Goal: Share content: Share content

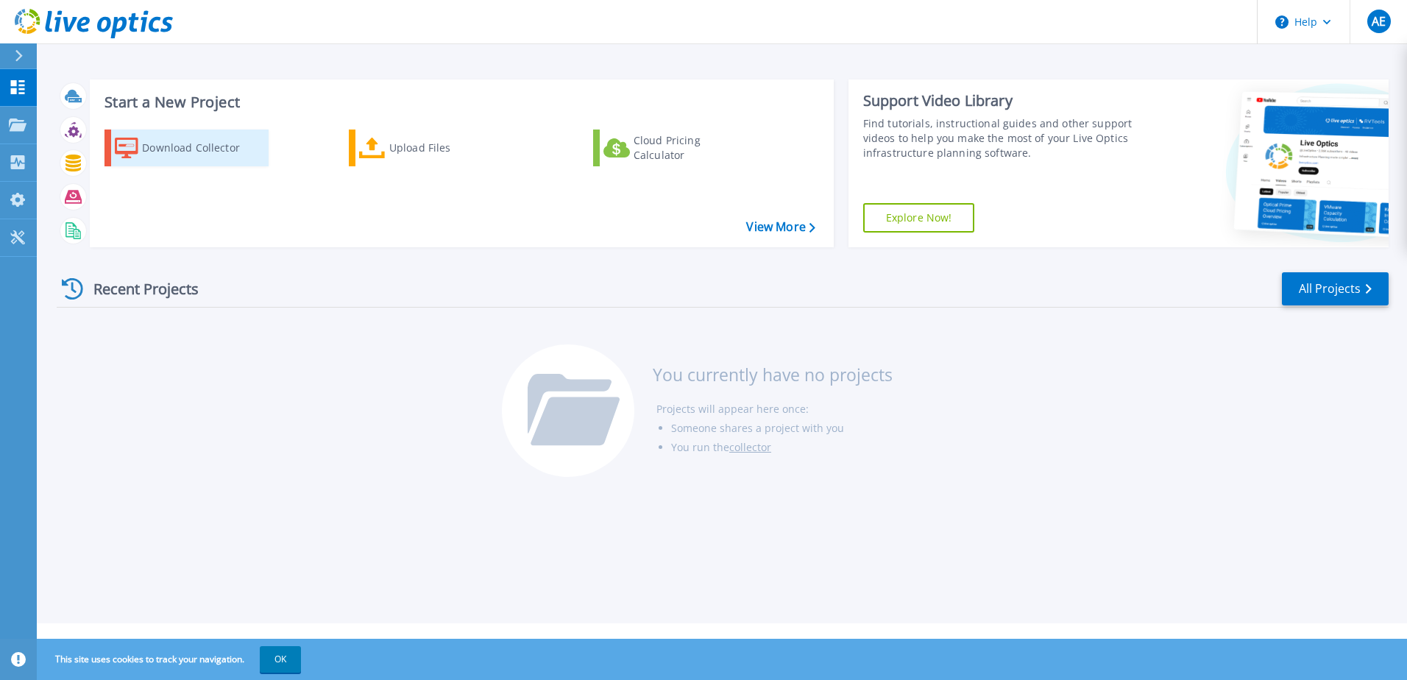
click at [181, 153] on div "Download Collector" at bounding box center [201, 147] width 118 height 29
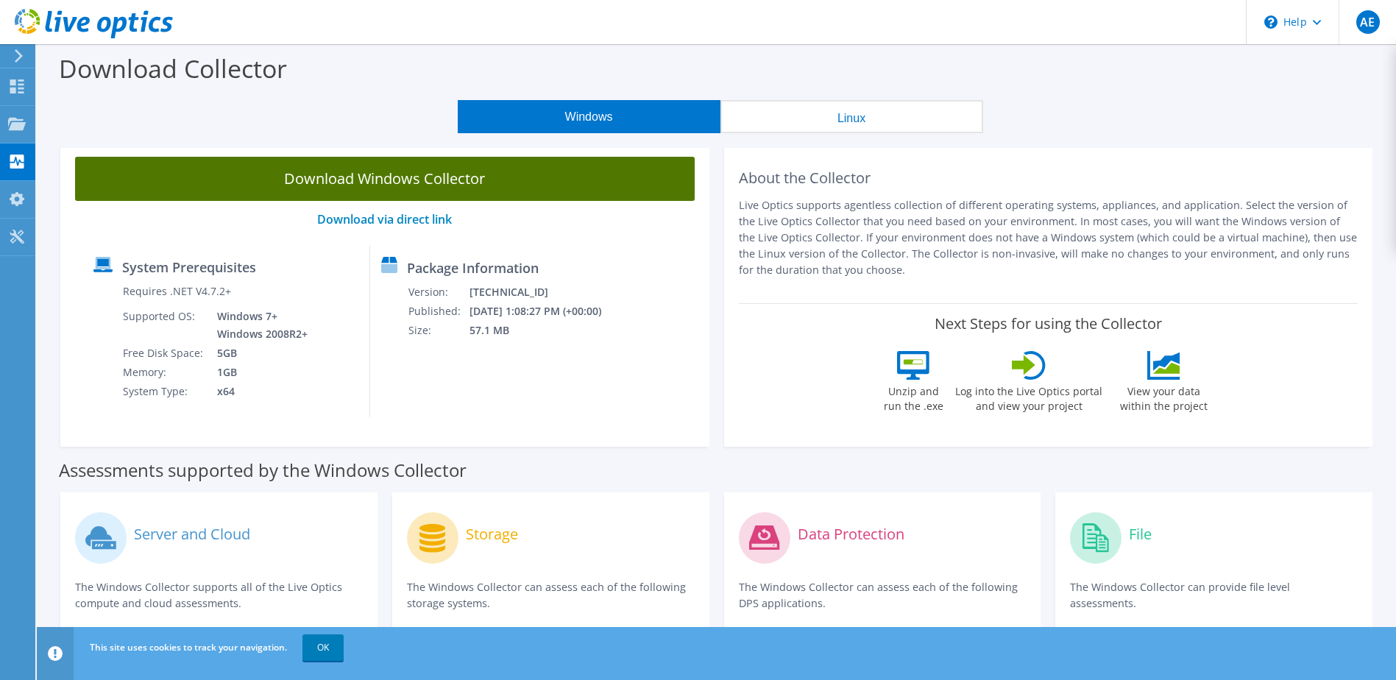
click at [334, 178] on link "Download Windows Collector" at bounding box center [385, 179] width 620 height 44
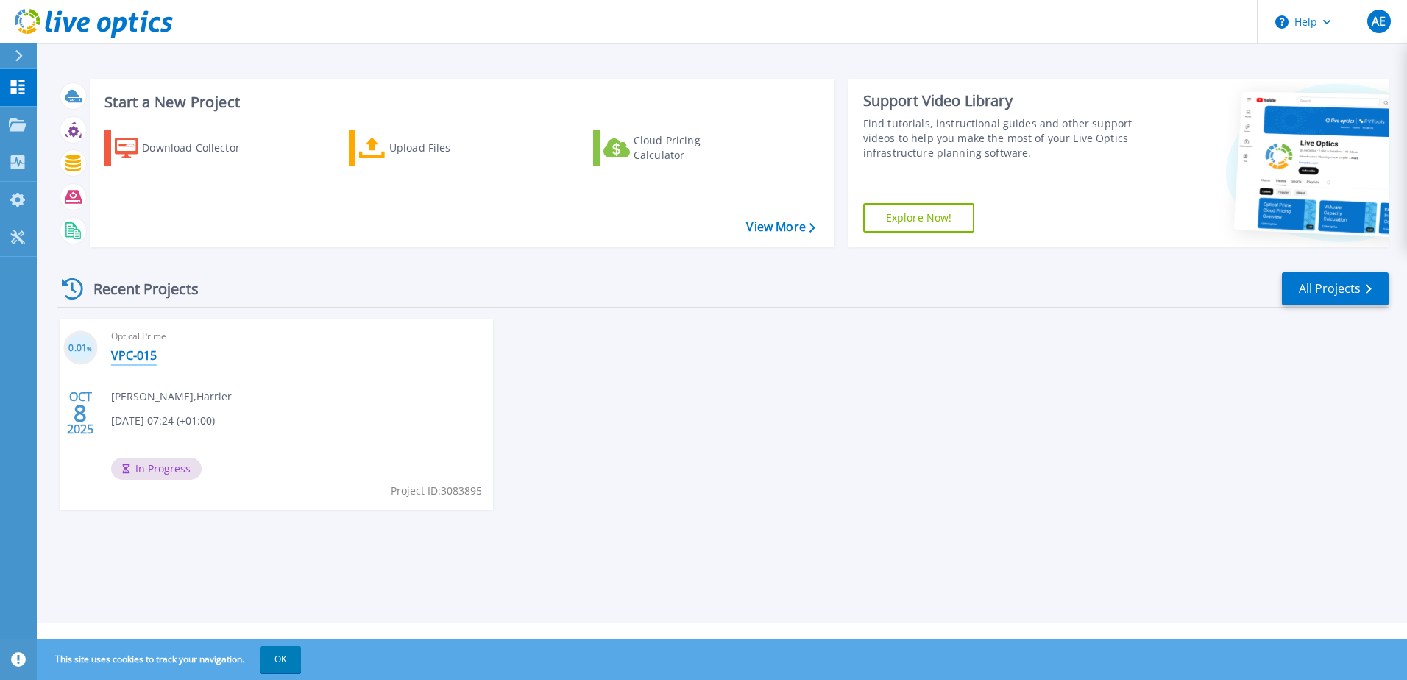
click at [130, 352] on link "VPC-015" at bounding box center [134, 355] width 46 height 15
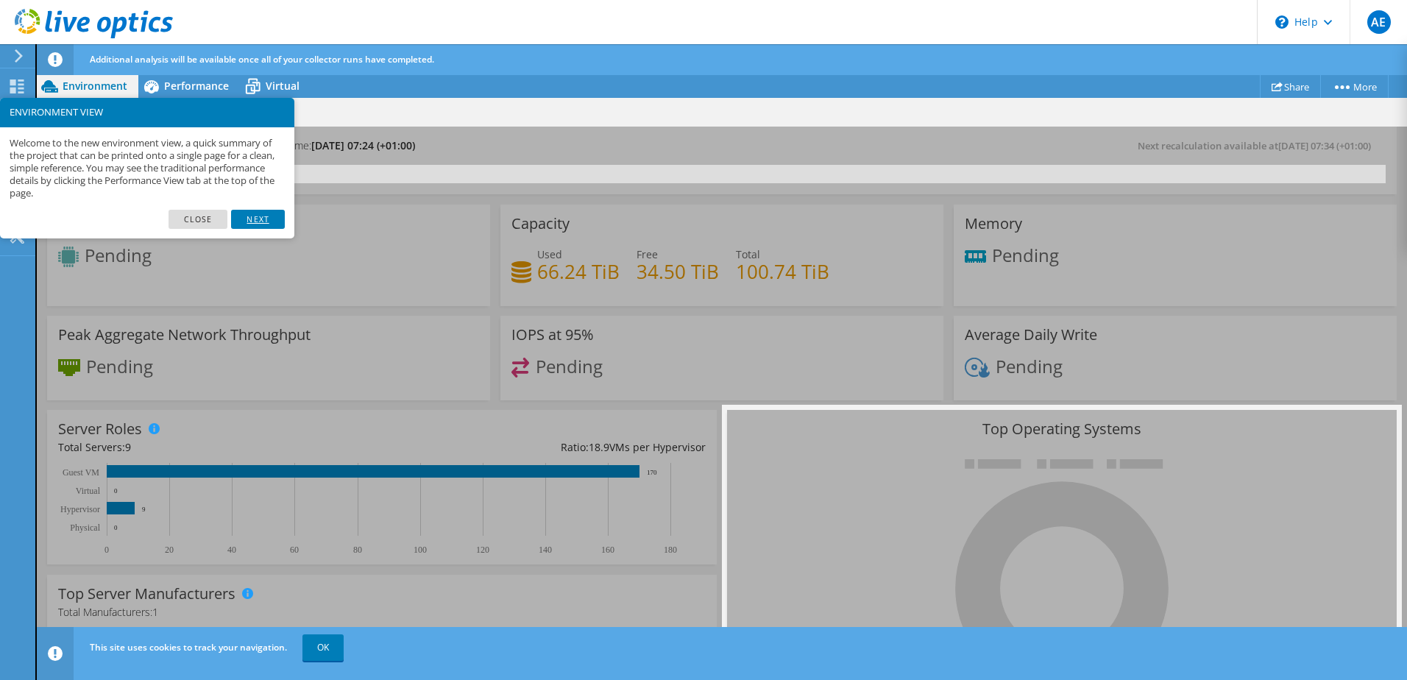
click at [271, 219] on link "Next" at bounding box center [257, 219] width 53 height 19
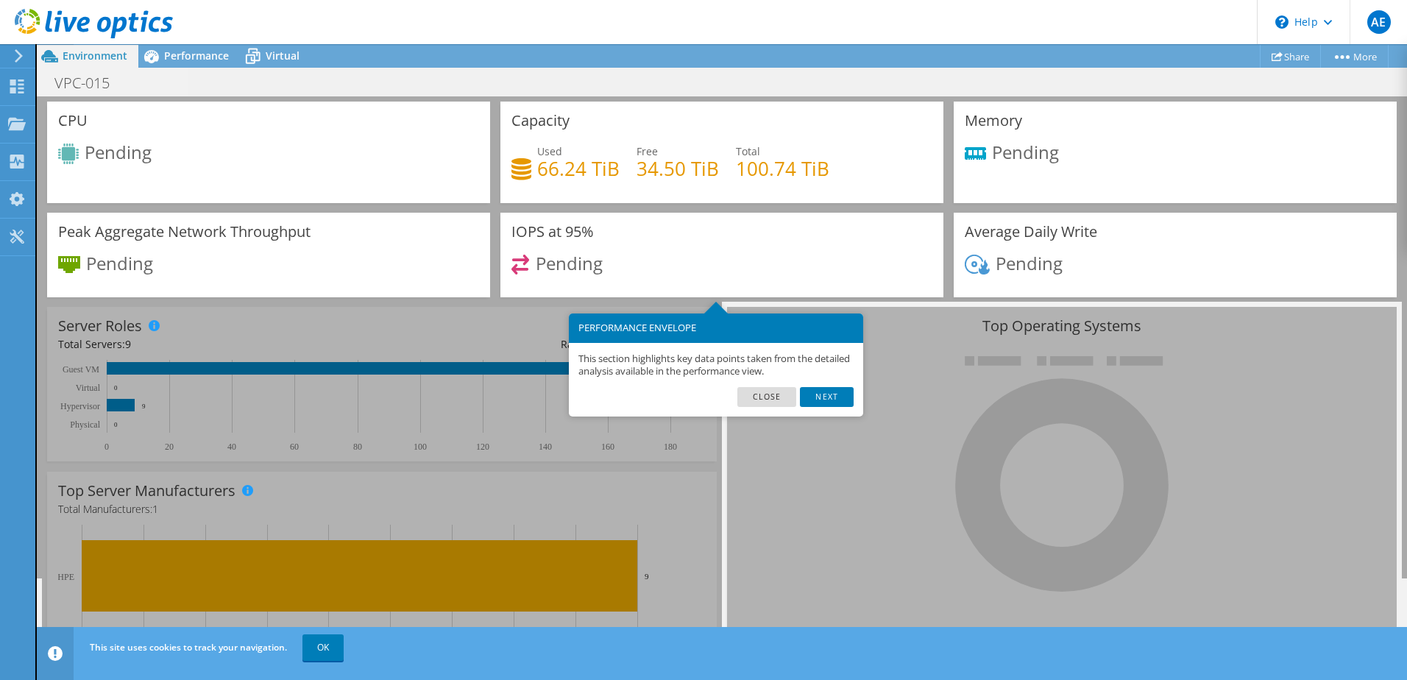
click at [818, 386] on div "This section highlights key data points taken from the detailed analysis availa…" at bounding box center [716, 365] width 294 height 45
click at [831, 392] on link "Next" at bounding box center [826, 396] width 53 height 19
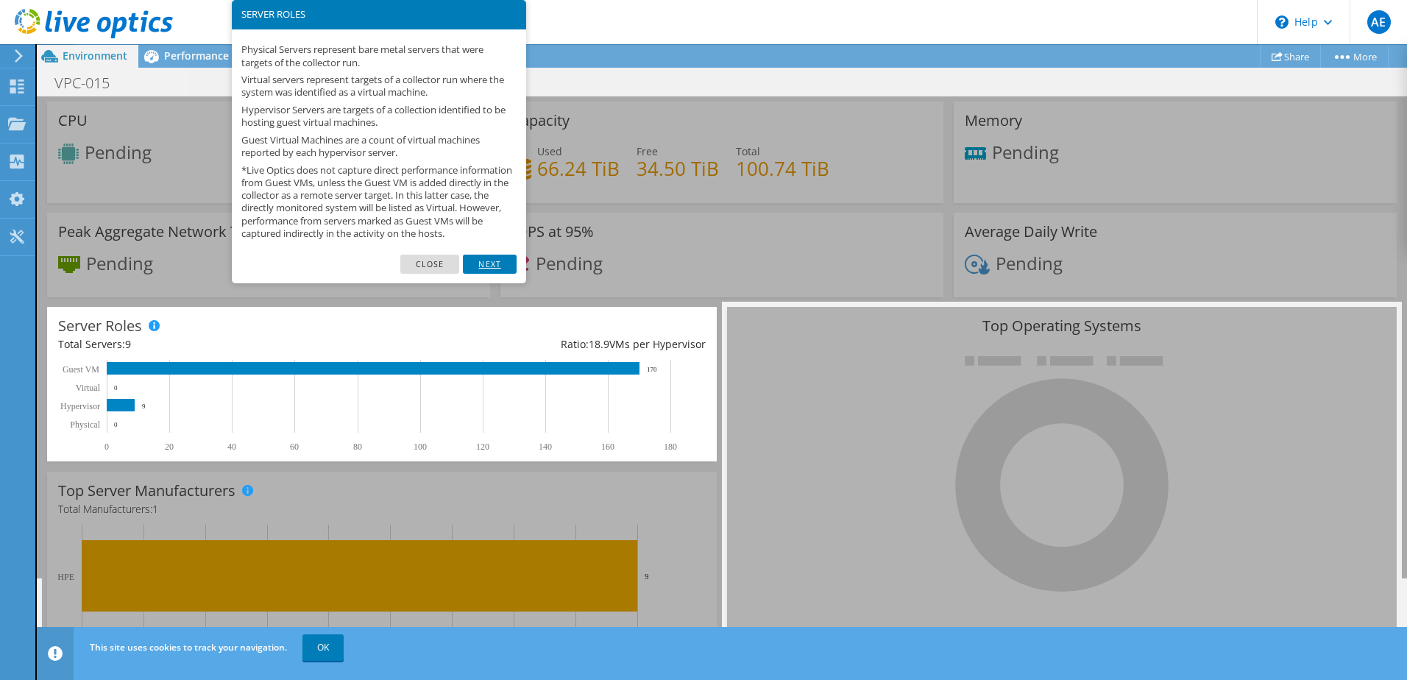
click at [497, 274] on link "Next" at bounding box center [489, 264] width 53 height 19
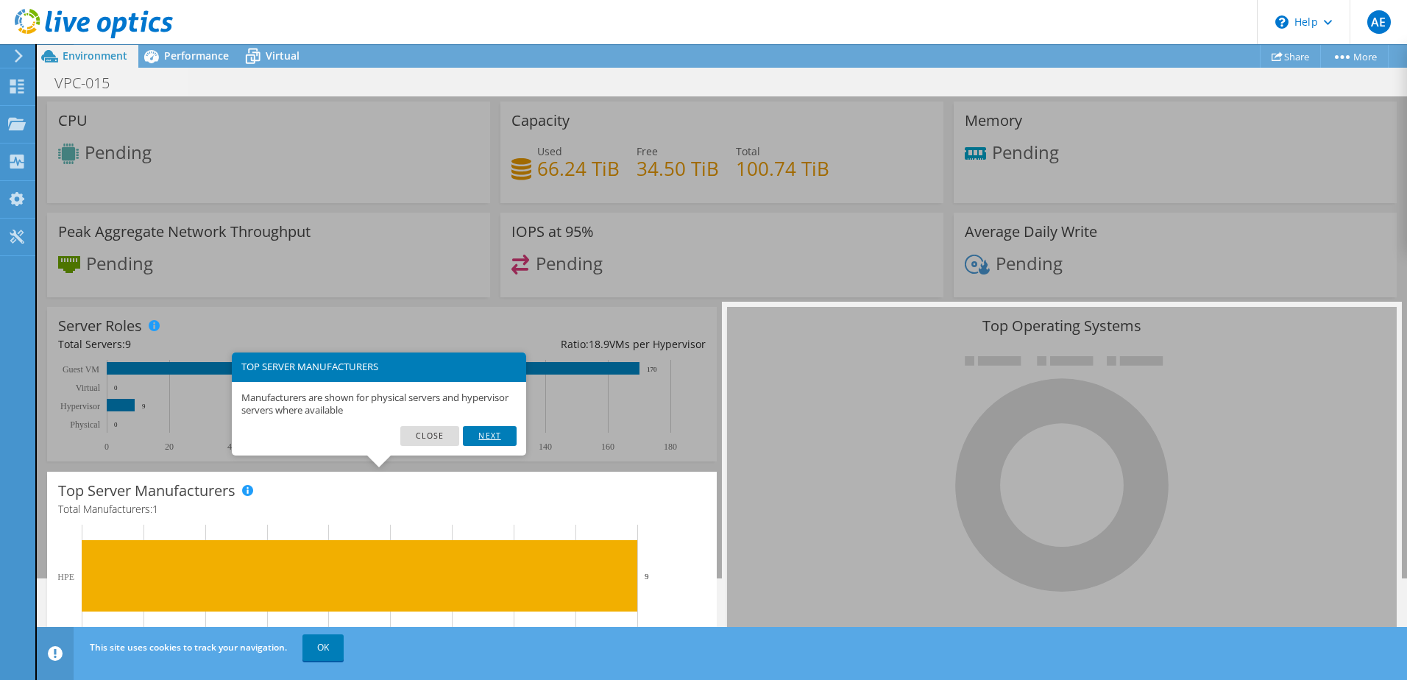
click at [490, 441] on link "Next" at bounding box center [489, 435] width 53 height 19
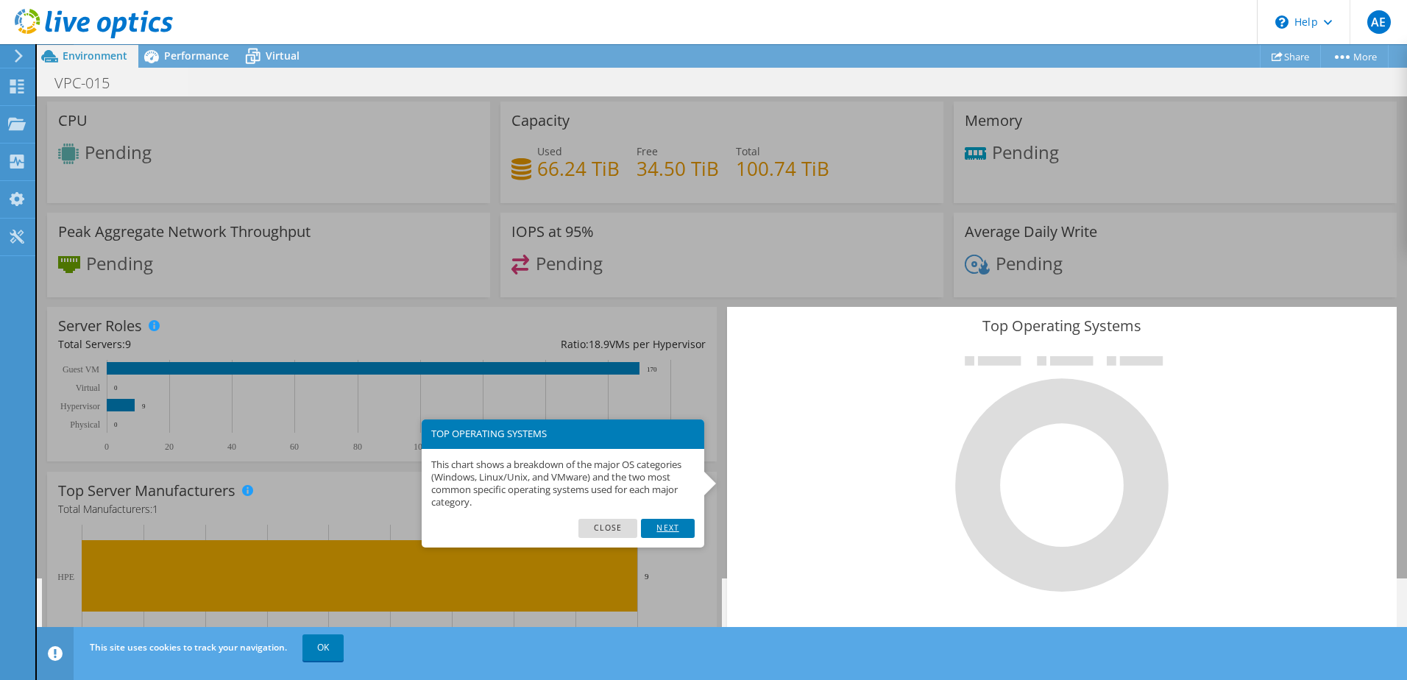
click at [673, 530] on link "Next" at bounding box center [667, 528] width 53 height 19
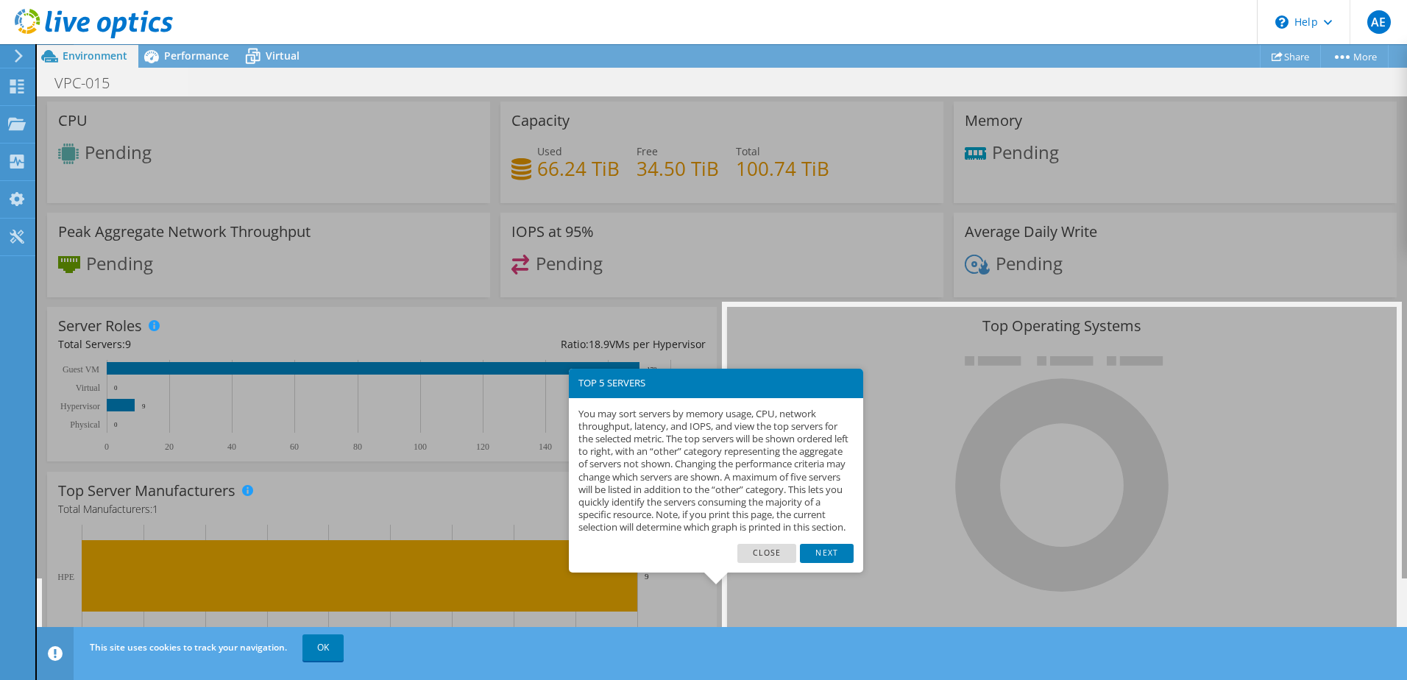
scroll to position [141, 0]
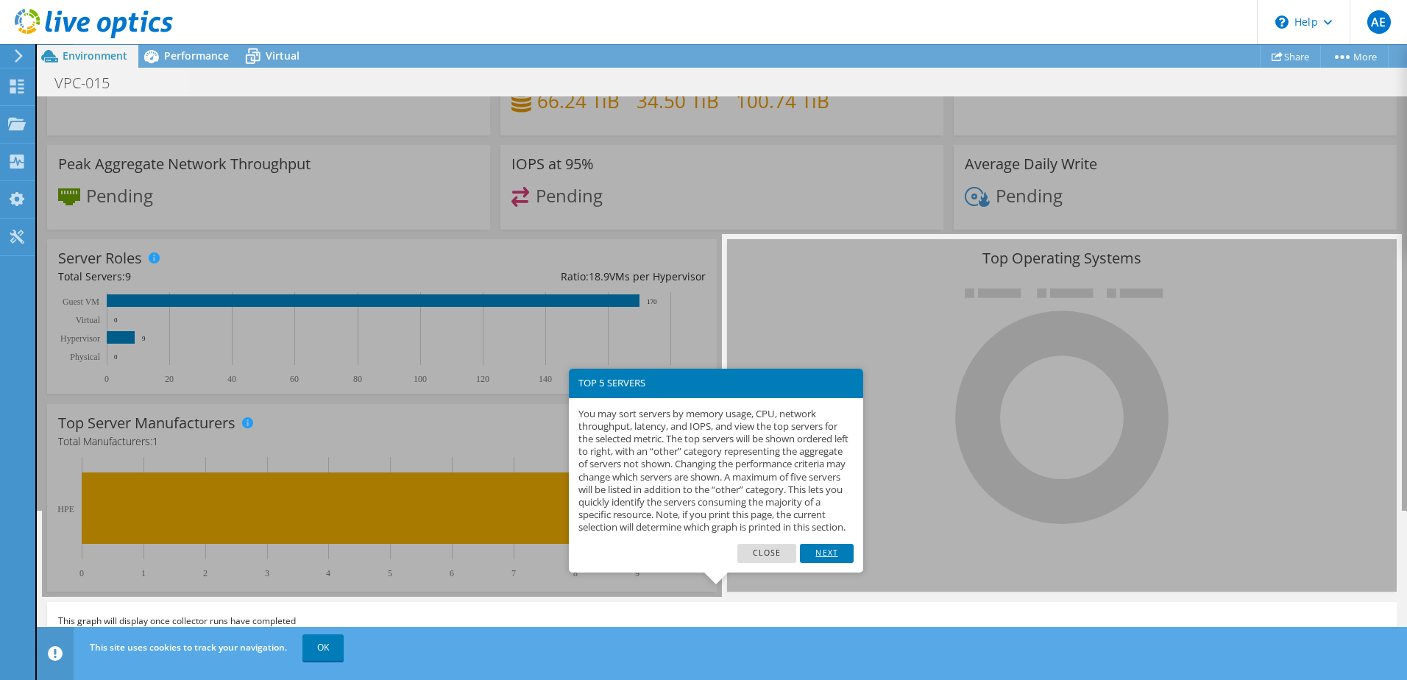
click at [829, 563] on link "Next" at bounding box center [826, 553] width 53 height 19
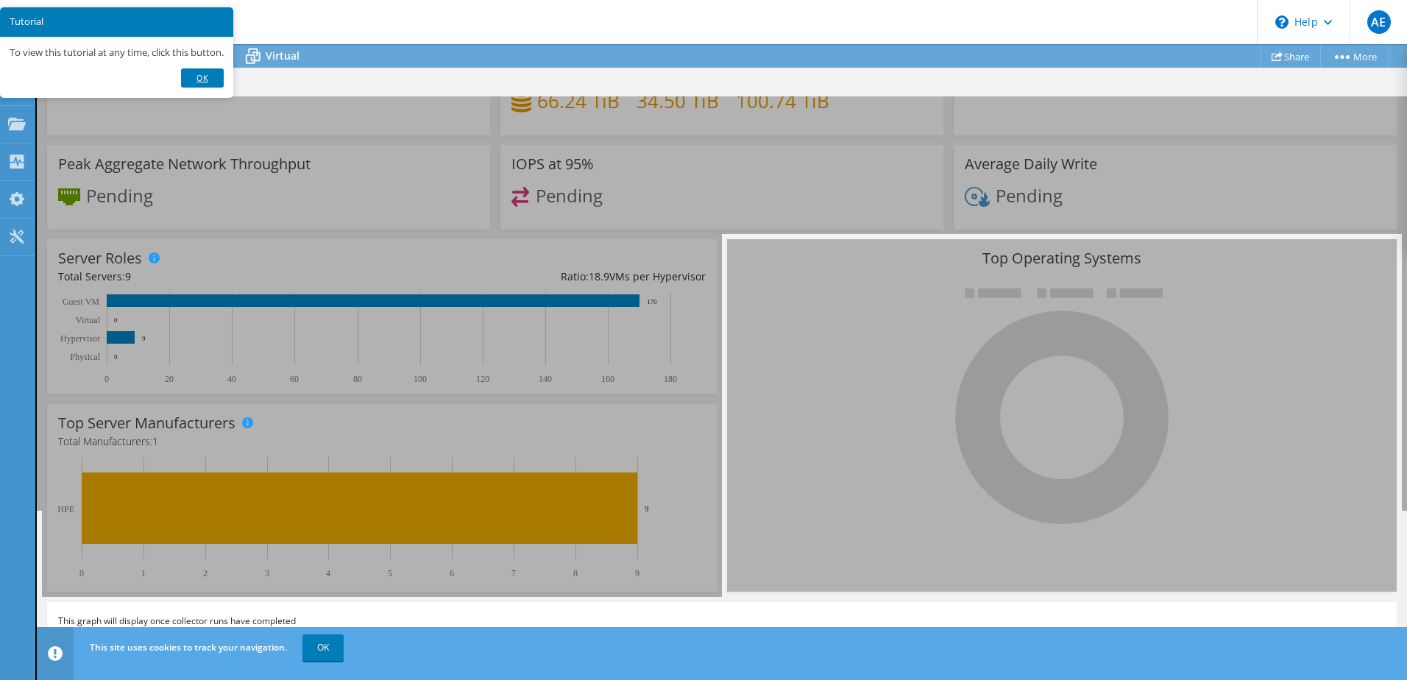
click at [207, 85] on link "Ok" at bounding box center [202, 77] width 43 height 19
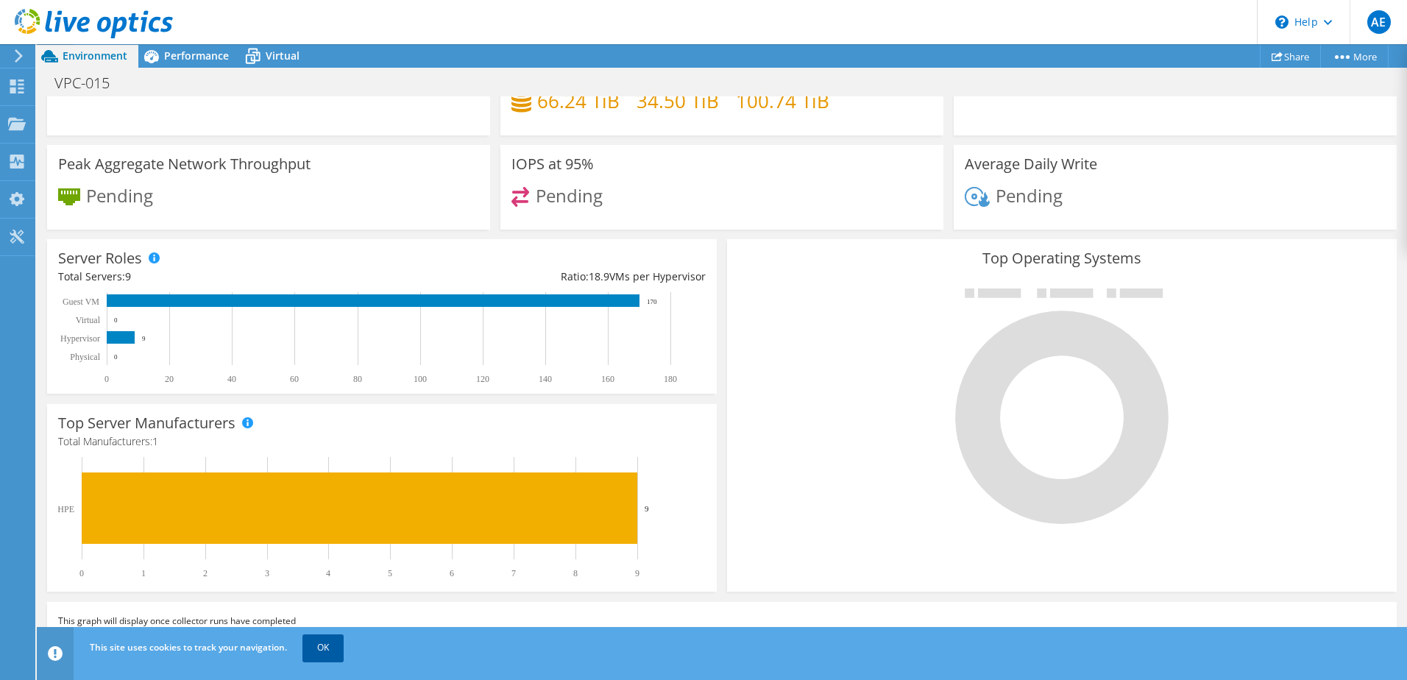
click at [314, 653] on link "OK" at bounding box center [322, 647] width 41 height 26
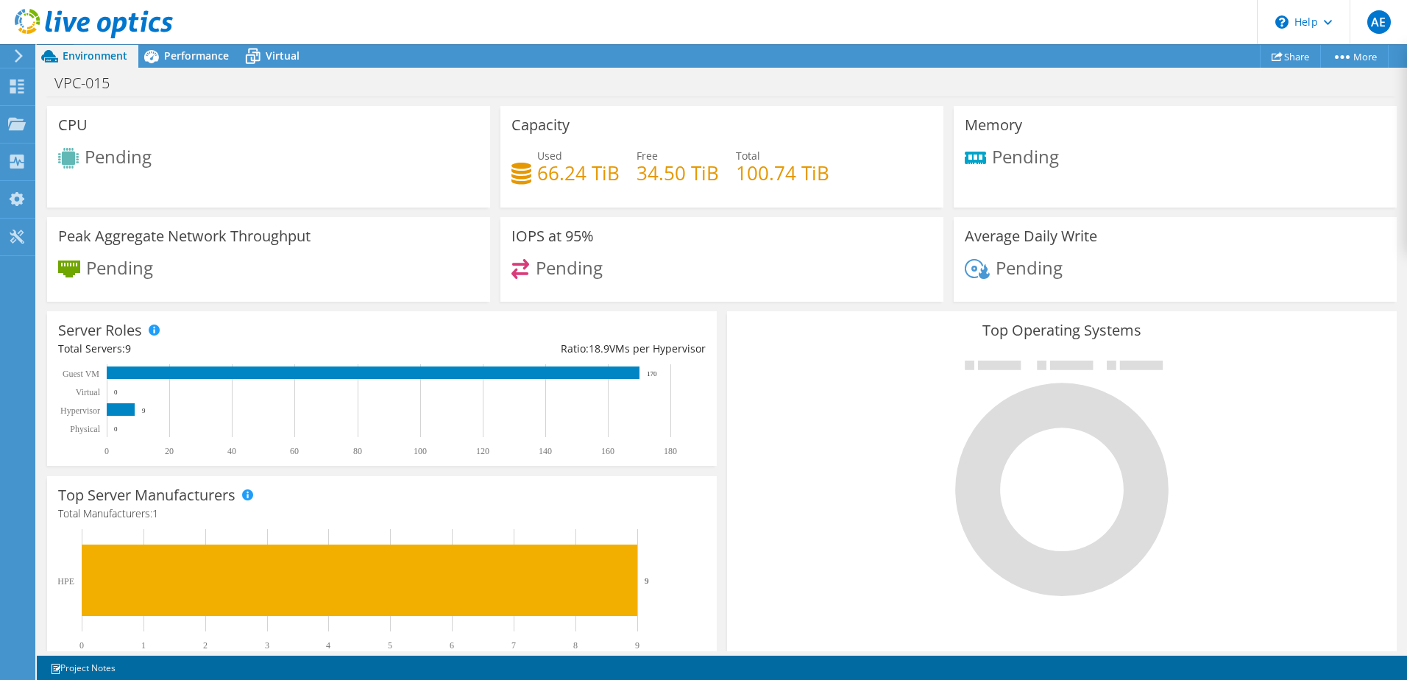
scroll to position [0, 0]
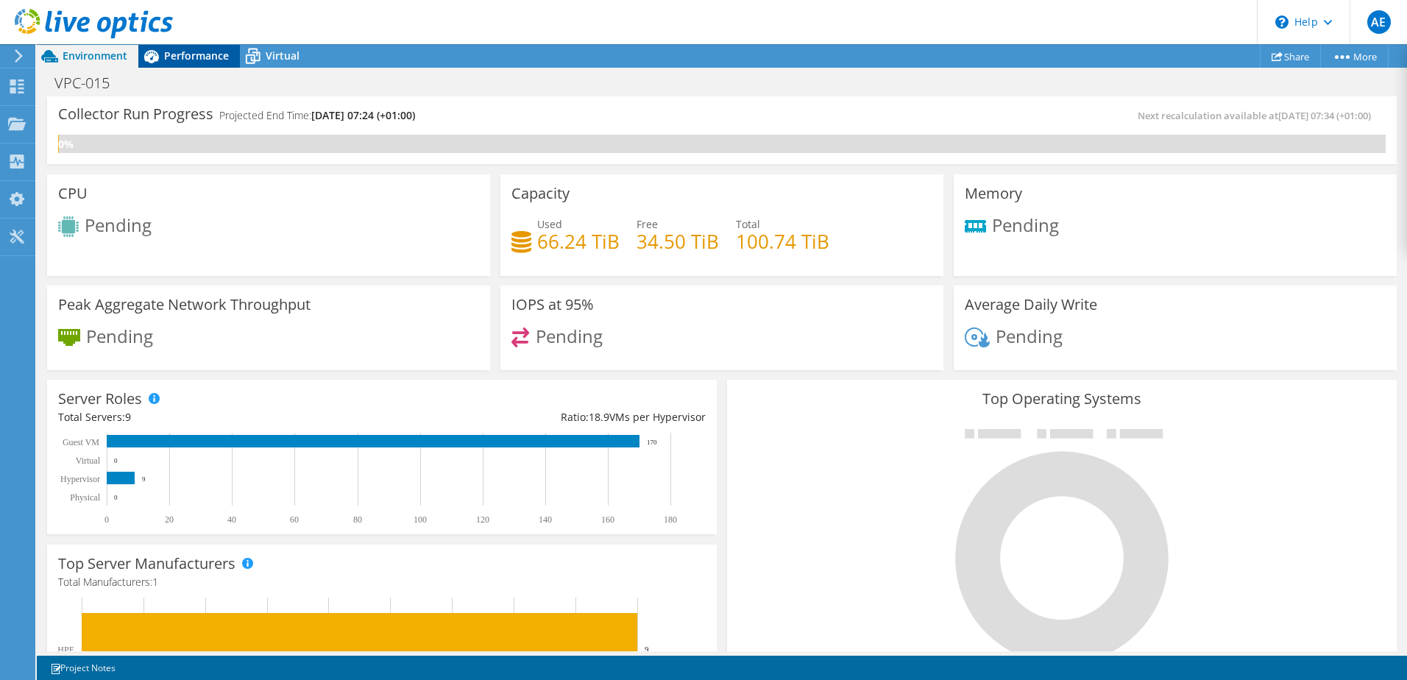
click at [199, 56] on span "Performance" at bounding box center [196, 56] width 65 height 14
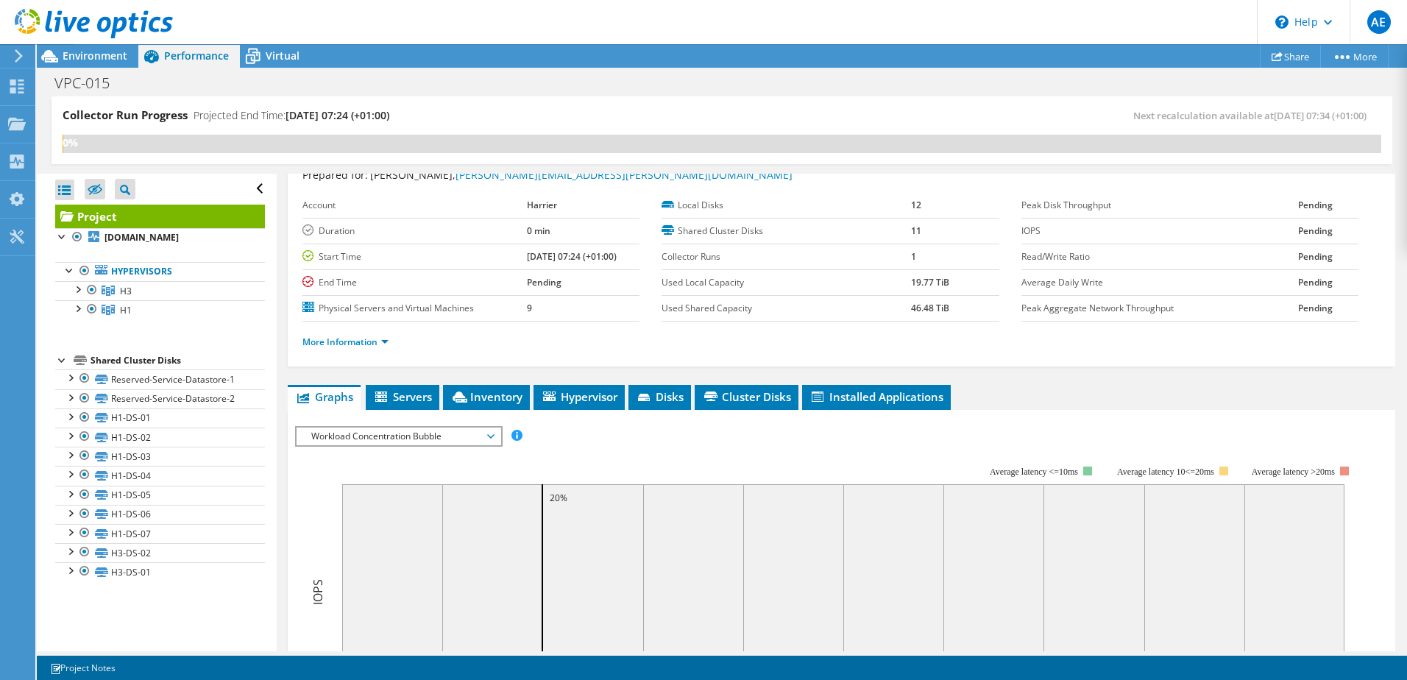
scroll to position [74, 0]
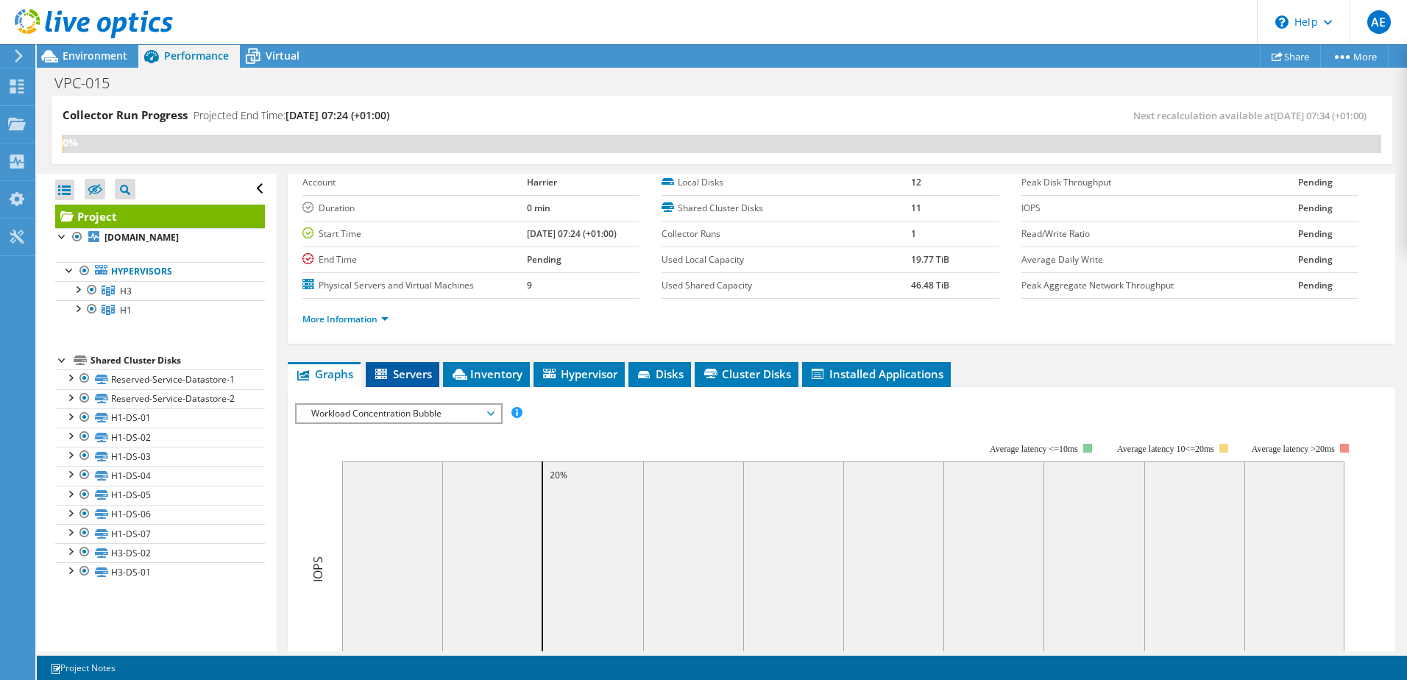
click at [408, 375] on span "Servers" at bounding box center [402, 373] width 59 height 15
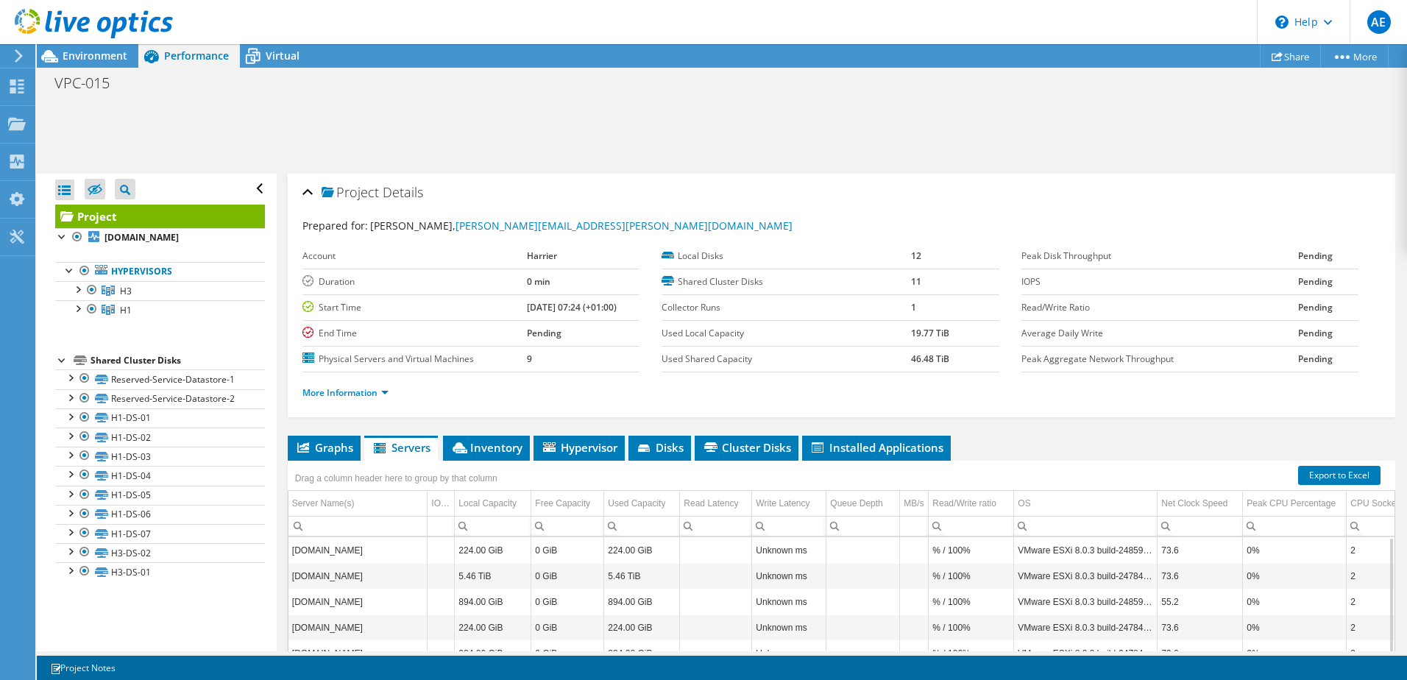
scroll to position [0, 0]
click at [15, 90] on use at bounding box center [17, 86] width 14 height 14
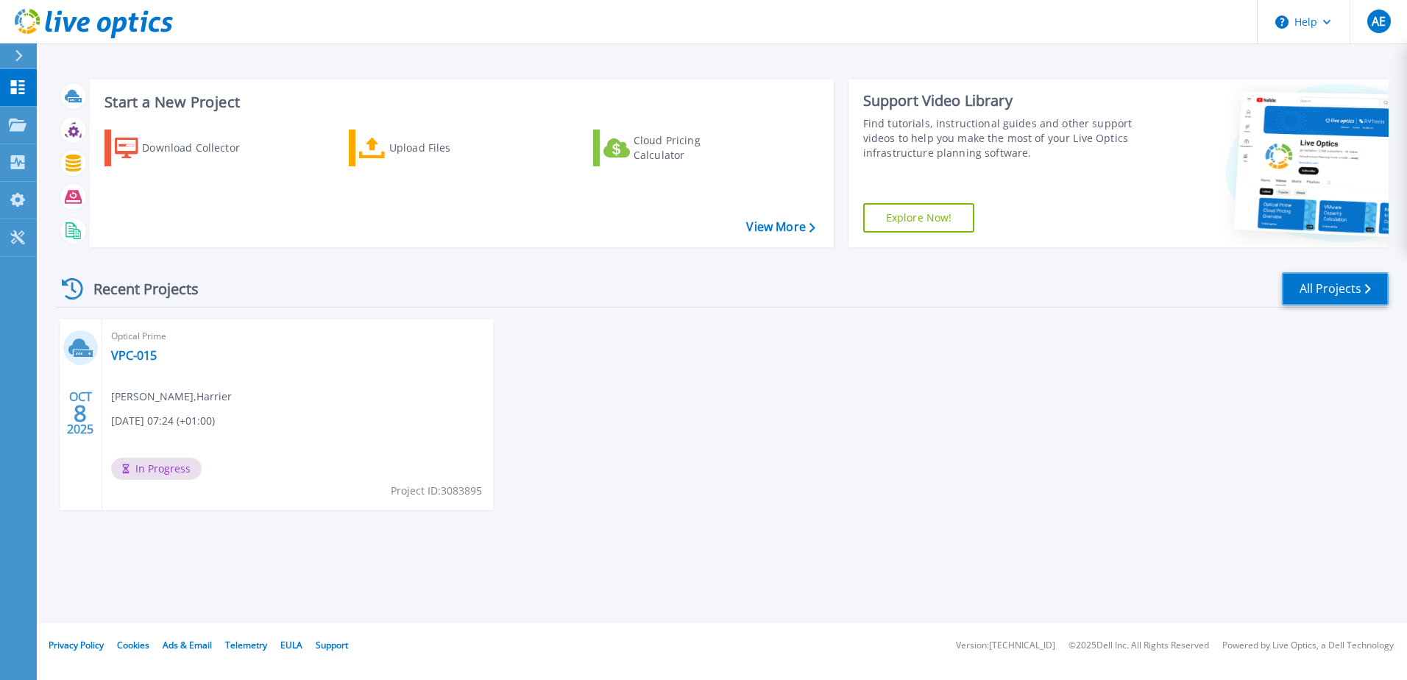
click at [1349, 282] on link "All Projects" at bounding box center [1335, 288] width 107 height 33
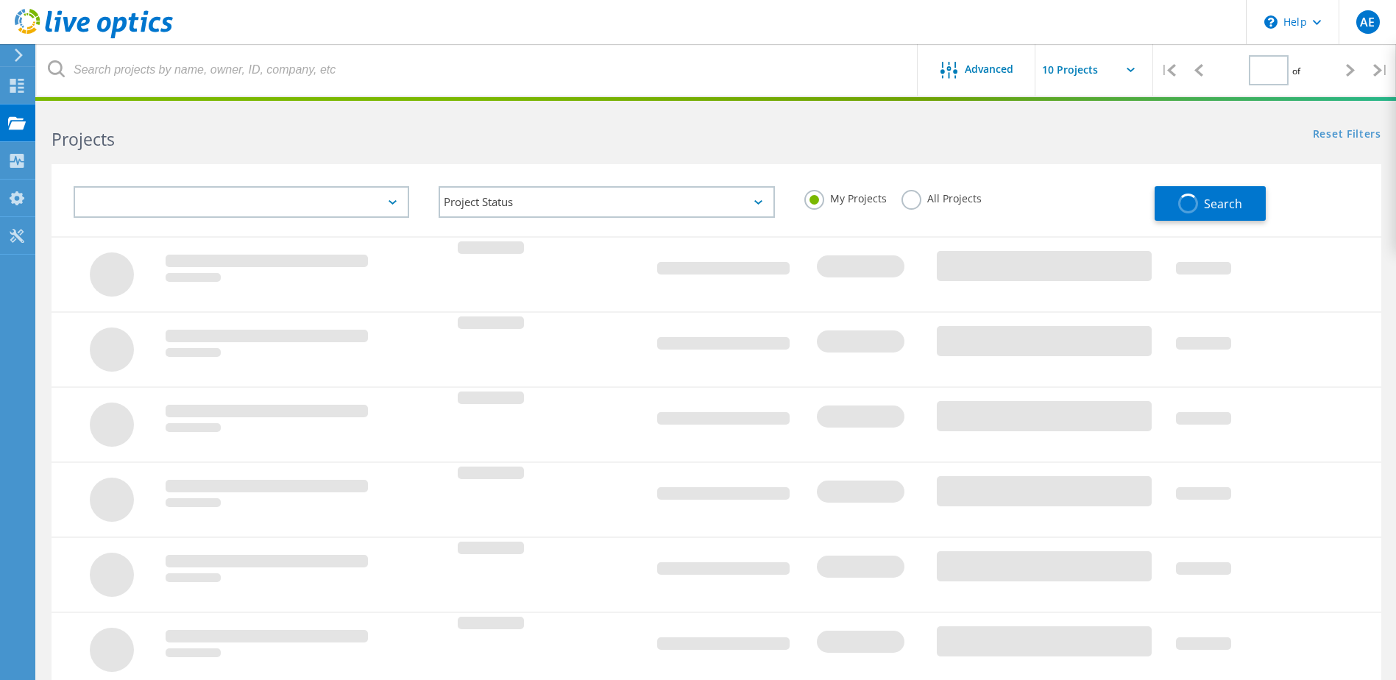
type input "1"
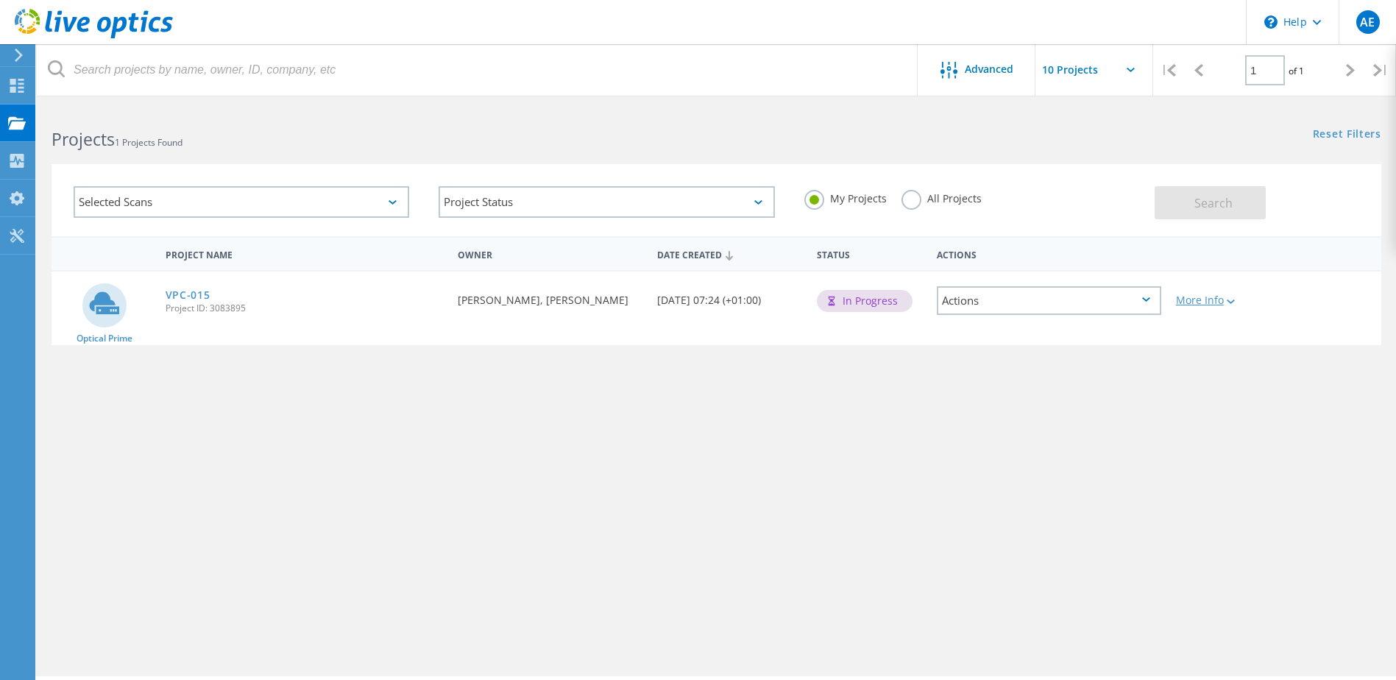
click at [1237, 299] on div "More Info" at bounding box center [1222, 300] width 92 height 10
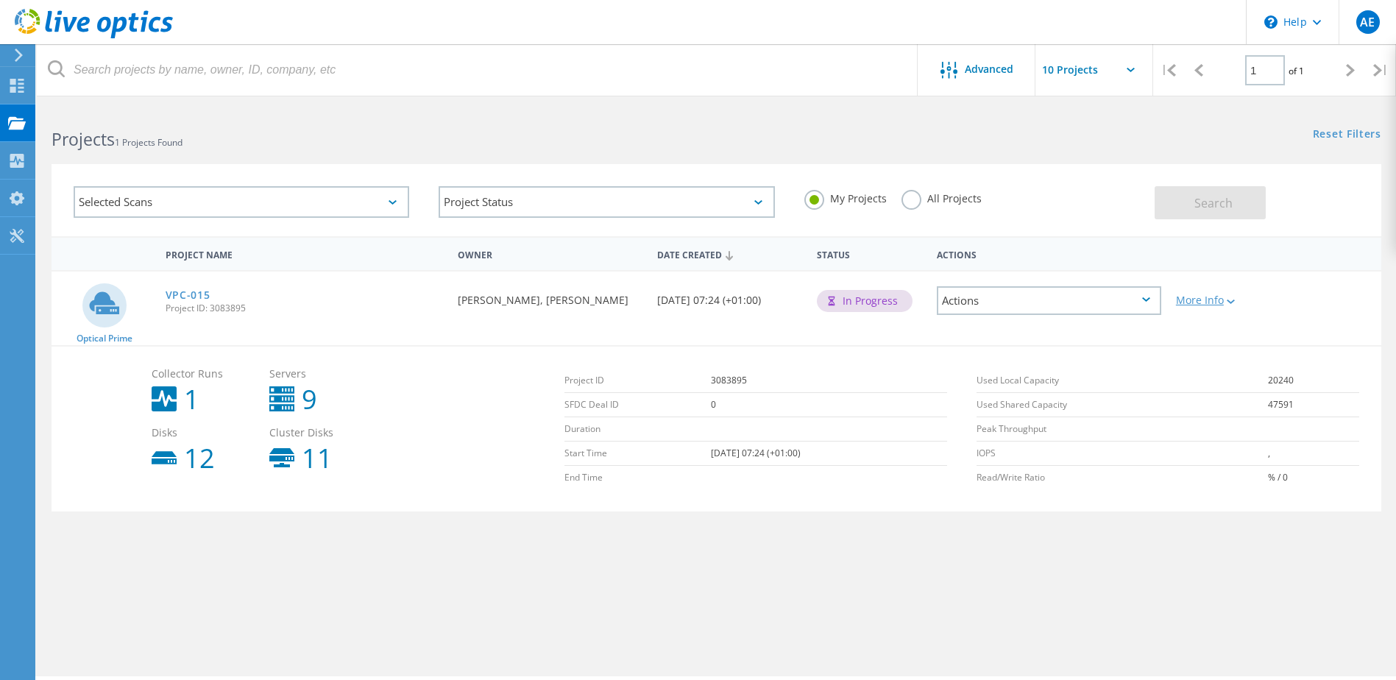
click at [1237, 299] on div "More Info" at bounding box center [1222, 300] width 92 height 10
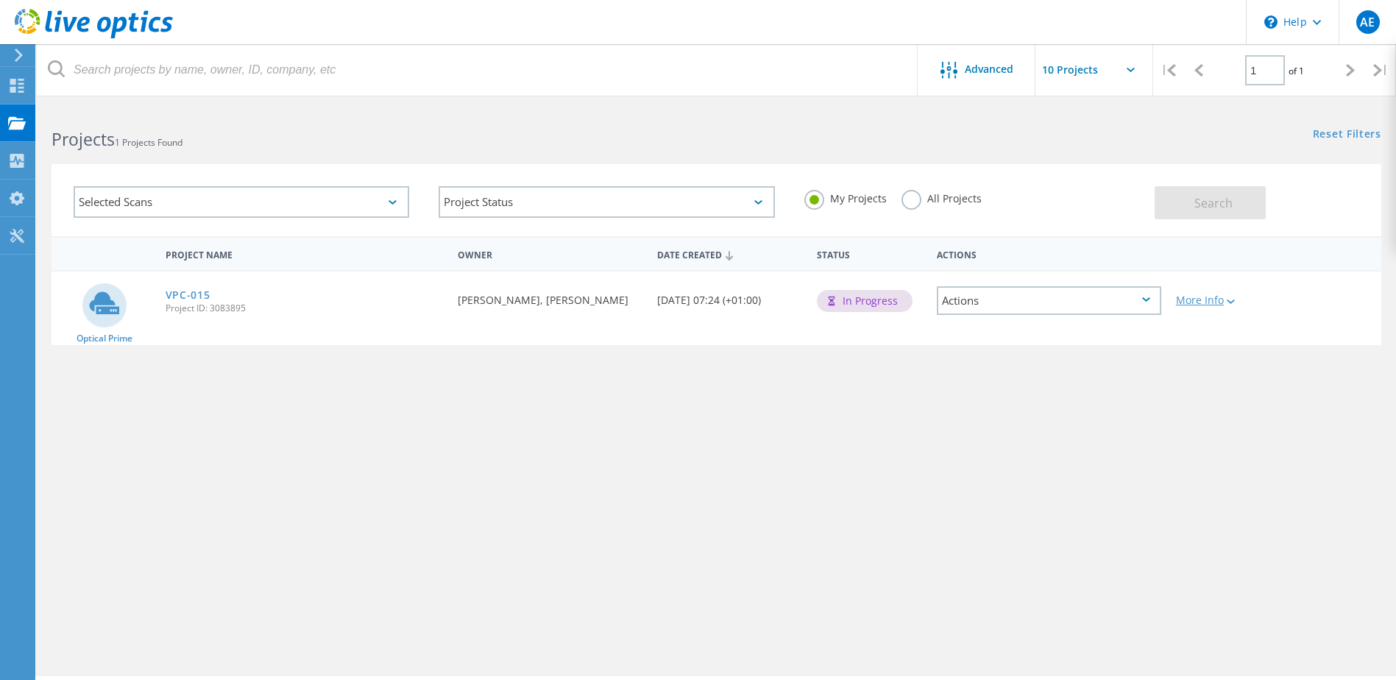
click at [1231, 305] on div at bounding box center [1229, 301] width 11 height 9
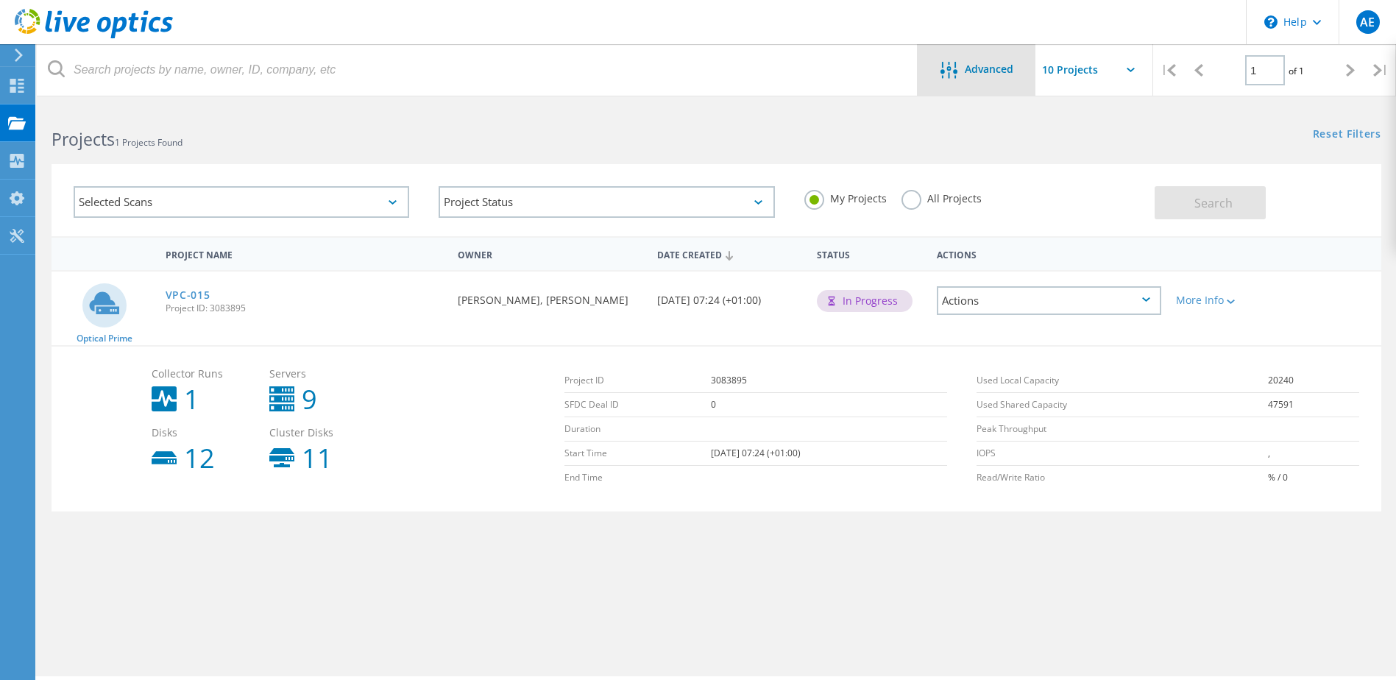
click at [1004, 79] on div "Advanced" at bounding box center [977, 71] width 118 height 18
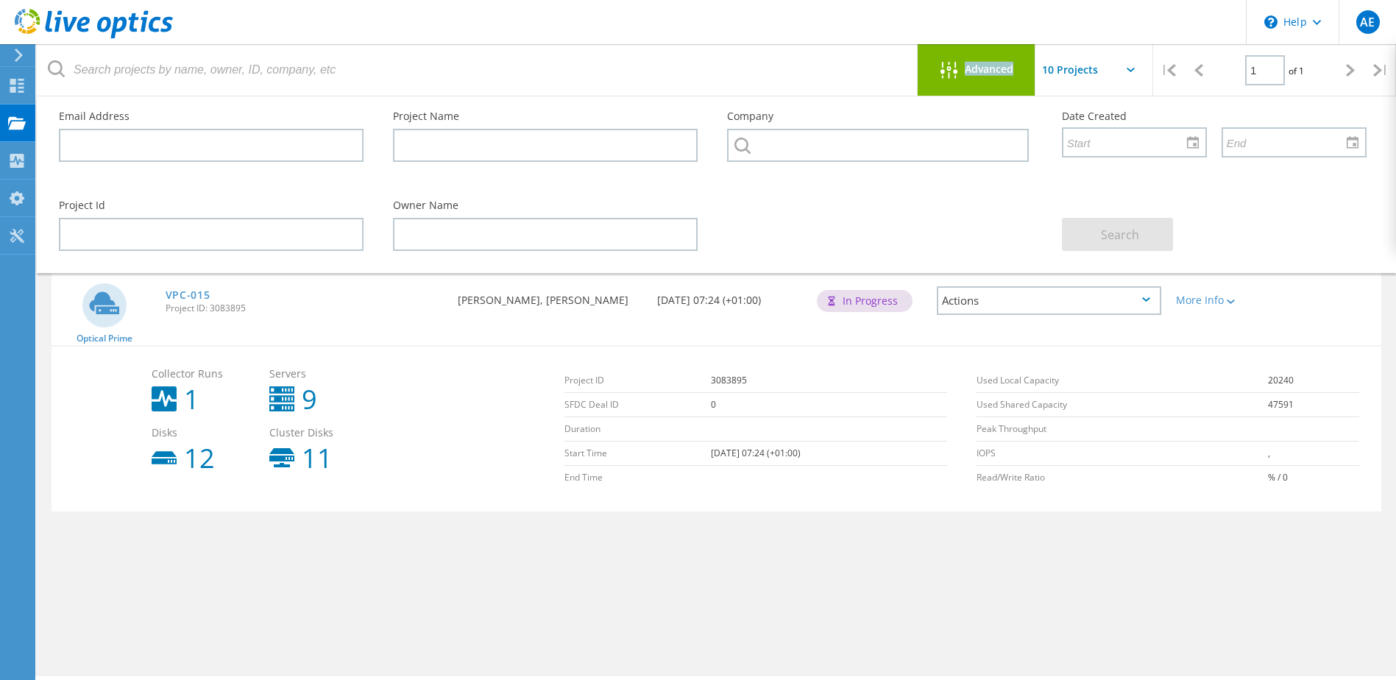
click at [1004, 80] on div "Advanced" at bounding box center [977, 70] width 118 height 52
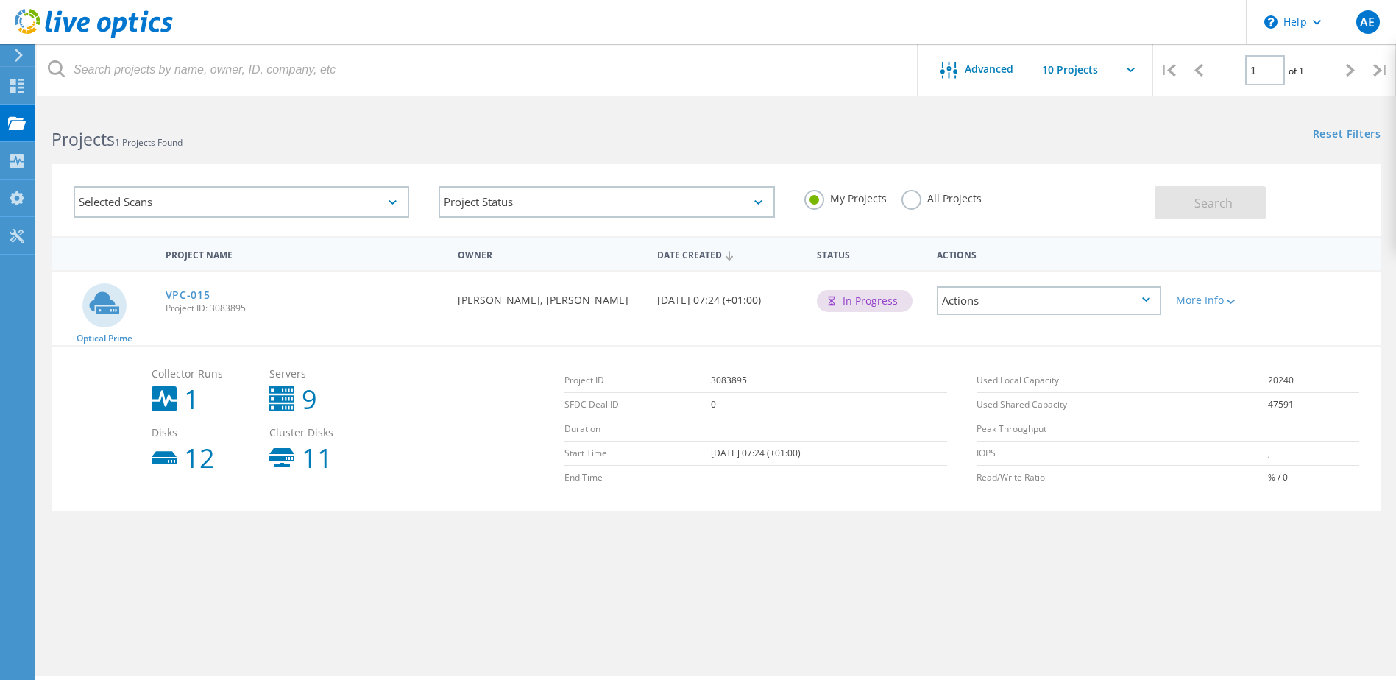
click at [916, 210] on div "All Projects" at bounding box center [941, 200] width 80 height 21
click at [904, 202] on label "All Projects" at bounding box center [941, 197] width 80 height 14
click at [0, 0] on input "All Projects" at bounding box center [0, 0] width 0 height 0
click at [1212, 198] on span "Search" at bounding box center [1213, 203] width 38 height 16
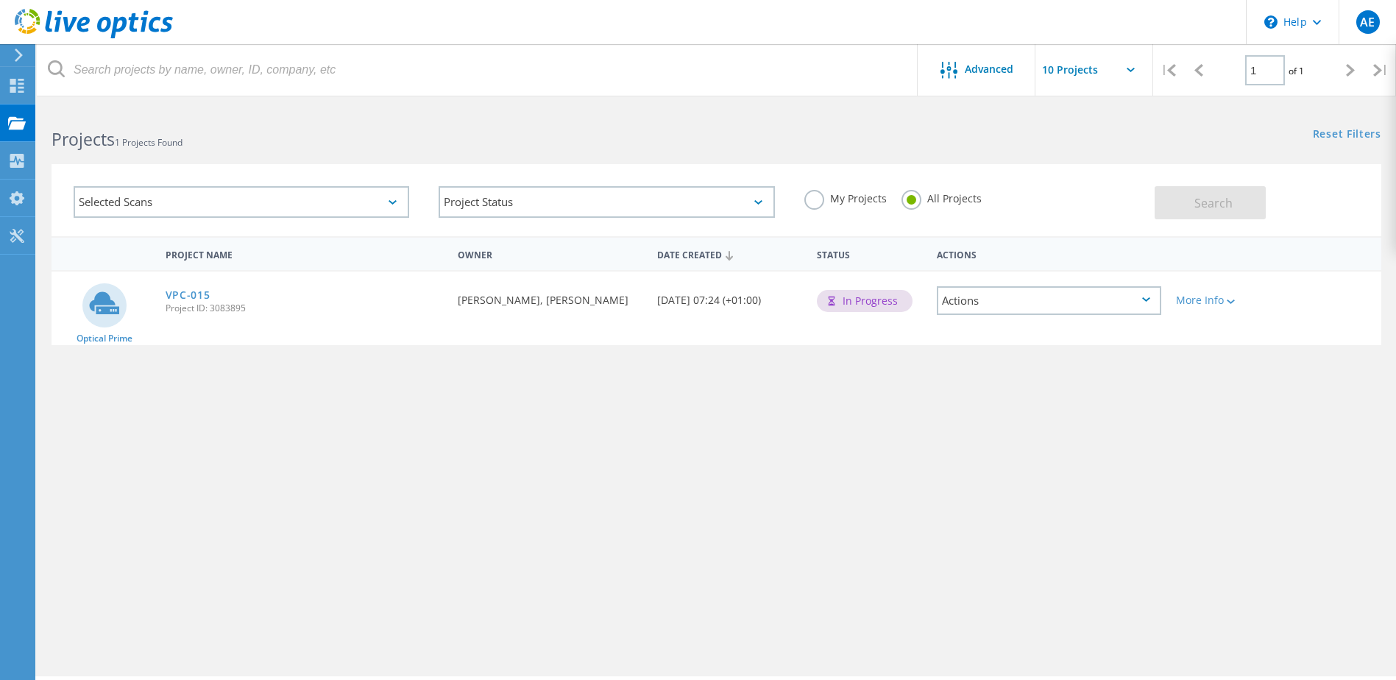
click at [814, 199] on label "My Projects" at bounding box center [845, 197] width 82 height 14
click at [0, 0] on input "My Projects" at bounding box center [0, 0] width 0 height 0
click at [1195, 196] on span "Search" at bounding box center [1213, 203] width 38 height 16
click at [1233, 302] on icon at bounding box center [1231, 301] width 8 height 4
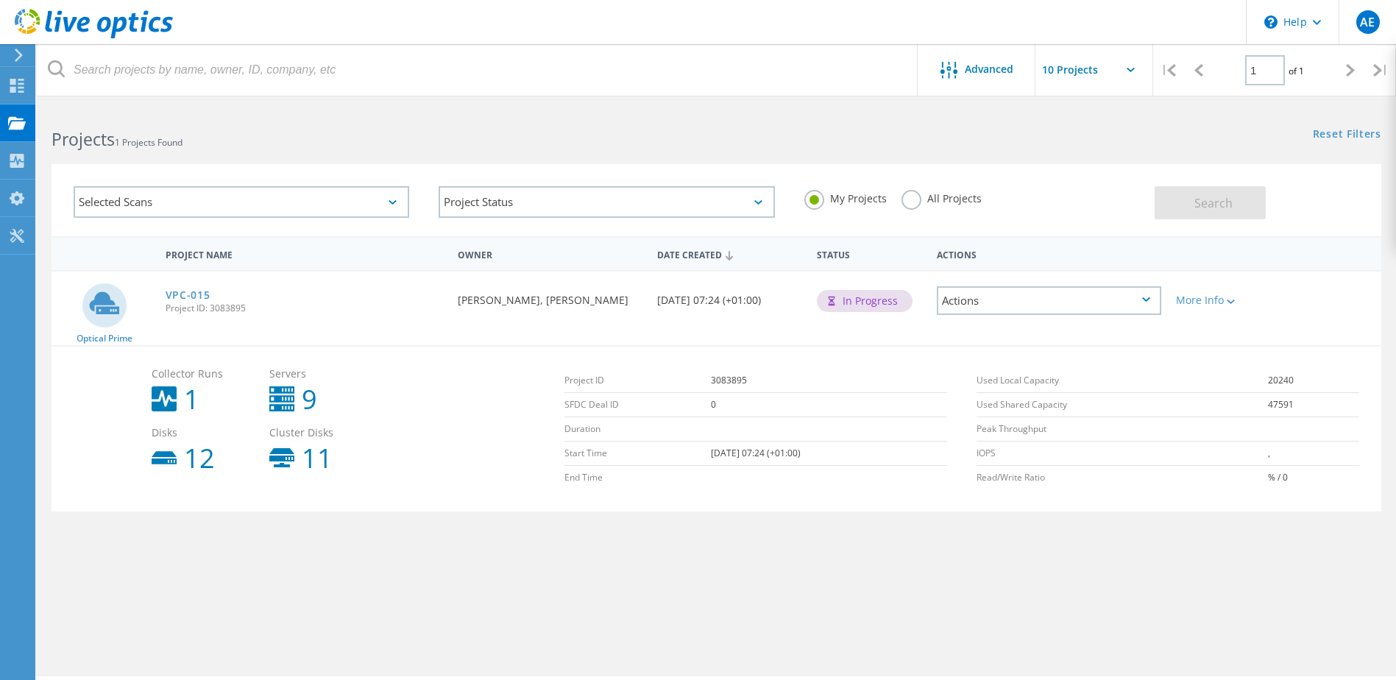
click at [1146, 306] on div "Actions" at bounding box center [1049, 300] width 224 height 29
click at [1097, 330] on div "Delete" at bounding box center [1048, 335] width 221 height 23
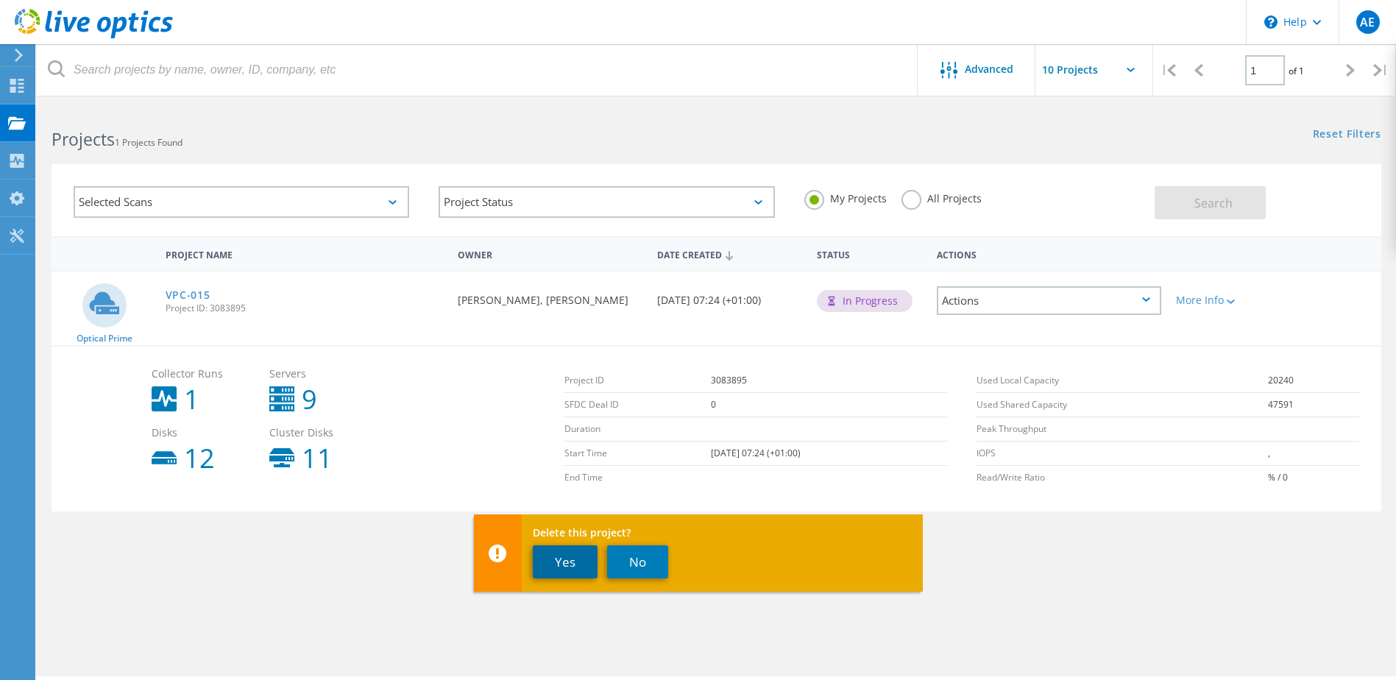
click at [571, 562] on button "Yes" at bounding box center [565, 561] width 65 height 33
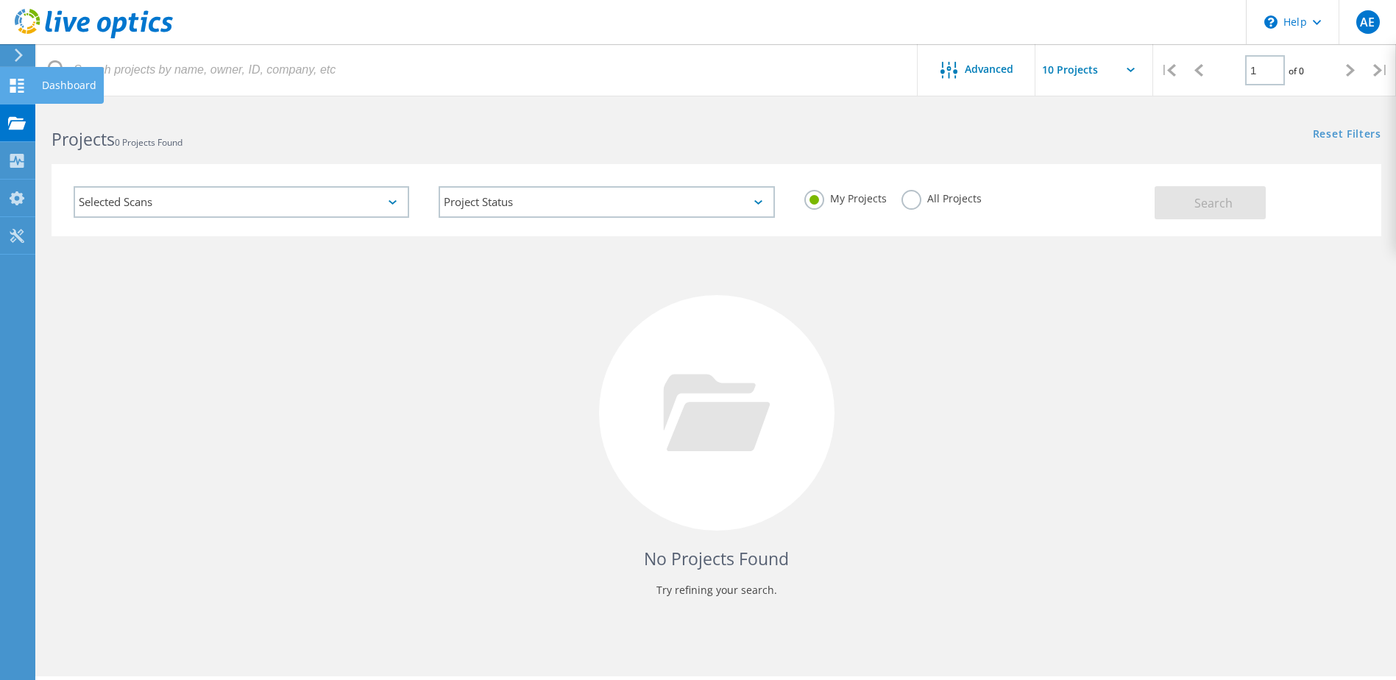
click at [15, 88] on use at bounding box center [17, 86] width 14 height 14
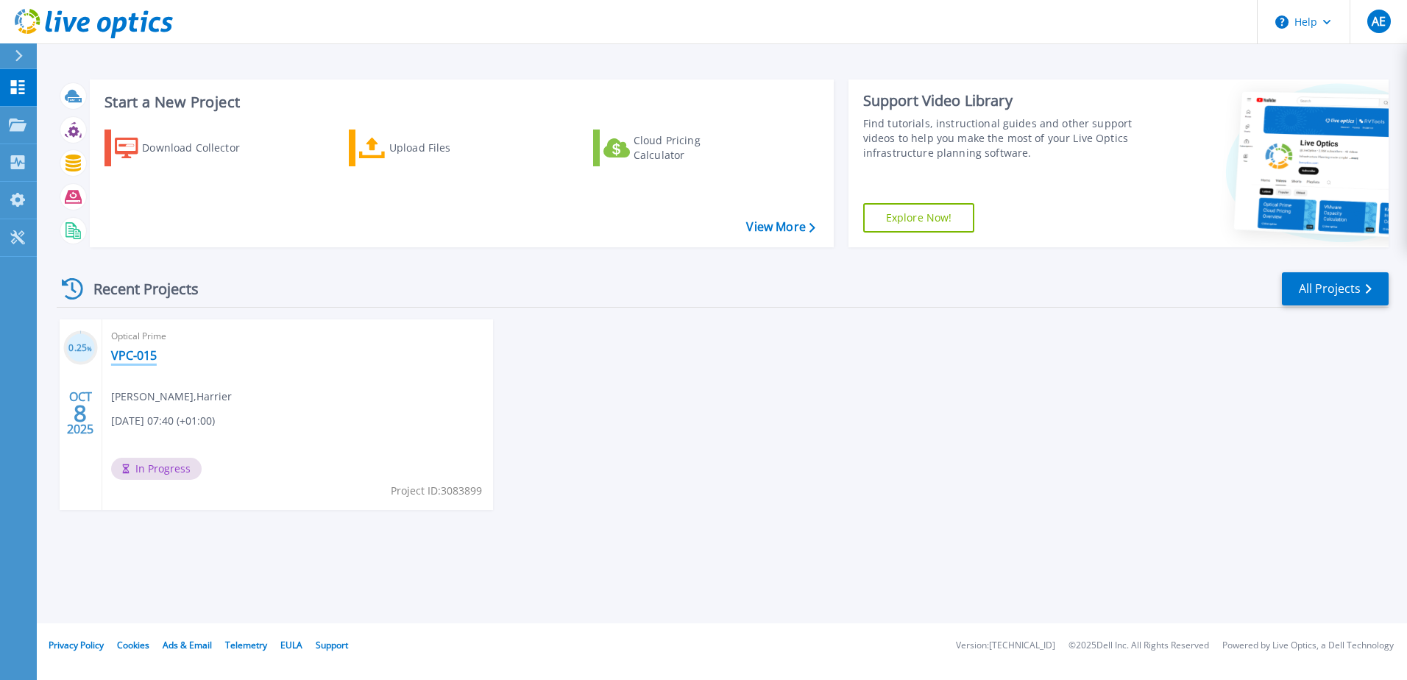
click at [129, 350] on link "VPC-015" at bounding box center [134, 355] width 46 height 15
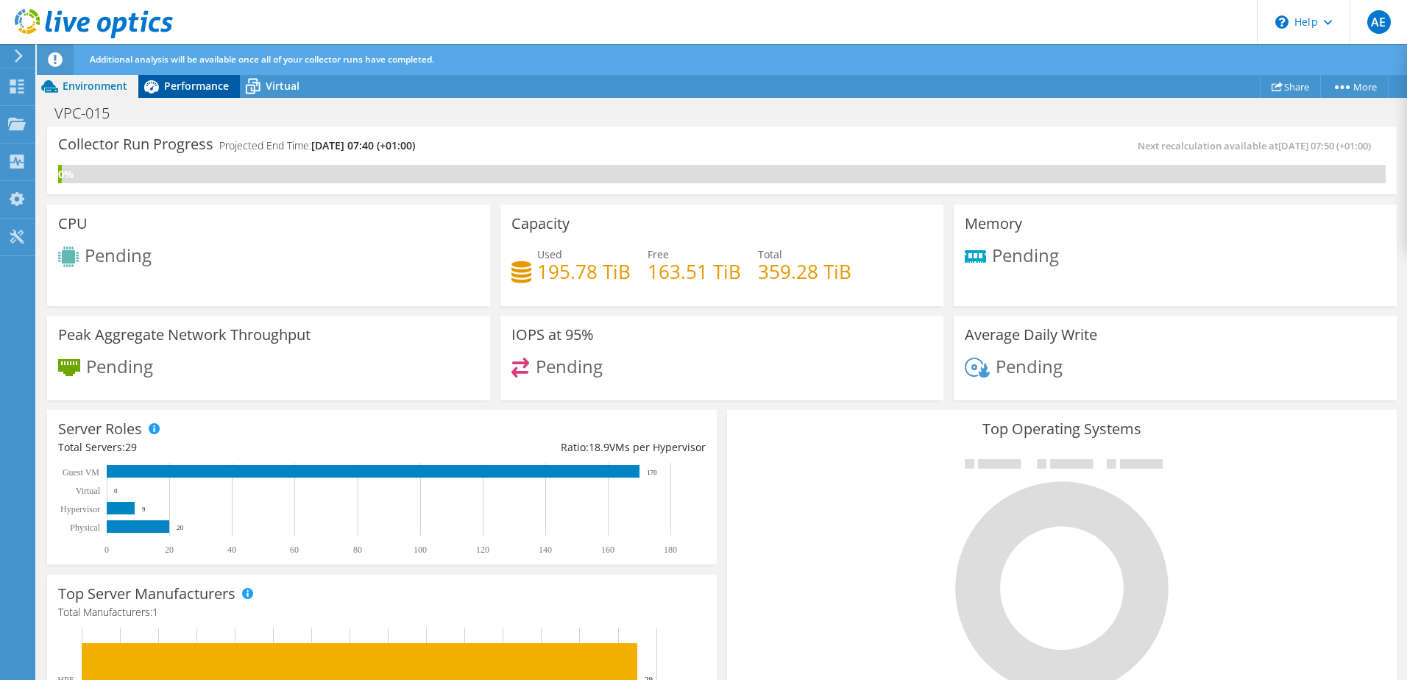
click at [200, 80] on span "Performance" at bounding box center [196, 86] width 65 height 14
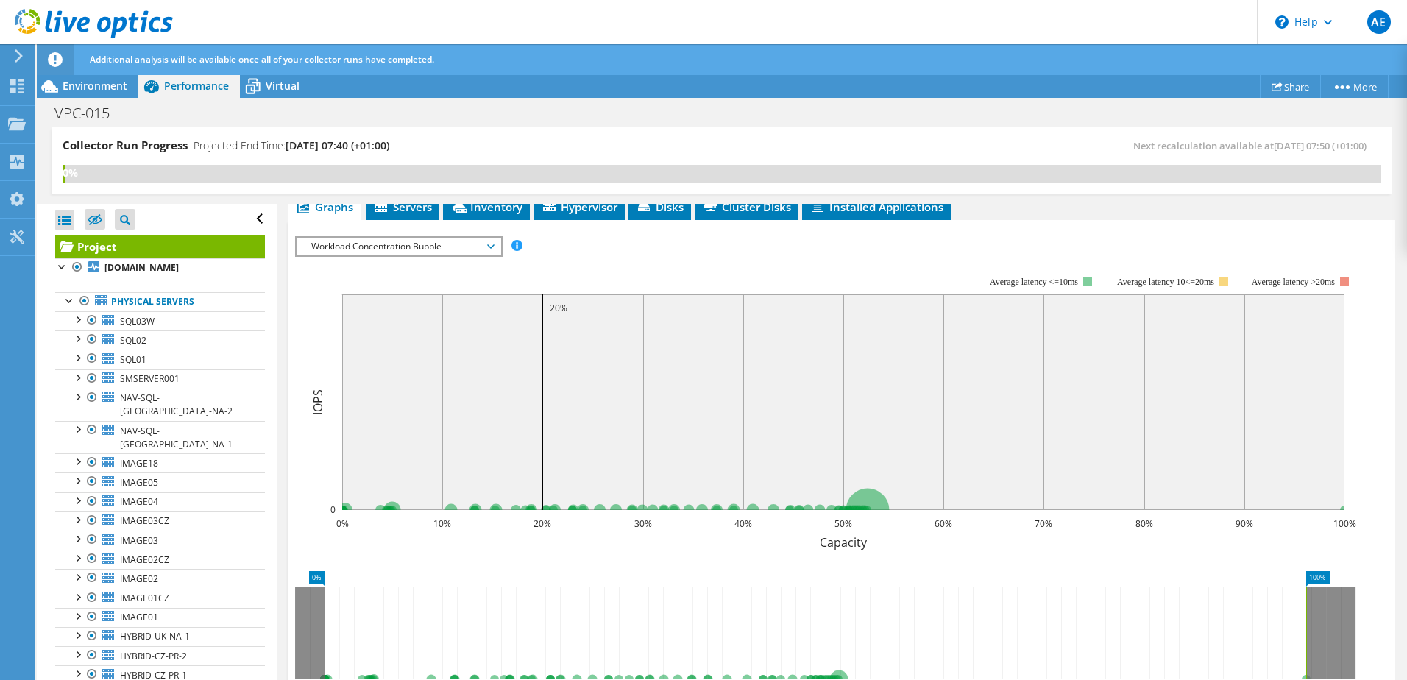
scroll to position [294, 0]
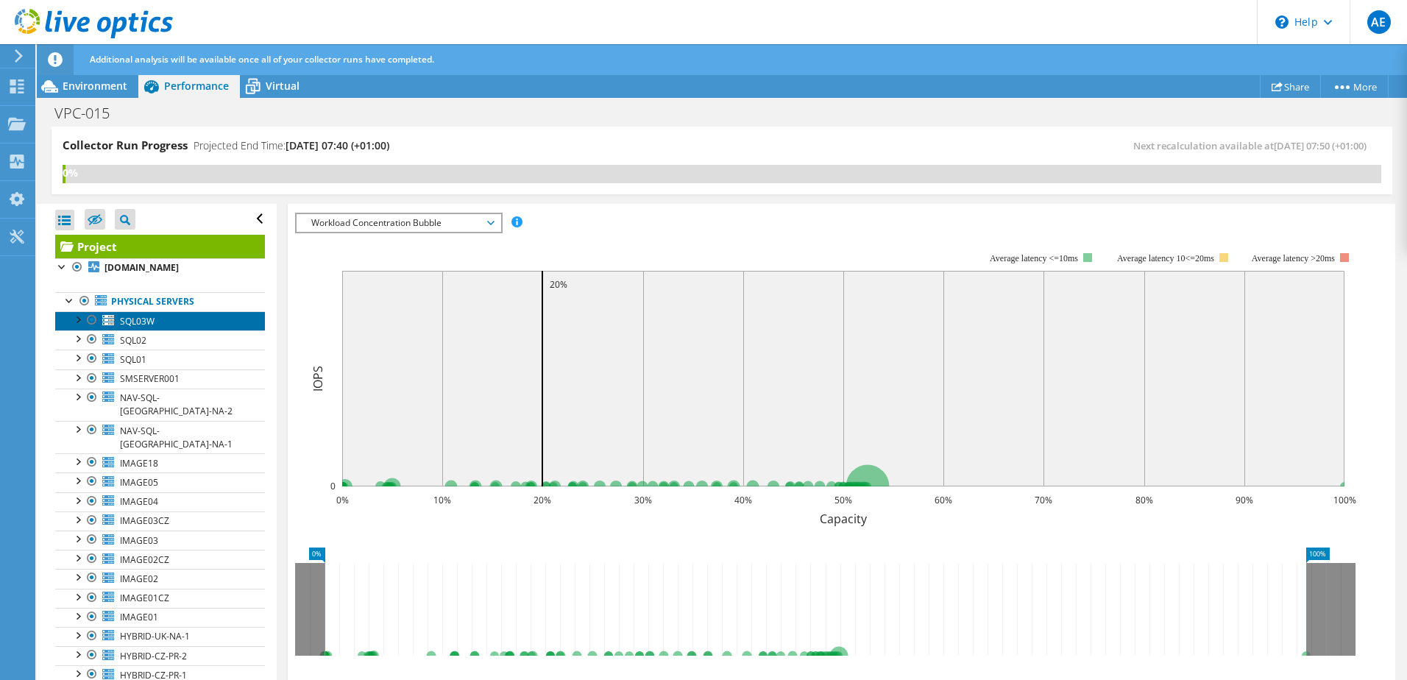
click at [130, 327] on span "SQL03W" at bounding box center [137, 321] width 35 height 13
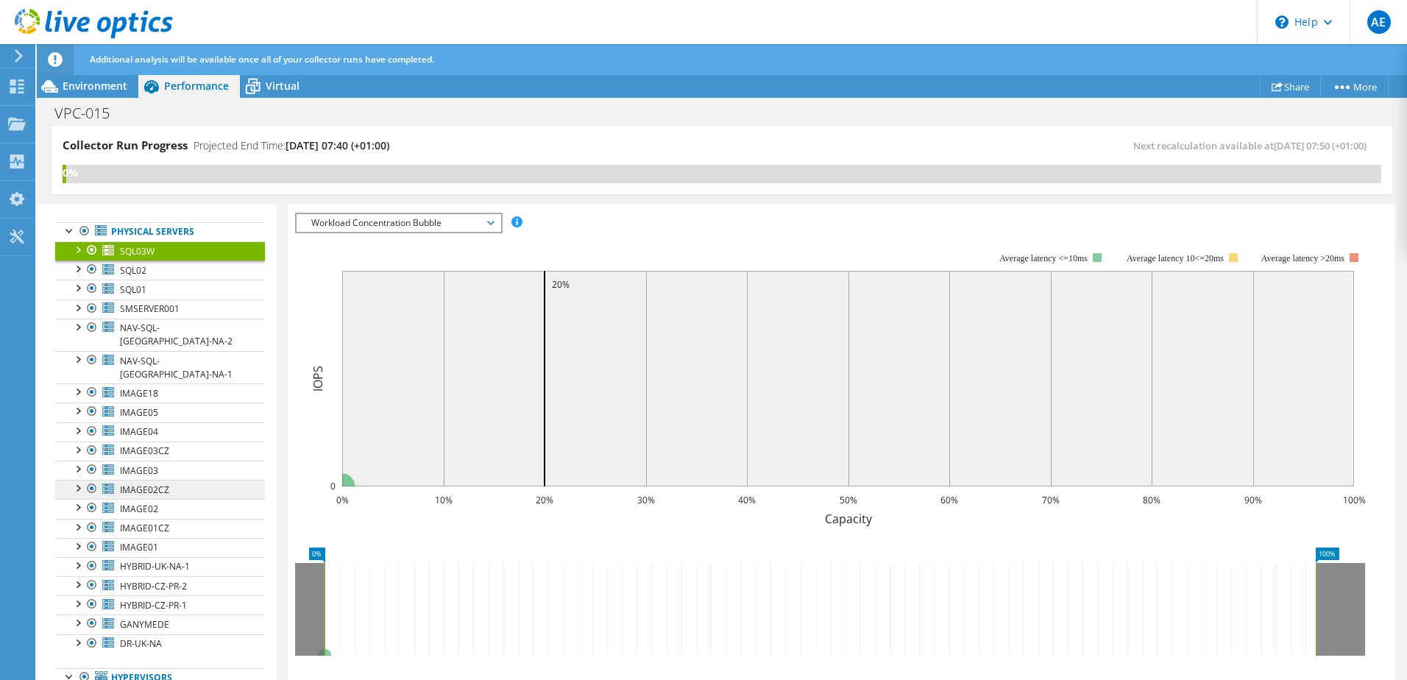
scroll to position [0, 0]
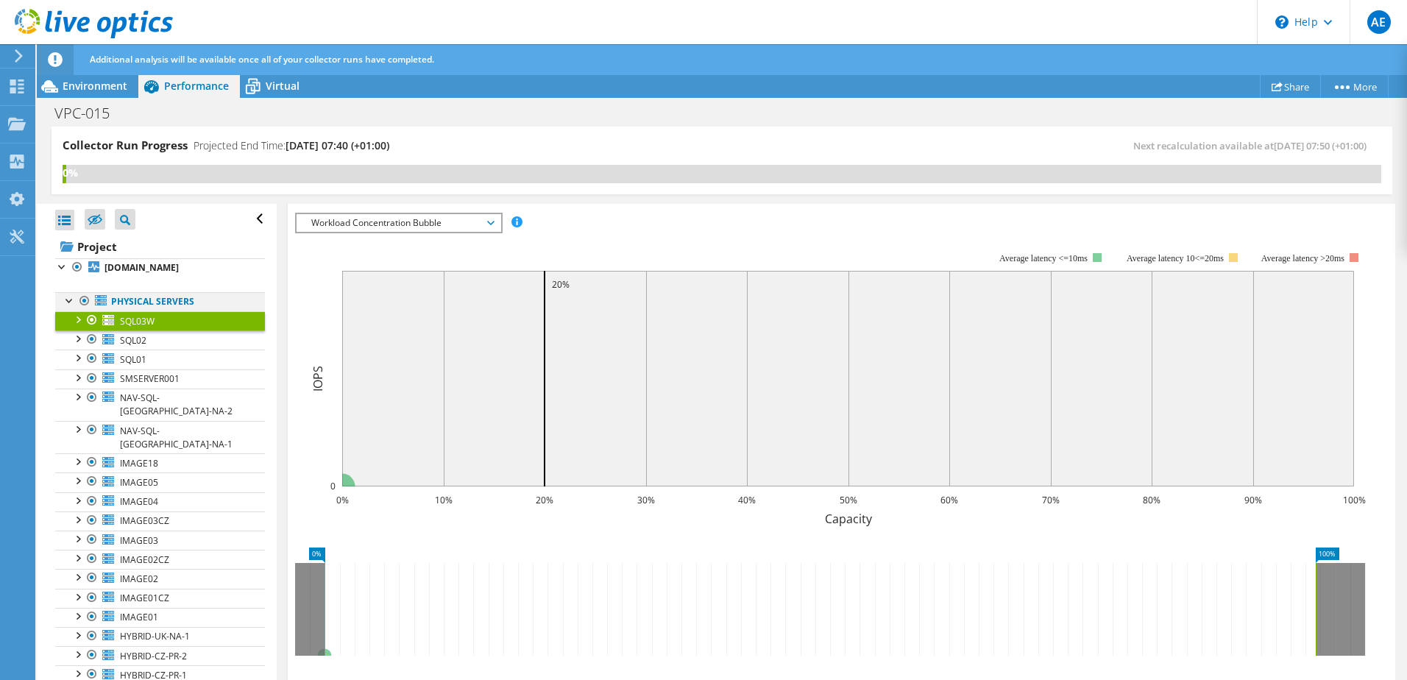
click at [69, 307] on div at bounding box center [70, 299] width 15 height 15
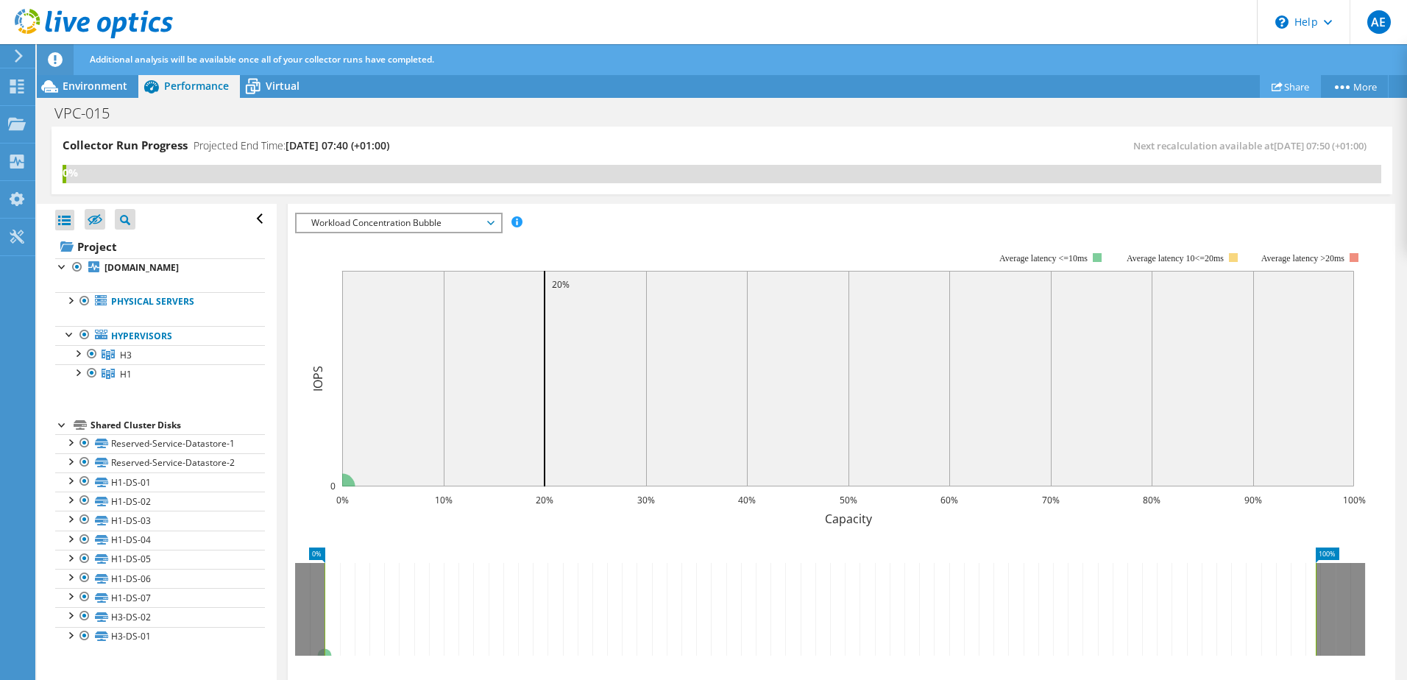
click at [1291, 92] on link "Share" at bounding box center [1290, 86] width 61 height 23
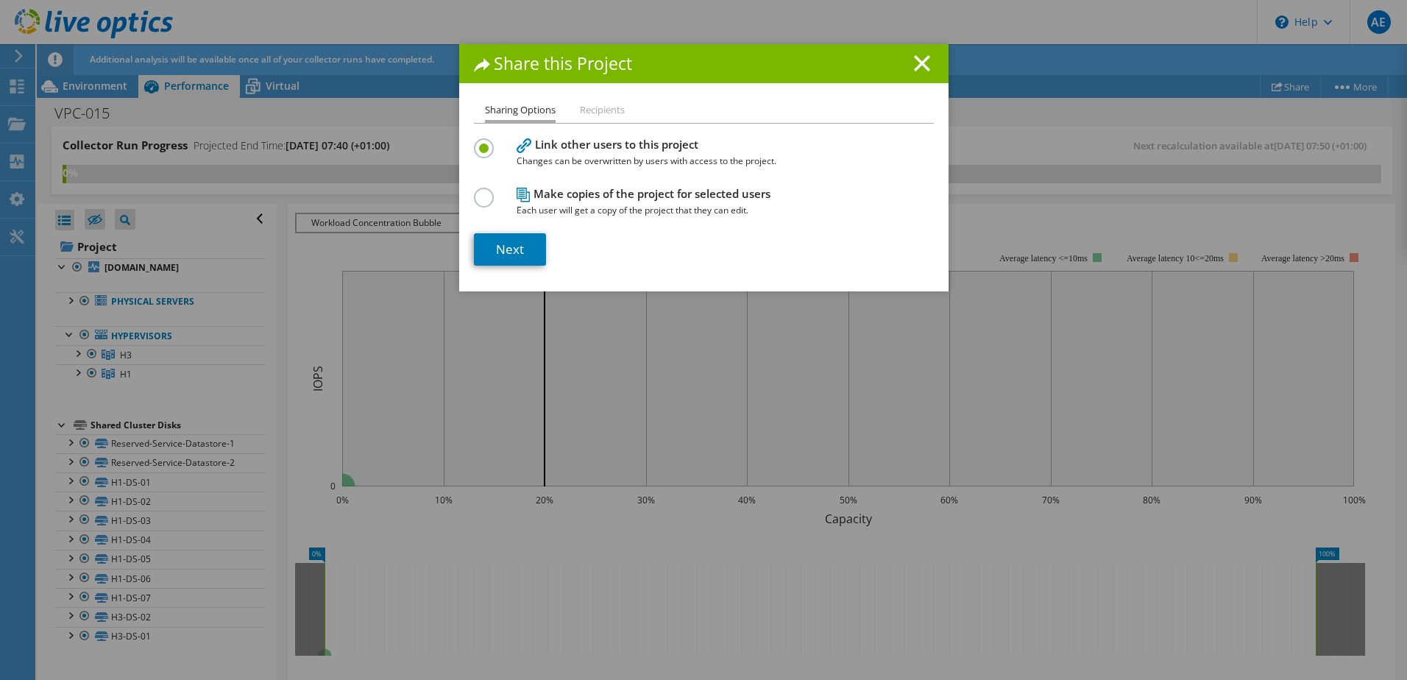
click at [592, 108] on li "Recipients" at bounding box center [602, 111] width 45 height 18
click at [500, 252] on link "Next" at bounding box center [510, 249] width 72 height 32
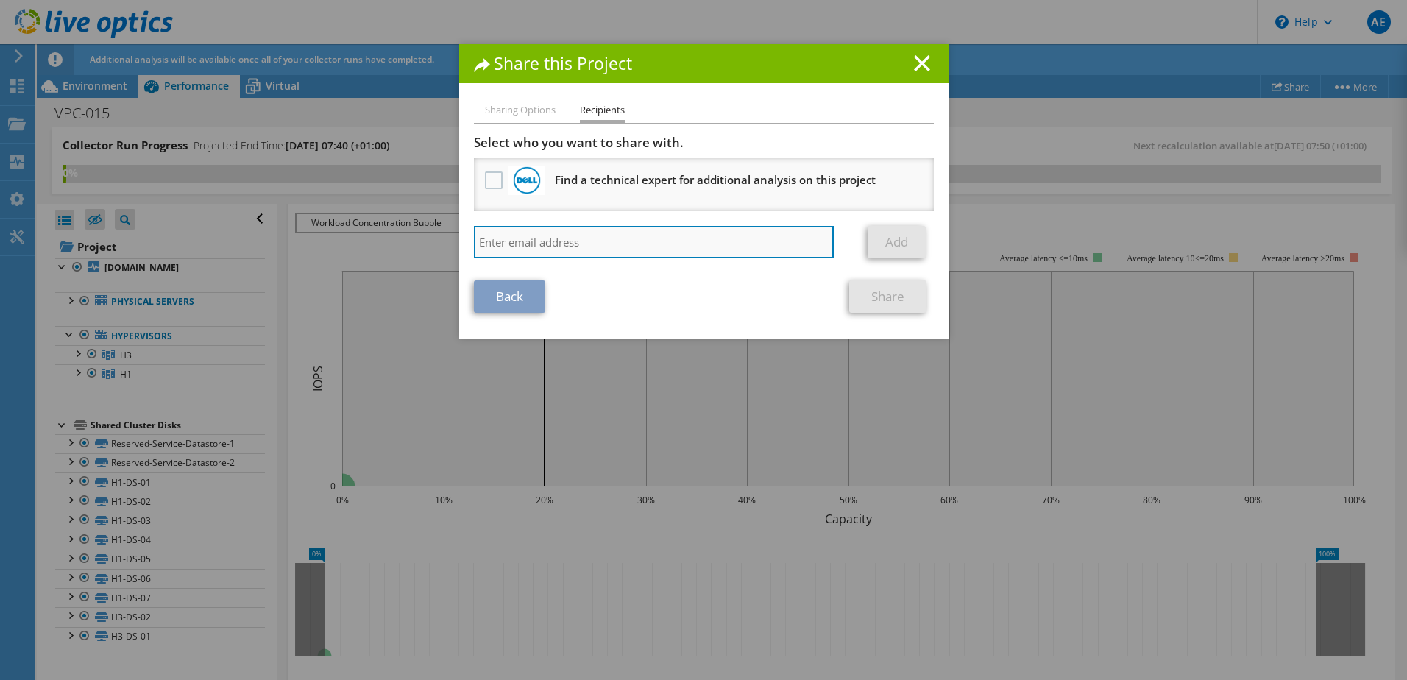
click at [506, 237] on input "search" at bounding box center [654, 242] width 361 height 32
type input "alan.toogood@theharriergroup.com"
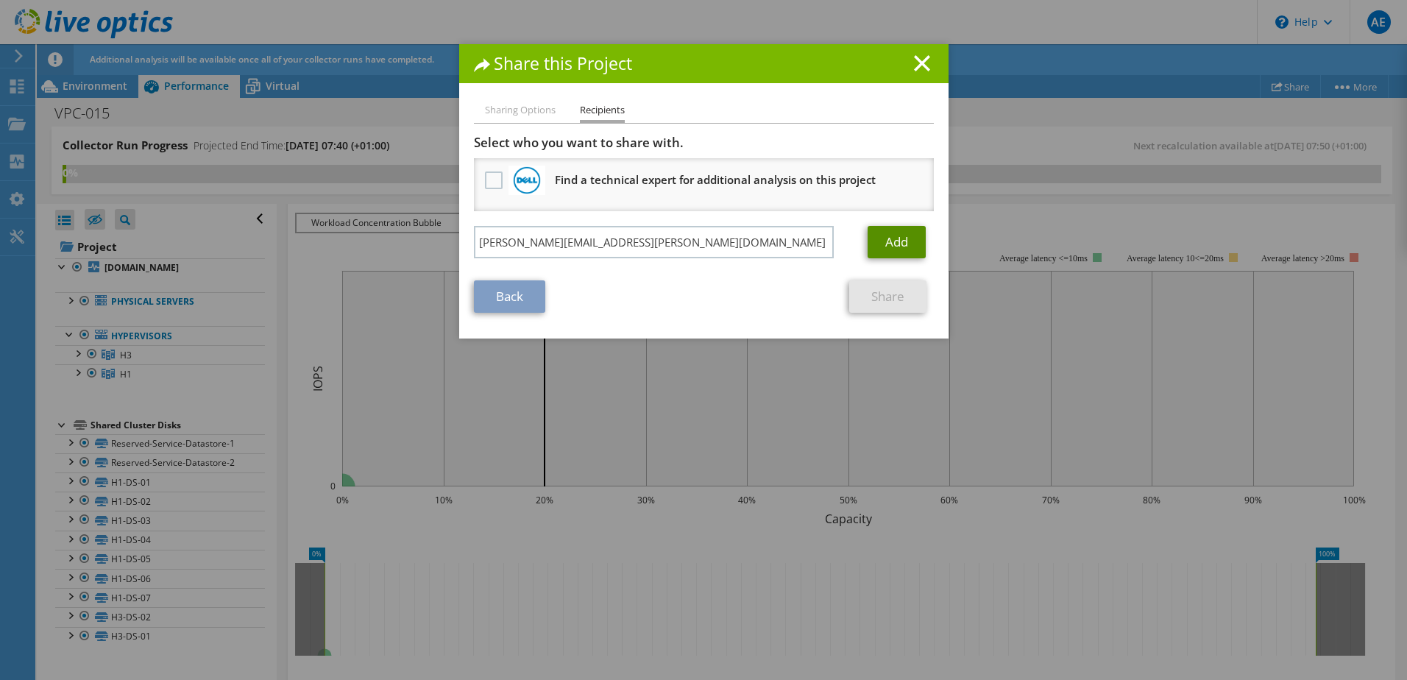
click at [882, 244] on link "Add" at bounding box center [897, 242] width 58 height 32
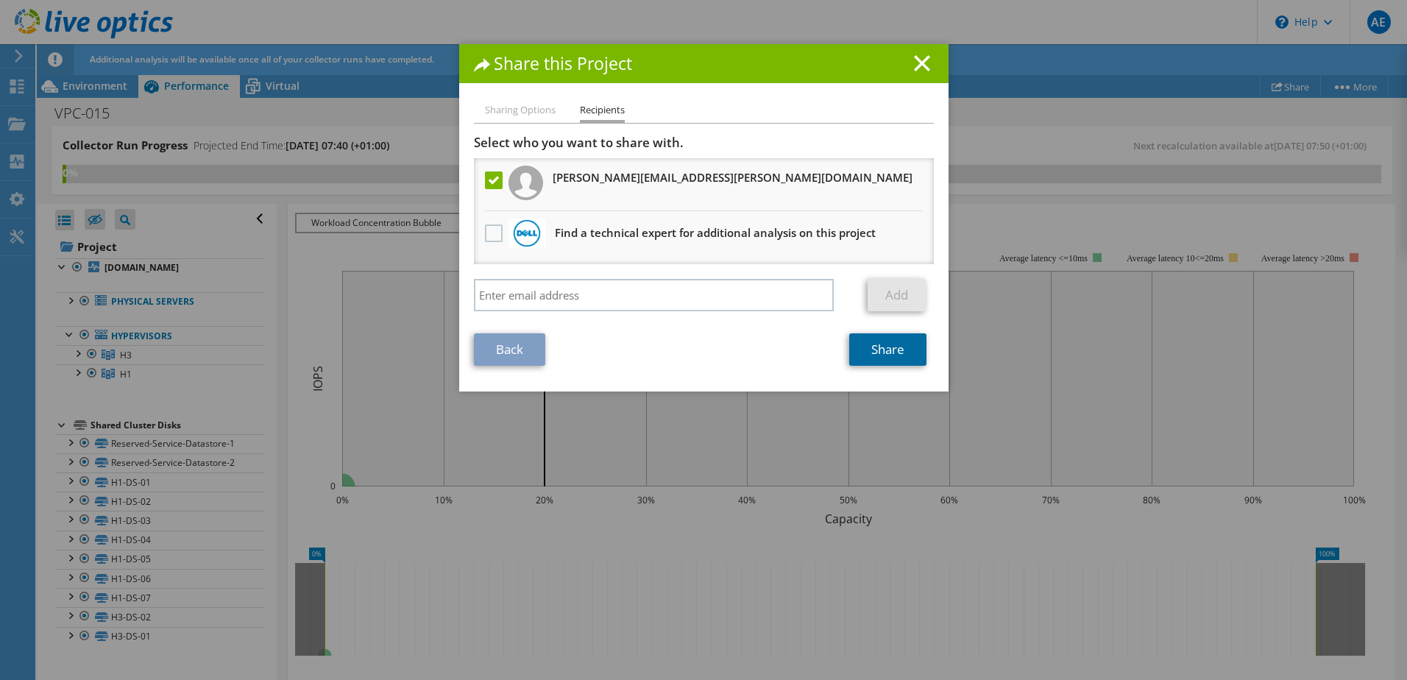
click at [881, 354] on link "Share" at bounding box center [887, 349] width 77 height 32
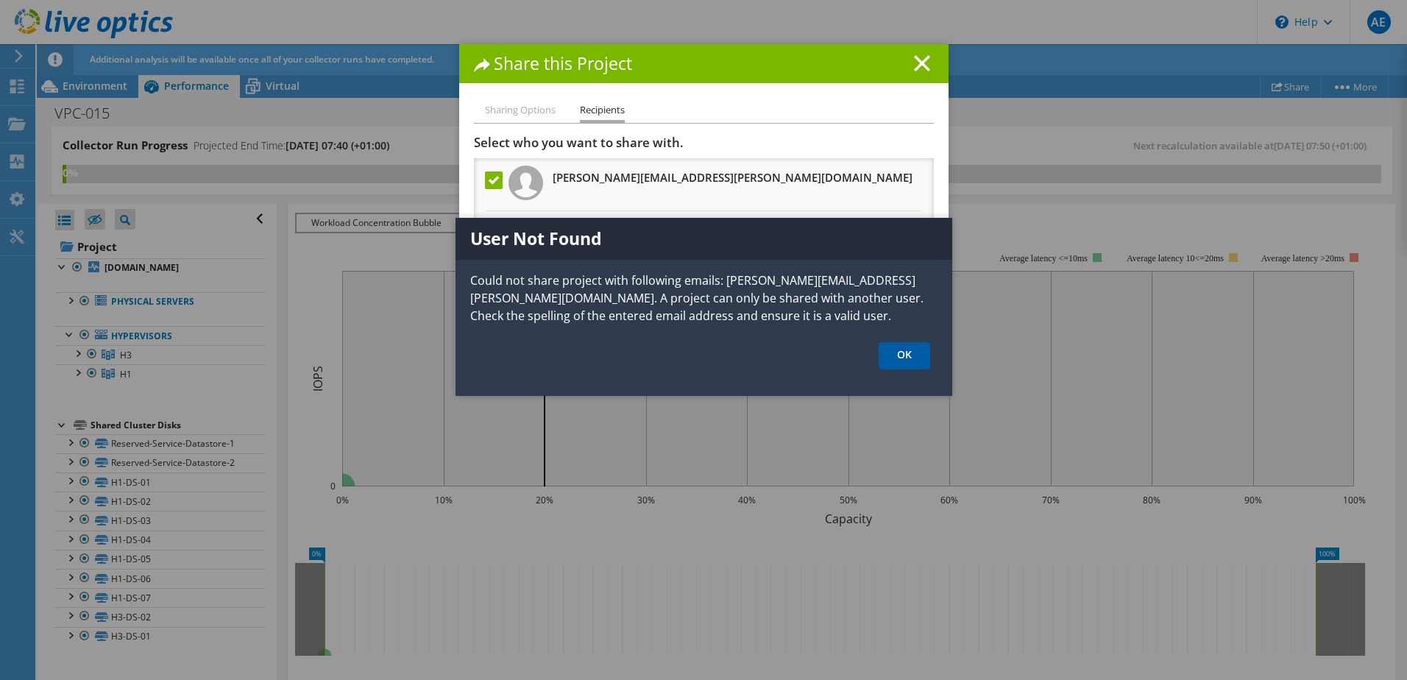
click at [893, 359] on link "OK" at bounding box center [905, 355] width 52 height 27
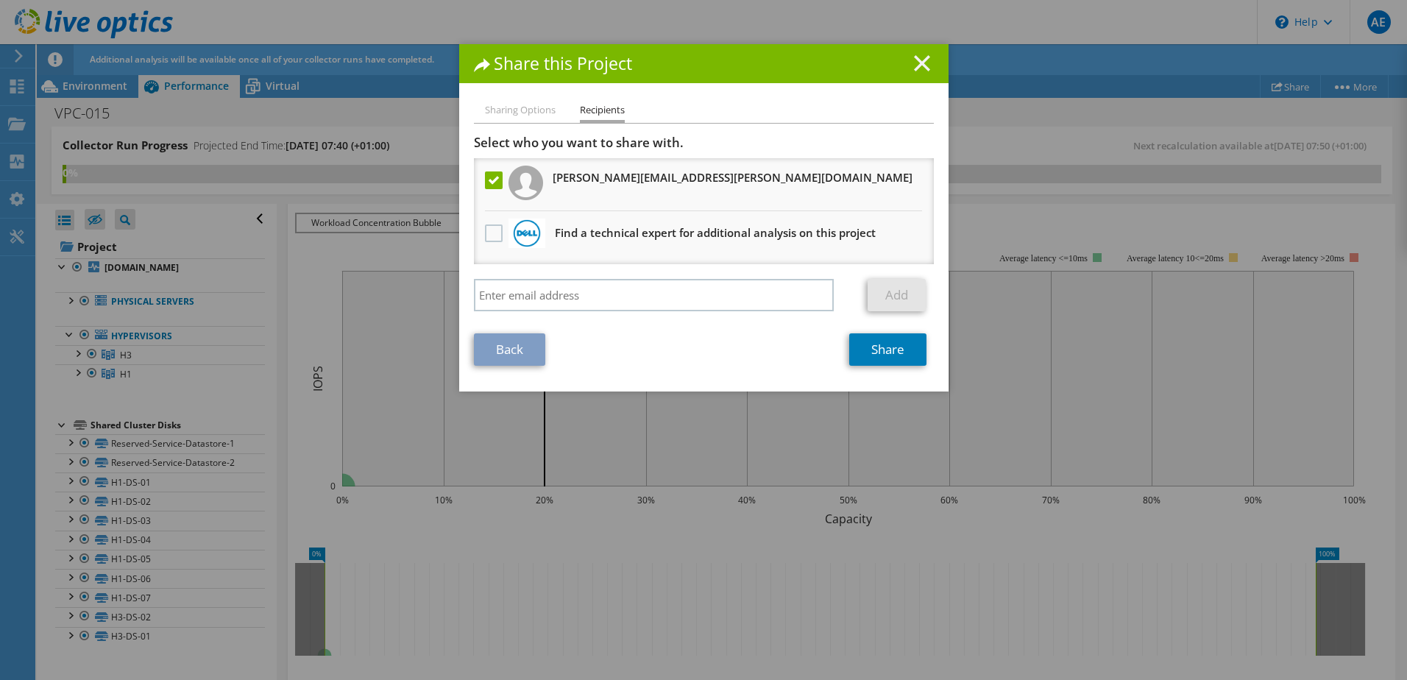
click at [923, 57] on line at bounding box center [922, 63] width 15 height 15
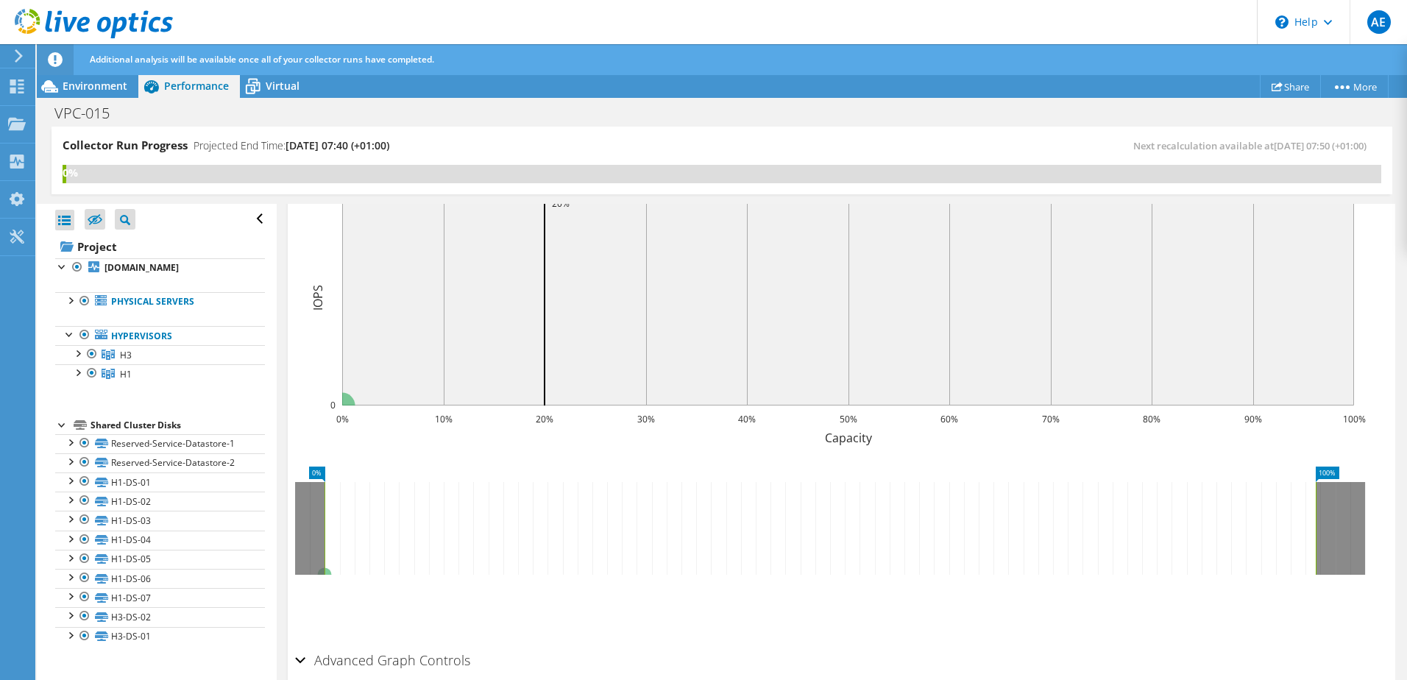
scroll to position [389, 0]
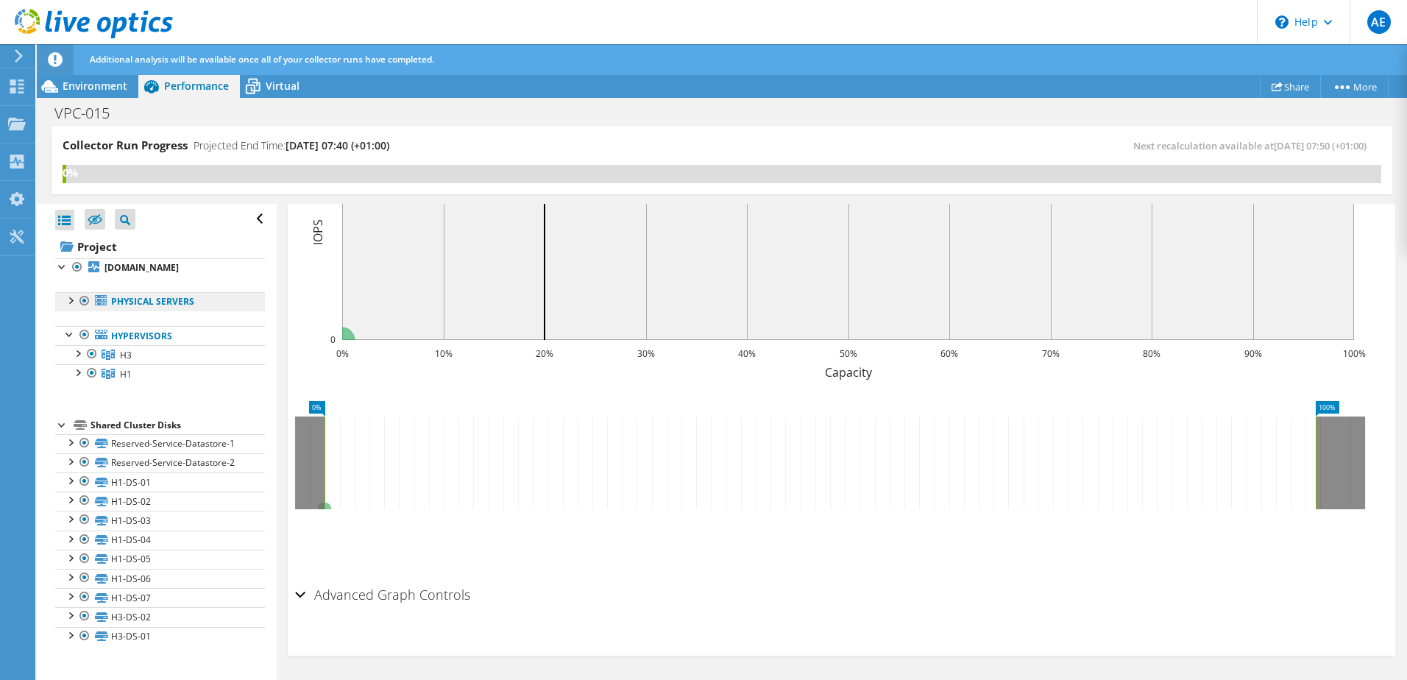
click at [62, 311] on link "Physical Servers" at bounding box center [160, 301] width 210 height 19
click at [71, 307] on div at bounding box center [70, 299] width 15 height 15
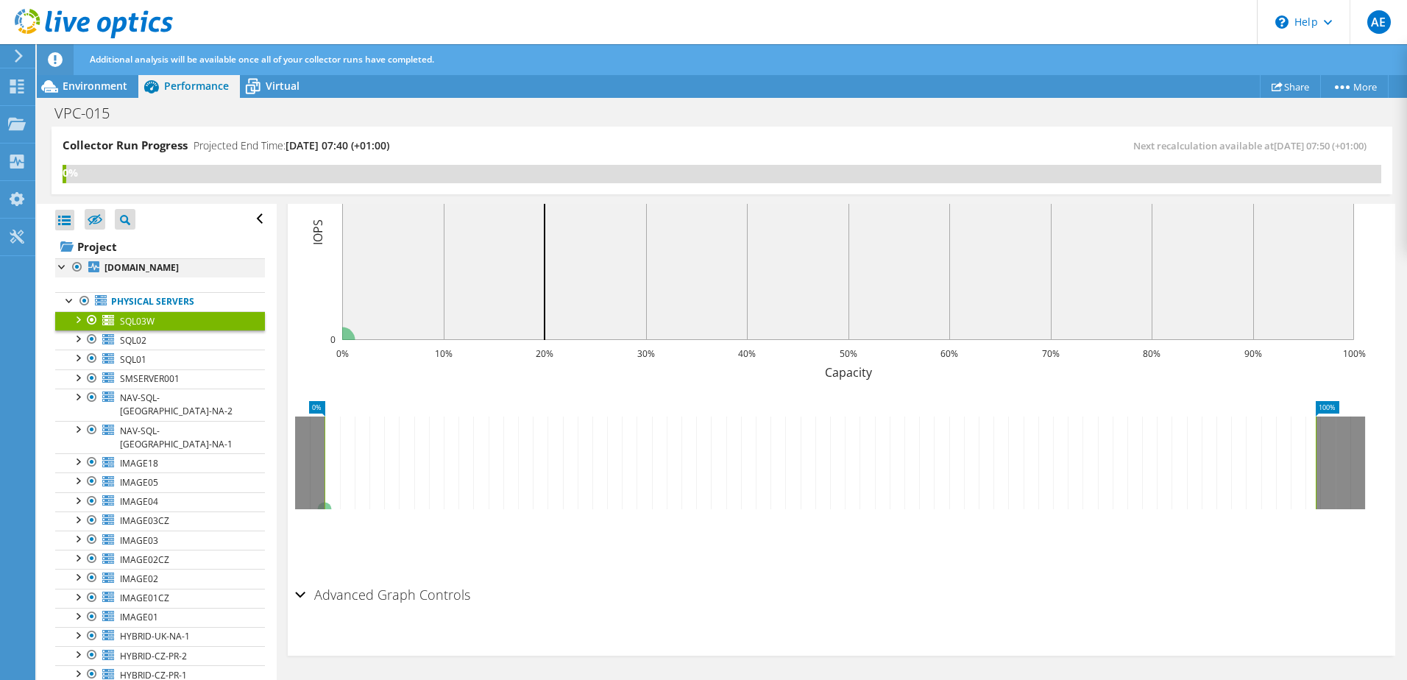
click at [58, 268] on div at bounding box center [62, 265] width 15 height 15
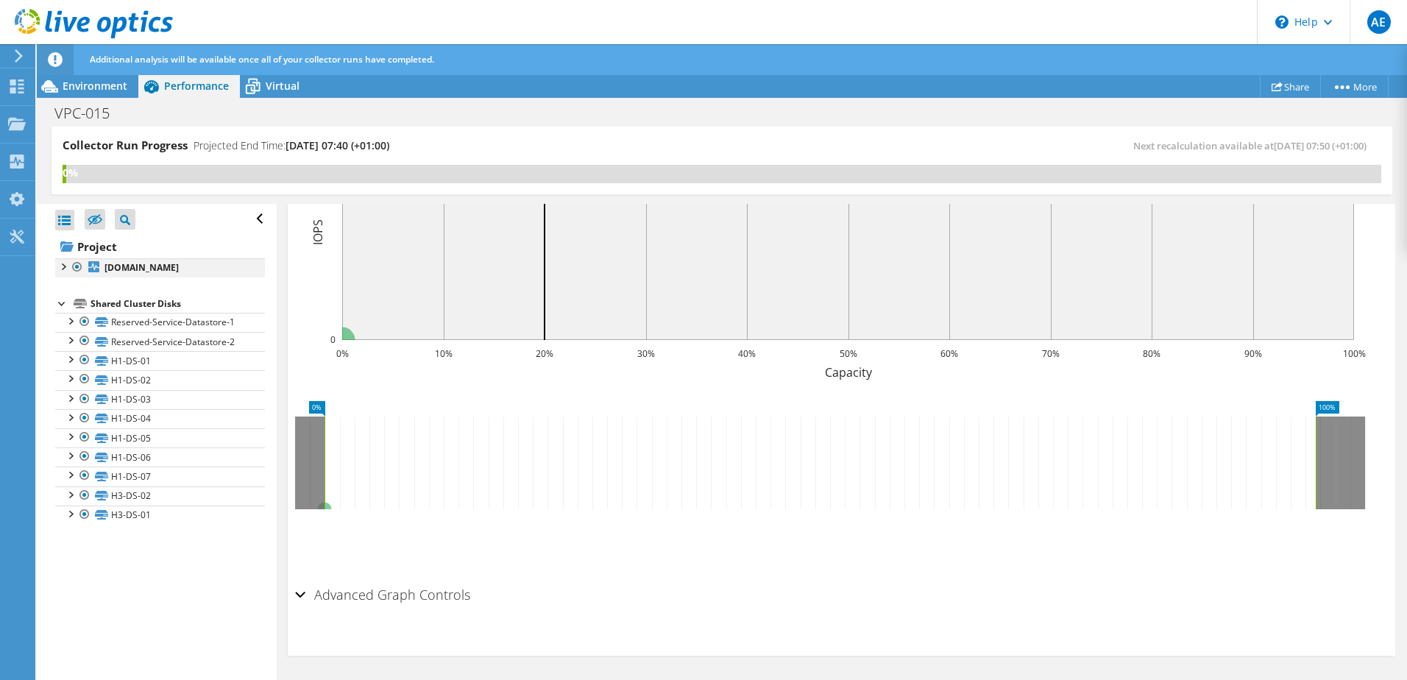
click at [66, 263] on div at bounding box center [62, 265] width 15 height 15
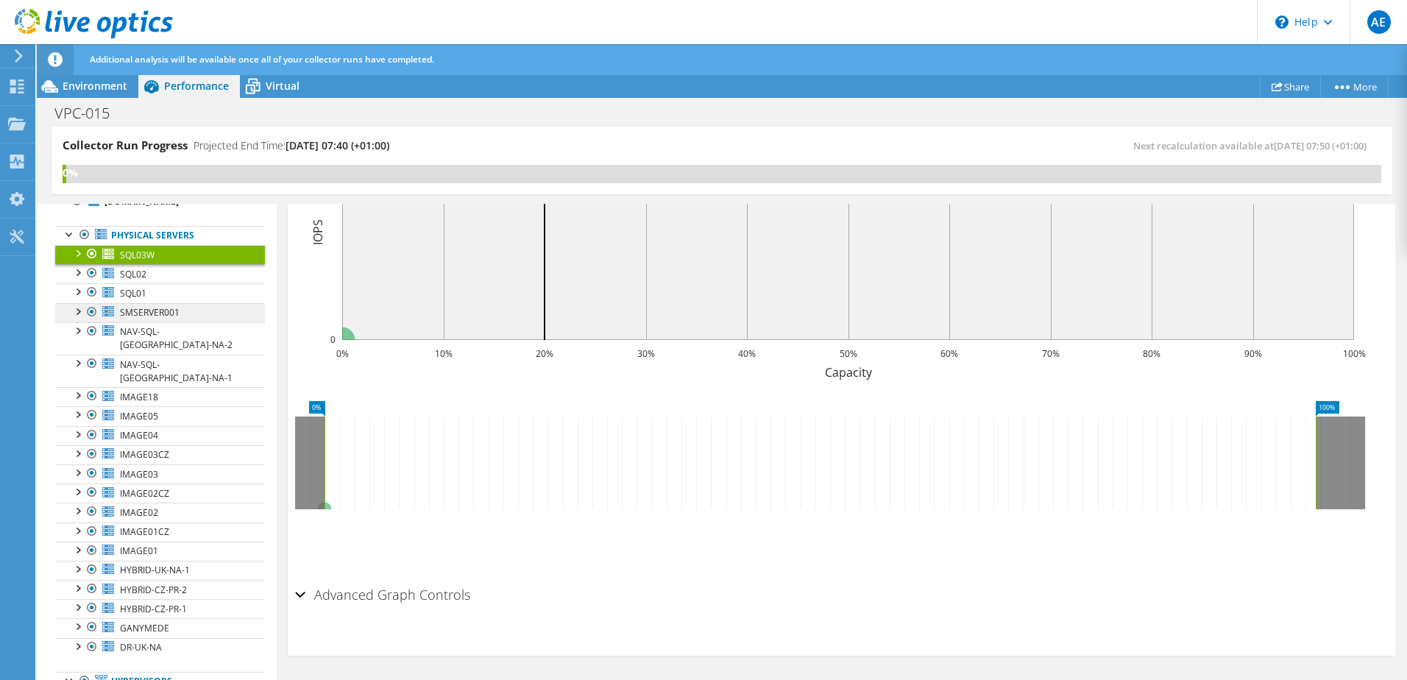
scroll to position [221, 0]
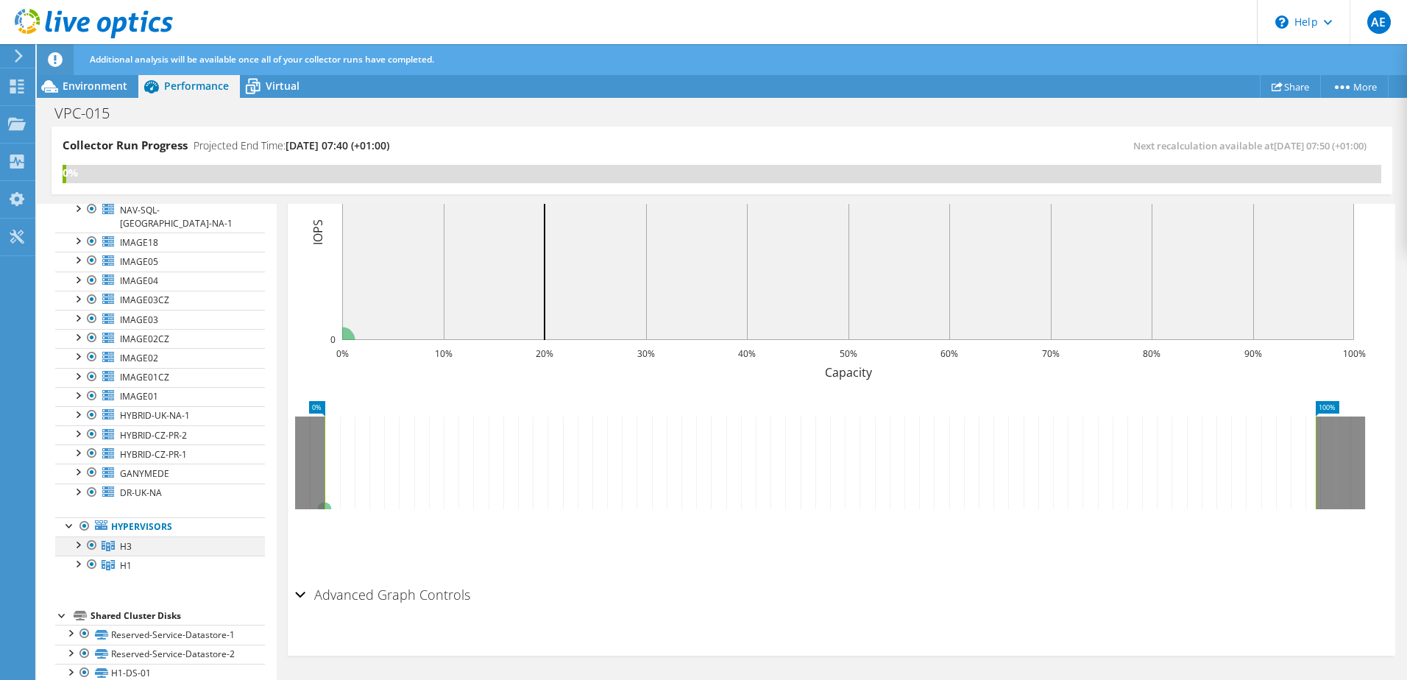
click at [77, 536] on div at bounding box center [77, 543] width 15 height 15
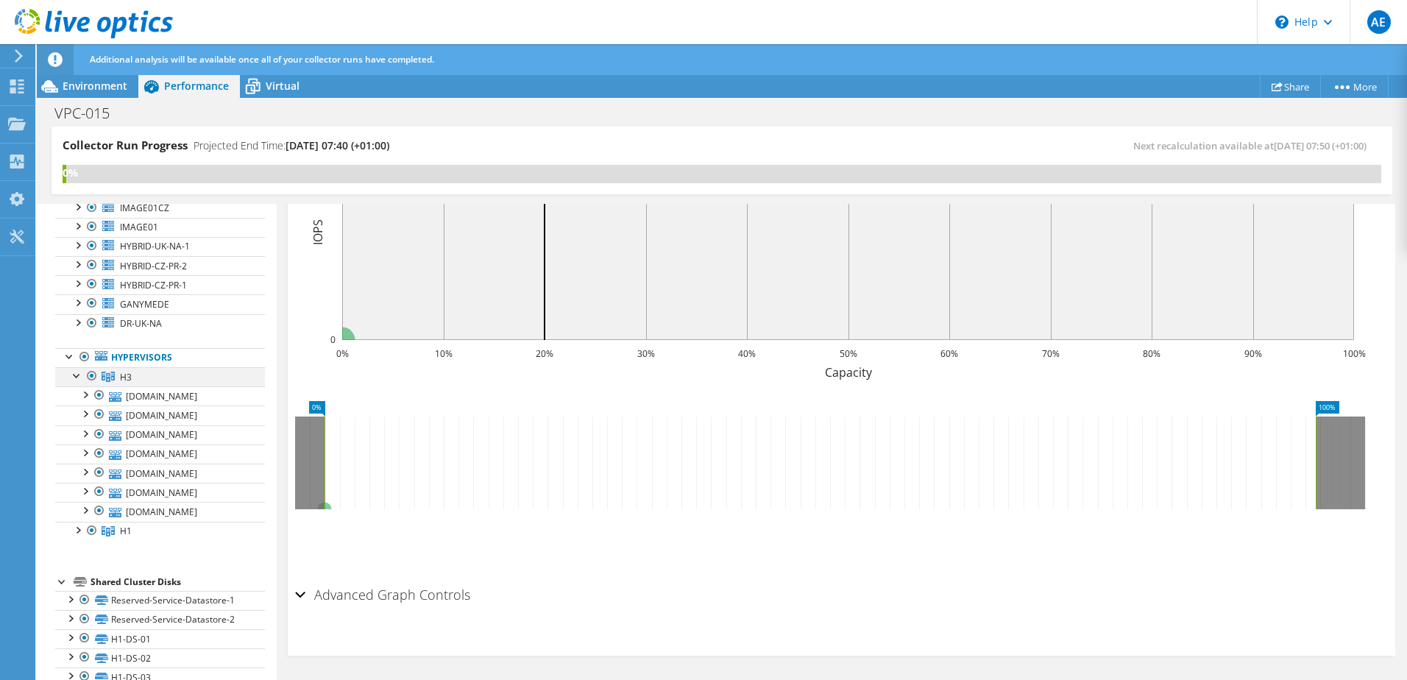
scroll to position [442, 0]
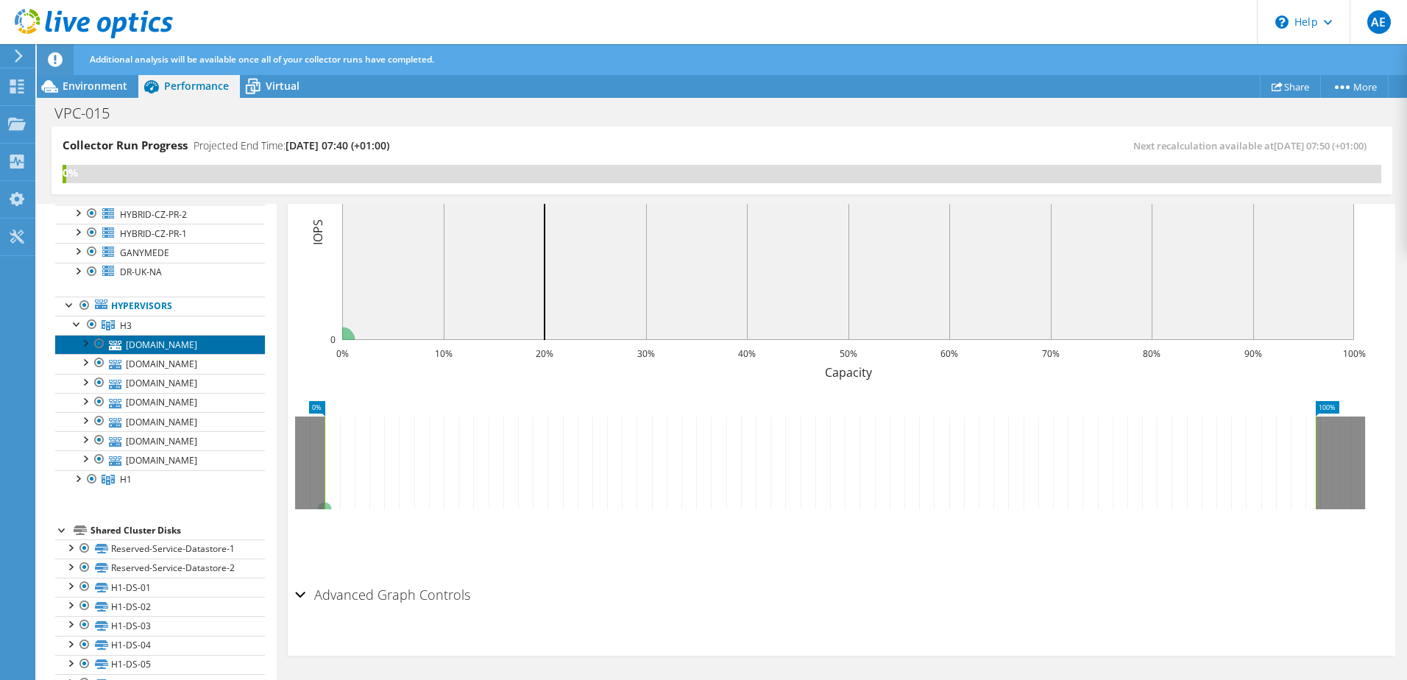
click at [164, 342] on link "esxi-uk-na-4.theharriergroup.com" at bounding box center [160, 344] width 210 height 19
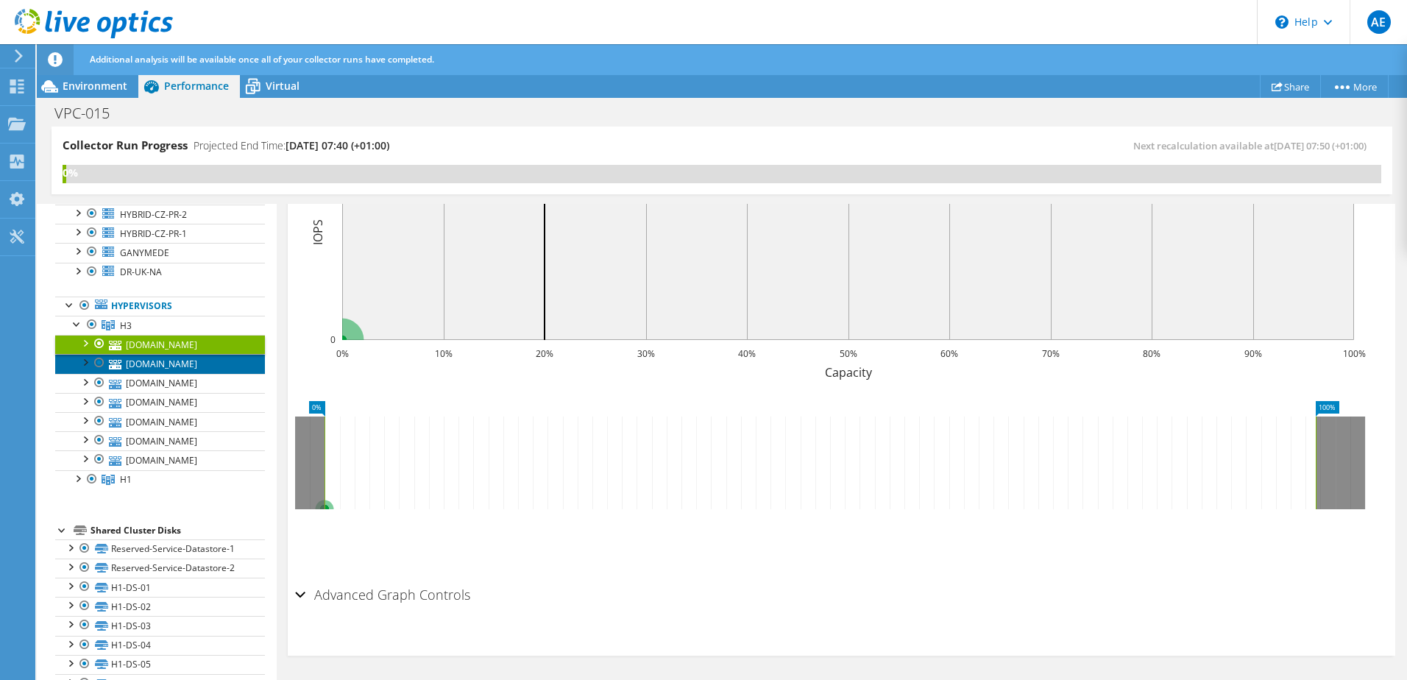
click at [167, 368] on link "esxi-uk-na-5.theharriergroup.com" at bounding box center [160, 363] width 210 height 19
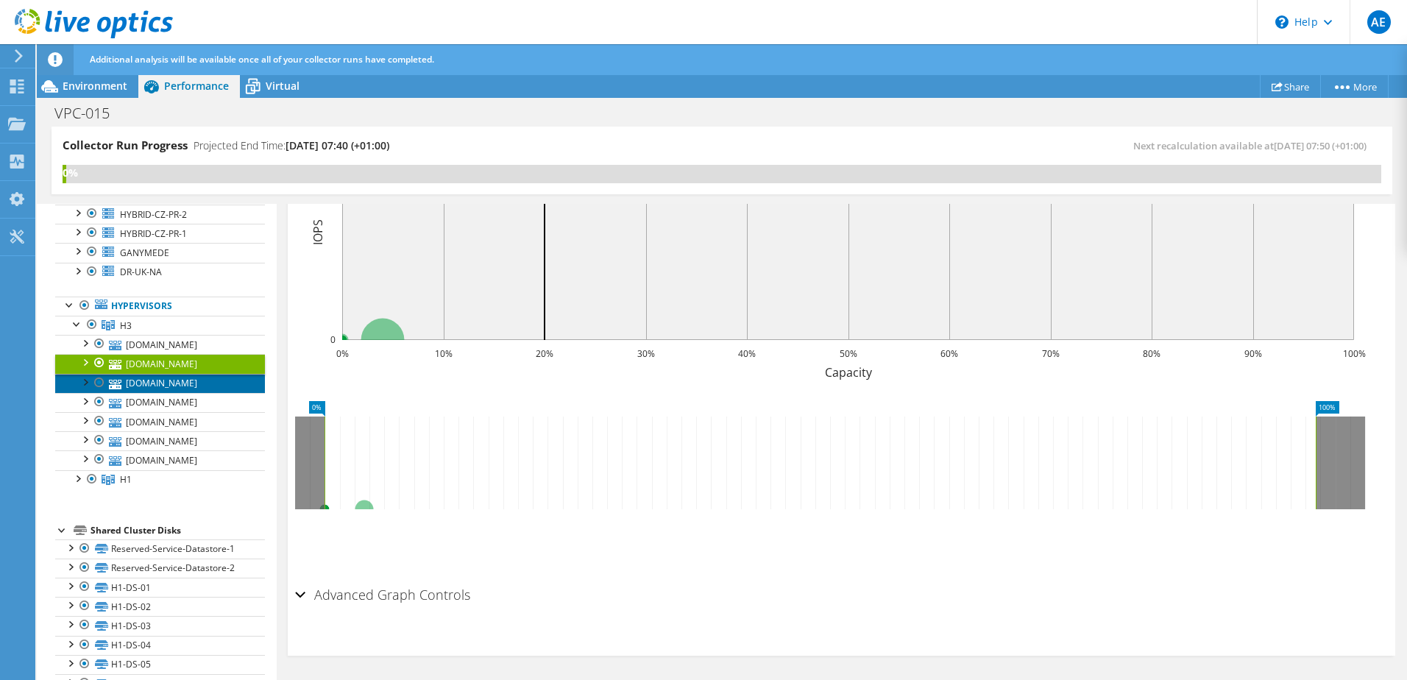
click at [154, 393] on link "esxi-uk-na-3.theharriergroup.com" at bounding box center [160, 383] width 210 height 19
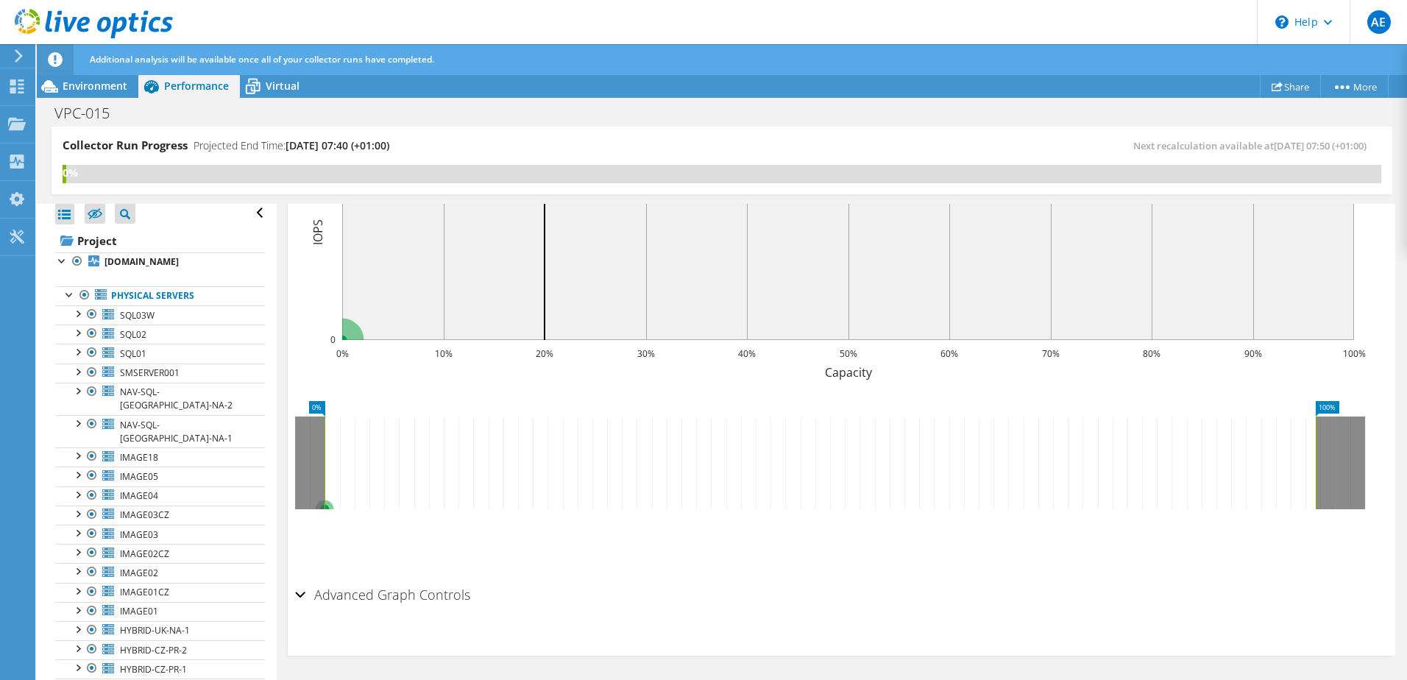
scroll to position [0, 0]
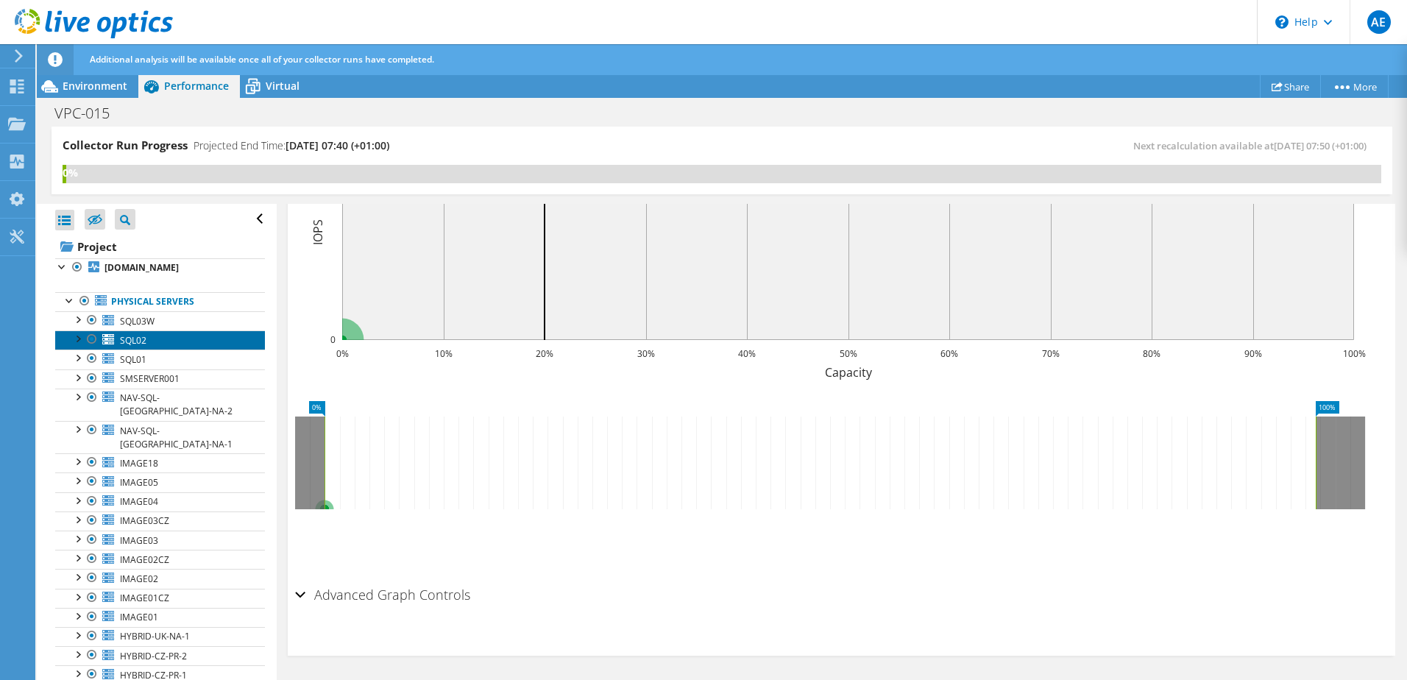
click at [147, 350] on link "SQL02" at bounding box center [160, 339] width 210 height 19
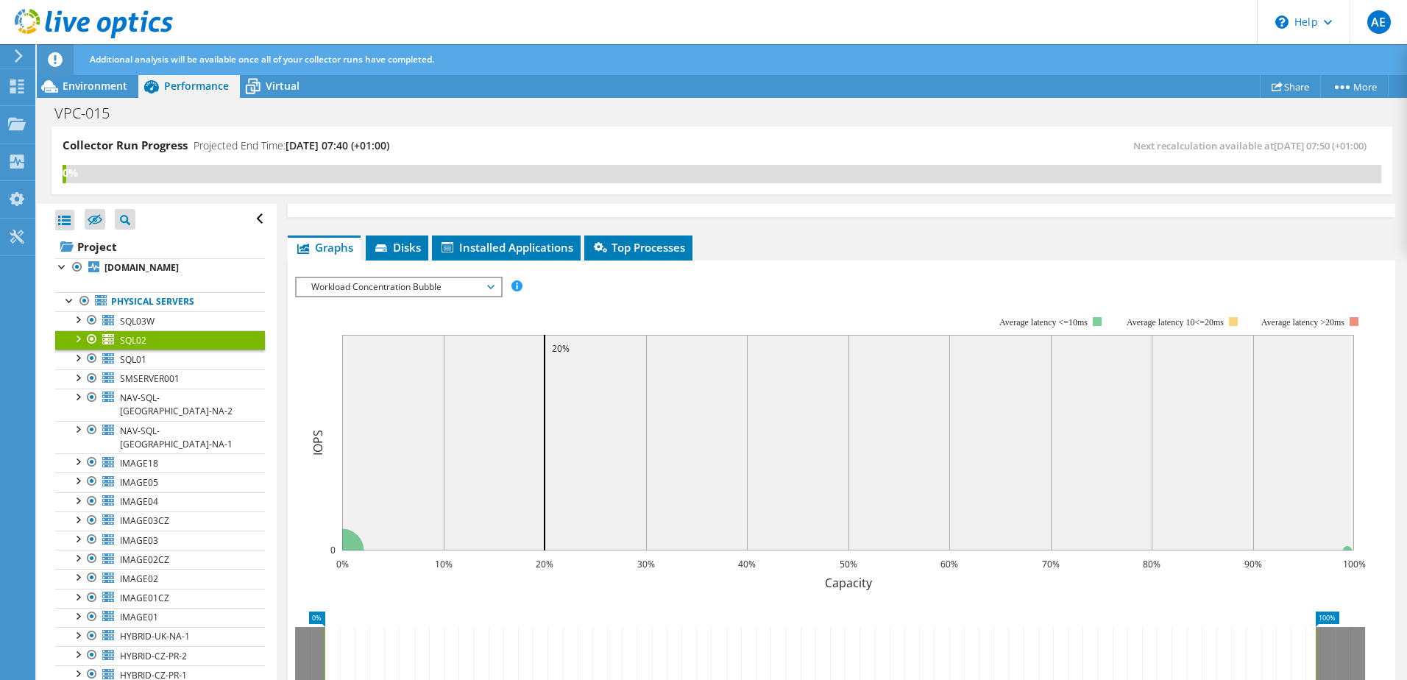
scroll to position [169, 0]
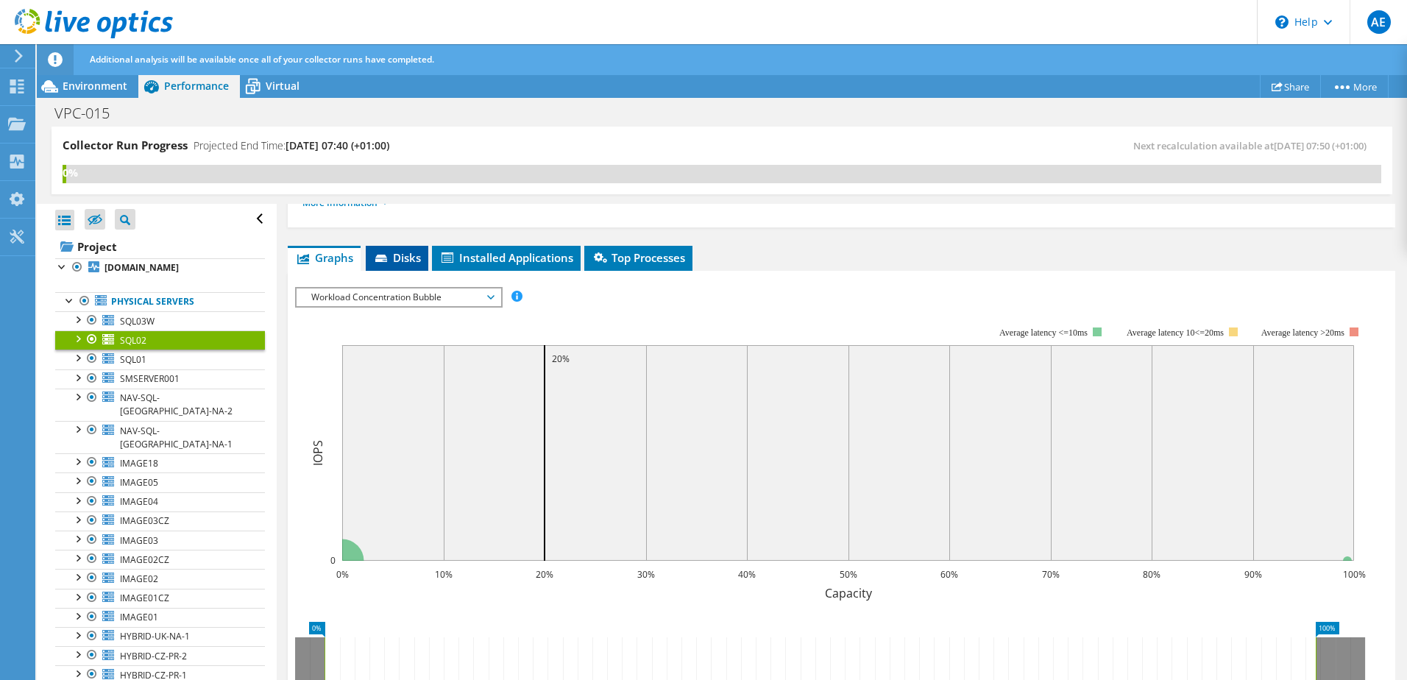
click at [398, 254] on span "Disks" at bounding box center [397, 257] width 48 height 15
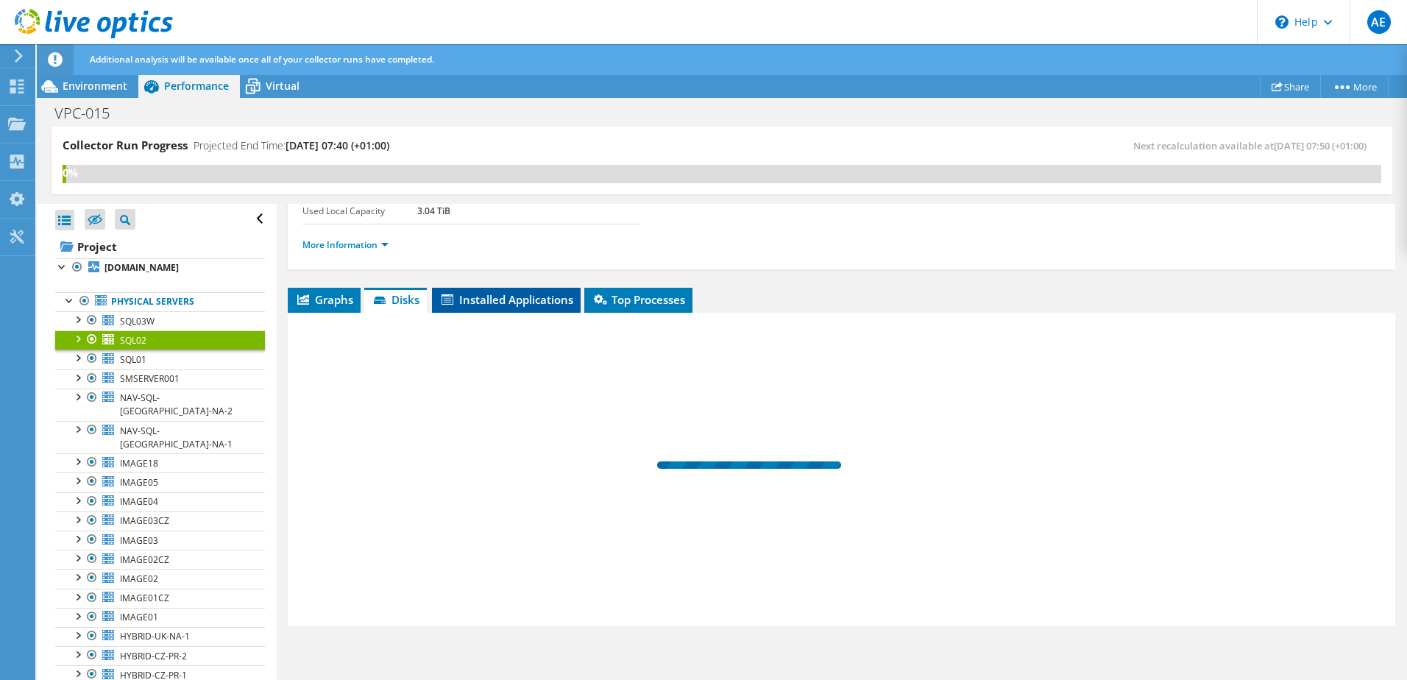
scroll to position [127, 0]
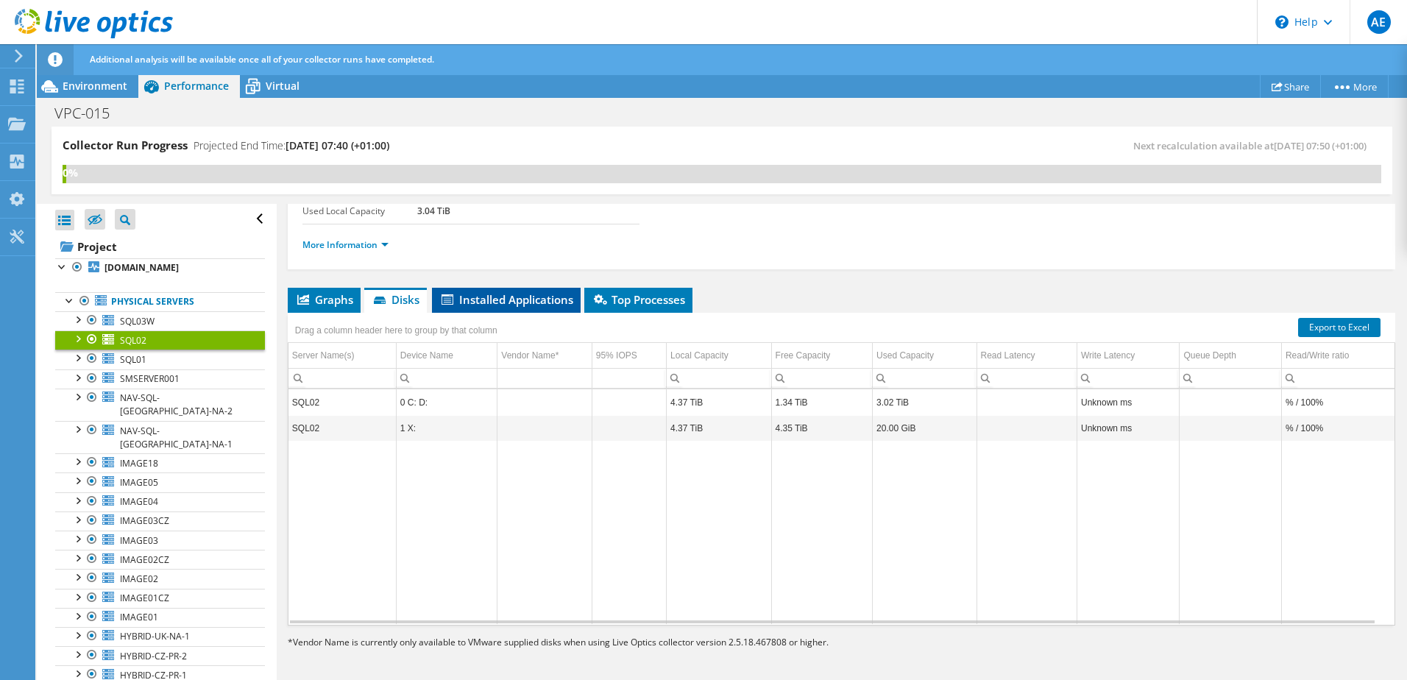
click at [505, 295] on span "Installed Applications" at bounding box center [506, 299] width 134 height 15
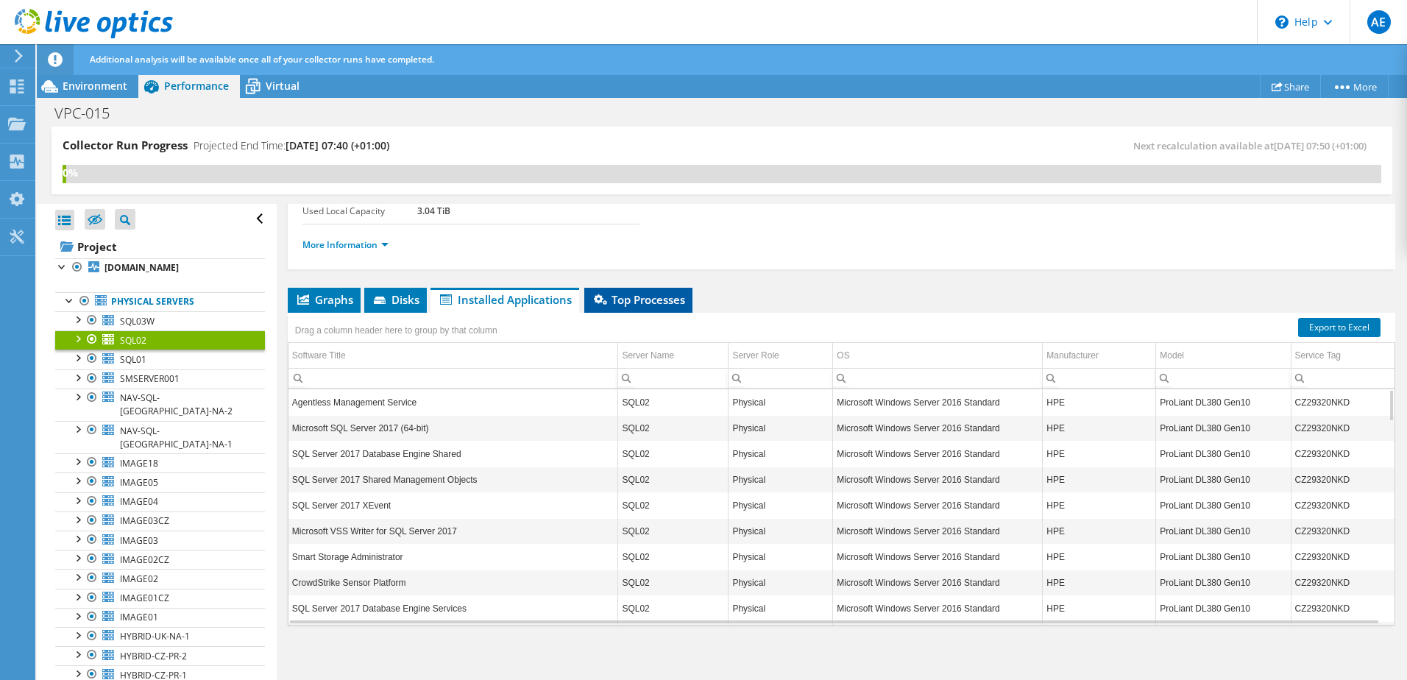
click at [648, 297] on span "Top Processes" at bounding box center [638, 299] width 93 height 15
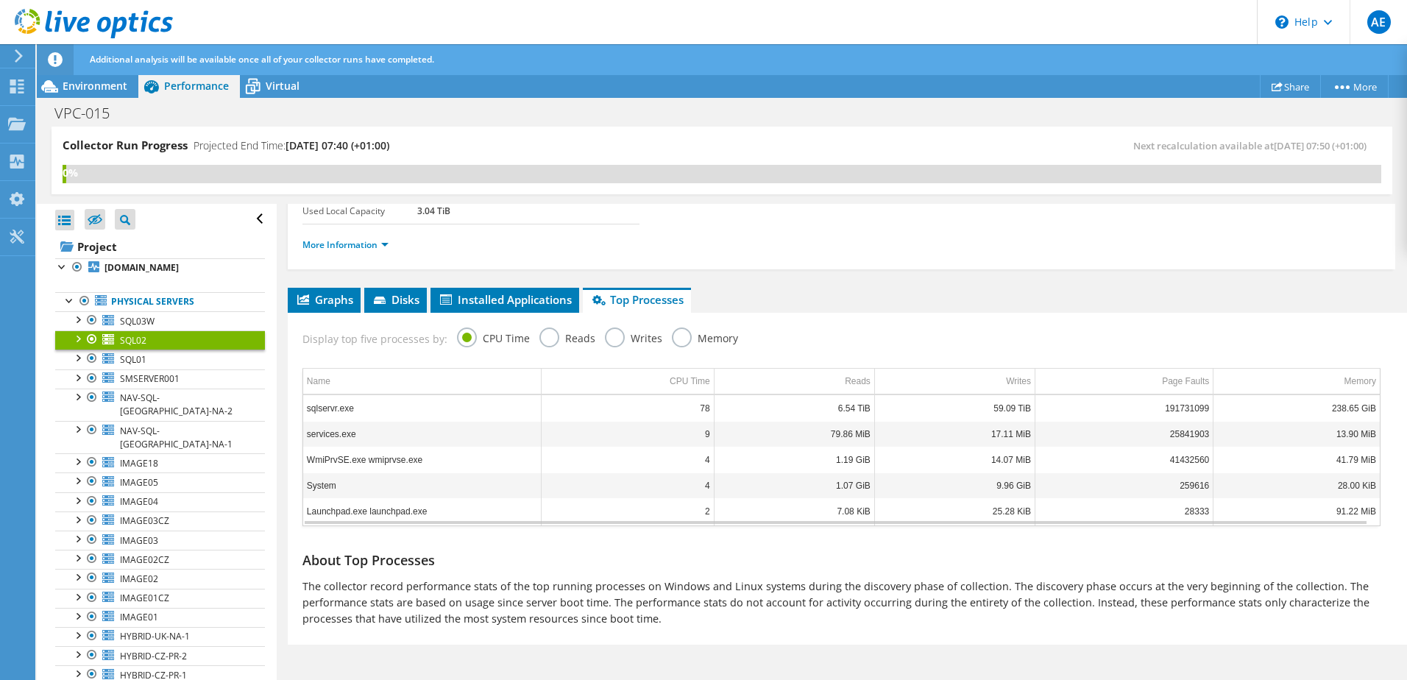
click at [441, 413] on td "sqlservr.exe" at bounding box center [422, 408] width 238 height 26
click at [553, 338] on label "Reads" at bounding box center [567, 336] width 56 height 18
click at [0, 0] on input "Reads" at bounding box center [0, 0] width 0 height 0
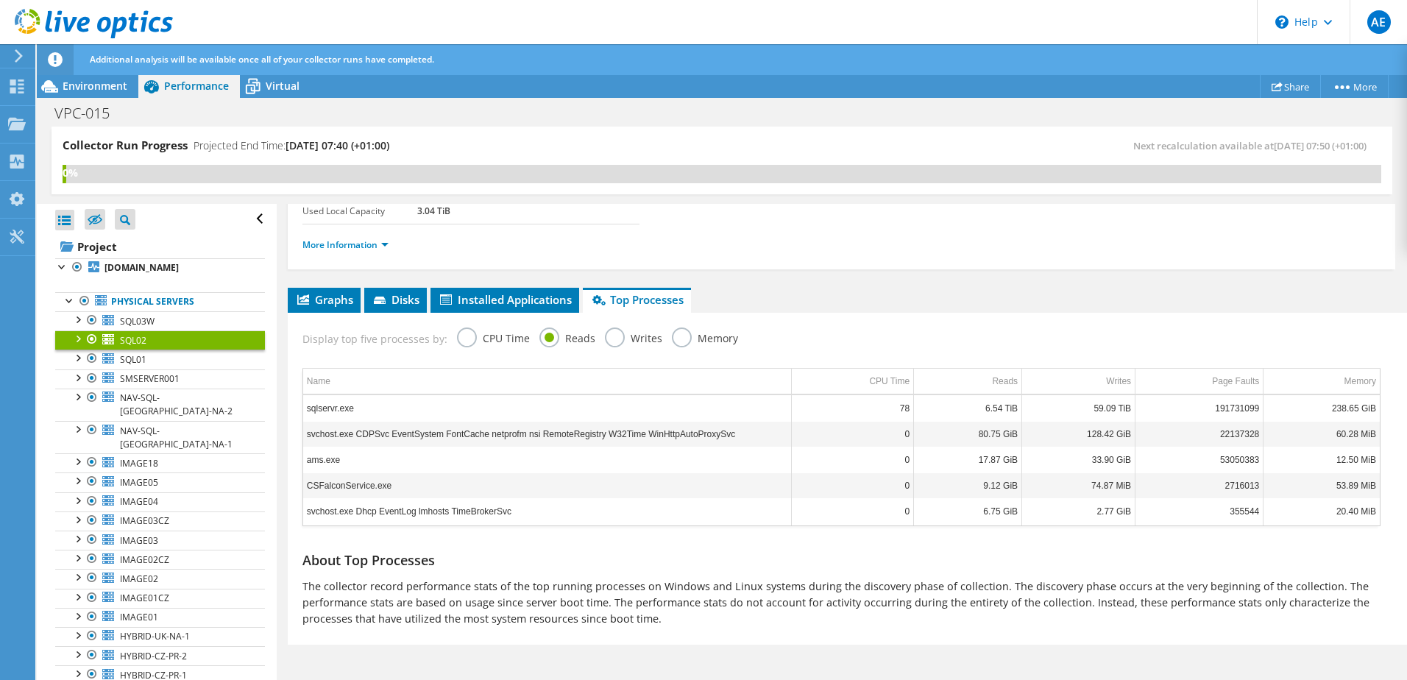
click at [605, 336] on label "Writes" at bounding box center [633, 336] width 57 height 18
click at [0, 0] on input "Writes" at bounding box center [0, 0] width 0 height 0
click at [678, 336] on label "Memory" at bounding box center [705, 336] width 66 height 18
click at [0, 0] on input "Memory" at bounding box center [0, 0] width 0 height 0
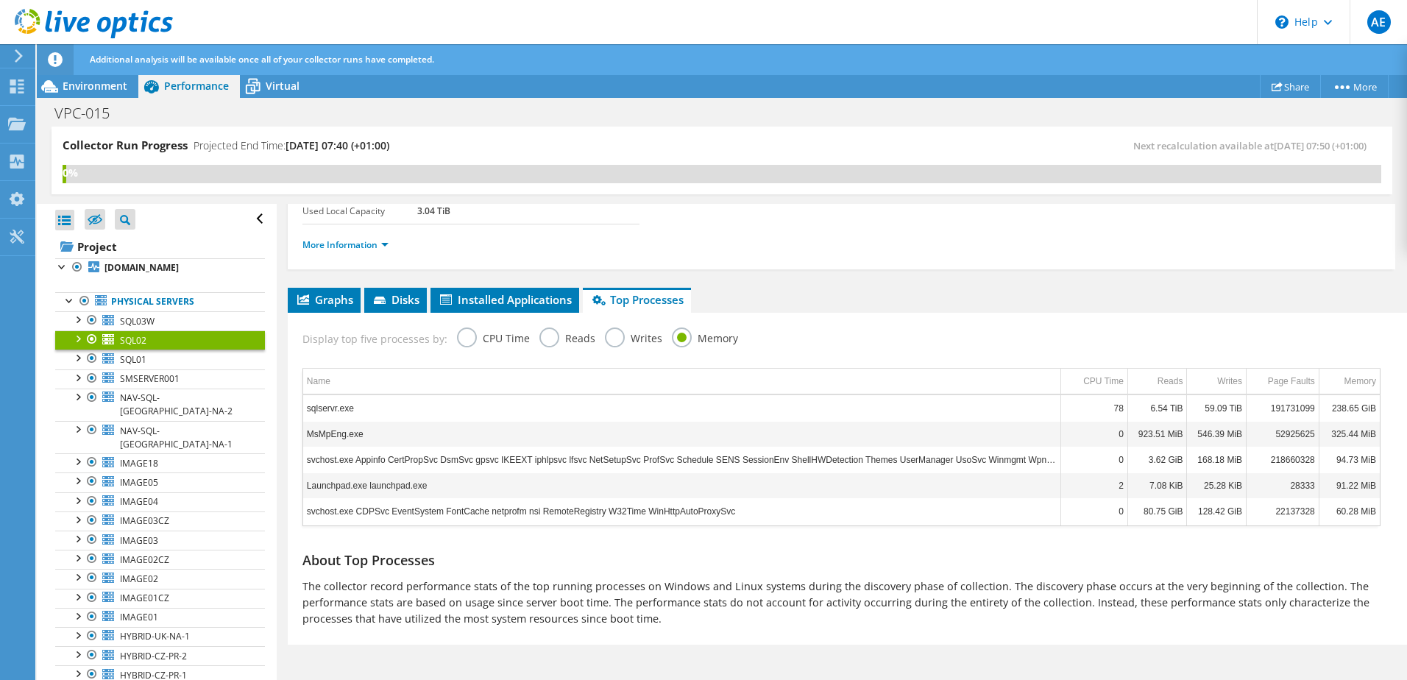
click at [607, 339] on label "Writes" at bounding box center [633, 336] width 57 height 18
click at [0, 0] on input "Writes" at bounding box center [0, 0] width 0 height 0
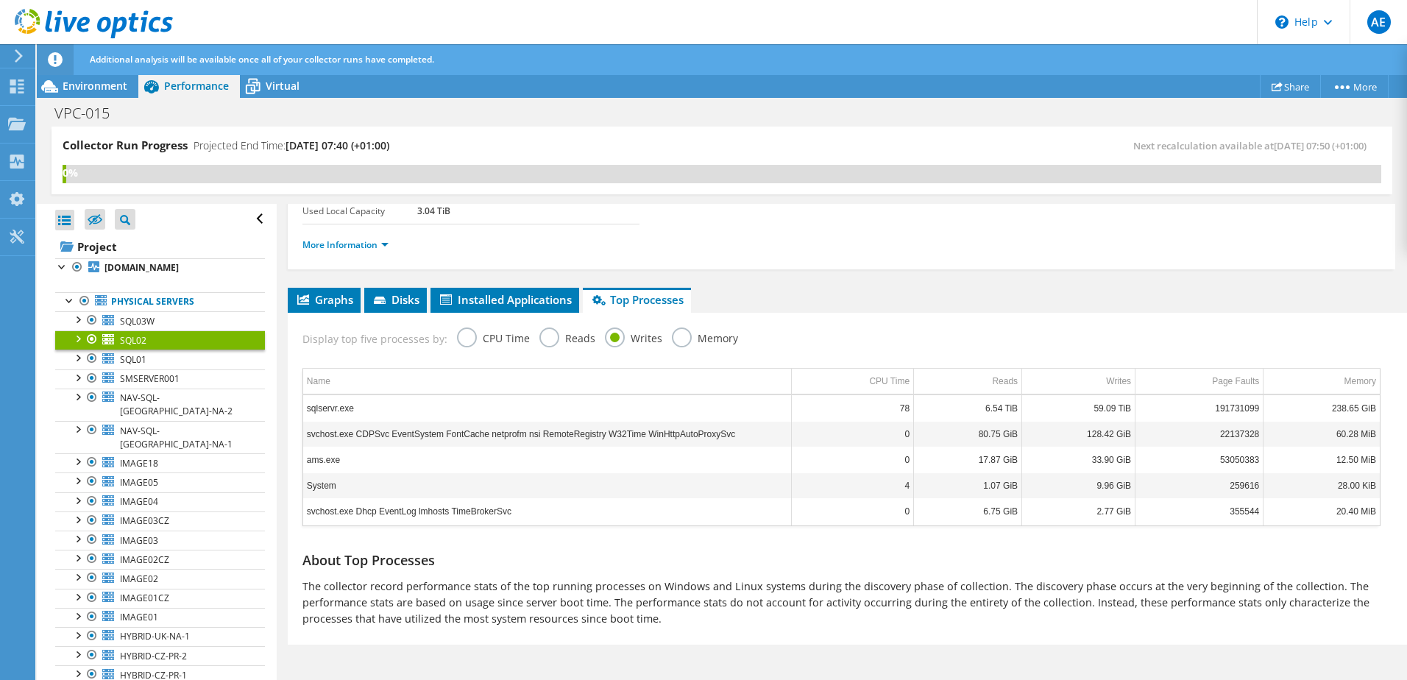
click at [550, 338] on label "Reads" at bounding box center [567, 336] width 56 height 18
click at [0, 0] on input "Reads" at bounding box center [0, 0] width 0 height 0
click at [458, 335] on label "CPU Time" at bounding box center [493, 336] width 73 height 18
click at [0, 0] on input "CPU Time" at bounding box center [0, 0] width 0 height 0
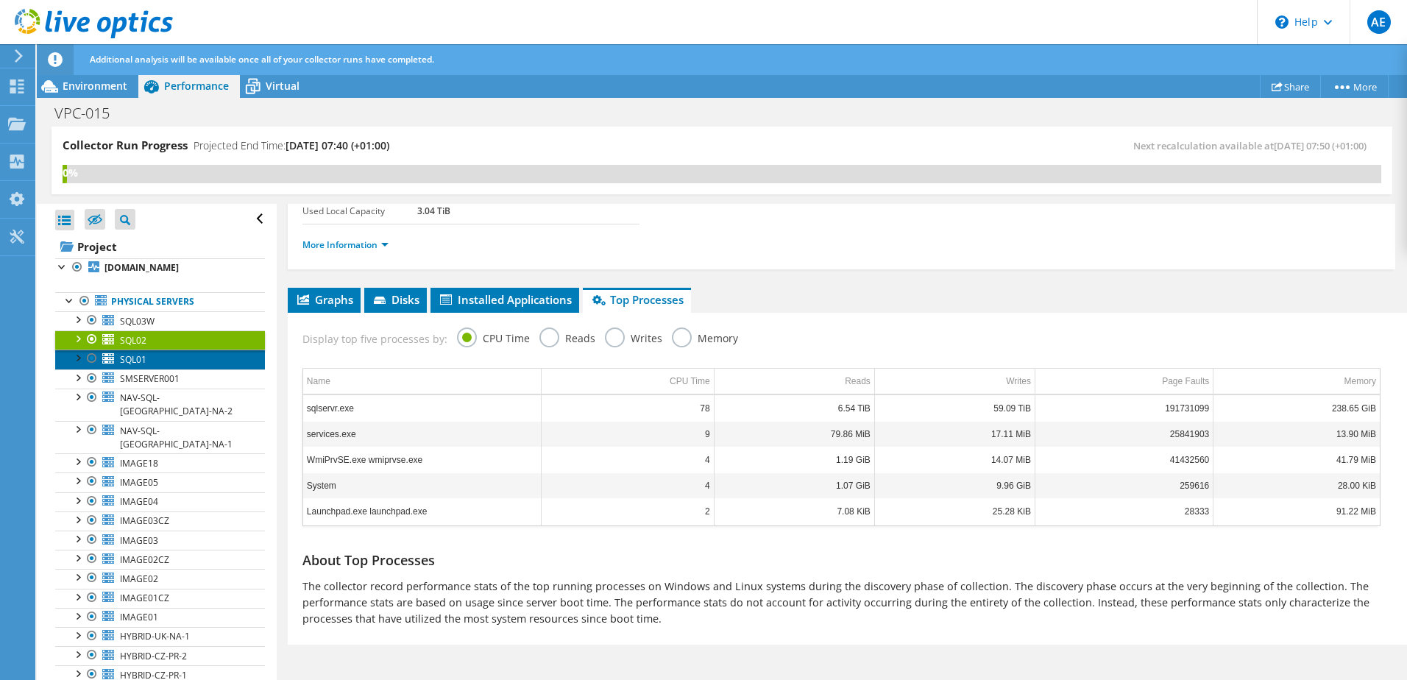
click at [143, 366] on span "SQL01" at bounding box center [133, 359] width 26 height 13
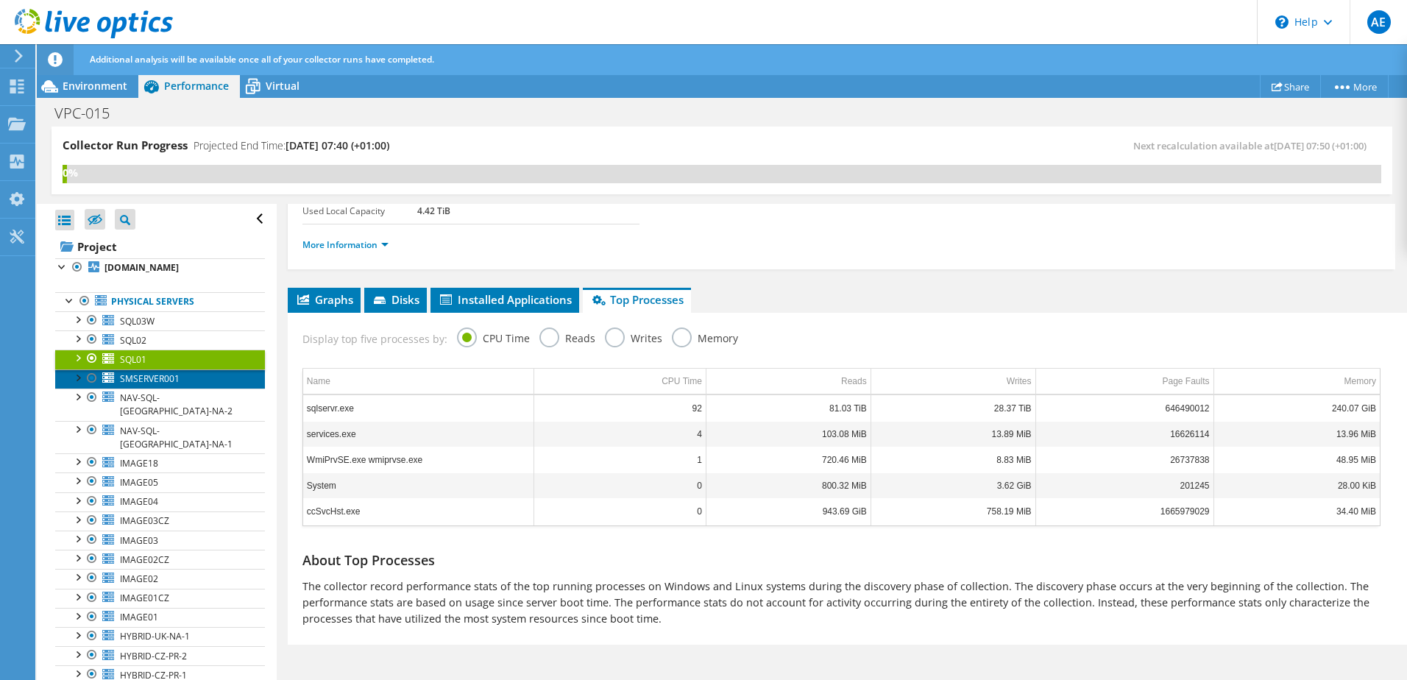
click at [135, 385] on span "SMSERVER001" at bounding box center [150, 378] width 60 height 13
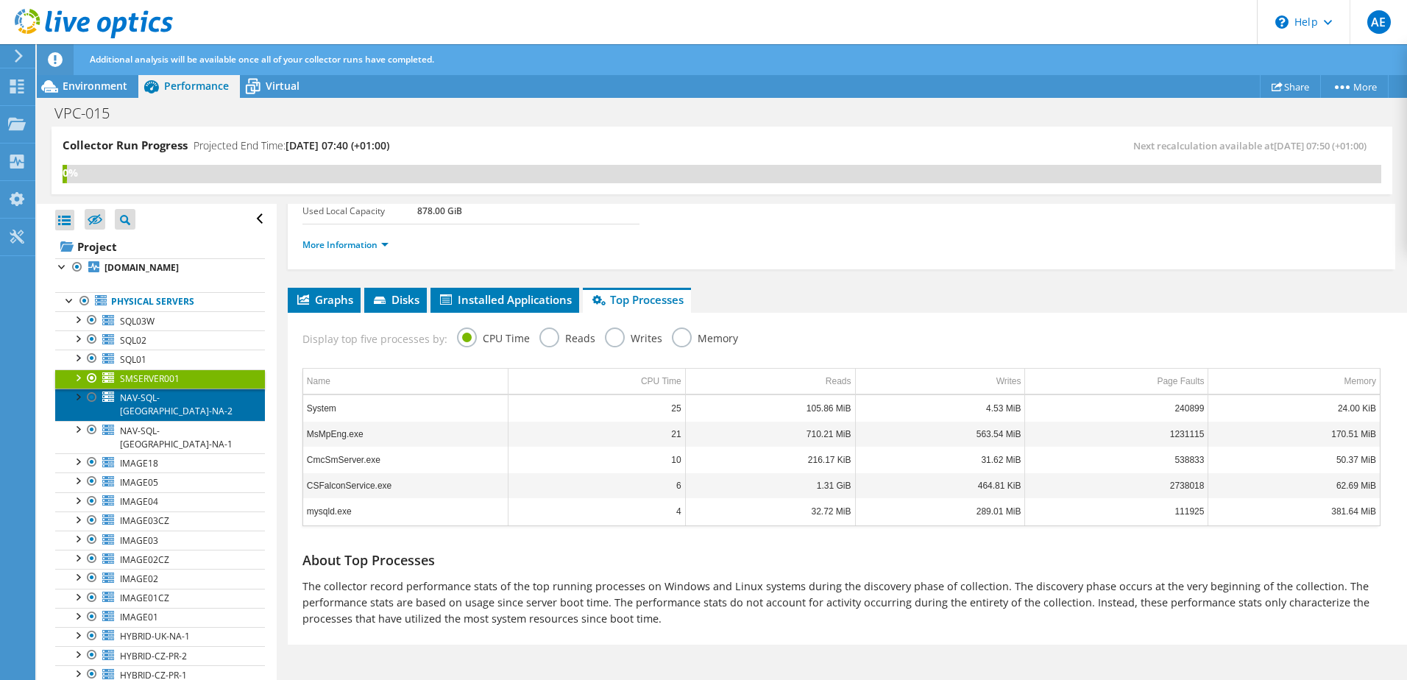
click at [148, 416] on span "NAV-SQL-UK-NA-2" at bounding box center [176, 404] width 113 height 26
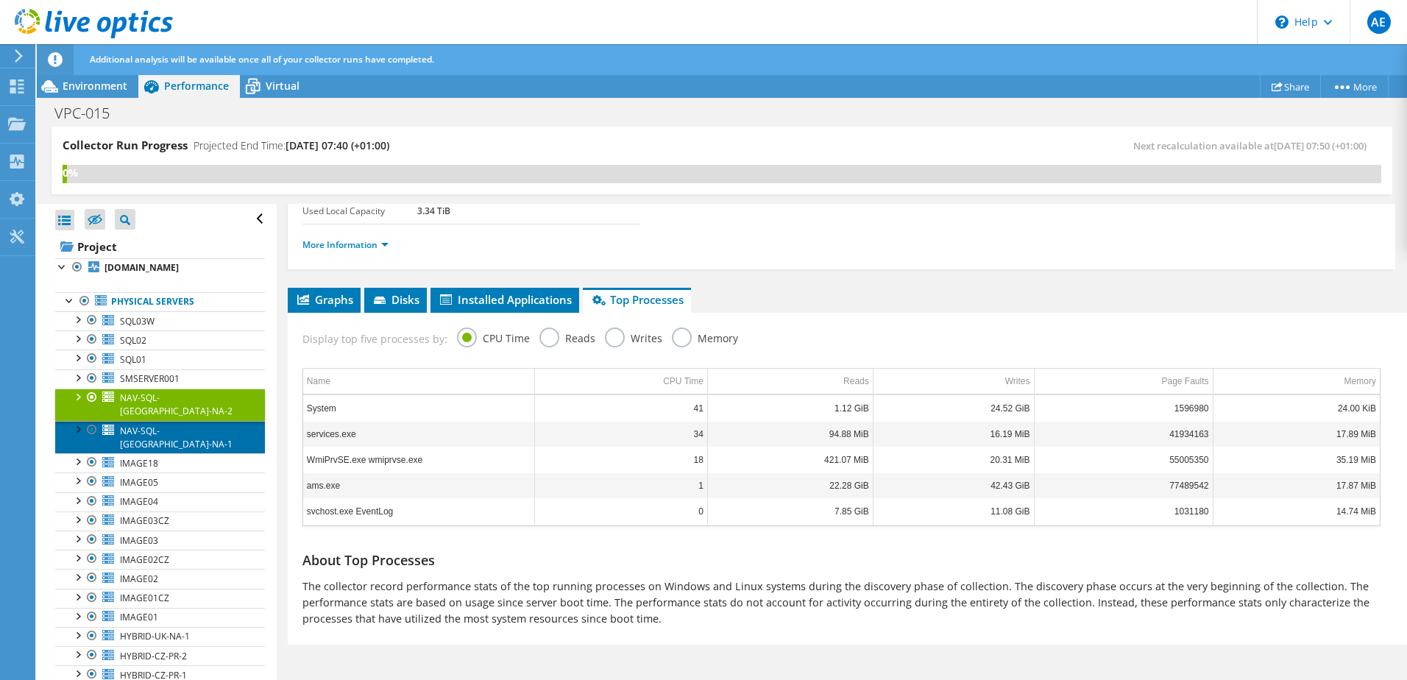
click at [145, 426] on span "NAV-SQL-UK-NA-1" at bounding box center [176, 438] width 113 height 26
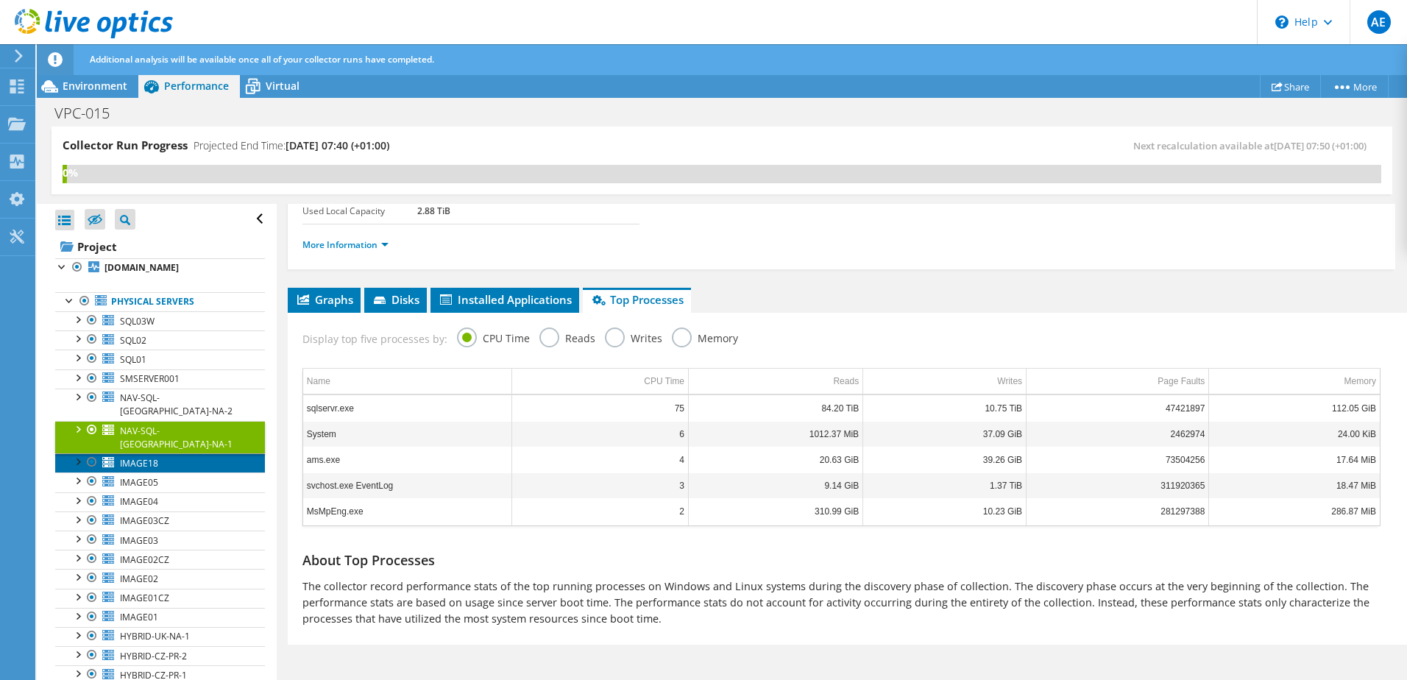
click at [136, 457] on span "IMAGE18" at bounding box center [139, 463] width 38 height 13
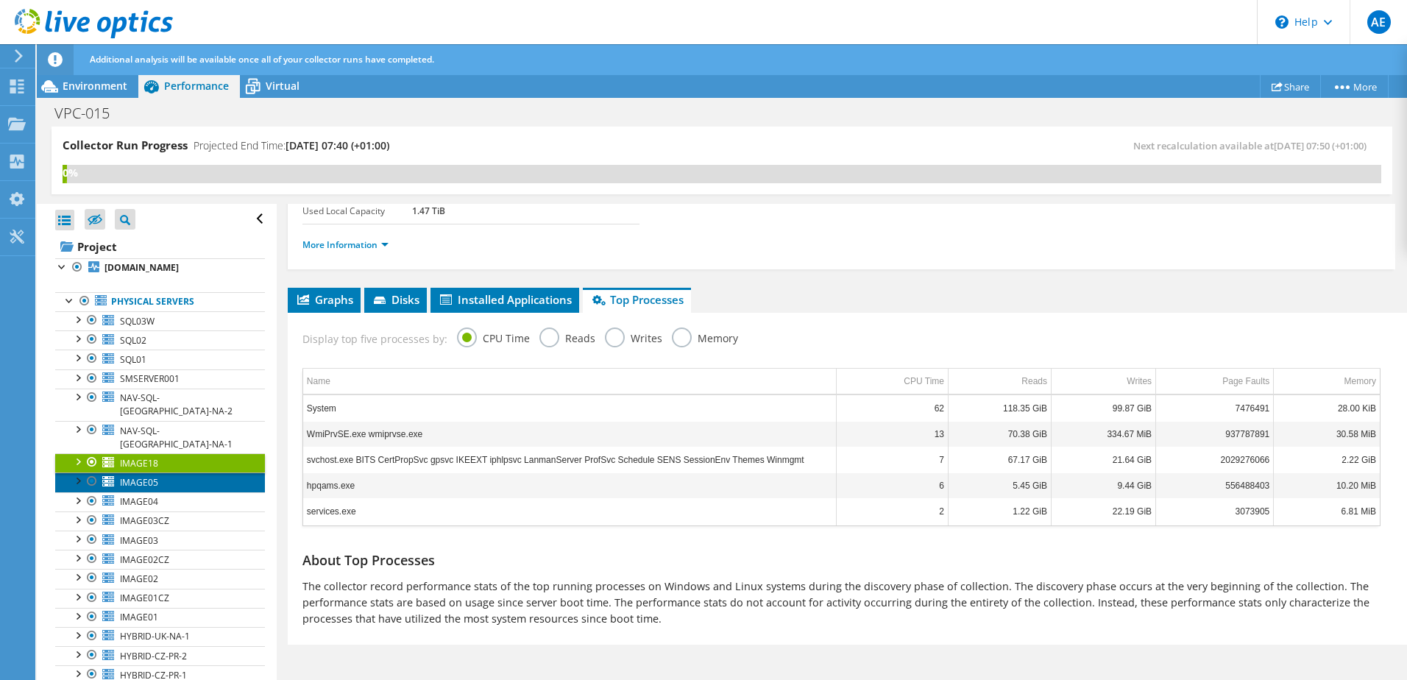
click at [138, 476] on span "IMAGE05" at bounding box center [139, 482] width 38 height 13
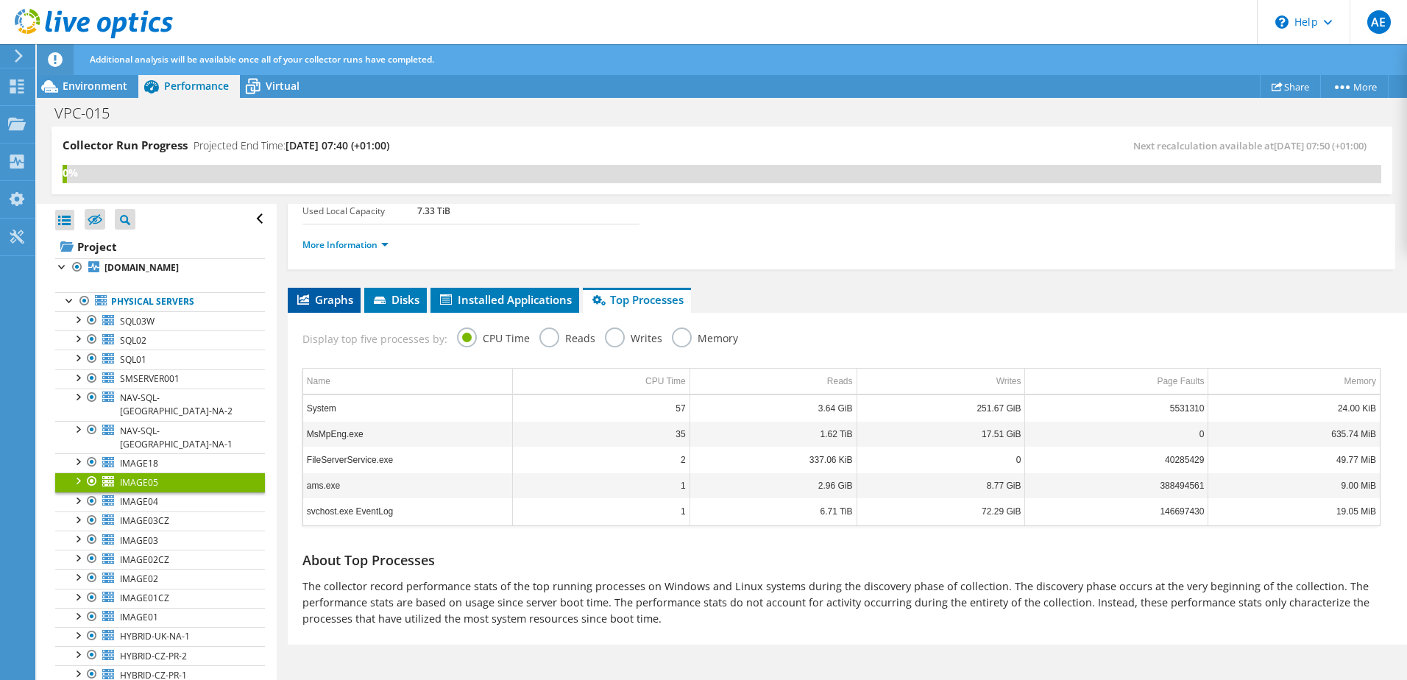
click at [326, 302] on span "Graphs" at bounding box center [324, 299] width 58 height 15
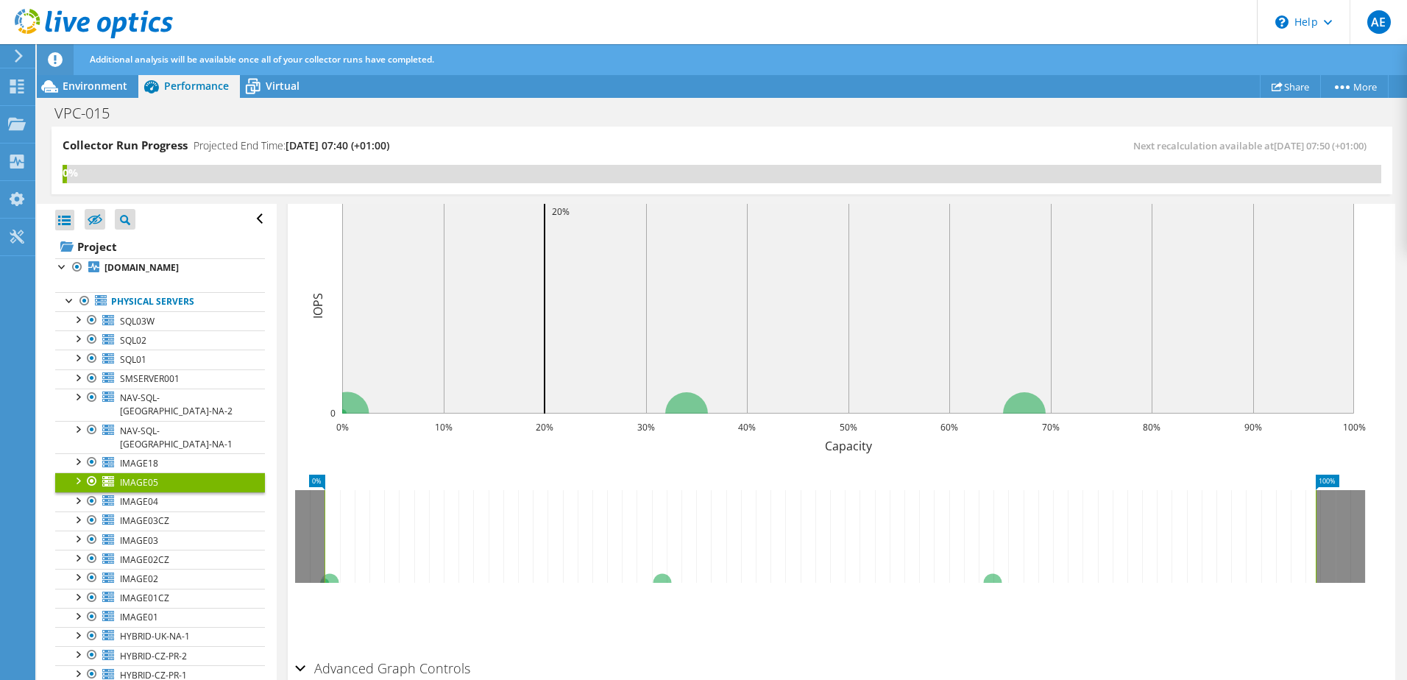
scroll to position [389, 0]
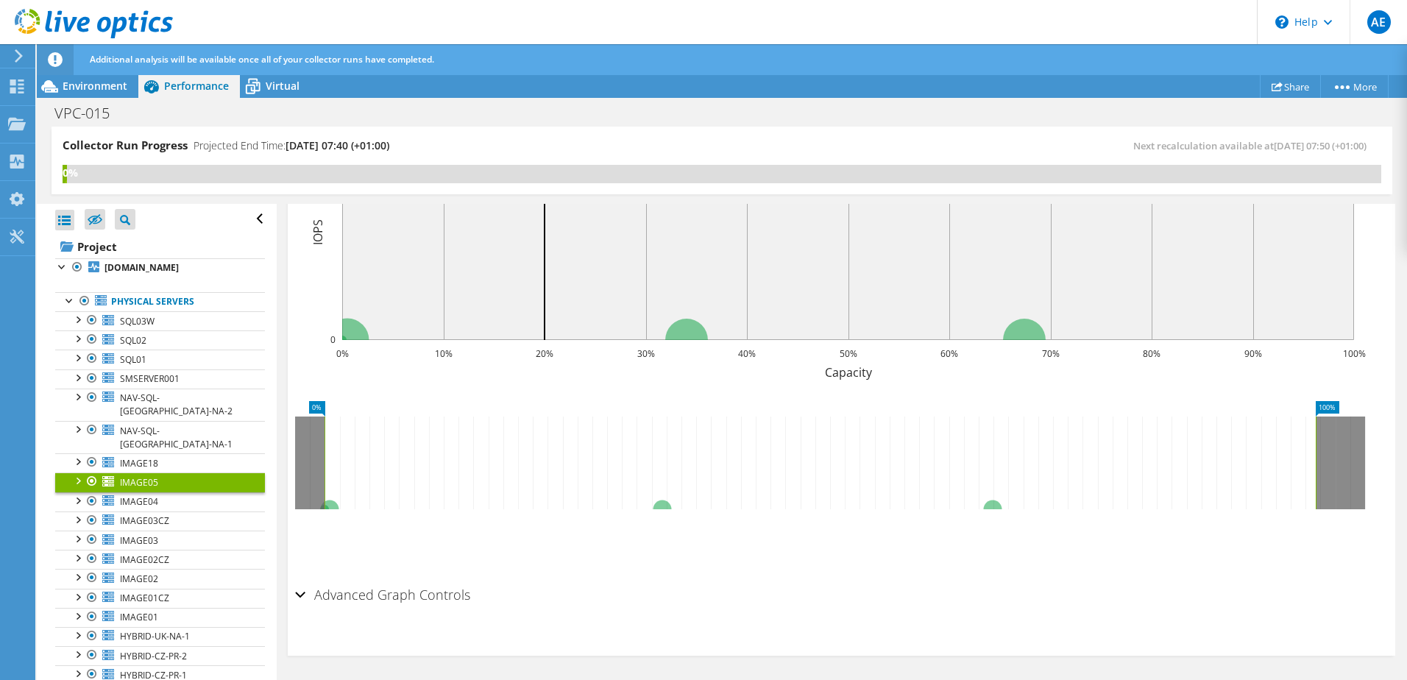
click at [341, 593] on h2 "Advanced Graph Controls" at bounding box center [382, 594] width 175 height 29
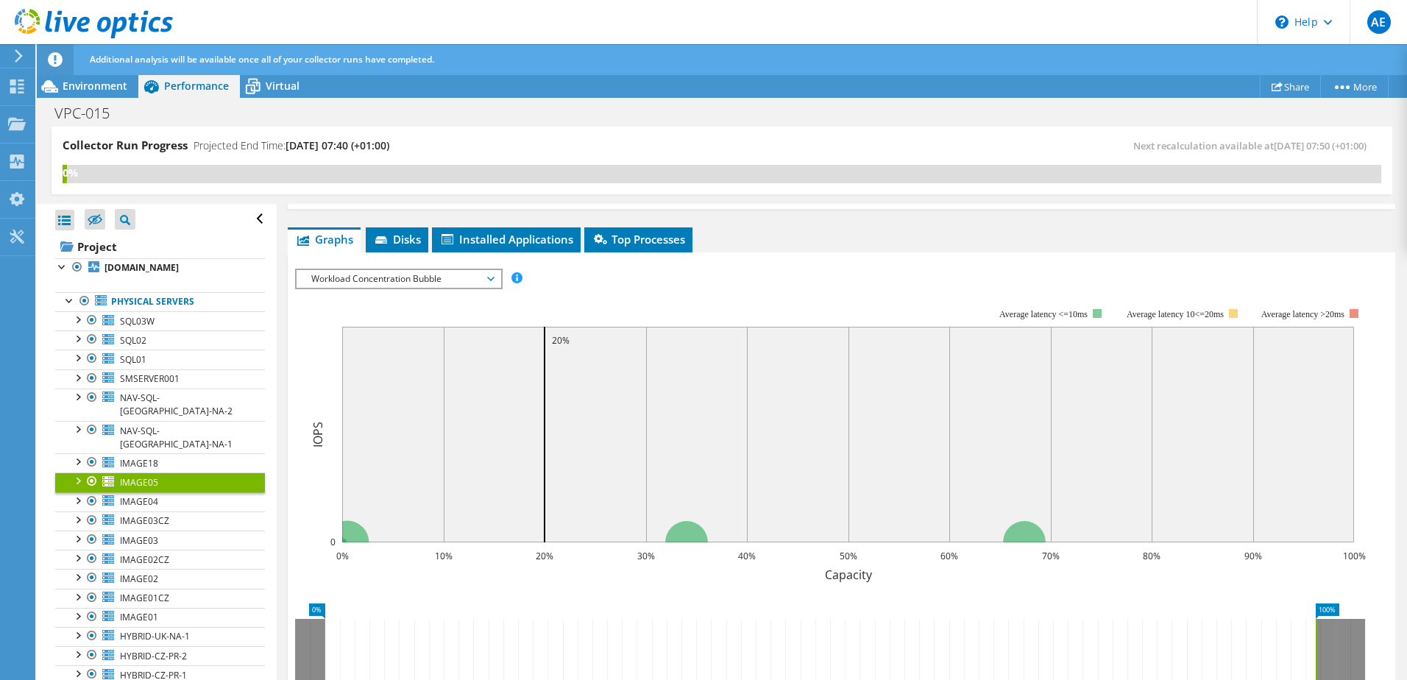
scroll to position [154, 0]
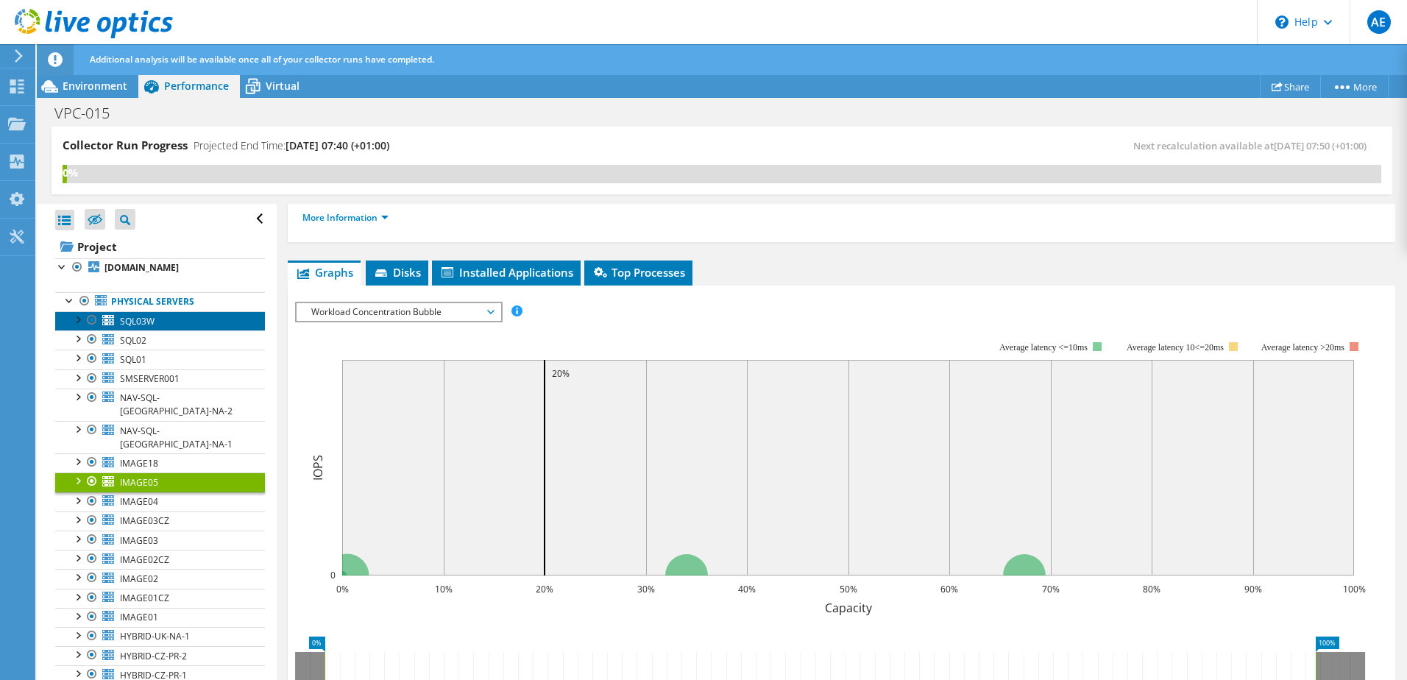
click at [138, 327] on span "SQL03W" at bounding box center [137, 321] width 35 height 13
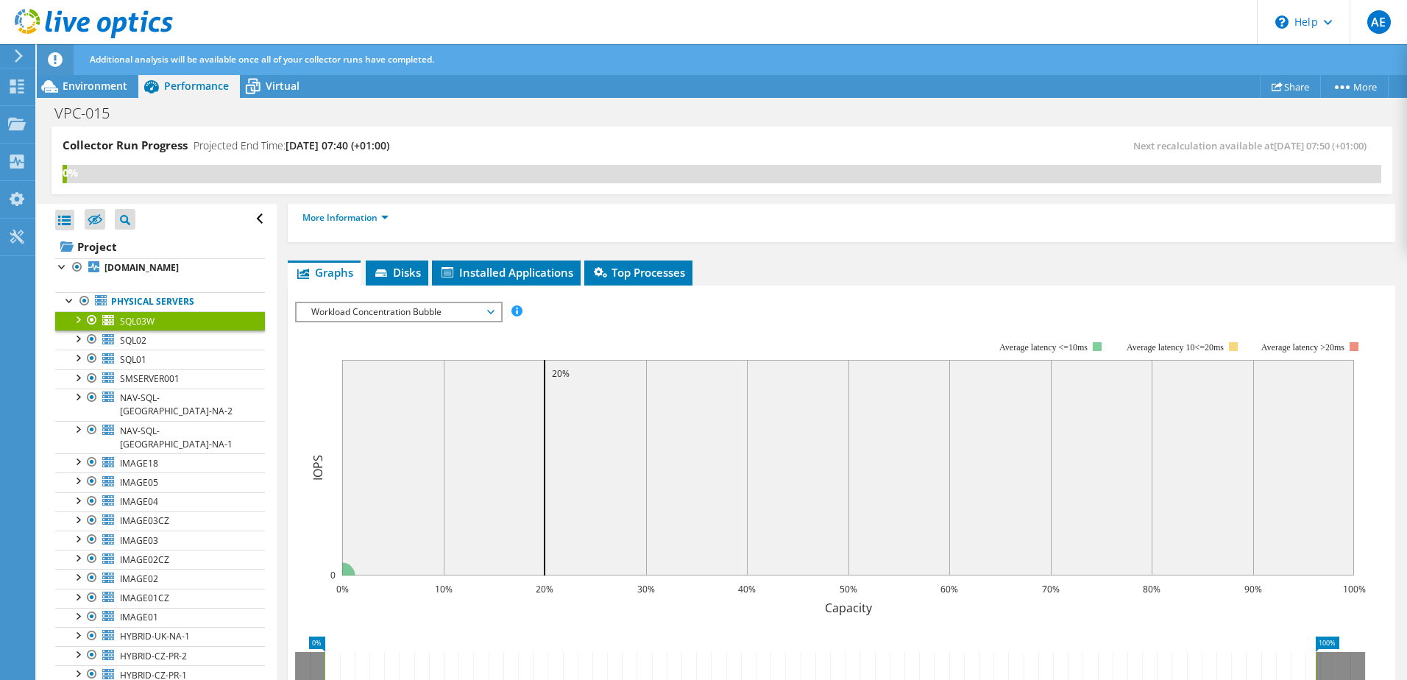
click at [492, 312] on span "Workload Concentration Bubble" at bounding box center [398, 312] width 189 height 18
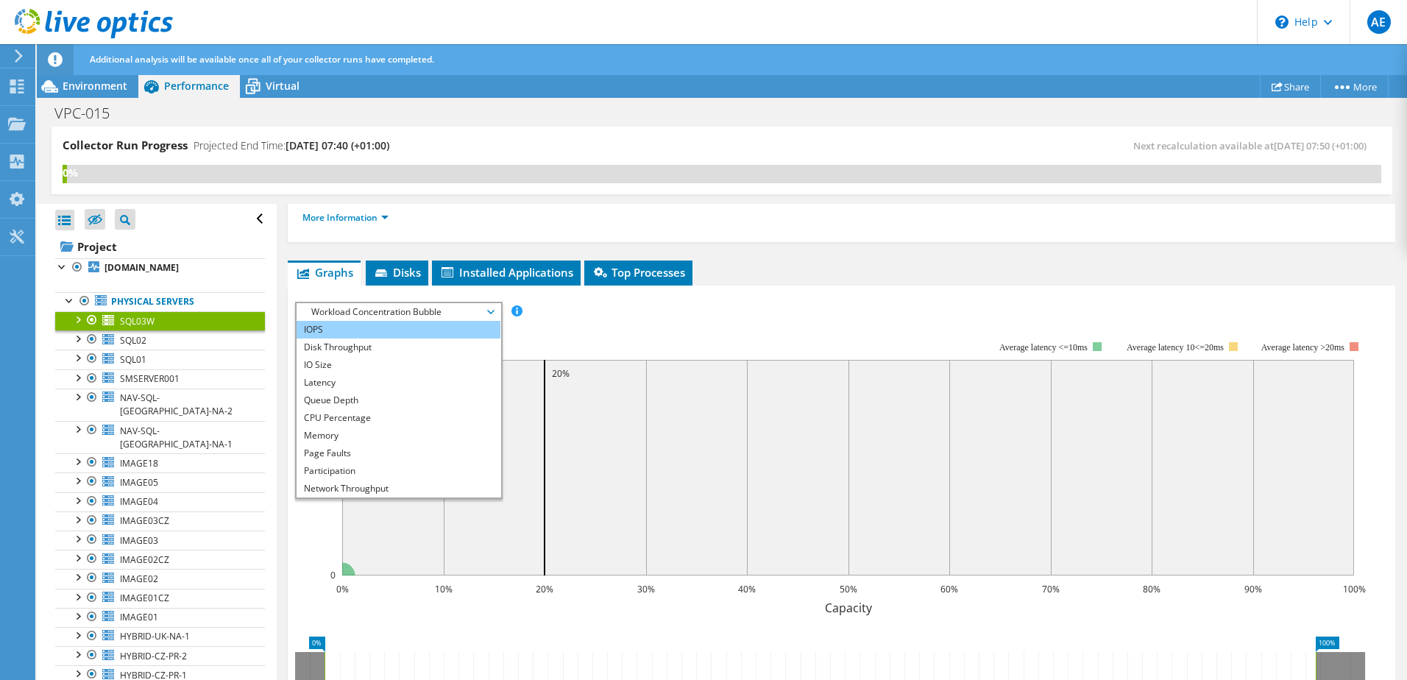
click at [389, 330] on li "IOPS" at bounding box center [399, 330] width 204 height 18
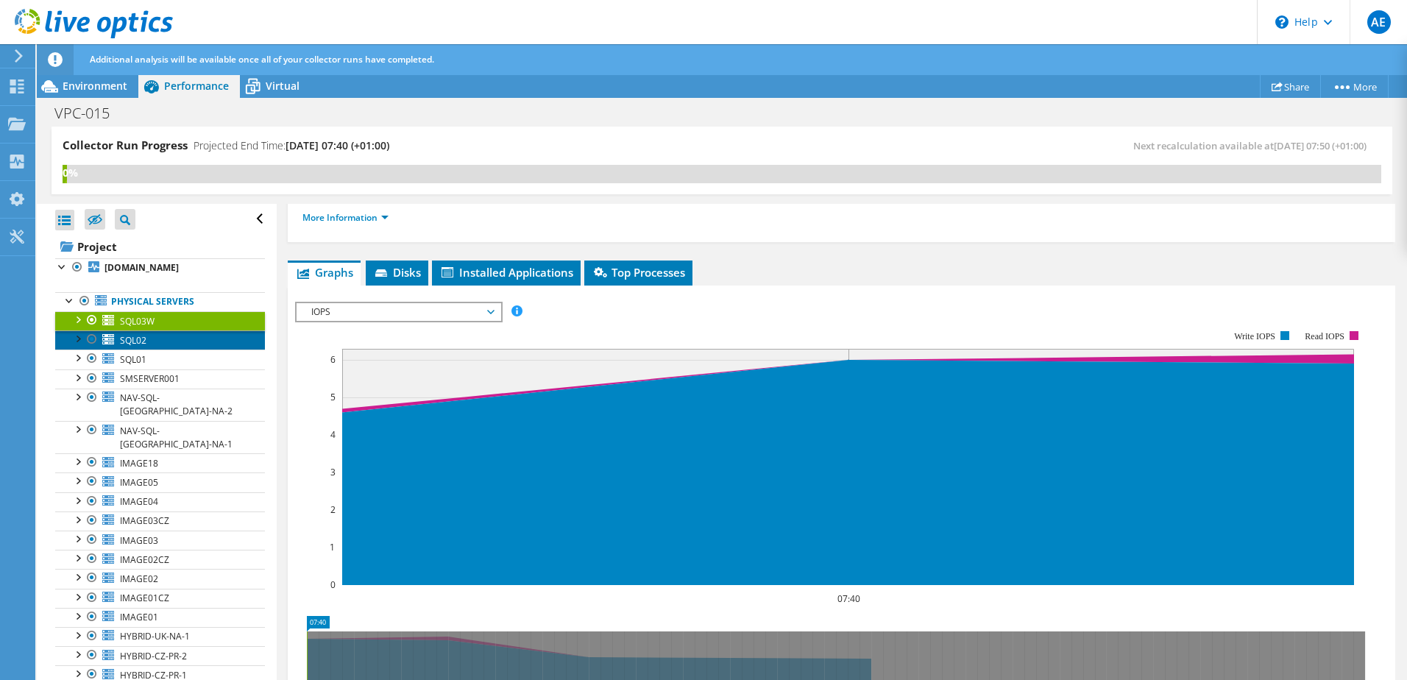
click at [148, 347] on link "SQL02" at bounding box center [160, 339] width 210 height 19
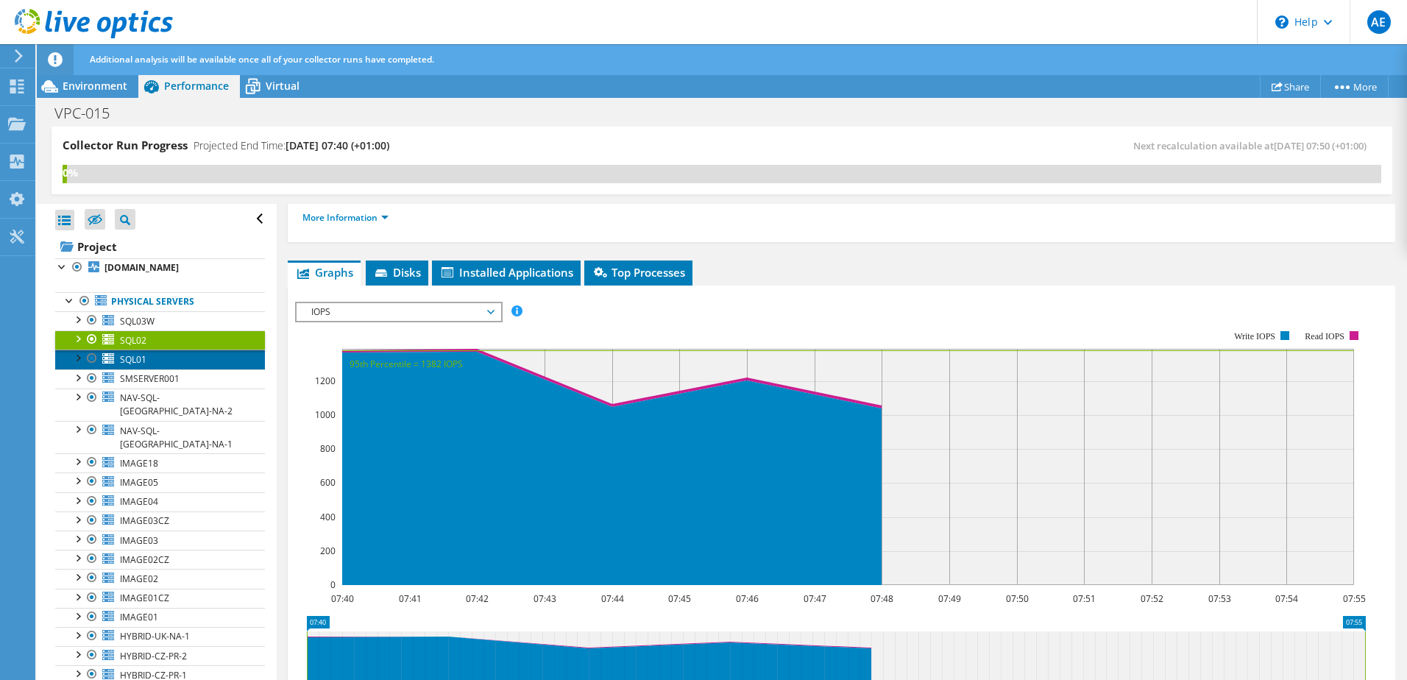
click at [147, 369] on link "SQL01" at bounding box center [160, 359] width 210 height 19
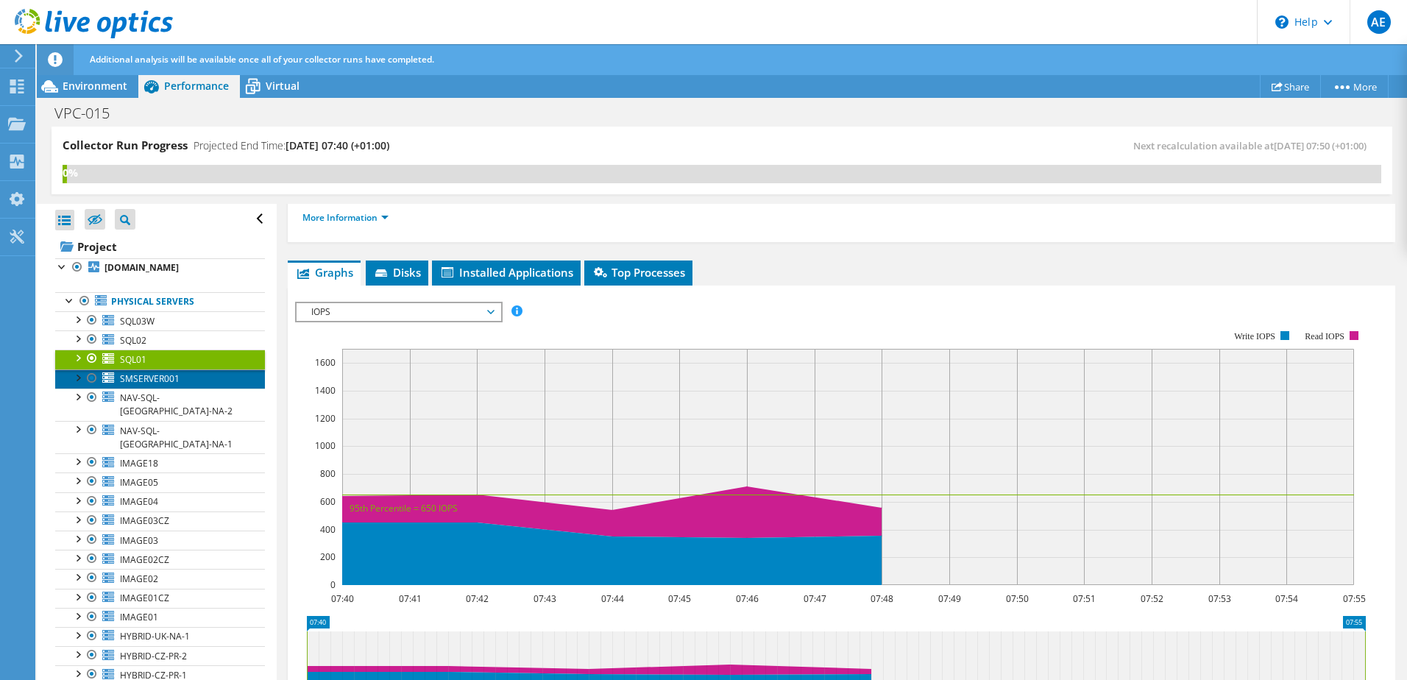
click at [143, 385] on span "SMSERVER001" at bounding box center [150, 378] width 60 height 13
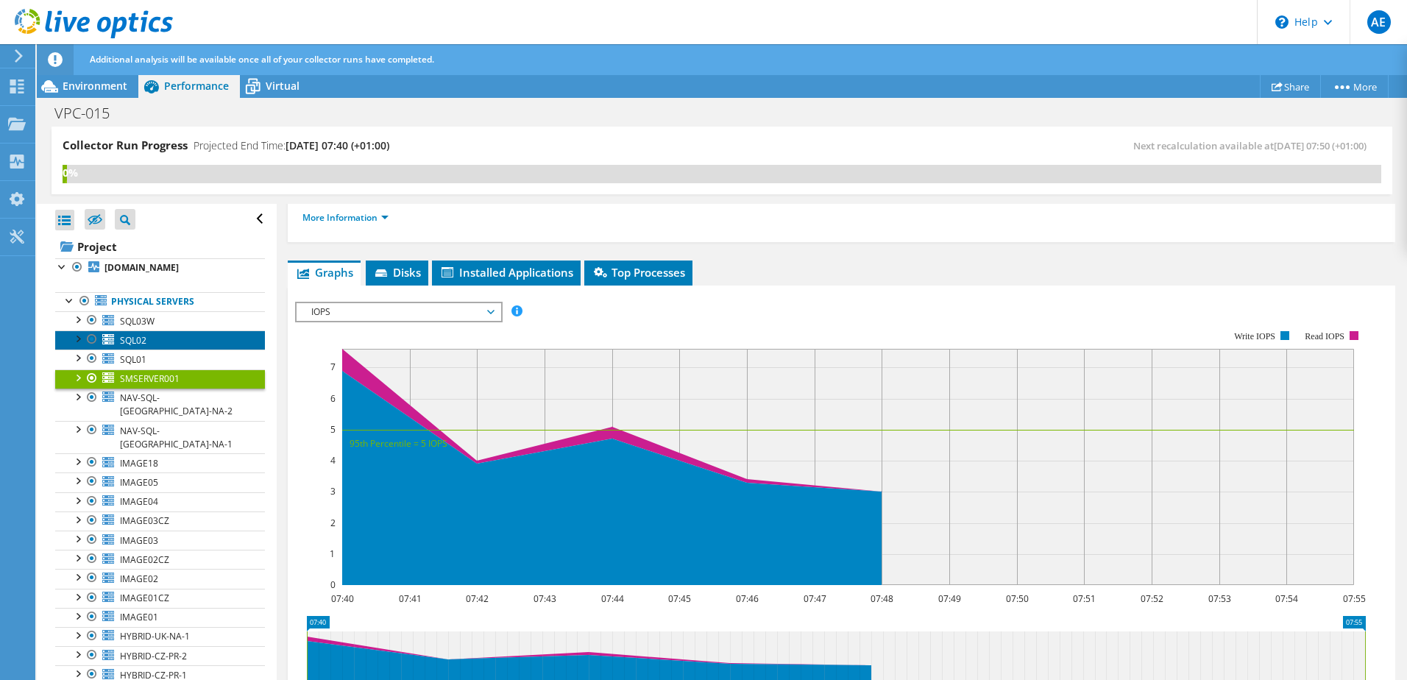
click at [143, 347] on span "SQL02" at bounding box center [133, 340] width 26 height 13
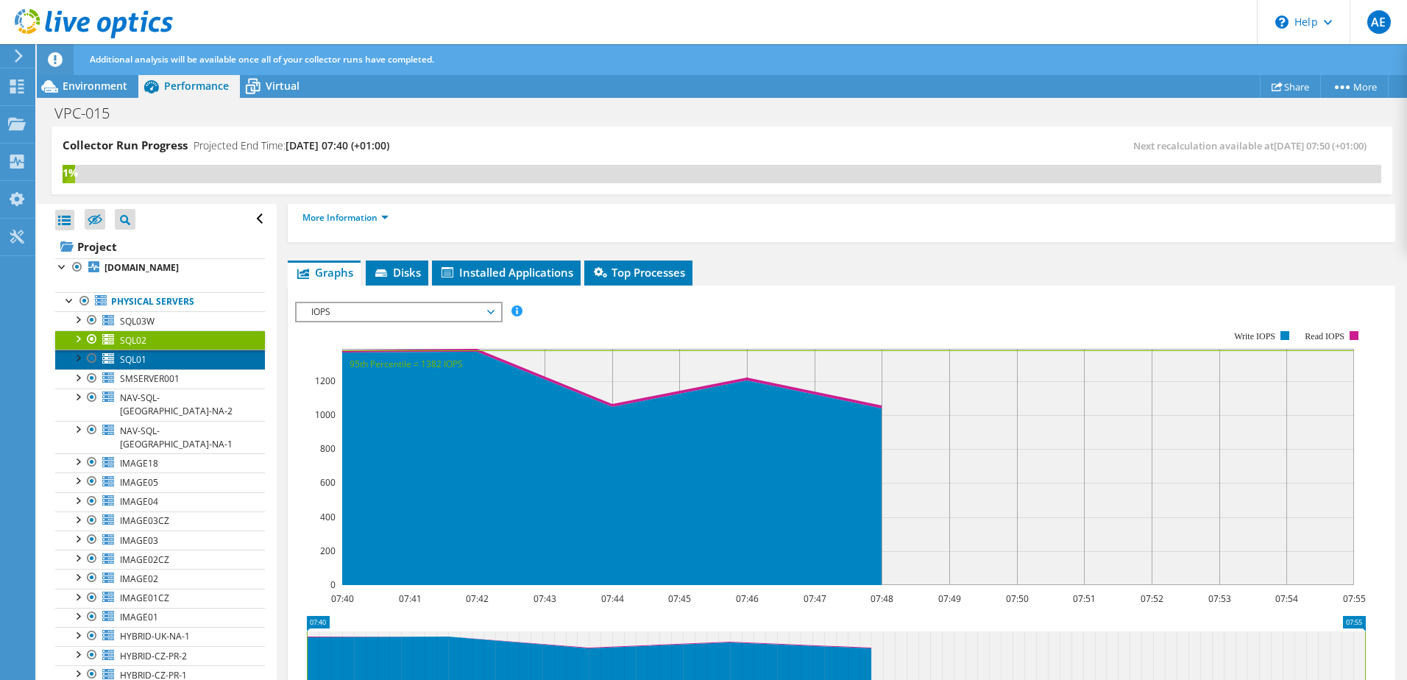
click at [163, 369] on link "SQL01" at bounding box center [160, 359] width 210 height 19
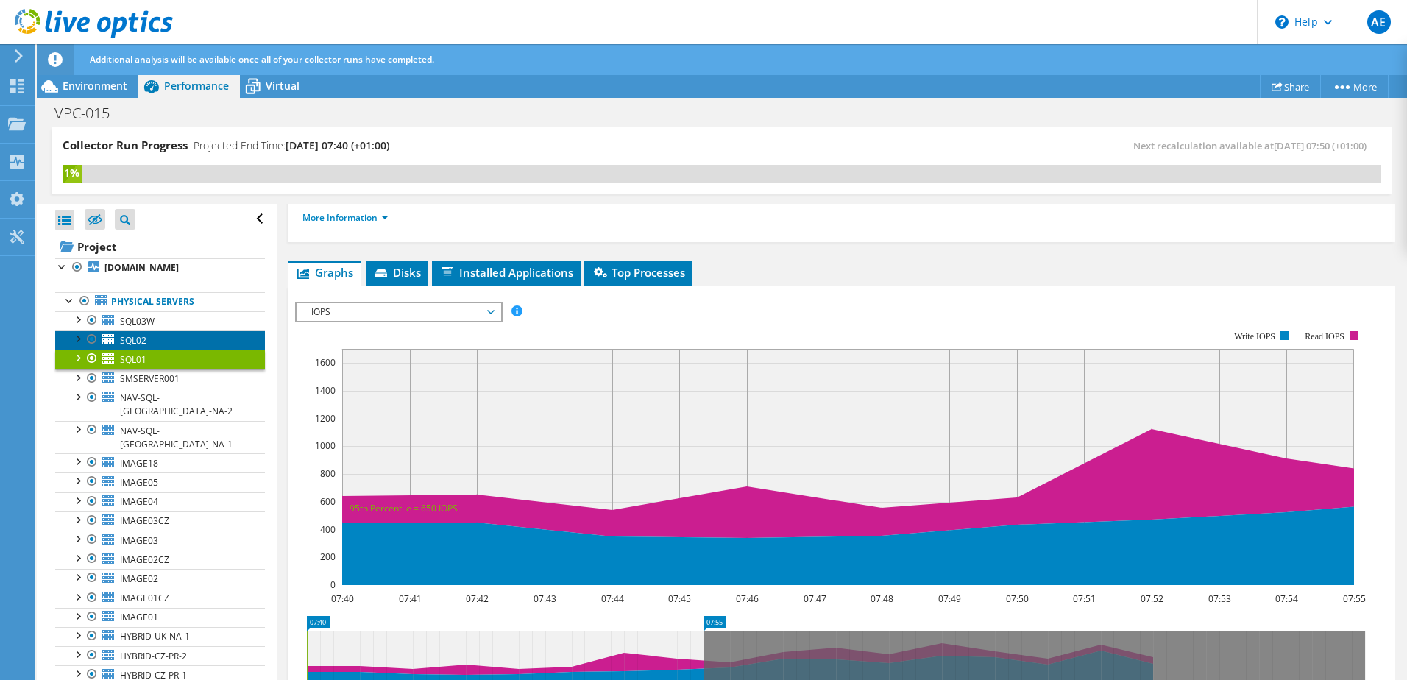
click at [134, 347] on span "SQL02" at bounding box center [133, 340] width 26 height 13
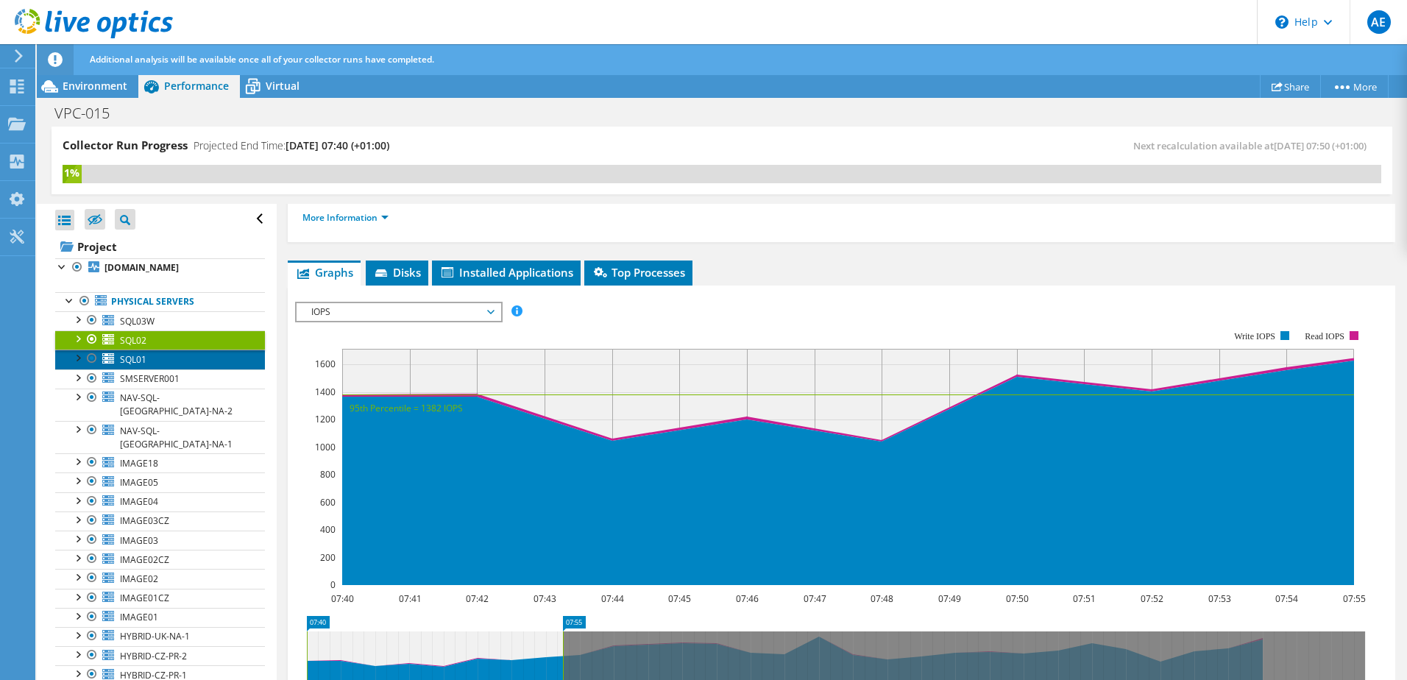
click at [142, 366] on span "SQL01" at bounding box center [133, 359] width 26 height 13
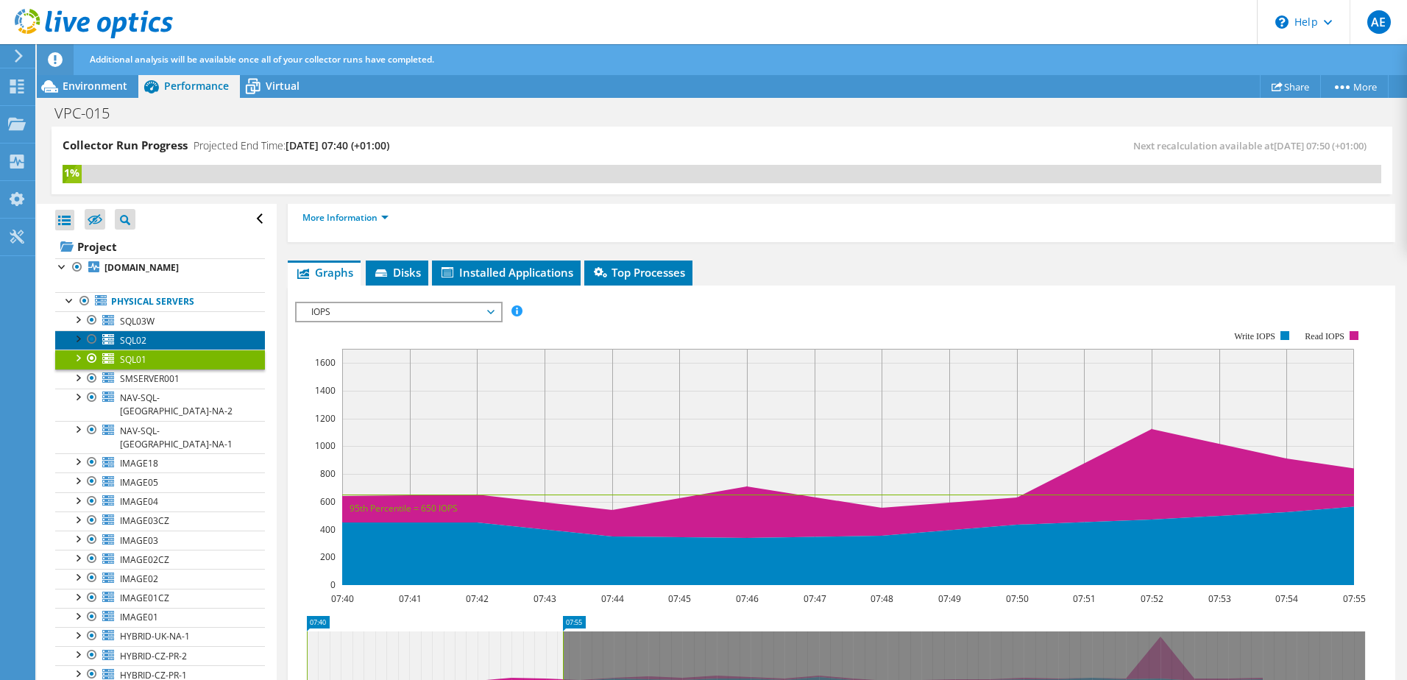
click at [143, 347] on span "SQL02" at bounding box center [133, 340] width 26 height 13
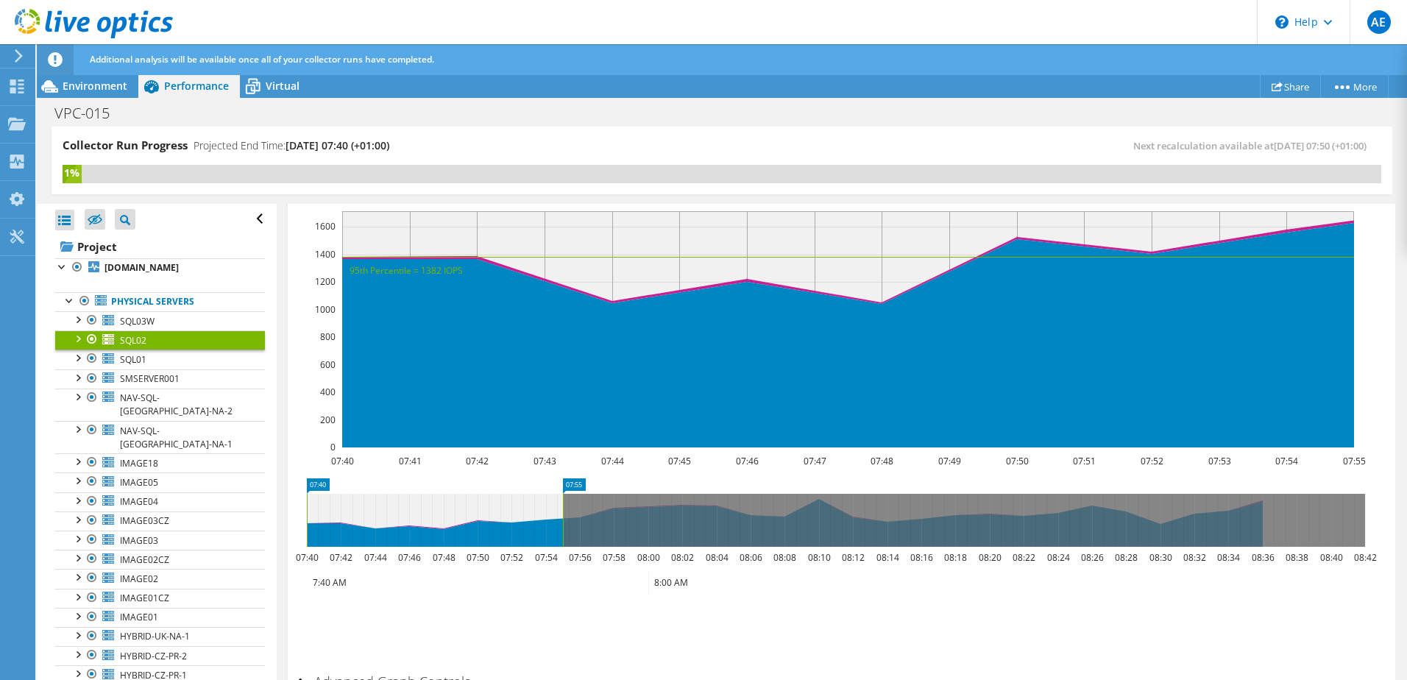
scroll to position [301, 0]
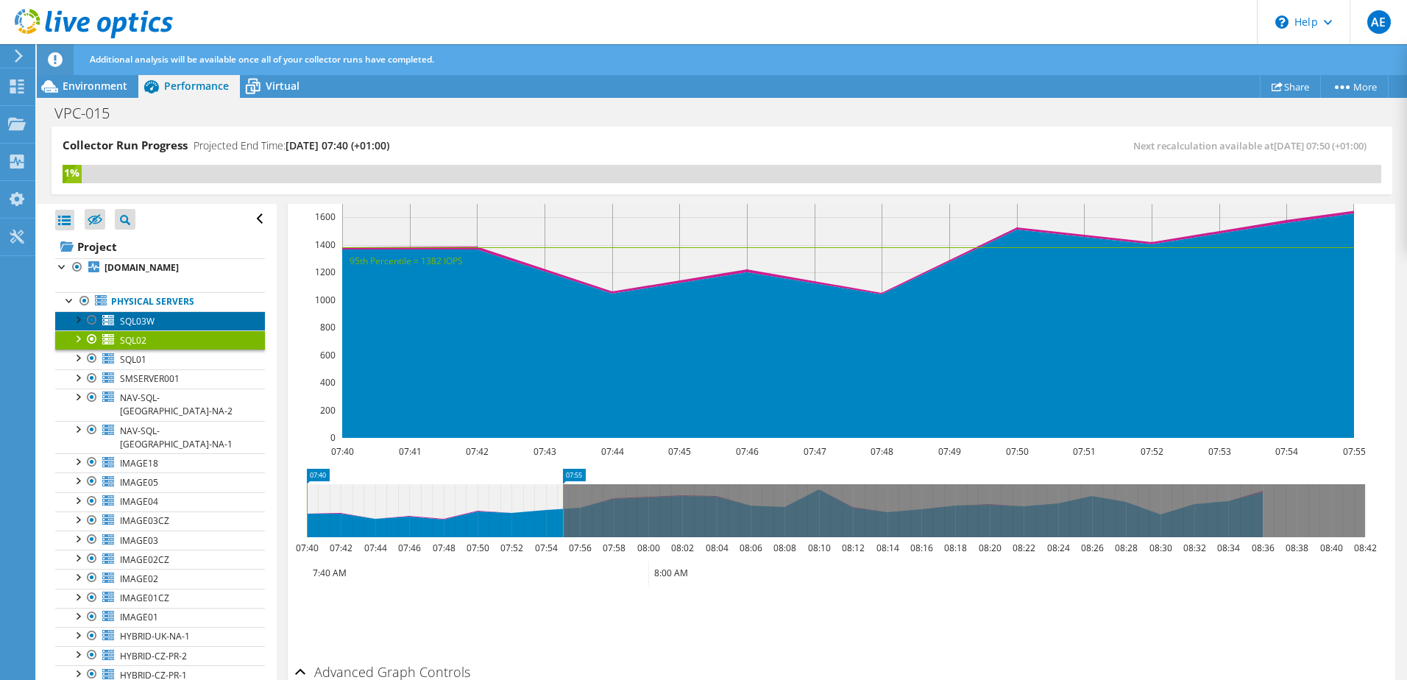
click at [169, 330] on link "SQL03W" at bounding box center [160, 320] width 210 height 19
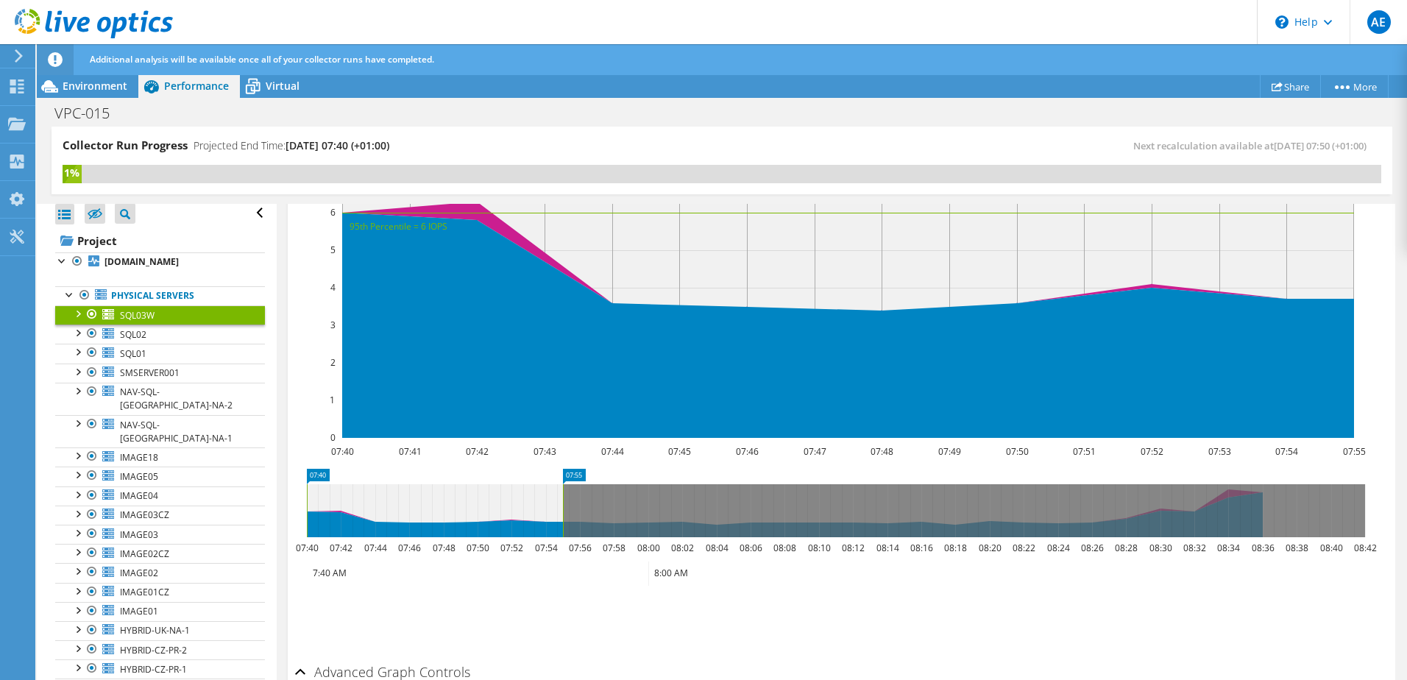
scroll to position [0, 0]
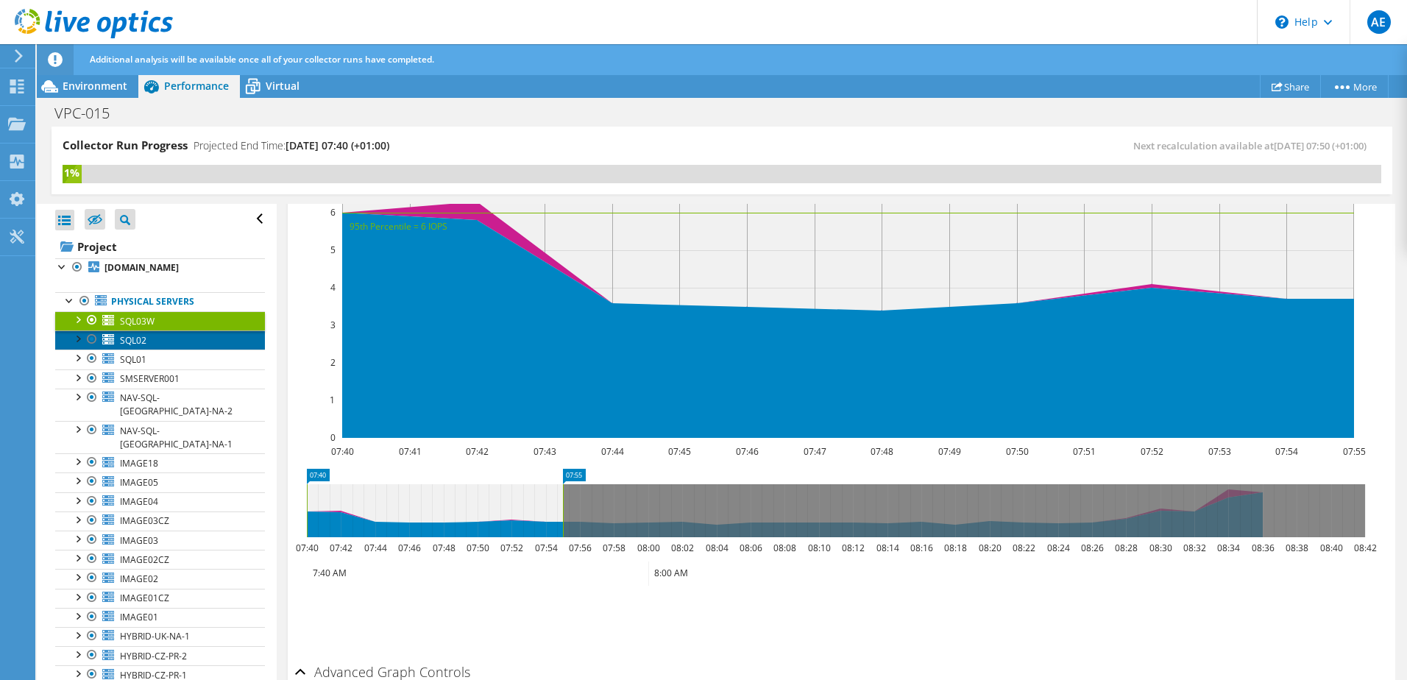
click at [124, 347] on span "SQL02" at bounding box center [133, 340] width 26 height 13
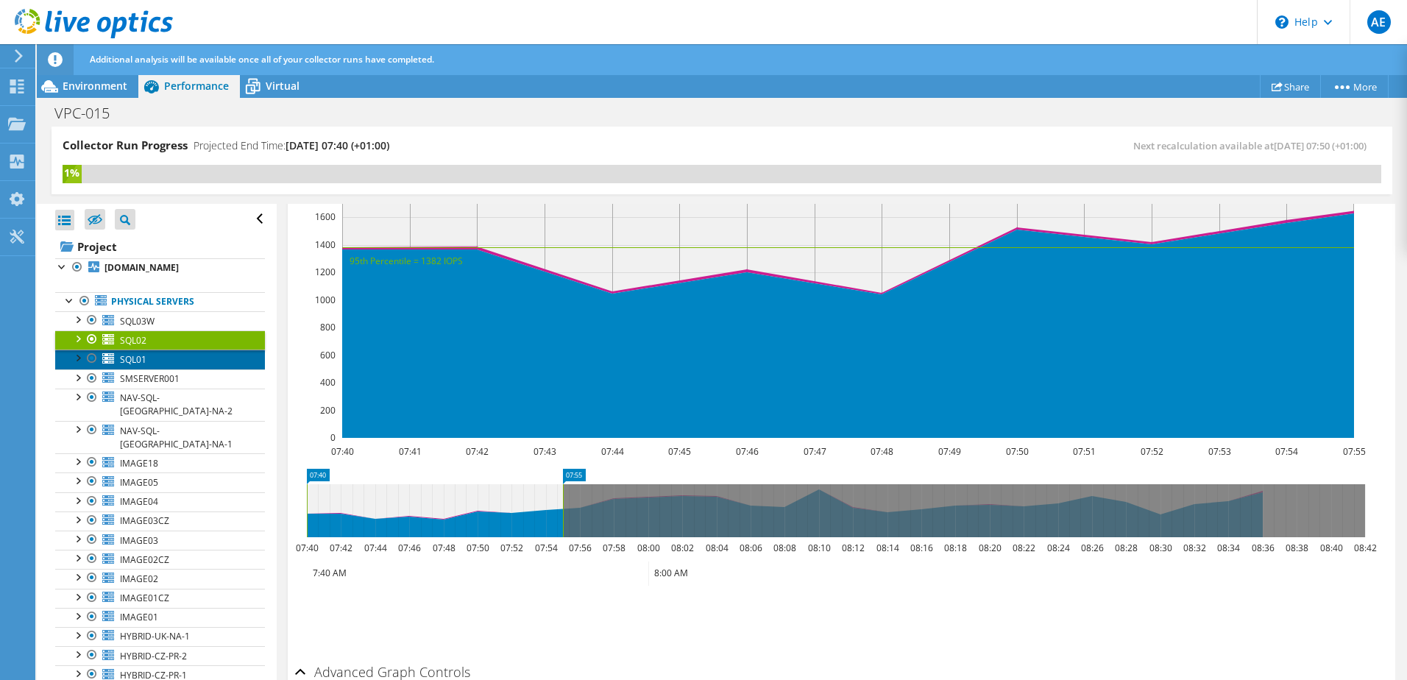
click at [129, 366] on span "SQL01" at bounding box center [133, 359] width 26 height 13
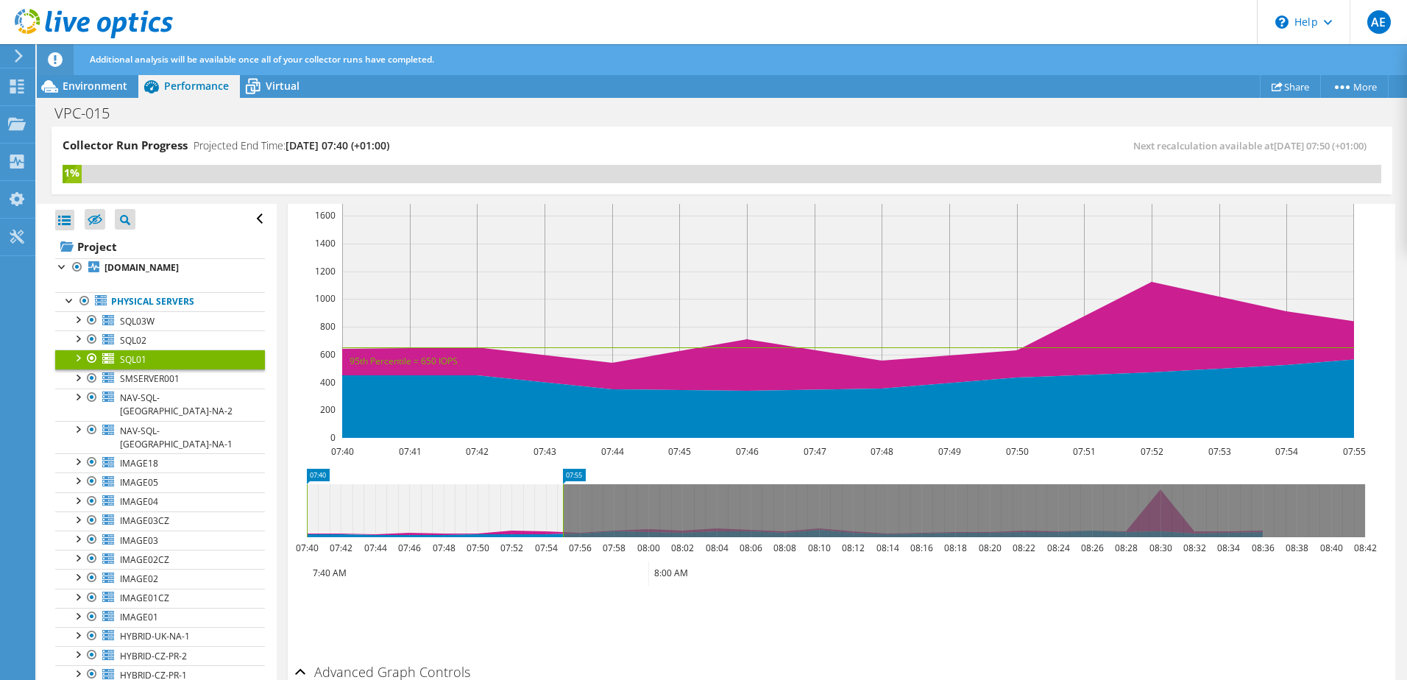
click at [79, 364] on div at bounding box center [77, 357] width 15 height 15
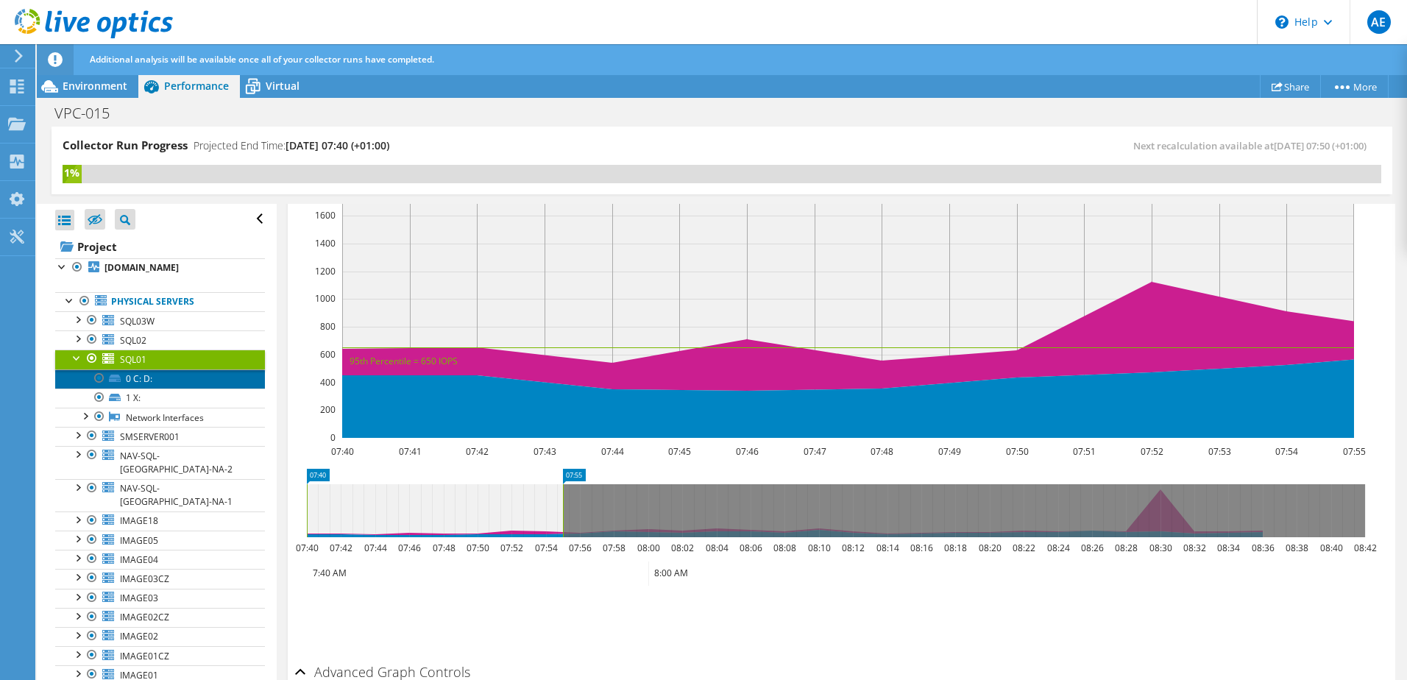
click at [152, 389] on link "0 C: D:" at bounding box center [160, 378] width 210 height 19
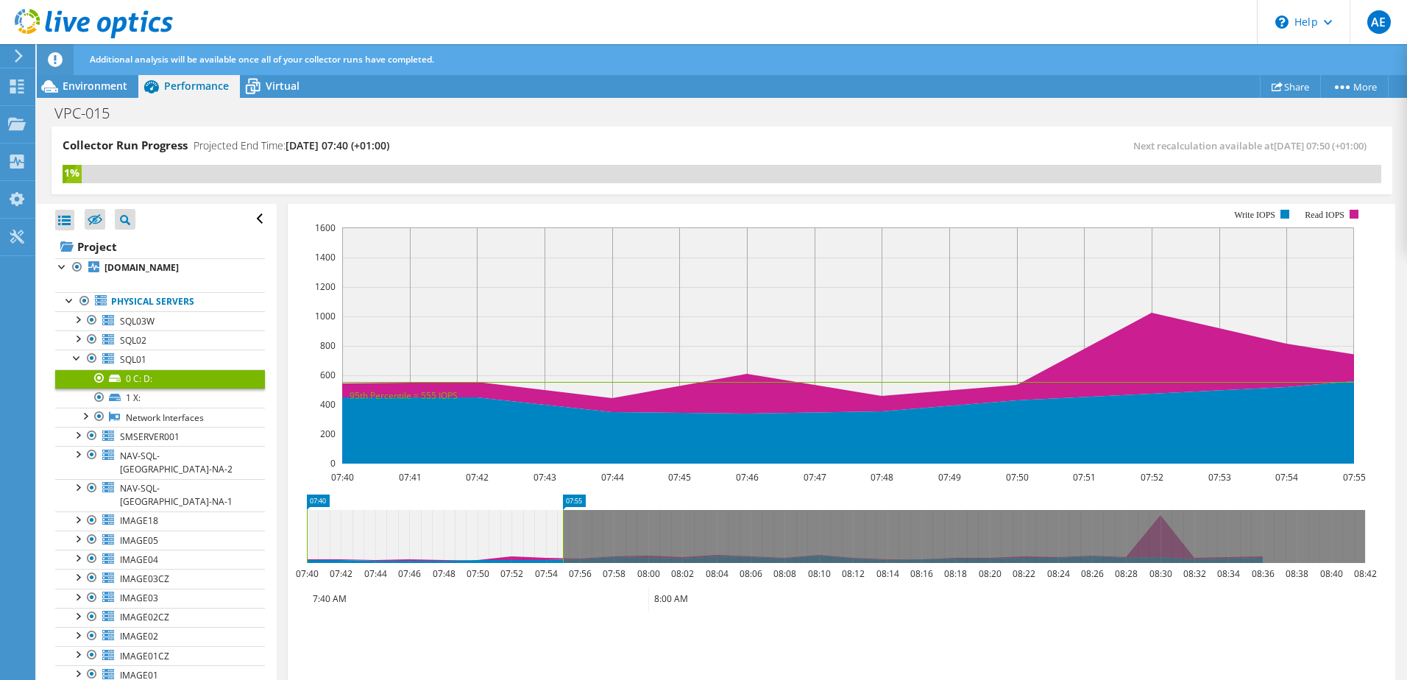
scroll to position [327, 0]
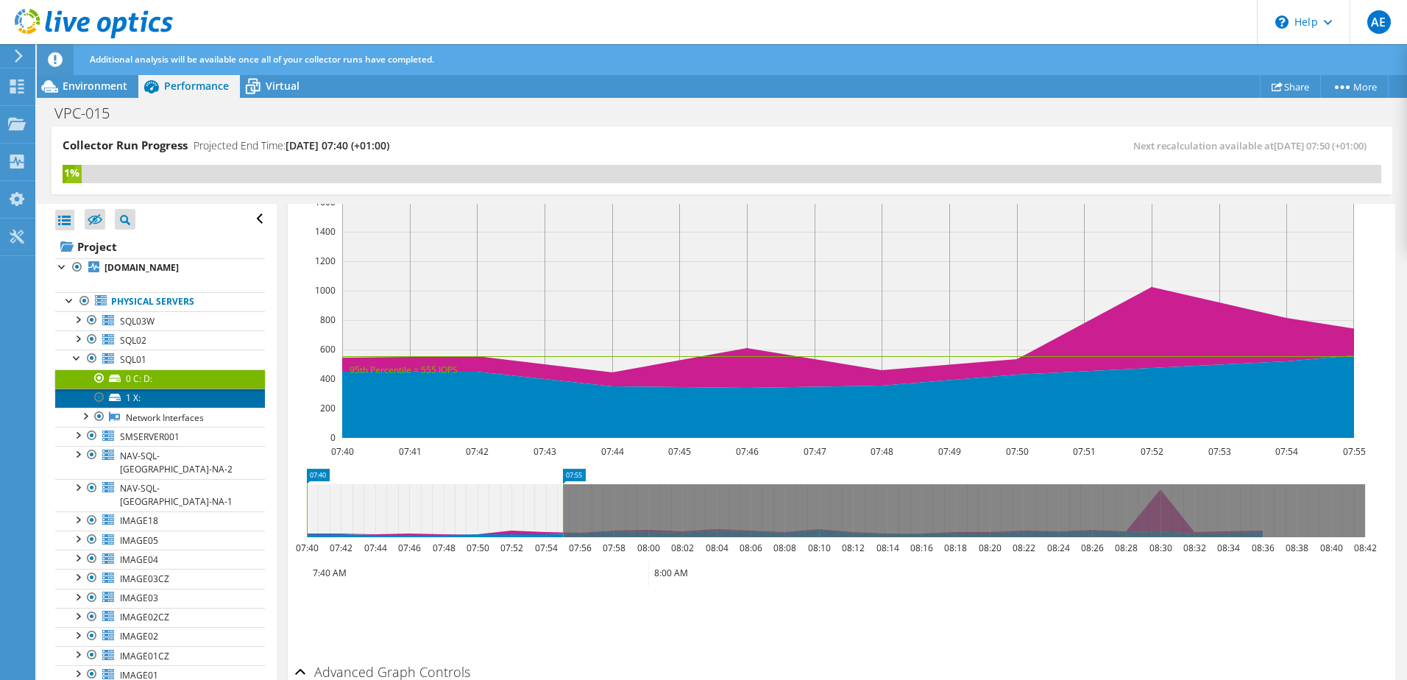
click at [151, 408] on link "1 X:" at bounding box center [160, 398] width 210 height 19
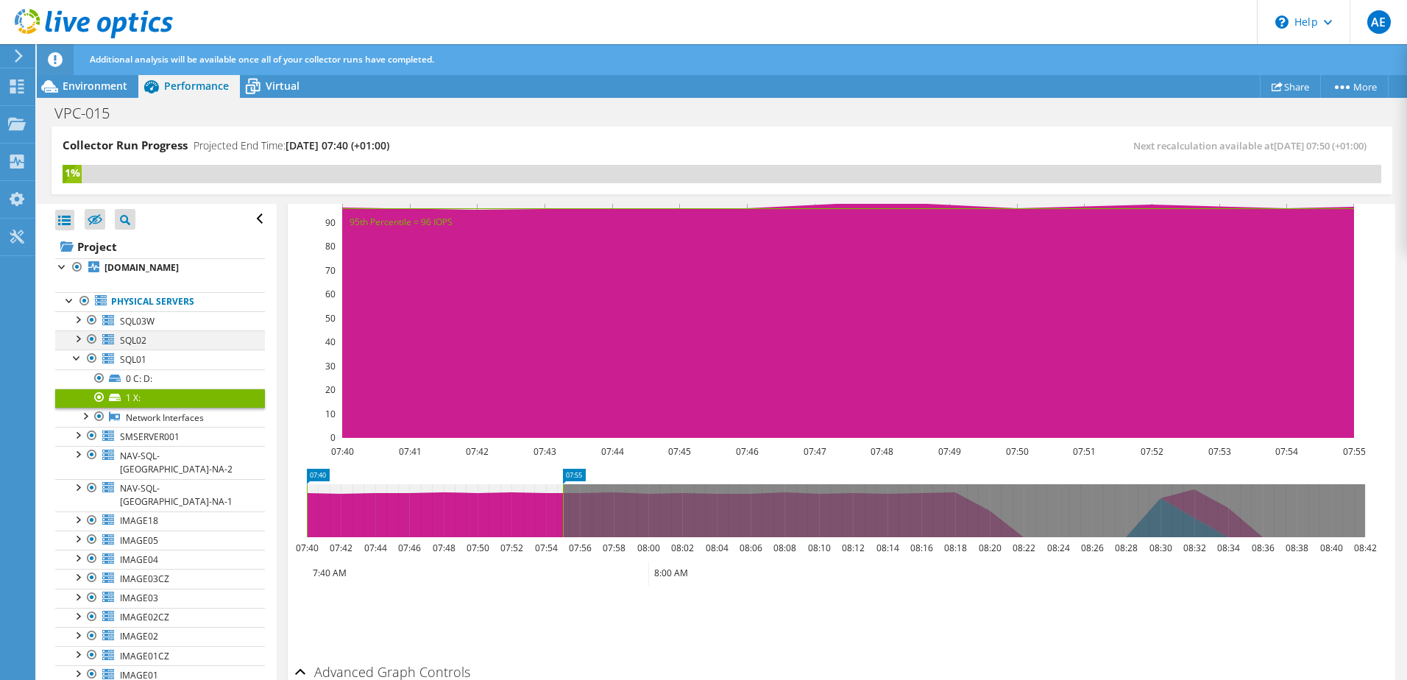
click at [74, 345] on div at bounding box center [77, 337] width 15 height 15
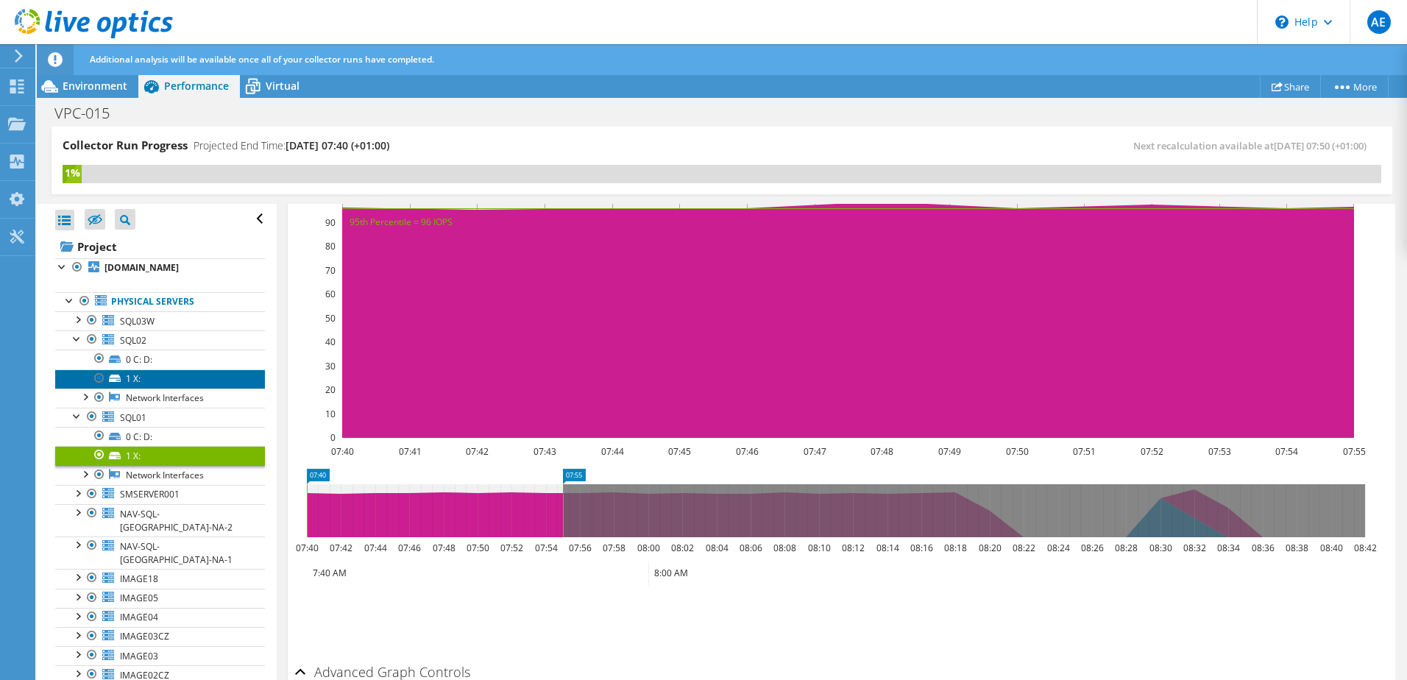
click at [137, 387] on link "1 X:" at bounding box center [160, 378] width 210 height 19
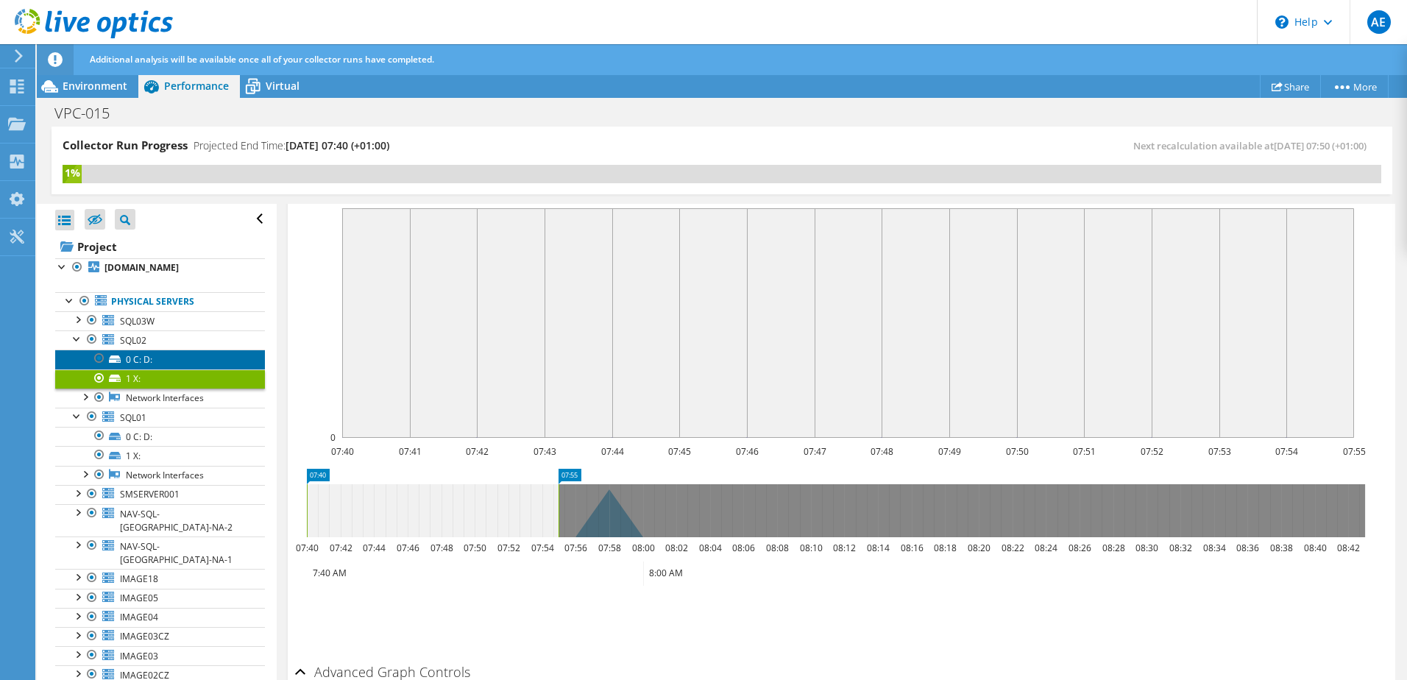
click at [139, 369] on link "0 C: D:" at bounding box center [160, 359] width 210 height 19
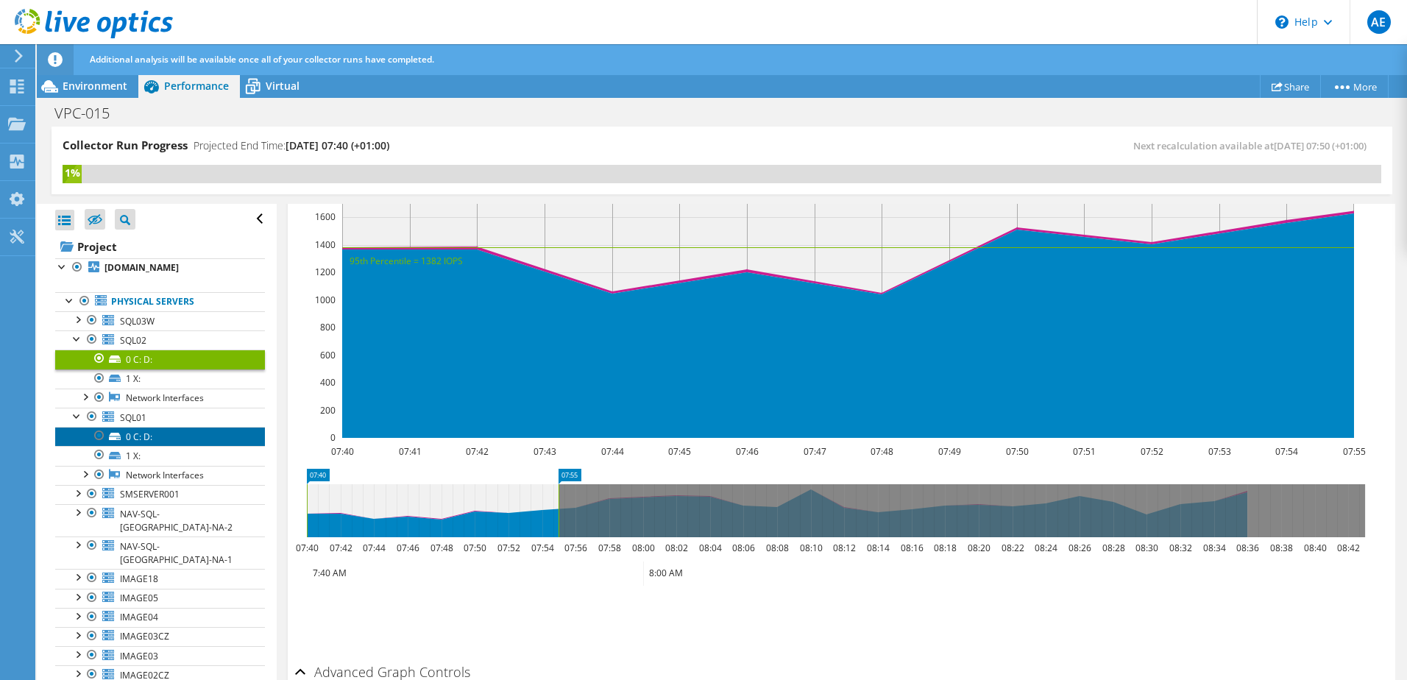
click at [163, 446] on link "0 C: D:" at bounding box center [160, 436] width 210 height 19
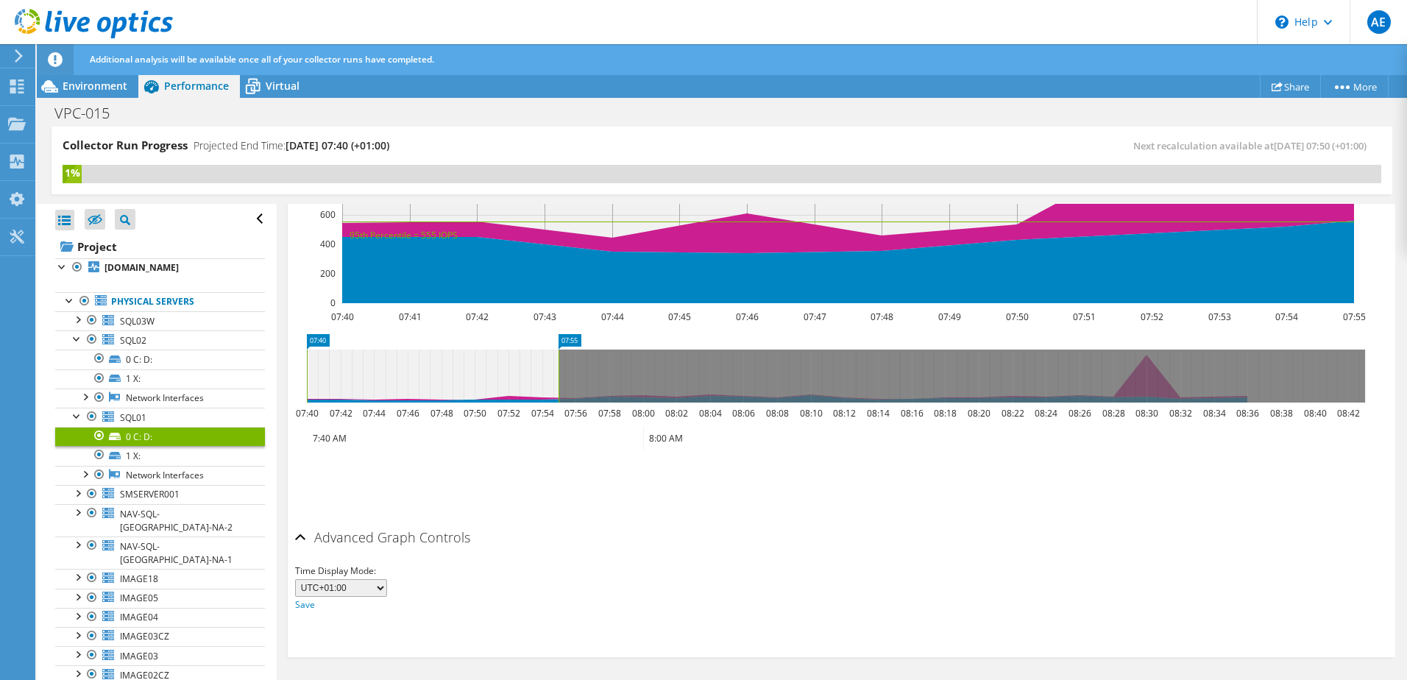
scroll to position [463, 0]
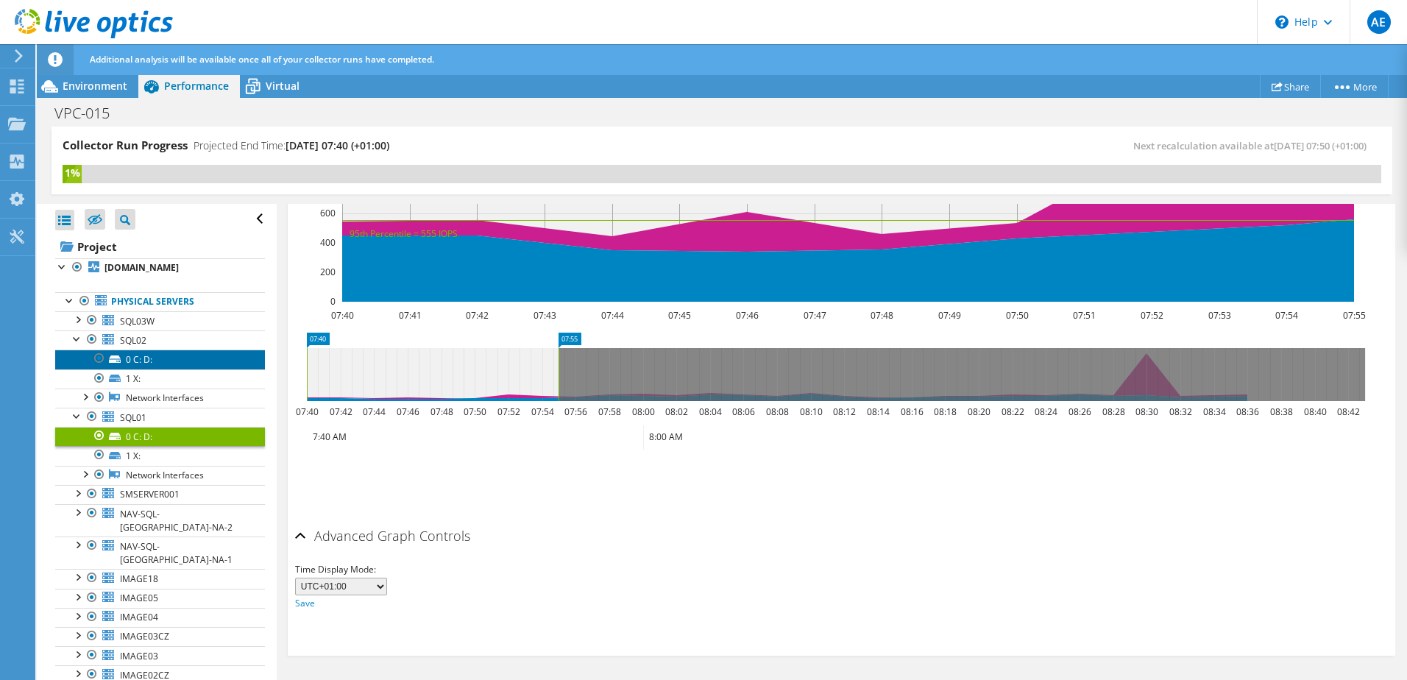
click at [137, 369] on link "0 C: D:" at bounding box center [160, 359] width 210 height 19
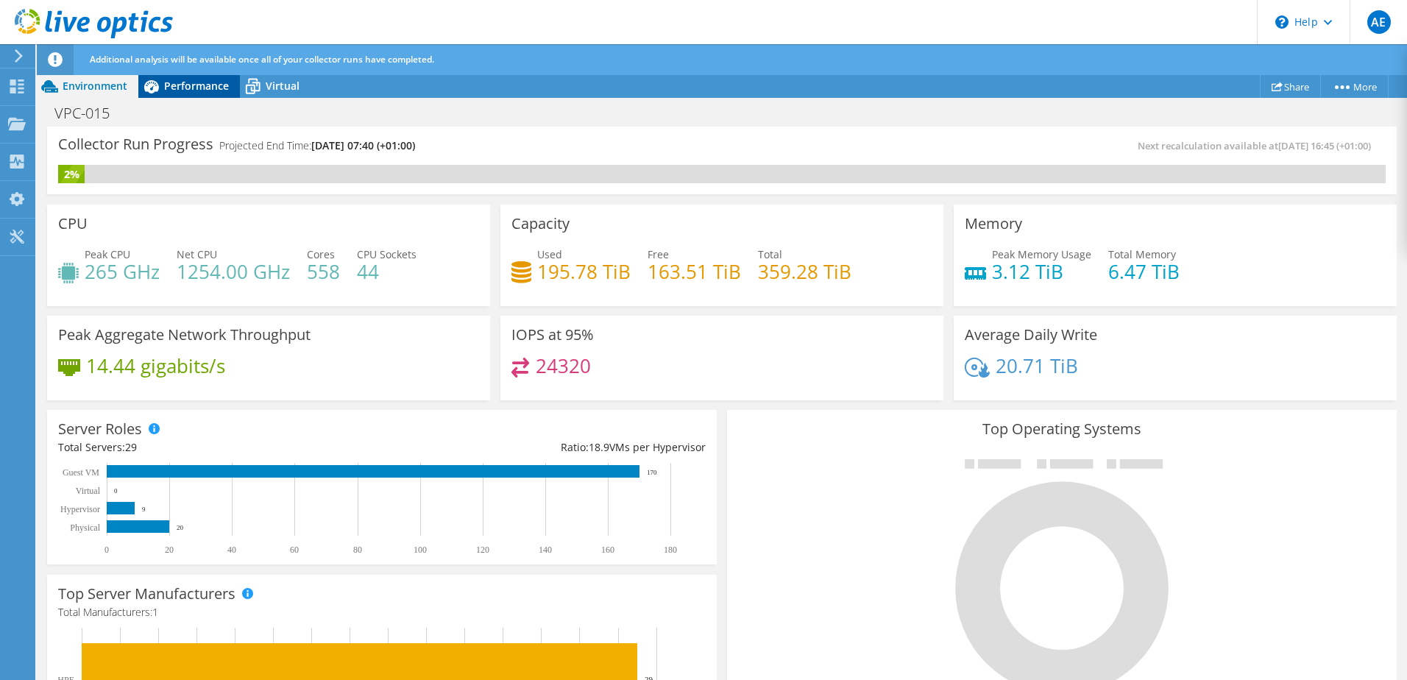
click at [186, 87] on span "Performance" at bounding box center [196, 86] width 65 height 14
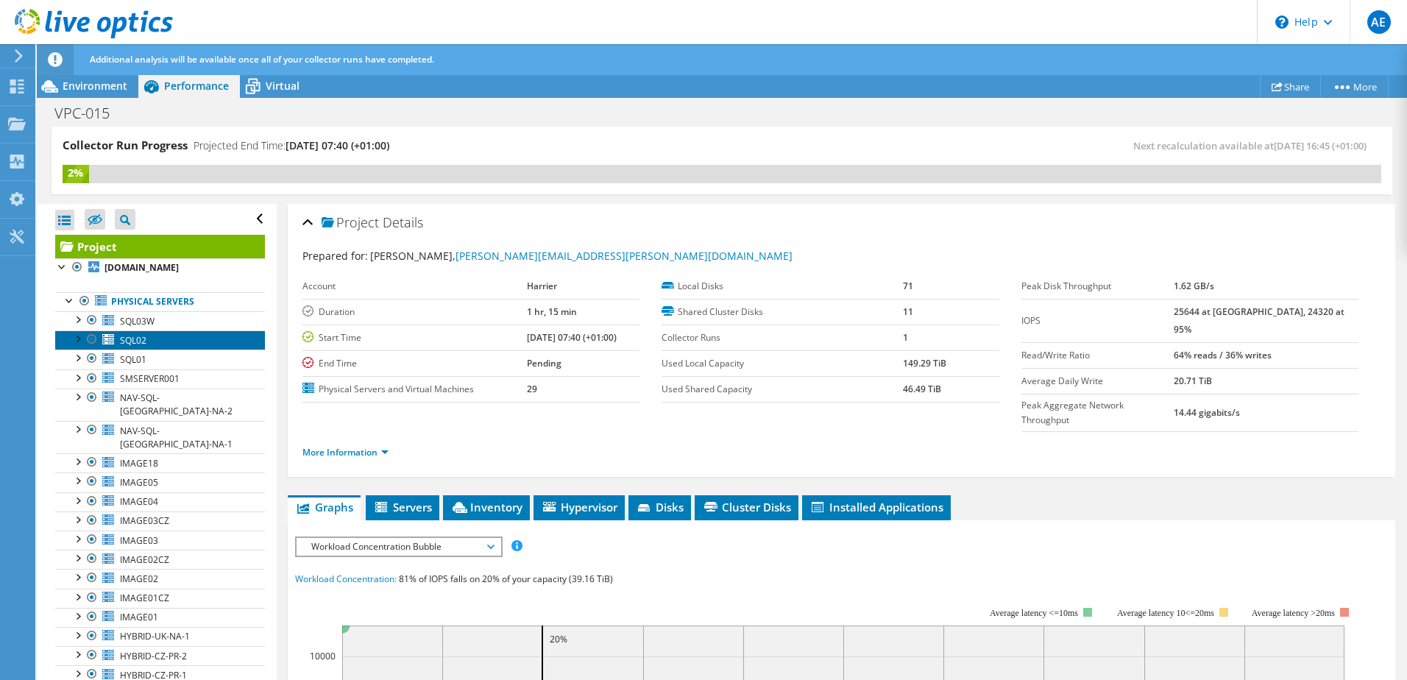
click at [150, 350] on link "SQL02" at bounding box center [160, 339] width 210 height 19
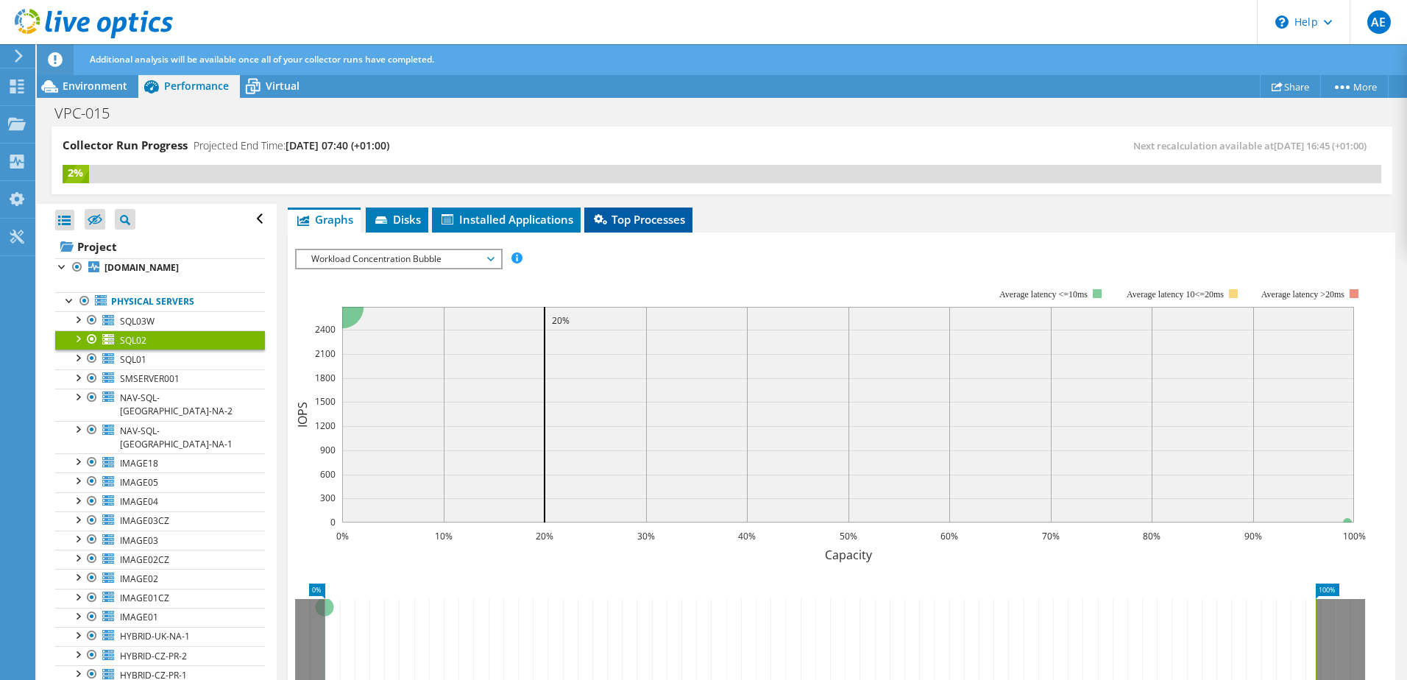
scroll to position [221, 0]
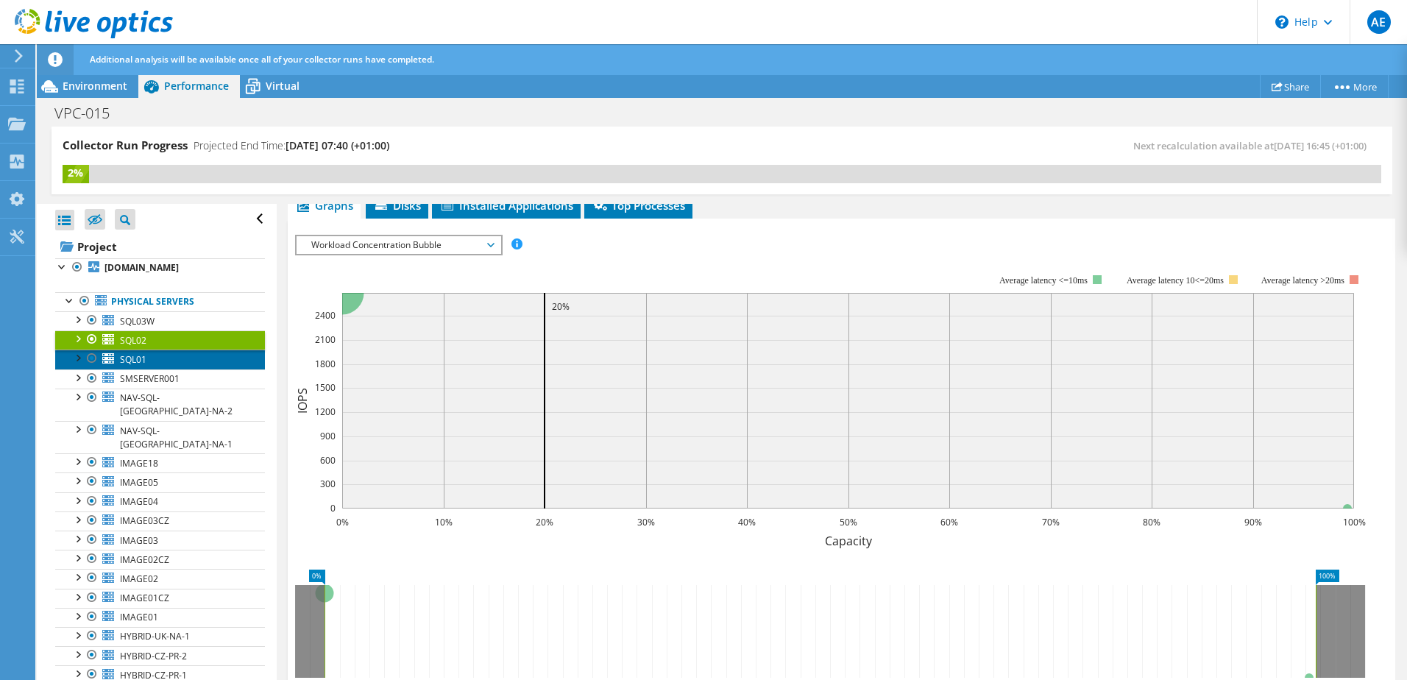
click at [146, 366] on span "SQL01" at bounding box center [133, 359] width 26 height 13
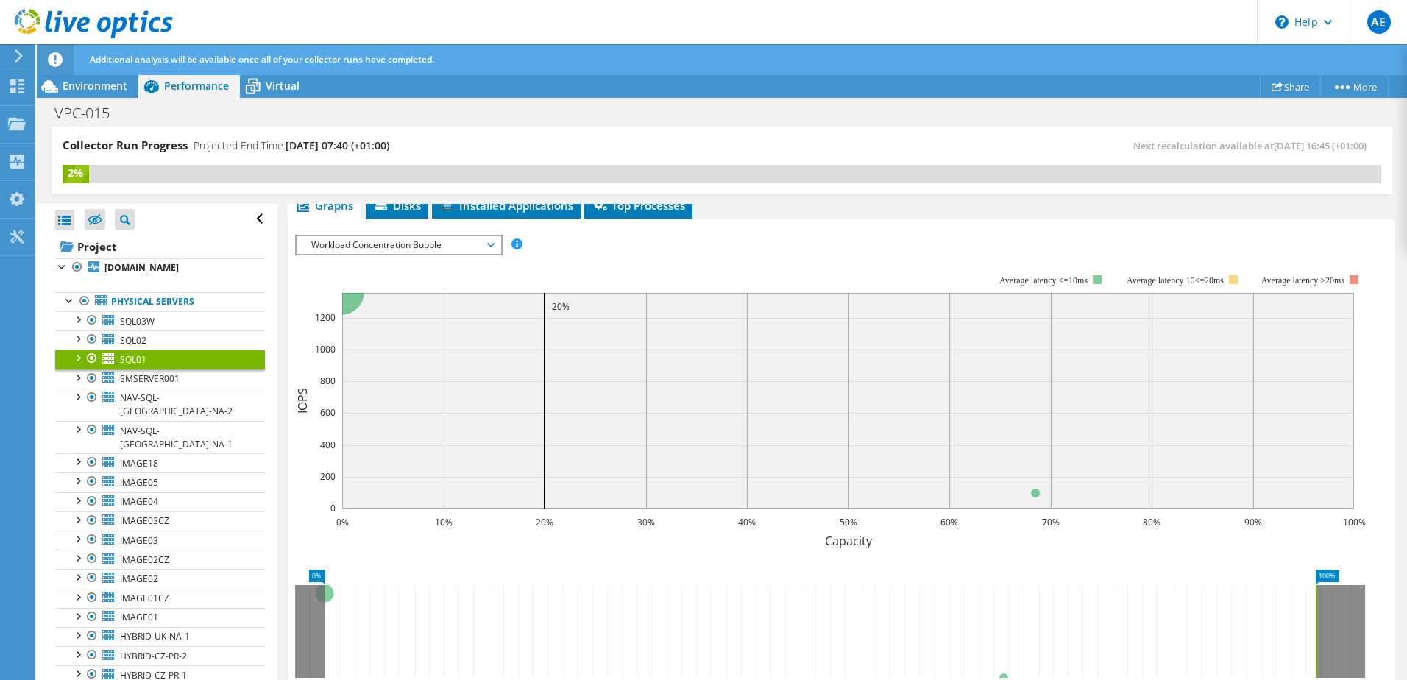
click at [432, 253] on span "Workload Concentration Bubble" at bounding box center [398, 245] width 189 height 18
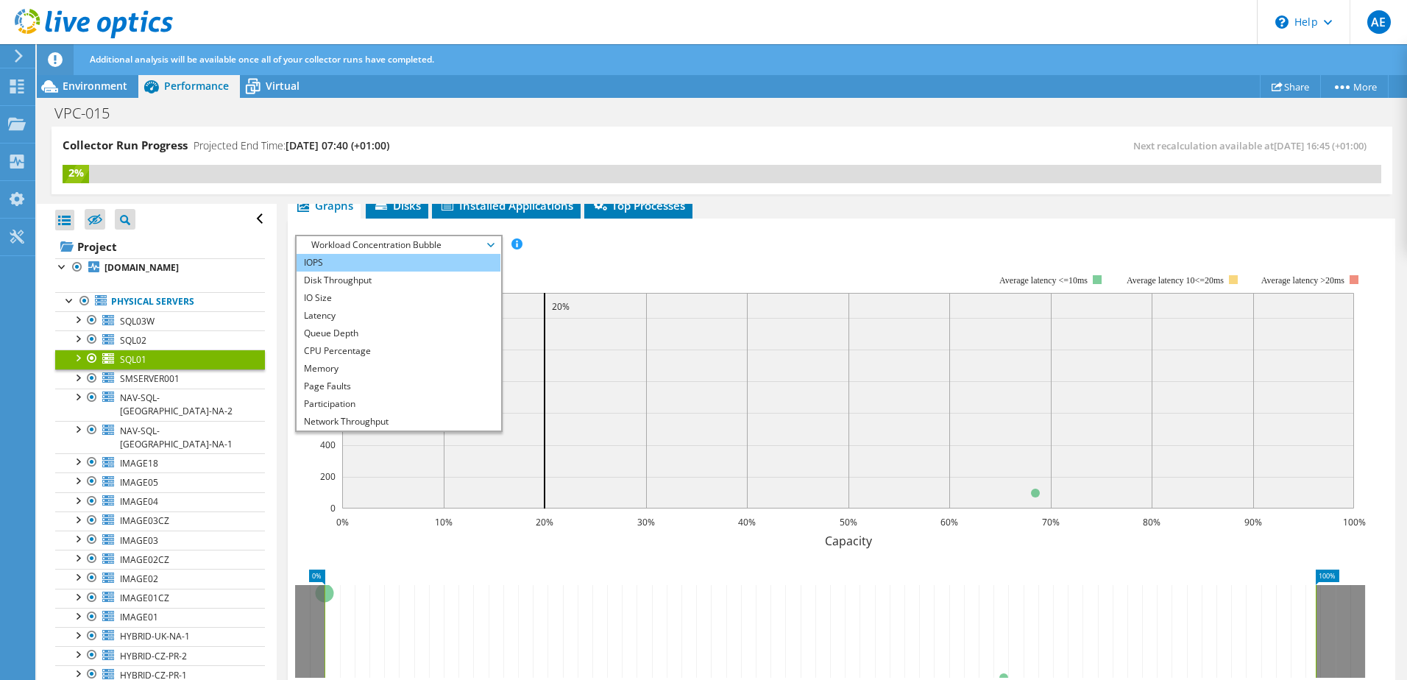
click at [408, 263] on li "IOPS" at bounding box center [399, 263] width 204 height 18
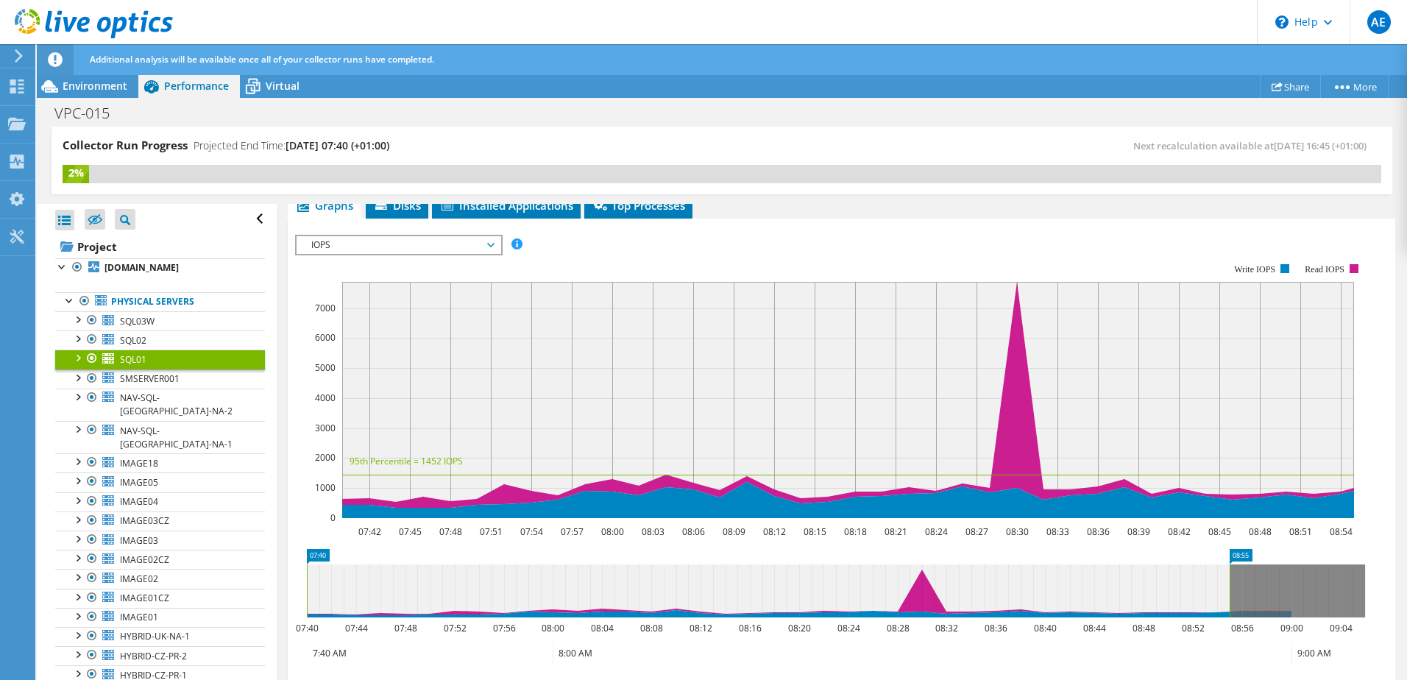
click at [492, 247] on span "IOPS" at bounding box center [398, 245] width 189 height 18
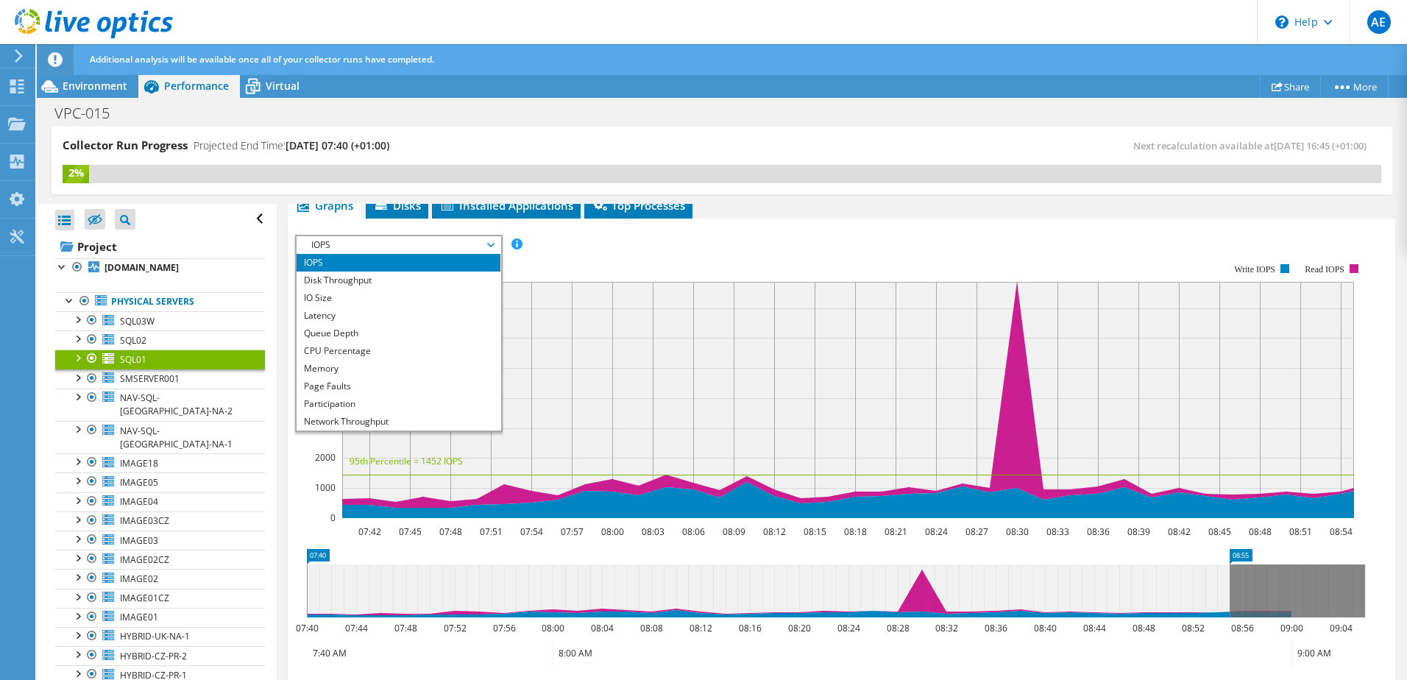
click at [492, 247] on span "IOPS" at bounding box center [398, 245] width 189 height 18
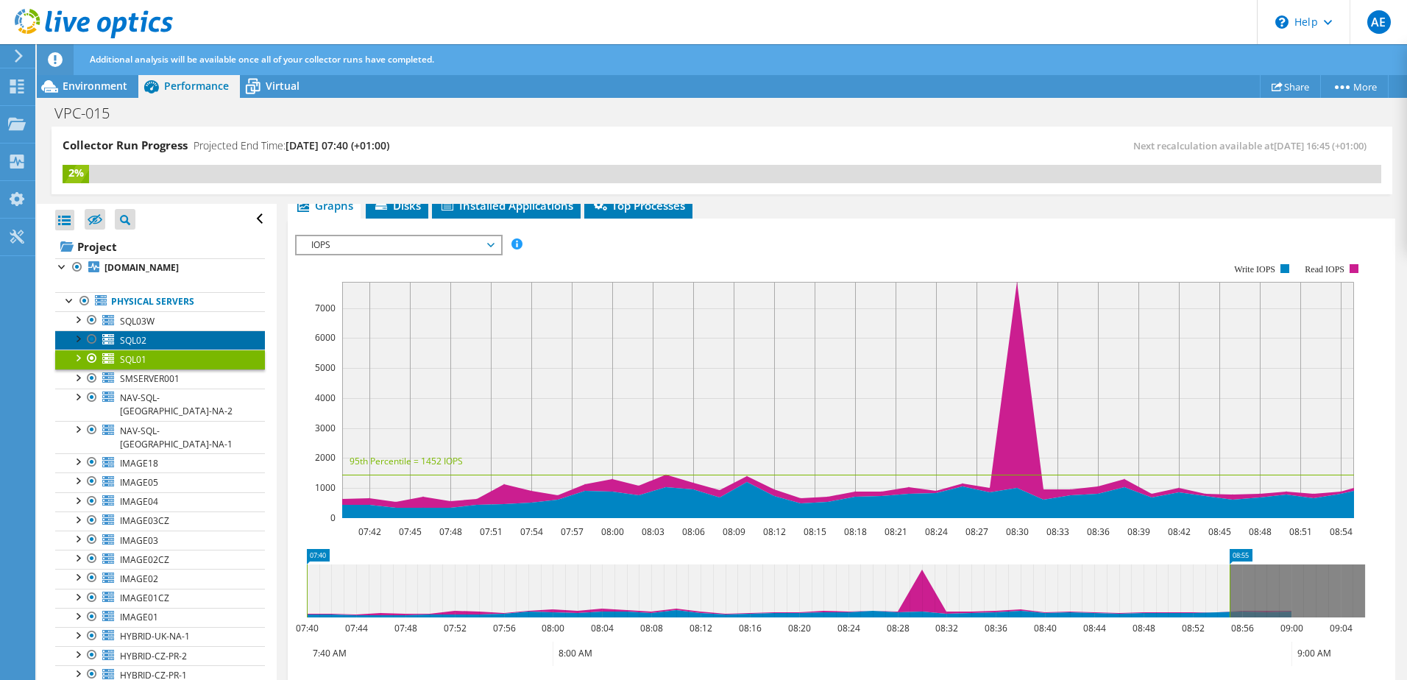
click at [171, 350] on link "SQL02" at bounding box center [160, 339] width 210 height 19
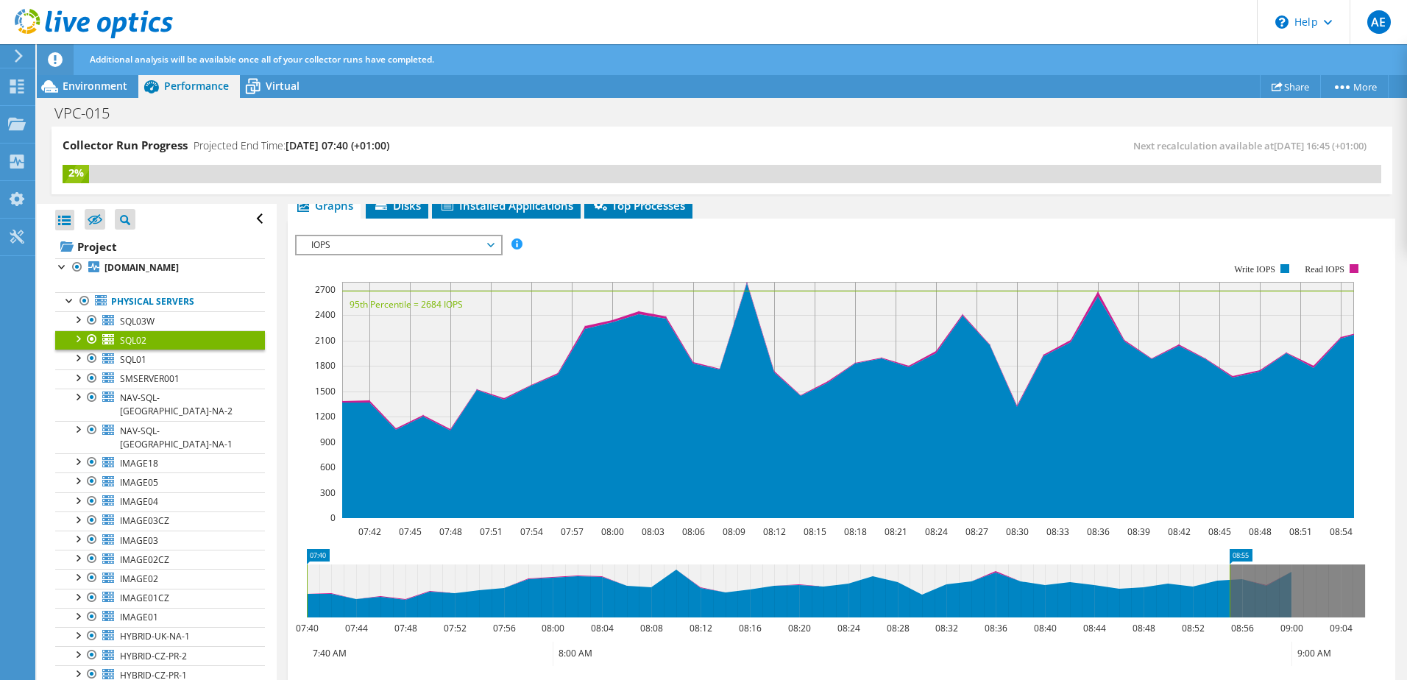
click at [494, 244] on icon at bounding box center [490, 245] width 7 height 4
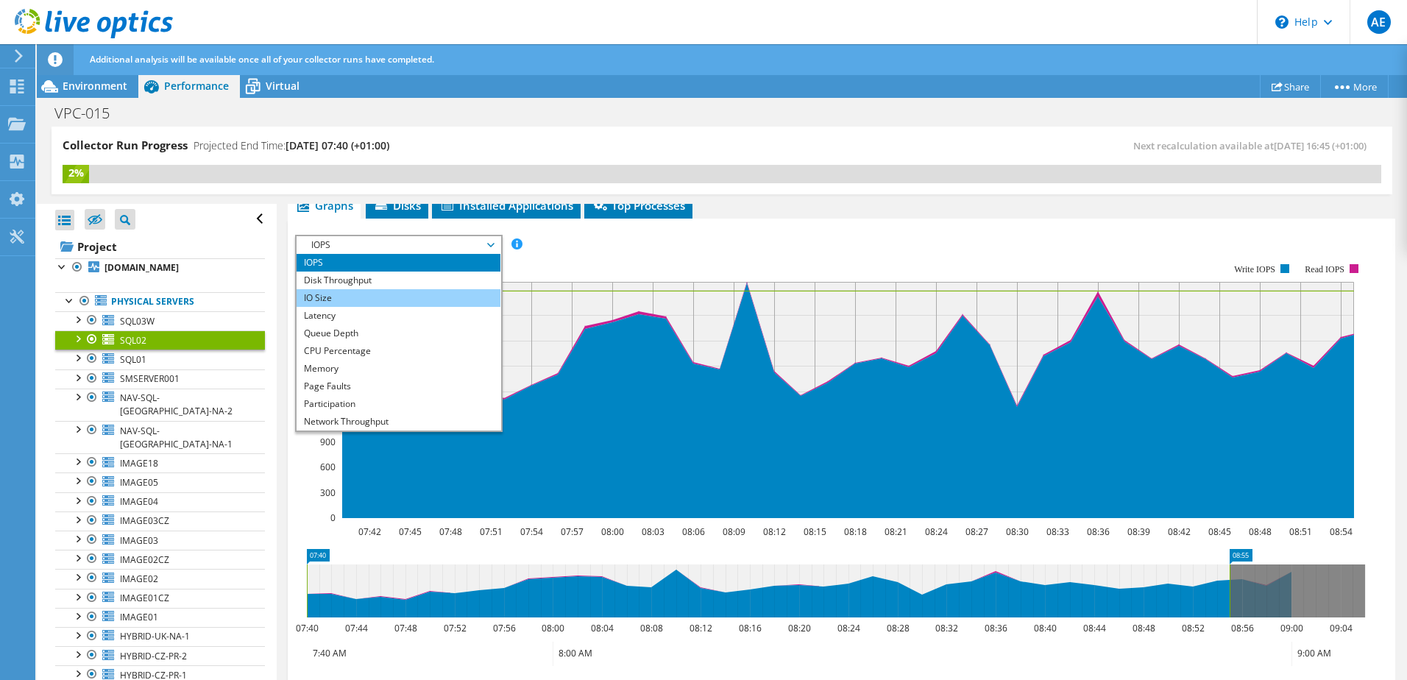
click at [445, 299] on li "IO Size" at bounding box center [399, 298] width 204 height 18
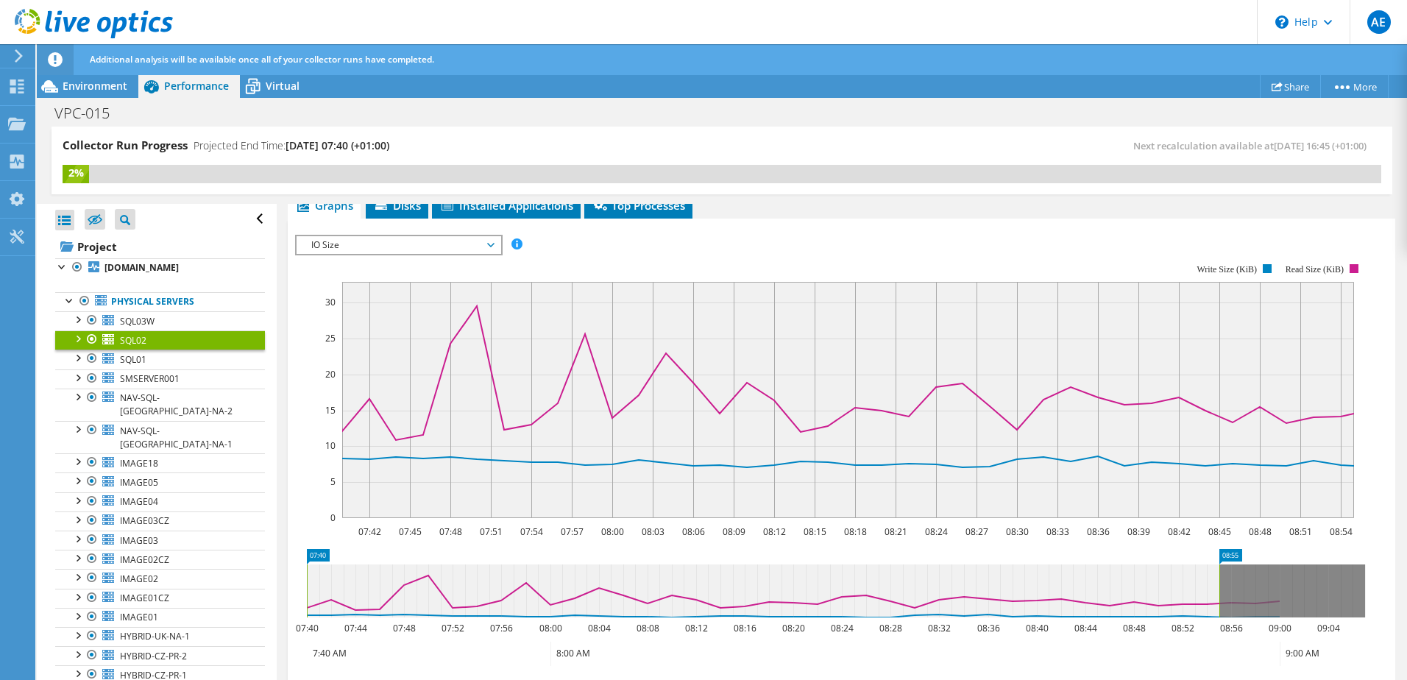
click at [489, 249] on span "IO Size" at bounding box center [398, 245] width 189 height 18
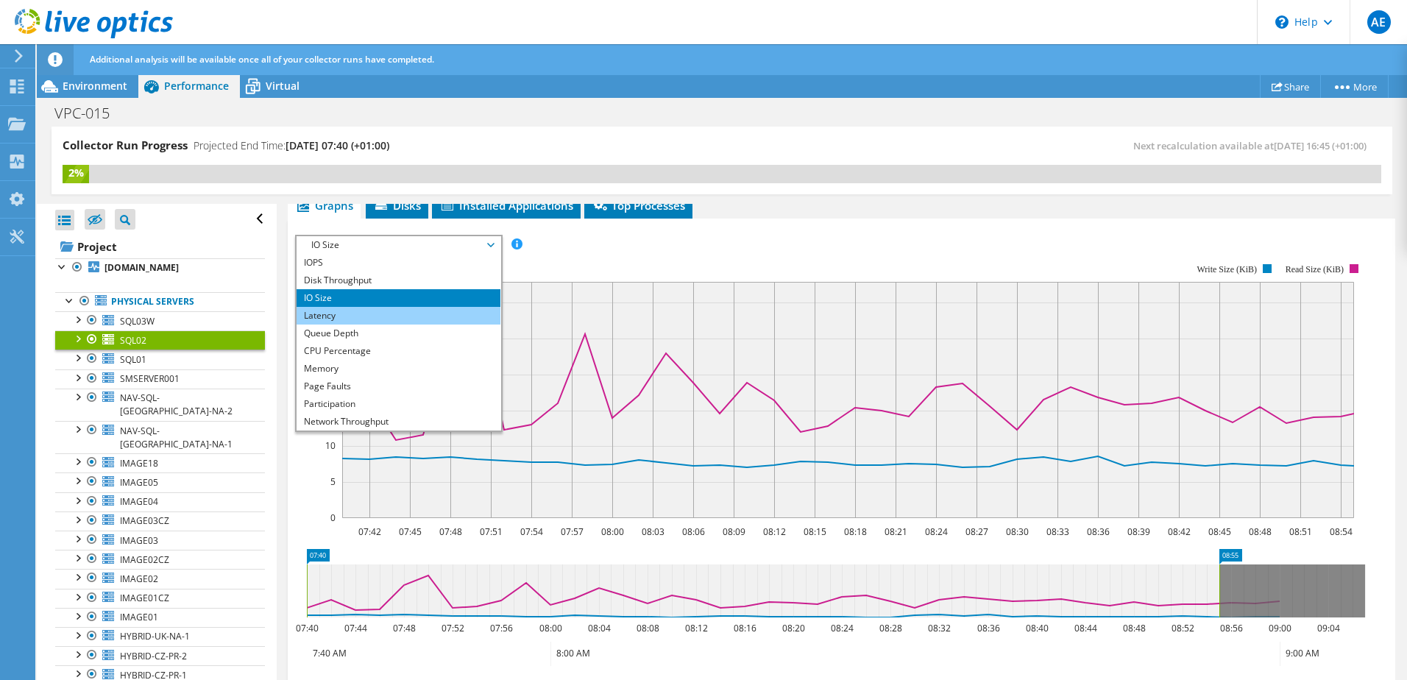
click at [425, 318] on li "Latency" at bounding box center [399, 316] width 204 height 18
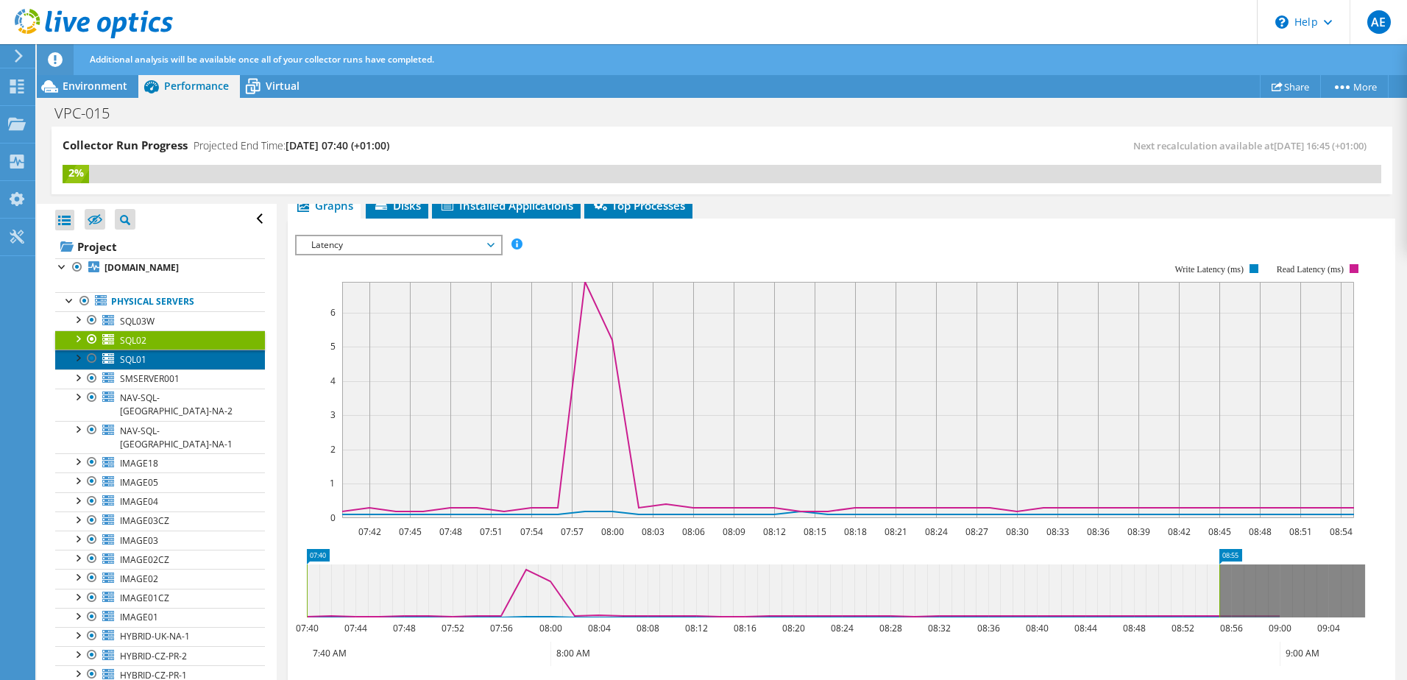
click at [171, 368] on link "SQL01" at bounding box center [160, 359] width 210 height 19
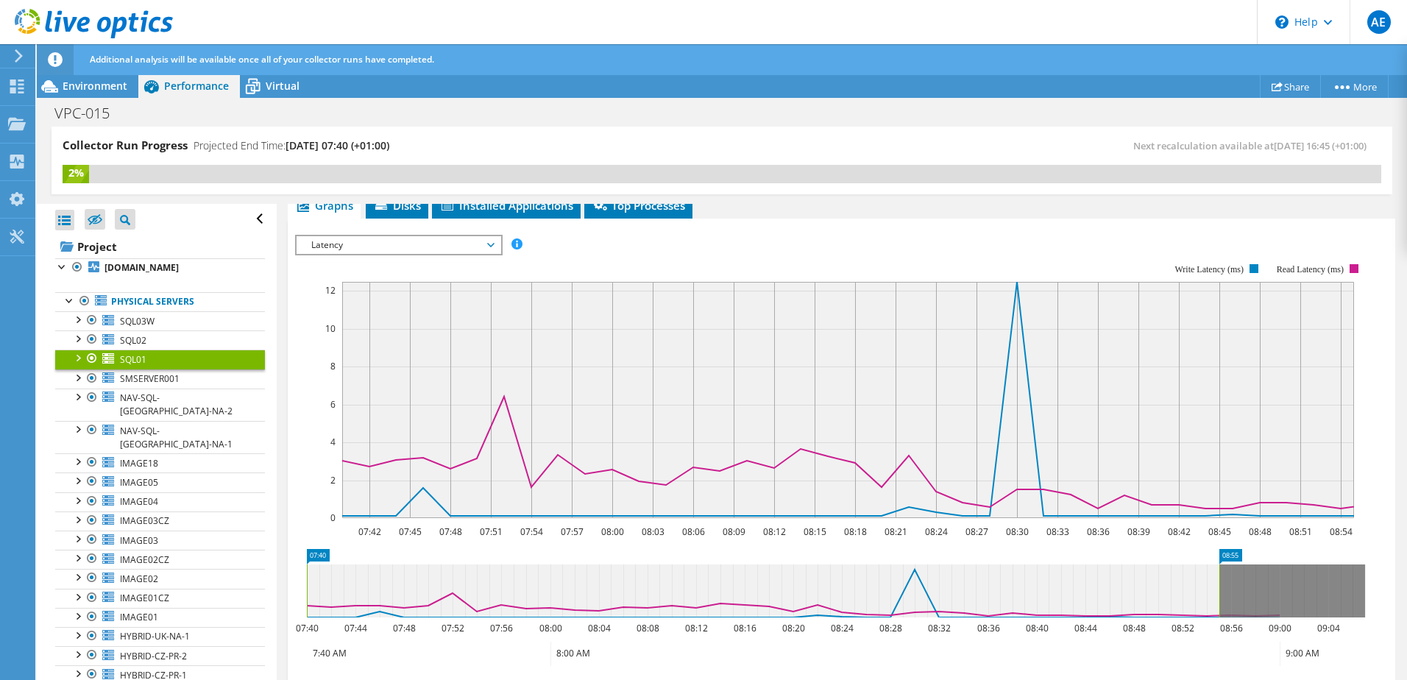
click at [407, 243] on span "Latency" at bounding box center [398, 245] width 189 height 18
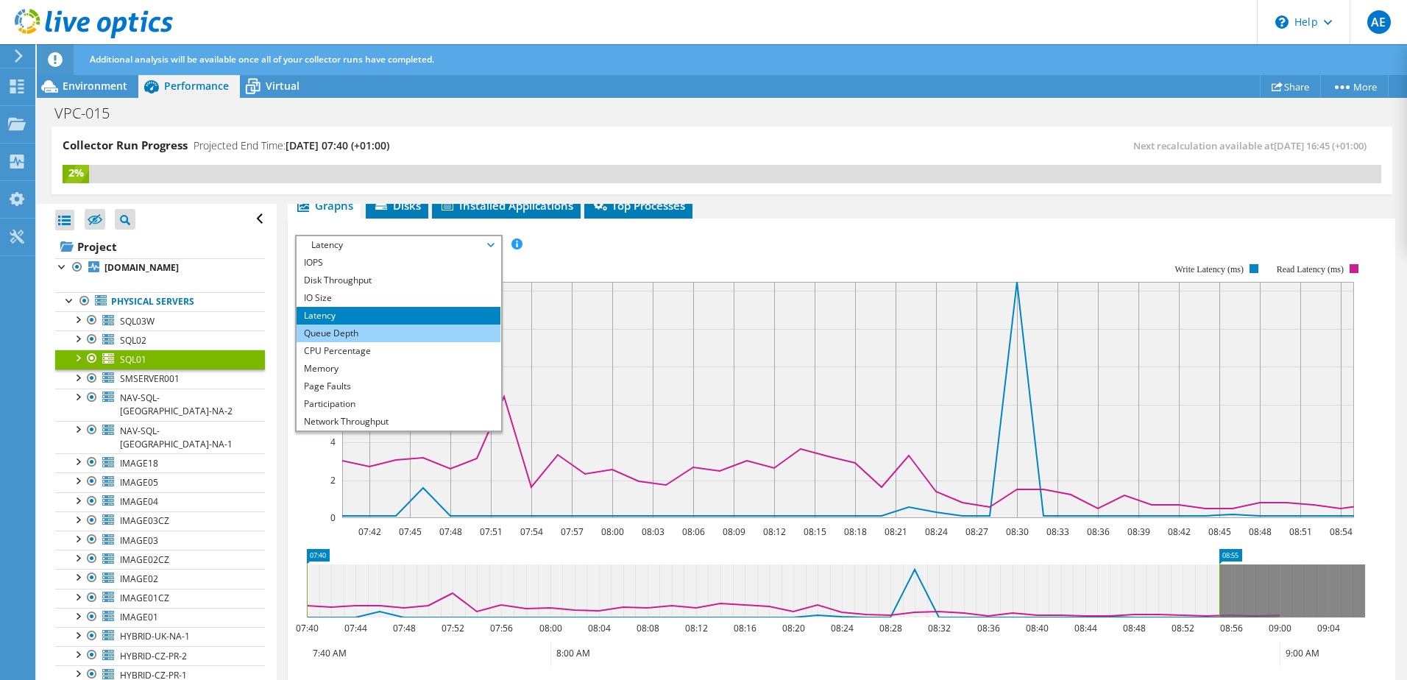
click at [363, 327] on li "Queue Depth" at bounding box center [399, 334] width 204 height 18
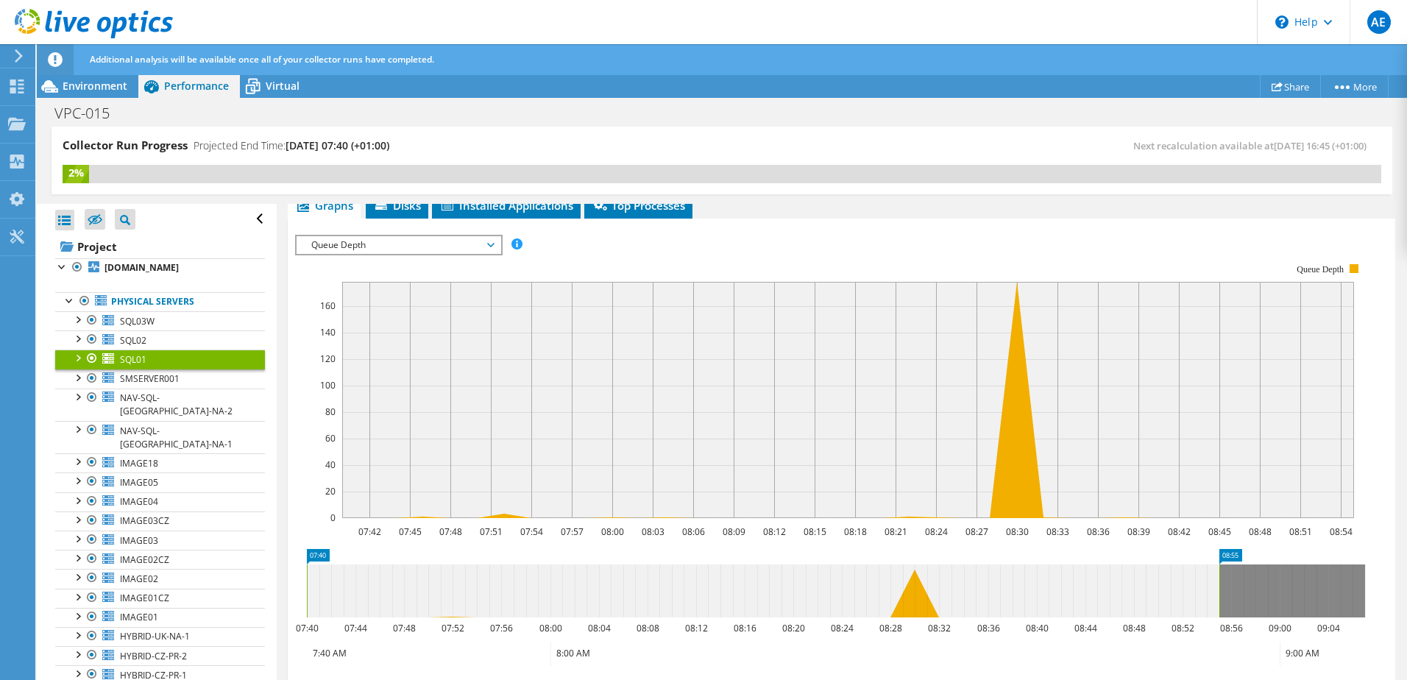
click at [471, 239] on span "Queue Depth" at bounding box center [398, 245] width 189 height 18
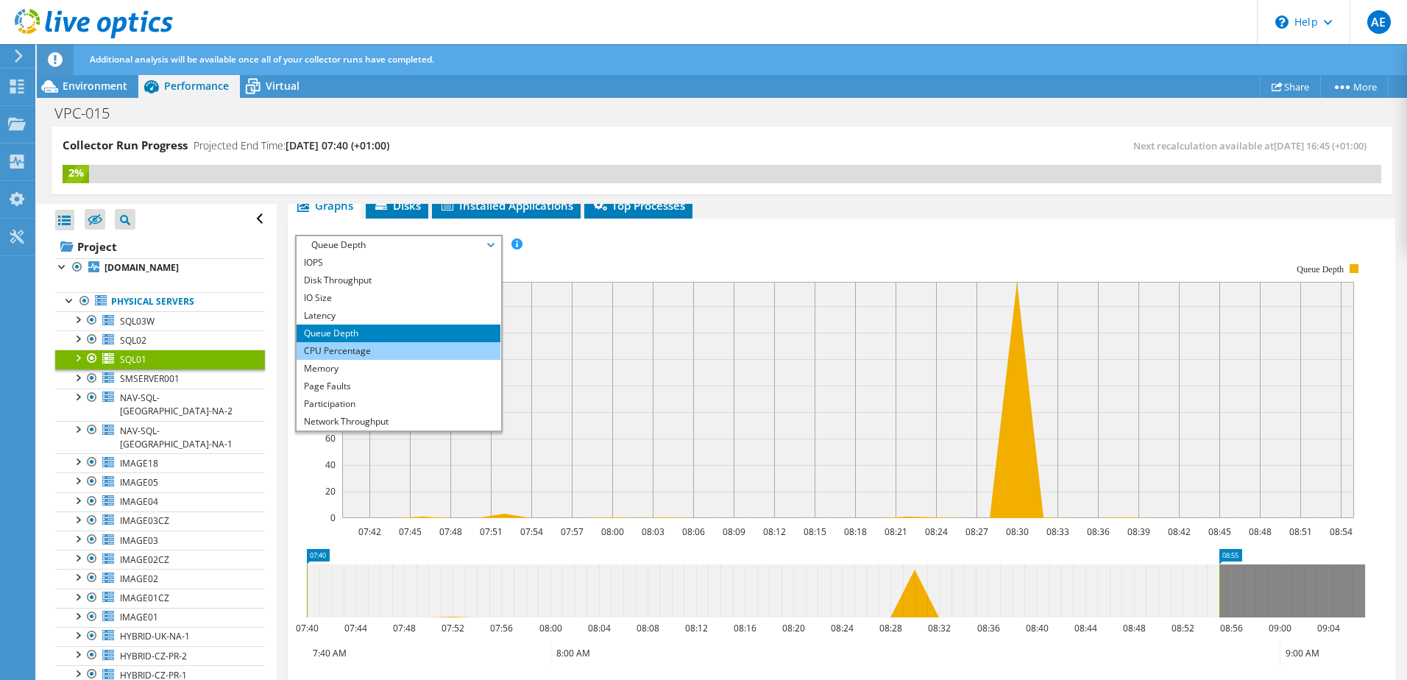
click at [357, 352] on li "CPU Percentage" at bounding box center [399, 351] width 204 height 18
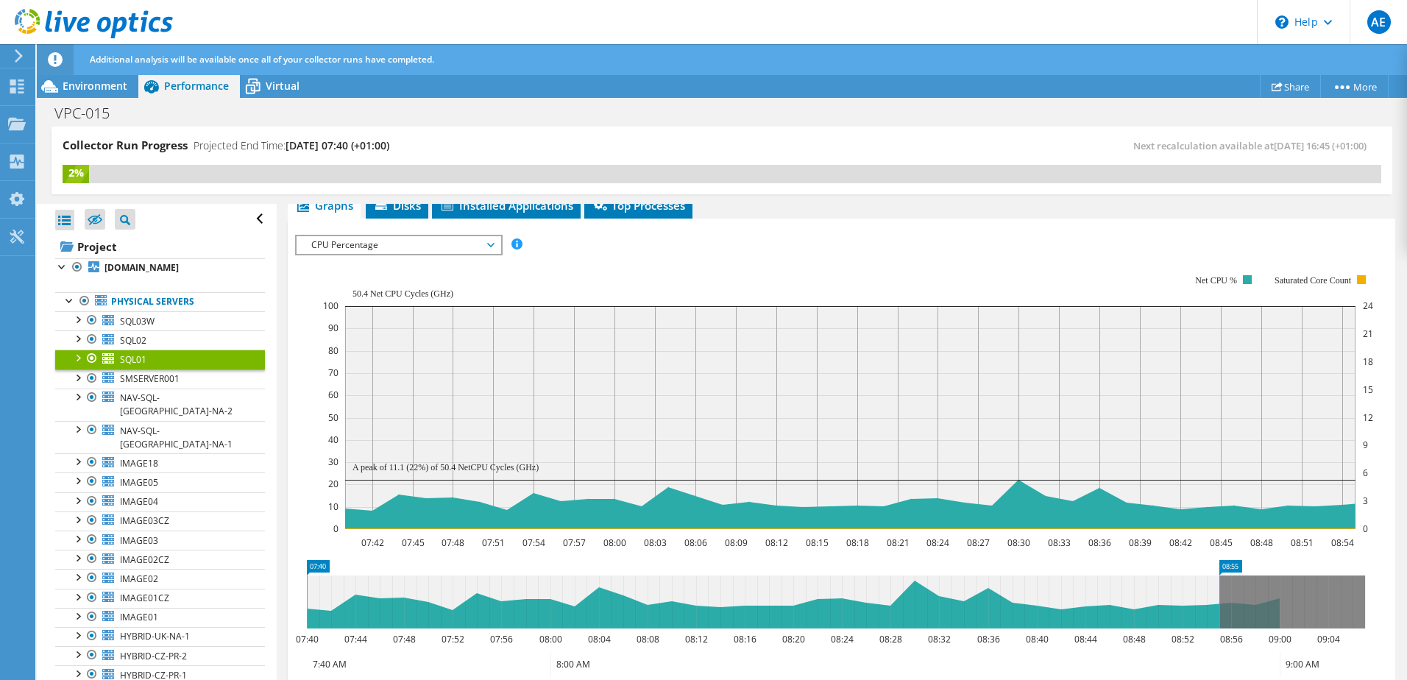
click at [467, 241] on span "CPU Percentage" at bounding box center [398, 245] width 189 height 18
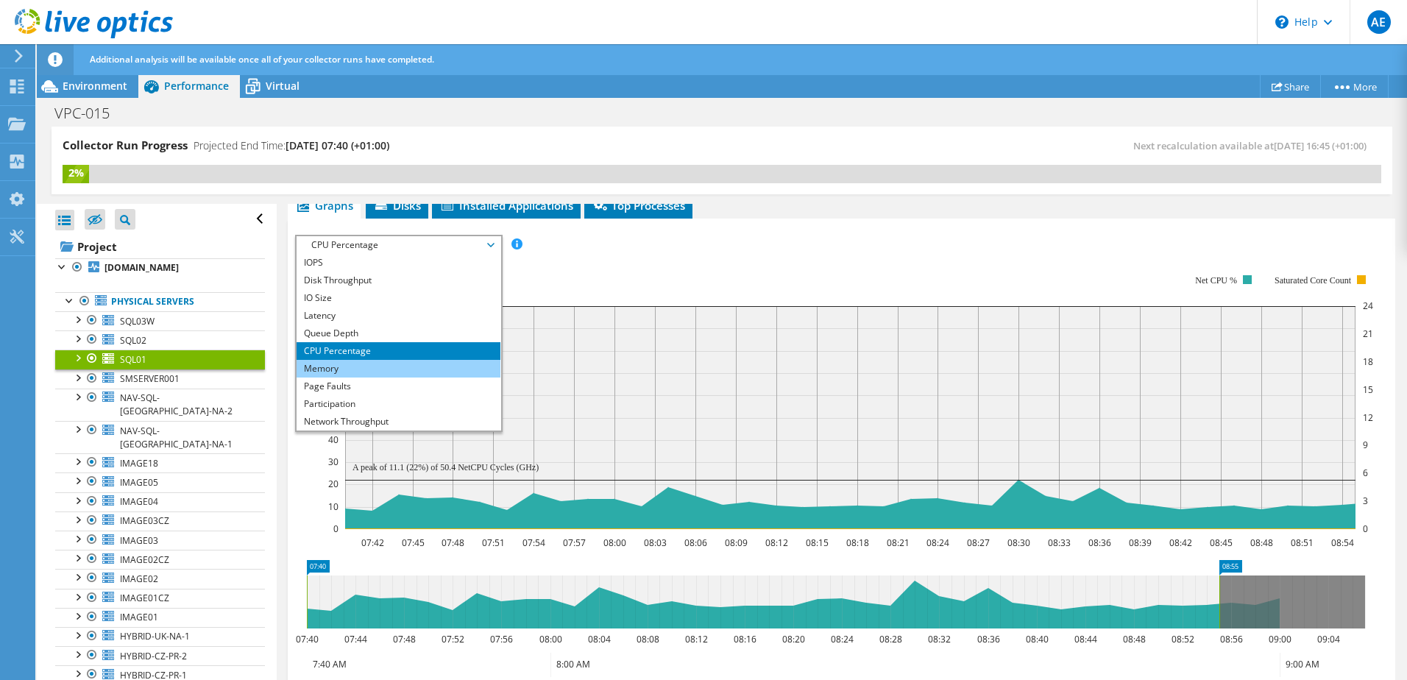
click at [341, 364] on li "Memory" at bounding box center [399, 369] width 204 height 18
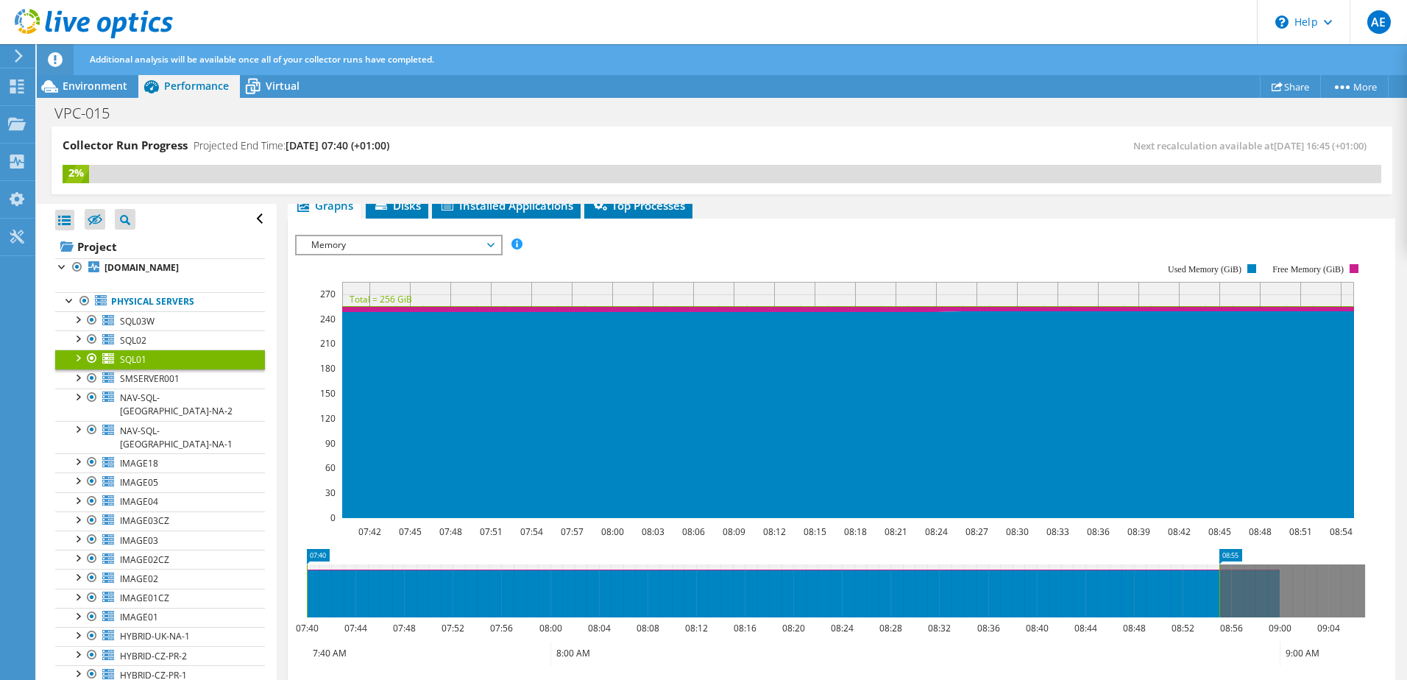
click at [469, 252] on span "Memory" at bounding box center [398, 245] width 189 height 18
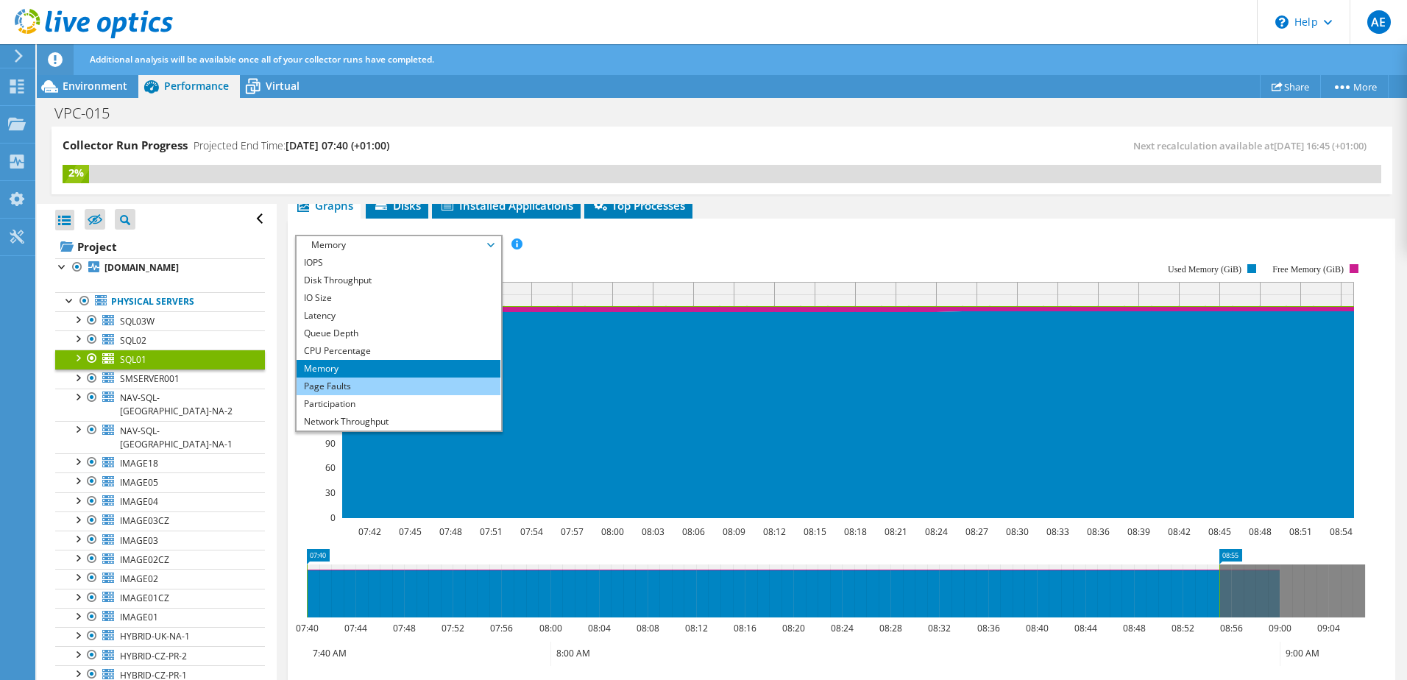
click at [374, 386] on li "Page Faults" at bounding box center [399, 386] width 204 height 18
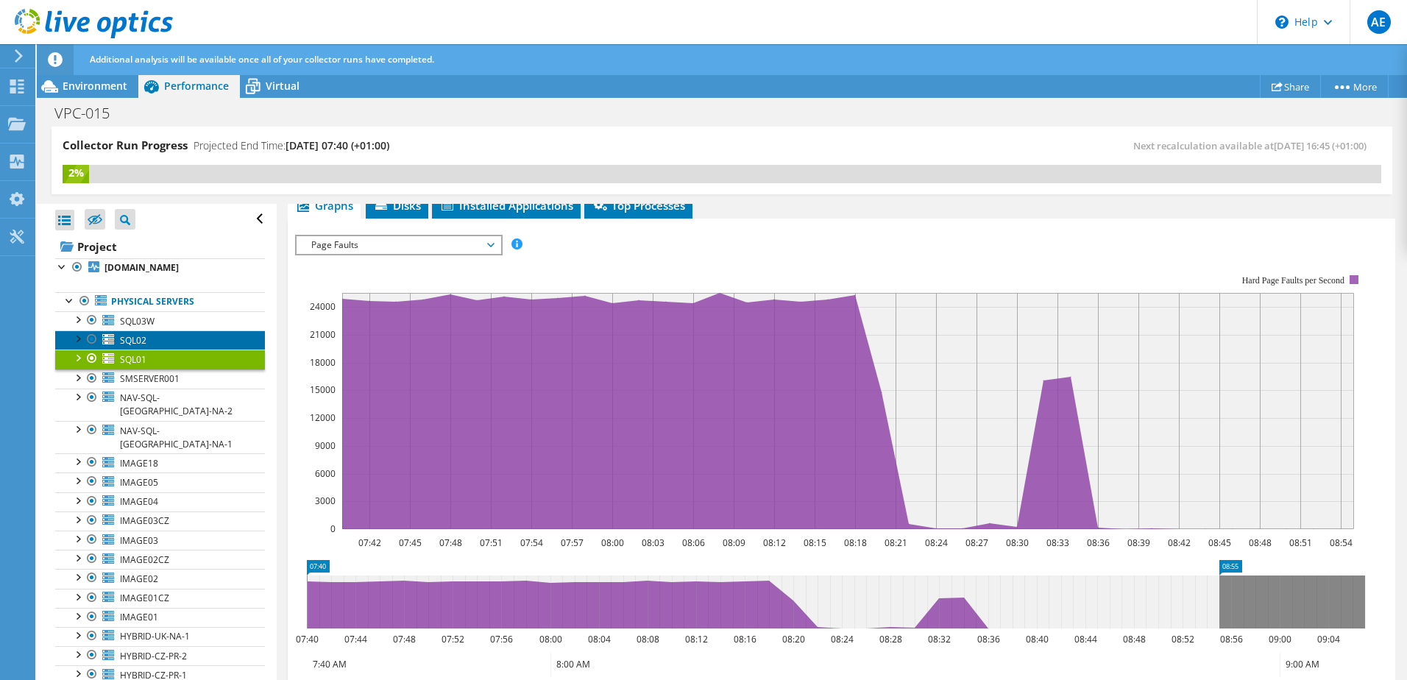
click at [166, 346] on link "SQL02" at bounding box center [160, 339] width 210 height 19
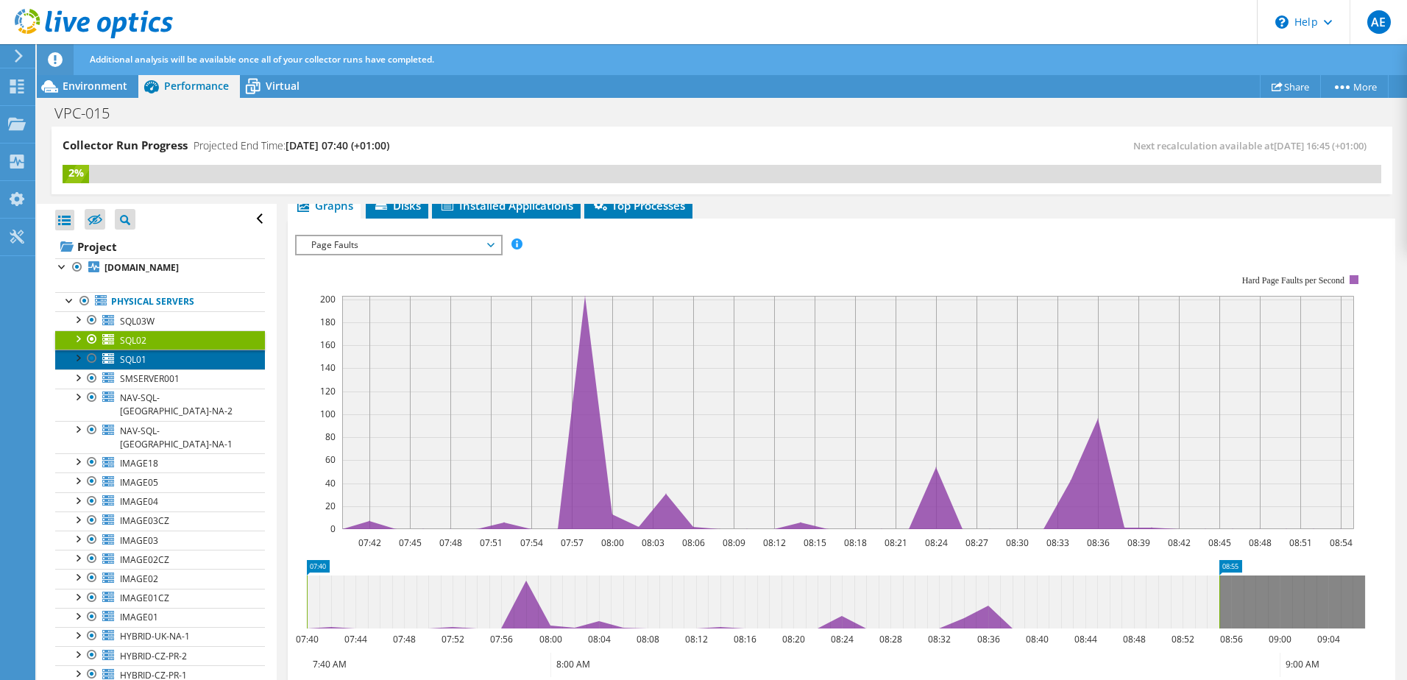
click at [166, 369] on link "SQL01" at bounding box center [160, 359] width 210 height 19
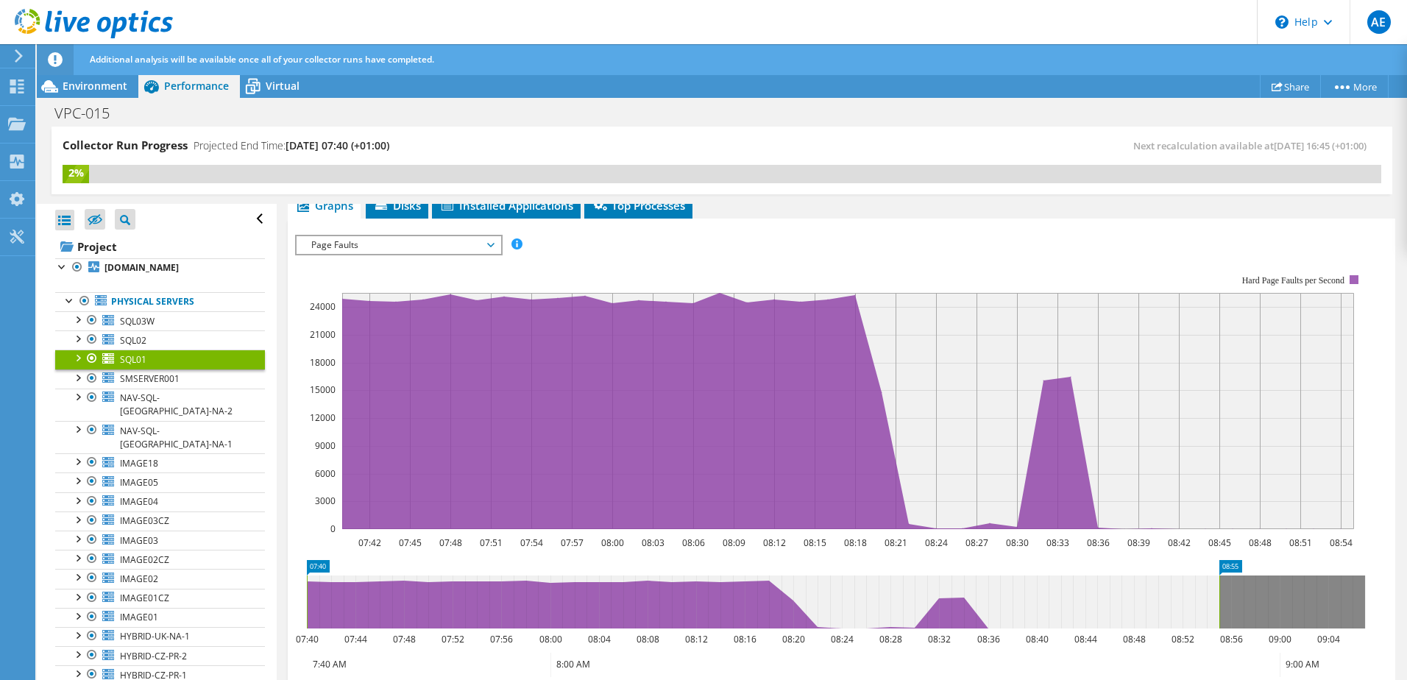
click at [408, 241] on span "Page Faults" at bounding box center [398, 245] width 189 height 18
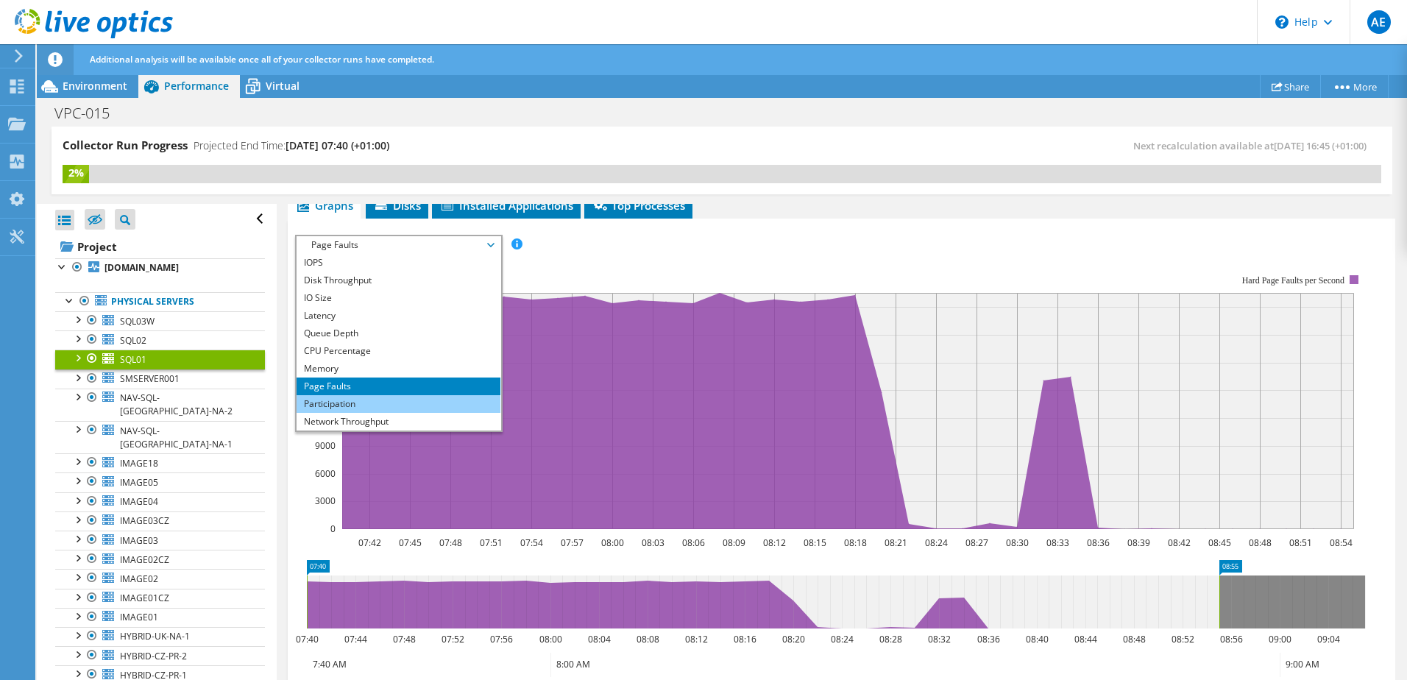
click at [333, 400] on li "Participation" at bounding box center [399, 404] width 204 height 18
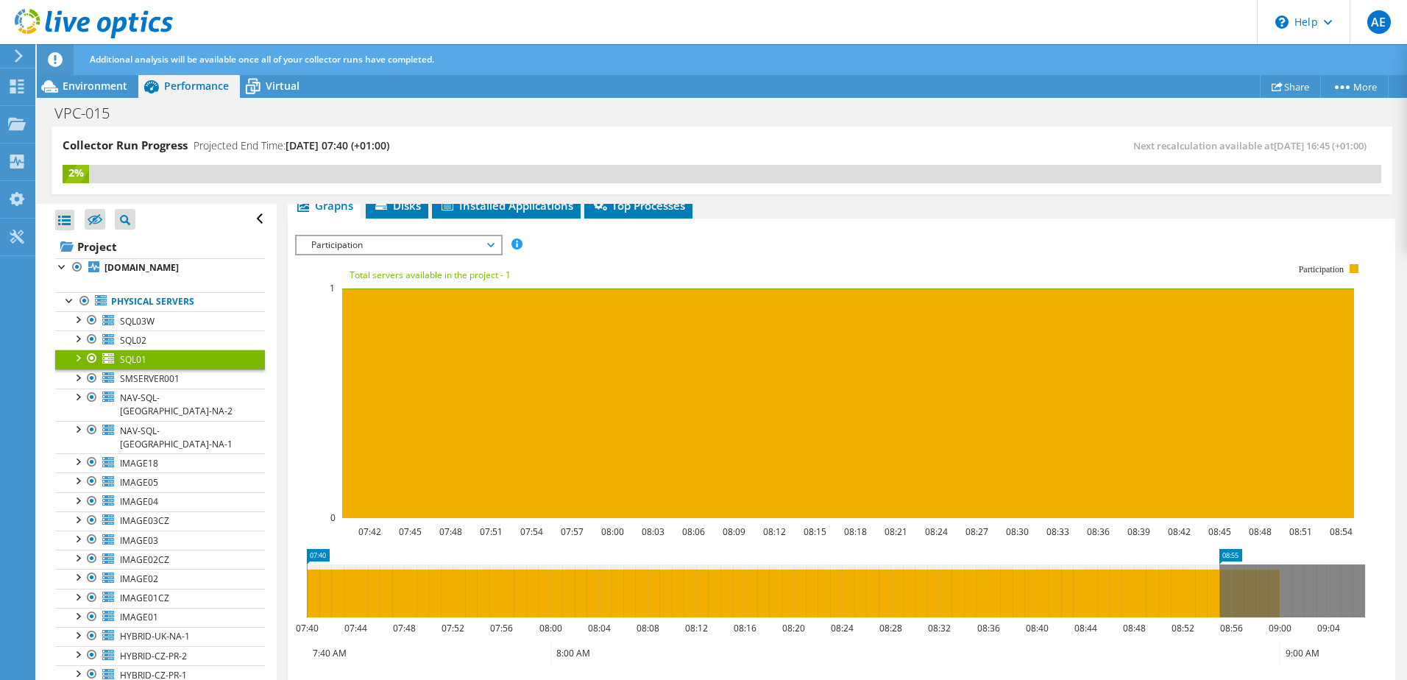
click at [450, 242] on span "Participation" at bounding box center [398, 245] width 189 height 18
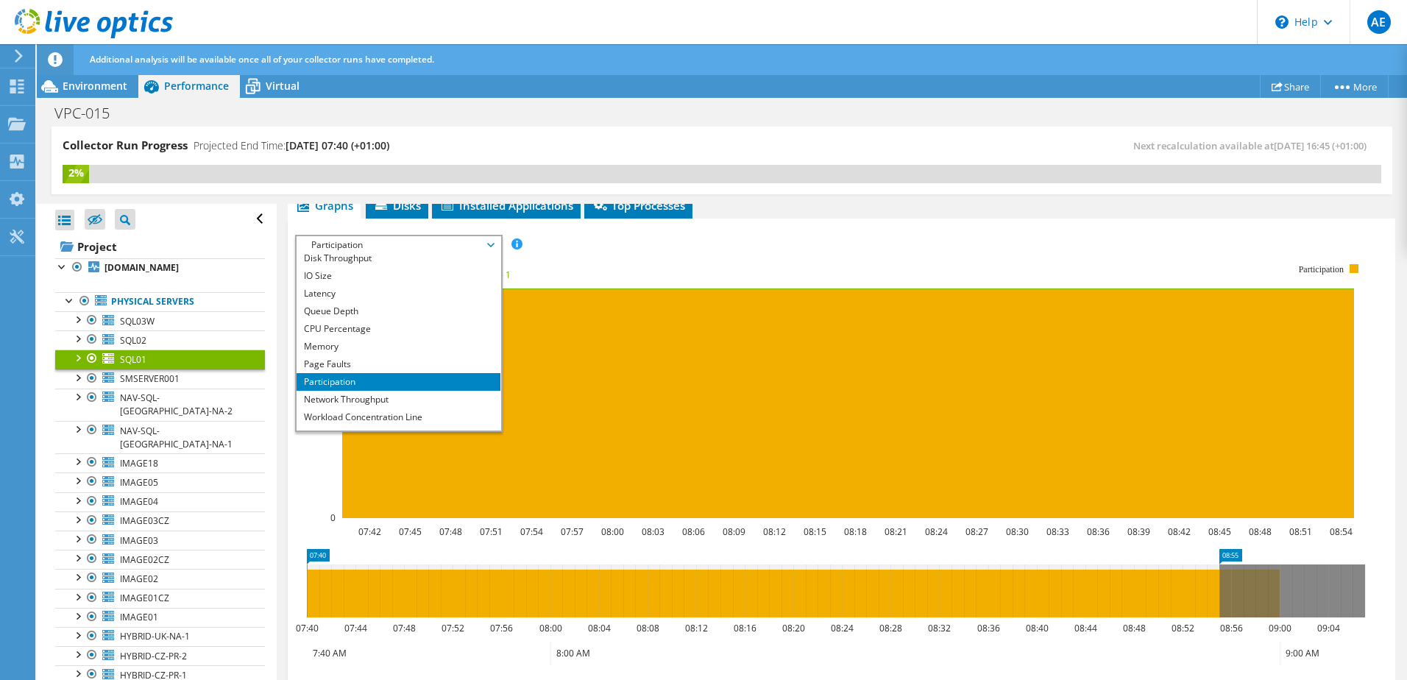
scroll to position [53, 0]
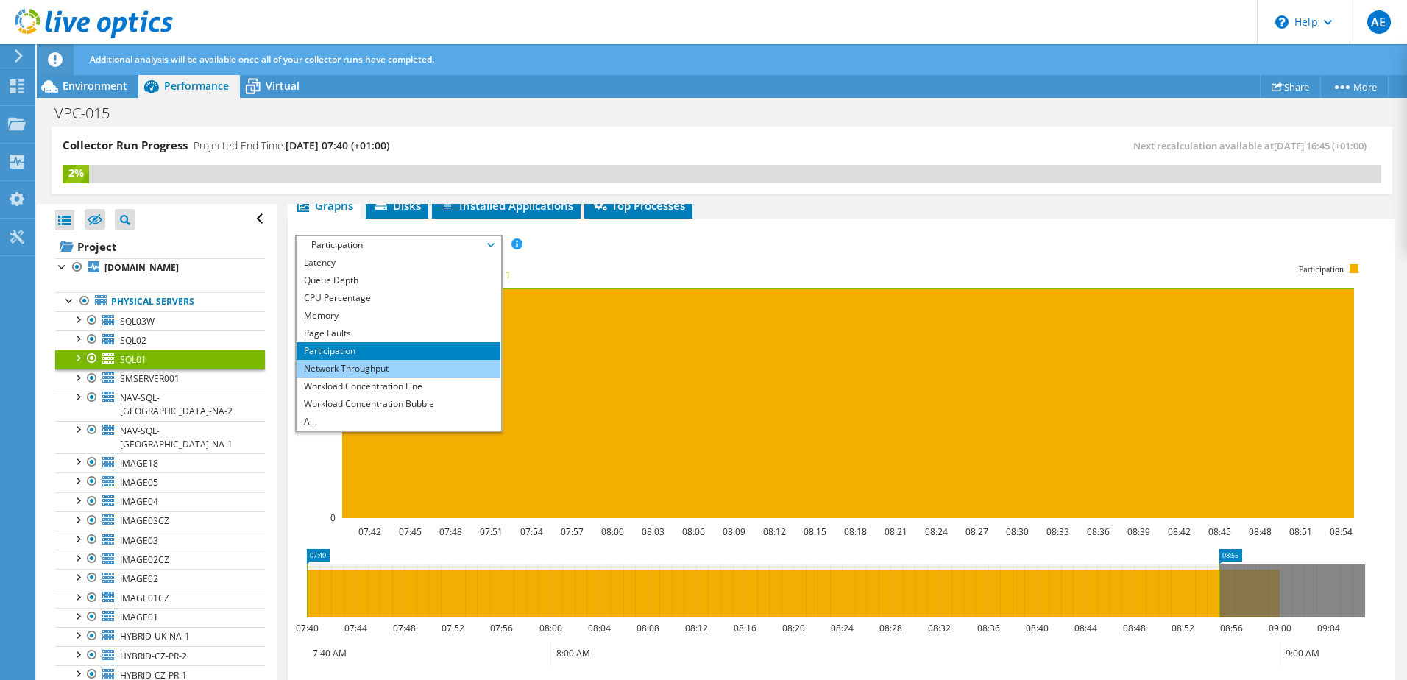
click at [421, 368] on li "Network Throughput" at bounding box center [399, 369] width 204 height 18
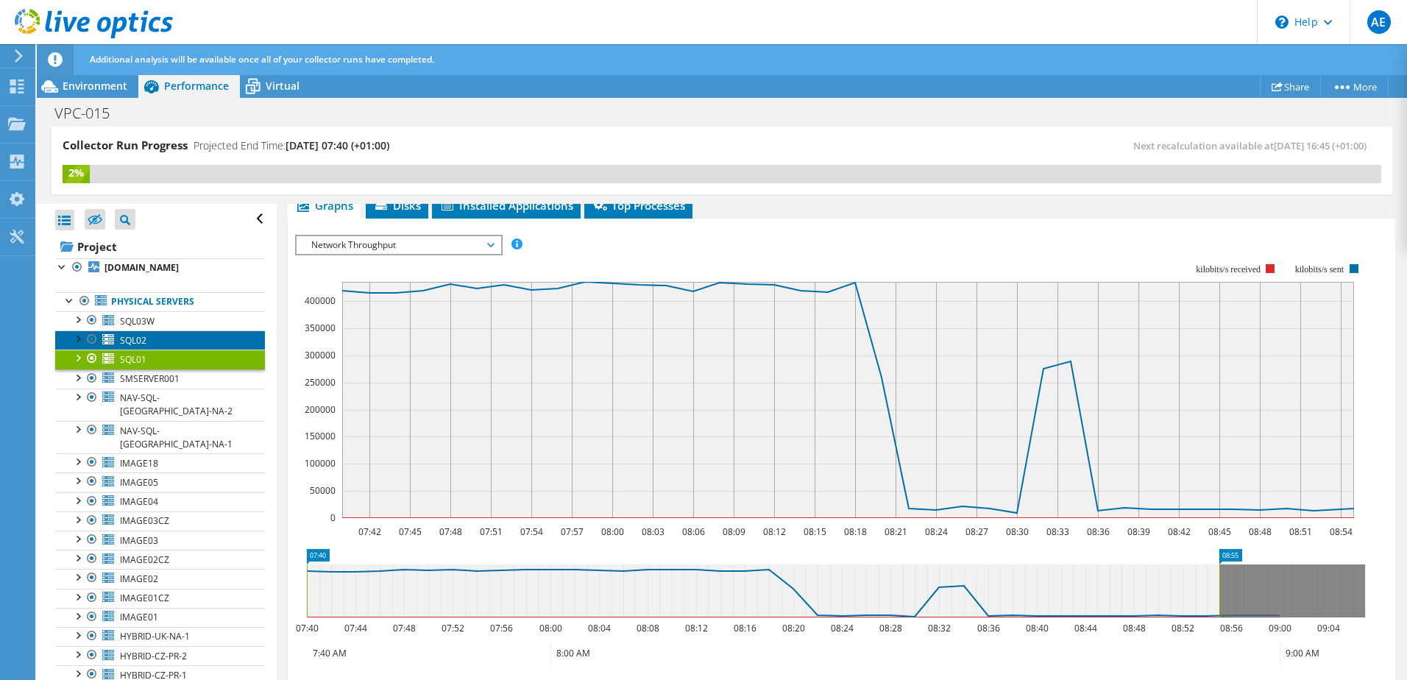
click at [194, 350] on link "SQL02" at bounding box center [160, 339] width 210 height 19
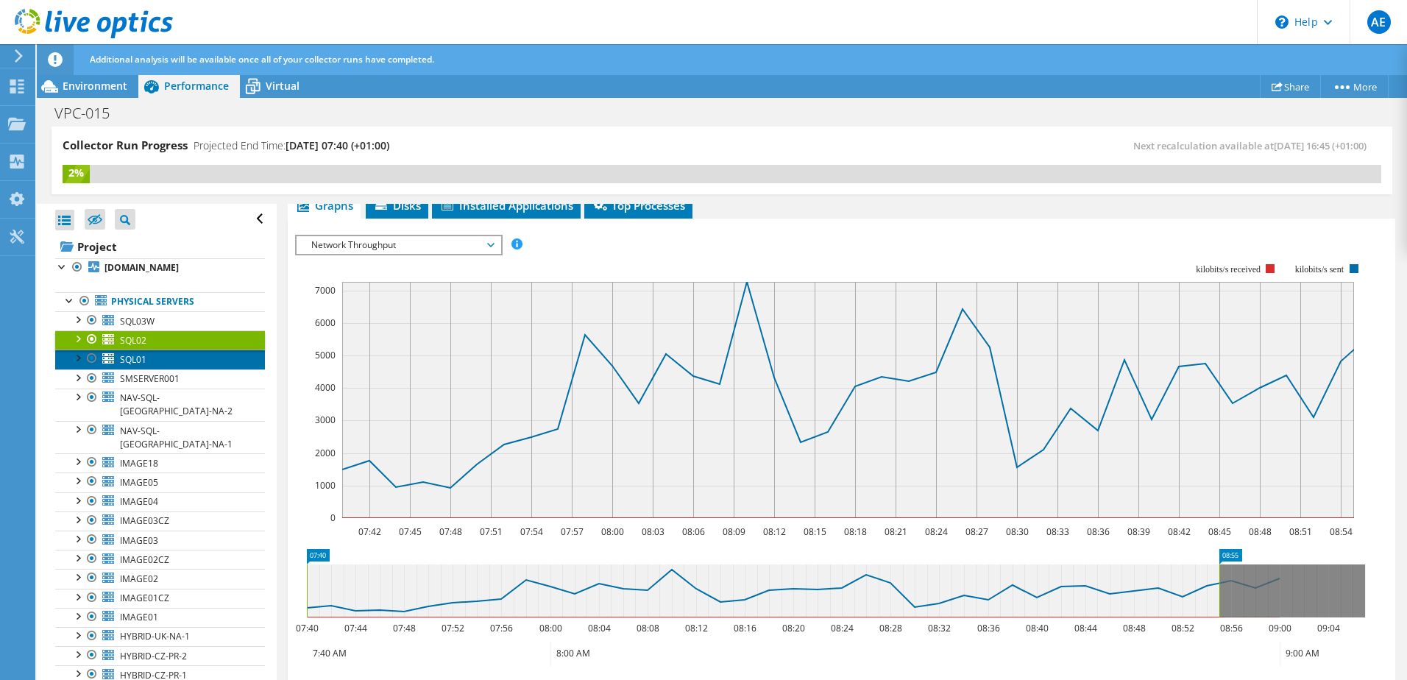
click at [169, 369] on link "SQL01" at bounding box center [160, 359] width 210 height 19
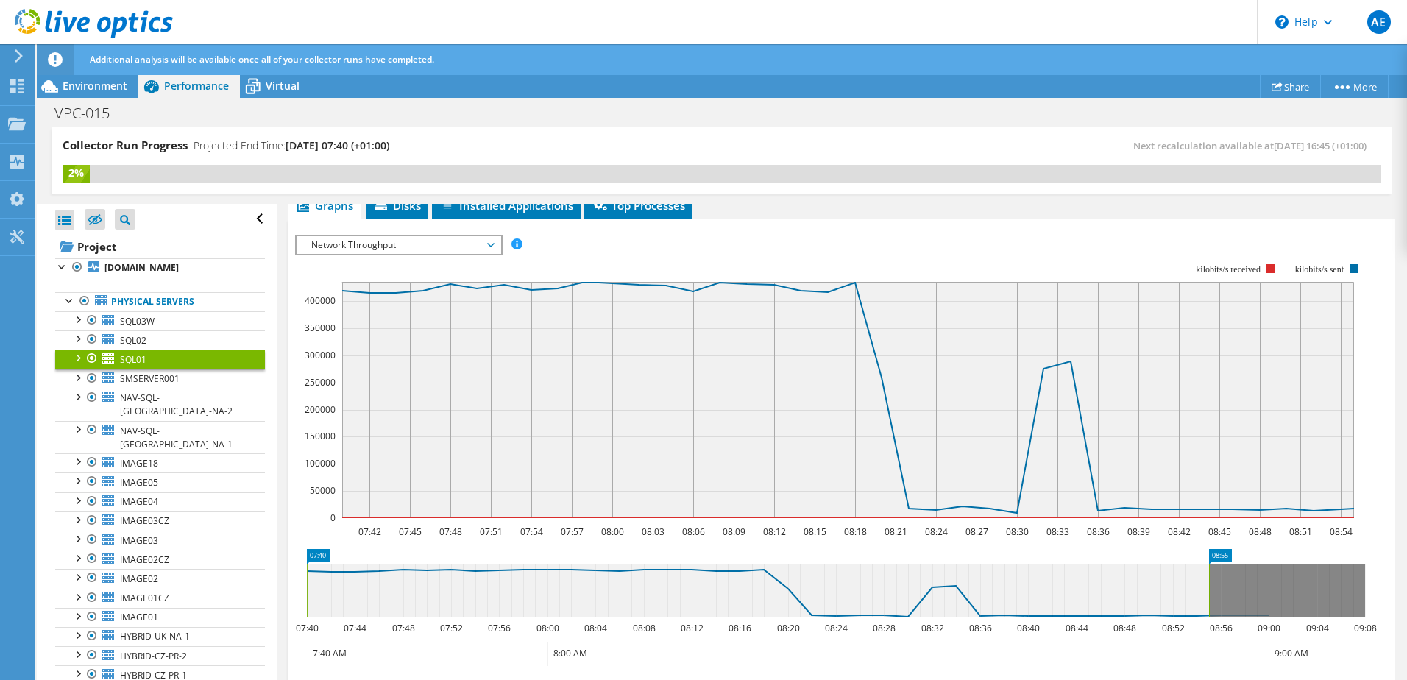
click at [427, 249] on span "Network Throughput" at bounding box center [398, 245] width 189 height 18
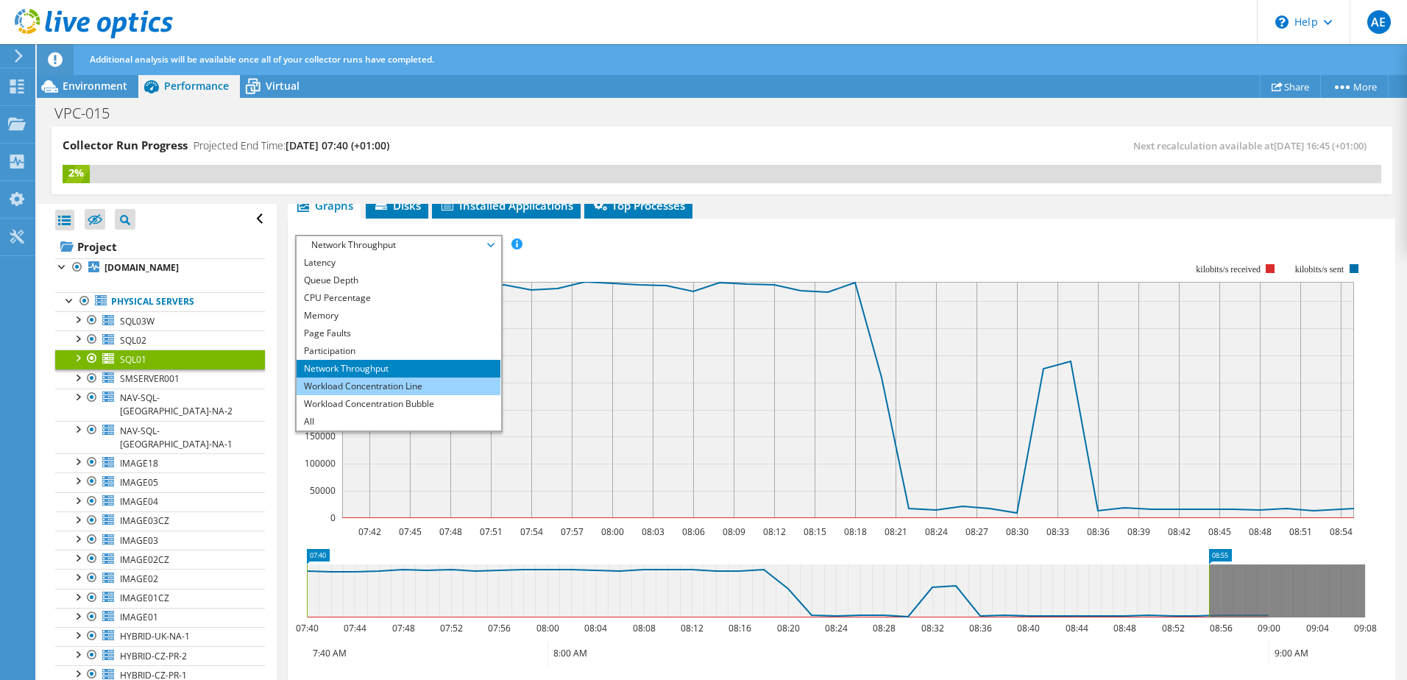
click at [358, 386] on li "Workload Concentration Line" at bounding box center [399, 386] width 204 height 18
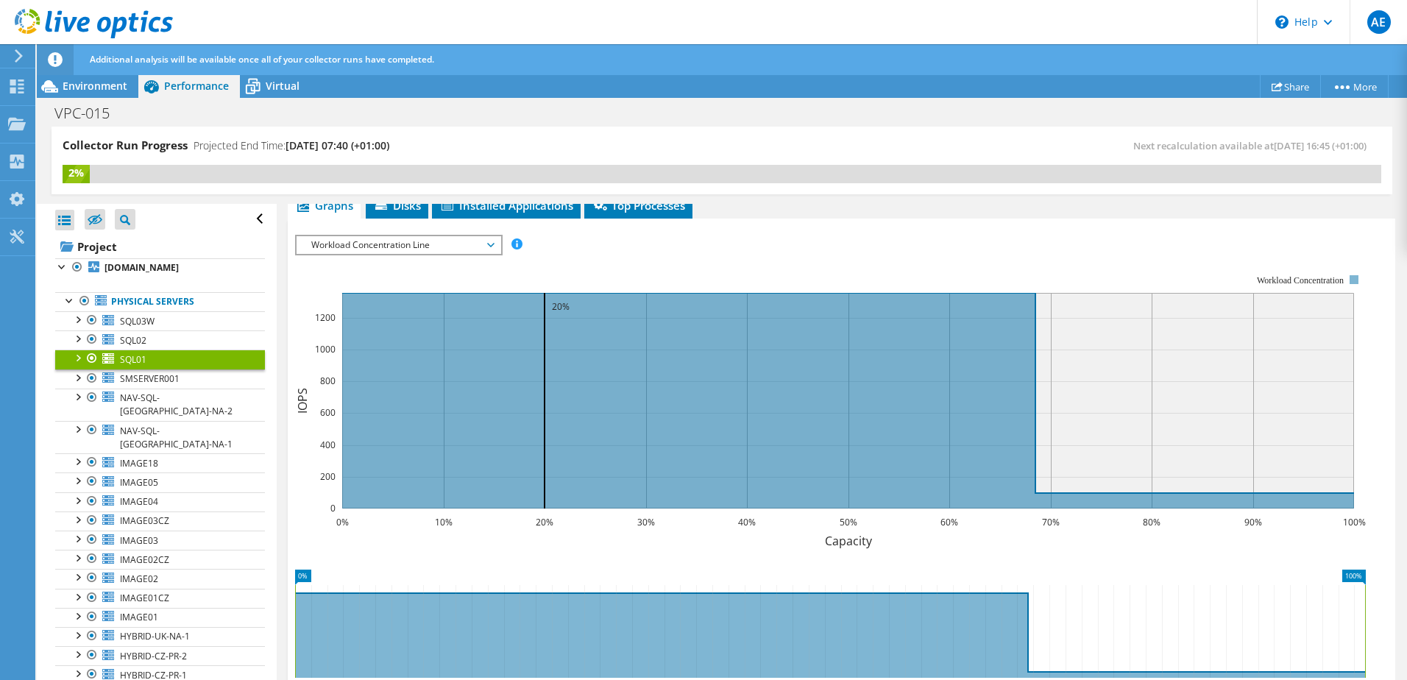
click at [452, 249] on span "Workload Concentration Line" at bounding box center [398, 245] width 189 height 18
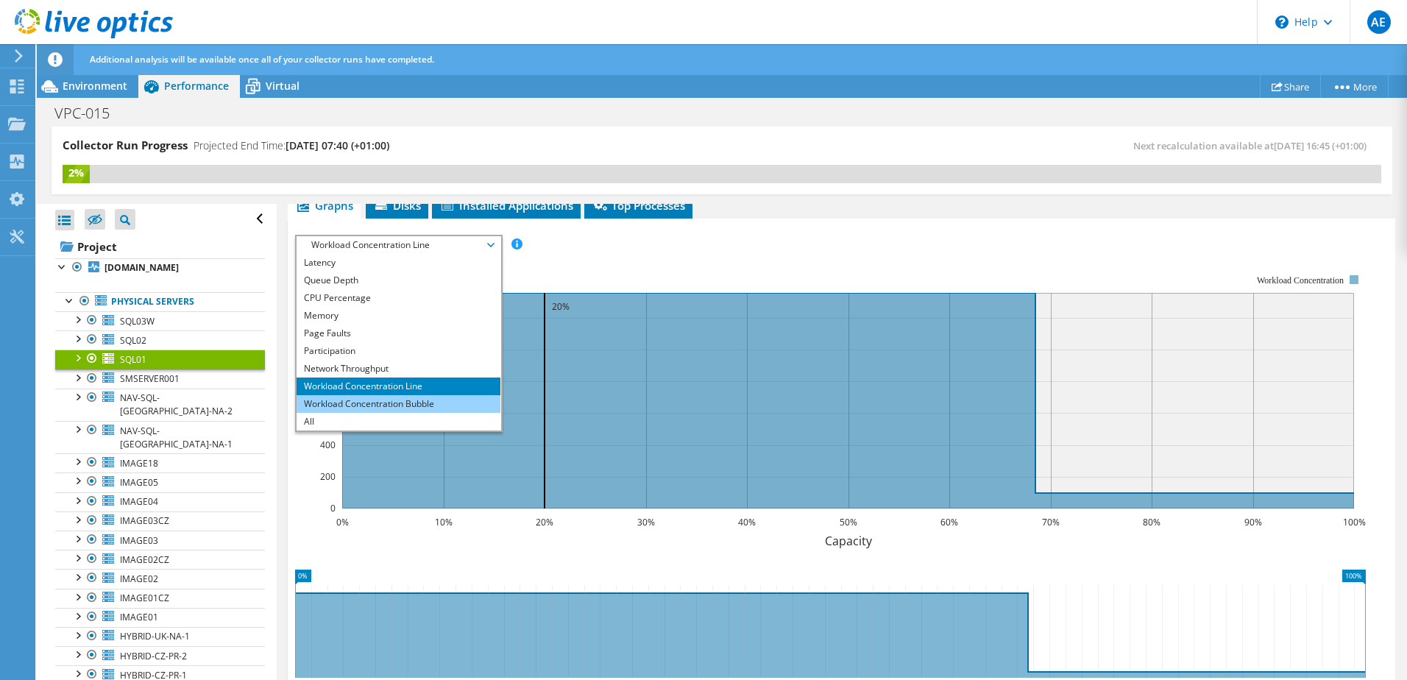
click at [355, 400] on li "Workload Concentration Bubble" at bounding box center [399, 404] width 204 height 18
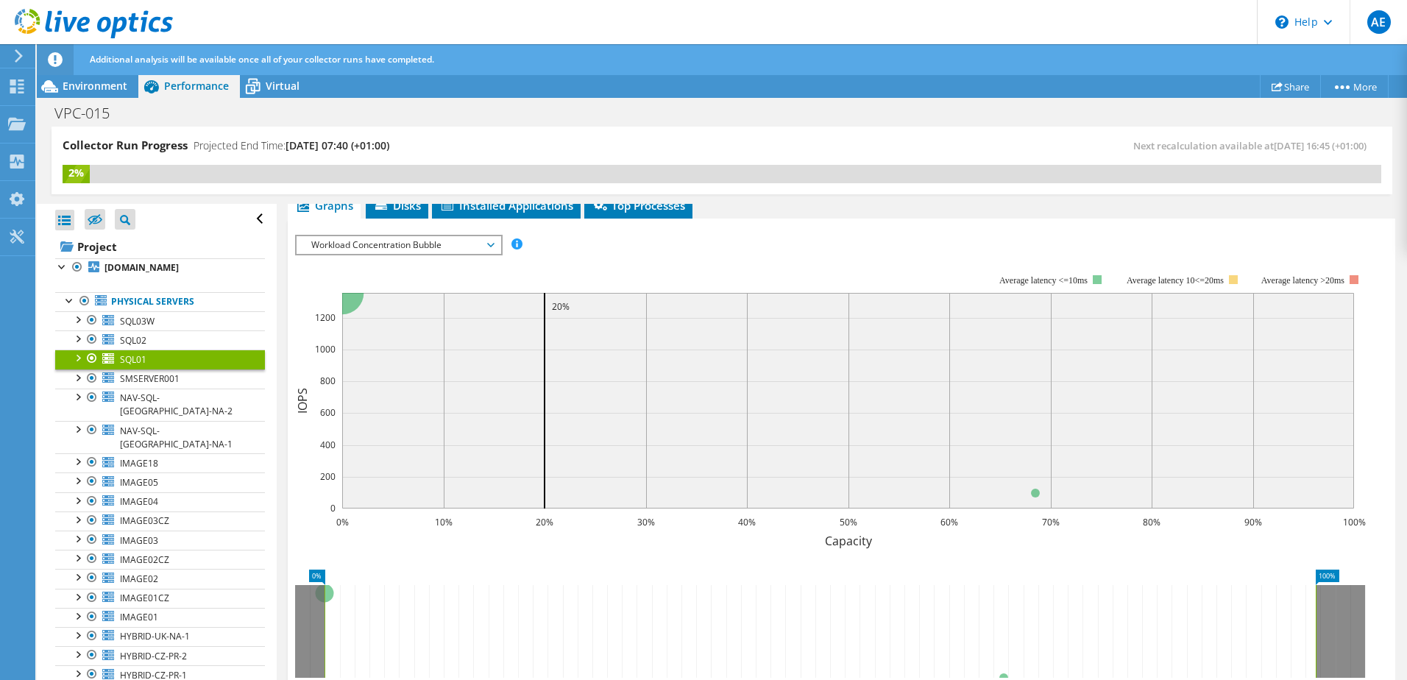
click at [460, 247] on span "Workload Concentration Bubble" at bounding box center [398, 245] width 189 height 18
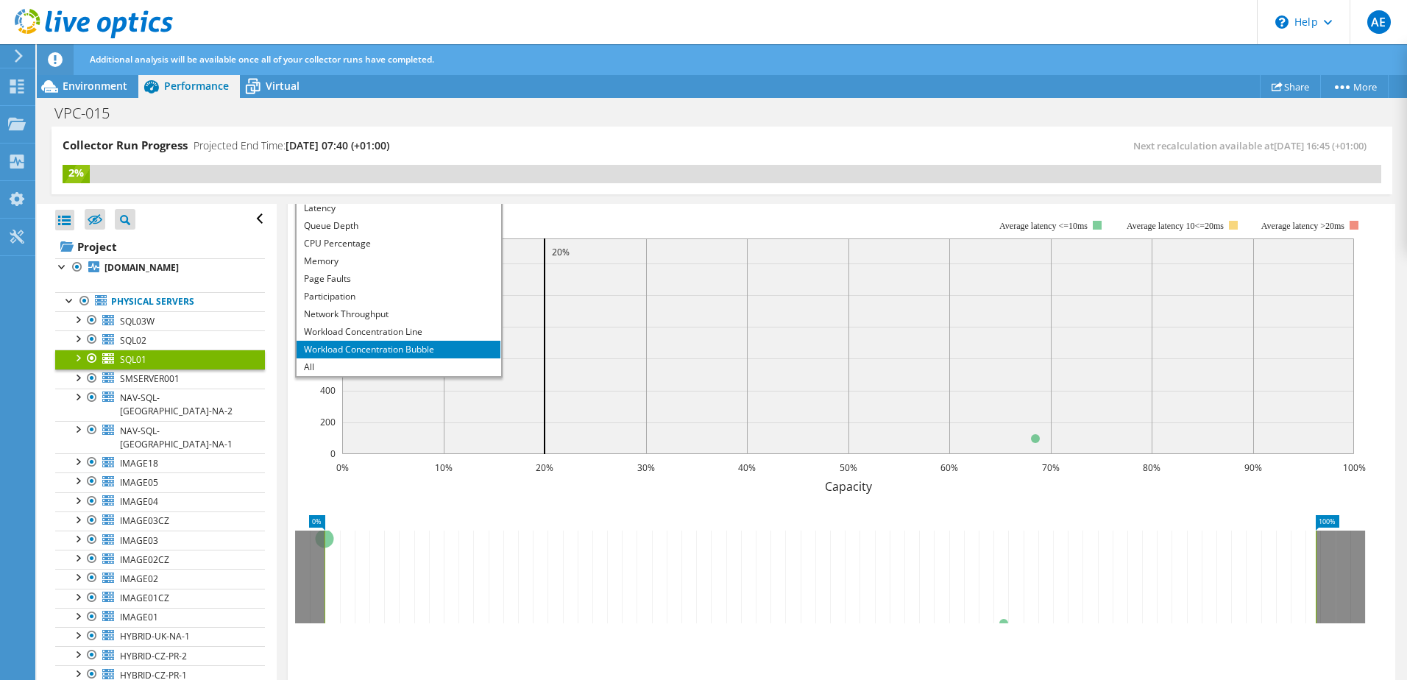
scroll to position [368, 0]
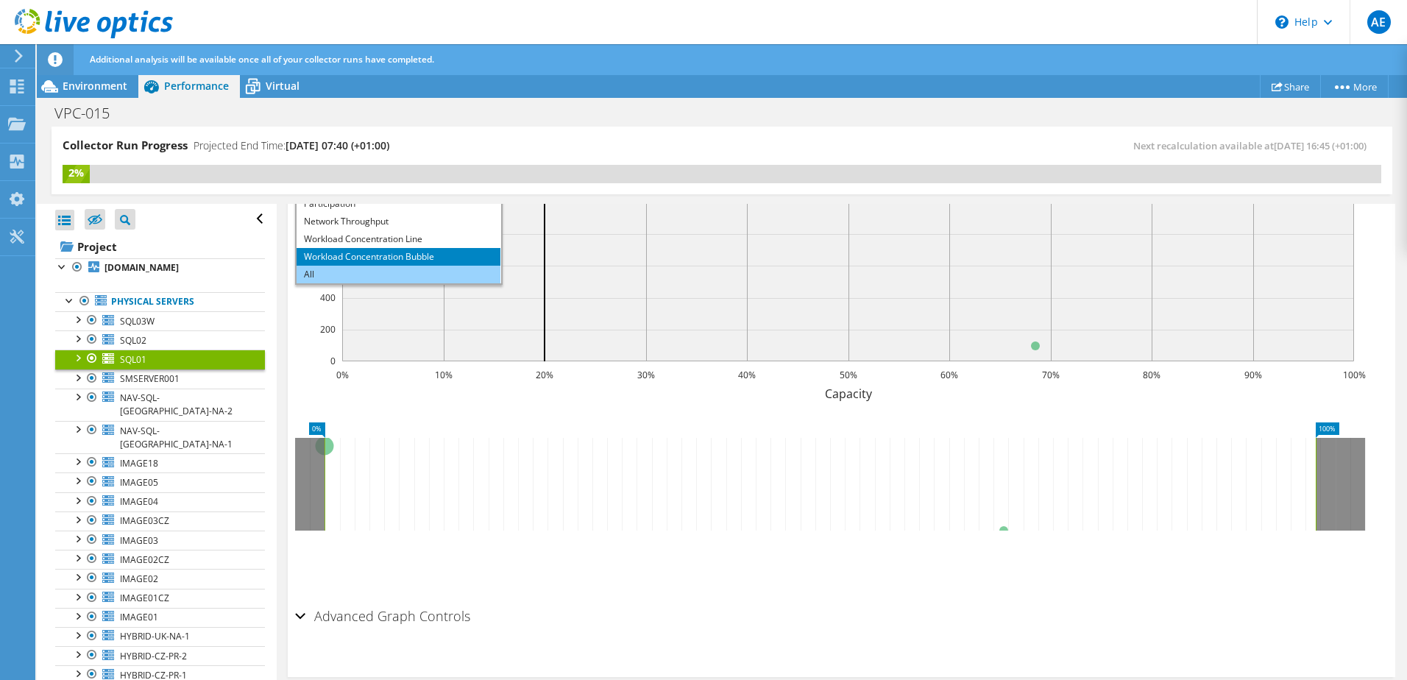
click at [333, 275] on li "All" at bounding box center [399, 275] width 204 height 18
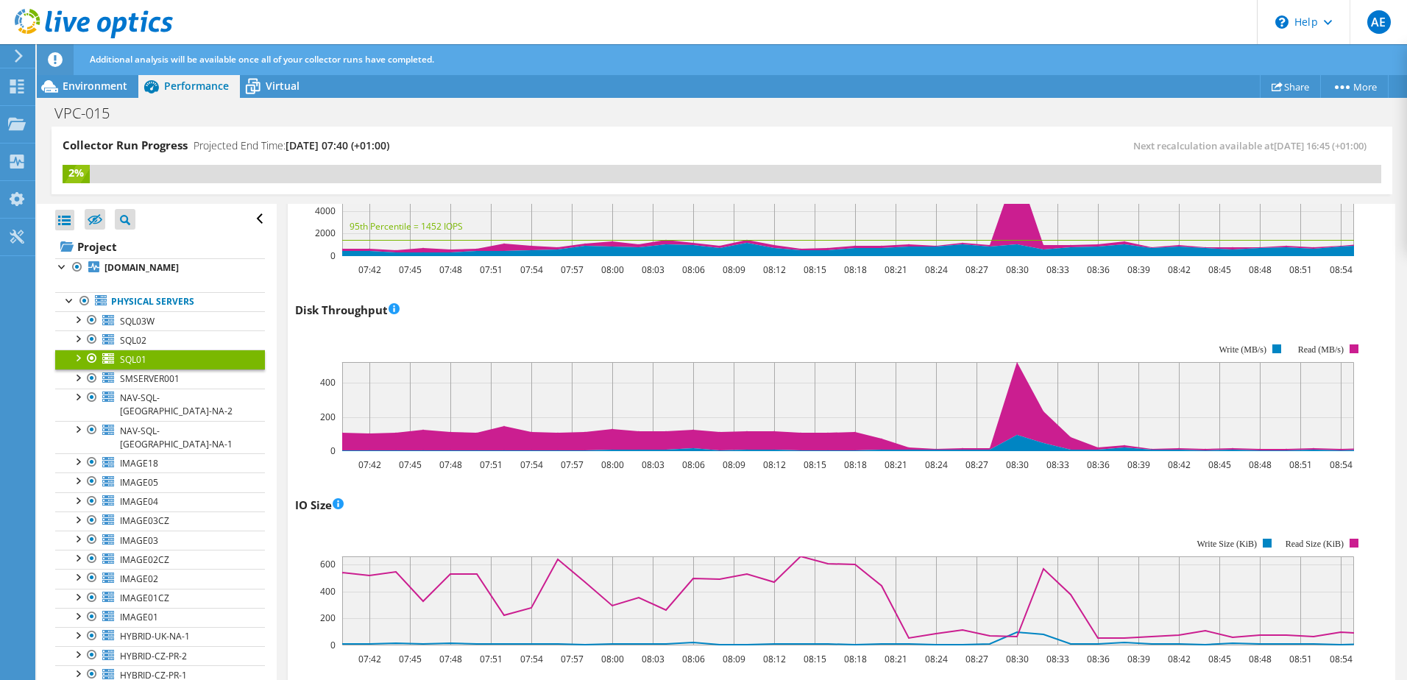
scroll to position [147, 0]
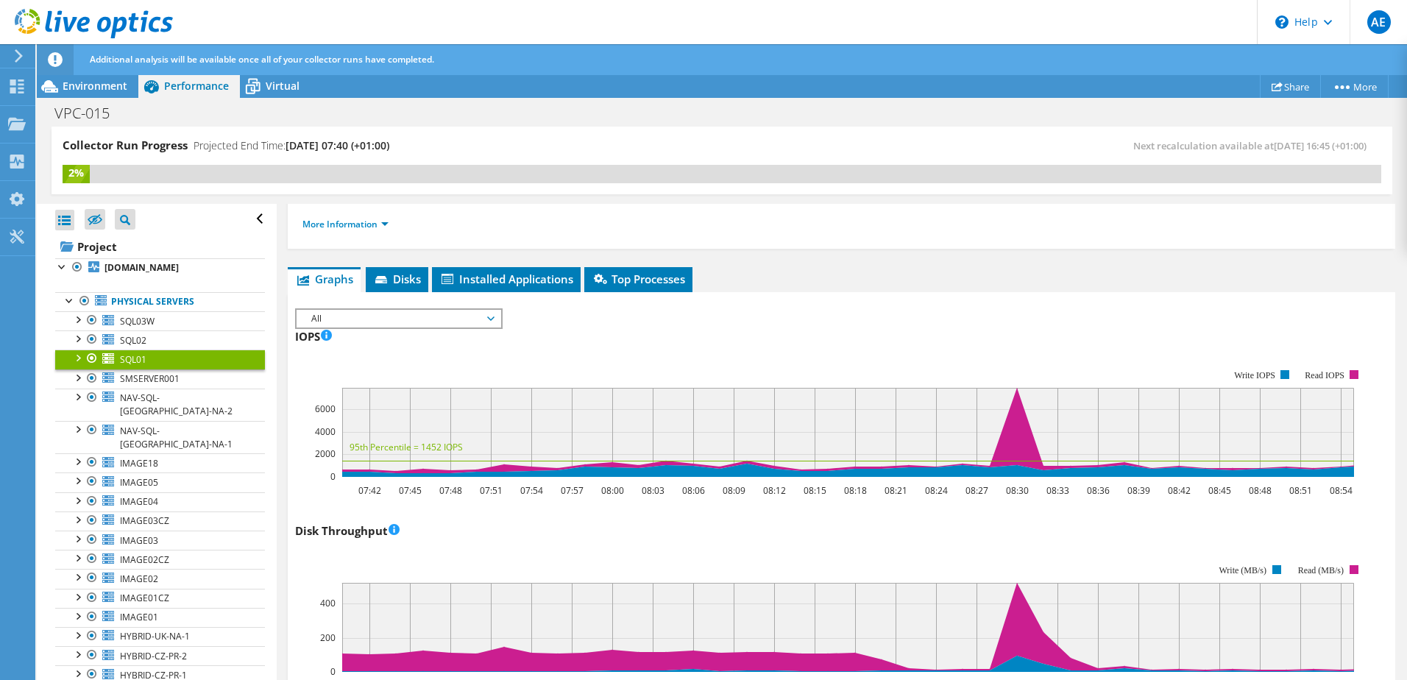
click at [462, 313] on span "All" at bounding box center [398, 319] width 189 height 18
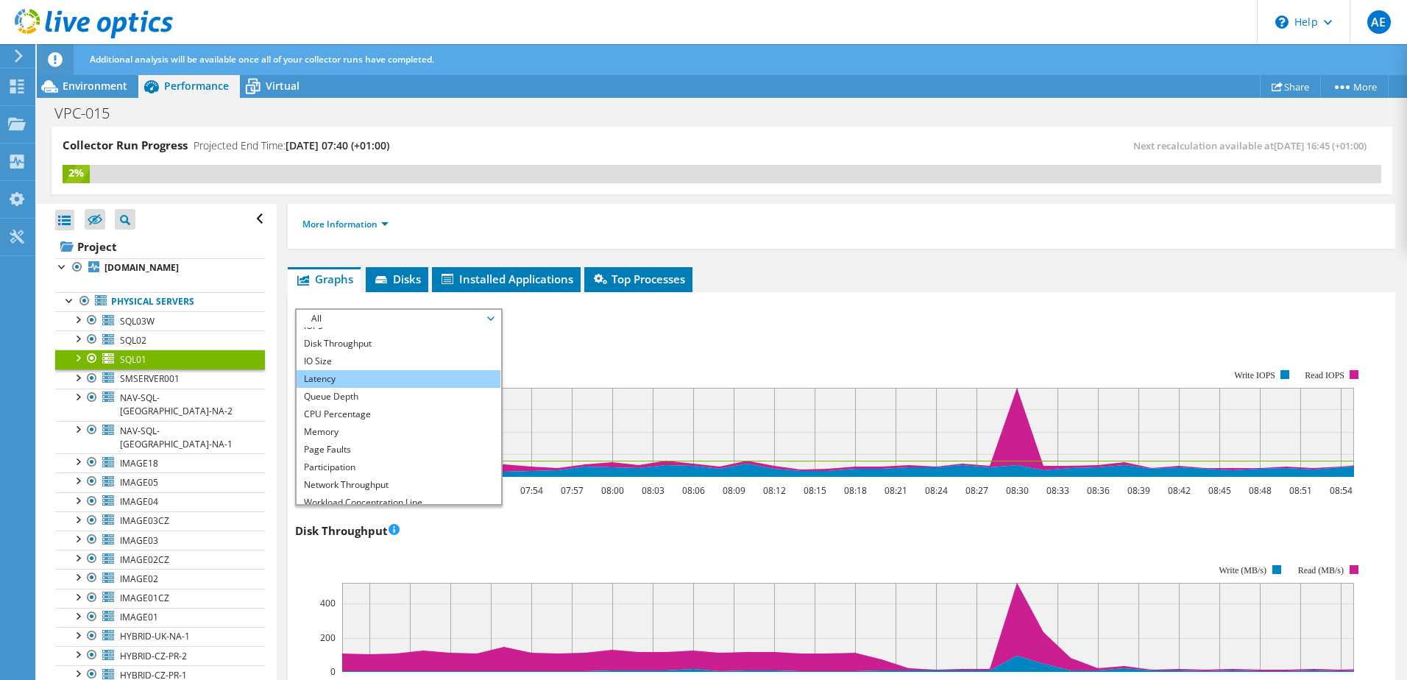
scroll to position [0, 0]
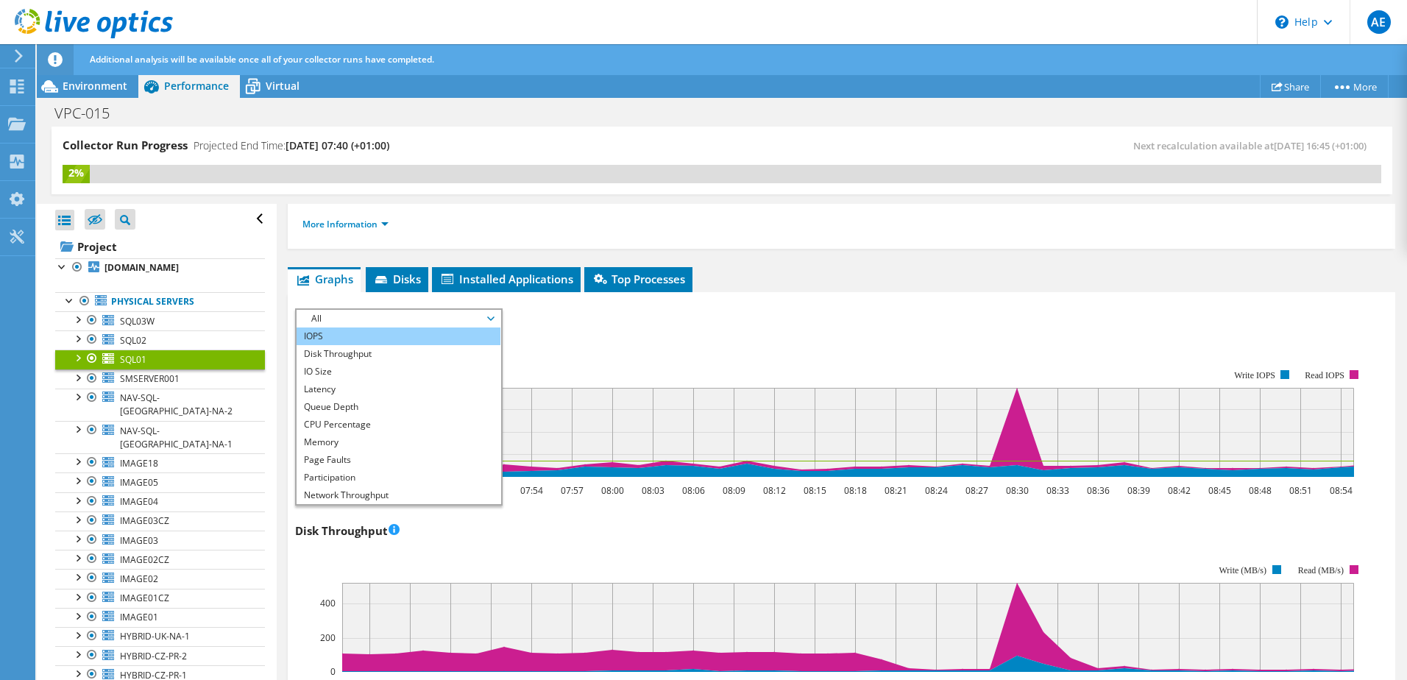
click at [363, 333] on li "IOPS" at bounding box center [399, 336] width 204 height 18
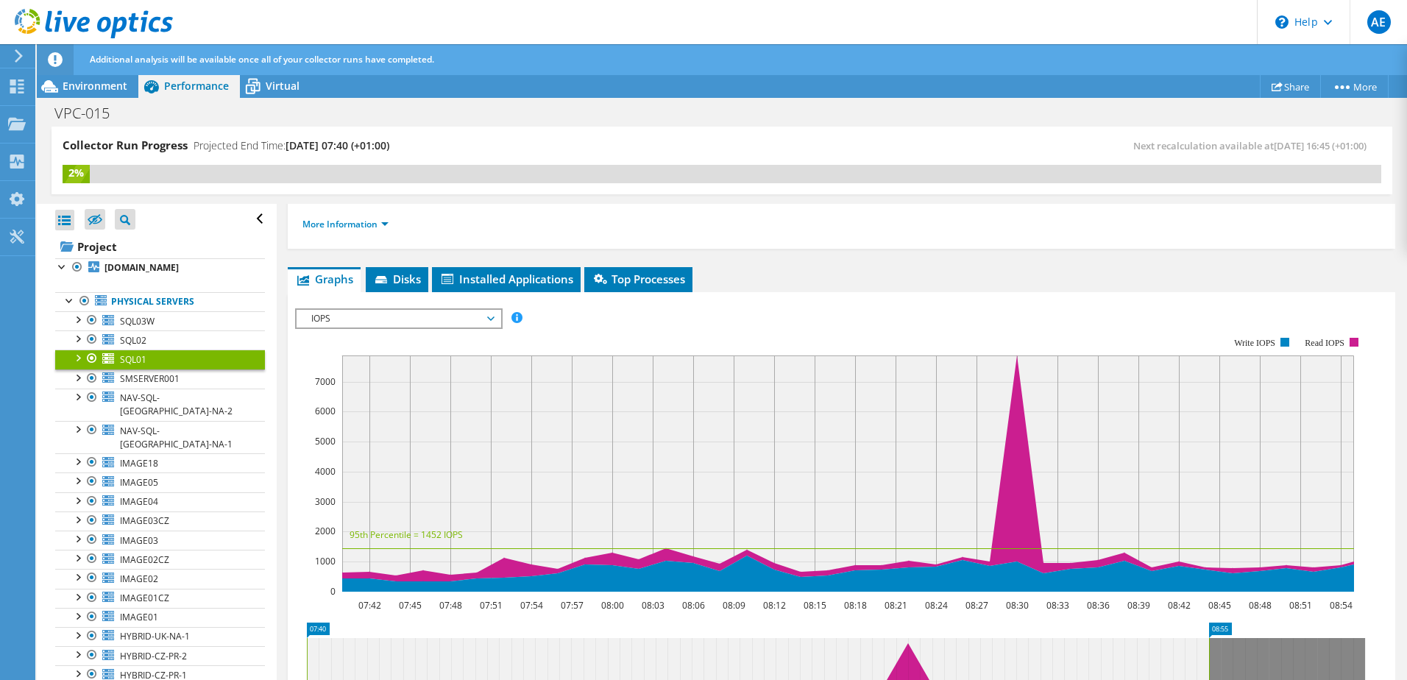
click at [601, 279] on icon at bounding box center [600, 279] width 13 height 10
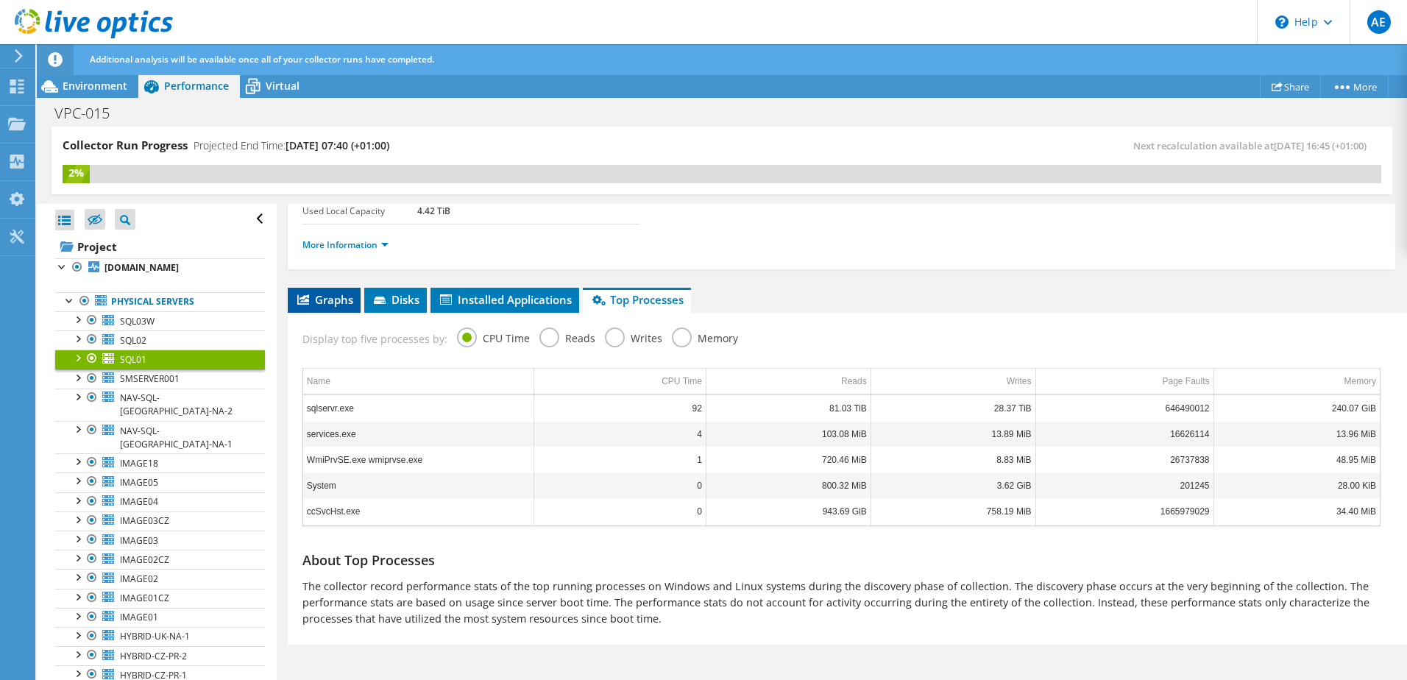
click at [318, 306] on span "Graphs" at bounding box center [324, 299] width 58 height 15
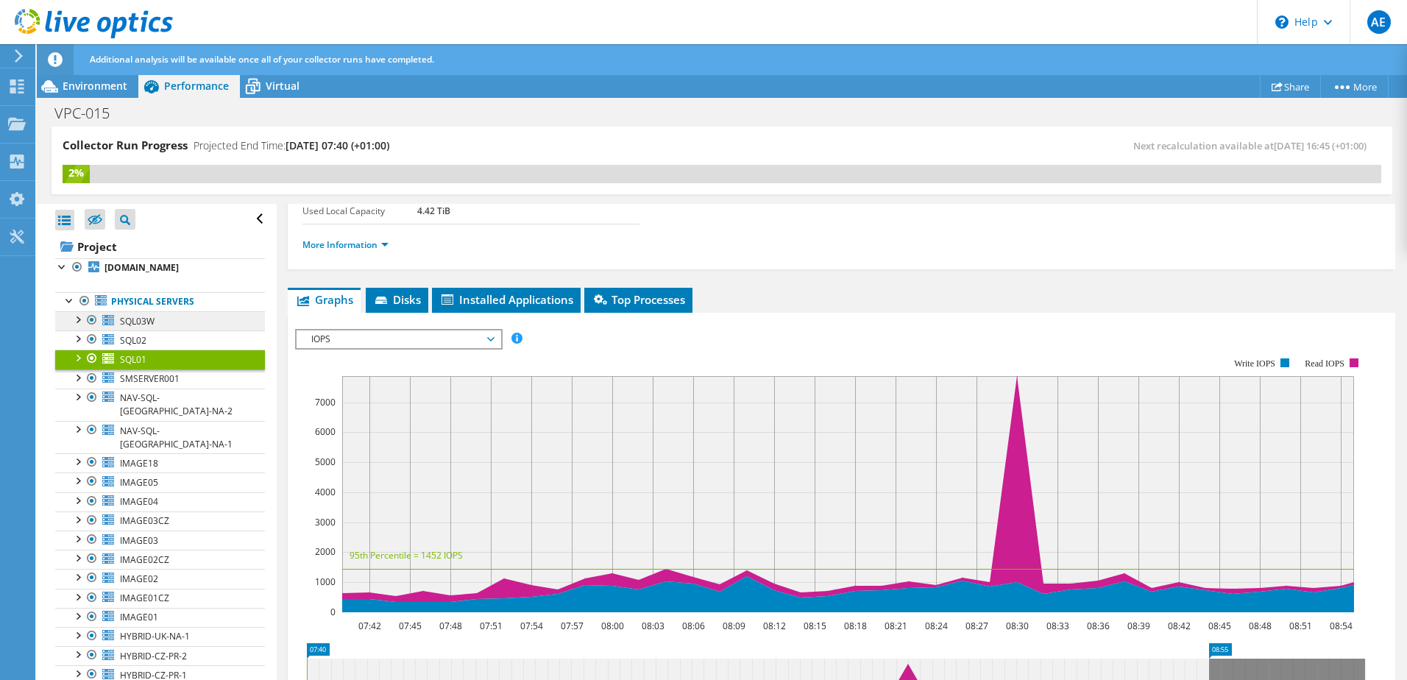
scroll to position [147, 0]
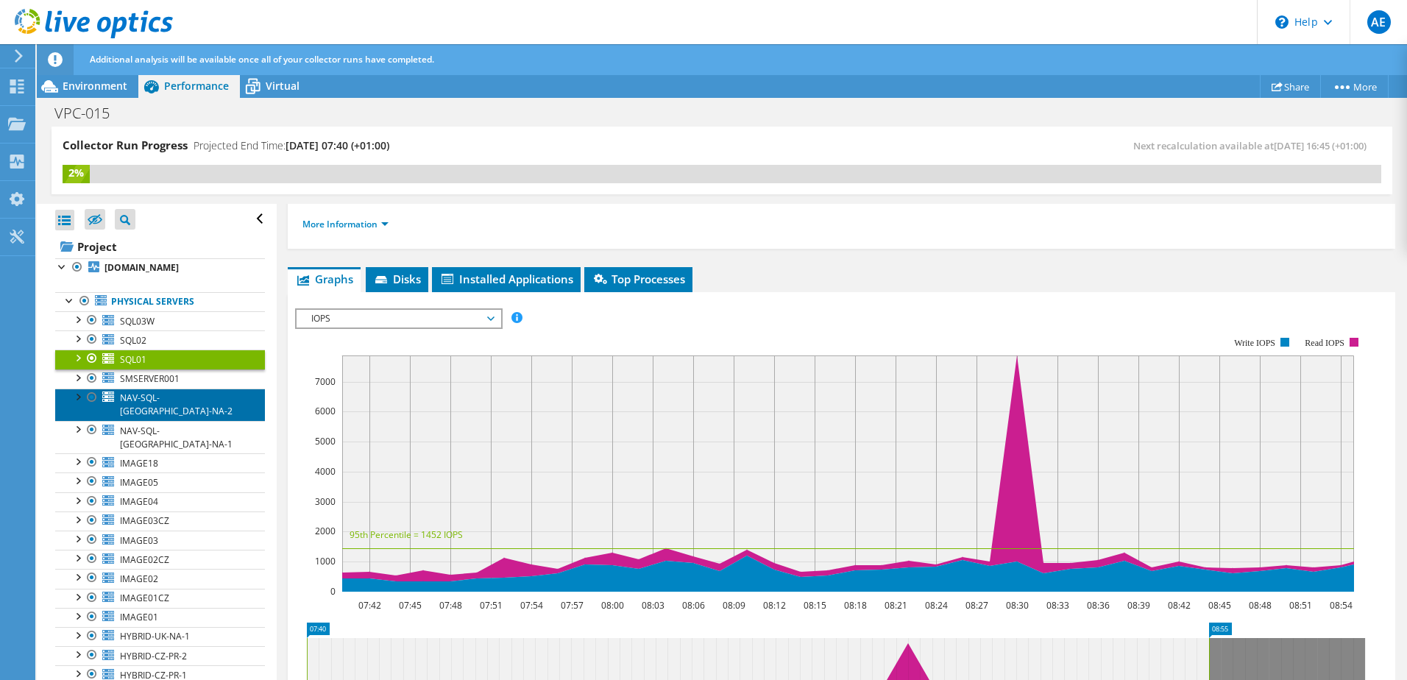
click at [192, 417] on link "NAV-SQL-UK-NA-2" at bounding box center [160, 405] width 210 height 32
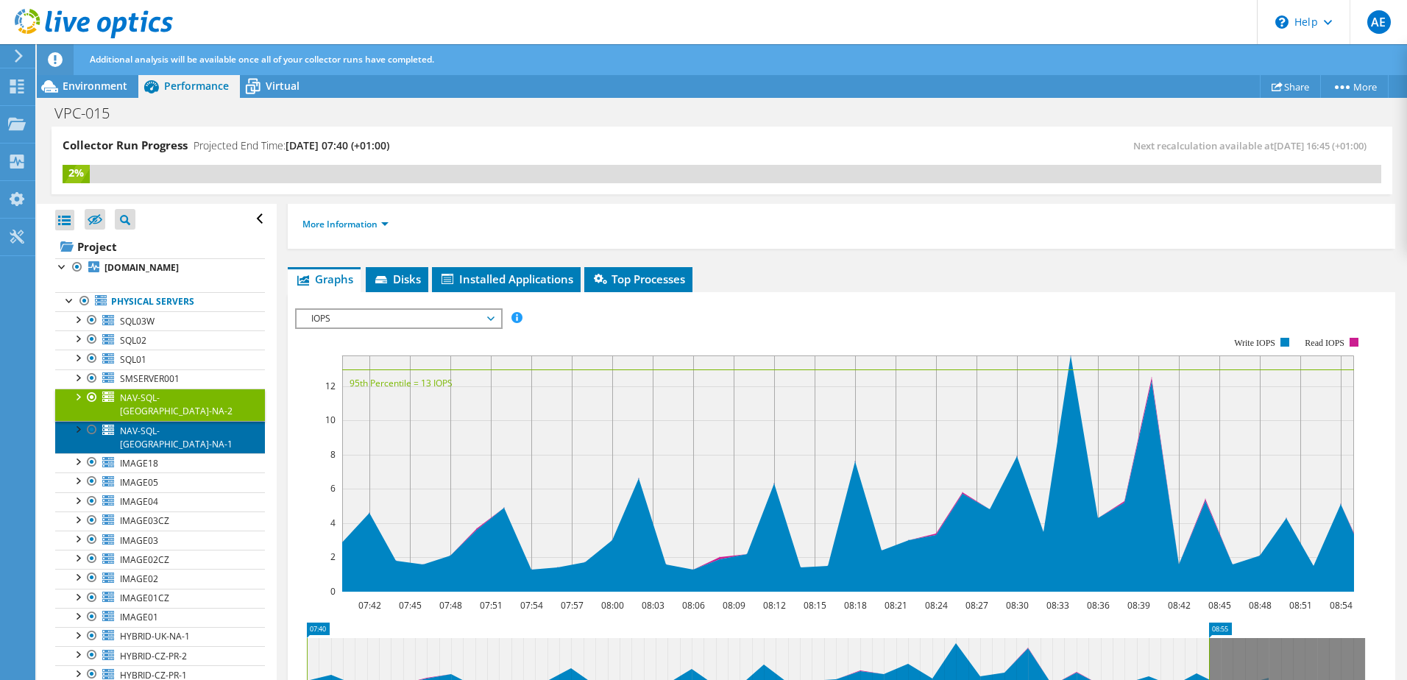
click at [194, 426] on span "NAV-SQL-[GEOGRAPHIC_DATA]-NA-1" at bounding box center [176, 438] width 113 height 26
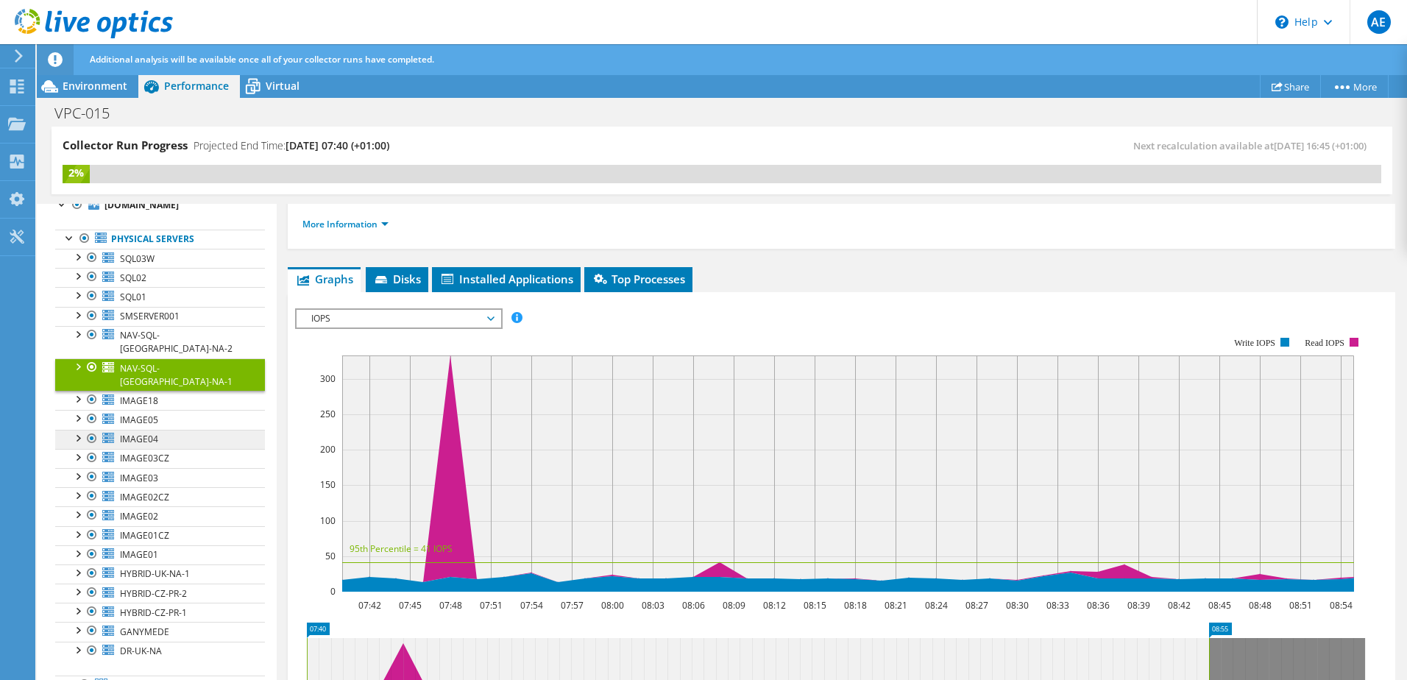
scroll to position [74, 0]
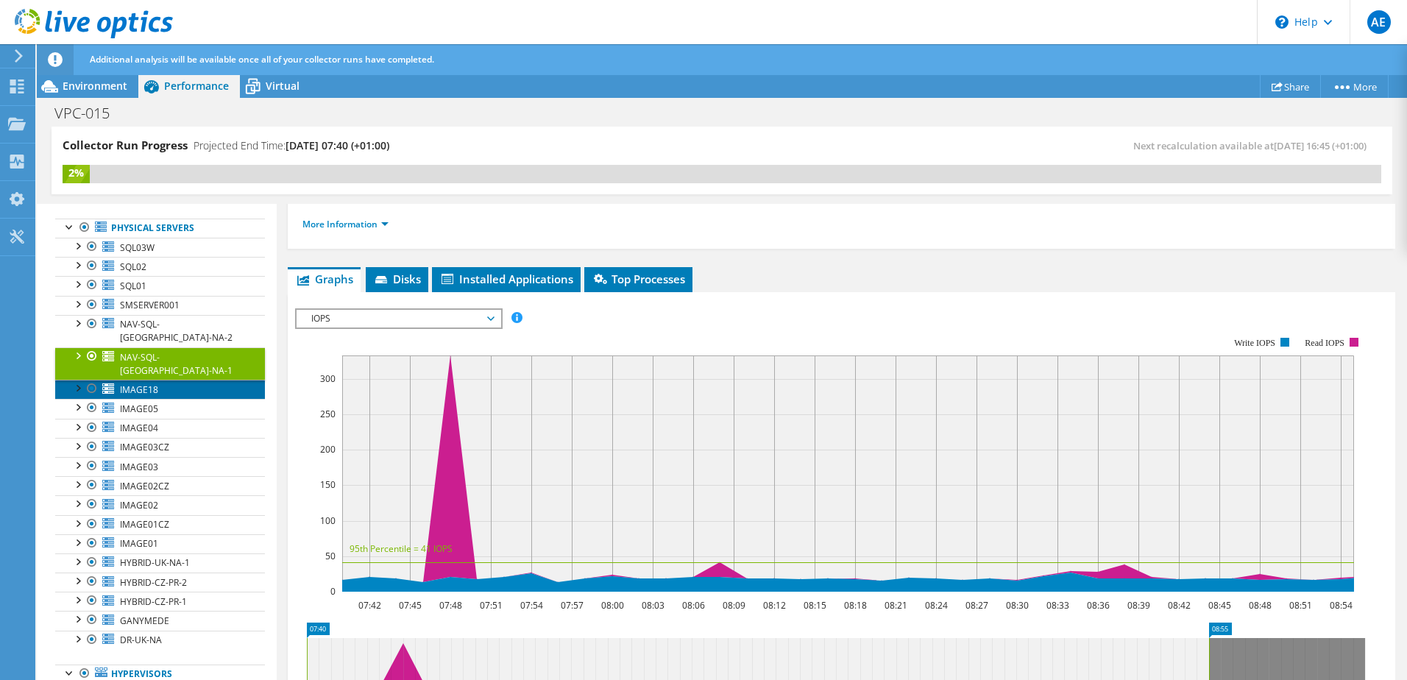
click at [172, 380] on link "IMAGE18" at bounding box center [160, 389] width 210 height 19
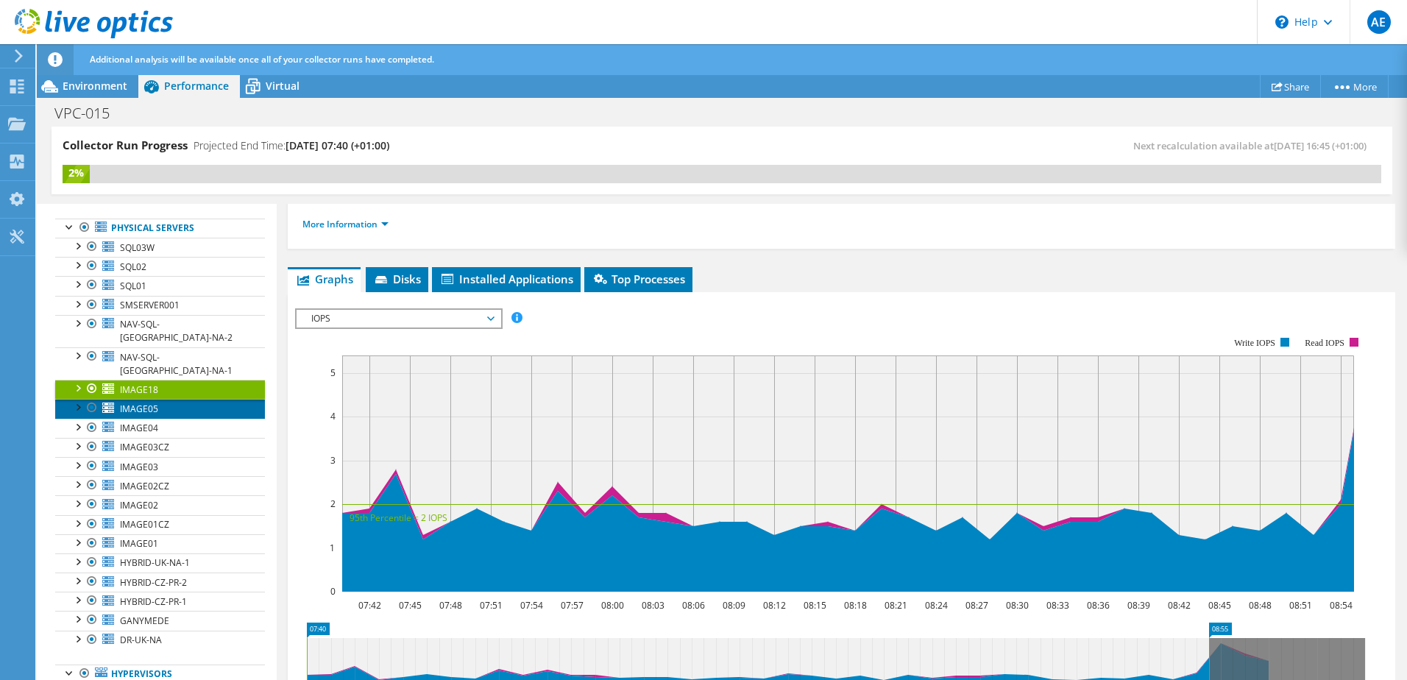
click at [171, 399] on link "IMAGE05" at bounding box center [160, 408] width 210 height 19
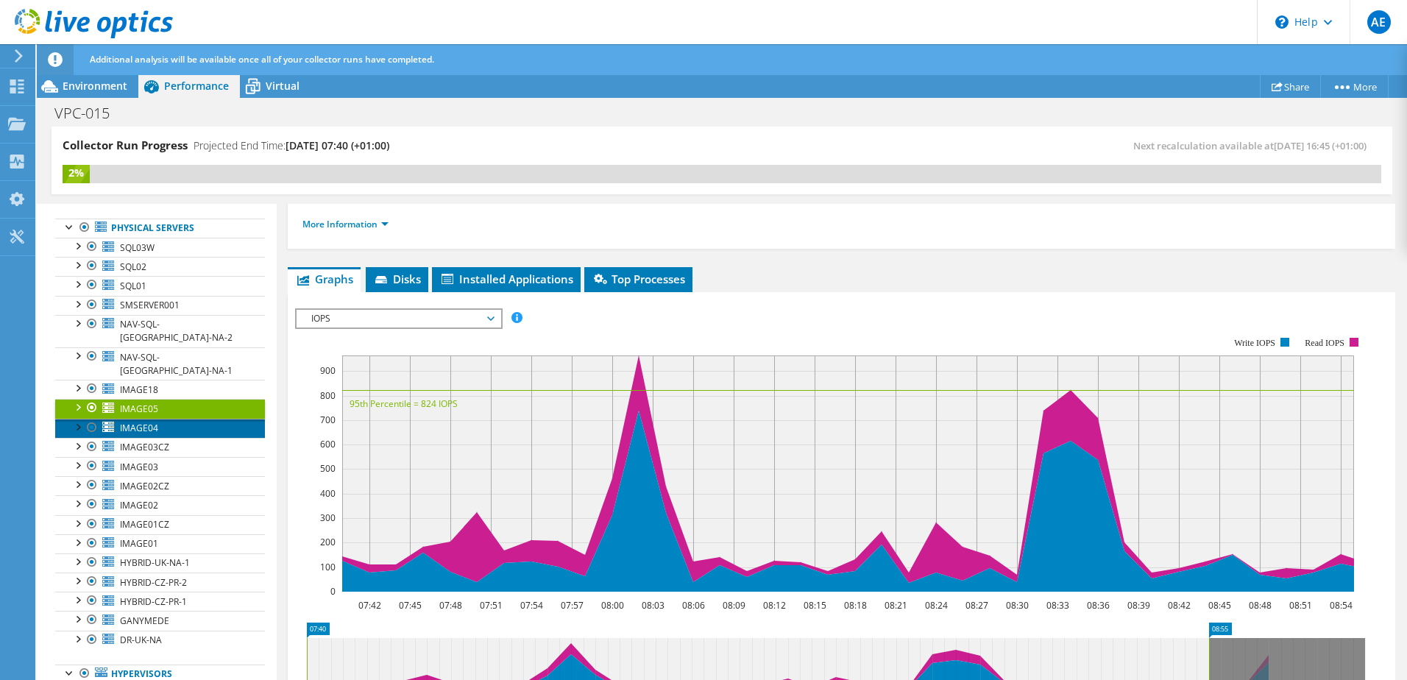
click at [167, 419] on link "IMAGE04" at bounding box center [160, 428] width 210 height 19
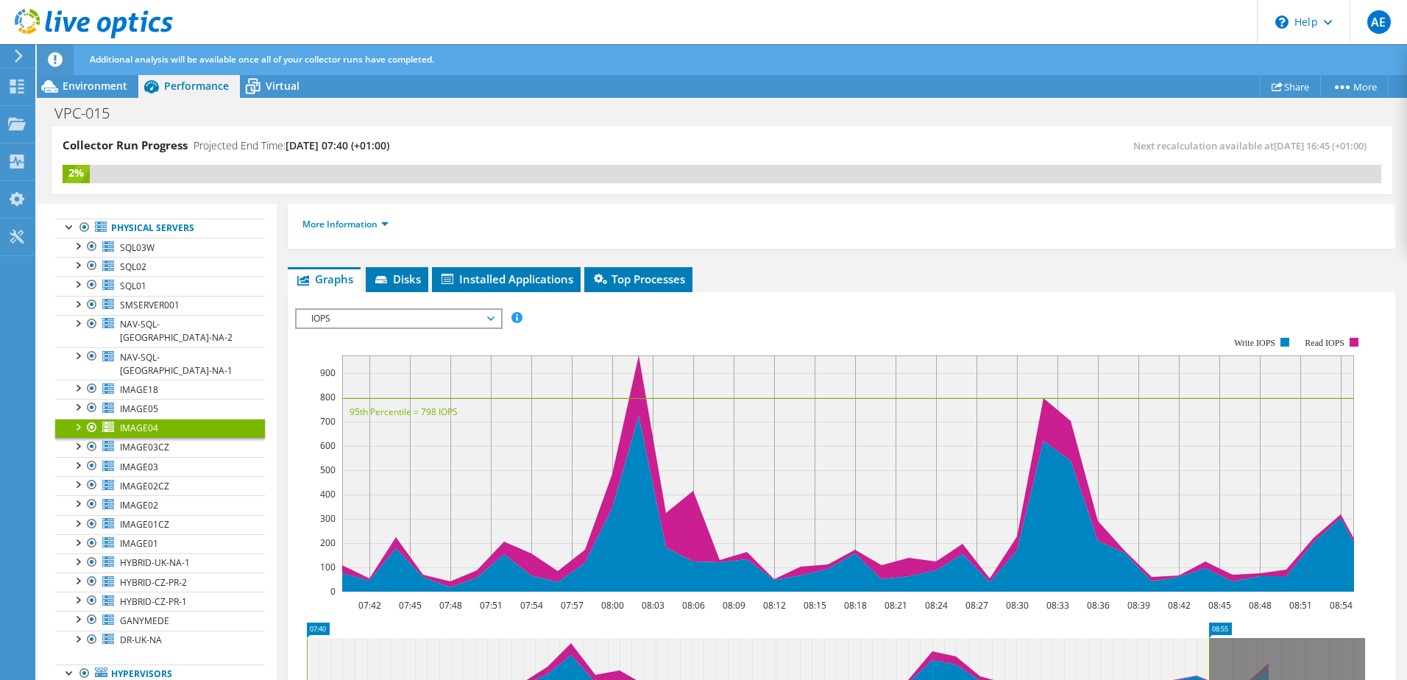
click at [169, 423] on link "IMAGE04" at bounding box center [160, 428] width 210 height 19
click at [172, 438] on link "IMAGE03CZ" at bounding box center [160, 447] width 210 height 19
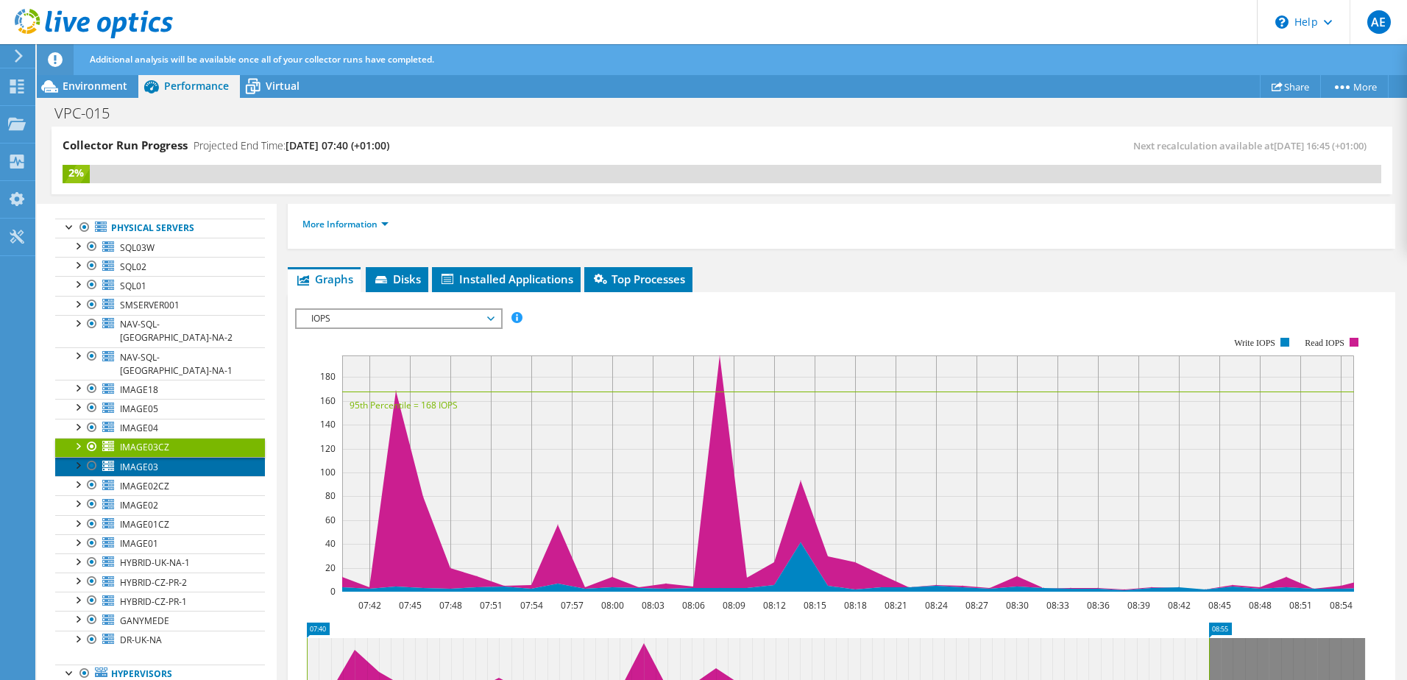
click at [175, 457] on link "IMAGE03" at bounding box center [160, 466] width 210 height 19
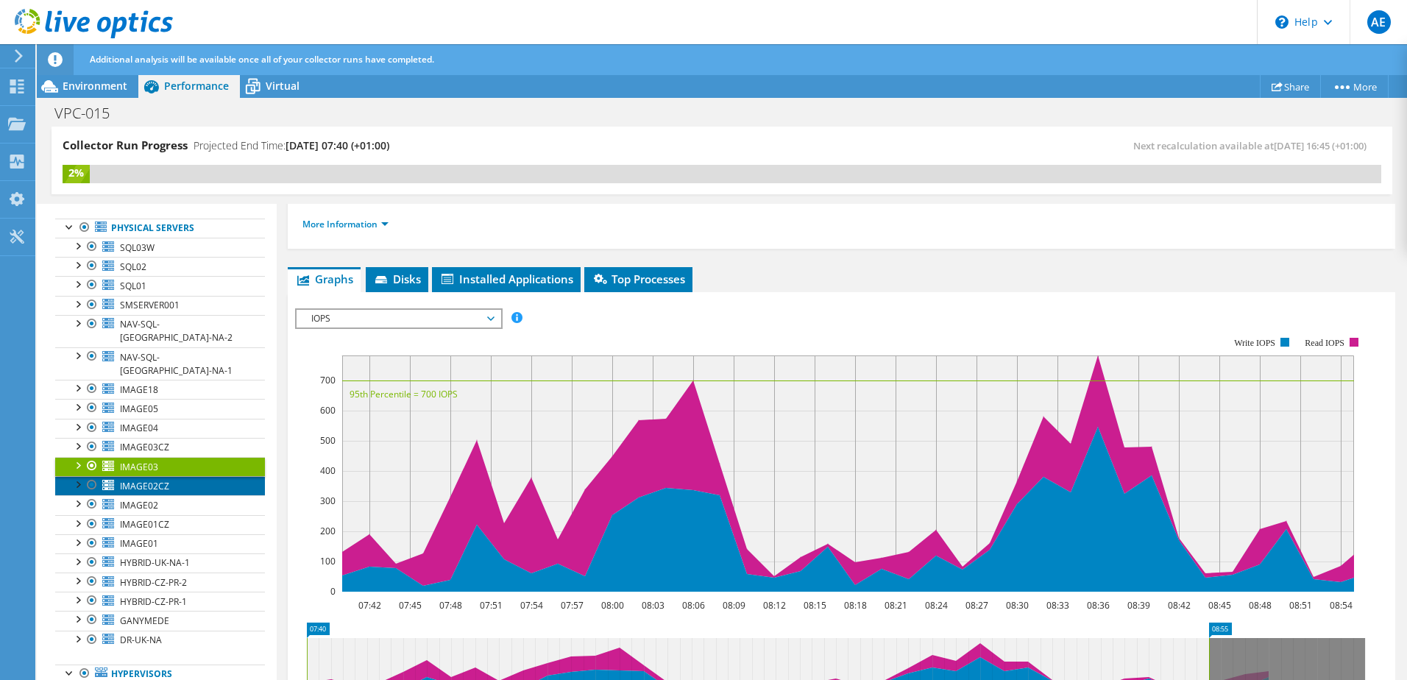
click at [176, 476] on link "IMAGE02CZ" at bounding box center [160, 485] width 210 height 19
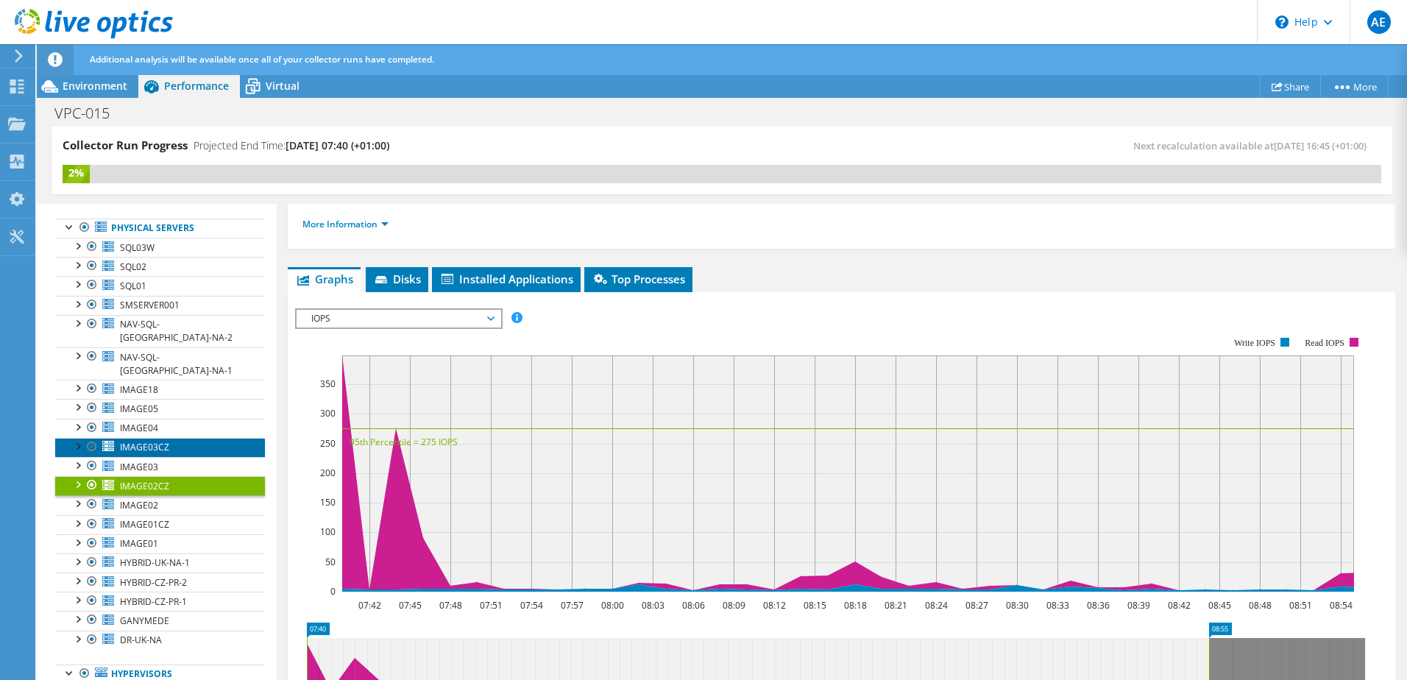
click at [178, 438] on link "IMAGE03CZ" at bounding box center [160, 447] width 210 height 19
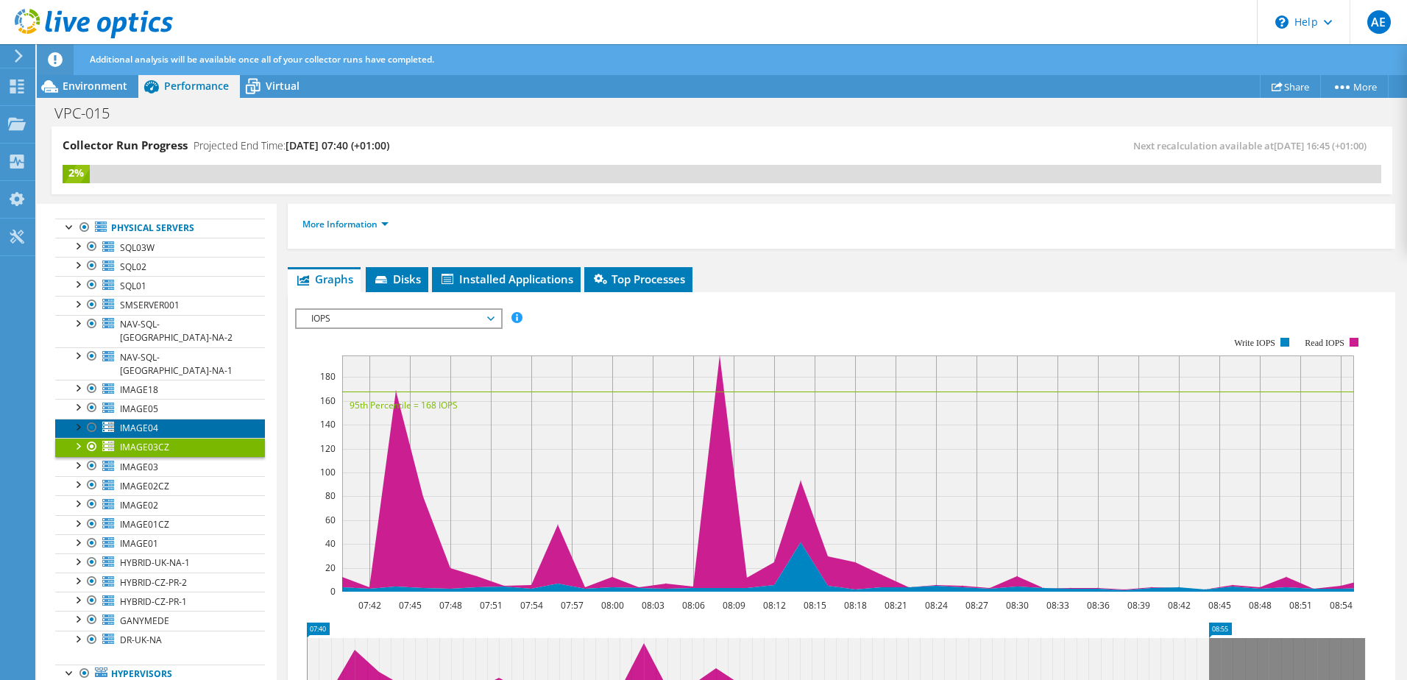
click at [182, 419] on link "IMAGE04" at bounding box center [160, 428] width 210 height 19
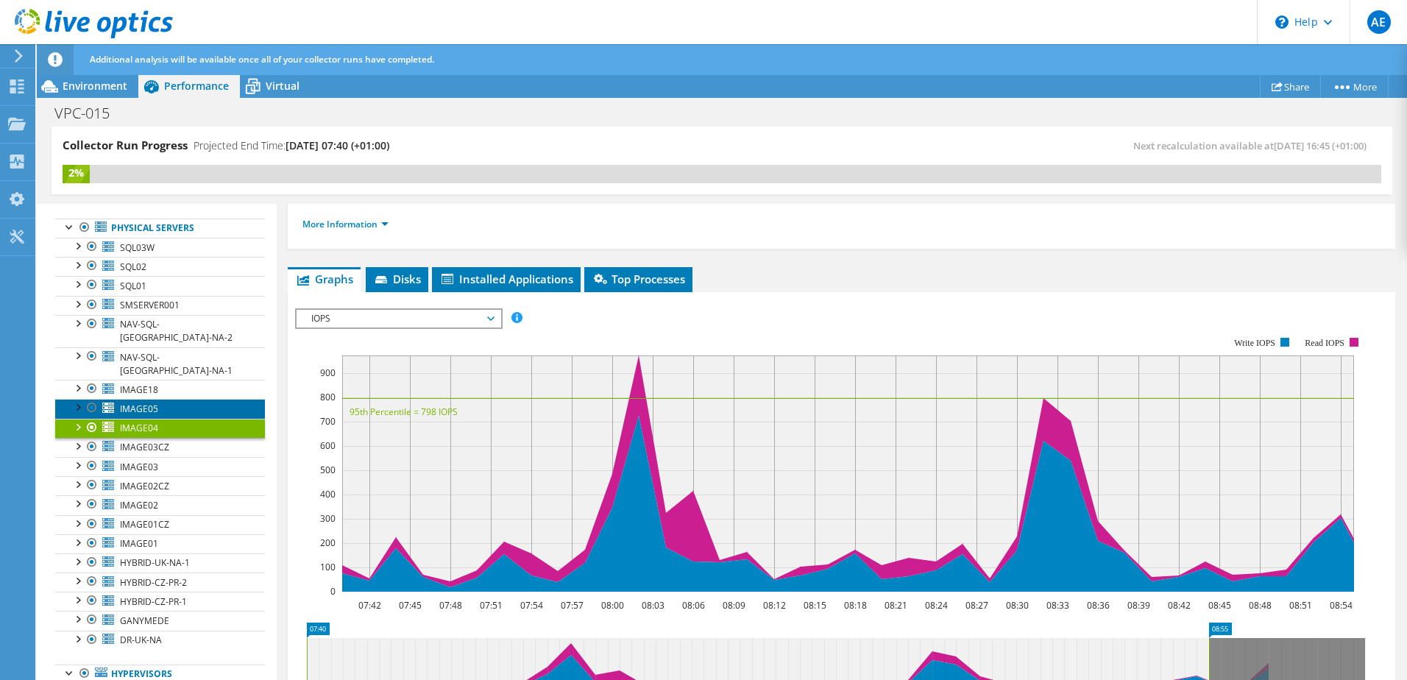
click at [180, 400] on link "IMAGE05" at bounding box center [160, 408] width 210 height 19
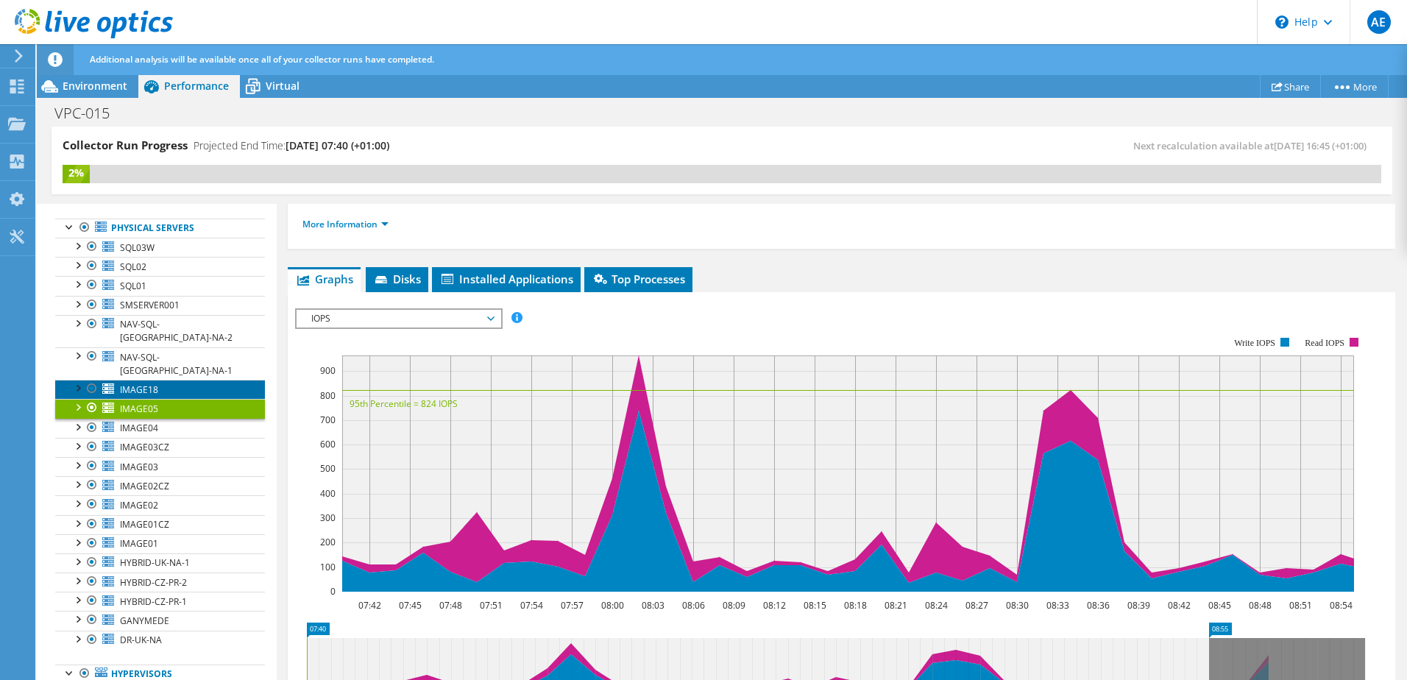
click at [188, 380] on link "IMAGE18" at bounding box center [160, 389] width 210 height 19
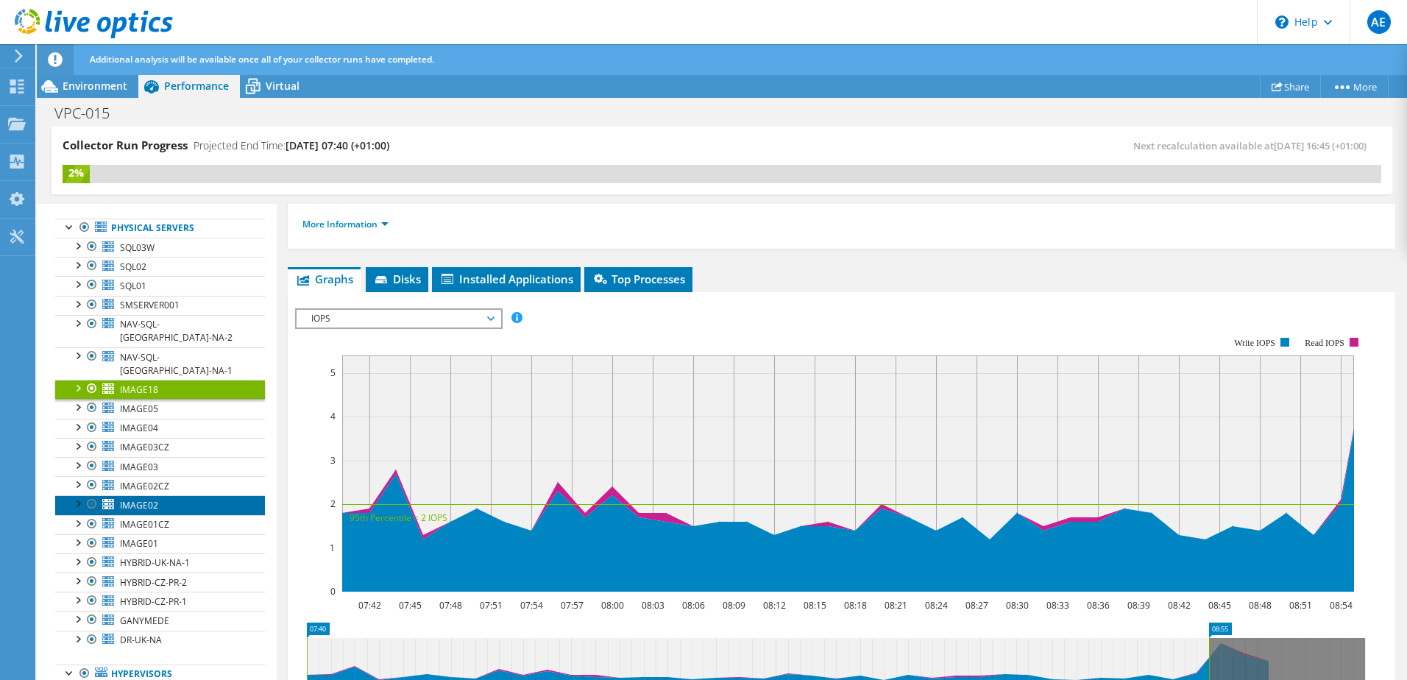
click at [162, 495] on link "IMAGE02" at bounding box center [160, 504] width 210 height 19
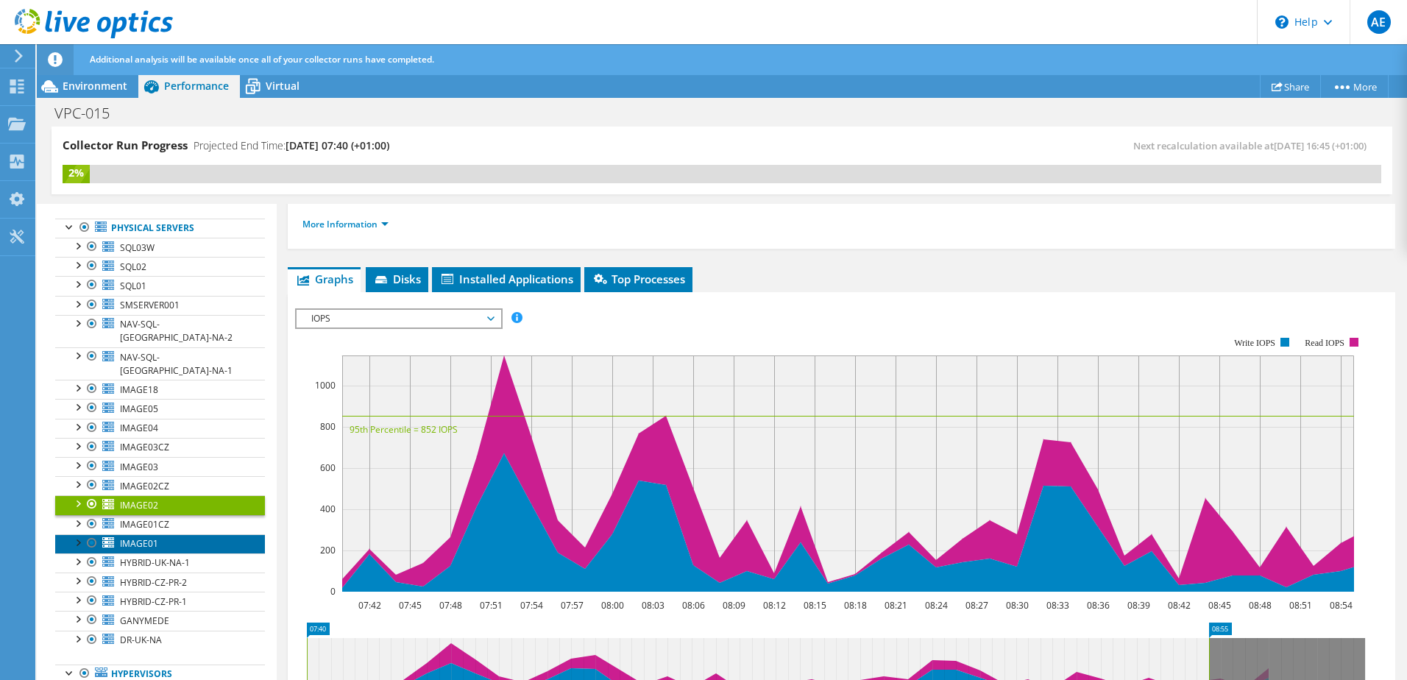
click at [164, 534] on link "IMAGE01" at bounding box center [160, 543] width 210 height 19
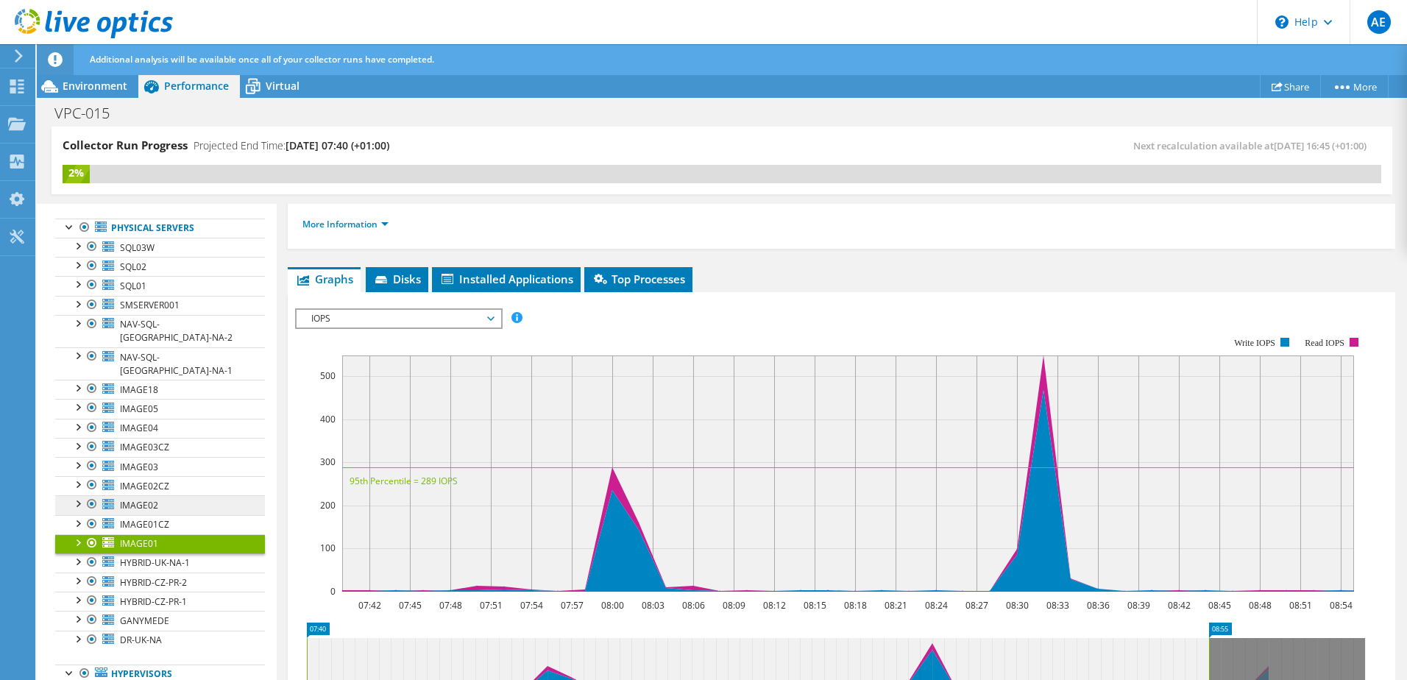
scroll to position [147, 0]
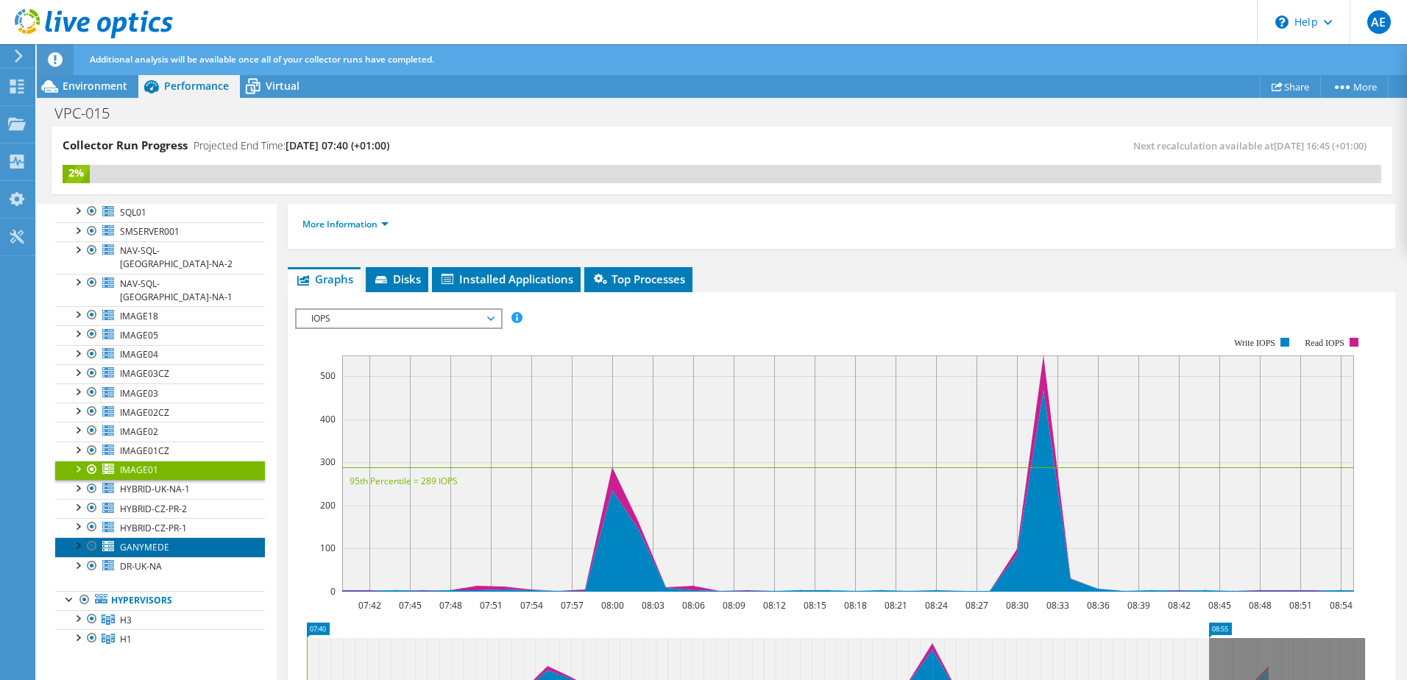
click at [178, 537] on link "GANYMEDE" at bounding box center [160, 546] width 210 height 19
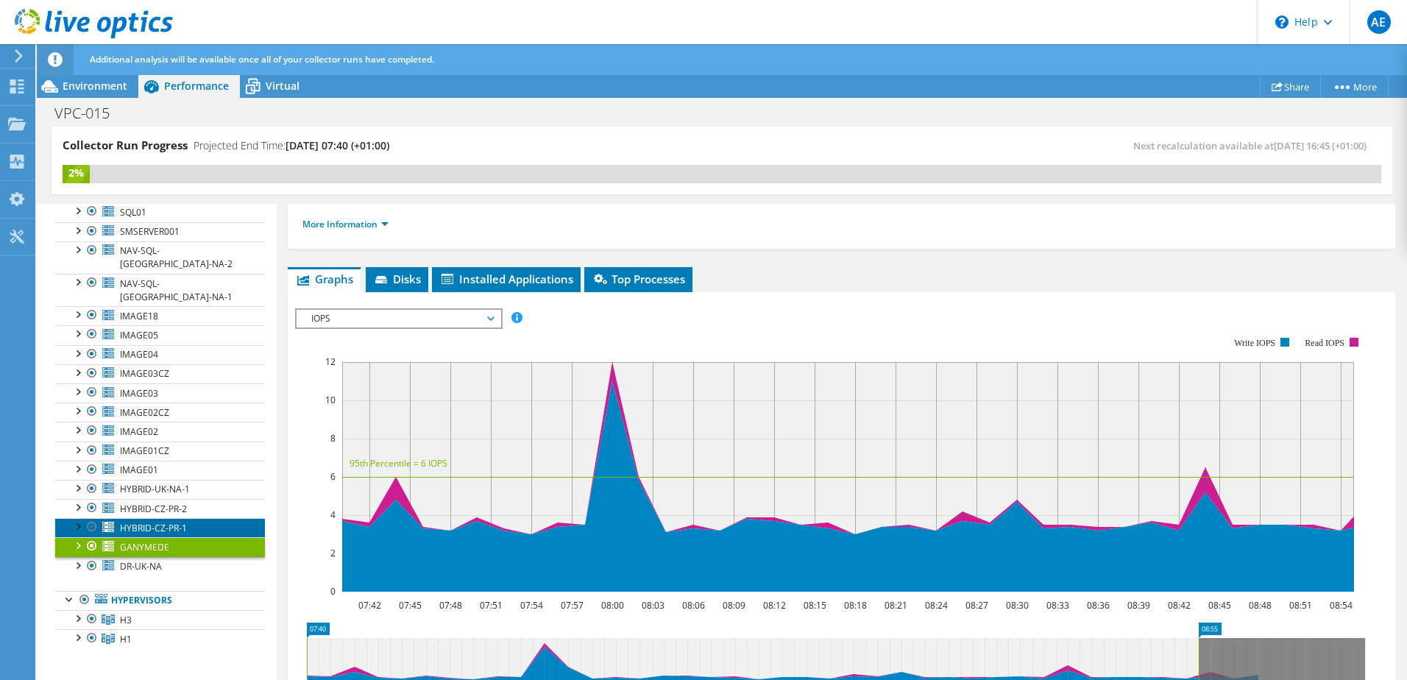
click at [182, 522] on span "HYBRID-CZ-PR-1" at bounding box center [153, 528] width 67 height 13
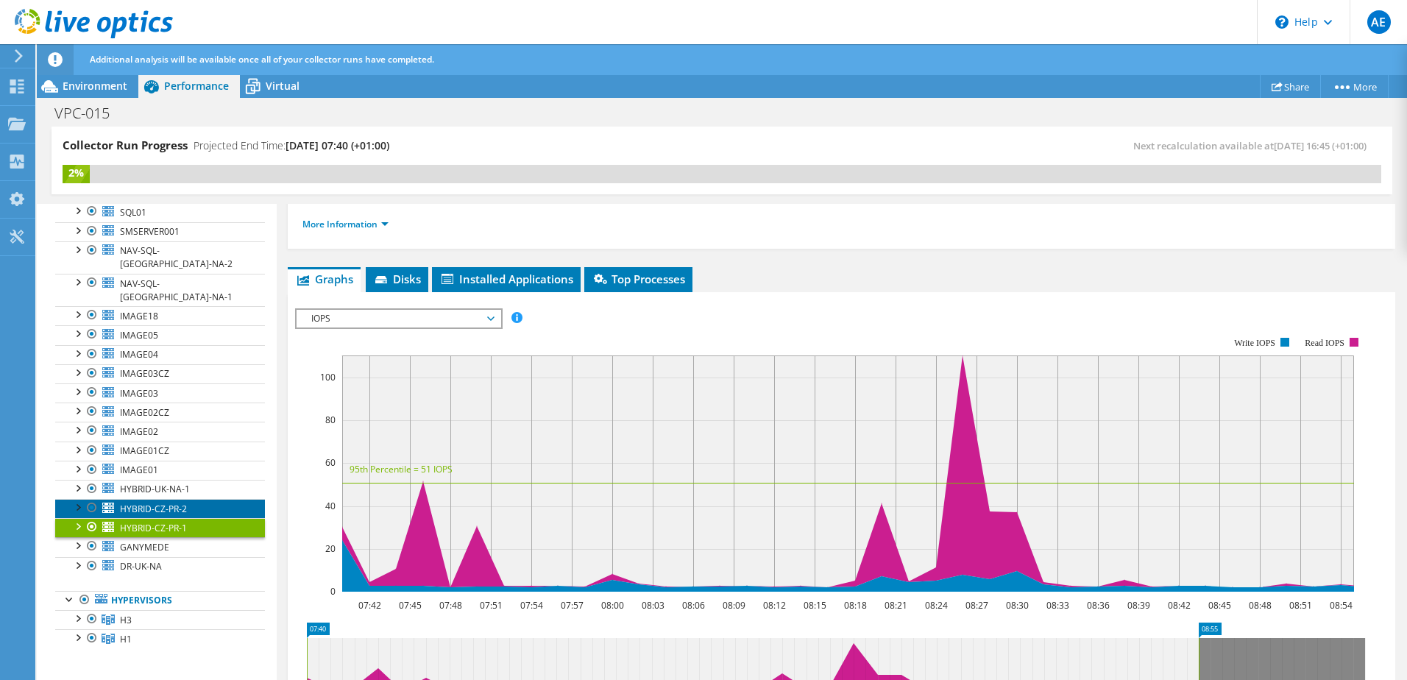
click at [174, 503] on span "HYBRID-CZ-PR-2" at bounding box center [153, 509] width 67 height 13
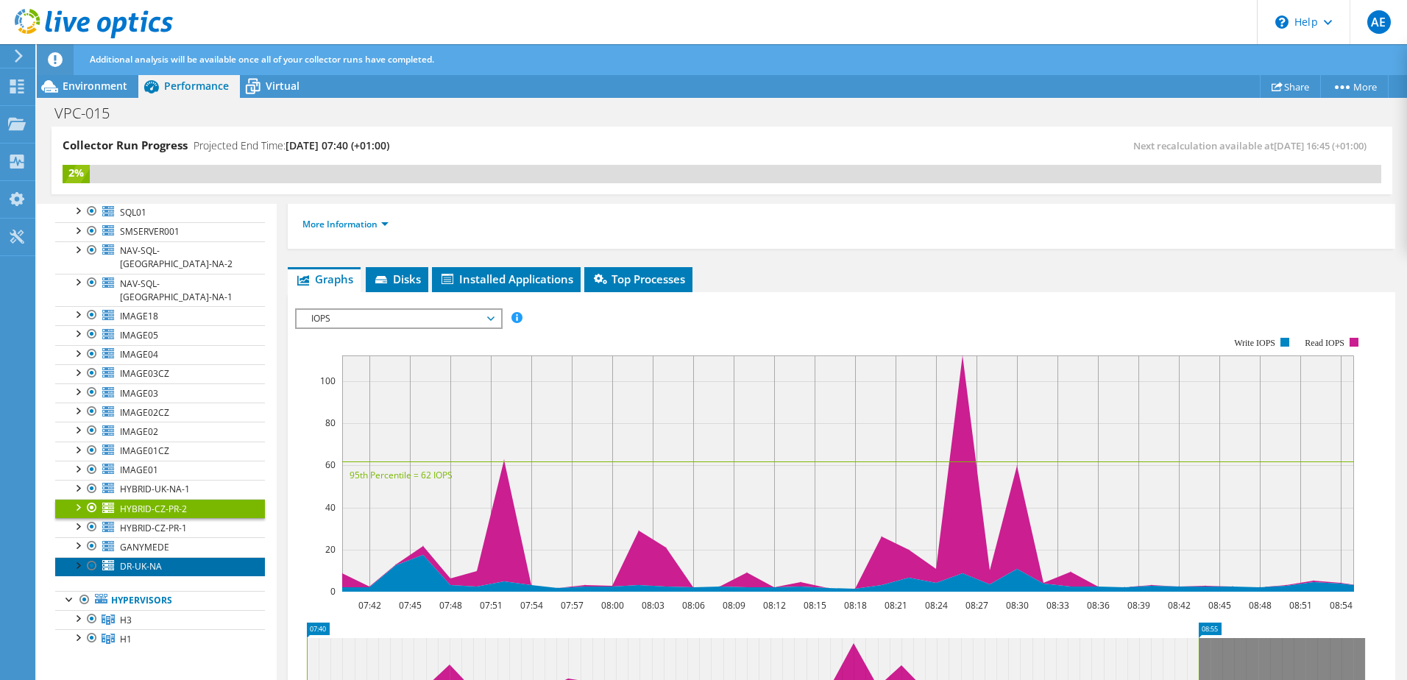
click at [173, 557] on link "DR-UK-NA" at bounding box center [160, 566] width 210 height 19
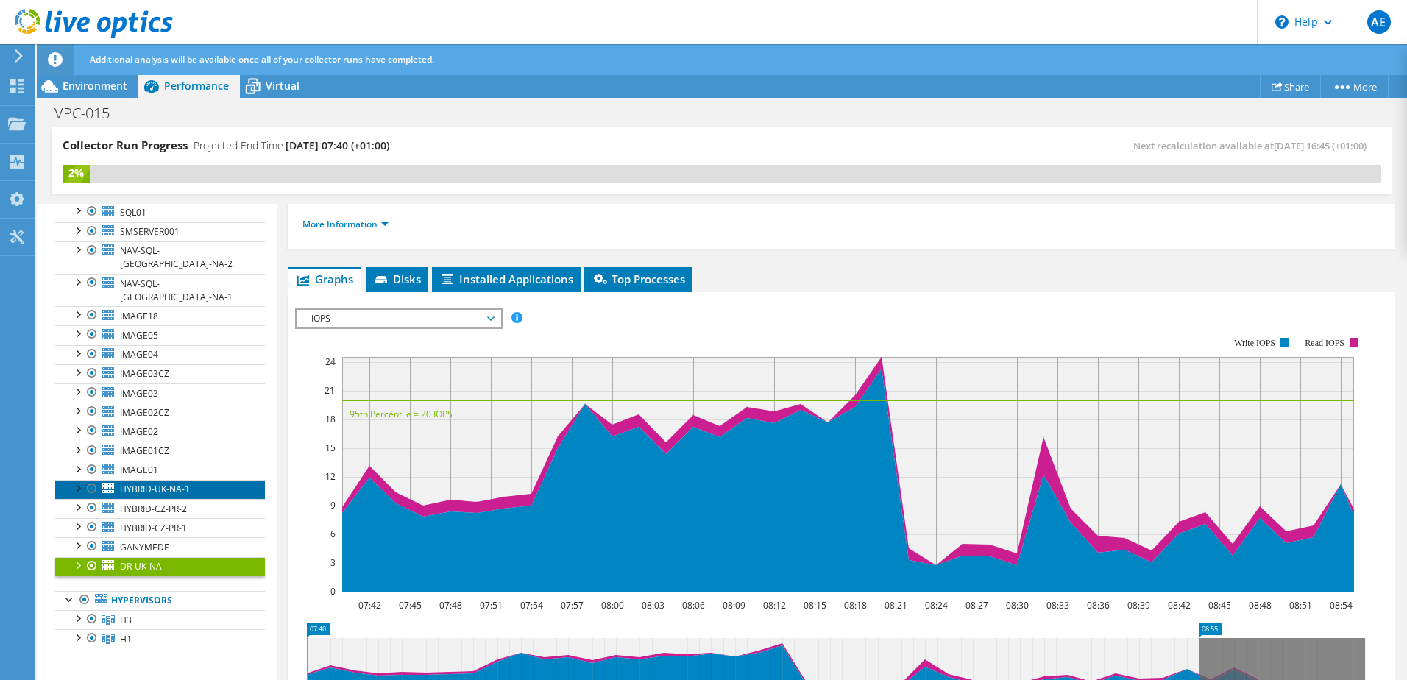
click at [178, 483] on span "HYBRID-UK-NA-1" at bounding box center [155, 489] width 70 height 13
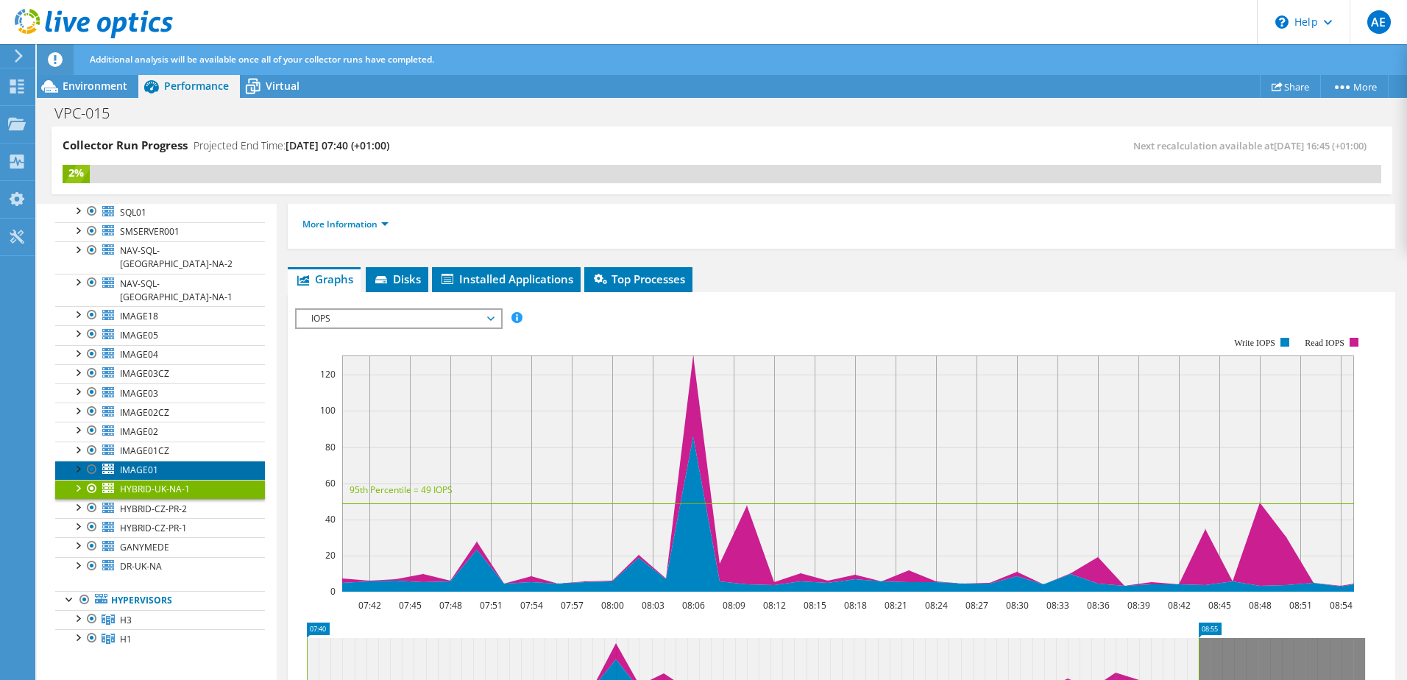
click at [177, 461] on link "IMAGE01" at bounding box center [160, 470] width 210 height 19
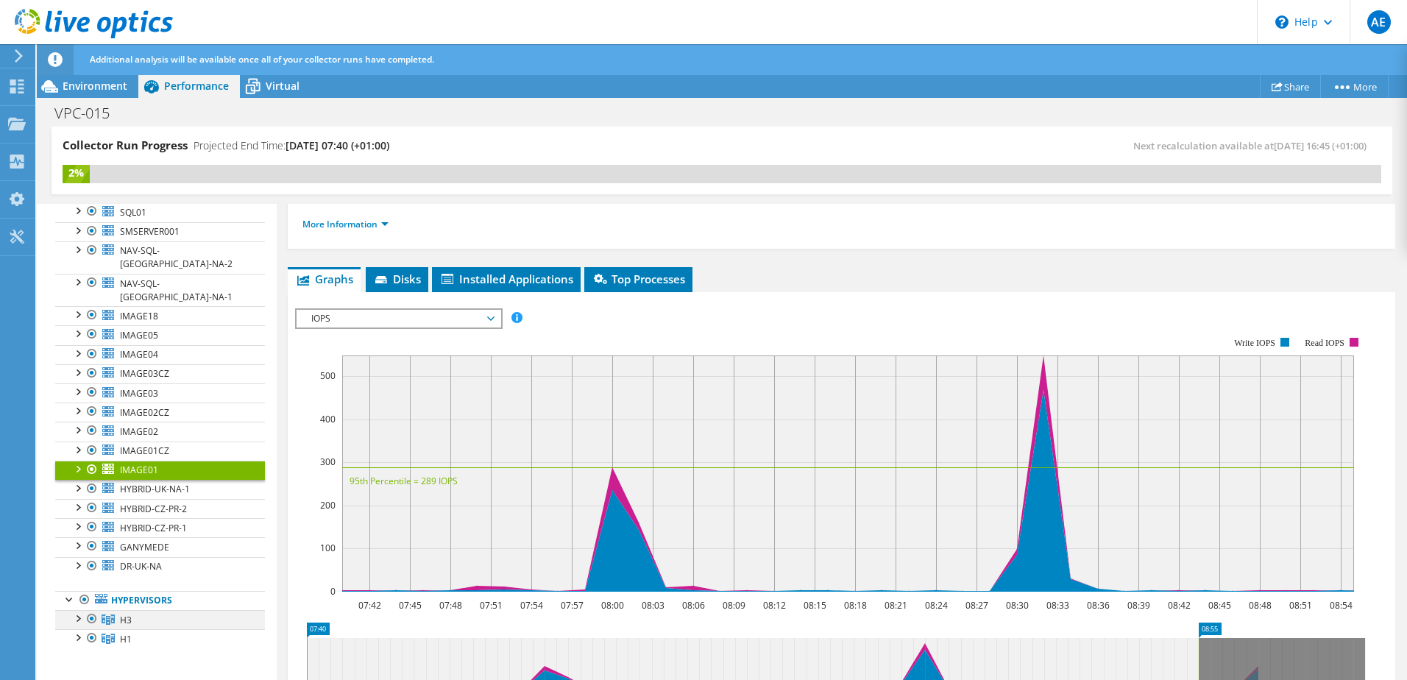
click at [72, 610] on div at bounding box center [77, 617] width 15 height 15
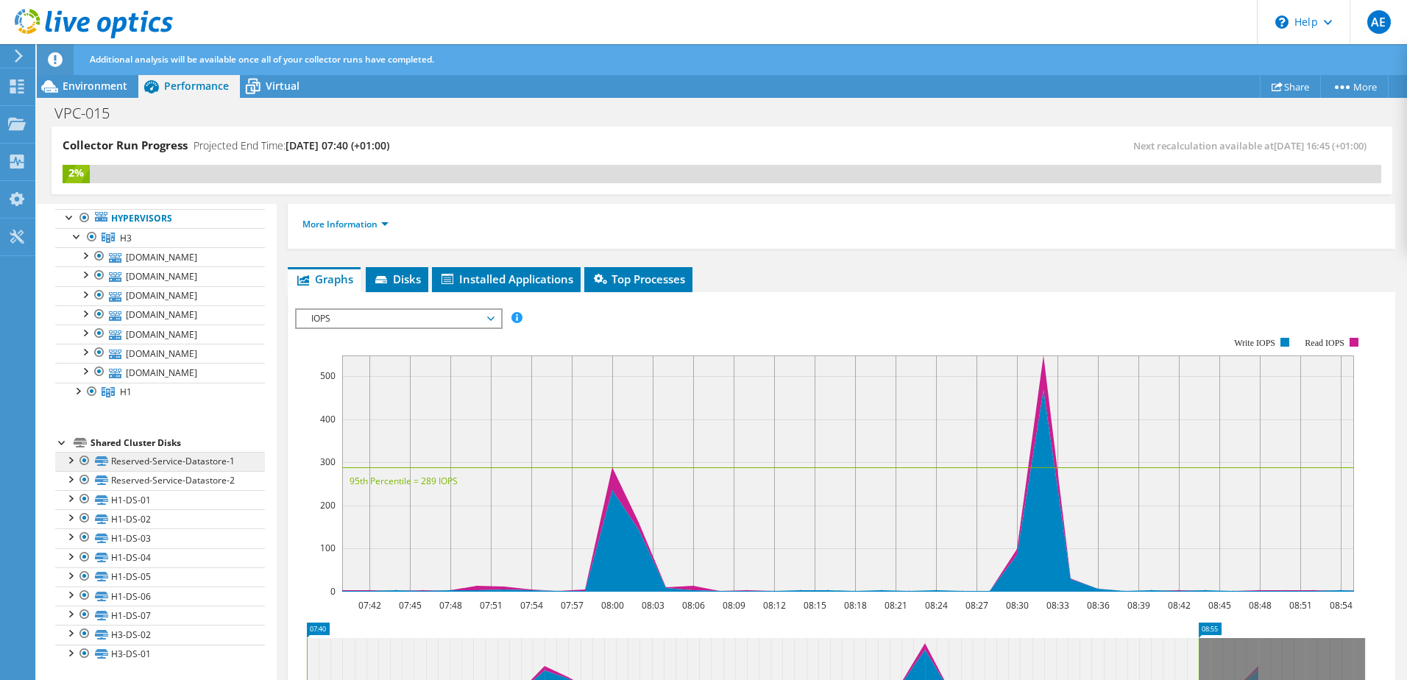
scroll to position [609, 0]
click at [71, 495] on div at bounding box center [70, 497] width 15 height 15
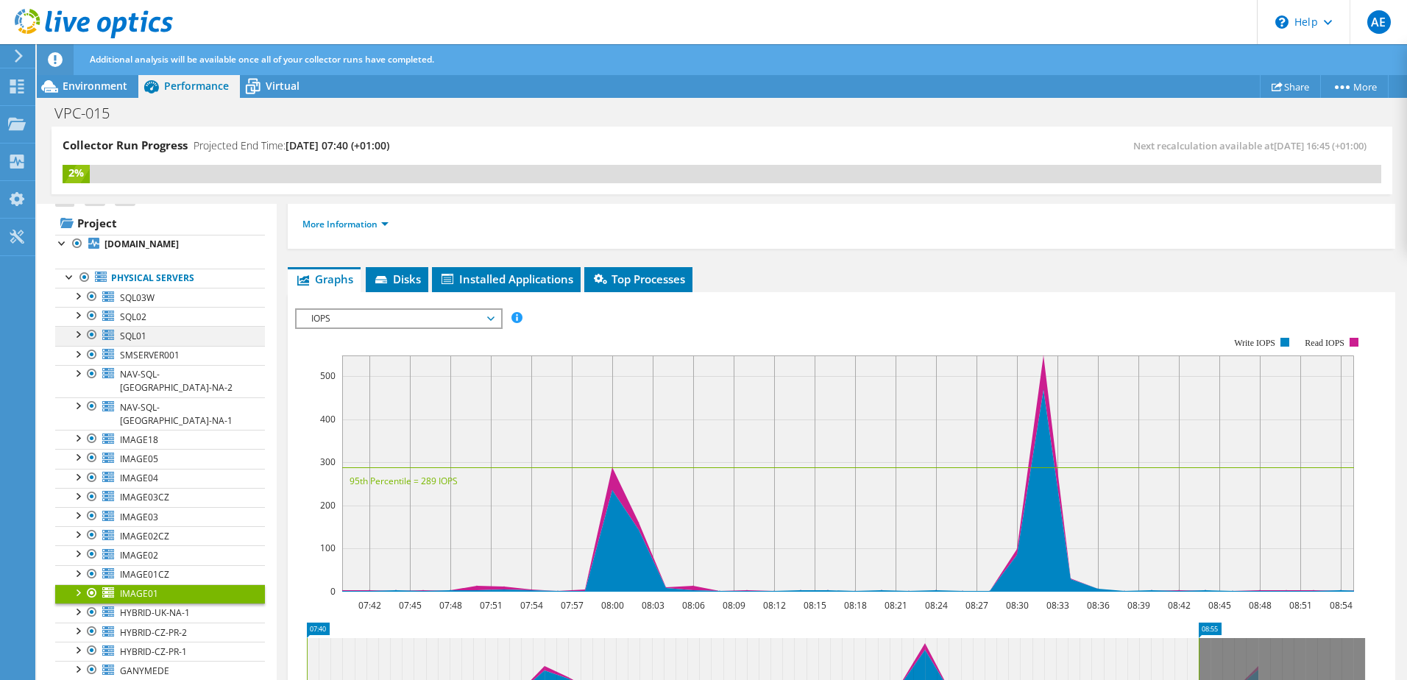
scroll to position [0, 0]
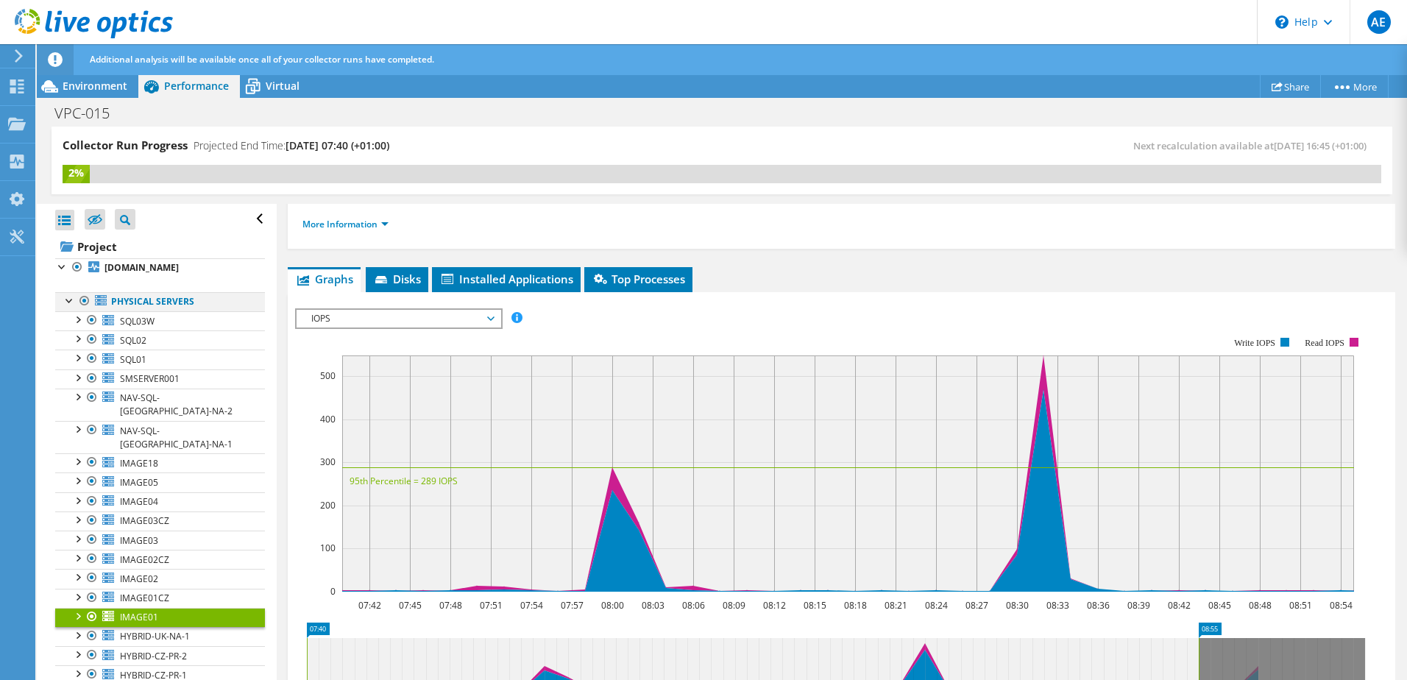
click at [63, 307] on div at bounding box center [70, 299] width 15 height 15
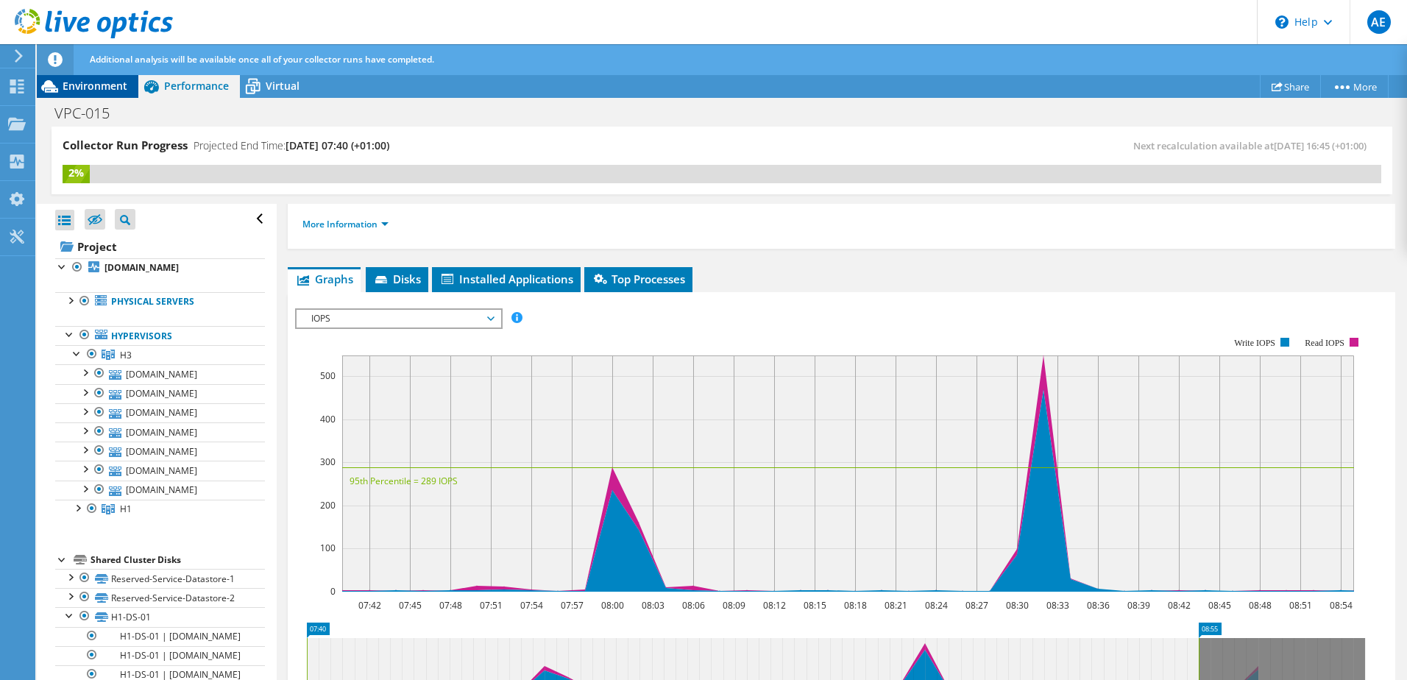
click at [93, 88] on span "Environment" at bounding box center [95, 86] width 65 height 14
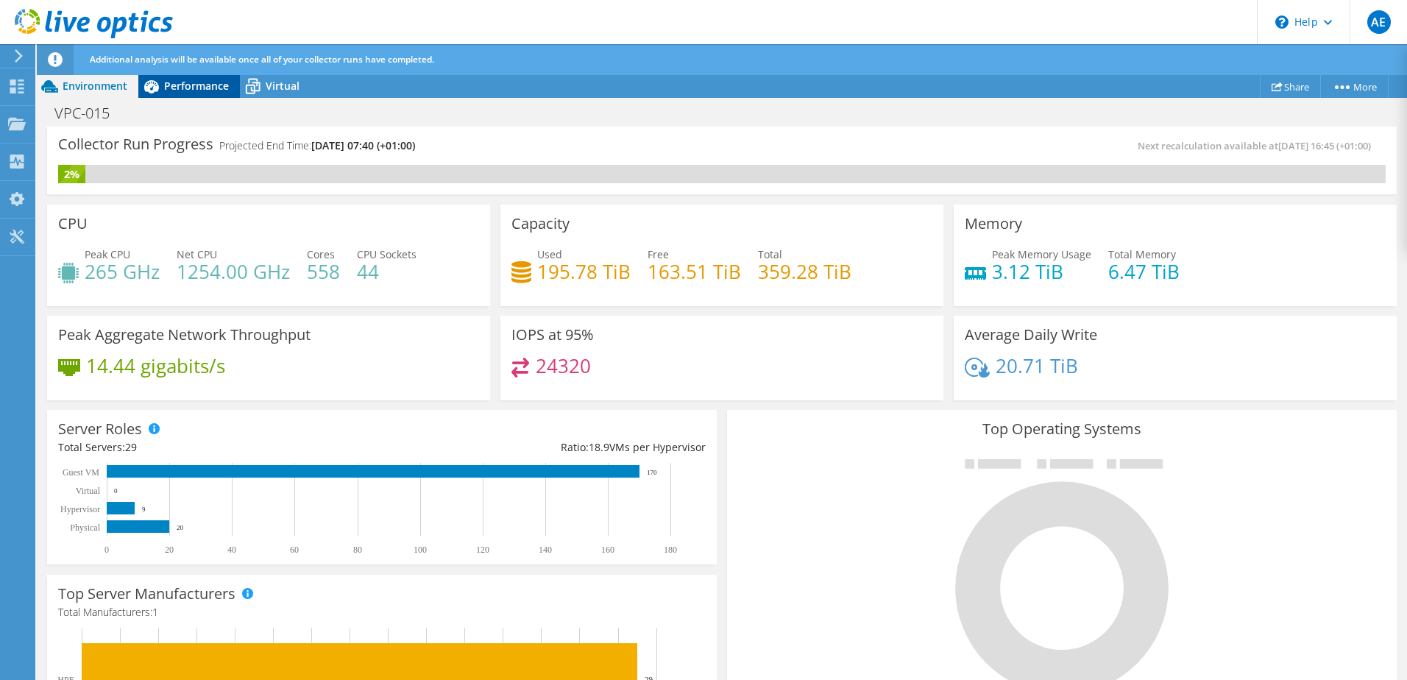
click at [174, 96] on div "Performance" at bounding box center [189, 86] width 102 height 24
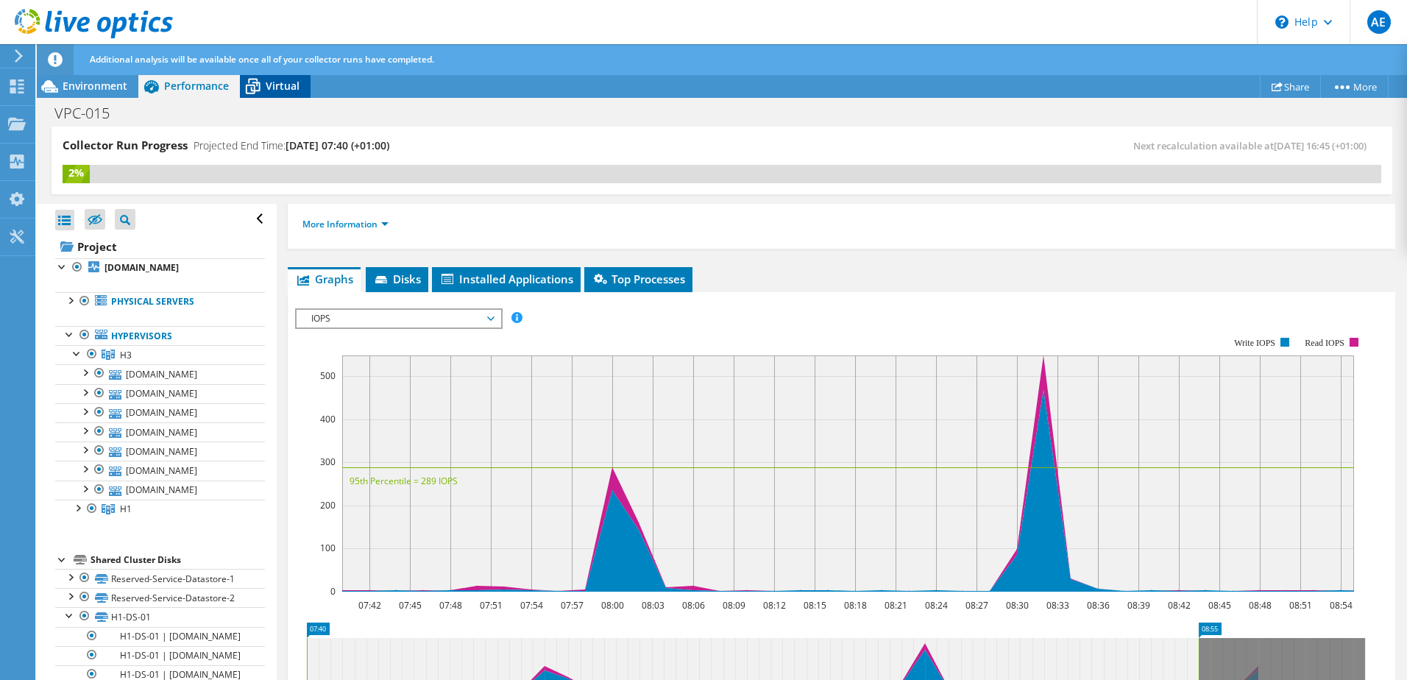
click at [263, 93] on icon at bounding box center [253, 87] width 26 height 26
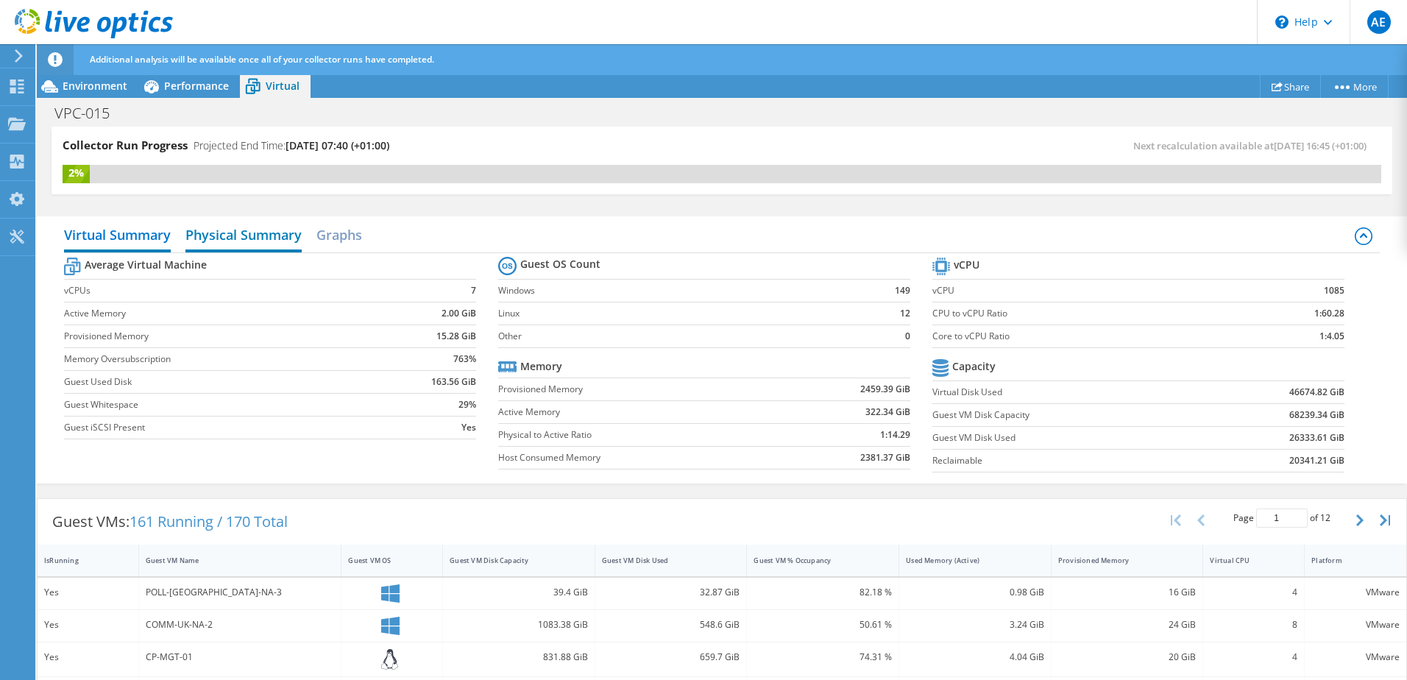
click at [268, 242] on h2 "Physical Summary" at bounding box center [243, 236] width 116 height 32
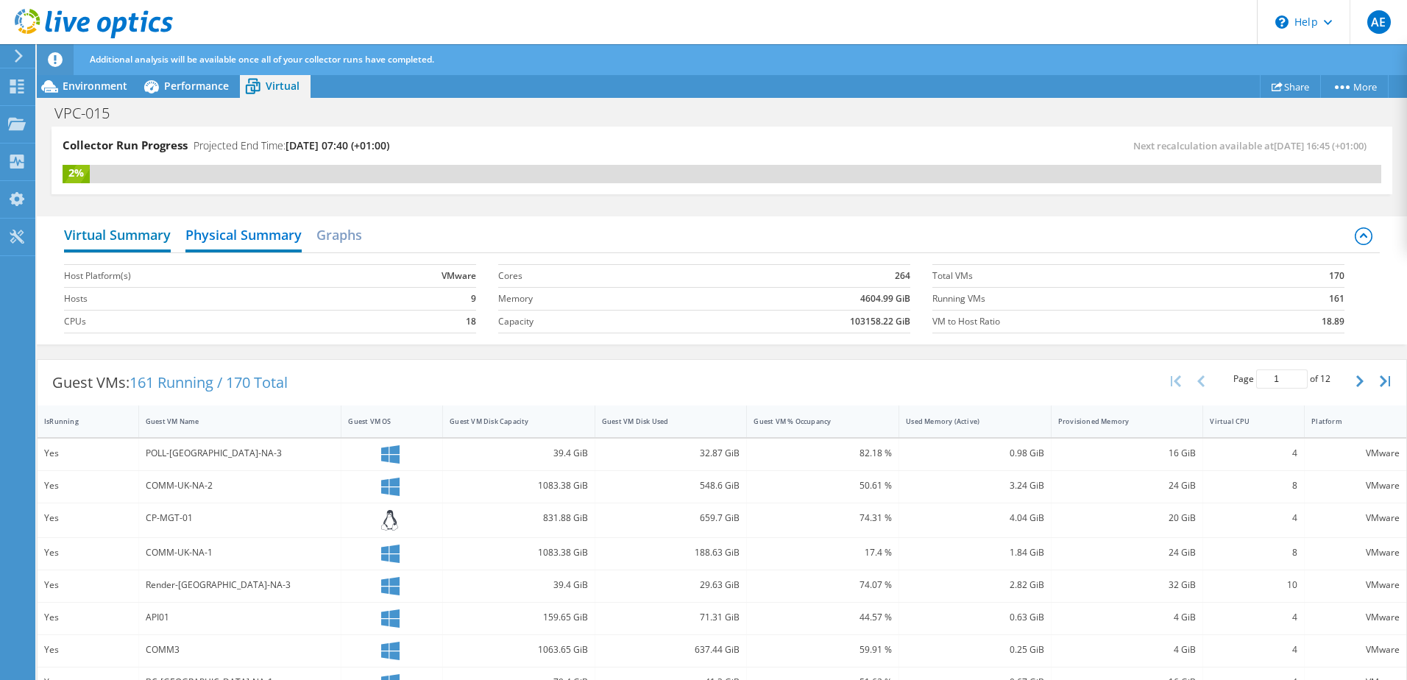
click at [117, 239] on h2 "Virtual Summary" at bounding box center [117, 236] width 107 height 32
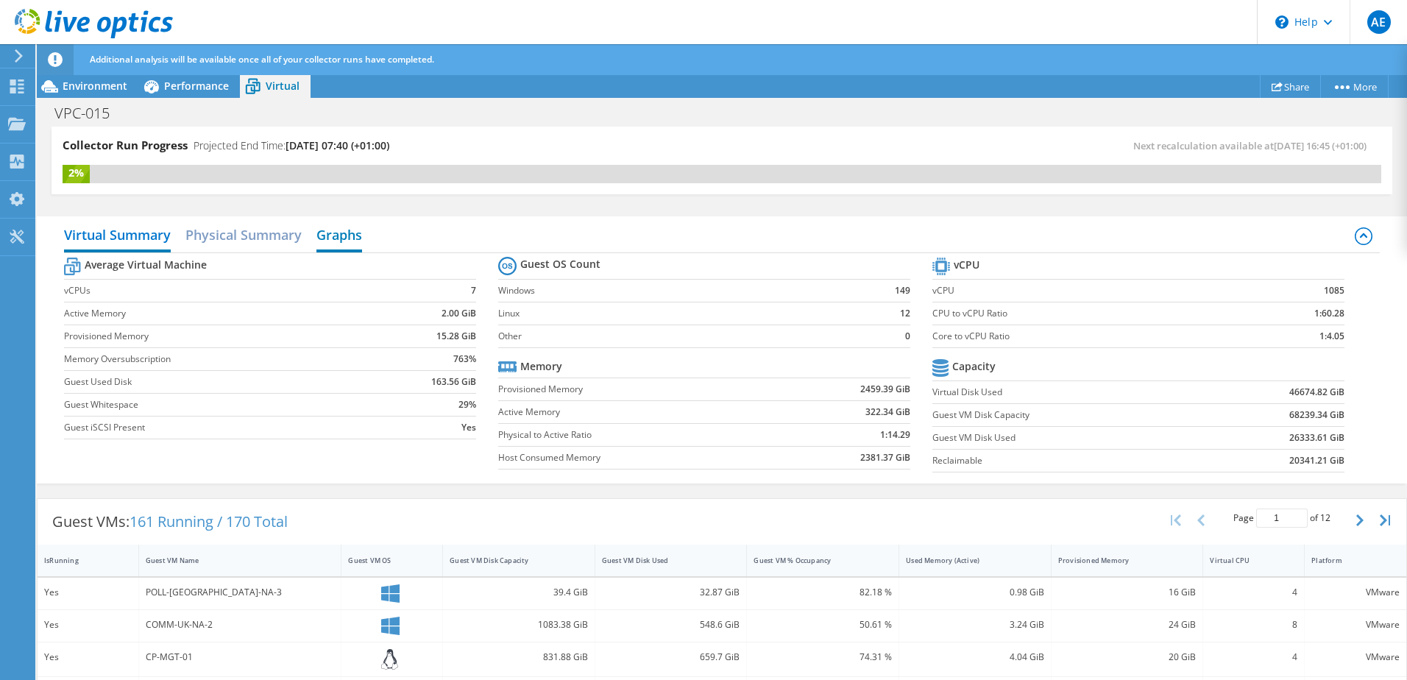
click at [344, 233] on h2 "Graphs" at bounding box center [339, 236] width 46 height 32
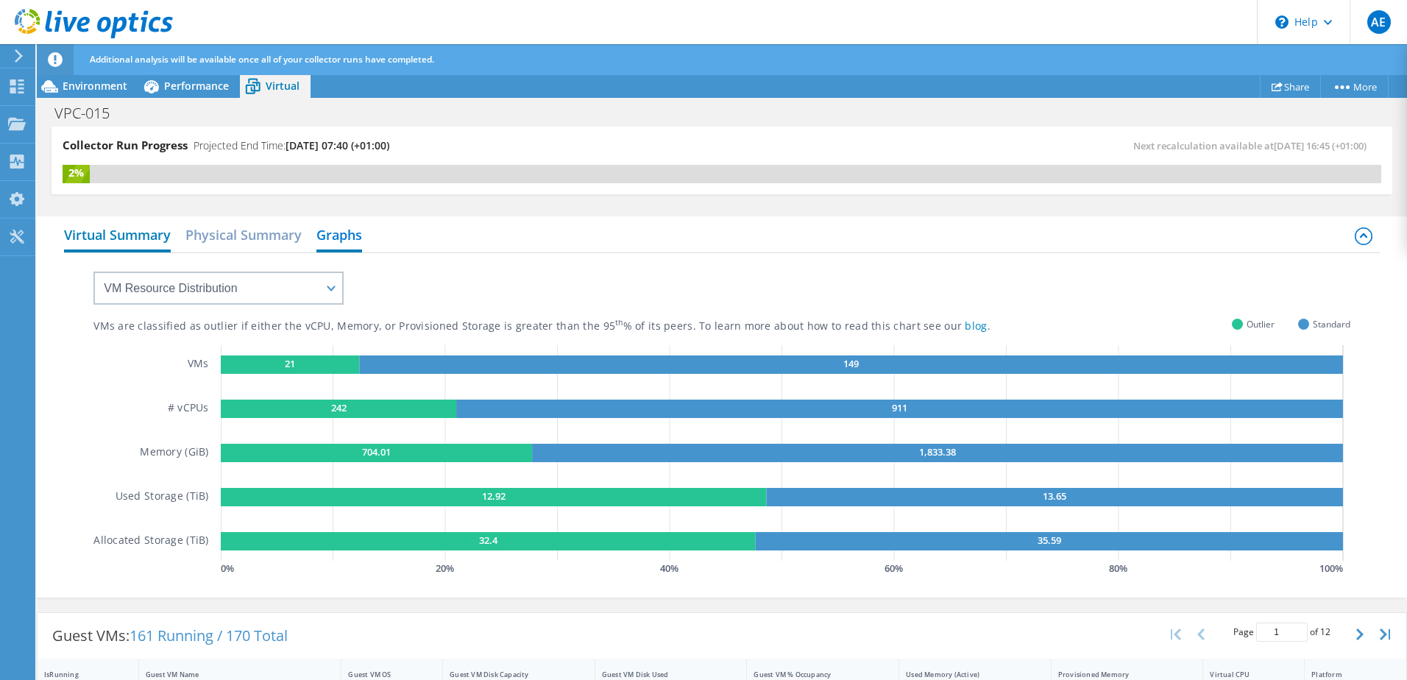
click at [120, 223] on h2 "Virtual Summary" at bounding box center [117, 236] width 107 height 32
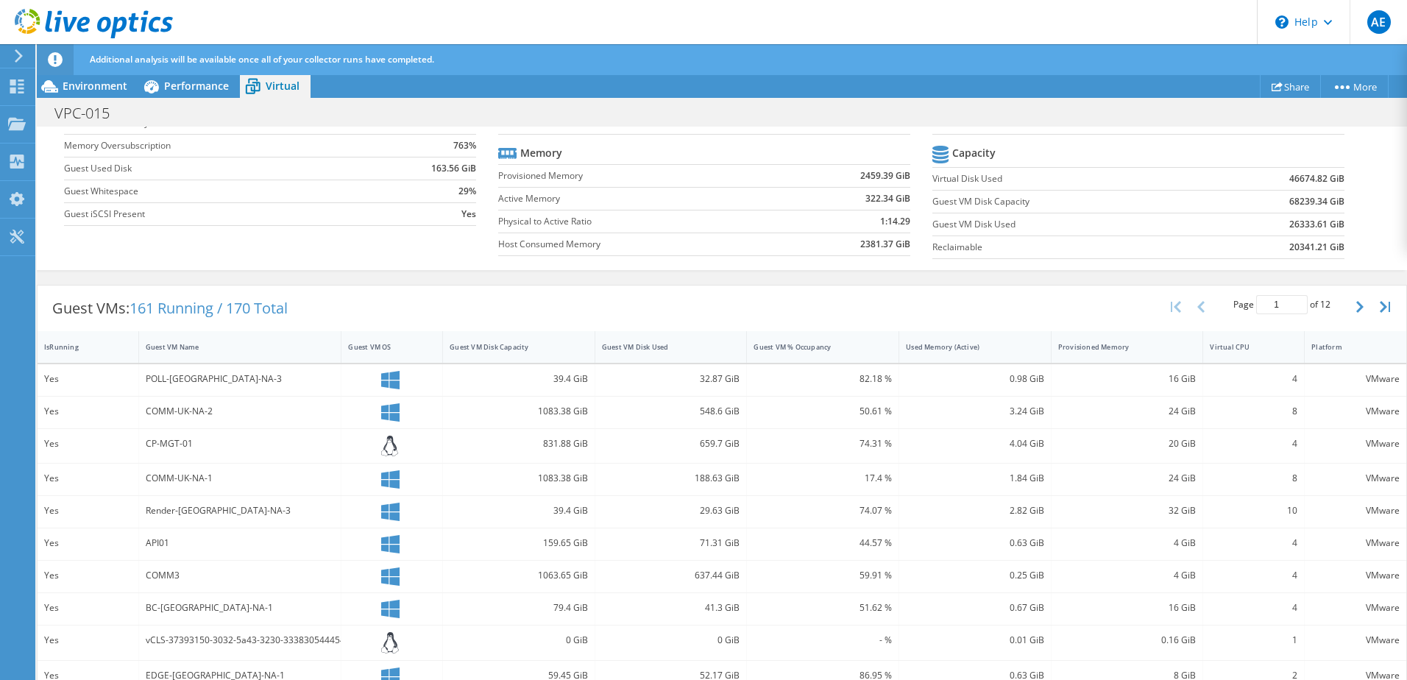
scroll to position [221, 0]
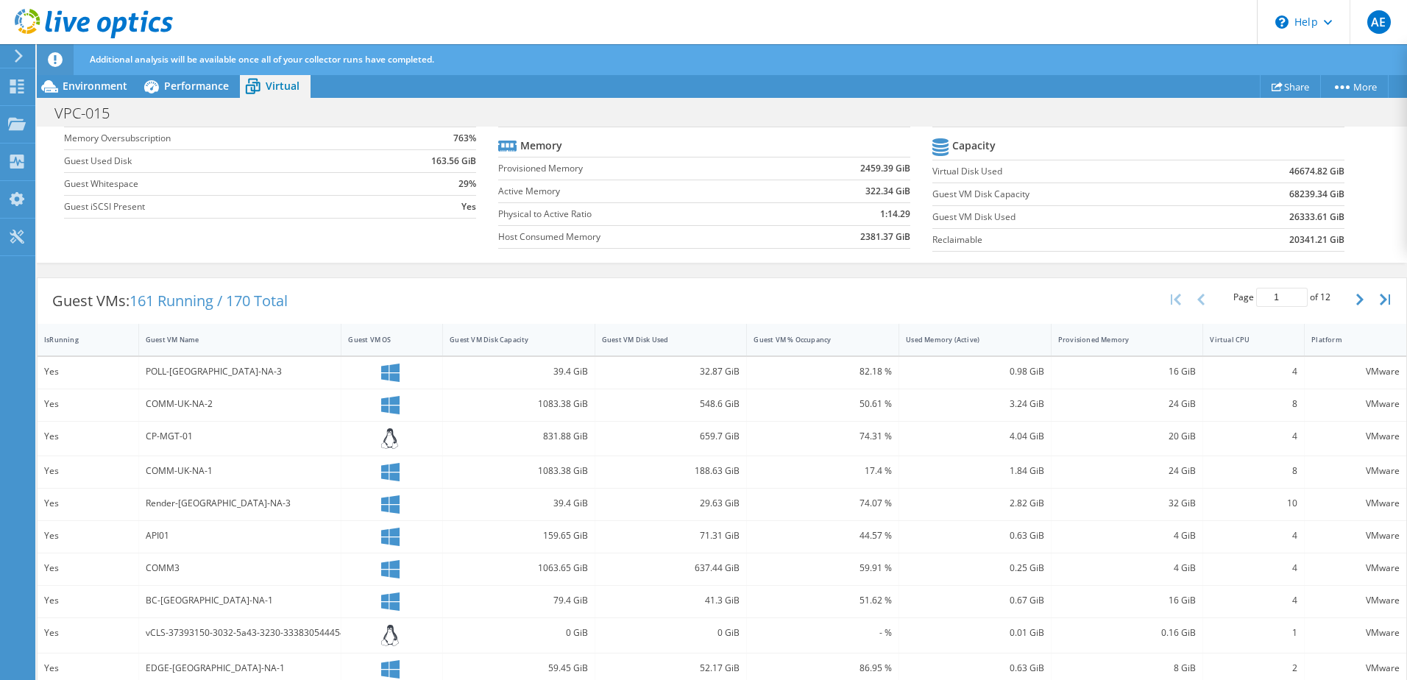
click at [546, 533] on div "159.65 GiB" at bounding box center [519, 536] width 138 height 16
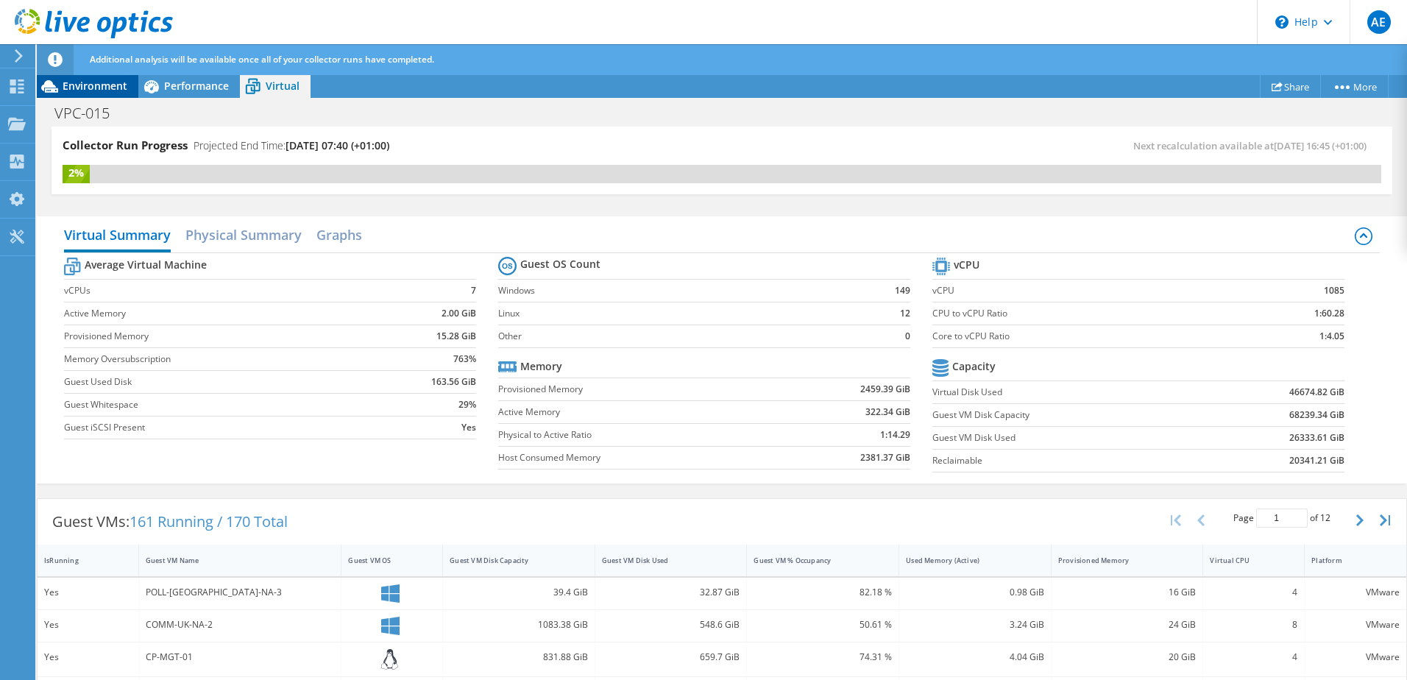
click at [84, 82] on span "Environment" at bounding box center [95, 86] width 65 height 14
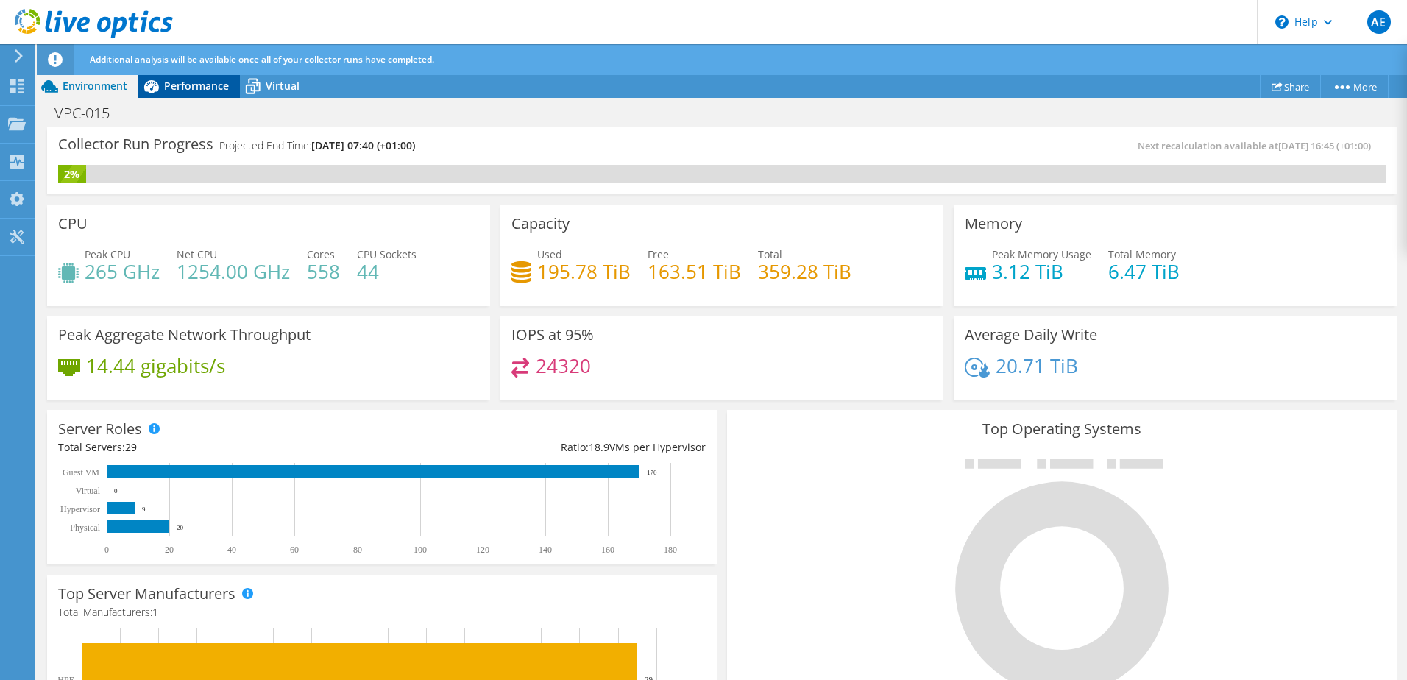
click at [180, 89] on span "Performance" at bounding box center [196, 86] width 65 height 14
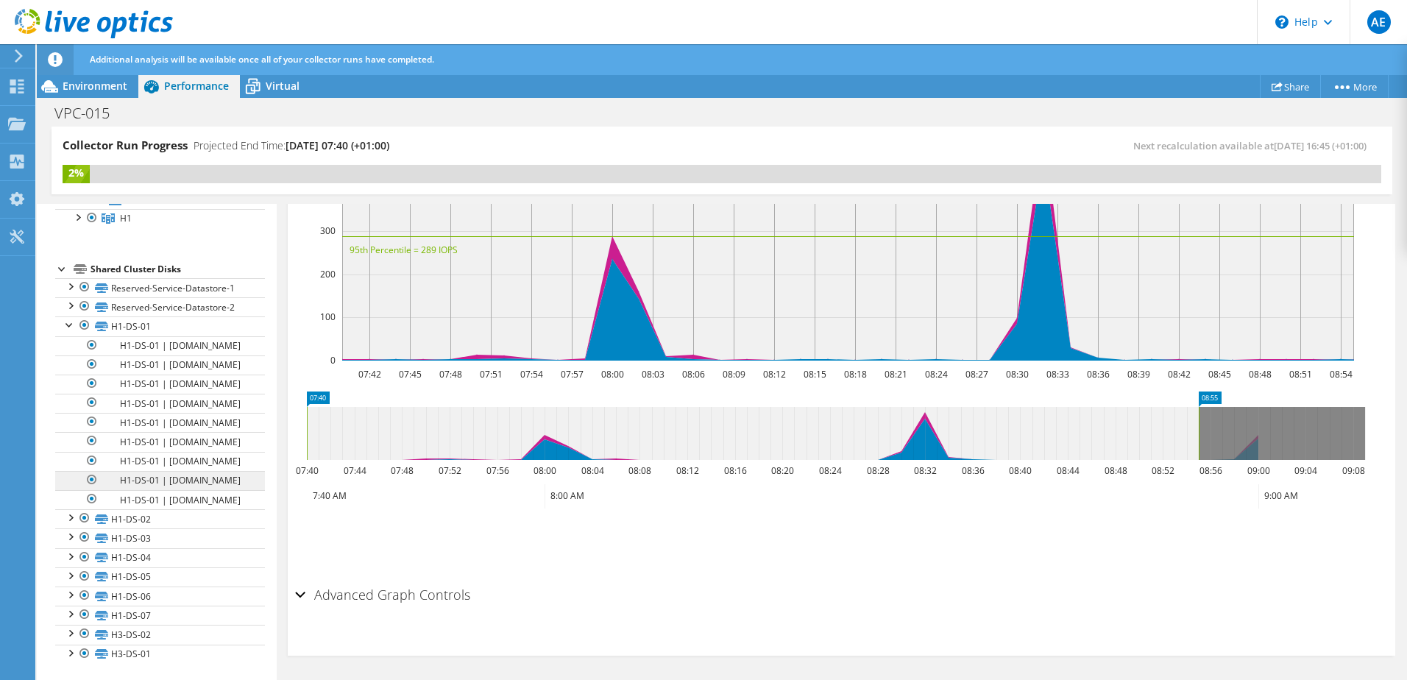
scroll to position [516, 0]
click at [73, 514] on div at bounding box center [70, 516] width 15 height 15
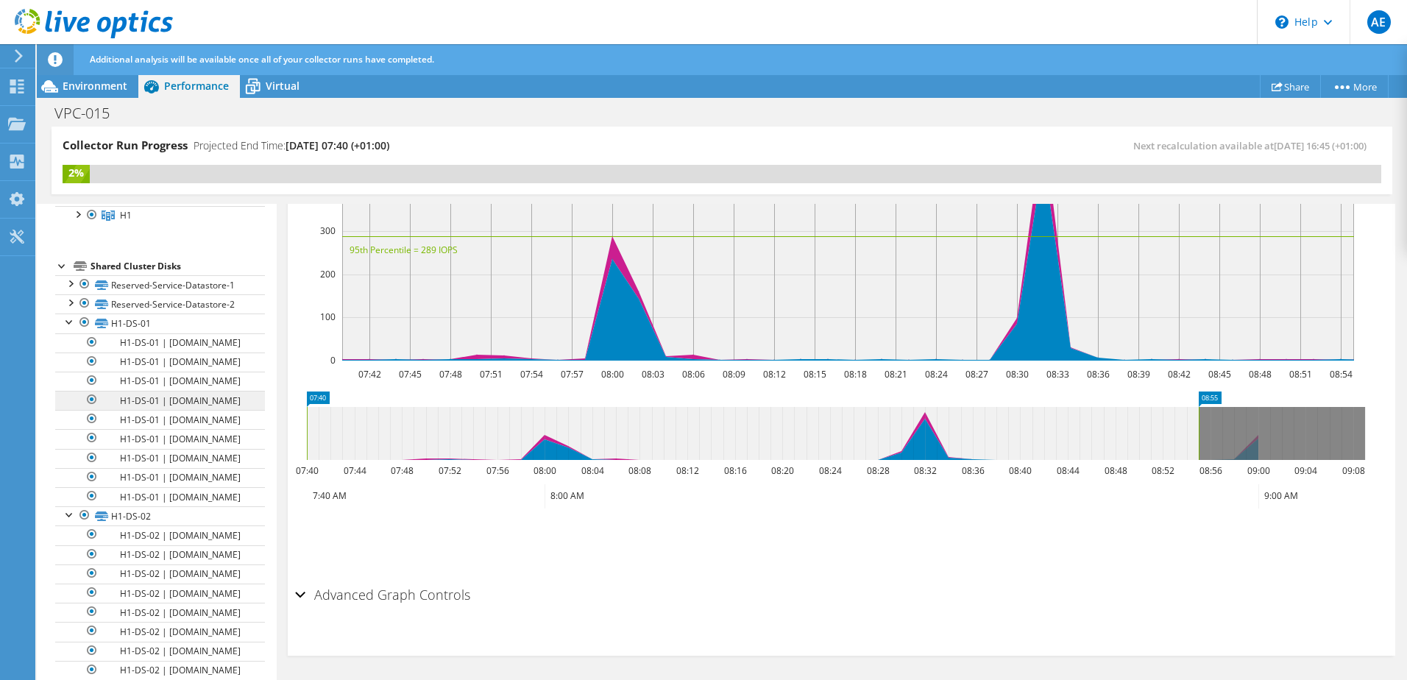
scroll to position [146, 0]
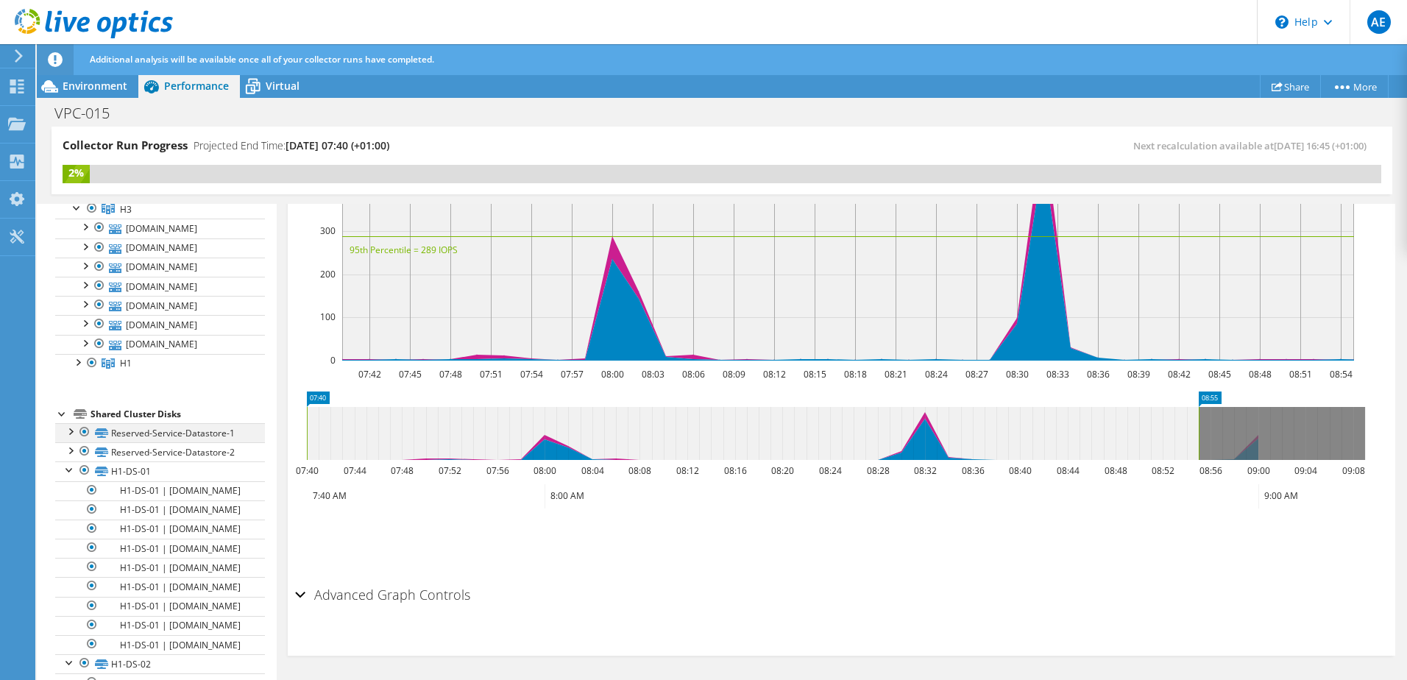
click at [75, 438] on div at bounding box center [70, 430] width 15 height 15
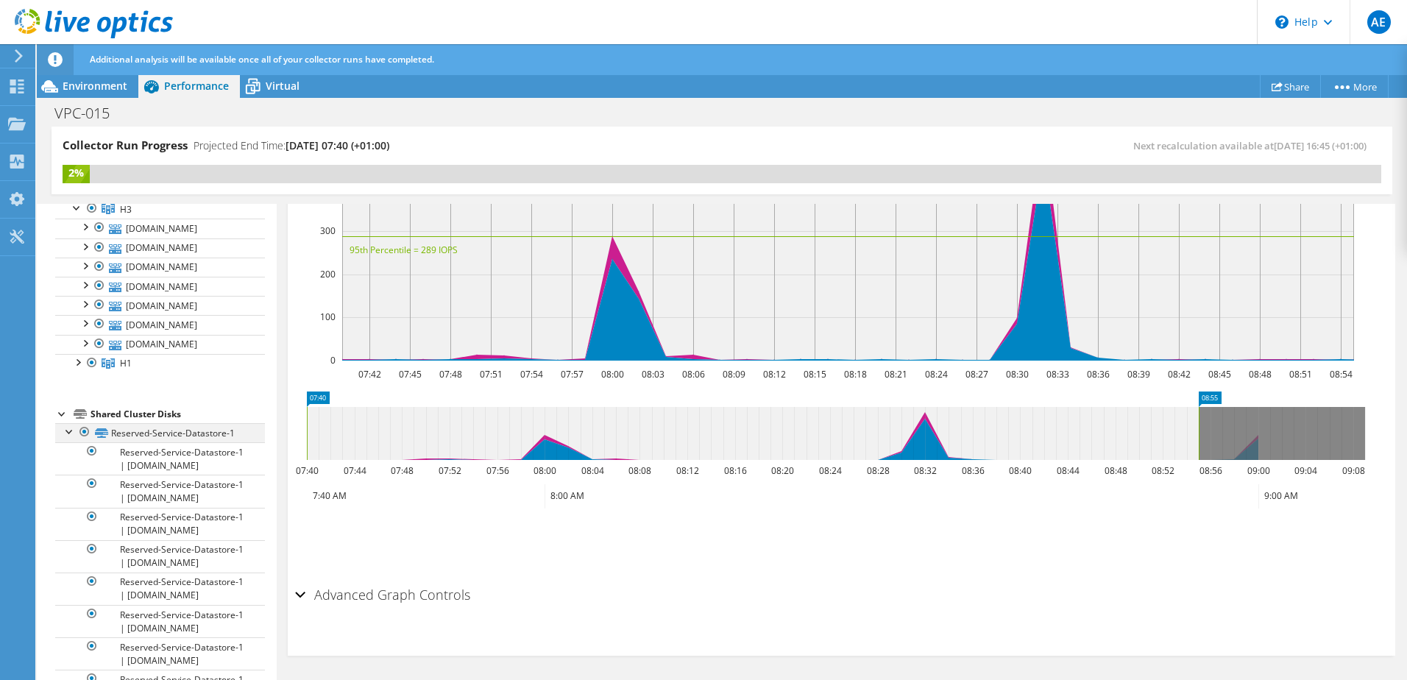
click at [75, 438] on div at bounding box center [70, 430] width 15 height 15
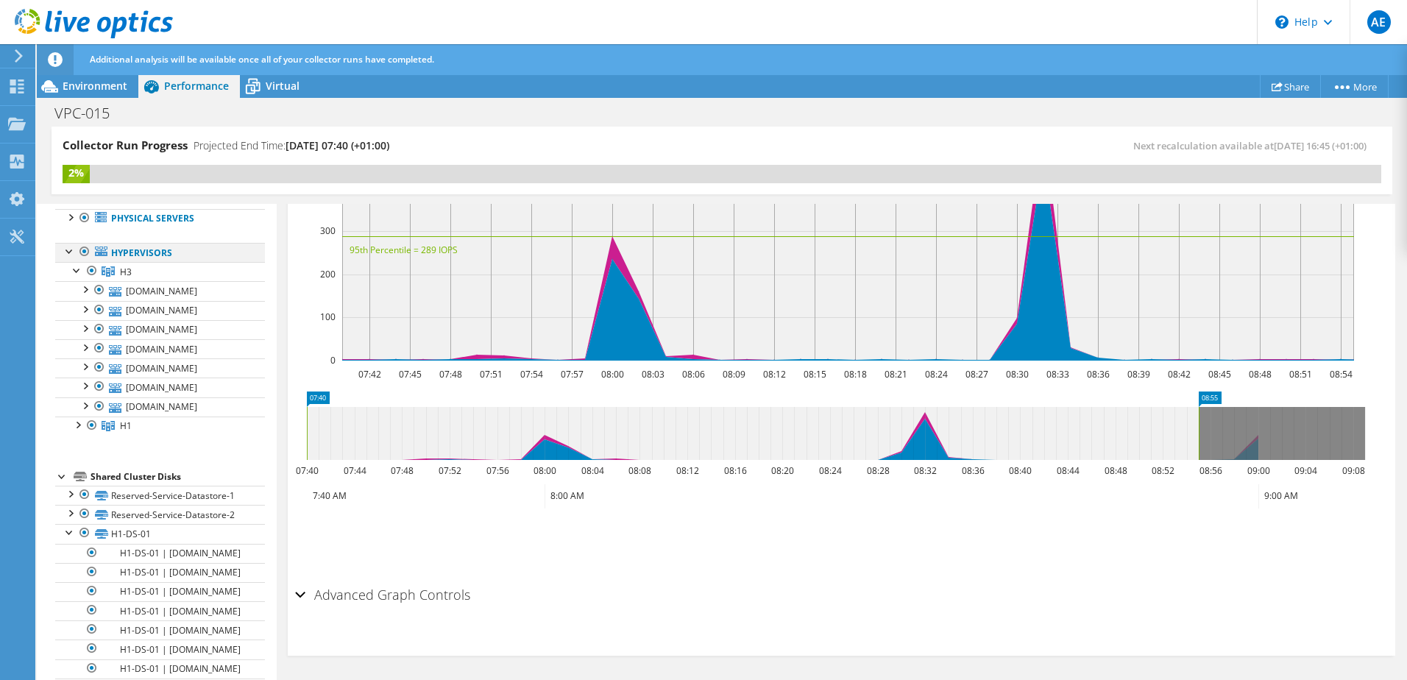
scroll to position [0, 0]
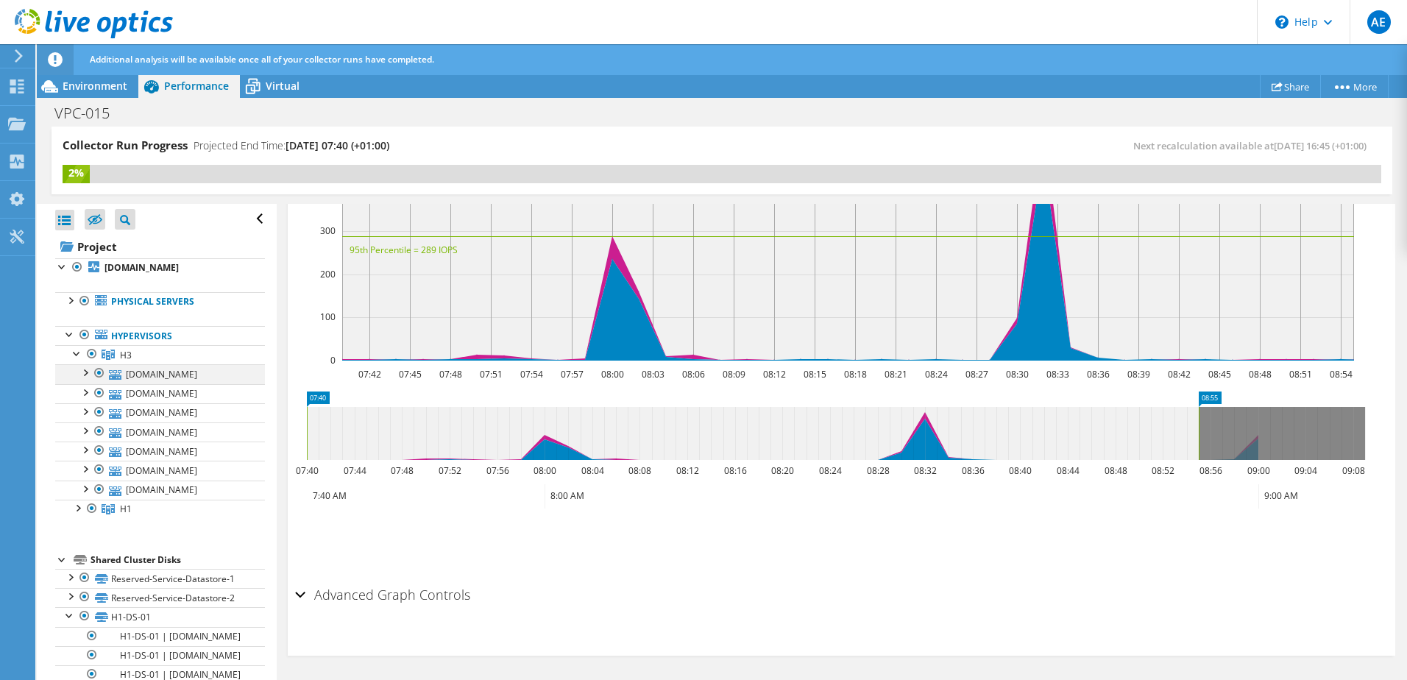
click at [88, 379] on div at bounding box center [84, 371] width 15 height 15
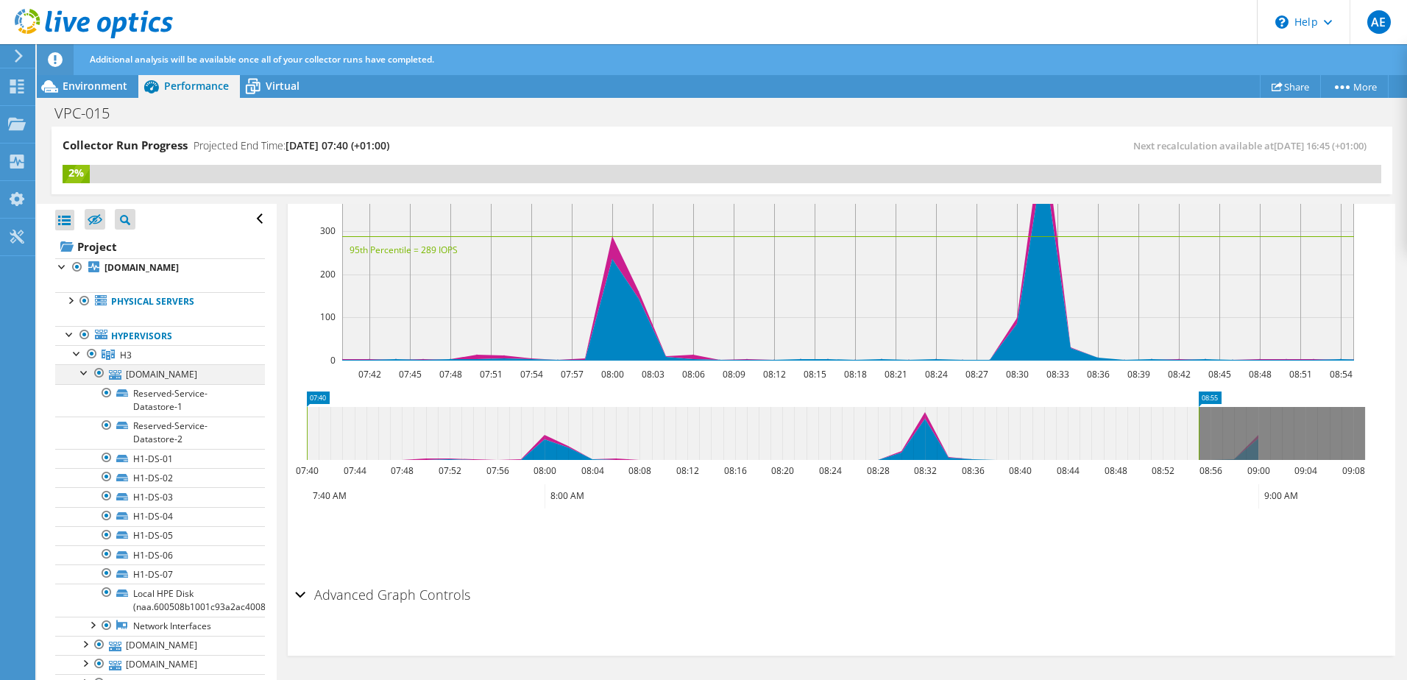
click at [88, 379] on div at bounding box center [84, 371] width 15 height 15
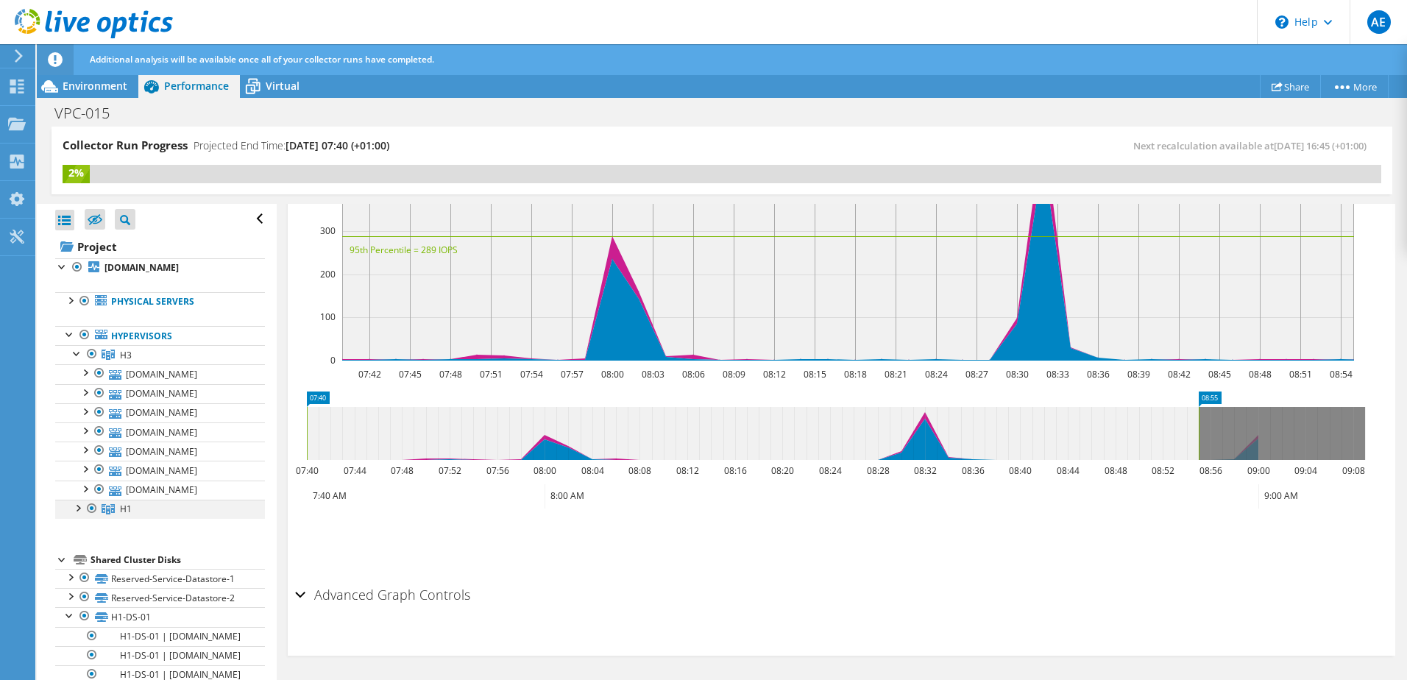
click at [75, 514] on div at bounding box center [77, 507] width 15 height 15
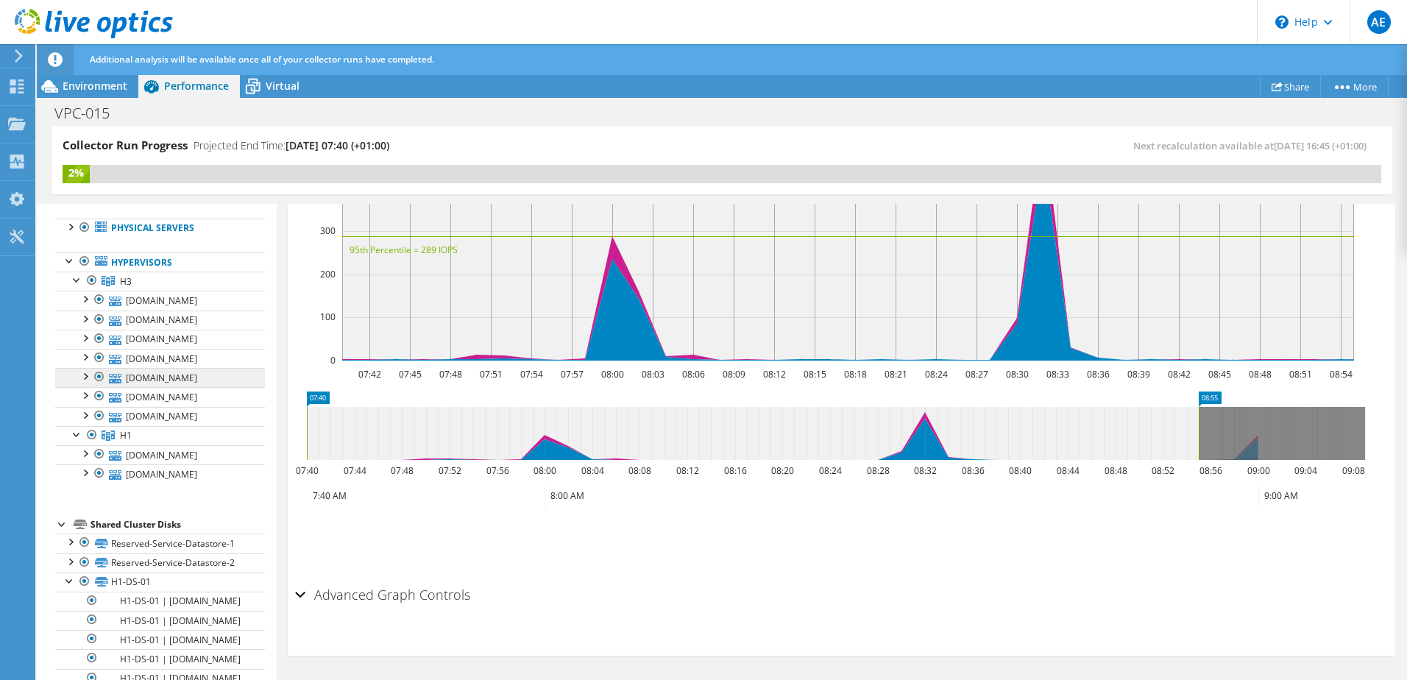
scroll to position [221, 0]
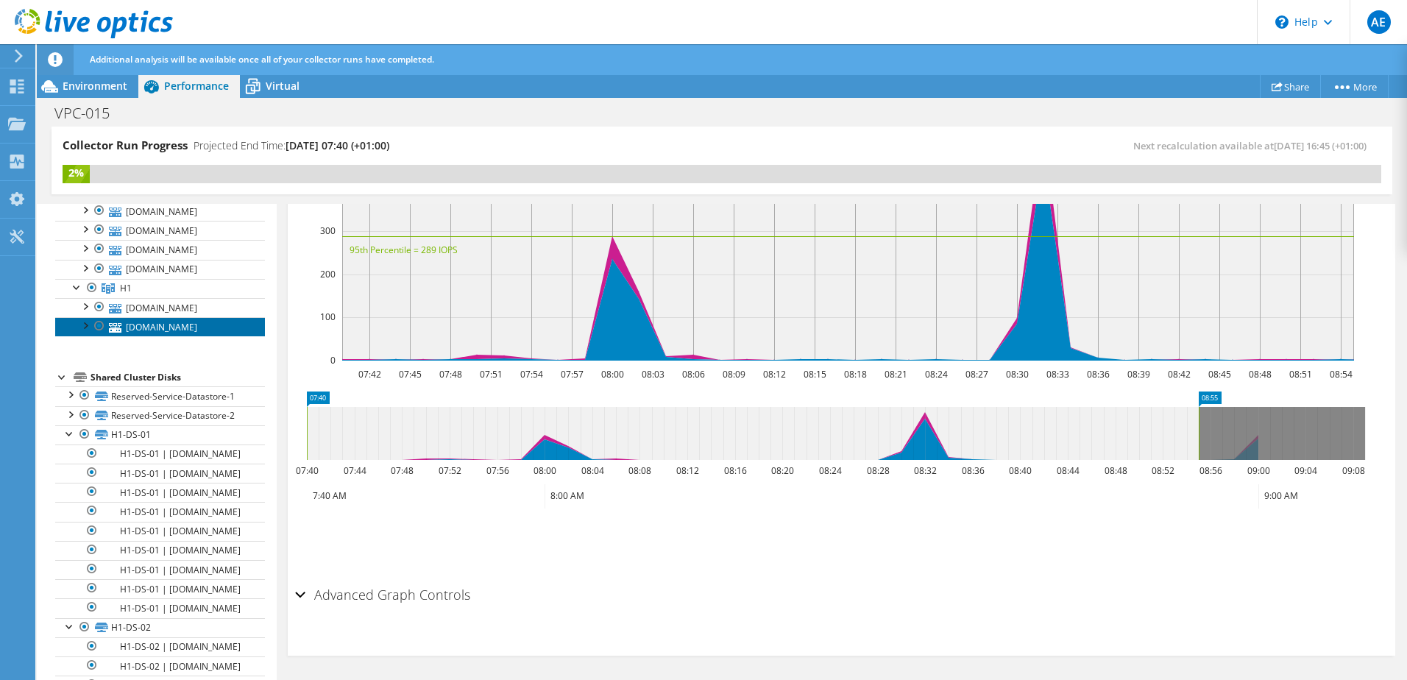
click at [146, 336] on link "esxi-uk-na-2.theharriergroup.com" at bounding box center [160, 326] width 210 height 19
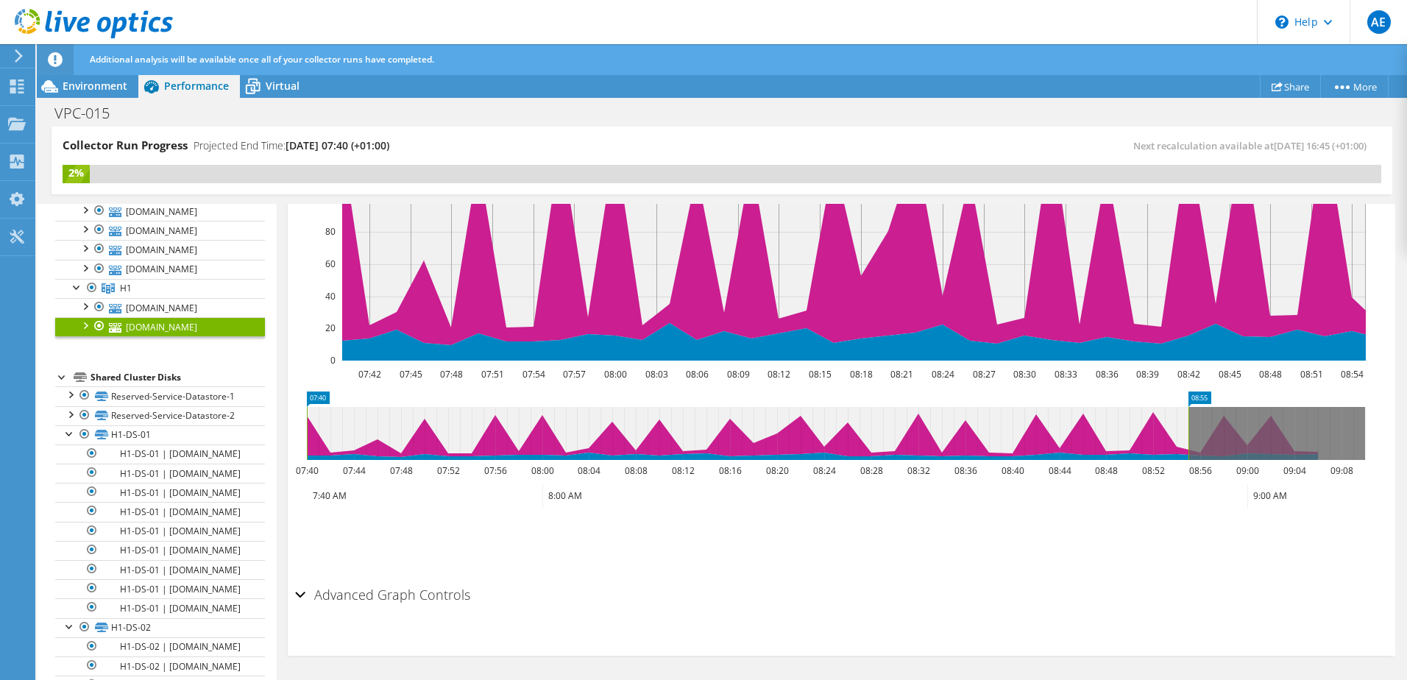
click at [88, 332] on div at bounding box center [84, 324] width 15 height 15
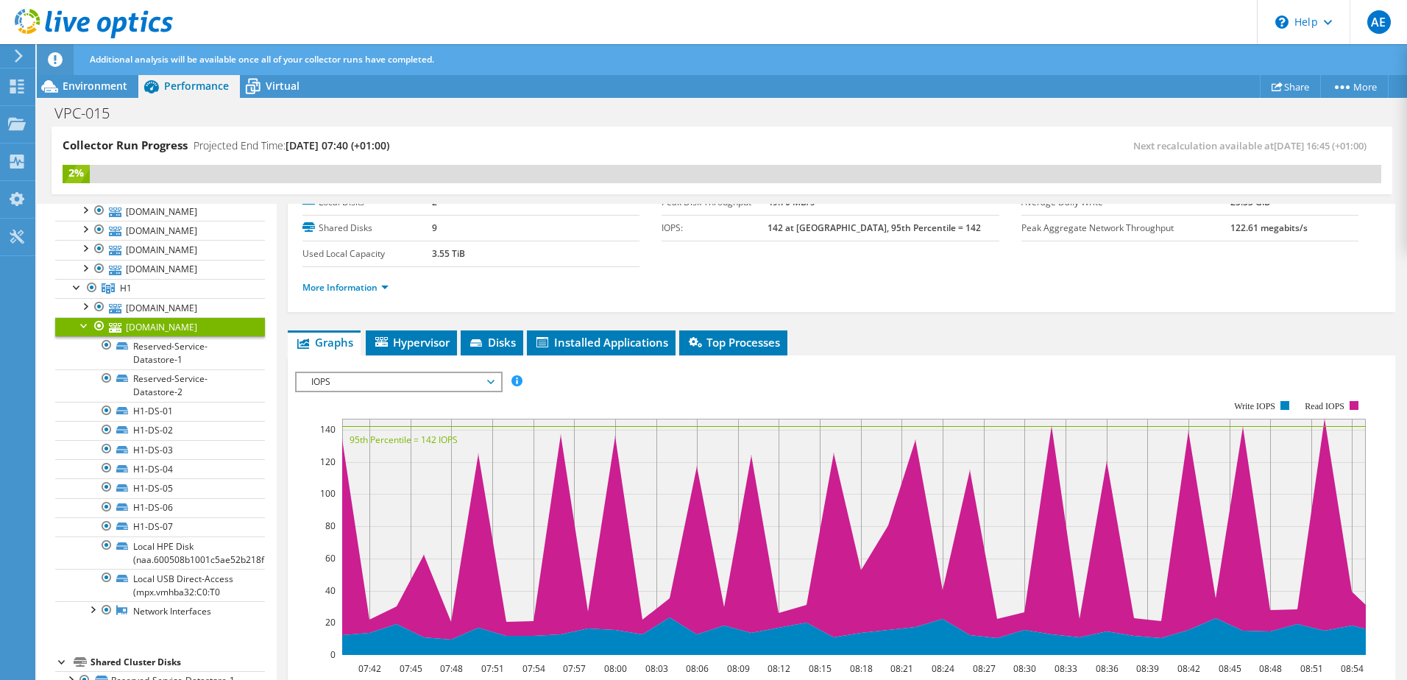
scroll to position [157, 0]
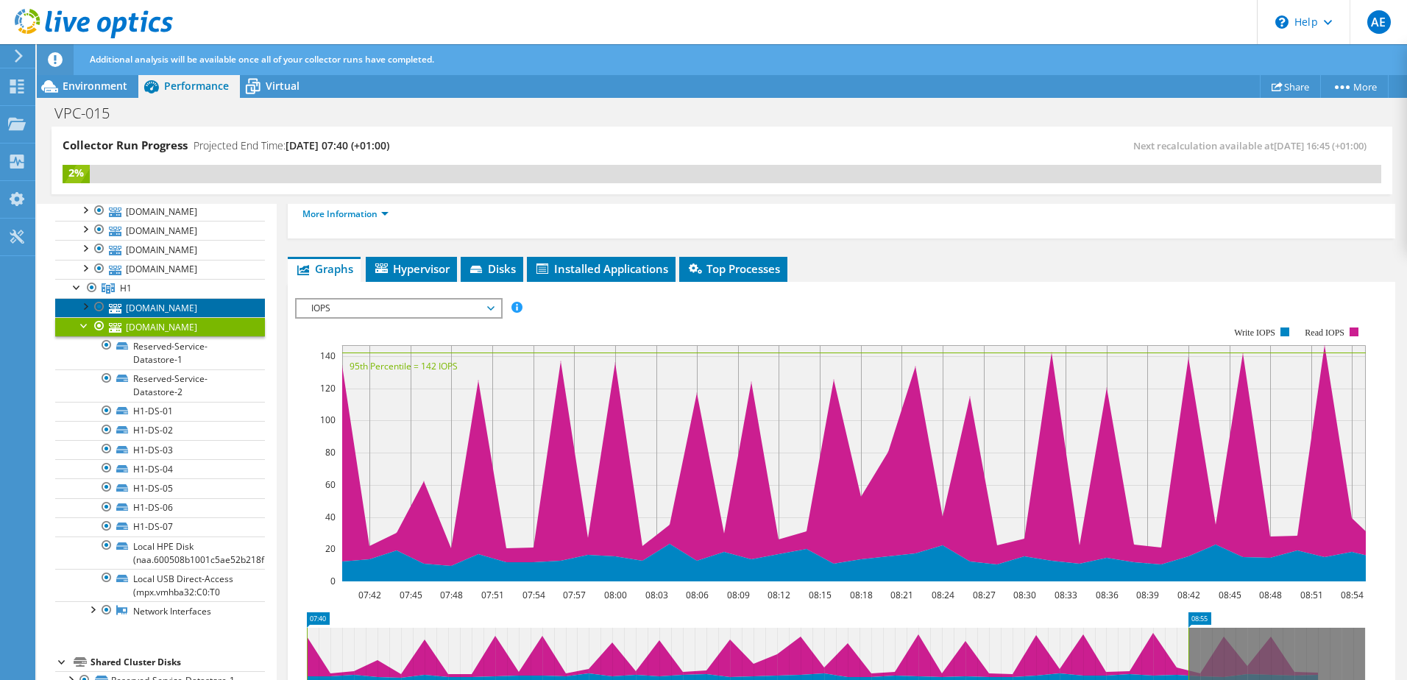
click at [180, 317] on link "esxi-uk-na-1.theharriergroup.com" at bounding box center [160, 307] width 210 height 19
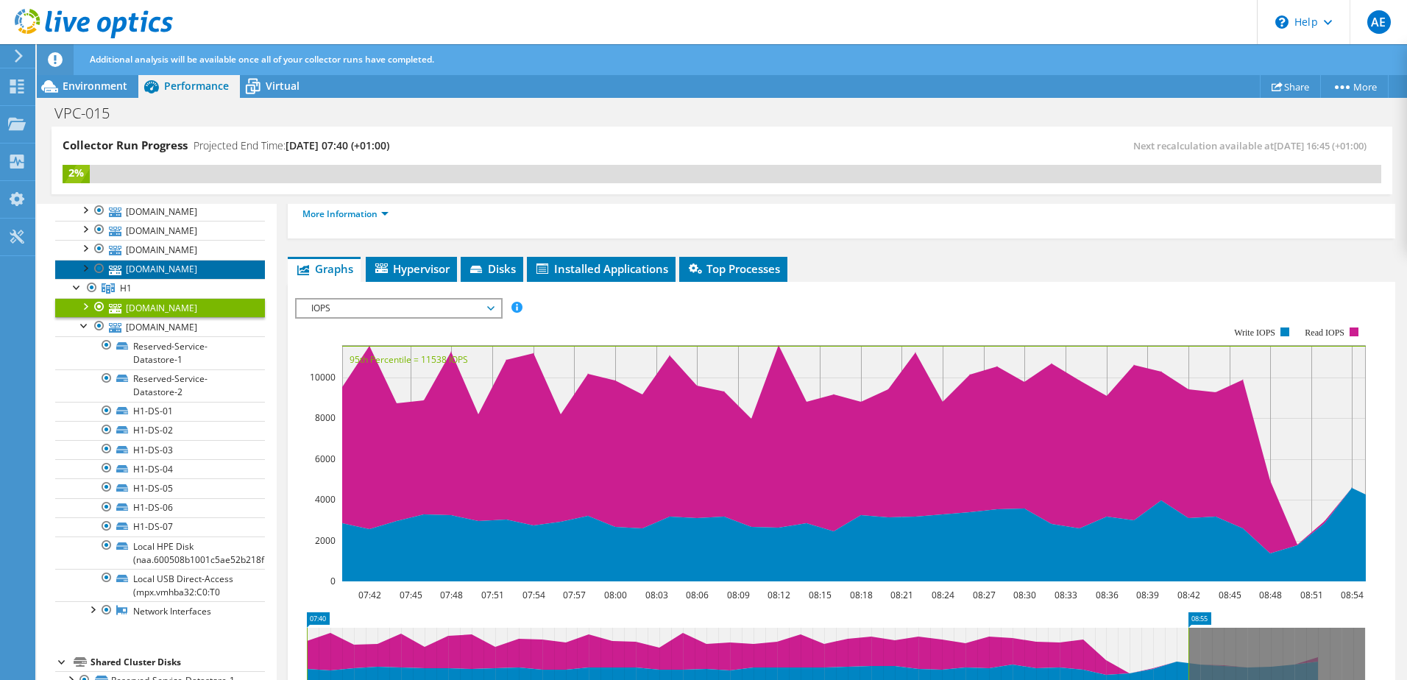
click at [163, 279] on link "esxi-uk-na-7.theharriergroup.com" at bounding box center [160, 269] width 210 height 19
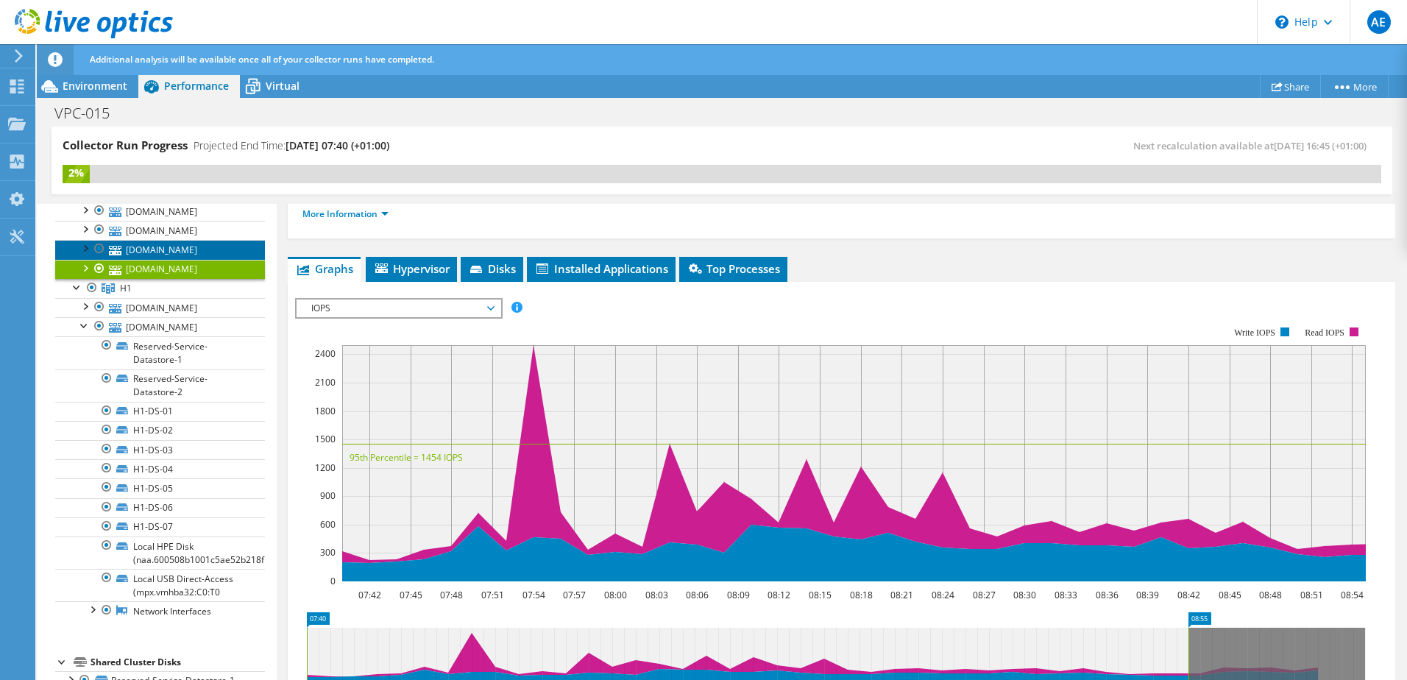
click at [187, 259] on link "esxi-uk-na-6.theharriergroup.com" at bounding box center [160, 249] width 210 height 19
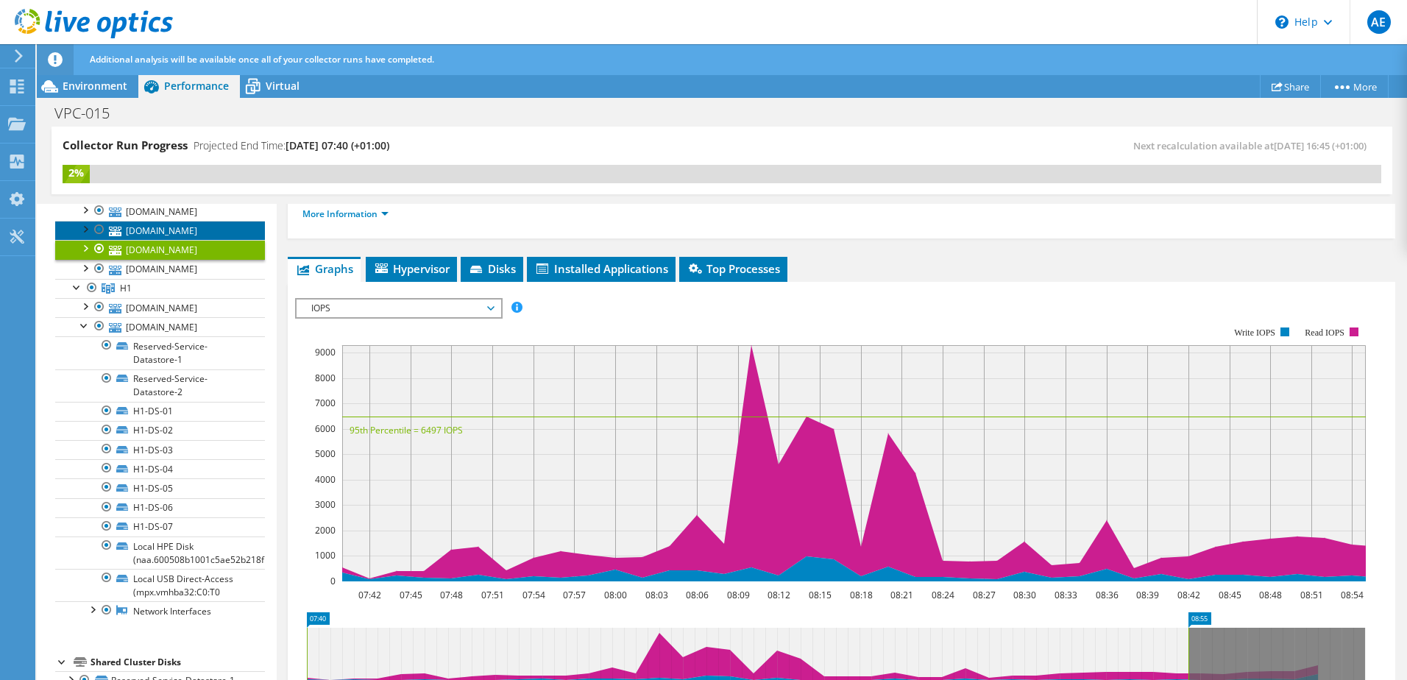
click at [184, 240] on link "esxi-uk-na-9.theharriergroup.com" at bounding box center [160, 230] width 210 height 19
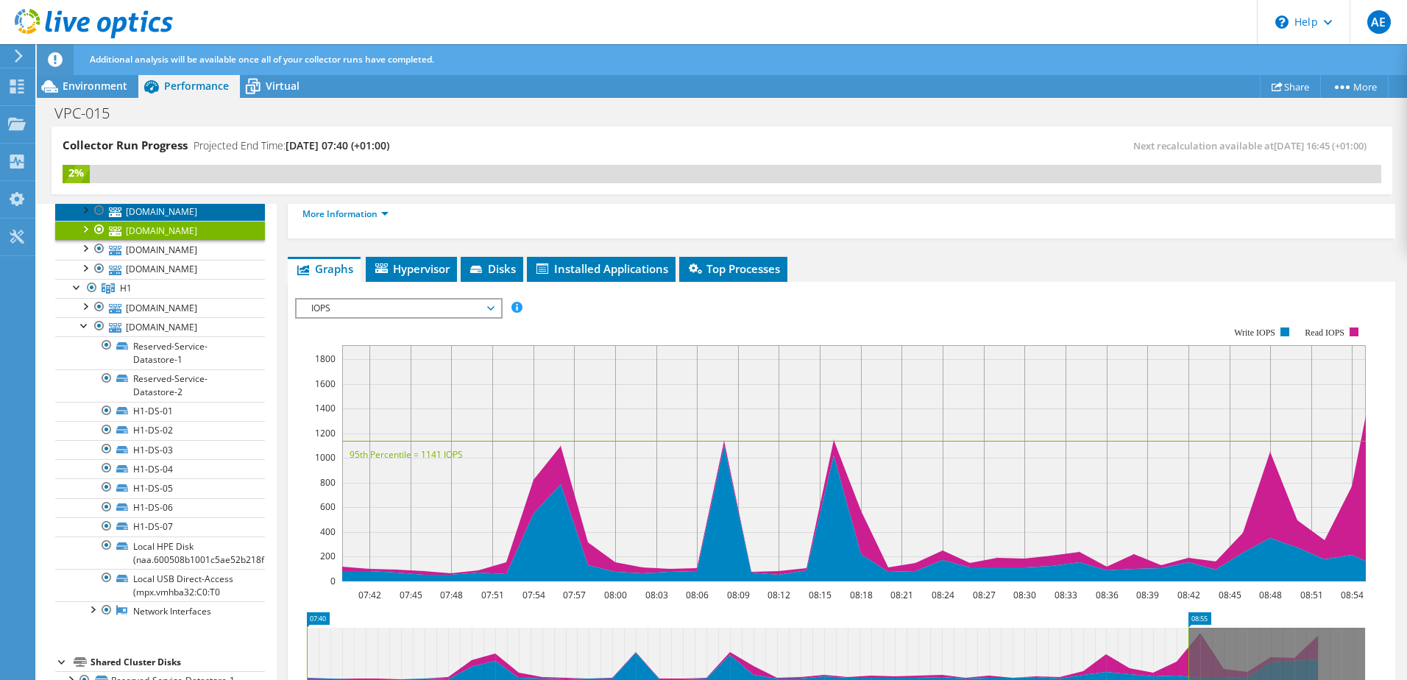
click at [182, 221] on link "esxi-uk-na-8.theharriergroup.com" at bounding box center [160, 211] width 210 height 19
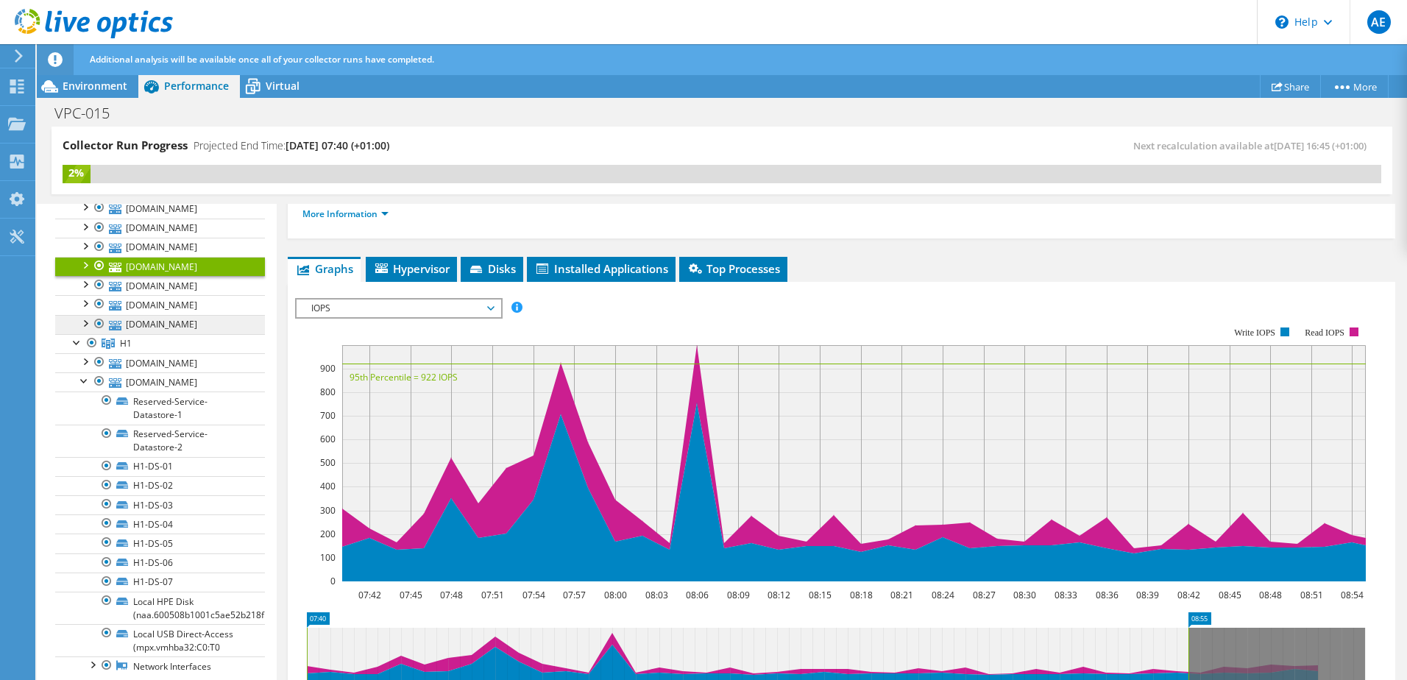
scroll to position [147, 0]
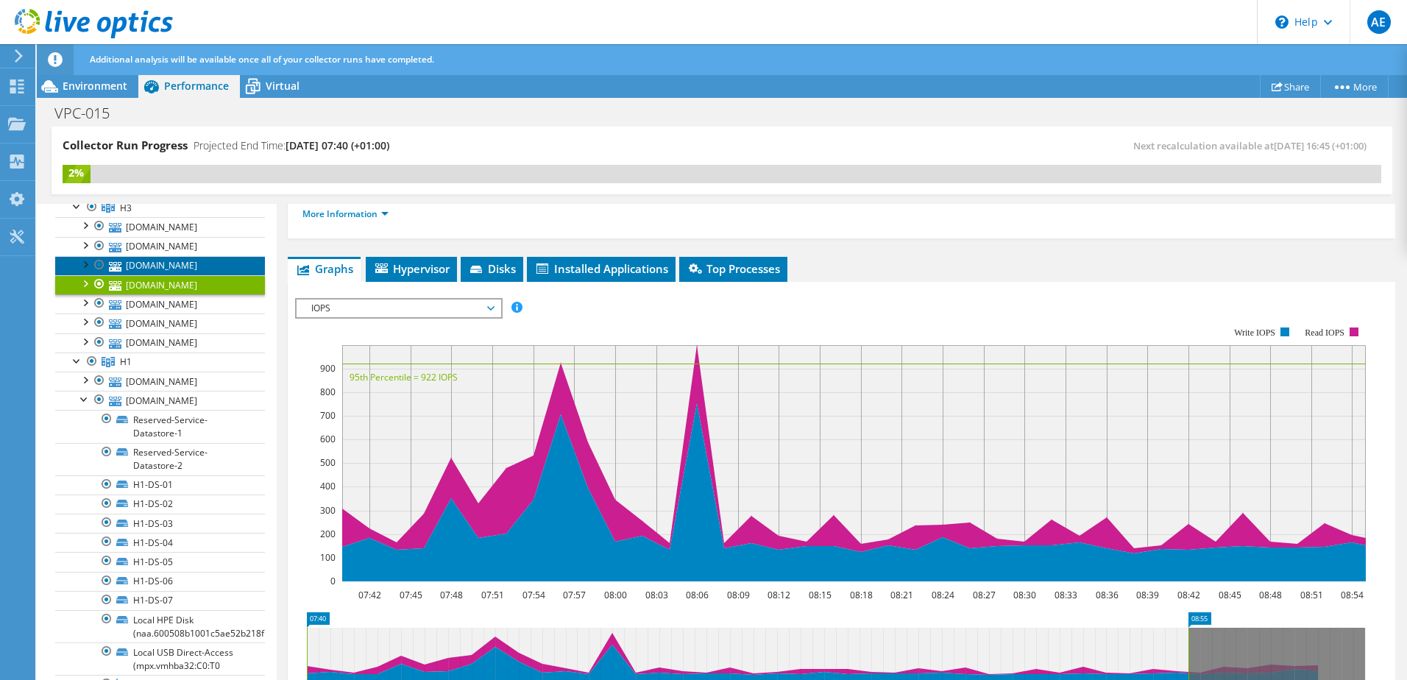
click at [169, 275] on link "esxi-uk-na-3.theharriergroup.com" at bounding box center [160, 265] width 210 height 19
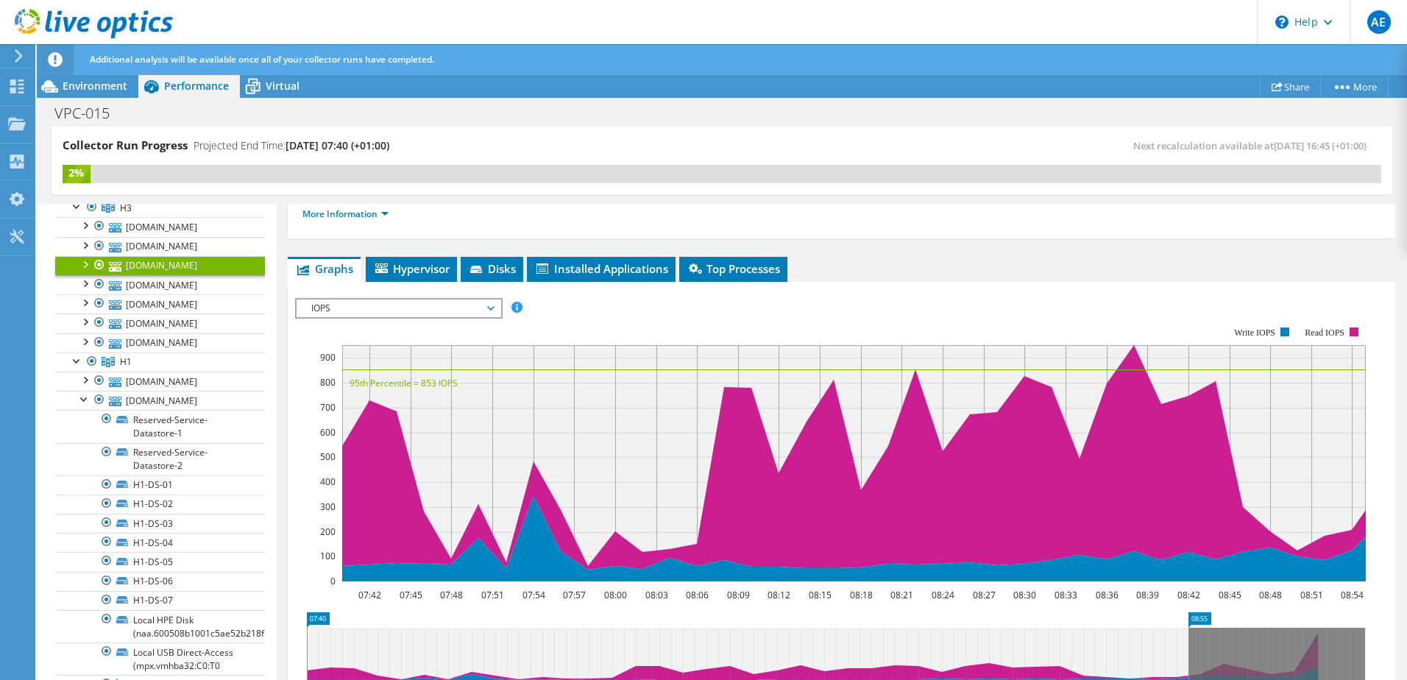
click at [82, 271] on div at bounding box center [84, 263] width 15 height 15
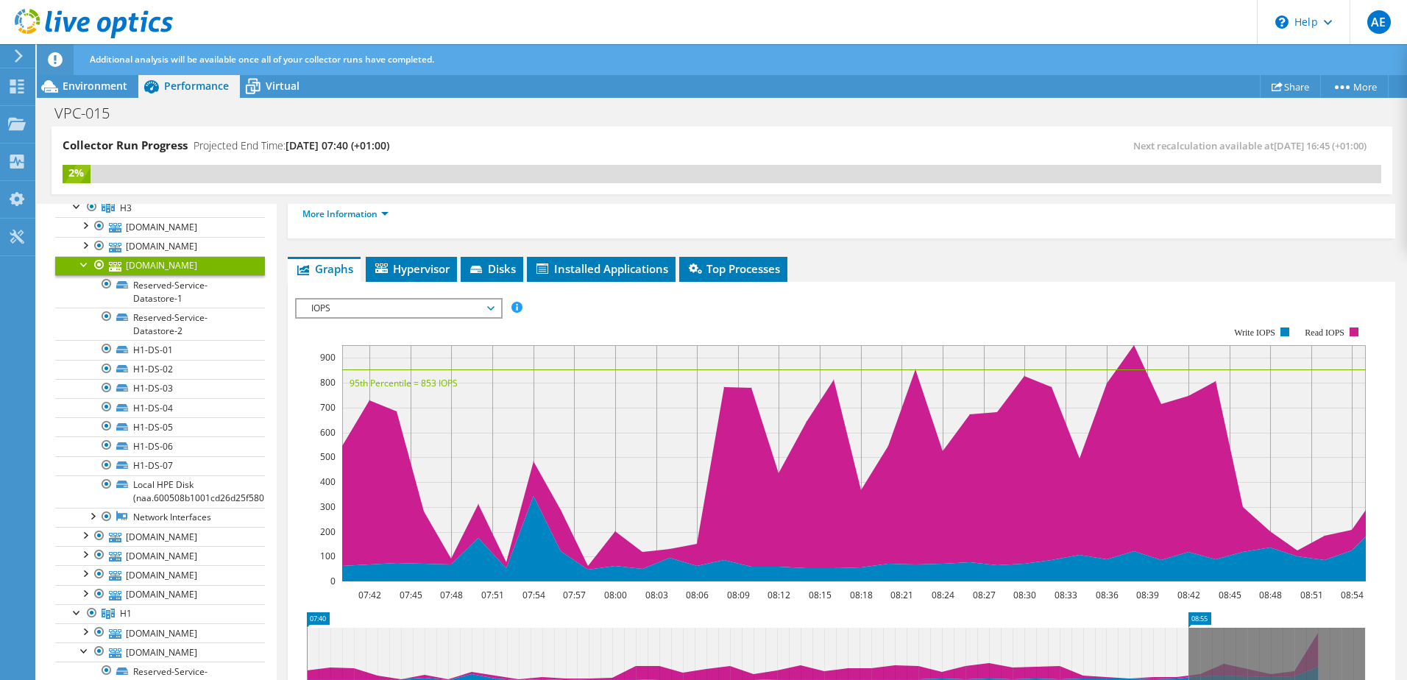
click at [85, 271] on div at bounding box center [84, 263] width 15 height 15
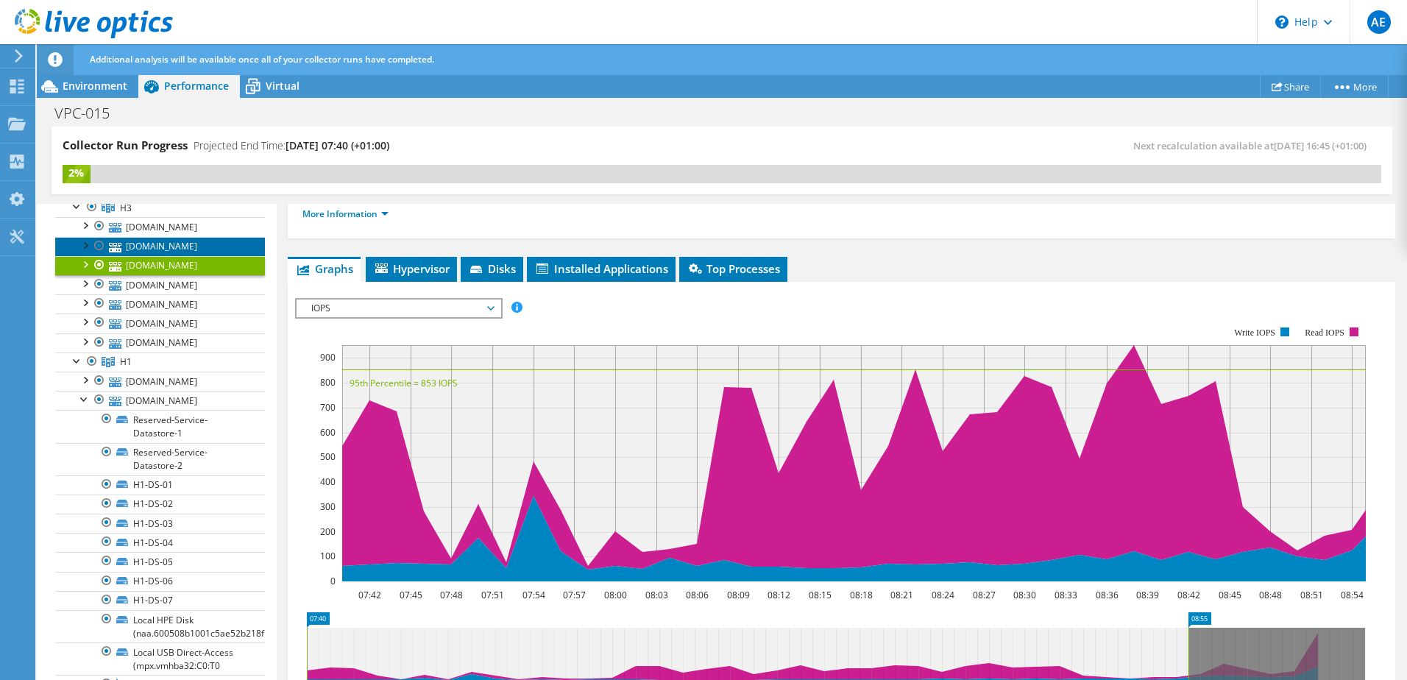
click at [162, 256] on link "esxi-uk-na-5.theharriergroup.com" at bounding box center [160, 246] width 210 height 19
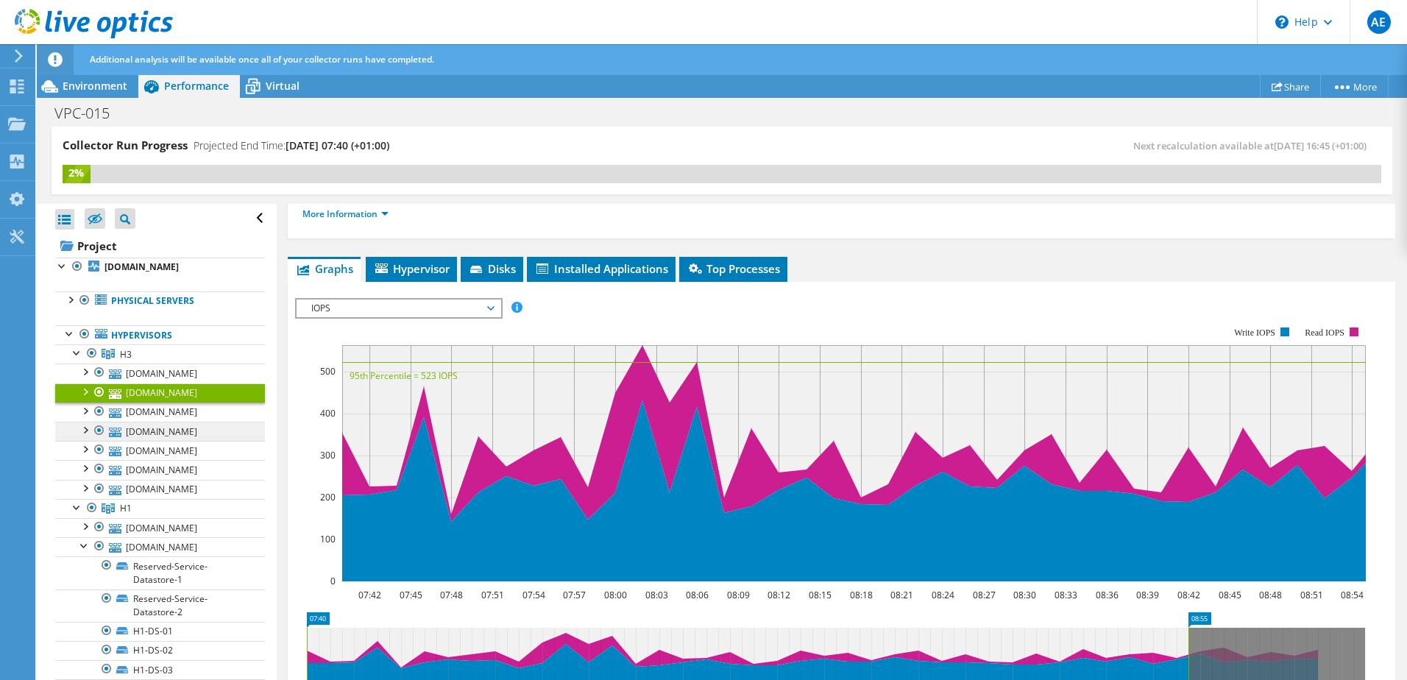
scroll to position [0, 0]
click at [155, 383] on link "esxi-uk-na-4.theharriergroup.com" at bounding box center [160, 373] width 210 height 19
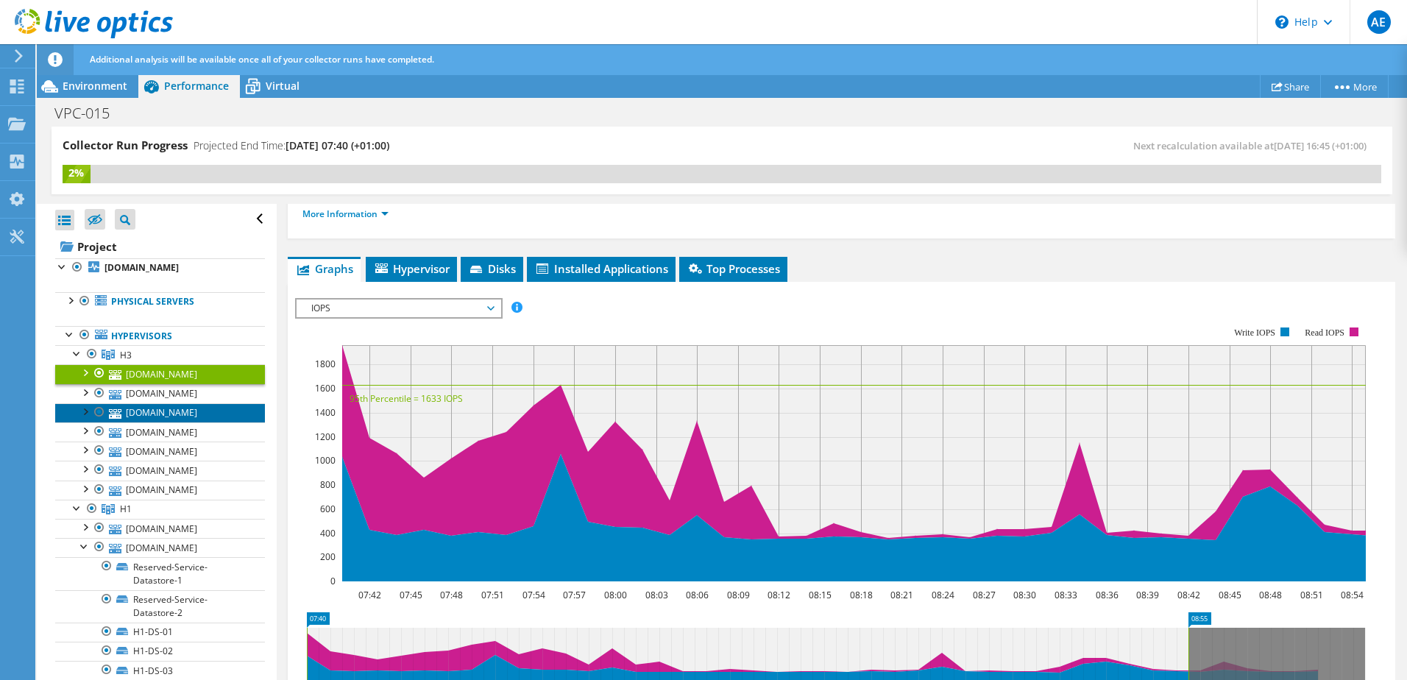
click at [163, 422] on link "esxi-uk-na-3.theharriergroup.com" at bounding box center [160, 412] width 210 height 19
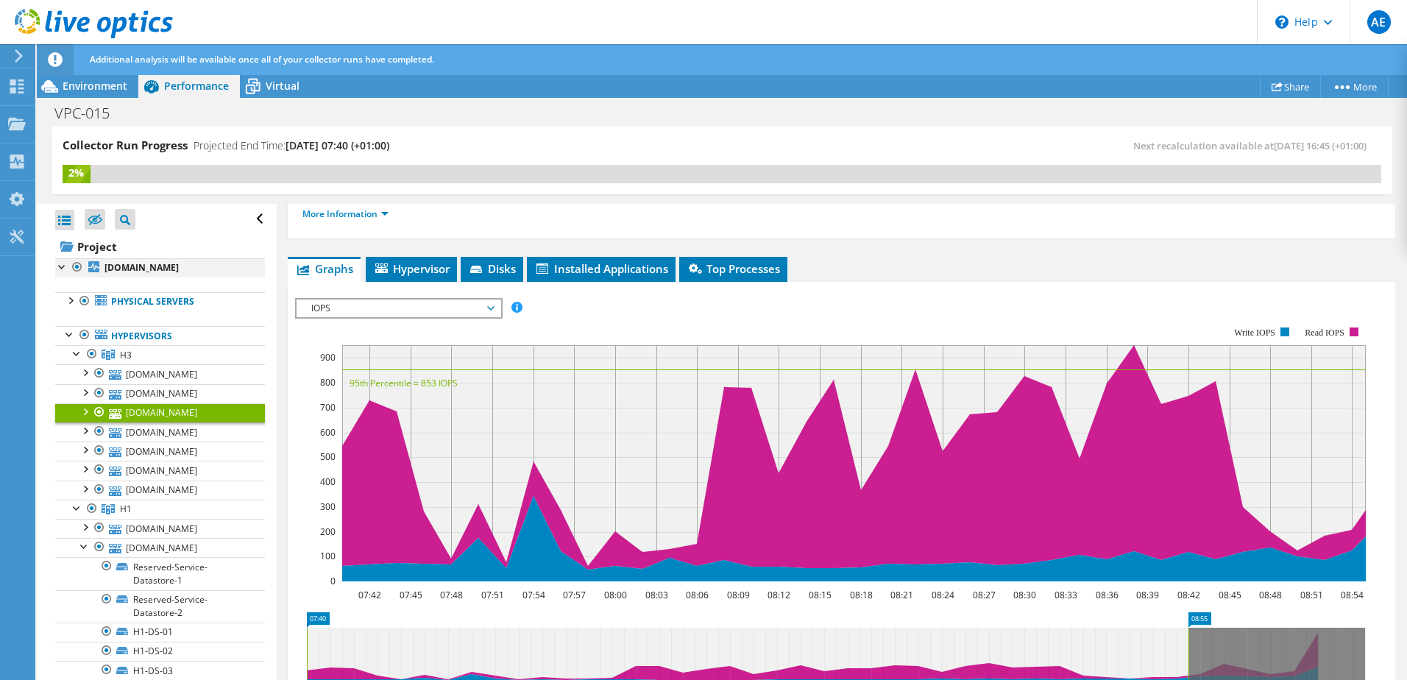
click at [63, 266] on div at bounding box center [62, 265] width 15 height 15
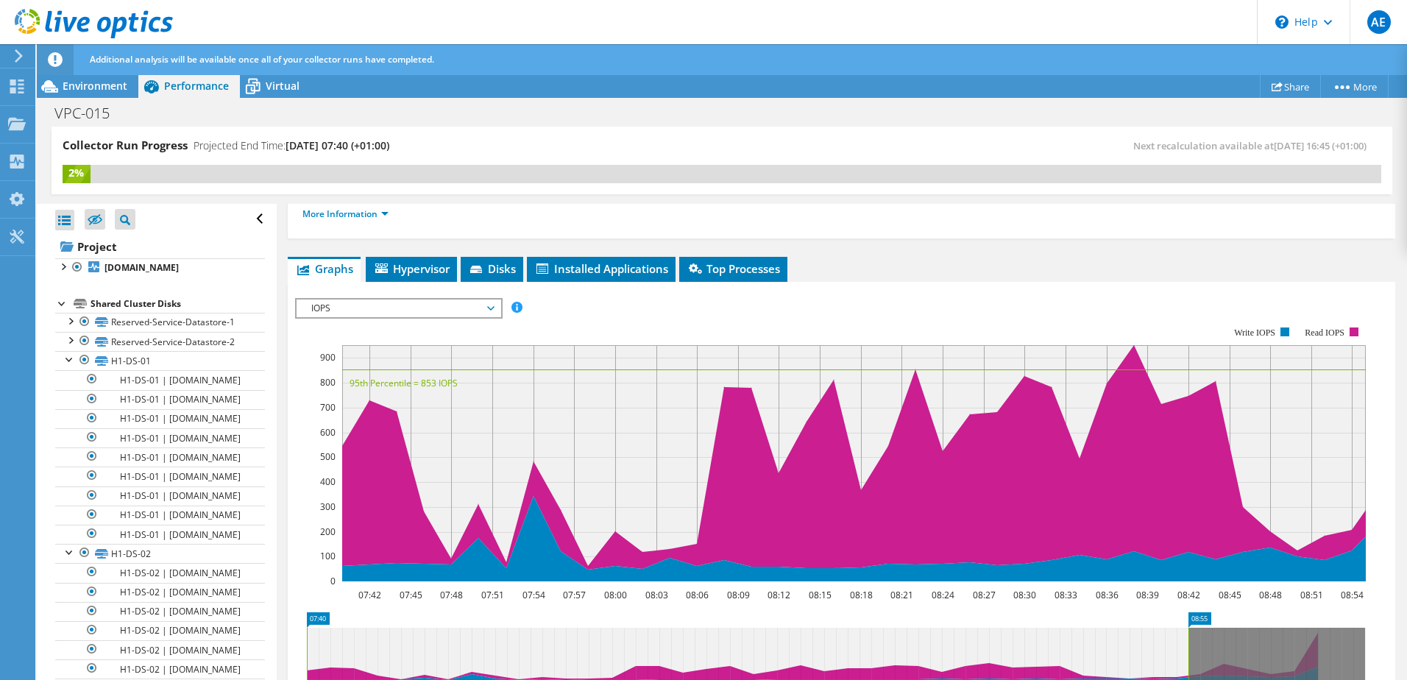
click at [60, 310] on div at bounding box center [62, 302] width 15 height 15
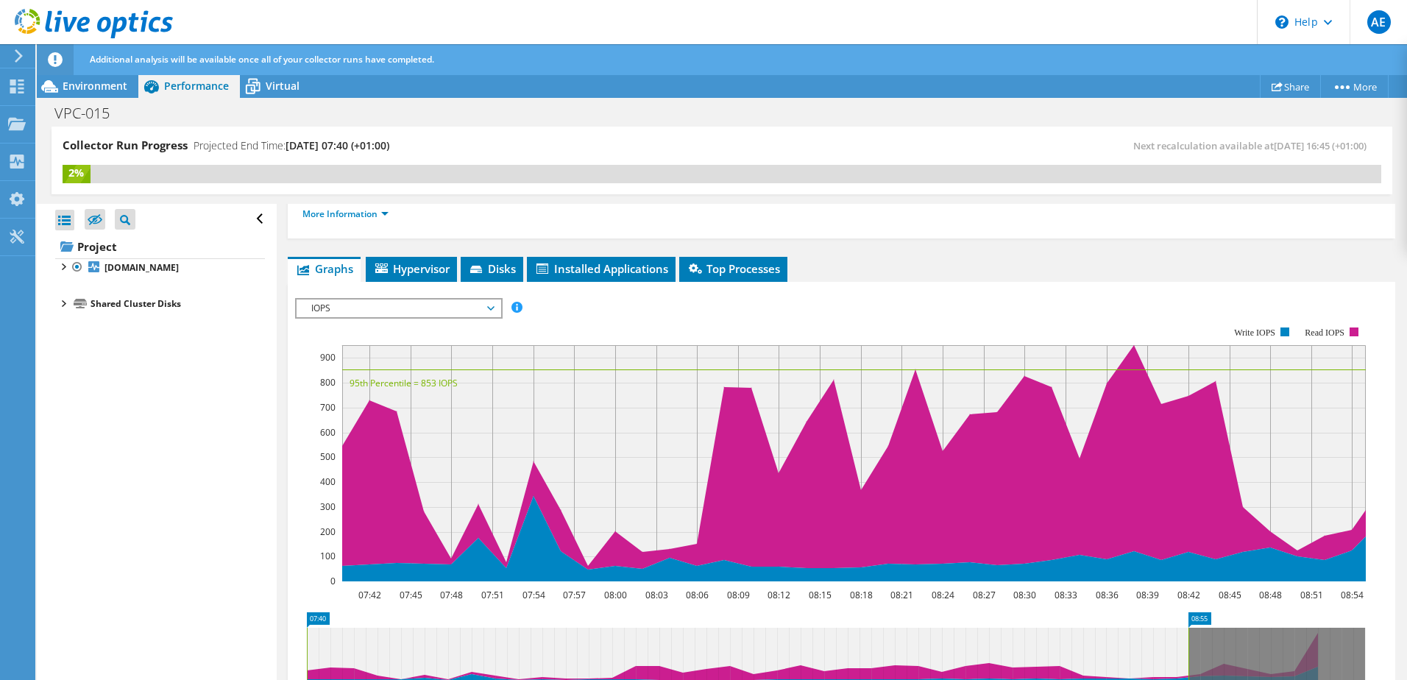
click at [278, 74] on div "Additional analysis will be available once all of your collector runs have comp…" at bounding box center [749, 59] width 1326 height 31
click at [279, 82] on span "Virtual" at bounding box center [283, 86] width 34 height 14
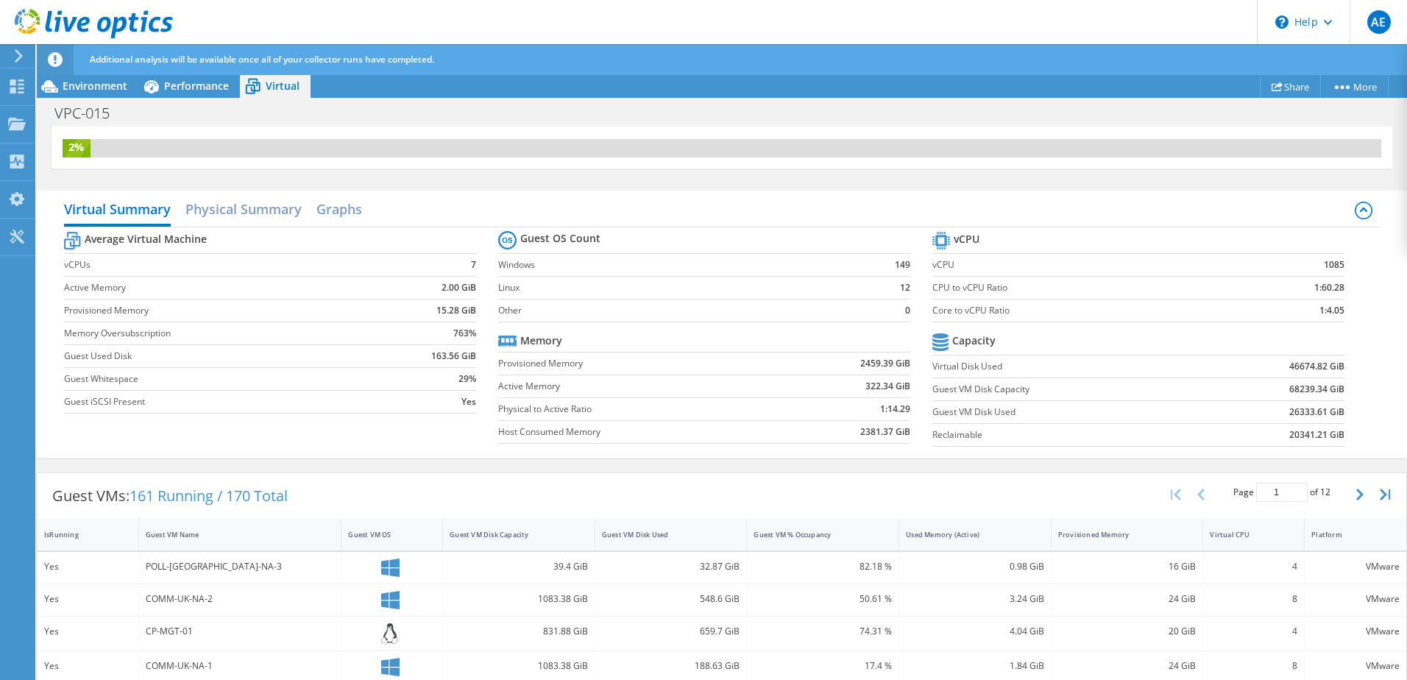
scroll to position [10, 0]
click at [247, 212] on h2 "Physical Summary" at bounding box center [243, 210] width 116 height 32
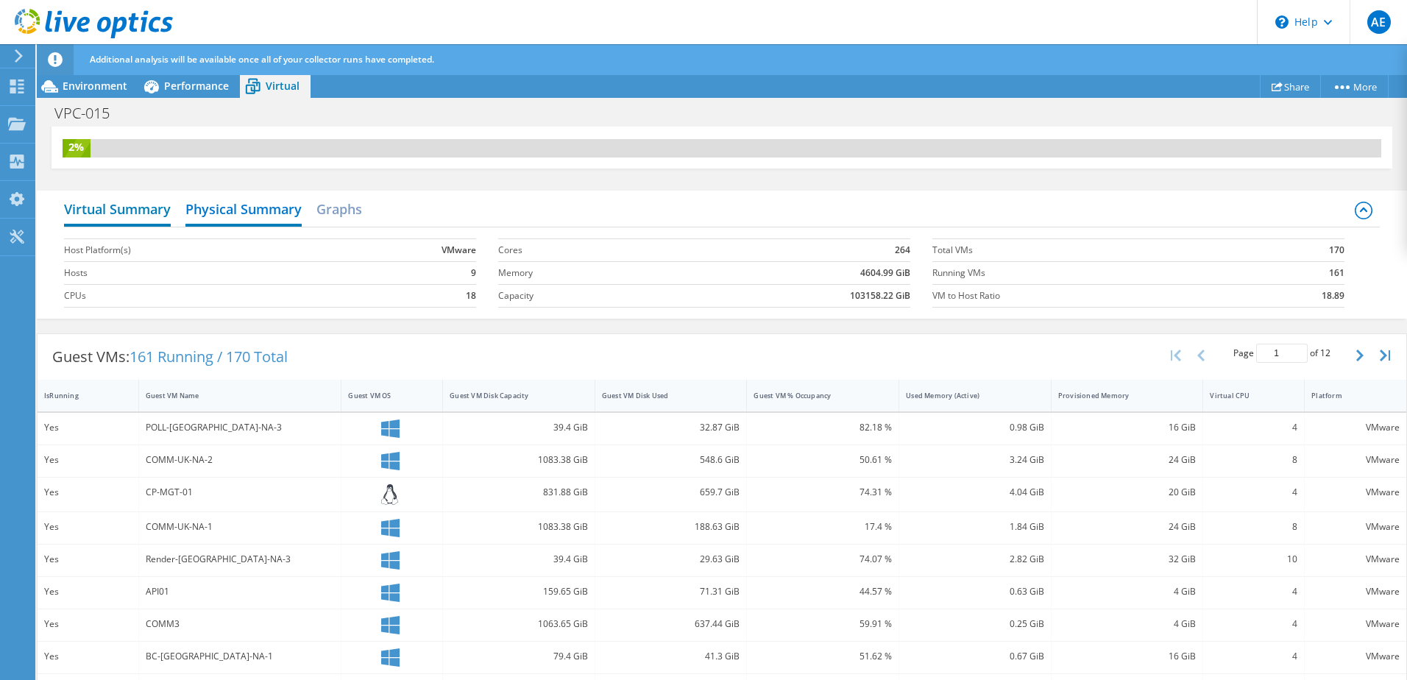
click at [143, 211] on h2 "Virtual Summary" at bounding box center [117, 210] width 107 height 32
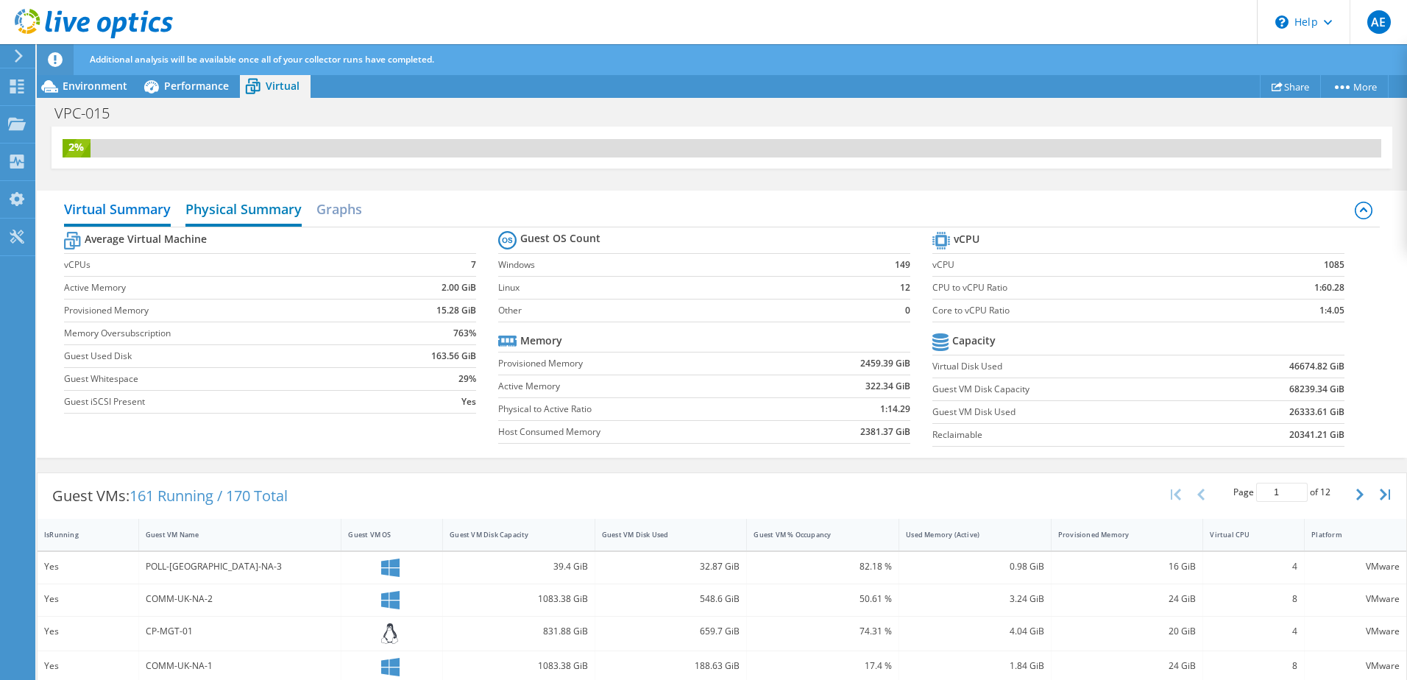
click at [221, 208] on h2 "Physical Summary" at bounding box center [243, 210] width 116 height 32
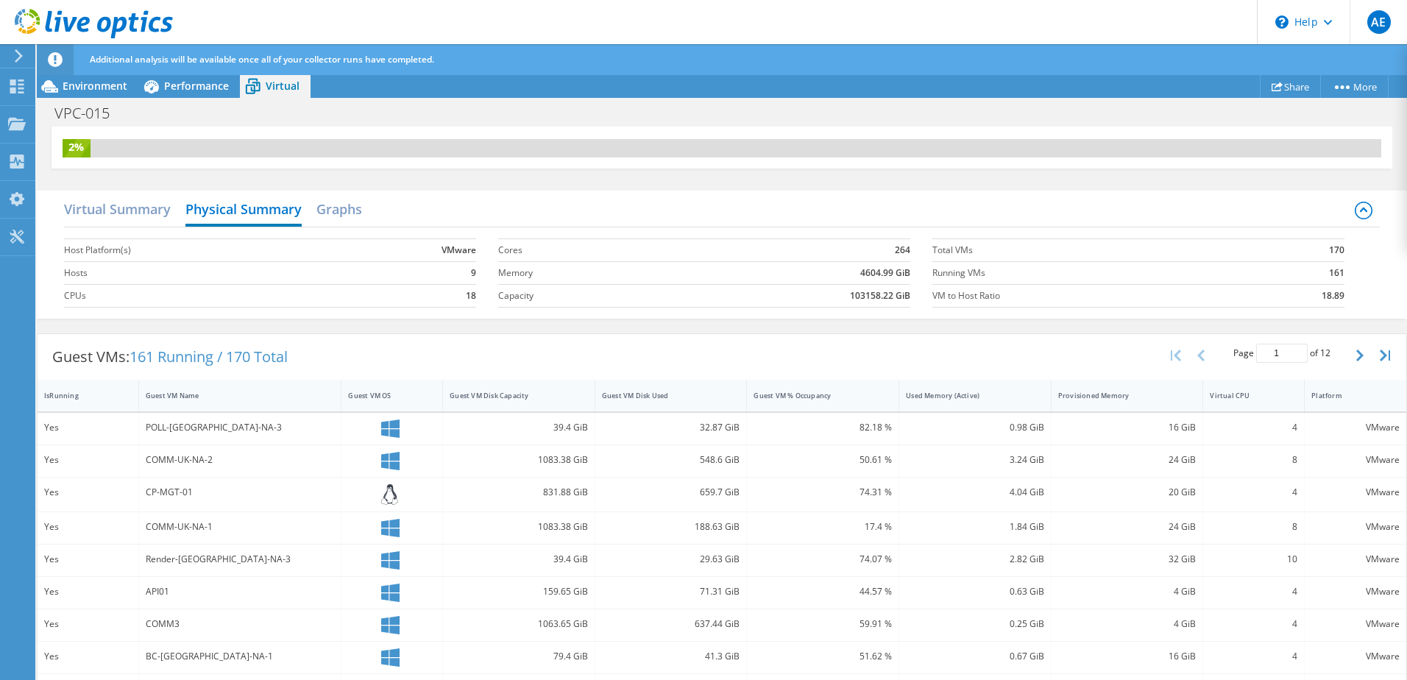
click at [389, 202] on div "Virtual Summary Physical Summary Graphs" at bounding box center [722, 210] width 1316 height 33
click at [342, 207] on h2 "Graphs" at bounding box center [339, 210] width 46 height 32
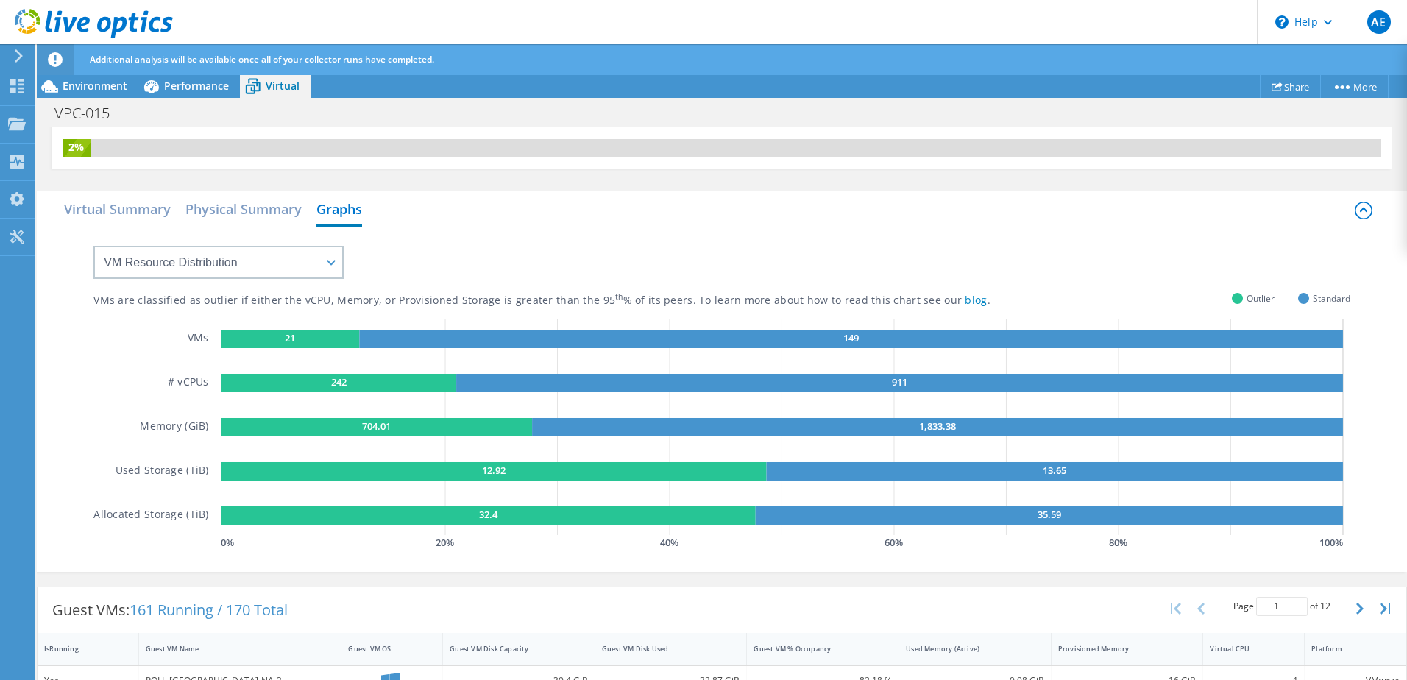
click at [288, 333] on text "21" at bounding box center [290, 337] width 10 height 13
click at [657, 344] on rect at bounding box center [851, 339] width 984 height 18
click at [1349, 615] on button "button" at bounding box center [1361, 609] width 25 height 28
type input "2"
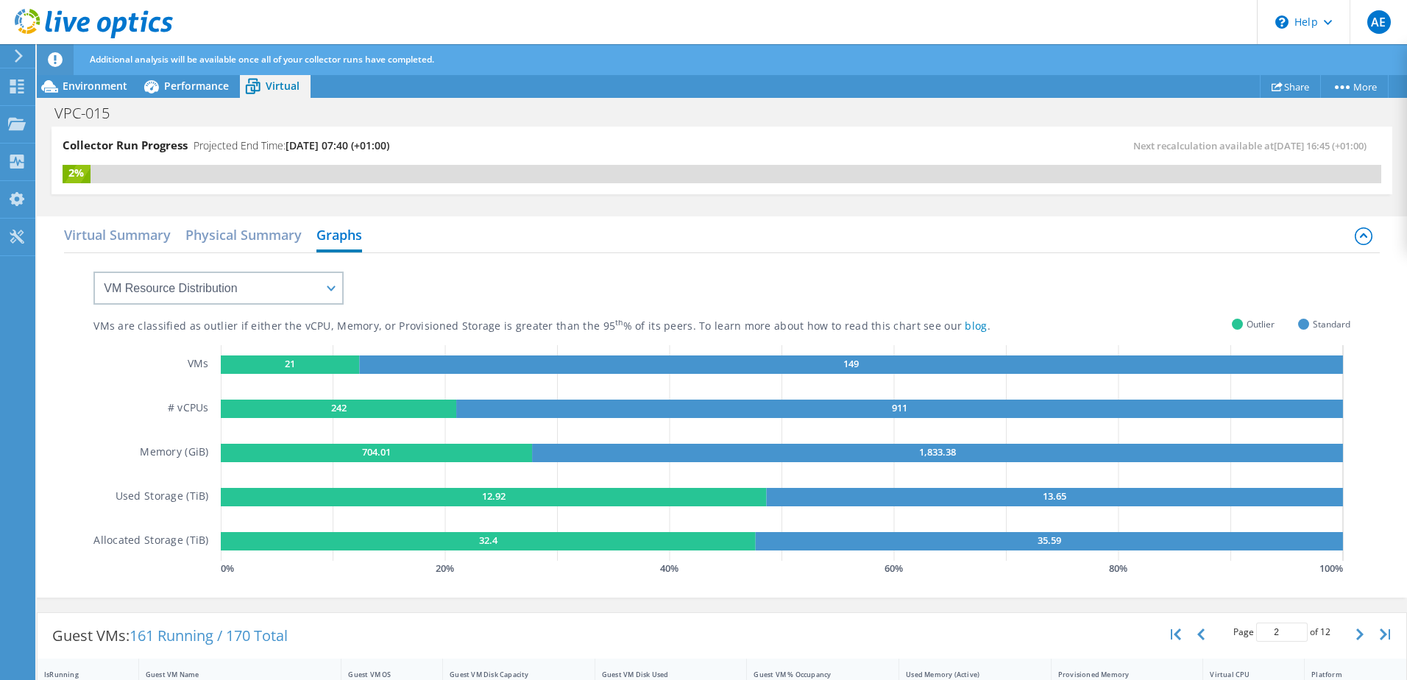
scroll to position [0, 0]
click at [182, 91] on span "Performance" at bounding box center [196, 86] width 65 height 14
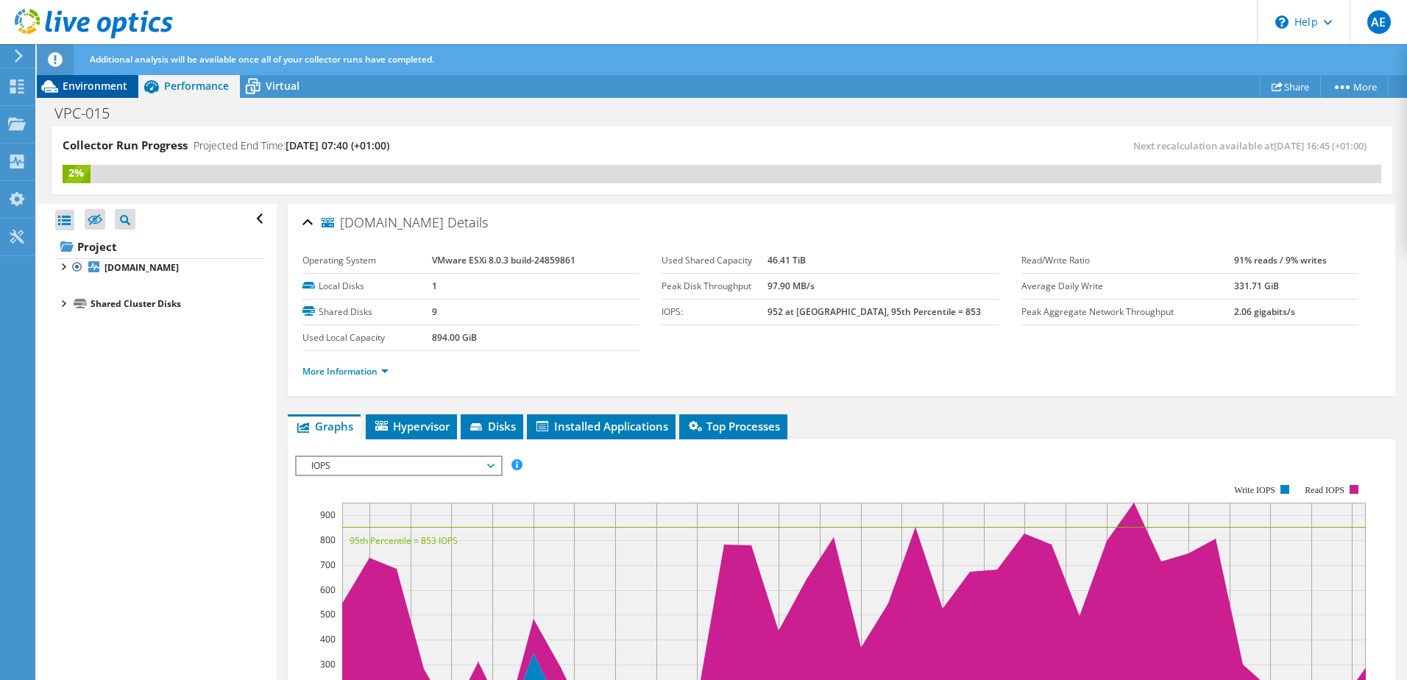
click at [97, 93] on div "Environment" at bounding box center [88, 86] width 102 height 24
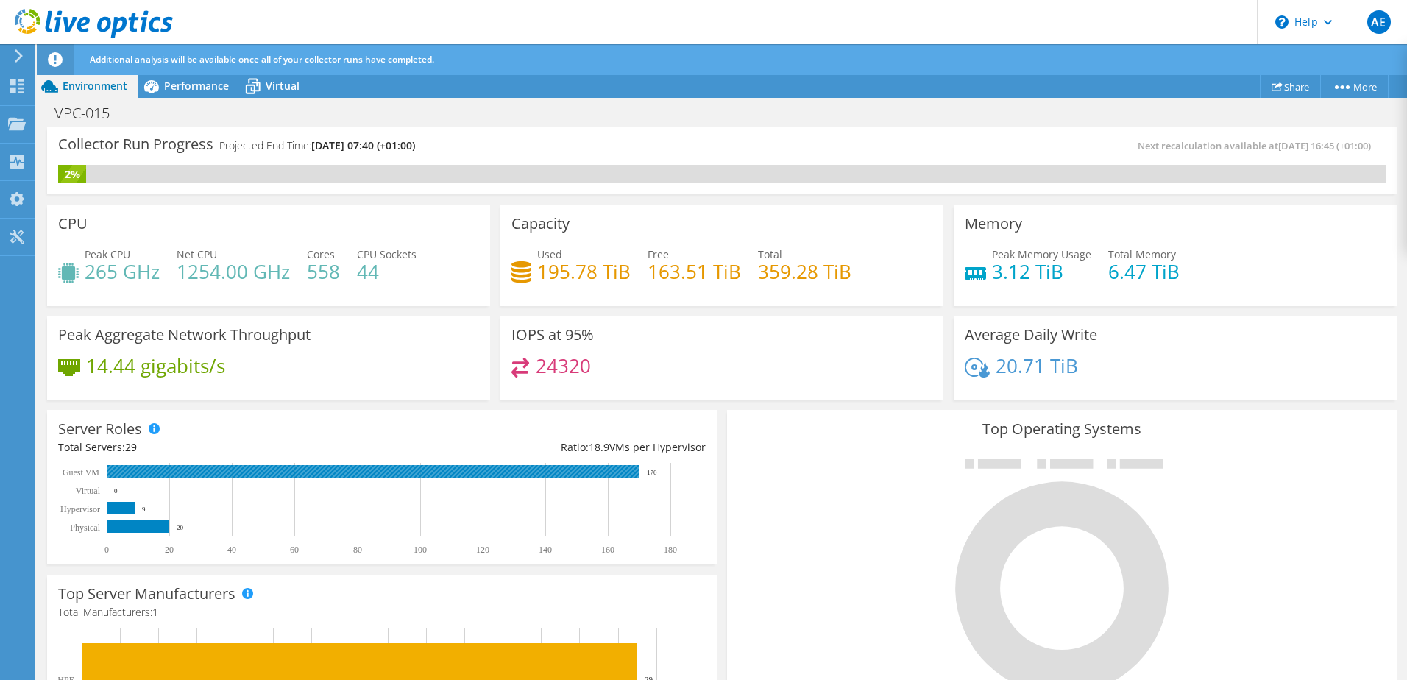
click at [160, 472] on rect at bounding box center [373, 471] width 533 height 13
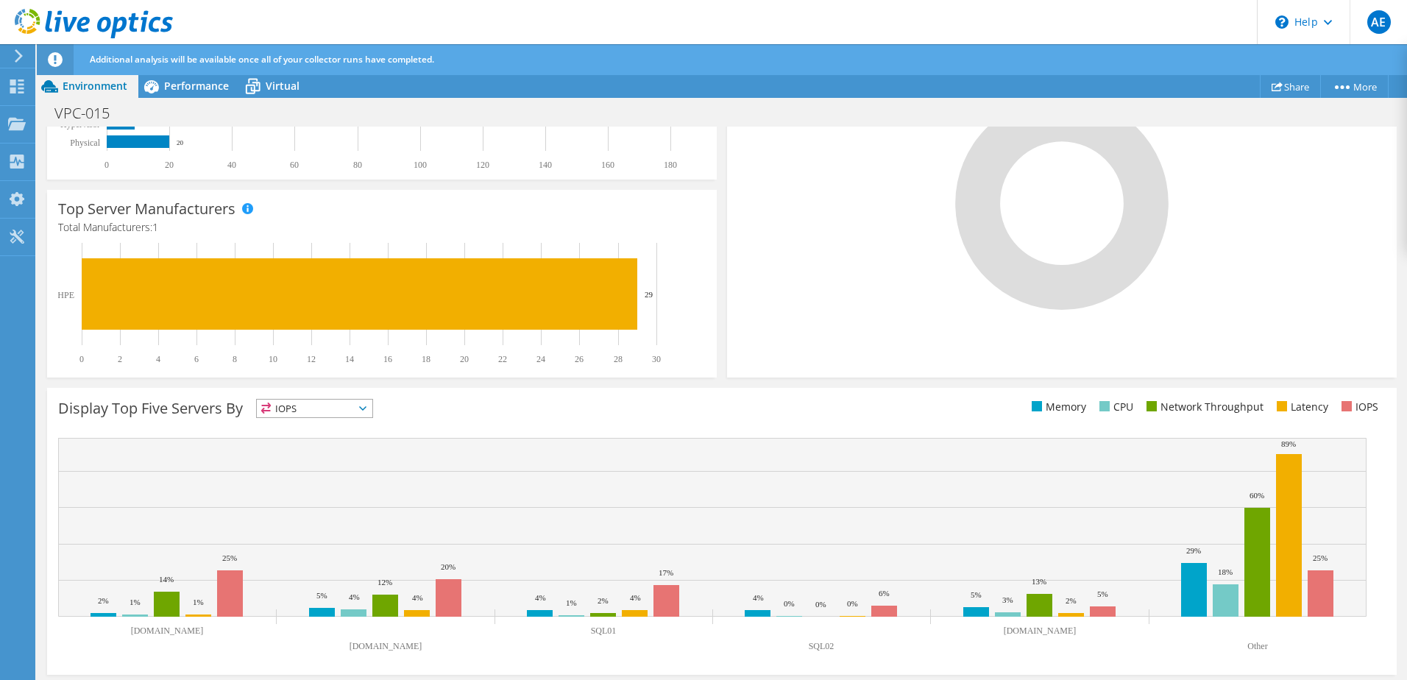
scroll to position [389, 0]
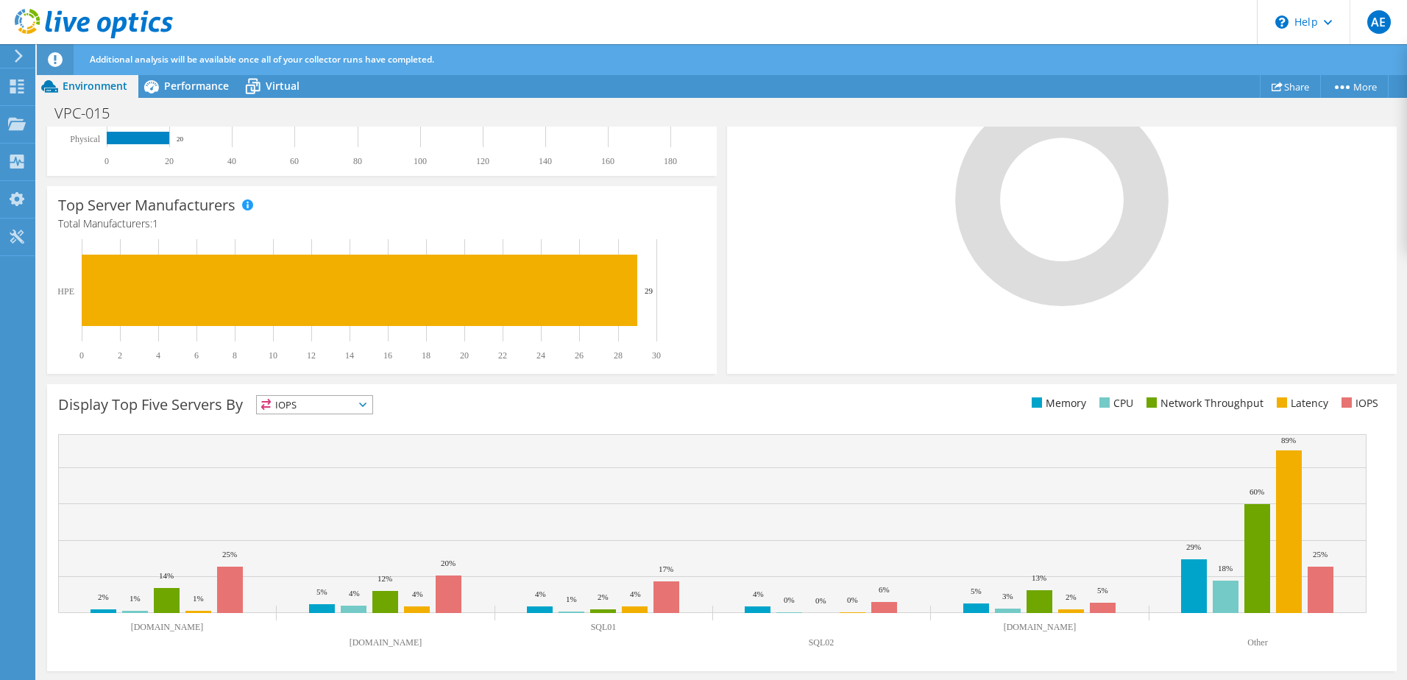
click at [325, 400] on span "IOPS" at bounding box center [315, 405] width 116 height 18
click at [330, 481] on li "Network Throughput" at bounding box center [315, 485] width 116 height 21
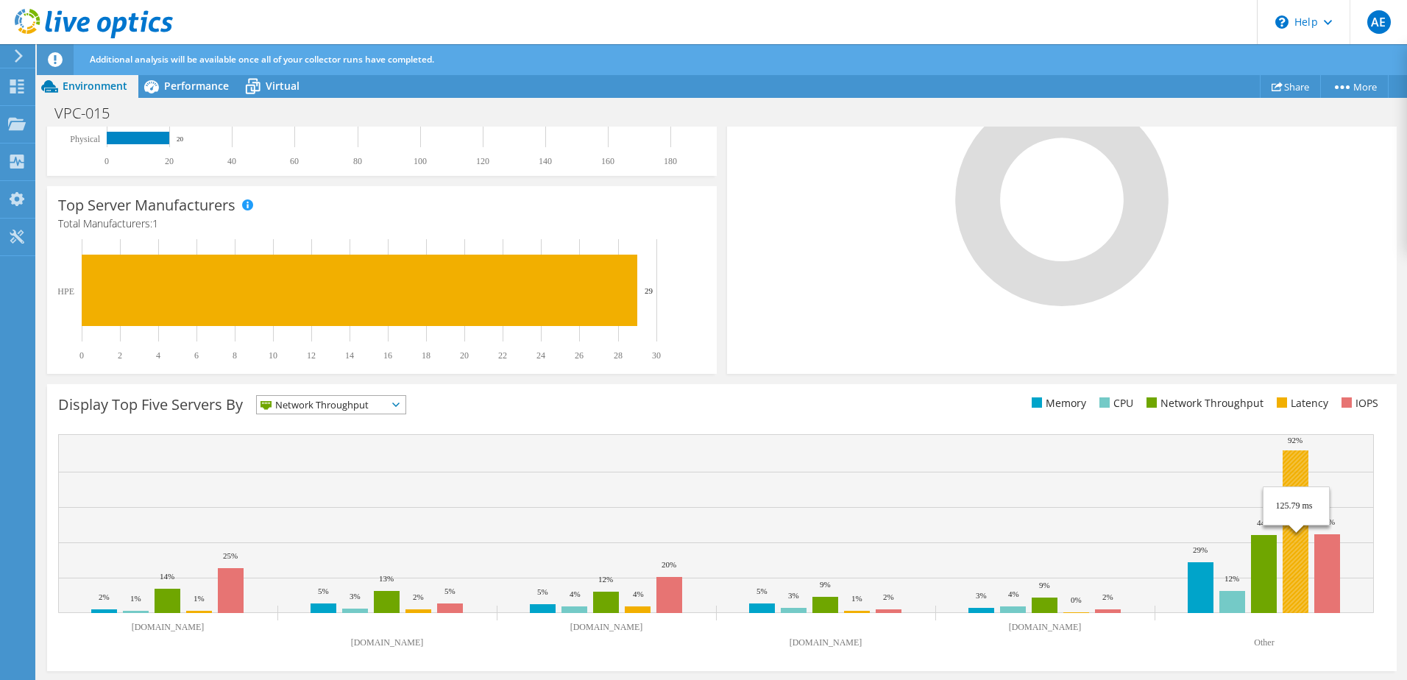
click at [1295, 575] on rect at bounding box center [1296, 531] width 26 height 163
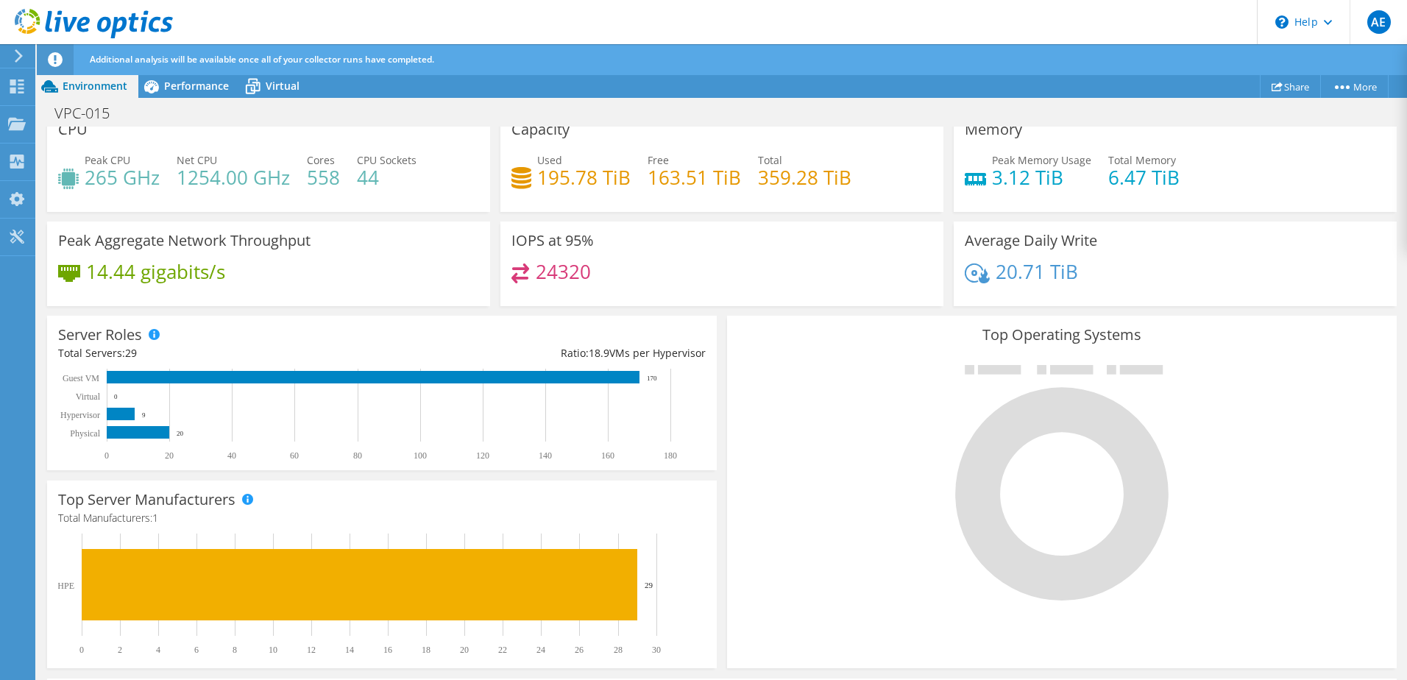
scroll to position [0, 0]
click at [197, 88] on span "Performance" at bounding box center [196, 86] width 65 height 14
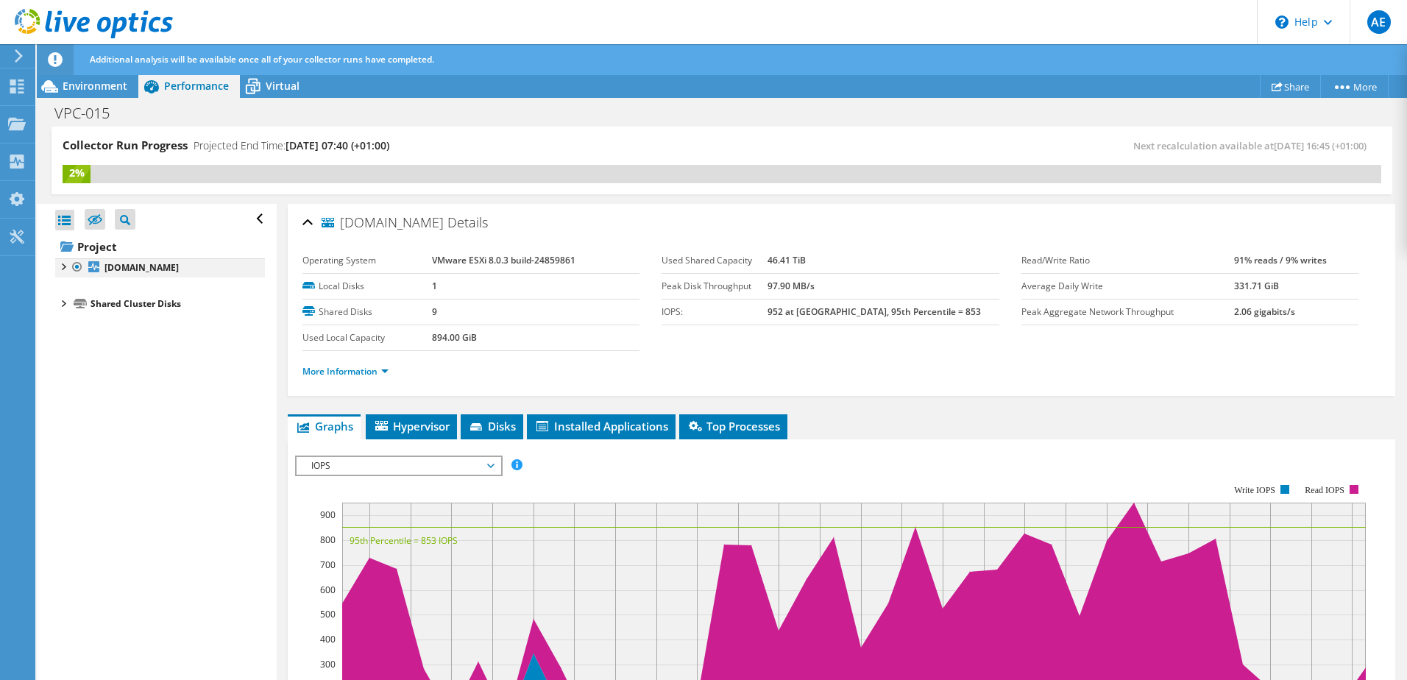
click at [61, 267] on div at bounding box center [62, 265] width 15 height 15
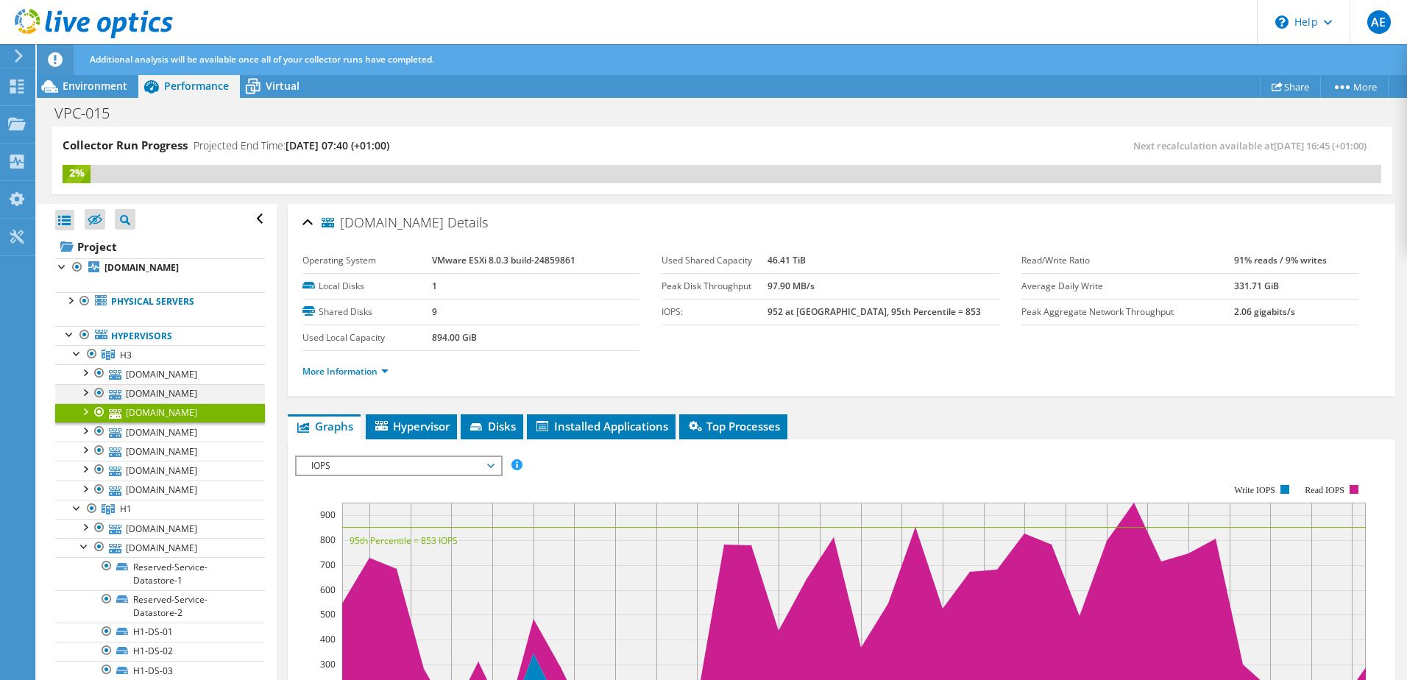
click at [87, 399] on div at bounding box center [84, 391] width 15 height 15
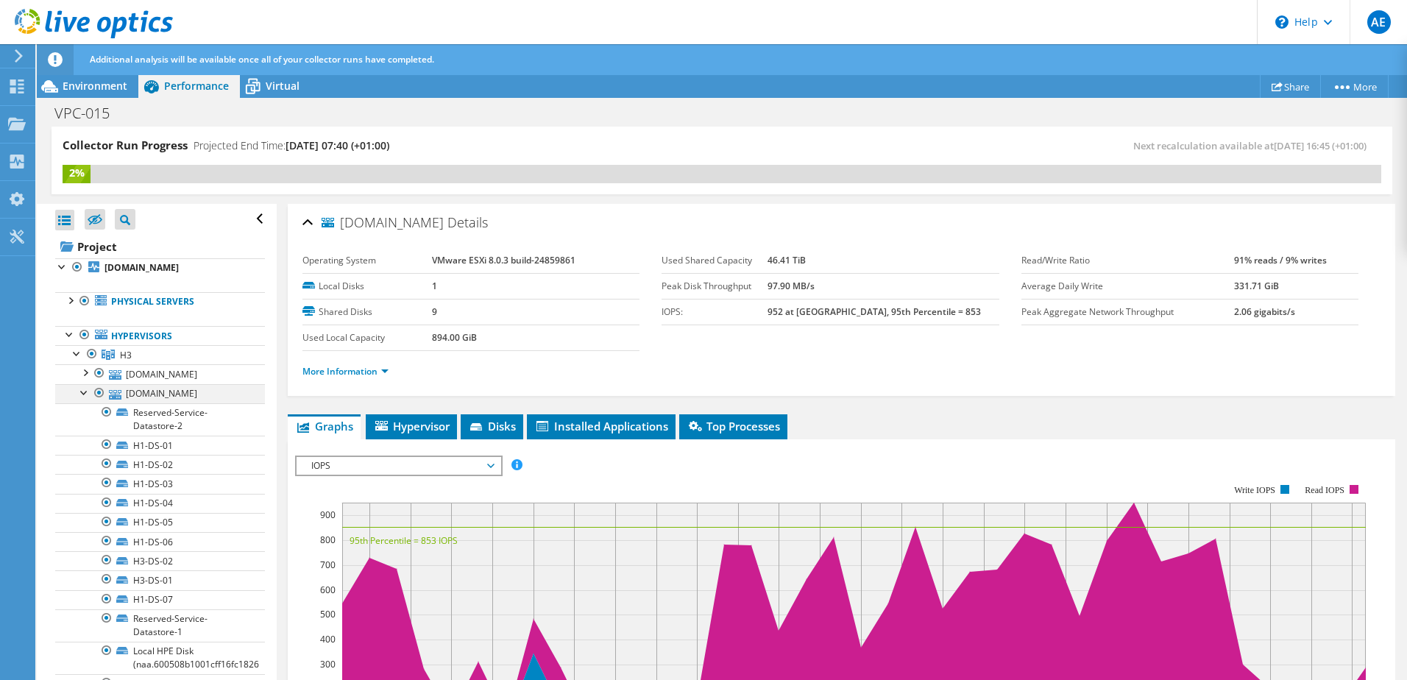
click at [91, 399] on div at bounding box center [84, 391] width 15 height 15
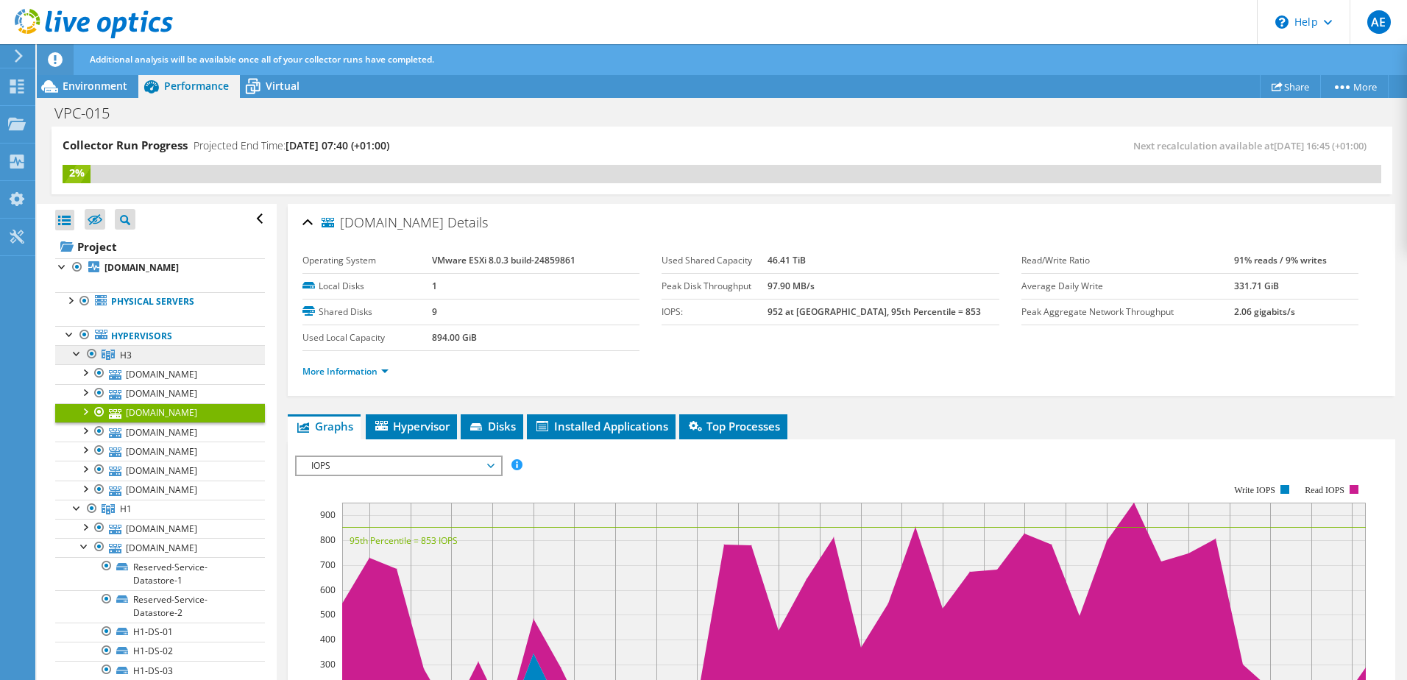
click at [140, 364] on link "H3" at bounding box center [160, 354] width 210 height 19
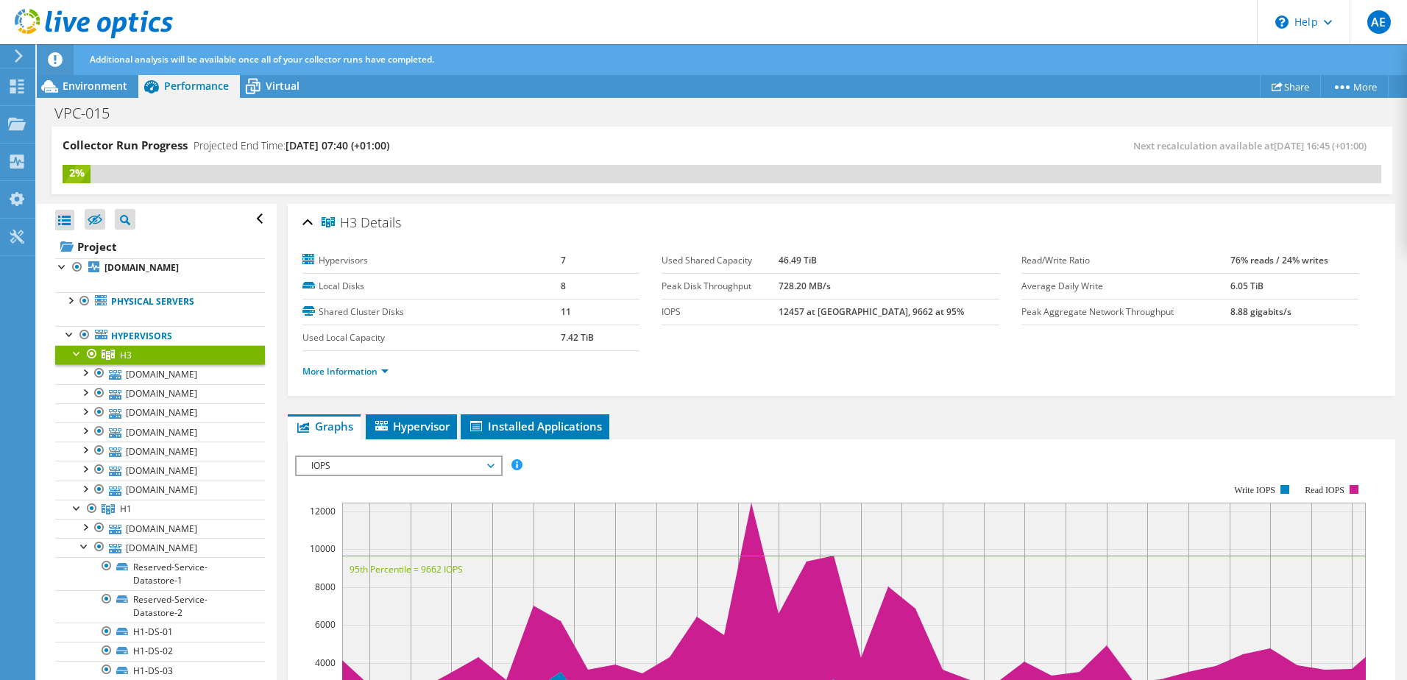
scroll to position [74, 0]
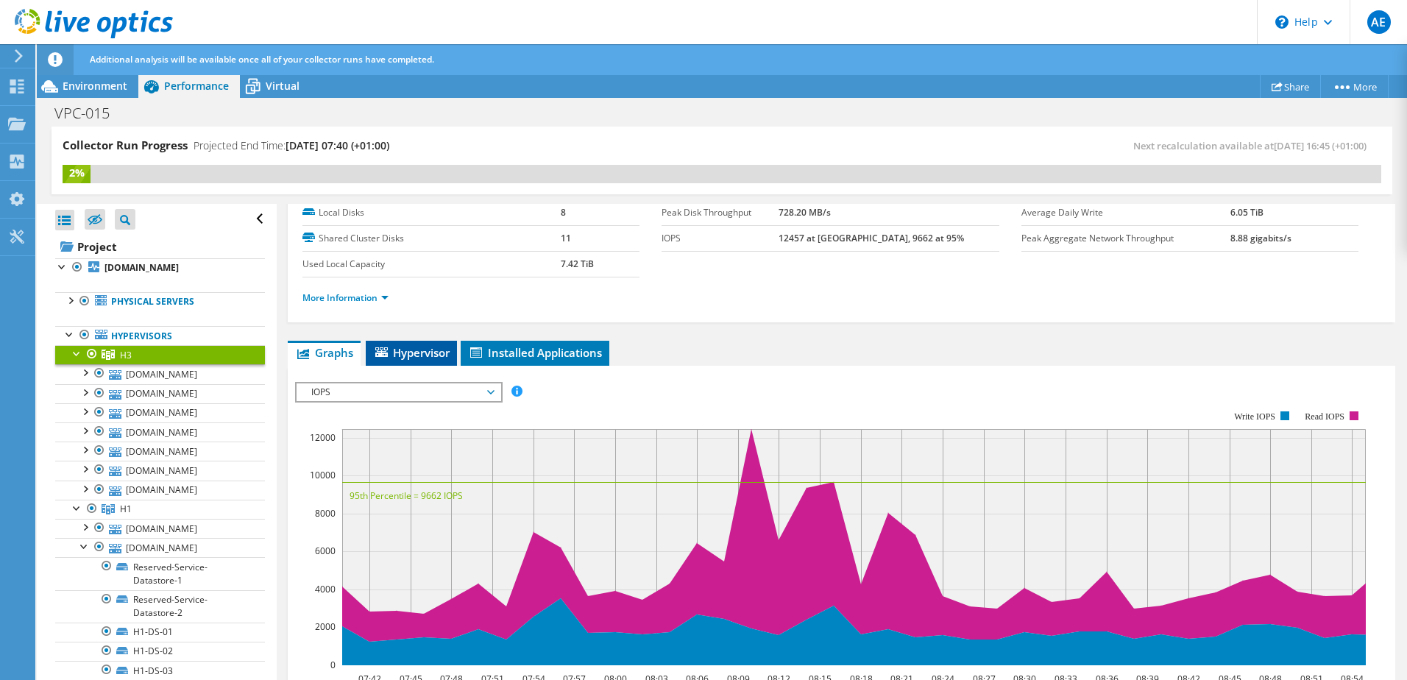
click at [420, 359] on span "Hypervisor" at bounding box center [411, 352] width 77 height 15
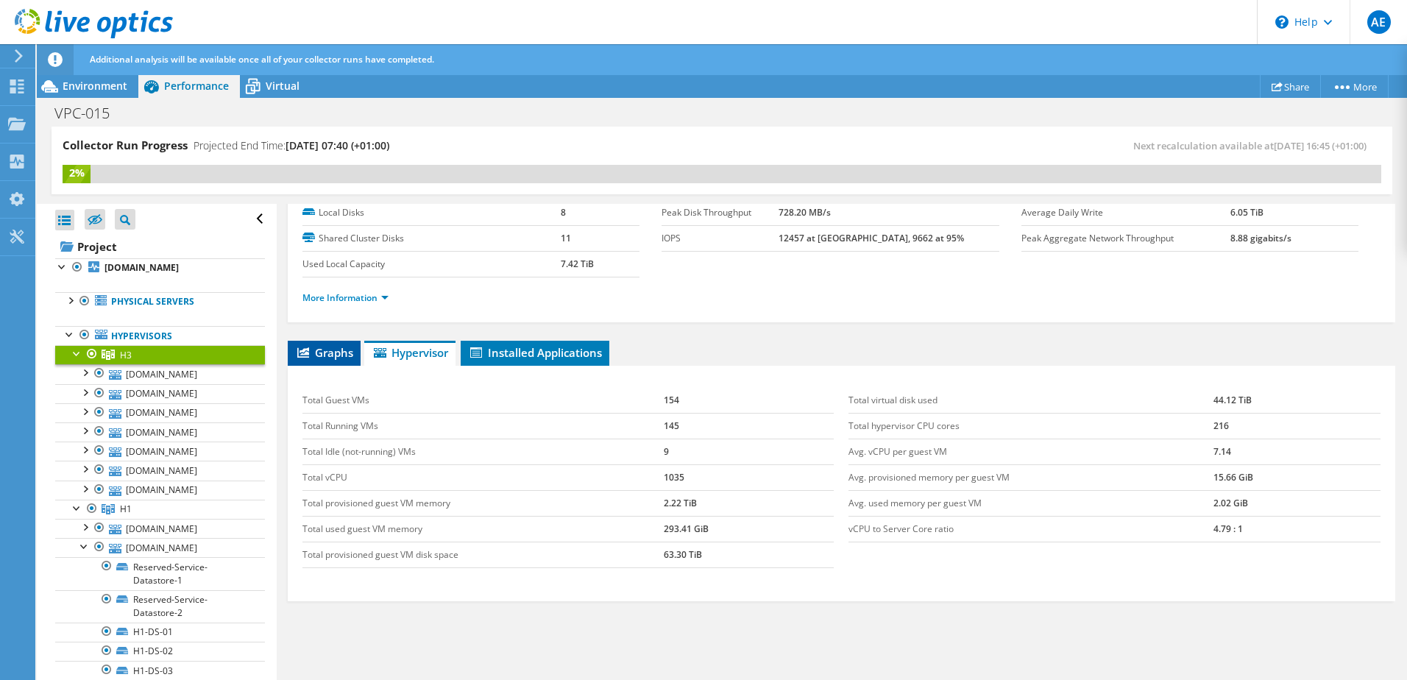
click at [323, 354] on span "Graphs" at bounding box center [324, 352] width 58 height 15
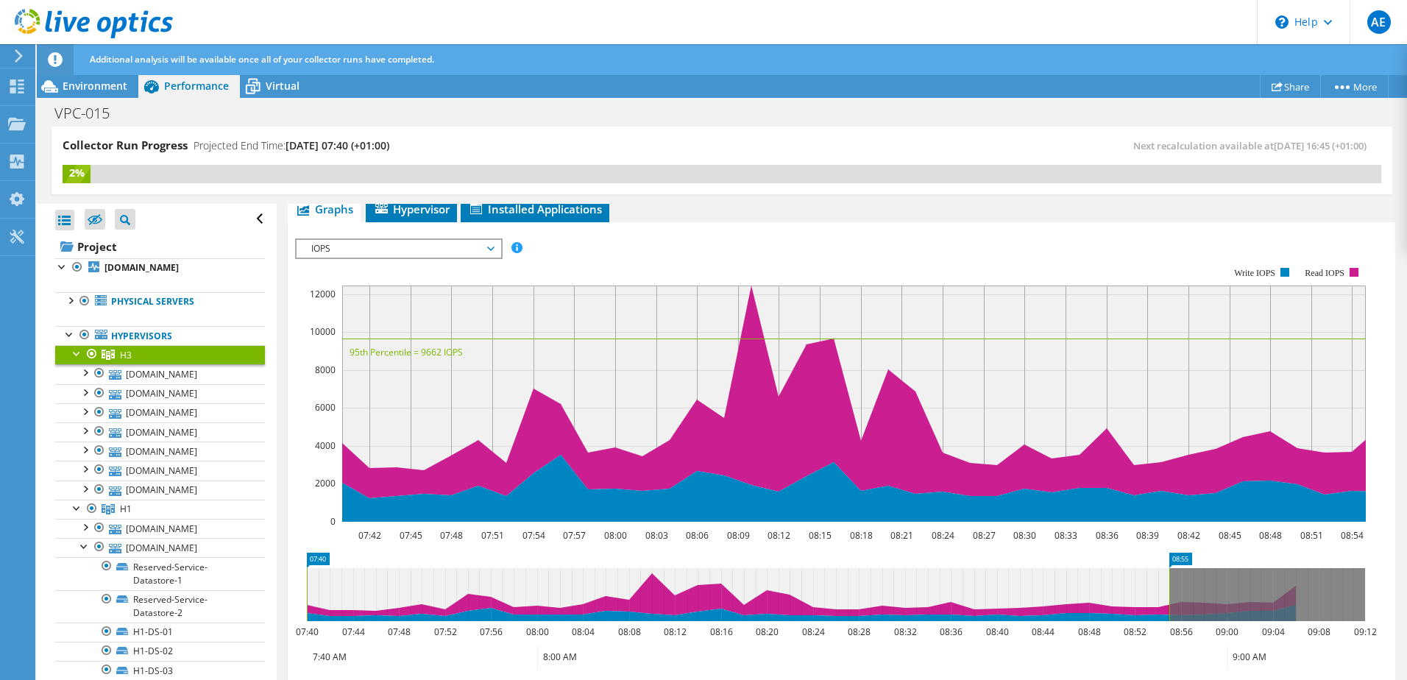
scroll to position [221, 0]
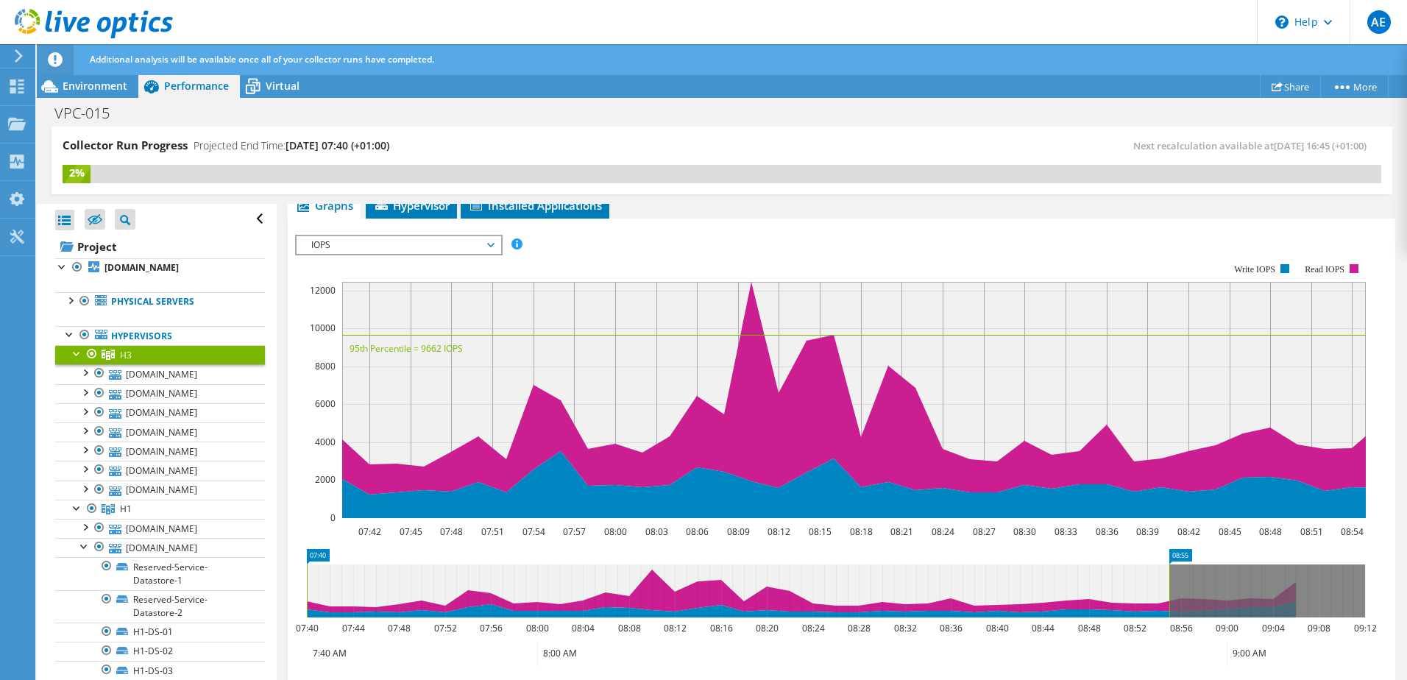
click at [79, 360] on div at bounding box center [77, 352] width 15 height 15
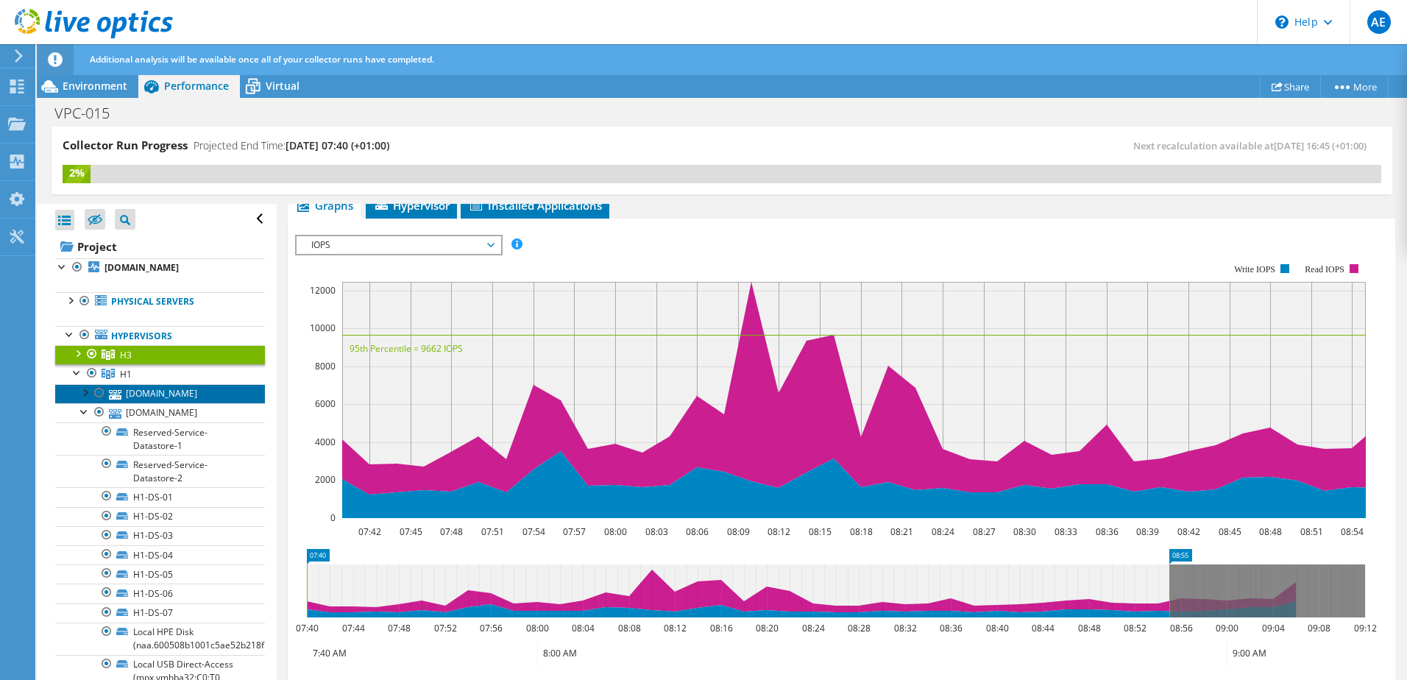
click at [176, 403] on link "[DOMAIN_NAME]" at bounding box center [160, 393] width 210 height 19
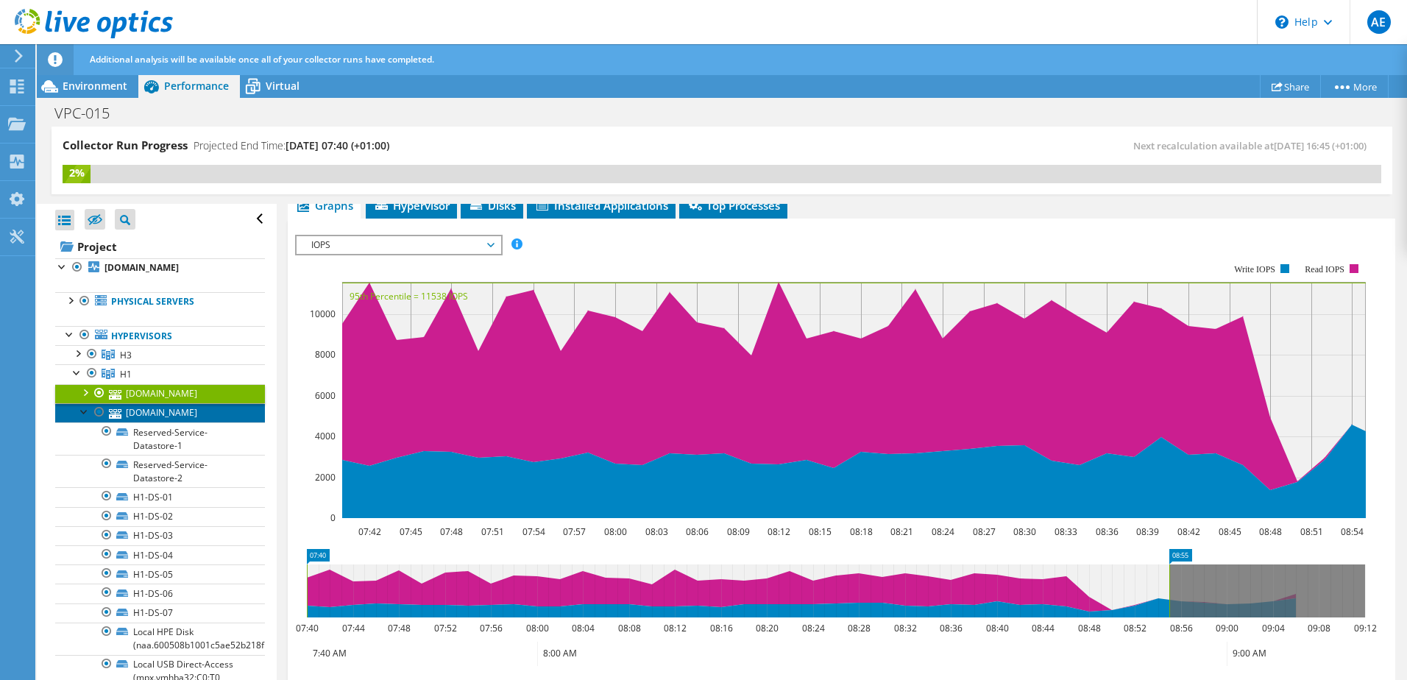
click at [177, 422] on link "[DOMAIN_NAME]" at bounding box center [160, 412] width 210 height 19
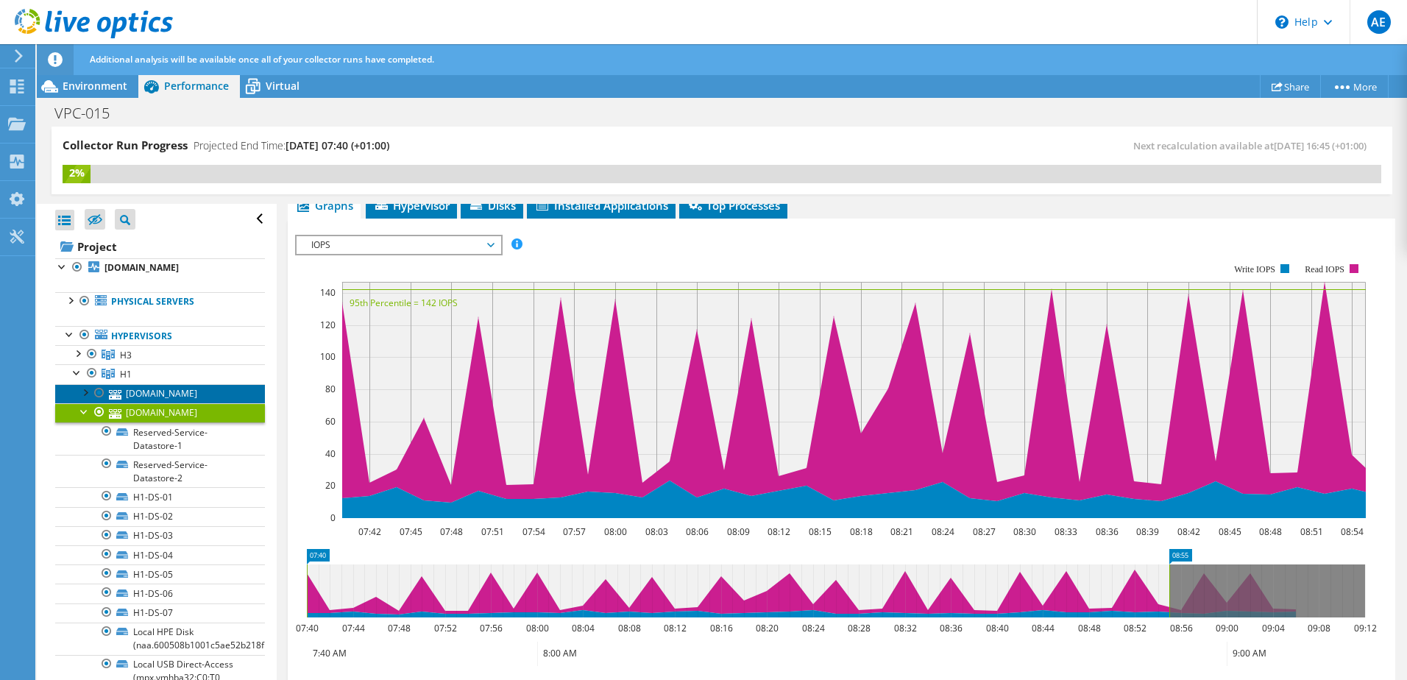
click at [157, 403] on link "[DOMAIN_NAME]" at bounding box center [160, 393] width 210 height 19
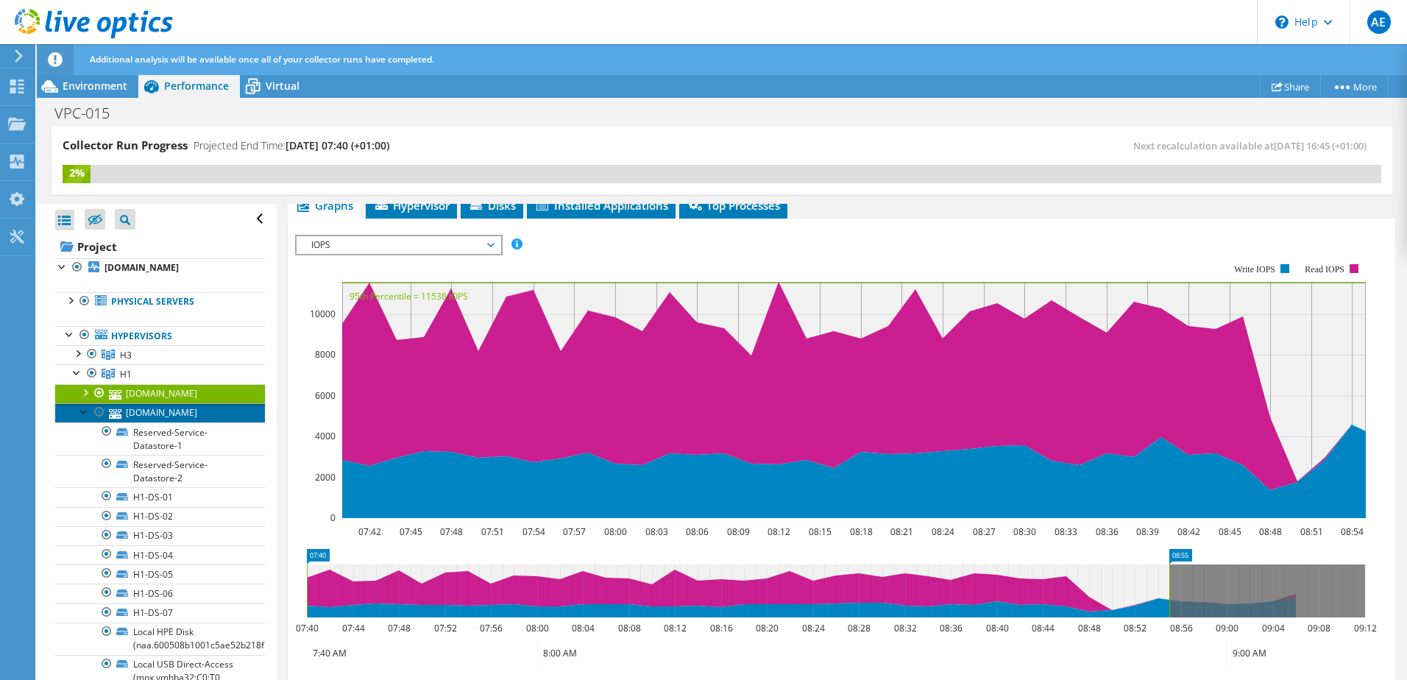
click at [164, 422] on link "[DOMAIN_NAME]" at bounding box center [160, 412] width 210 height 19
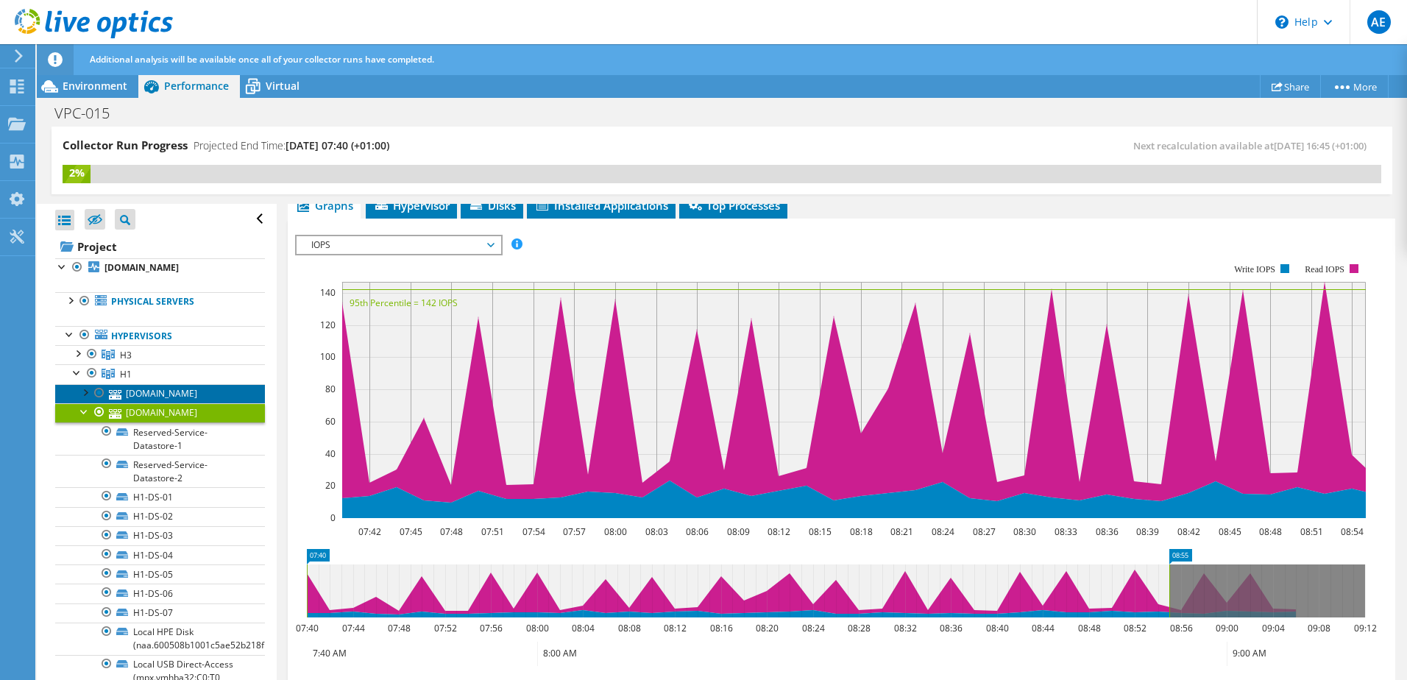
click at [163, 403] on link "[DOMAIN_NAME]" at bounding box center [160, 393] width 210 height 19
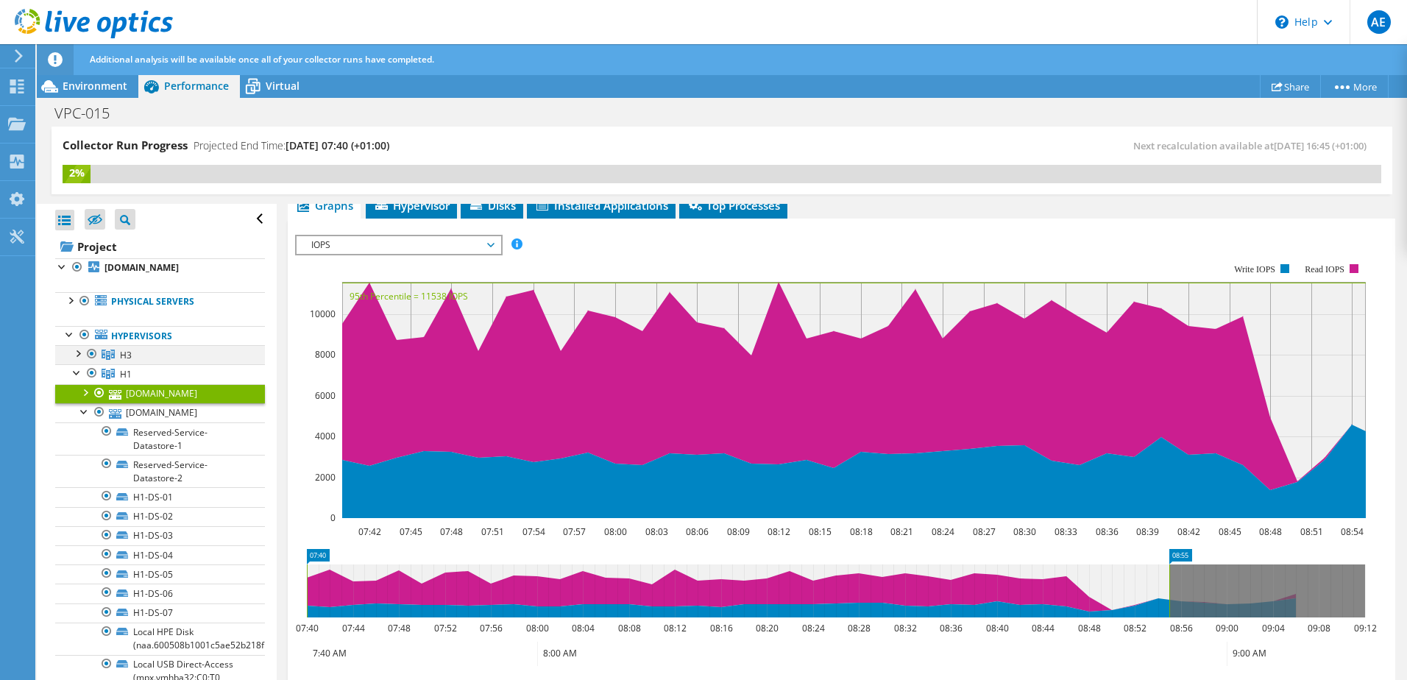
click at [79, 360] on div at bounding box center [77, 352] width 15 height 15
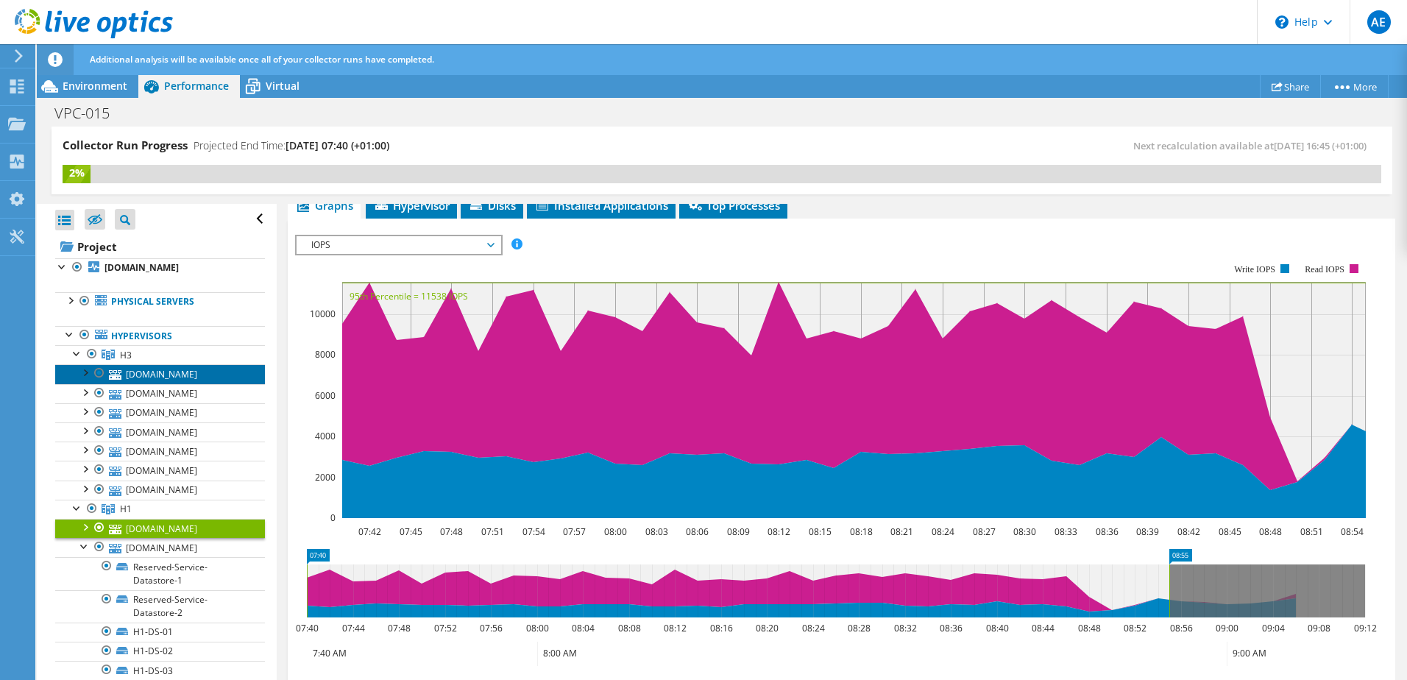
click at [174, 383] on link "[DOMAIN_NAME]" at bounding box center [160, 373] width 210 height 19
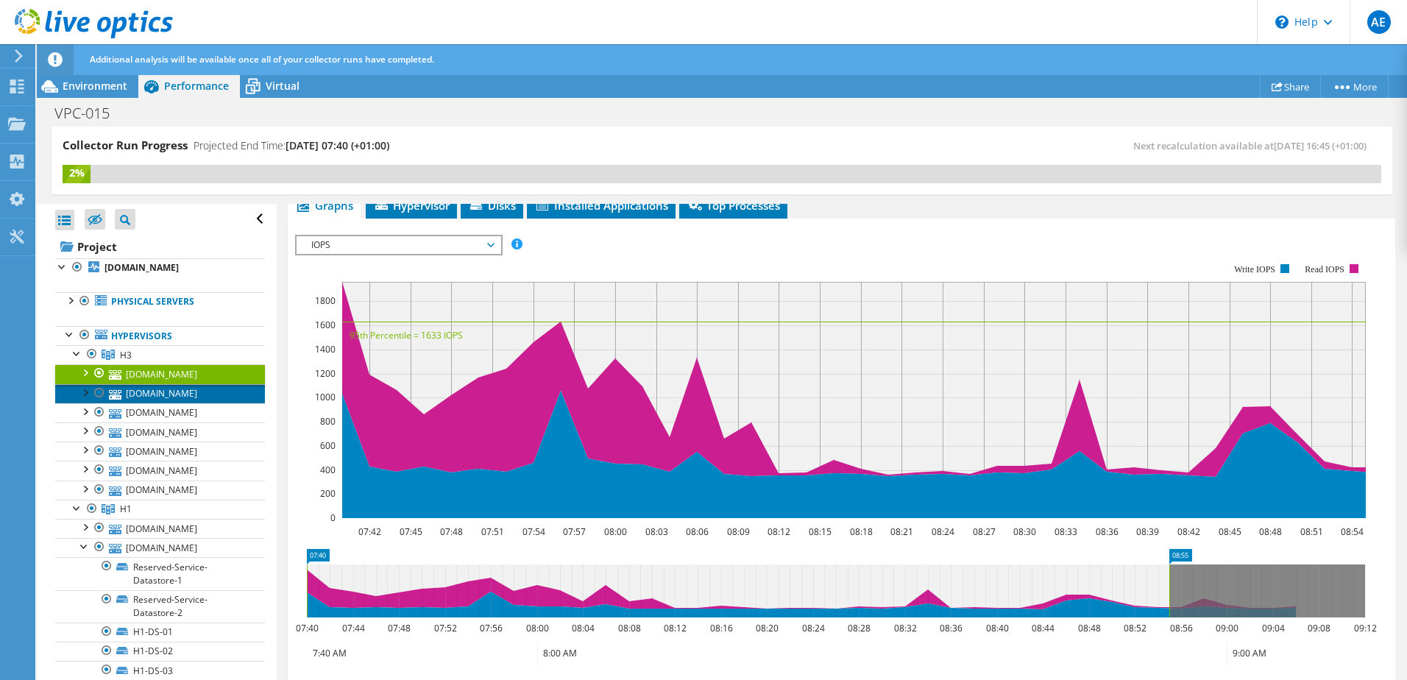
click at [162, 403] on link "[DOMAIN_NAME]" at bounding box center [160, 393] width 210 height 19
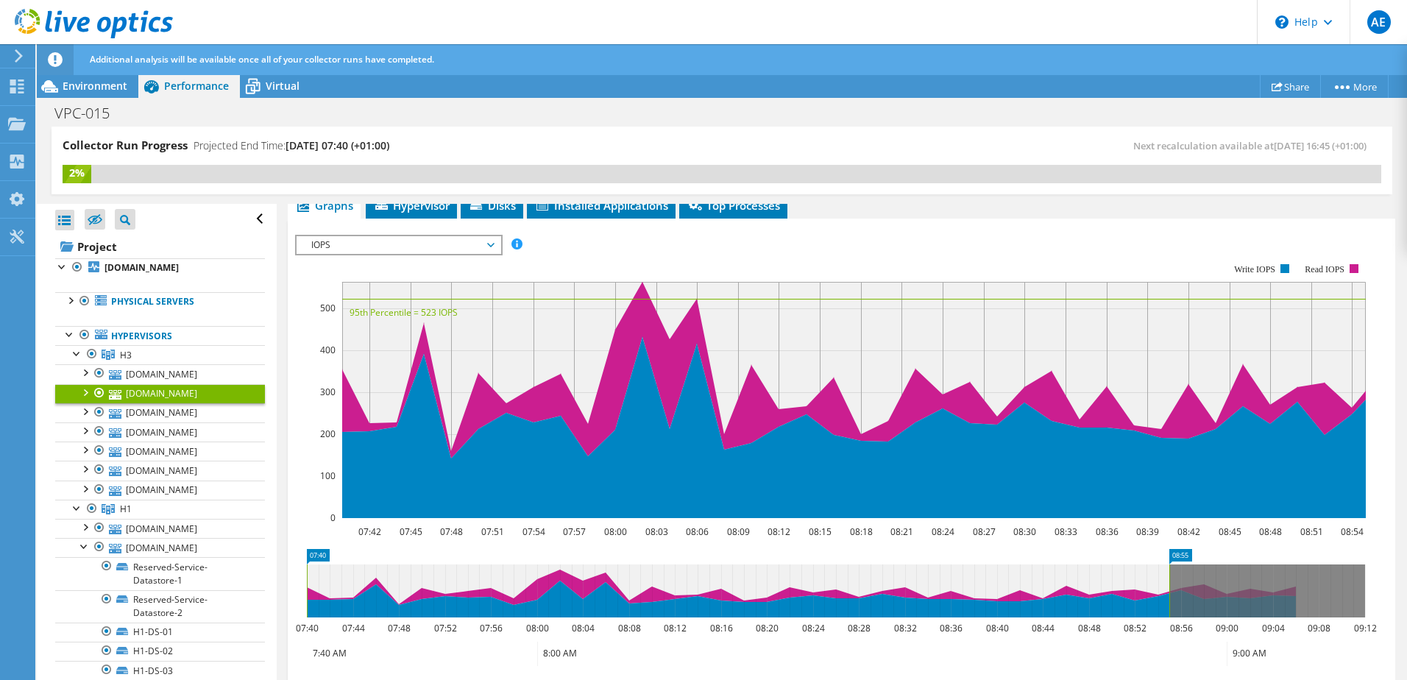
click at [163, 403] on link "[DOMAIN_NAME]" at bounding box center [160, 393] width 210 height 19
click at [160, 422] on link "[DOMAIN_NAME]" at bounding box center [160, 412] width 210 height 19
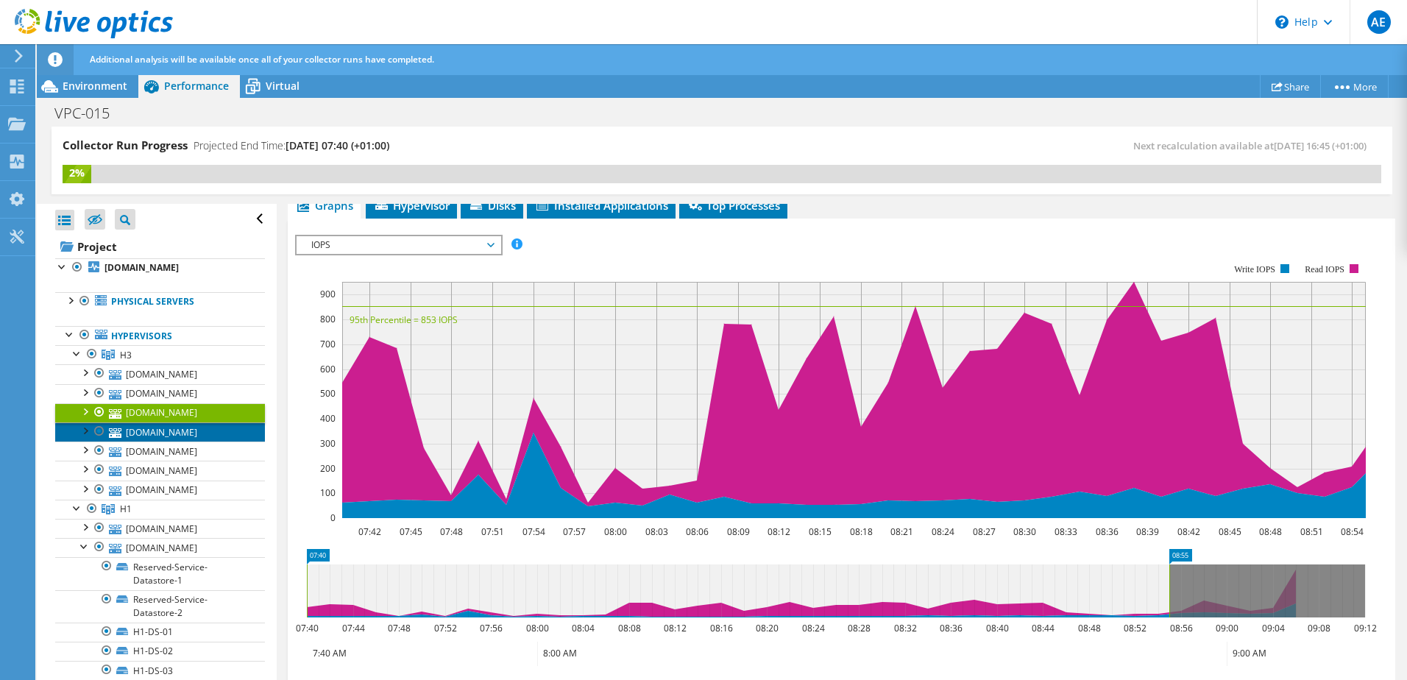
click at [155, 442] on link "[DOMAIN_NAME]" at bounding box center [160, 431] width 210 height 19
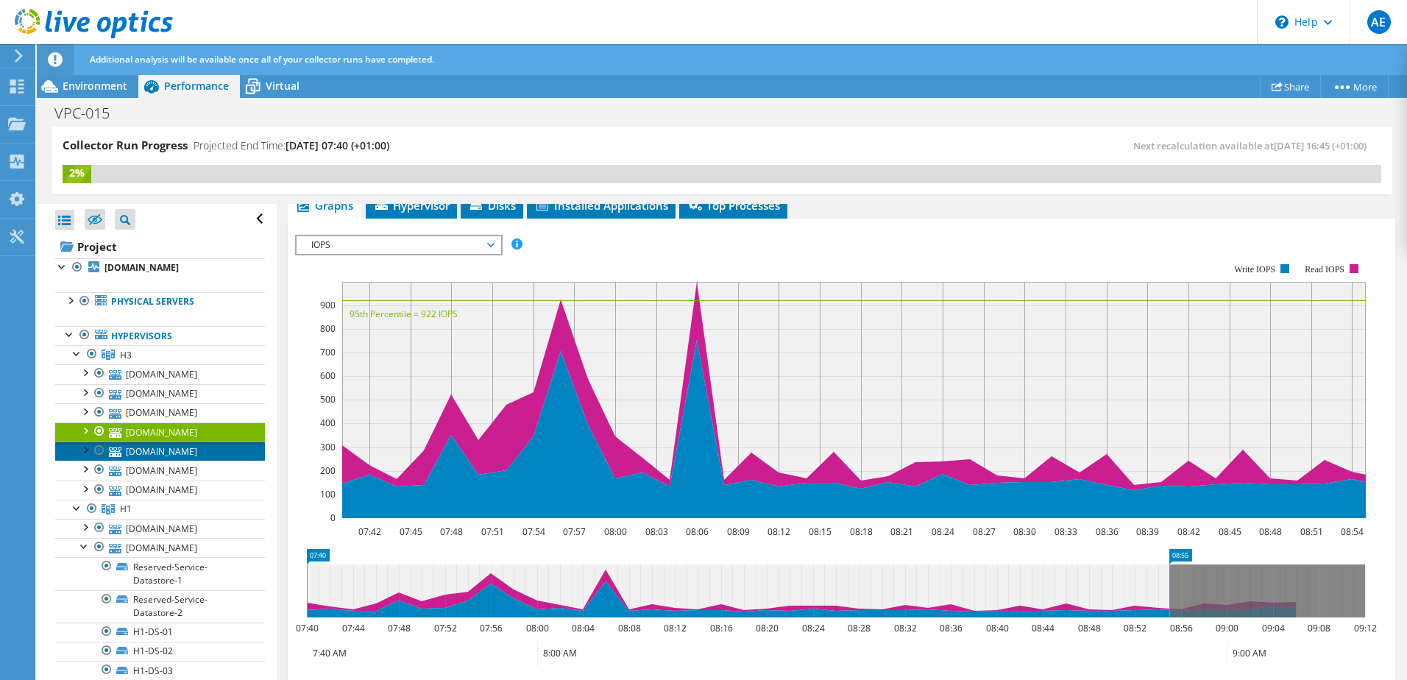
click at [161, 461] on link "[DOMAIN_NAME]" at bounding box center [160, 451] width 210 height 19
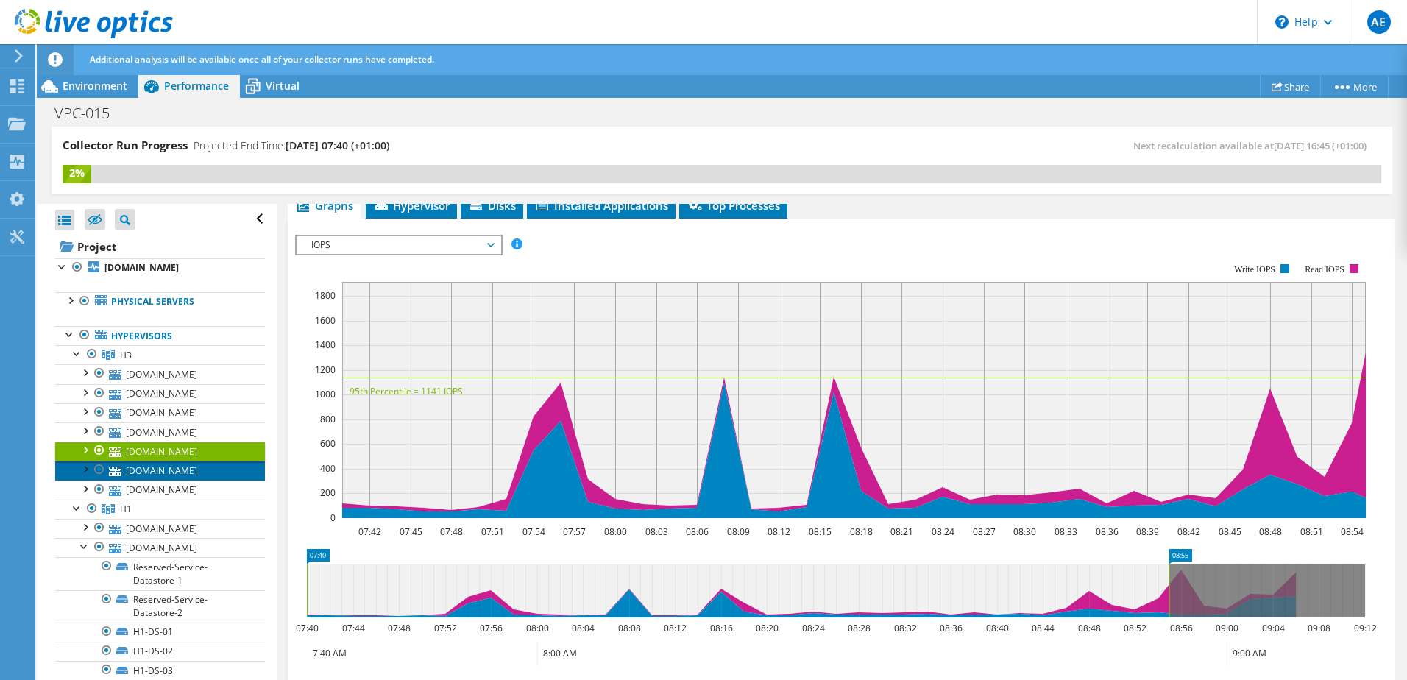
click at [169, 480] on link "[DOMAIN_NAME]" at bounding box center [160, 470] width 210 height 19
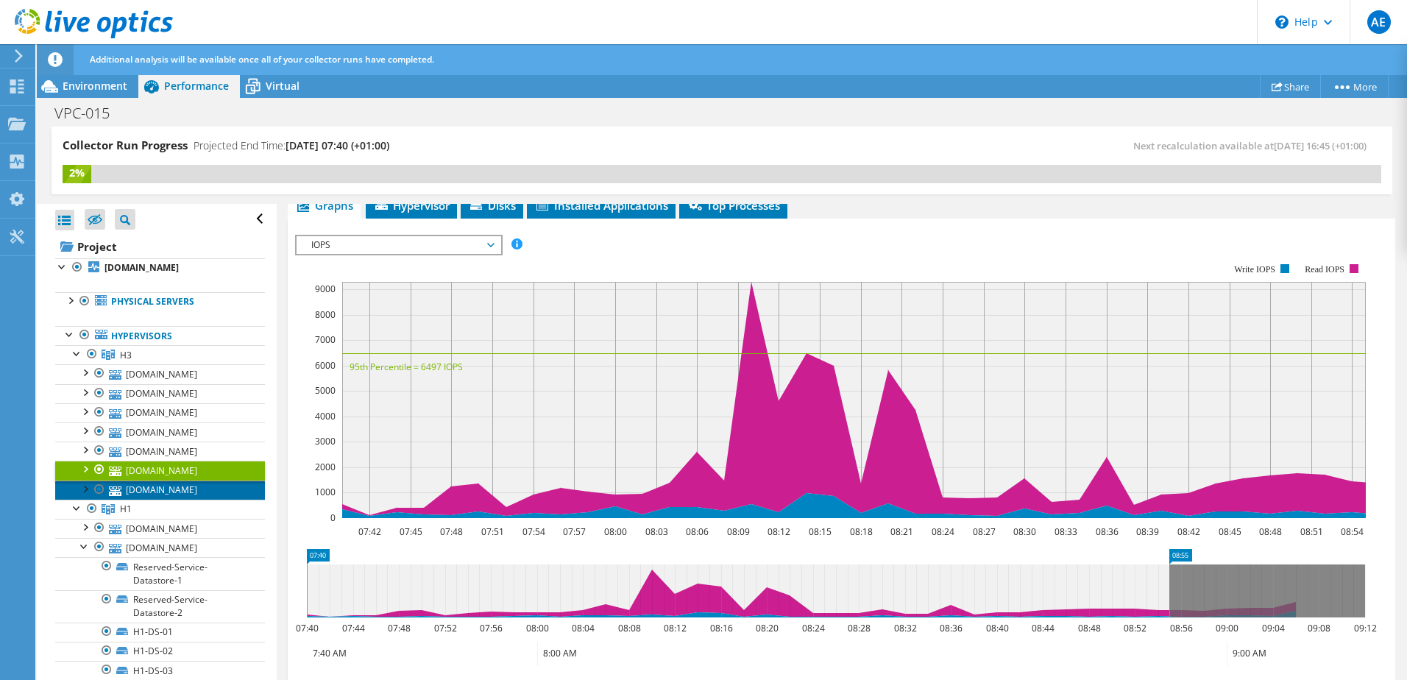
click at [172, 500] on link "[DOMAIN_NAME]" at bounding box center [160, 490] width 210 height 19
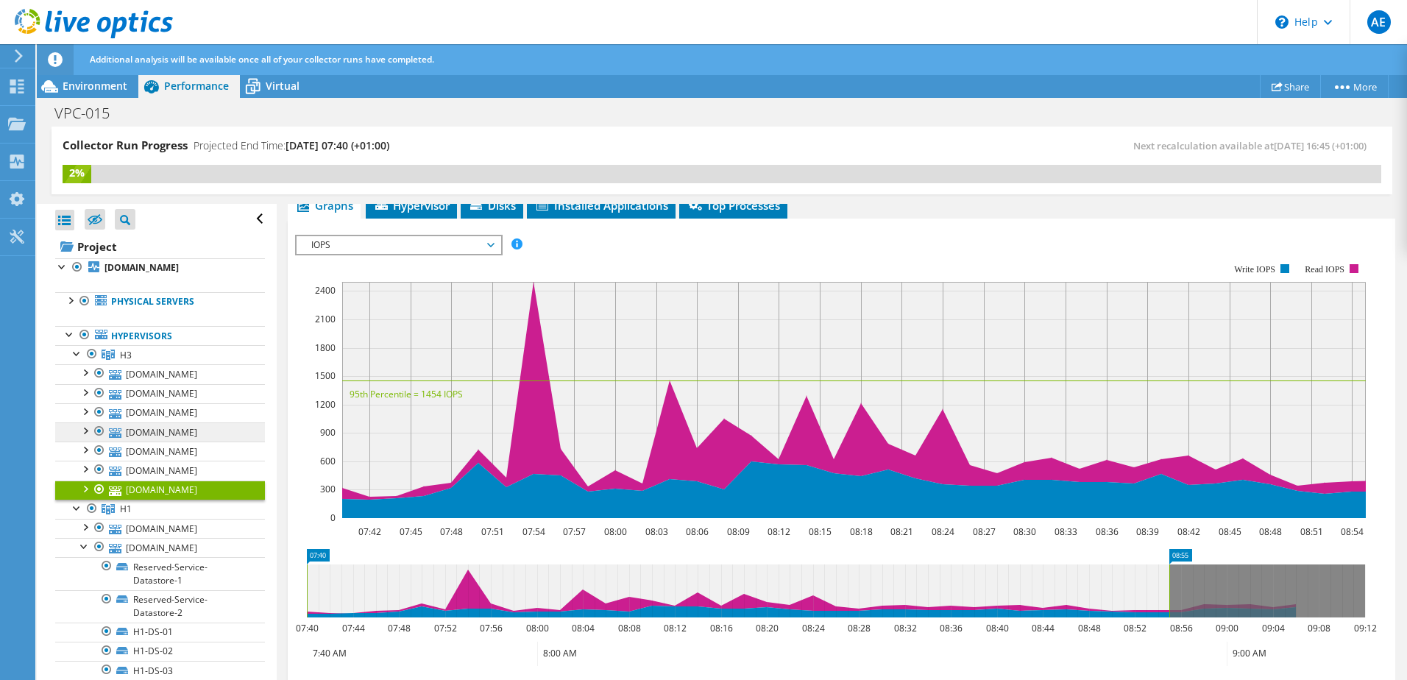
scroll to position [74, 0]
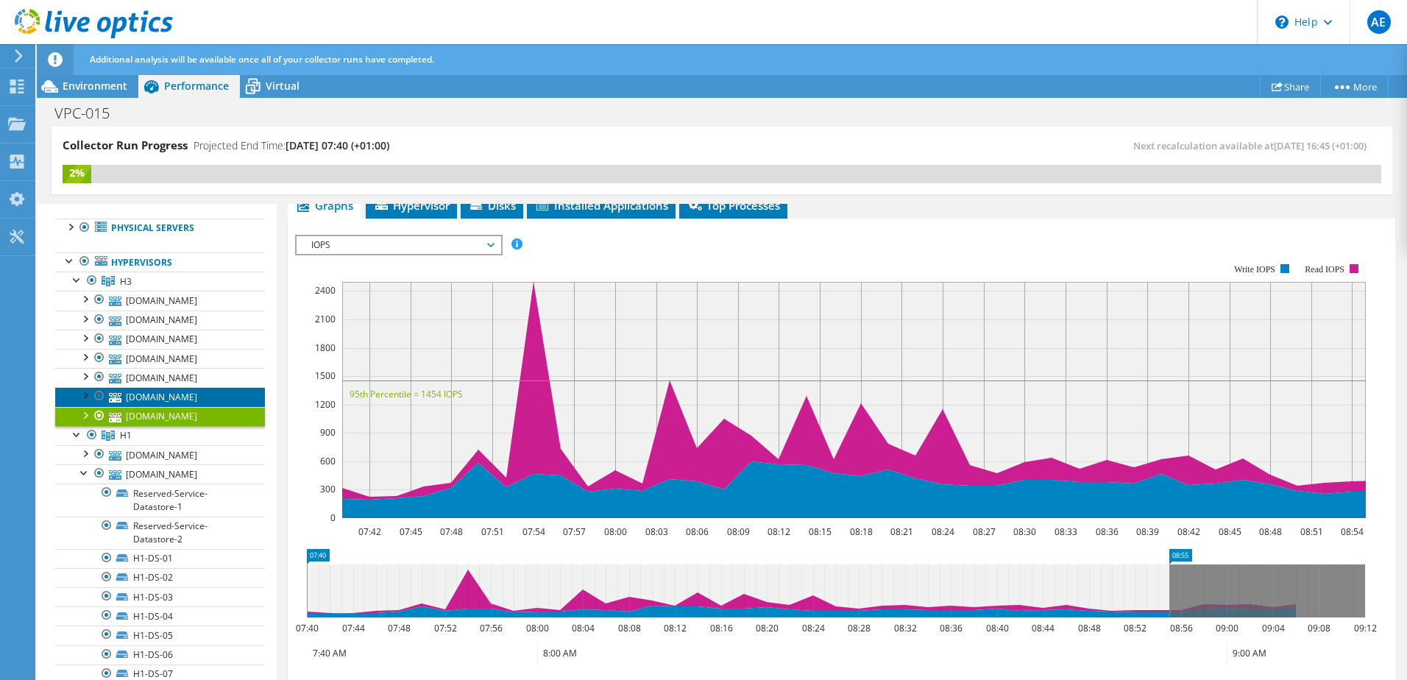
click at [169, 406] on link "[DOMAIN_NAME]" at bounding box center [160, 396] width 210 height 19
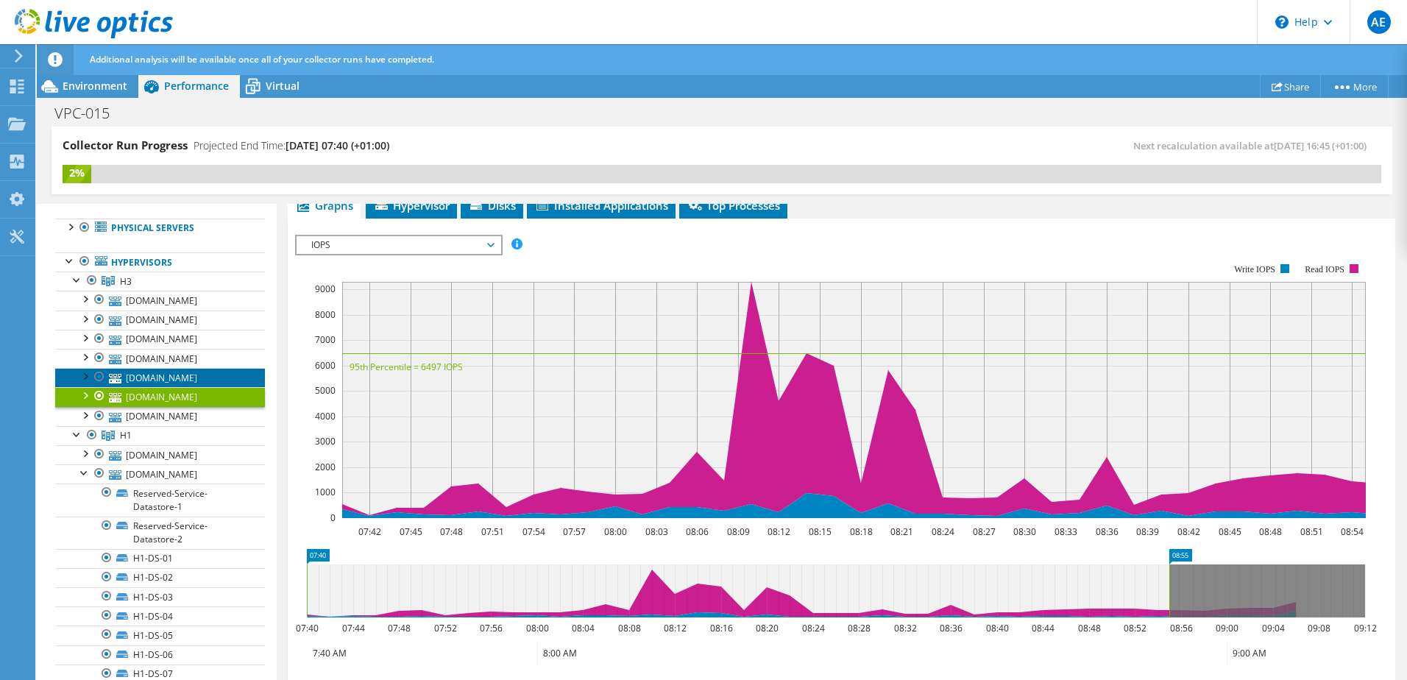
click at [177, 387] on link "[DOMAIN_NAME]" at bounding box center [160, 377] width 210 height 19
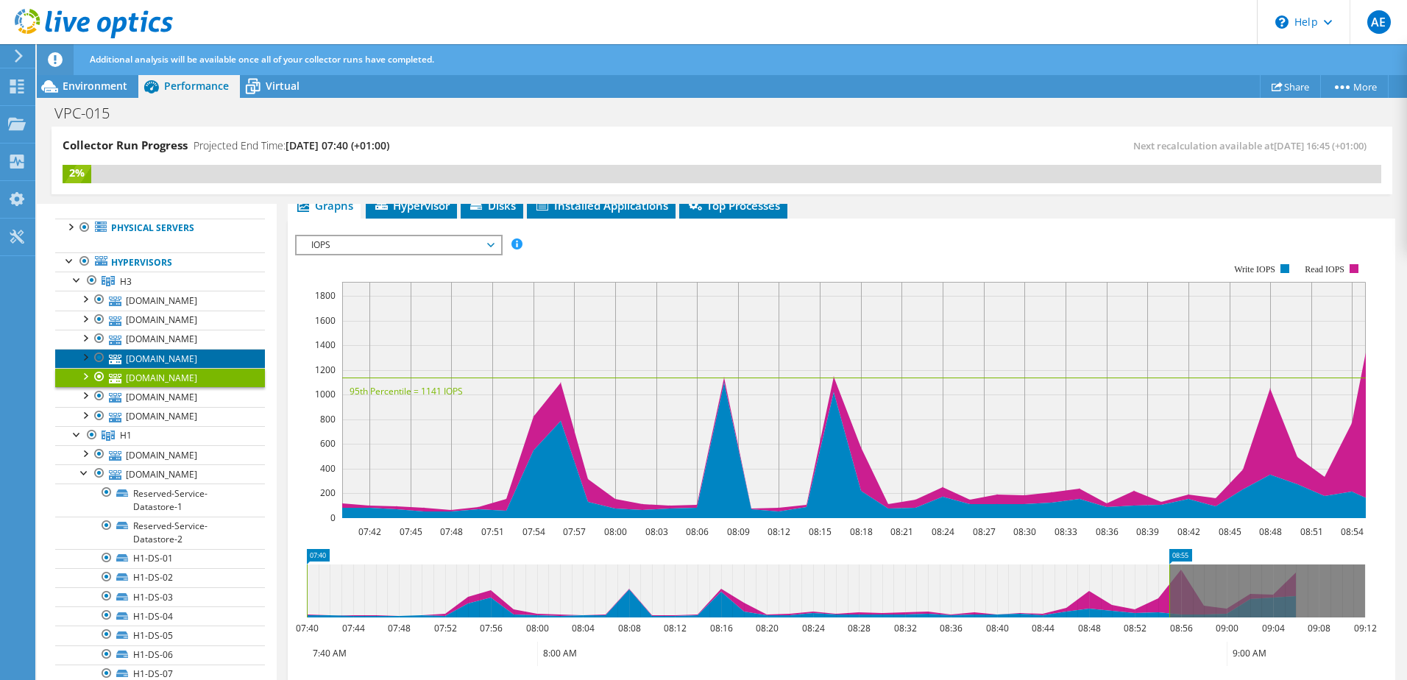
click at [182, 368] on link "[DOMAIN_NAME]" at bounding box center [160, 358] width 210 height 19
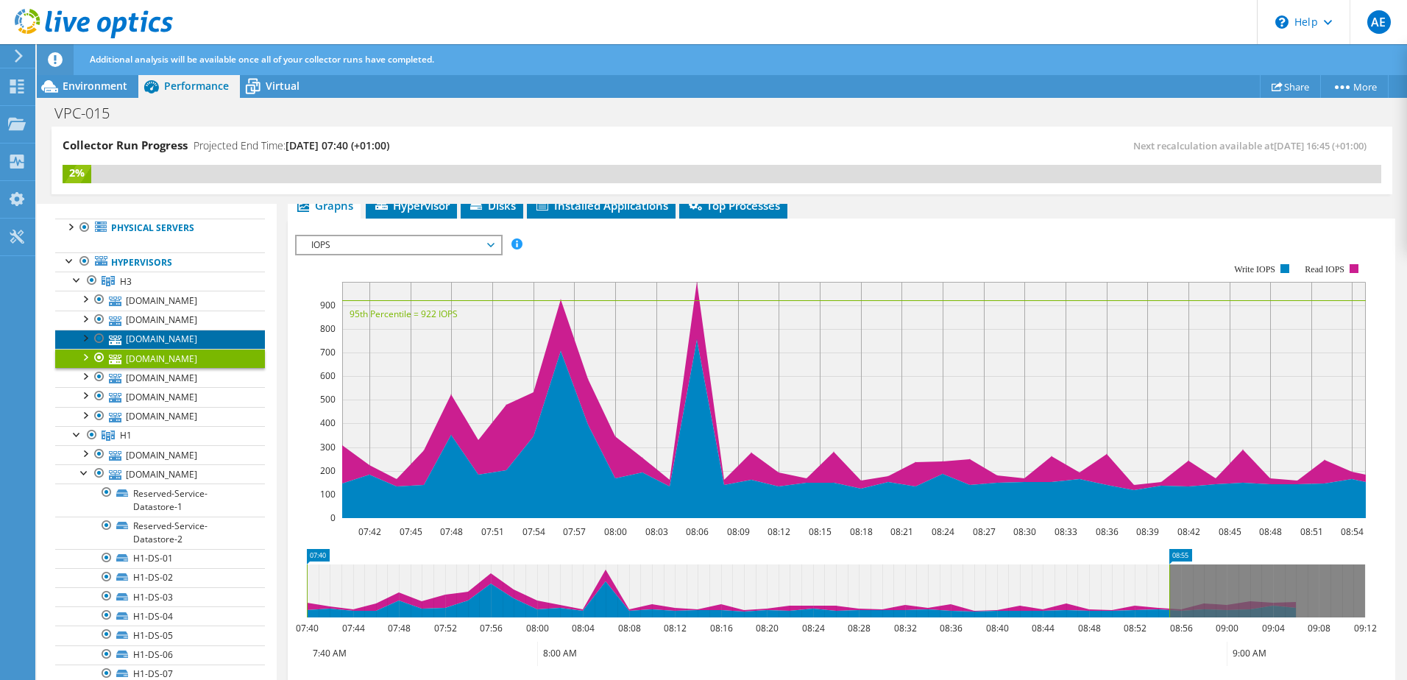
click at [185, 349] on link "[DOMAIN_NAME]" at bounding box center [160, 339] width 210 height 19
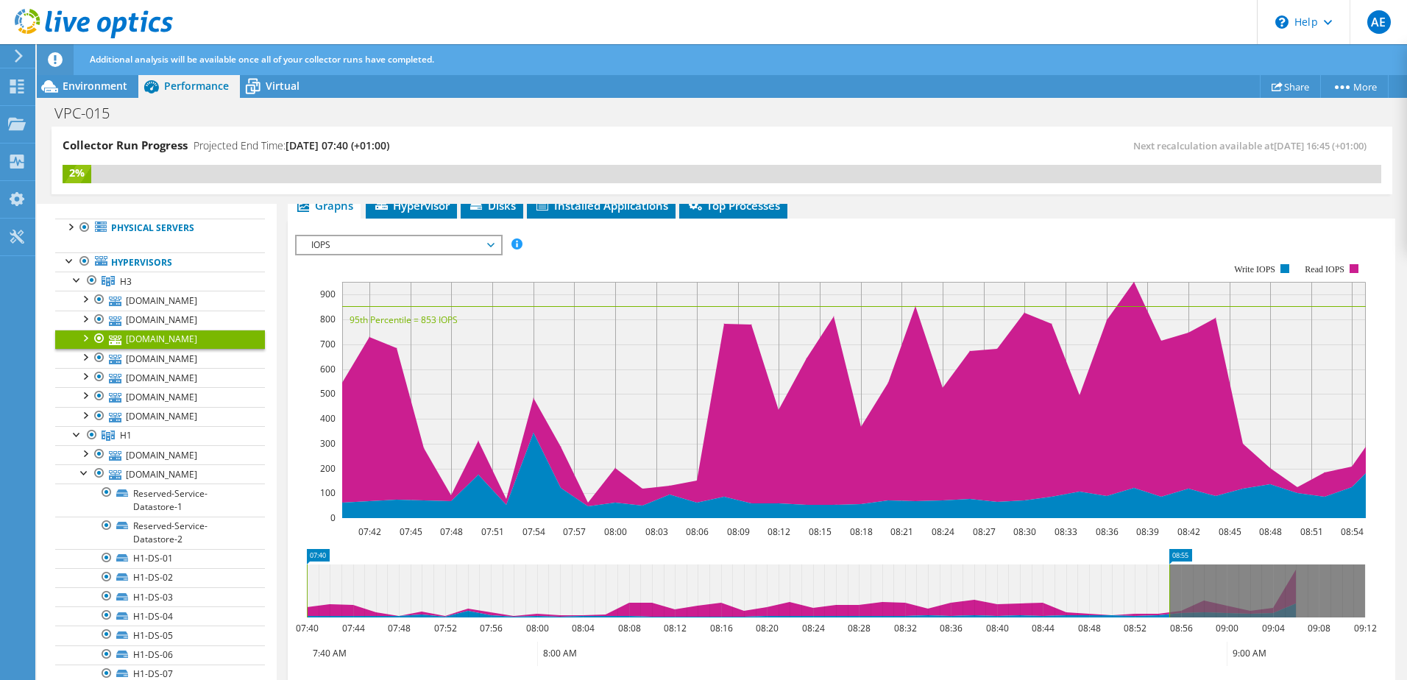
click at [88, 344] on div at bounding box center [84, 337] width 15 height 15
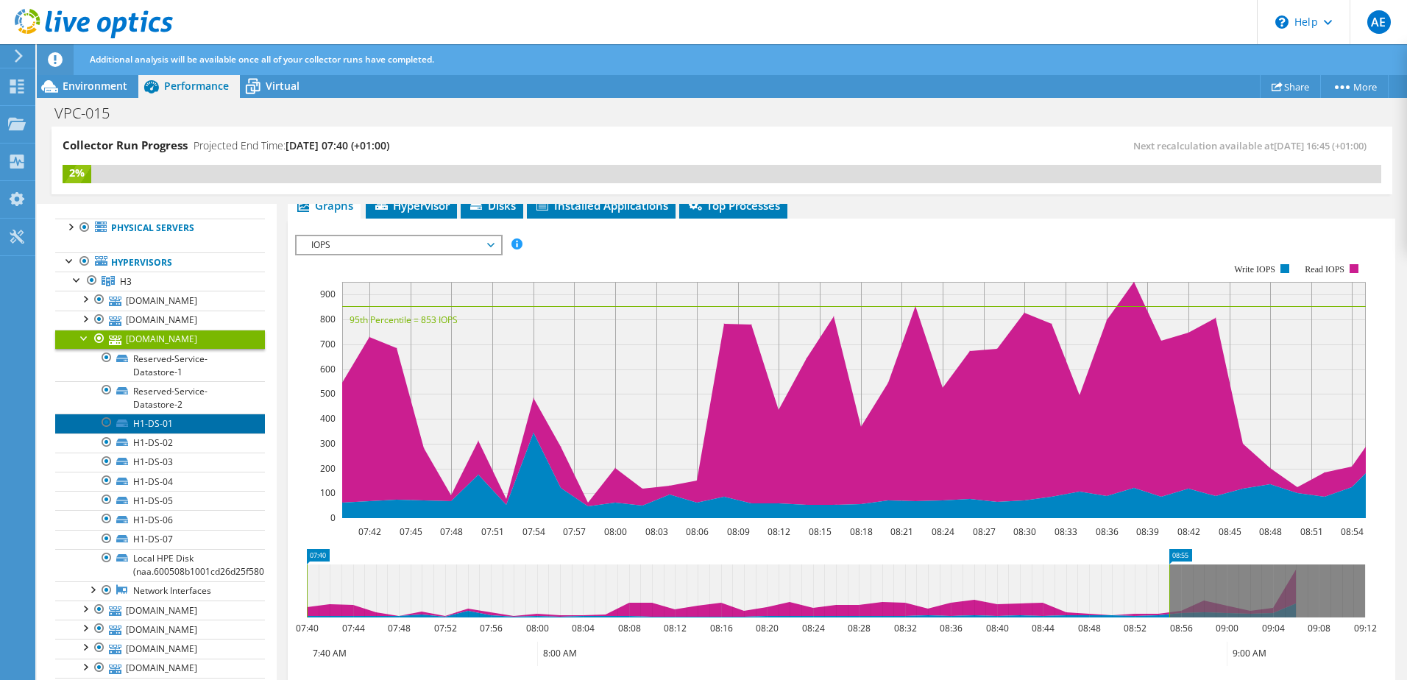
click at [171, 433] on link "H1-DS-01" at bounding box center [160, 423] width 210 height 19
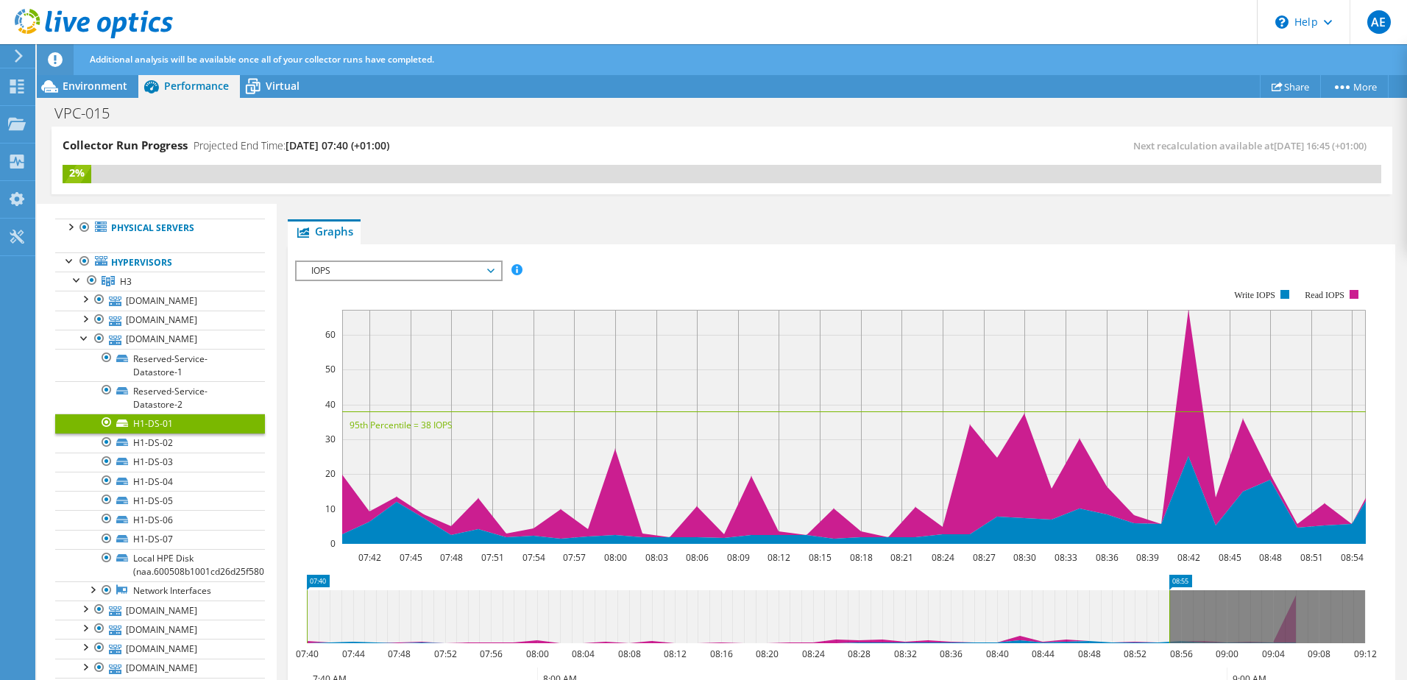
scroll to position [247, 0]
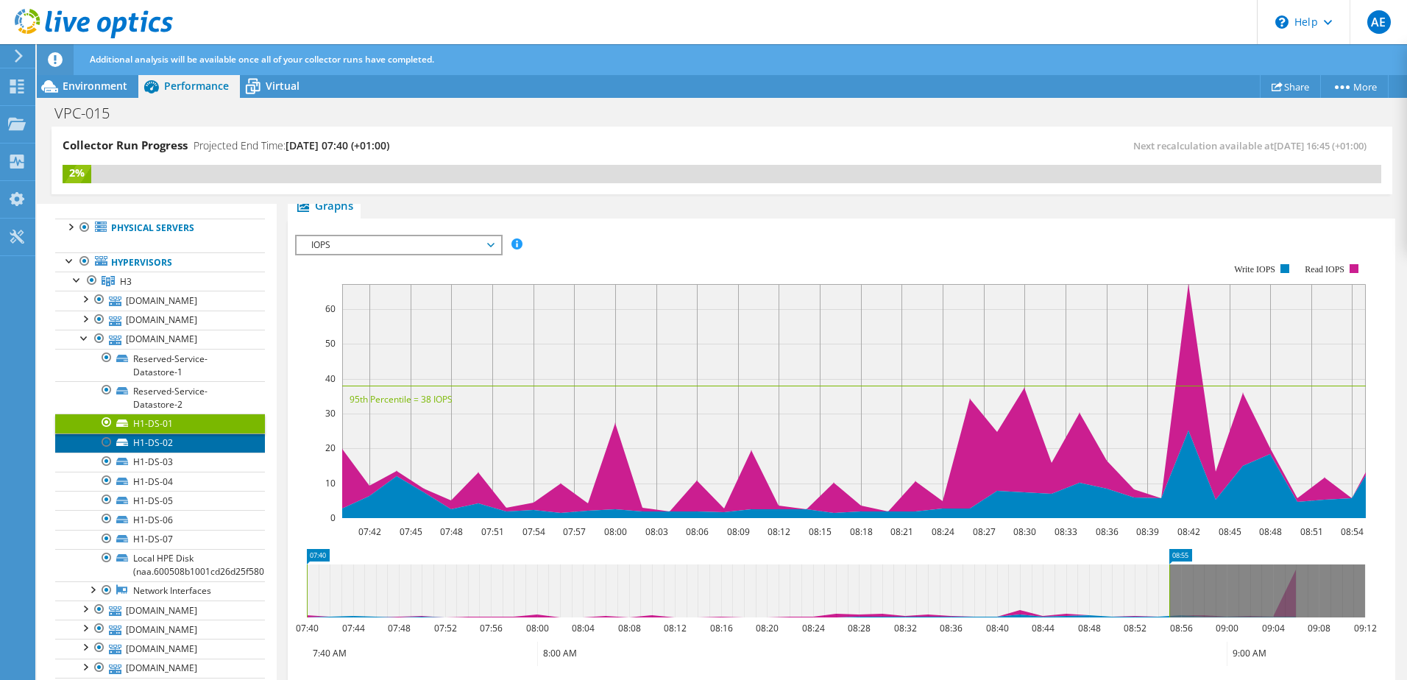
click at [171, 453] on link "H1-DS-02" at bounding box center [160, 442] width 210 height 19
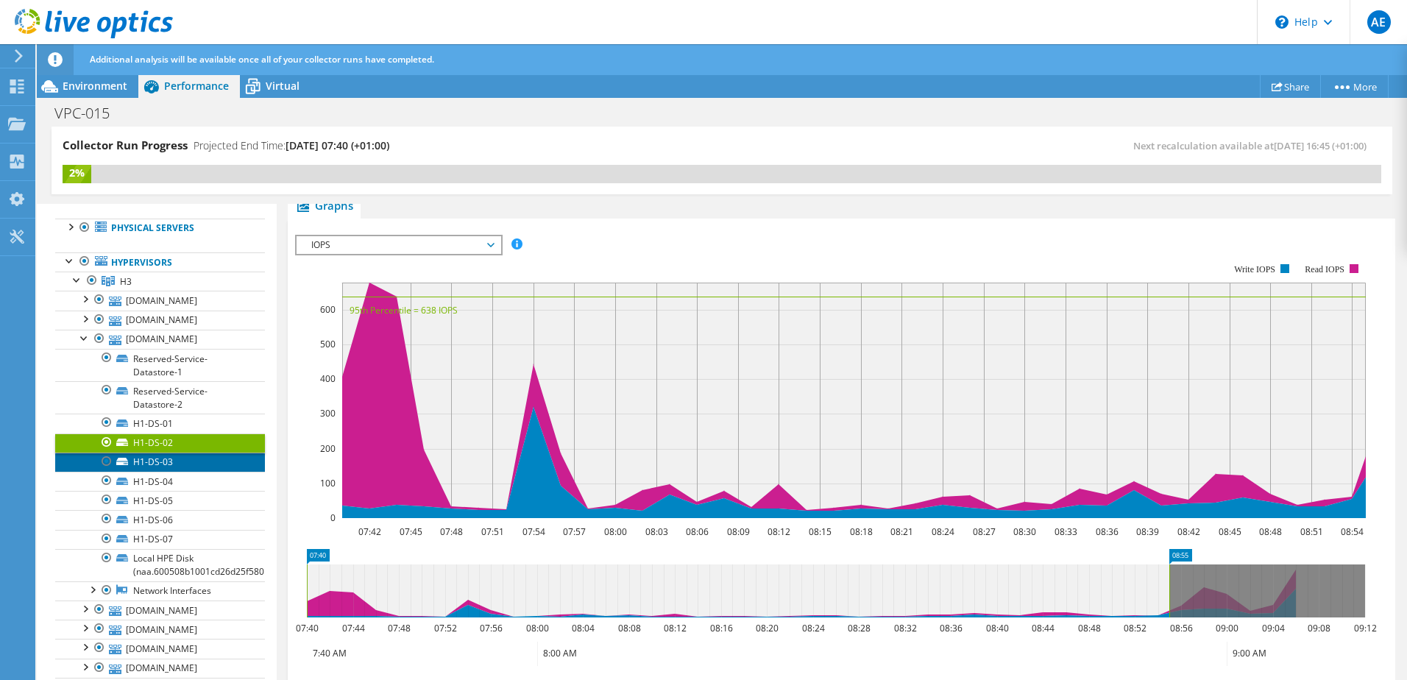
click at [172, 472] on link "H1-DS-03" at bounding box center [160, 462] width 210 height 19
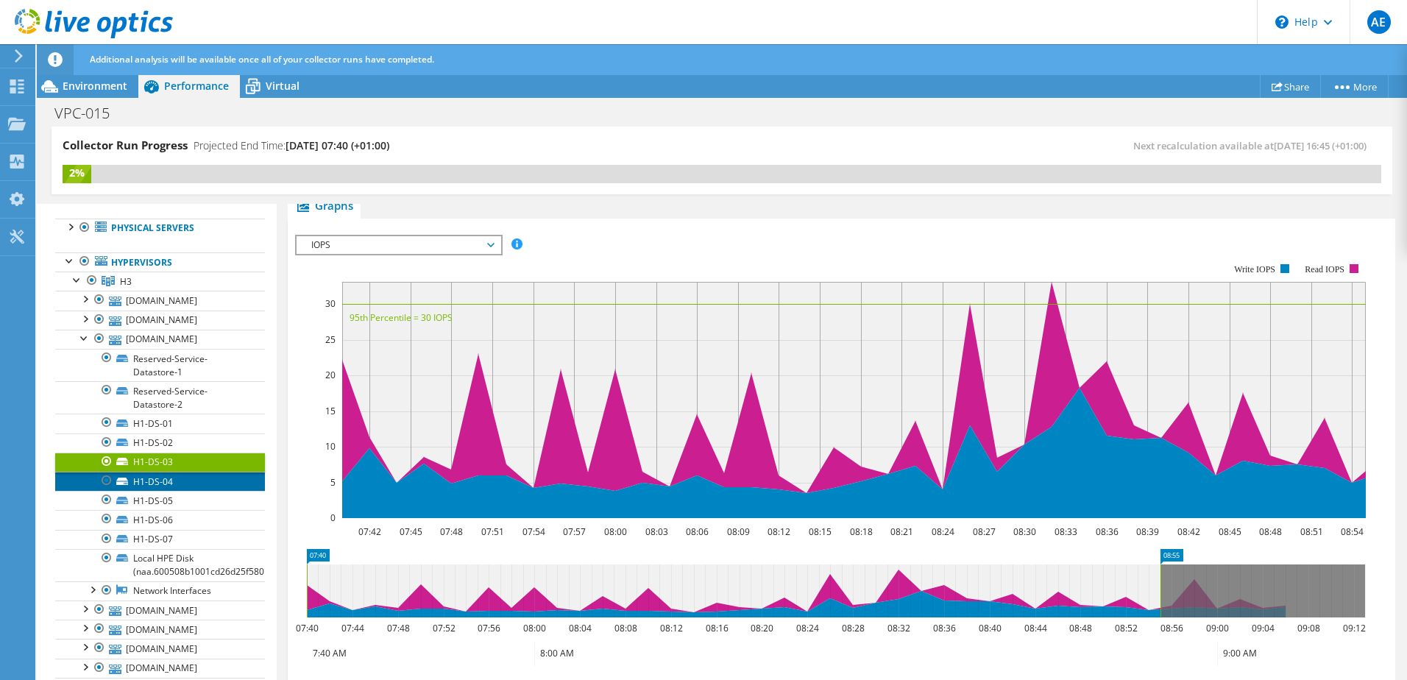
click at [182, 491] on link "H1-DS-04" at bounding box center [160, 481] width 210 height 19
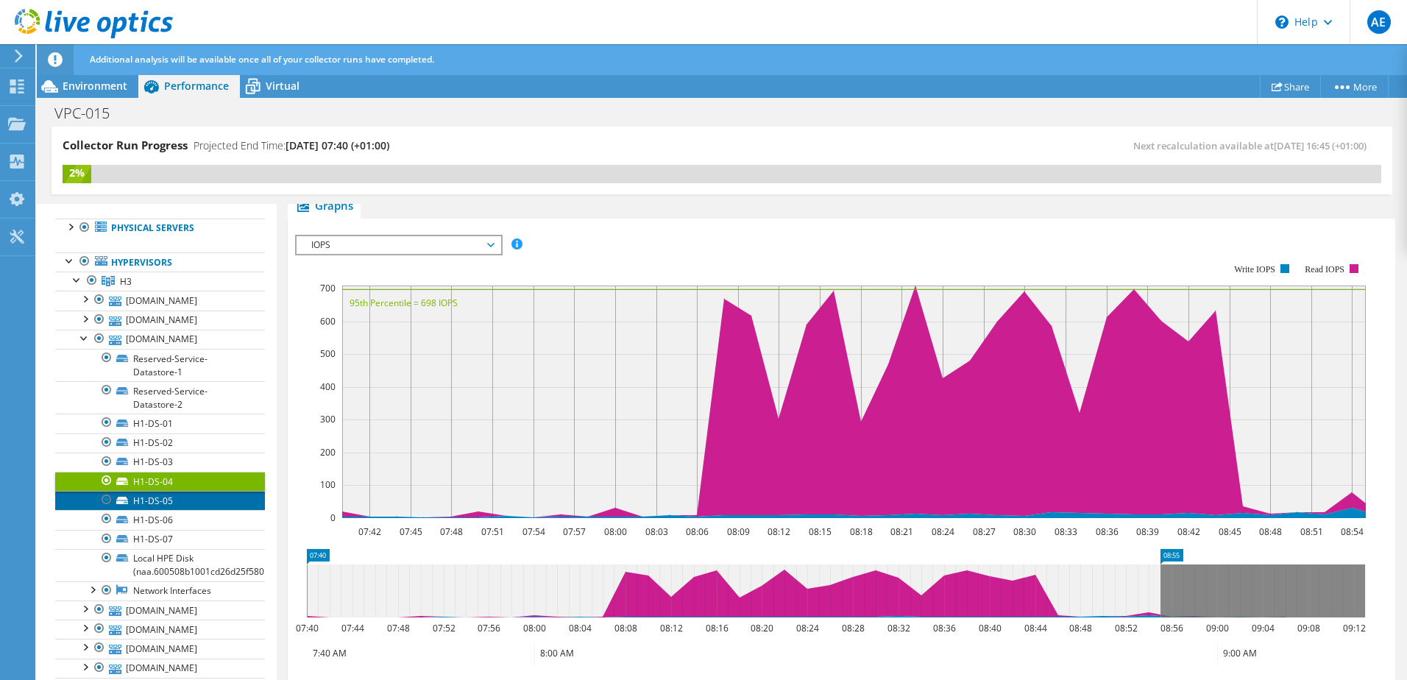
click at [191, 510] on link "H1-DS-05" at bounding box center [160, 500] width 210 height 19
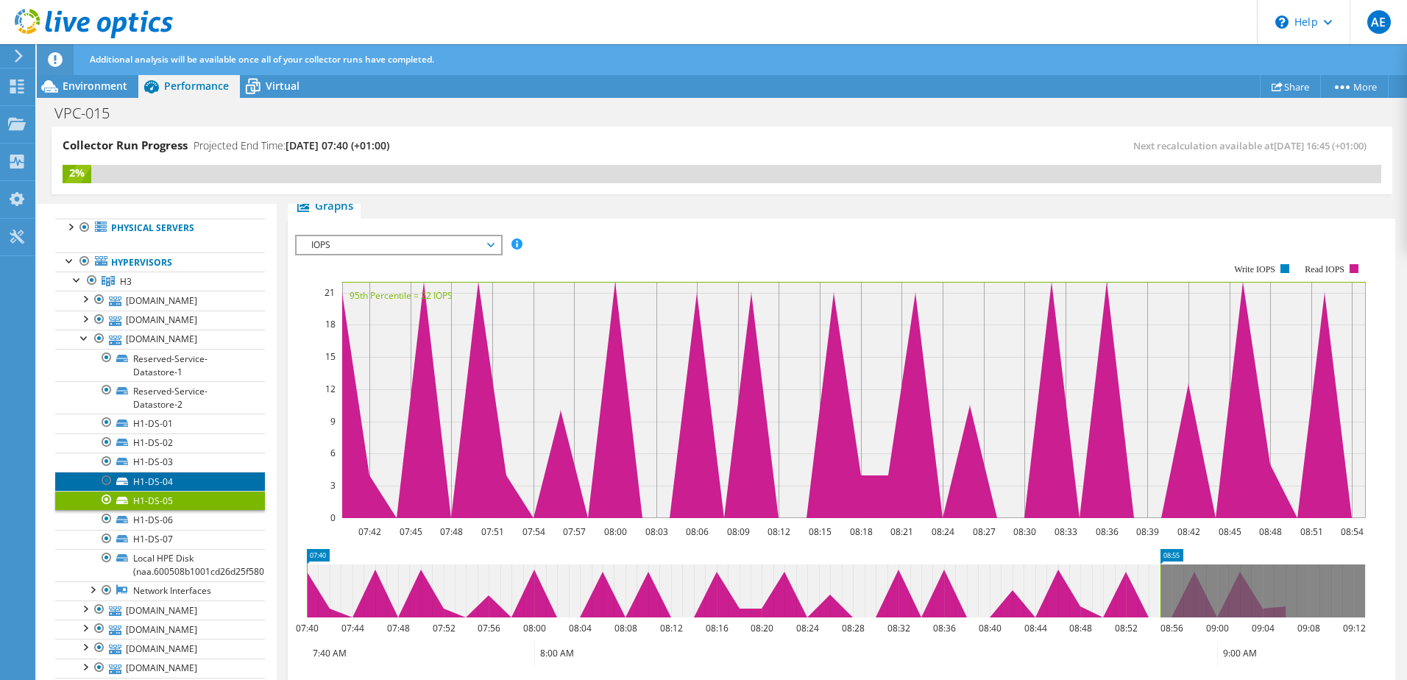
click at [195, 491] on link "H1-DS-04" at bounding box center [160, 481] width 210 height 19
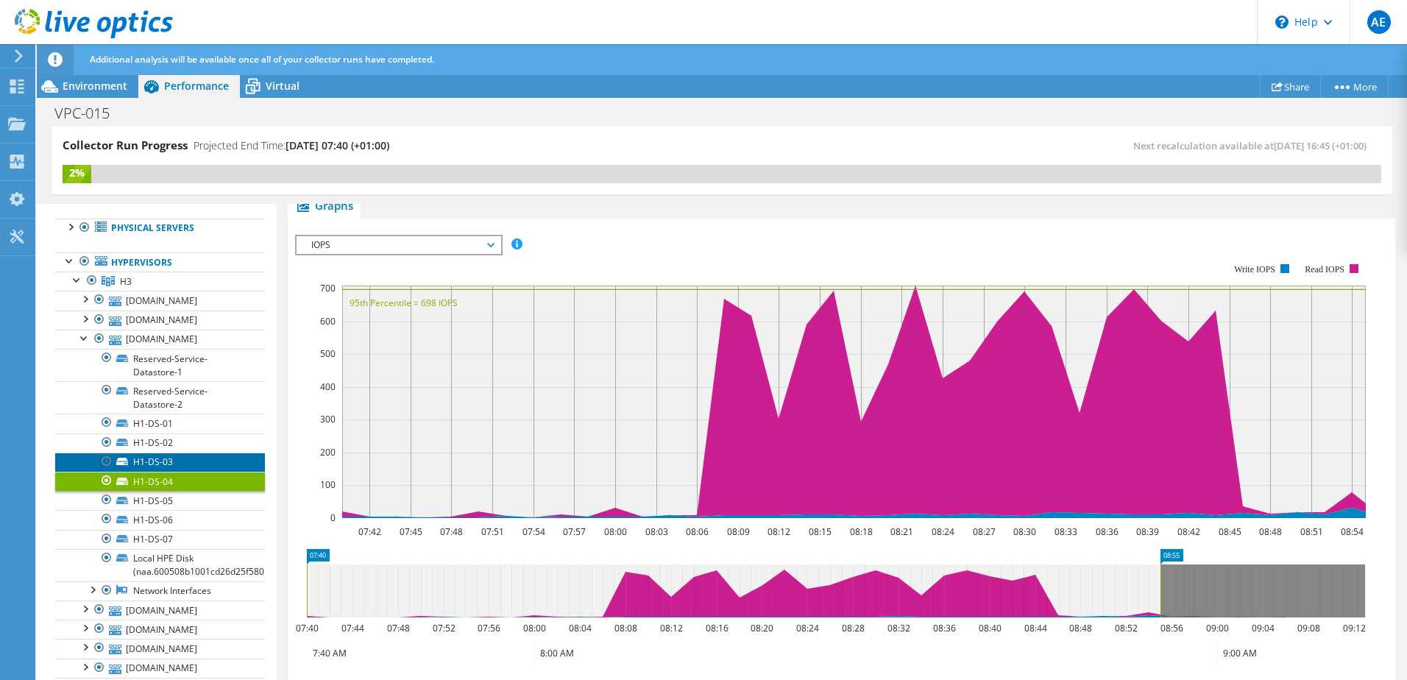
click at [191, 472] on link "H1-DS-03" at bounding box center [160, 462] width 210 height 19
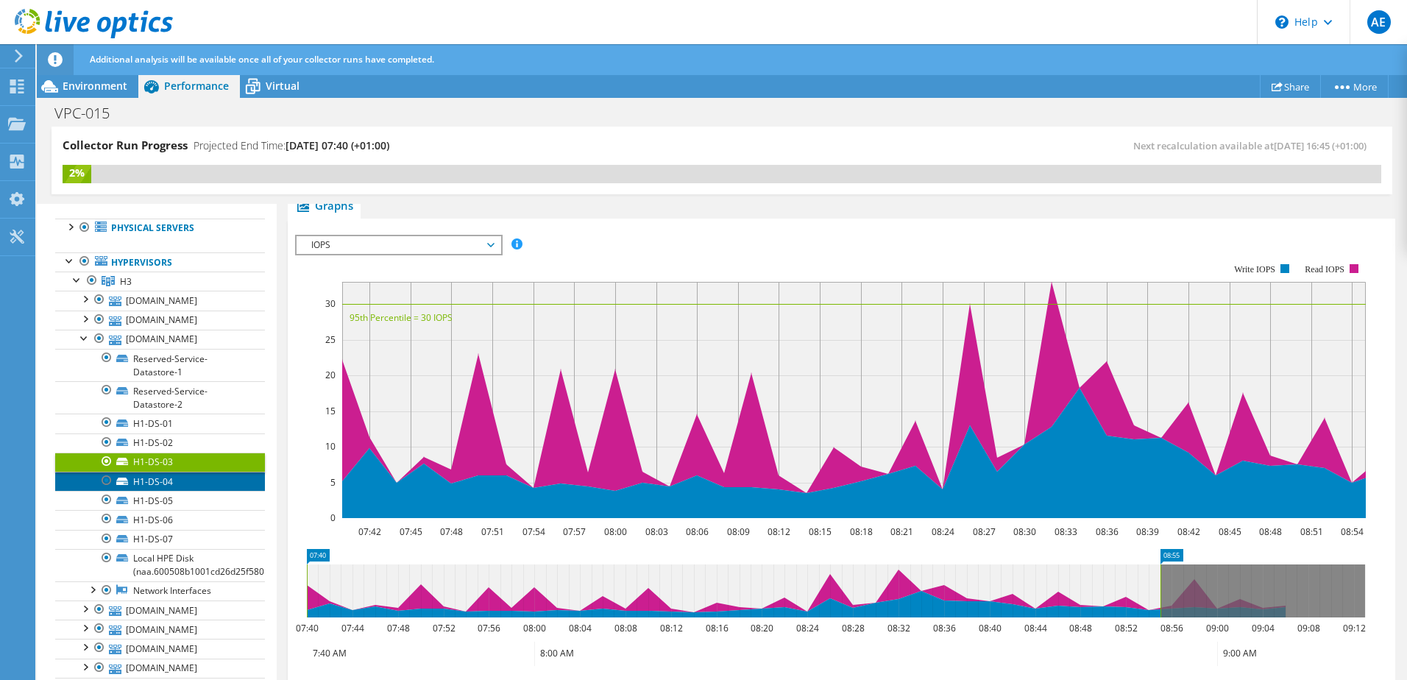
click at [181, 491] on link "H1-DS-04" at bounding box center [160, 481] width 210 height 19
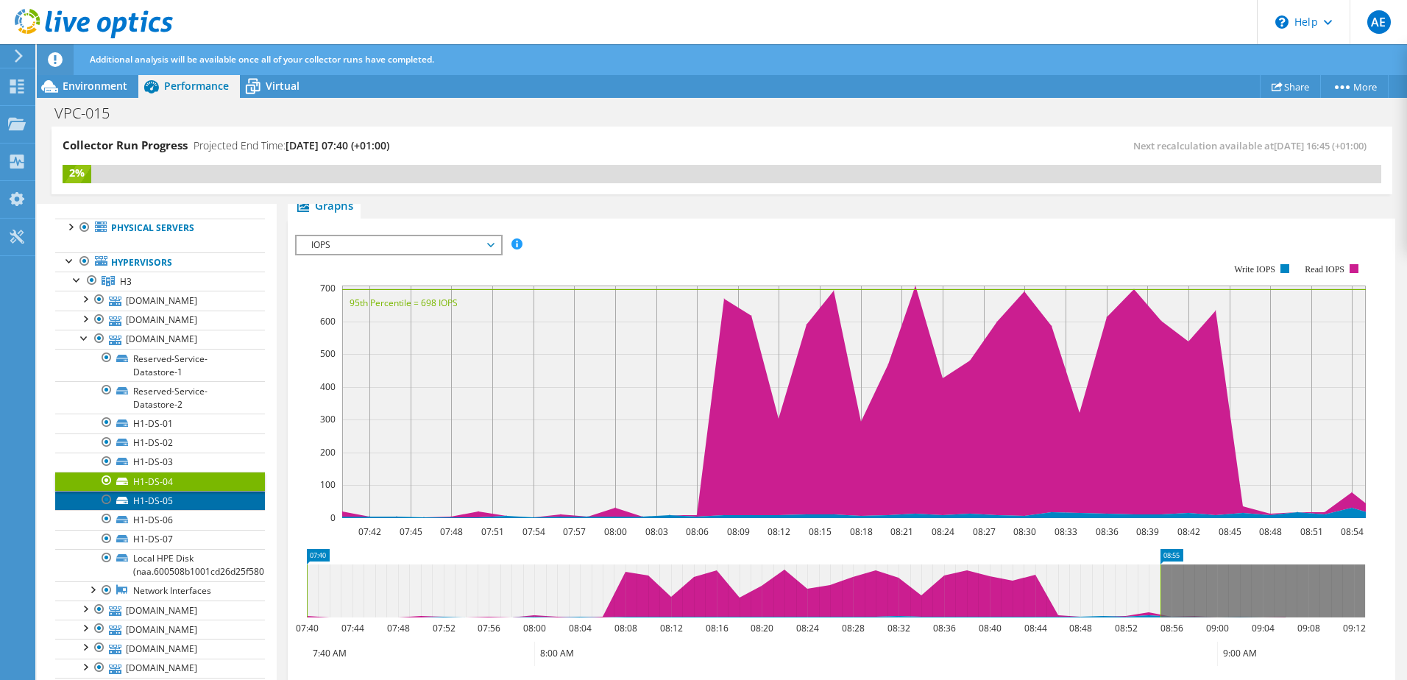
click at [181, 510] on link "H1-DS-05" at bounding box center [160, 500] width 210 height 19
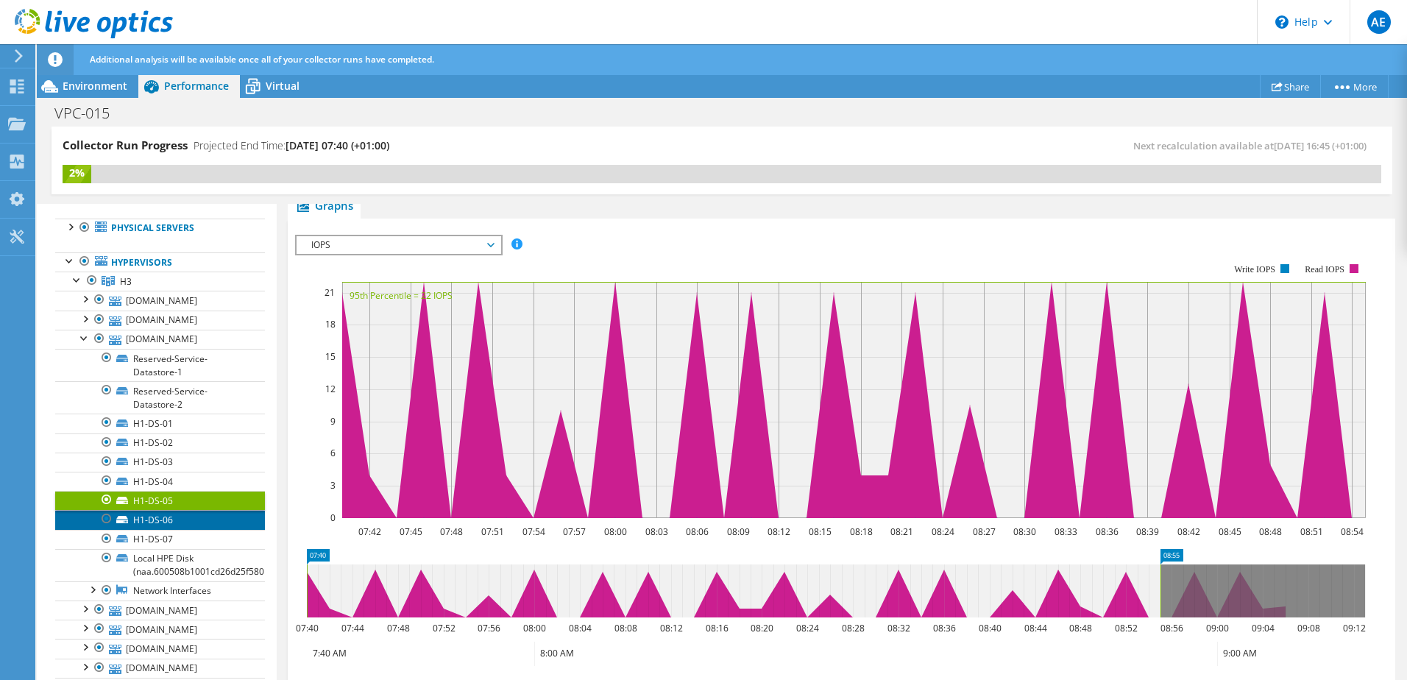
click at [180, 529] on link "H1-DS-06" at bounding box center [160, 519] width 210 height 19
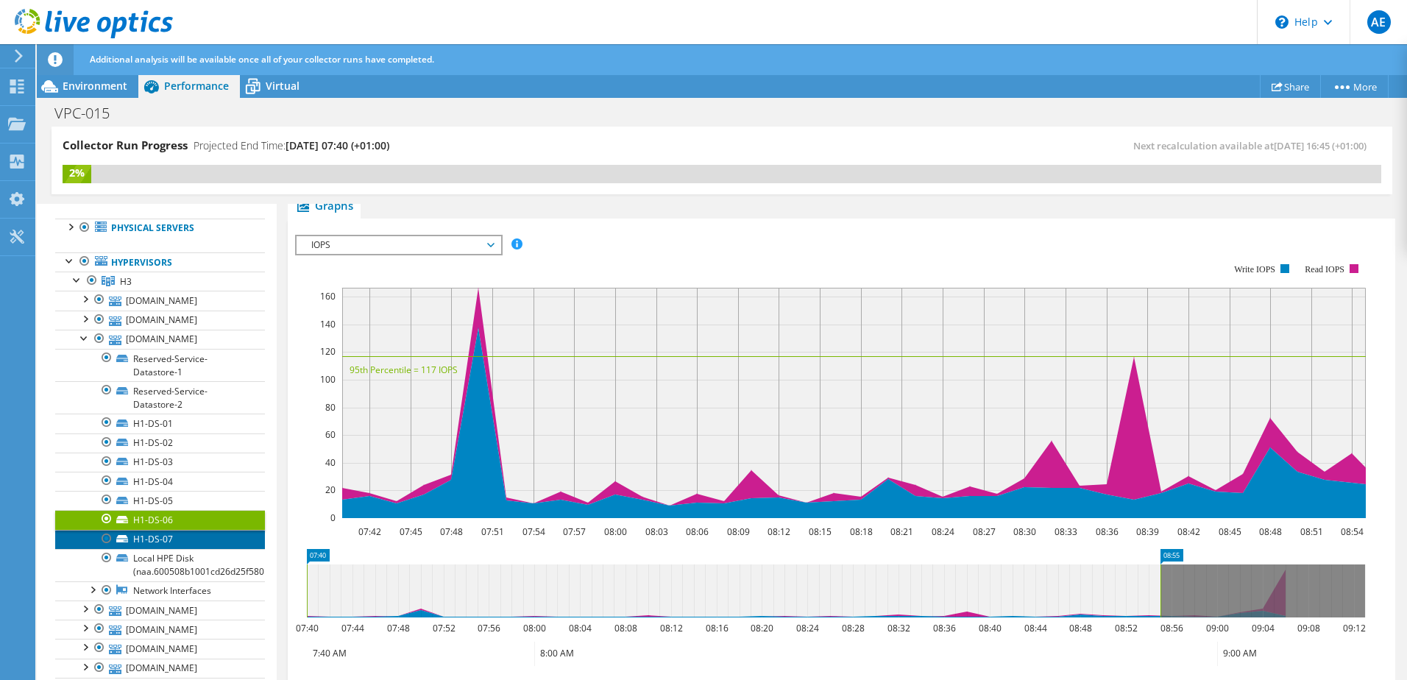
click at [180, 549] on link "H1-DS-07" at bounding box center [160, 539] width 210 height 19
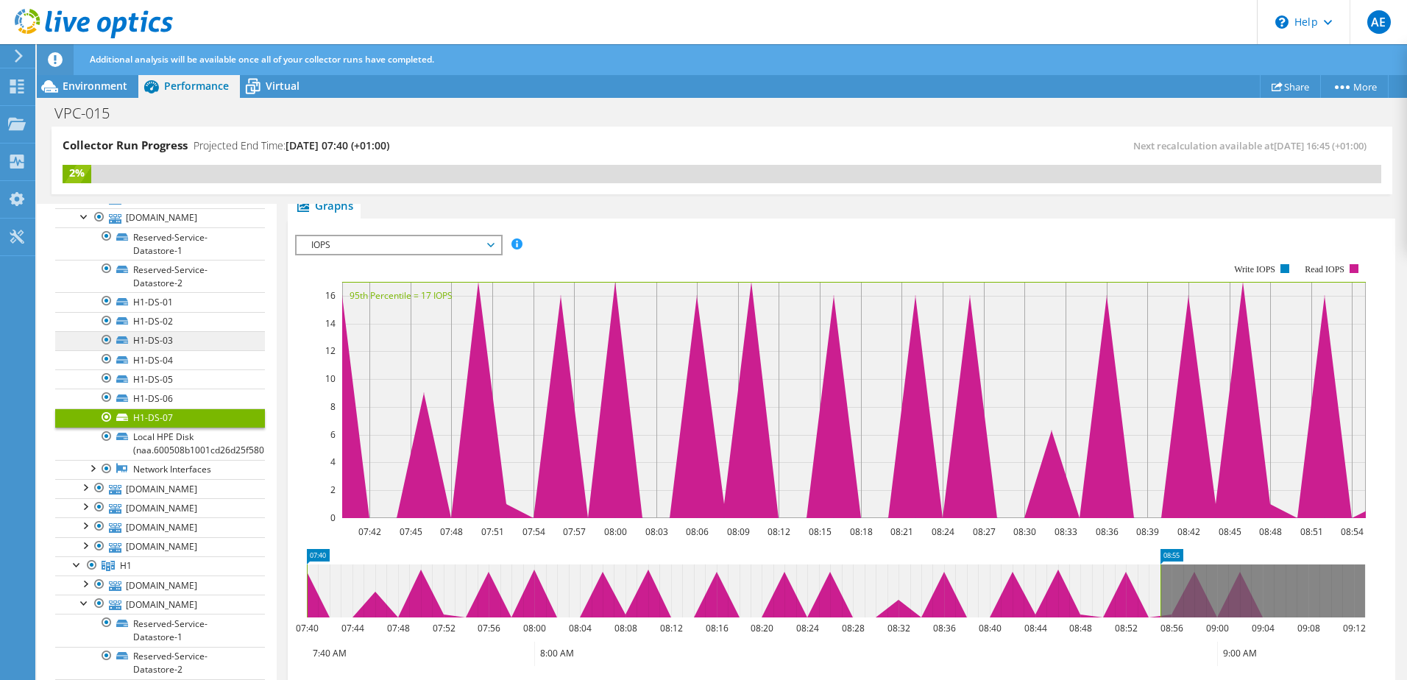
scroll to position [221, 0]
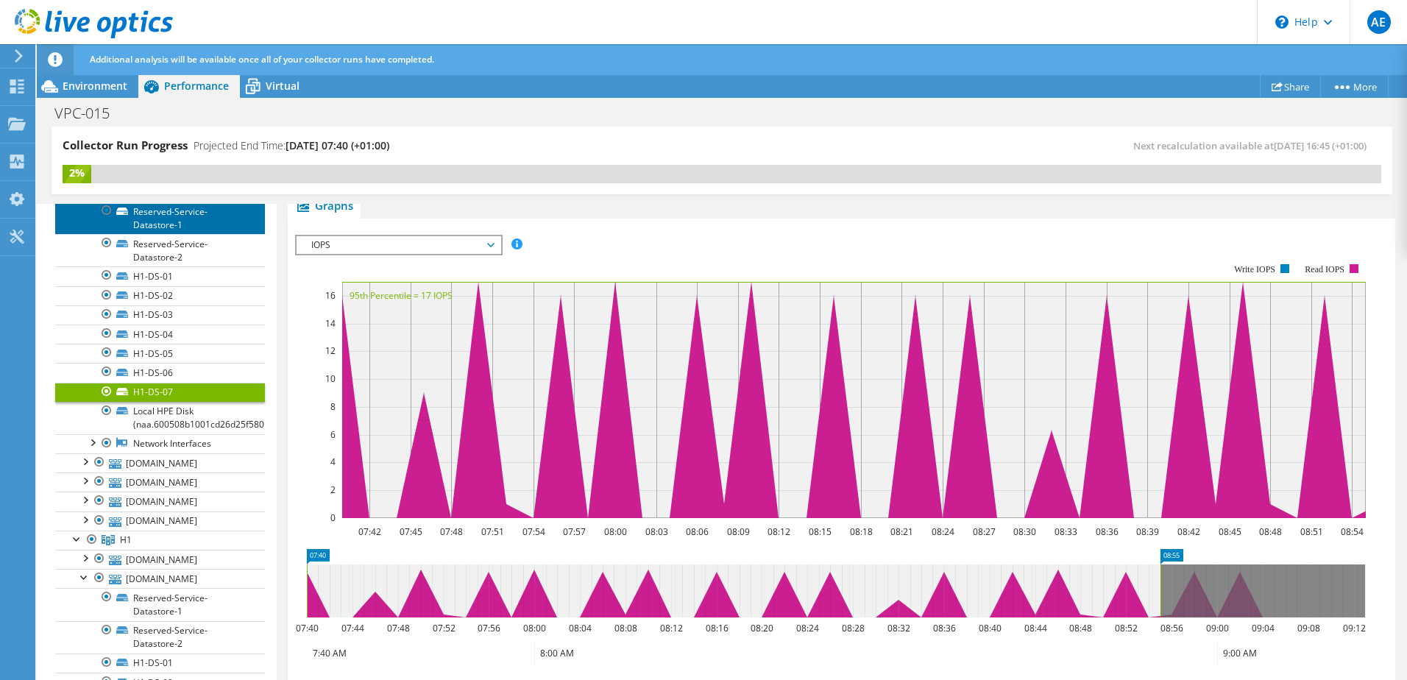
click at [172, 234] on link "Reserved-Service-Datastore-1" at bounding box center [160, 218] width 210 height 32
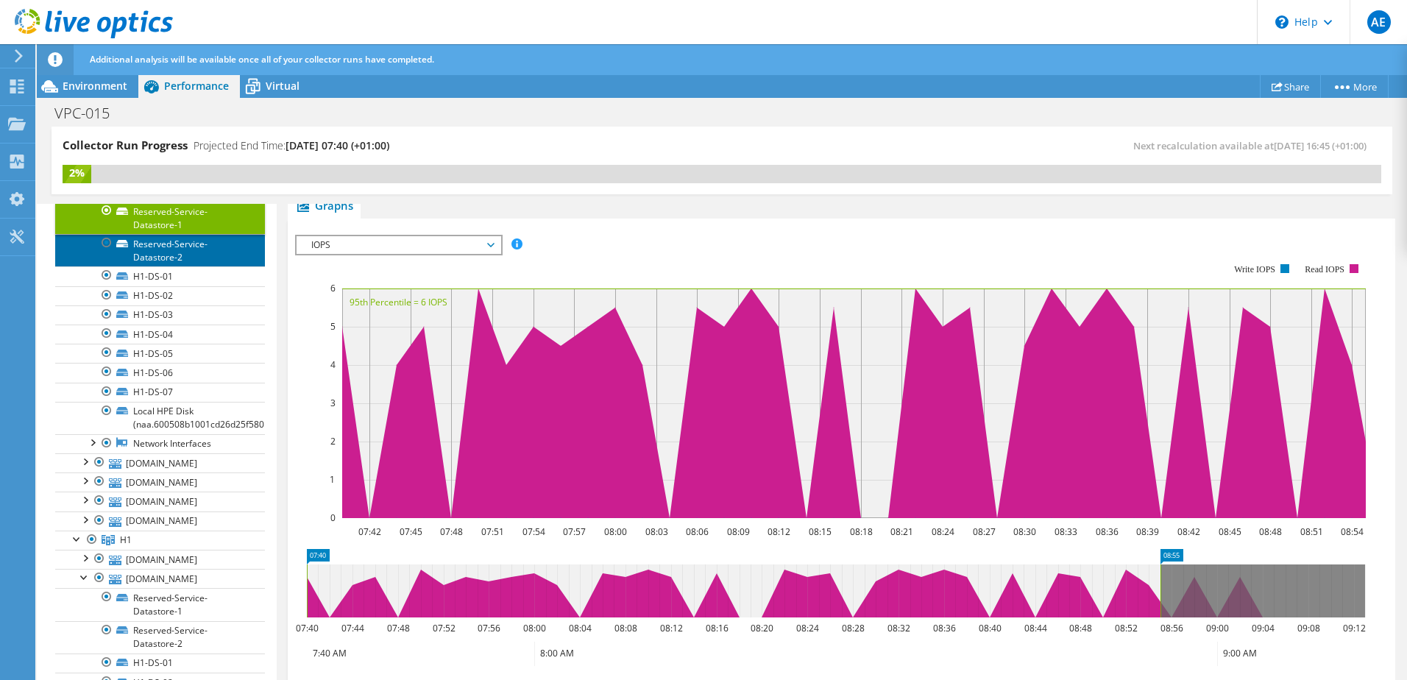
click at [169, 266] on link "Reserved-Service-Datastore-2" at bounding box center [160, 250] width 210 height 32
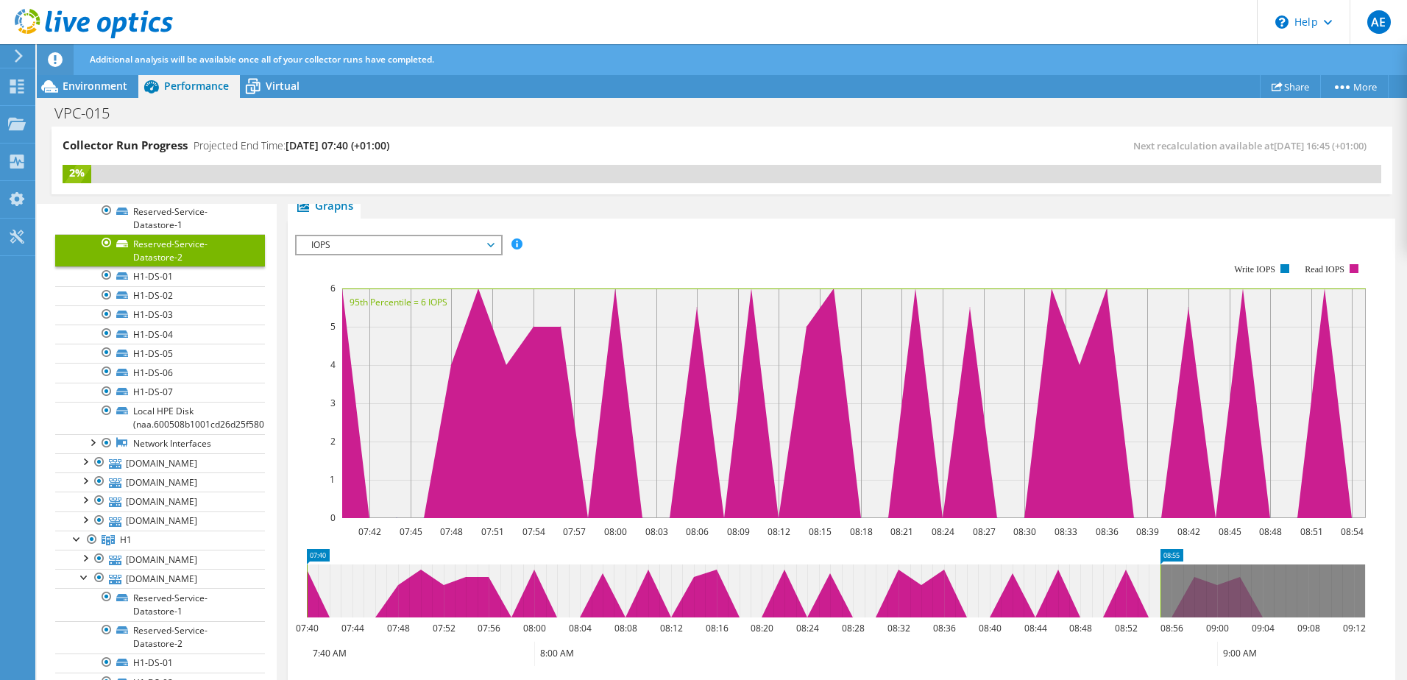
click at [148, 202] on link "[DOMAIN_NAME]" at bounding box center [160, 191] width 210 height 19
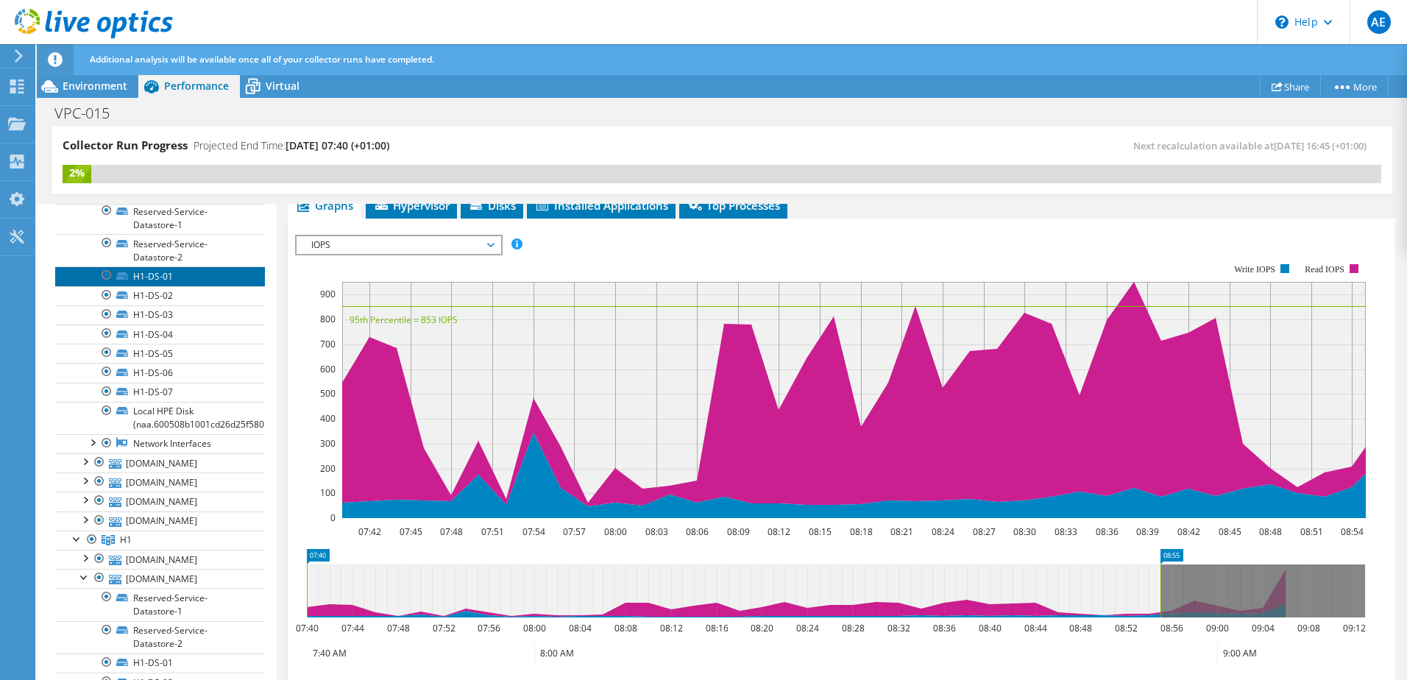
click at [185, 286] on link "H1-DS-01" at bounding box center [160, 275] width 210 height 19
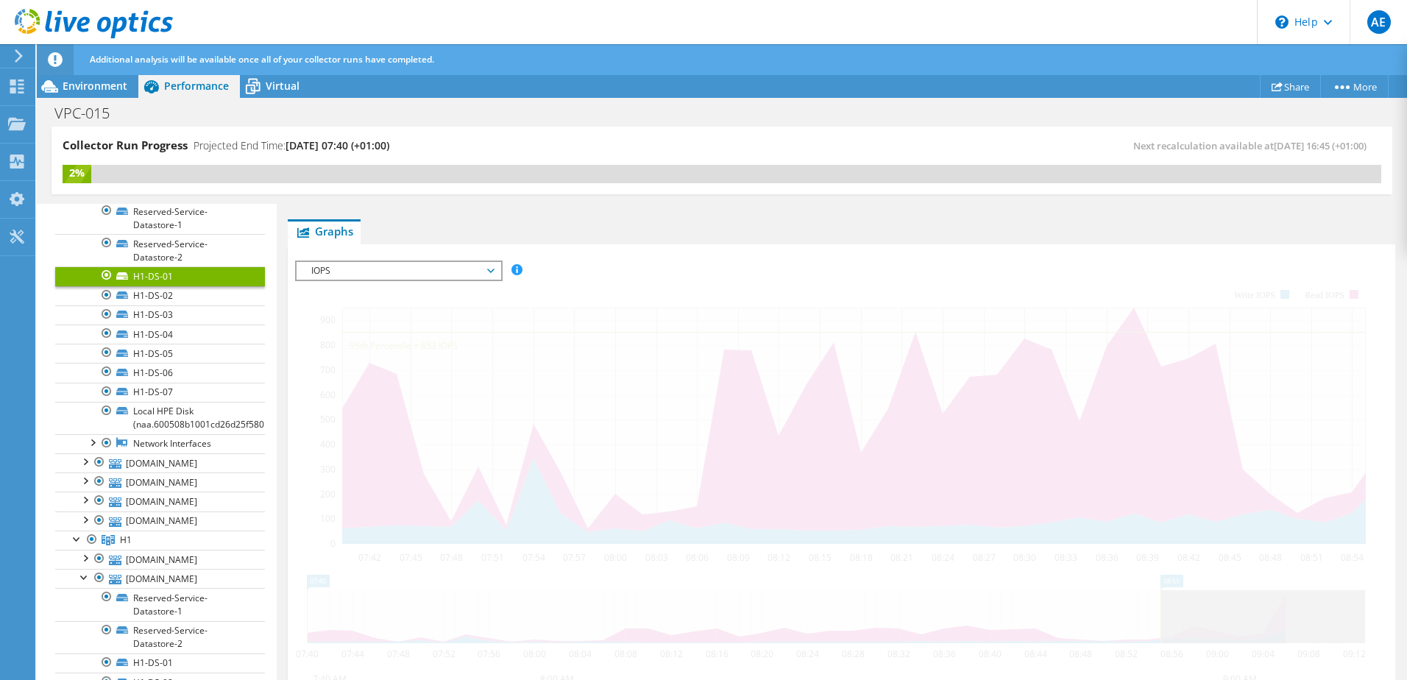
scroll to position [247, 0]
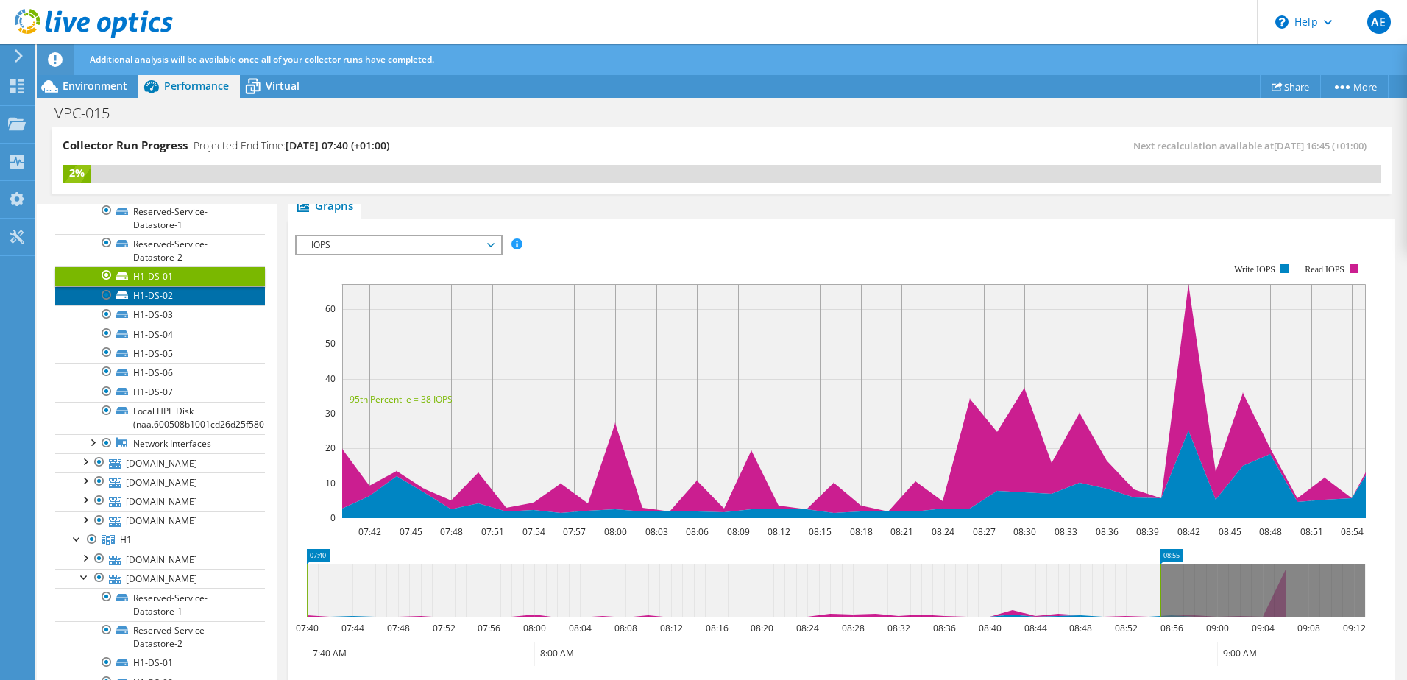
click at [174, 305] on link "H1-DS-02" at bounding box center [160, 295] width 210 height 19
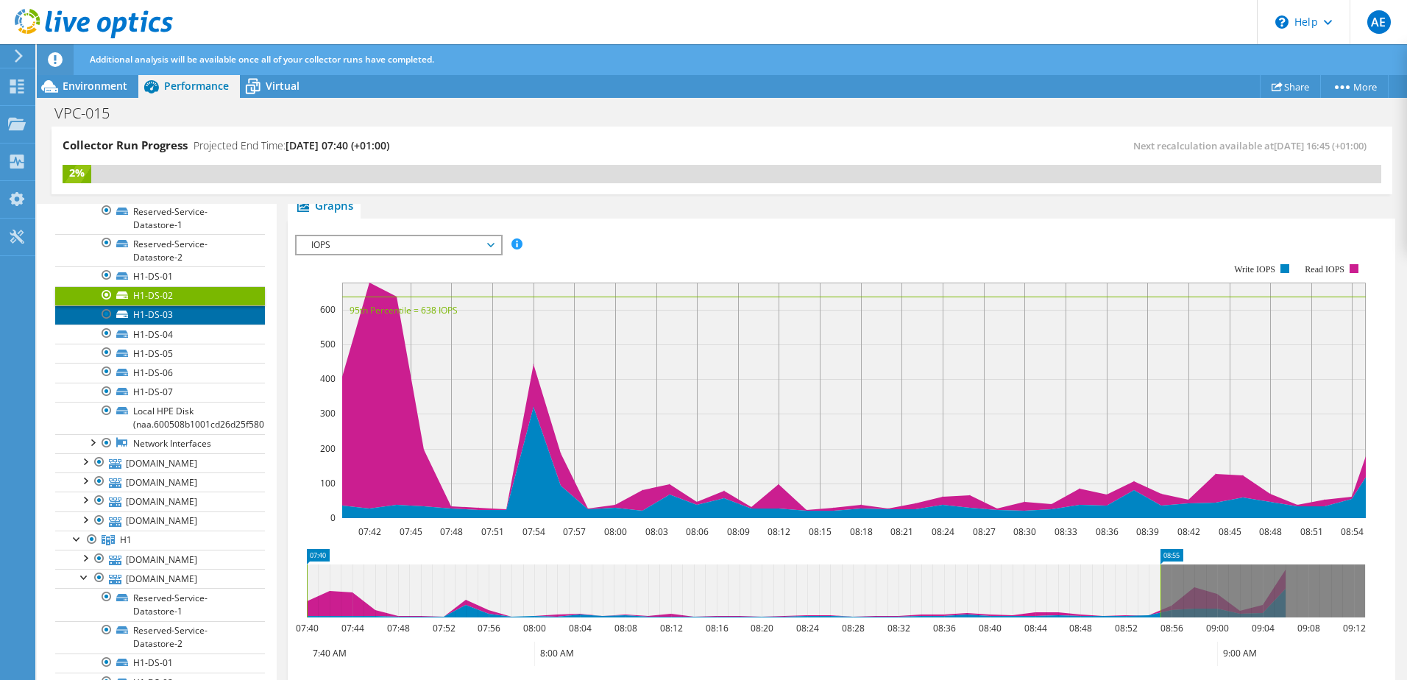
click at [177, 325] on link "H1-DS-03" at bounding box center [160, 314] width 210 height 19
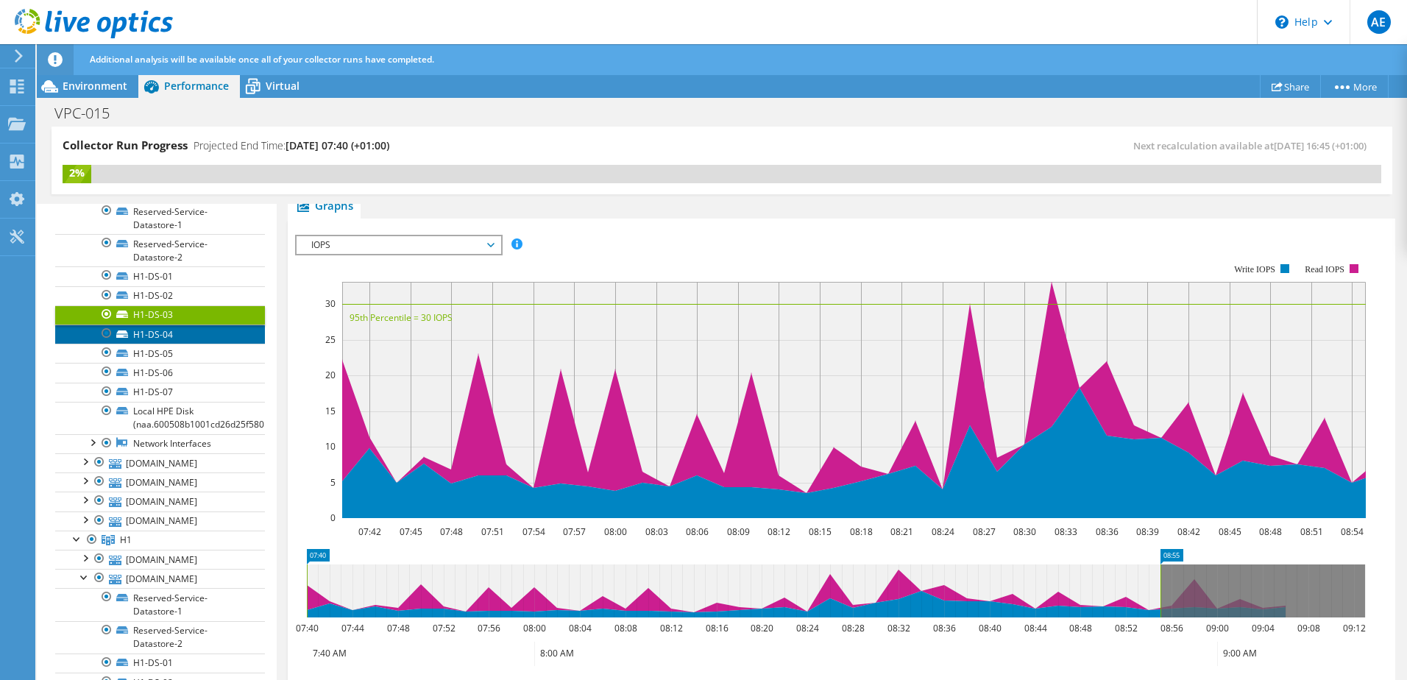
click at [176, 344] on link "H1-DS-04" at bounding box center [160, 334] width 210 height 19
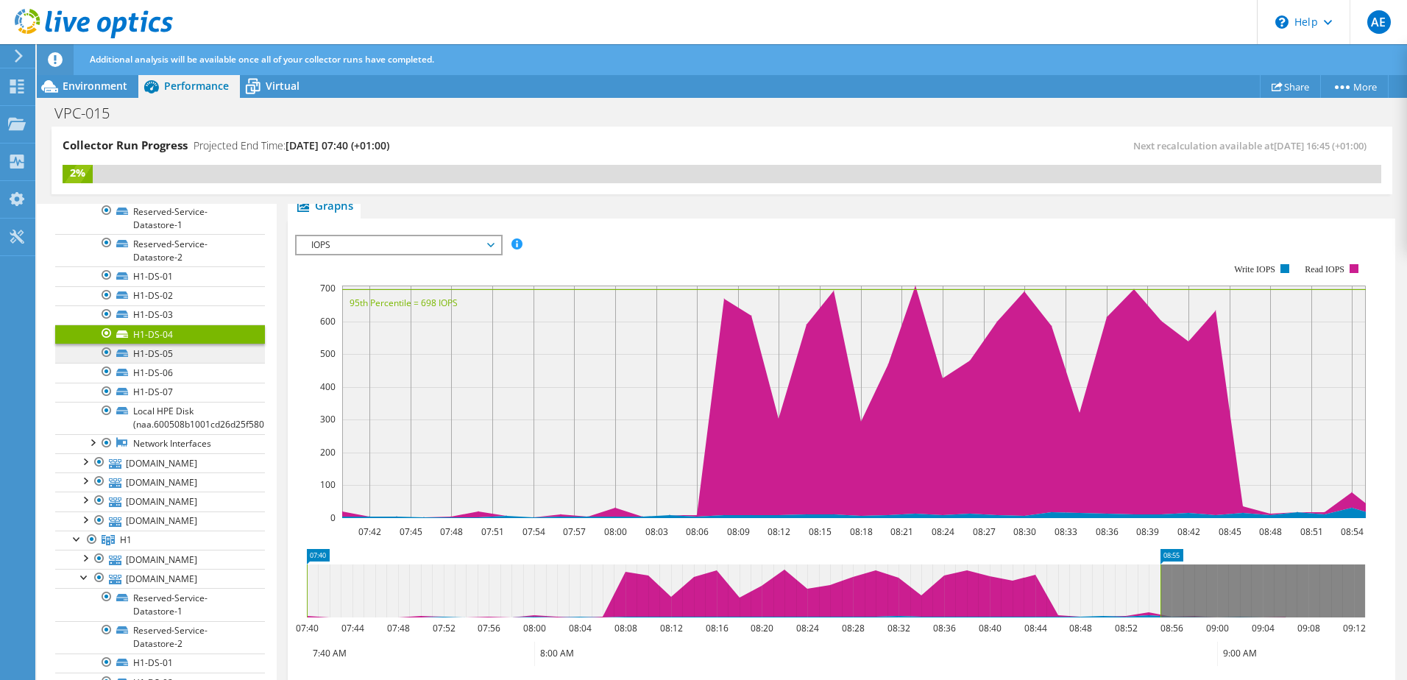
scroll to position [147, 0]
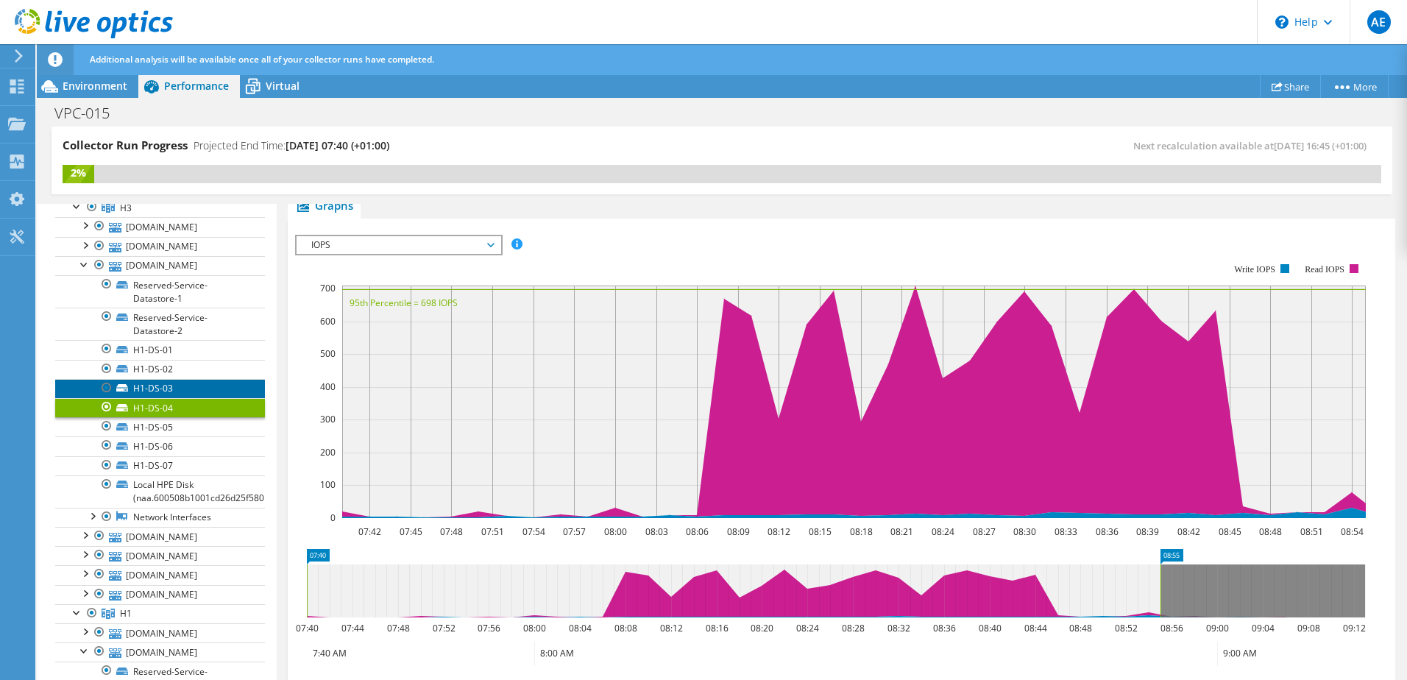
click at [181, 398] on link "H1-DS-03" at bounding box center [160, 388] width 210 height 19
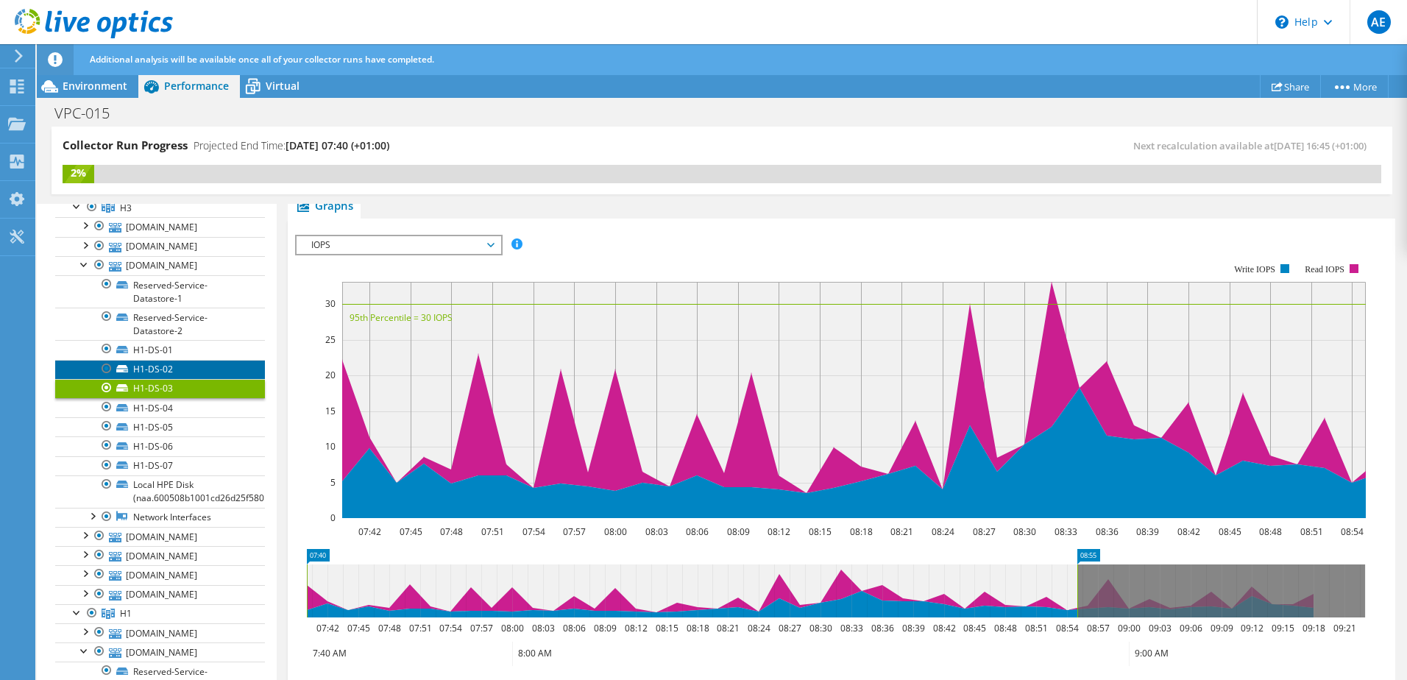
click at [191, 379] on link "H1-DS-02" at bounding box center [160, 369] width 210 height 19
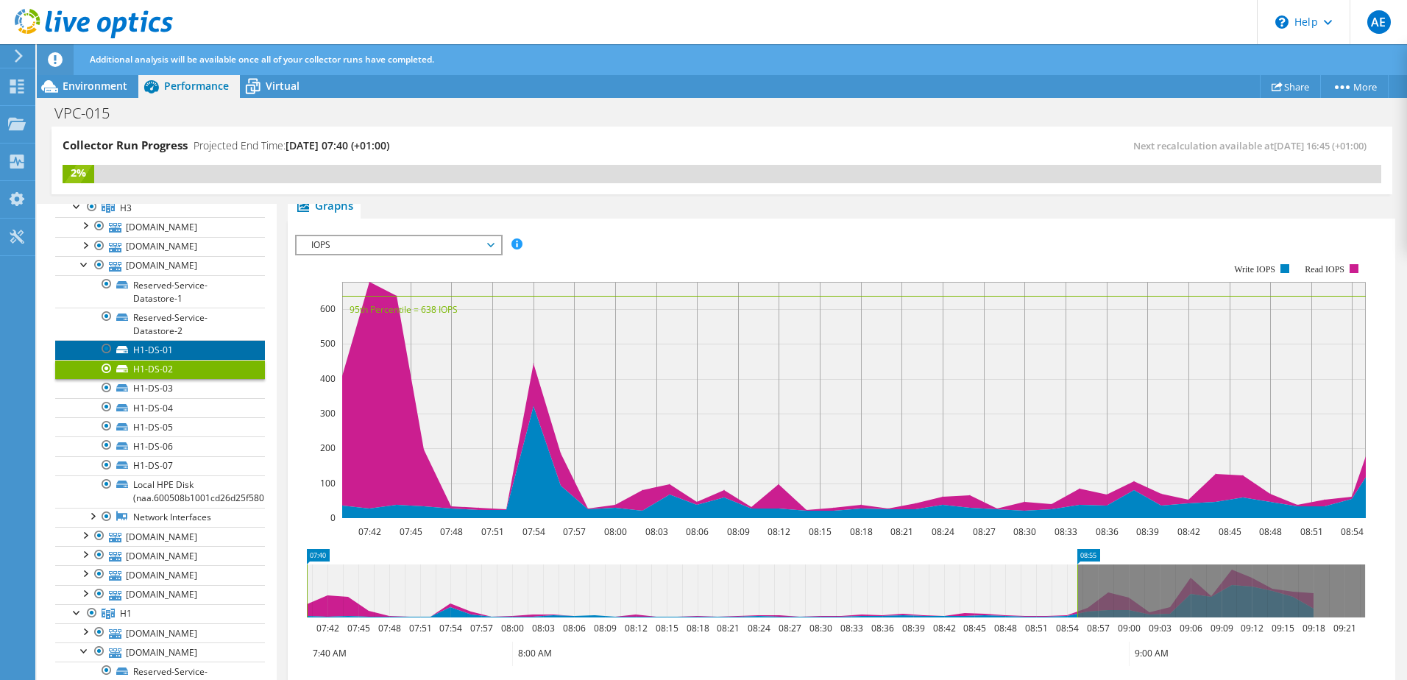
click at [196, 359] on link "H1-DS-01" at bounding box center [160, 349] width 210 height 19
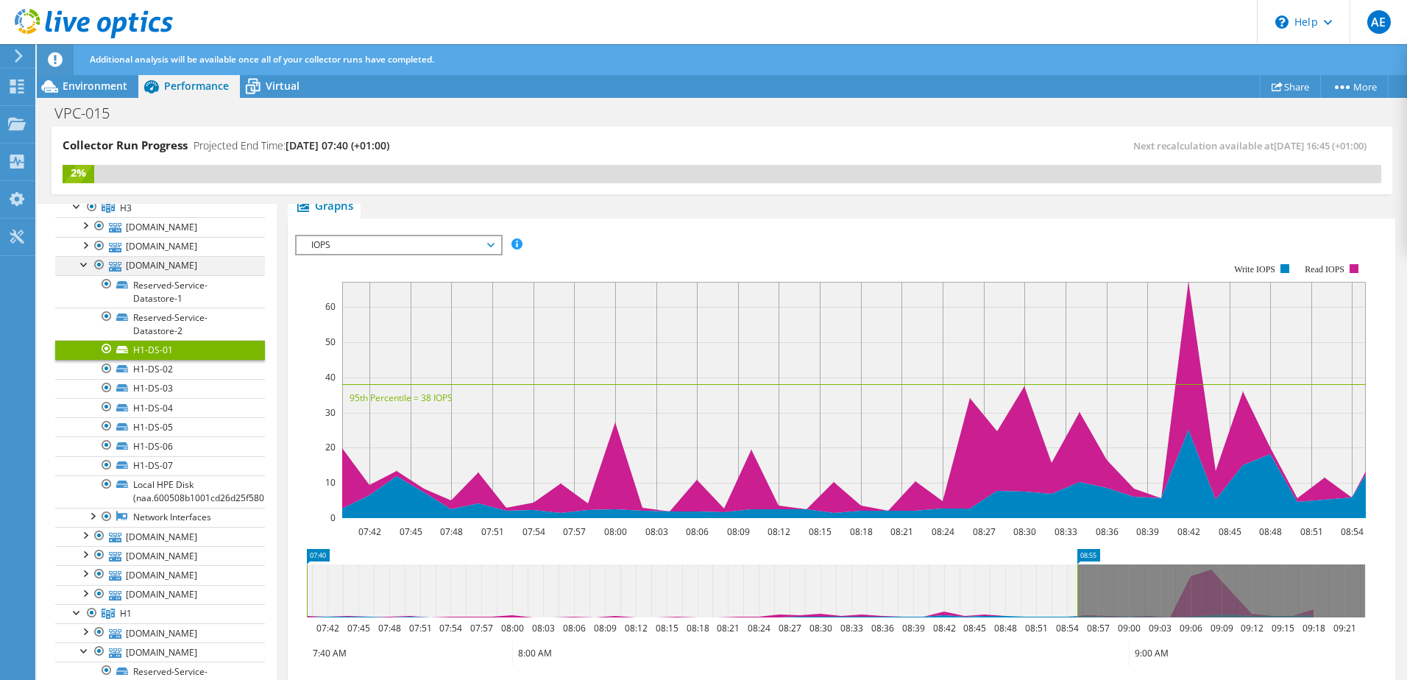
click at [87, 271] on div at bounding box center [84, 263] width 15 height 15
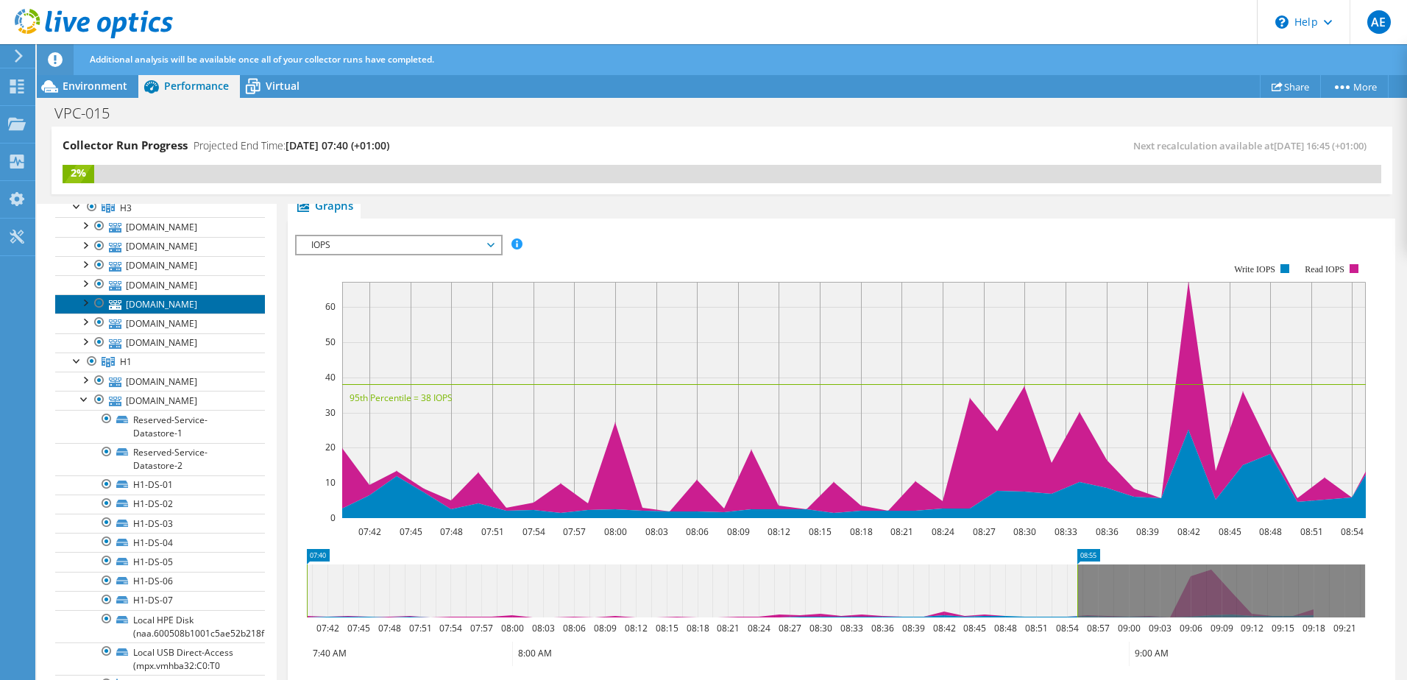
click at [180, 313] on link "[DOMAIN_NAME]" at bounding box center [160, 303] width 210 height 19
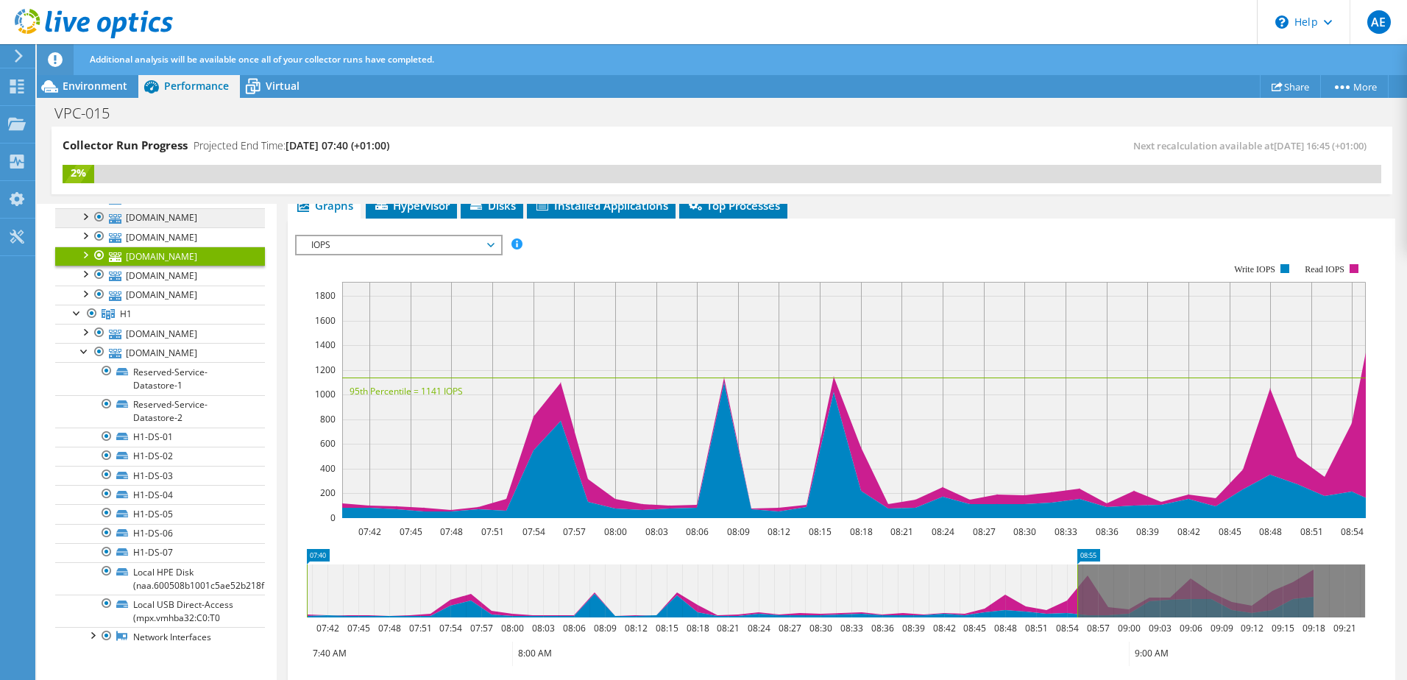
scroll to position [0, 0]
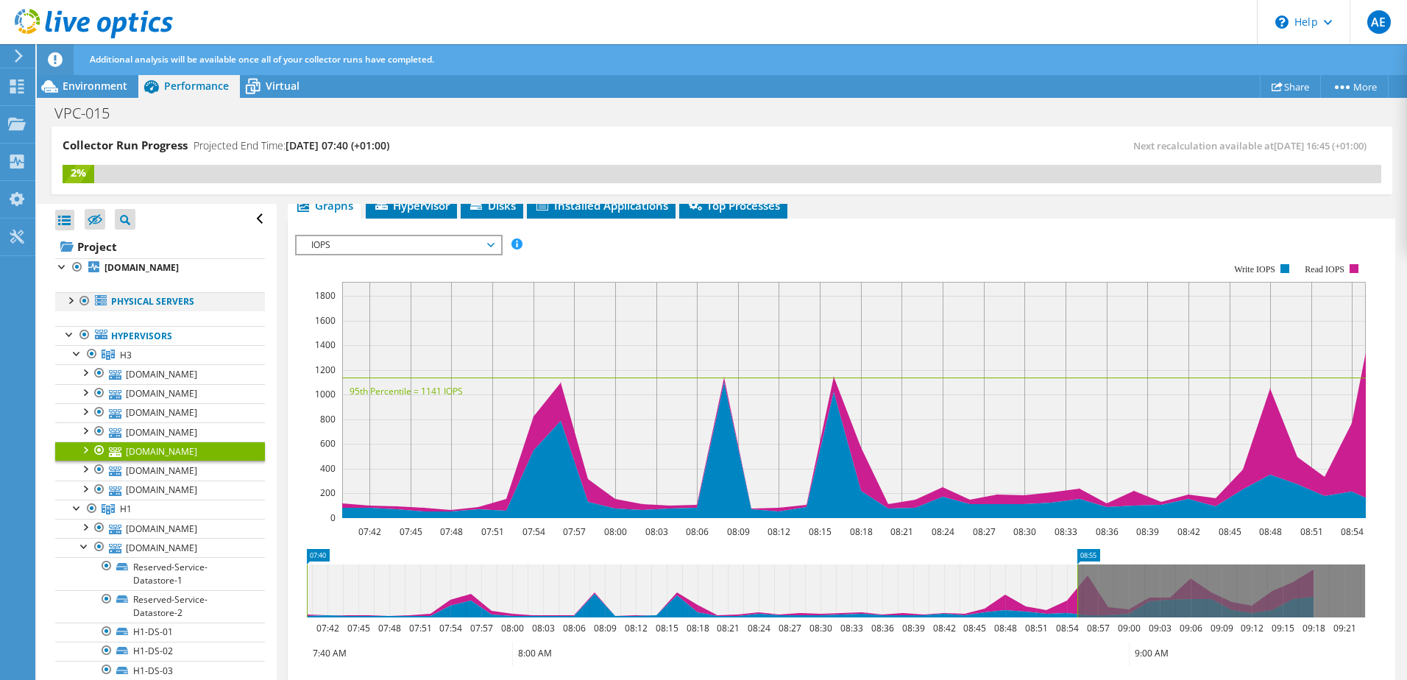
click at [70, 307] on div at bounding box center [70, 299] width 15 height 15
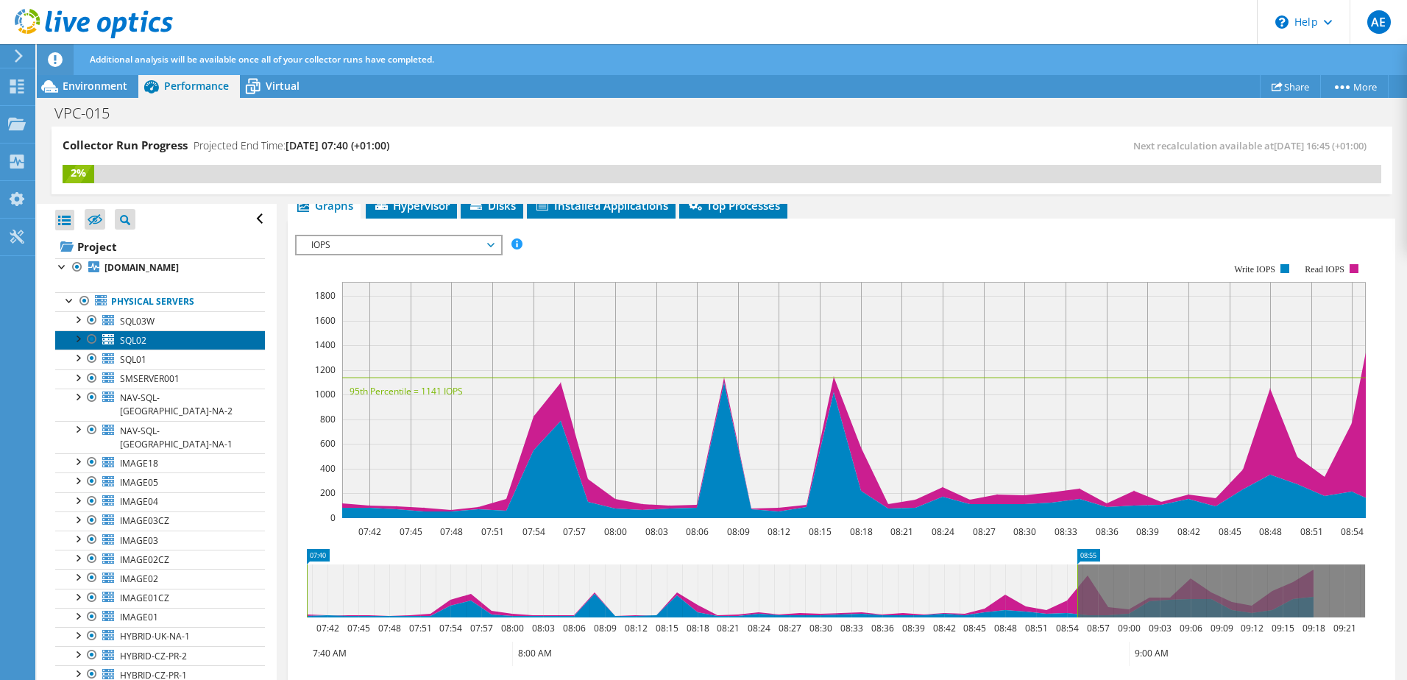
click at [132, 347] on span "SQL02" at bounding box center [133, 340] width 26 height 13
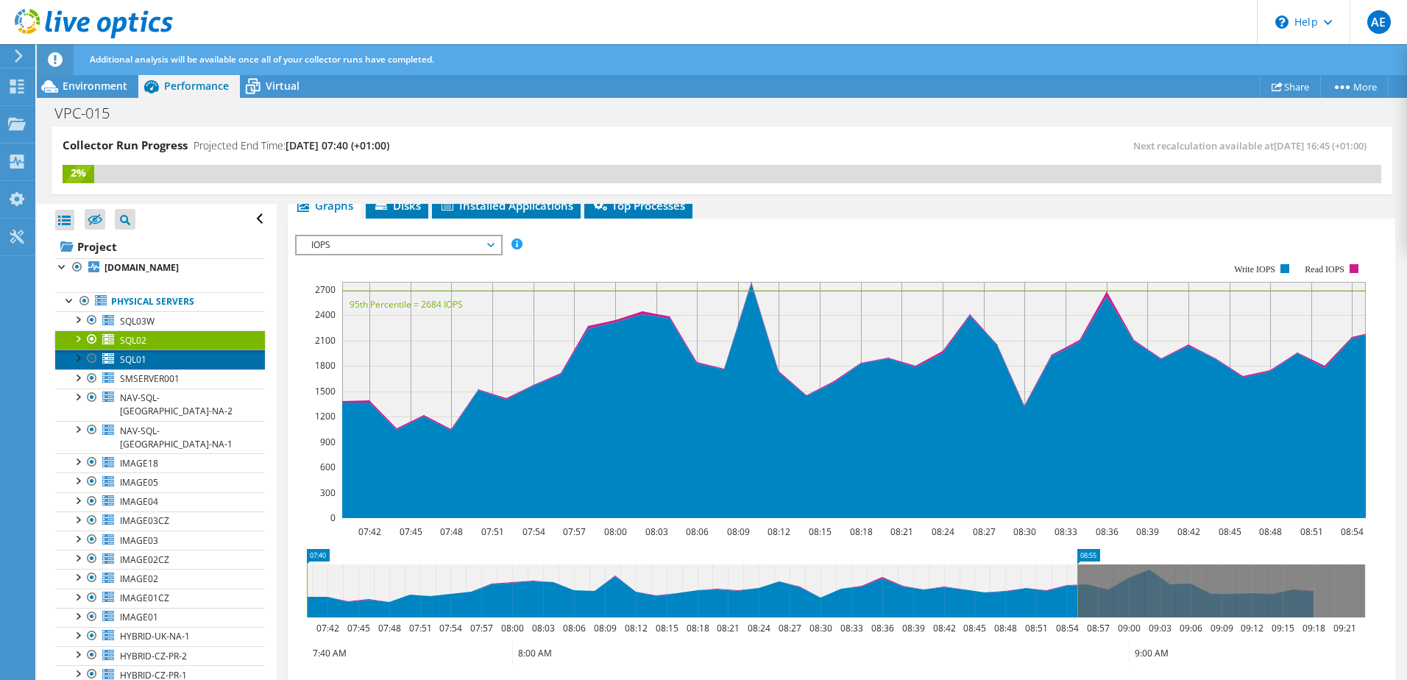
click at [135, 366] on span "SQL01" at bounding box center [133, 359] width 26 height 13
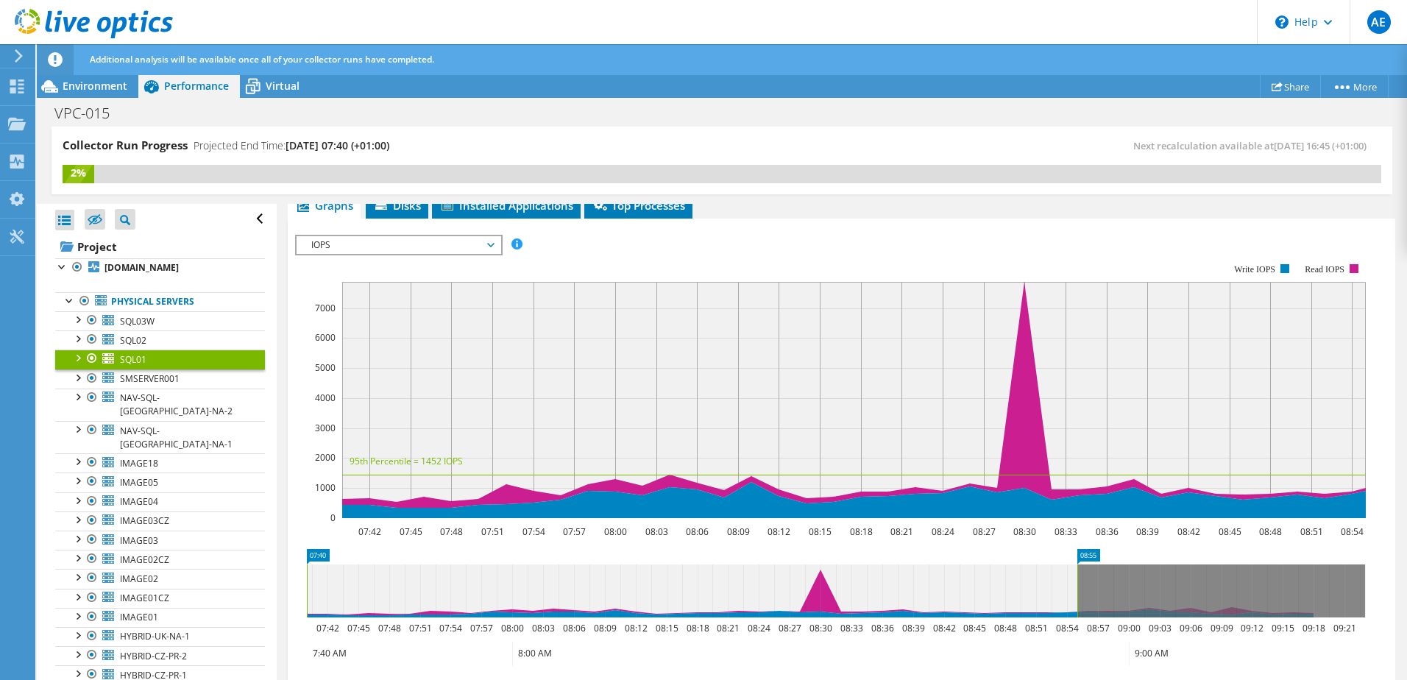
click at [470, 235] on div "IOPS IOPS Disk Throughput IO Size Latency Queue Depth CPU Percentage Memory Pag…" at bounding box center [399, 245] width 208 height 21
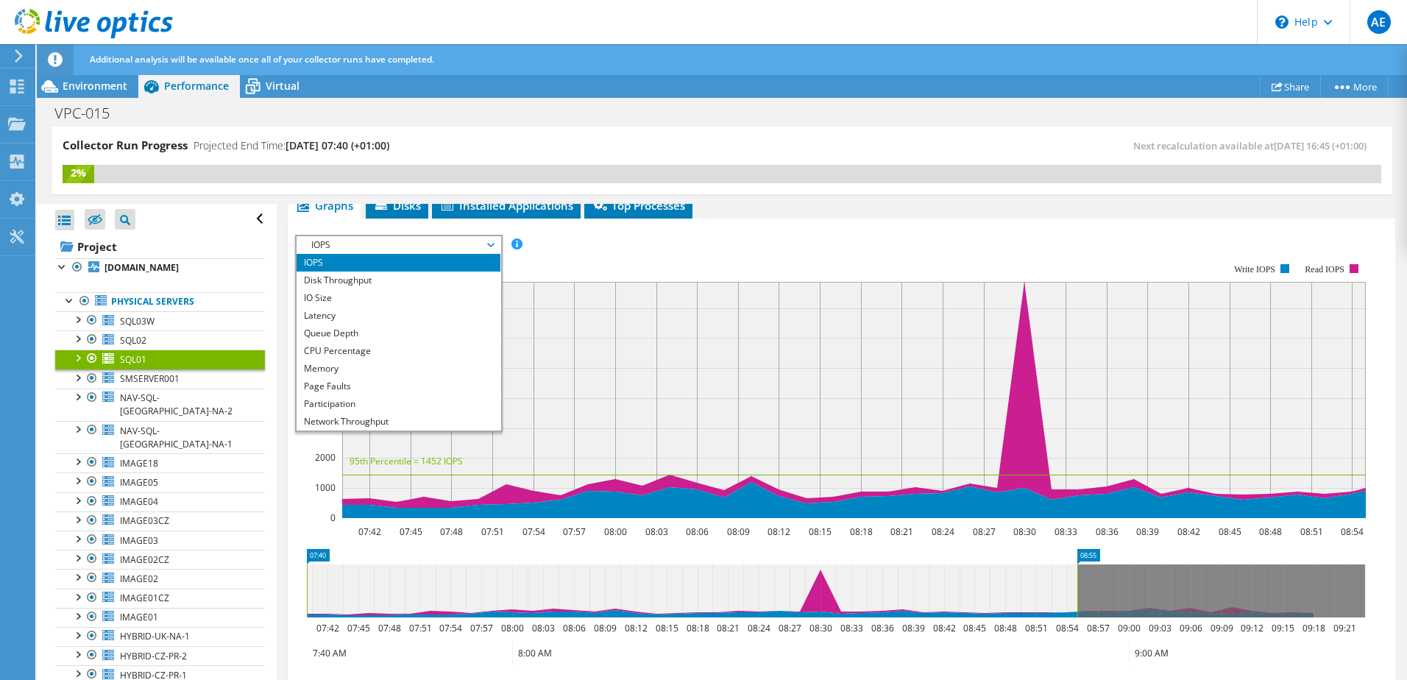
click at [366, 387] on li "Page Faults" at bounding box center [399, 386] width 204 height 18
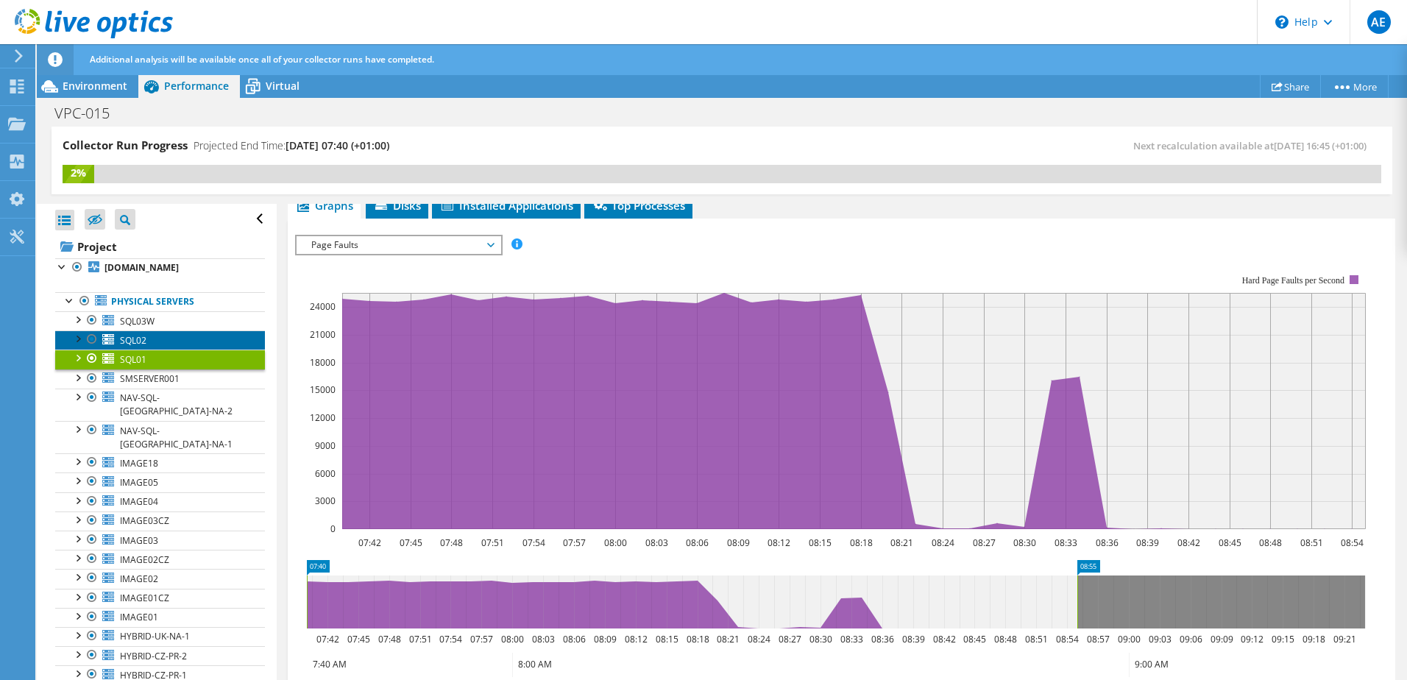
click at [185, 350] on link "SQL02" at bounding box center [160, 339] width 210 height 19
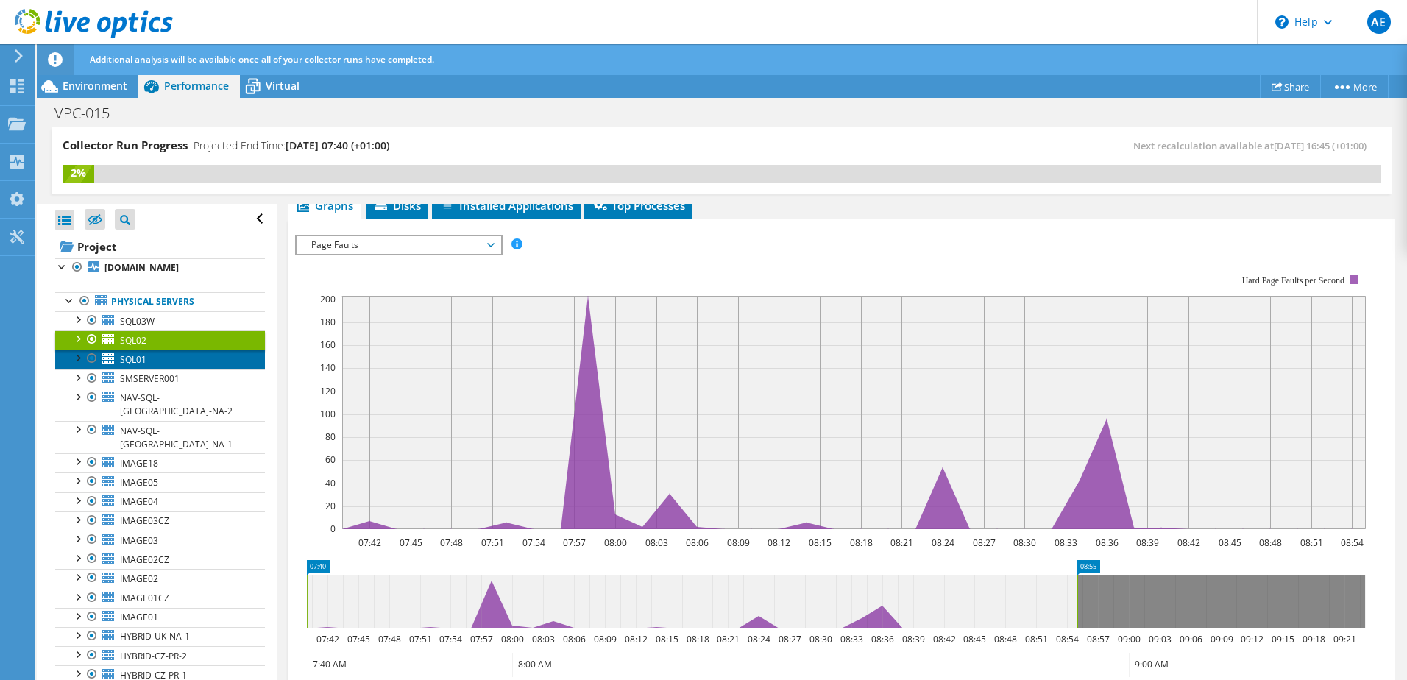
click at [200, 369] on link "SQL01" at bounding box center [160, 359] width 210 height 19
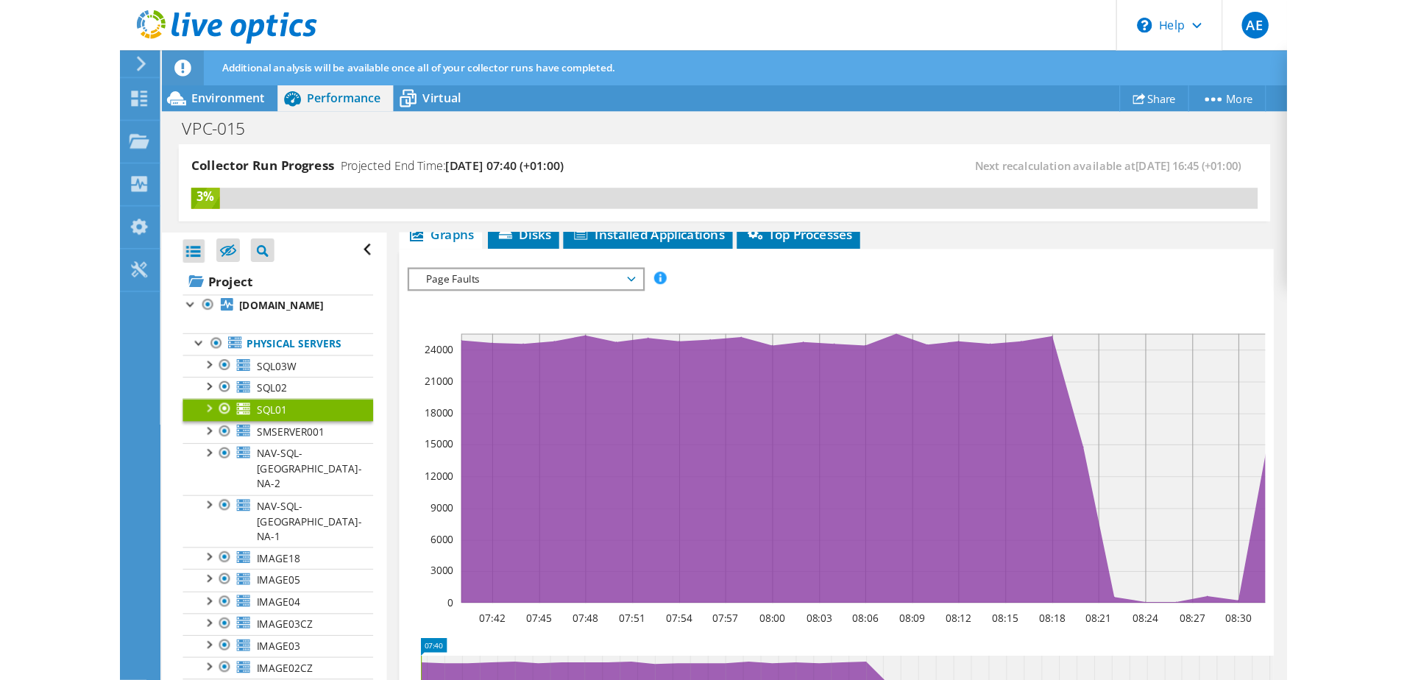
scroll to position [221, 0]
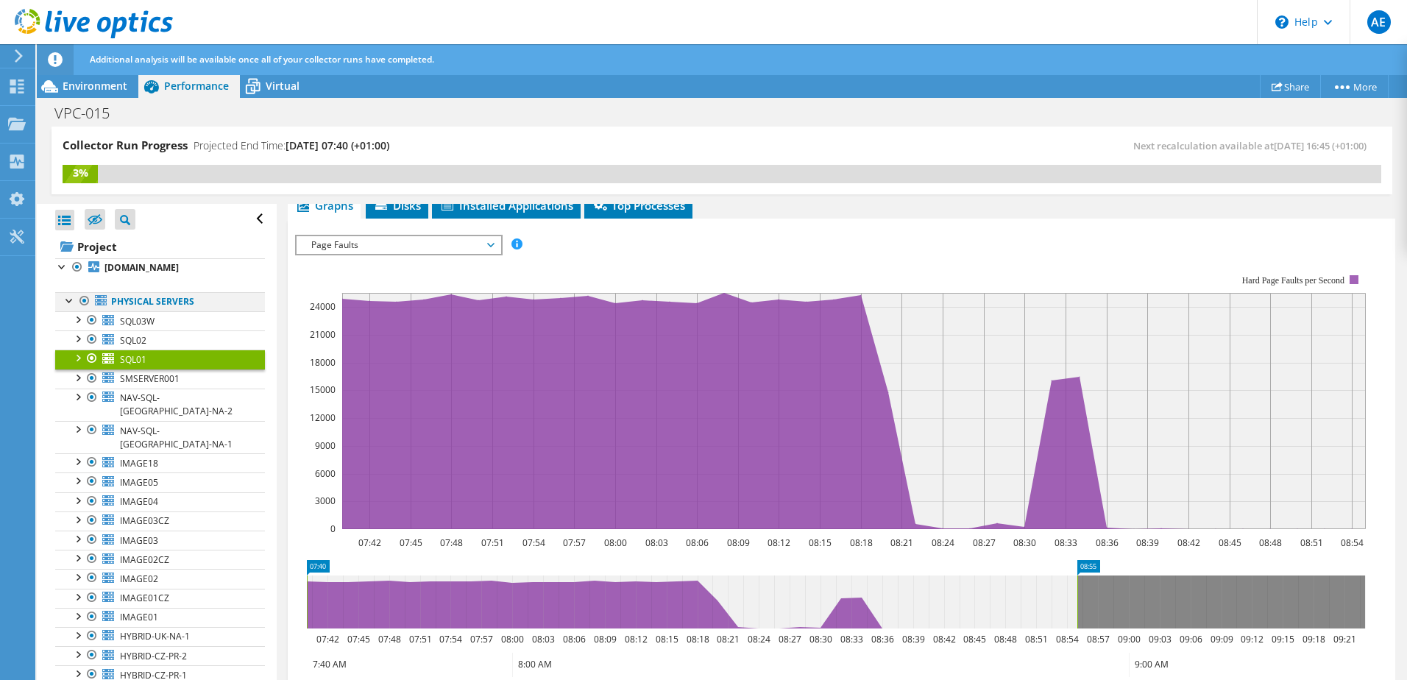
click at [63, 307] on div at bounding box center [70, 299] width 15 height 15
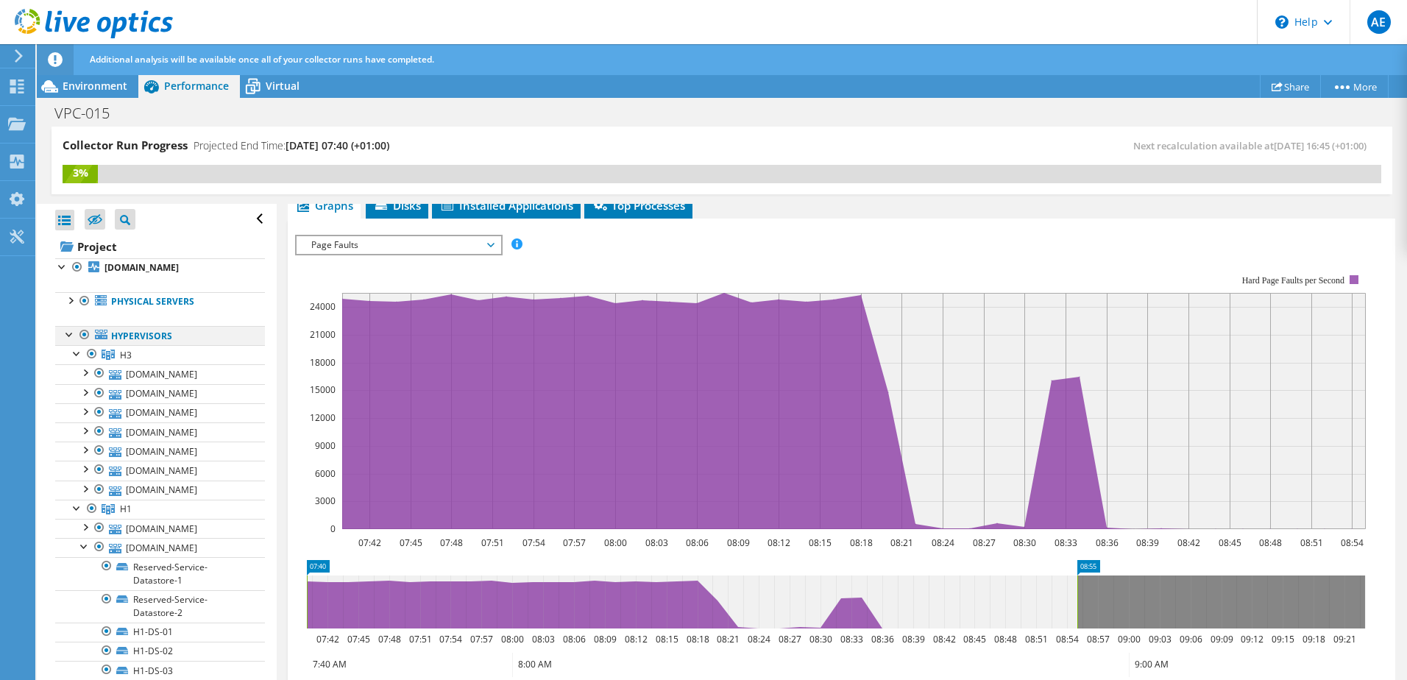
click at [66, 341] on div at bounding box center [70, 333] width 15 height 15
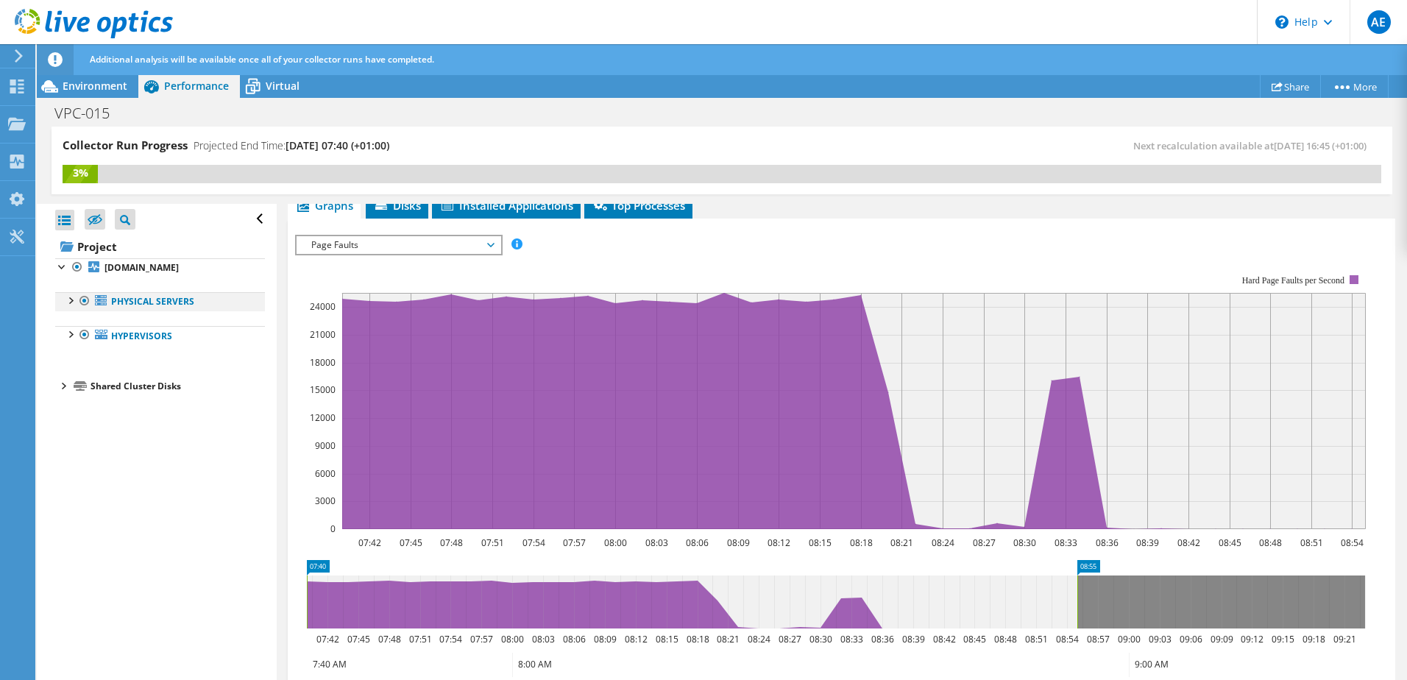
click at [71, 307] on div at bounding box center [70, 299] width 15 height 15
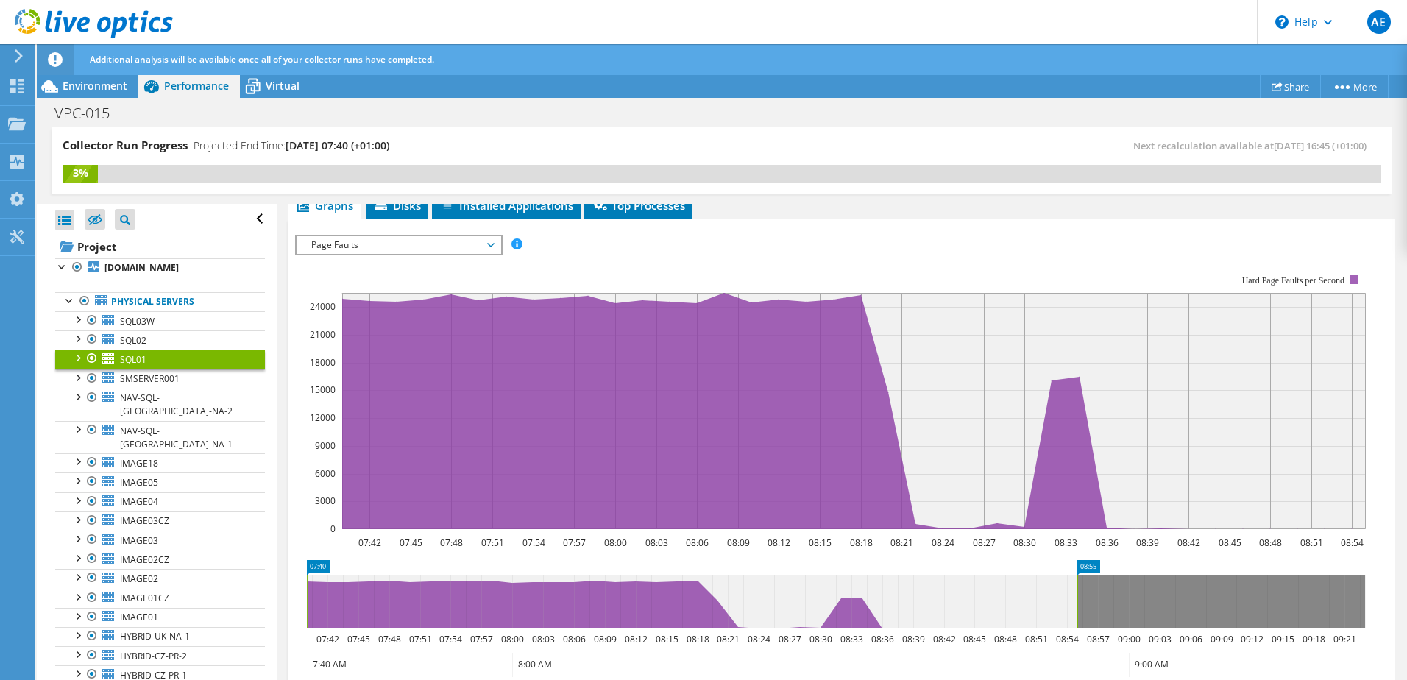
click at [488, 243] on span "Page Faults" at bounding box center [398, 245] width 189 height 18
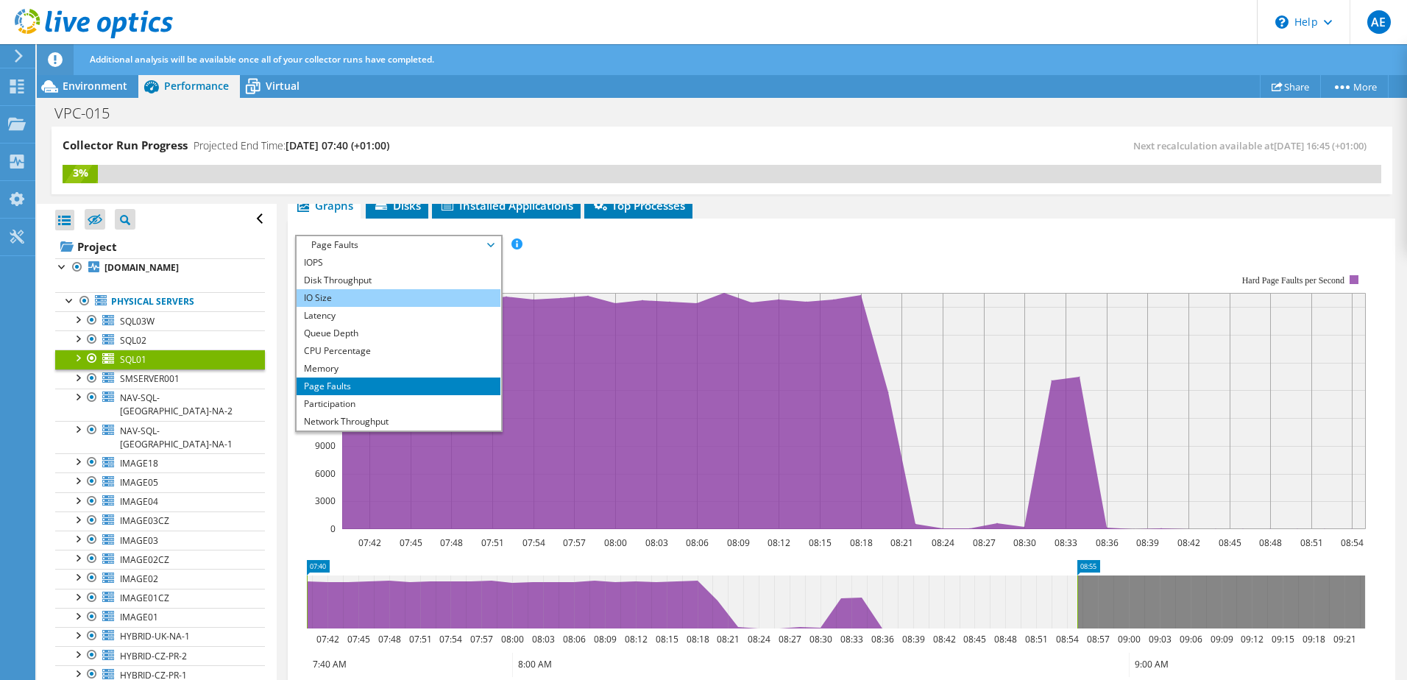
click at [386, 297] on li "IO Size" at bounding box center [399, 298] width 204 height 18
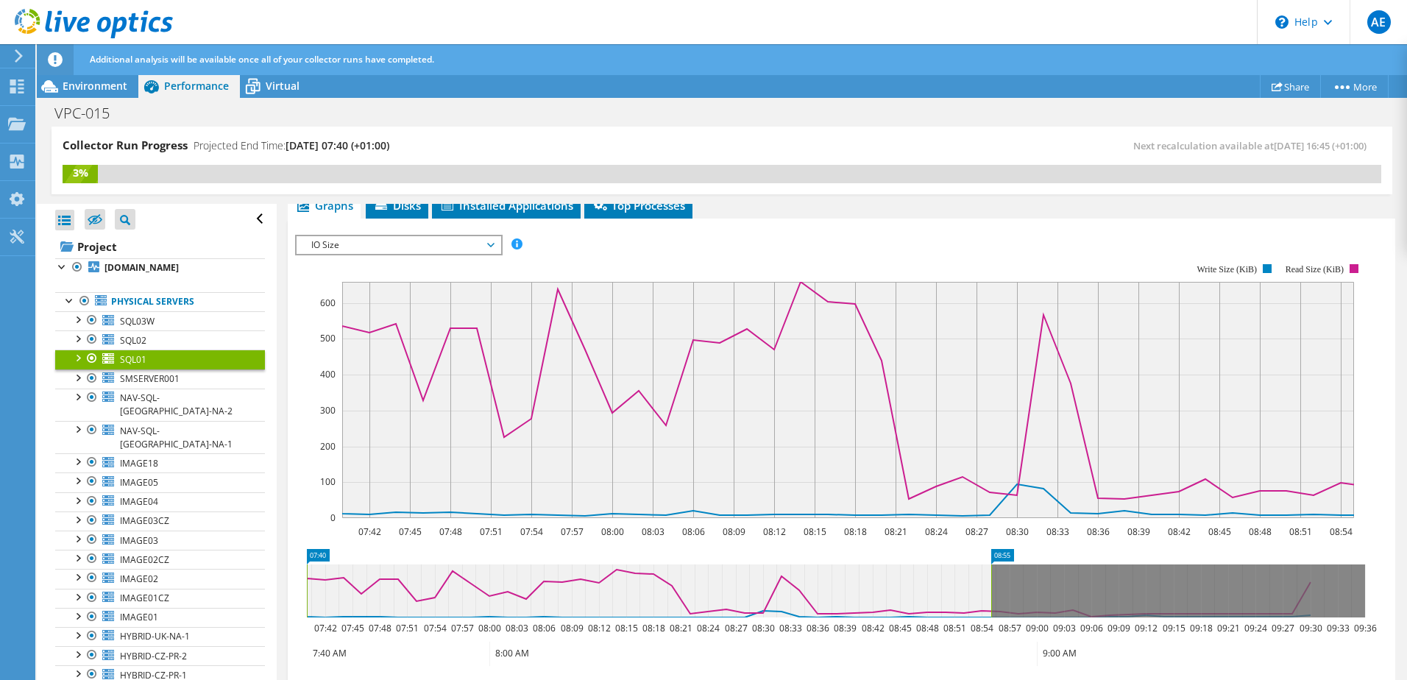
click at [462, 248] on span "IO Size" at bounding box center [398, 245] width 189 height 18
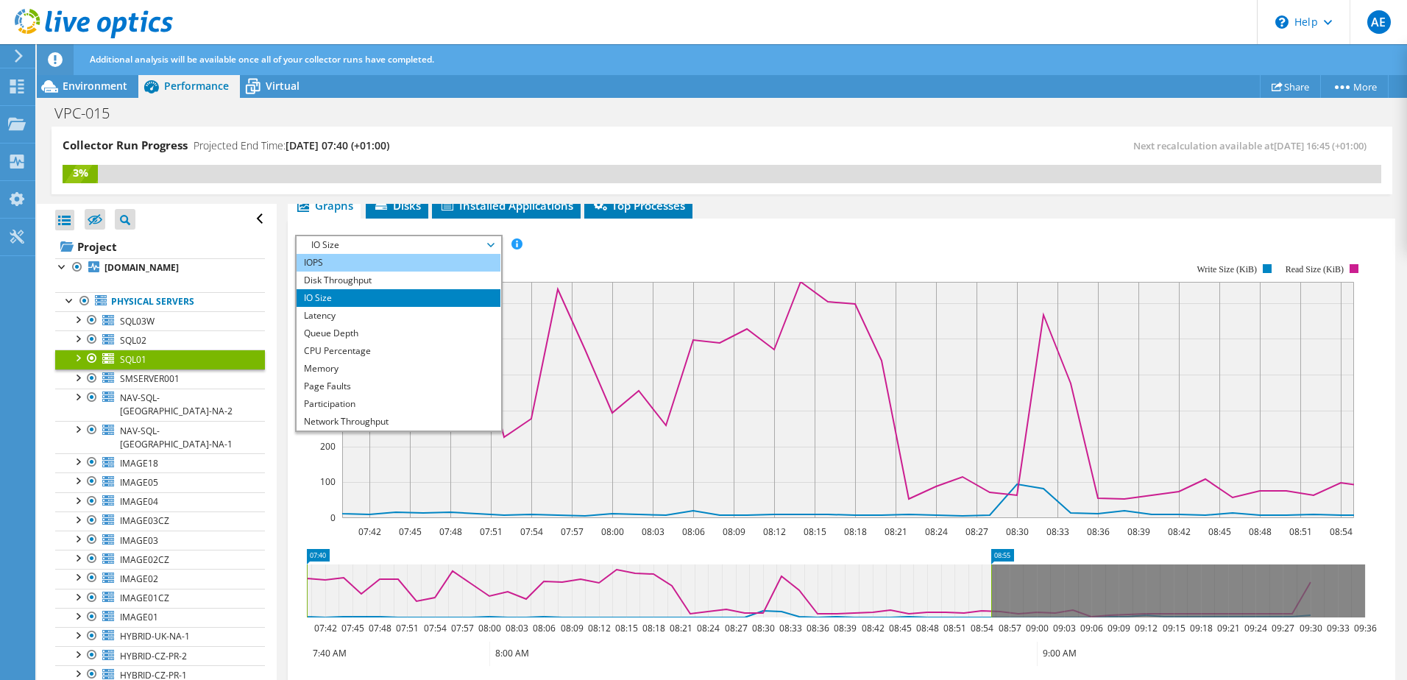
click at [416, 264] on li "IOPS" at bounding box center [399, 263] width 204 height 18
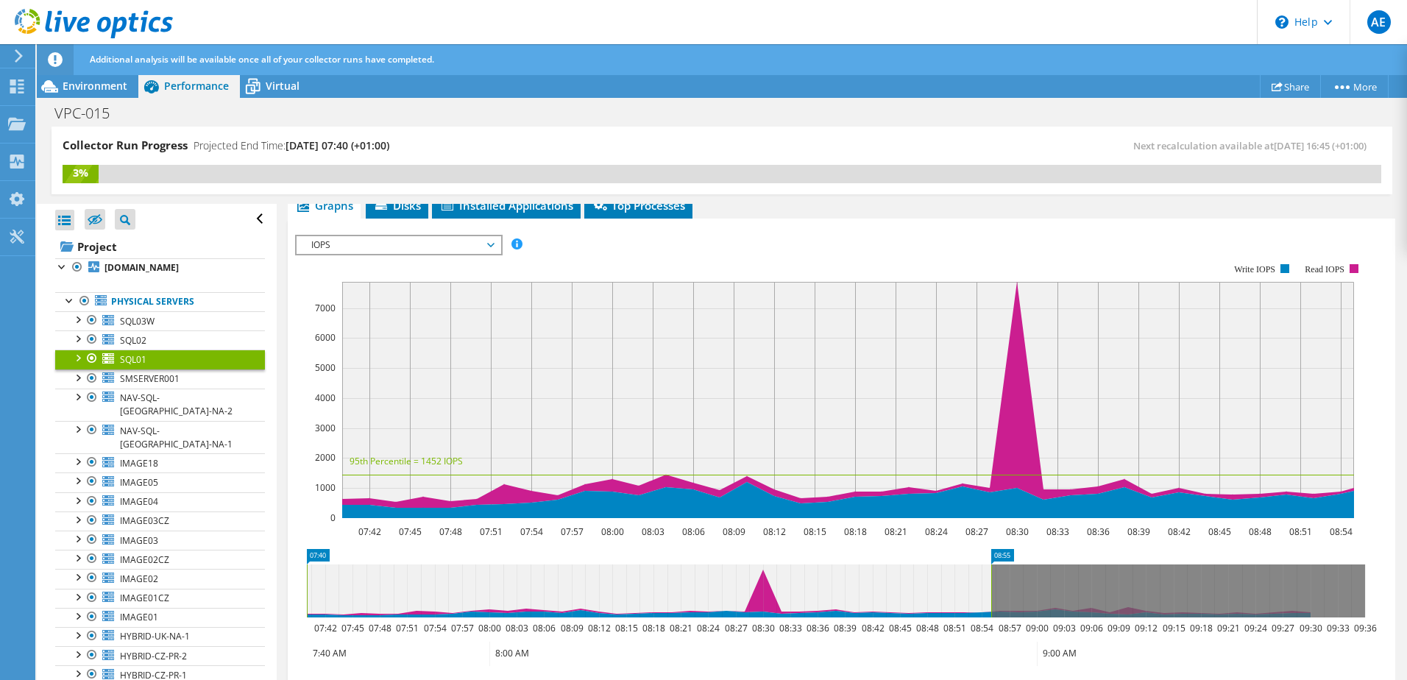
click at [436, 246] on span "IOPS" at bounding box center [398, 245] width 189 height 18
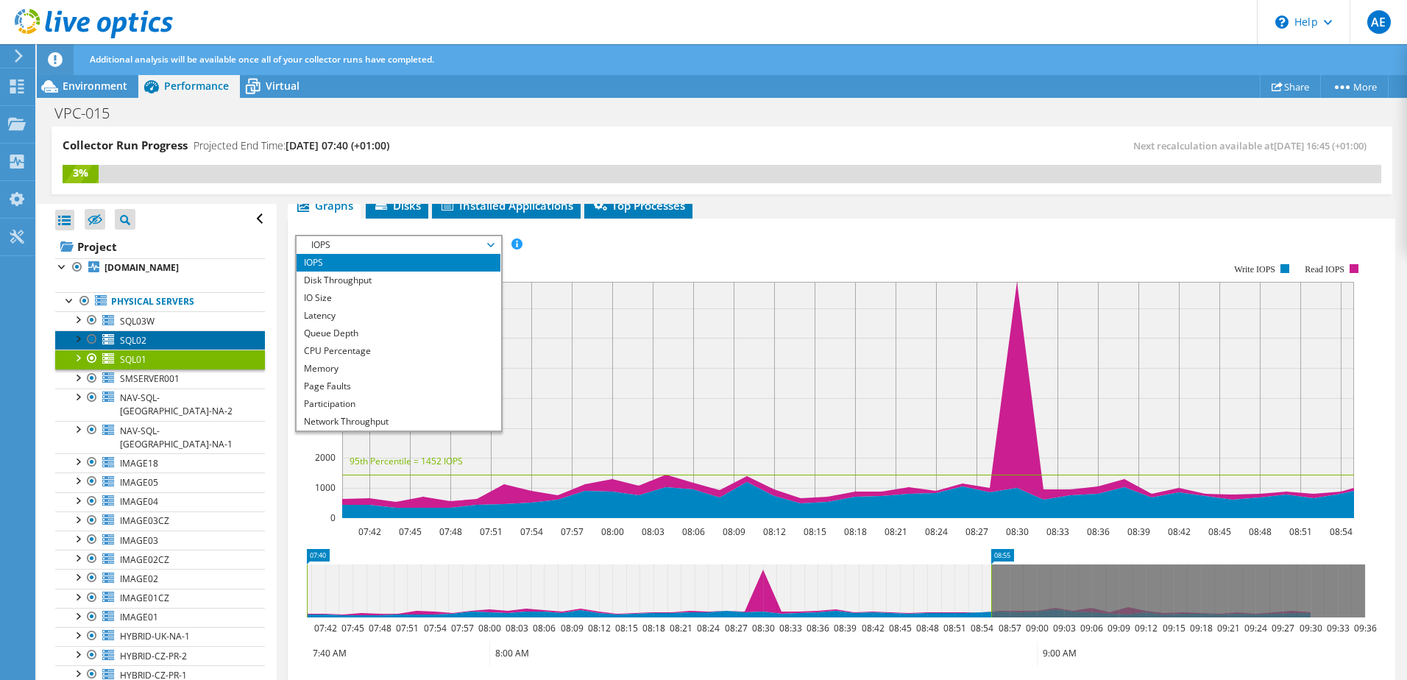
click at [157, 350] on link "SQL02" at bounding box center [160, 339] width 210 height 19
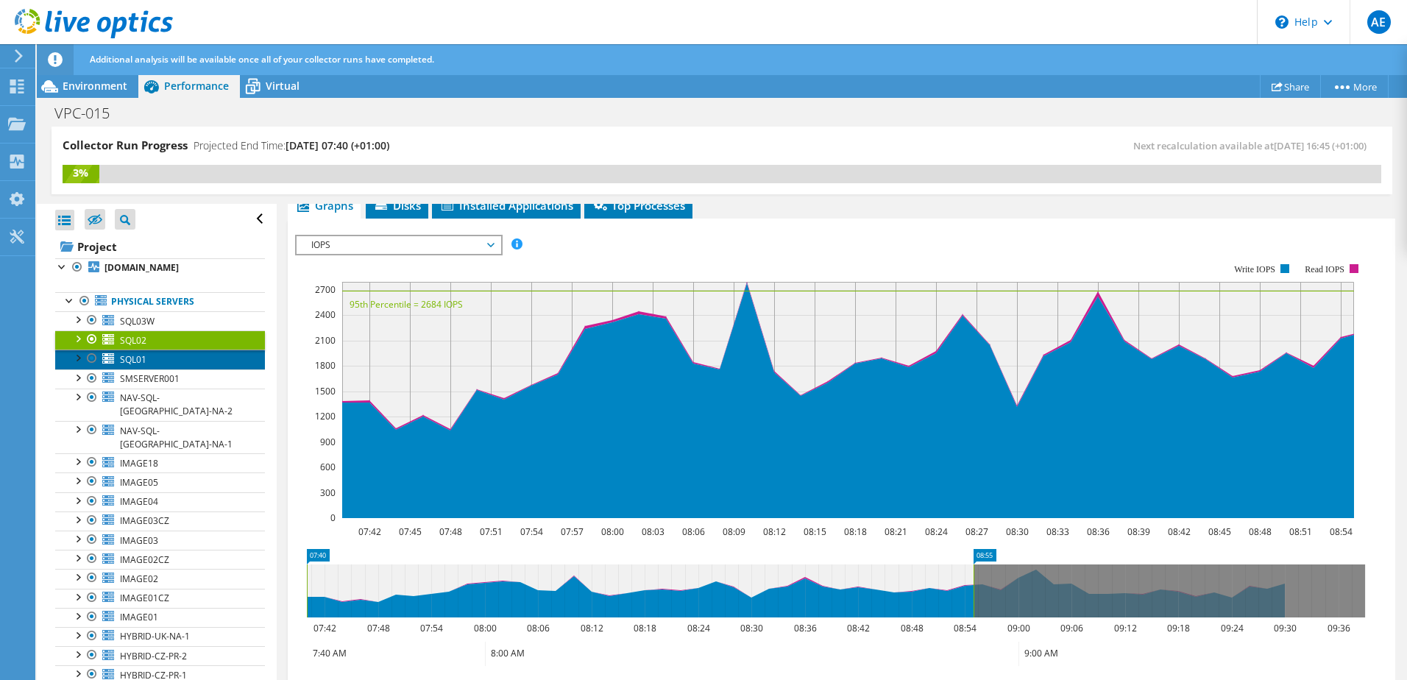
click at [149, 369] on link "SQL01" at bounding box center [160, 359] width 210 height 19
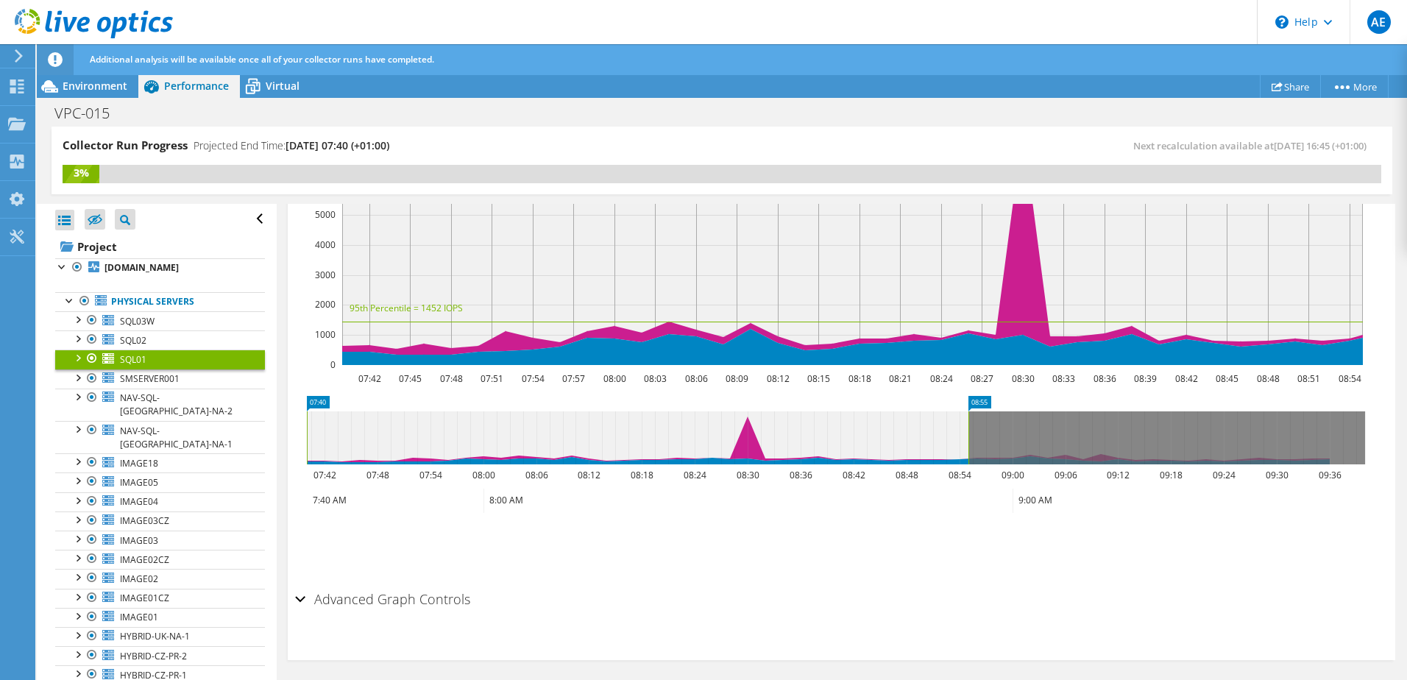
scroll to position [378, 0]
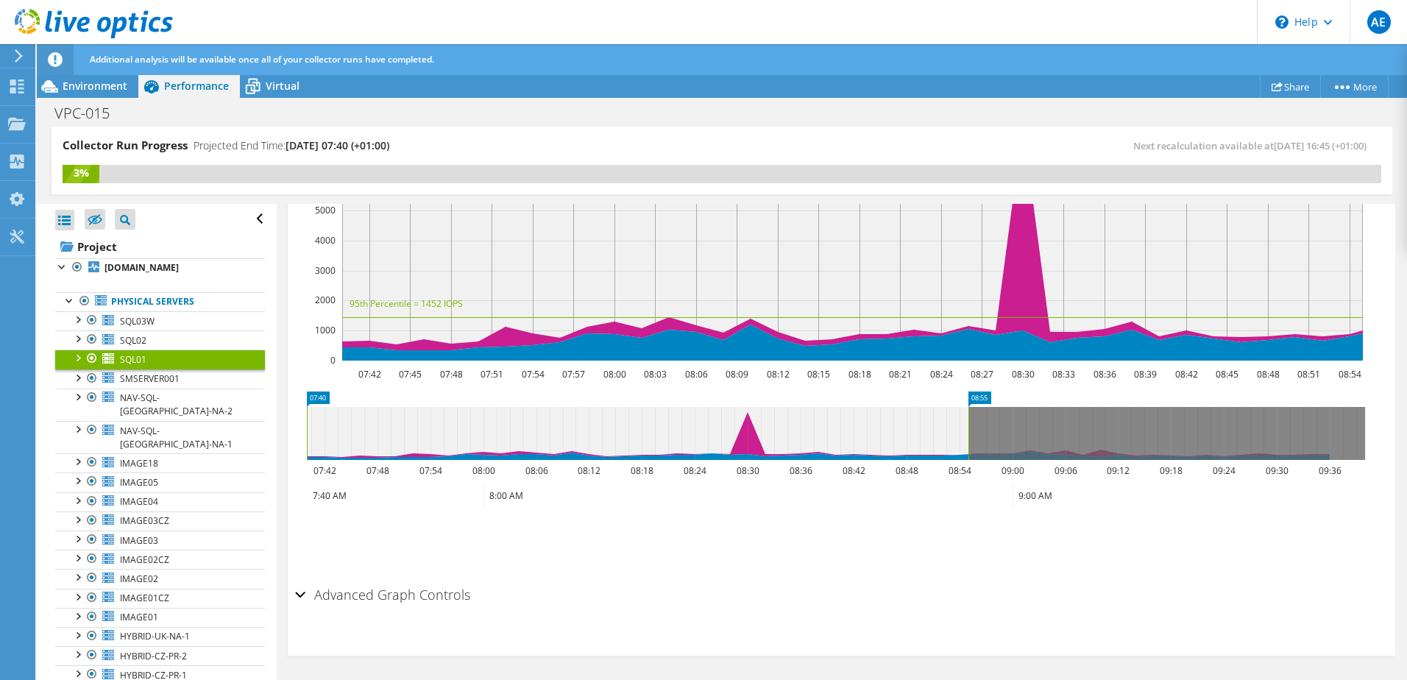
click at [341, 603] on h2 "Advanced Graph Controls" at bounding box center [382, 594] width 175 height 29
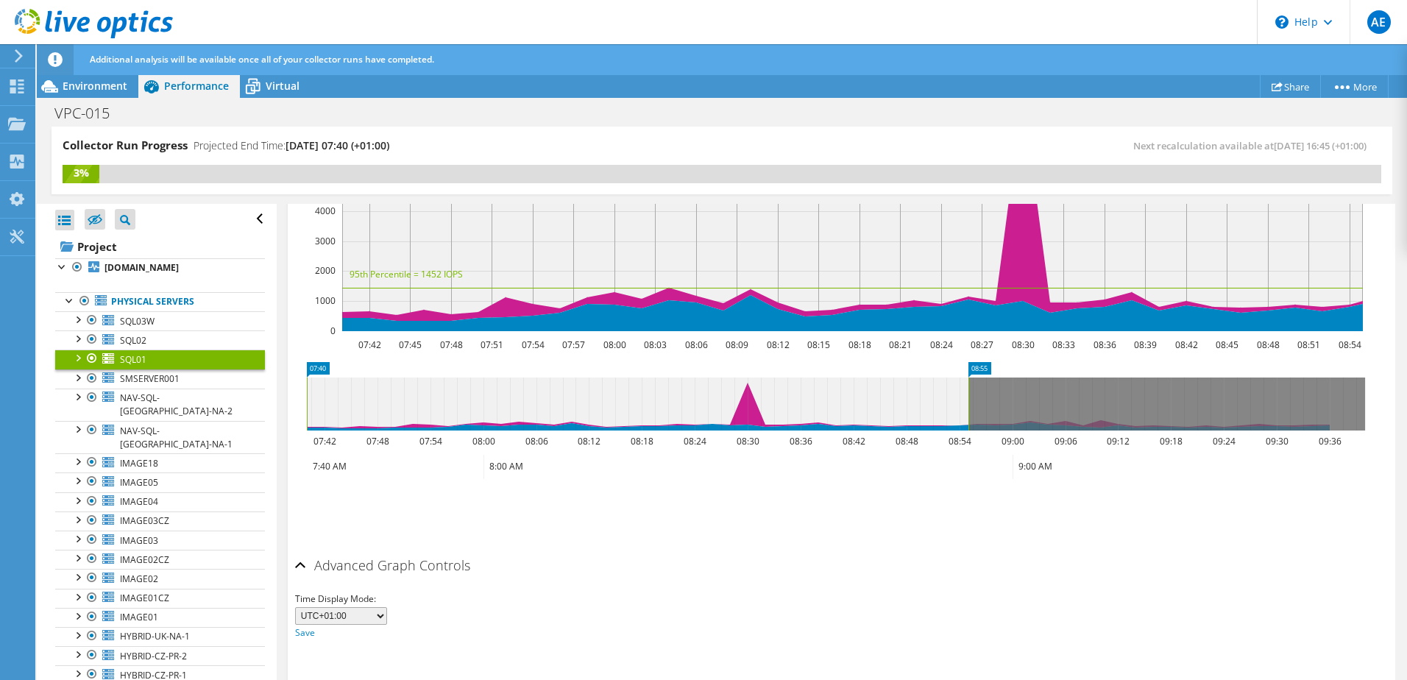
scroll to position [437, 0]
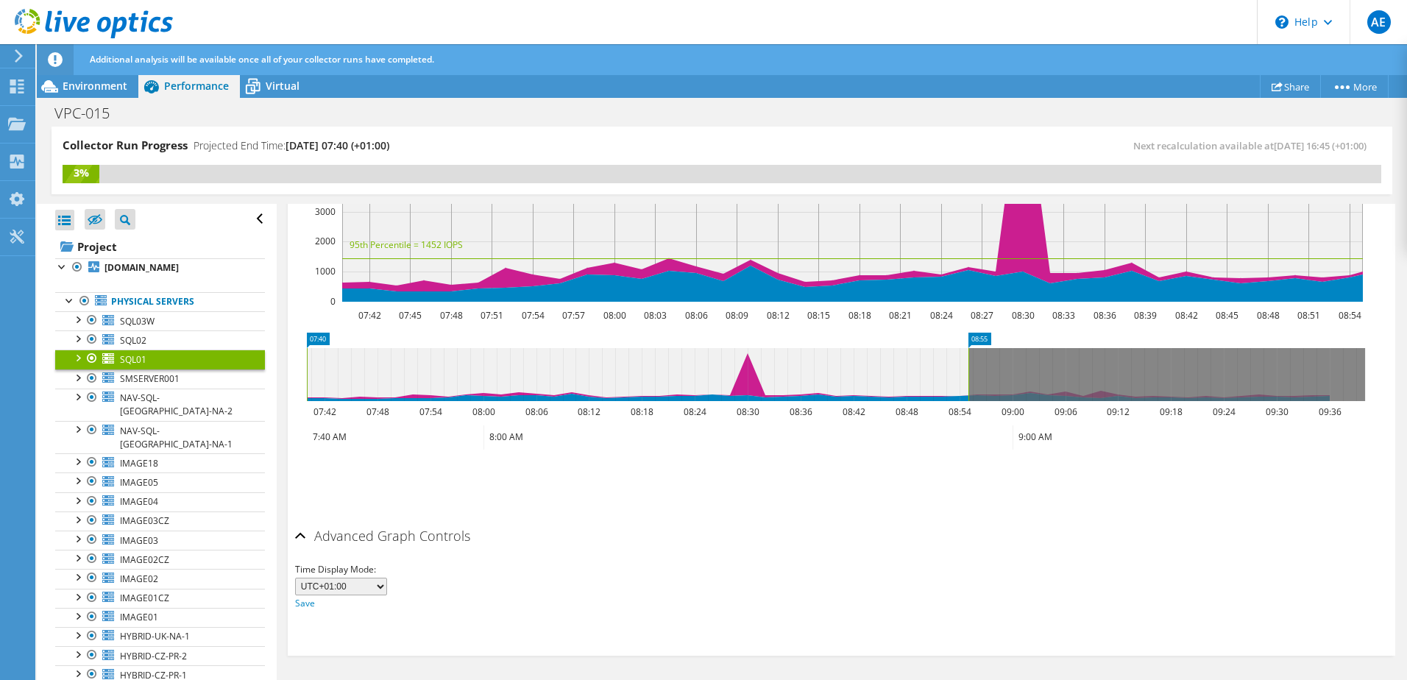
click at [75, 364] on div at bounding box center [77, 357] width 15 height 15
click at [100, 406] on div at bounding box center [99, 398] width 15 height 18
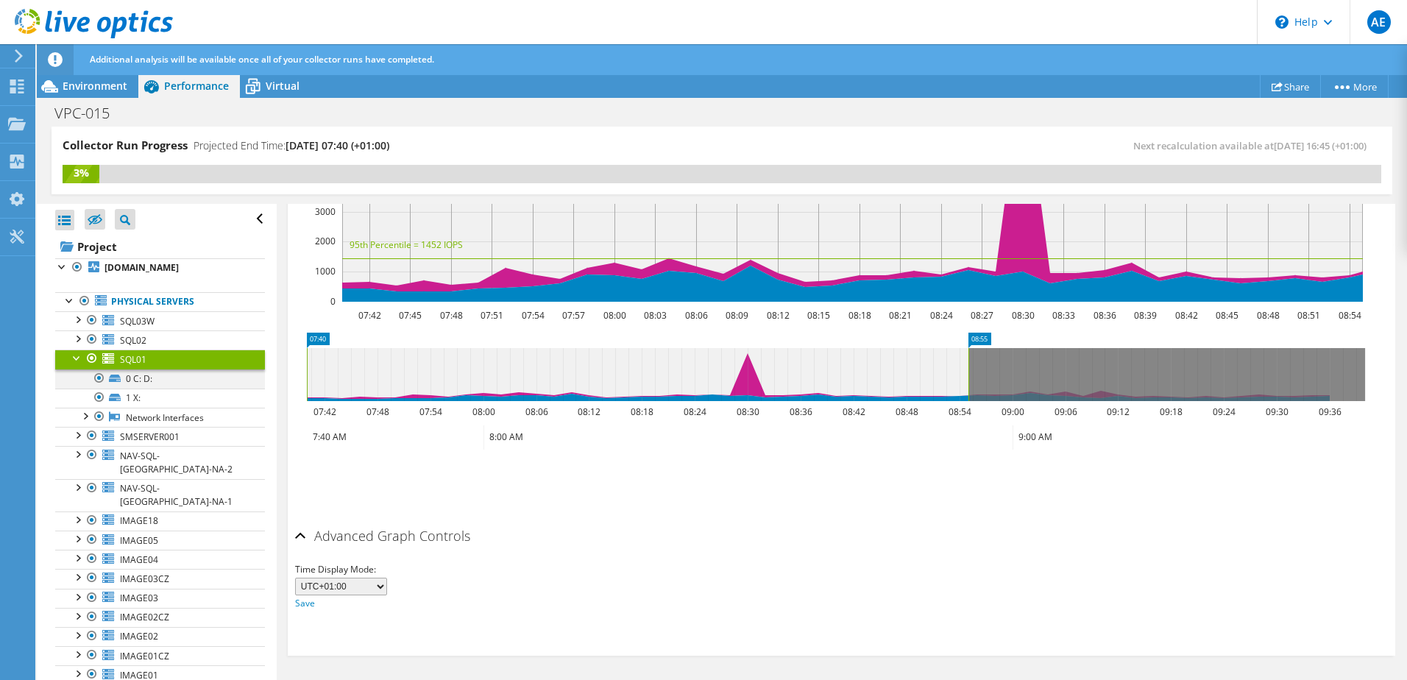
click at [99, 387] on div at bounding box center [99, 378] width 15 height 18
click at [86, 422] on div at bounding box center [84, 415] width 15 height 15
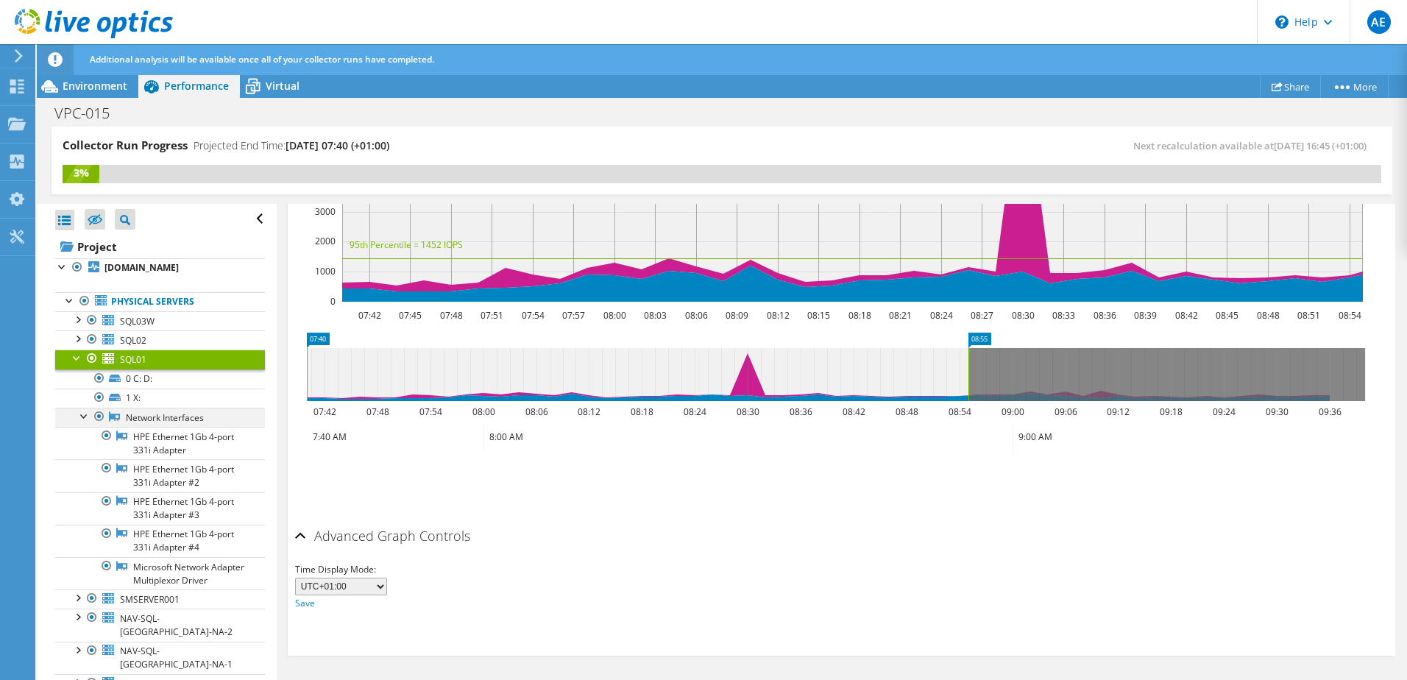
click at [102, 425] on div at bounding box center [99, 417] width 15 height 18
click at [101, 405] on div at bounding box center [99, 398] width 15 height 18
click at [148, 407] on link "1 X:" at bounding box center [160, 398] width 210 height 19
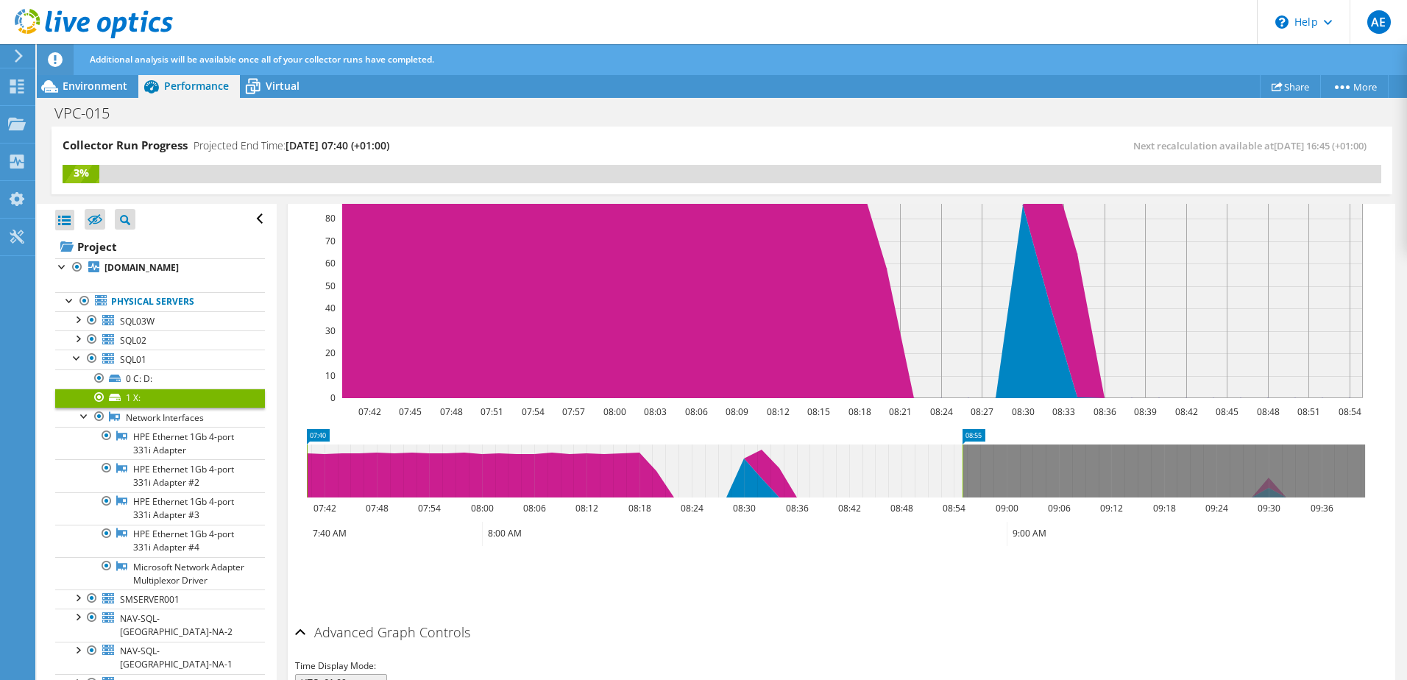
scroll to position [389, 0]
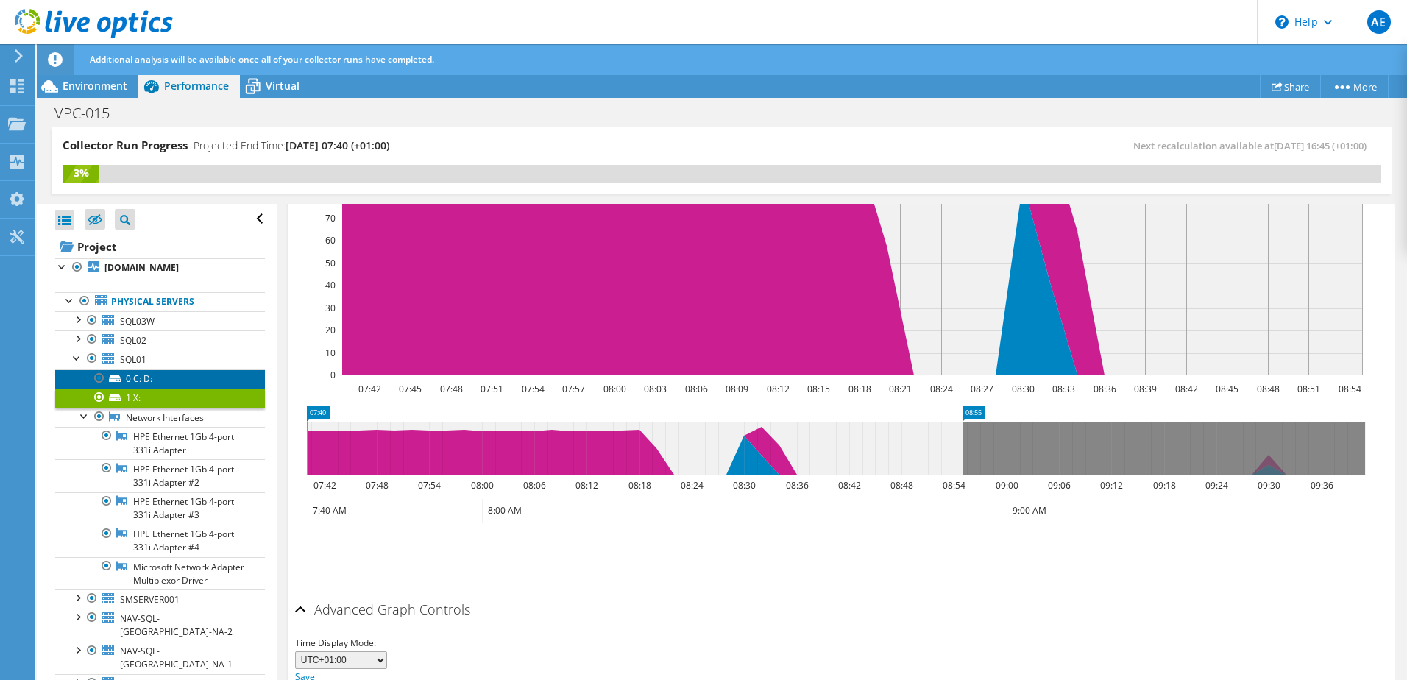
click at [169, 389] on link "0 C: D:" at bounding box center [160, 378] width 210 height 19
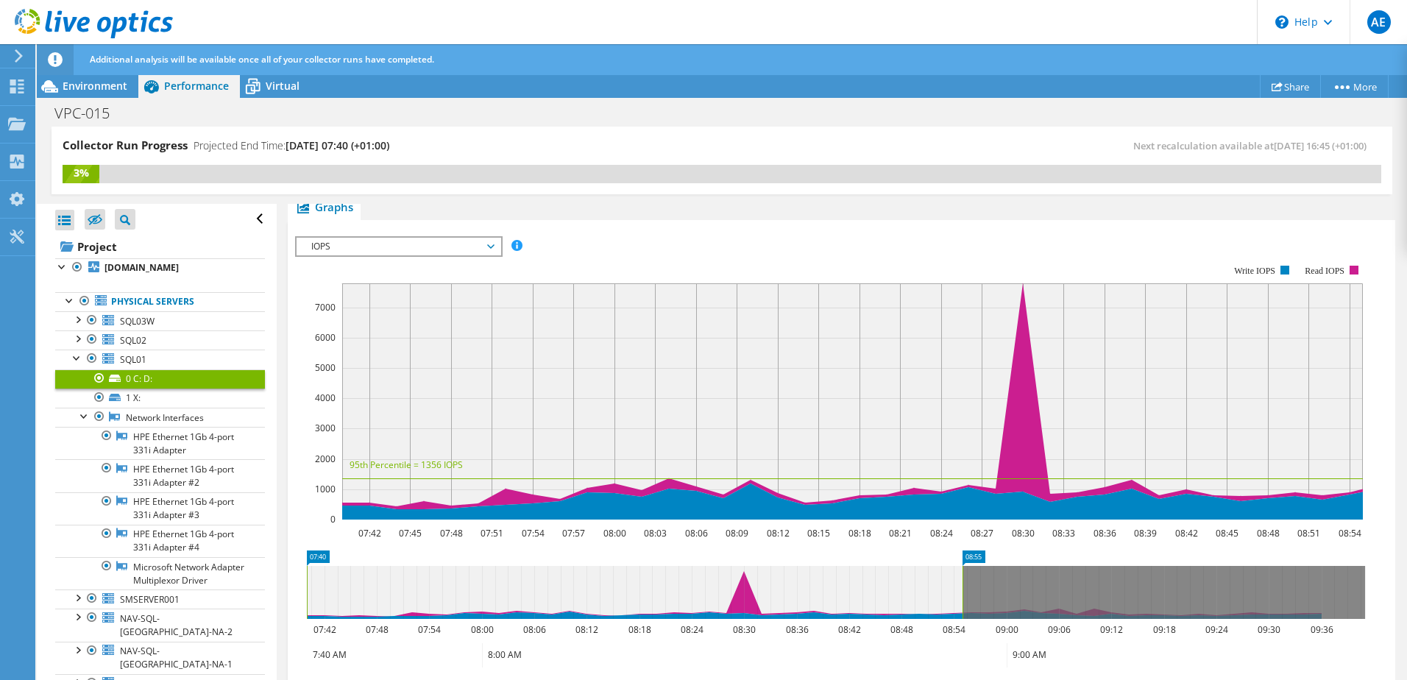
scroll to position [242, 0]
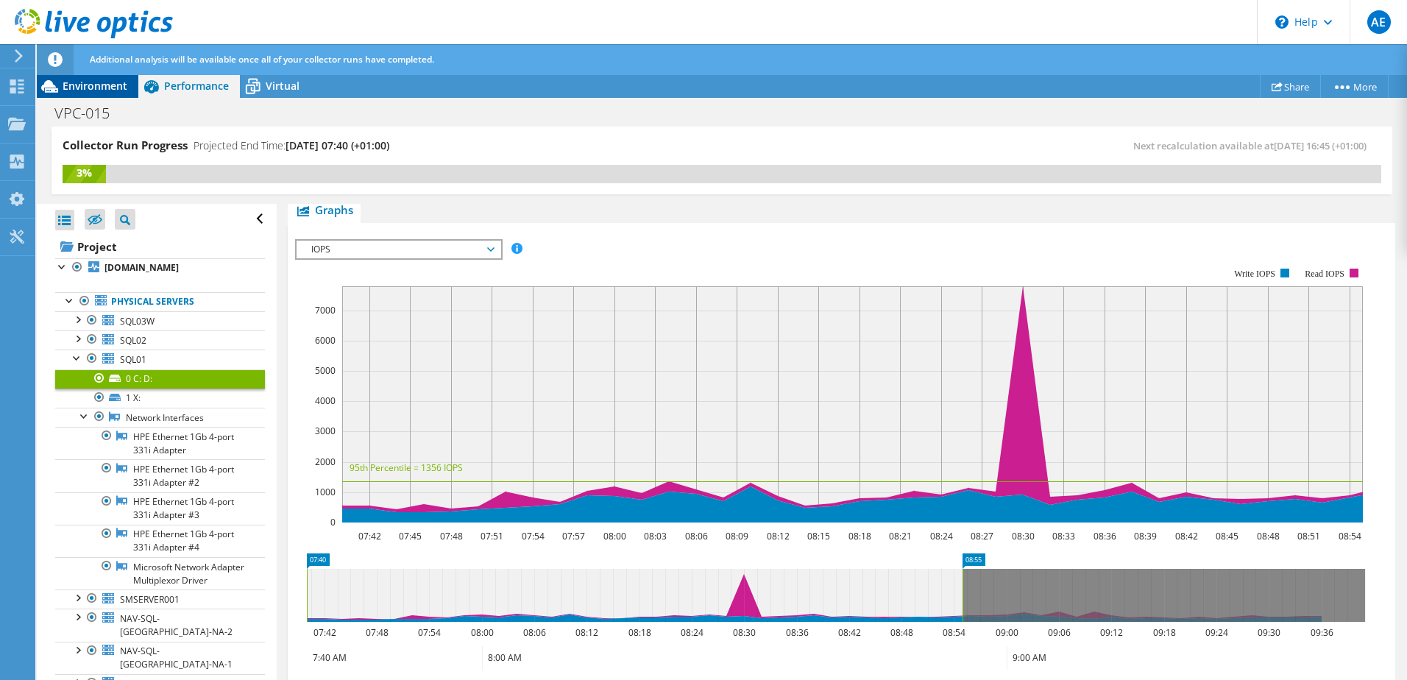
click at [101, 85] on span "Environment" at bounding box center [95, 86] width 65 height 14
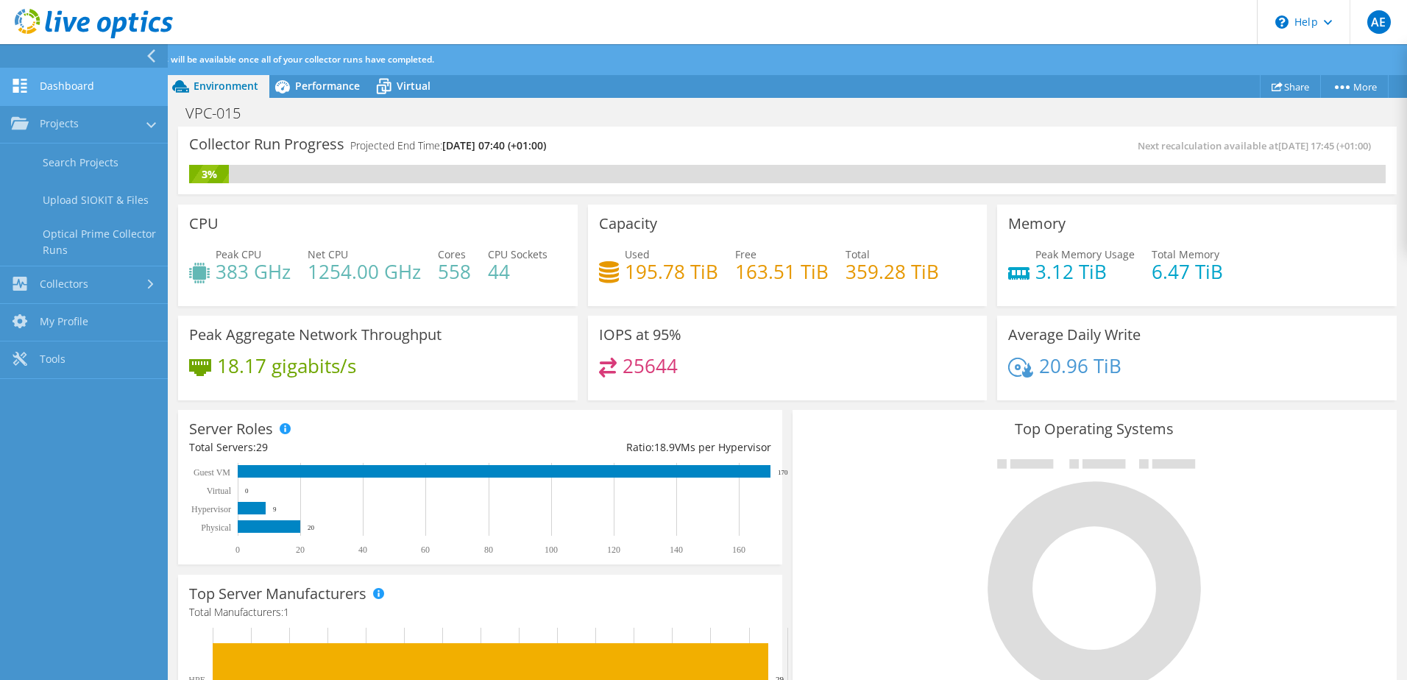
click at [78, 91] on link "Dashboard" at bounding box center [84, 87] width 168 height 38
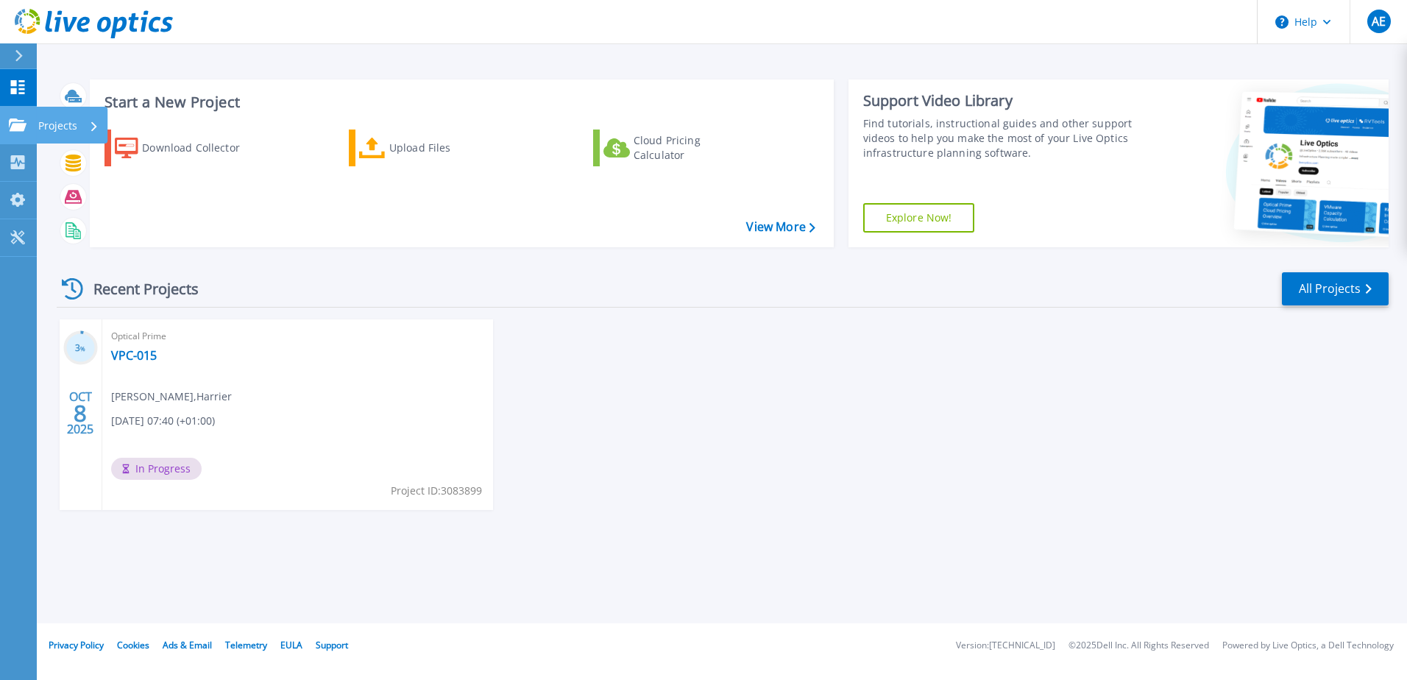
click at [18, 124] on icon at bounding box center [18, 124] width 18 height 13
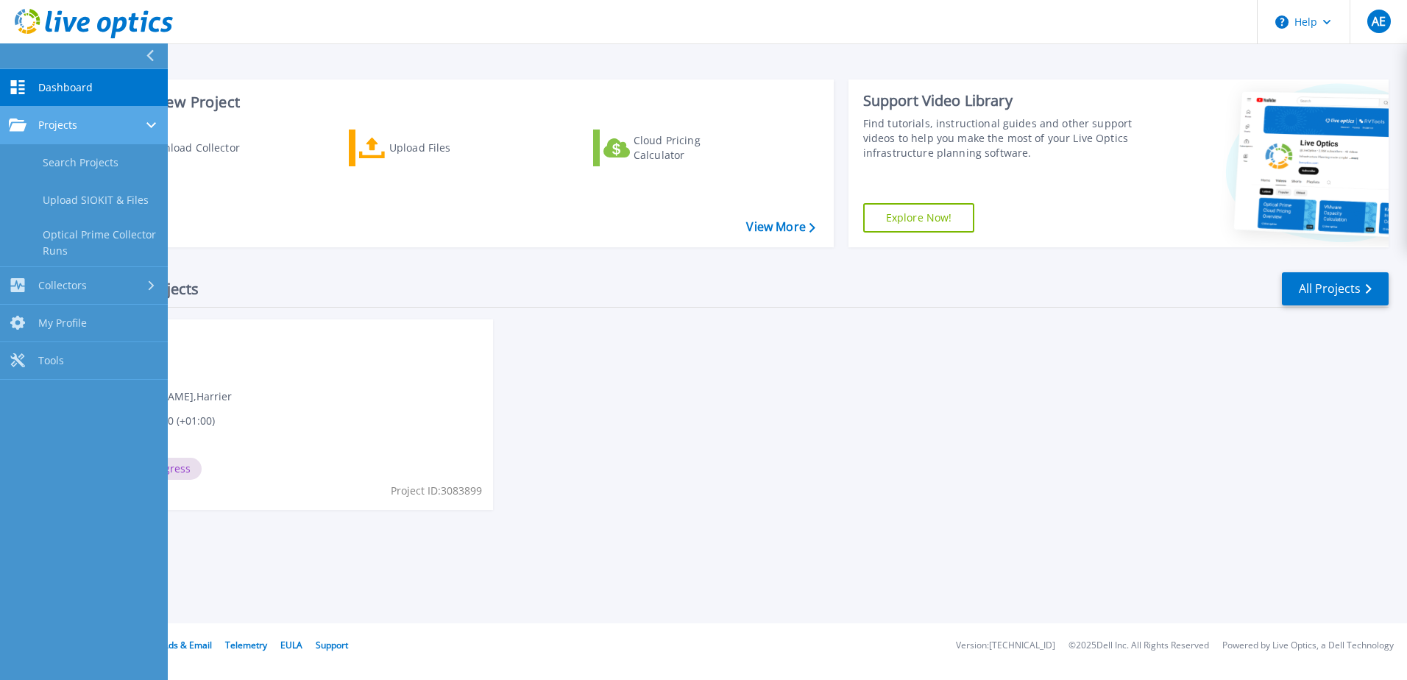
click at [25, 127] on icon at bounding box center [18, 124] width 18 height 13
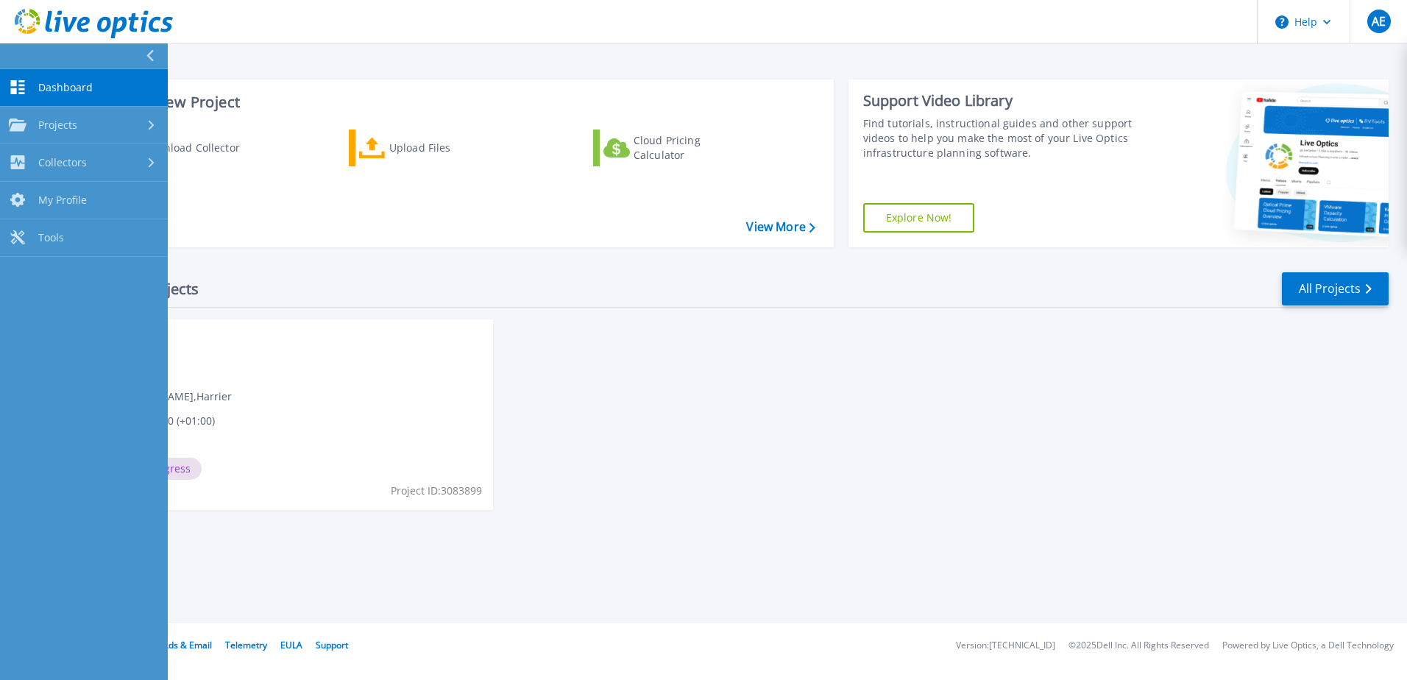
click at [36, 79] on link "Dashboard Dashboard" at bounding box center [84, 88] width 168 height 38
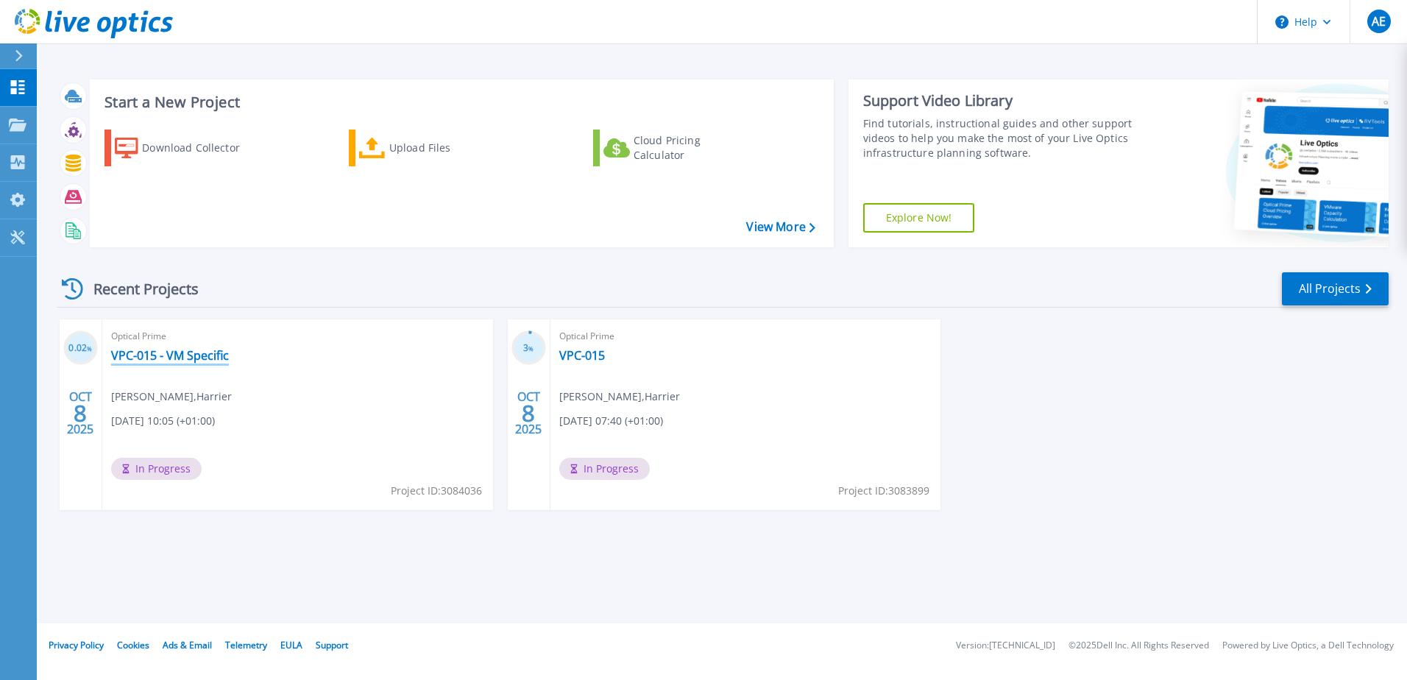
click at [186, 357] on link "VPC-015 - VM Specific" at bounding box center [170, 355] width 118 height 15
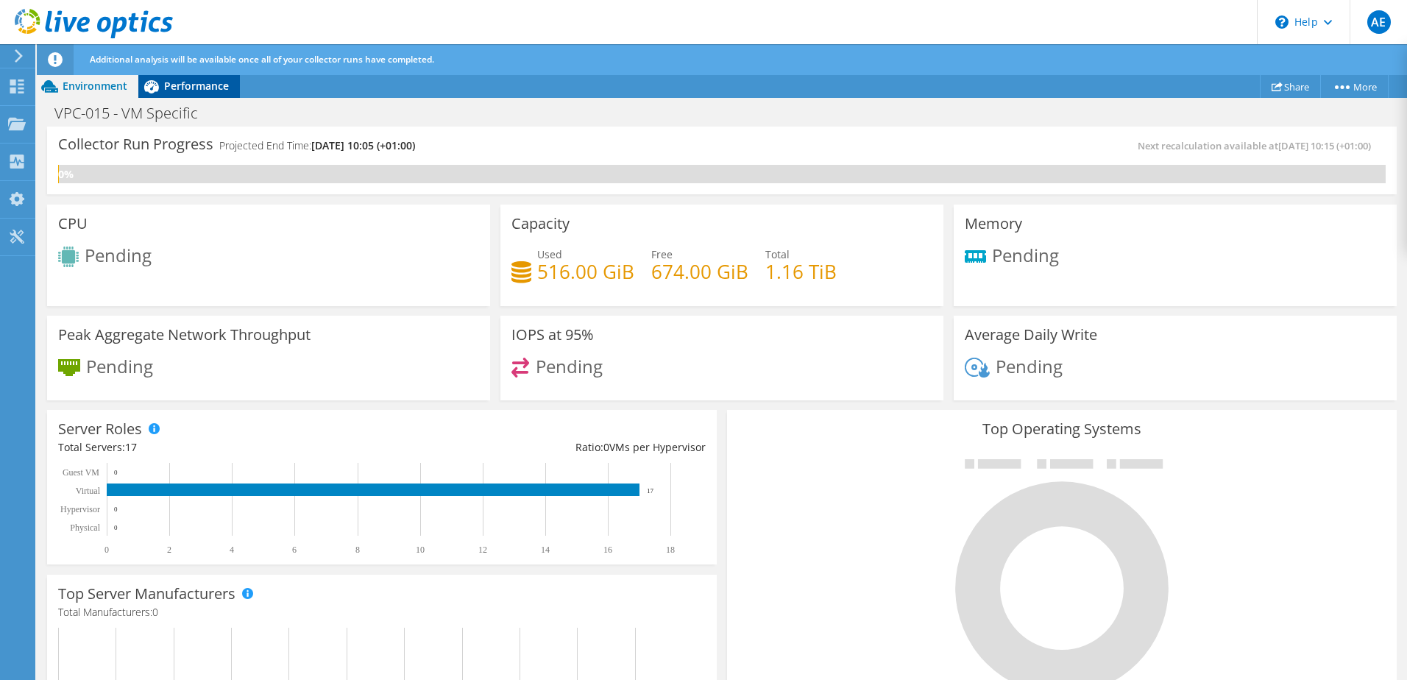
click at [181, 87] on span "Performance" at bounding box center [196, 86] width 65 height 14
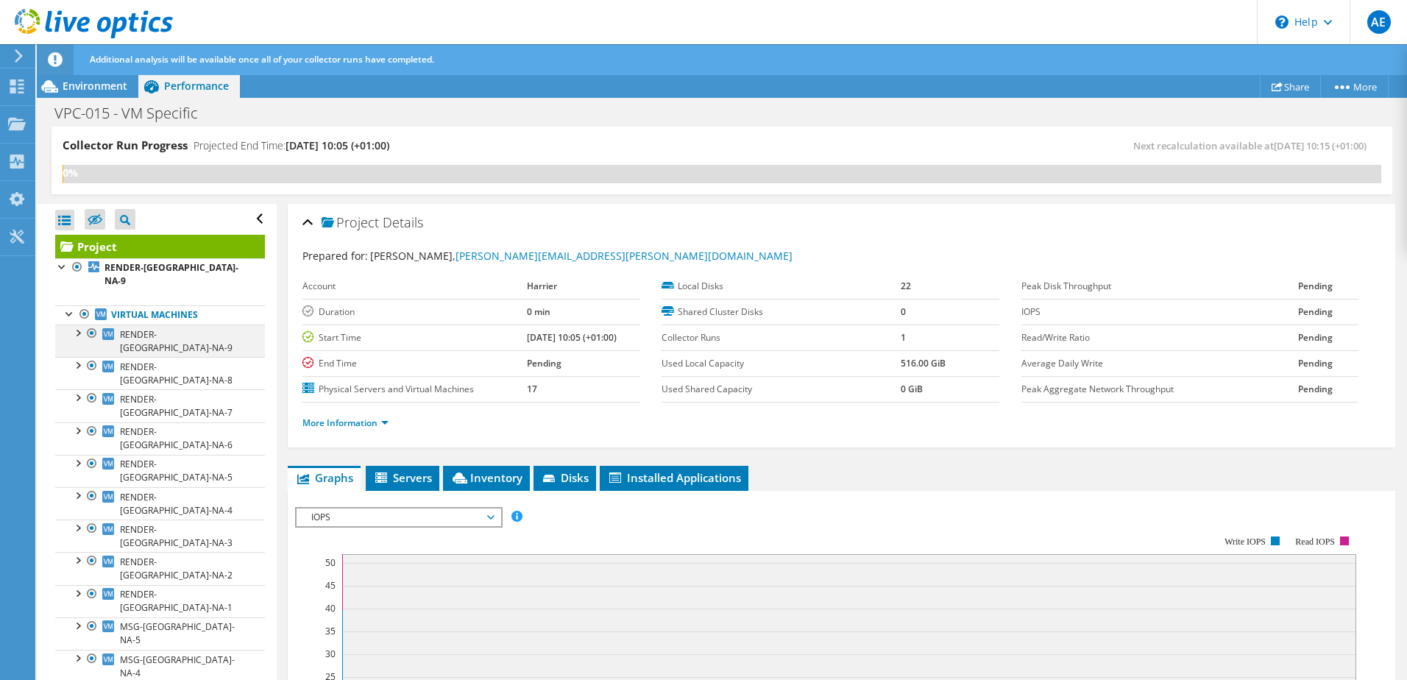
click at [77, 325] on div at bounding box center [77, 332] width 15 height 15
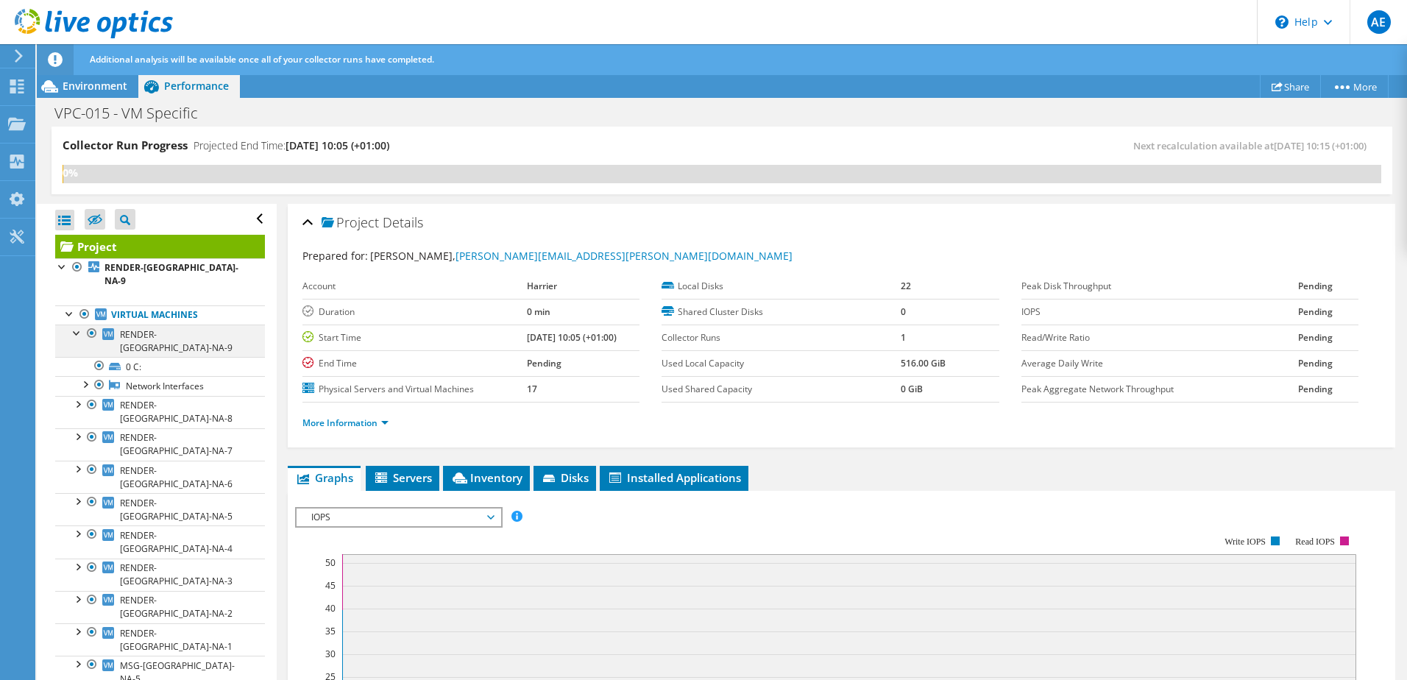
click at [70, 325] on div at bounding box center [77, 332] width 15 height 15
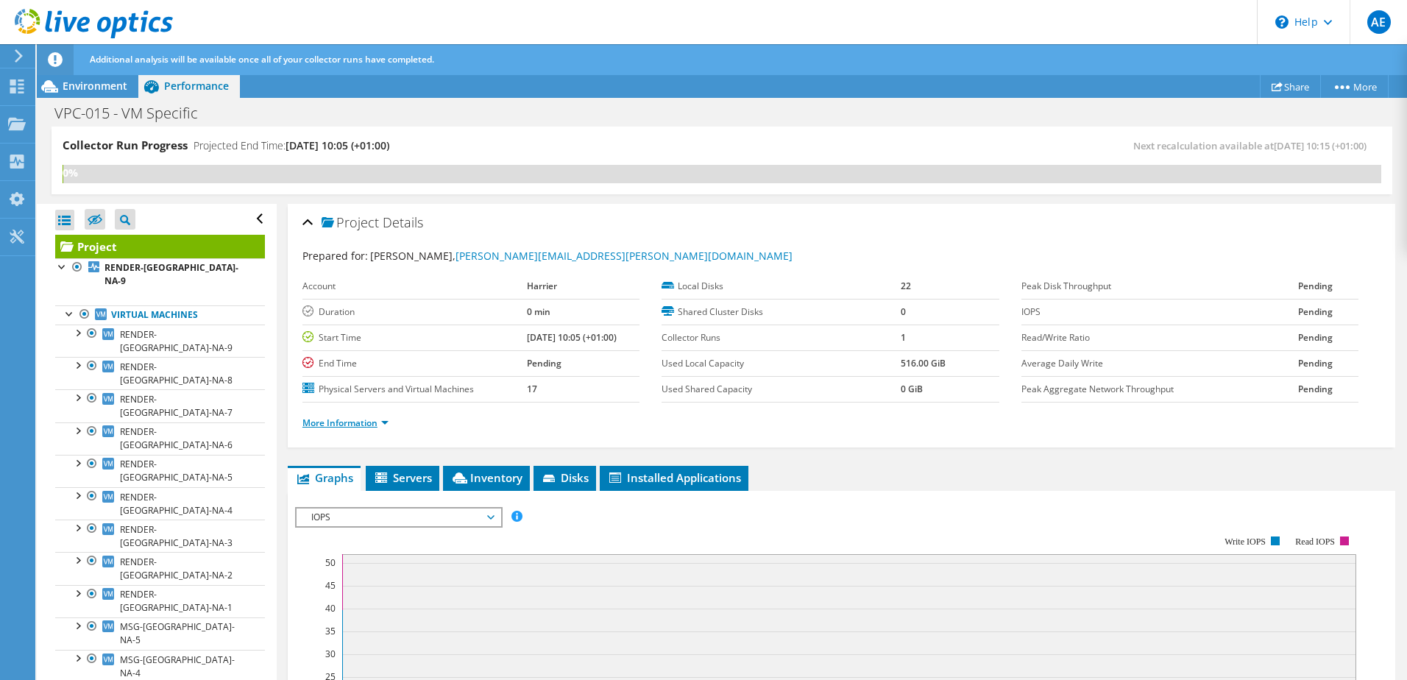
click at [383, 422] on link "More Information" at bounding box center [345, 422] width 86 height 13
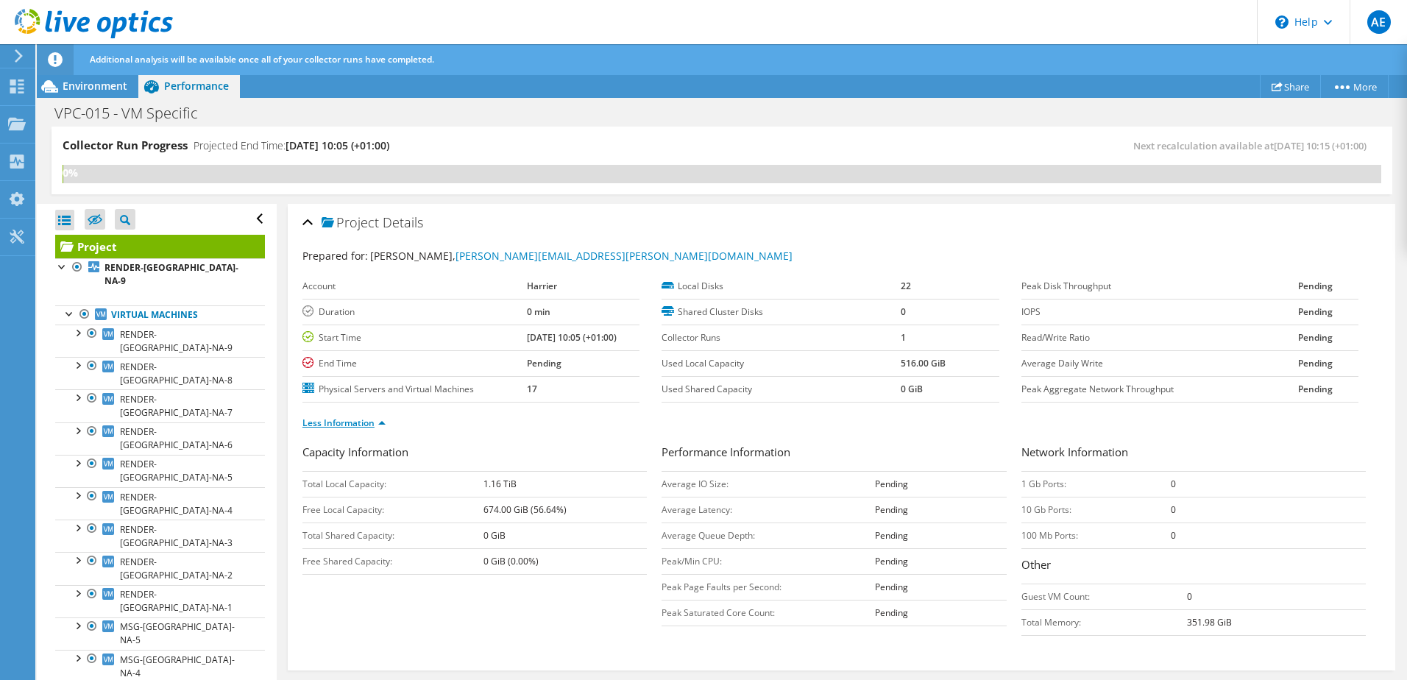
click at [377, 421] on link "Less Information" at bounding box center [343, 422] width 83 height 13
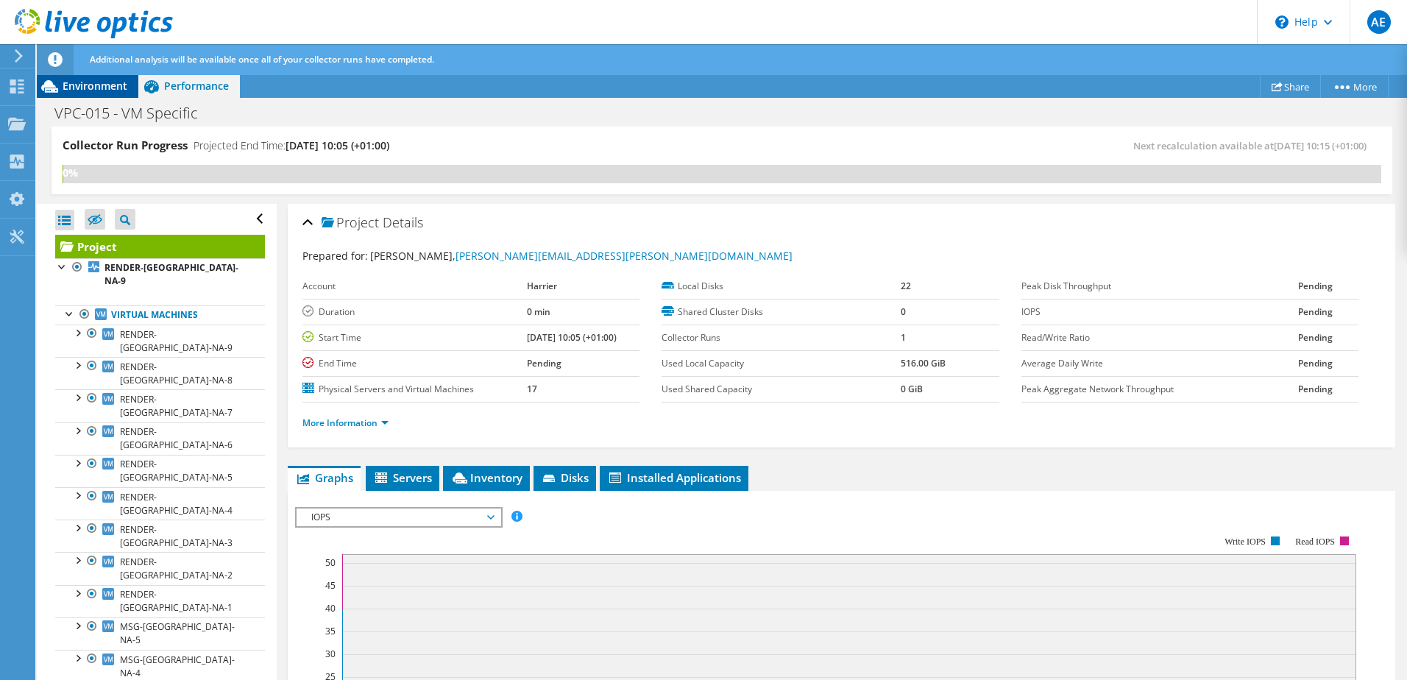
click at [103, 89] on span "Environment" at bounding box center [95, 86] width 65 height 14
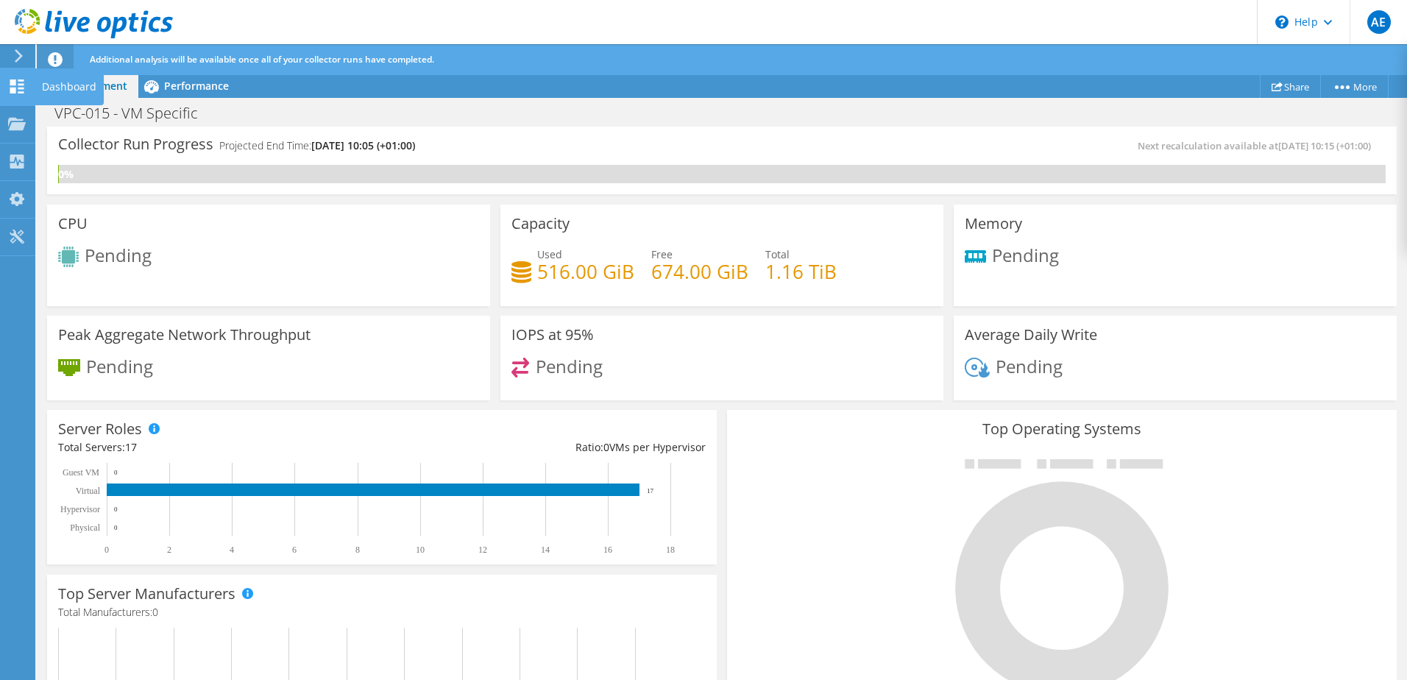
click at [15, 85] on icon at bounding box center [17, 86] width 18 height 14
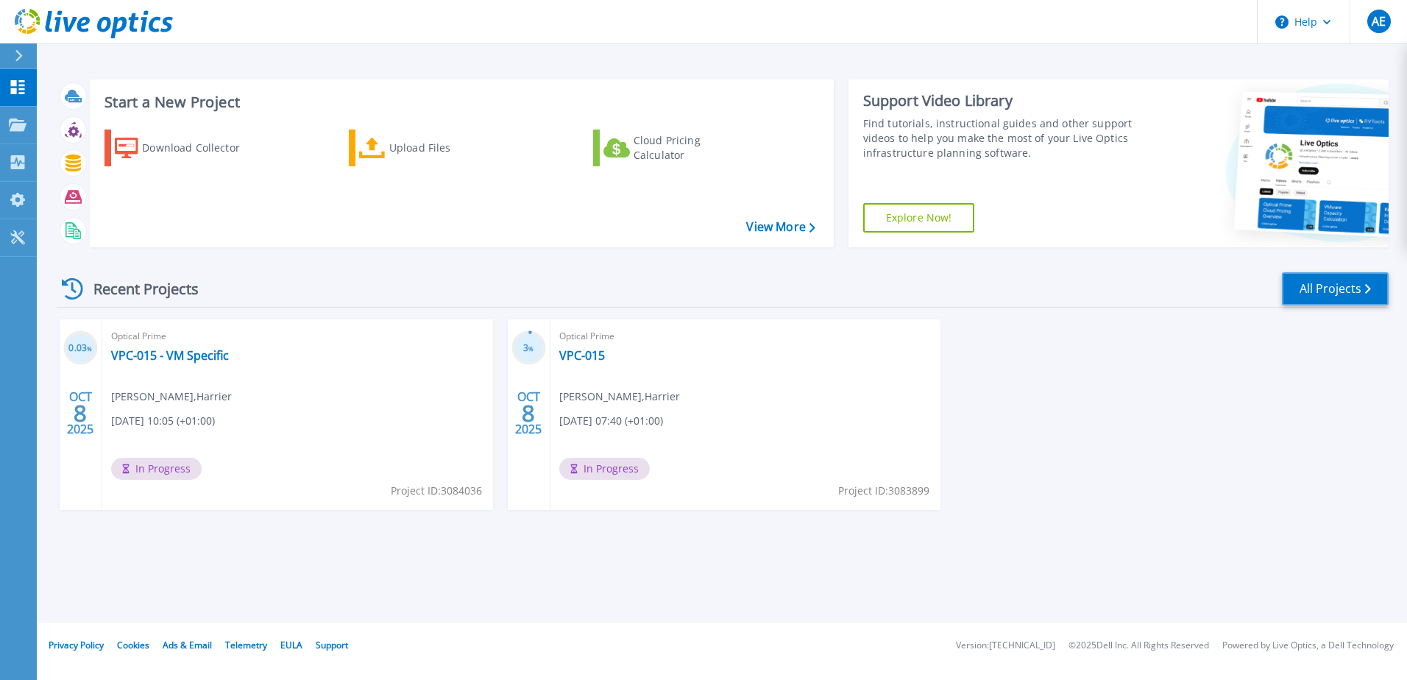
click at [1325, 304] on link "All Projects" at bounding box center [1335, 288] width 107 height 33
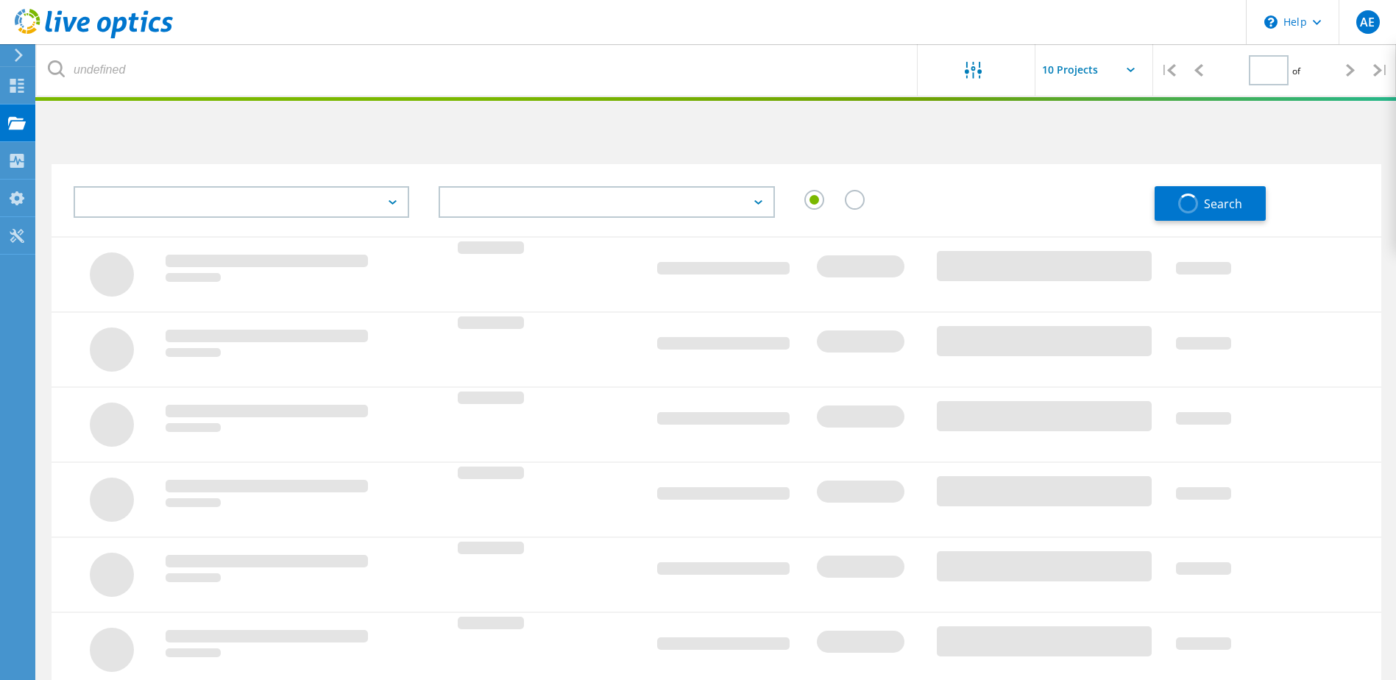
type input "1"
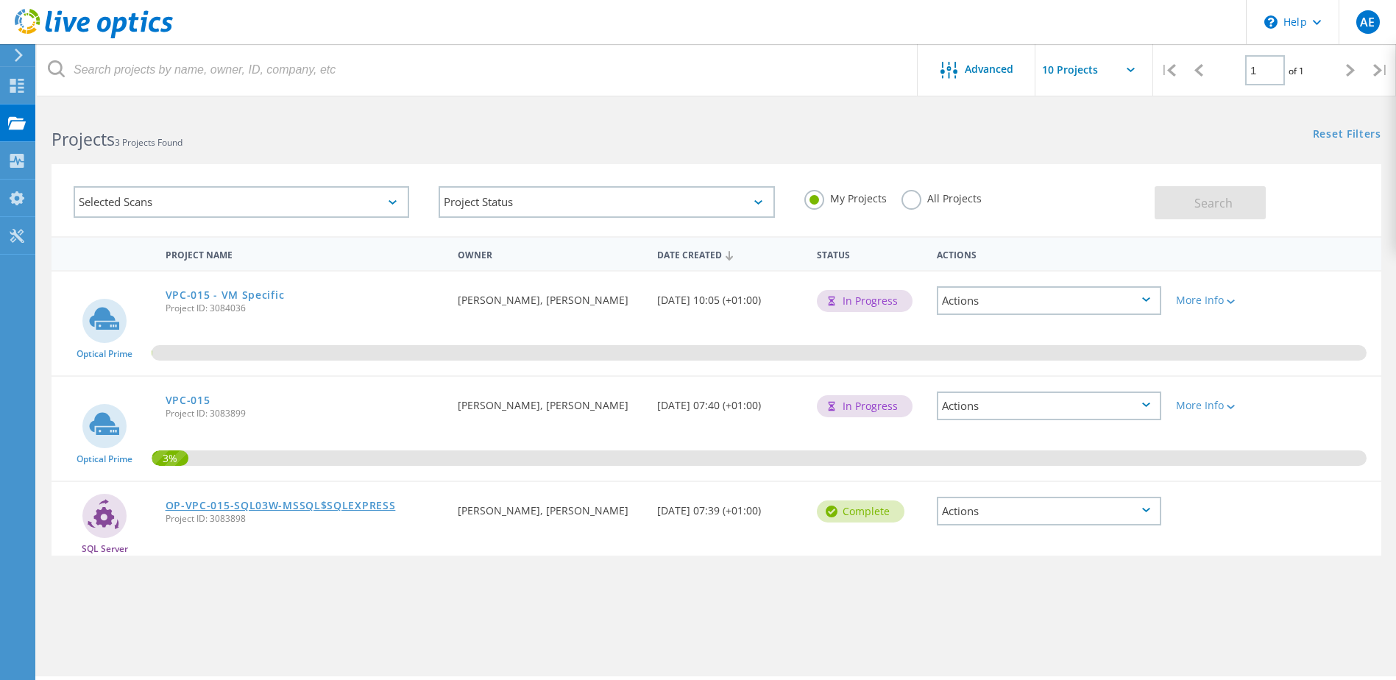
click at [274, 506] on link "OP-VPC-015-SQL03W-MSSQL$SQLEXPRESS" at bounding box center [281, 505] width 230 height 10
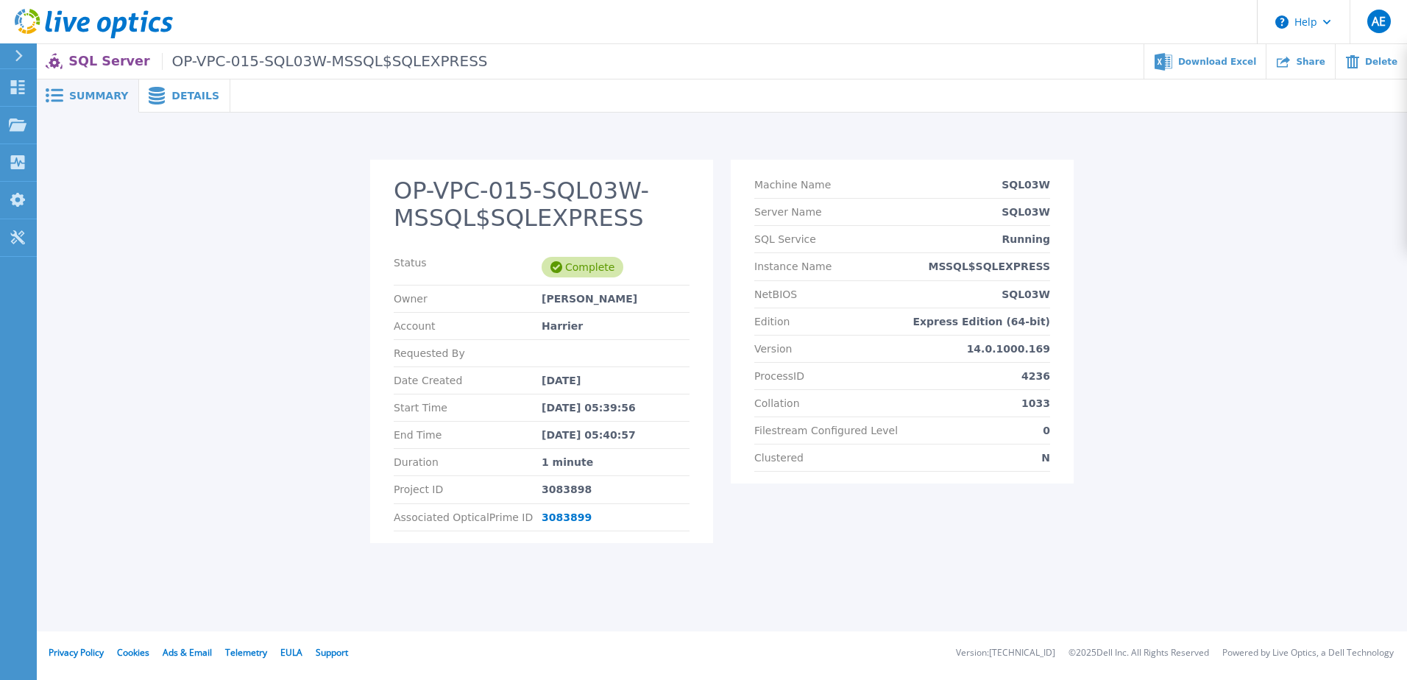
click at [202, 102] on div "Details" at bounding box center [184, 95] width 91 height 33
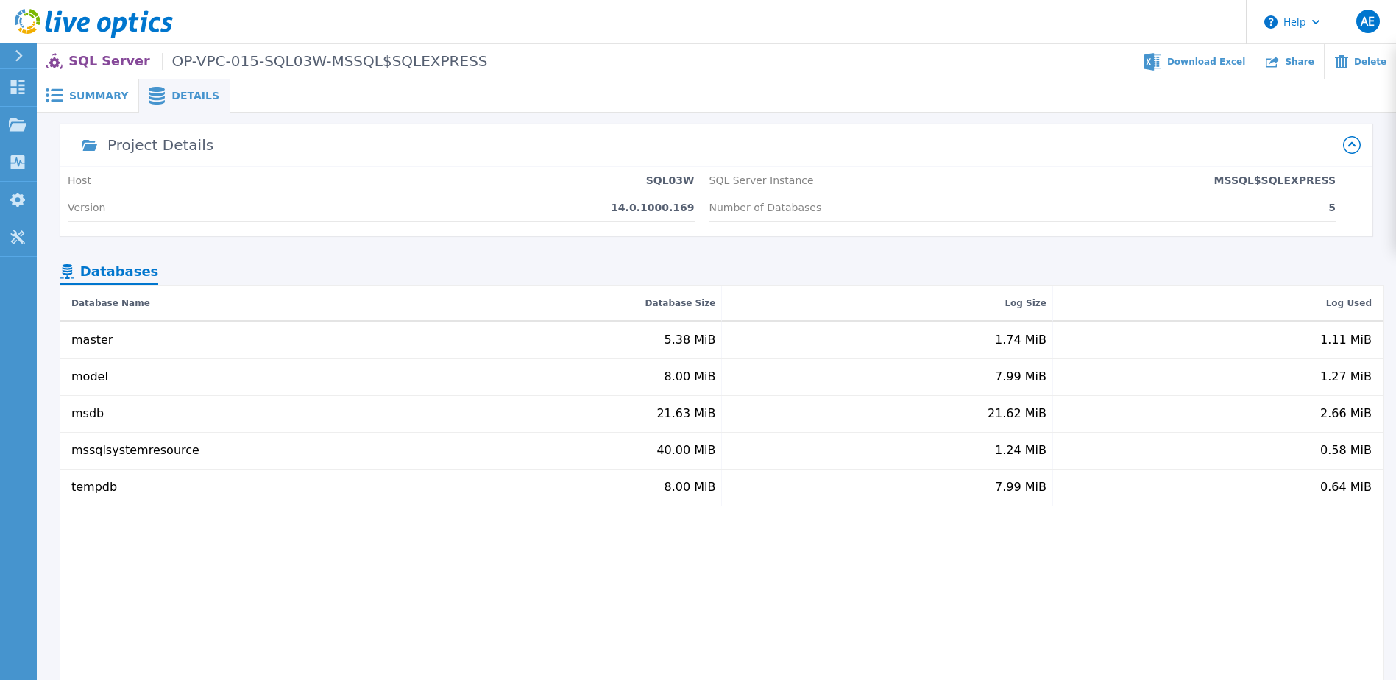
click at [98, 96] on span "Summary" at bounding box center [98, 96] width 59 height 10
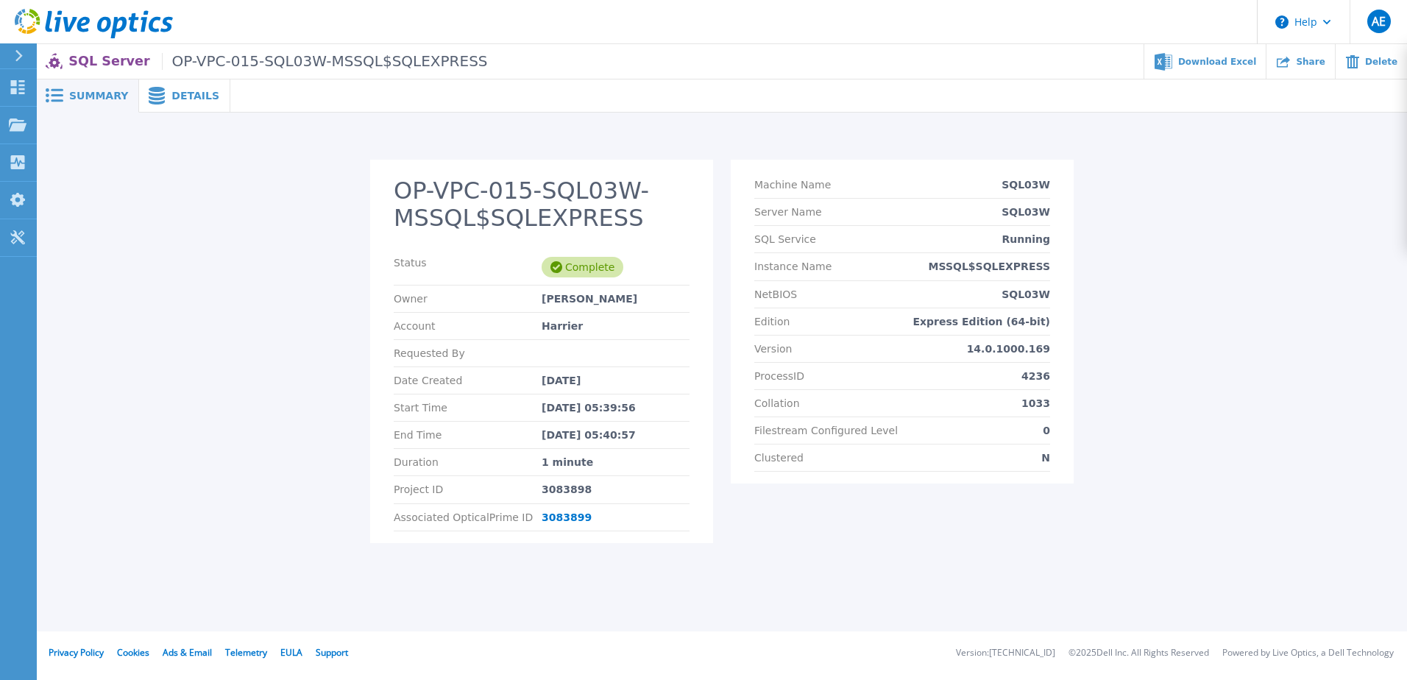
drag, startPoint x: 93, startPoint y: 60, endPoint x: 77, endPoint y: 65, distance: 17.0
click at [93, 60] on p "SQL Server OP-VPC-015-SQL03W-MSSQL$SQLEXPRESS" at bounding box center [277, 61] width 419 height 17
click at [21, 96] on link "Dashboard Dashboard" at bounding box center [18, 88] width 37 height 38
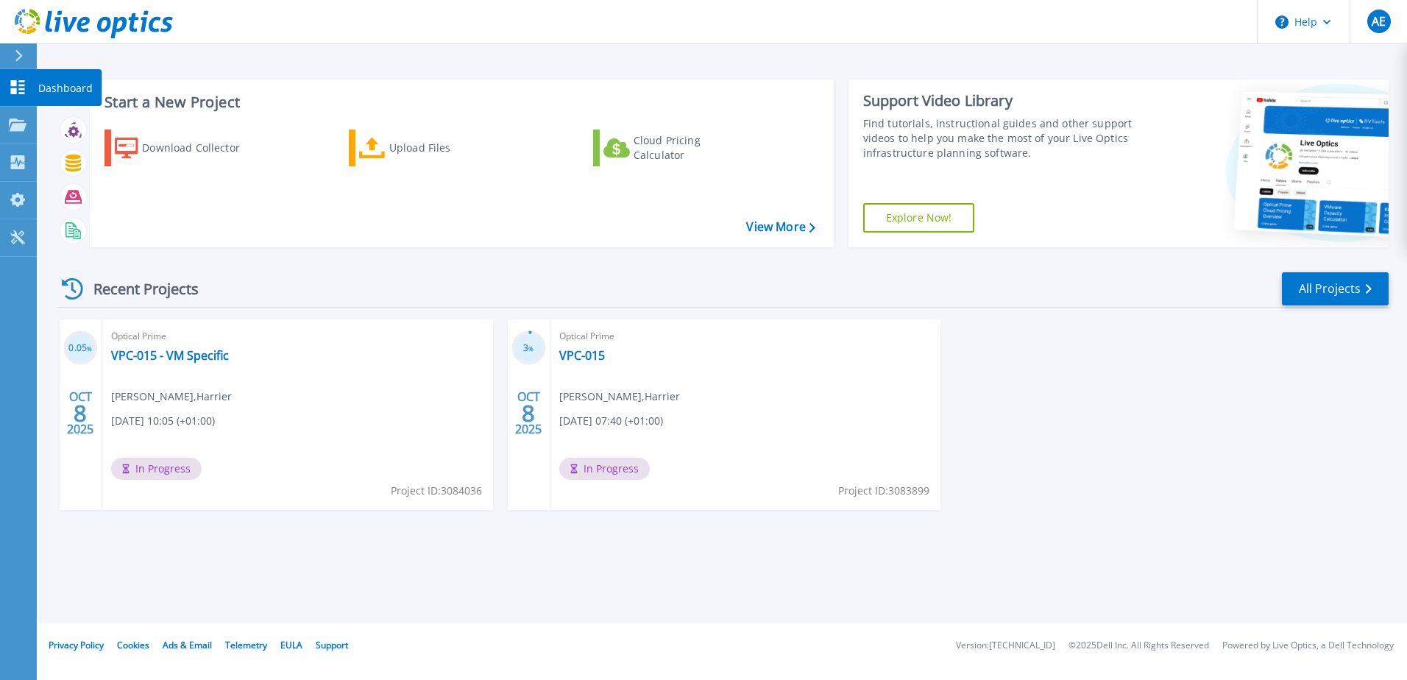
click at [8, 88] on link "Dashboard Dashboard" at bounding box center [18, 88] width 37 height 38
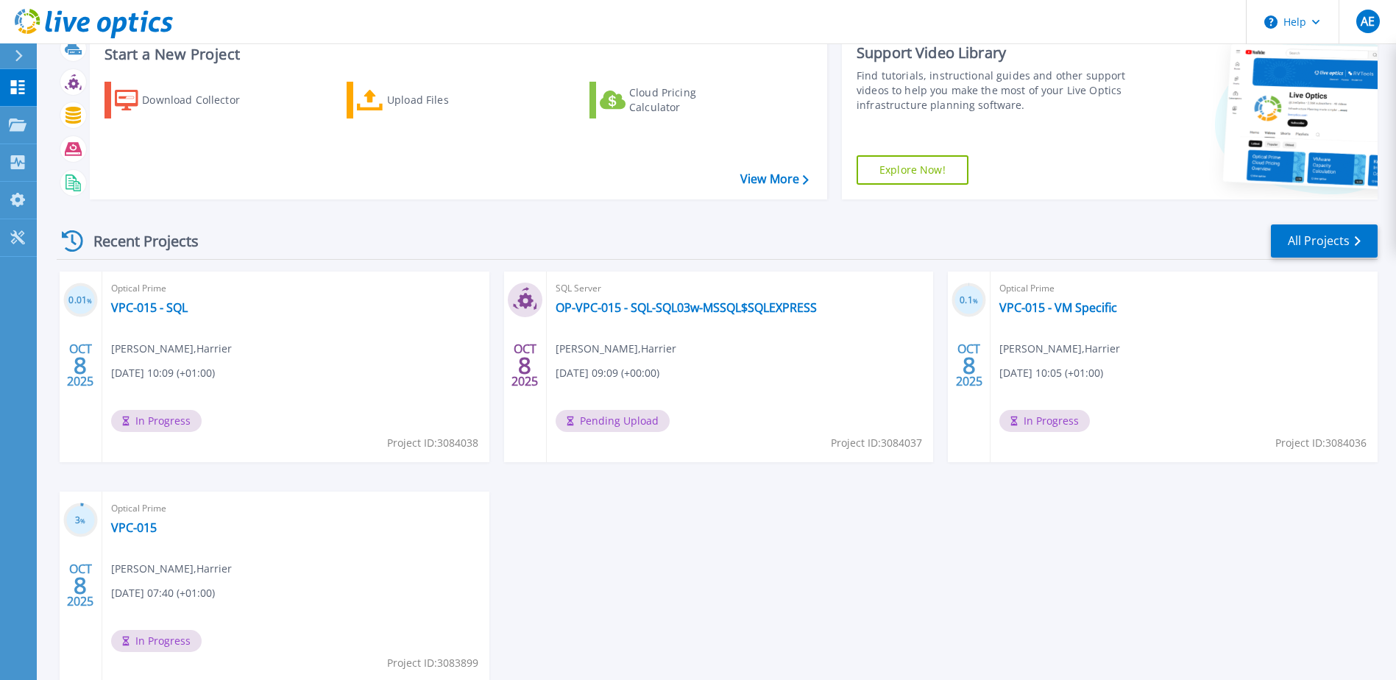
scroll to position [74, 0]
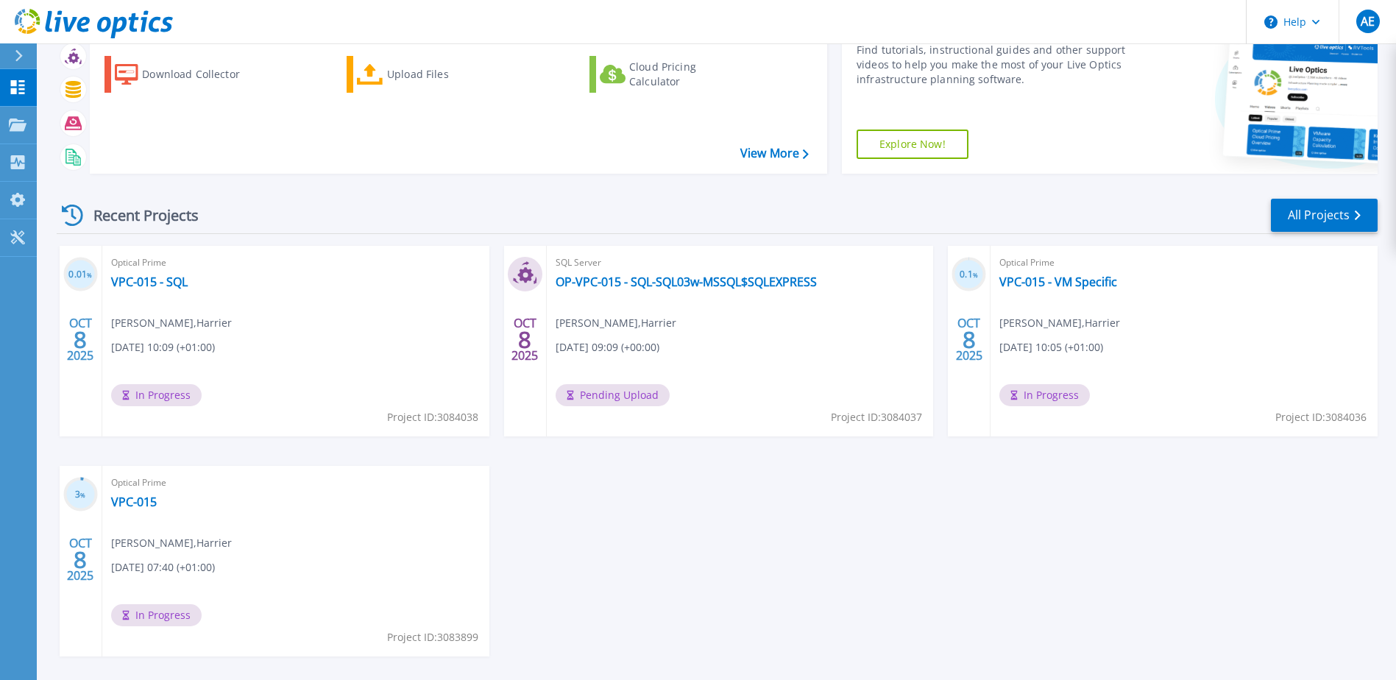
click at [658, 315] on div "SQL Server OP-VPC-015 - SQL-SQL03w-MSSQL$SQLEXPRESS [PERSON_NAME] , Harrier [DA…" at bounding box center [740, 341] width 387 height 191
click at [1287, 208] on link "All Projects" at bounding box center [1324, 215] width 107 height 33
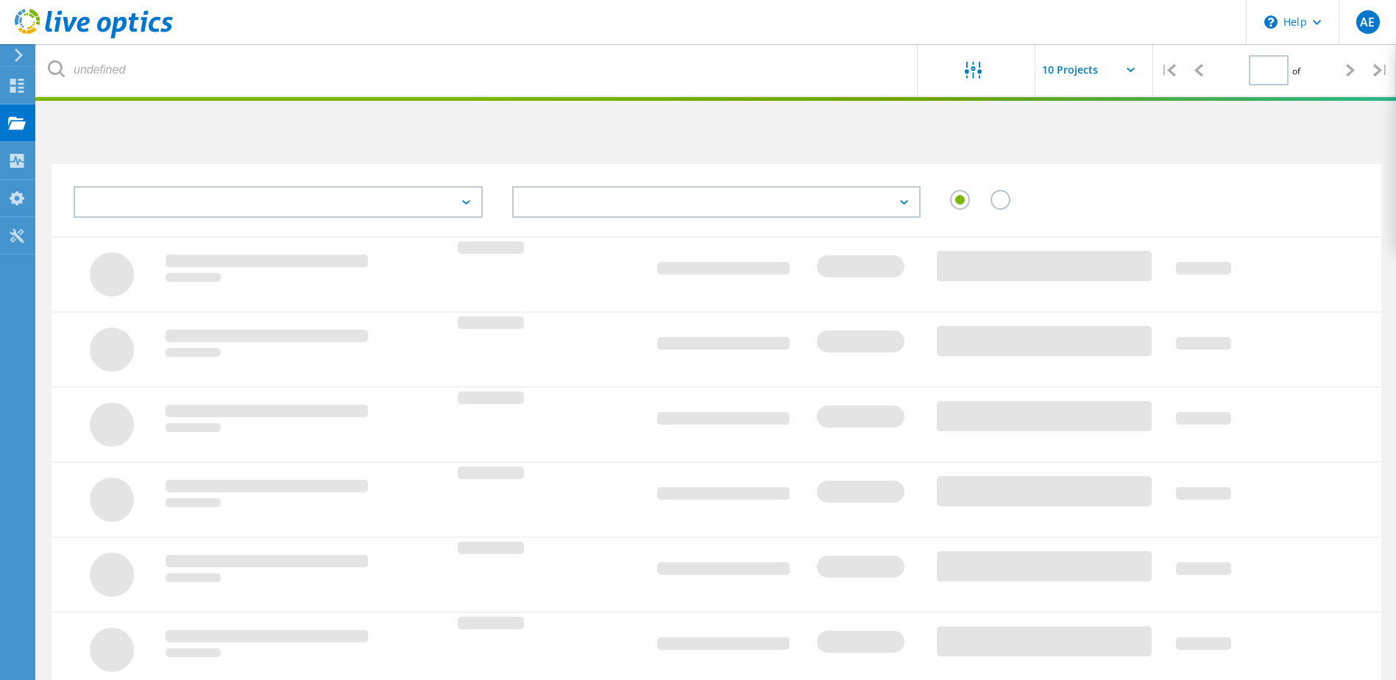
type input "1"
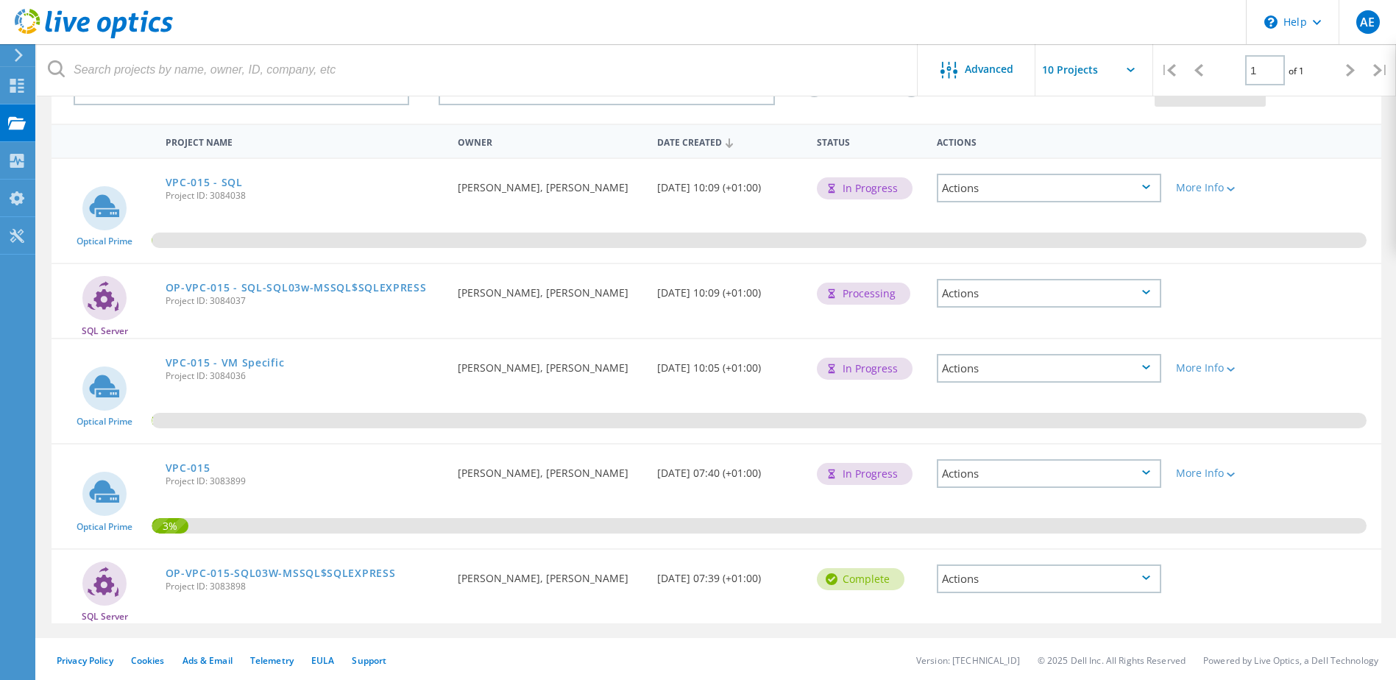
scroll to position [115, 0]
click at [1133, 578] on div "Actions" at bounding box center [1049, 576] width 224 height 29
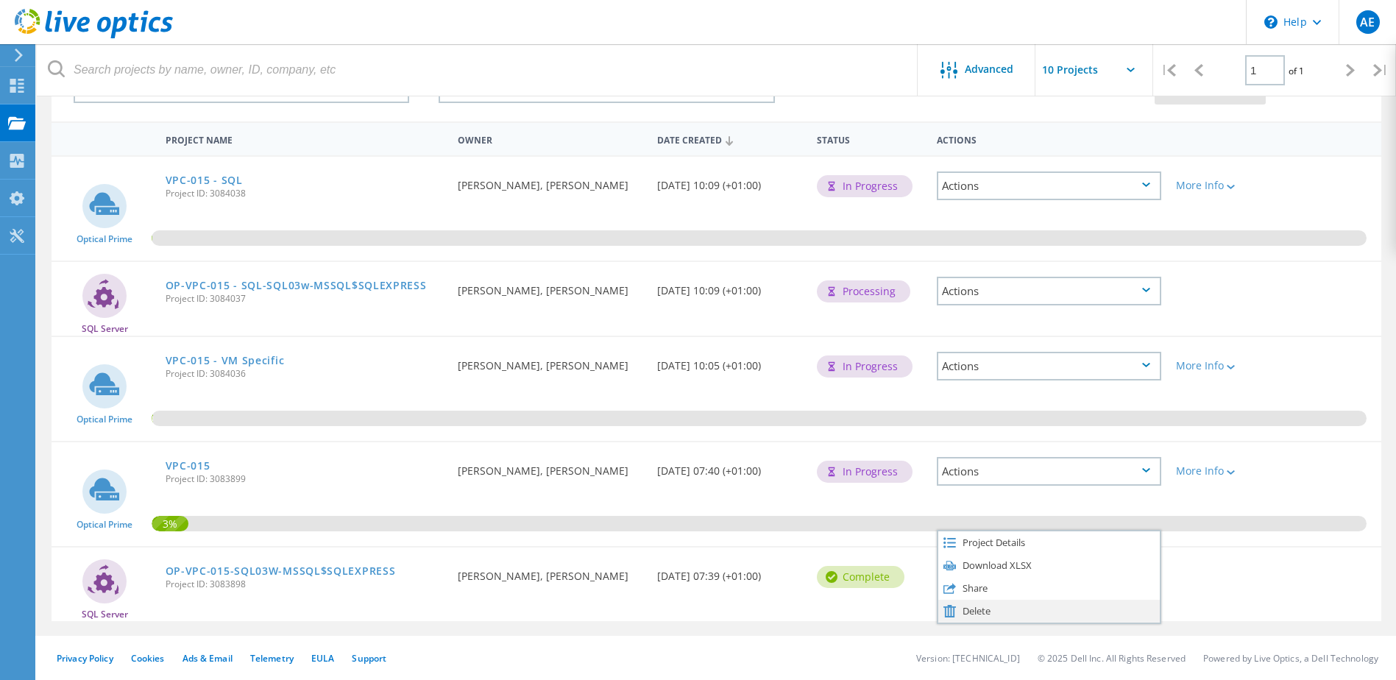
click at [1021, 608] on div "Delete" at bounding box center [1048, 611] width 221 height 23
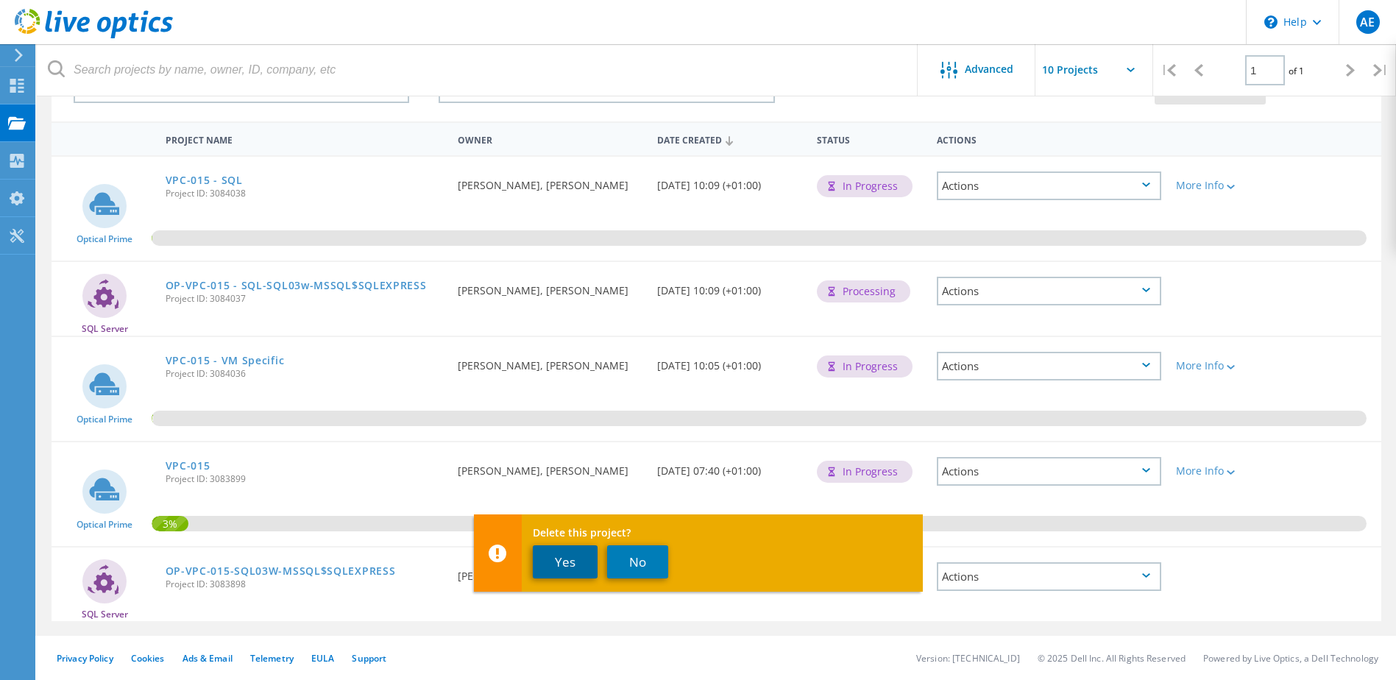
click at [567, 565] on button "Yes" at bounding box center [565, 561] width 65 height 33
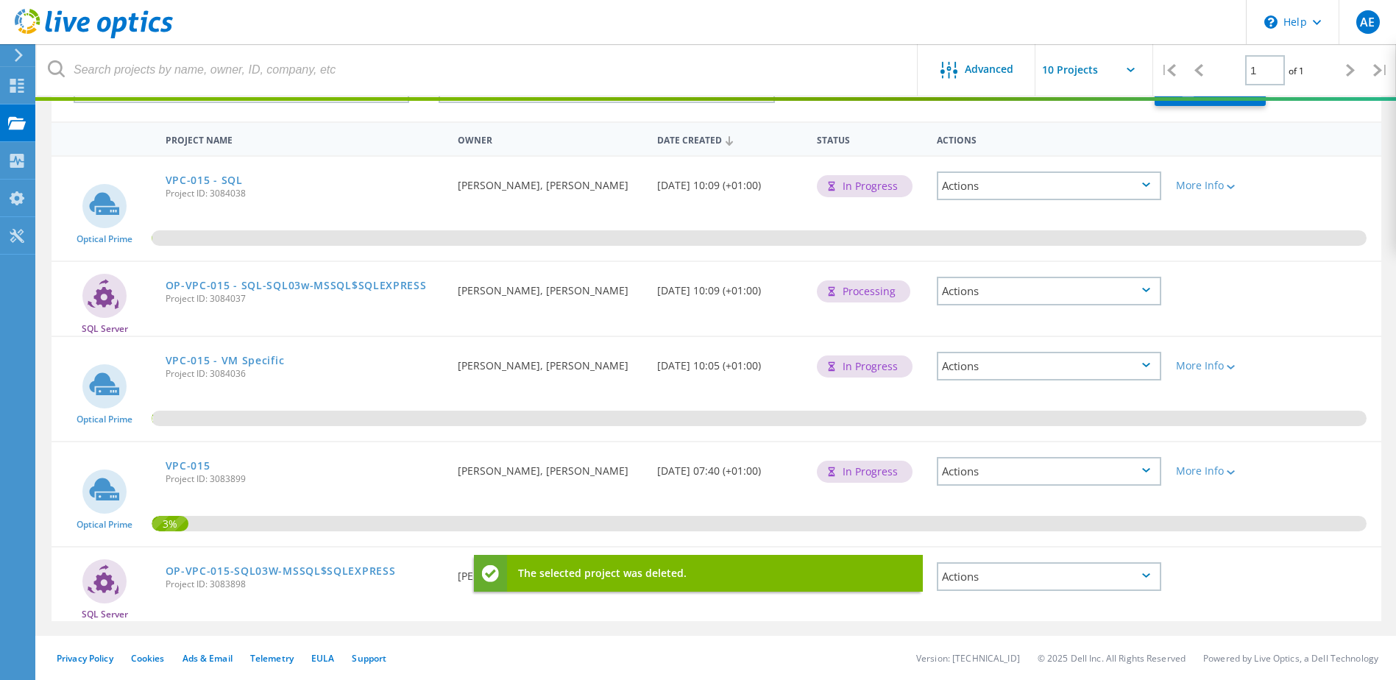
scroll to position [40, 0]
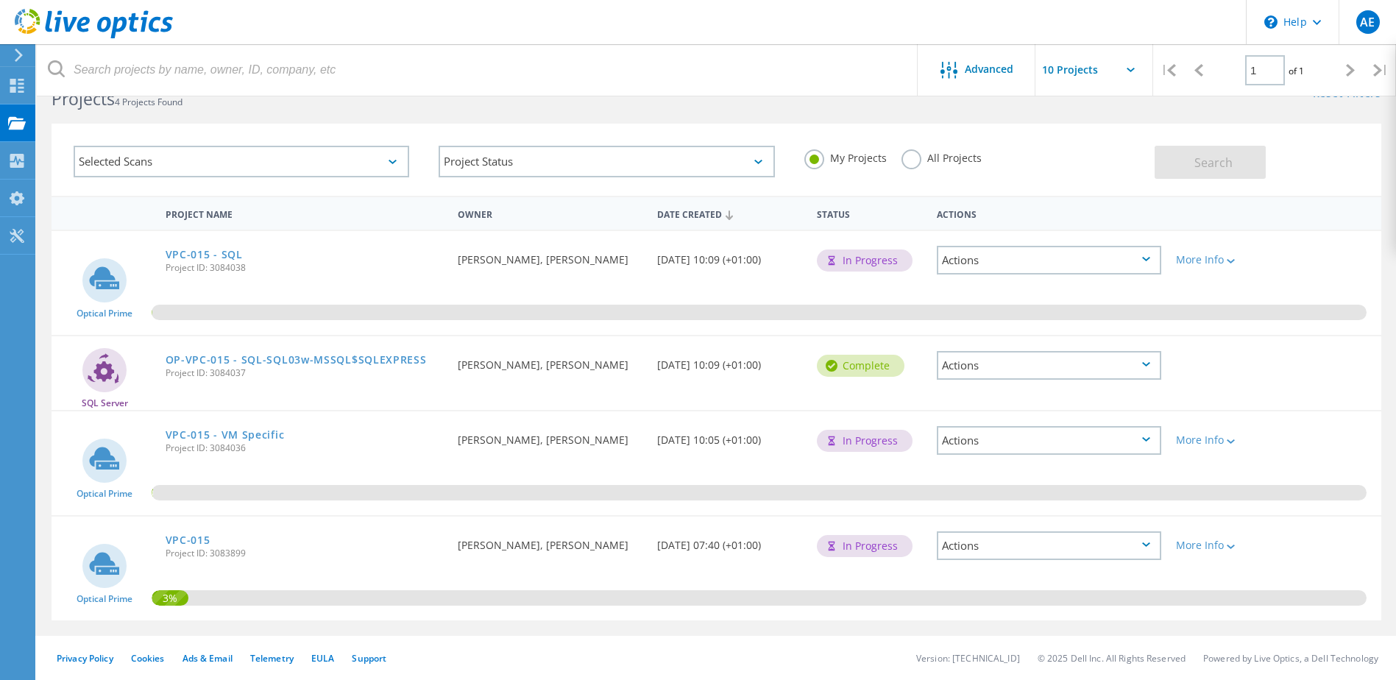
drag, startPoint x: 229, startPoint y: 253, endPoint x: 244, endPoint y: 255, distance: 15.6
click at [229, 253] on link "VPC-015 - SQL" at bounding box center [204, 254] width 77 height 10
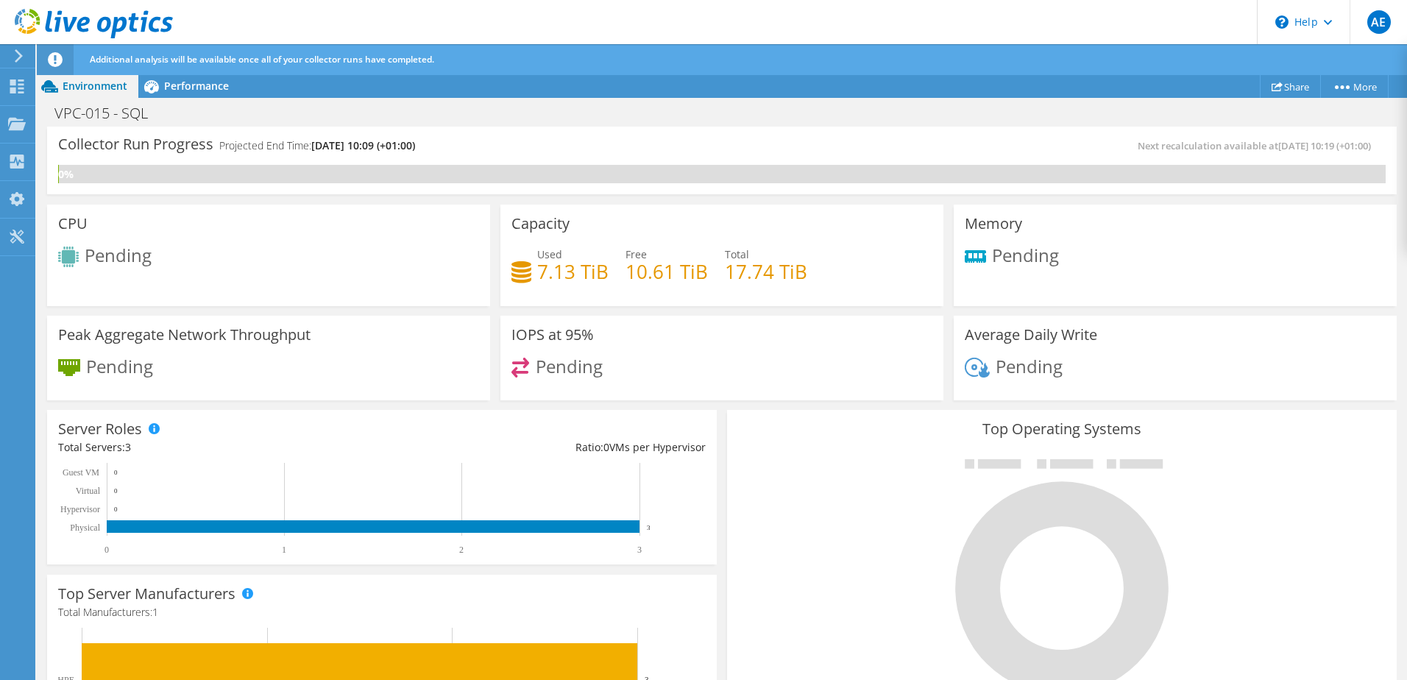
scroll to position [74, 0]
click at [182, 91] on span "Performance" at bounding box center [196, 86] width 65 height 14
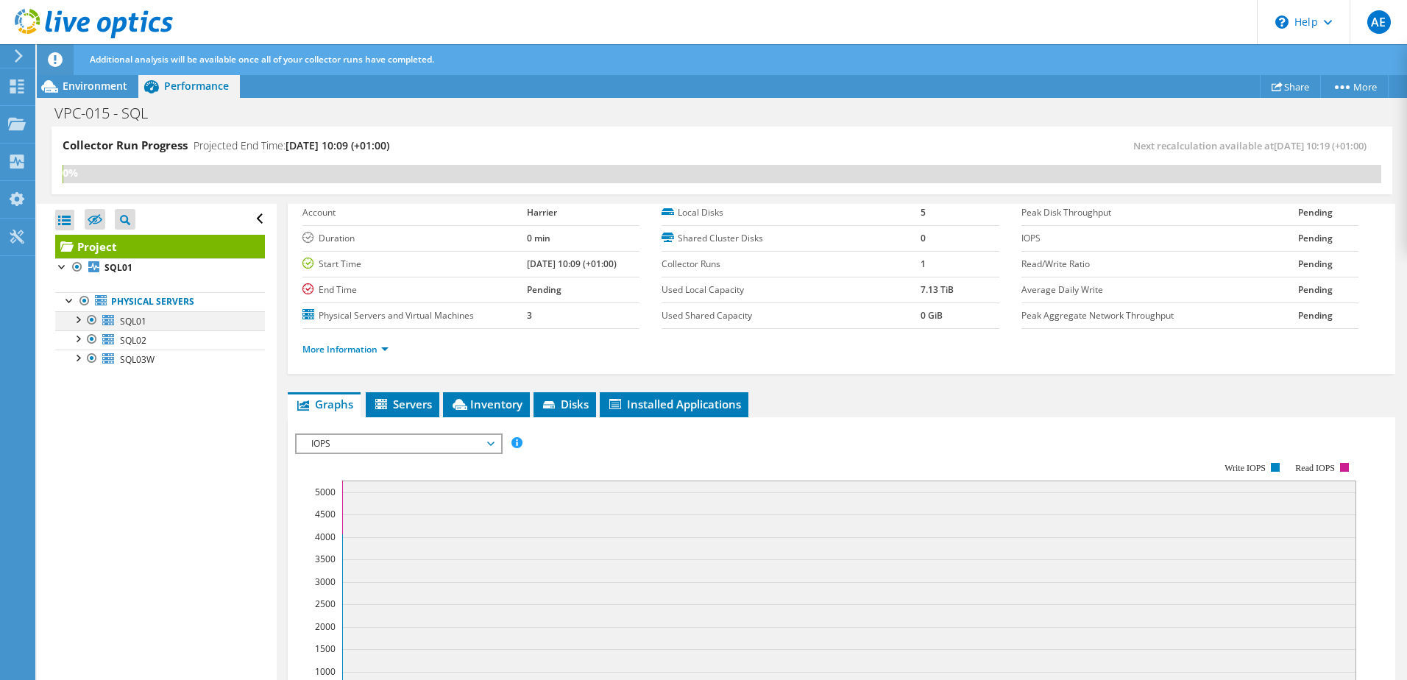
click at [77, 319] on div at bounding box center [77, 318] width 15 height 15
click at [81, 324] on div at bounding box center [77, 318] width 15 height 15
drag, startPoint x: 404, startPoint y: 399, endPoint x: 429, endPoint y: 408, distance: 26.5
click at [405, 398] on span "Servers" at bounding box center [402, 404] width 59 height 15
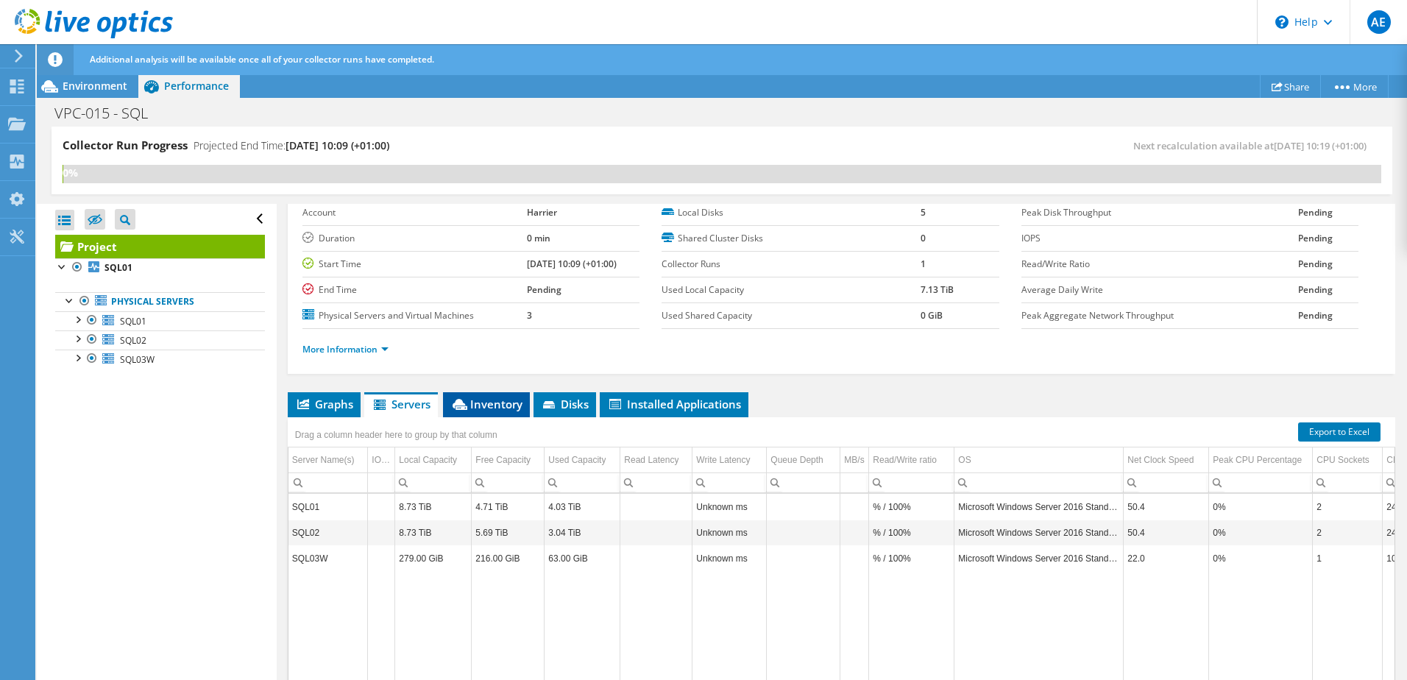
click at [487, 405] on span "Inventory" at bounding box center [486, 404] width 72 height 15
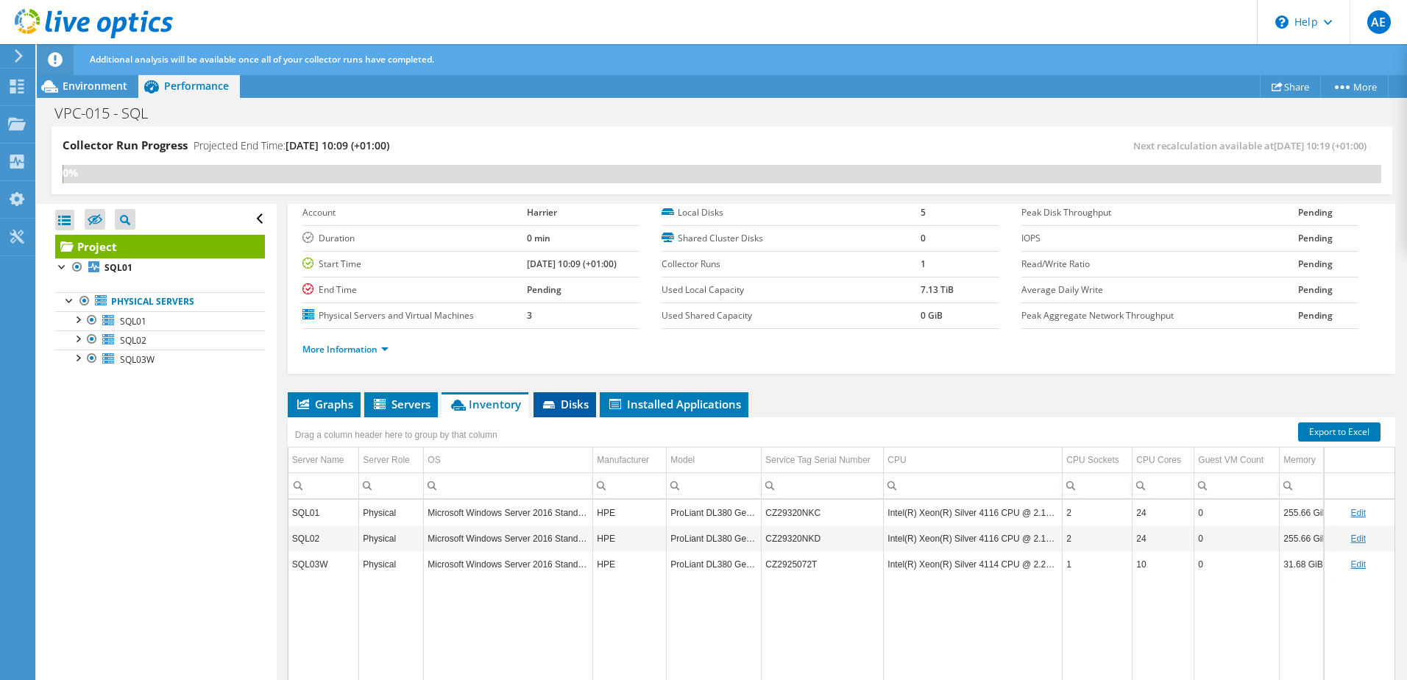
click at [559, 406] on span "Disks" at bounding box center [565, 404] width 48 height 15
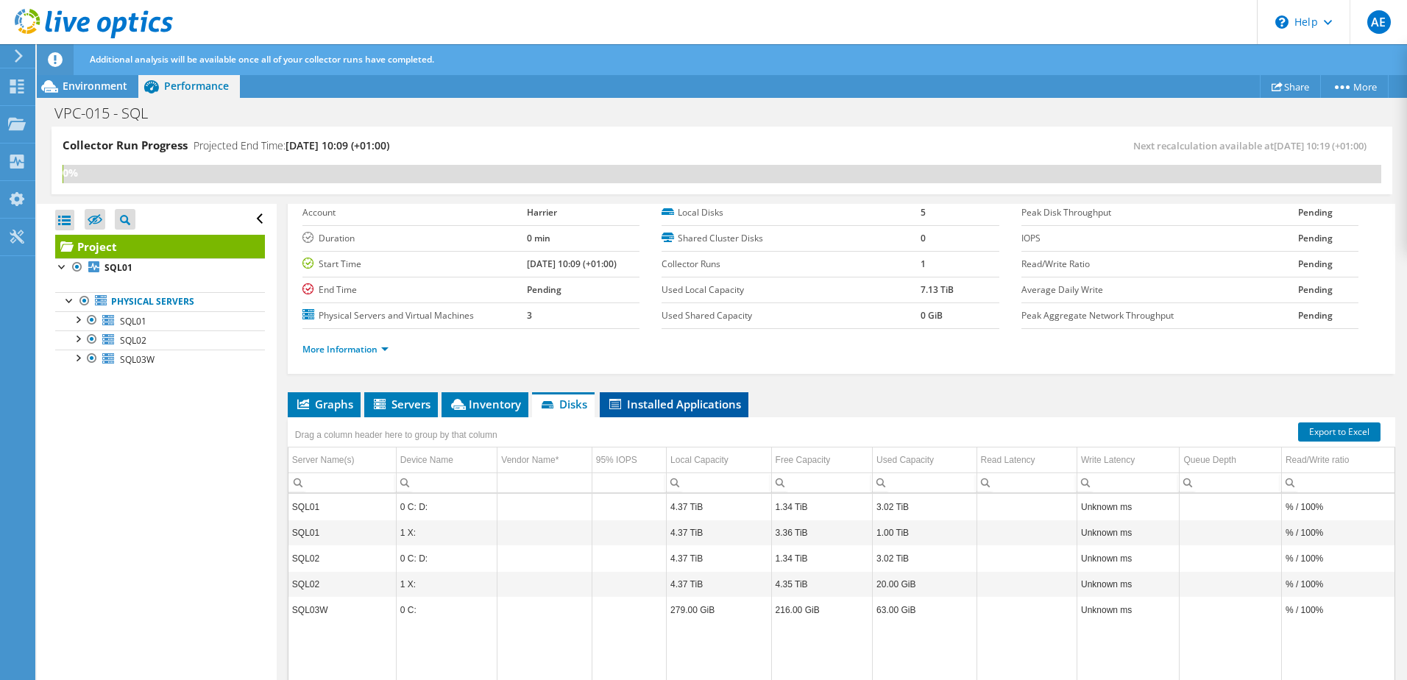
click at [643, 406] on span "Installed Applications" at bounding box center [674, 404] width 134 height 15
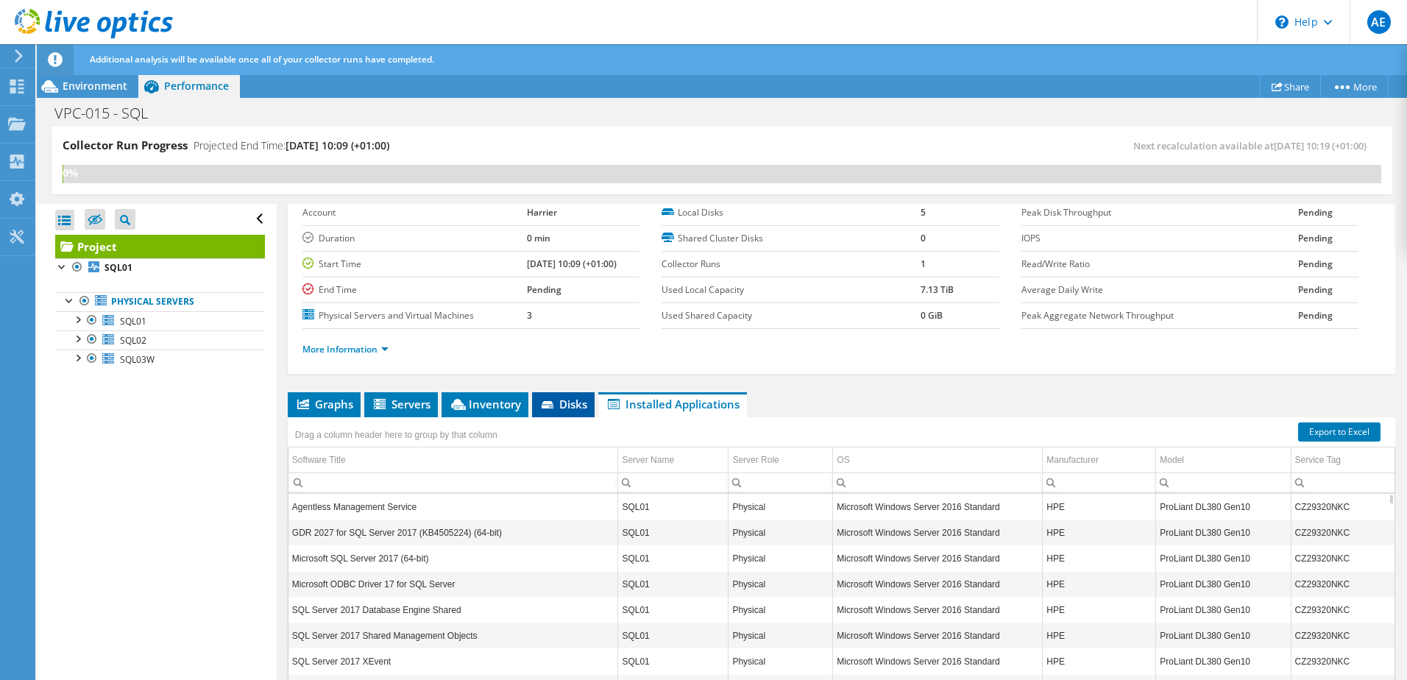
click at [564, 406] on span "Disks" at bounding box center [563, 404] width 48 height 15
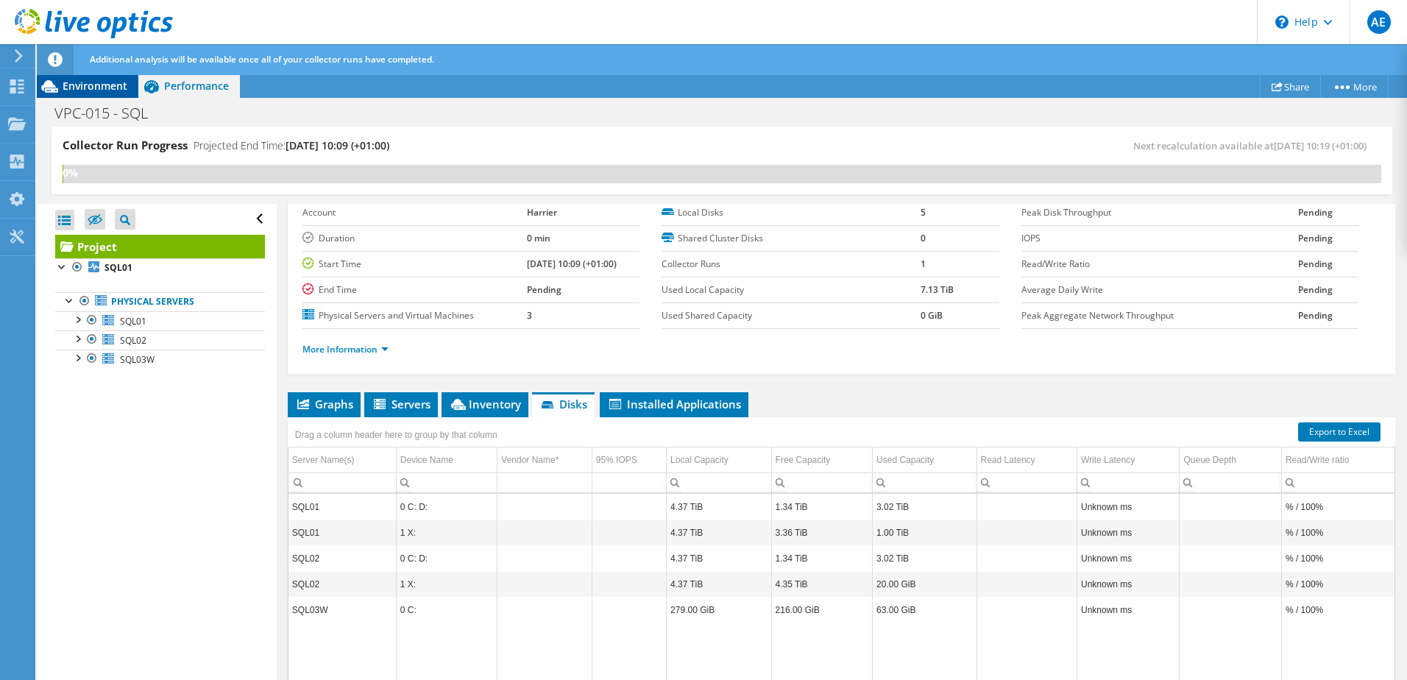
click at [97, 88] on span "Environment" at bounding box center [95, 86] width 65 height 14
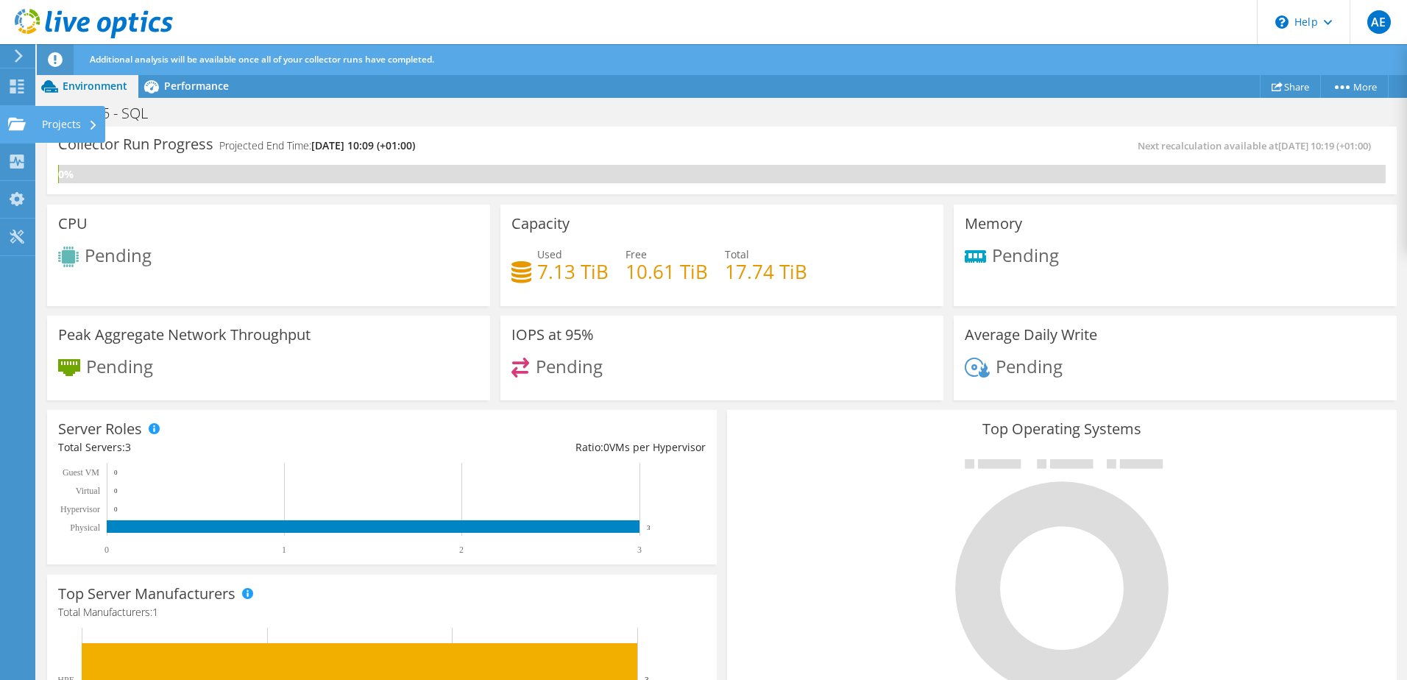
click at [21, 125] on use at bounding box center [17, 123] width 18 height 13
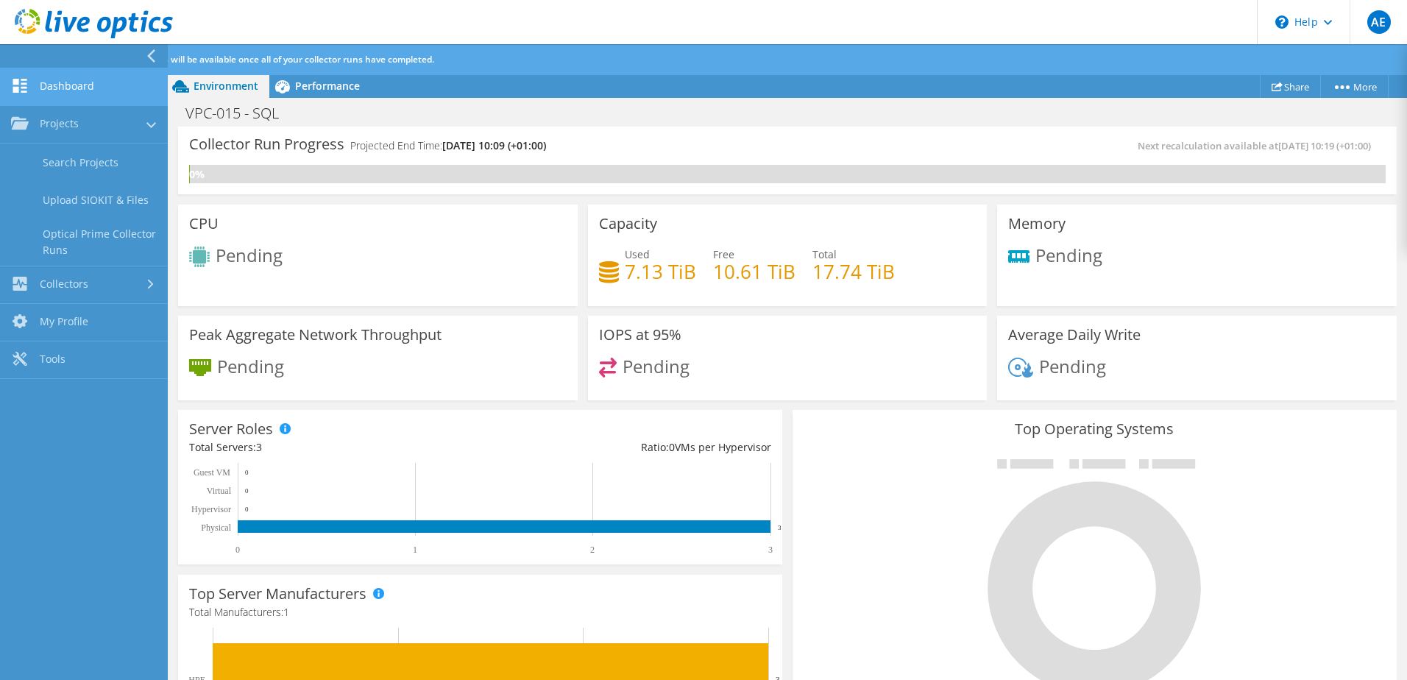
click at [63, 89] on link "Dashboard" at bounding box center [84, 87] width 168 height 38
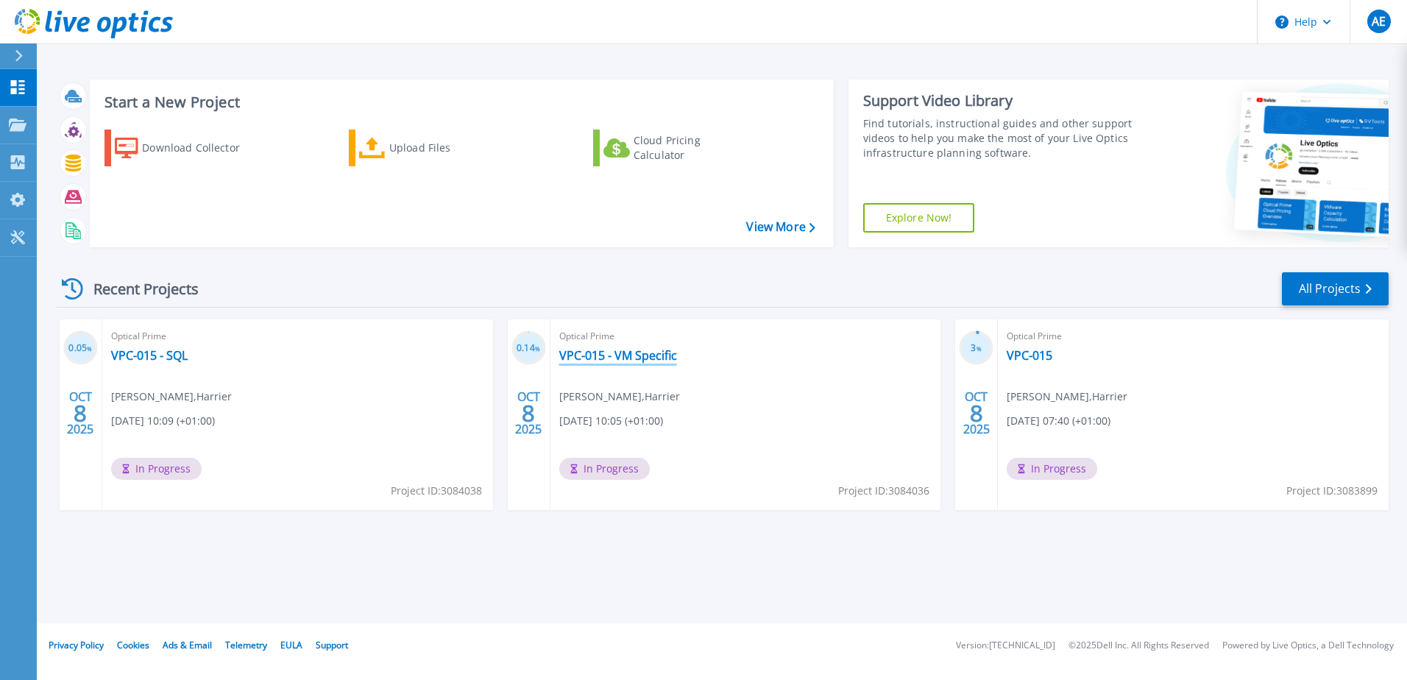
click at [609, 348] on link "VPC-015 - VM Specific" at bounding box center [618, 355] width 118 height 15
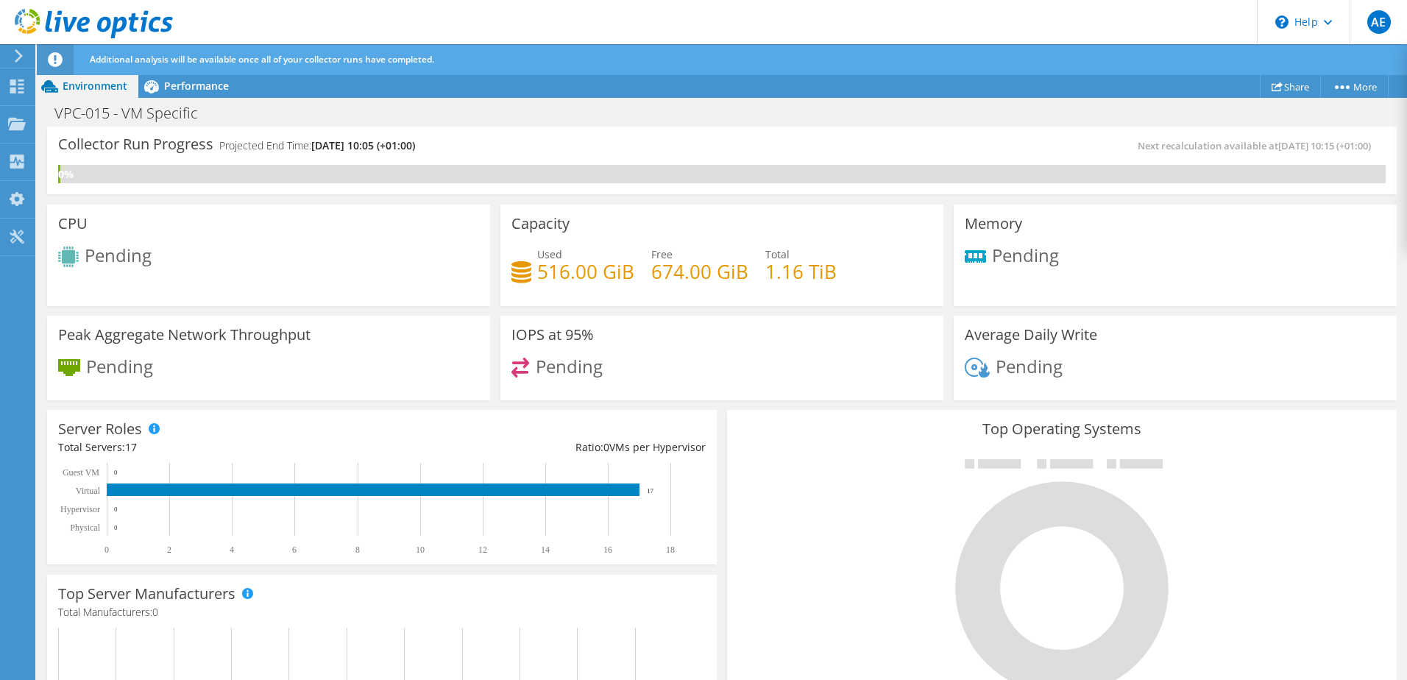
scroll to position [147, 0]
click at [191, 84] on span "Performance" at bounding box center [196, 86] width 65 height 14
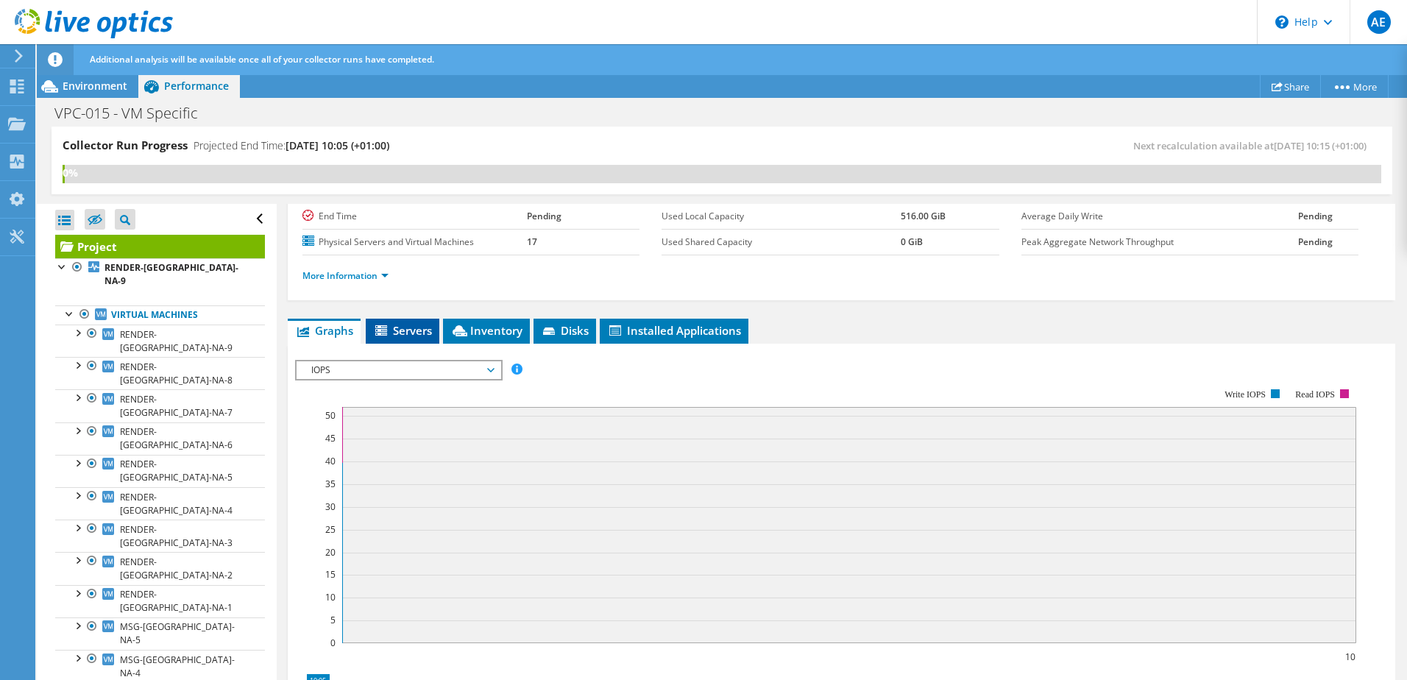
click at [409, 336] on span "Servers" at bounding box center [402, 330] width 59 height 15
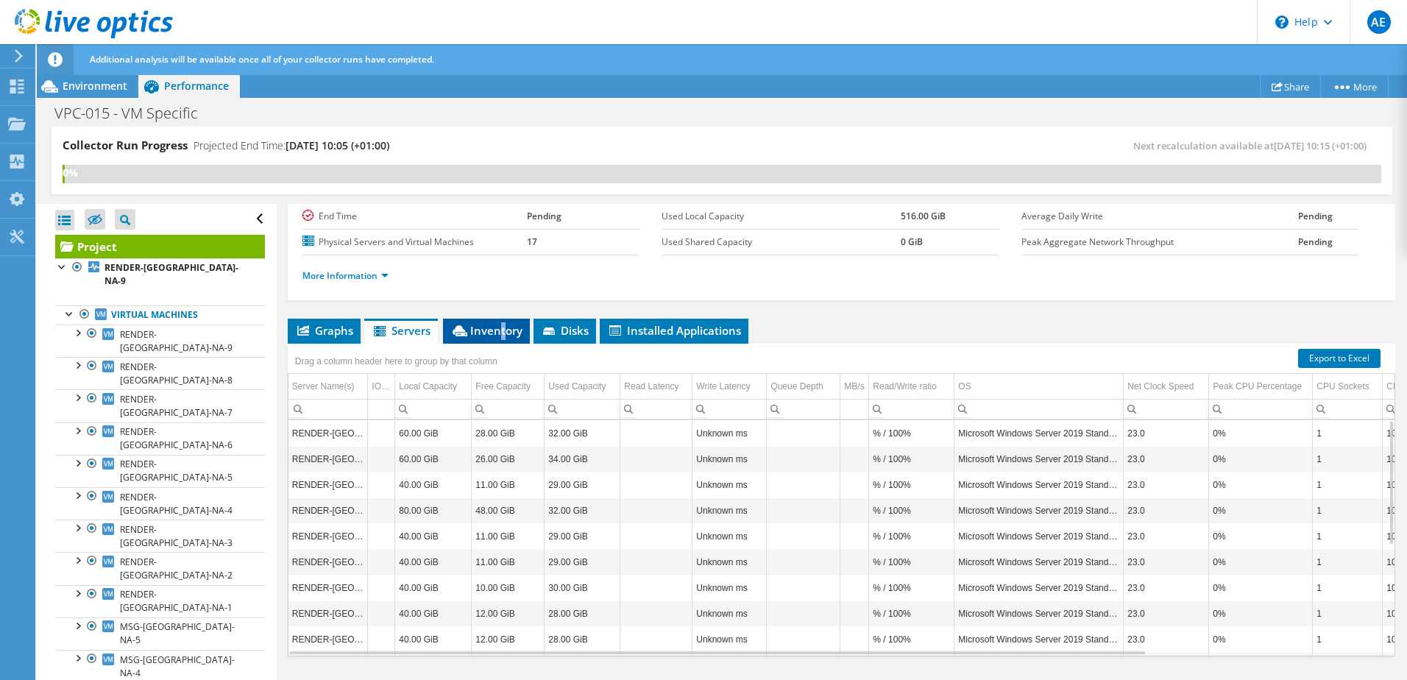
click at [504, 325] on span "Inventory" at bounding box center [486, 330] width 72 height 15
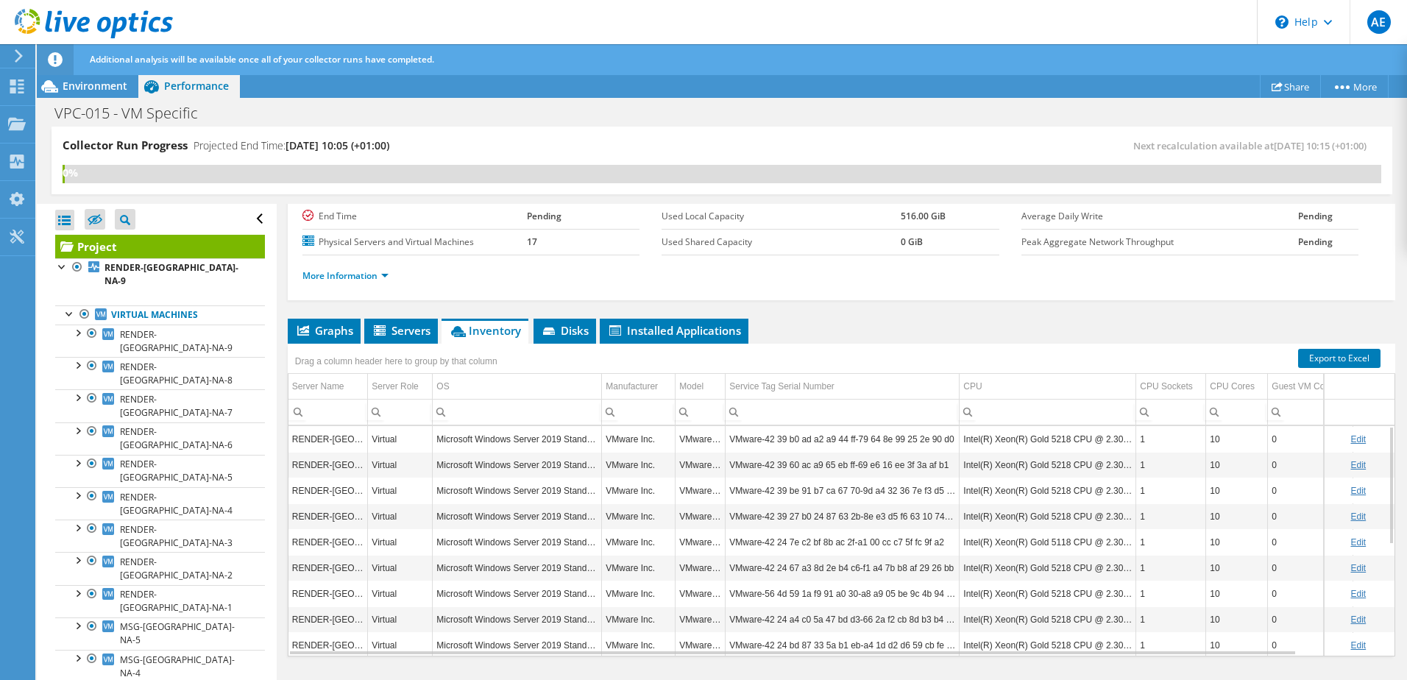
click at [1350, 443] on link "Edit" at bounding box center [1357, 439] width 15 height 10
click at [1356, 436] on link "Cancel" at bounding box center [1369, 439] width 27 height 10
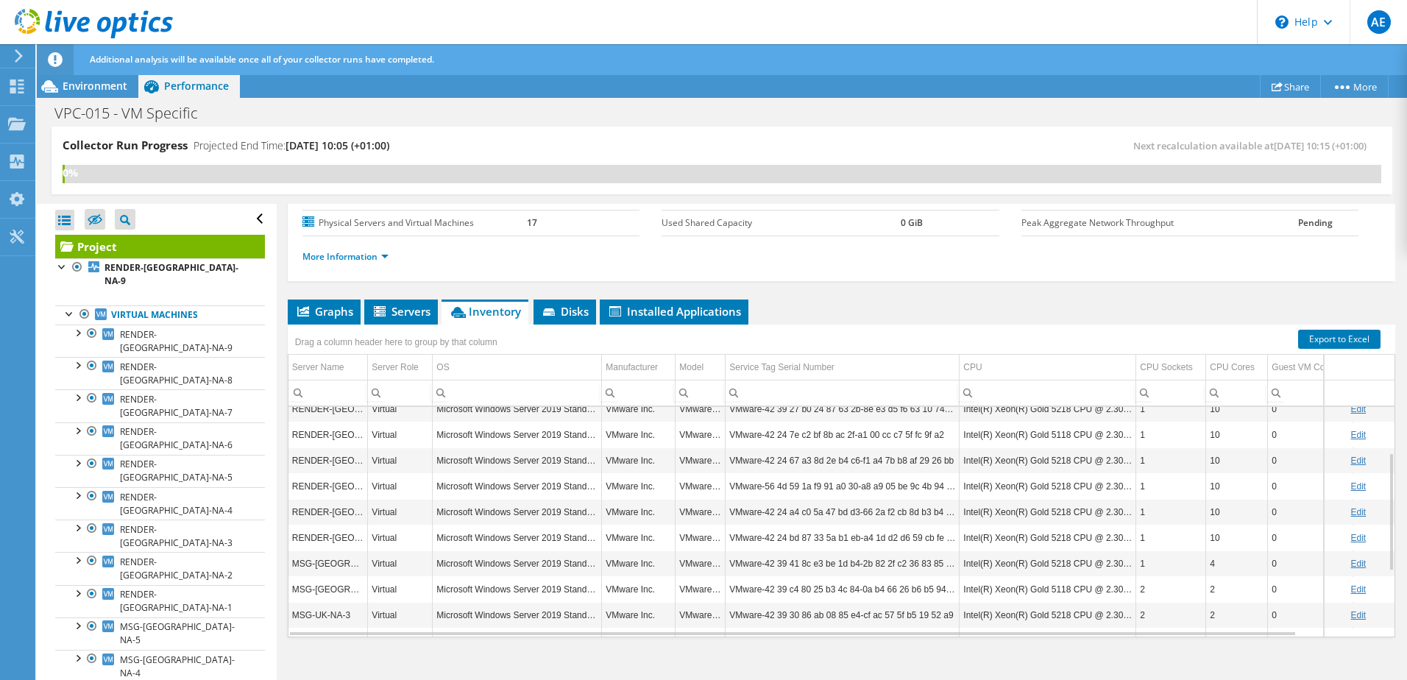
scroll to position [178, 0]
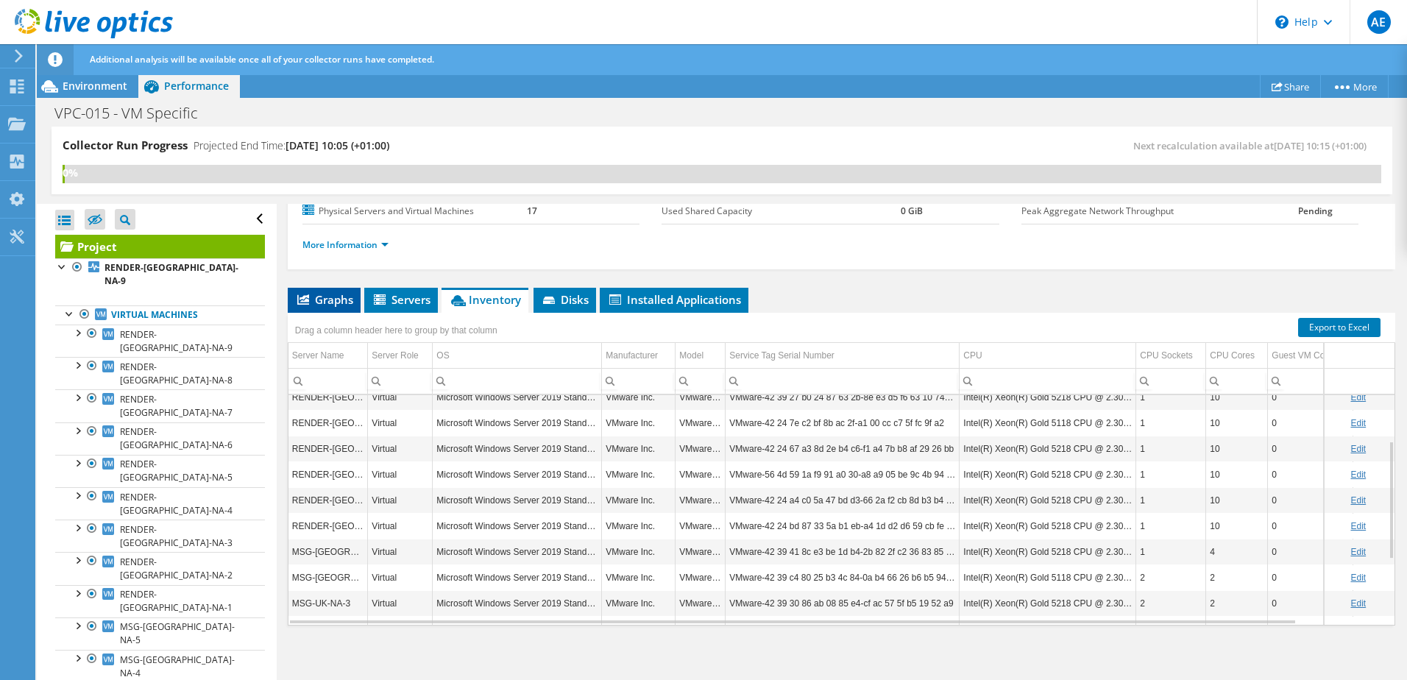
click at [324, 303] on span "Graphs" at bounding box center [324, 299] width 58 height 15
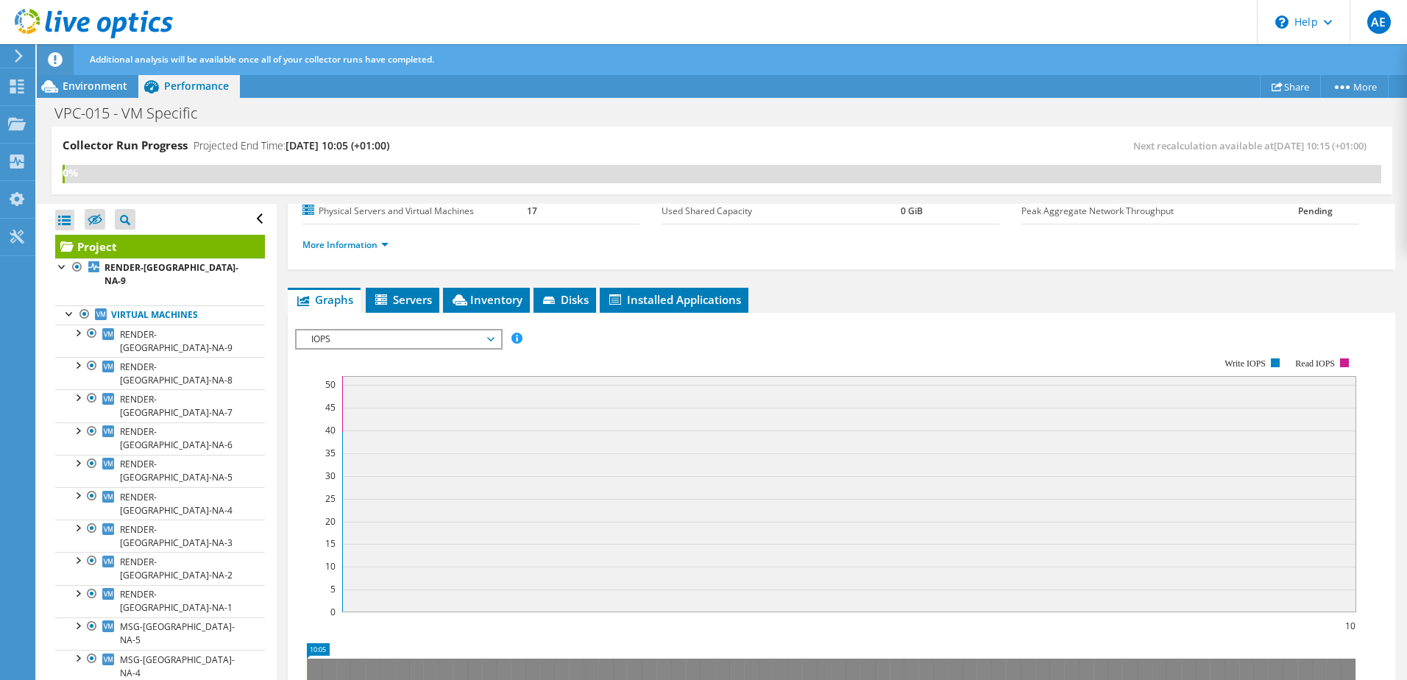
click at [411, 330] on span "IOPS" at bounding box center [398, 339] width 189 height 18
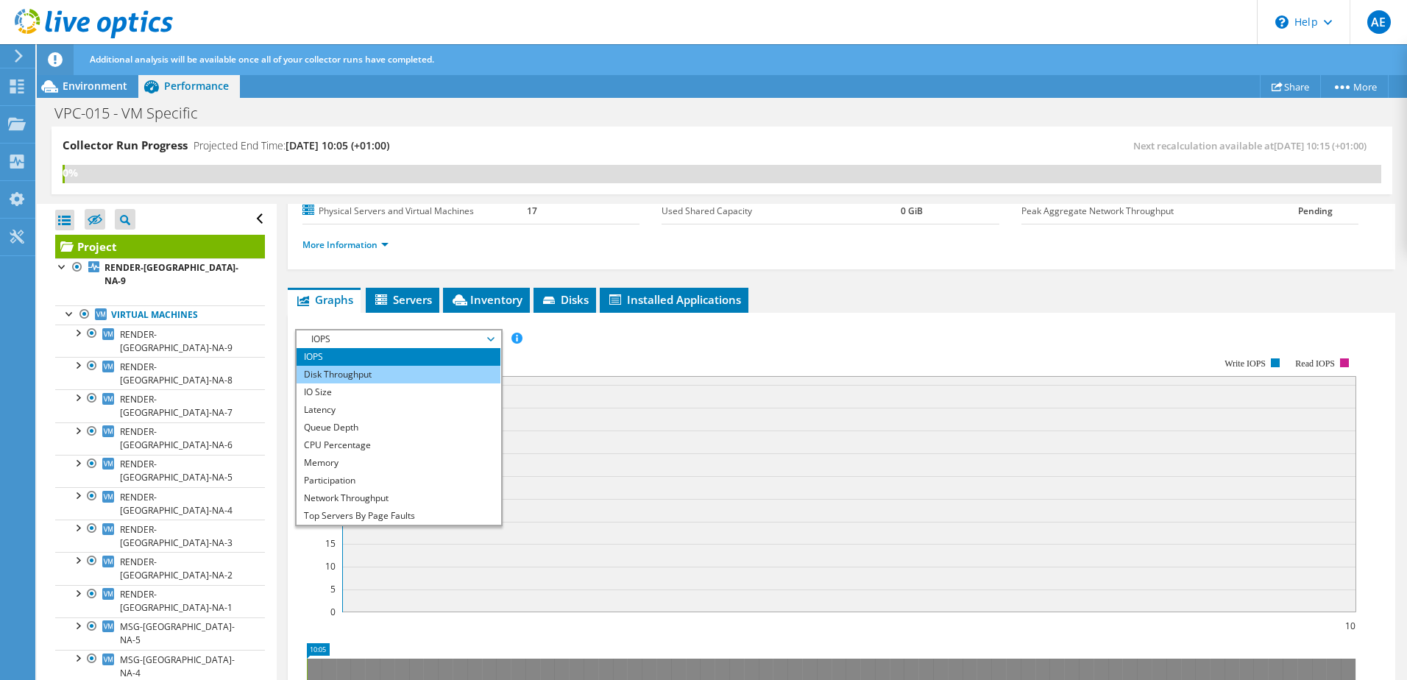
click at [380, 372] on li "Disk Throughput" at bounding box center [399, 375] width 204 height 18
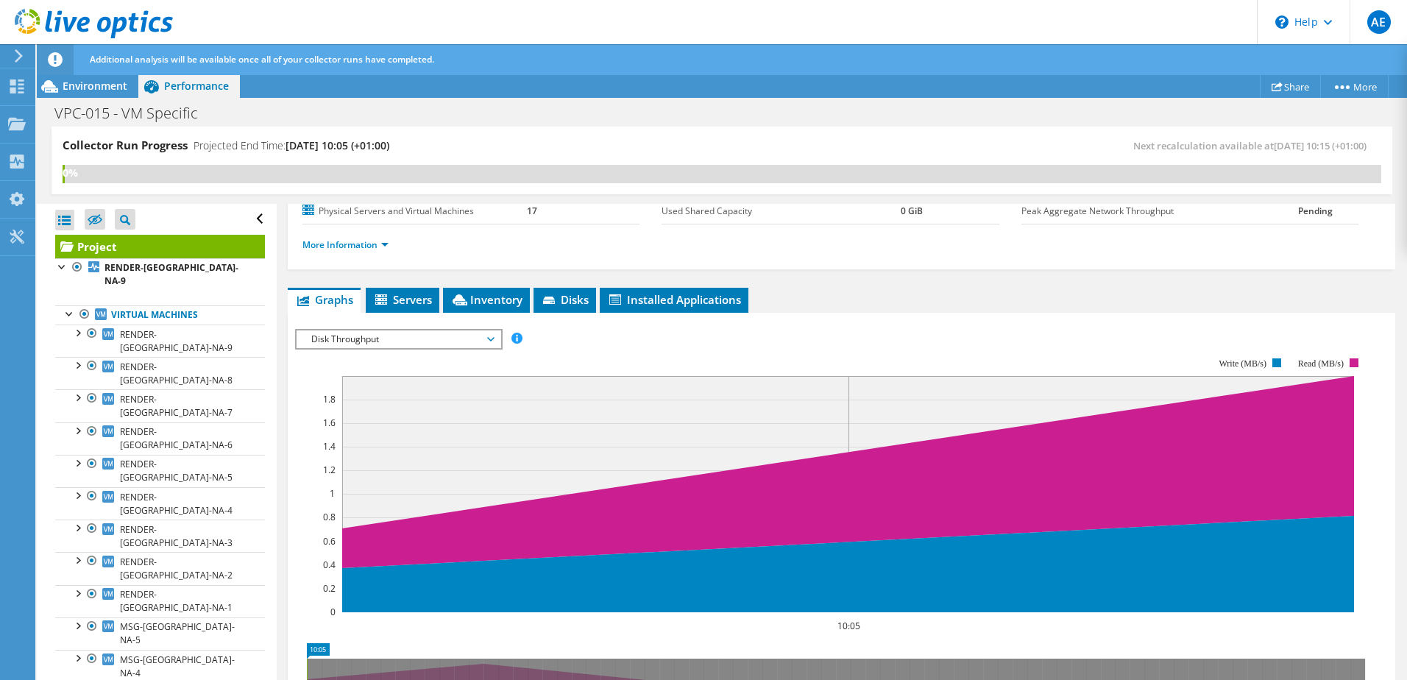
click at [400, 339] on span "Disk Throughput" at bounding box center [398, 339] width 189 height 18
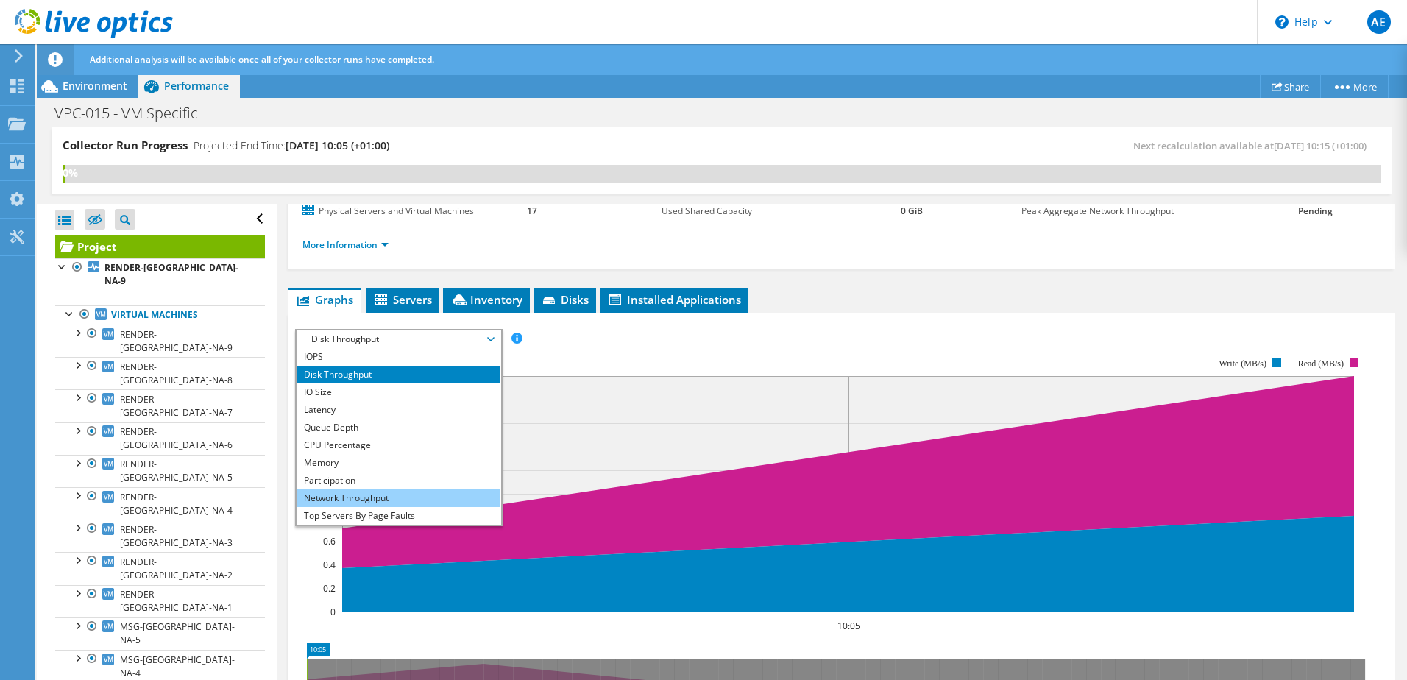
click at [361, 498] on li "Network Throughput" at bounding box center [399, 498] width 204 height 18
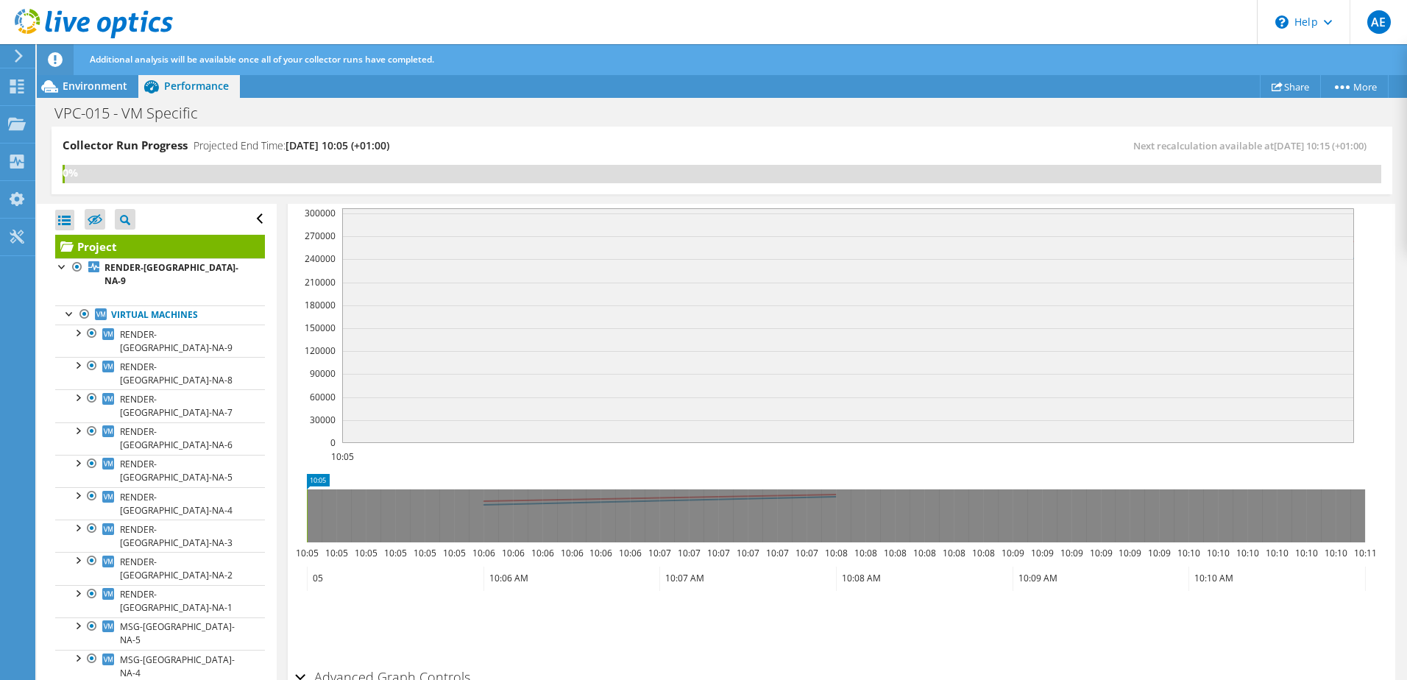
scroll to position [325, 0]
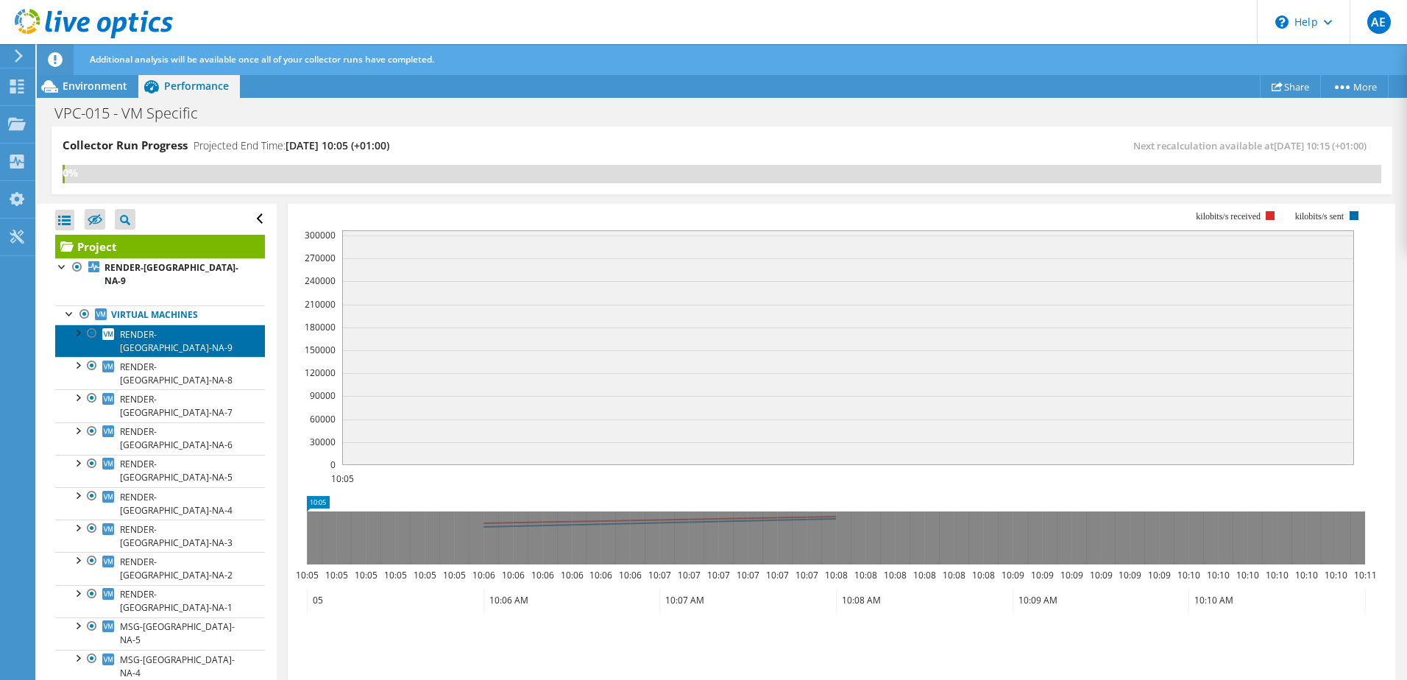
click at [180, 328] on span "RENDER-UK-NA-9" at bounding box center [176, 341] width 113 height 26
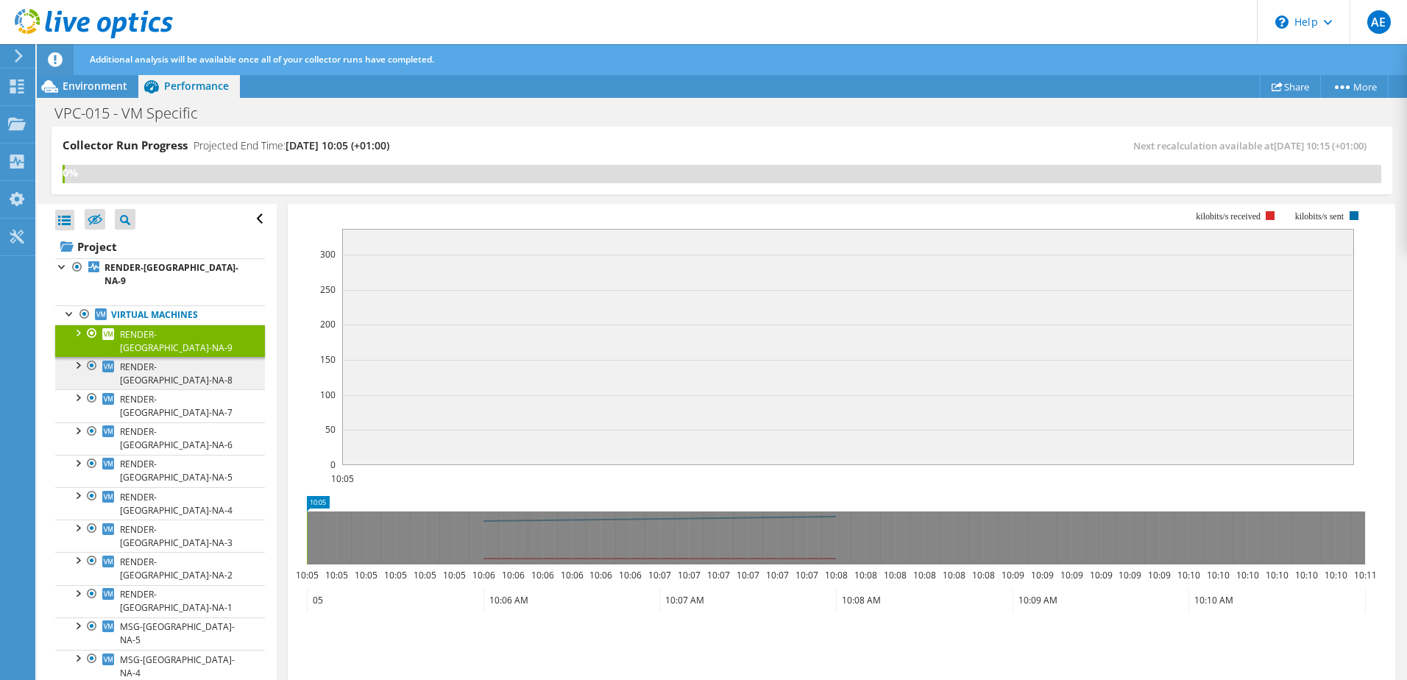
scroll to position [274, 0]
click at [181, 361] on span "RENDER-UK-NA-8" at bounding box center [176, 374] width 113 height 26
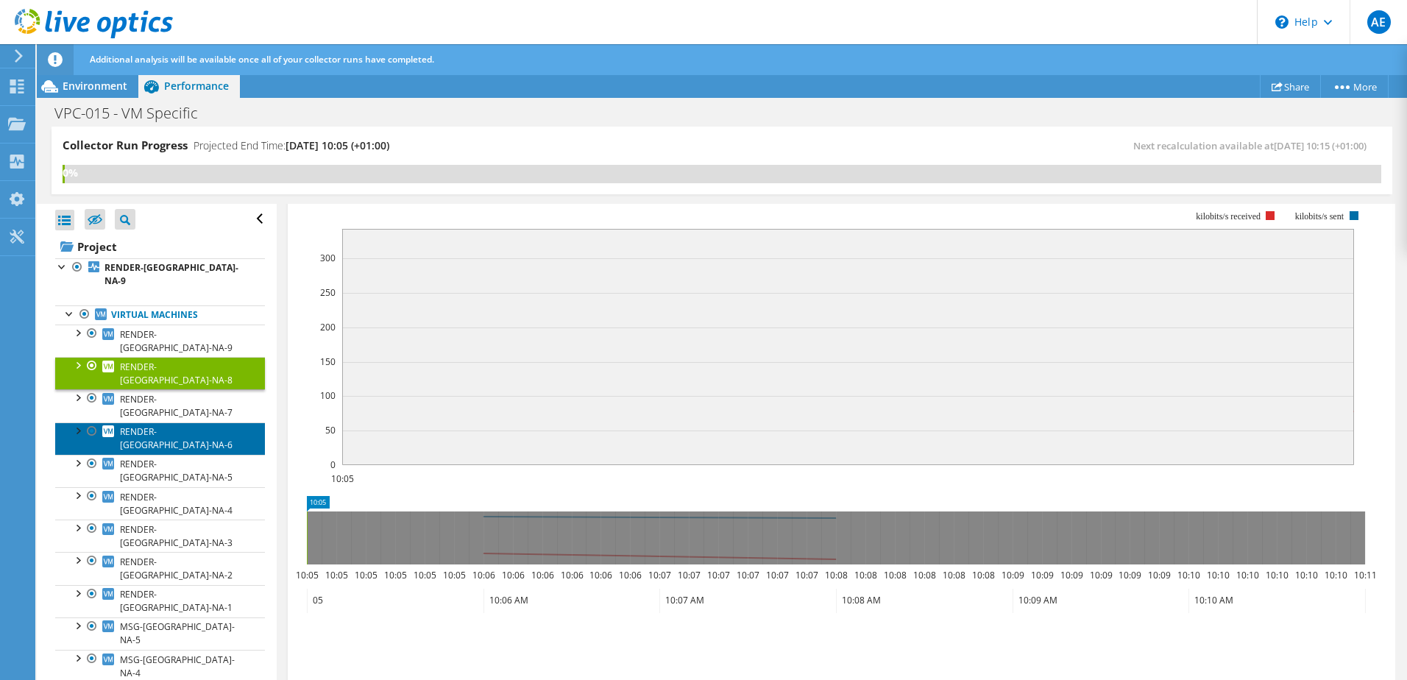
click at [171, 422] on link "RENDER-[GEOGRAPHIC_DATA]-NA-6" at bounding box center [160, 438] width 210 height 32
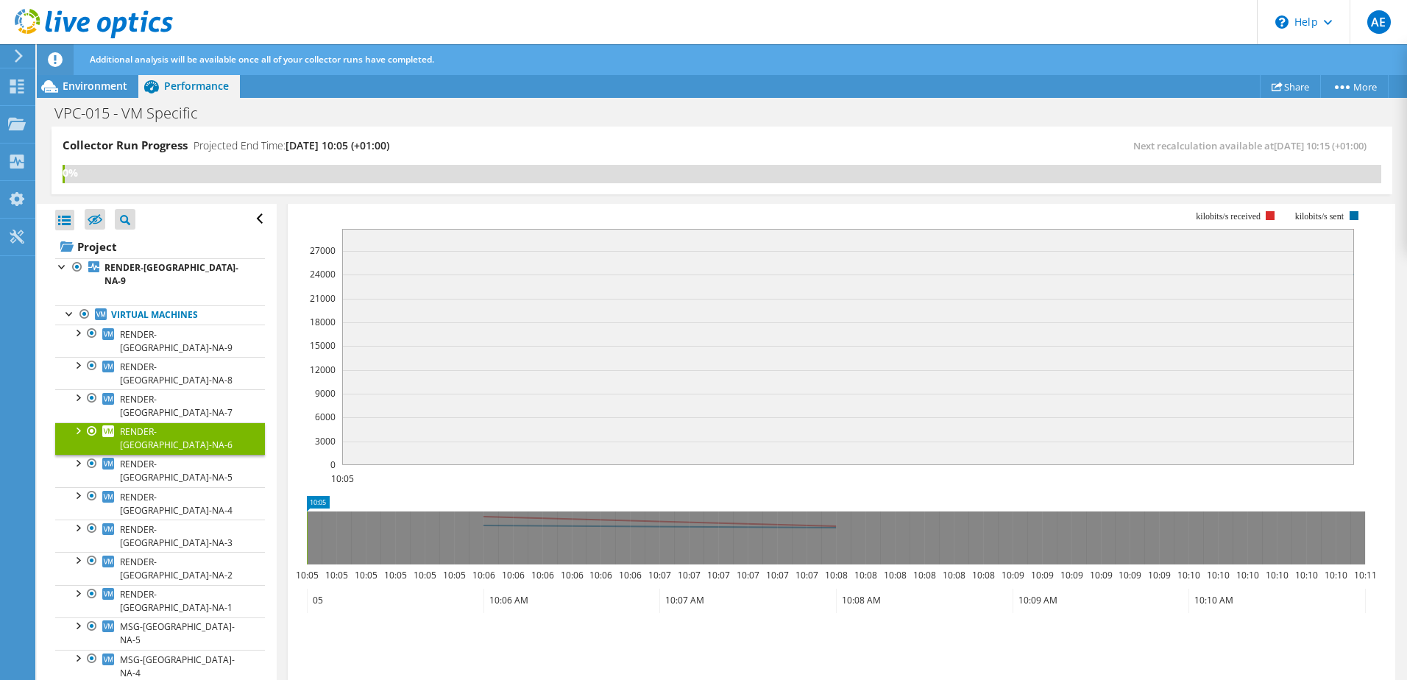
click at [171, 425] on span "RENDER-[GEOGRAPHIC_DATA]-NA-6" at bounding box center [176, 438] width 113 height 26
click at [169, 458] on span "RENDER-[GEOGRAPHIC_DATA]-NA-5" at bounding box center [176, 471] width 113 height 26
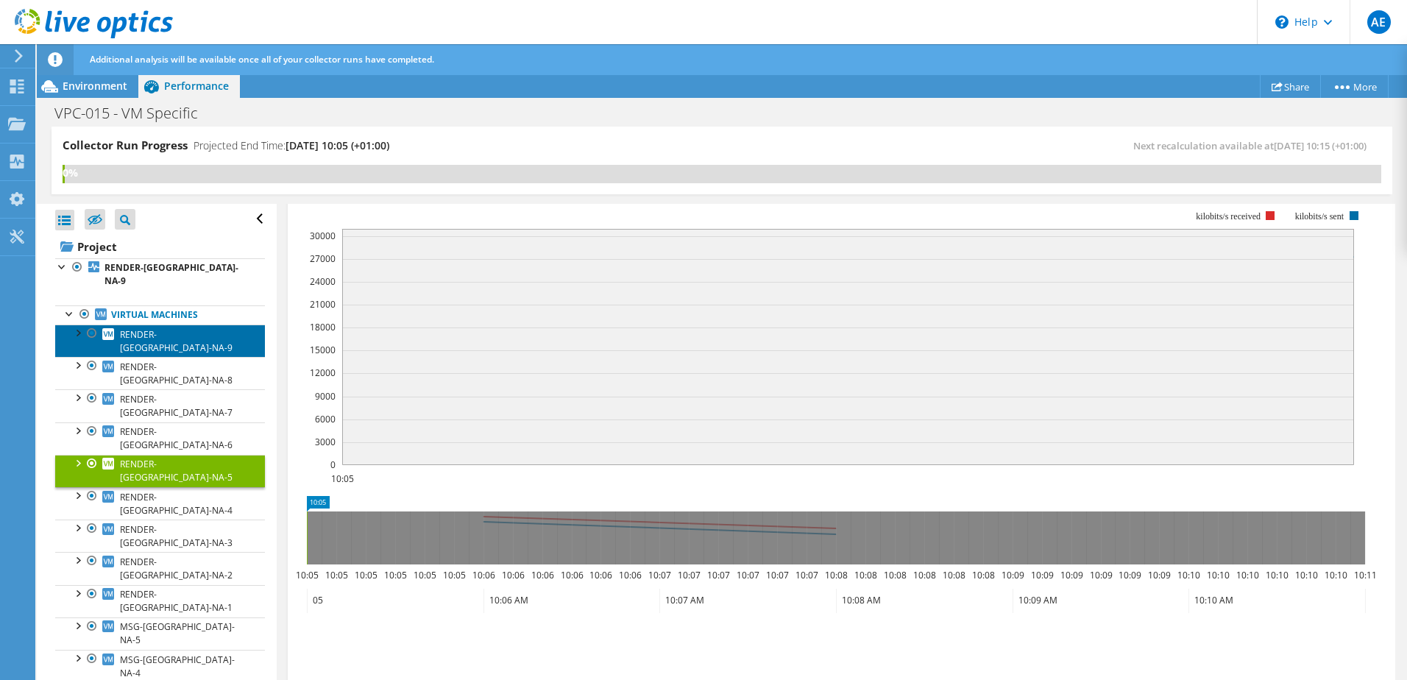
click at [168, 328] on span "RENDER-[GEOGRAPHIC_DATA]-NA-9" at bounding box center [176, 341] width 113 height 26
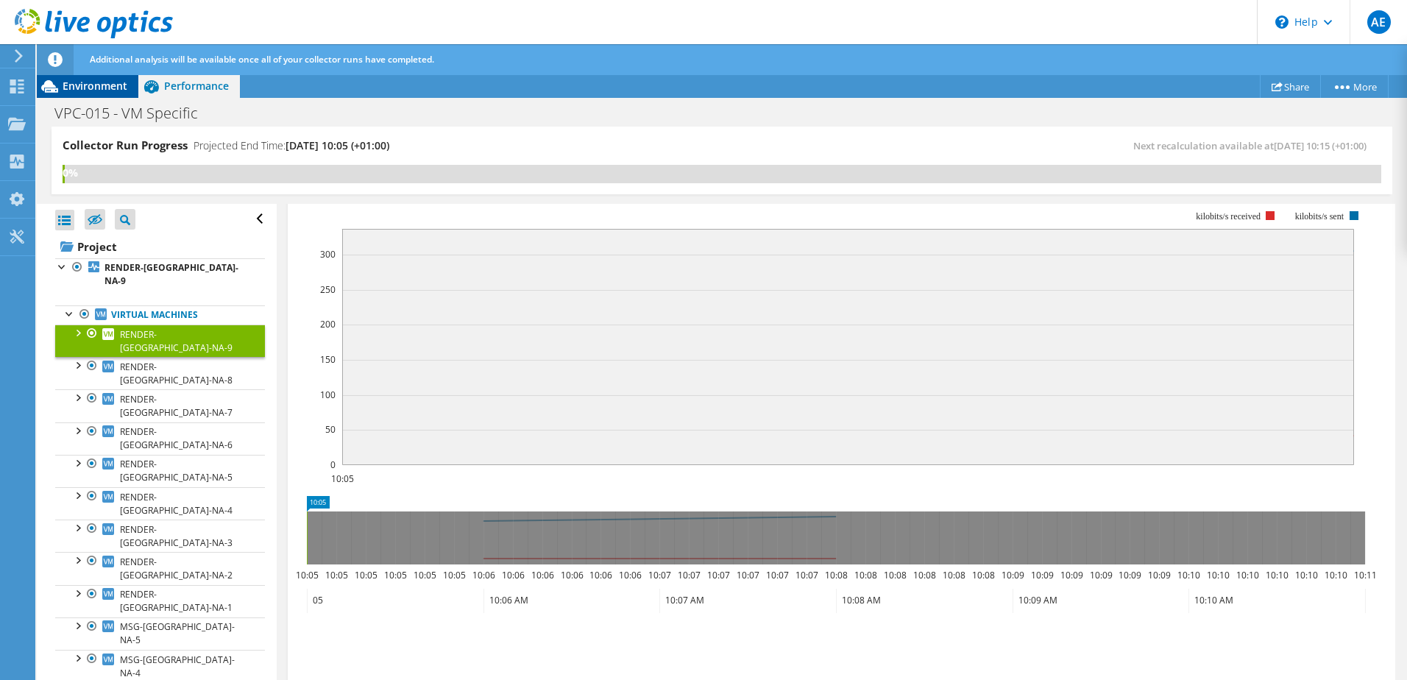
click at [114, 85] on span "Environment" at bounding box center [95, 86] width 65 height 14
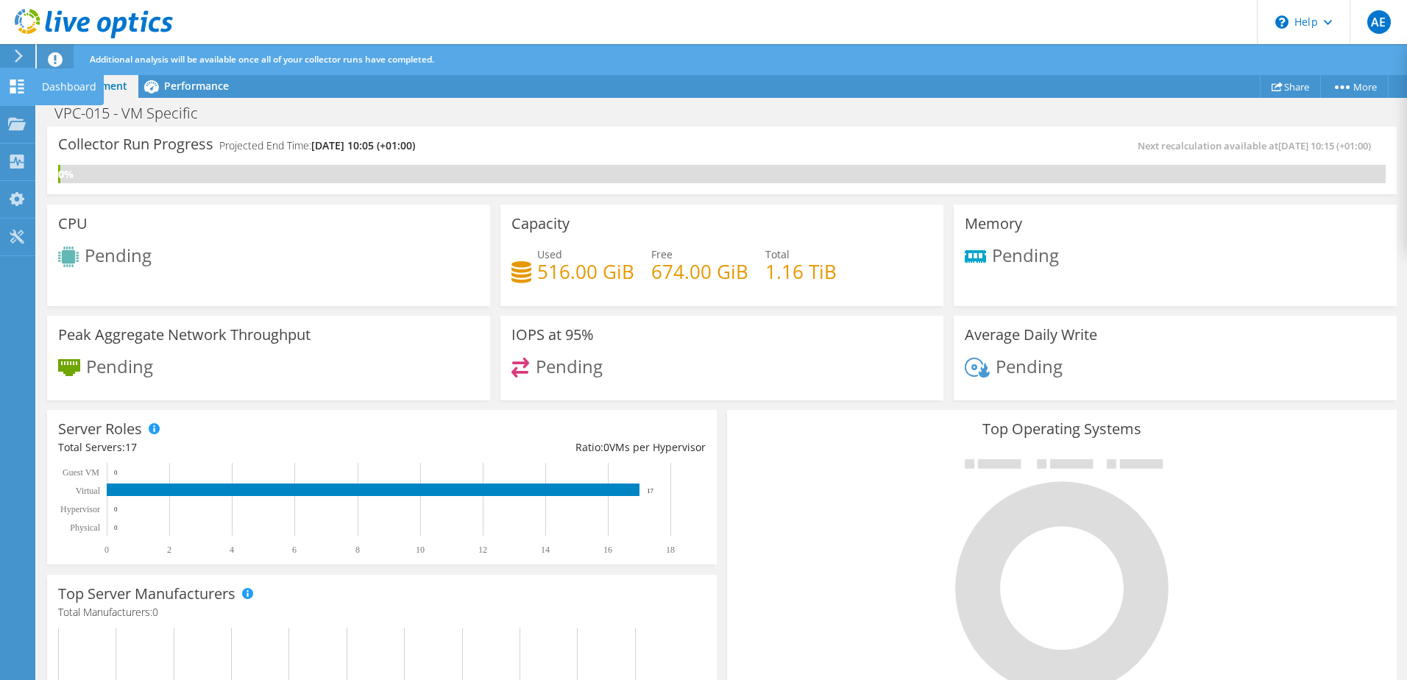
click at [38, 91] on div "Dashboard" at bounding box center [69, 86] width 69 height 37
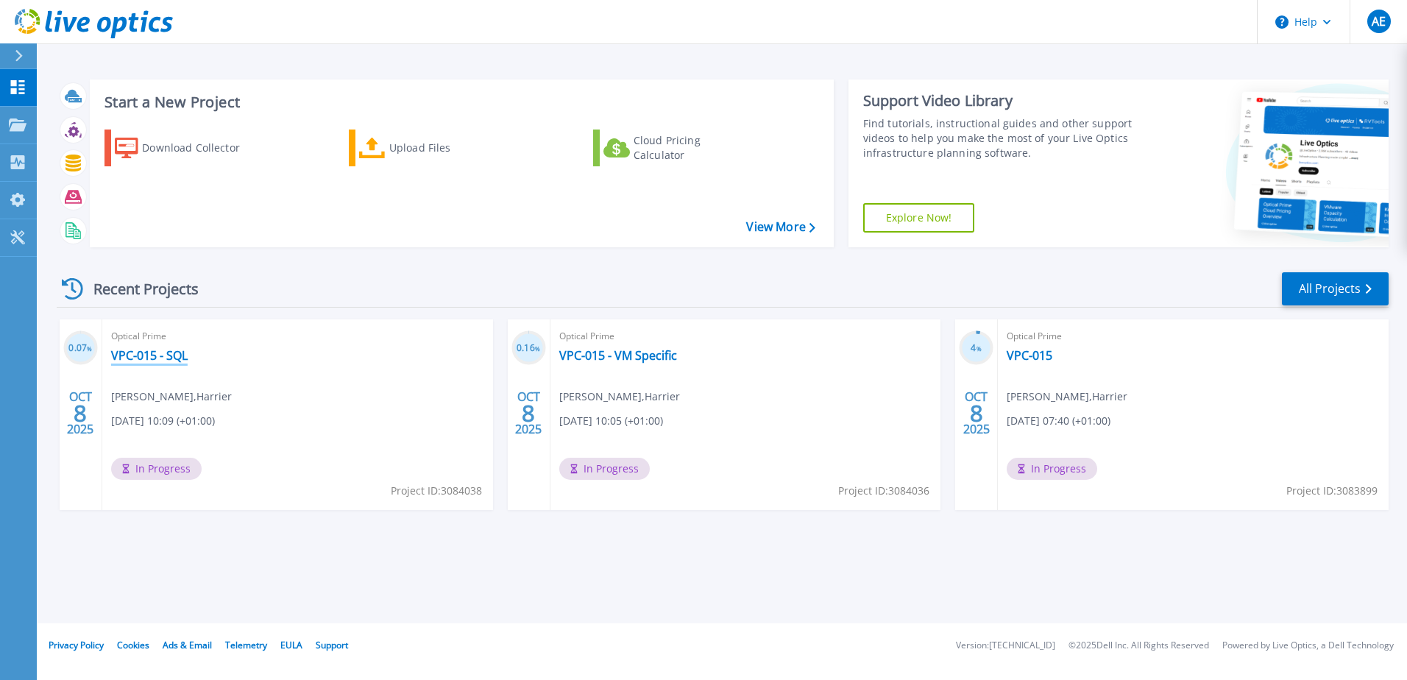
click at [160, 356] on link "VPC-015 - SQL" at bounding box center [149, 355] width 77 height 15
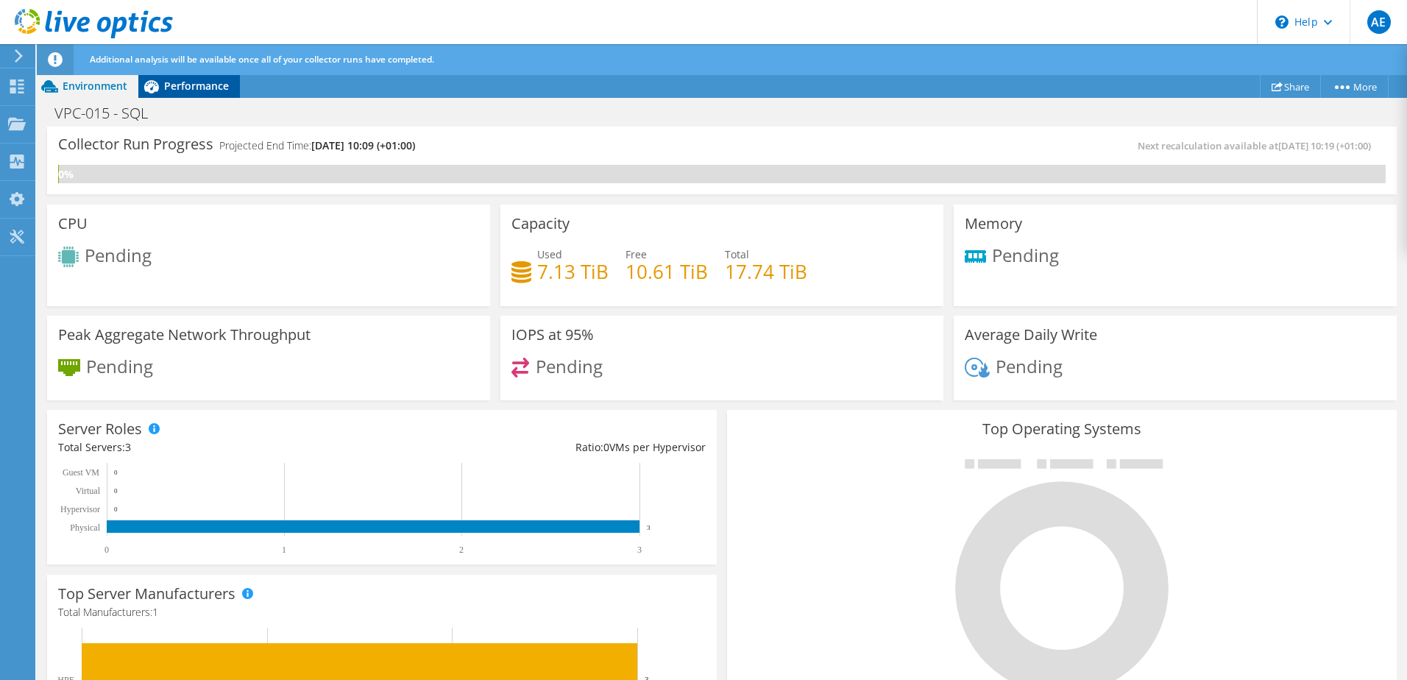
click at [193, 93] on div "Performance" at bounding box center [189, 86] width 102 height 24
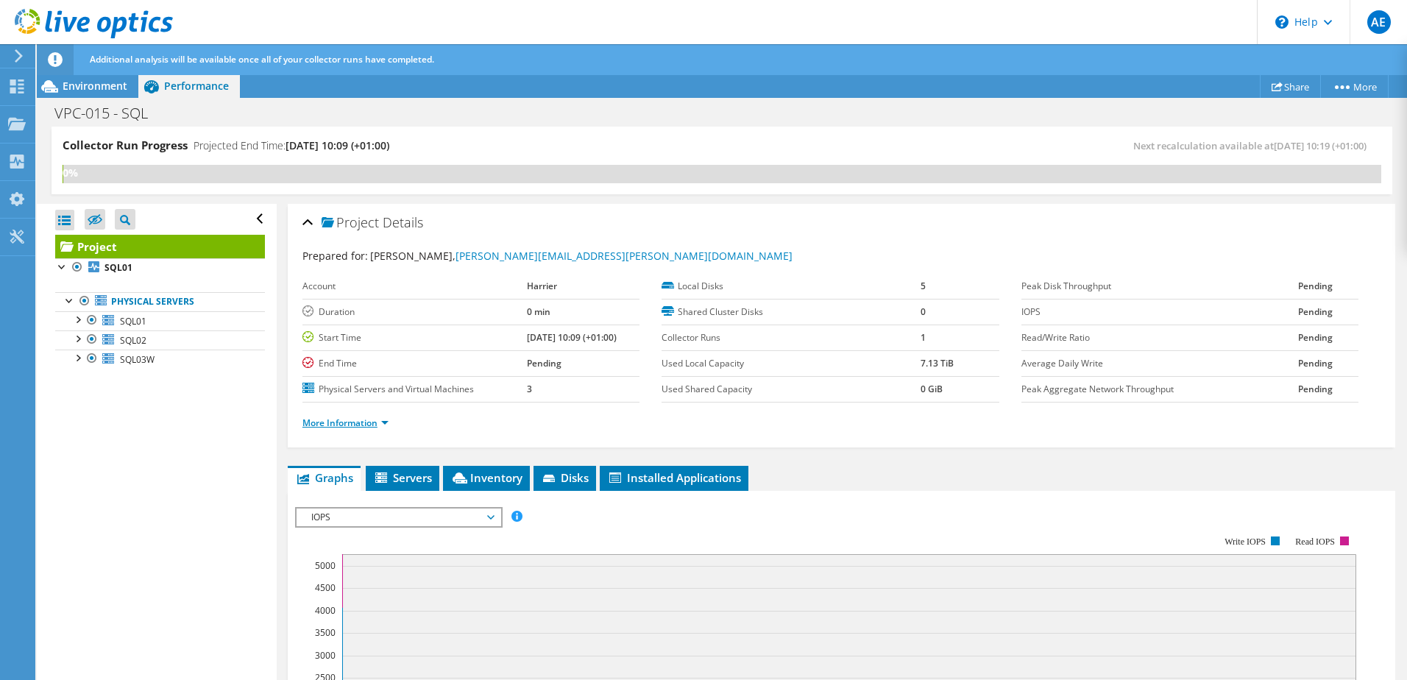
click at [382, 425] on link "More Information" at bounding box center [345, 422] width 86 height 13
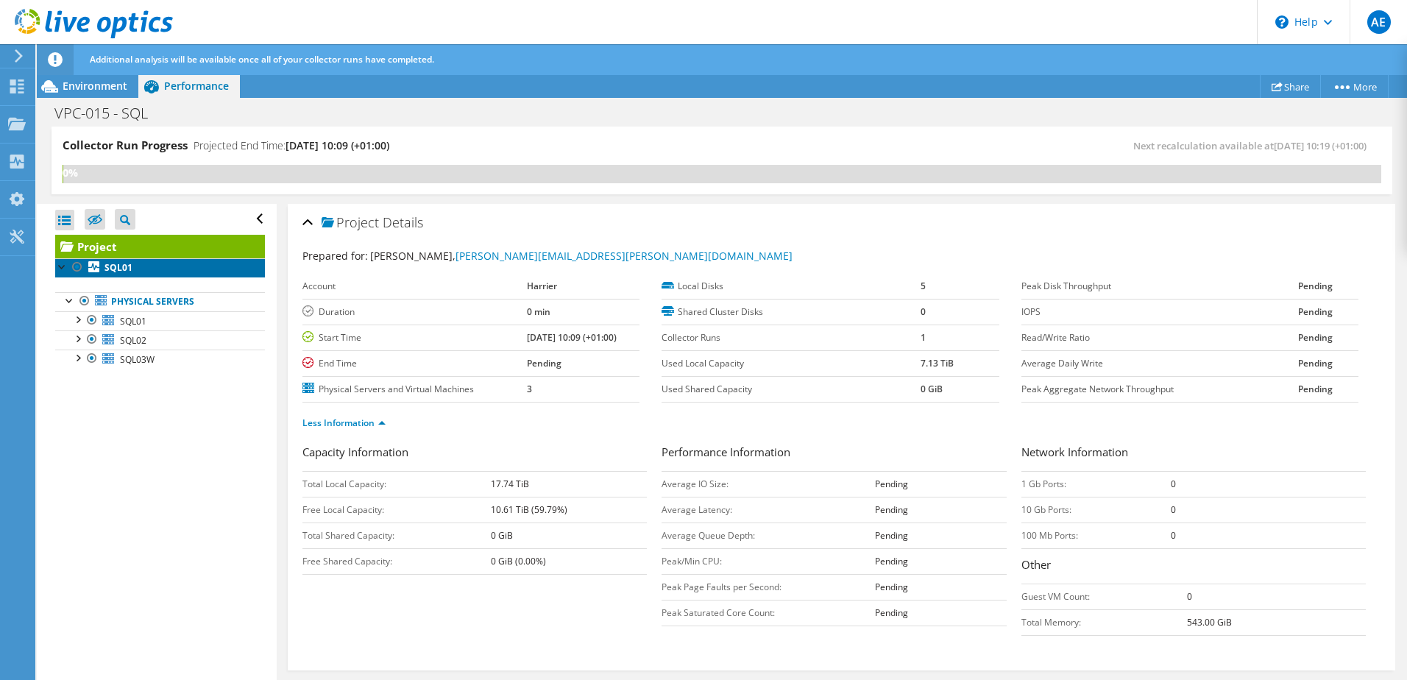
click at [135, 266] on link "SQL01" at bounding box center [160, 267] width 210 height 19
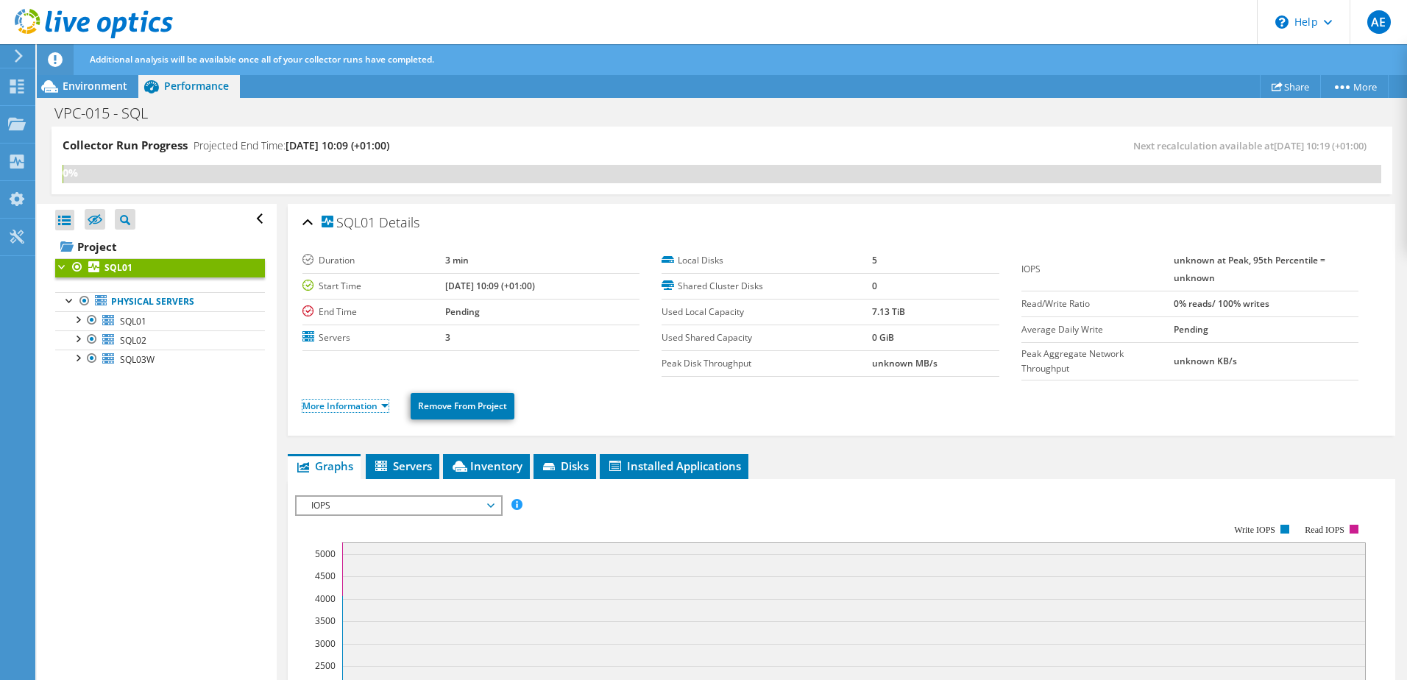
click at [381, 410] on link "More Information" at bounding box center [345, 406] width 86 height 13
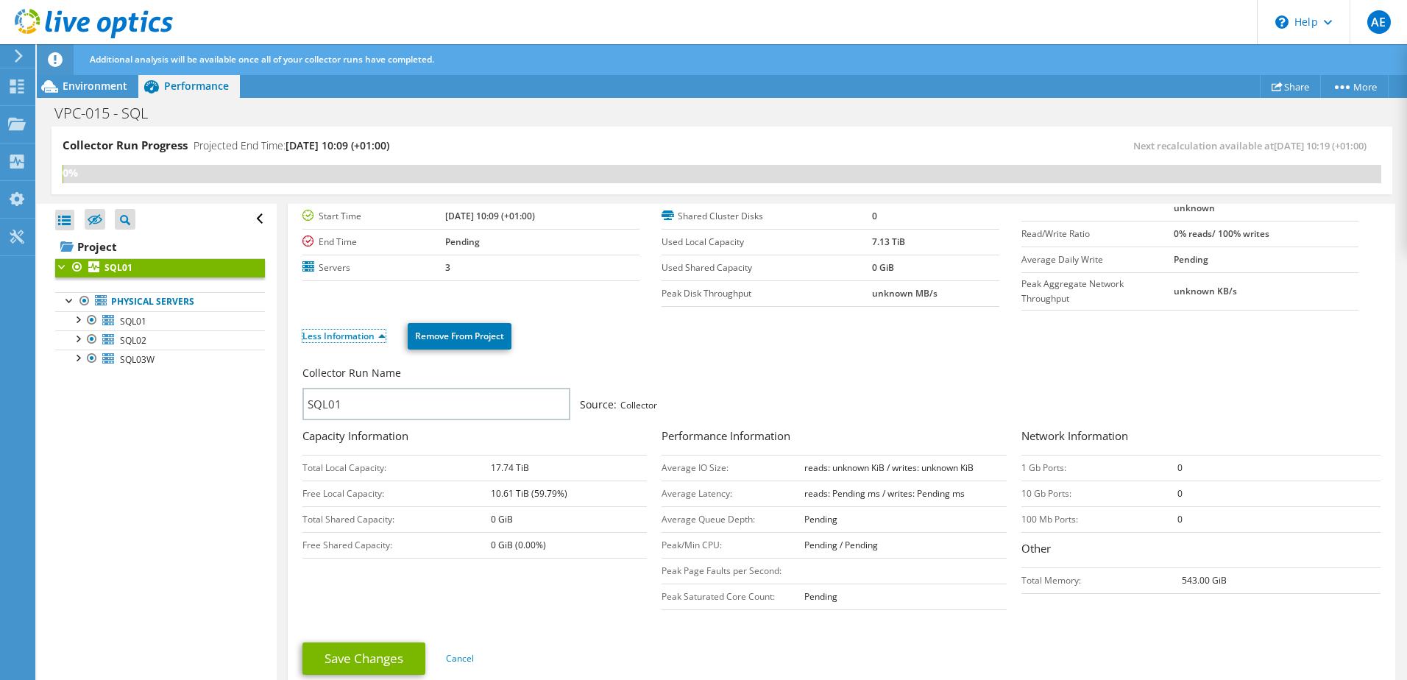
scroll to position [147, 0]
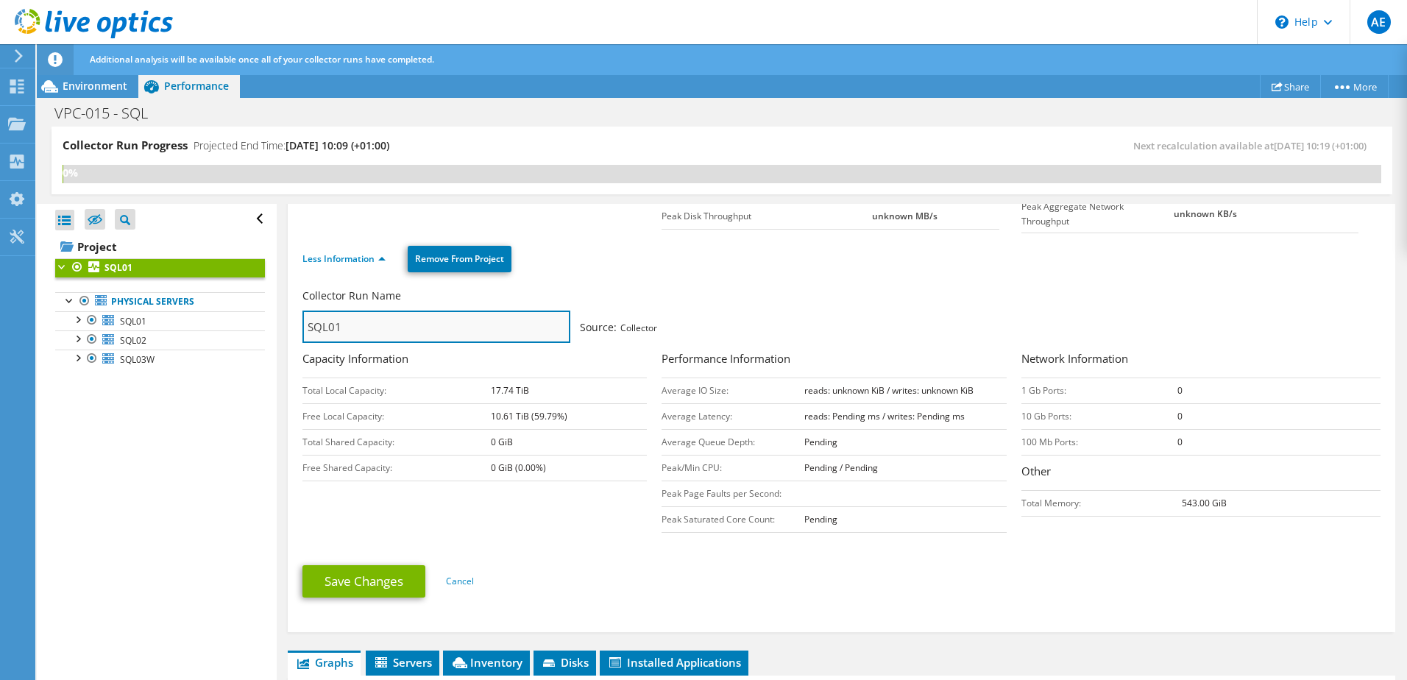
click at [348, 322] on input "SQL01" at bounding box center [436, 327] width 268 height 32
drag, startPoint x: 354, startPoint y: 330, endPoint x: 268, endPoint y: 331, distance: 86.1
click at [268, 331] on div "Collector Run Progress Projected End Time: [DATE] 10:09 (+01:00) Next recalcula…" at bounding box center [722, 404] width 1370 height 555
type input "SQL Servers"
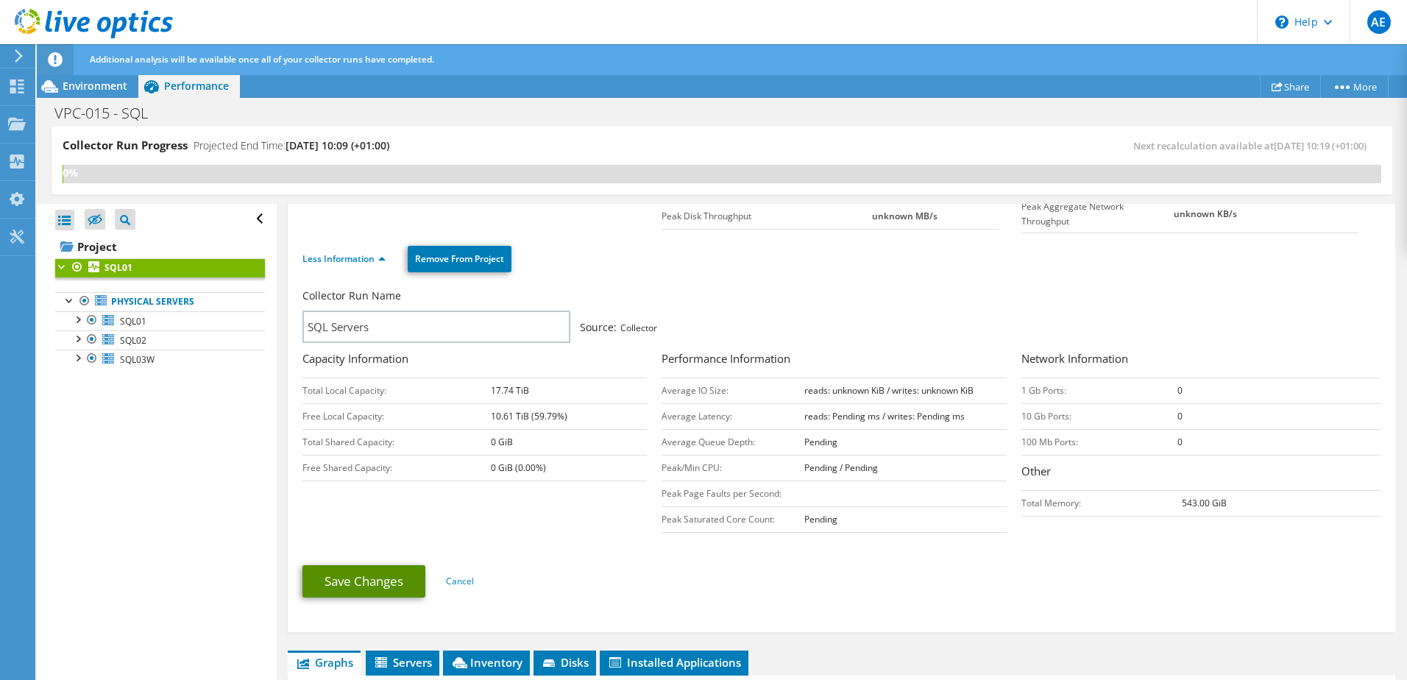
drag, startPoint x: 377, startPoint y: 586, endPoint x: 386, endPoint y: 586, distance: 8.1
click at [377, 586] on link "Save Changes" at bounding box center [363, 581] width 123 height 32
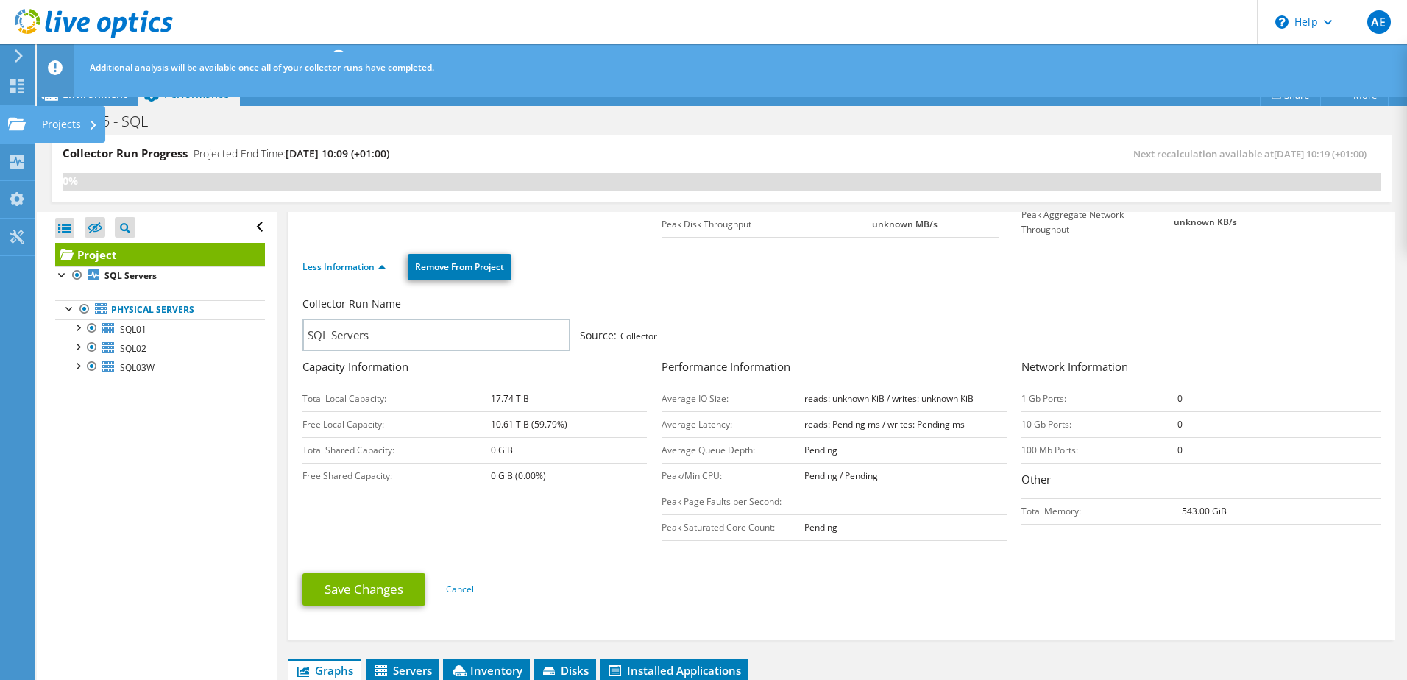
click at [18, 126] on use at bounding box center [17, 123] width 18 height 13
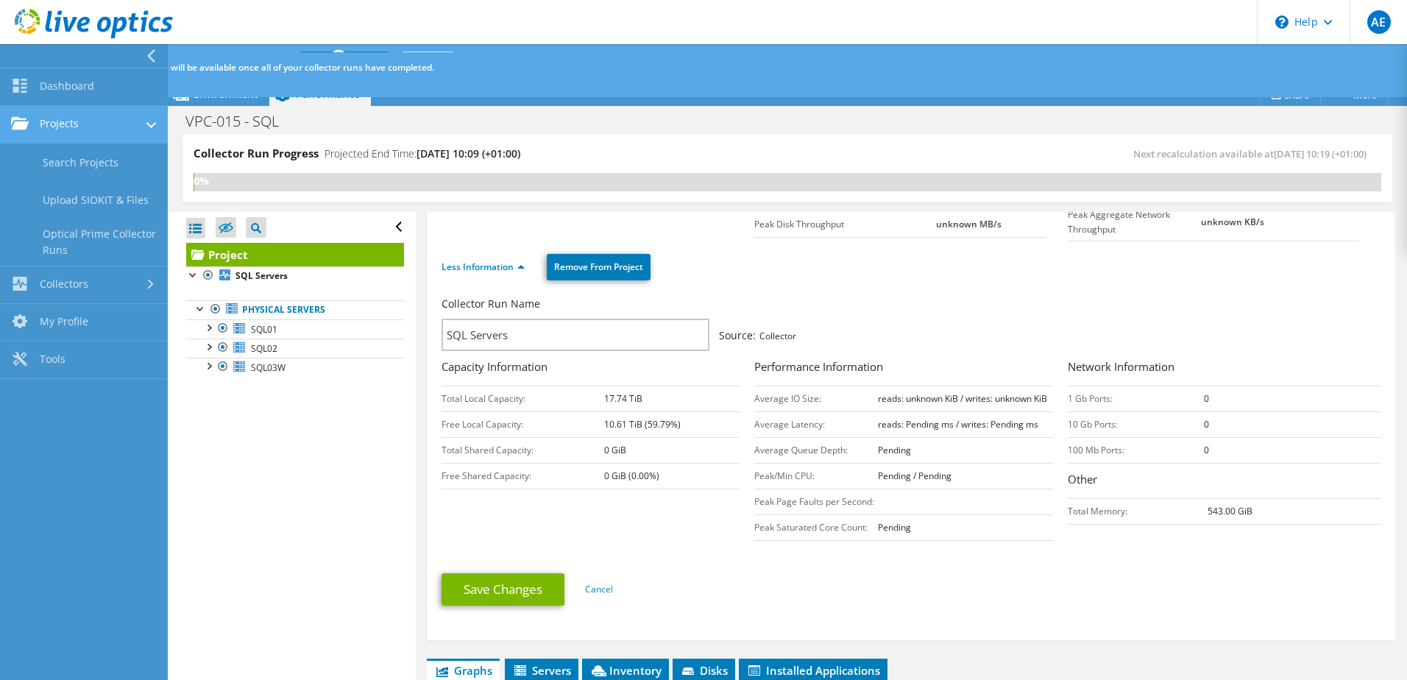
click at [74, 124] on link "Projects" at bounding box center [84, 125] width 168 height 38
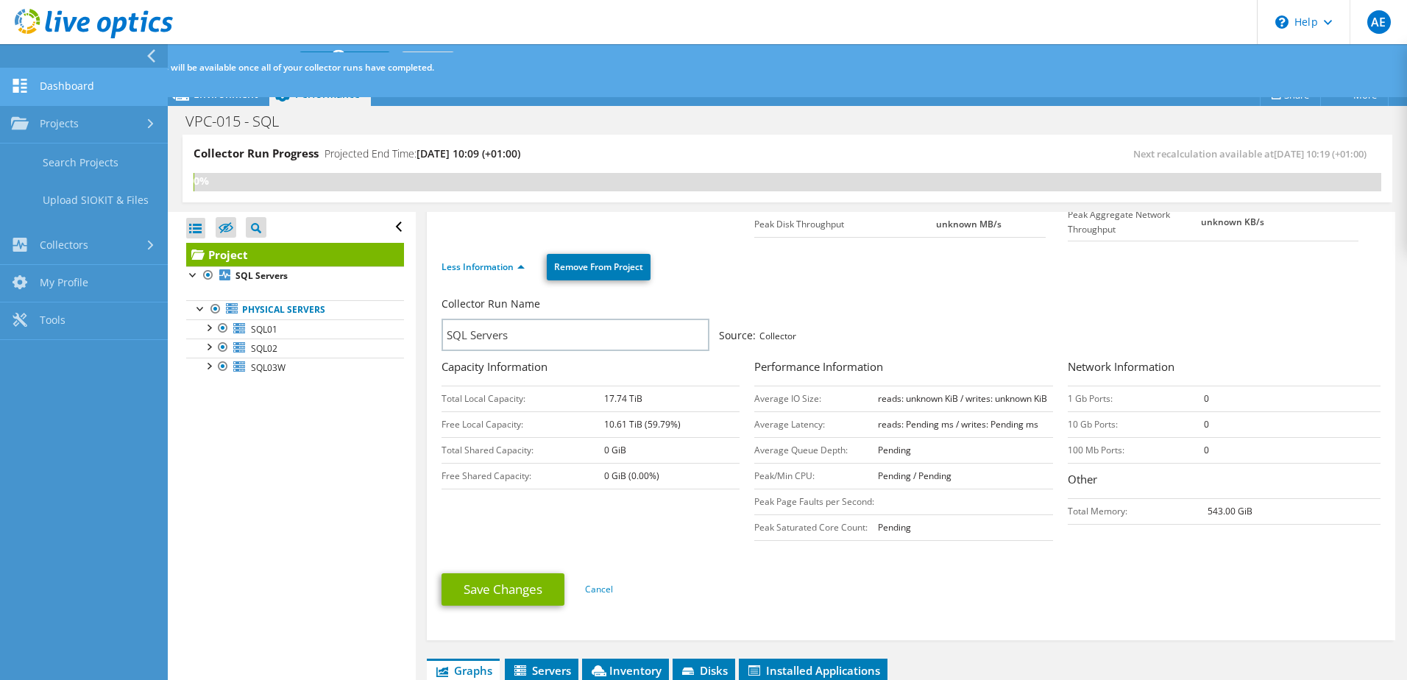
click at [72, 83] on link "Dashboard" at bounding box center [84, 87] width 168 height 38
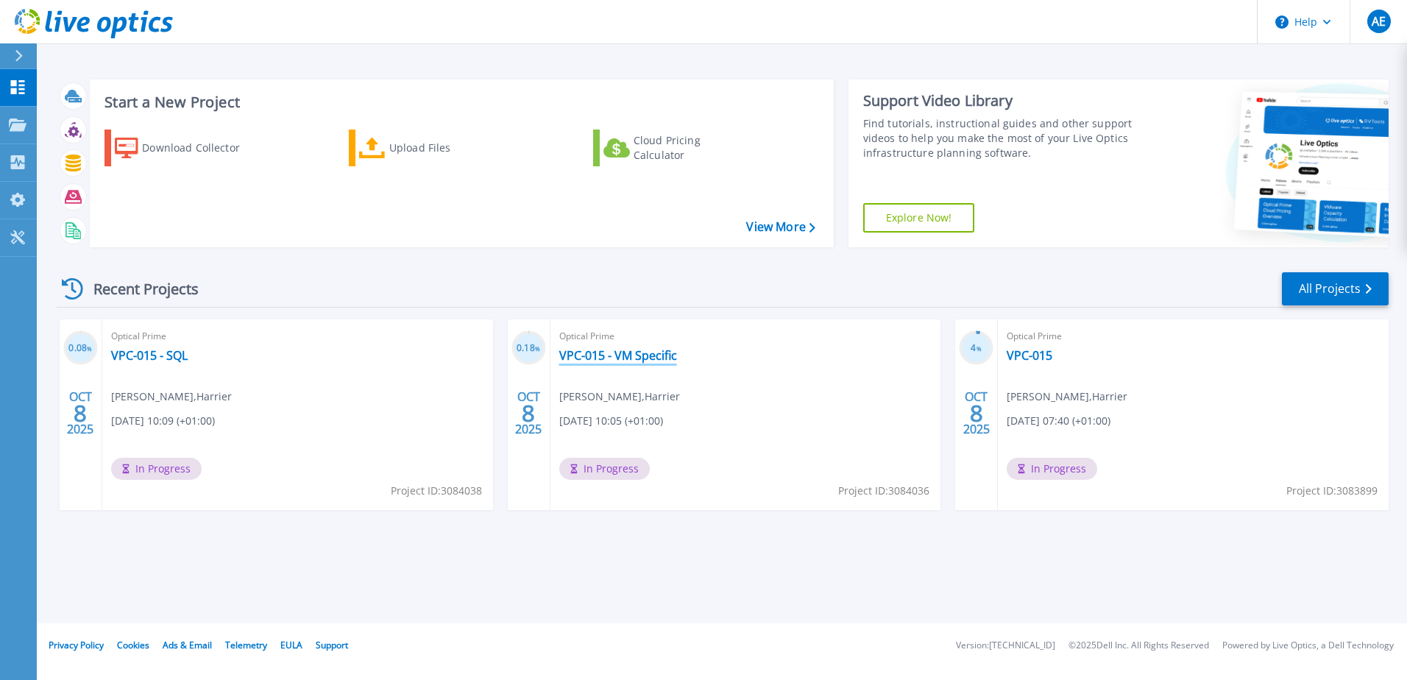
click at [614, 357] on link "VPC-015 - VM Specific" at bounding box center [618, 355] width 118 height 15
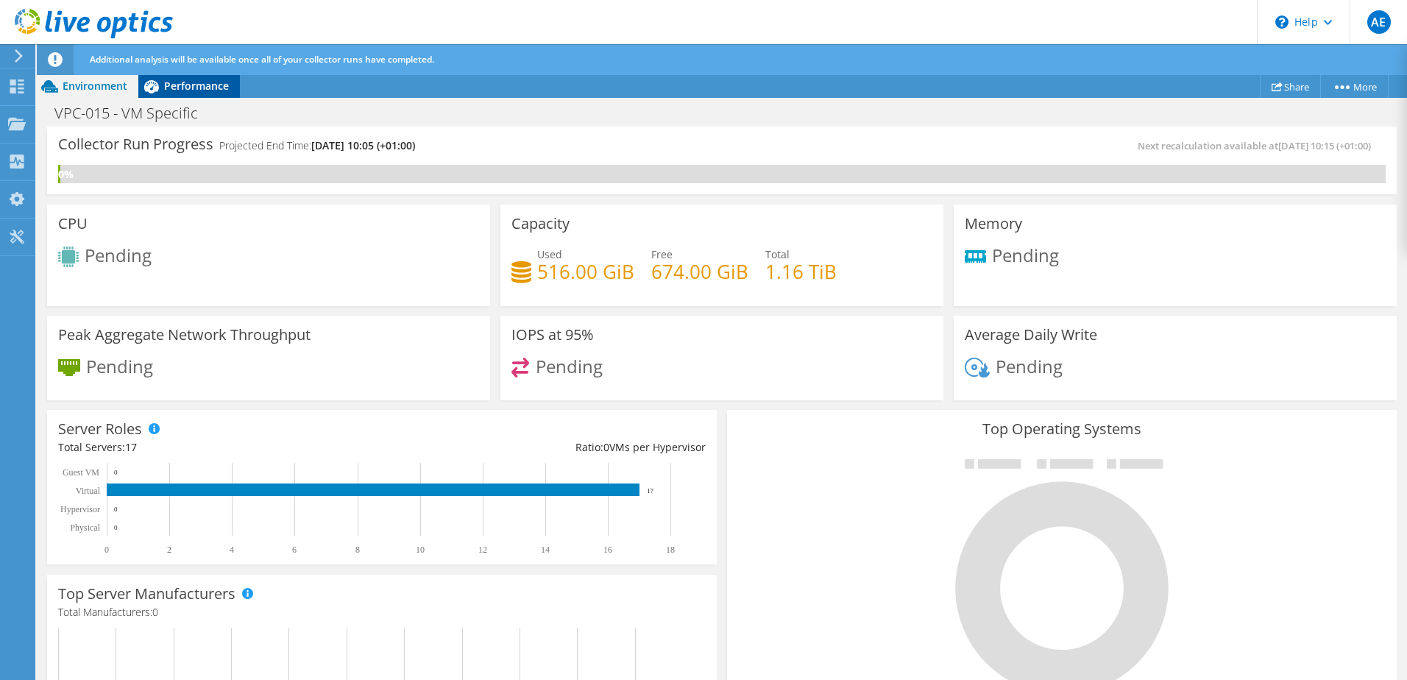
click at [190, 81] on span "Performance" at bounding box center [196, 86] width 65 height 14
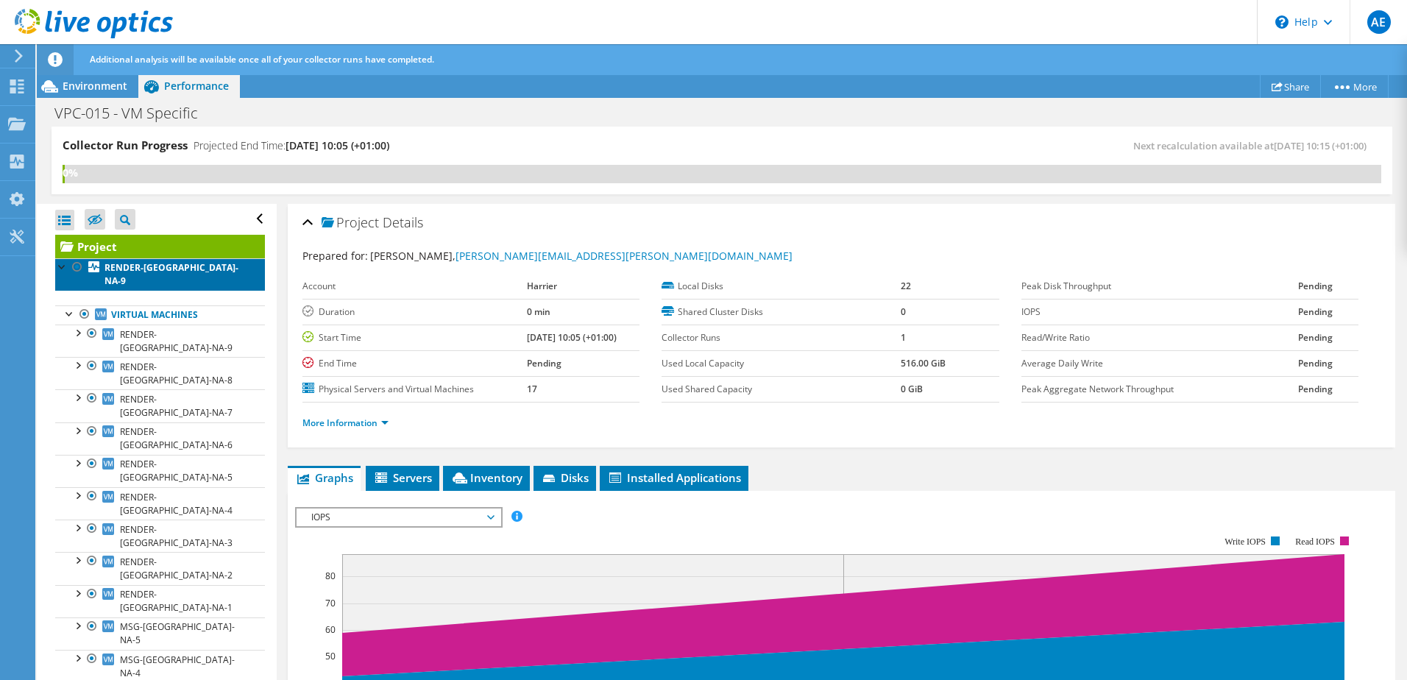
click at [152, 266] on b "RENDER-[GEOGRAPHIC_DATA]-NA-9" at bounding box center [171, 274] width 134 height 26
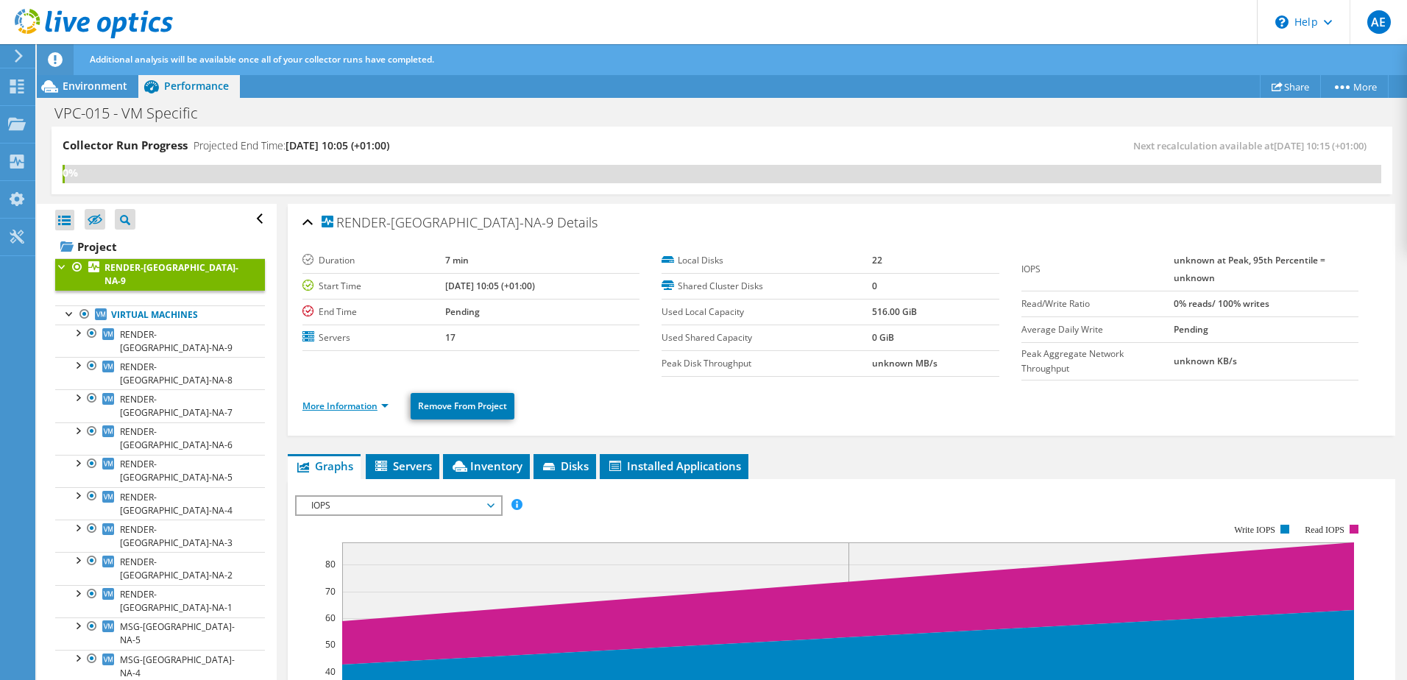
click at [352, 407] on link "More Information" at bounding box center [345, 406] width 86 height 13
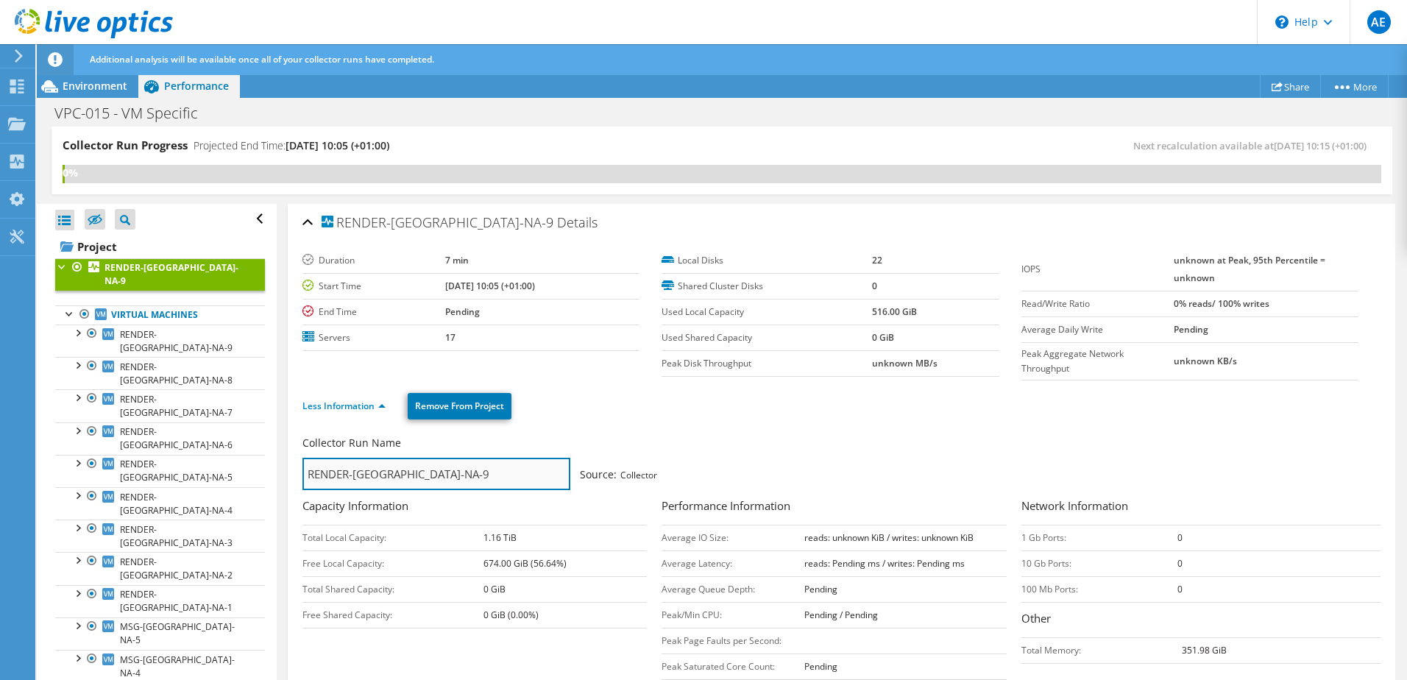
click at [363, 470] on input "RENDER-[GEOGRAPHIC_DATA]-NA-9" at bounding box center [436, 474] width 268 height 32
drag, startPoint x: 407, startPoint y: 473, endPoint x: 257, endPoint y: 474, distance: 150.1
click at [258, 473] on div "Collector Run Progress Projected End Time: [DATE] 10:05 (+01:00) Next recalcula…" at bounding box center [722, 404] width 1370 height 555
type input "OMS Virtual Servers"
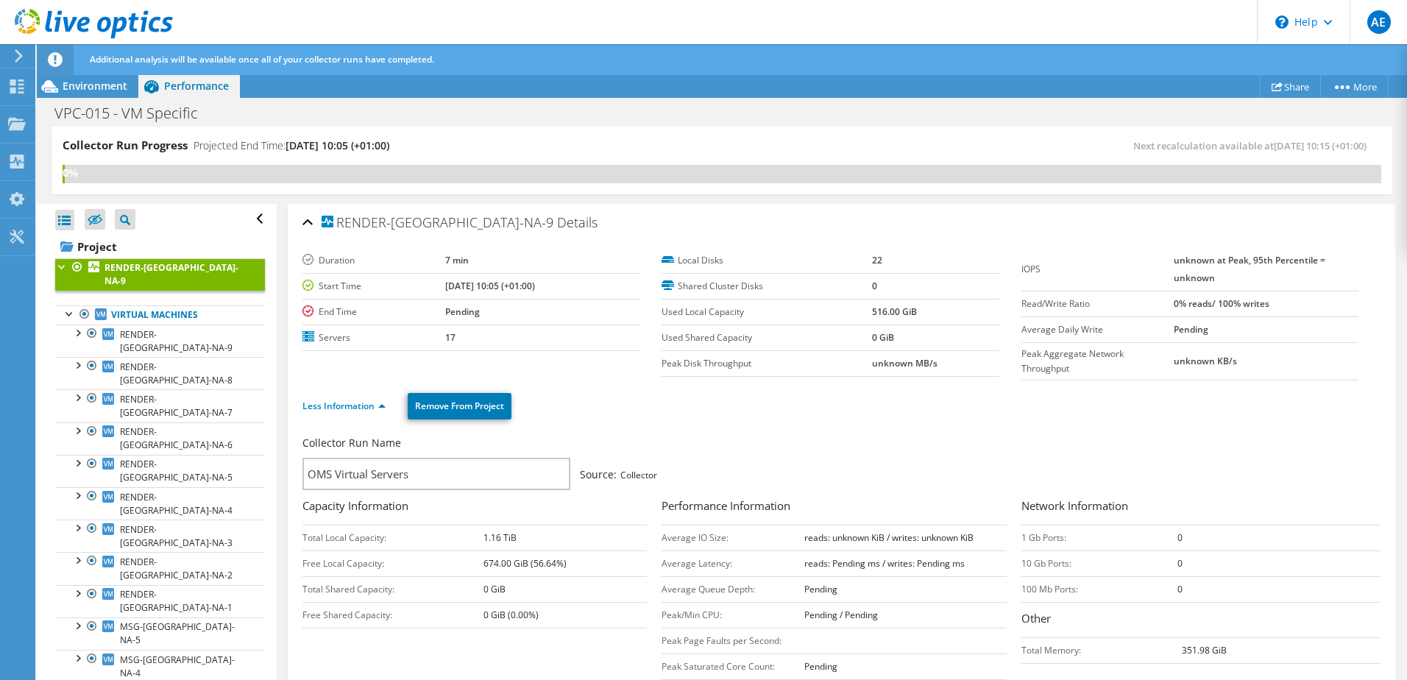
click at [687, 458] on div "Collector Run Name OMS Virtual Servers Source: Collector" at bounding box center [833, 463] width 1063 height 54
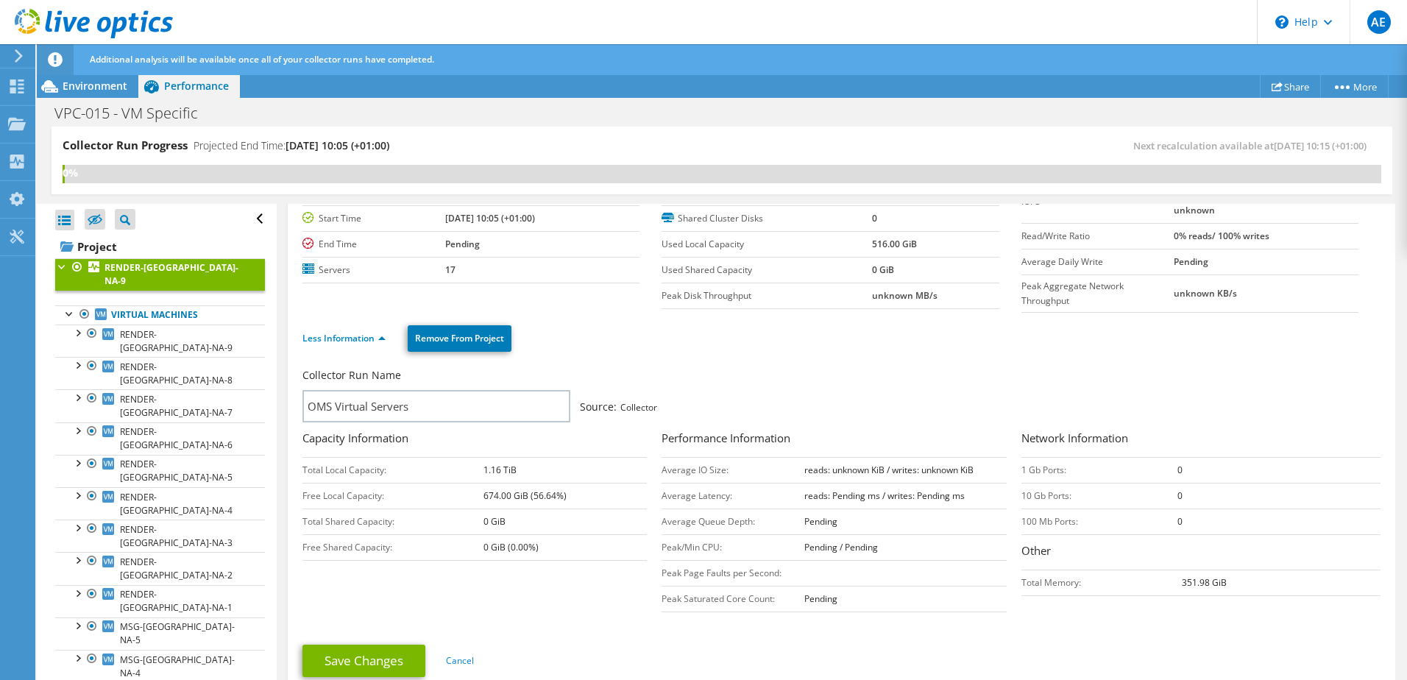
scroll to position [147, 0]
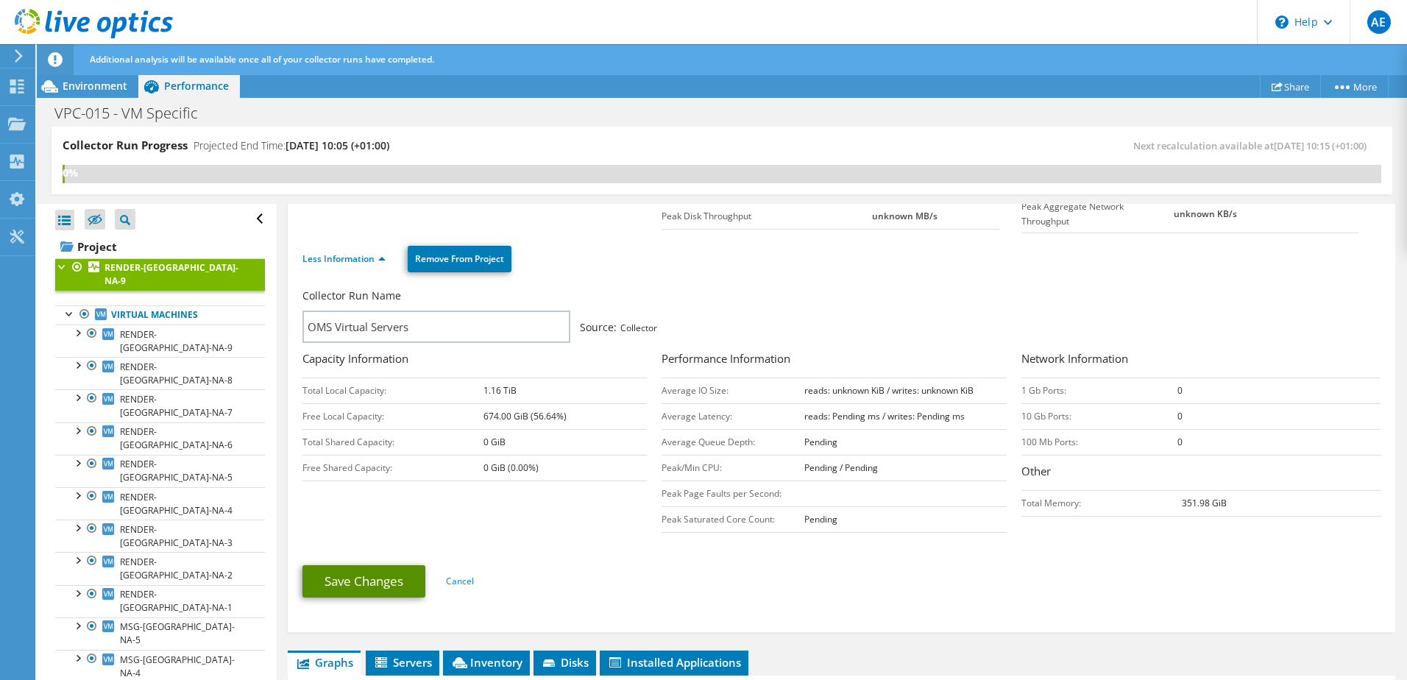
click at [358, 572] on link "Save Changes" at bounding box center [363, 581] width 123 height 32
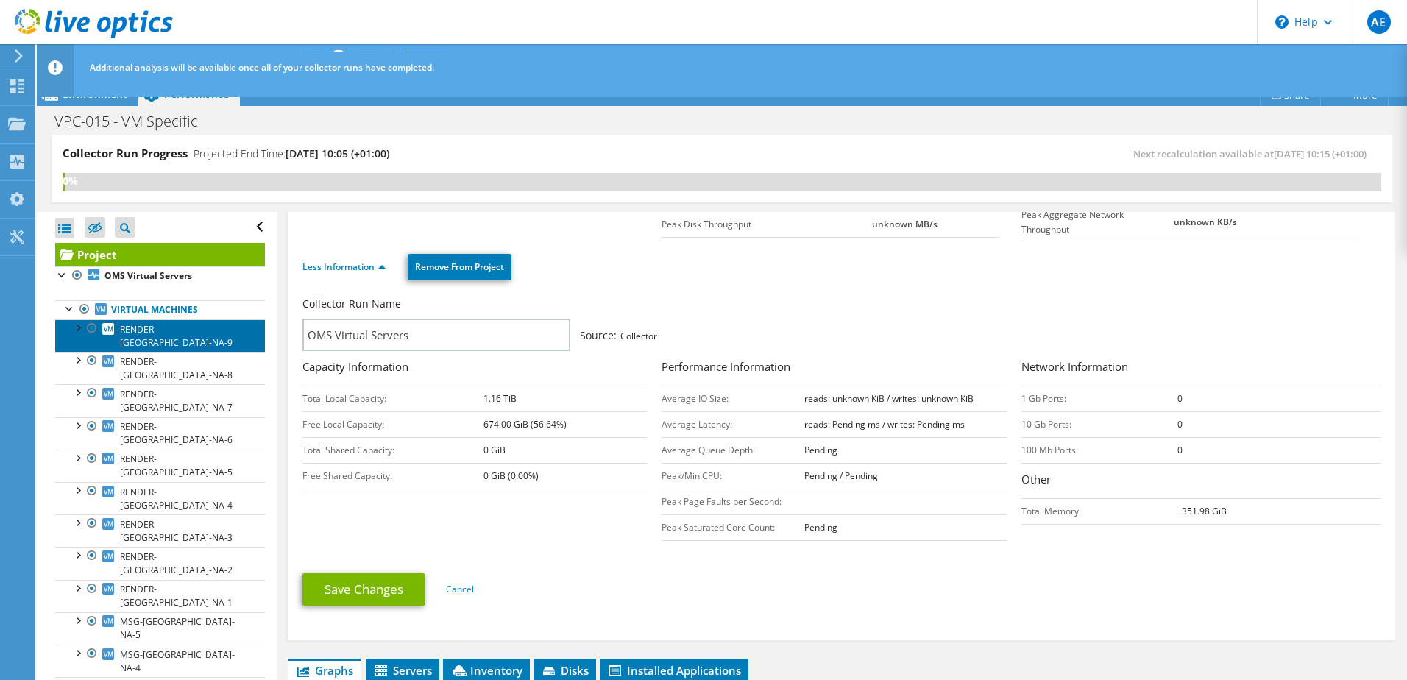
click at [168, 326] on span "RENDER-UK-NA-9" at bounding box center [176, 336] width 113 height 26
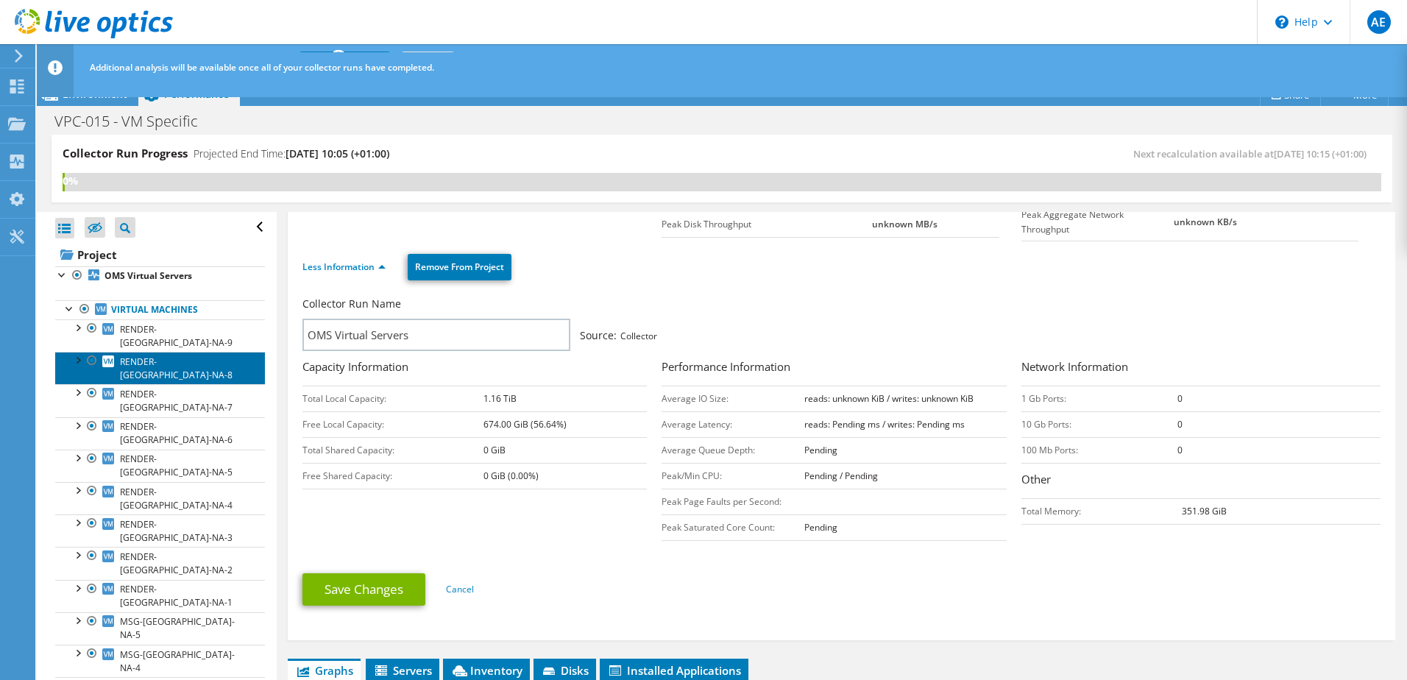
click at [147, 352] on link "RENDER-UK-NA-8" at bounding box center [160, 368] width 210 height 32
click at [150, 356] on link "RENDER-UK-NA-8" at bounding box center [160, 368] width 210 height 32
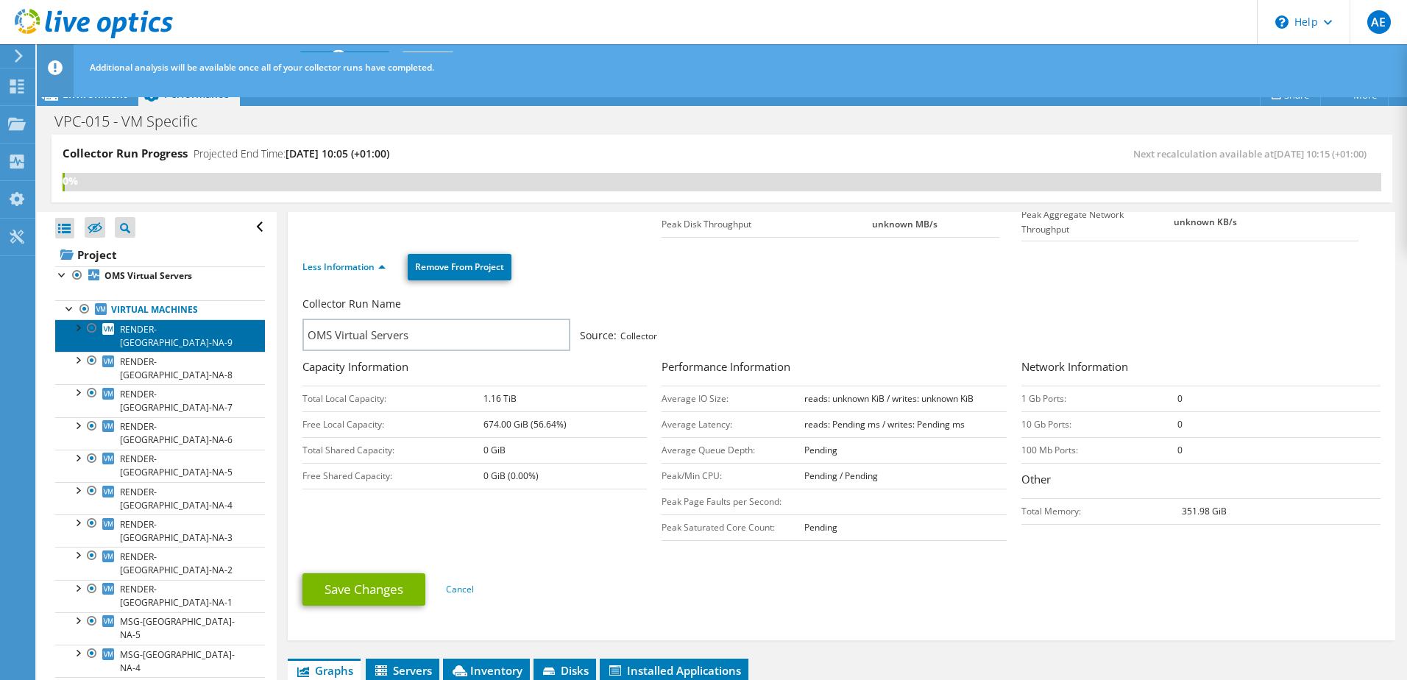
click at [128, 333] on span "RENDER-UK-NA-9" at bounding box center [176, 336] width 113 height 26
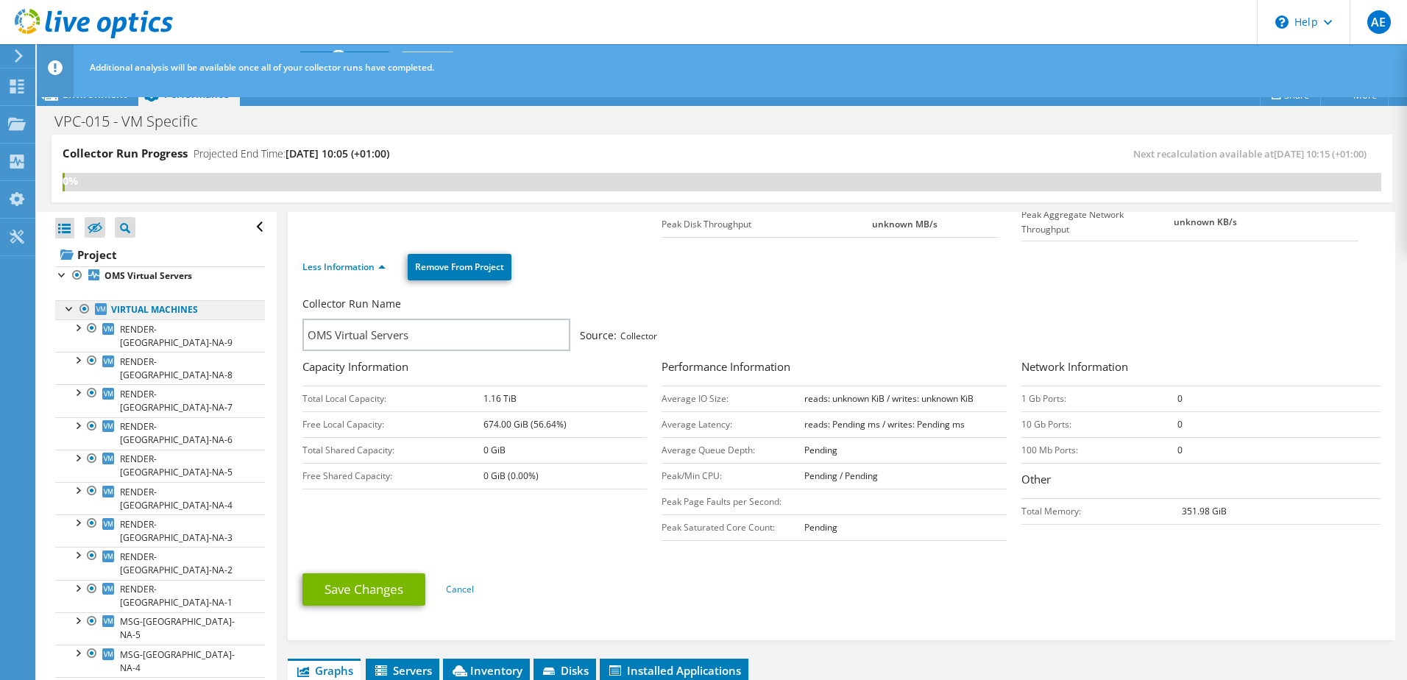
click at [138, 316] on link "Virtual Machines" at bounding box center [160, 309] width 210 height 19
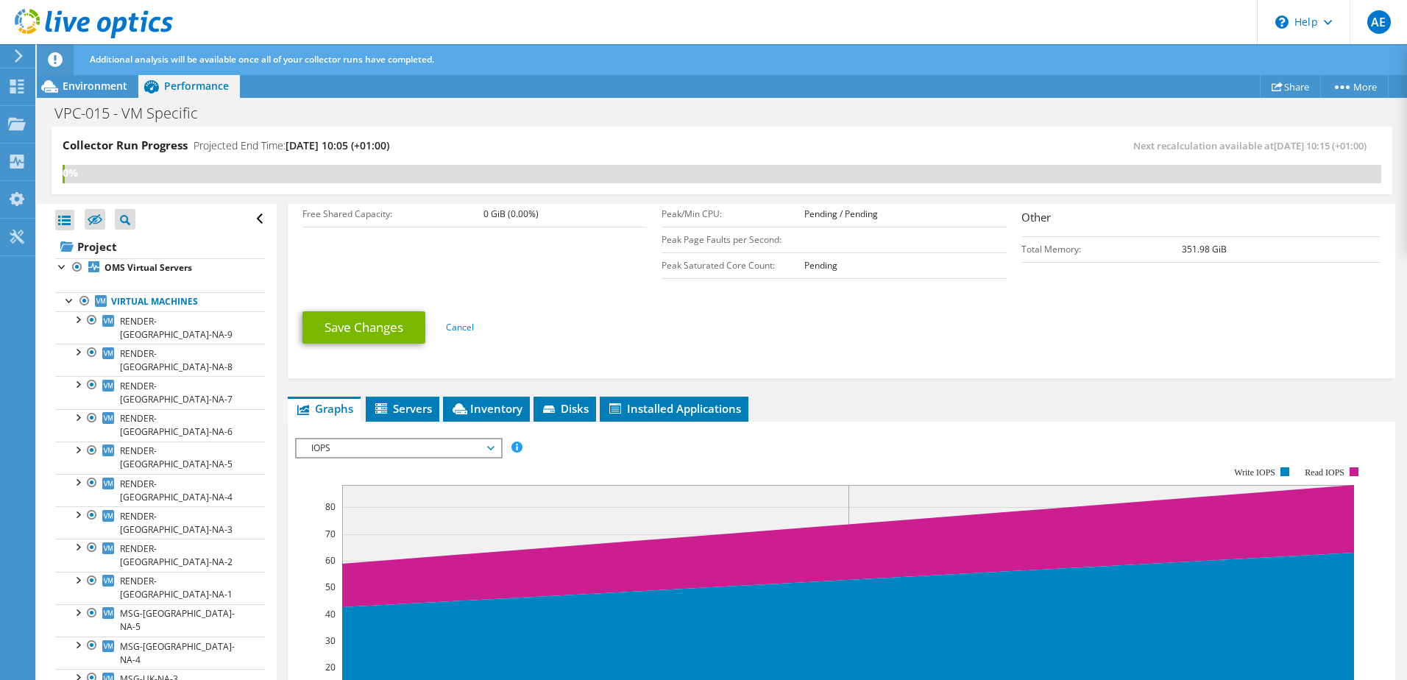
scroll to position [442, 0]
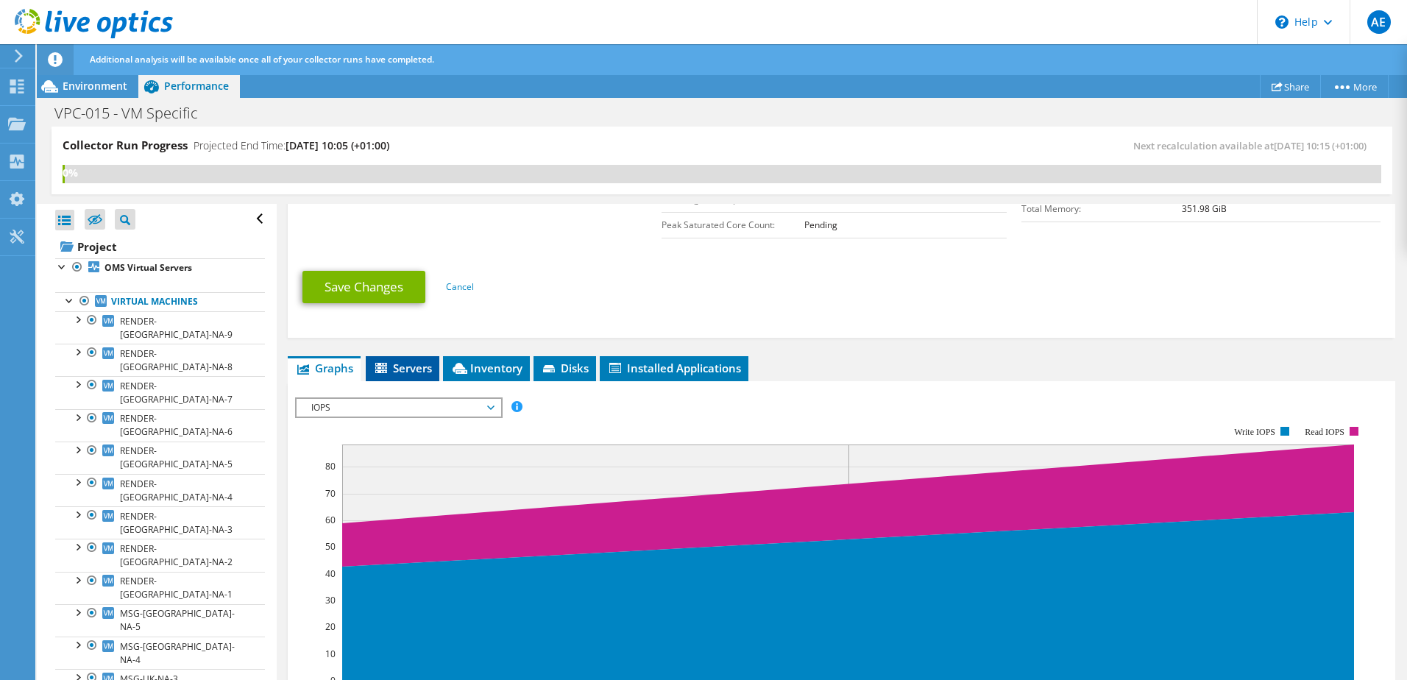
click at [407, 371] on span "Servers" at bounding box center [402, 368] width 59 height 15
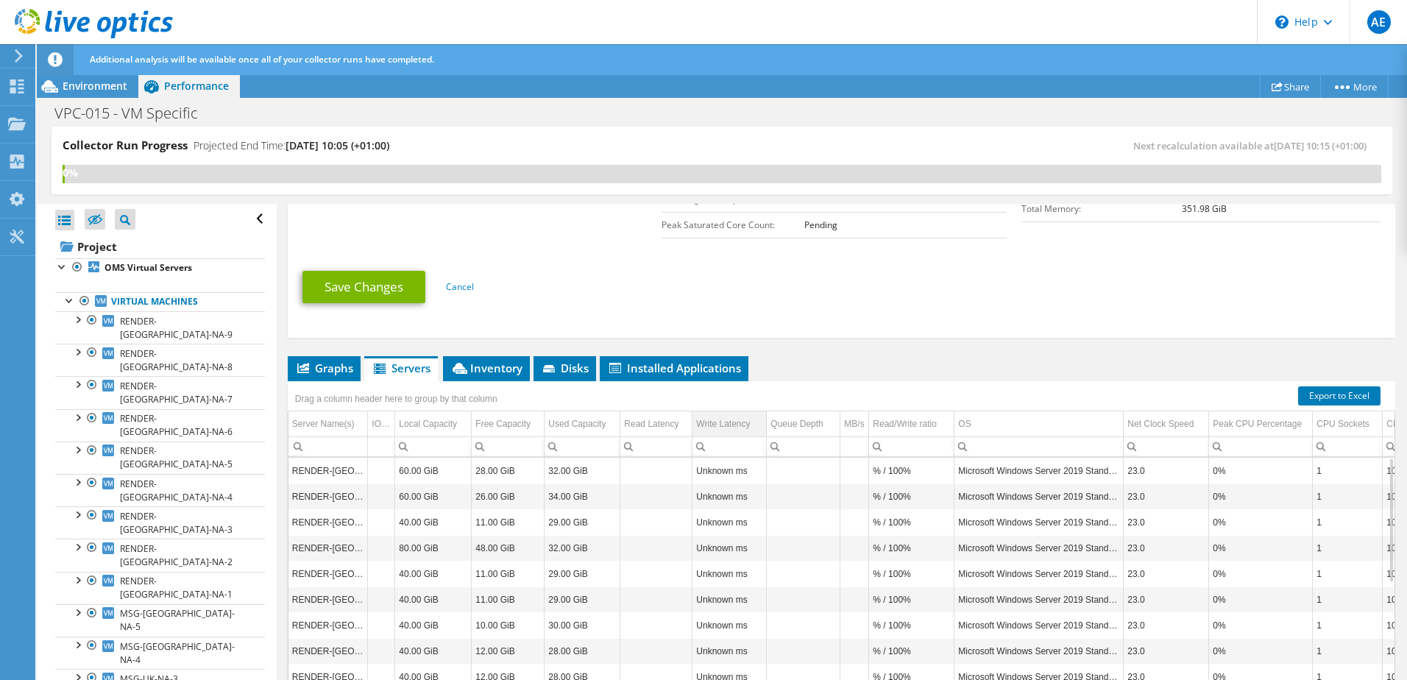
scroll to position [510, 0]
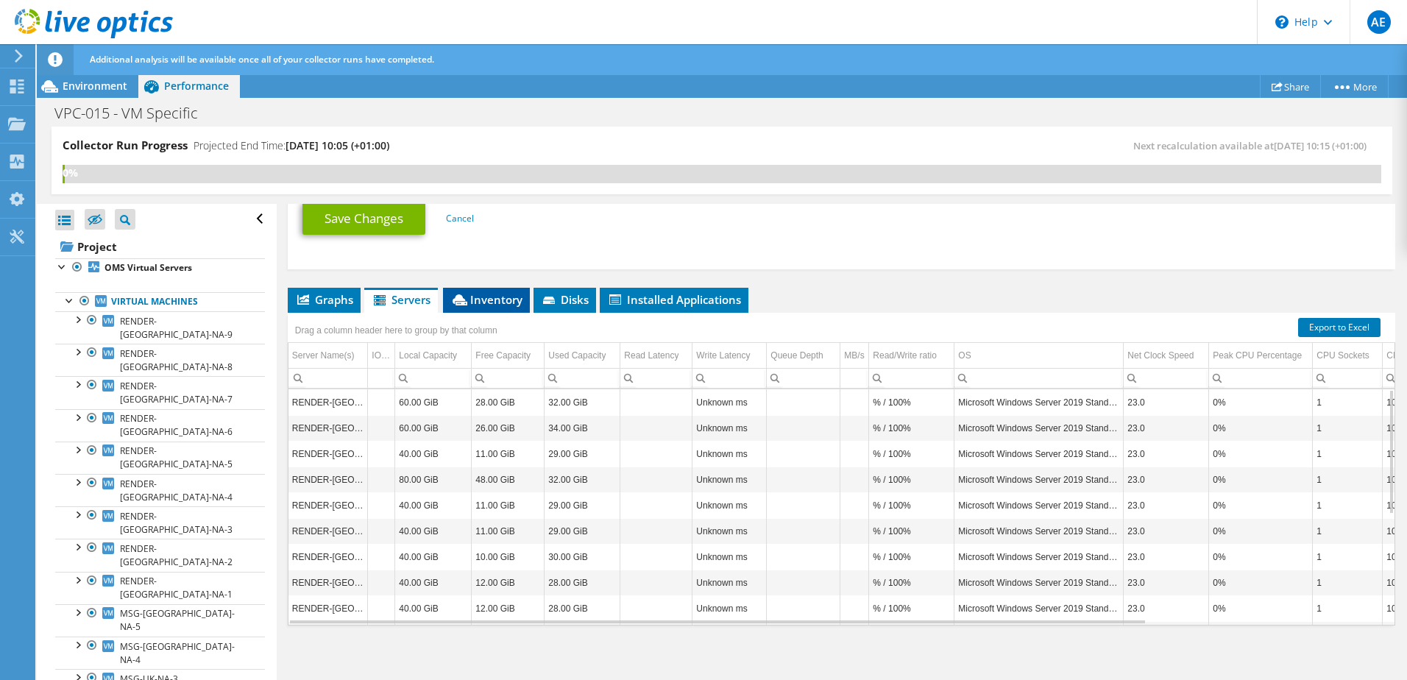
click at [467, 307] on li "Inventory" at bounding box center [486, 300] width 87 height 25
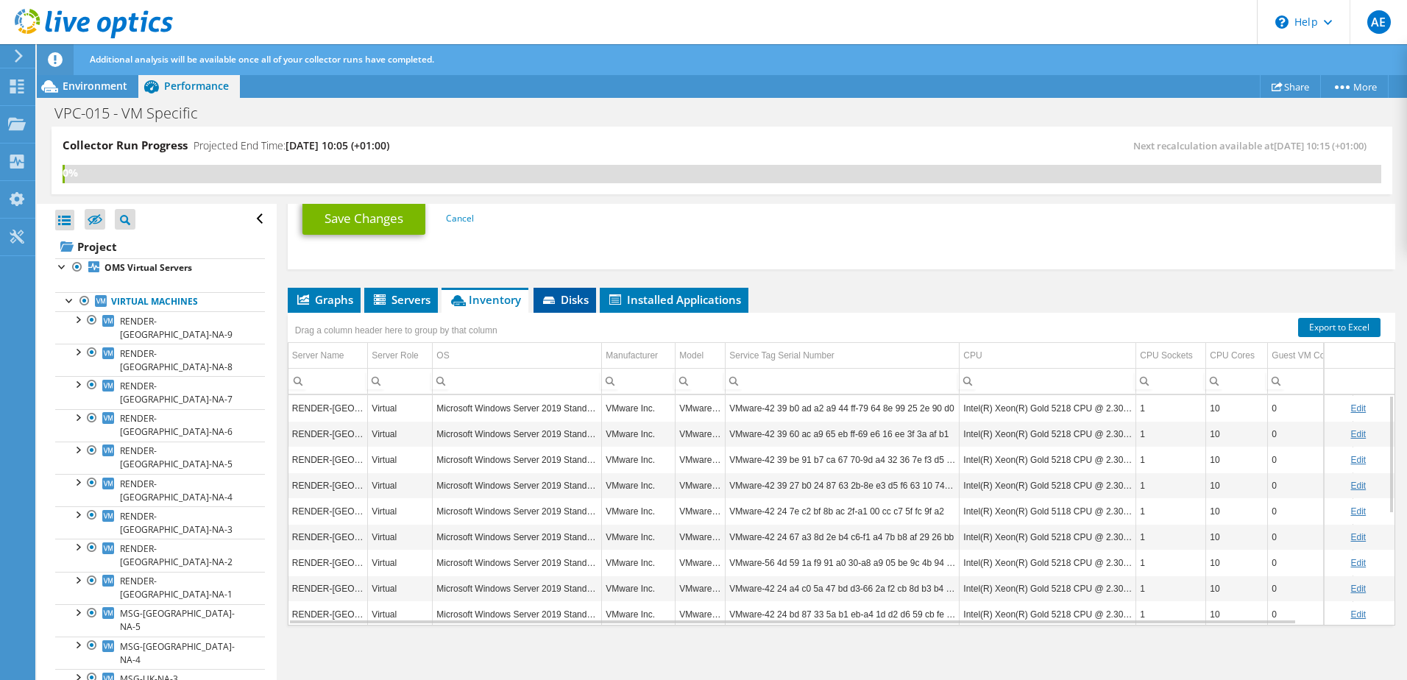
click at [565, 305] on span "Disks" at bounding box center [565, 299] width 48 height 15
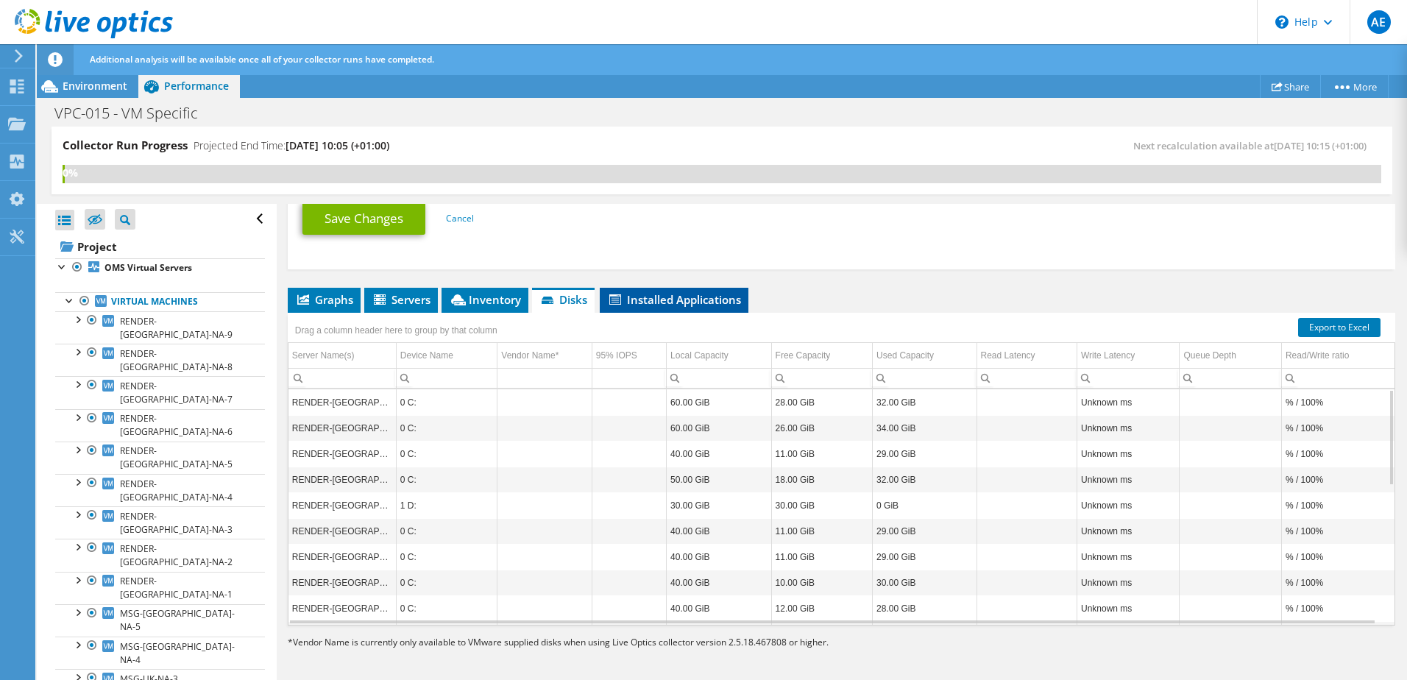
click at [646, 306] on span "Installed Applications" at bounding box center [674, 299] width 134 height 15
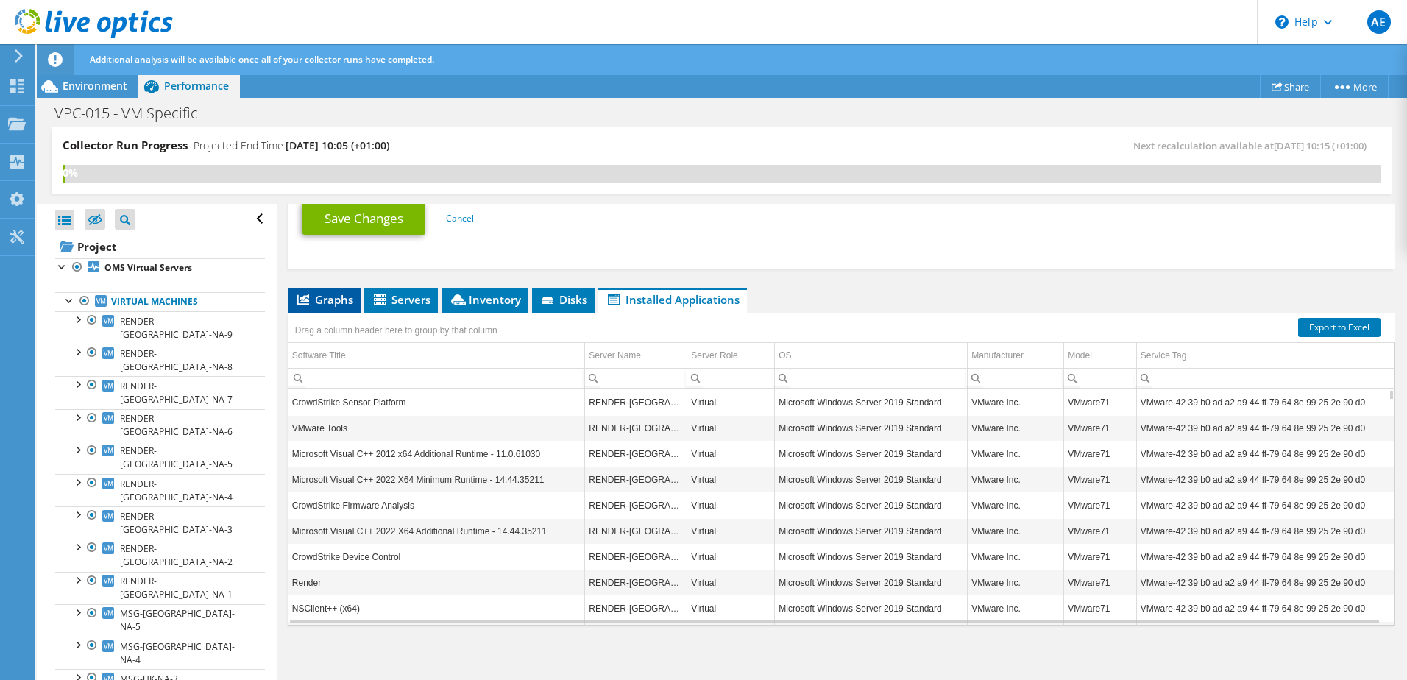
click at [338, 303] on span "Graphs" at bounding box center [324, 299] width 58 height 15
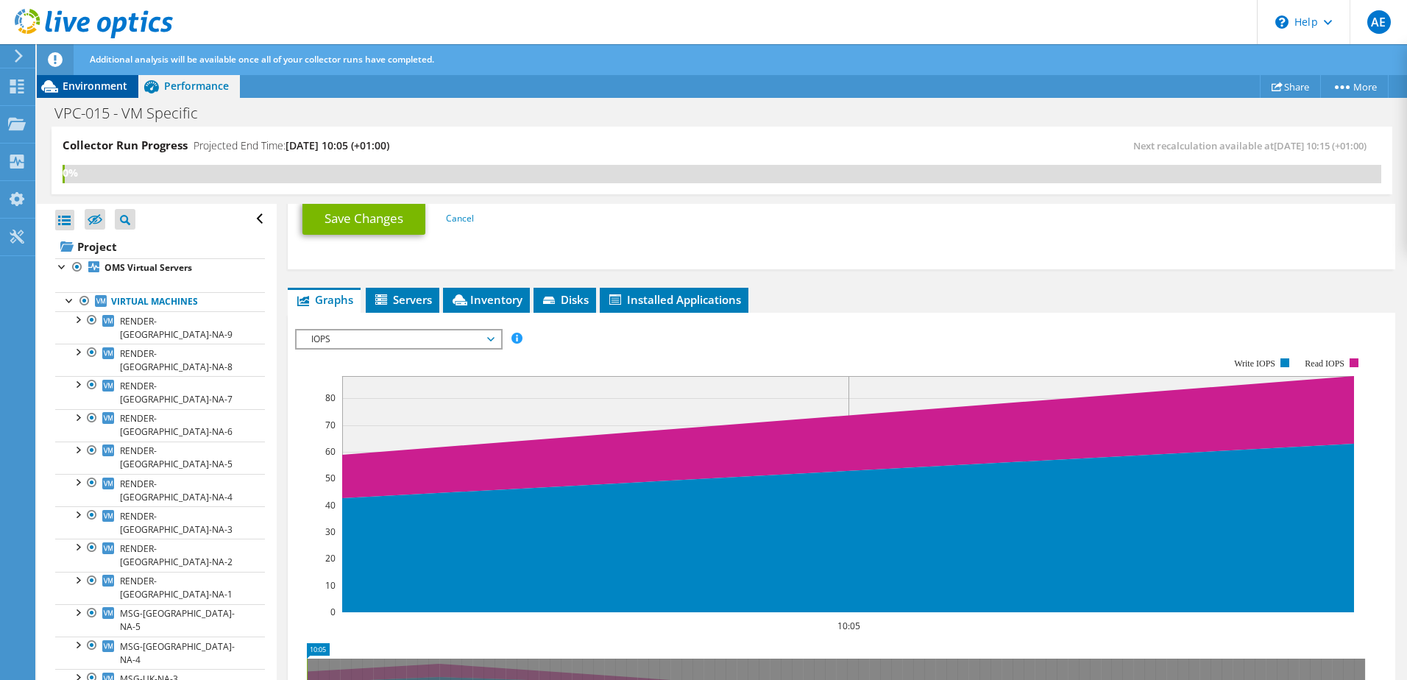
click at [78, 91] on span "Environment" at bounding box center [95, 86] width 65 height 14
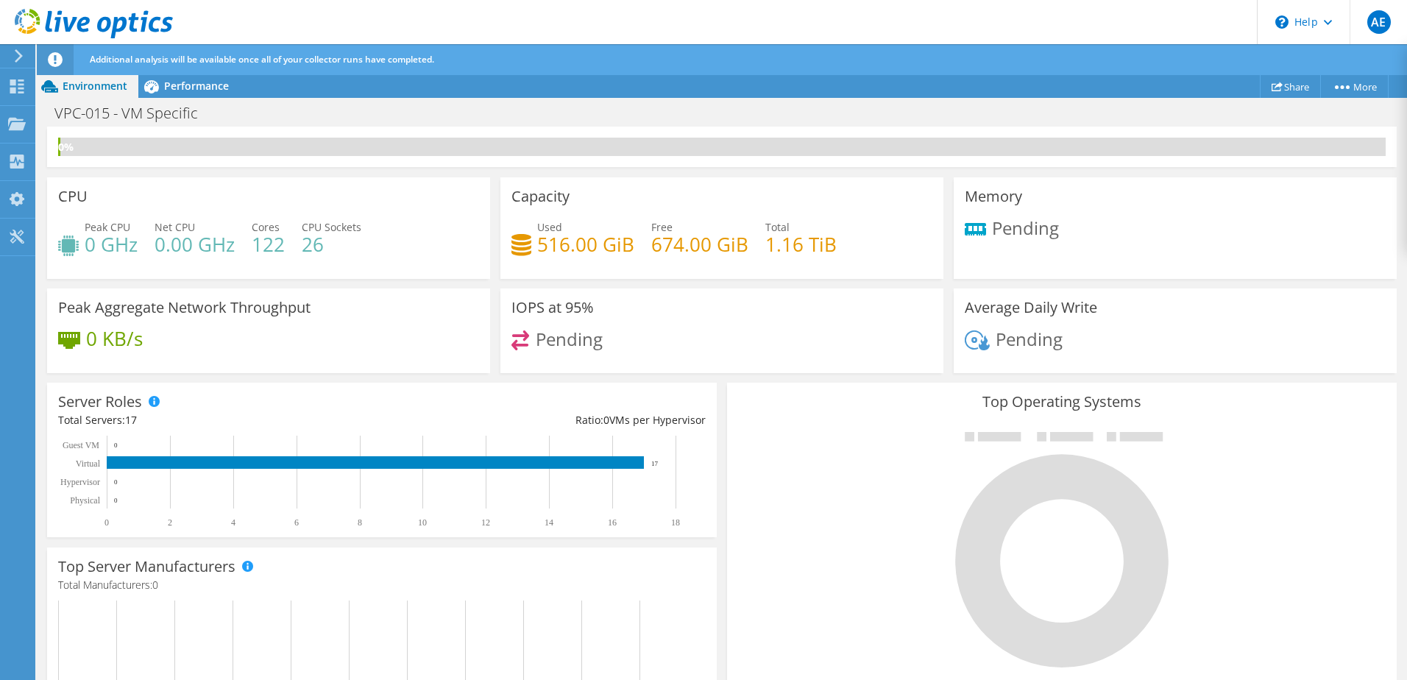
scroll to position [731, 0]
click at [18, 93] on div at bounding box center [17, 88] width 18 height 16
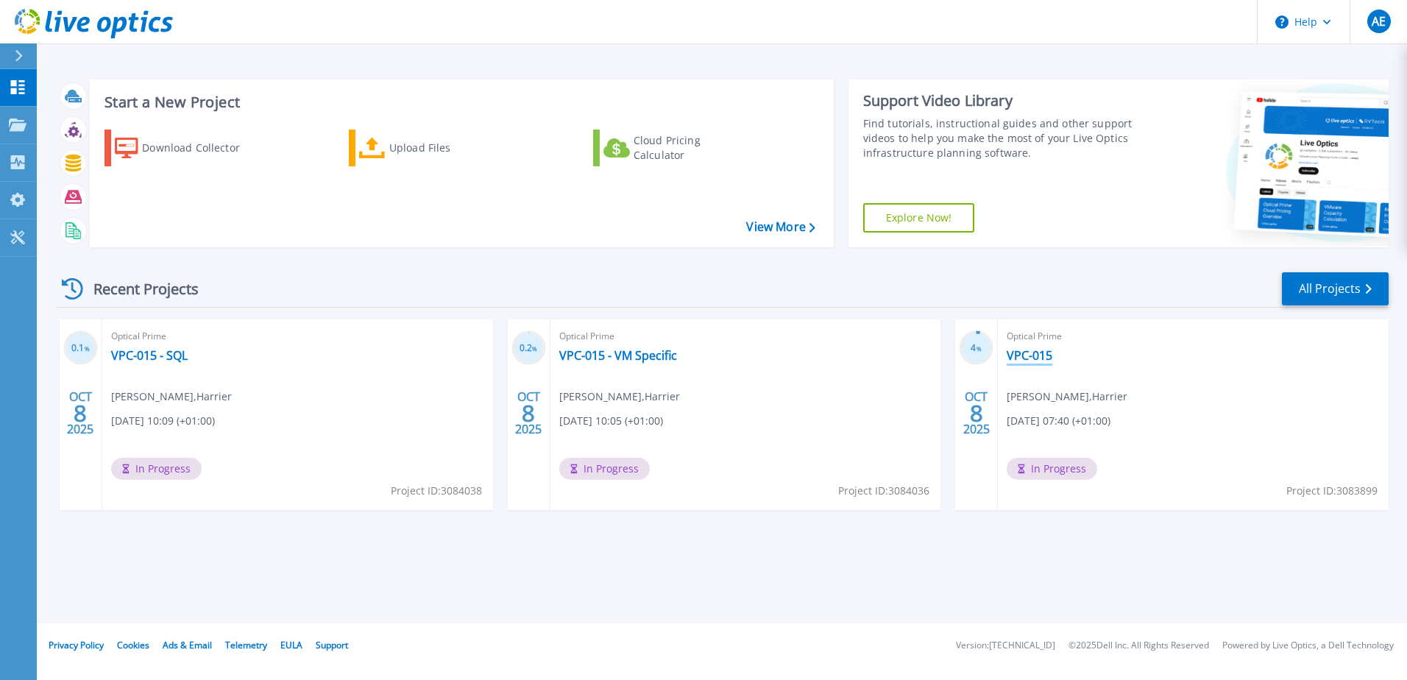
click at [1030, 350] on link "VPC-015" at bounding box center [1030, 355] width 46 height 15
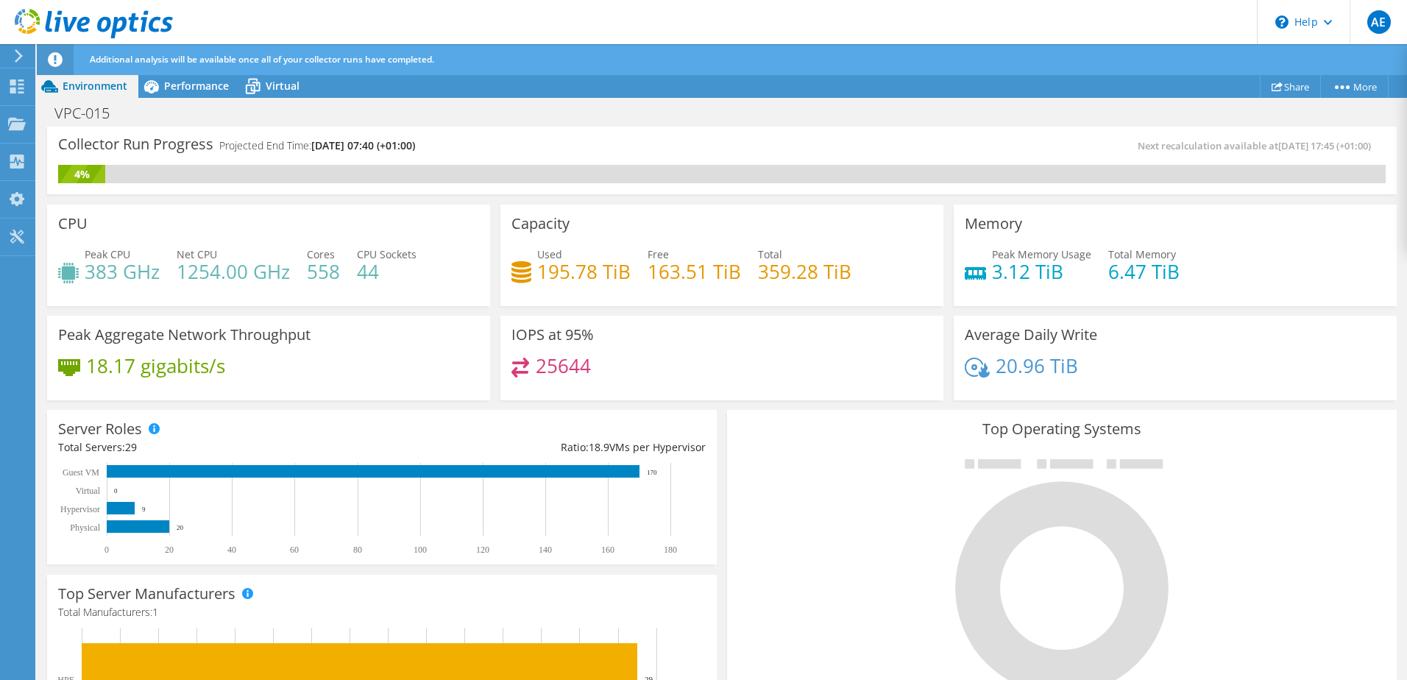
scroll to position [147, 0]
click at [187, 85] on span "Performance" at bounding box center [196, 86] width 65 height 14
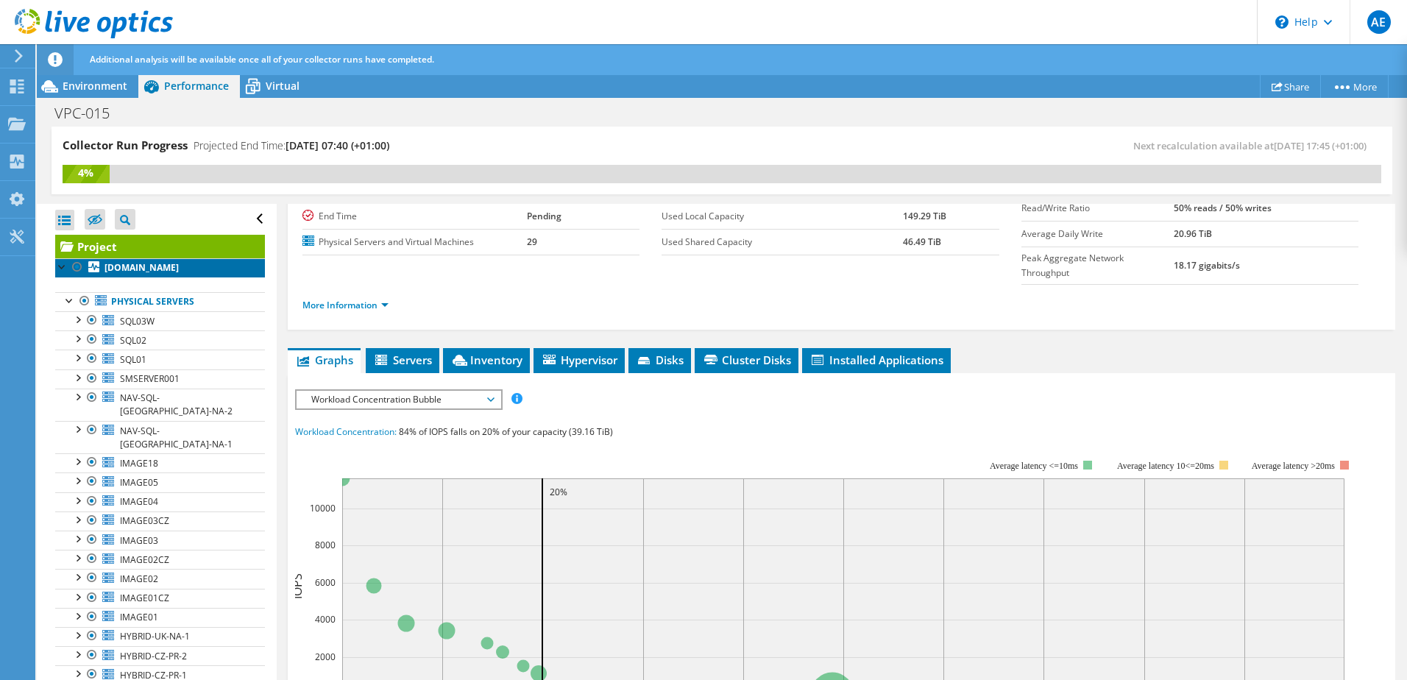
click at [151, 274] on b "[DOMAIN_NAME]" at bounding box center [141, 267] width 74 height 13
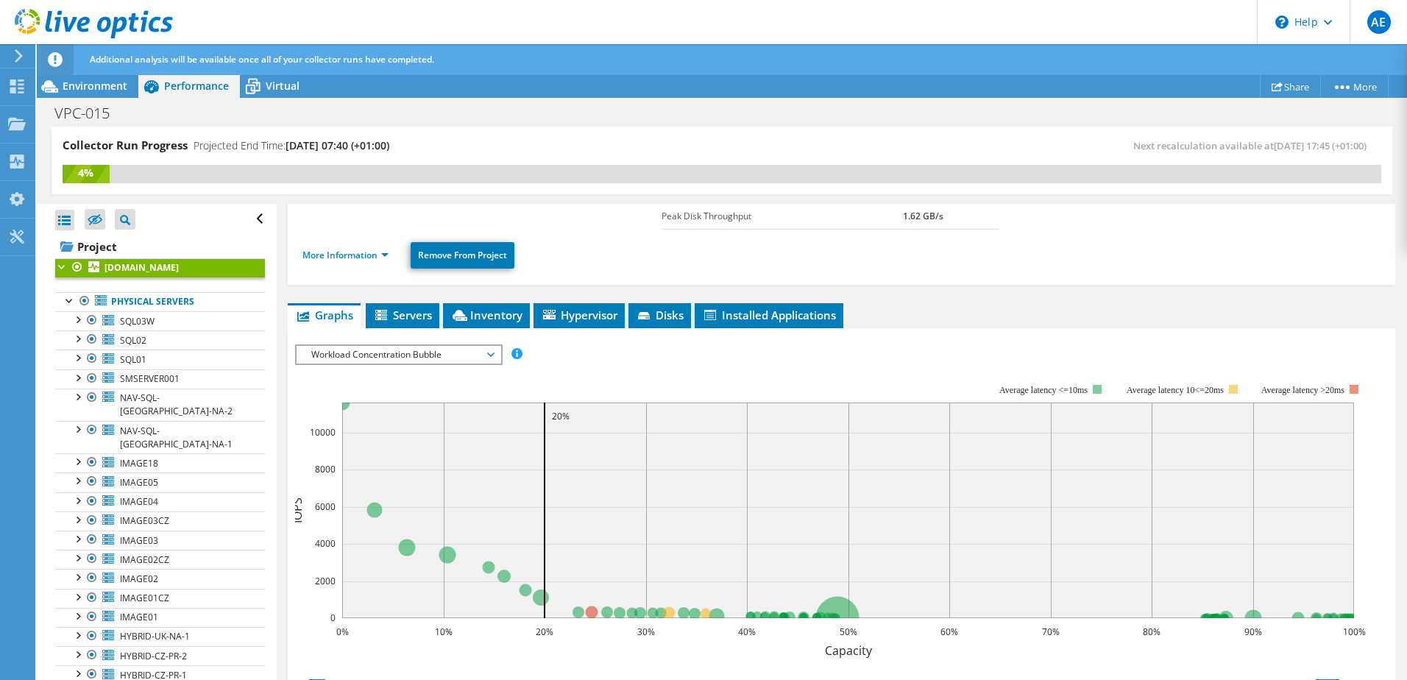
click at [343, 248] on li "More Information" at bounding box center [349, 255] width 95 height 16
click at [361, 255] on link "More Information" at bounding box center [345, 255] width 86 height 13
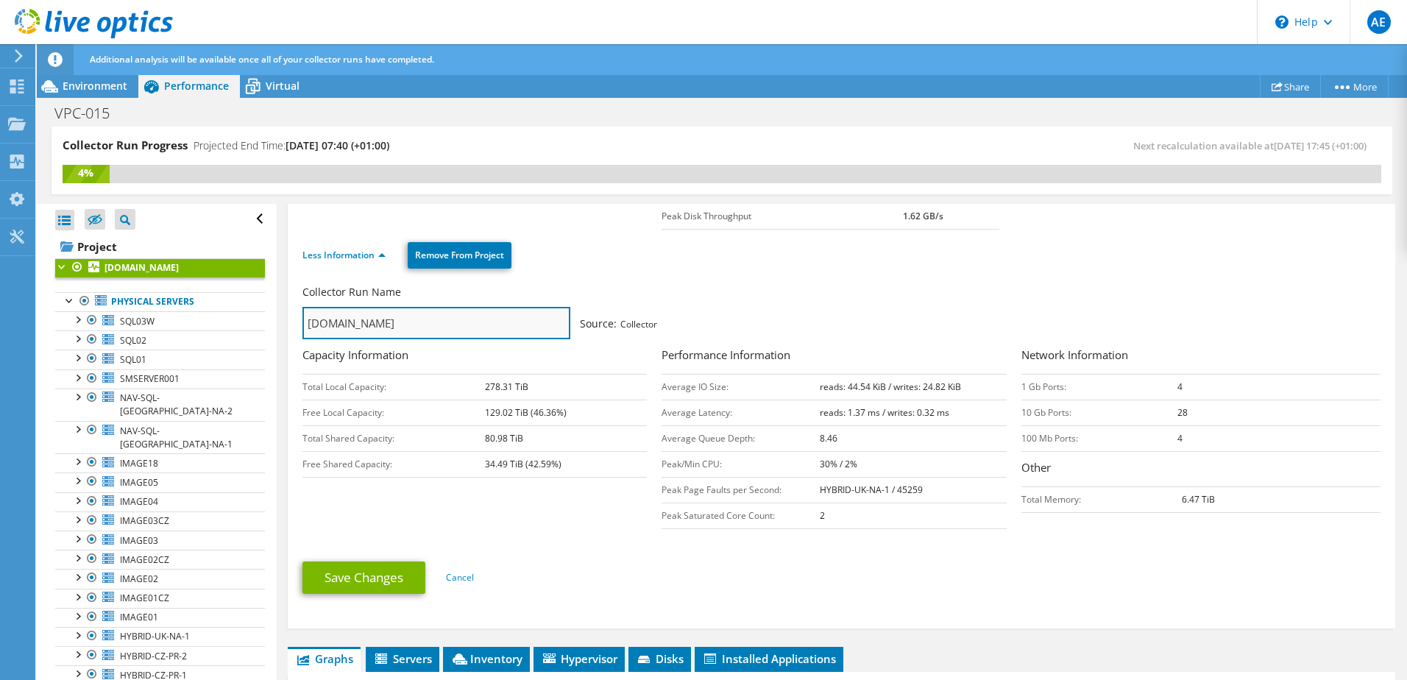
click at [355, 312] on input "esxi-uk-na-4.theharriergroup.com" at bounding box center [436, 323] width 268 height 32
click at [453, 319] on input "Physical and Hypervisors" at bounding box center [436, 323] width 268 height 32
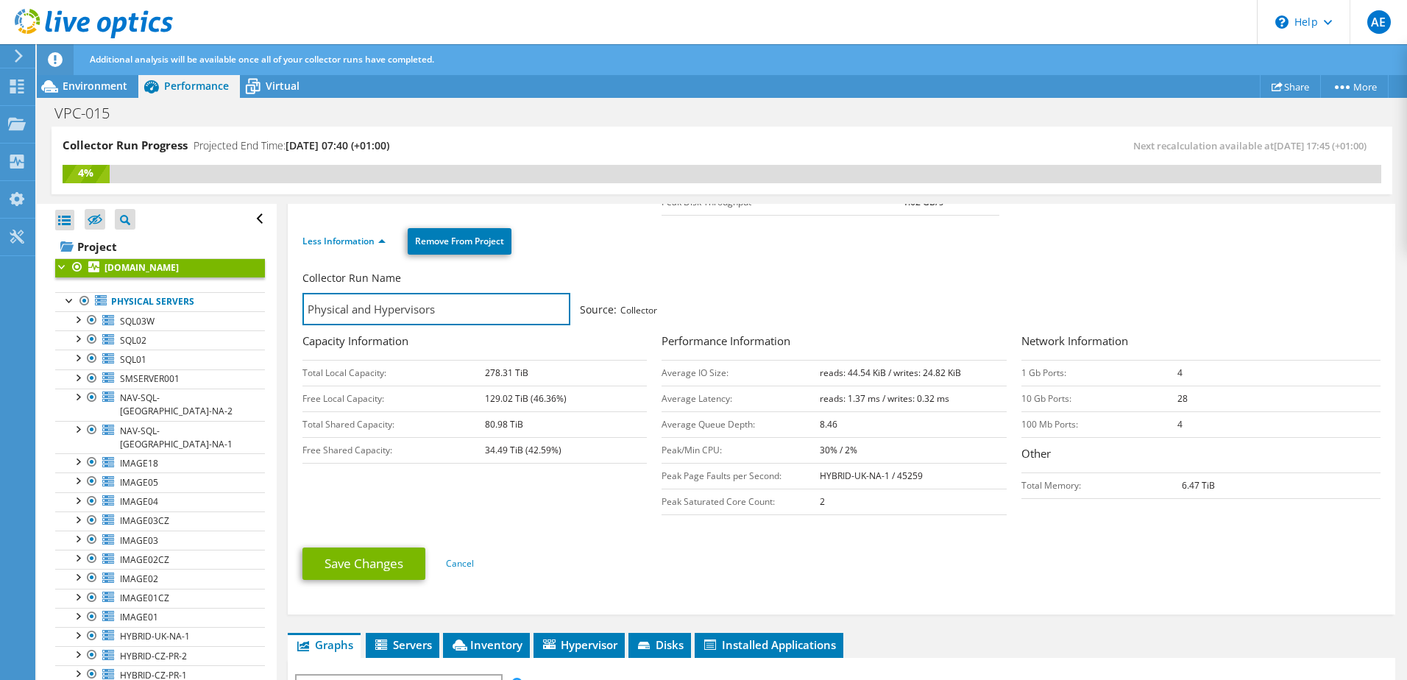
scroll to position [221, 0]
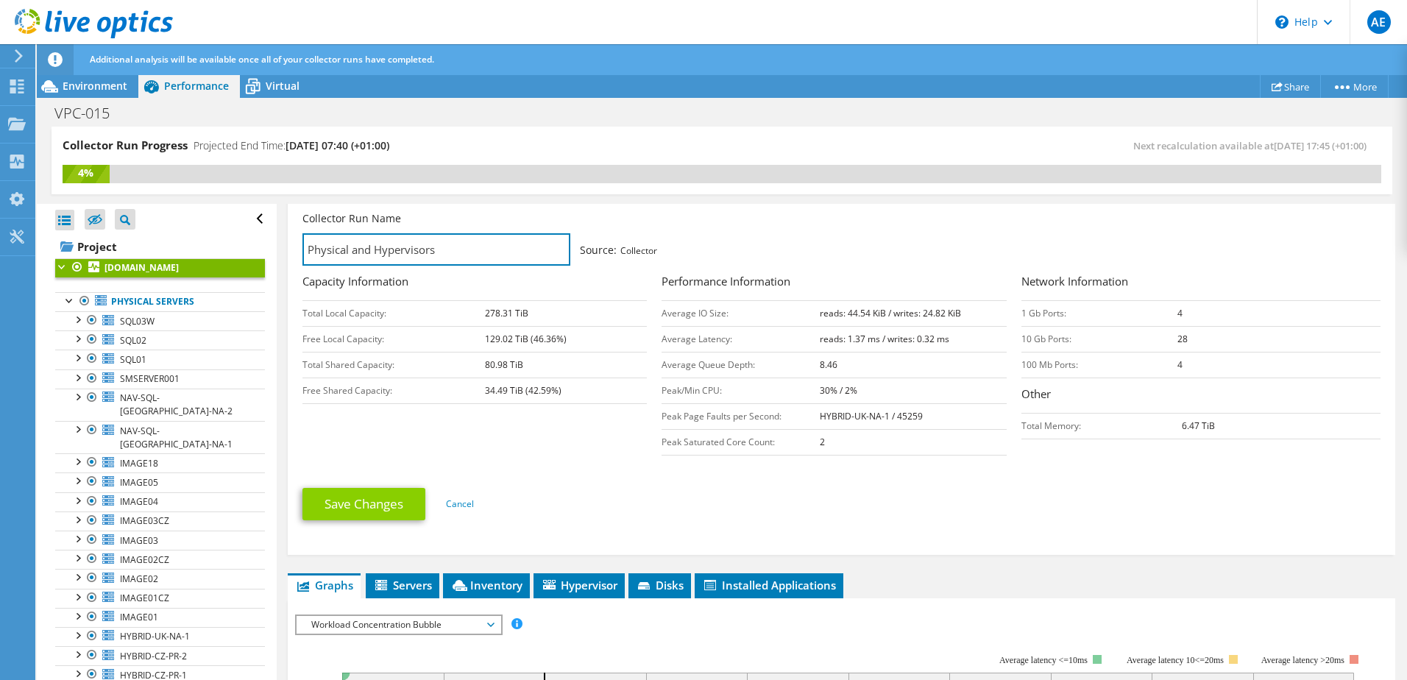
type input "Physical and Hypervisors"
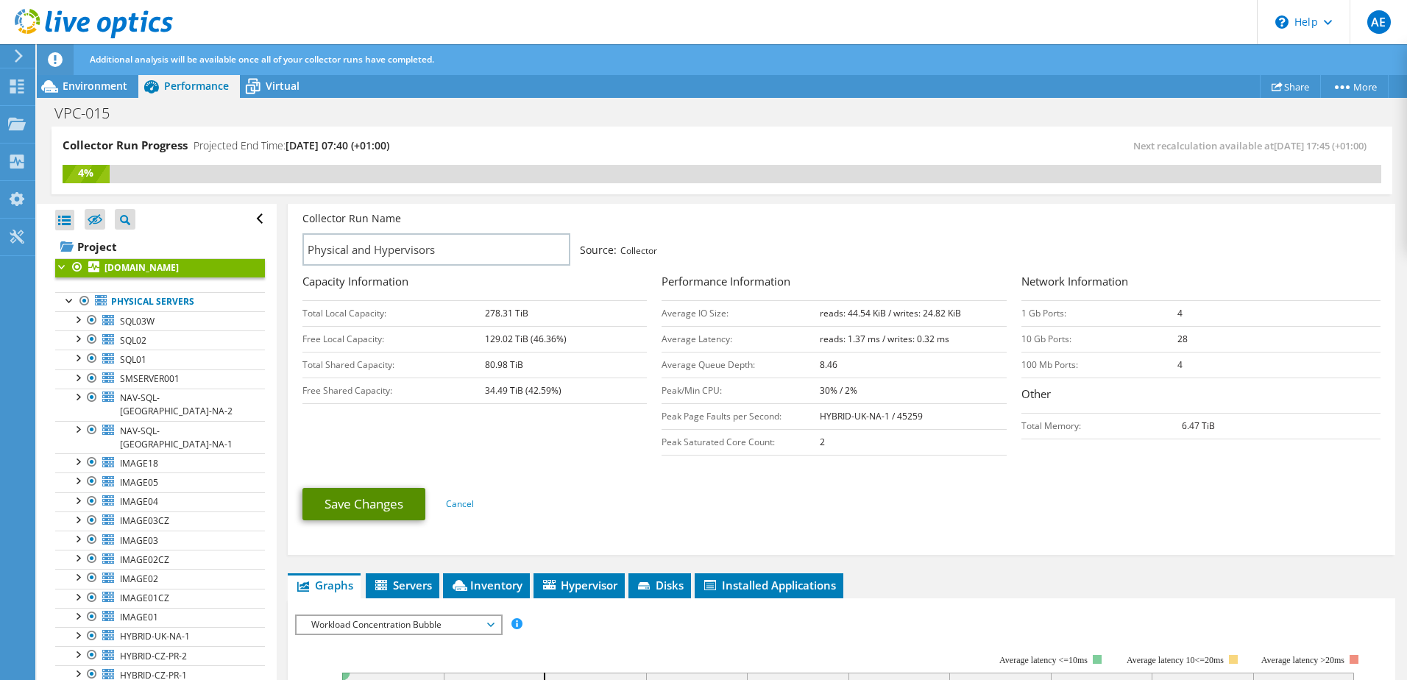
click at [374, 510] on link "Save Changes" at bounding box center [363, 504] width 123 height 32
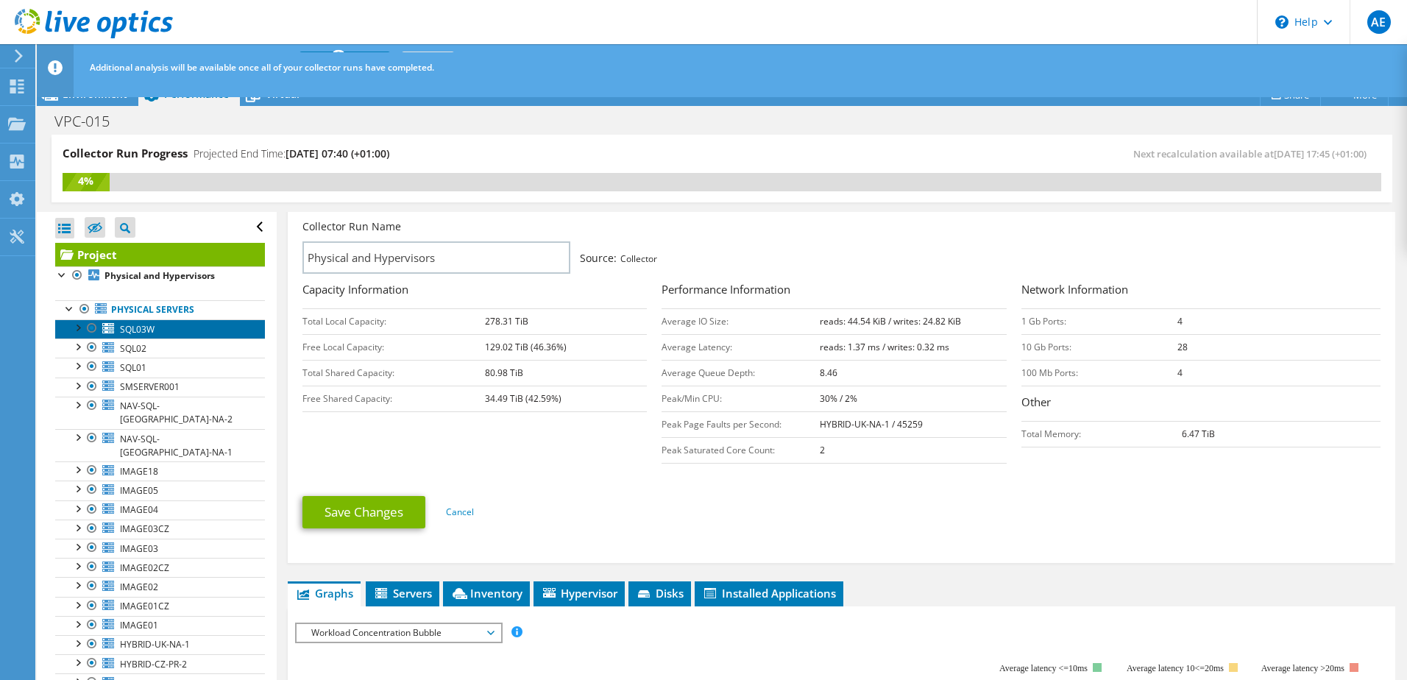
click at [140, 327] on span "SQL03W" at bounding box center [137, 329] width 35 height 13
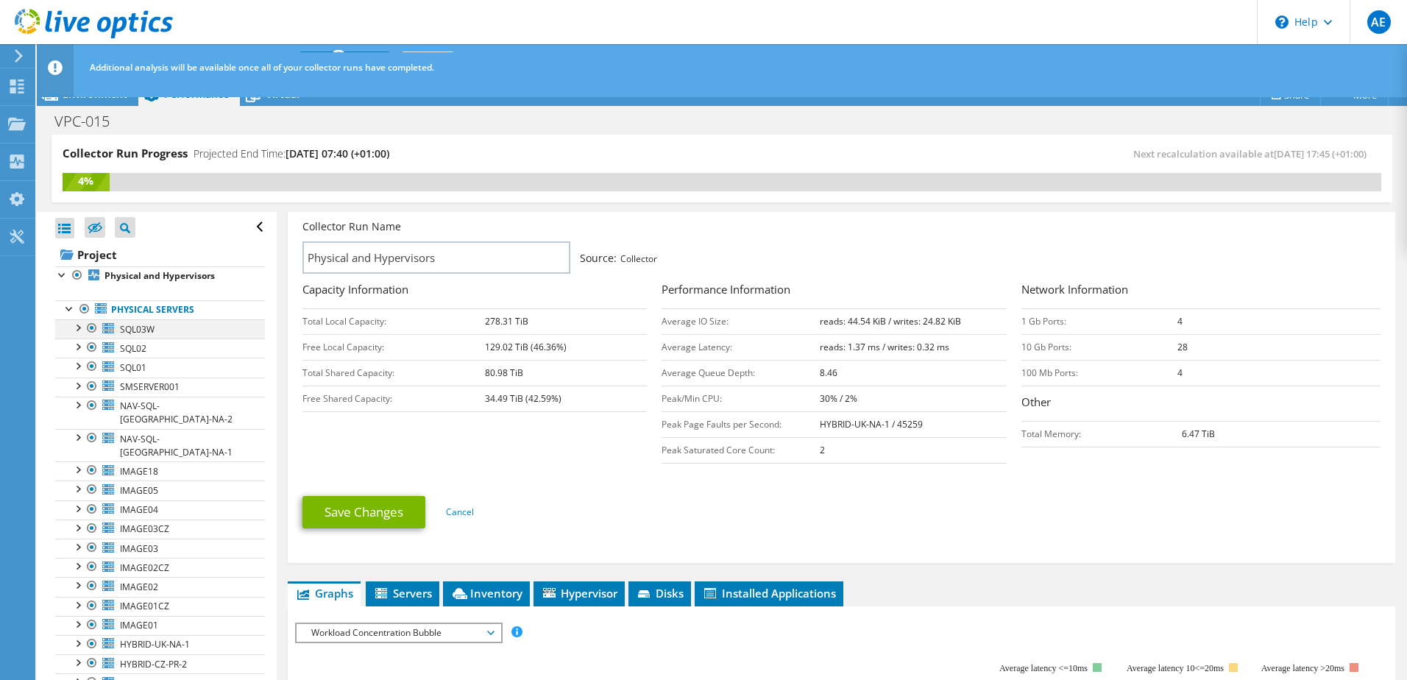
click at [75, 327] on div at bounding box center [77, 326] width 15 height 15
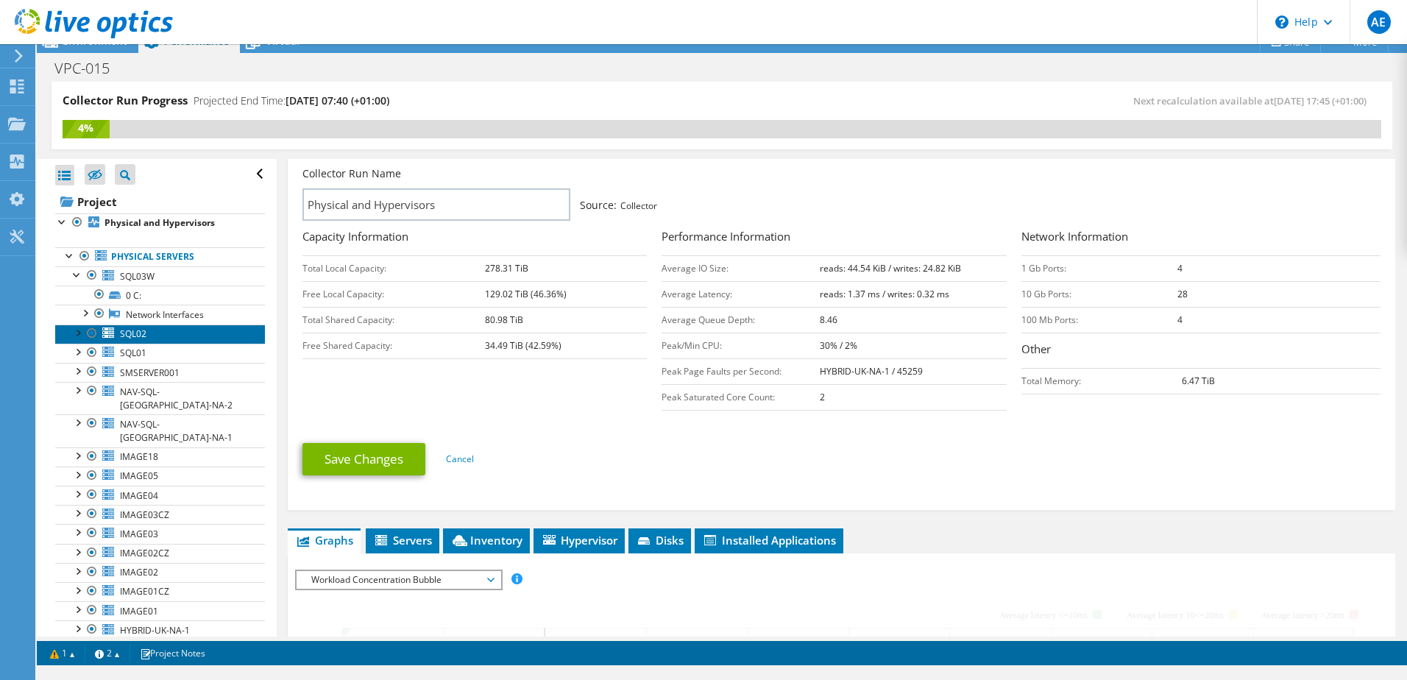
click at [148, 352] on ul "SQL03W 0 C: Network Interfaces Microsoft Network Adapter Multiplexor Driver" at bounding box center [160, 491] width 210 height 450
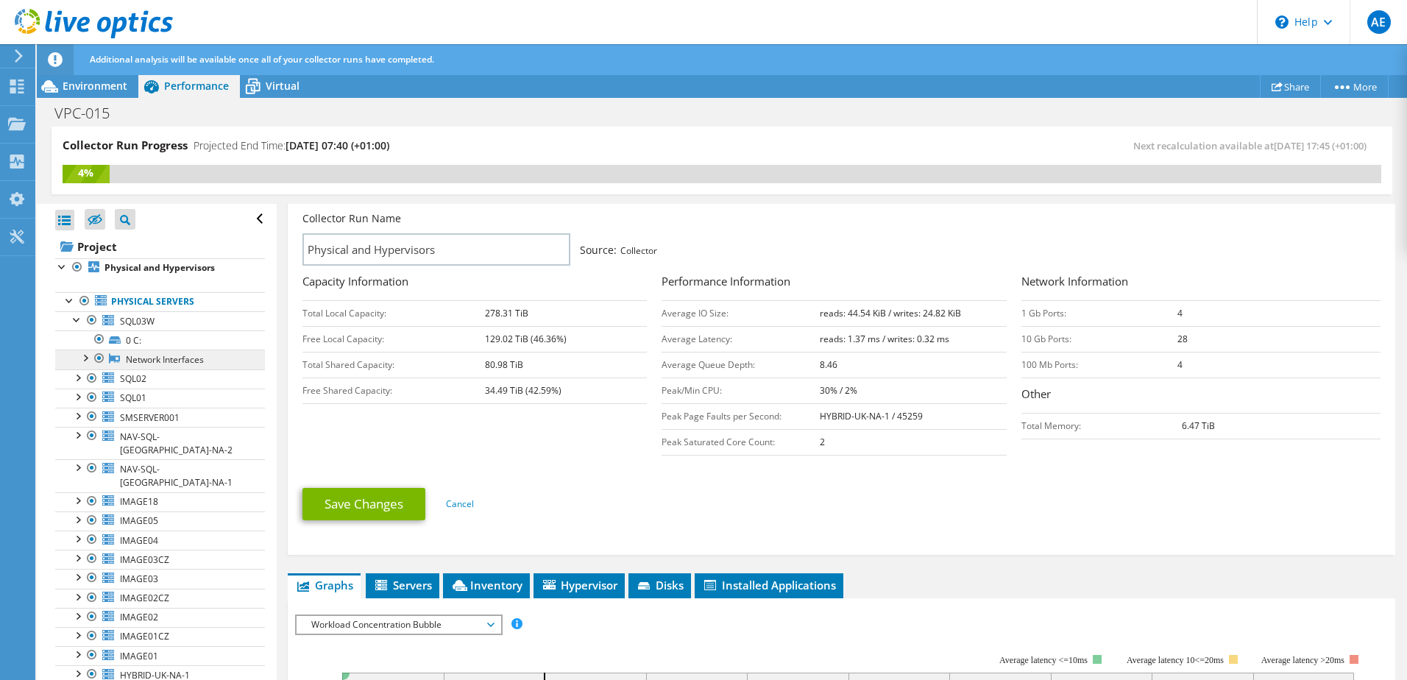
click at [138, 354] on link "Network Interfaces" at bounding box center [160, 359] width 210 height 19
click at [87, 356] on div at bounding box center [84, 357] width 15 height 15
click at [141, 352] on link "Network Interfaces" at bounding box center [160, 359] width 210 height 19
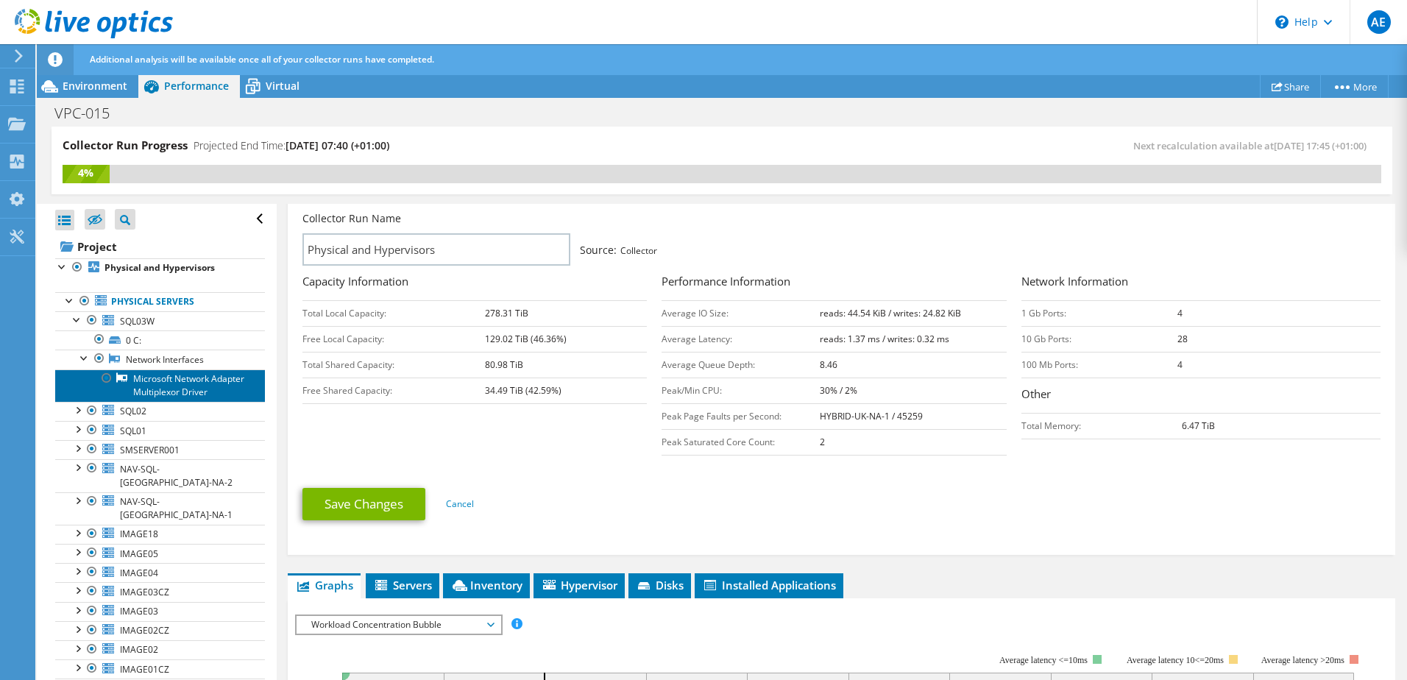
click at [159, 383] on link "Microsoft Network Adapter Multiplexor Driver" at bounding box center [160, 385] width 210 height 32
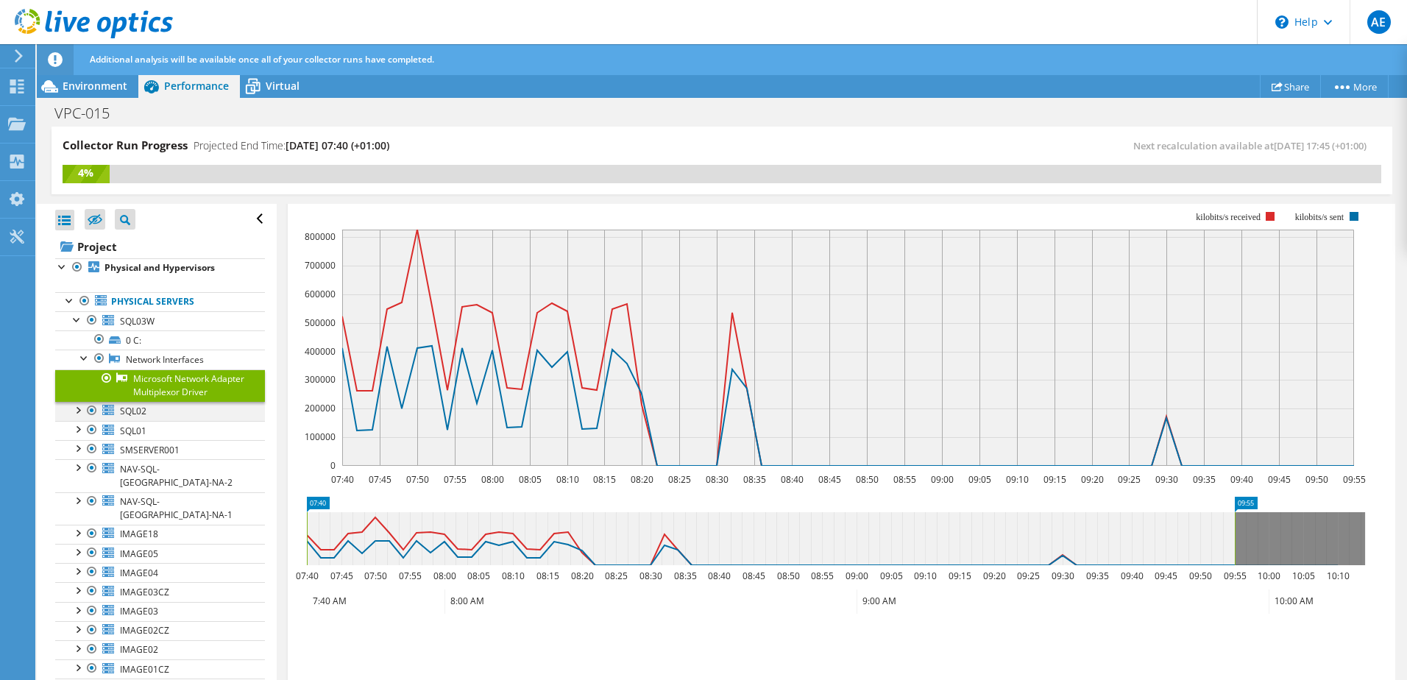
click at [79, 416] on div at bounding box center [77, 409] width 15 height 15
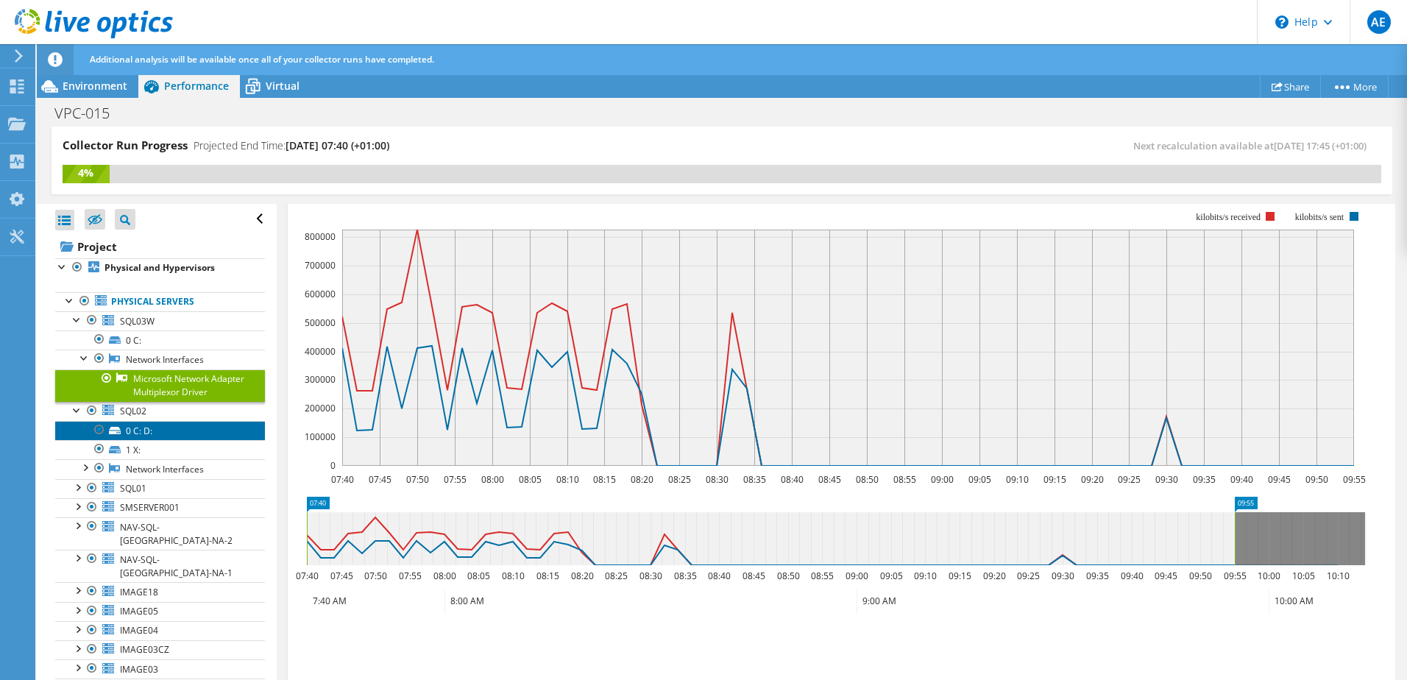
click at [150, 440] on link "0 C: D:" at bounding box center [160, 430] width 210 height 19
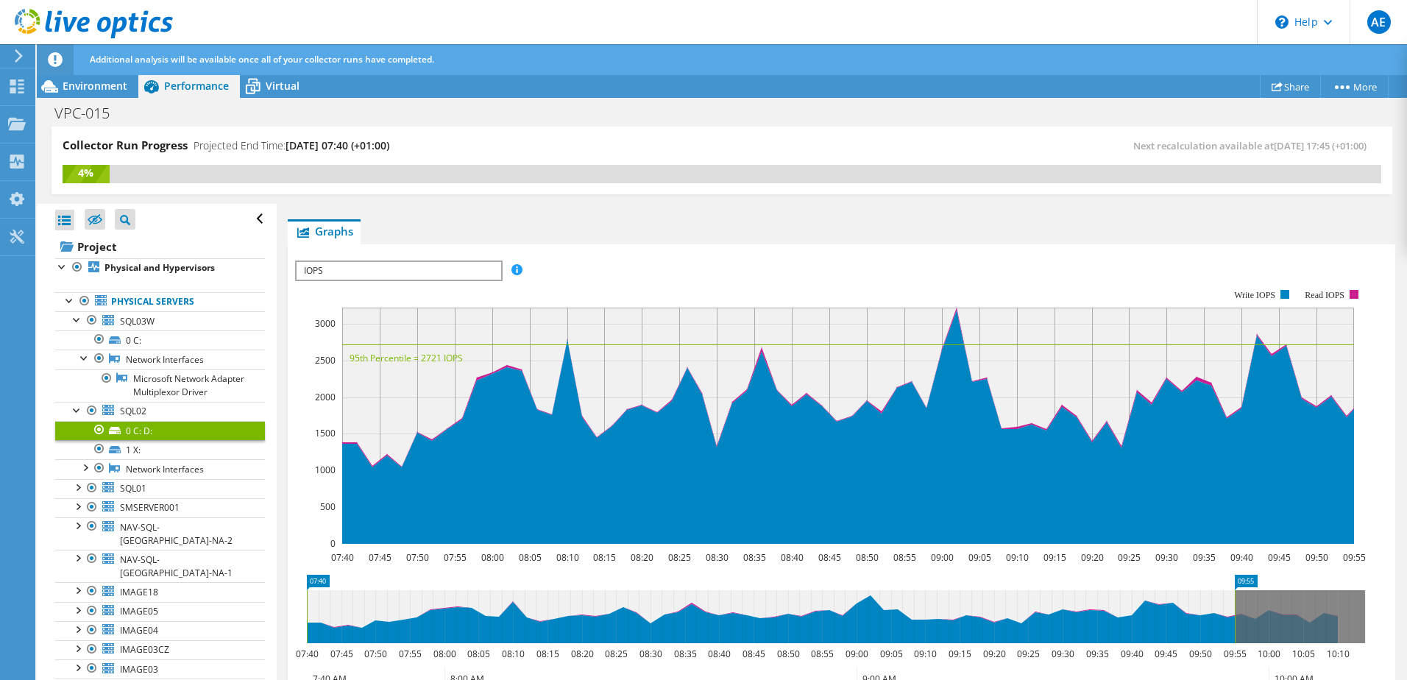
scroll to position [74, 0]
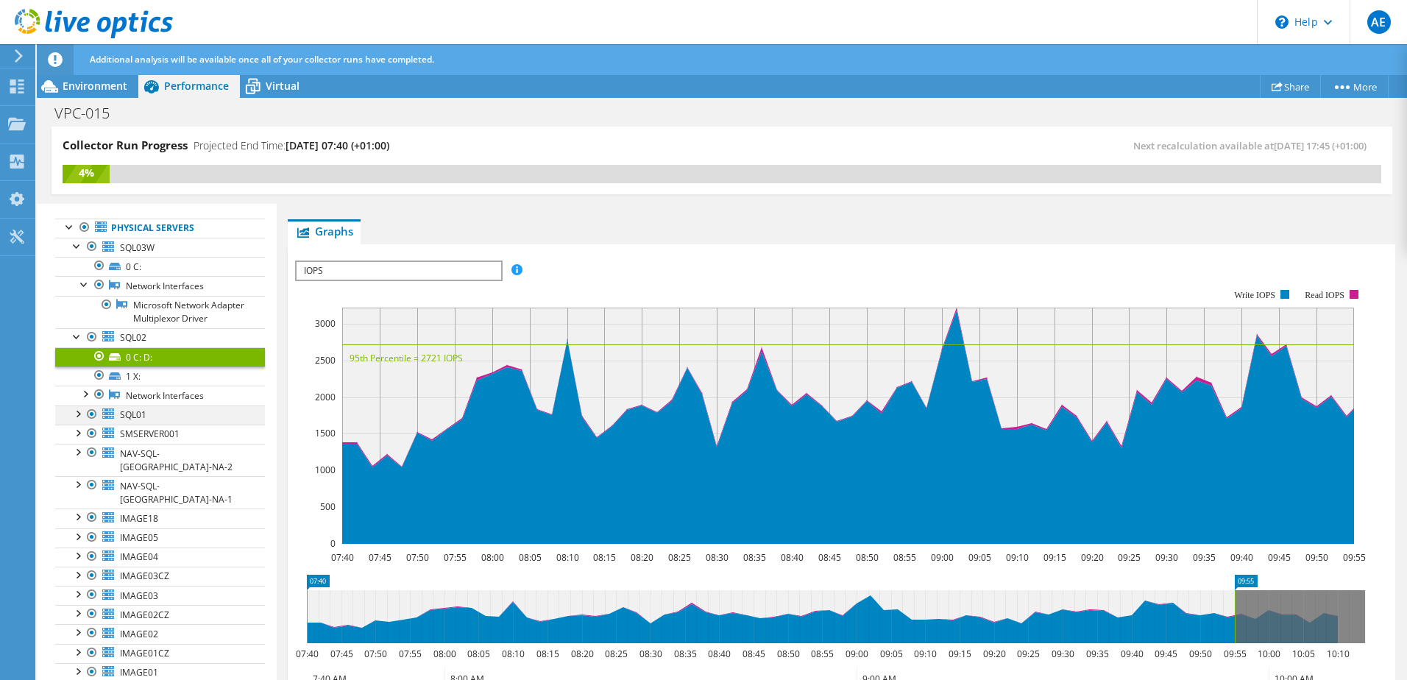
click at [77, 420] on div at bounding box center [77, 412] width 15 height 15
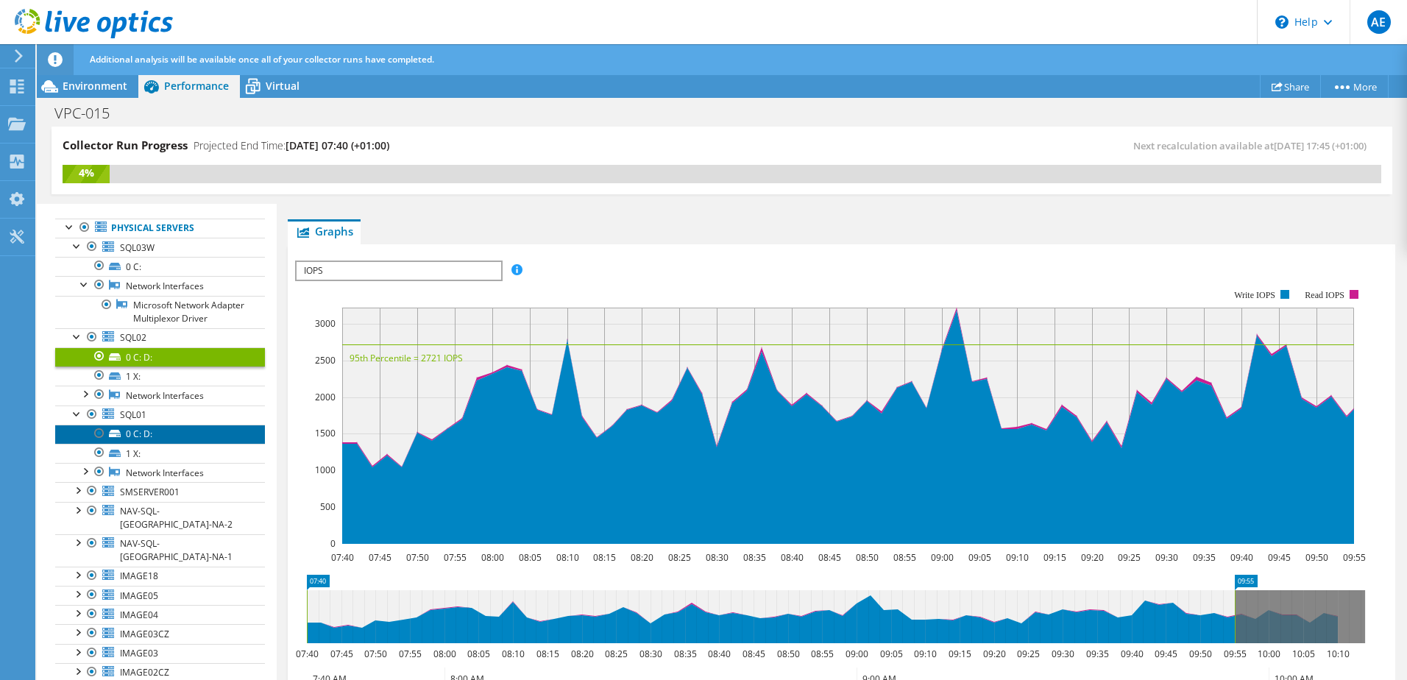
click at [137, 444] on link "0 C: D:" at bounding box center [160, 434] width 210 height 19
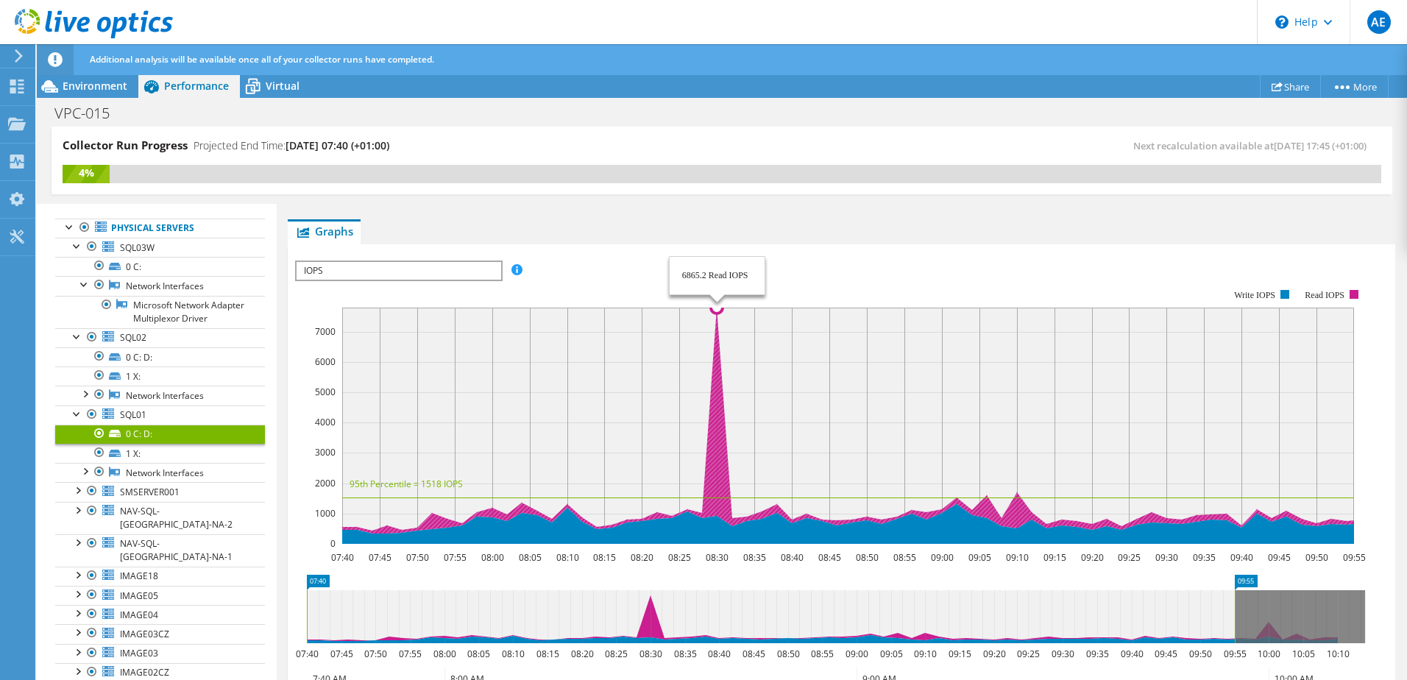
click at [712, 361] on rect at bounding box center [848, 426] width 1012 height 236
click at [446, 274] on span "IOPS" at bounding box center [399, 271] width 204 height 18
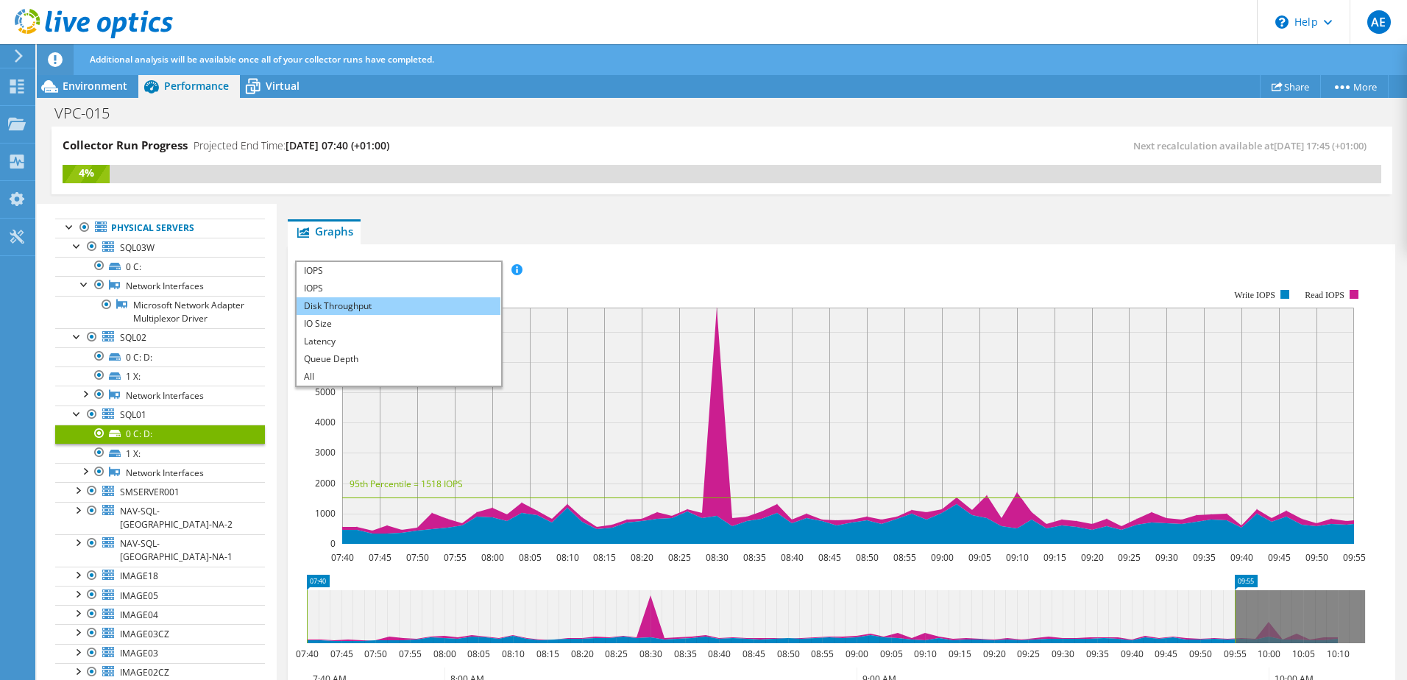
click at [343, 305] on li "Disk Throughput" at bounding box center [399, 306] width 204 height 18
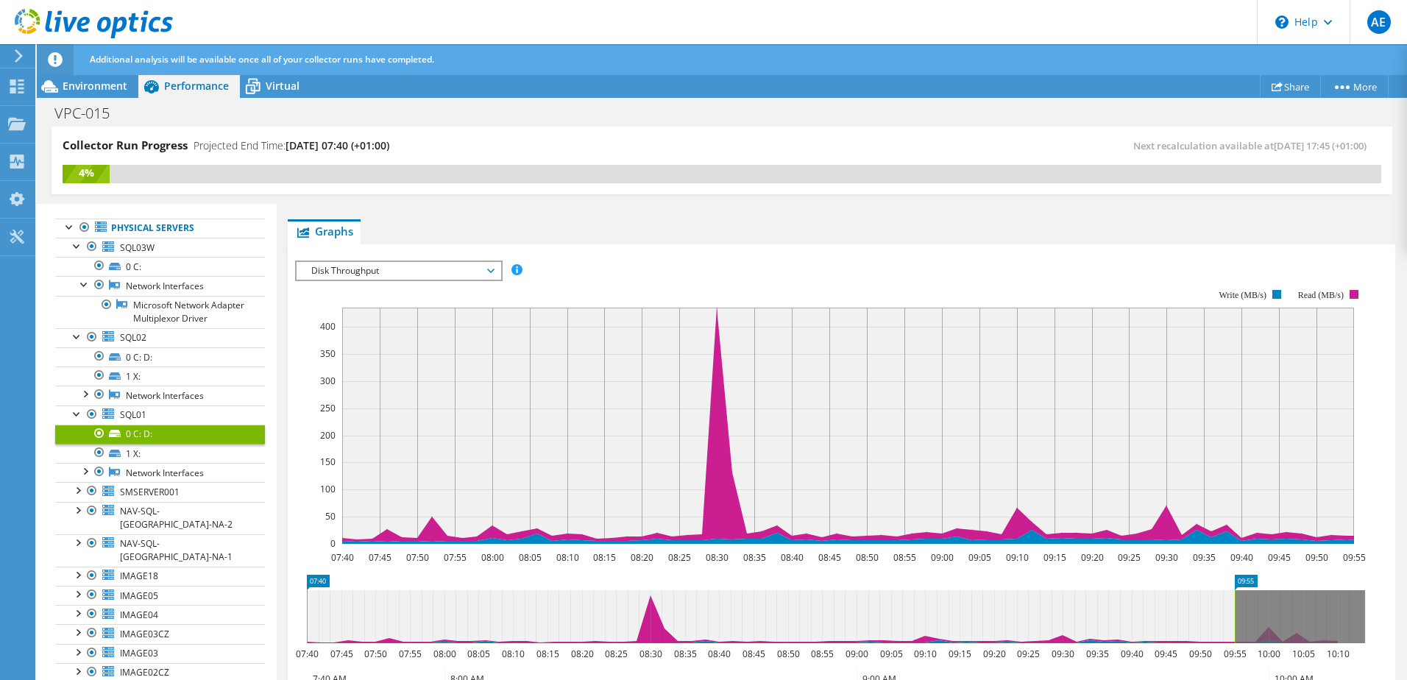
click at [391, 275] on span "Disk Throughput" at bounding box center [398, 271] width 189 height 18
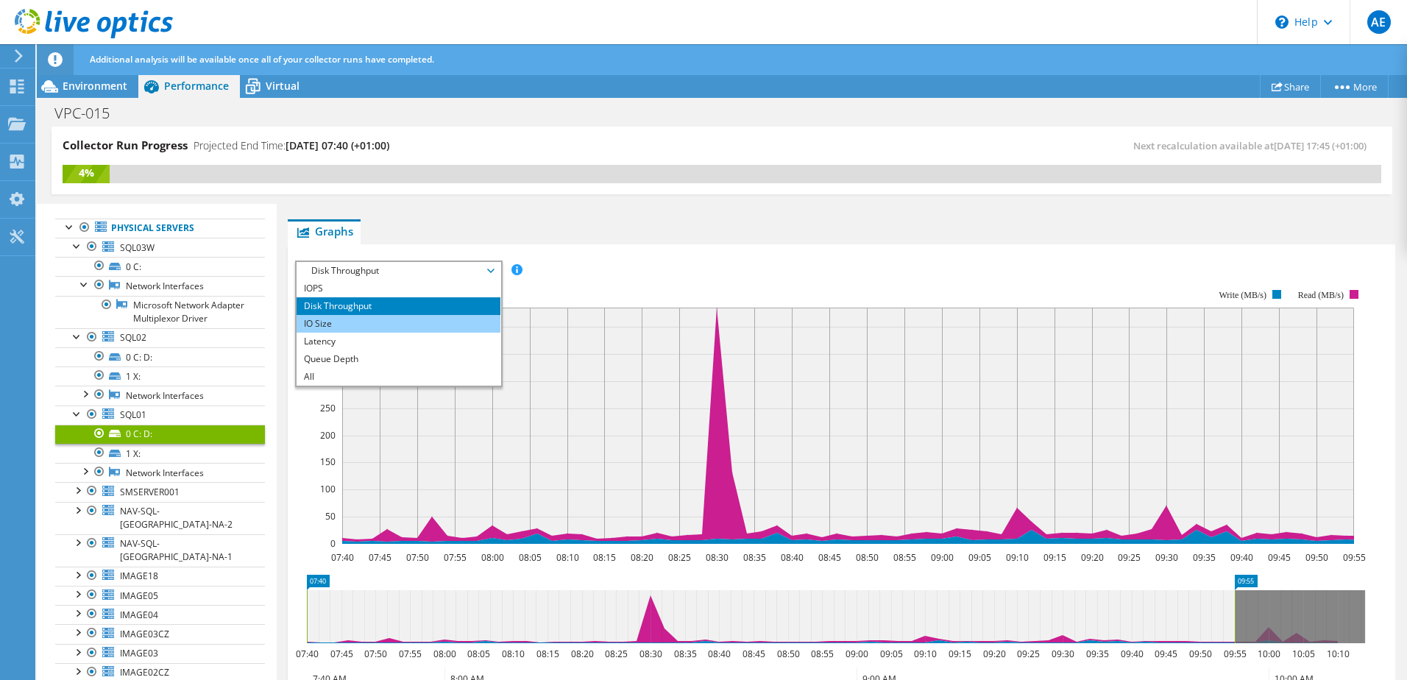
click at [354, 321] on li "IO Size" at bounding box center [399, 324] width 204 height 18
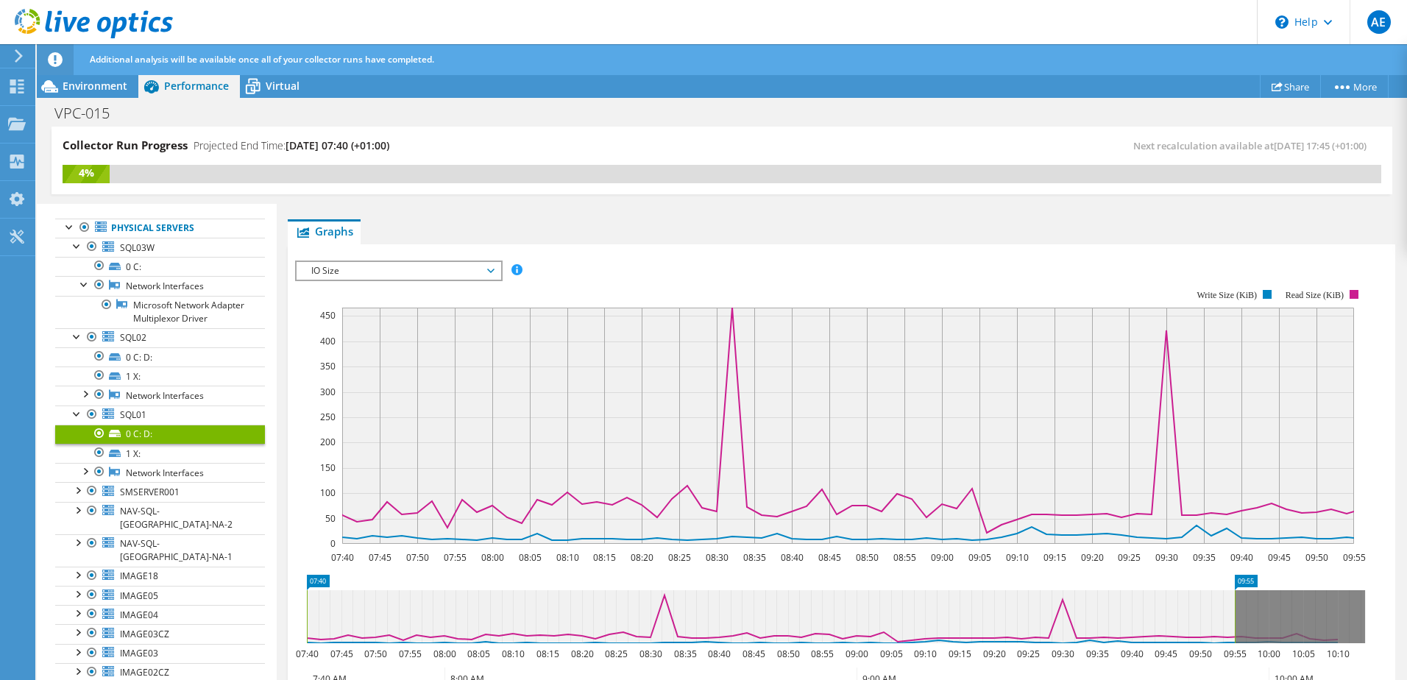
click at [389, 275] on span "IO Size" at bounding box center [398, 271] width 189 height 18
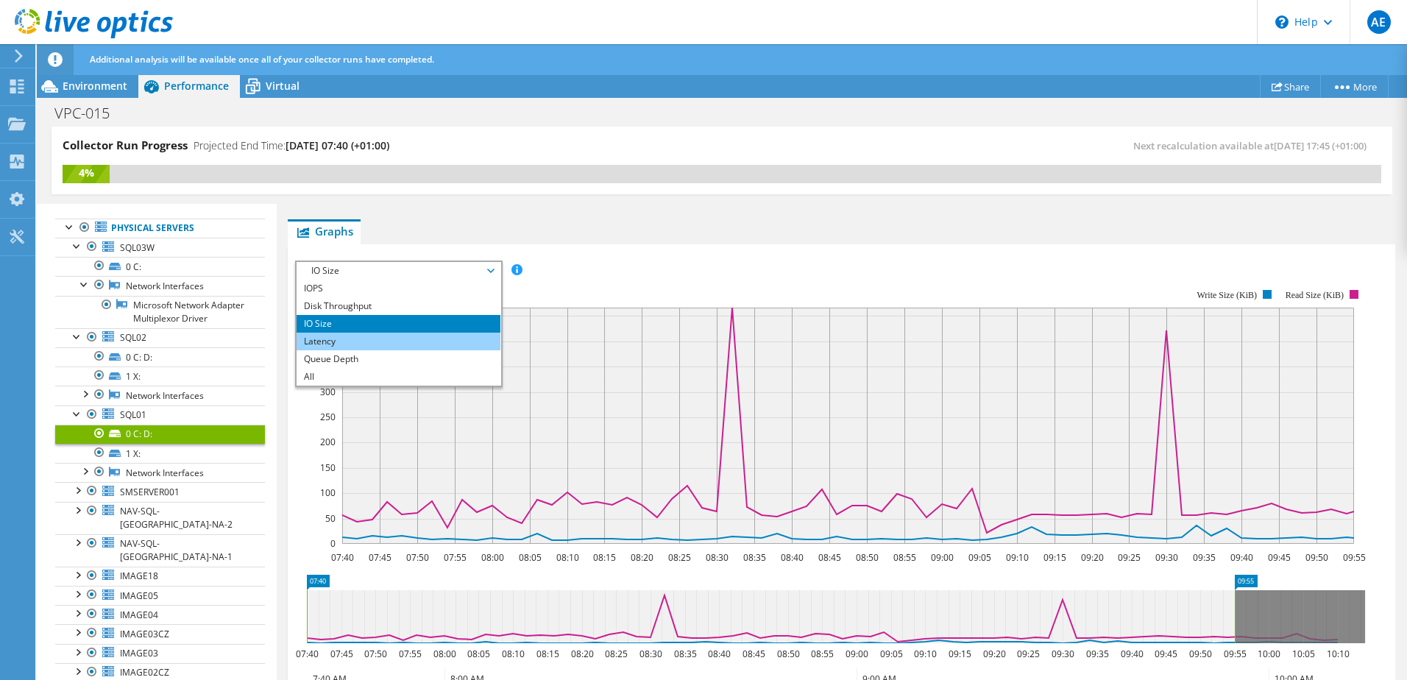
click at [364, 335] on li "Latency" at bounding box center [399, 342] width 204 height 18
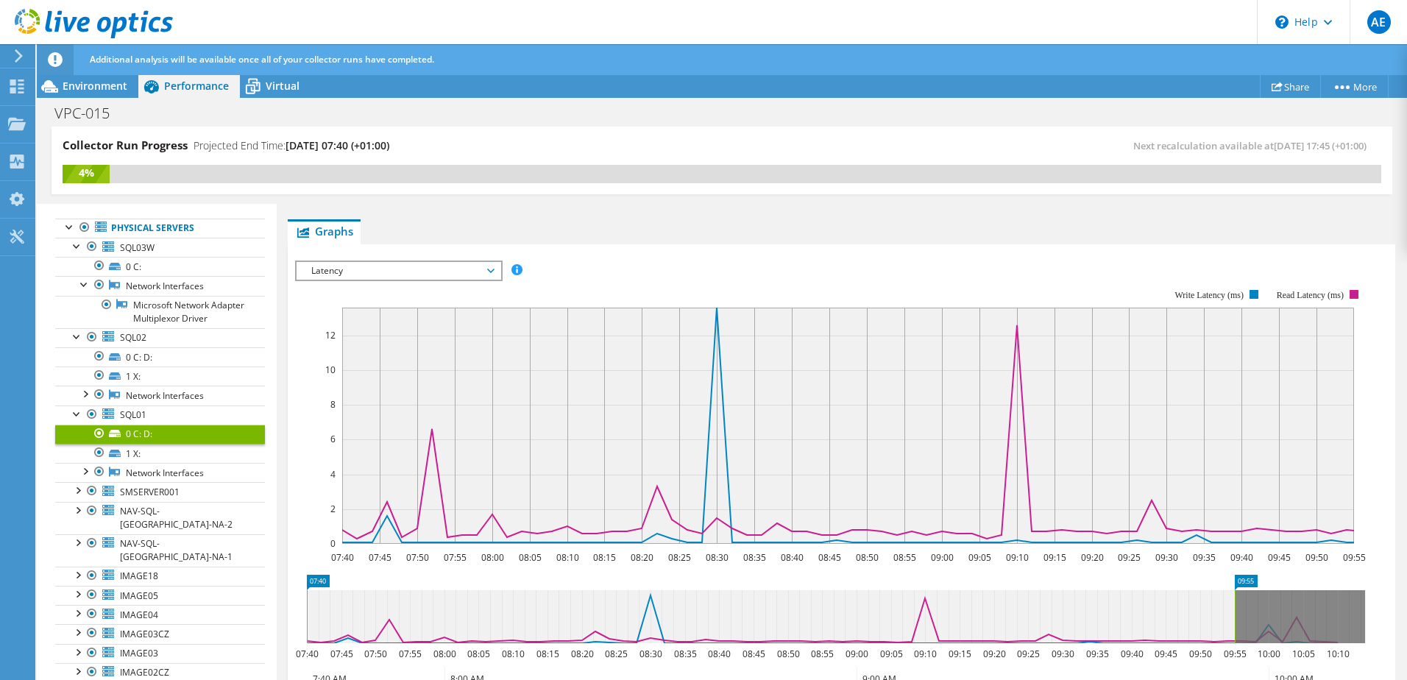
click at [382, 269] on span "Latency" at bounding box center [398, 271] width 189 height 18
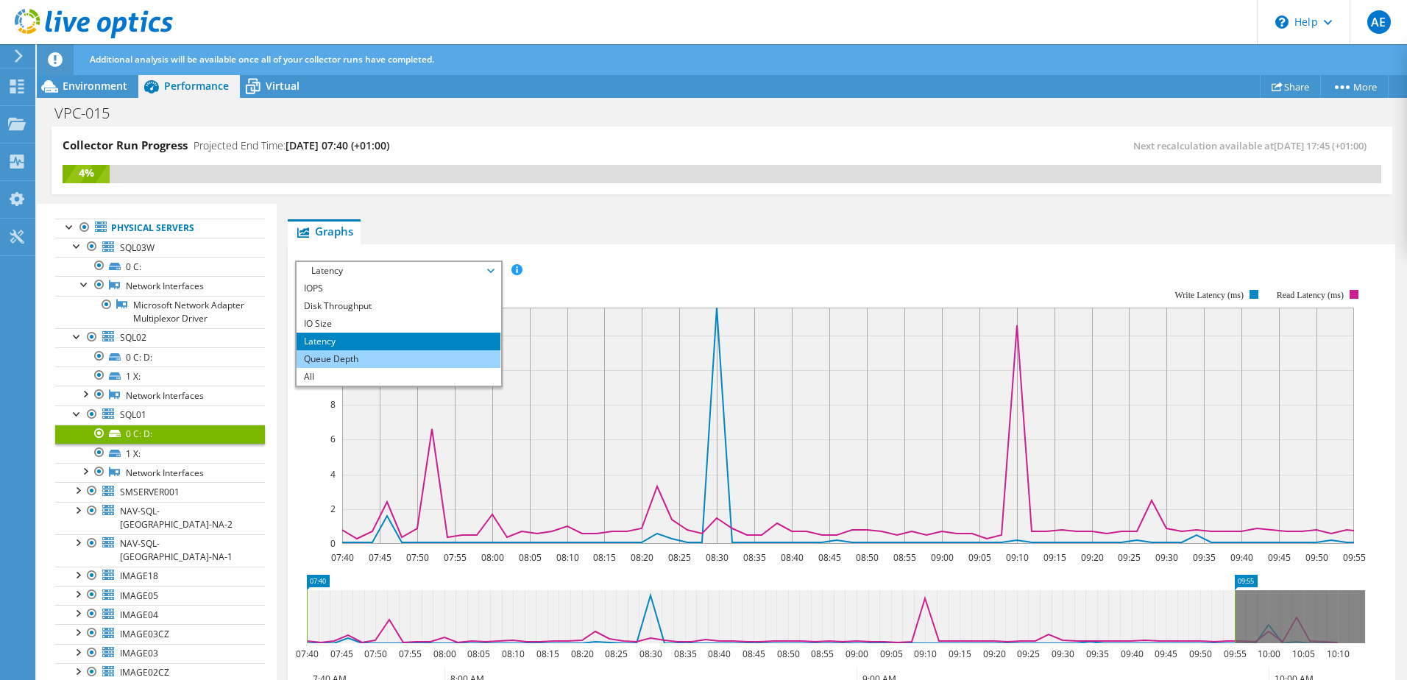
click at [352, 355] on li "Queue Depth" at bounding box center [399, 359] width 204 height 18
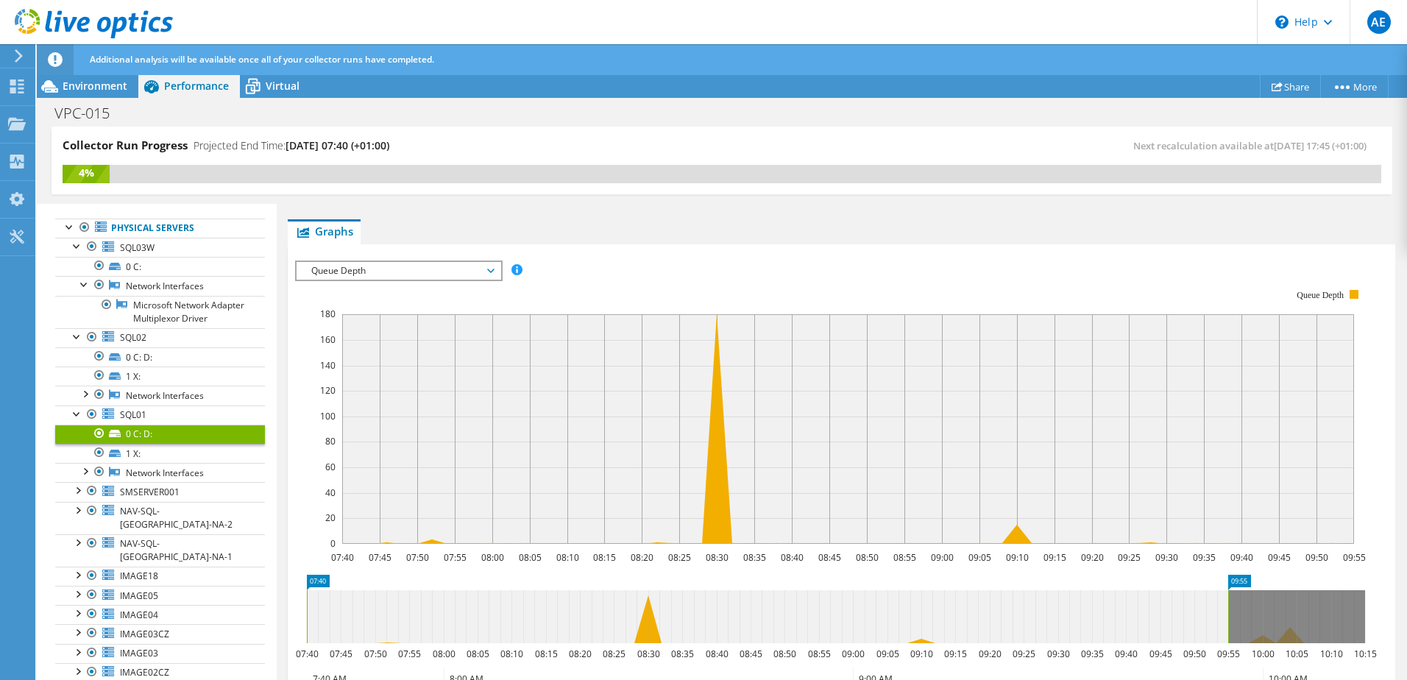
click at [392, 271] on span "Queue Depth" at bounding box center [398, 271] width 189 height 18
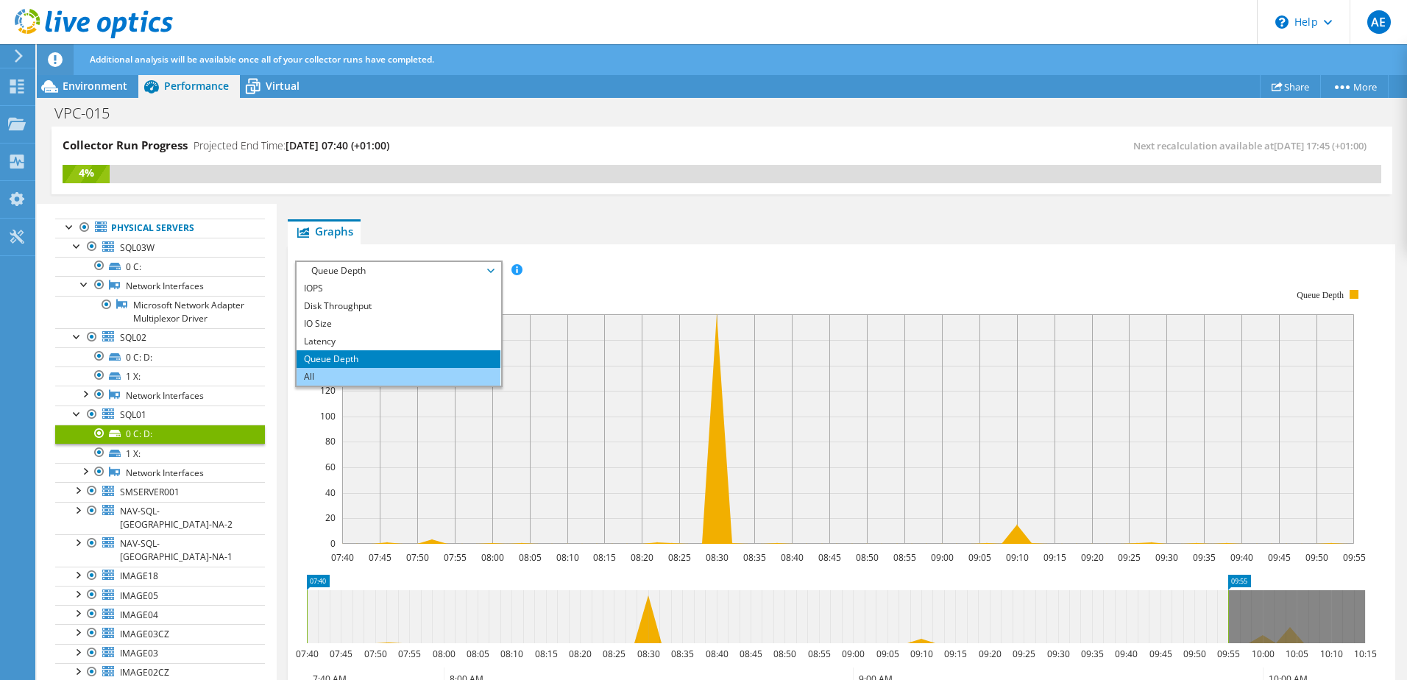
click at [339, 371] on li "All" at bounding box center [399, 377] width 204 height 18
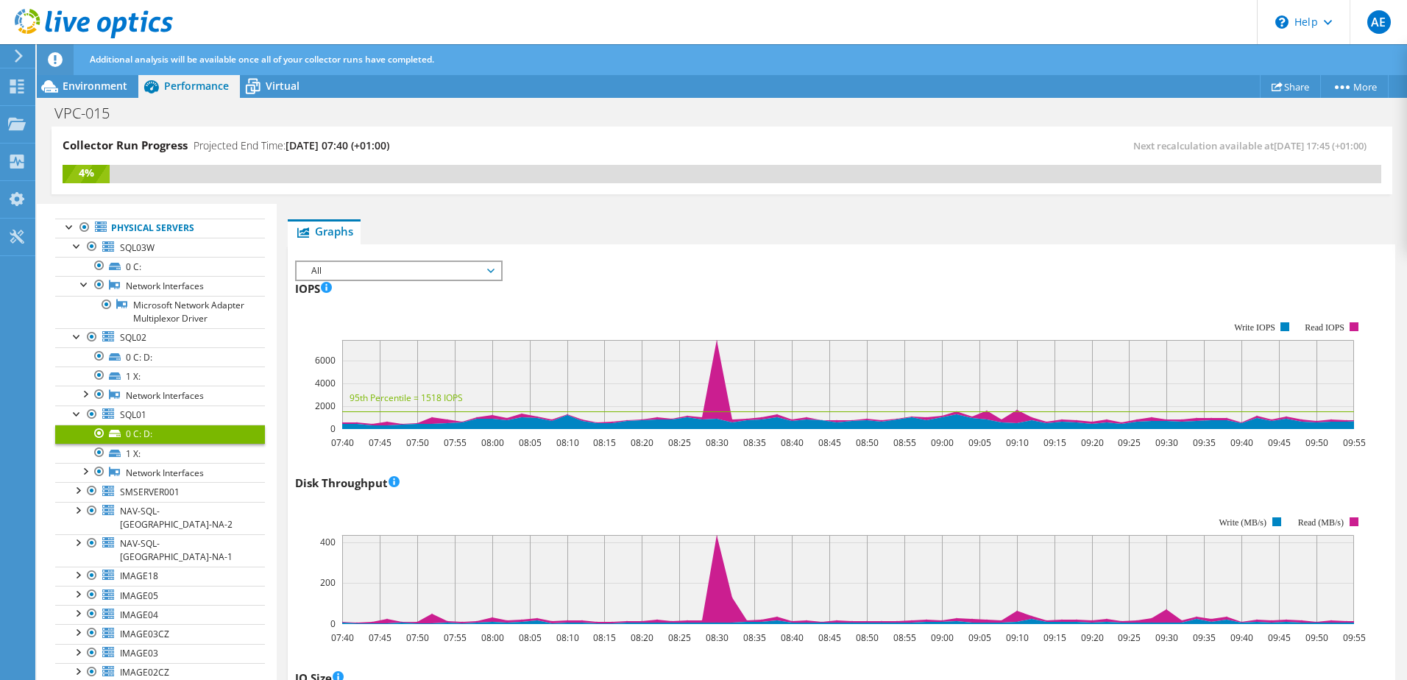
click at [365, 274] on span "All" at bounding box center [398, 271] width 189 height 18
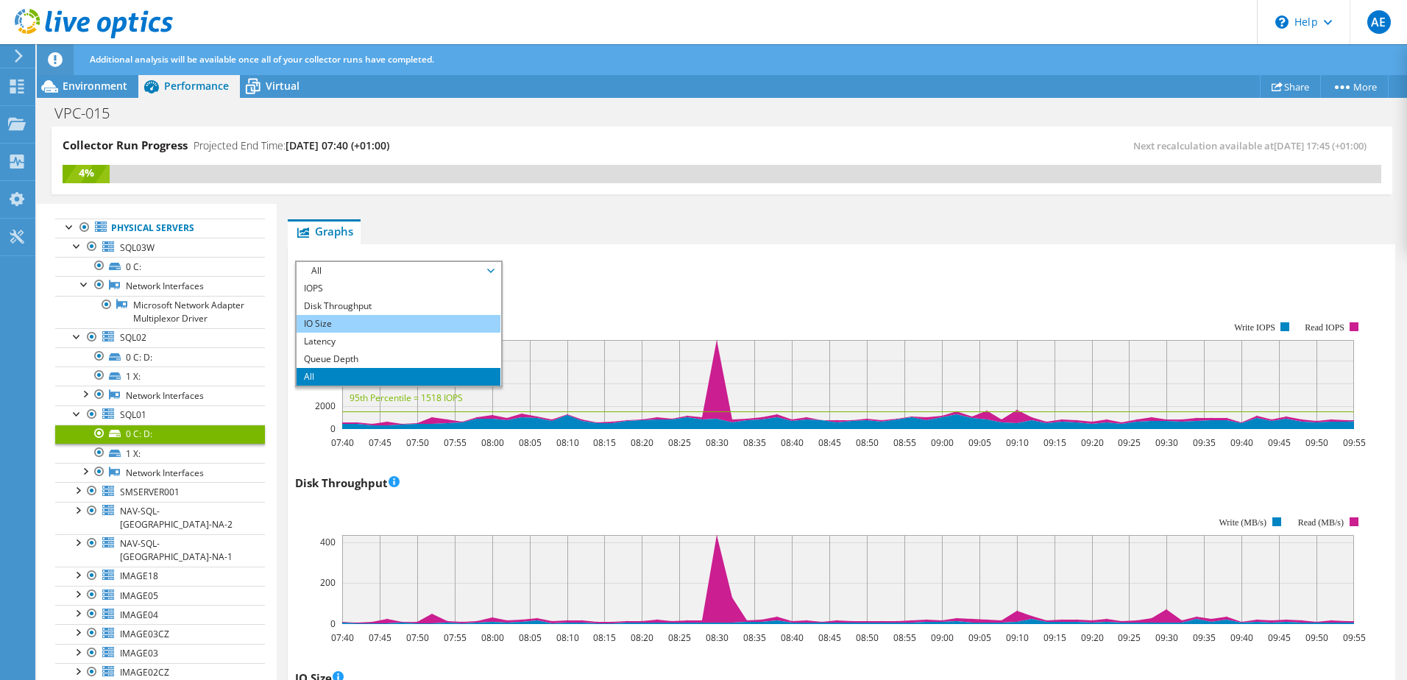
click at [336, 326] on li "IO Size" at bounding box center [399, 324] width 204 height 18
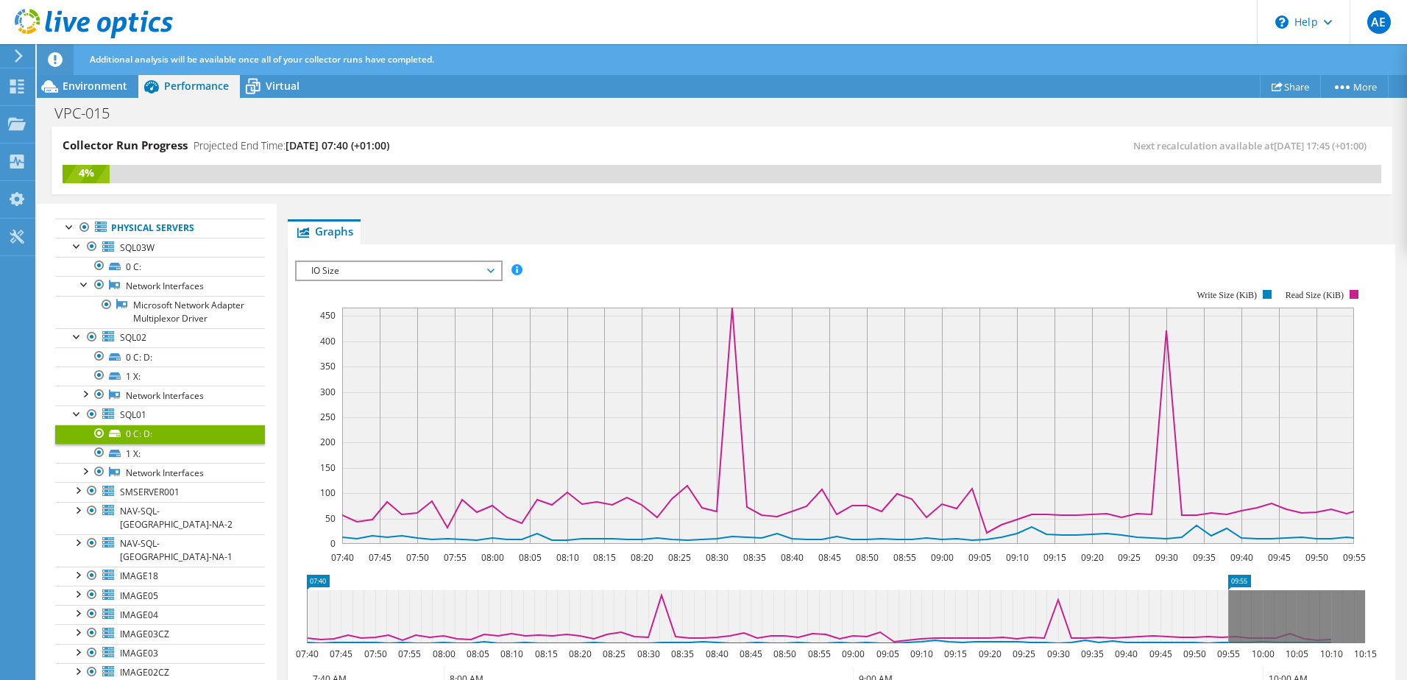
click at [381, 274] on span "IO Size" at bounding box center [398, 271] width 189 height 18
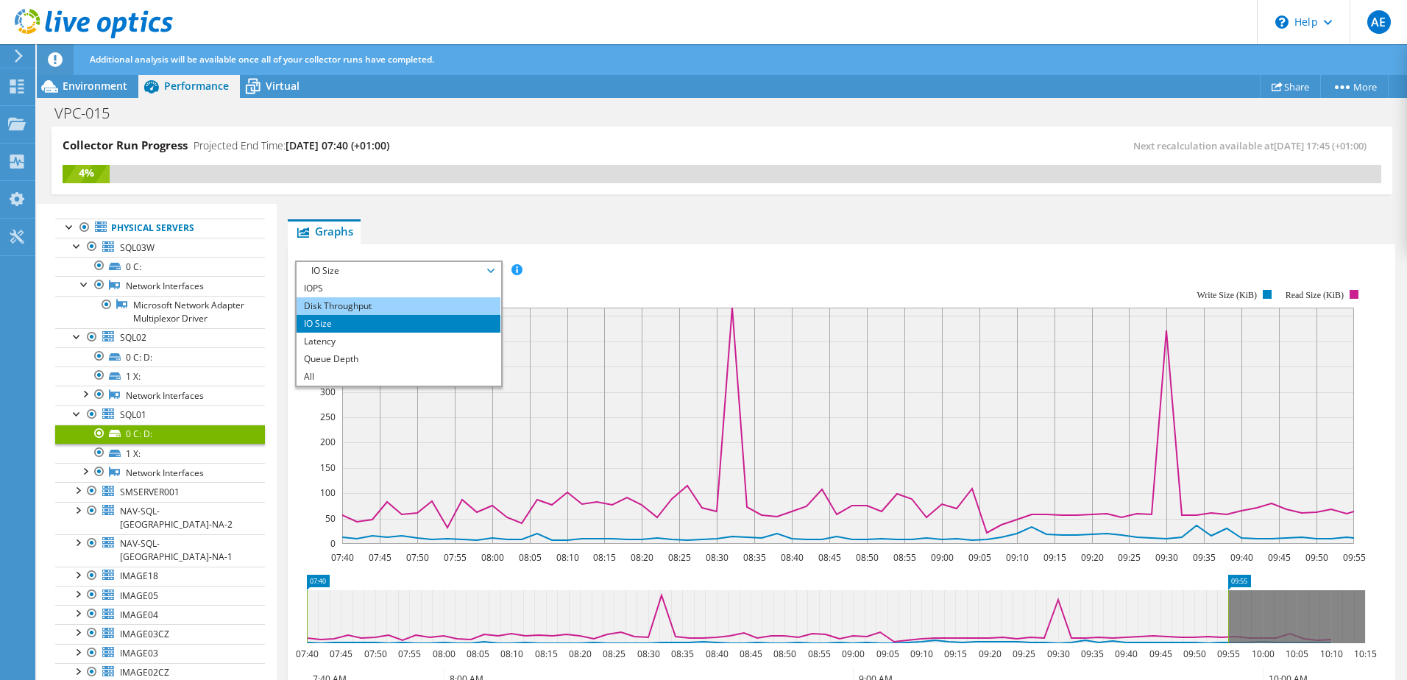
click at [365, 305] on li "Disk Throughput" at bounding box center [399, 306] width 204 height 18
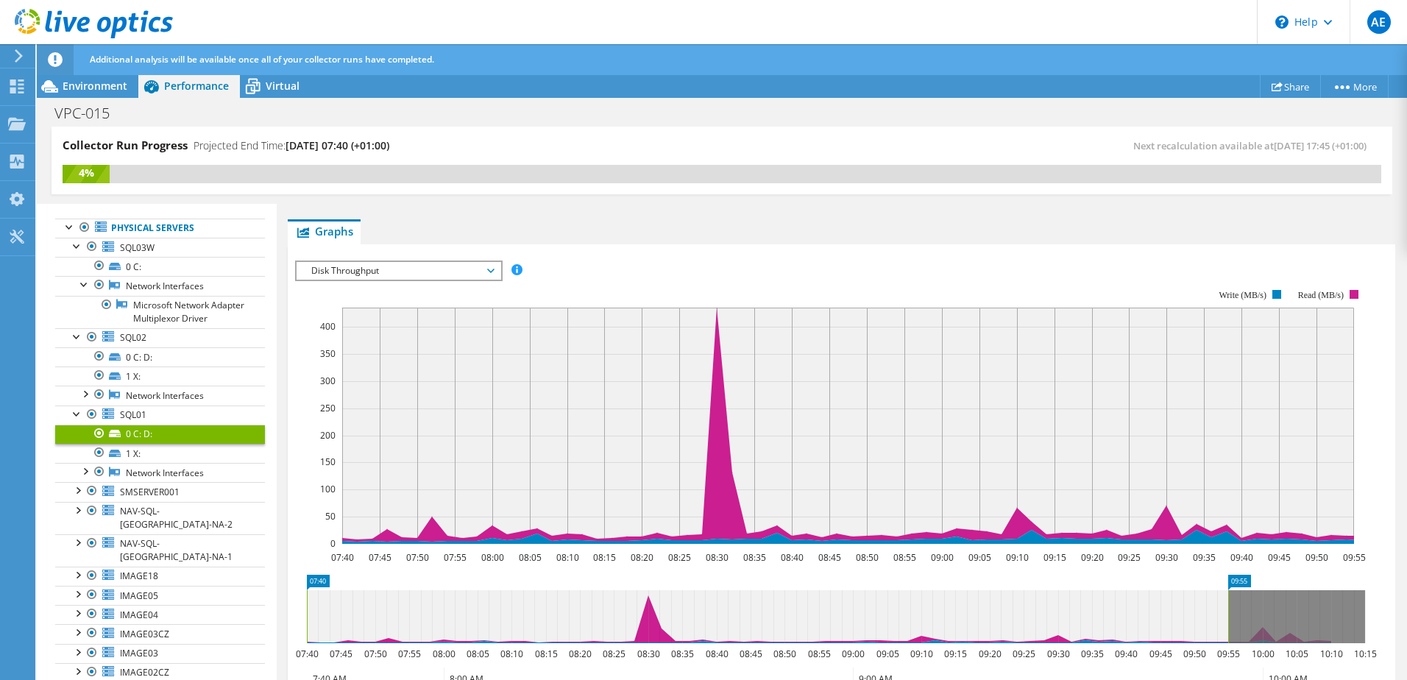
click at [377, 274] on span "Disk Throughput" at bounding box center [398, 271] width 189 height 18
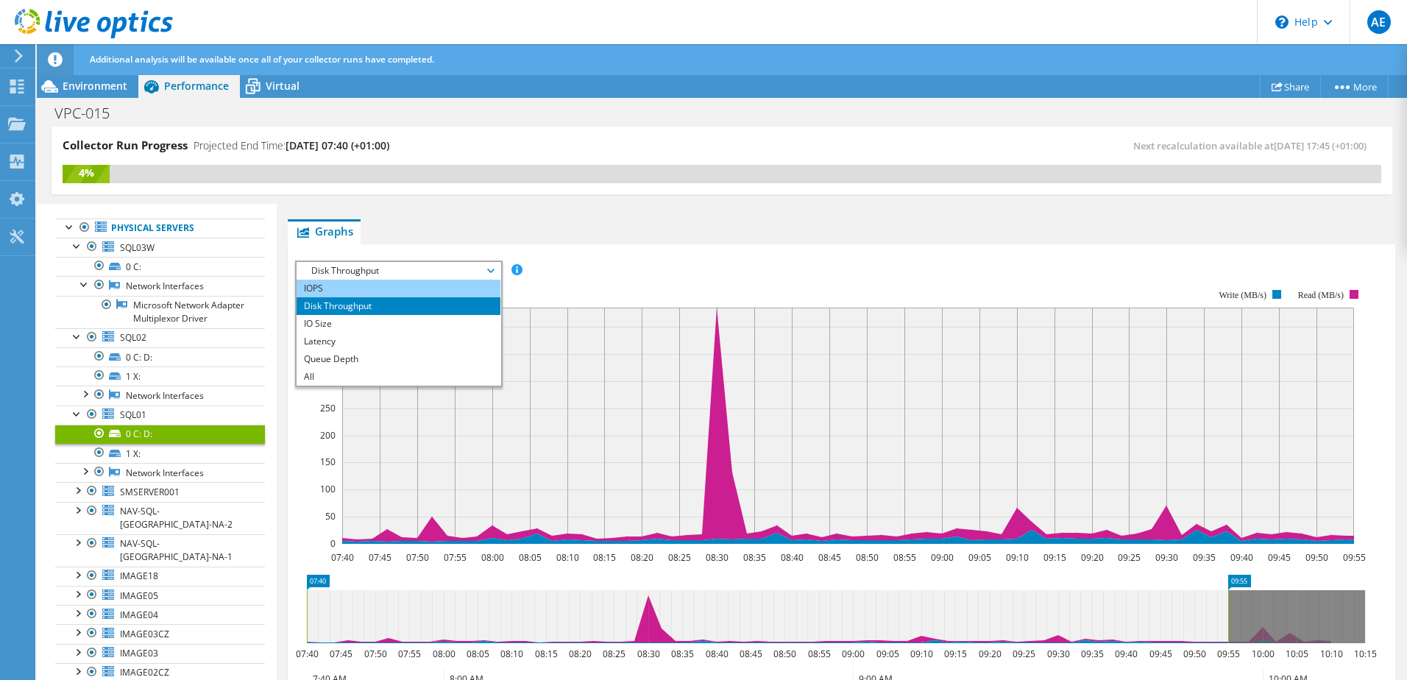
click at [361, 291] on li "IOPS" at bounding box center [399, 289] width 204 height 18
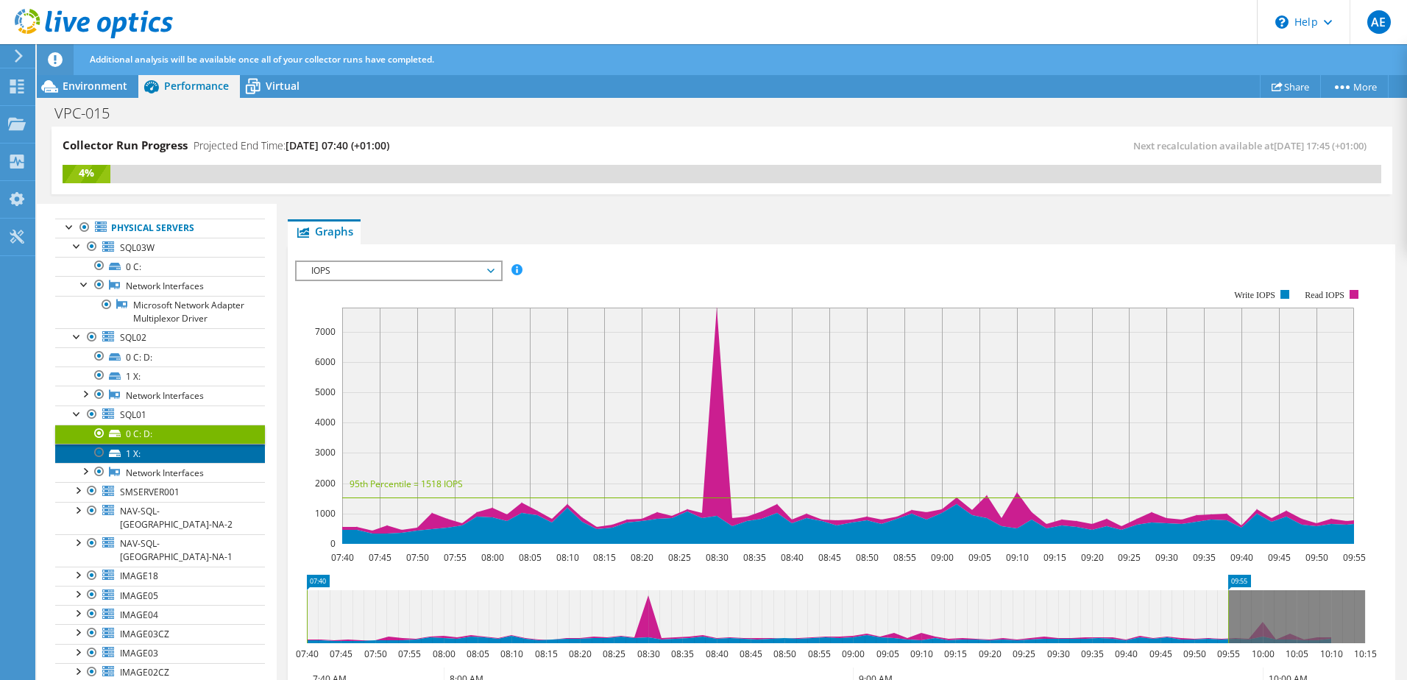
click at [149, 463] on link "1 X:" at bounding box center [160, 453] width 210 height 19
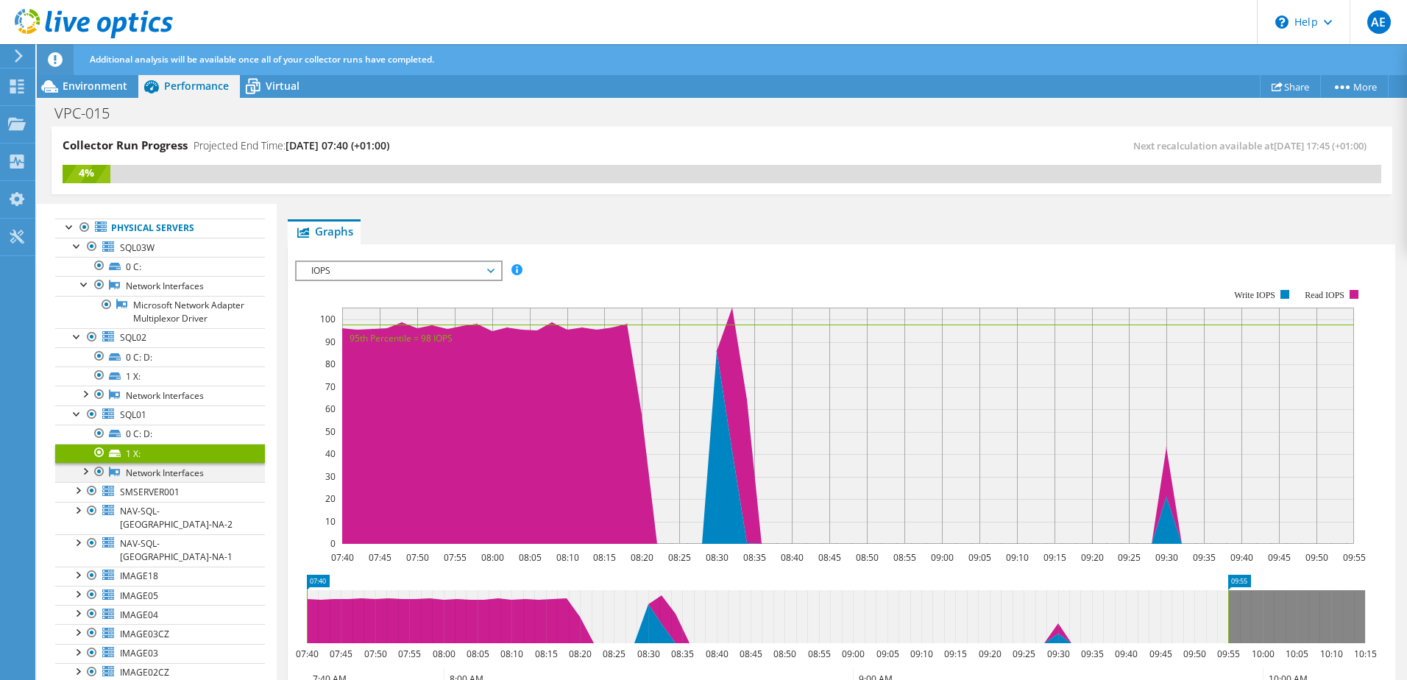
click at [85, 478] on div at bounding box center [84, 470] width 15 height 15
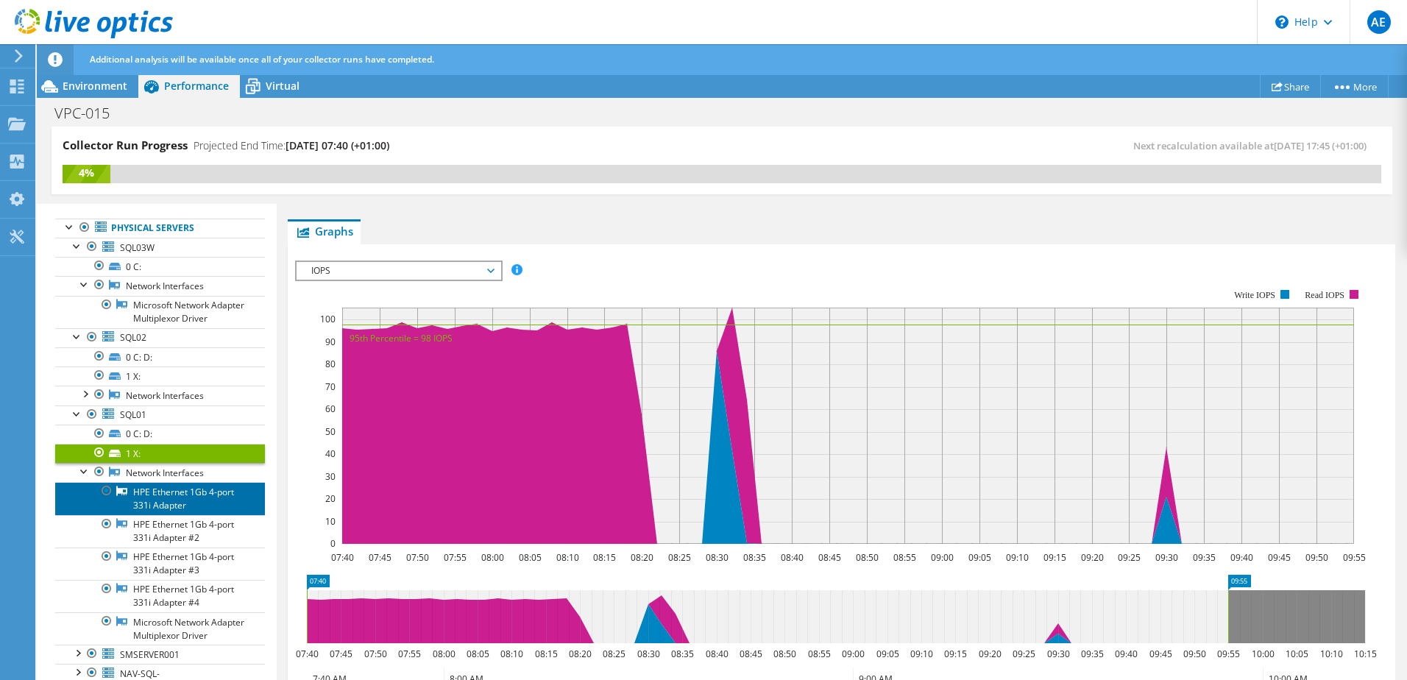
click at [155, 512] on link "HPE Ethernet 1Gb 4-port 331i Adapter" at bounding box center [160, 498] width 210 height 32
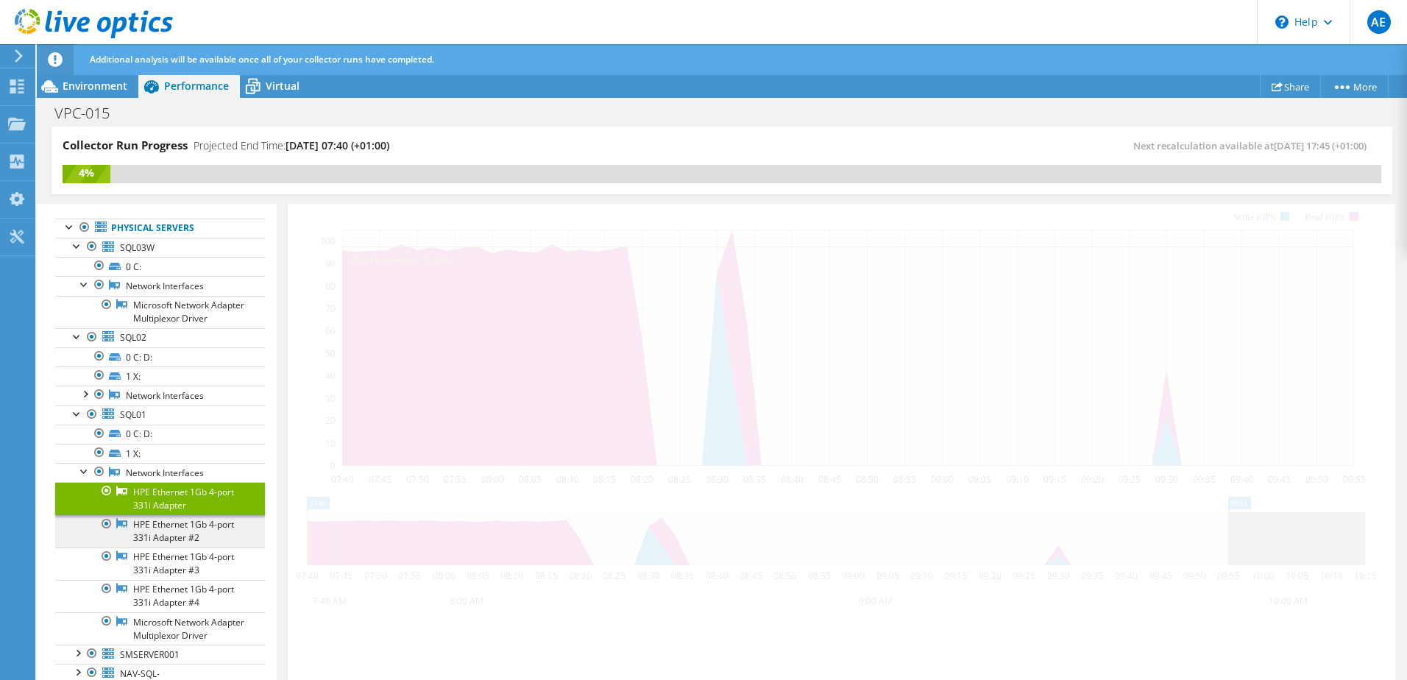
scroll to position [143, 0]
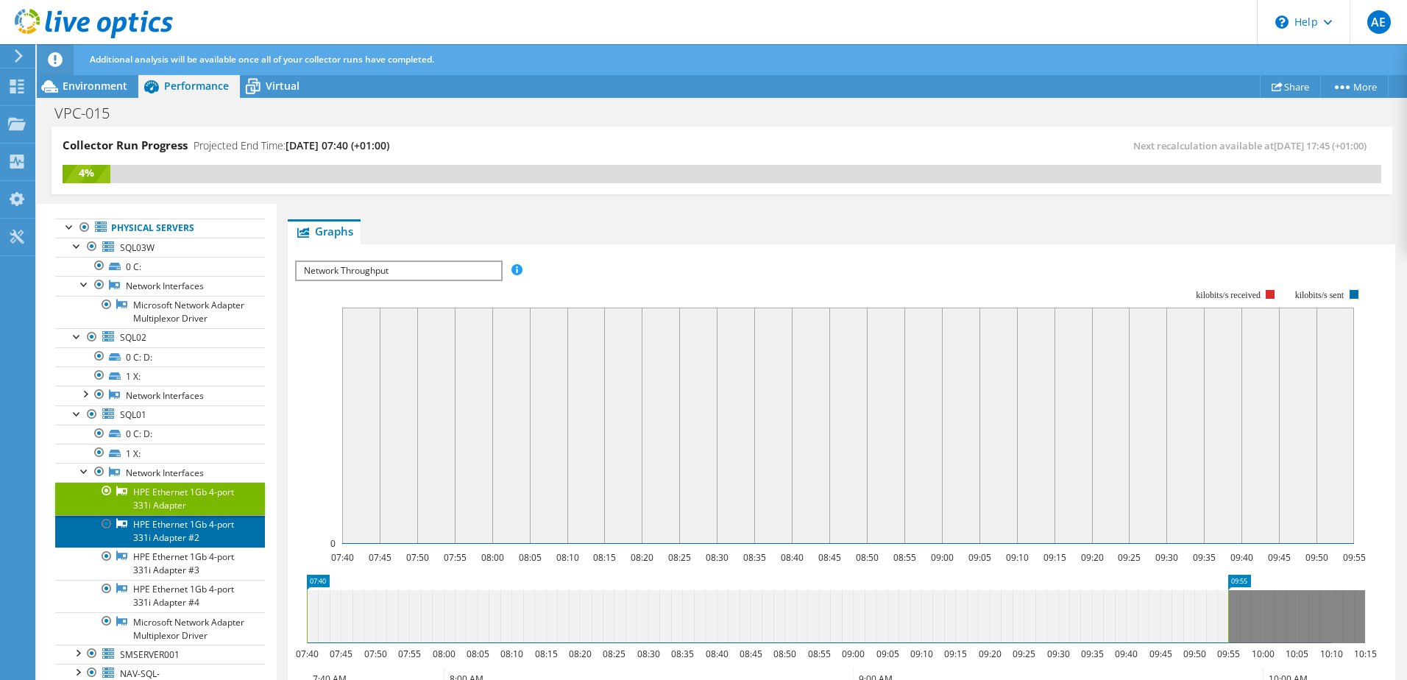
click at [149, 541] on link "HPE Ethernet 1Gb 4-port 331i Adapter #2" at bounding box center [160, 531] width 210 height 32
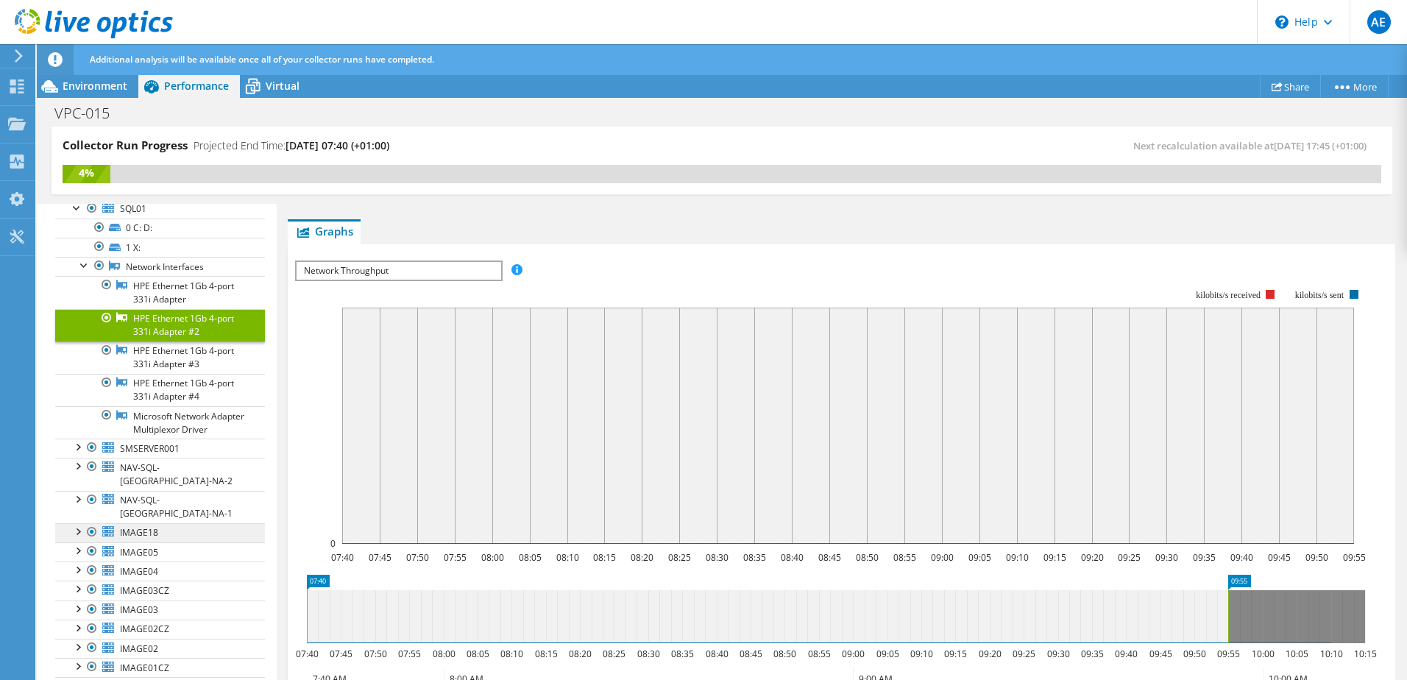
scroll to position [294, 0]
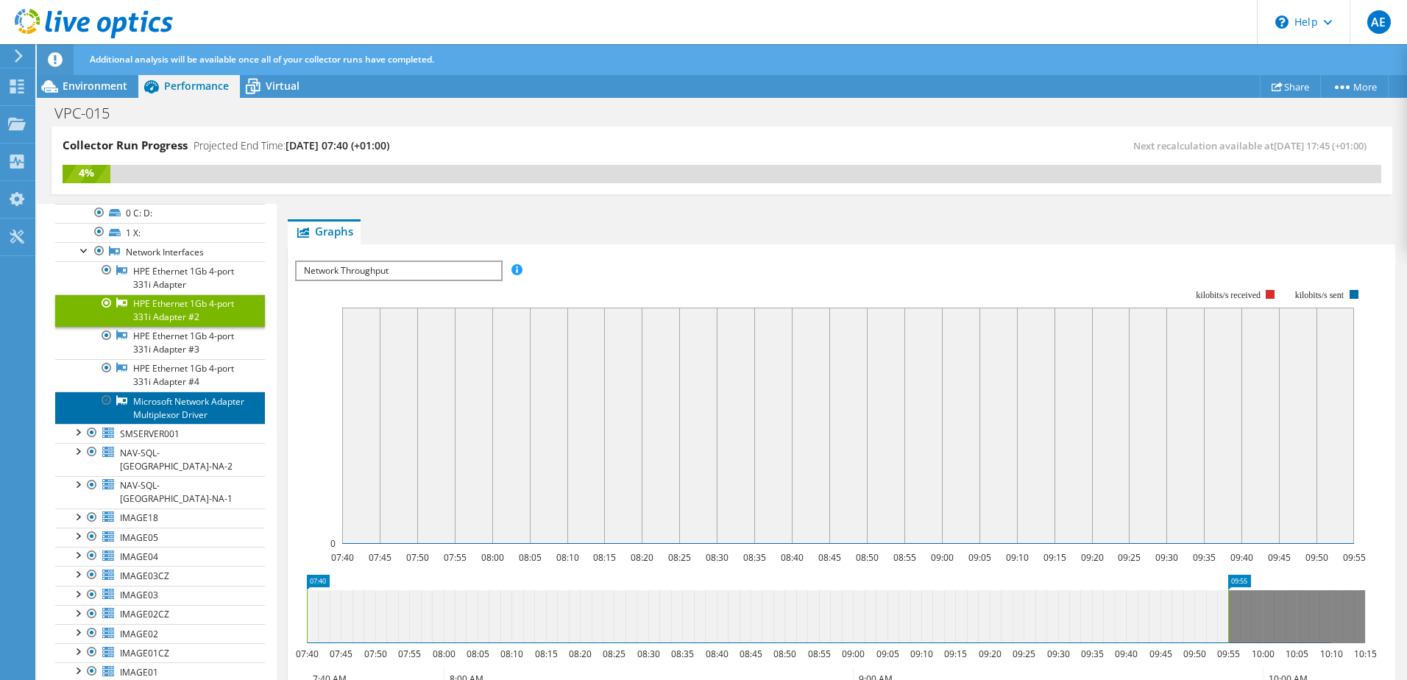
click at [146, 424] on link "Microsoft Network Adapter Multiplexor Driver" at bounding box center [160, 407] width 210 height 32
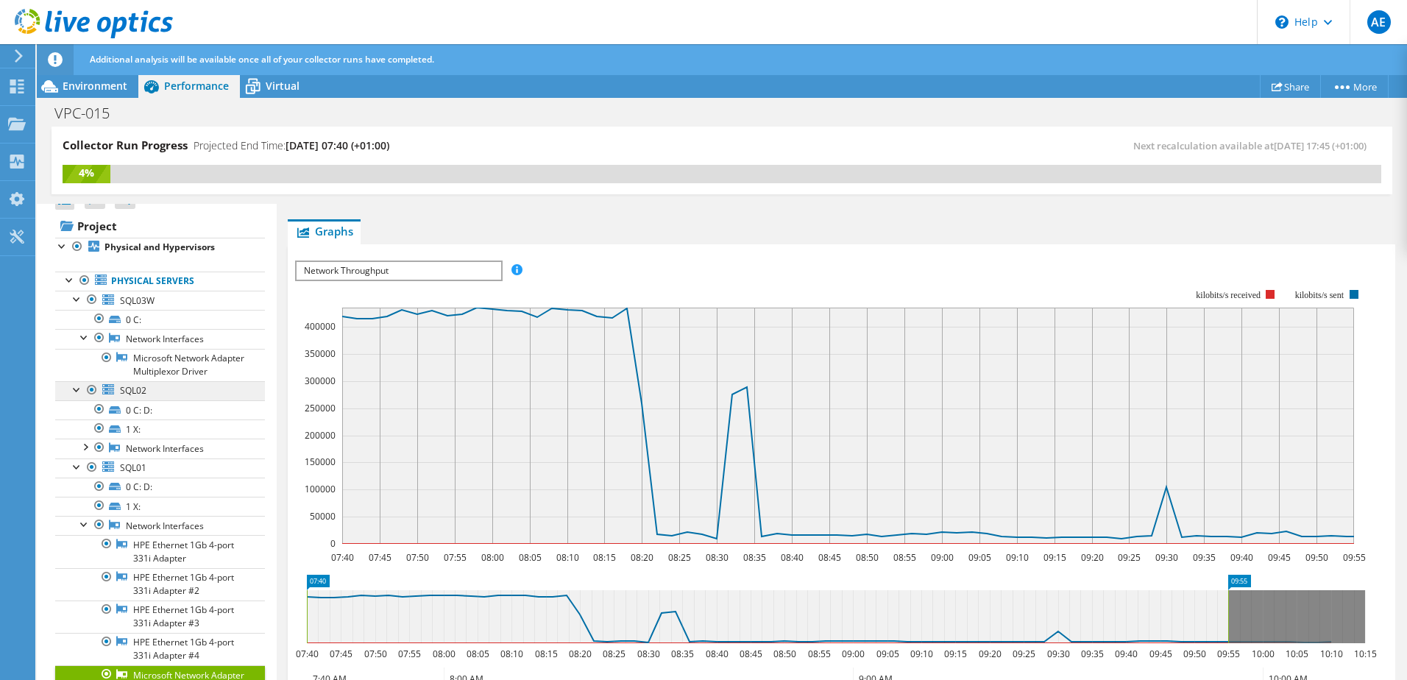
scroll to position [0, 0]
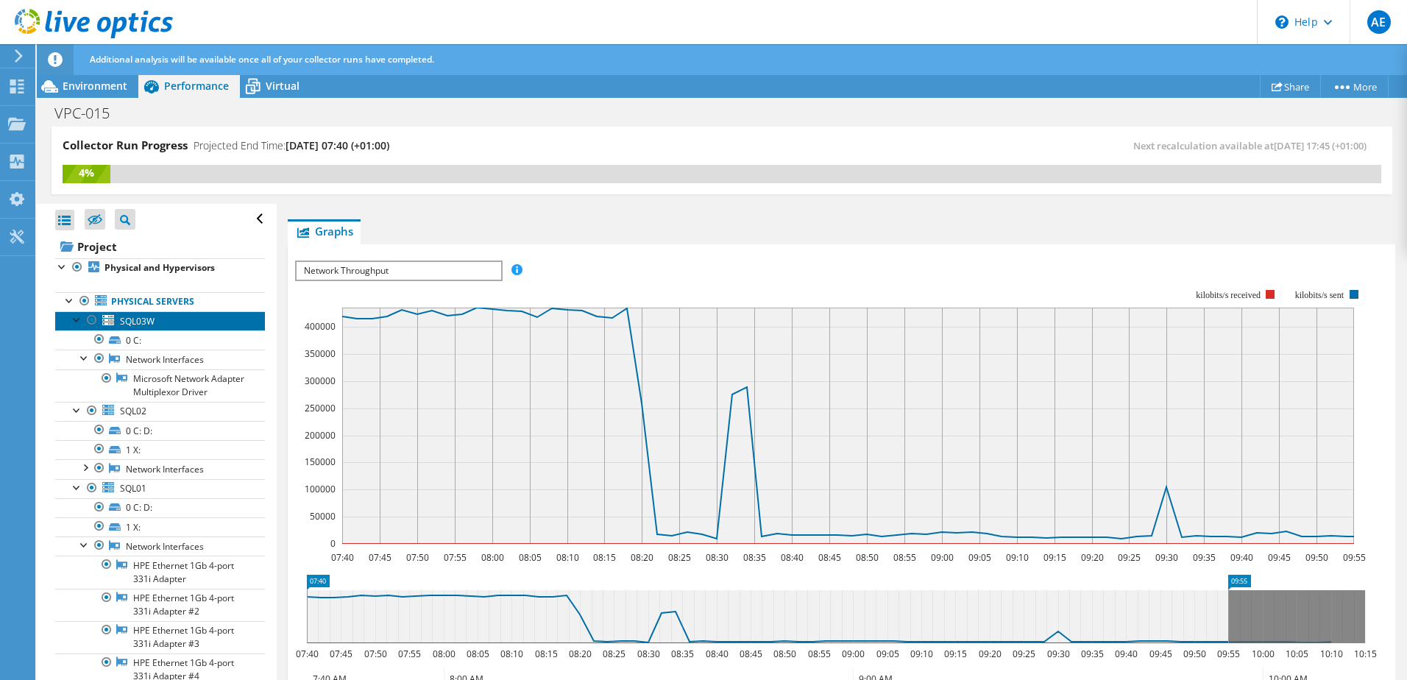
click at [122, 319] on span "SQL03W" at bounding box center [137, 321] width 35 height 13
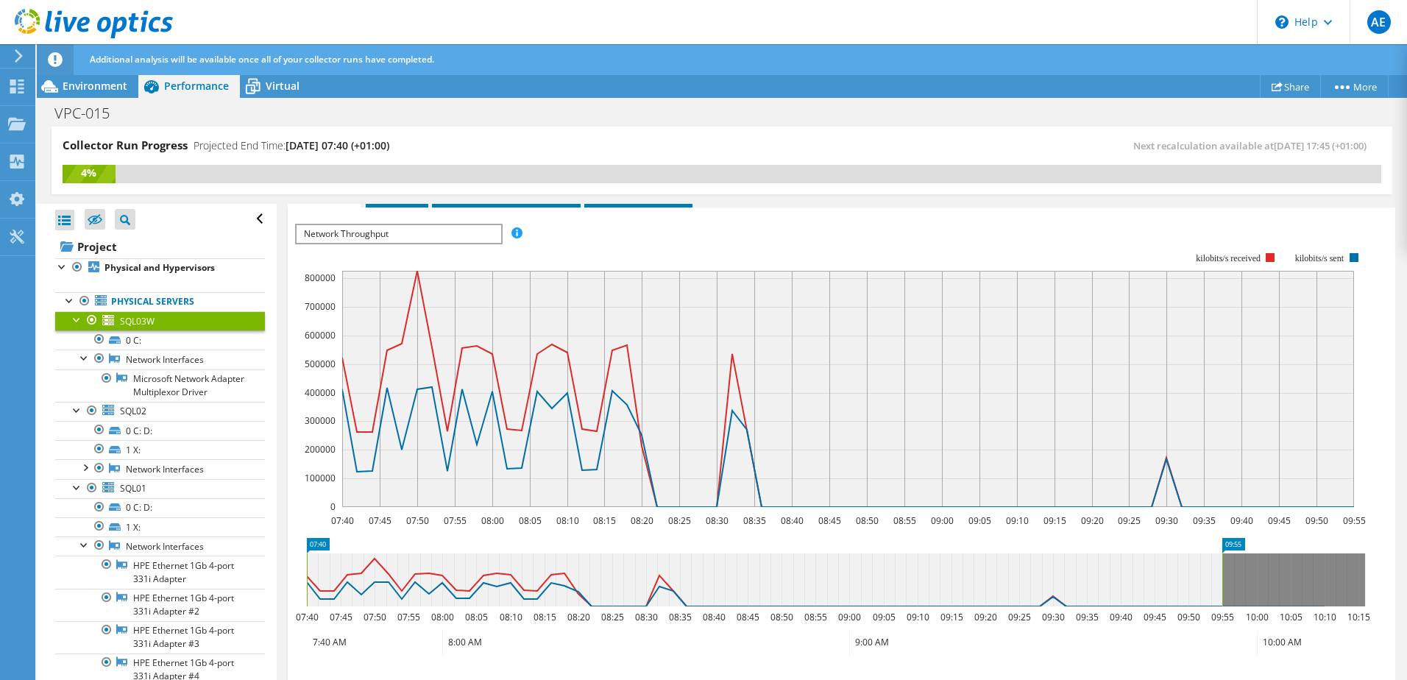
scroll to position [231, 0]
click at [165, 517] on link "0 C: D:" at bounding box center [160, 507] width 210 height 19
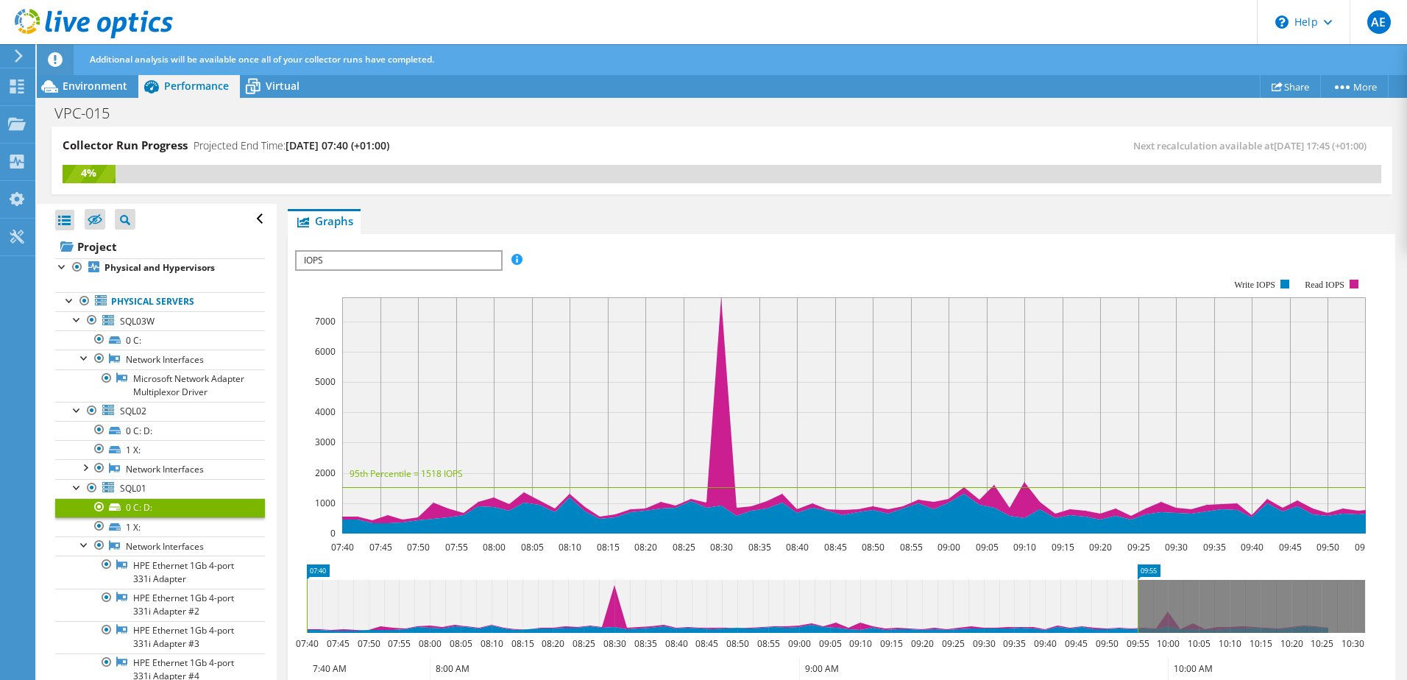
scroll to position [257, 0]
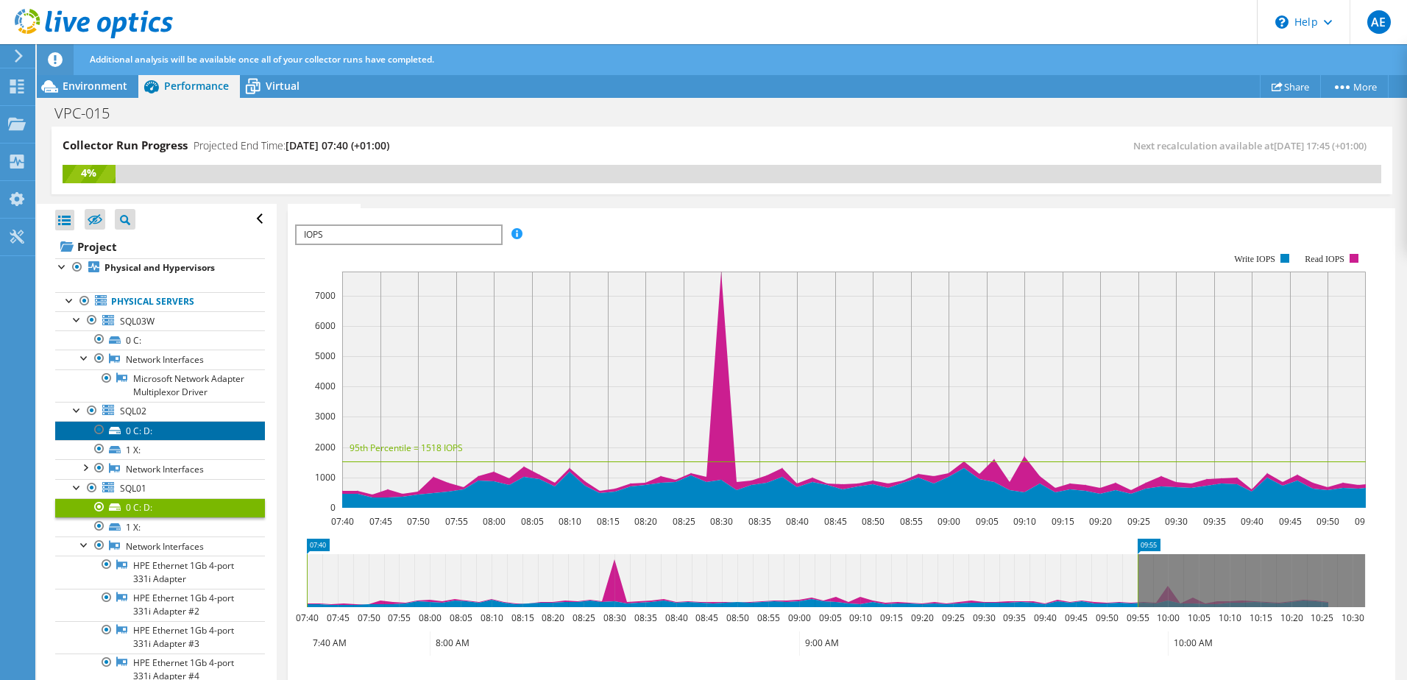
click at [166, 440] on link "0 C: D:" at bounding box center [160, 430] width 210 height 19
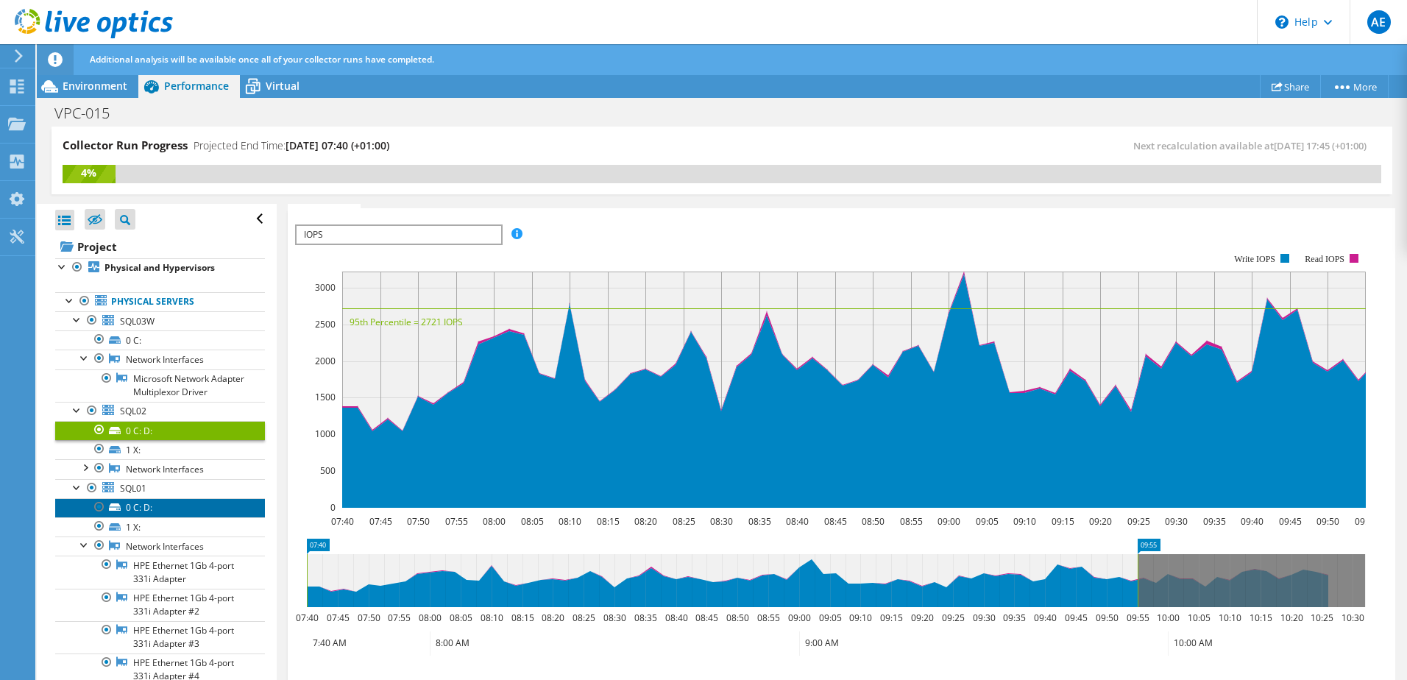
click at [149, 517] on link "0 C: D:" at bounding box center [160, 507] width 210 height 19
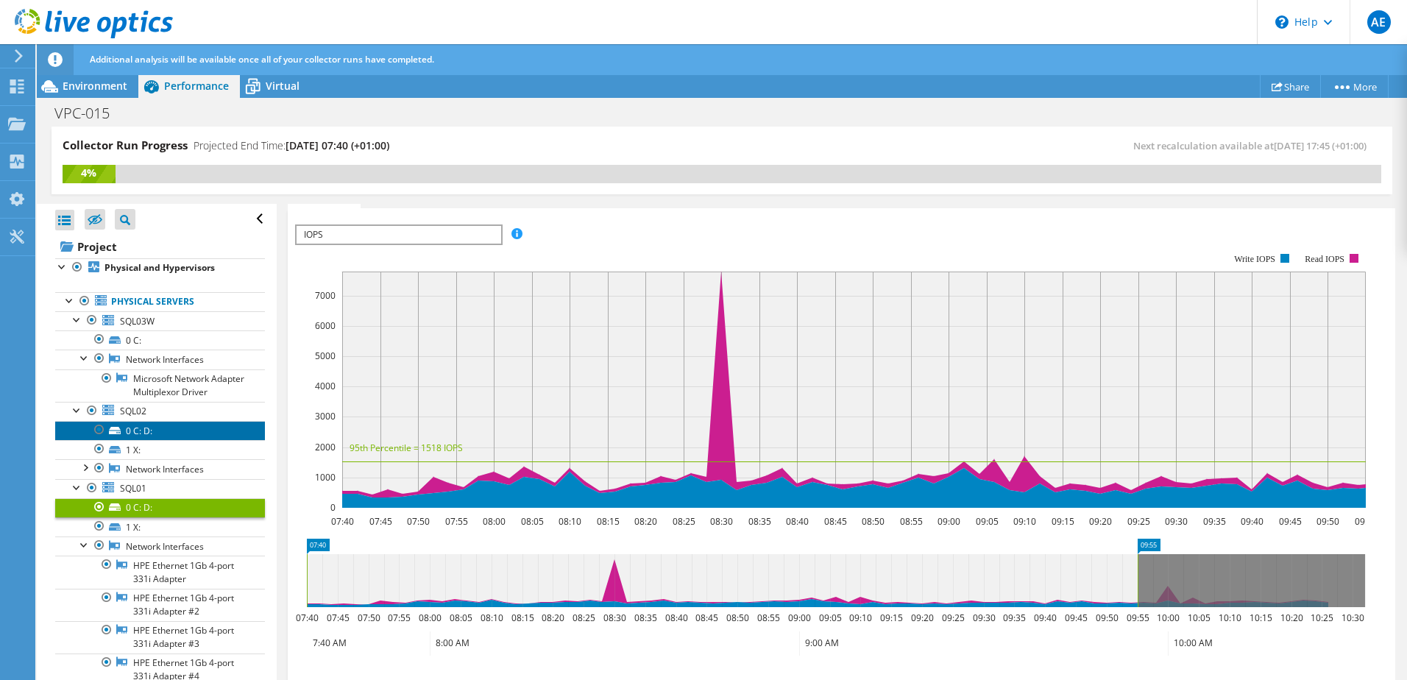
click at [152, 440] on link "0 C: D:" at bounding box center [160, 430] width 210 height 19
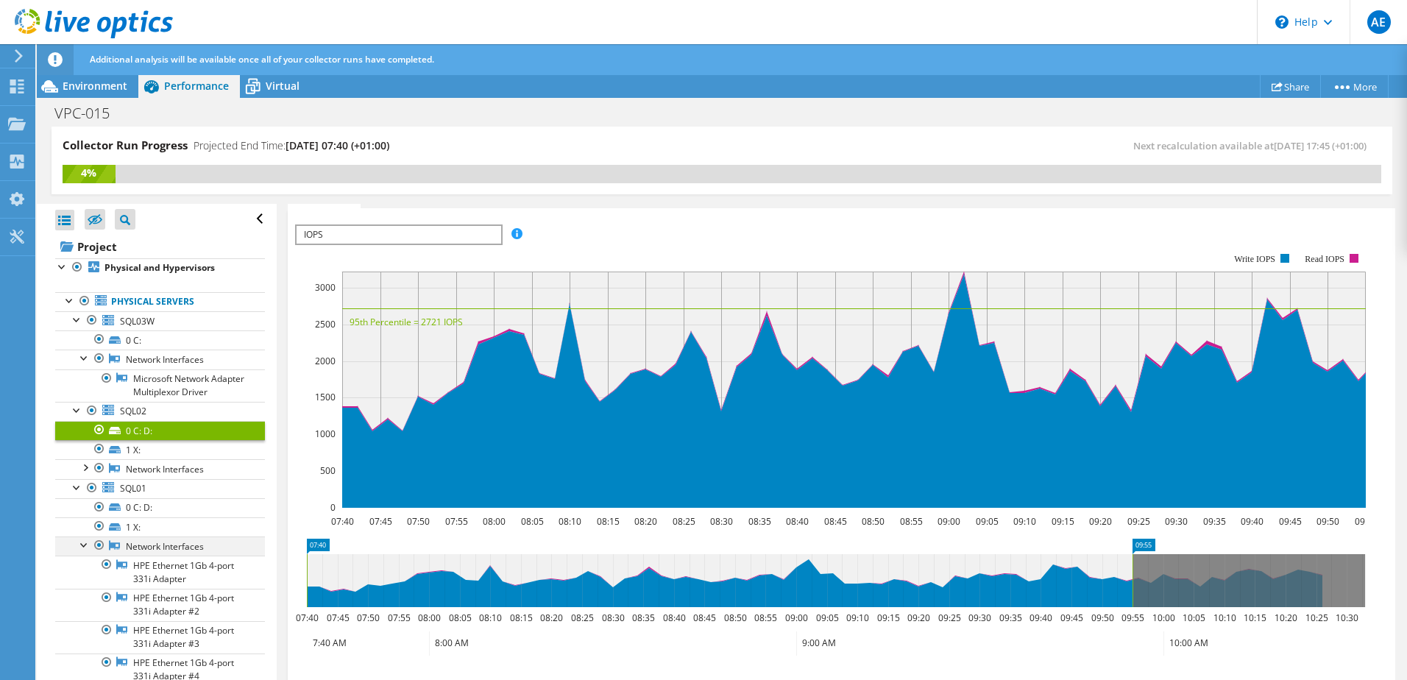
click at [85, 551] on div at bounding box center [84, 543] width 15 height 15
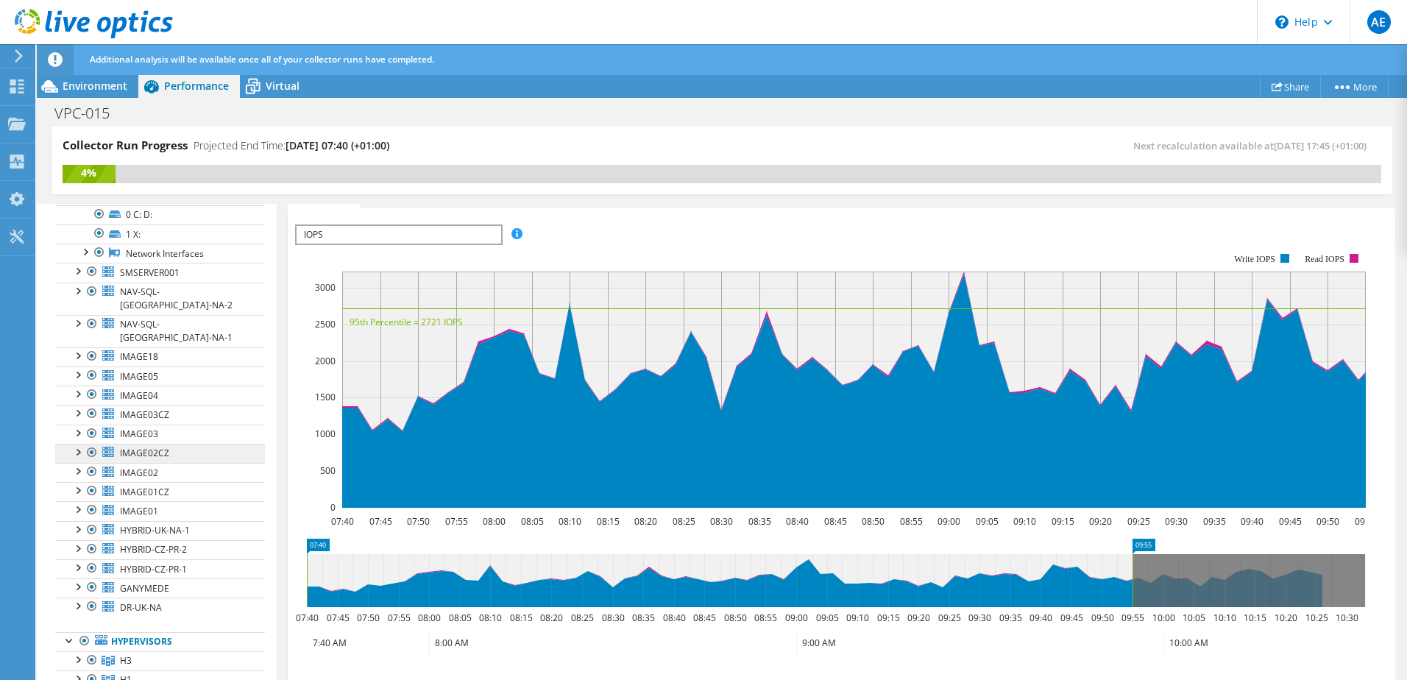
scroll to position [294, 0]
click at [130, 503] on span "IMAGE01" at bounding box center [139, 509] width 38 height 13
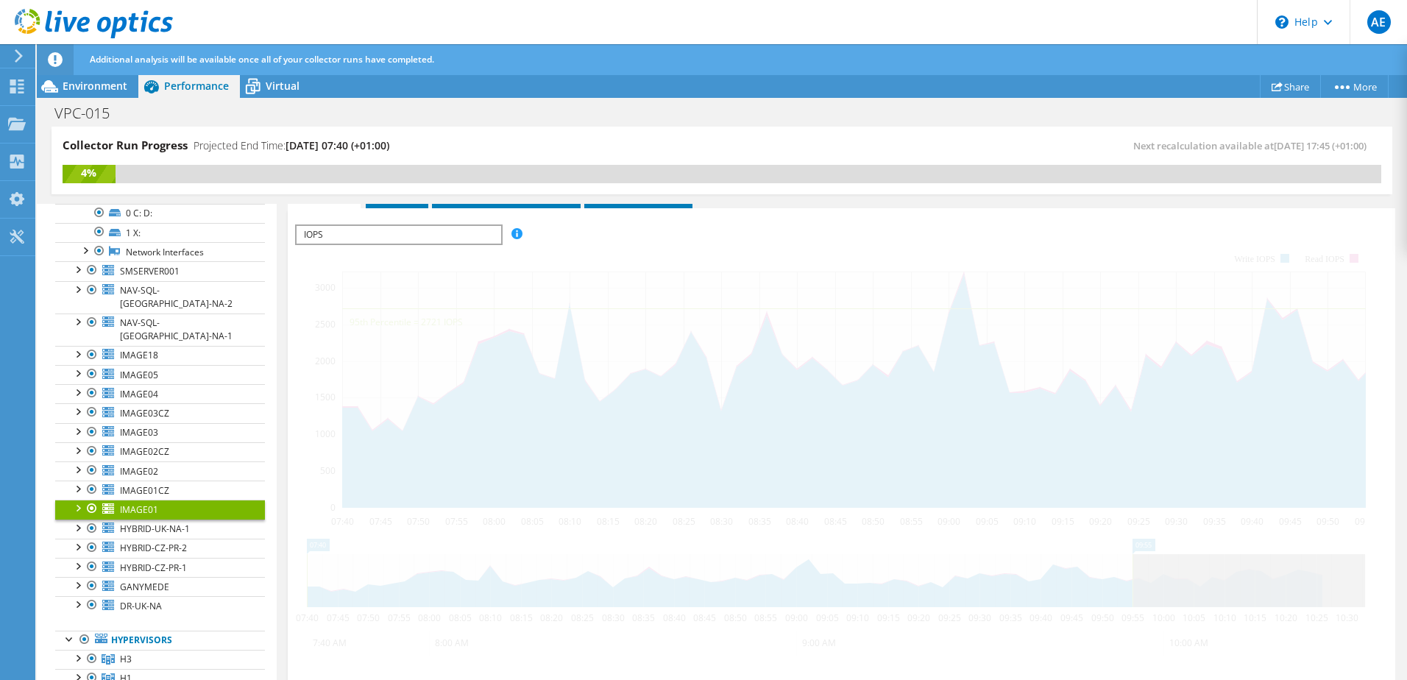
scroll to position [231, 0]
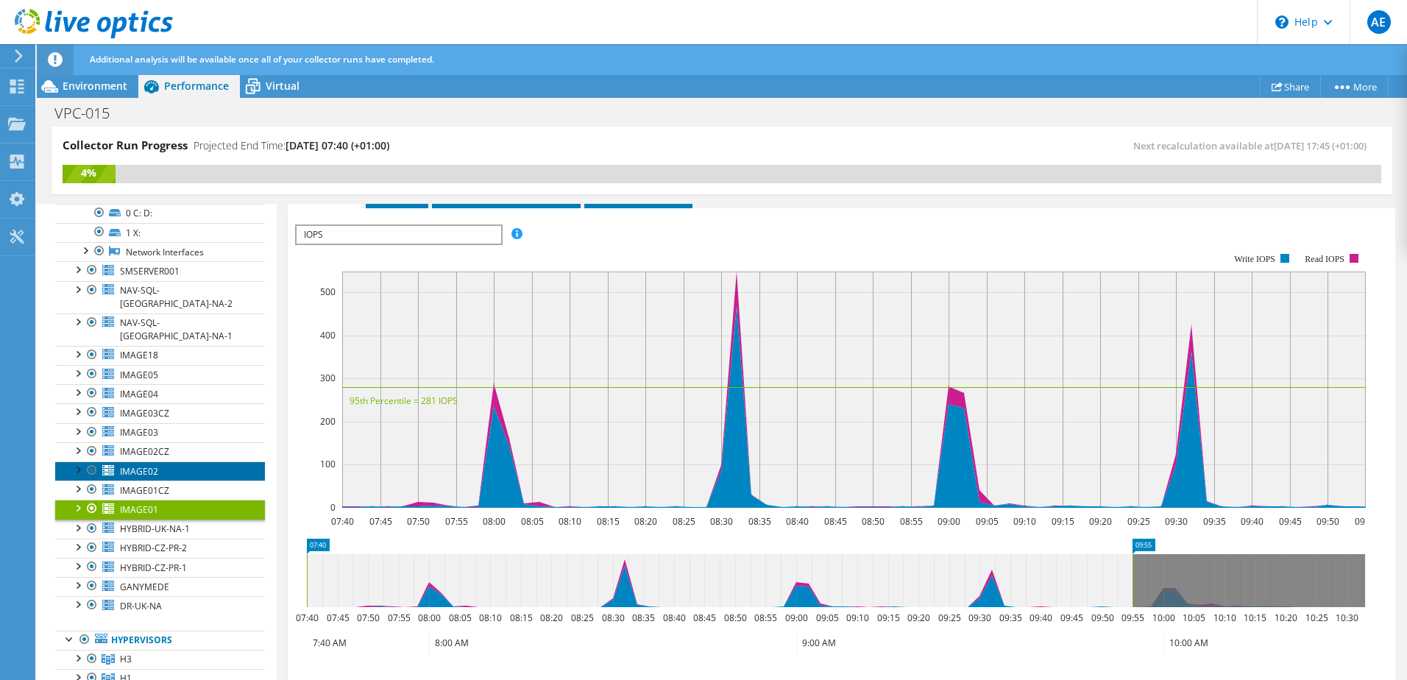
click at [143, 465] on span "IMAGE02" at bounding box center [139, 471] width 38 height 13
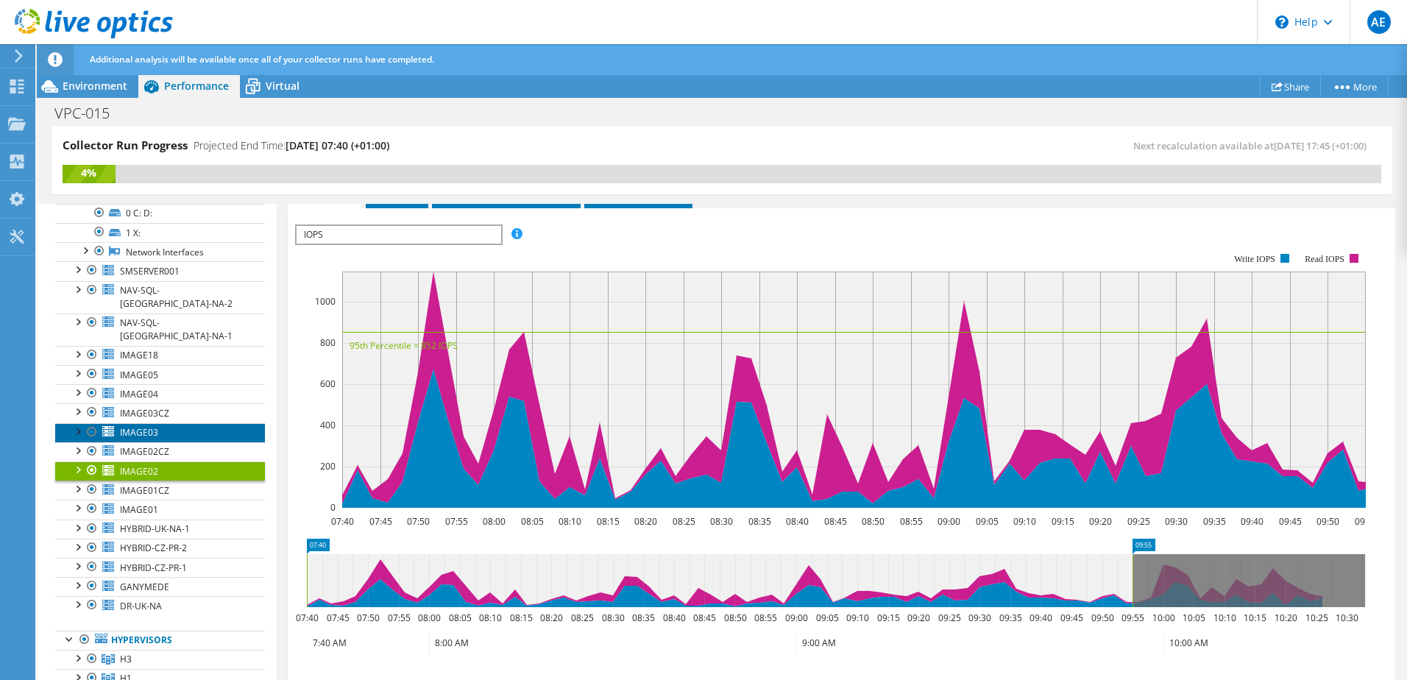
click at [144, 426] on span "IMAGE03" at bounding box center [139, 432] width 38 height 13
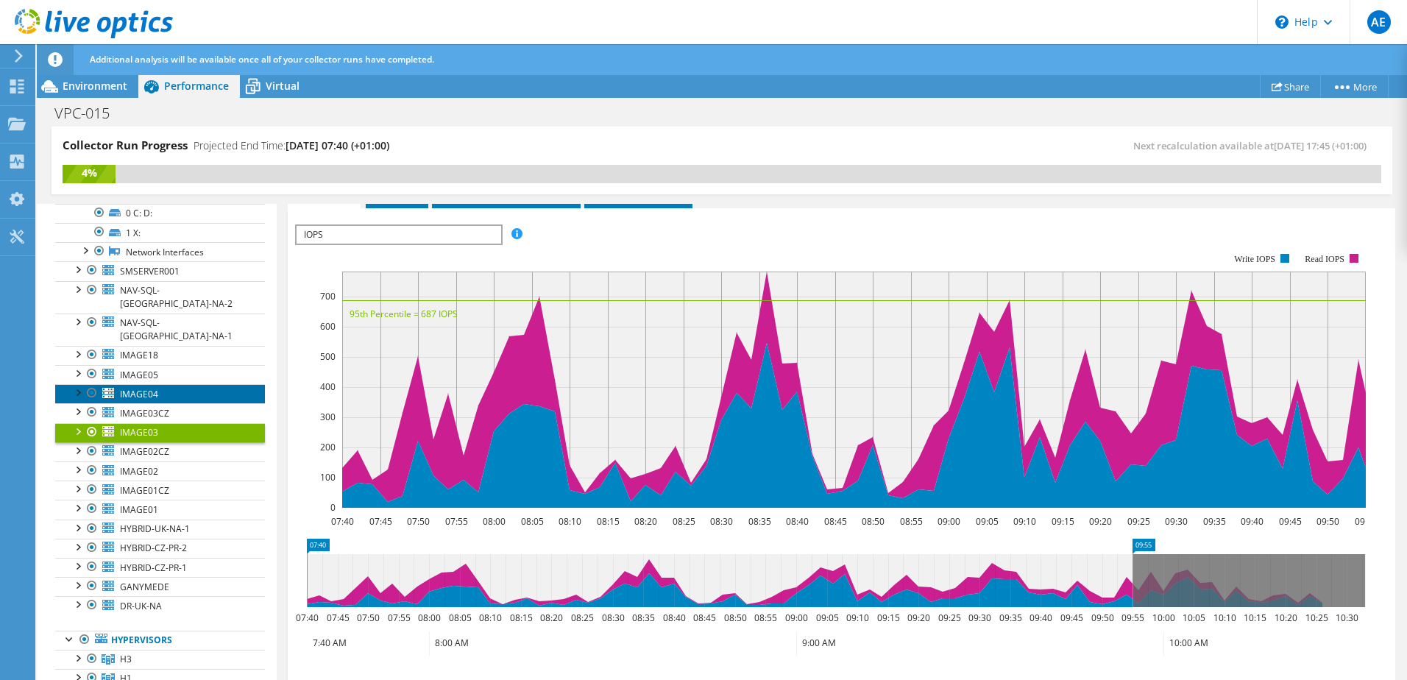
click at [145, 388] on span "IMAGE04" at bounding box center [139, 394] width 38 height 13
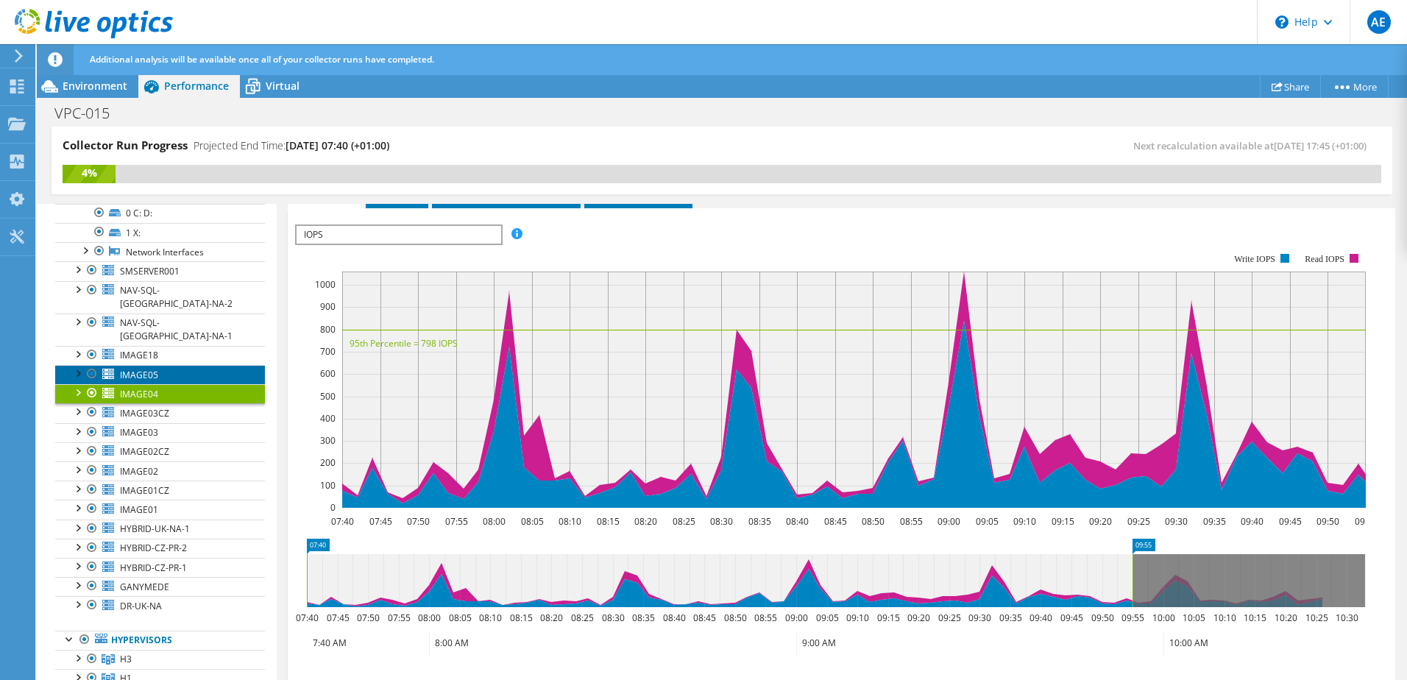
click at [141, 369] on span "IMAGE05" at bounding box center [139, 375] width 38 height 13
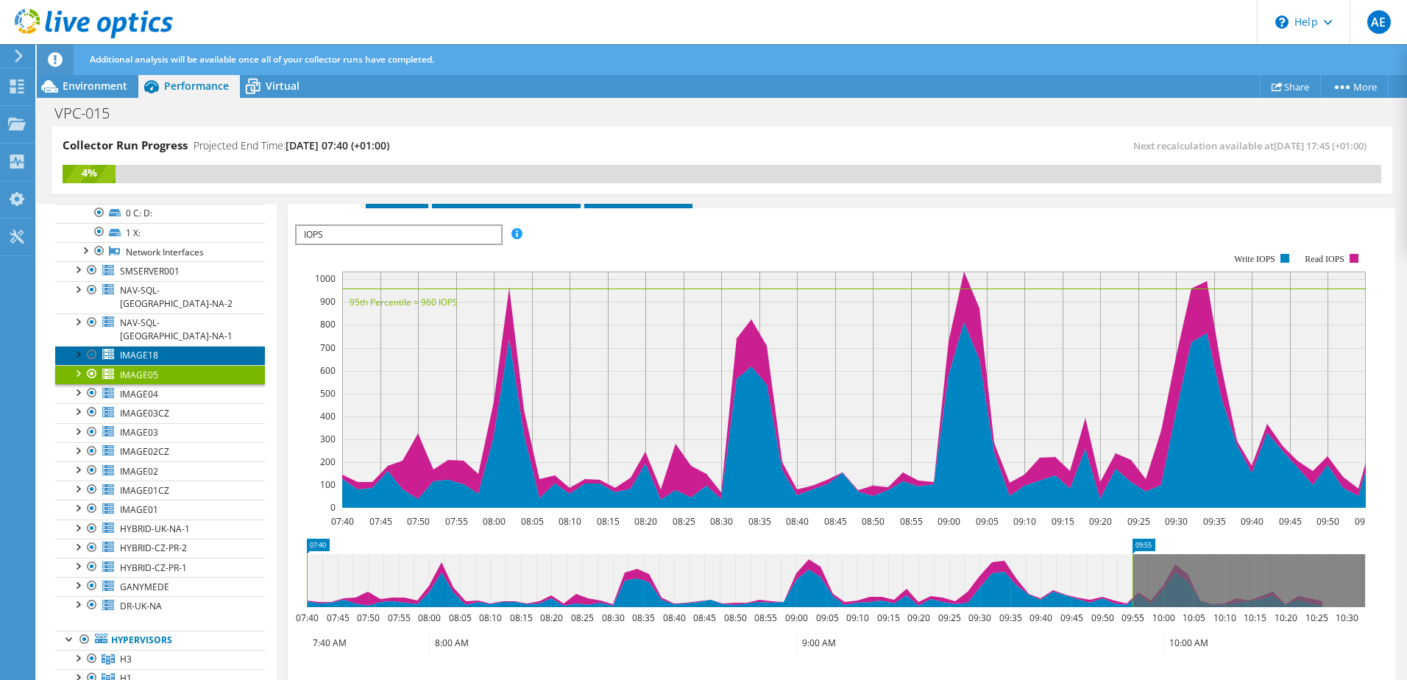
click at [136, 349] on span "IMAGE18" at bounding box center [139, 355] width 38 height 13
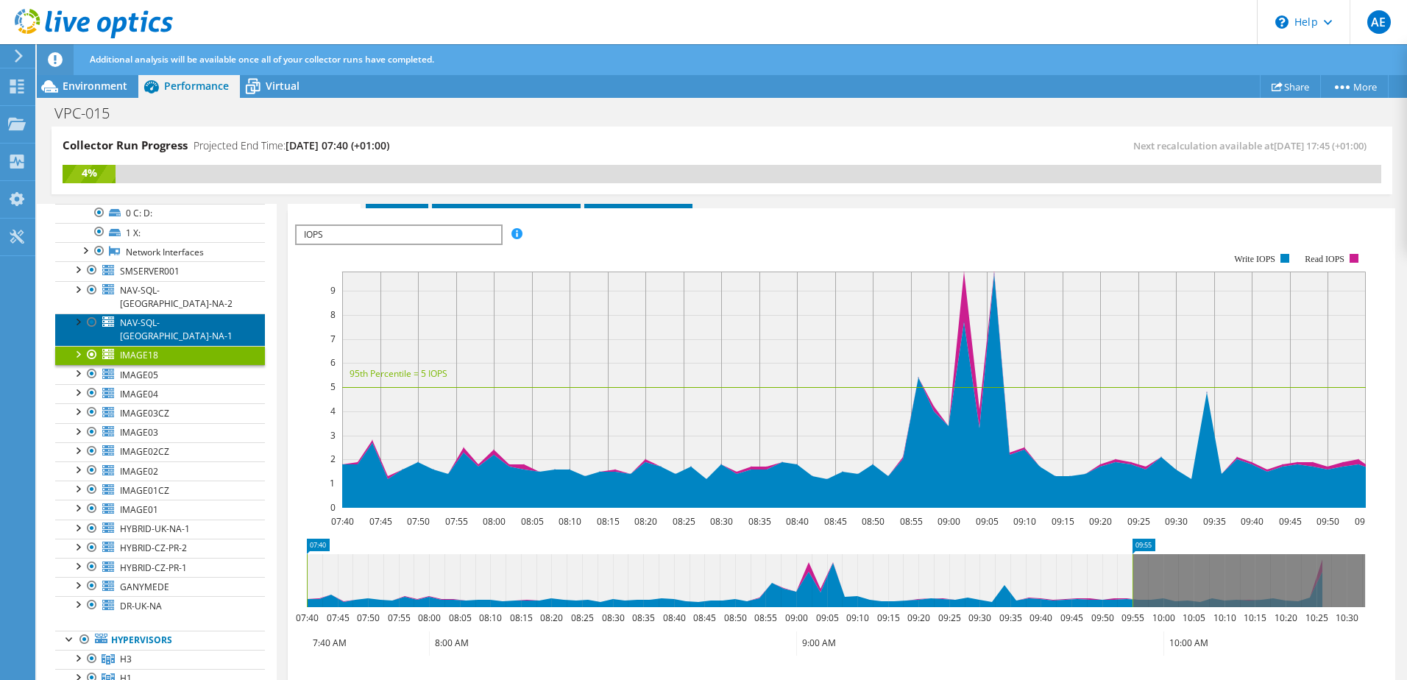
click at [133, 321] on span "NAV-SQL-[GEOGRAPHIC_DATA]-NA-1" at bounding box center [176, 329] width 113 height 26
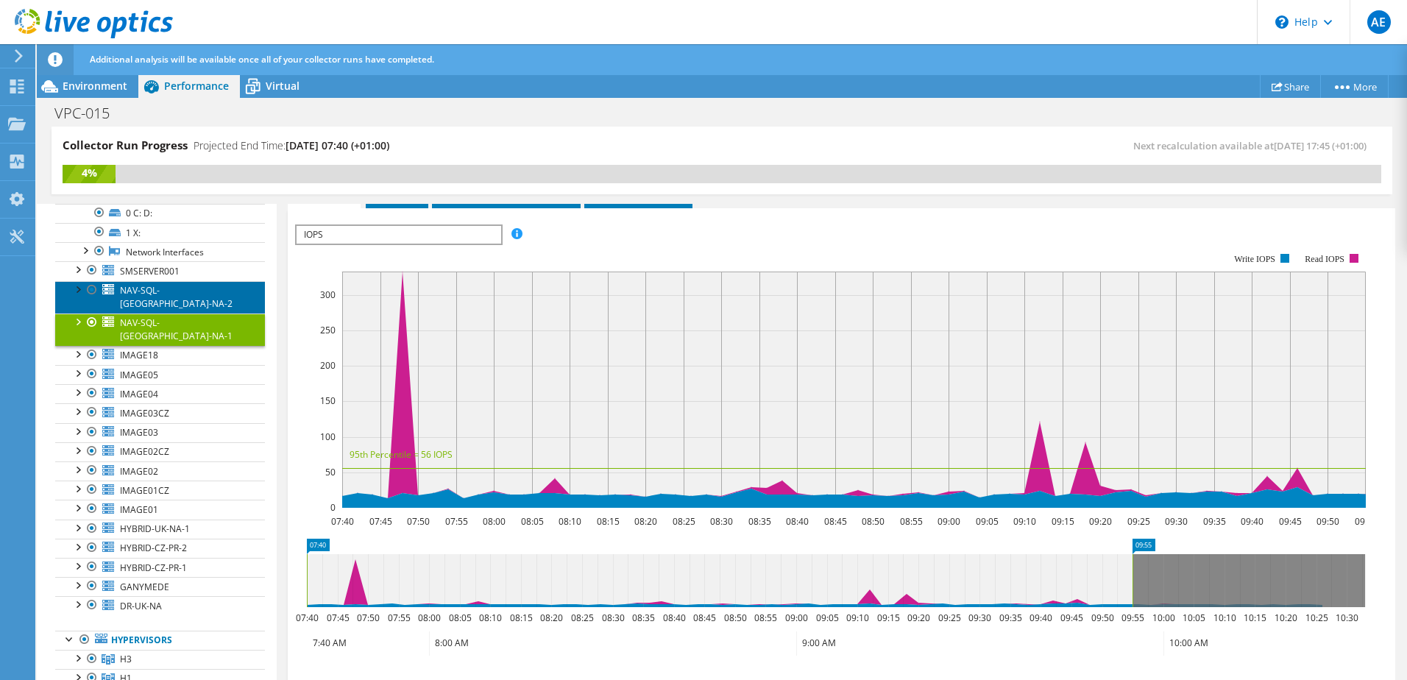
click at [144, 310] on span "NAV-SQL-[GEOGRAPHIC_DATA]-NA-2" at bounding box center [176, 297] width 113 height 26
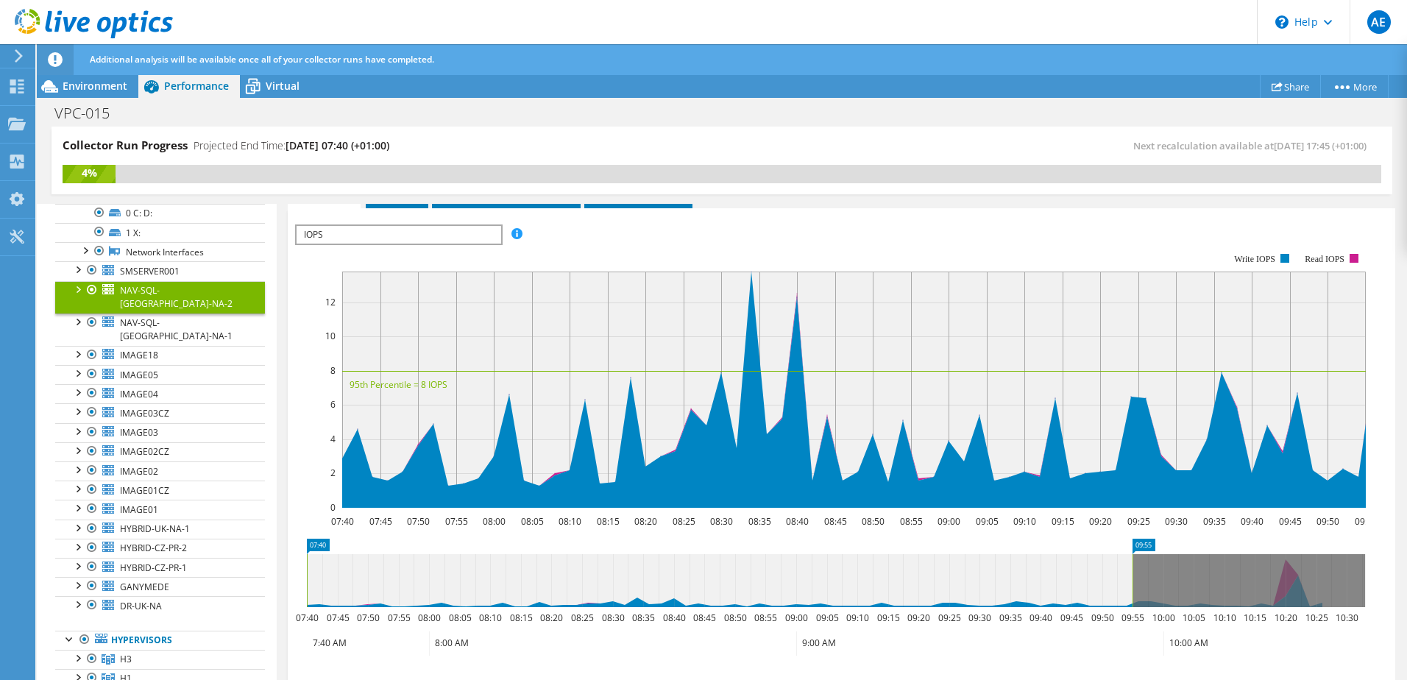
click at [360, 222] on div "IOPS Disk Throughput IO Size Latency Queue Depth CPU Percentage Memory Page Fau…" at bounding box center [841, 472] width 1093 height 510
click at [354, 229] on span "IOPS" at bounding box center [399, 235] width 204 height 18
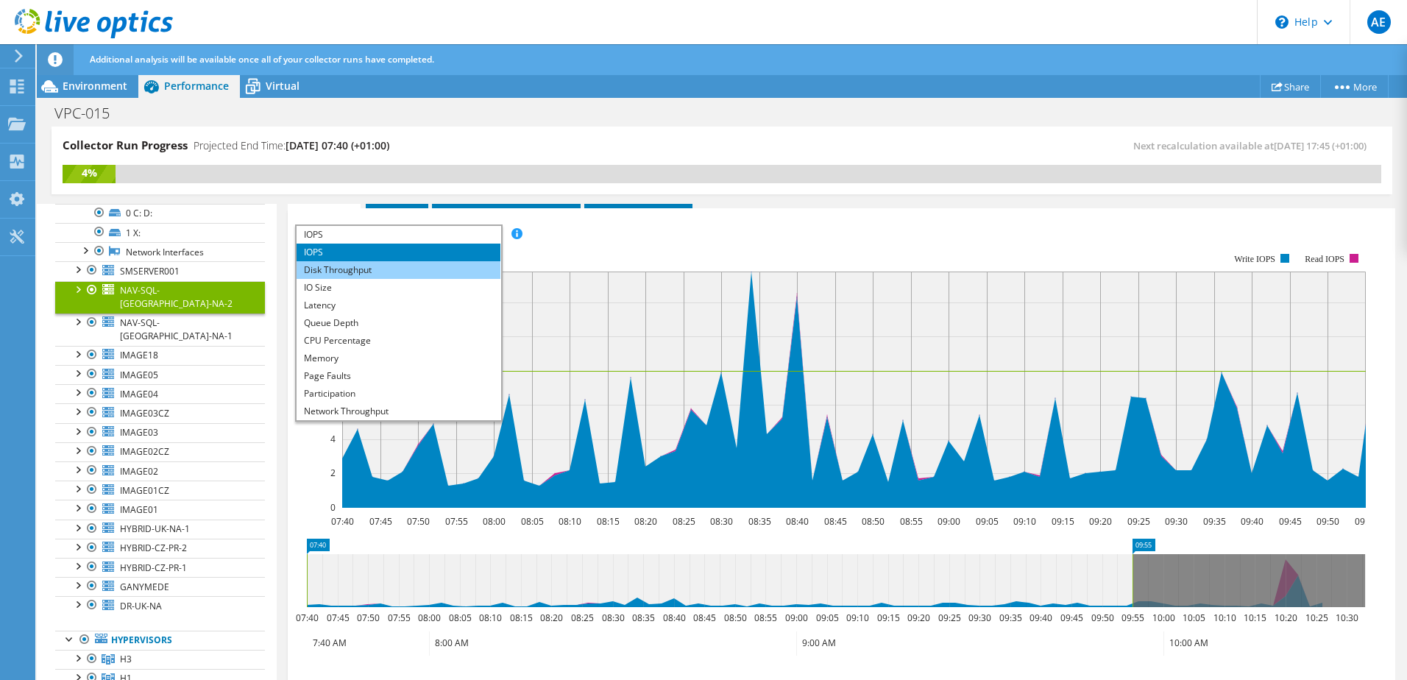
click at [350, 264] on li "Disk Throughput" at bounding box center [399, 270] width 204 height 18
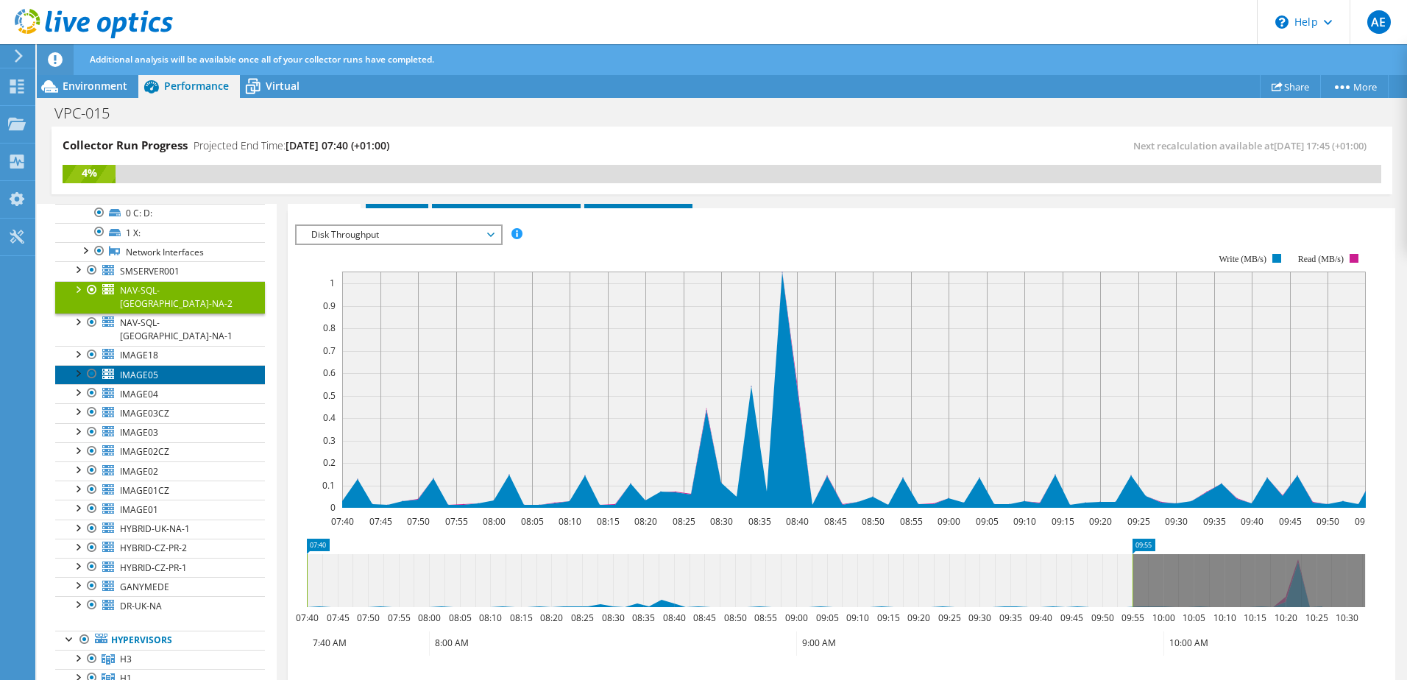
click at [143, 369] on span "IMAGE05" at bounding box center [139, 375] width 38 height 13
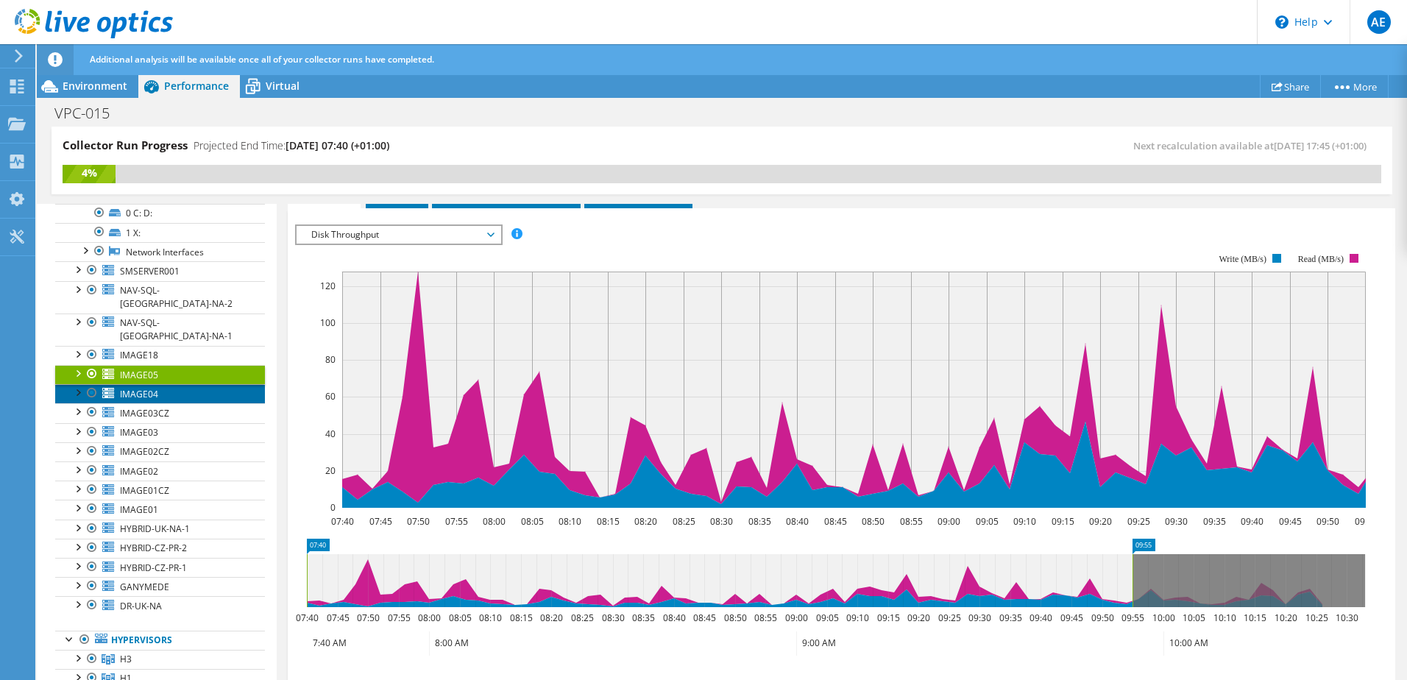
click at [140, 384] on link "IMAGE04" at bounding box center [160, 393] width 210 height 19
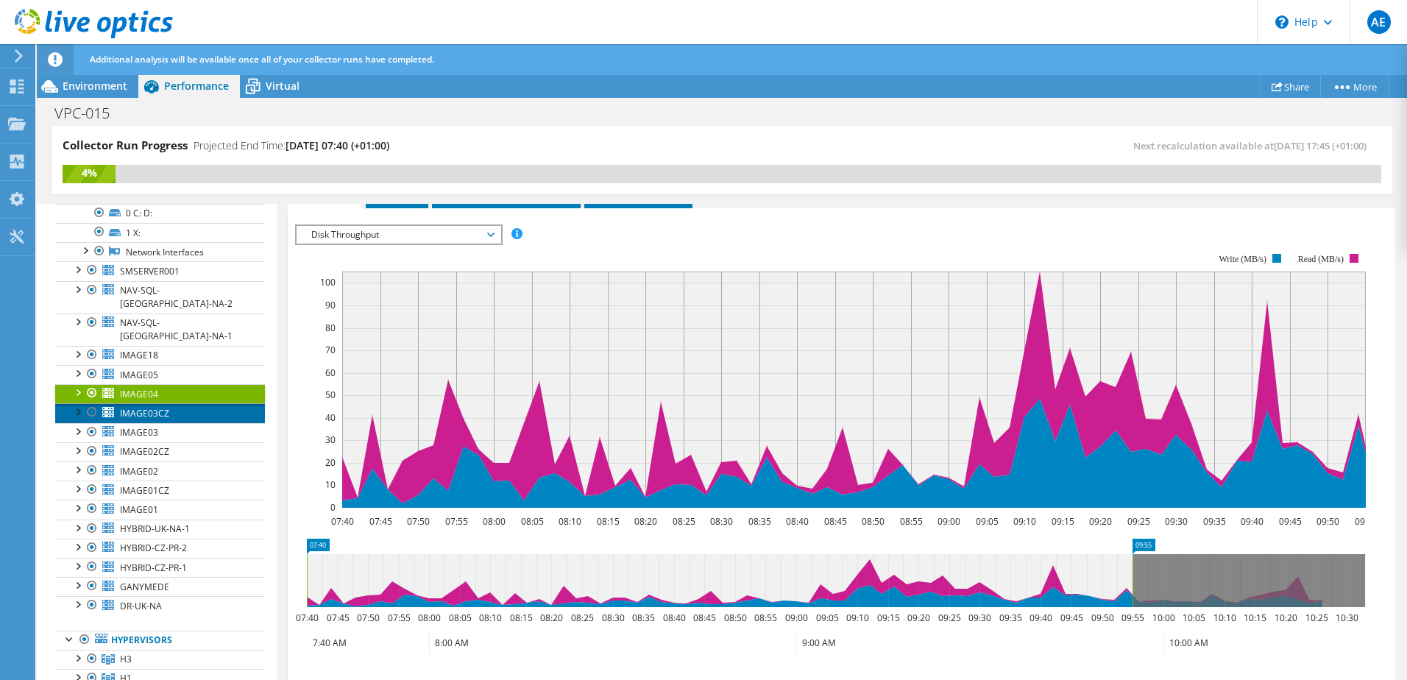
click at [141, 407] on span "IMAGE03CZ" at bounding box center [144, 413] width 49 height 13
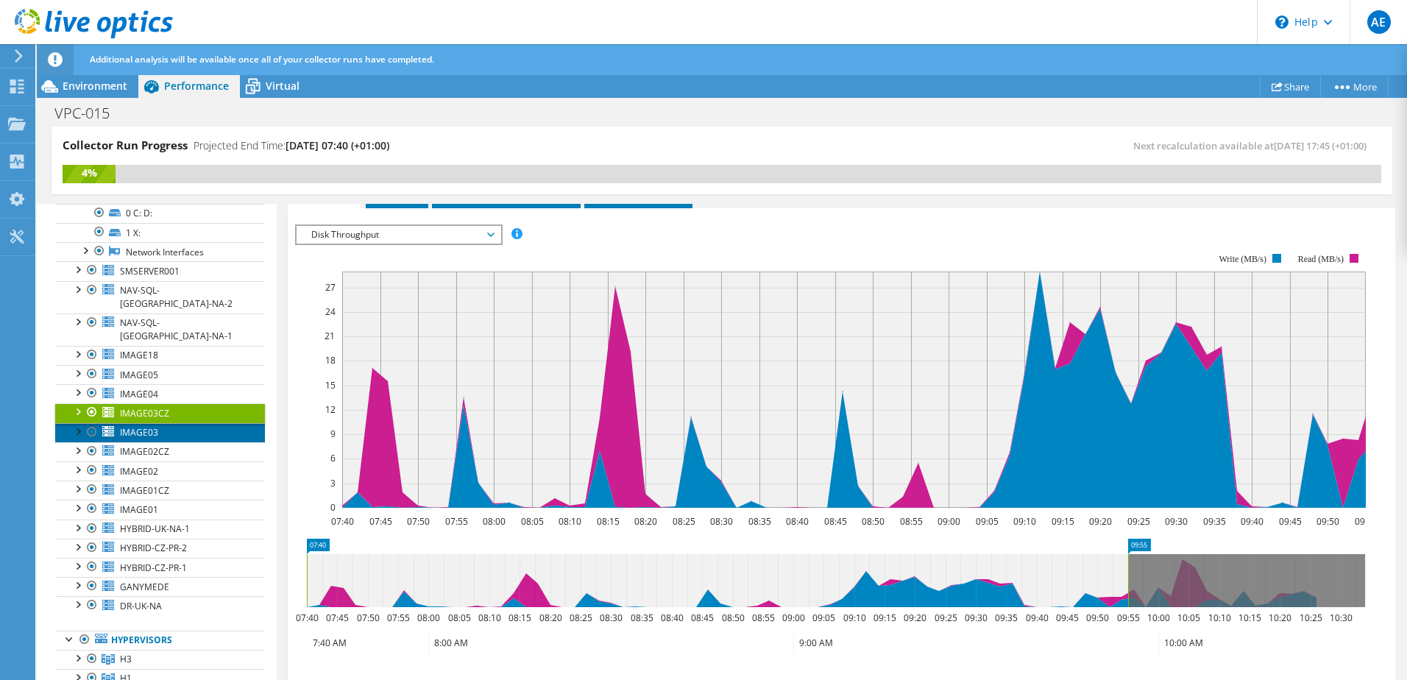
click at [130, 426] on span "IMAGE03" at bounding box center [139, 432] width 38 height 13
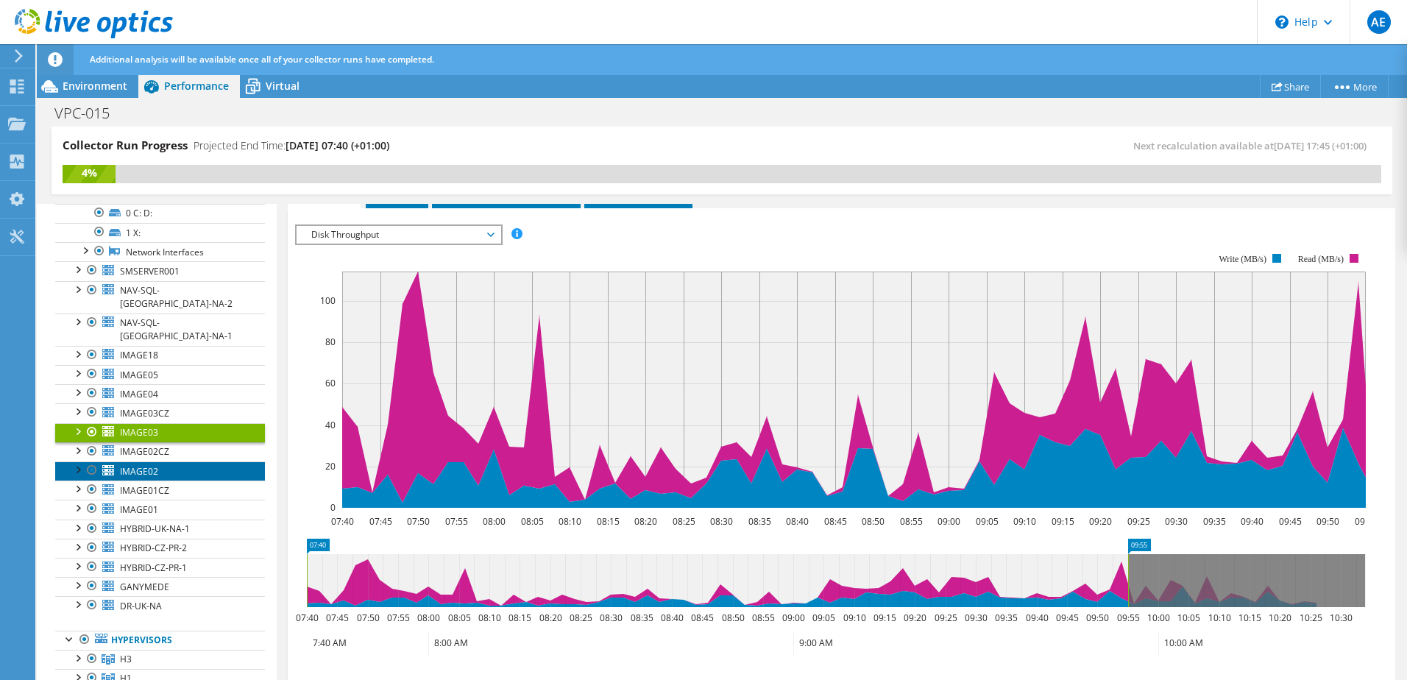
click at [146, 465] on span "IMAGE02" at bounding box center [139, 471] width 38 height 13
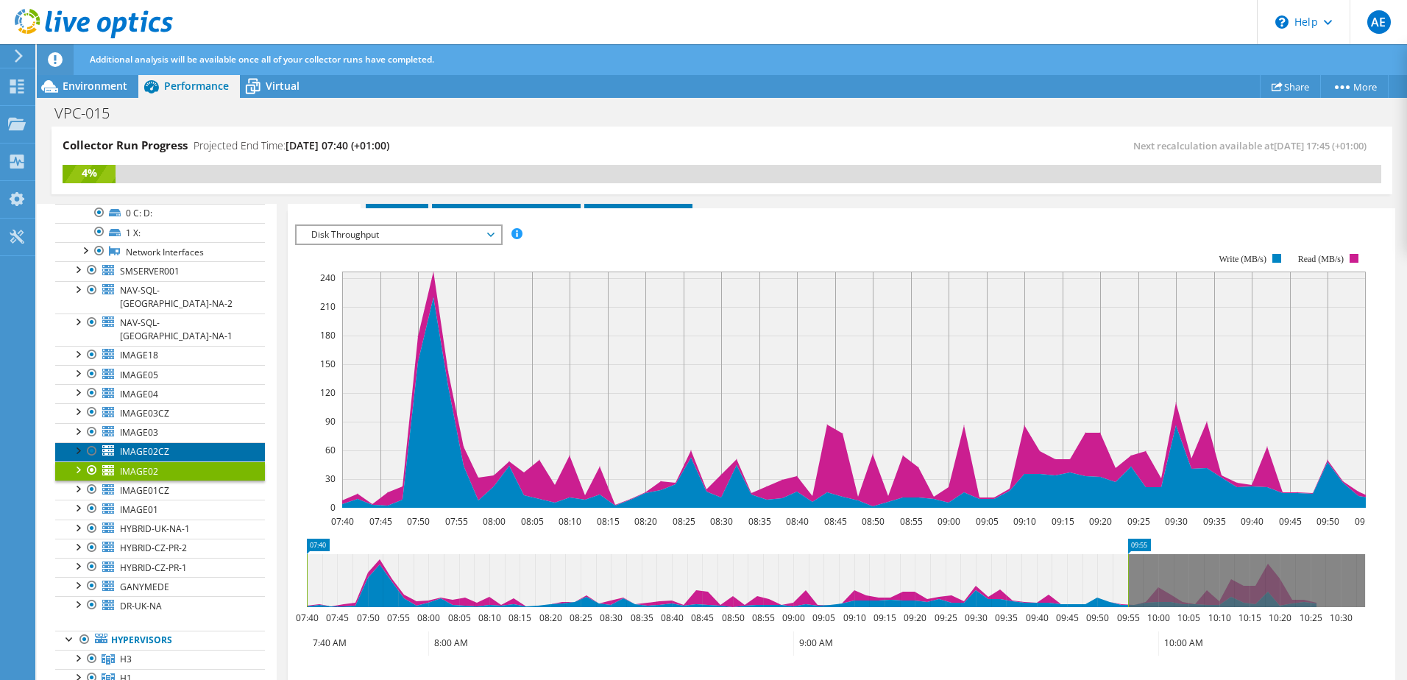
click at [145, 447] on link "IMAGE02CZ" at bounding box center [160, 451] width 210 height 19
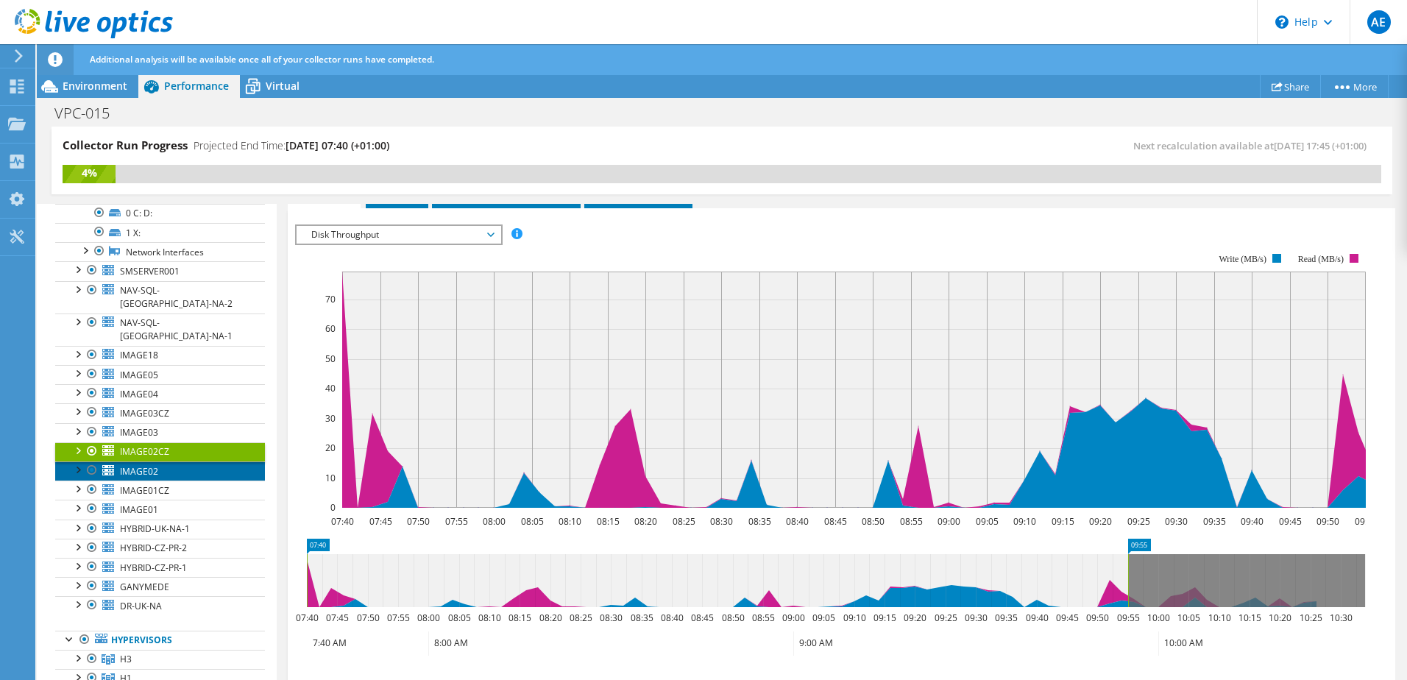
click at [144, 465] on span "IMAGE02" at bounding box center [139, 471] width 38 height 13
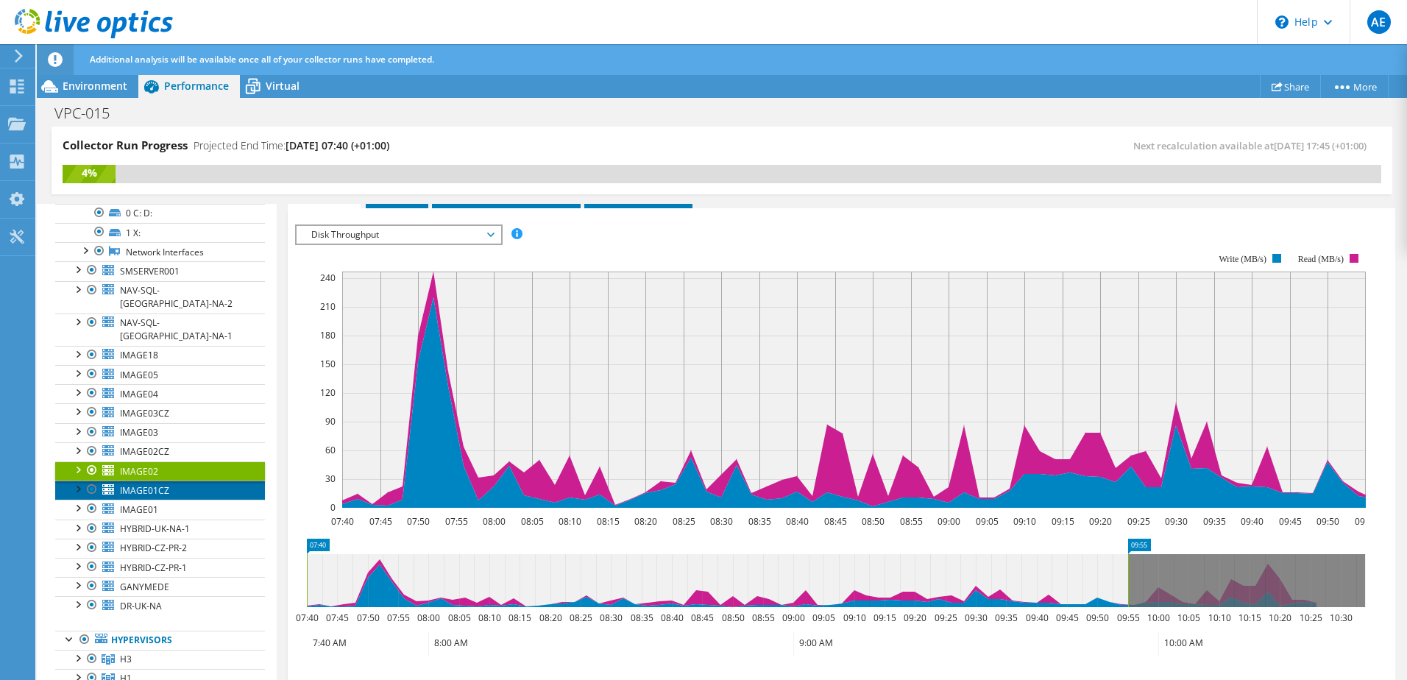
click at [142, 484] on span "IMAGE01CZ" at bounding box center [144, 490] width 49 height 13
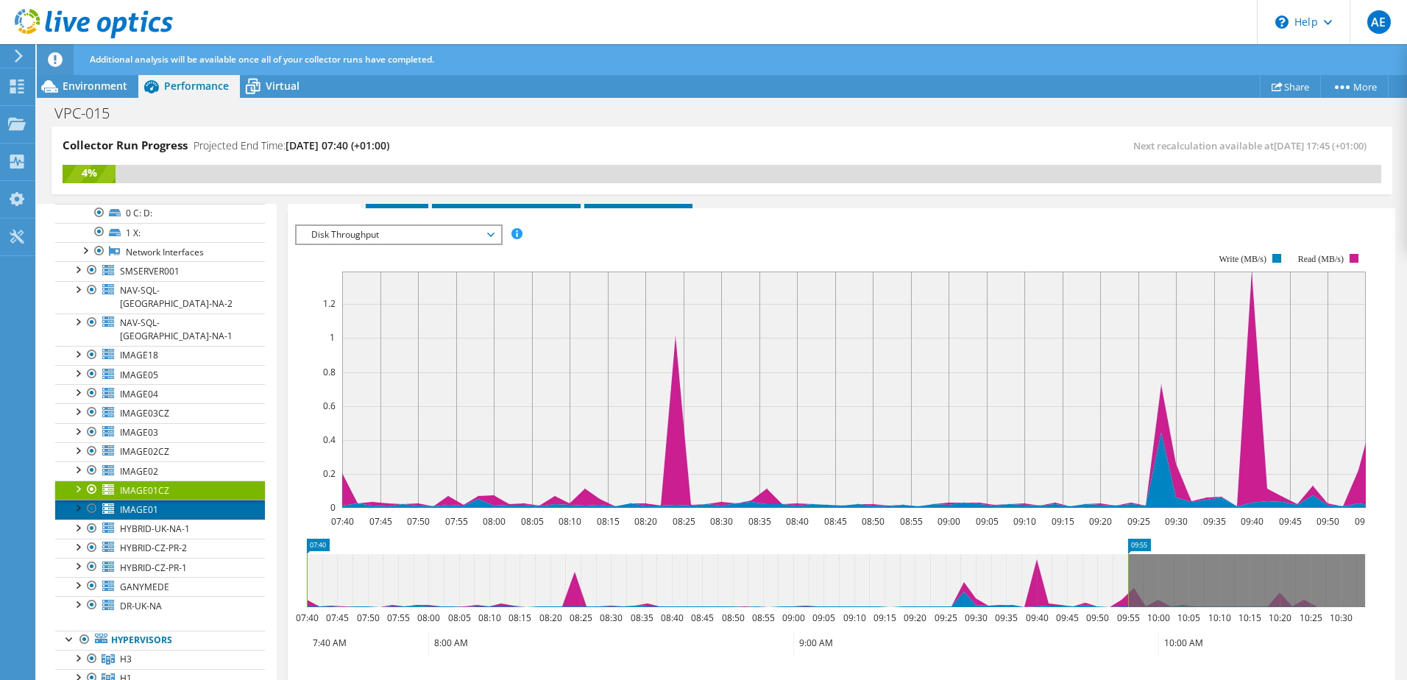
click at [141, 503] on span "IMAGE01" at bounding box center [139, 509] width 38 height 13
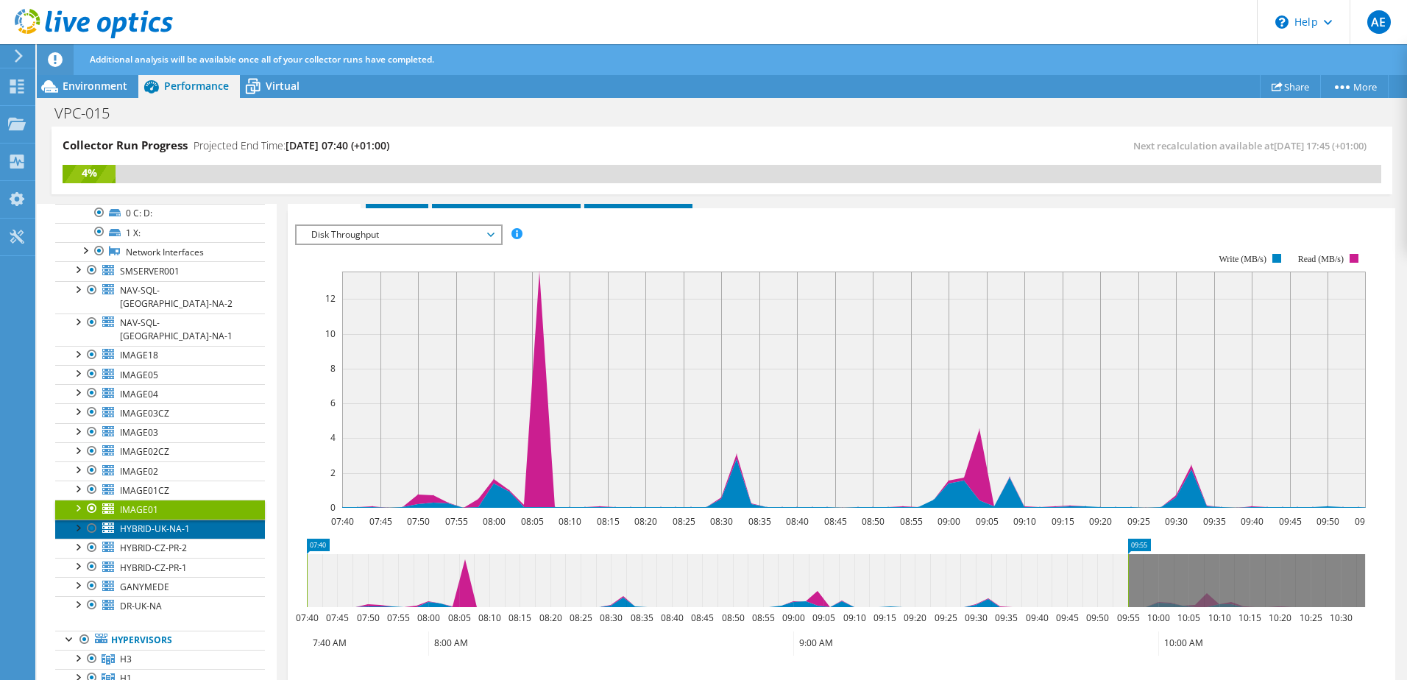
click at [134, 522] on span "HYBRID-UK-NA-1" at bounding box center [155, 528] width 70 height 13
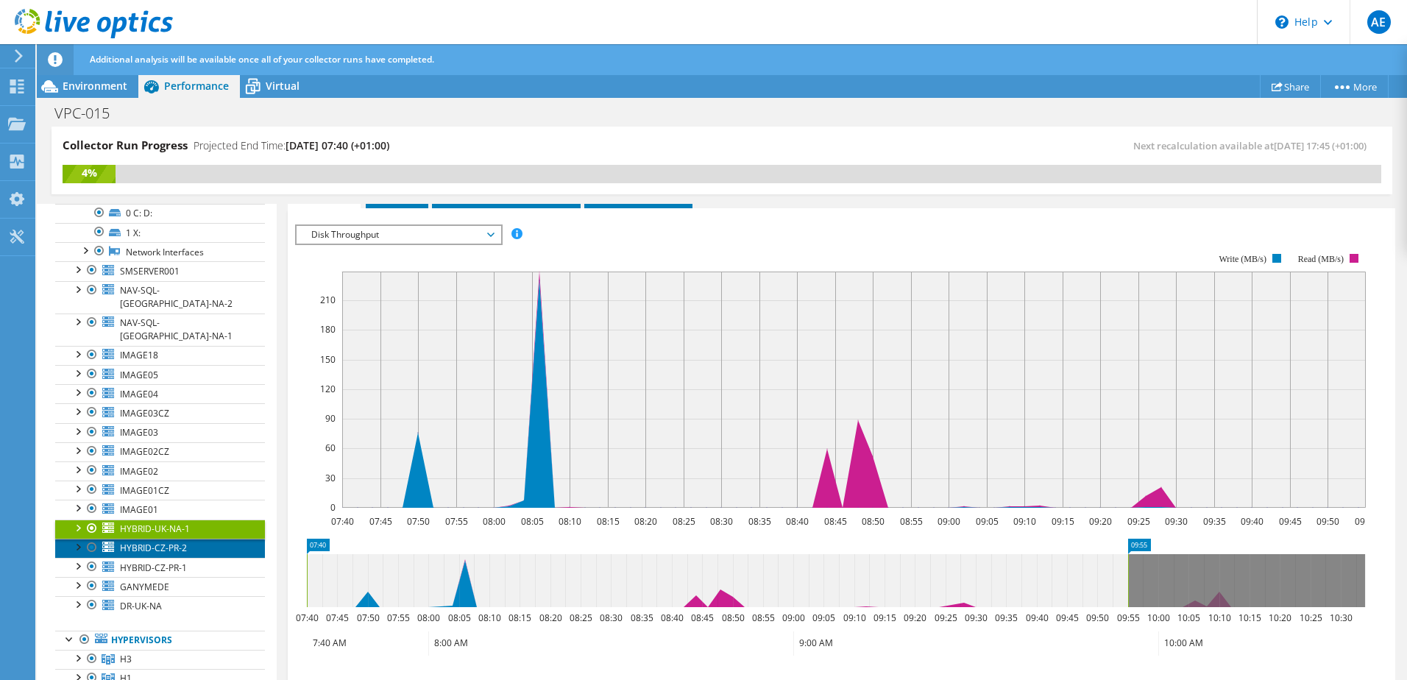
click at [135, 542] on span "HYBRID-CZ-PR-2" at bounding box center [153, 548] width 67 height 13
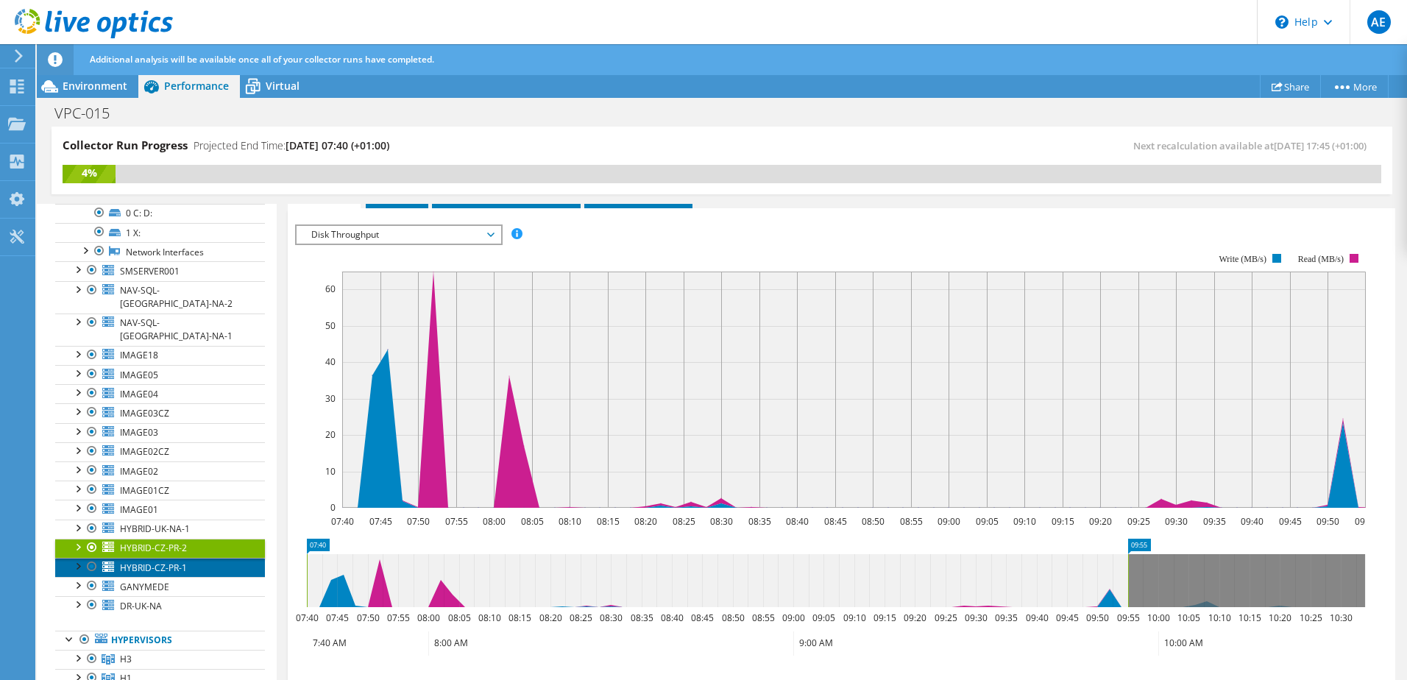
click at [130, 561] on span "HYBRID-CZ-PR-1" at bounding box center [153, 567] width 67 height 13
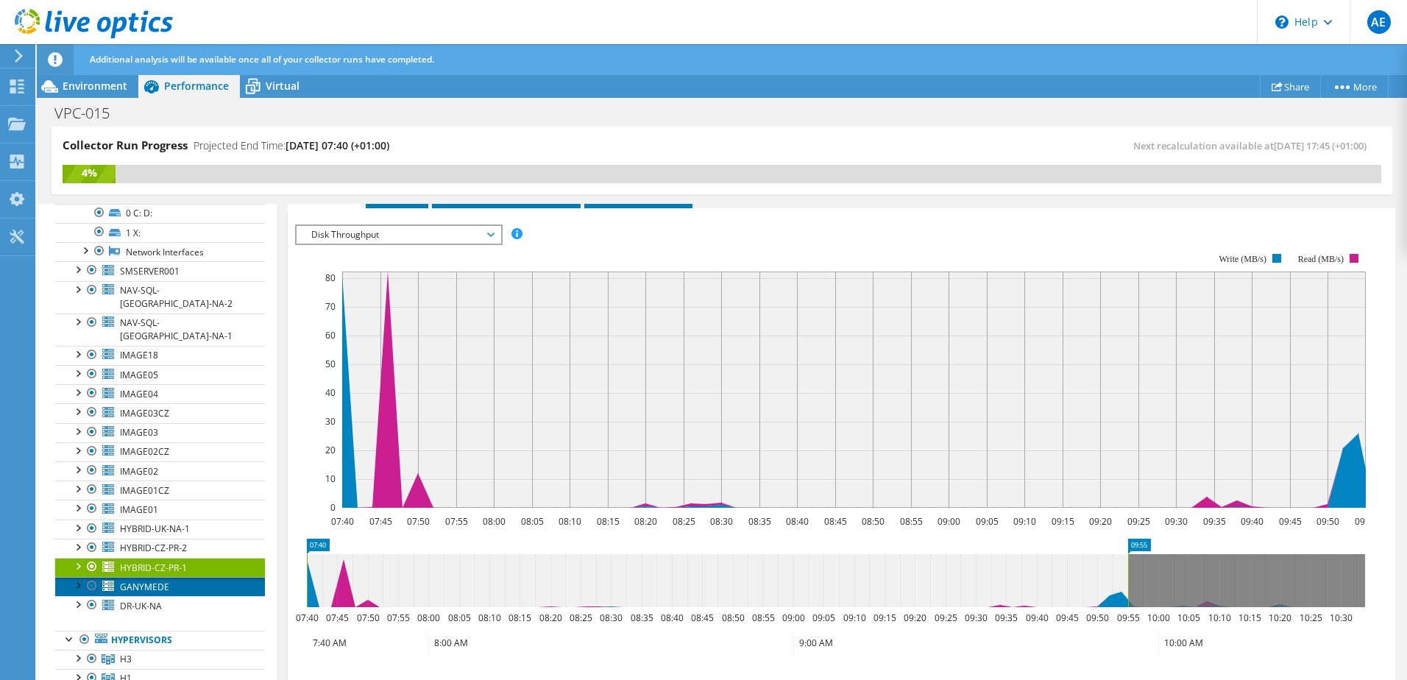
click at [121, 581] on span "GANYMEDE" at bounding box center [144, 587] width 49 height 13
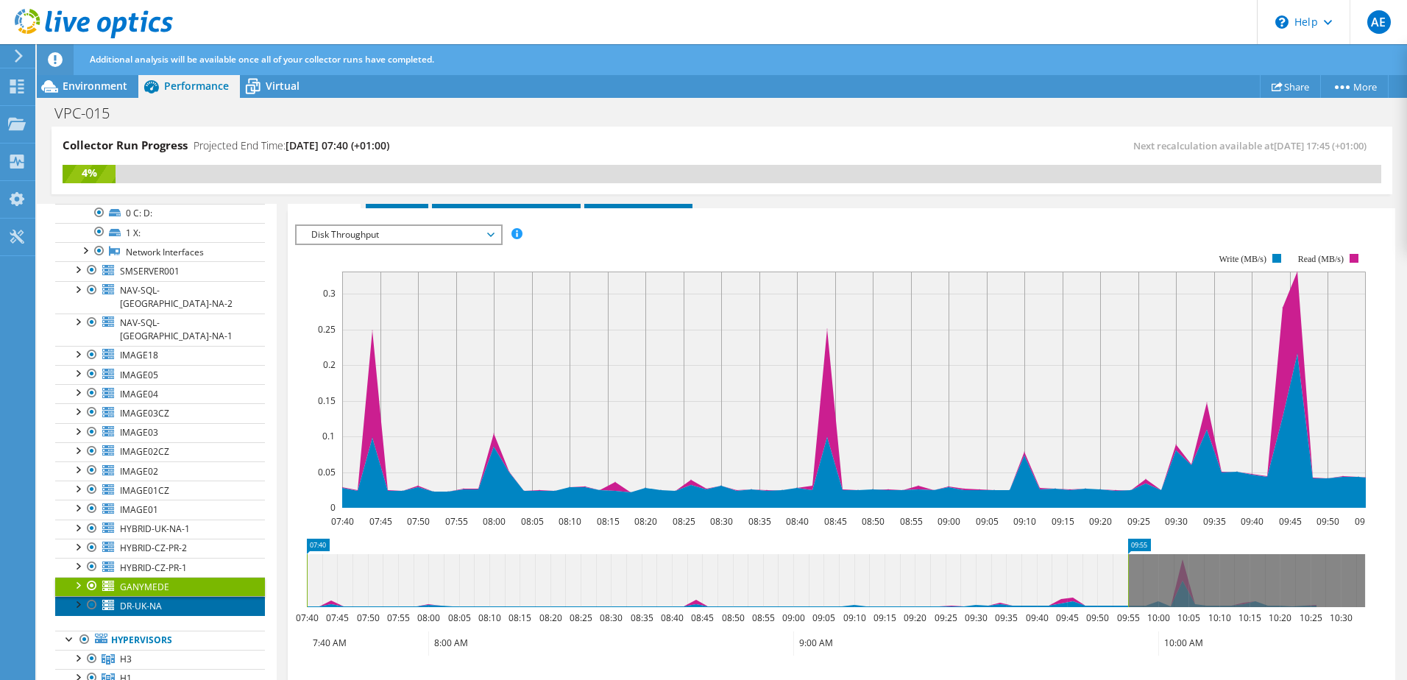
click at [135, 600] on span "DR-UK-NA" at bounding box center [141, 606] width 42 height 13
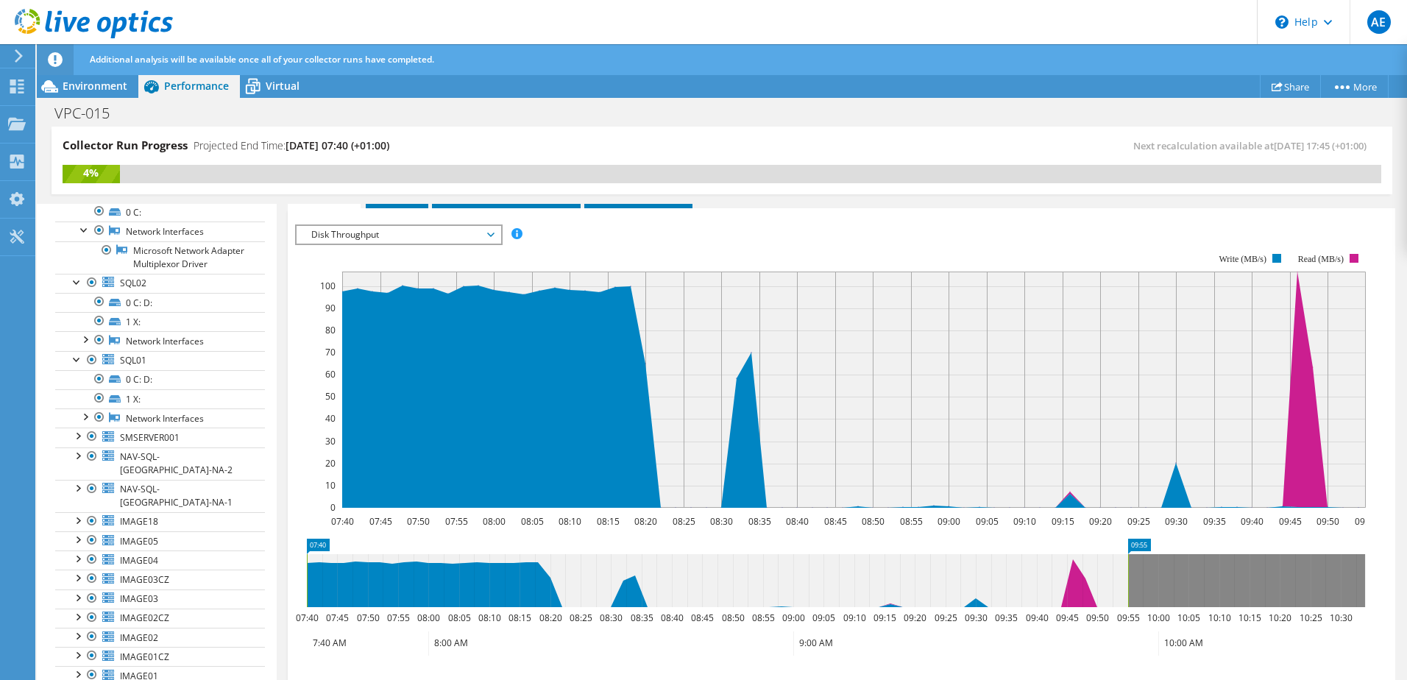
scroll to position [109, 0]
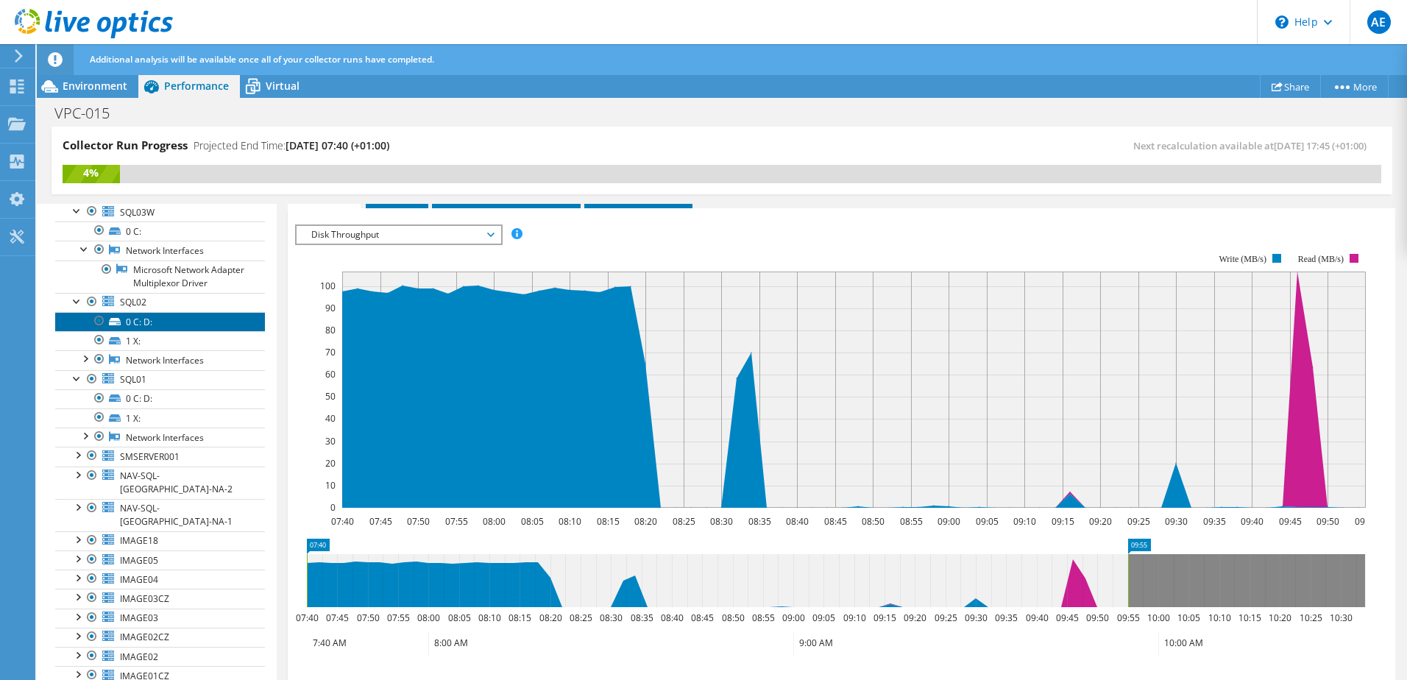
click at [155, 331] on link "0 C: D:" at bounding box center [160, 321] width 210 height 19
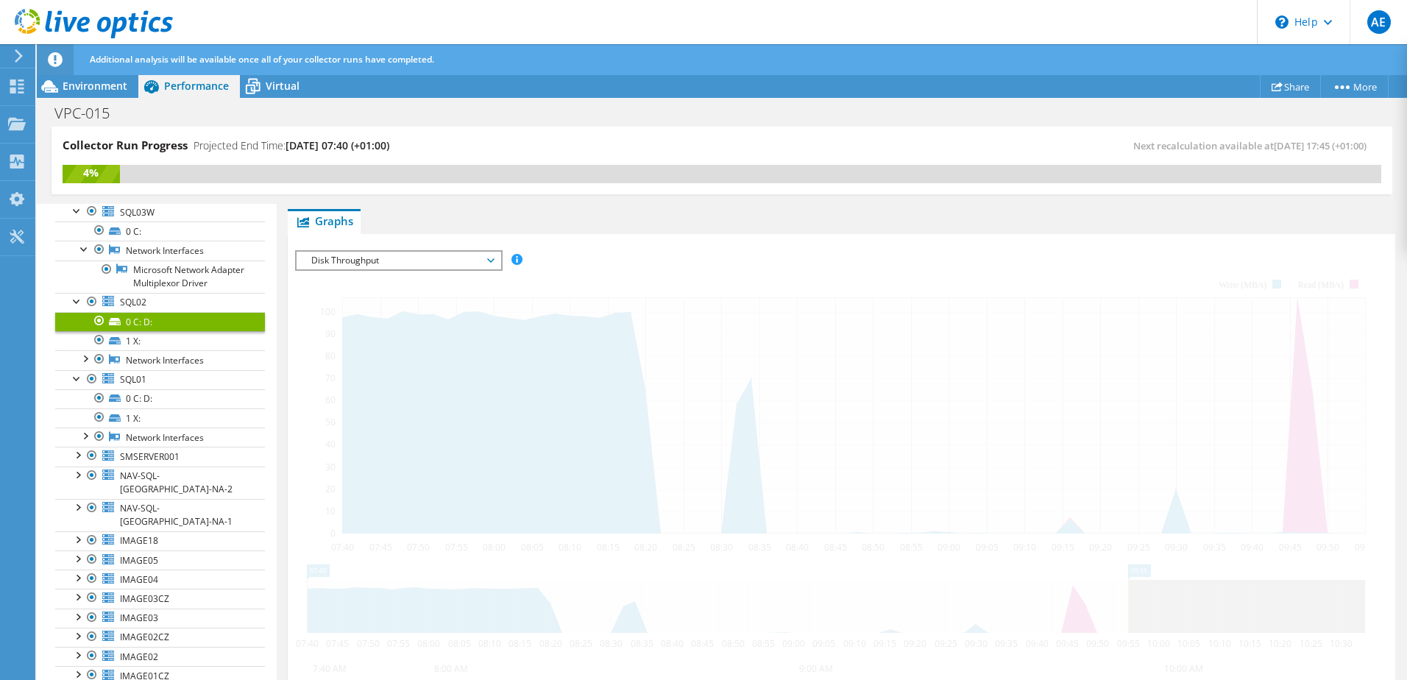
scroll to position [257, 0]
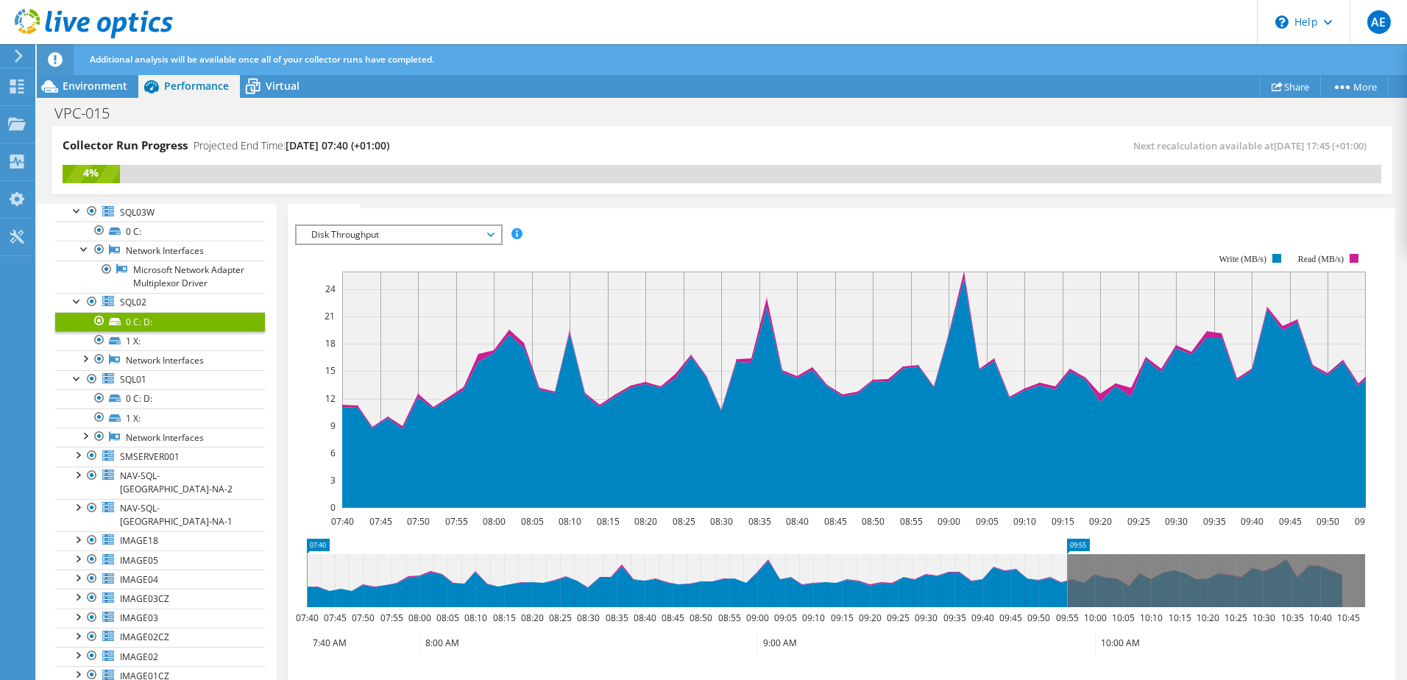
click at [452, 234] on span "Disk Throughput" at bounding box center [398, 235] width 189 height 18
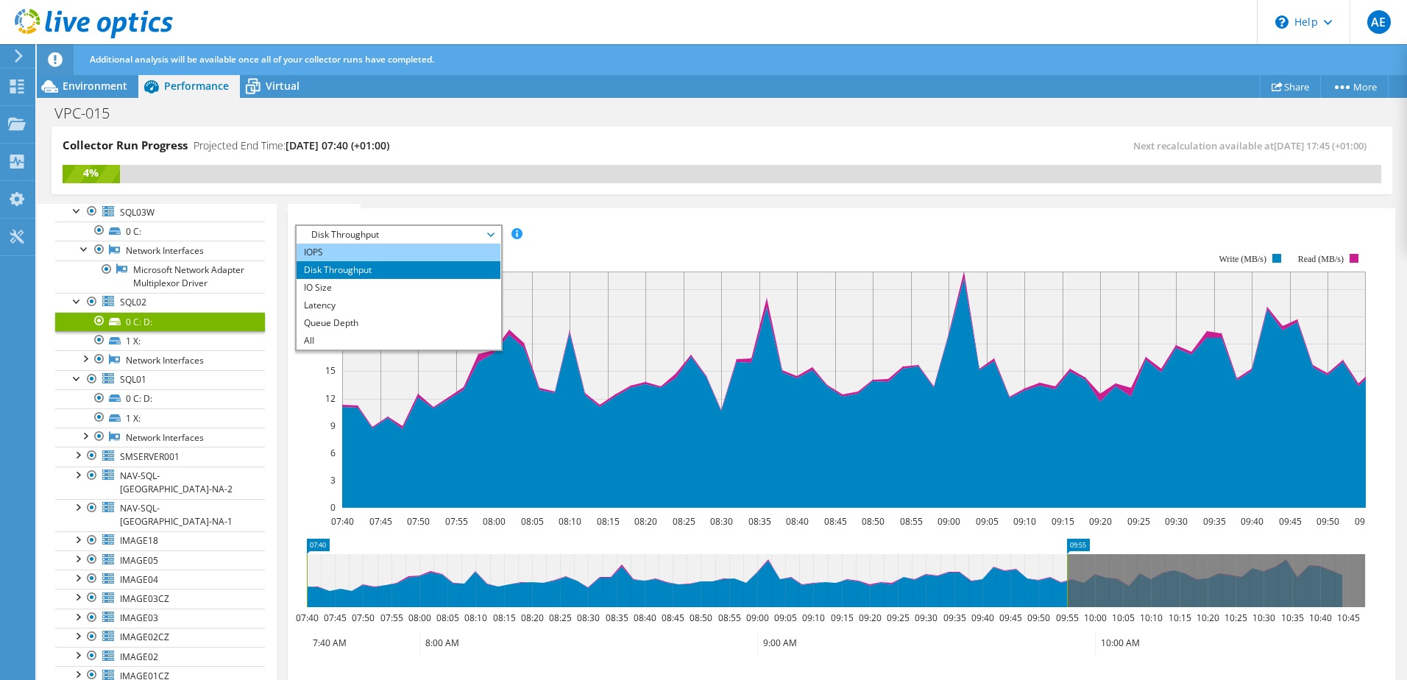
click at [357, 255] on li "IOPS" at bounding box center [399, 253] width 204 height 18
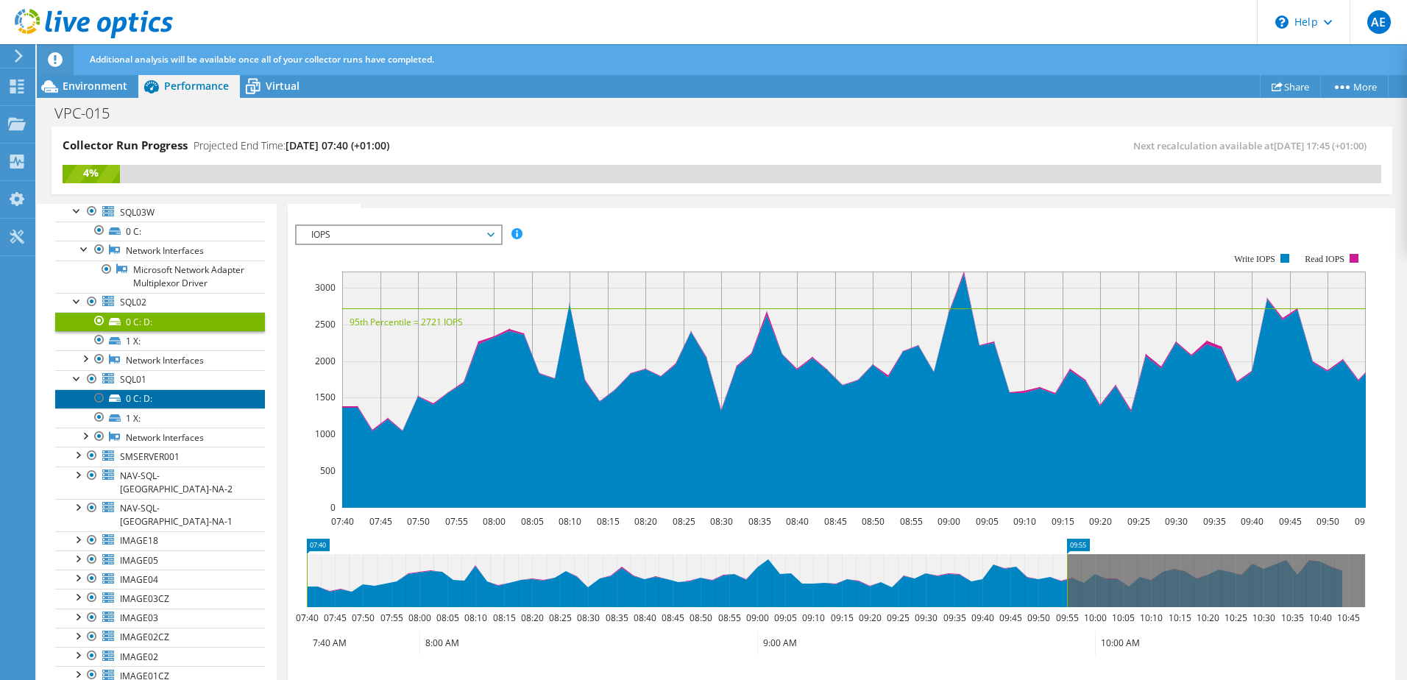
click at [158, 405] on link "0 C: D:" at bounding box center [160, 398] width 210 height 19
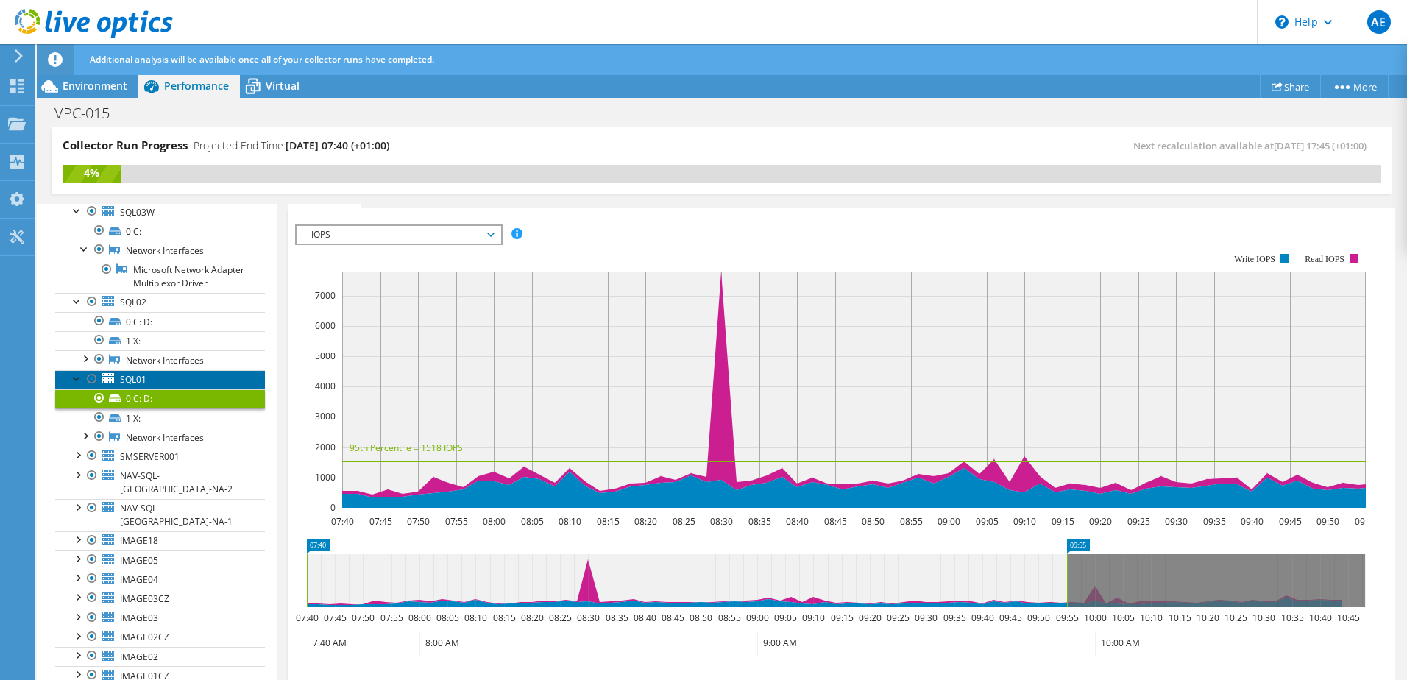
click at [161, 385] on link "SQL01" at bounding box center [160, 379] width 210 height 19
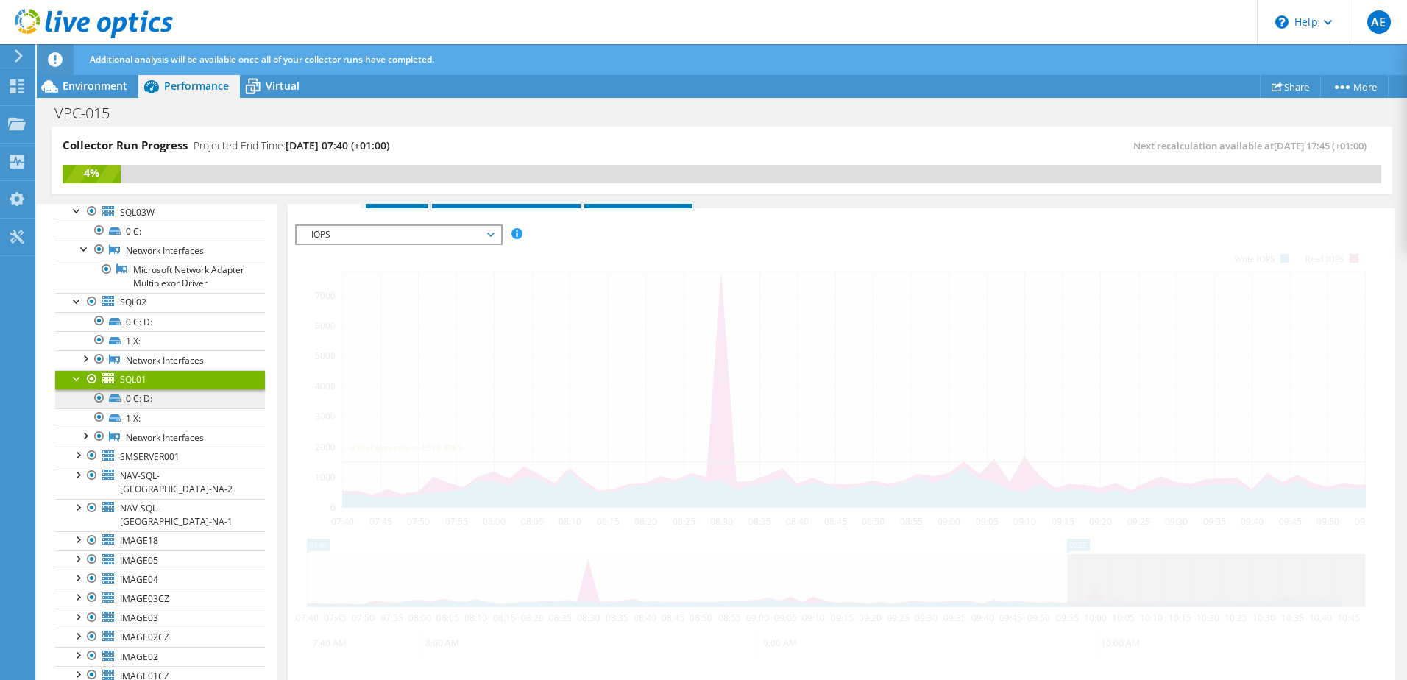
scroll to position [231, 0]
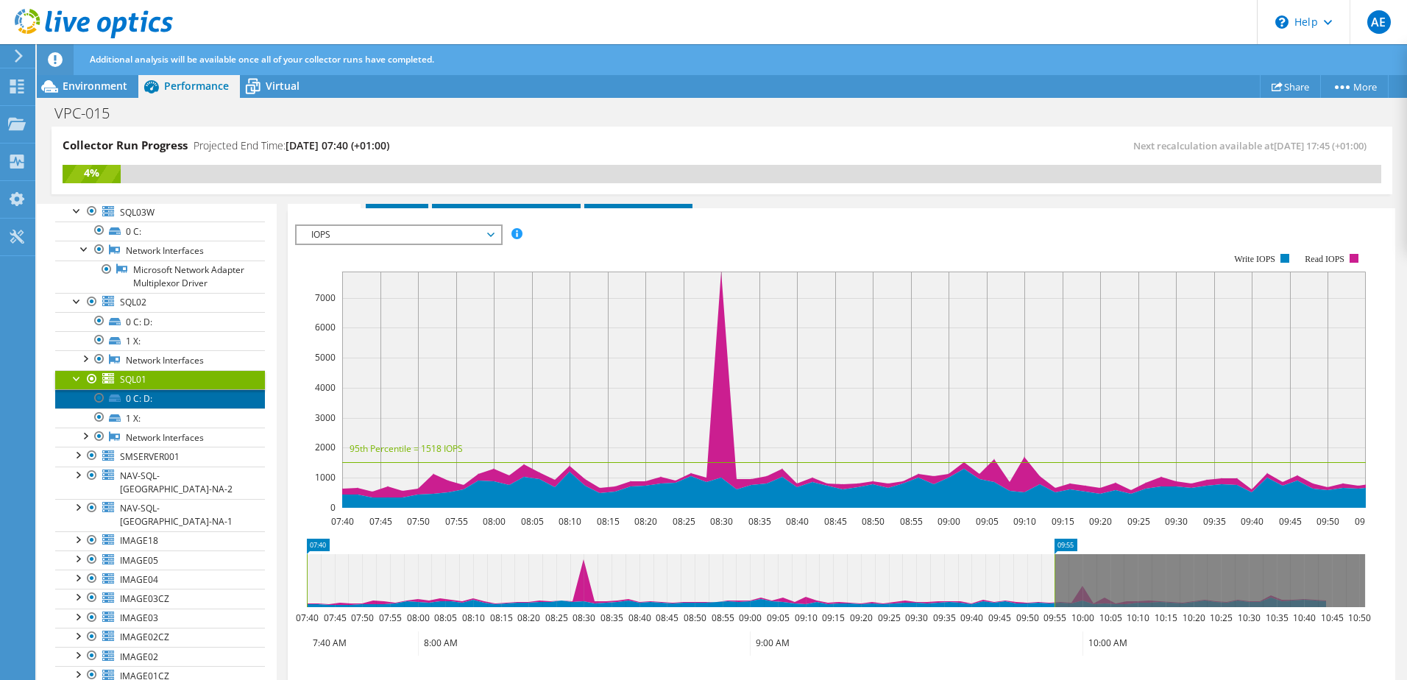
click at [160, 407] on link "0 C: D:" at bounding box center [160, 398] width 210 height 19
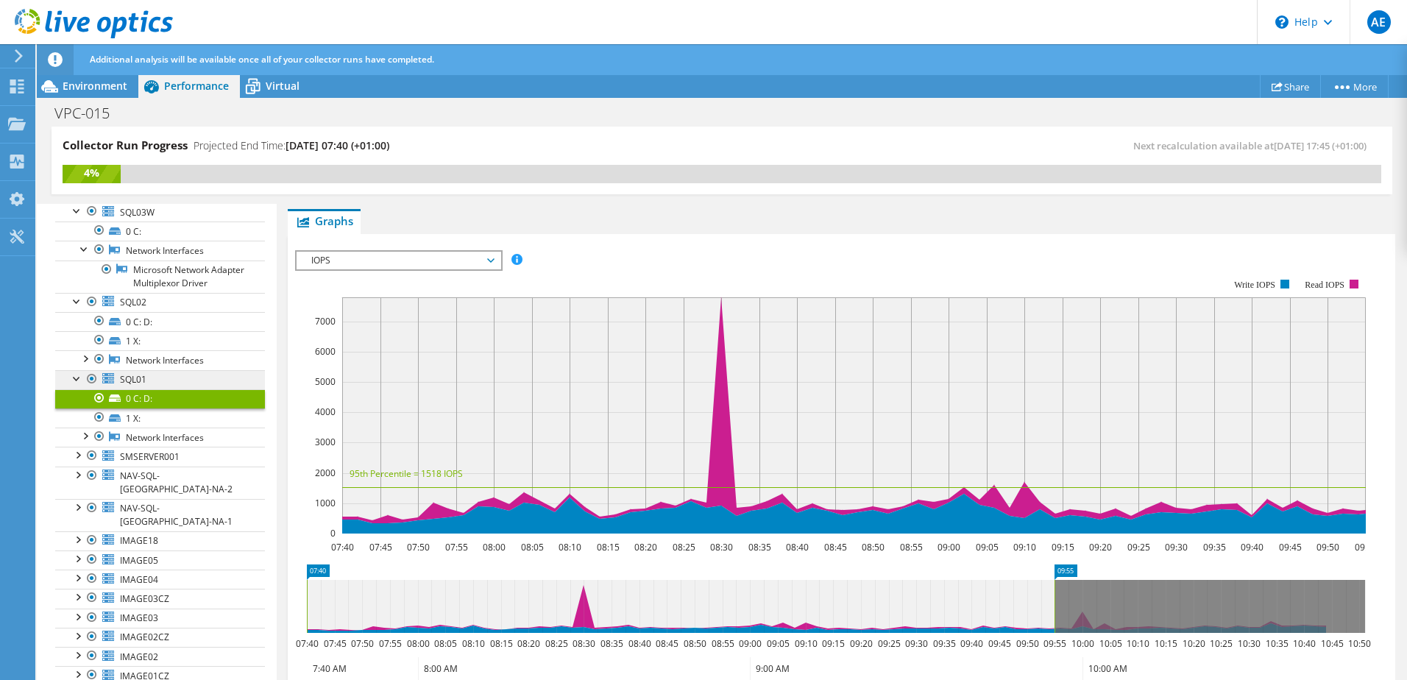
scroll to position [257, 0]
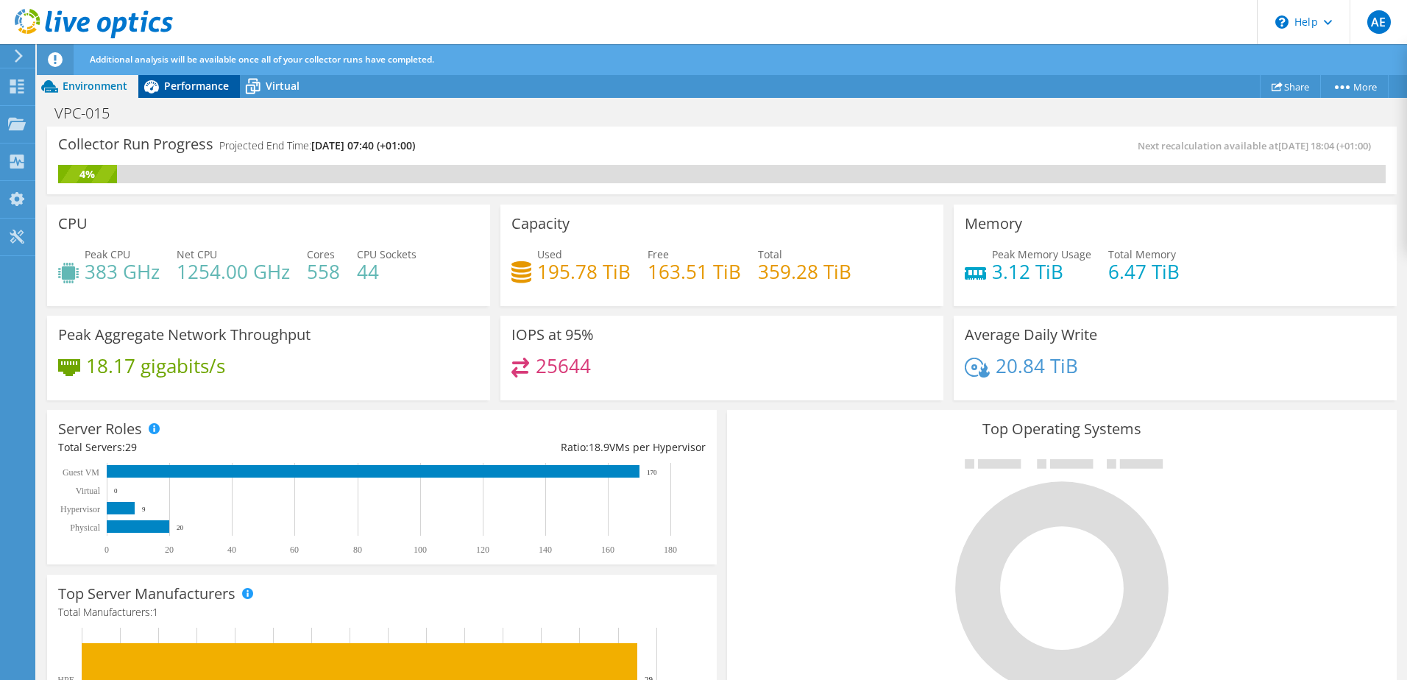
click at [198, 82] on span "Performance" at bounding box center [196, 86] width 65 height 14
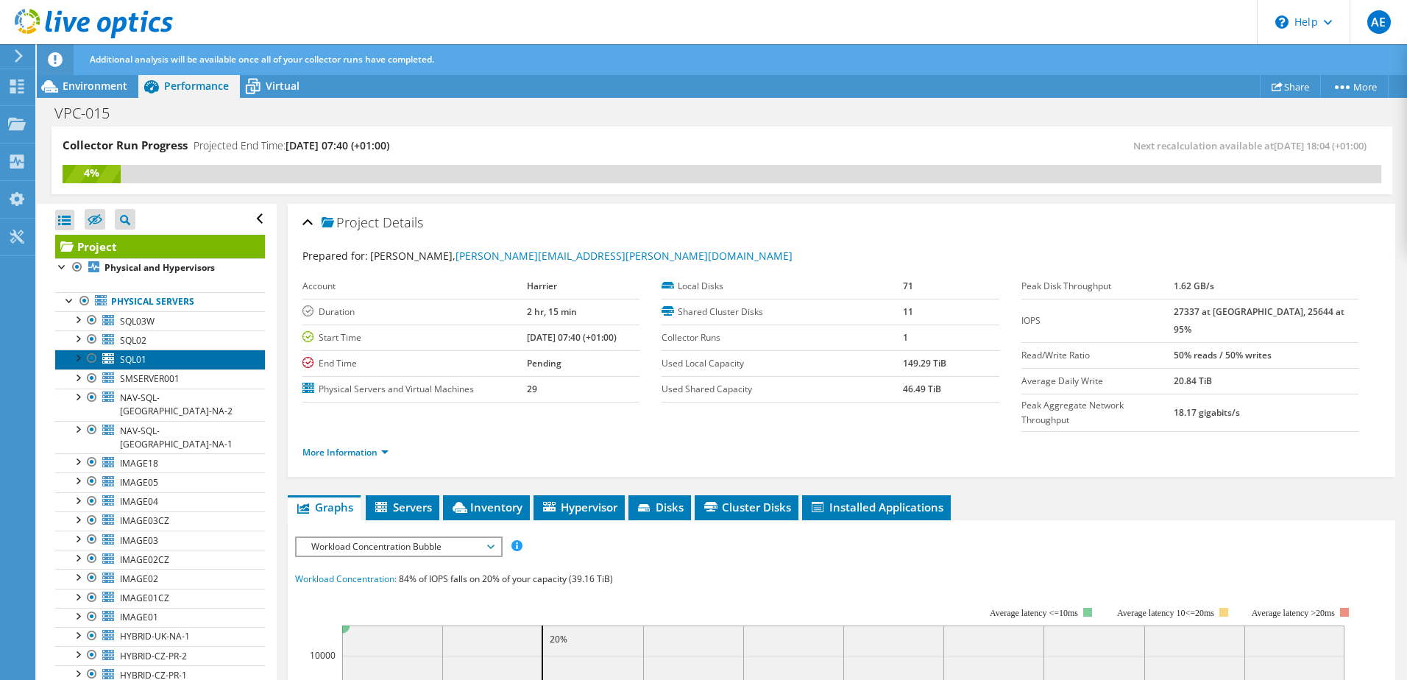
click at [143, 364] on span "SQL01" at bounding box center [133, 359] width 26 height 13
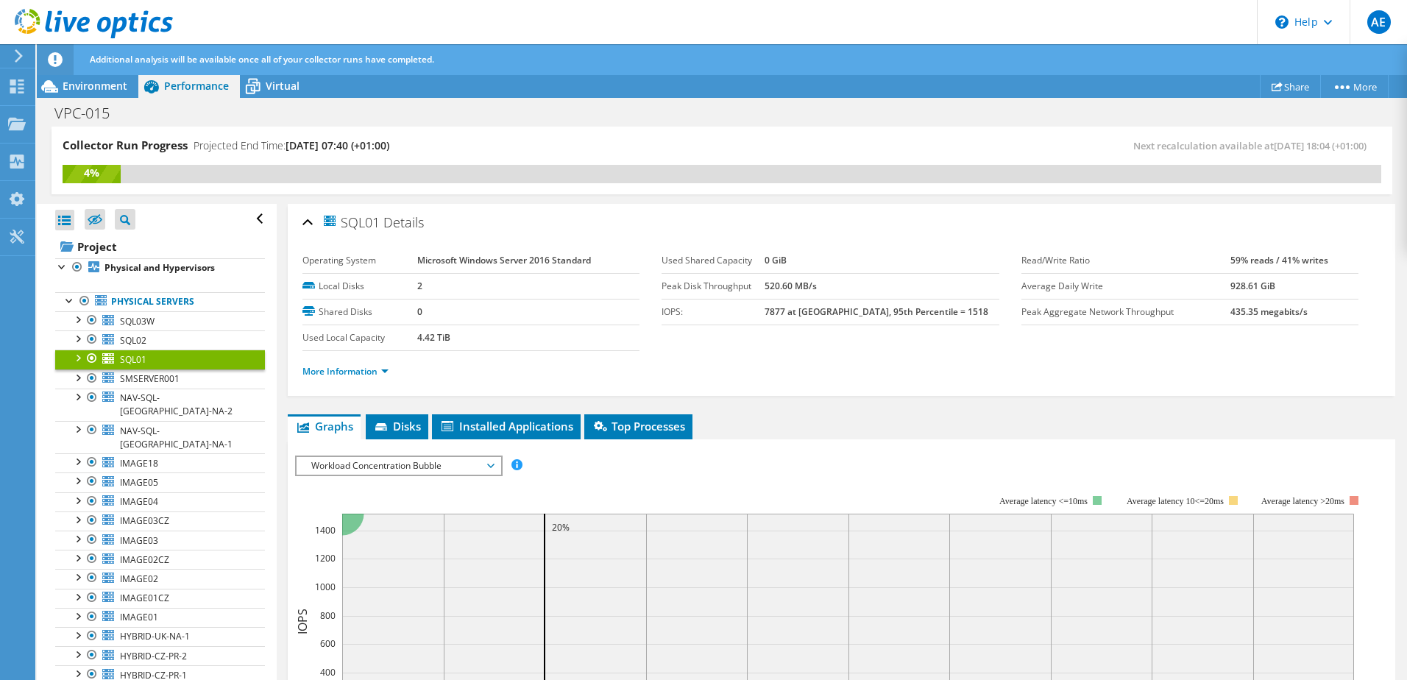
click at [411, 465] on span "Workload Concentration Bubble" at bounding box center [398, 466] width 189 height 18
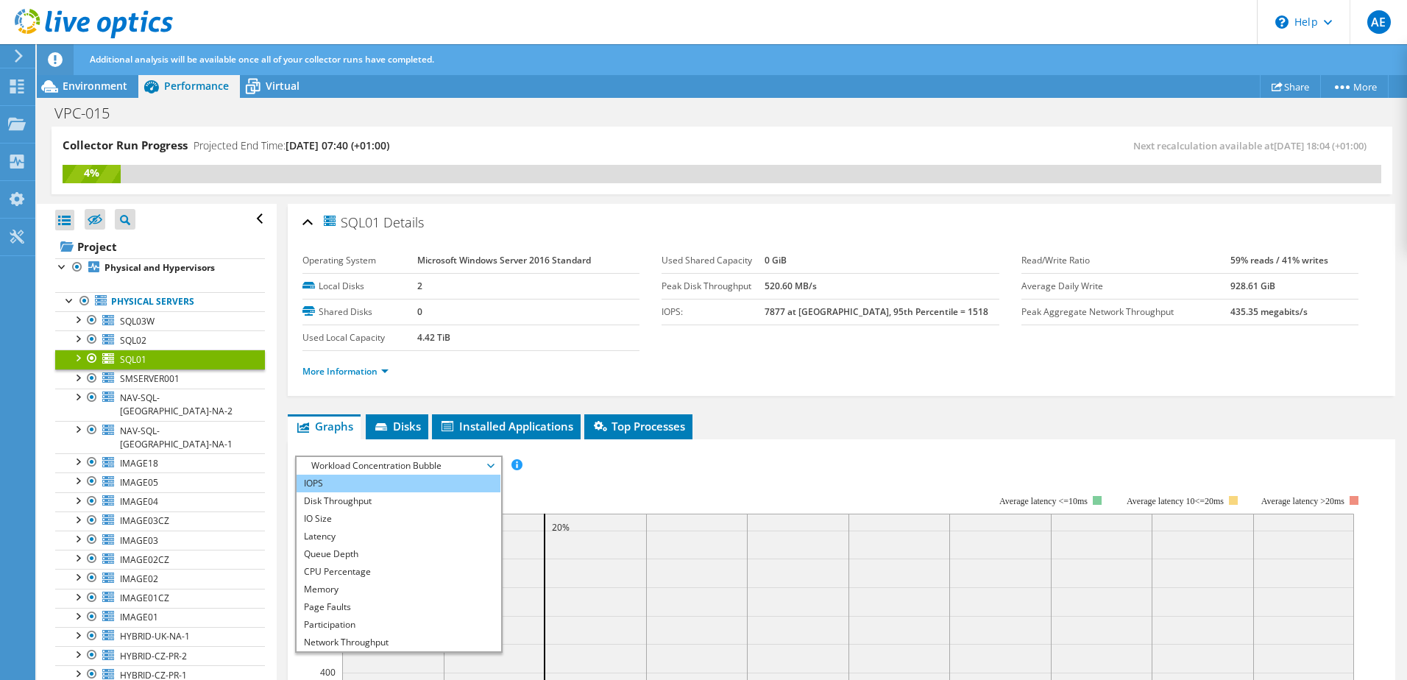
click at [358, 488] on li "IOPS" at bounding box center [399, 484] width 204 height 18
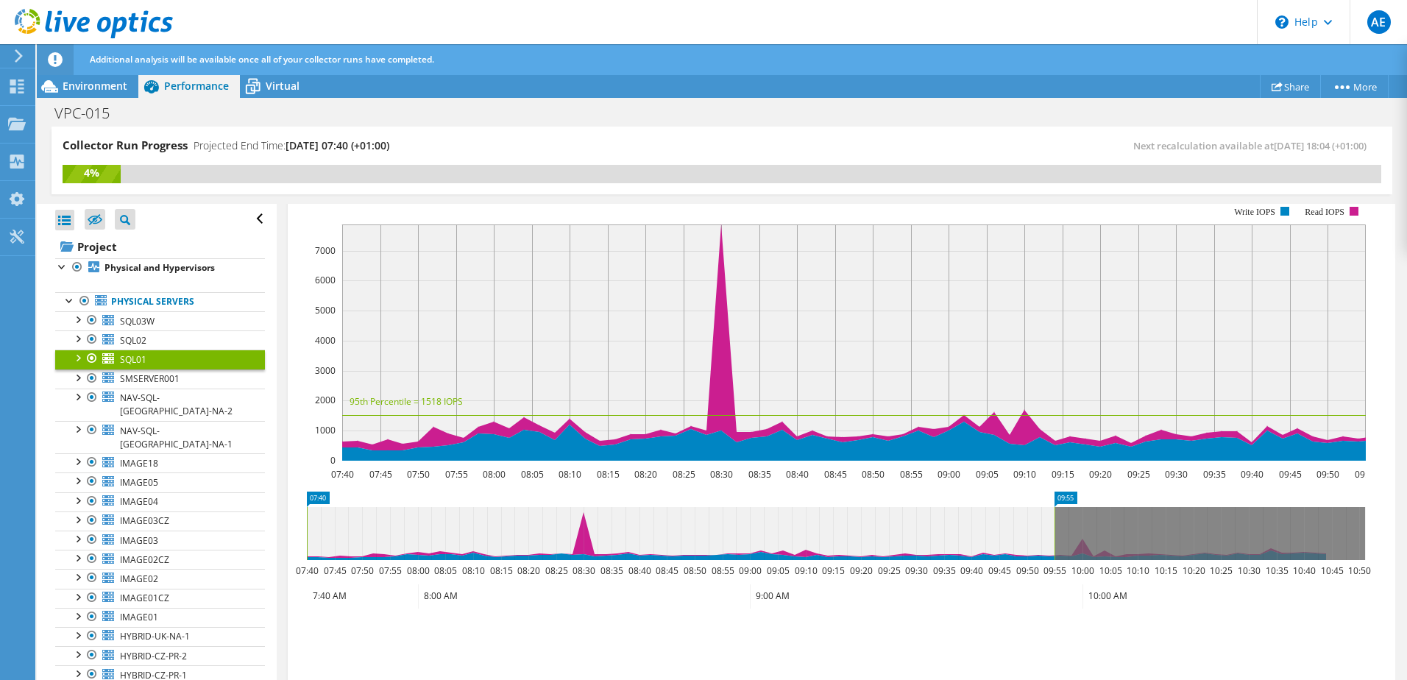
scroll to position [294, 0]
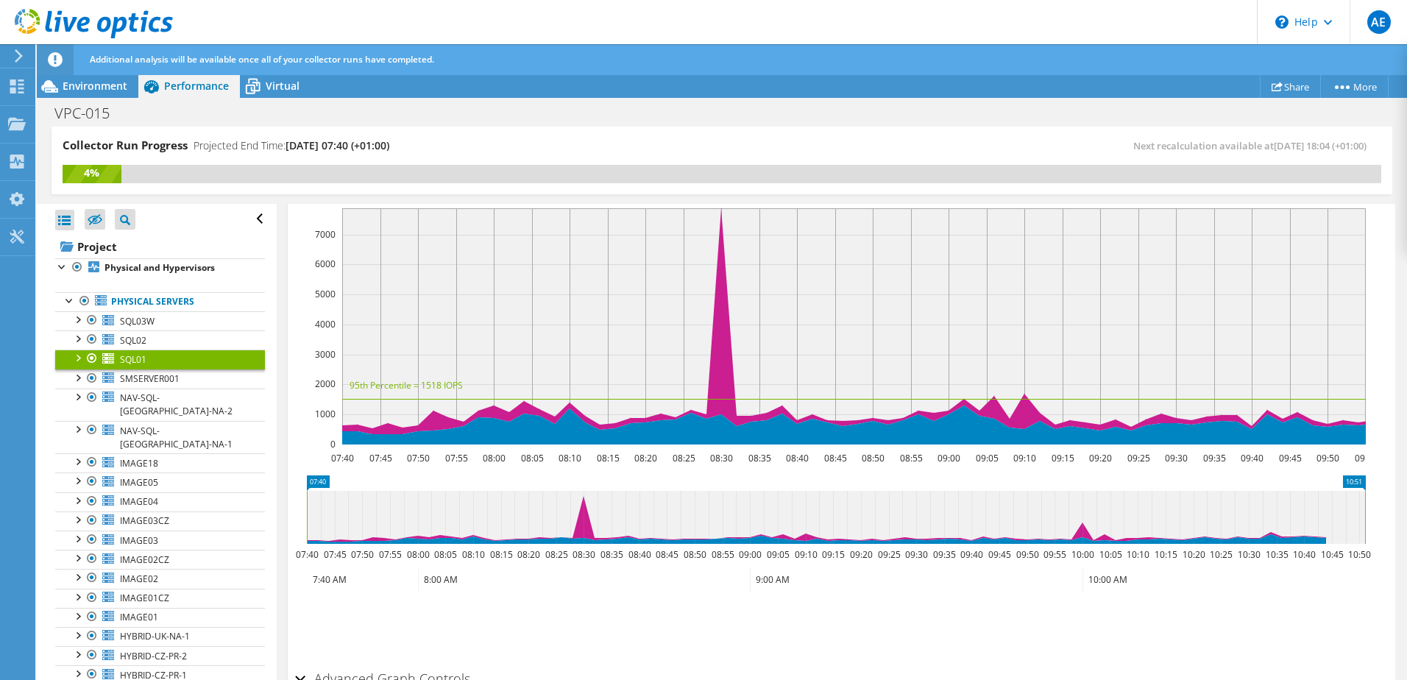
drag, startPoint x: 1052, startPoint y: 521, endPoint x: 1374, endPoint y: 525, distance: 322.3
click at [1374, 525] on icon "07:40 10:51 07:40 07:45 07:50 07:55 08:00 08:05 08:10 08:15 08:20 08:25 08:30 0…" at bounding box center [836, 534] width 1082 height 118
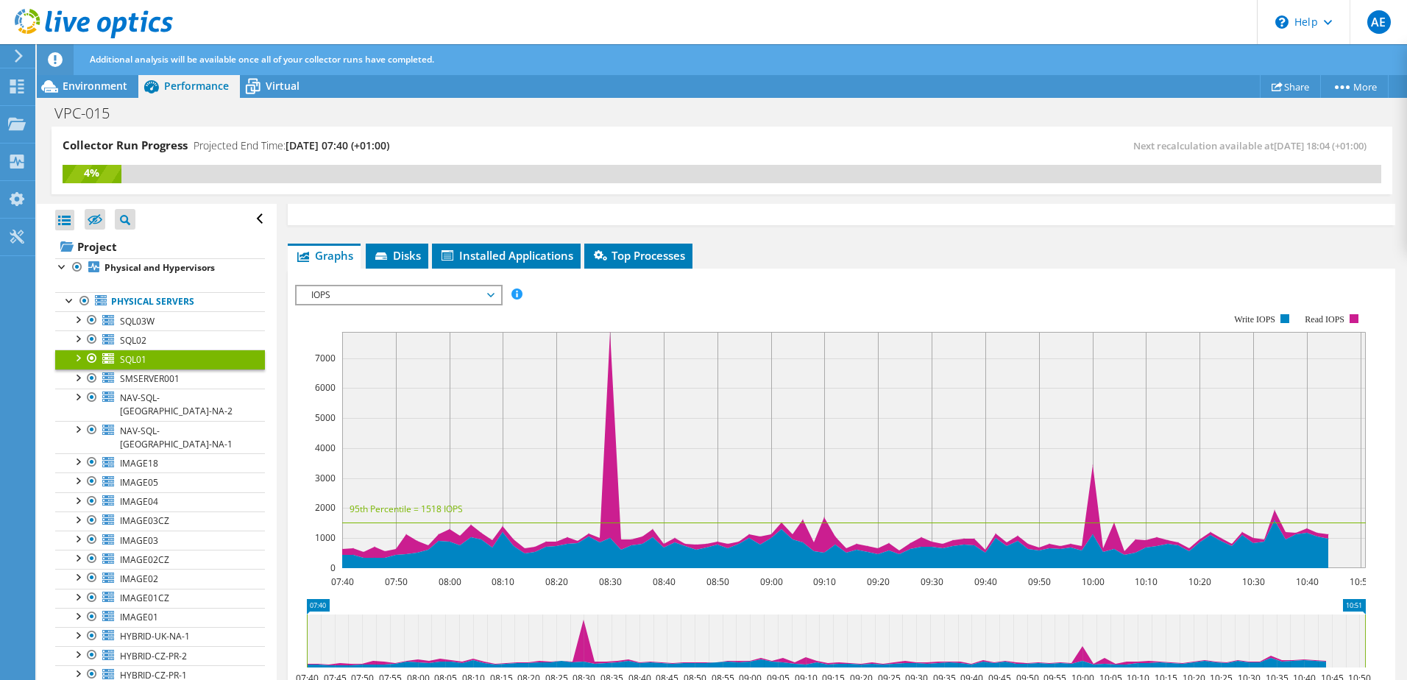
scroll to position [147, 0]
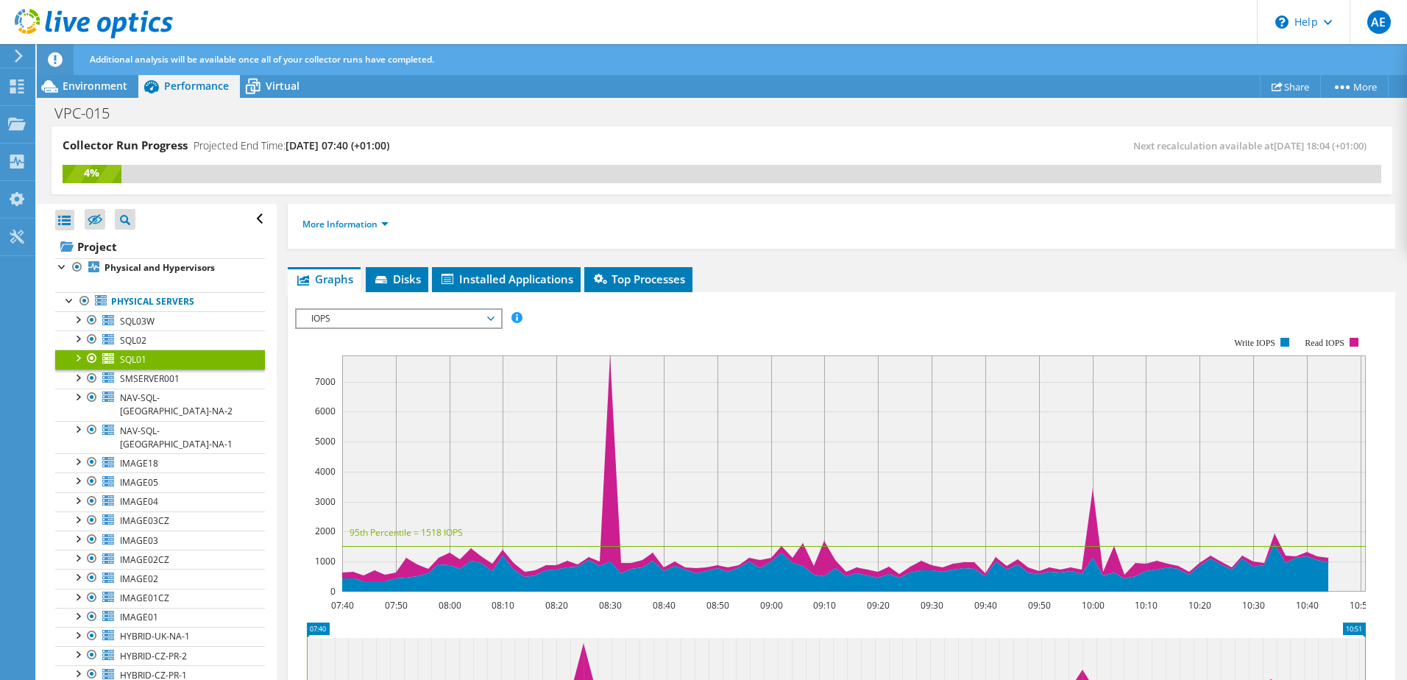
click at [416, 308] on div "IOPS IOPS Disk Throughput IO Size Latency Queue Depth CPU Percentage Memory Pag…" at bounding box center [399, 318] width 208 height 21
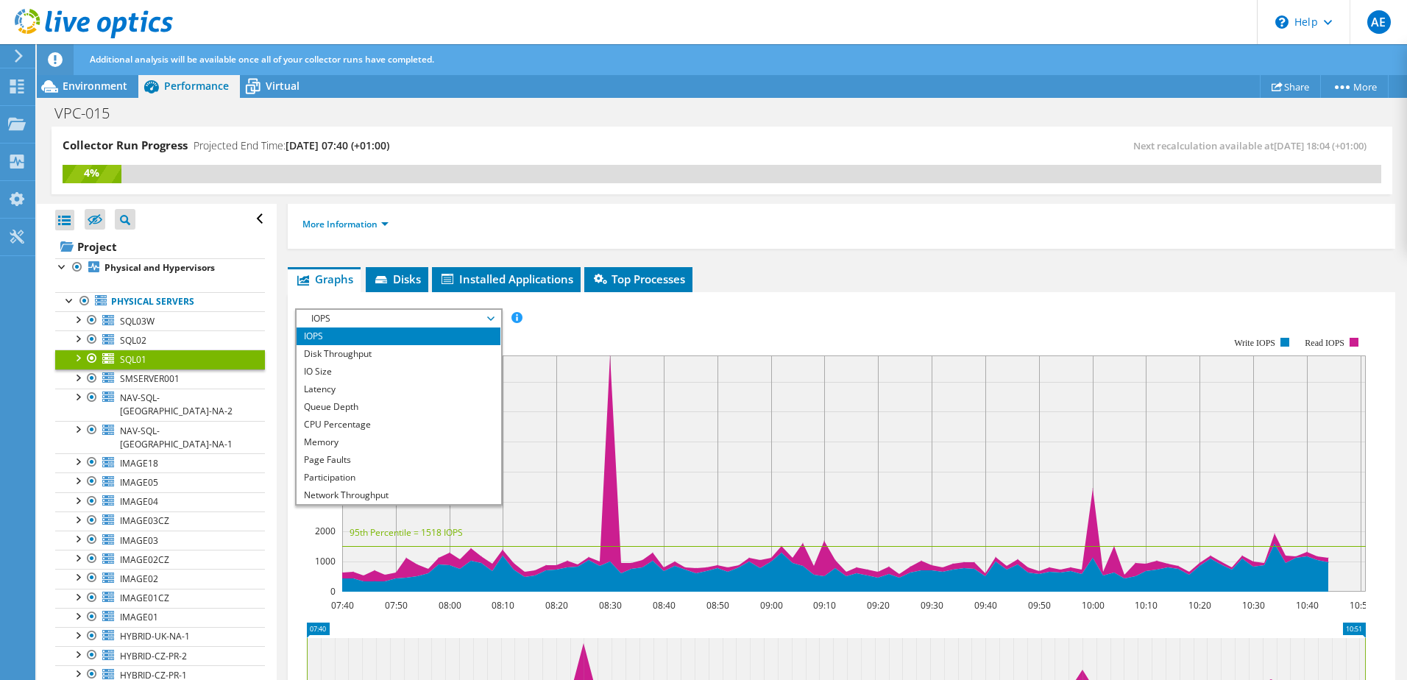
click at [1088, 443] on rect at bounding box center [854, 473] width 1024 height 236
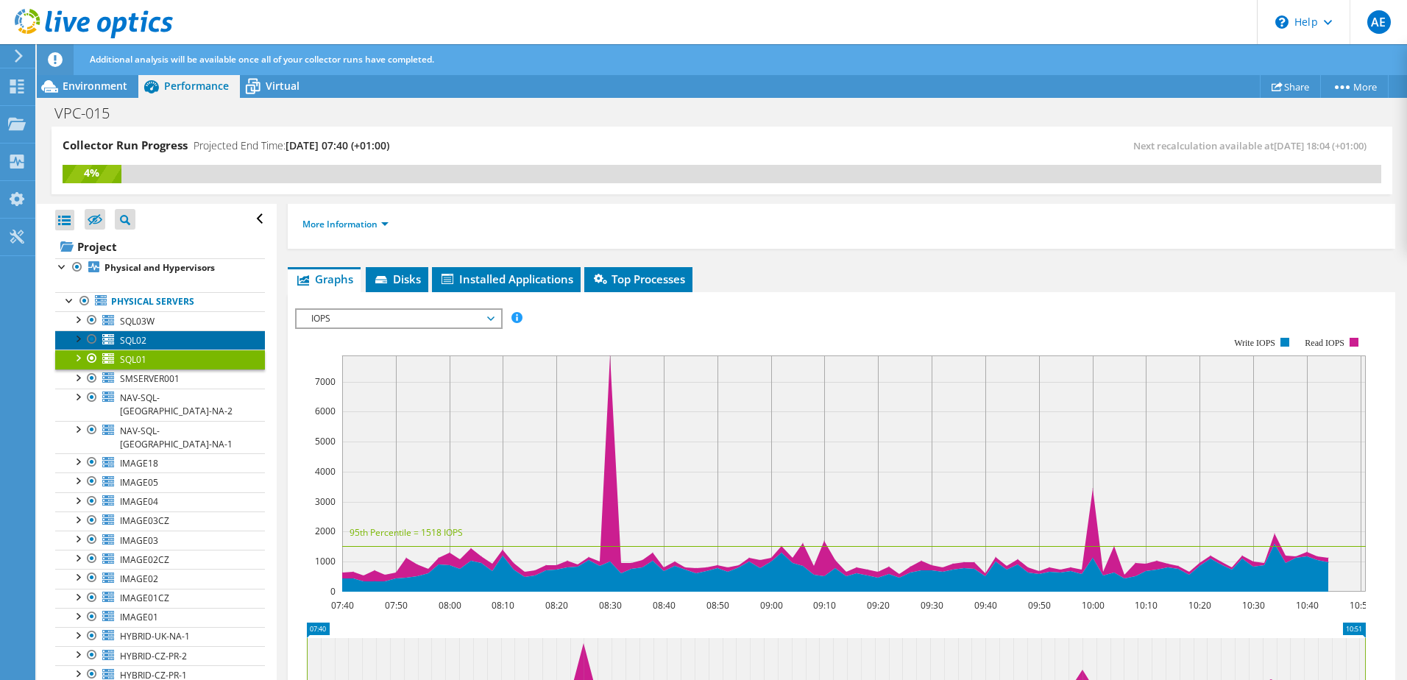
click at [138, 341] on span "SQL02" at bounding box center [133, 340] width 26 height 13
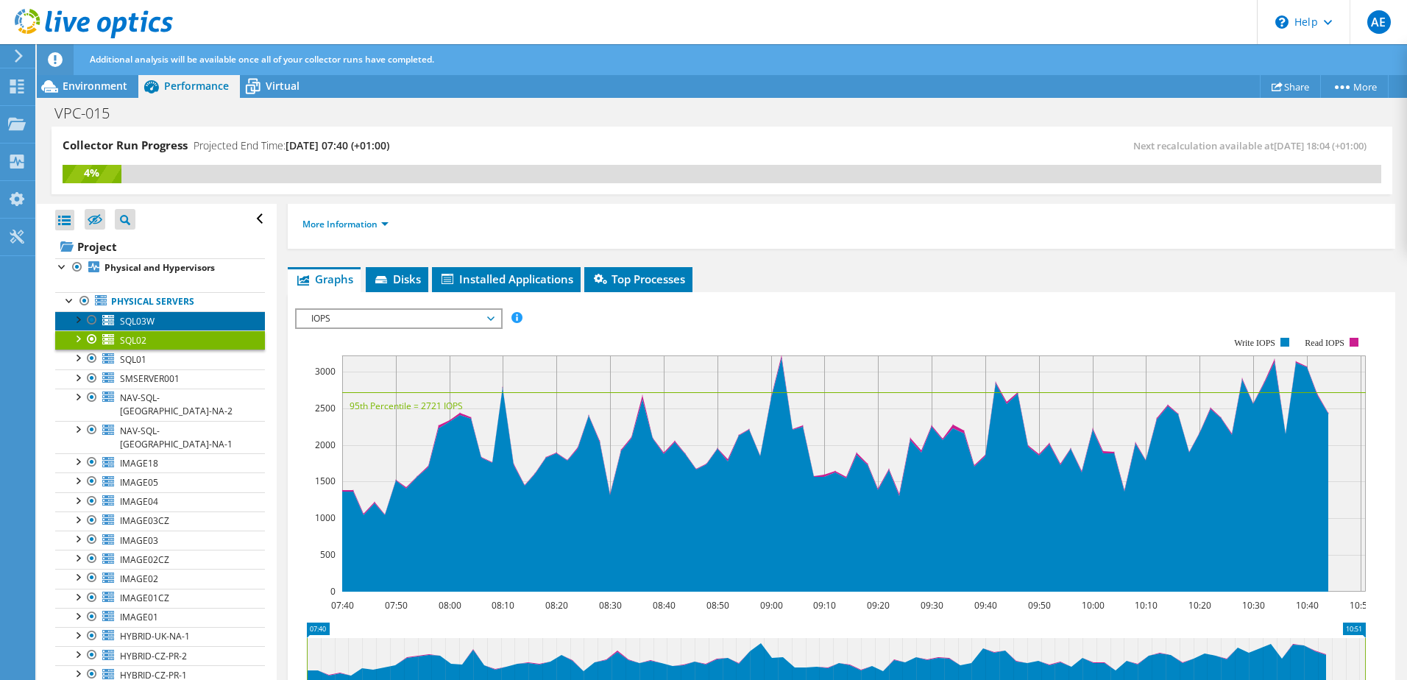
click at [155, 316] on link "SQL03W" at bounding box center [160, 320] width 210 height 19
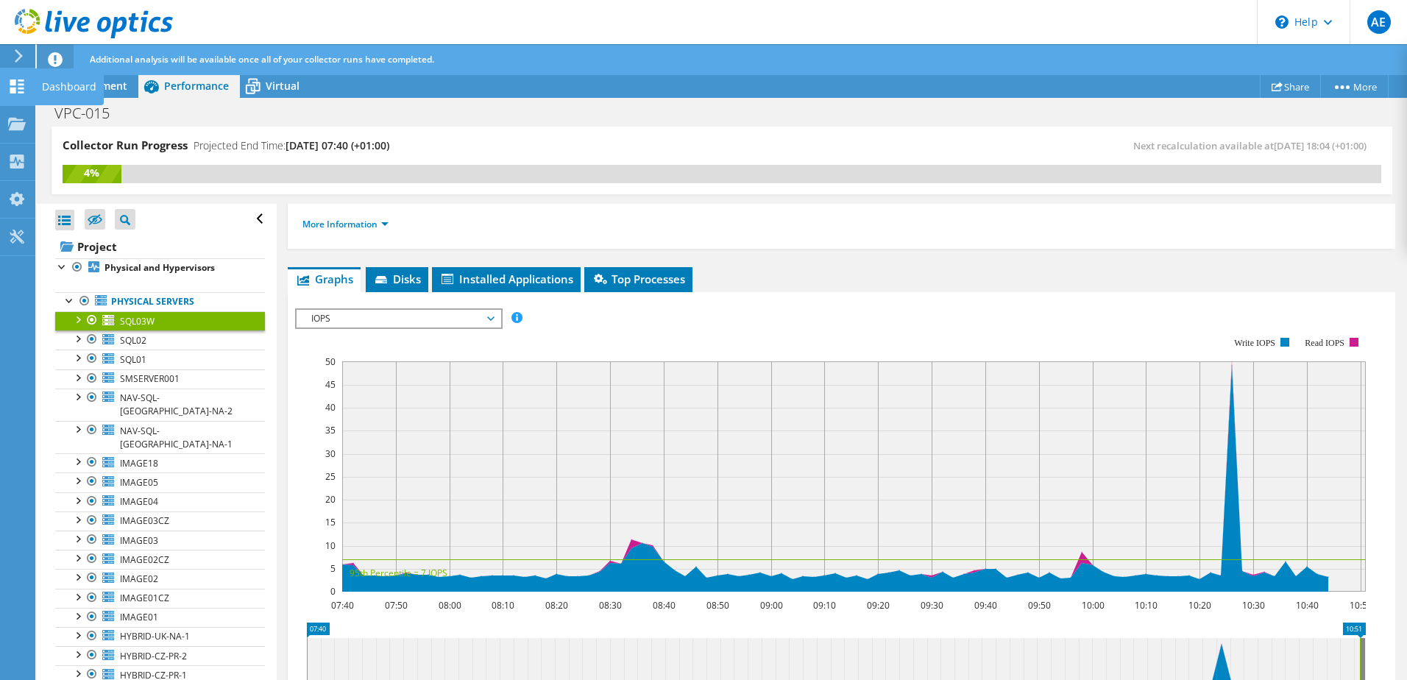
click at [19, 82] on icon at bounding box center [17, 86] width 18 height 14
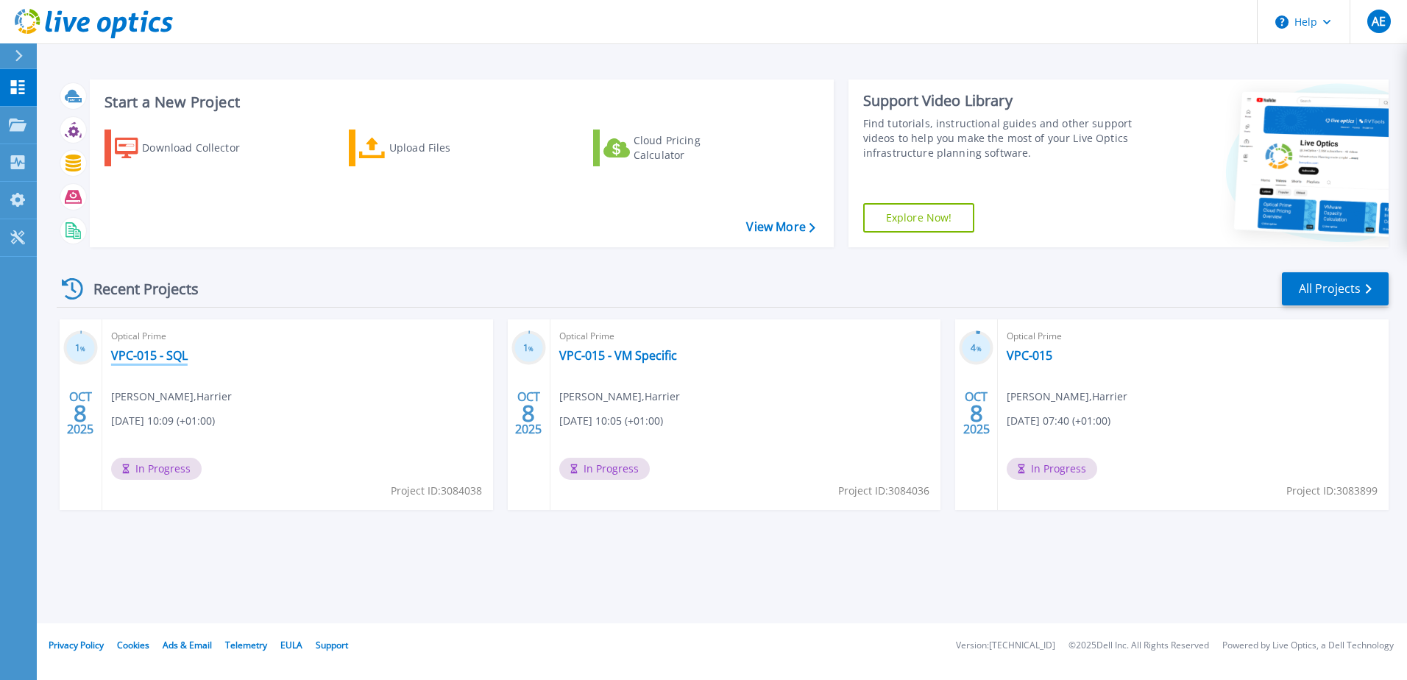
click at [154, 355] on link "VPC-015 - SQL" at bounding box center [149, 355] width 77 height 15
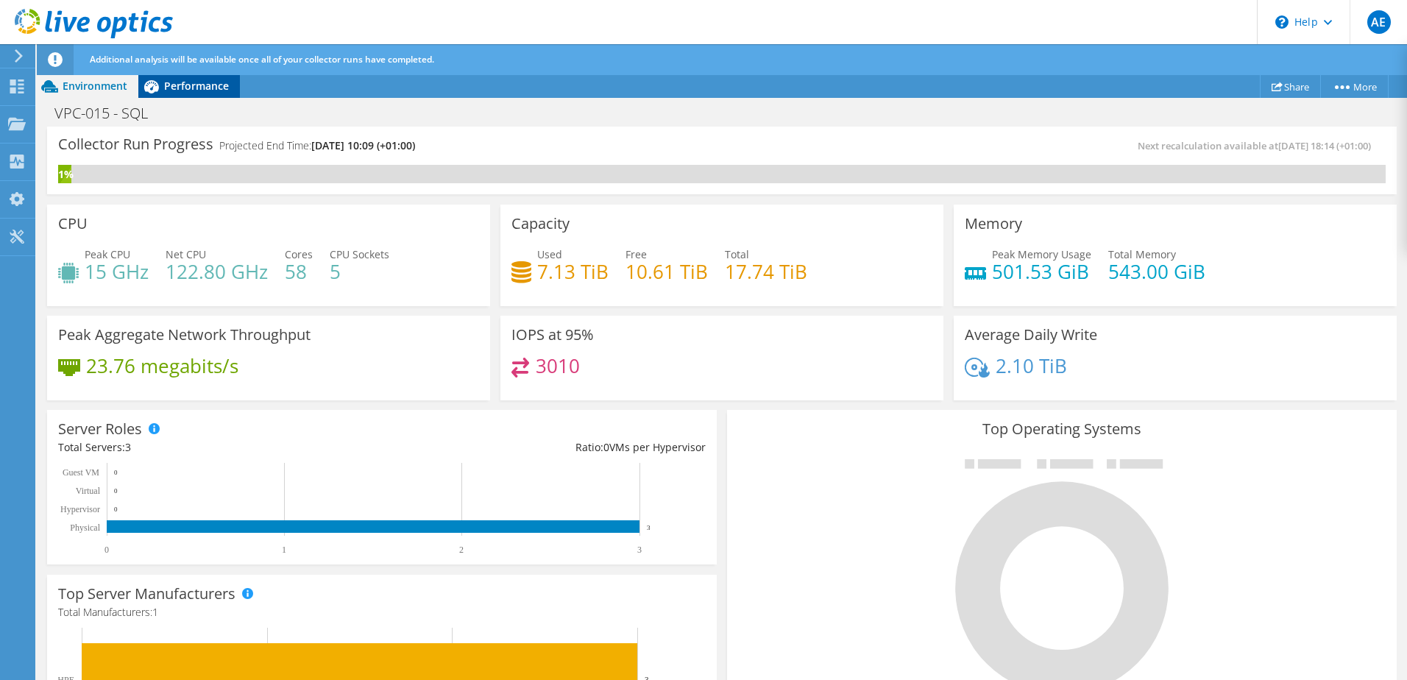
click at [177, 85] on span "Performance" at bounding box center [196, 86] width 65 height 14
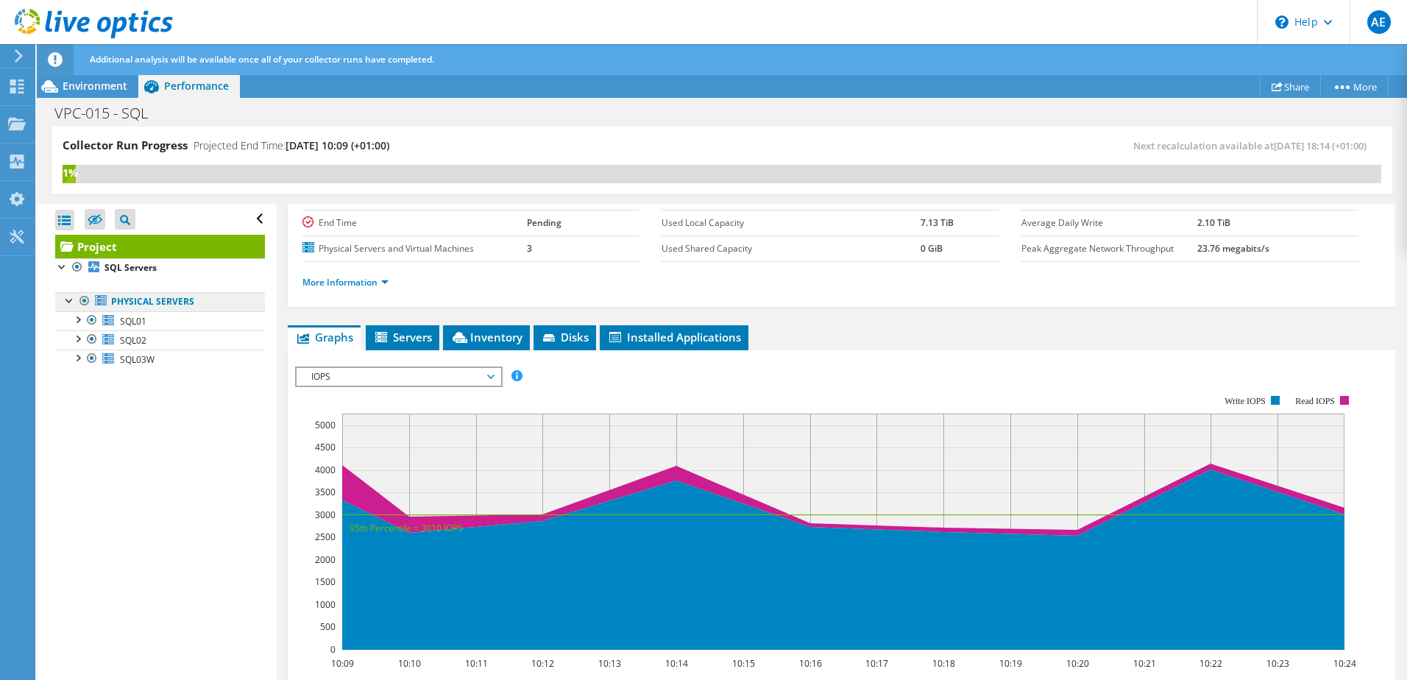
scroll to position [147, 0]
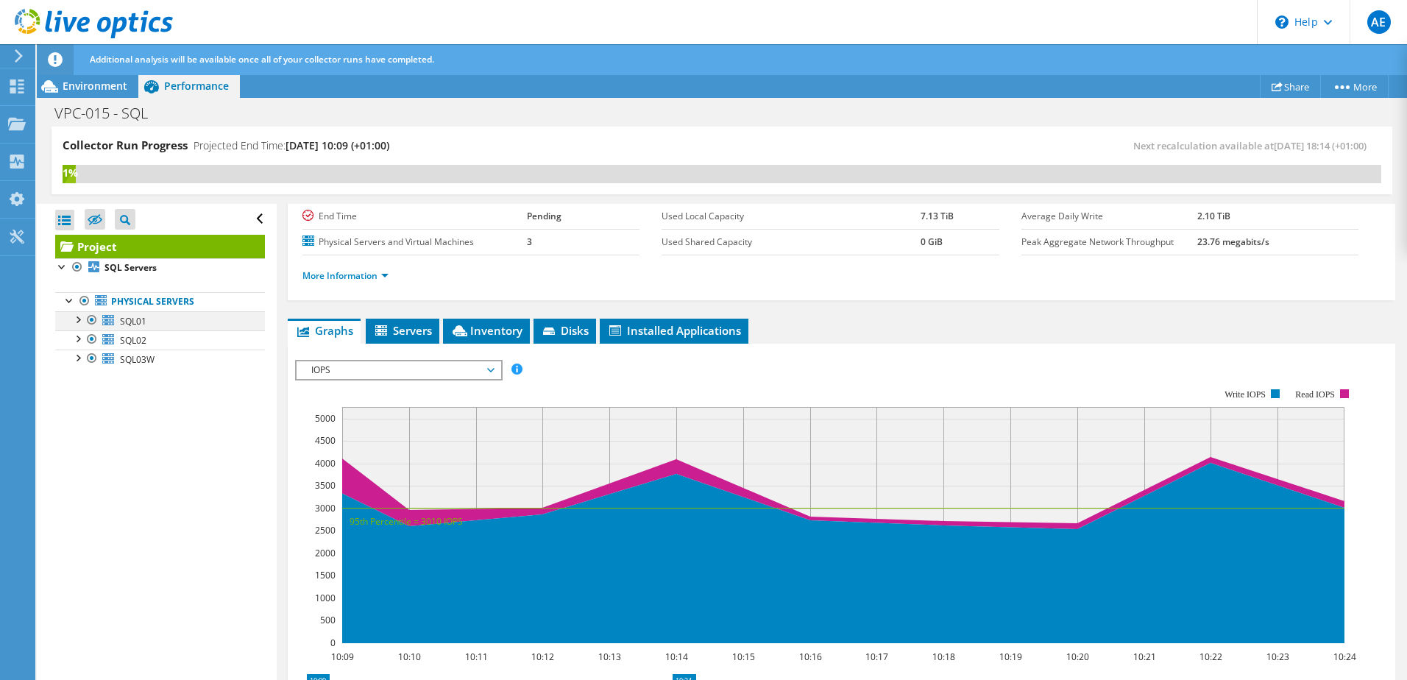
click at [79, 321] on div at bounding box center [77, 318] width 15 height 15
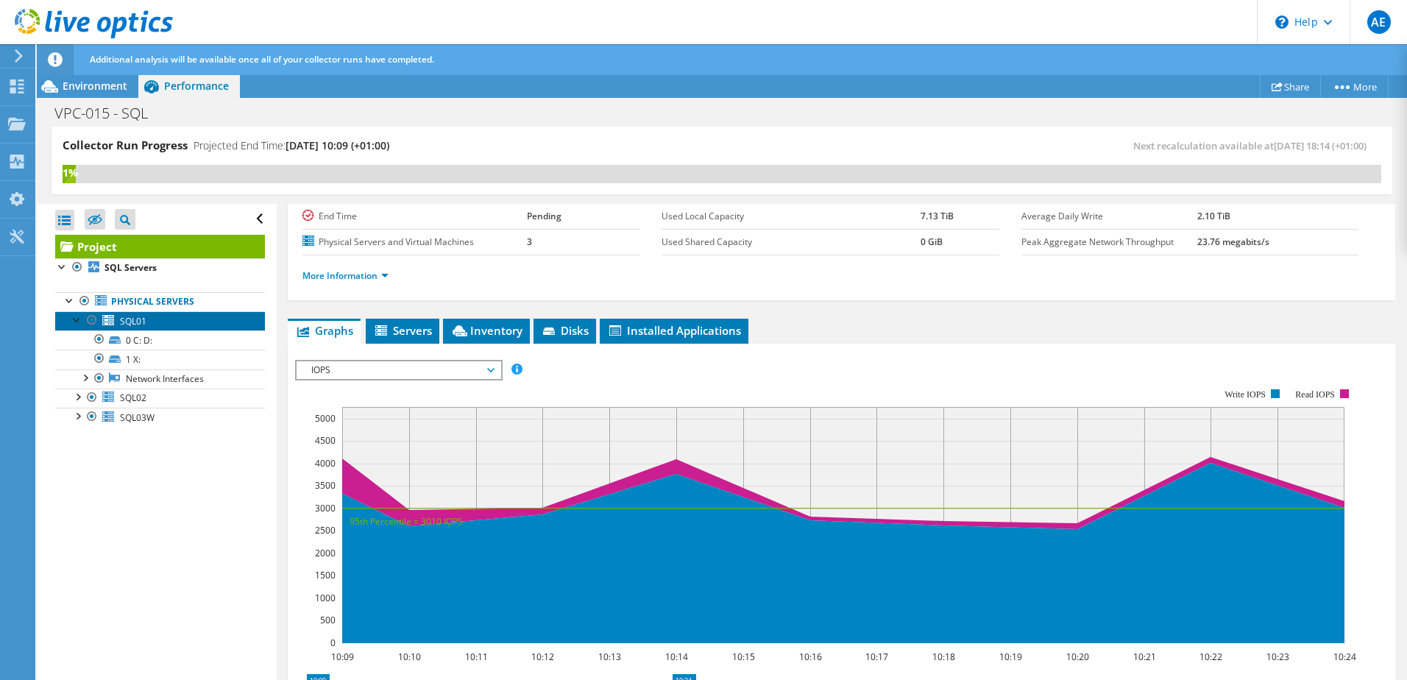
click at [159, 326] on link "SQL01" at bounding box center [160, 320] width 210 height 19
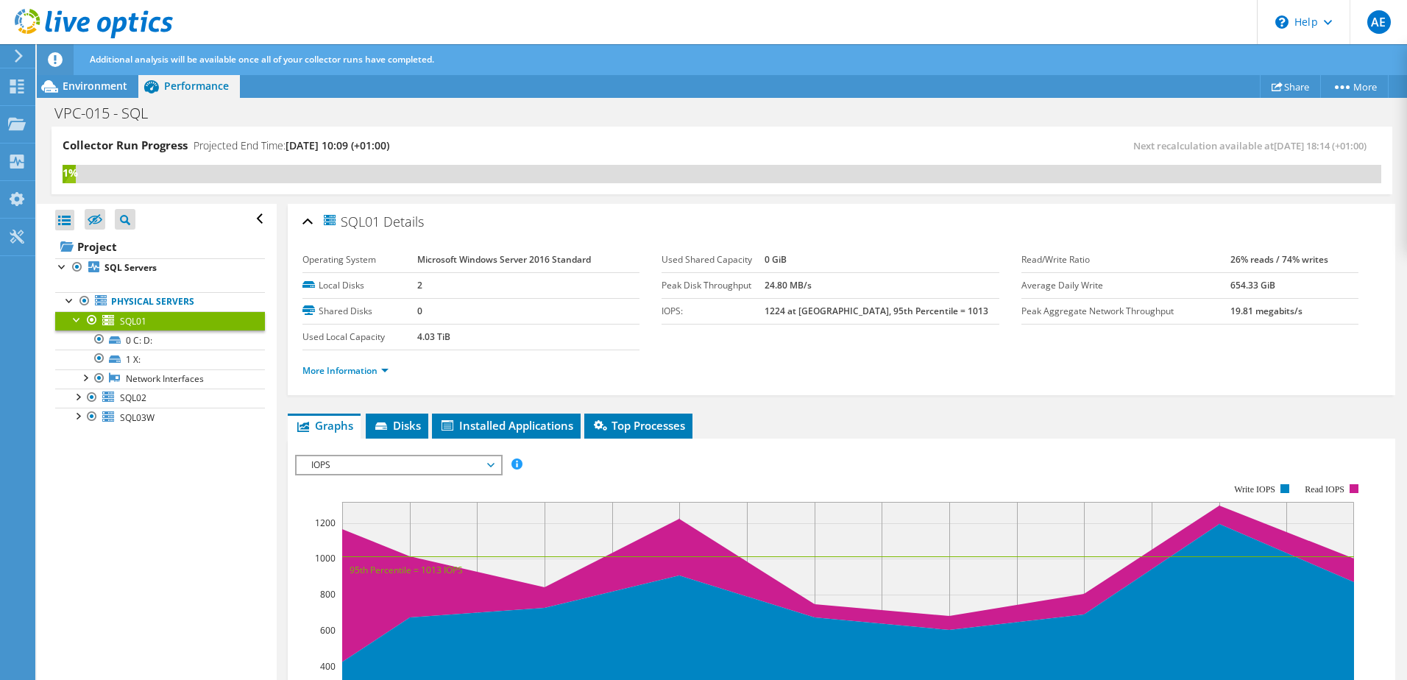
scroll to position [0, 0]
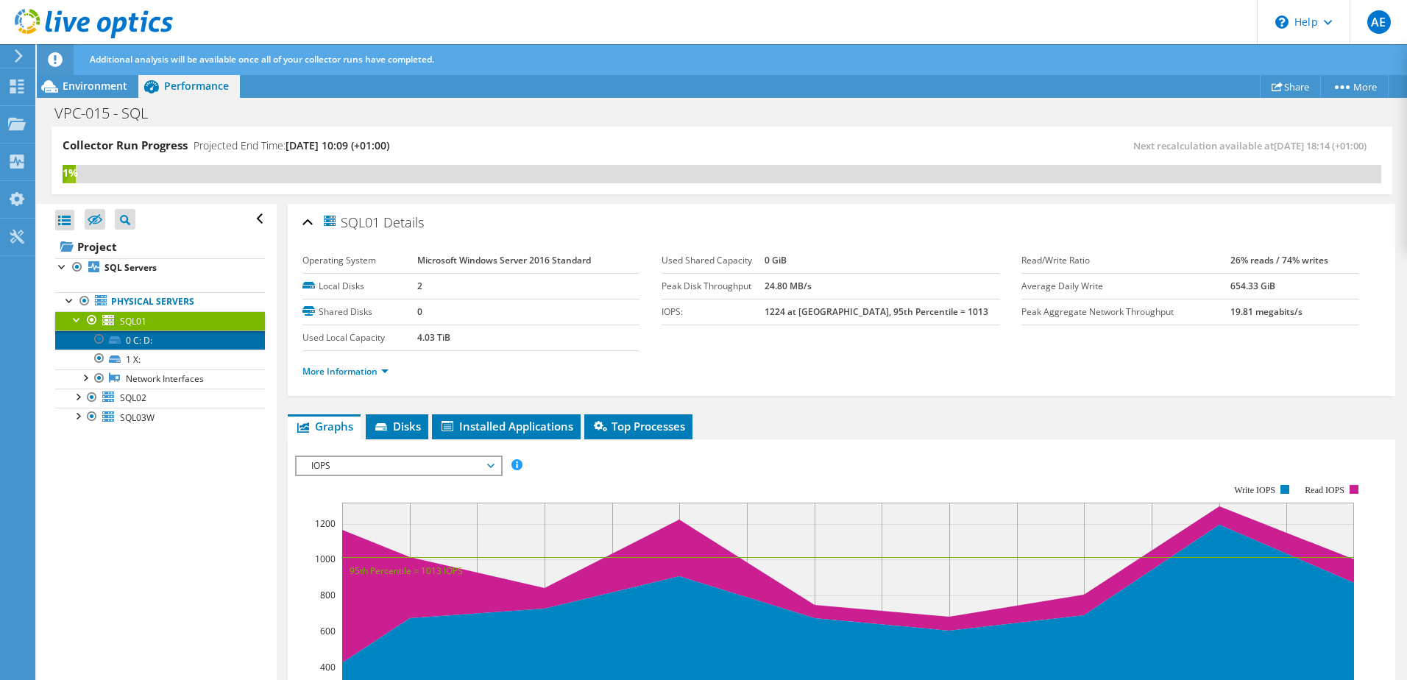
click at [146, 345] on link "0 C: D:" at bounding box center [160, 339] width 210 height 19
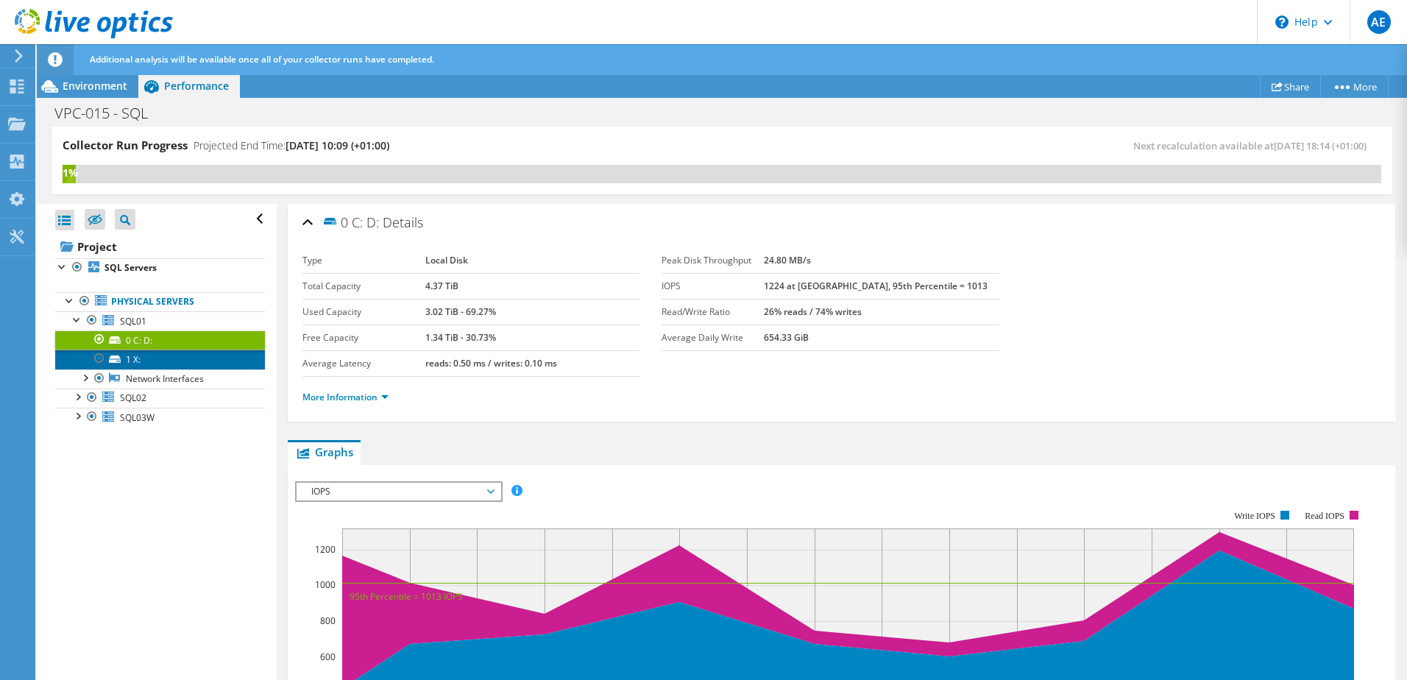
click at [143, 364] on link "1 X:" at bounding box center [160, 359] width 210 height 19
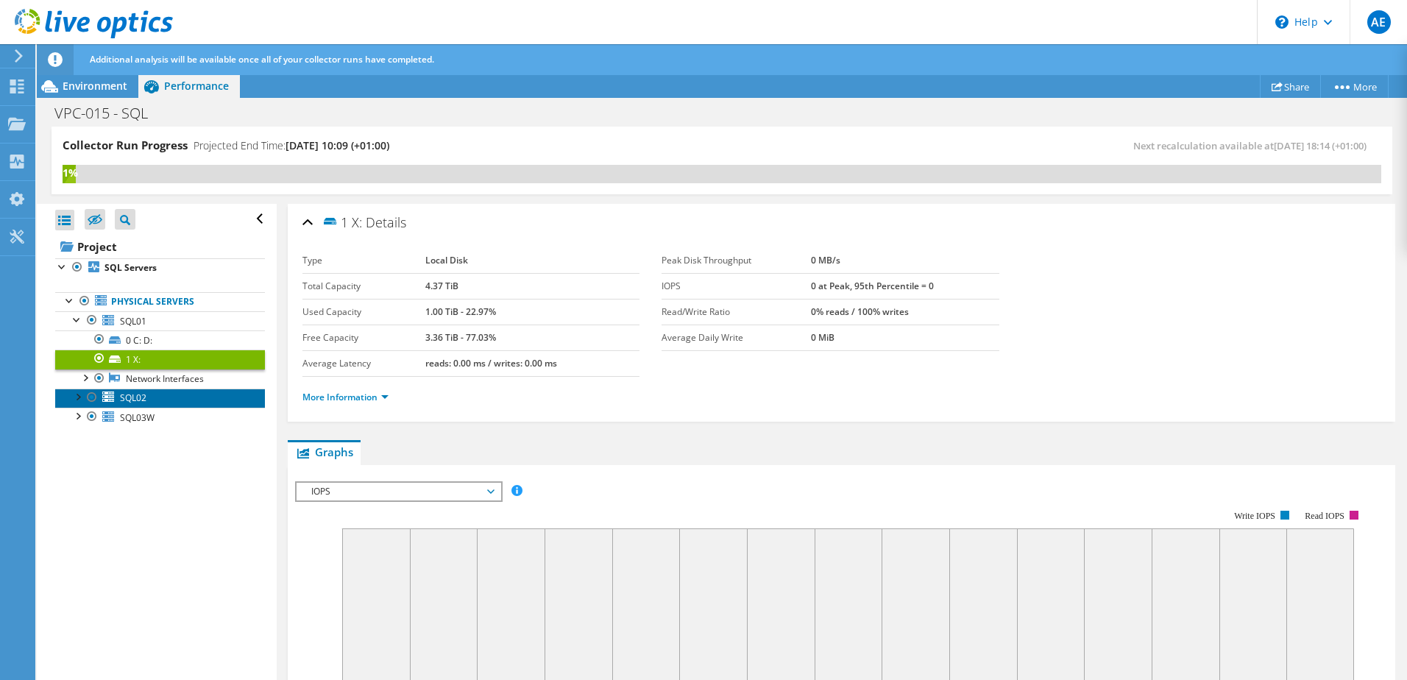
click at [146, 400] on span "SQL02" at bounding box center [133, 397] width 26 height 13
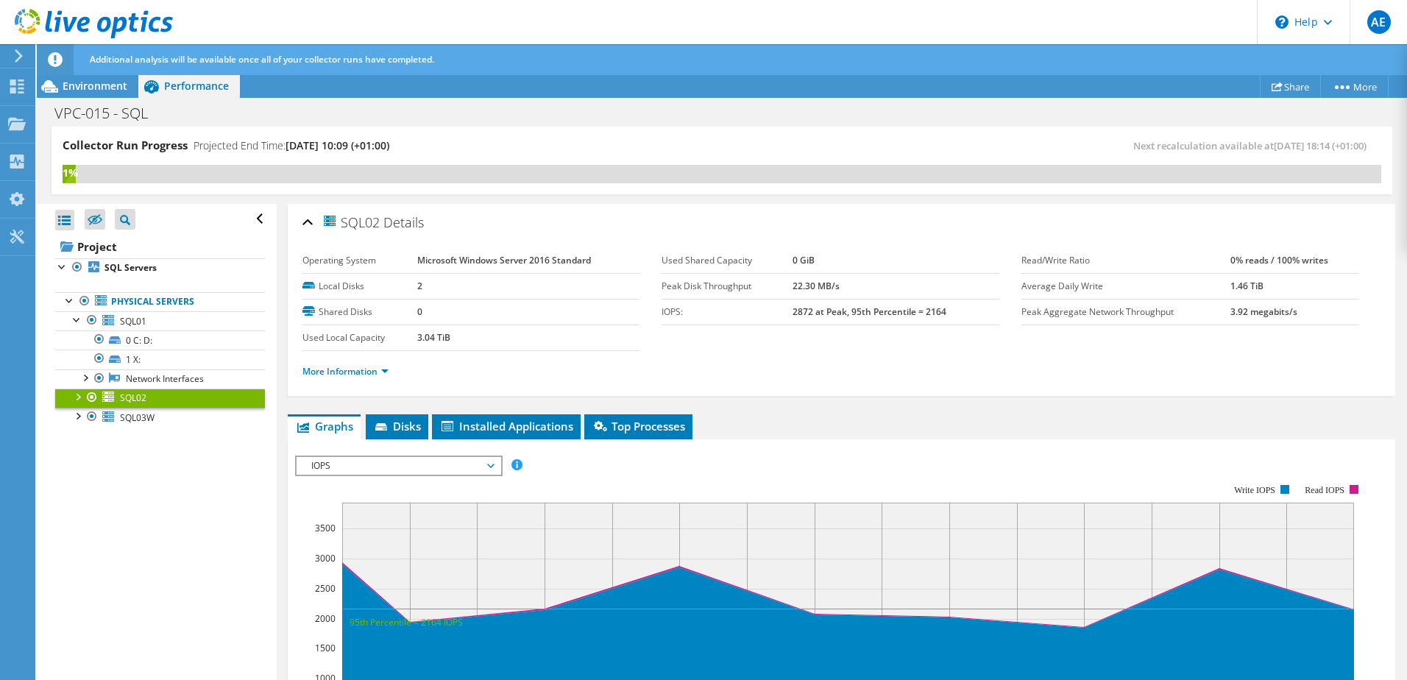
click at [87, 399] on div at bounding box center [92, 398] width 15 height 18
click at [73, 394] on div at bounding box center [77, 396] width 15 height 15
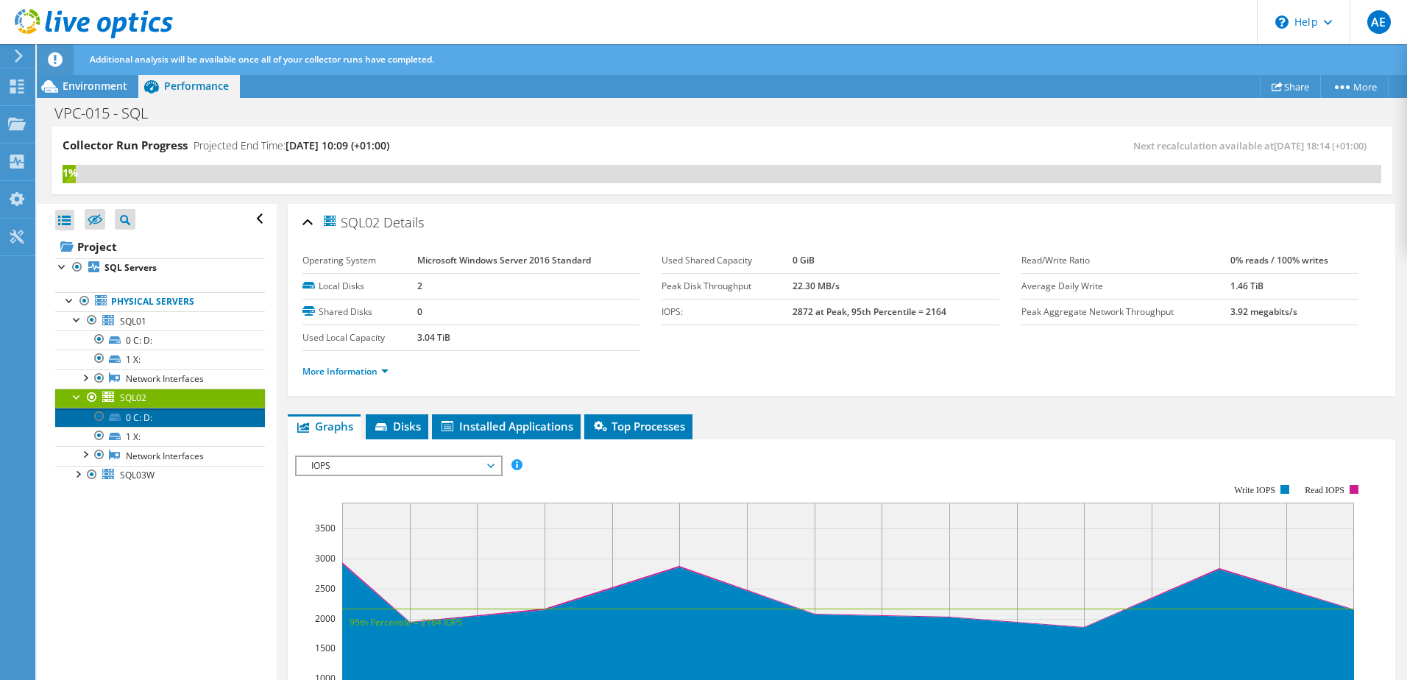
click at [148, 418] on link "0 C: D:" at bounding box center [160, 417] width 210 height 19
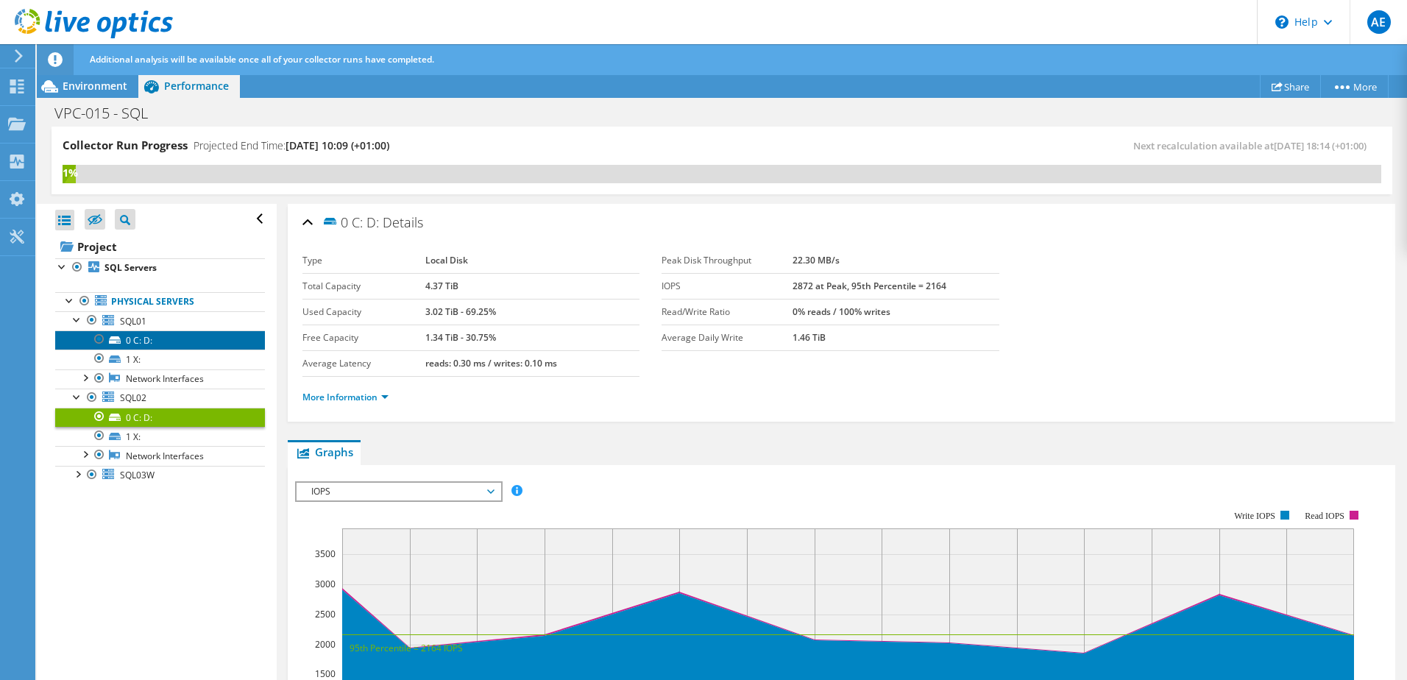
click at [157, 340] on link "0 C: D:" at bounding box center [160, 339] width 210 height 19
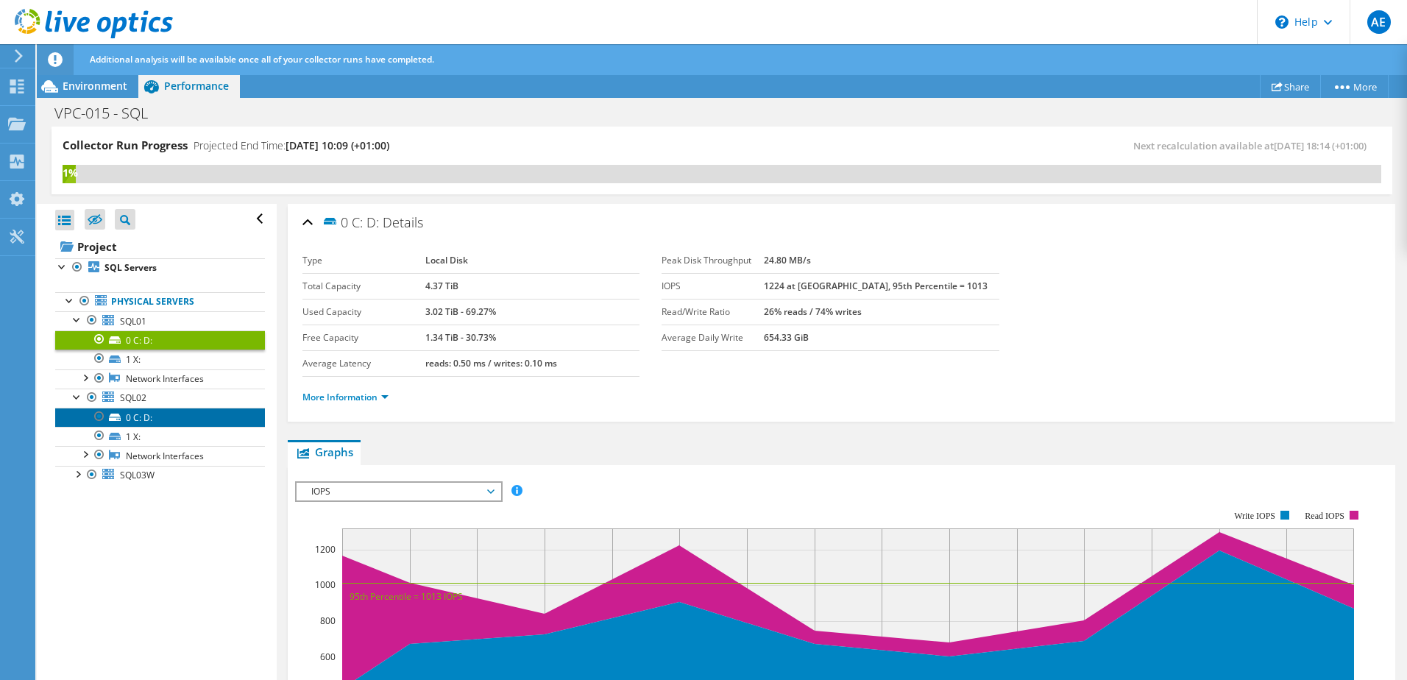
click at [163, 422] on link "0 C: D:" at bounding box center [160, 417] width 210 height 19
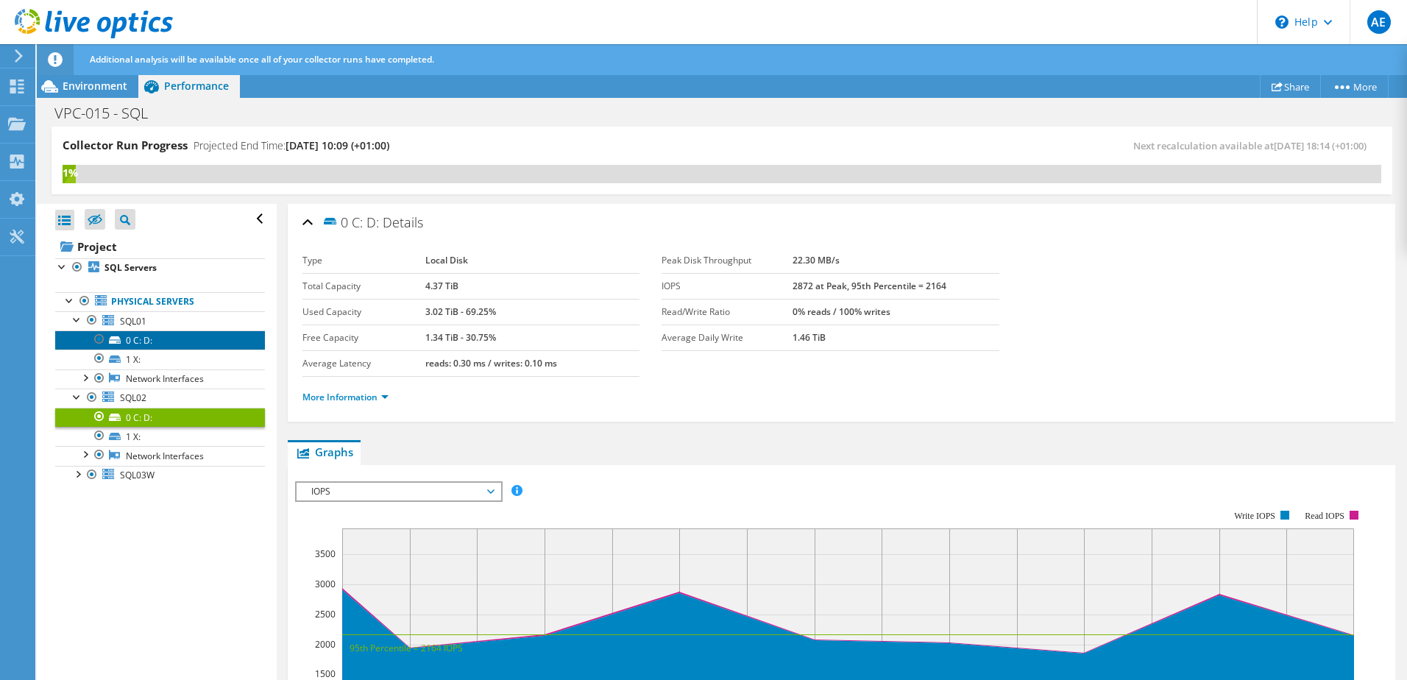
click at [160, 337] on link "0 C: D:" at bounding box center [160, 339] width 210 height 19
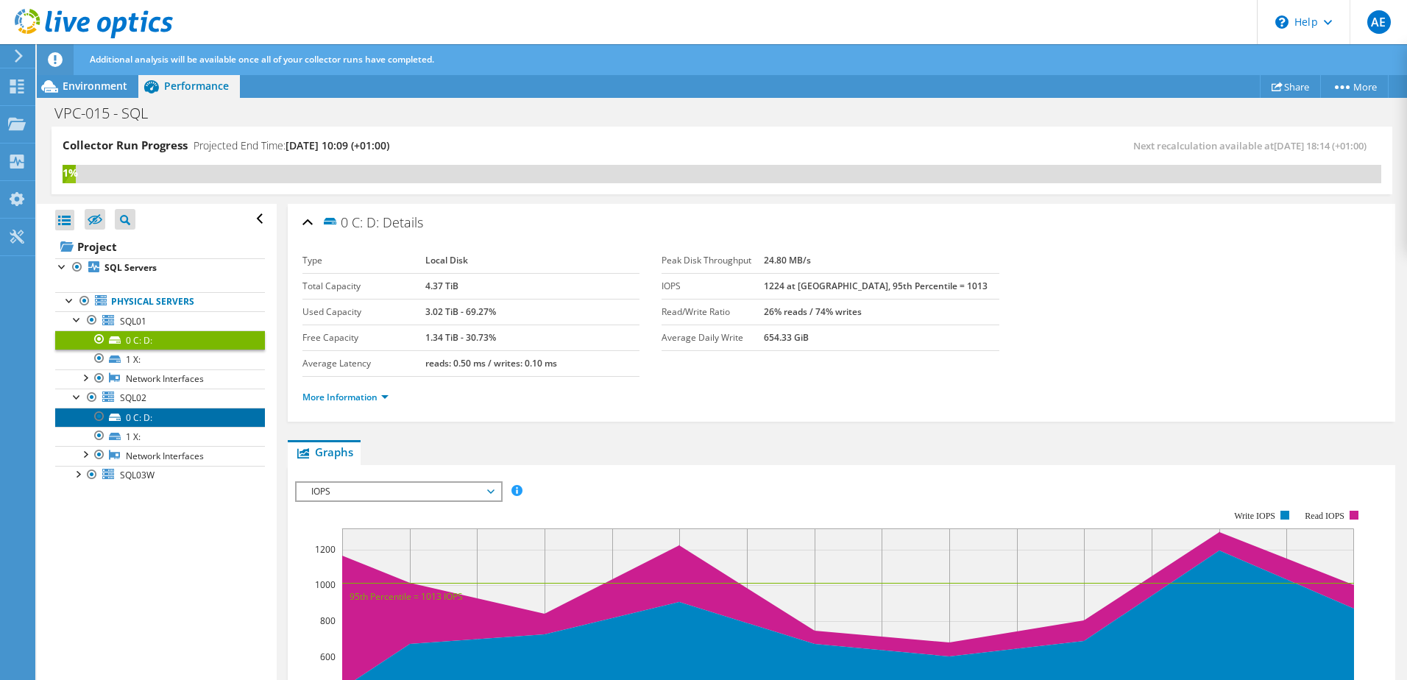
click at [164, 422] on link "0 C: D:" at bounding box center [160, 417] width 210 height 19
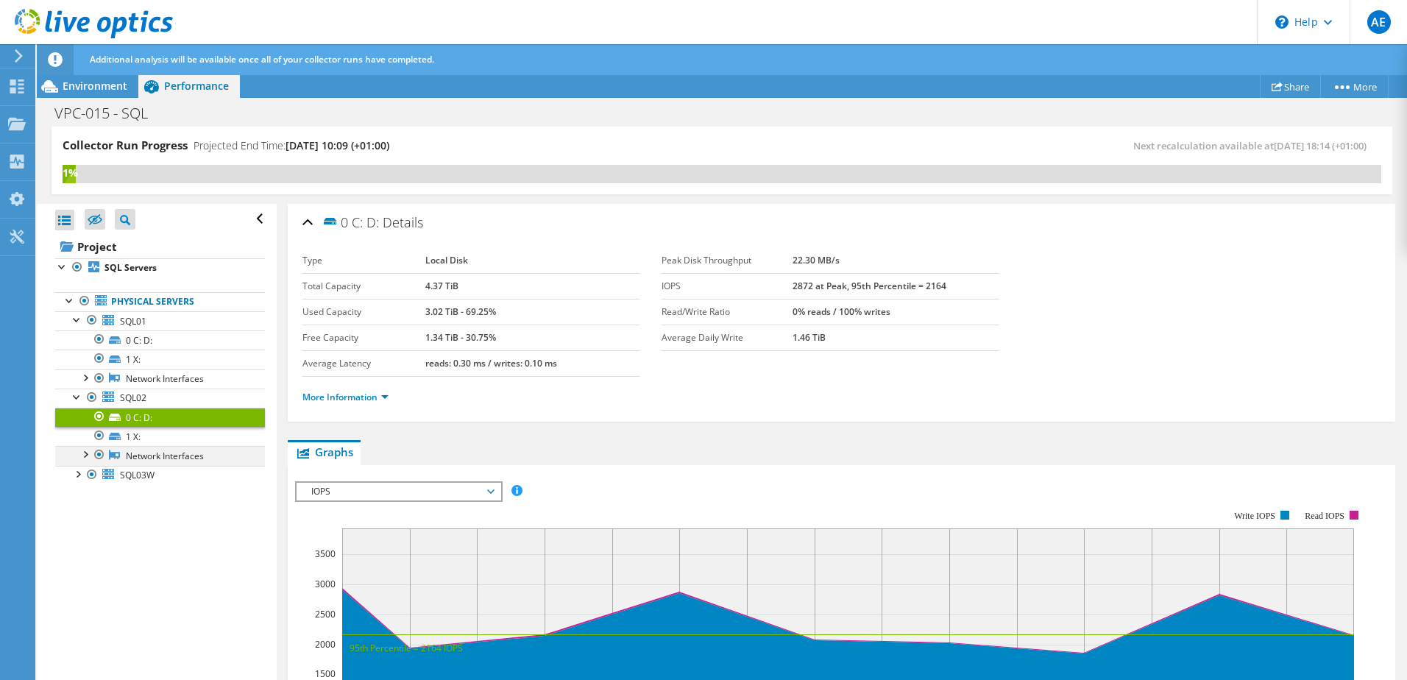
click at [88, 455] on div at bounding box center [84, 453] width 15 height 15
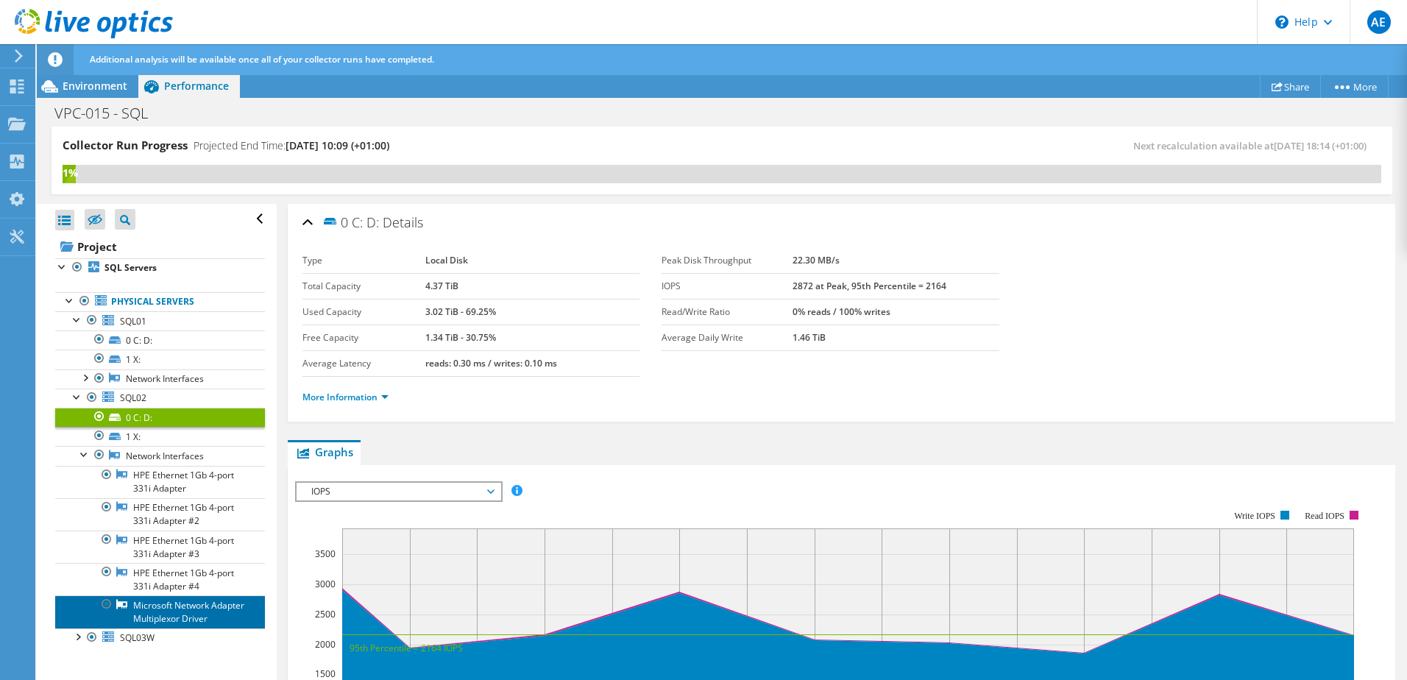
click at [175, 622] on link "Microsoft Network Adapter Multiplexor Driver" at bounding box center [160, 611] width 210 height 32
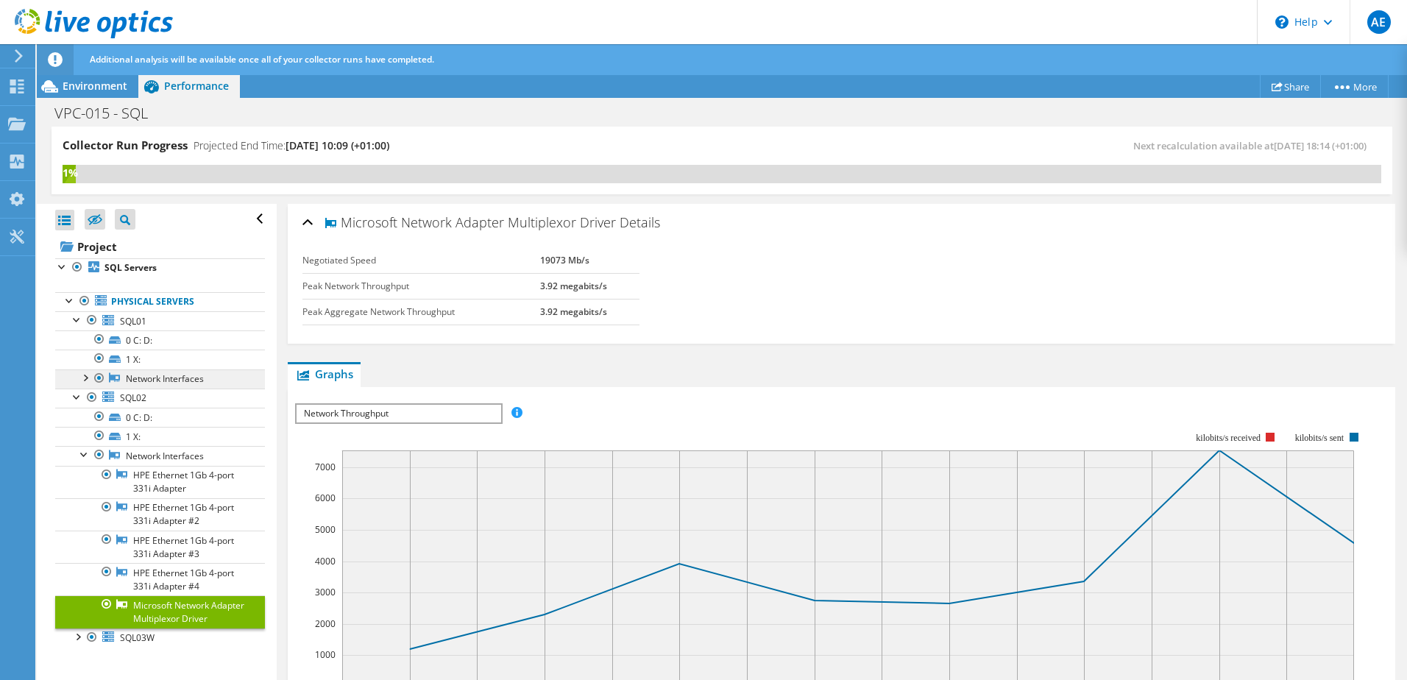
click at [173, 377] on link "Network Interfaces" at bounding box center [160, 378] width 210 height 19
click at [86, 380] on div at bounding box center [84, 376] width 15 height 15
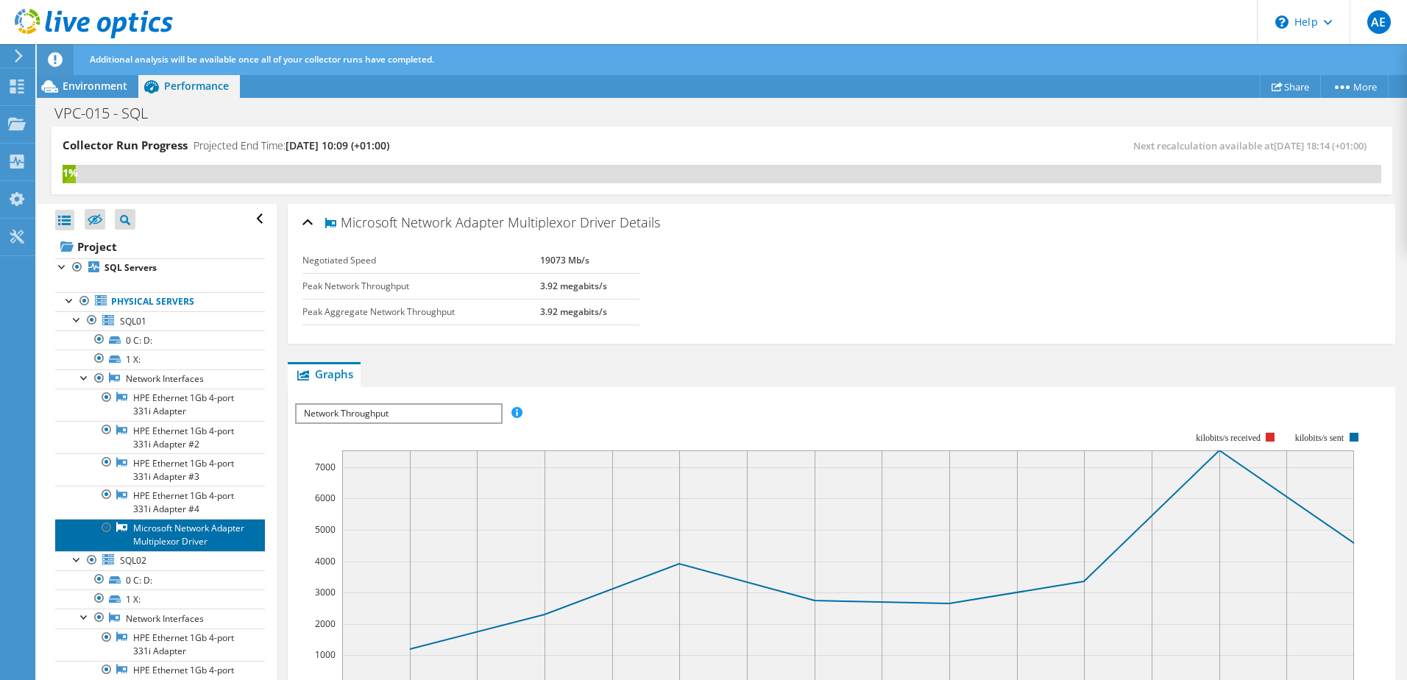
click at [176, 541] on link "Microsoft Network Adapter Multiplexor Driver" at bounding box center [160, 535] width 210 height 32
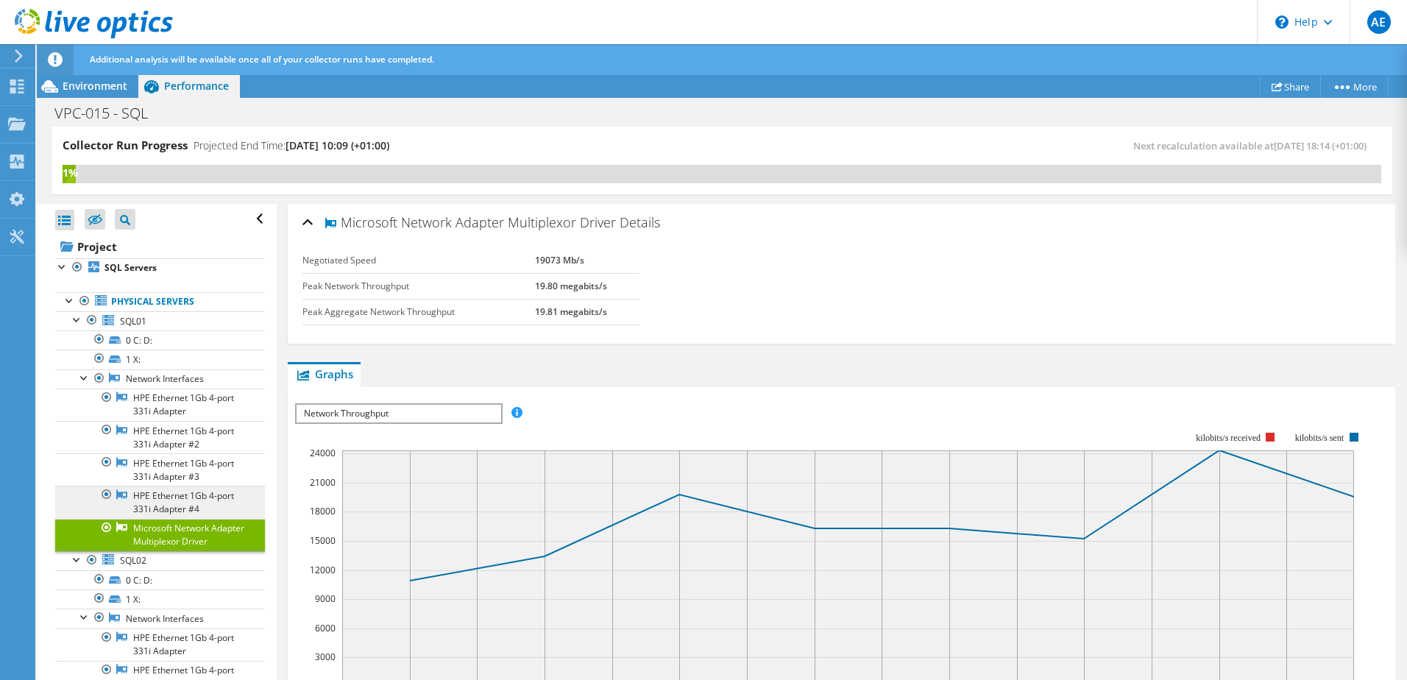
scroll to position [188, 0]
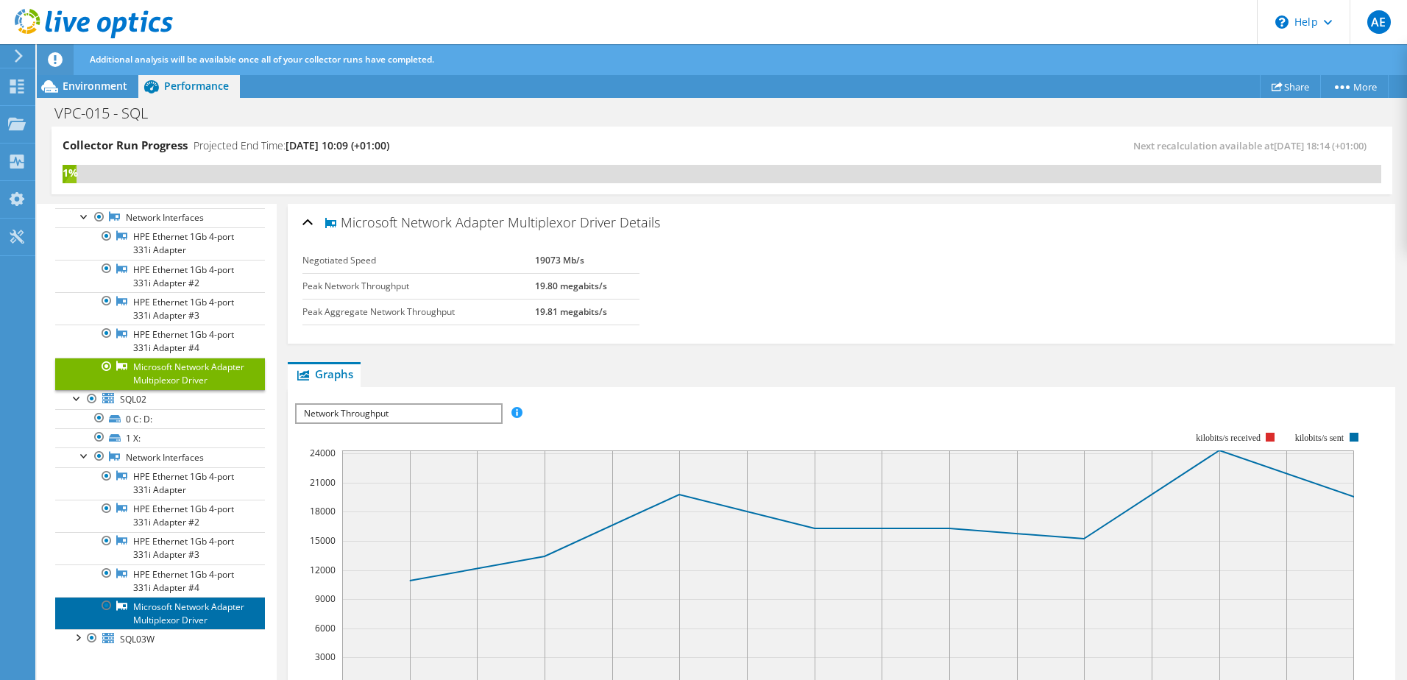
click at [136, 604] on link "Microsoft Network Adapter Multiplexor Driver" at bounding box center [160, 613] width 210 height 32
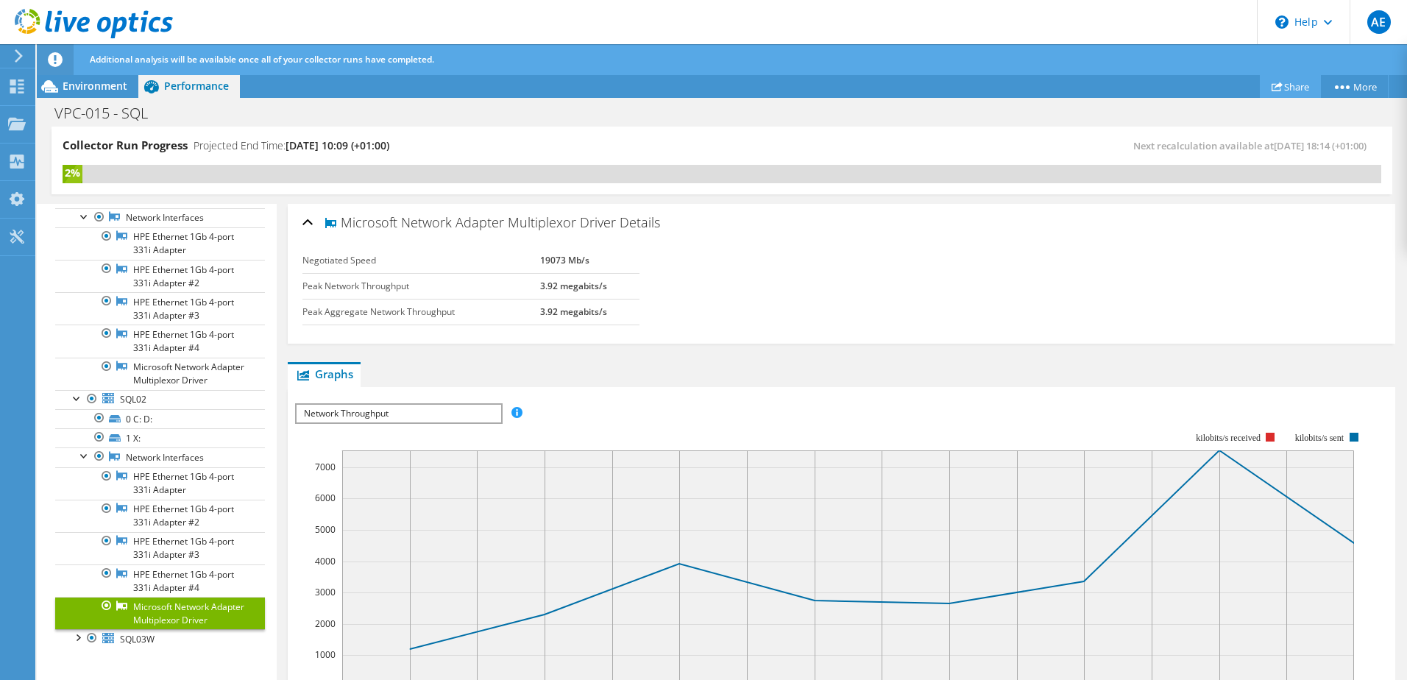
click at [1272, 85] on use at bounding box center [1277, 87] width 11 height 10
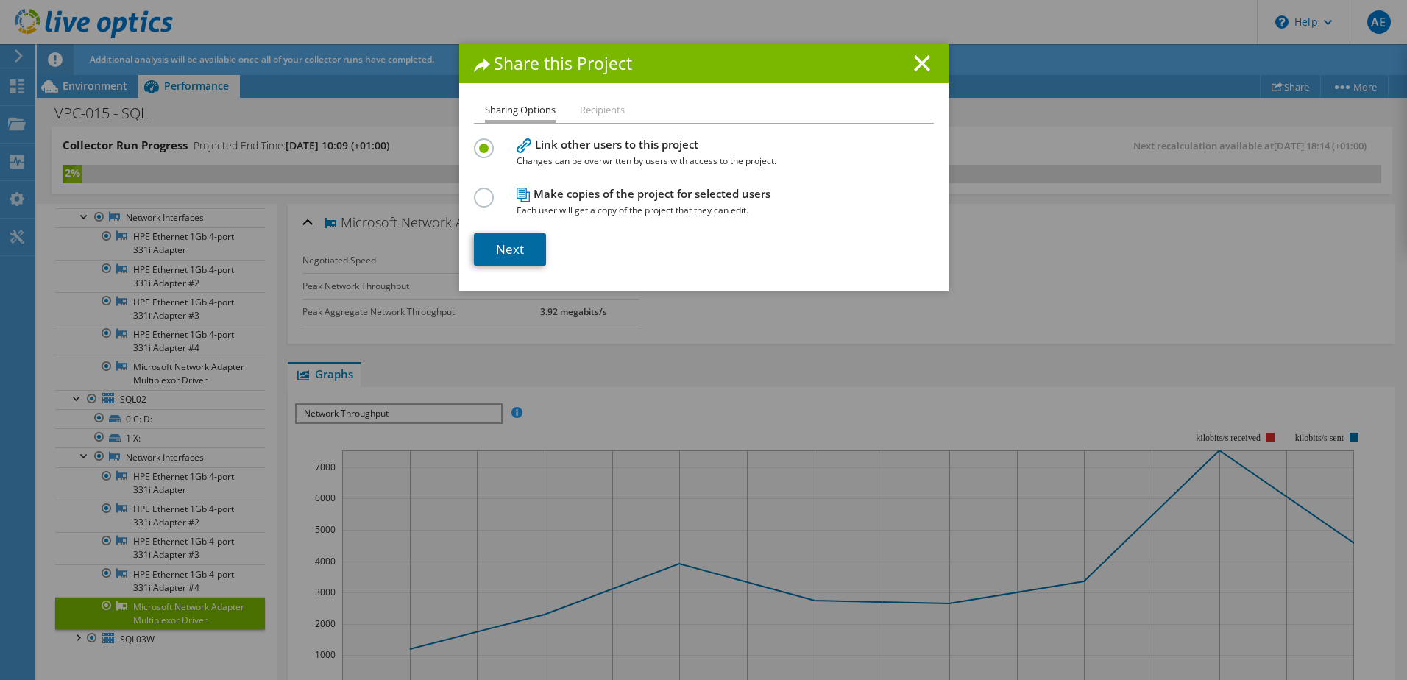
click at [510, 255] on link "Next" at bounding box center [510, 249] width 72 height 32
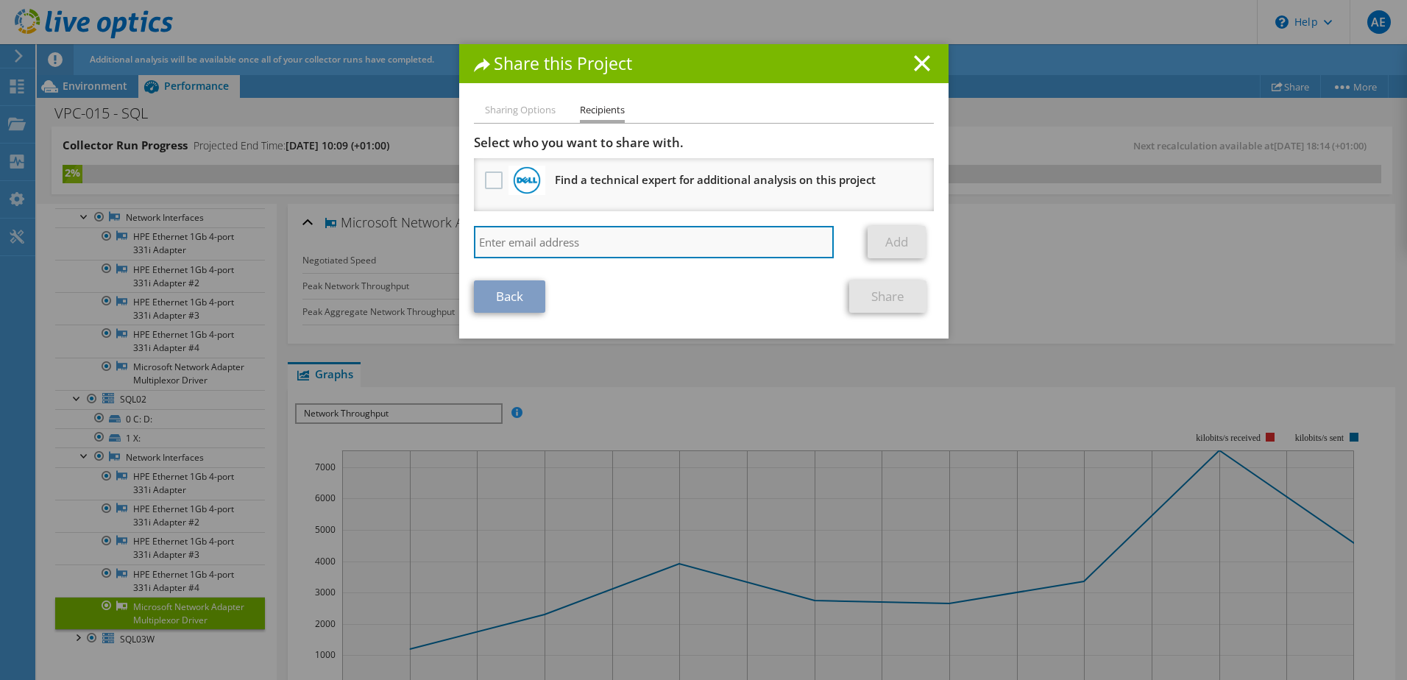
click at [508, 241] on input "search" at bounding box center [654, 242] width 361 height 32
type input "harry.stockwell@theharriergroup.com"
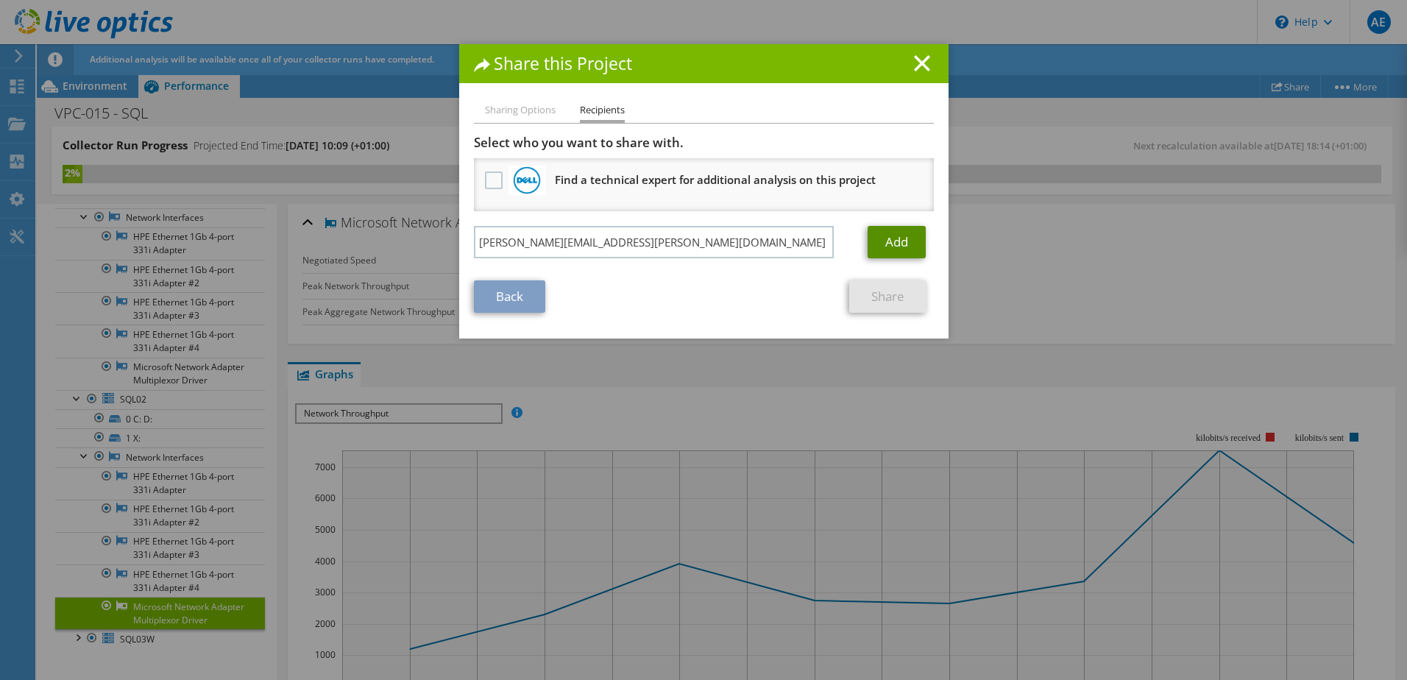
click at [900, 244] on link "Add" at bounding box center [897, 242] width 58 height 32
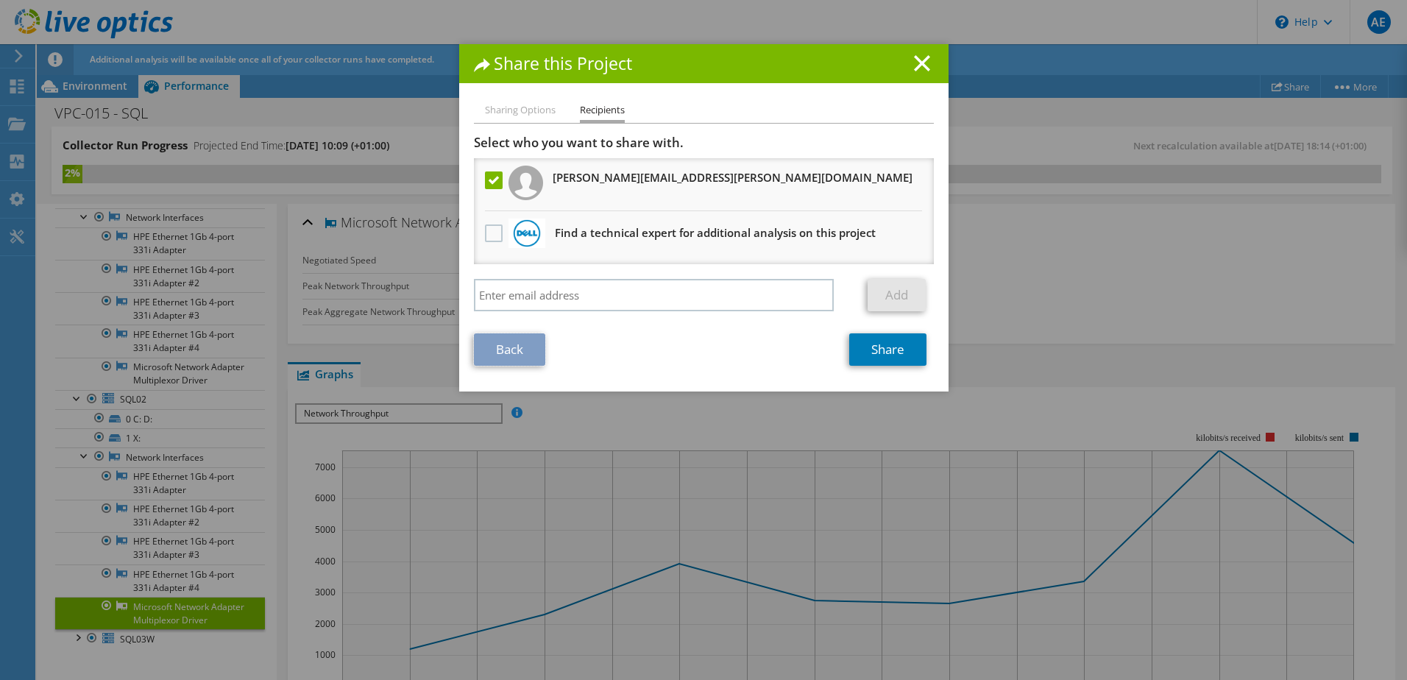
click at [477, 347] on link "Back" at bounding box center [509, 349] width 71 height 32
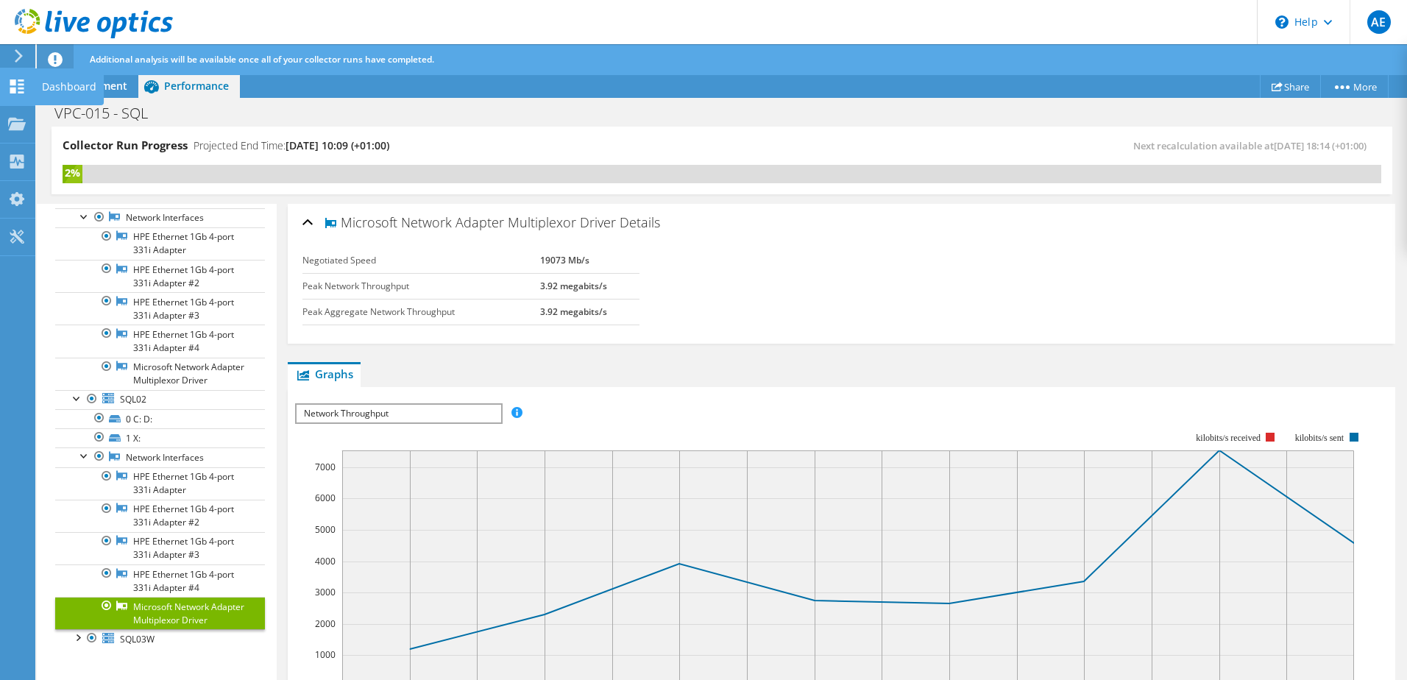
click at [19, 87] on icon at bounding box center [17, 86] width 18 height 14
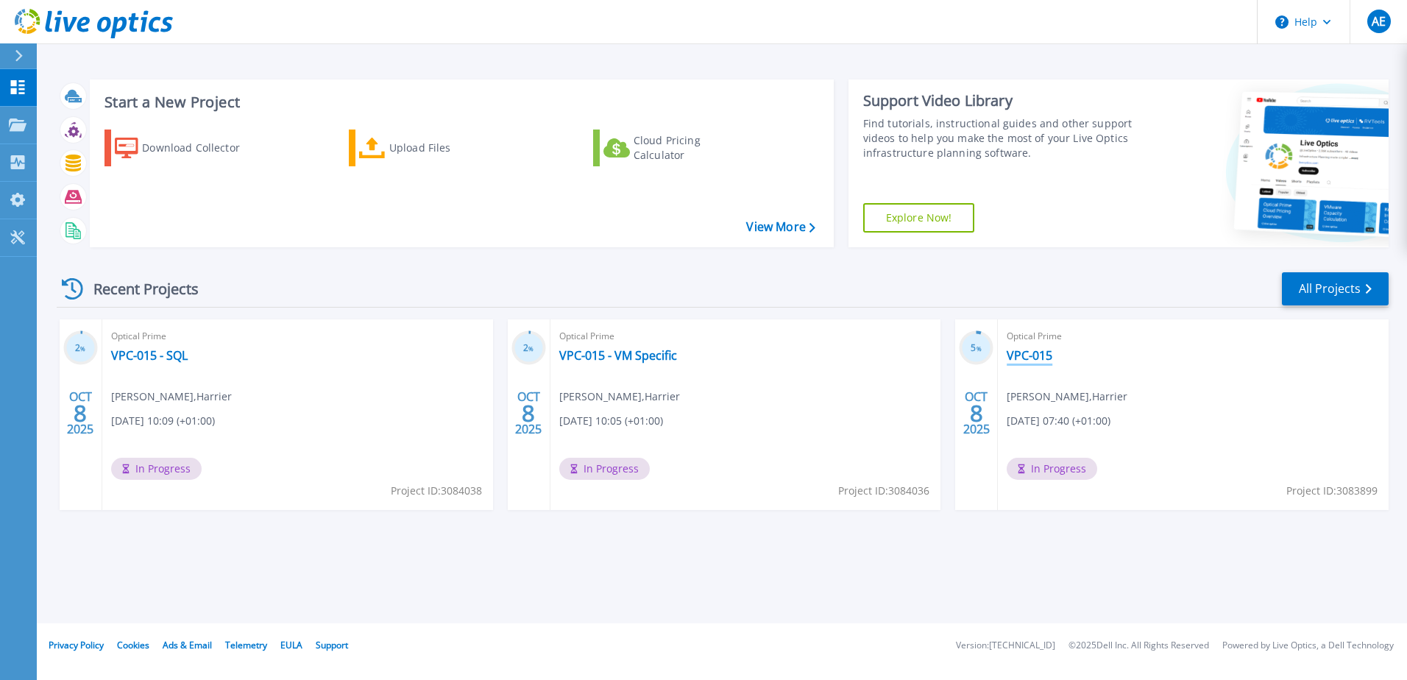
click at [1046, 353] on link "VPC-015" at bounding box center [1030, 355] width 46 height 15
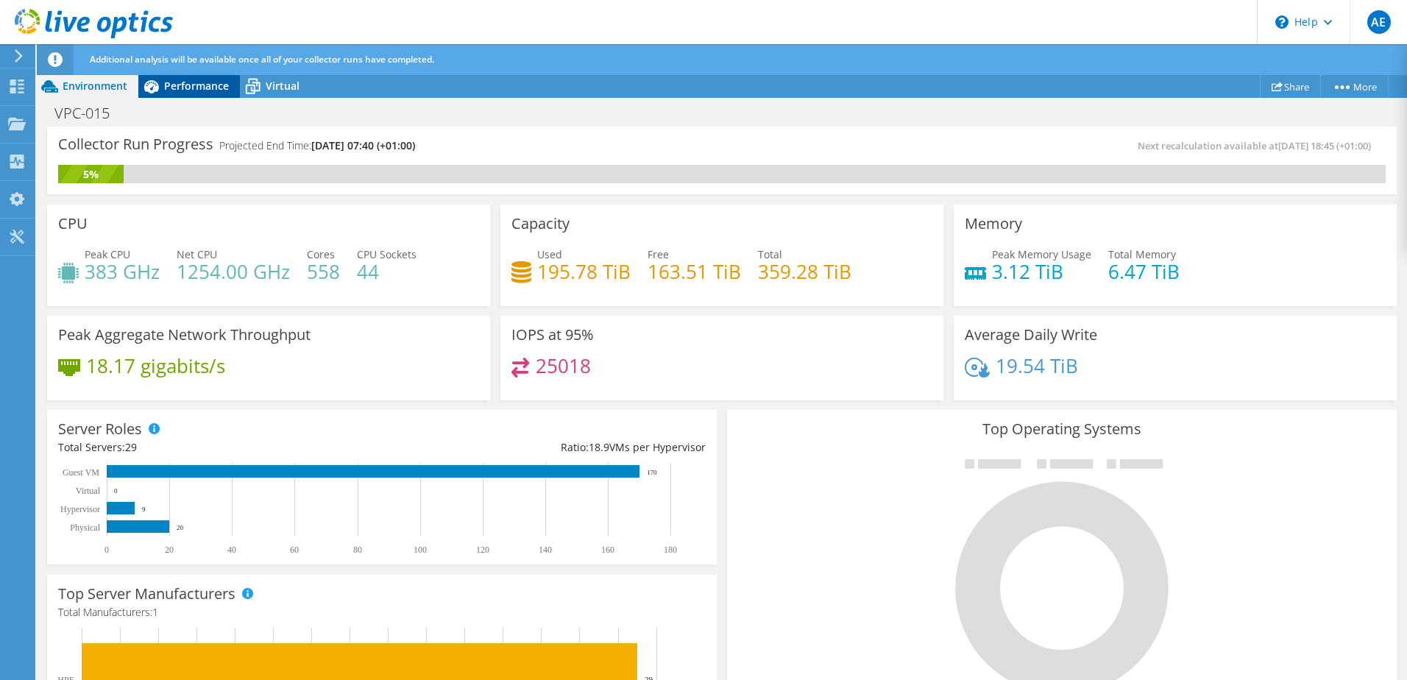
click at [205, 79] on span "Performance" at bounding box center [196, 86] width 65 height 14
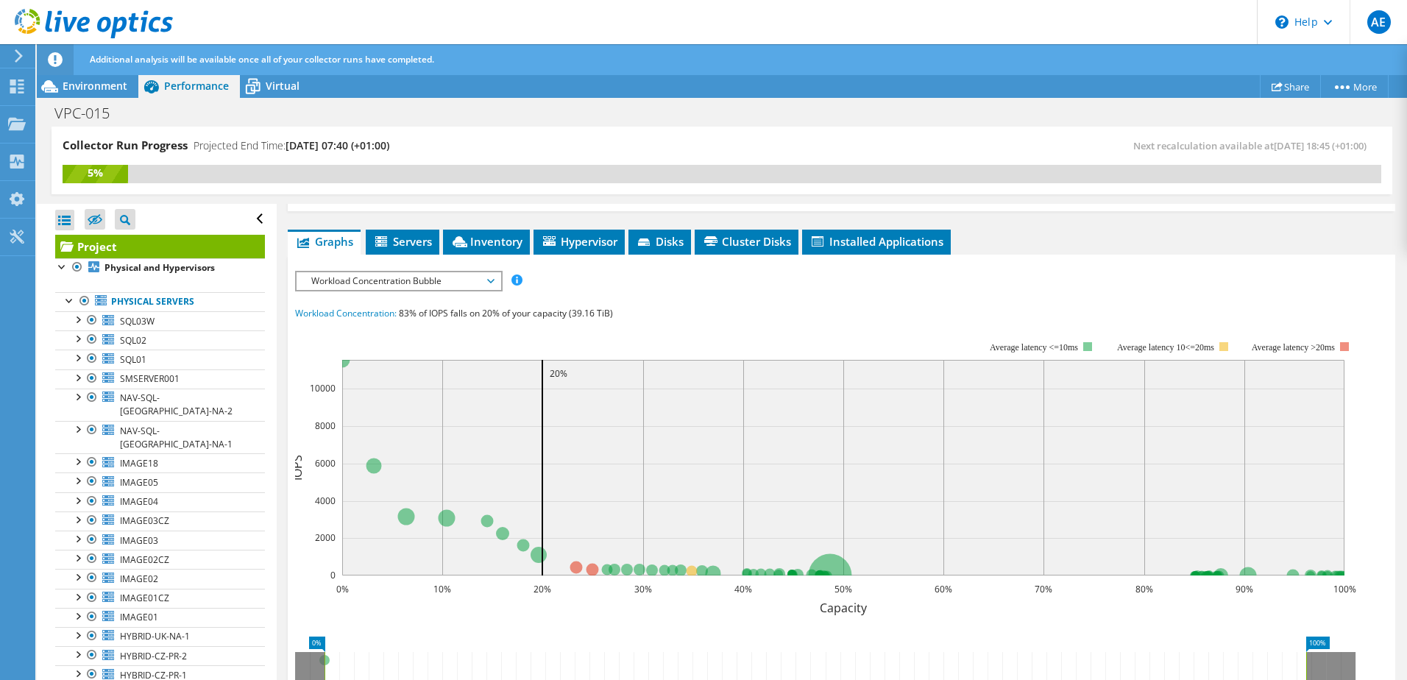
scroll to position [294, 0]
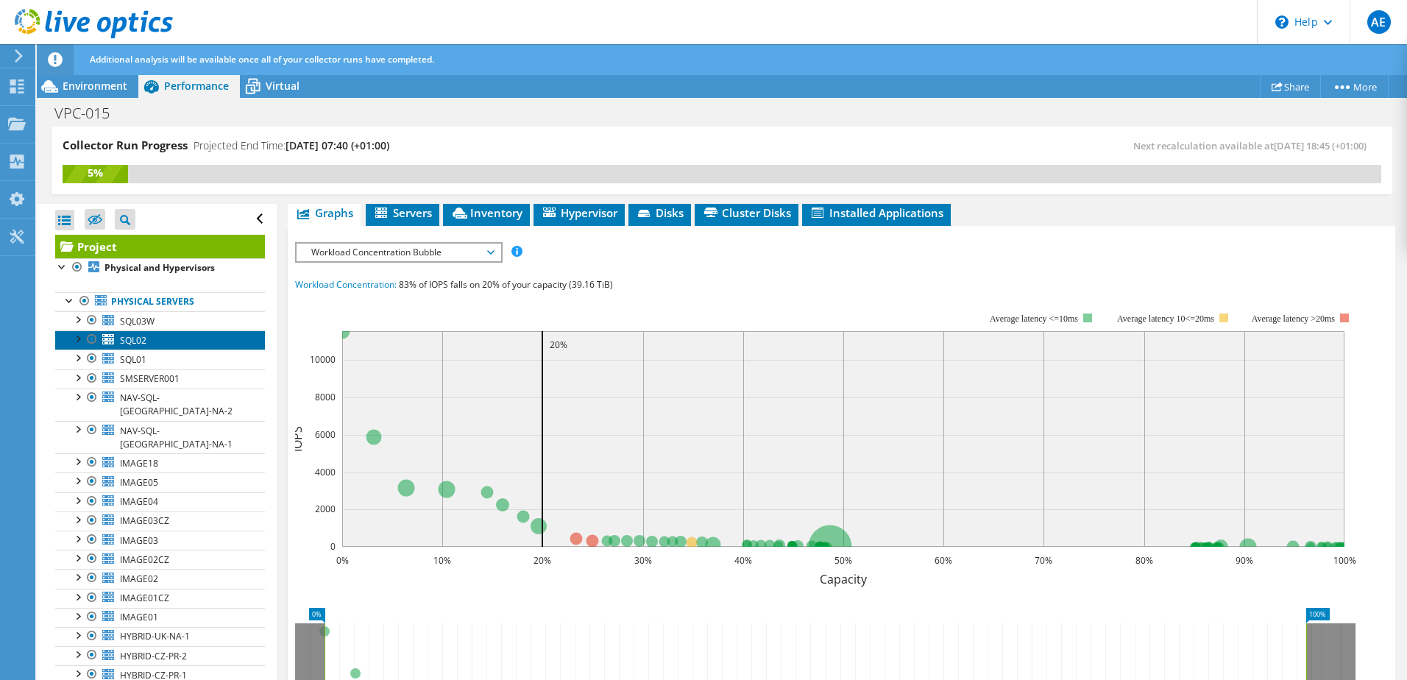
click at [154, 344] on link "SQL02" at bounding box center [160, 339] width 210 height 19
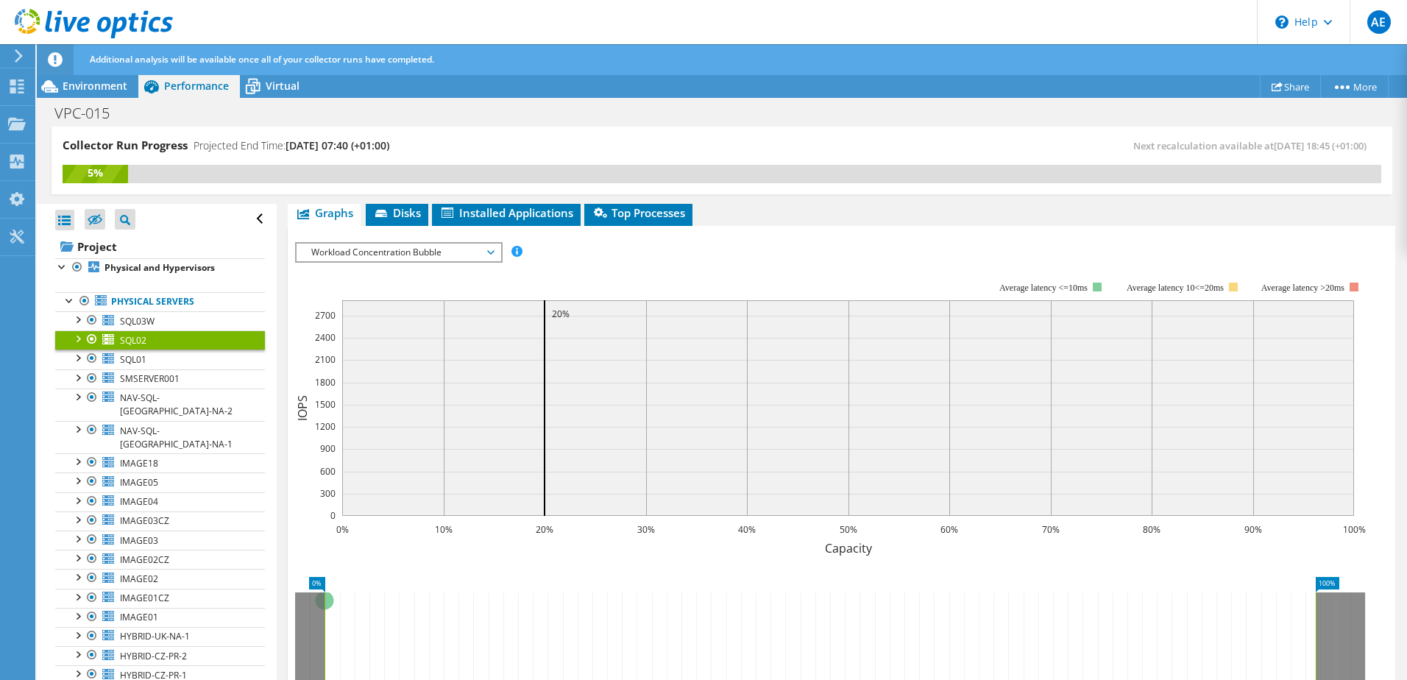
scroll to position [243, 0]
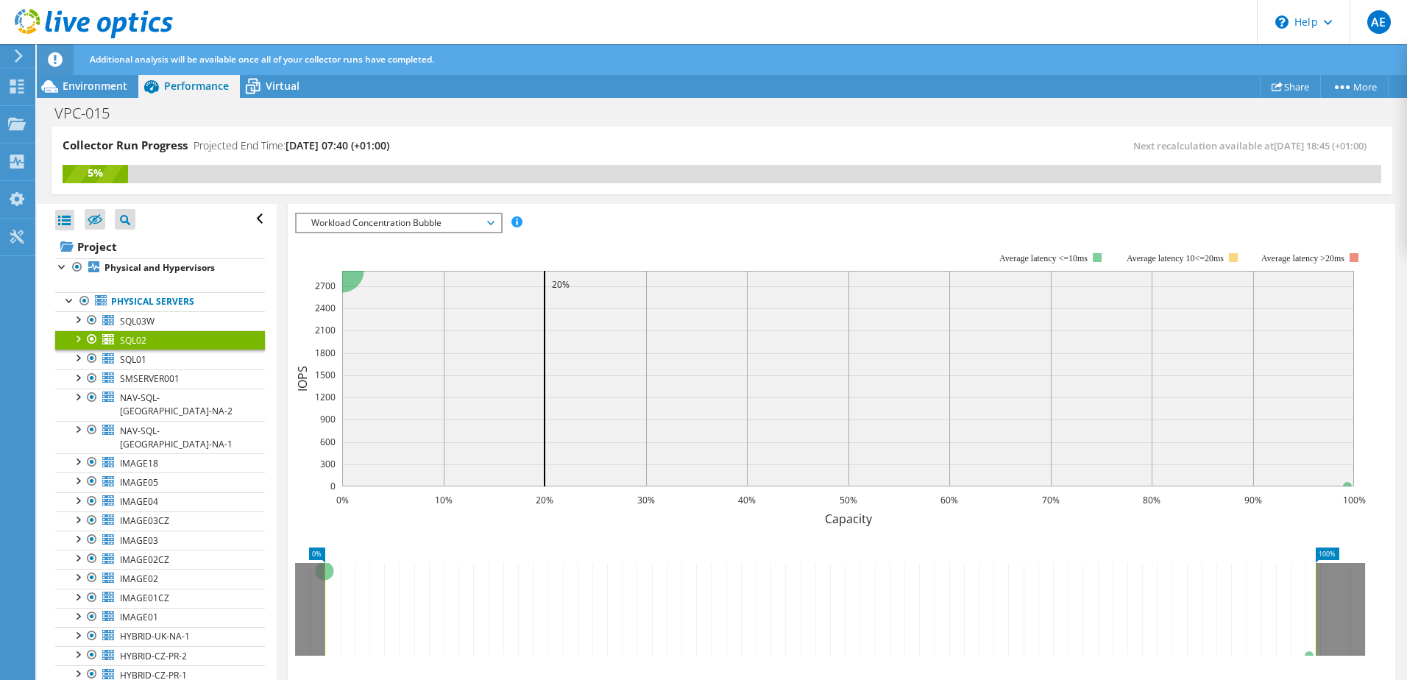
click at [377, 226] on span "Workload Concentration Bubble" at bounding box center [398, 223] width 189 height 18
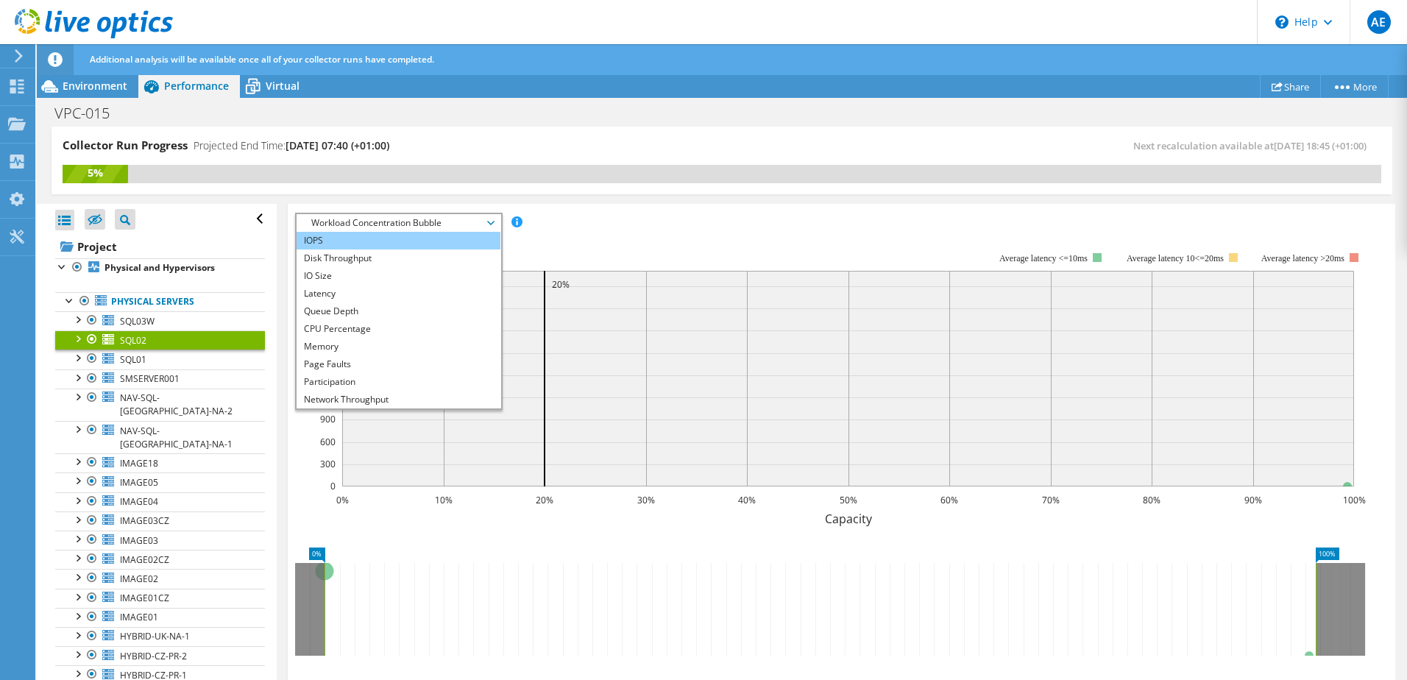
click at [347, 241] on li "IOPS" at bounding box center [399, 241] width 204 height 18
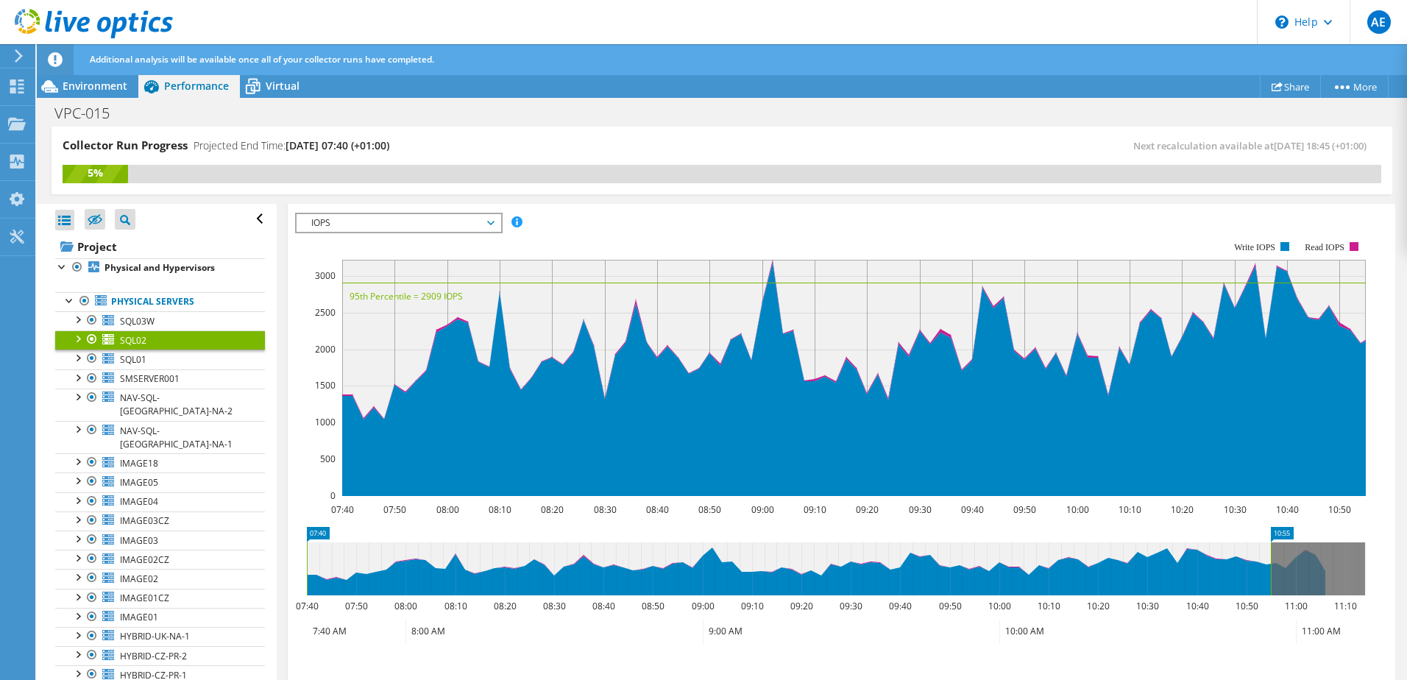
click at [364, 221] on span "IOPS" at bounding box center [398, 223] width 189 height 18
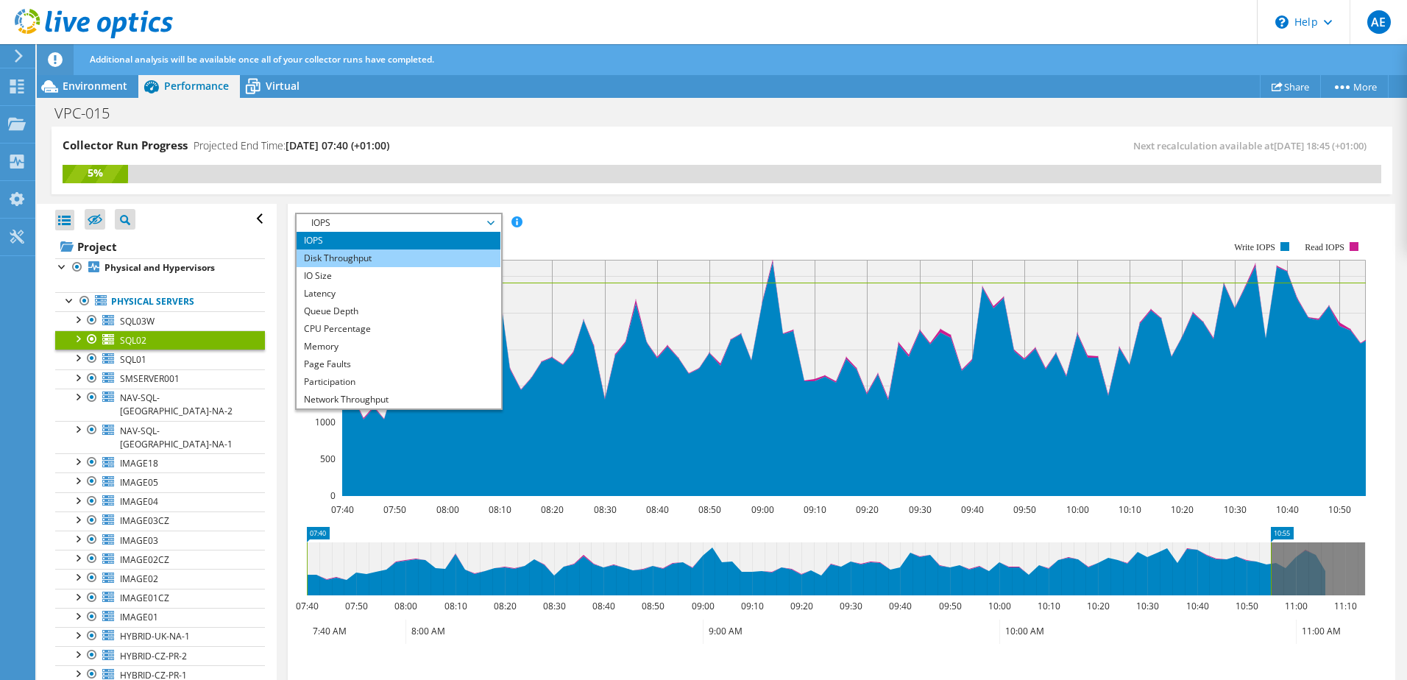
click at [352, 249] on li "Disk Throughput" at bounding box center [399, 258] width 204 height 18
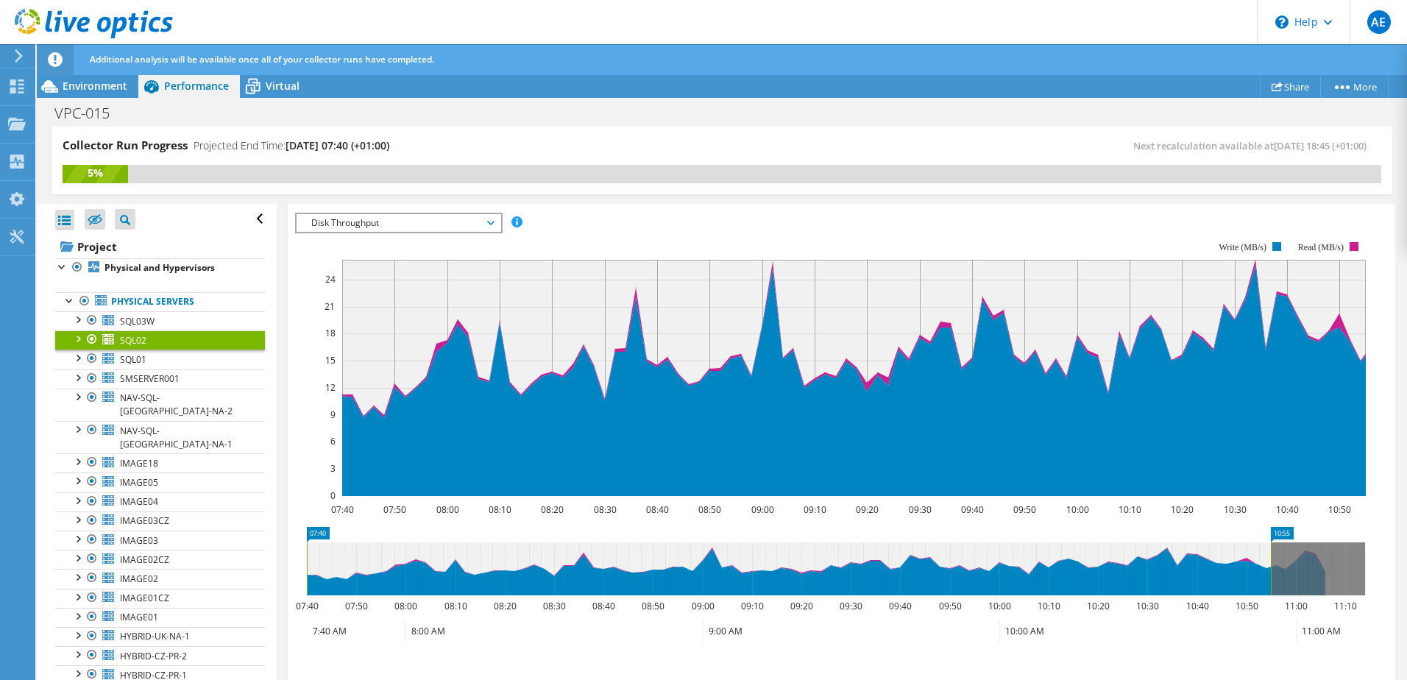
click at [361, 224] on span "Disk Throughput" at bounding box center [398, 223] width 189 height 18
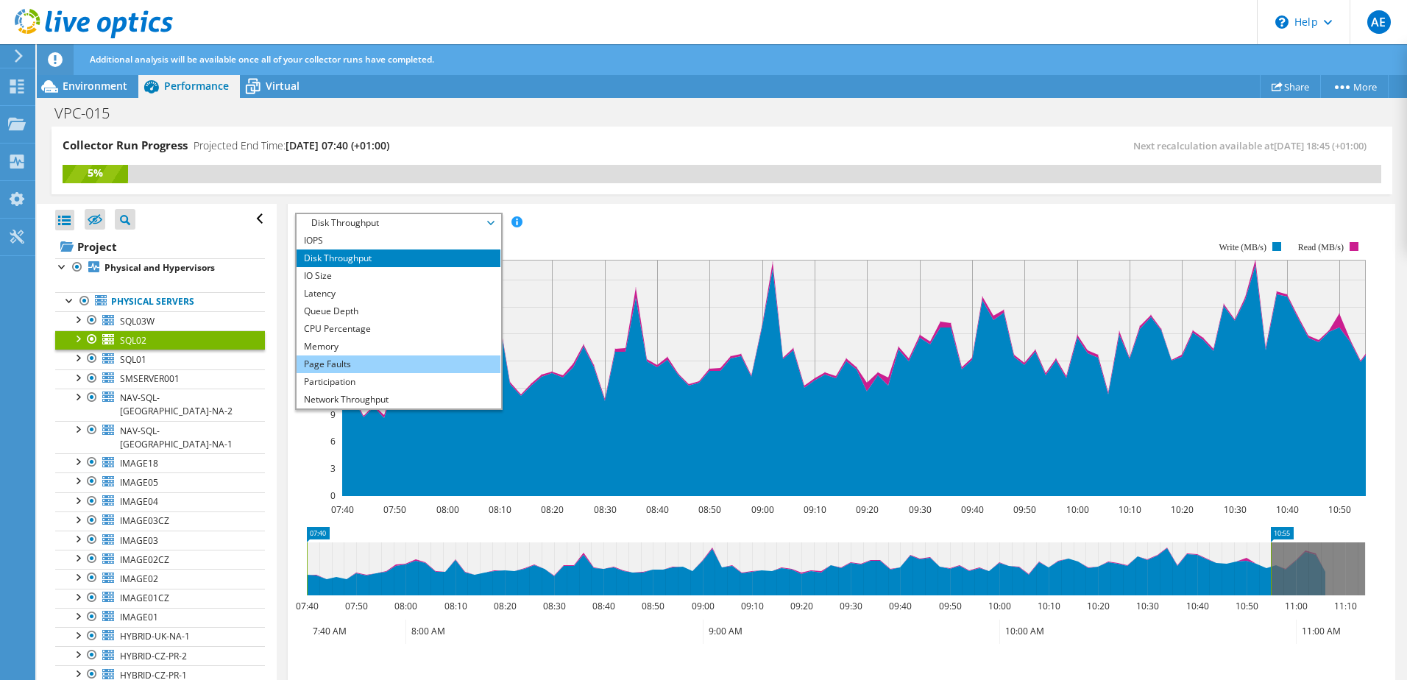
click at [361, 367] on li "Page Faults" at bounding box center [399, 364] width 204 height 18
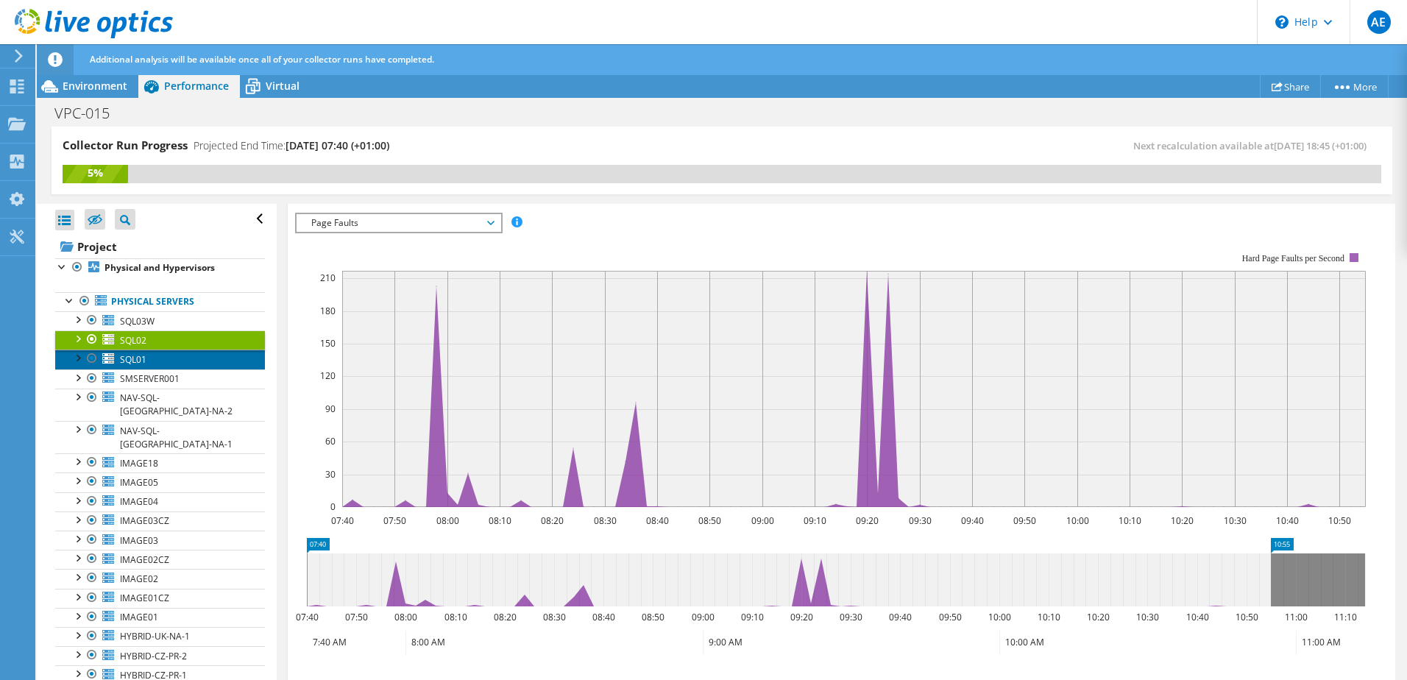
click at [172, 364] on link "SQL01" at bounding box center [160, 359] width 210 height 19
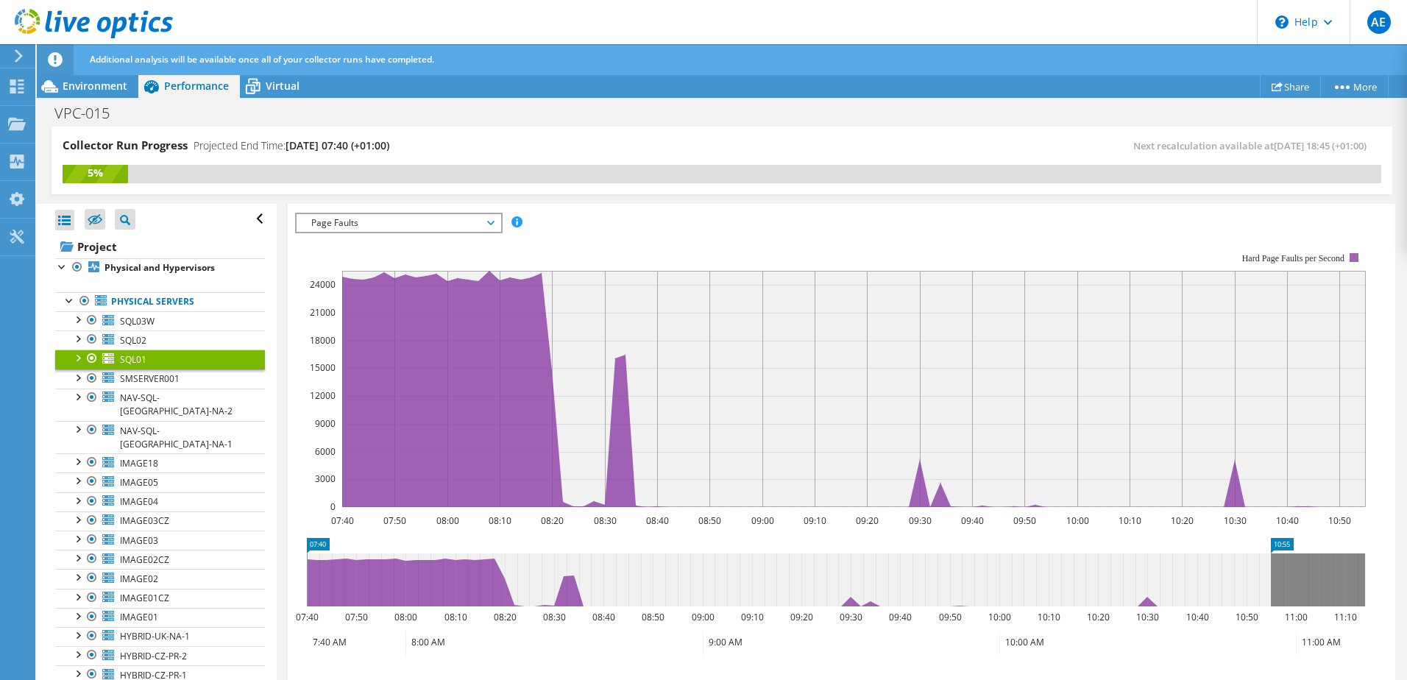
click at [489, 224] on span "Page Faults" at bounding box center [398, 223] width 189 height 18
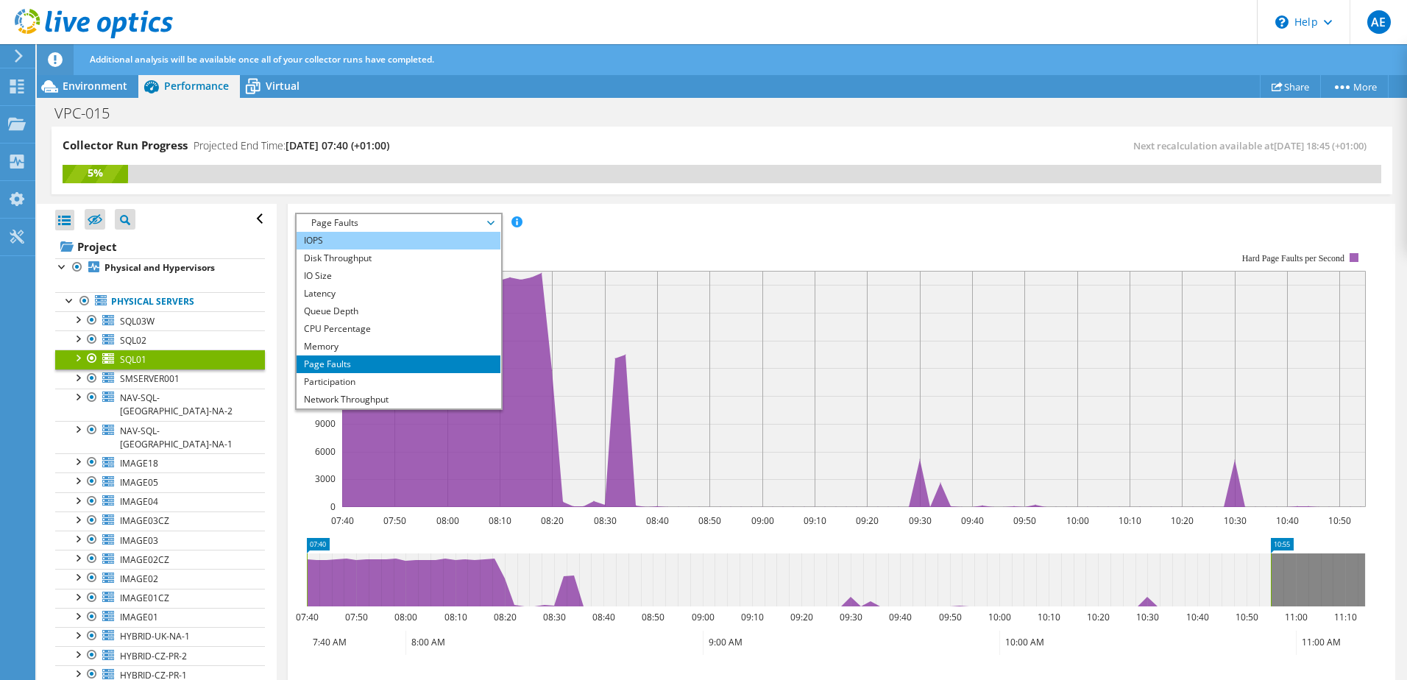
click at [346, 245] on li "IOPS" at bounding box center [399, 241] width 204 height 18
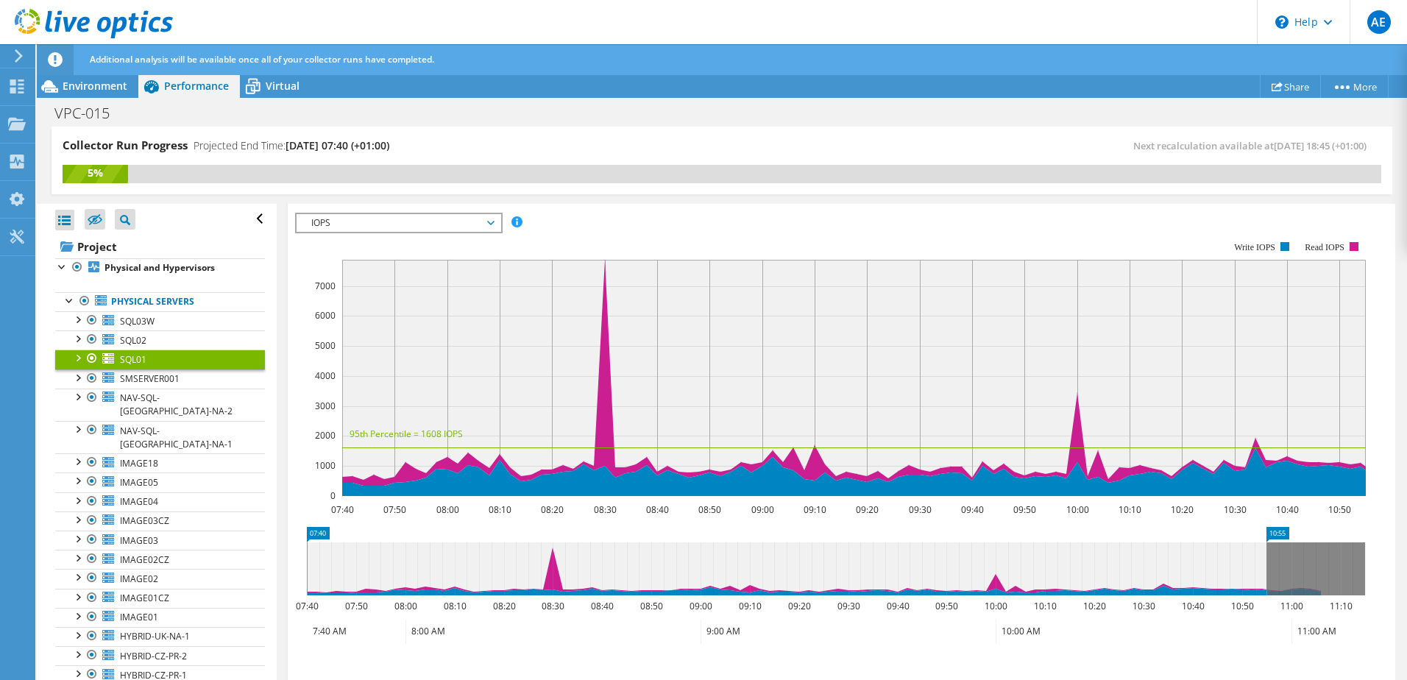
click at [442, 227] on span "IOPS" at bounding box center [398, 223] width 189 height 18
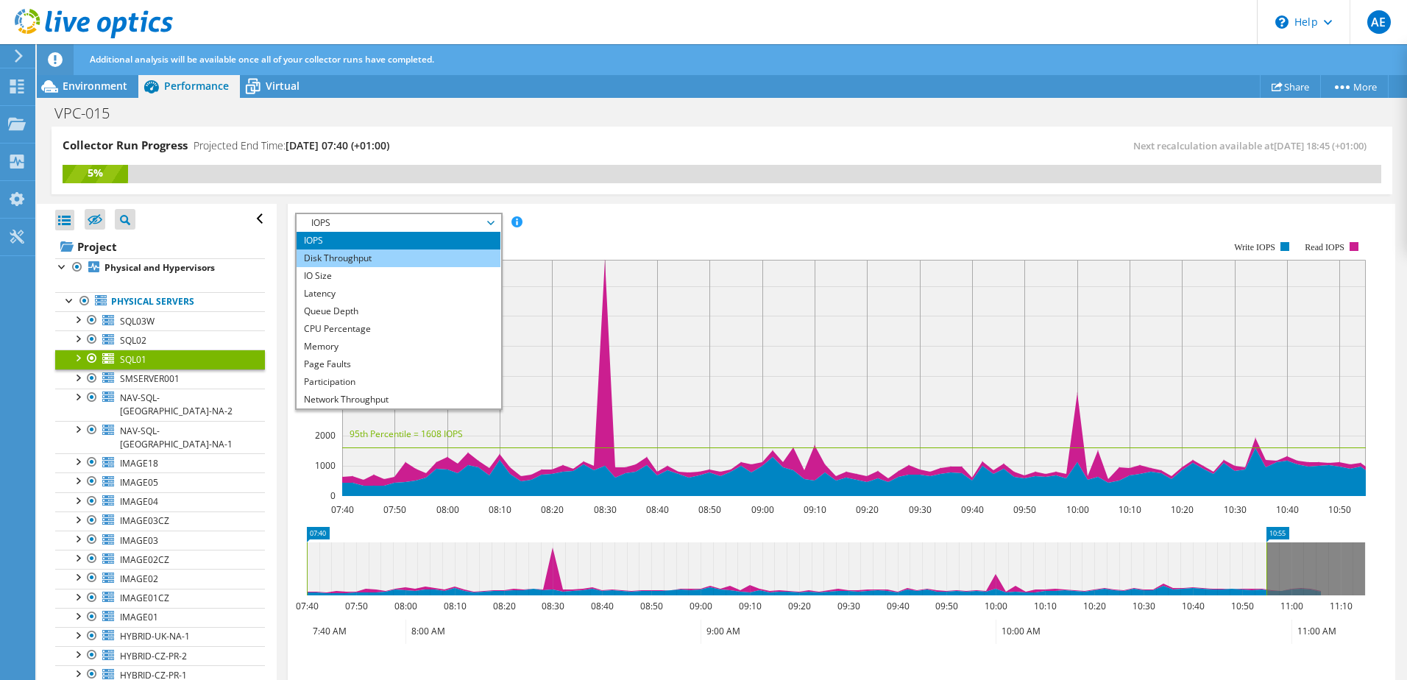
click at [410, 249] on li "Disk Throughput" at bounding box center [399, 258] width 204 height 18
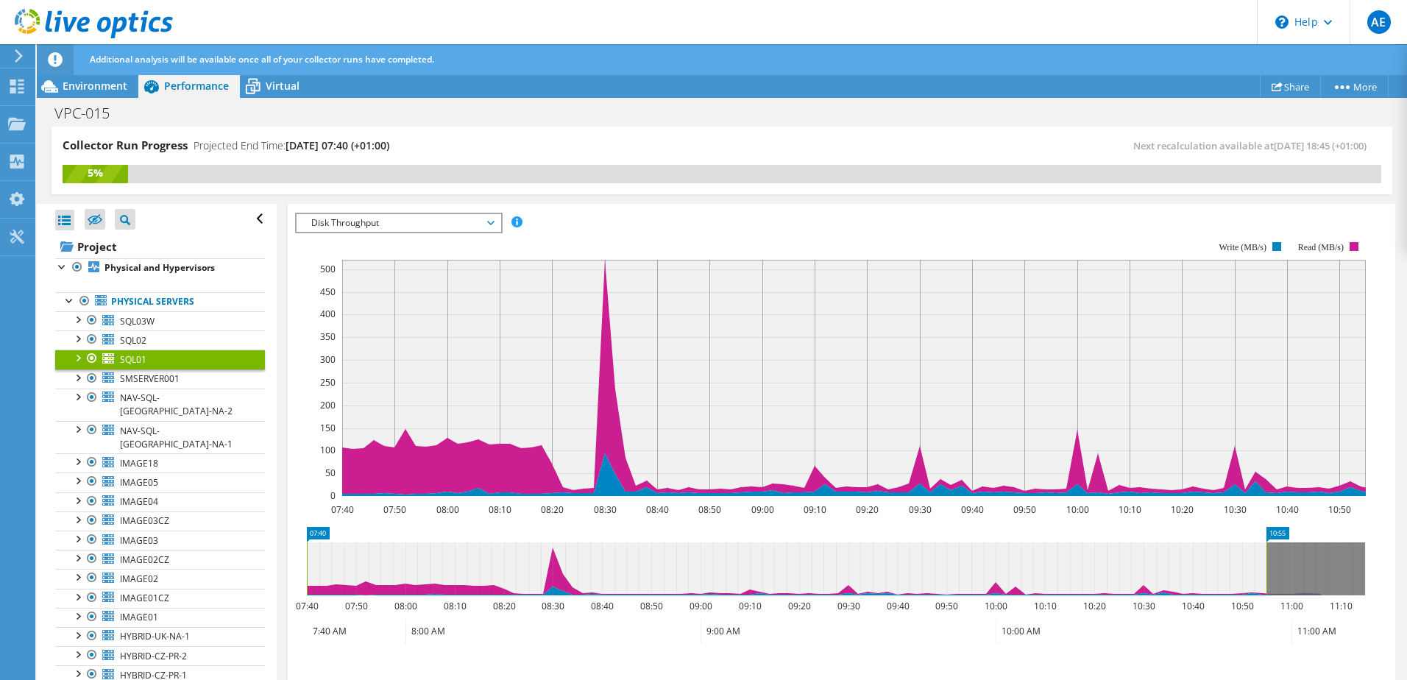
click at [435, 233] on div "Disk Throughput IOPS Disk Throughput IO Size Latency Queue Depth CPU Percentage…" at bounding box center [399, 223] width 208 height 21
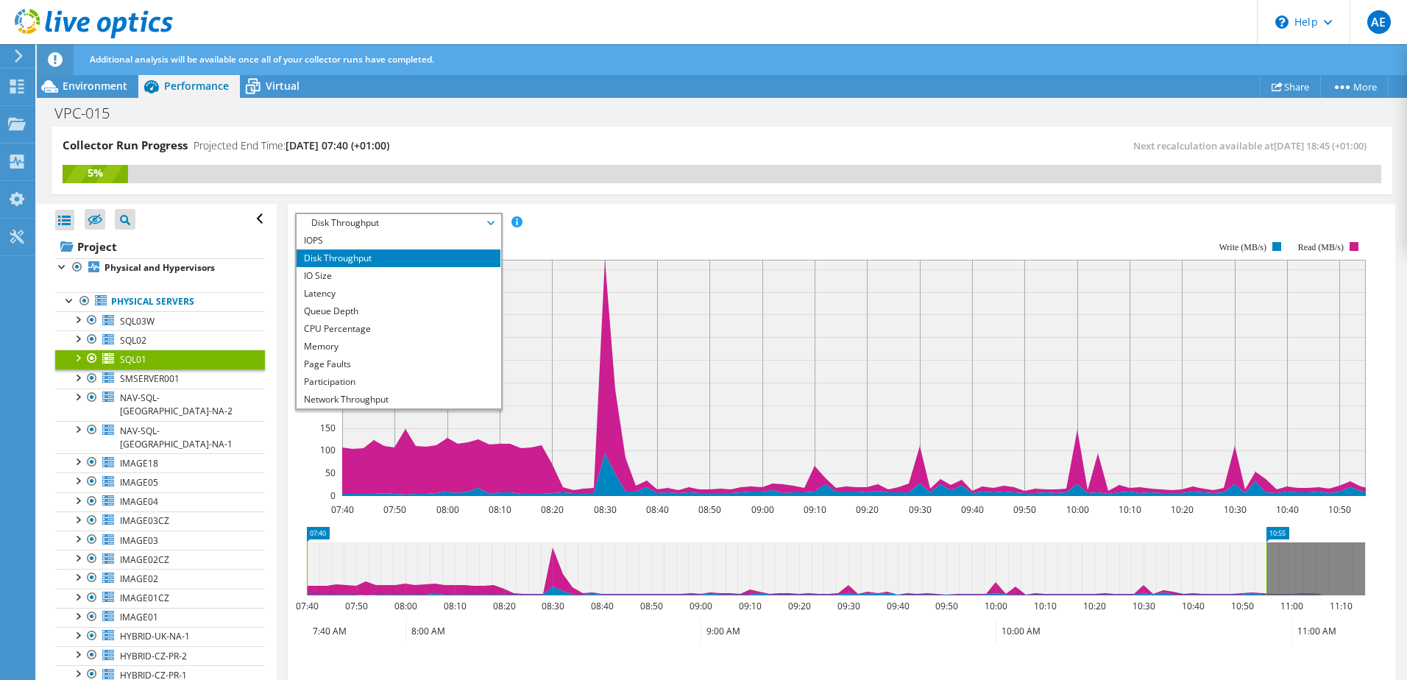
click at [603, 214] on div "IOPS Disk Throughput IO Size Latency Queue Depth CPU Percentage Memory Page Fau…" at bounding box center [841, 223] width 1093 height 20
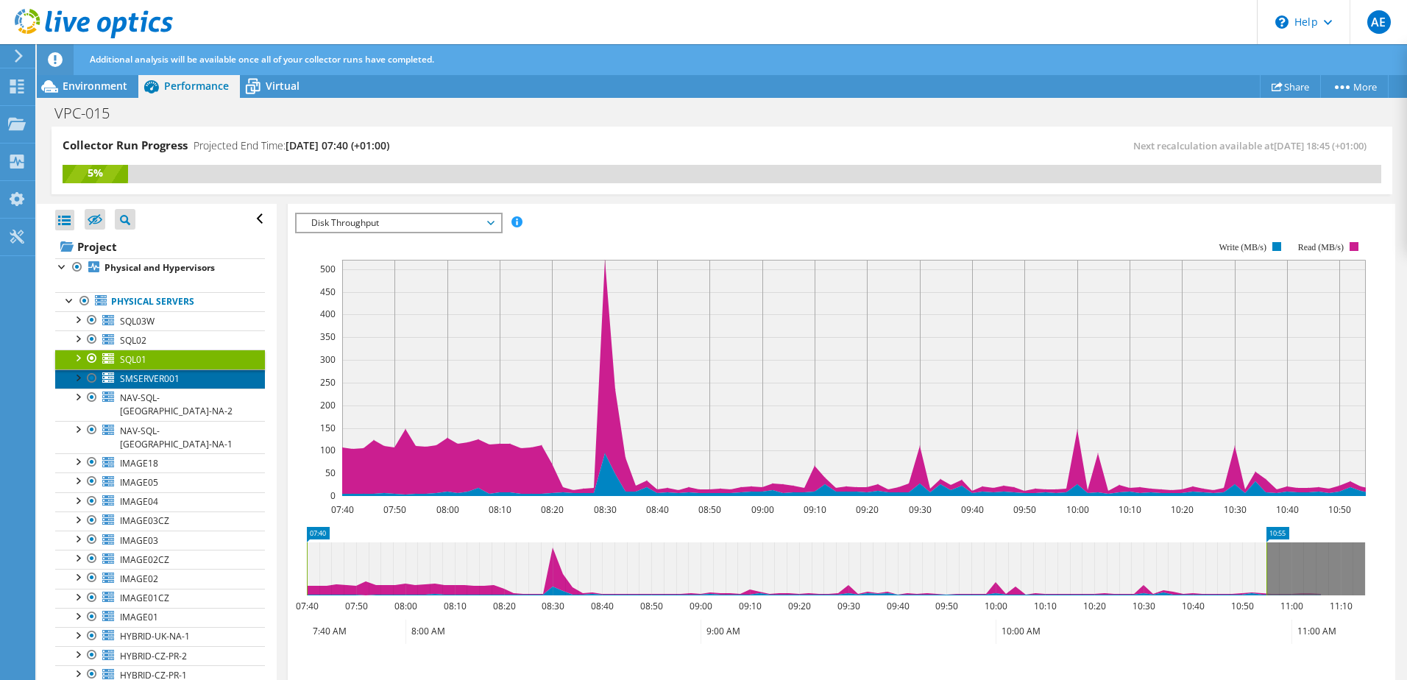
click at [164, 374] on span "SMSERVER001" at bounding box center [150, 378] width 60 height 13
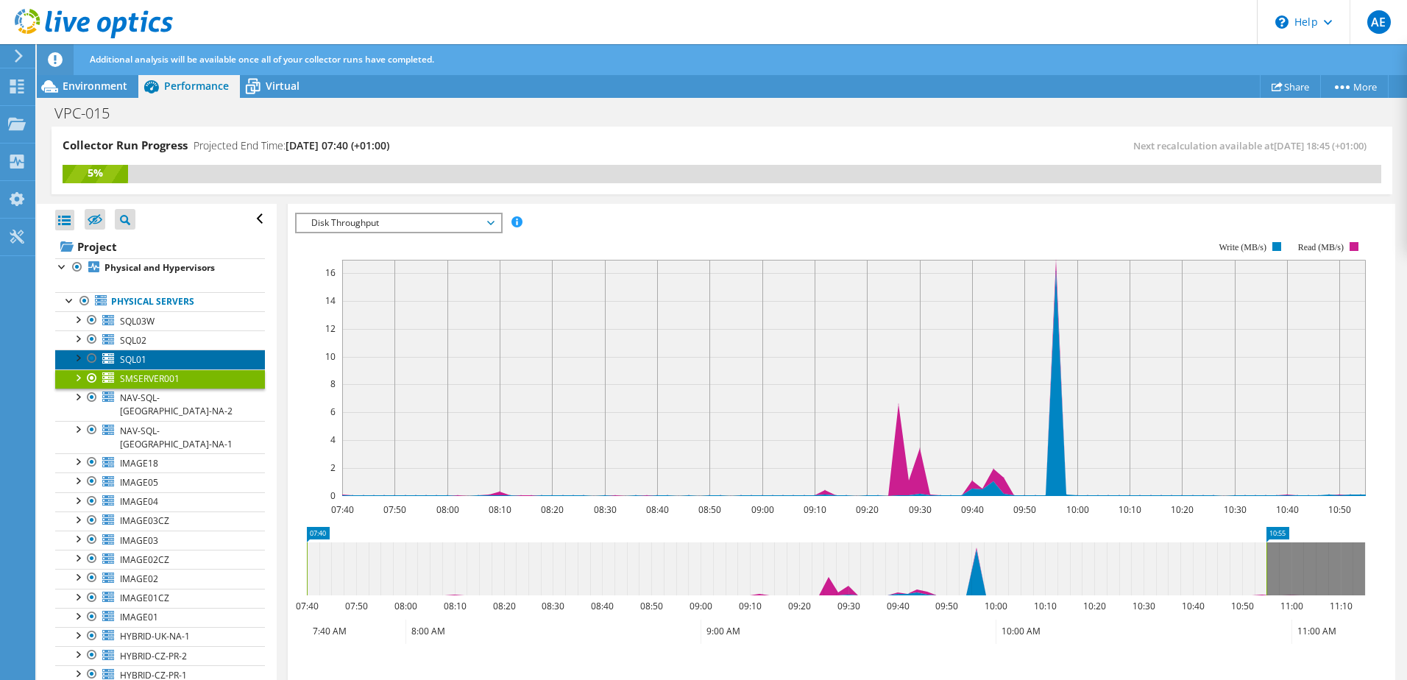
click at [158, 364] on link "SQL01" at bounding box center [160, 359] width 210 height 19
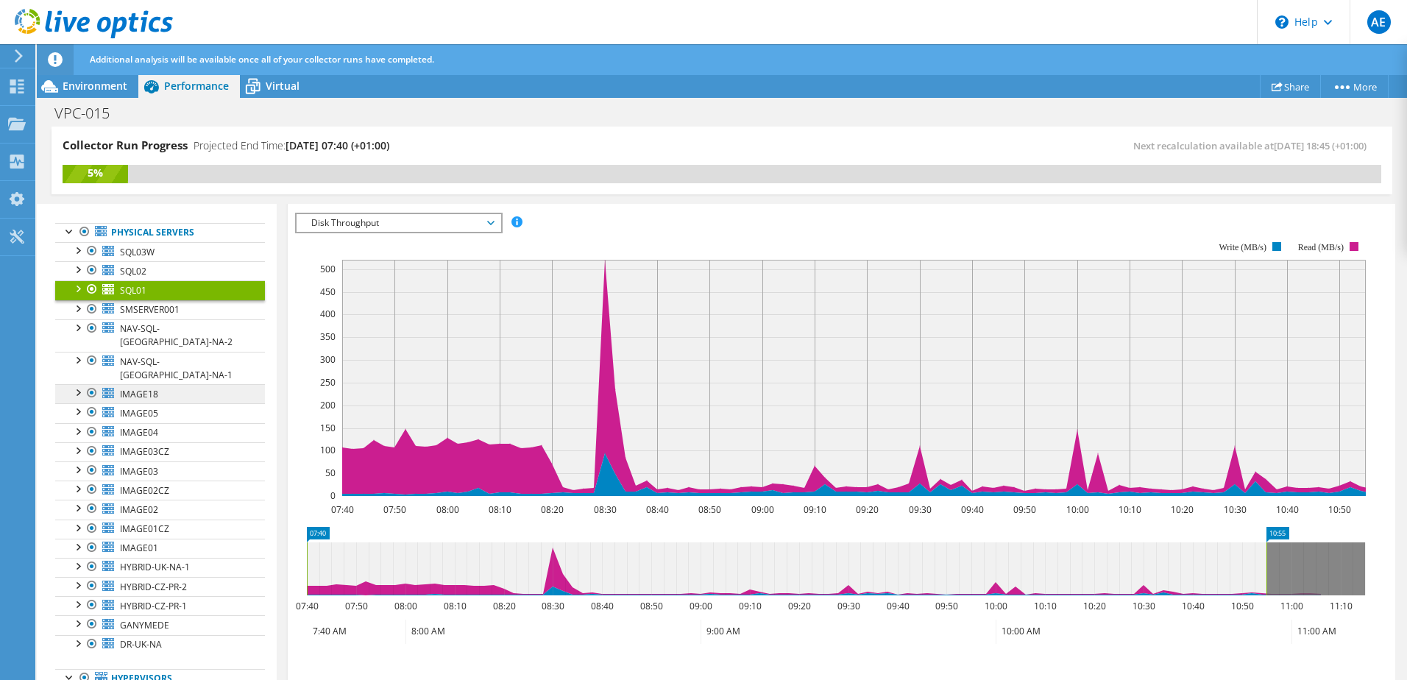
scroll to position [0, 0]
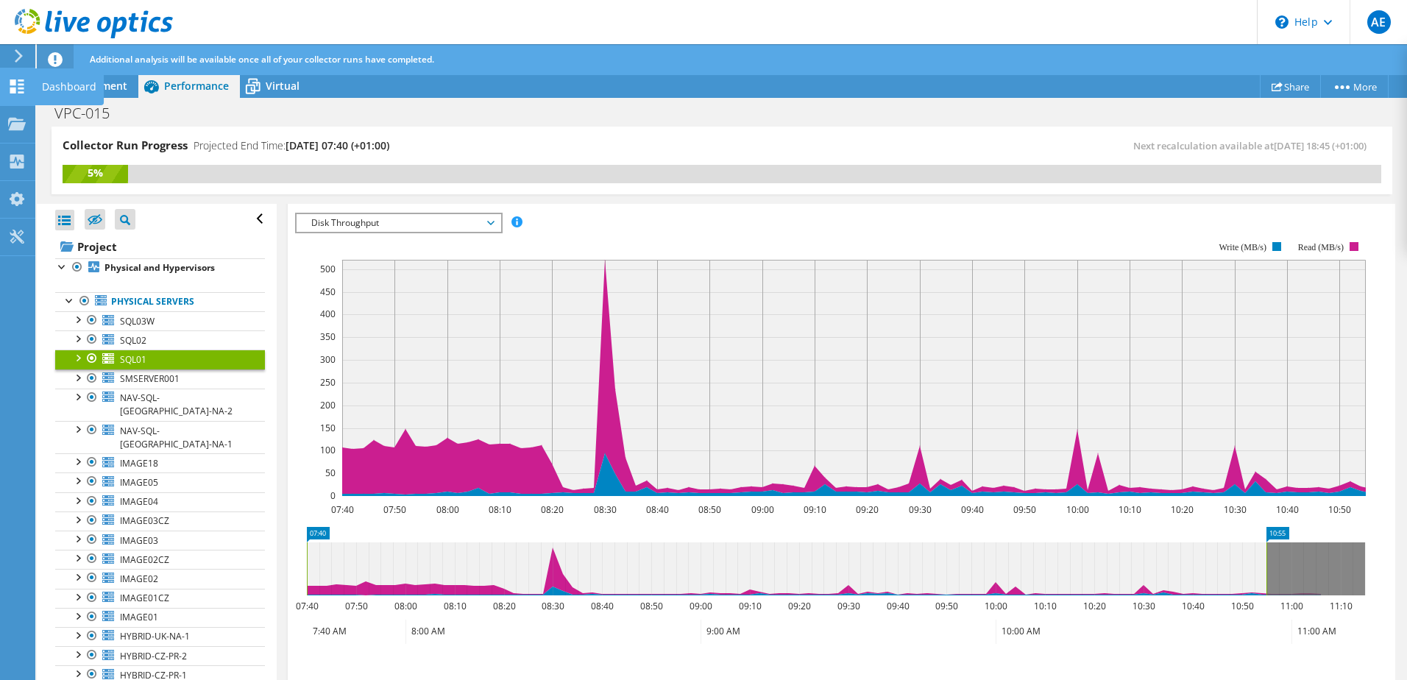
click at [15, 90] on use at bounding box center [17, 86] width 14 height 14
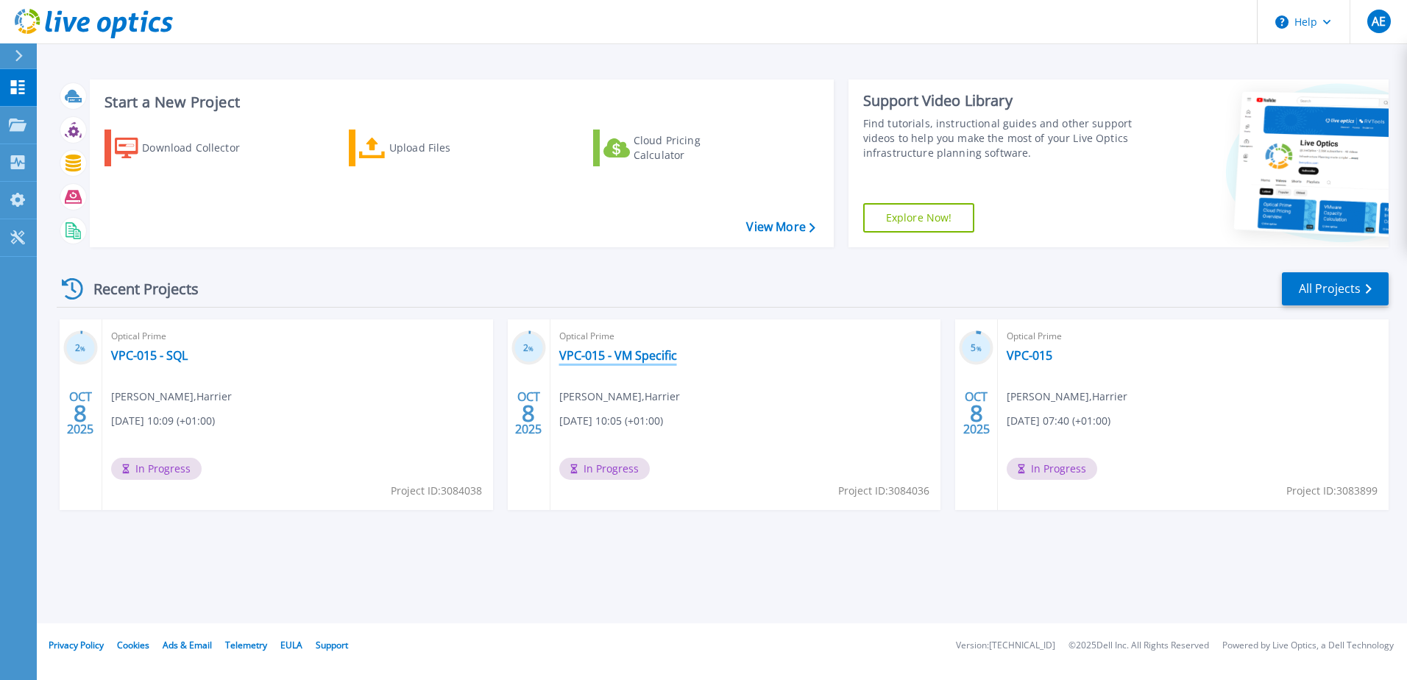
click at [656, 355] on link "VPC-015 - VM Specific" at bounding box center [618, 355] width 118 height 15
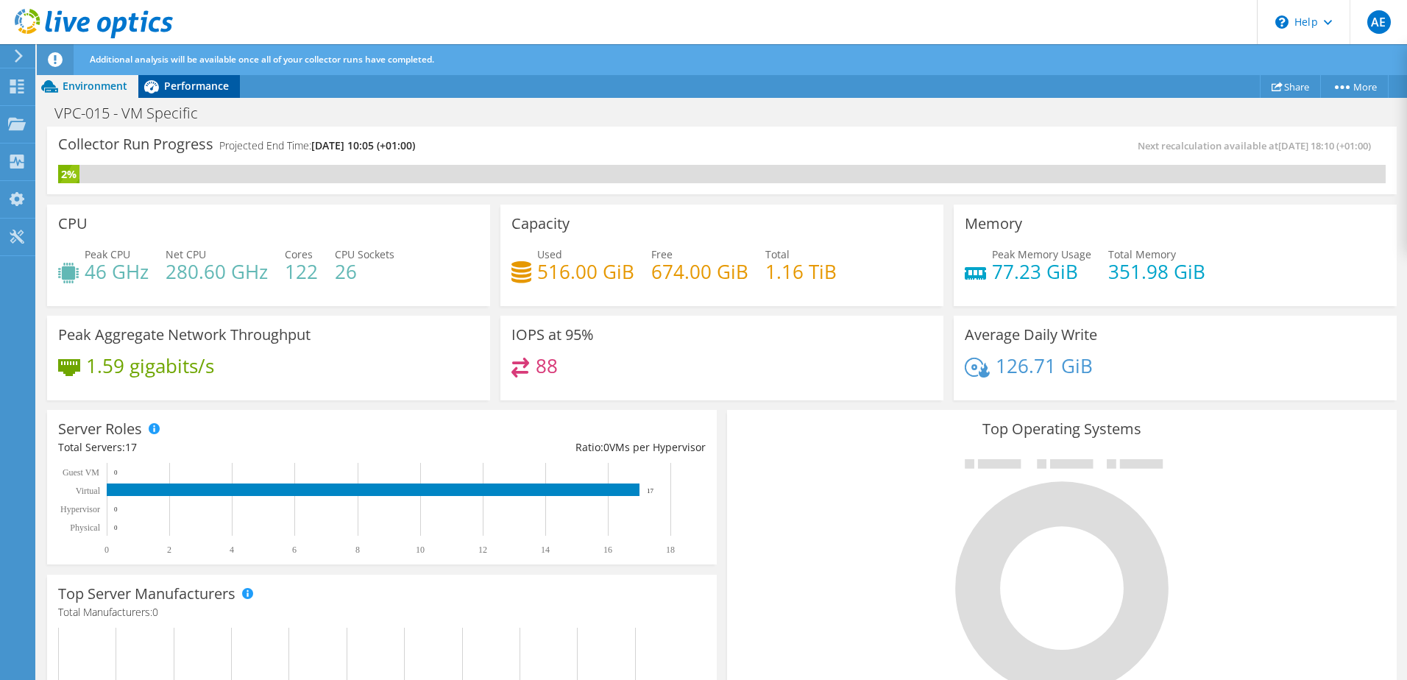
click at [186, 81] on span "Performance" at bounding box center [196, 86] width 65 height 14
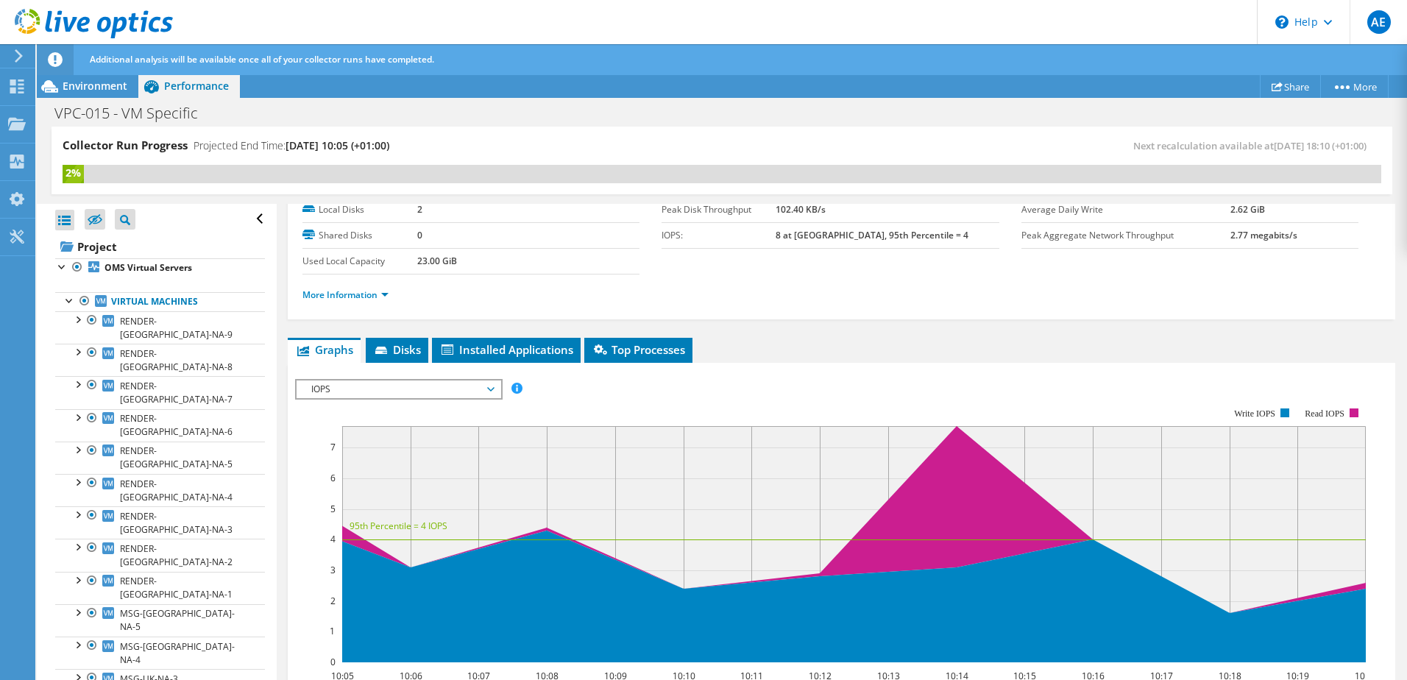
scroll to position [221, 0]
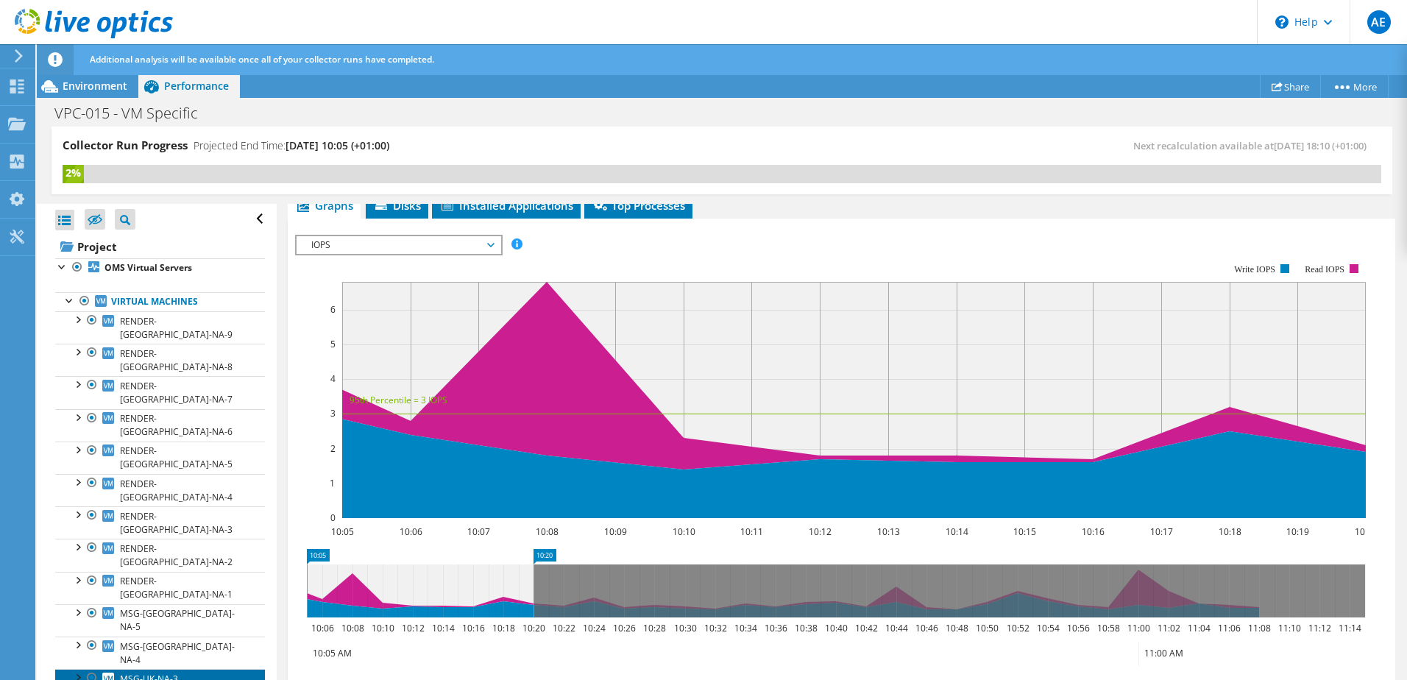
click at [184, 669] on link "MSG-UK-NA-3" at bounding box center [160, 678] width 210 height 19
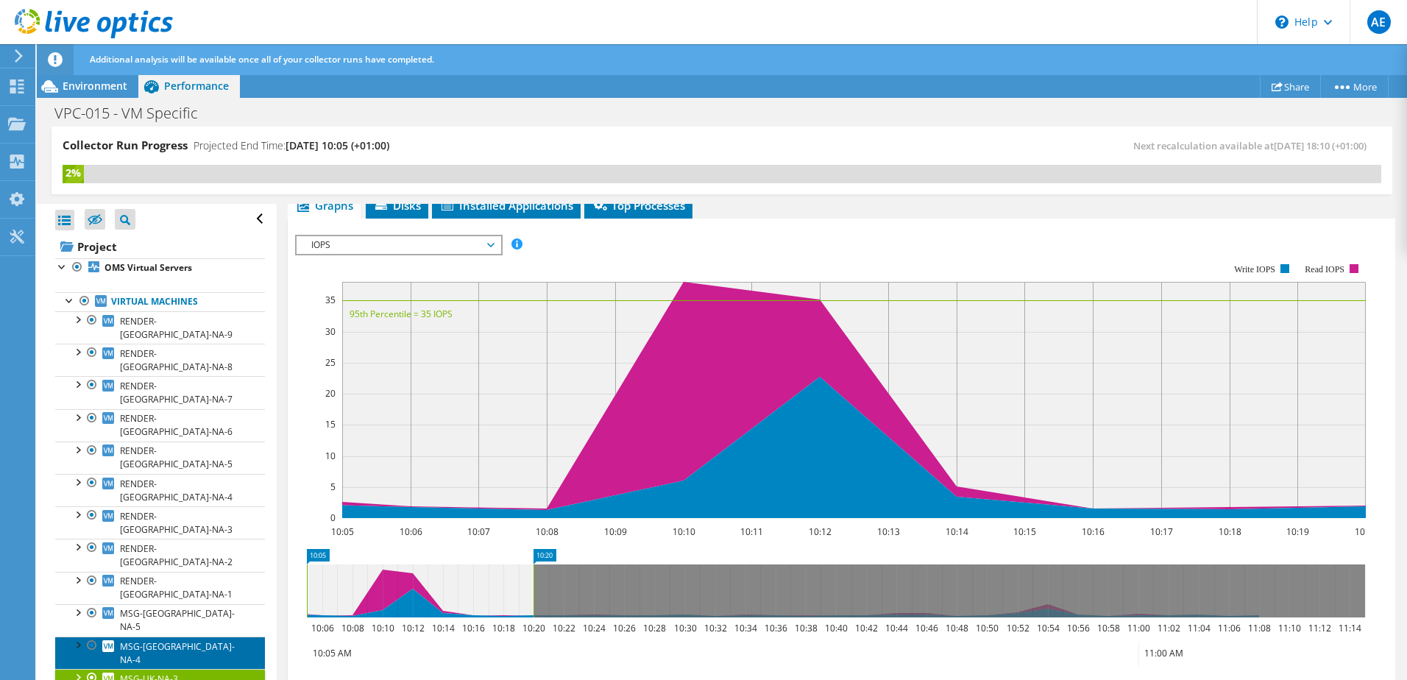
click at [193, 637] on link "MSG-UK-NA-4" at bounding box center [160, 653] width 210 height 32
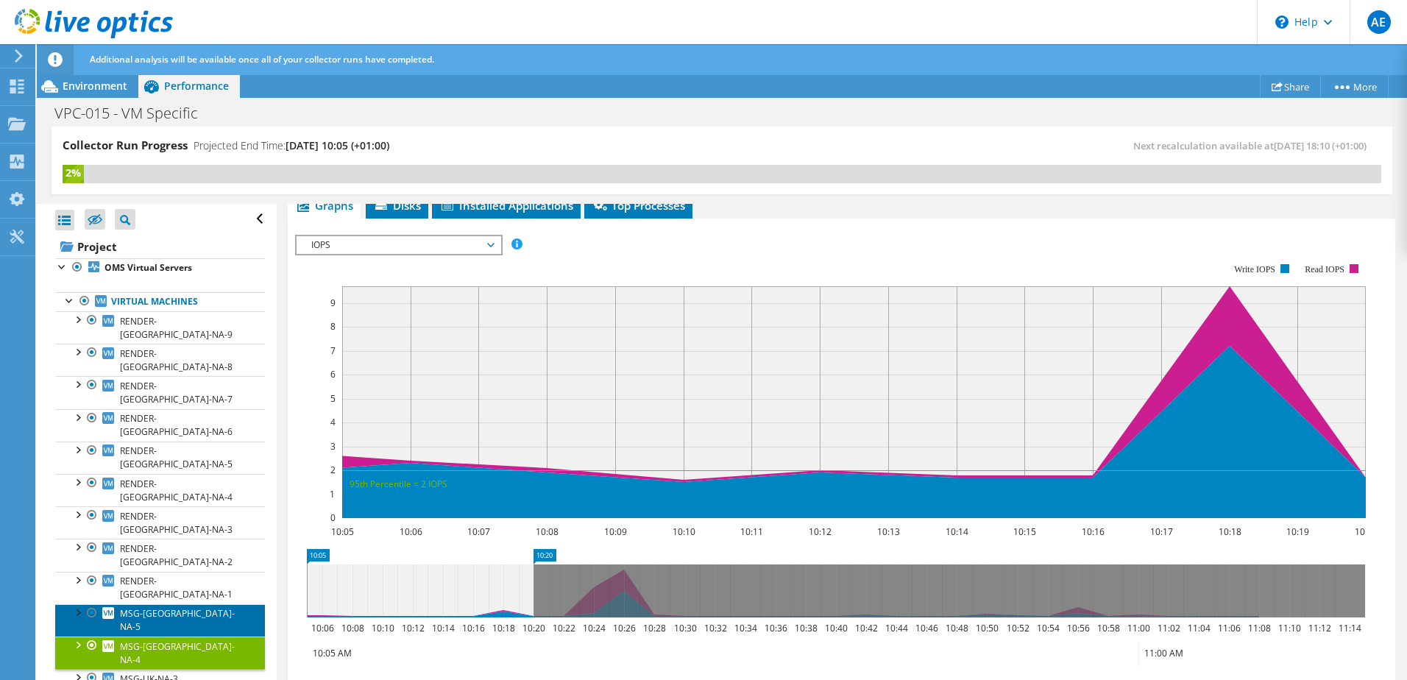
click at [187, 604] on link "MSG-UK-NA-5" at bounding box center [160, 620] width 210 height 32
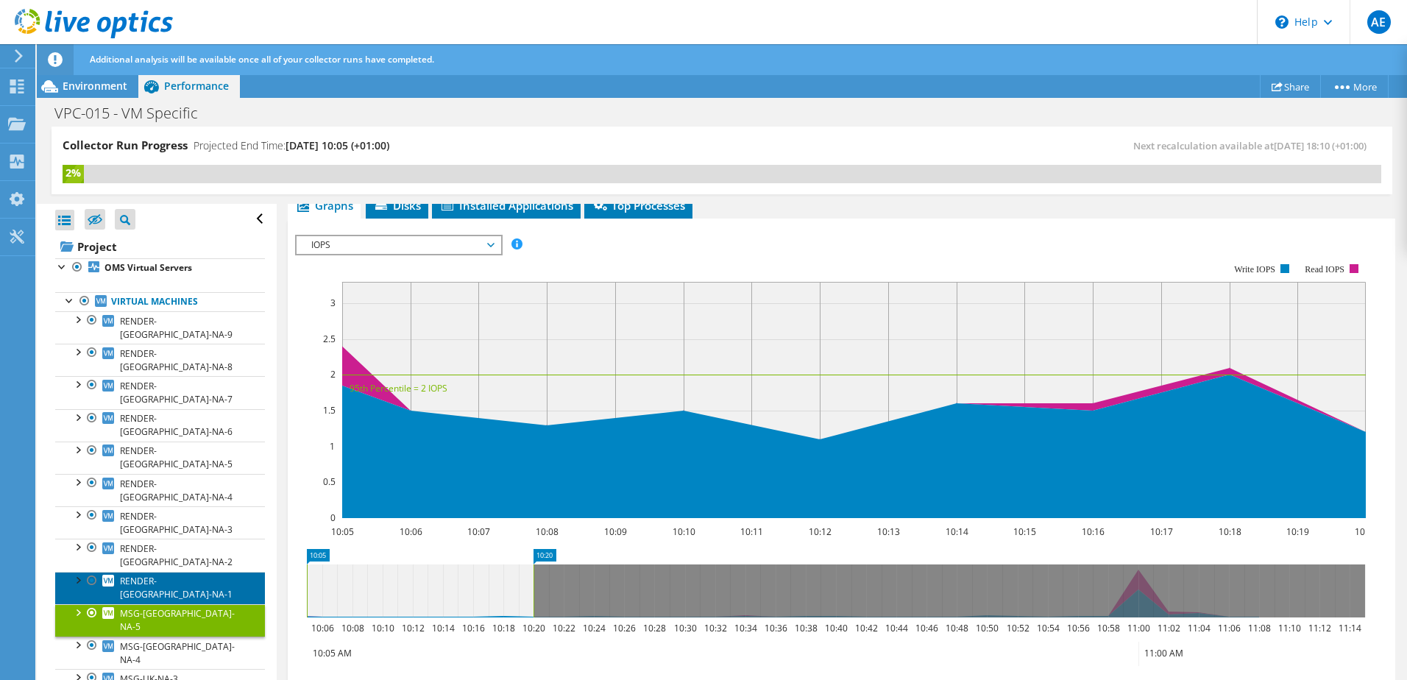
click at [186, 575] on span "RENDER-UK-NA-1" at bounding box center [176, 588] width 113 height 26
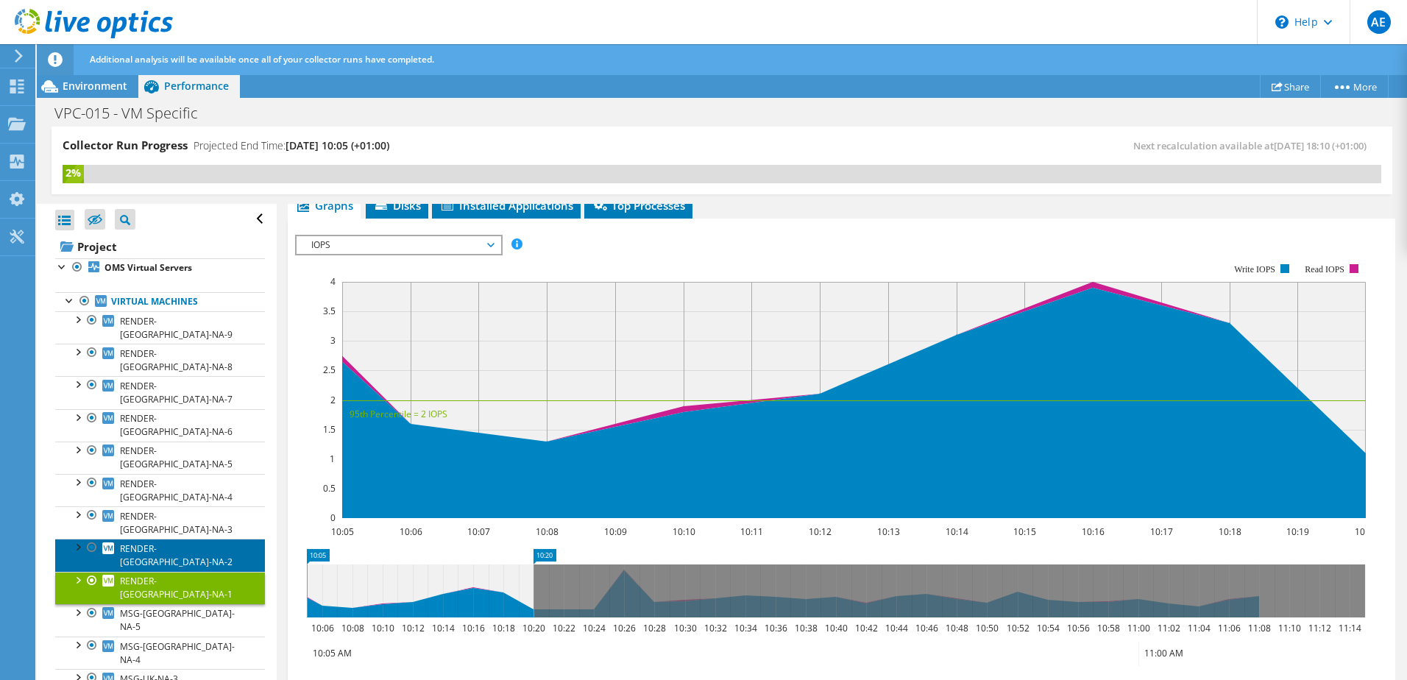
click at [187, 542] on span "RENDER-UK-NA-2" at bounding box center [176, 555] width 113 height 26
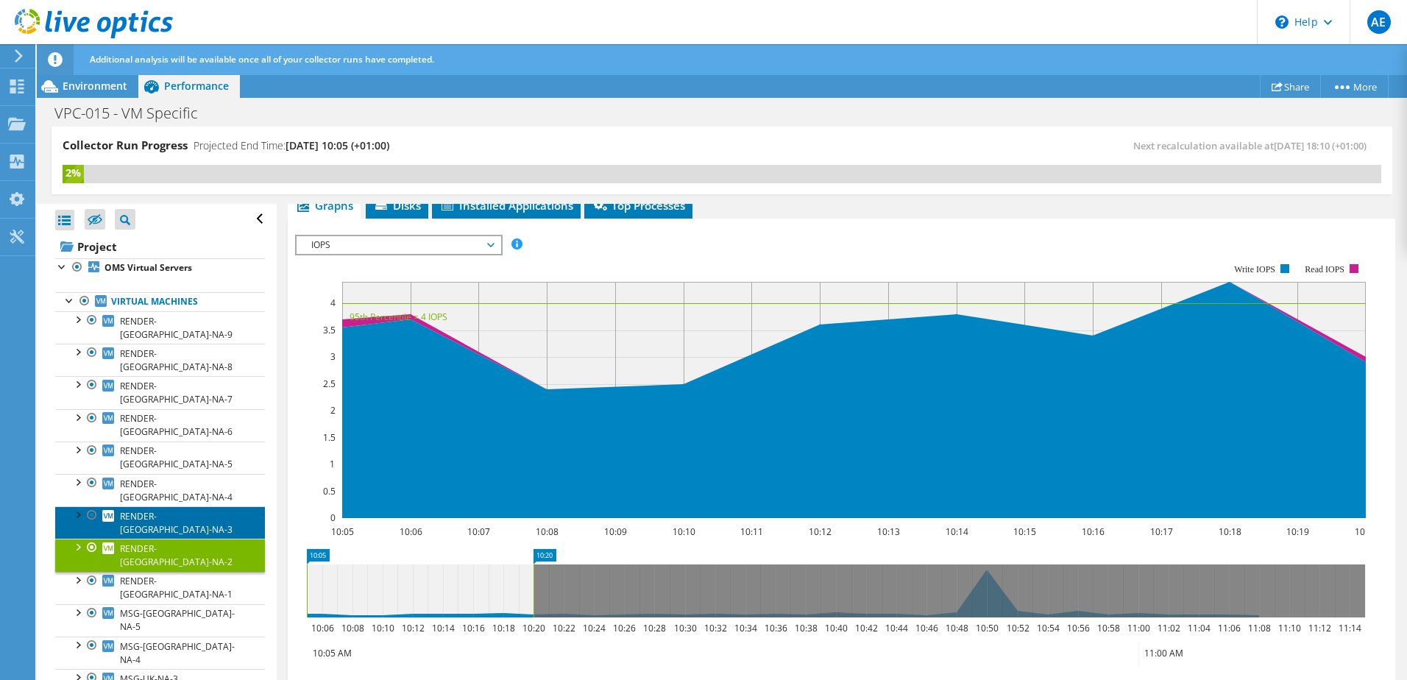
click at [182, 510] on span "RENDER-UK-NA-3" at bounding box center [176, 523] width 113 height 26
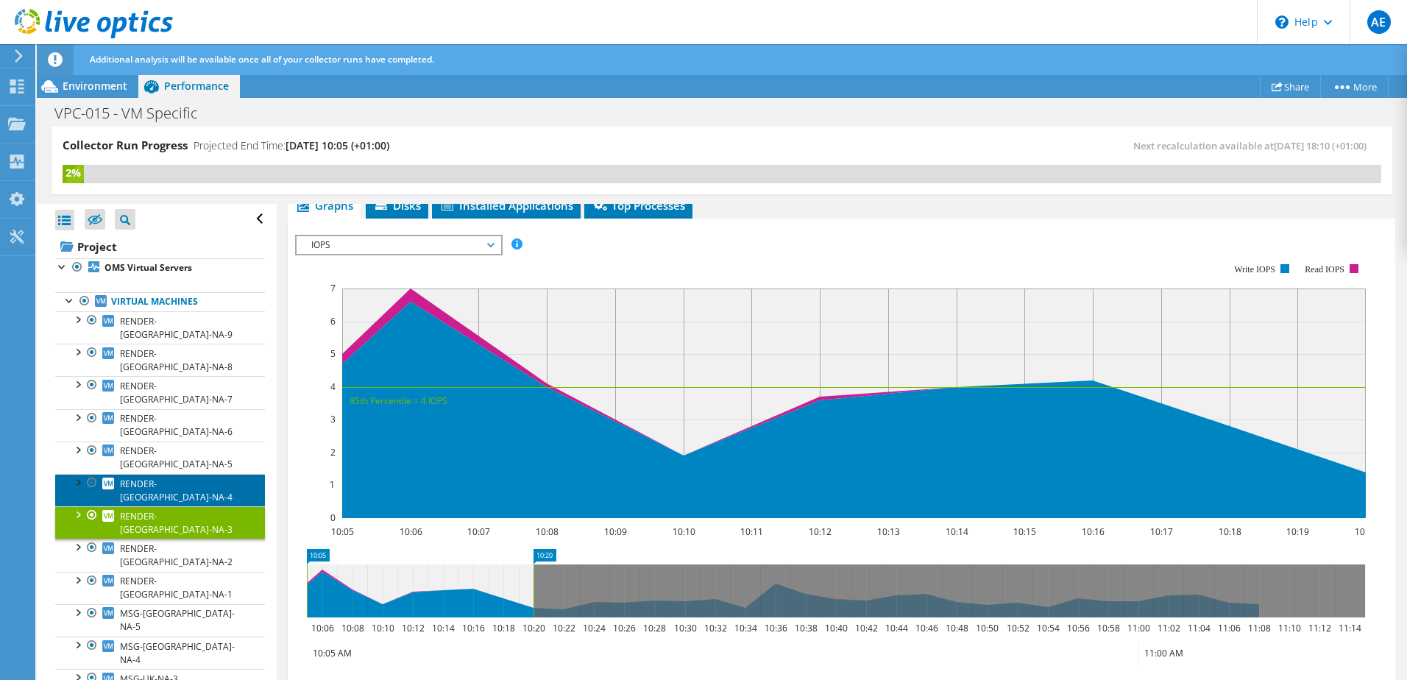
click at [184, 478] on span "RENDER-UK-NA-4" at bounding box center [176, 491] width 113 height 26
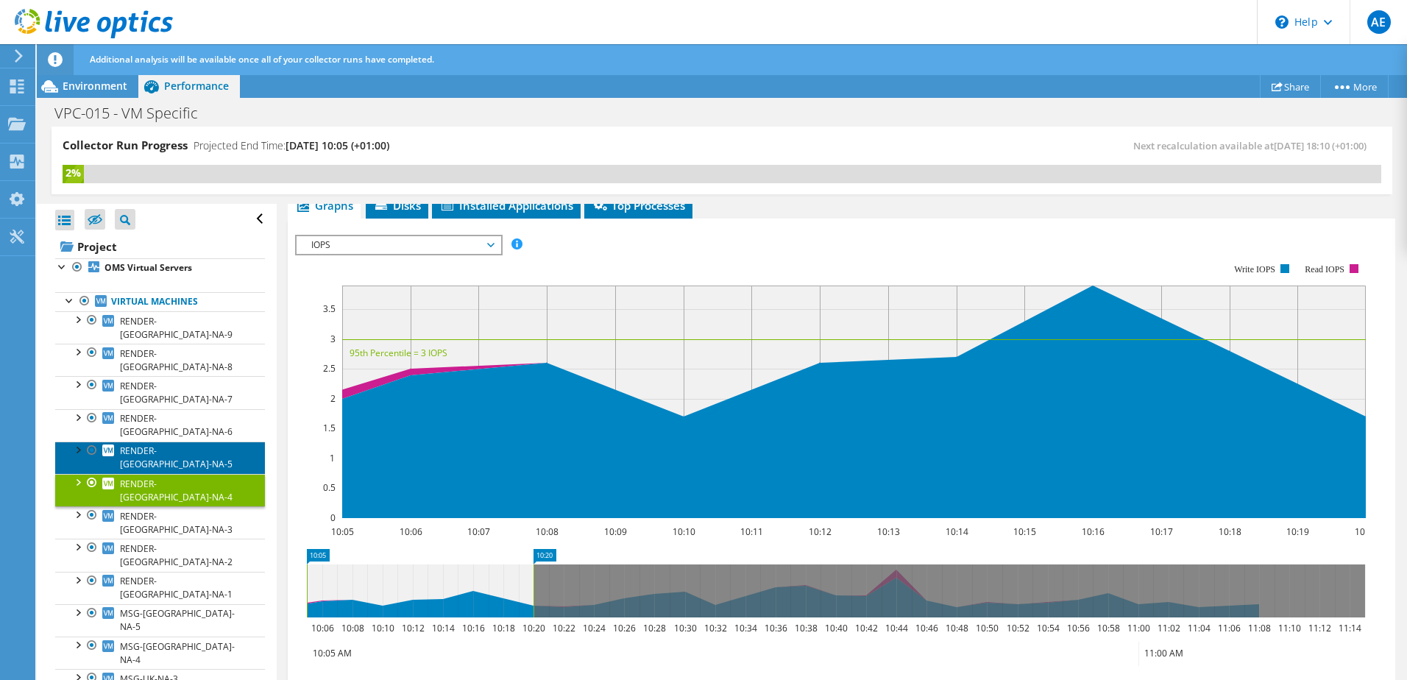
click at [180, 444] on span "RENDER-UK-NA-5" at bounding box center [176, 457] width 113 height 26
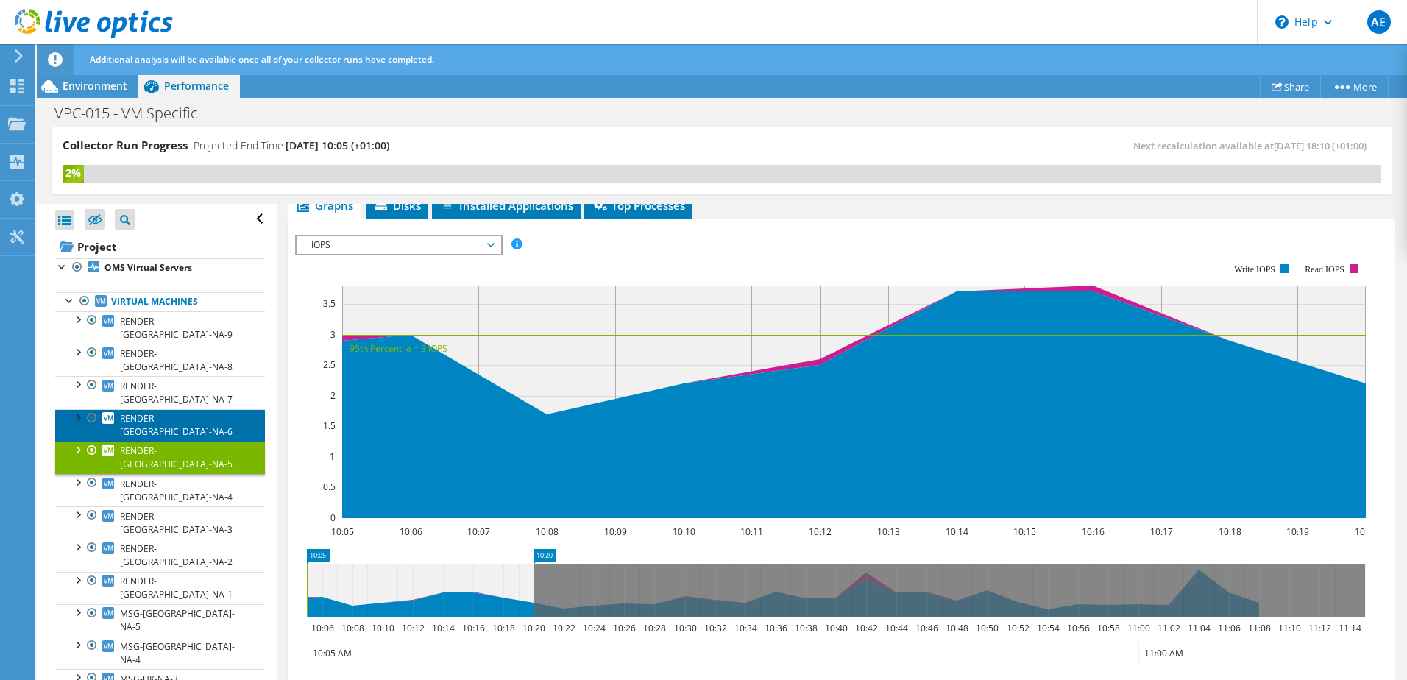
click at [180, 412] on span "RENDER-UK-NA-6" at bounding box center [176, 425] width 113 height 26
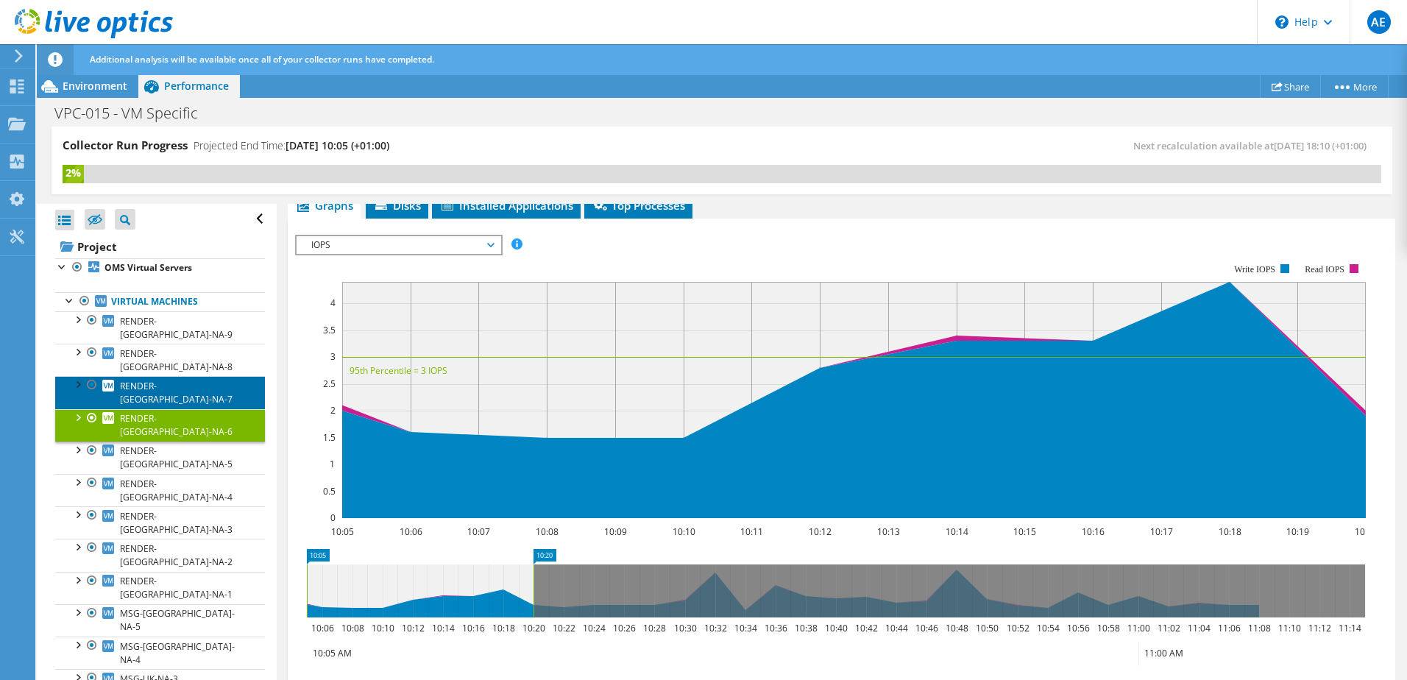
click at [185, 380] on span "RENDER-UK-NA-7" at bounding box center [176, 393] width 113 height 26
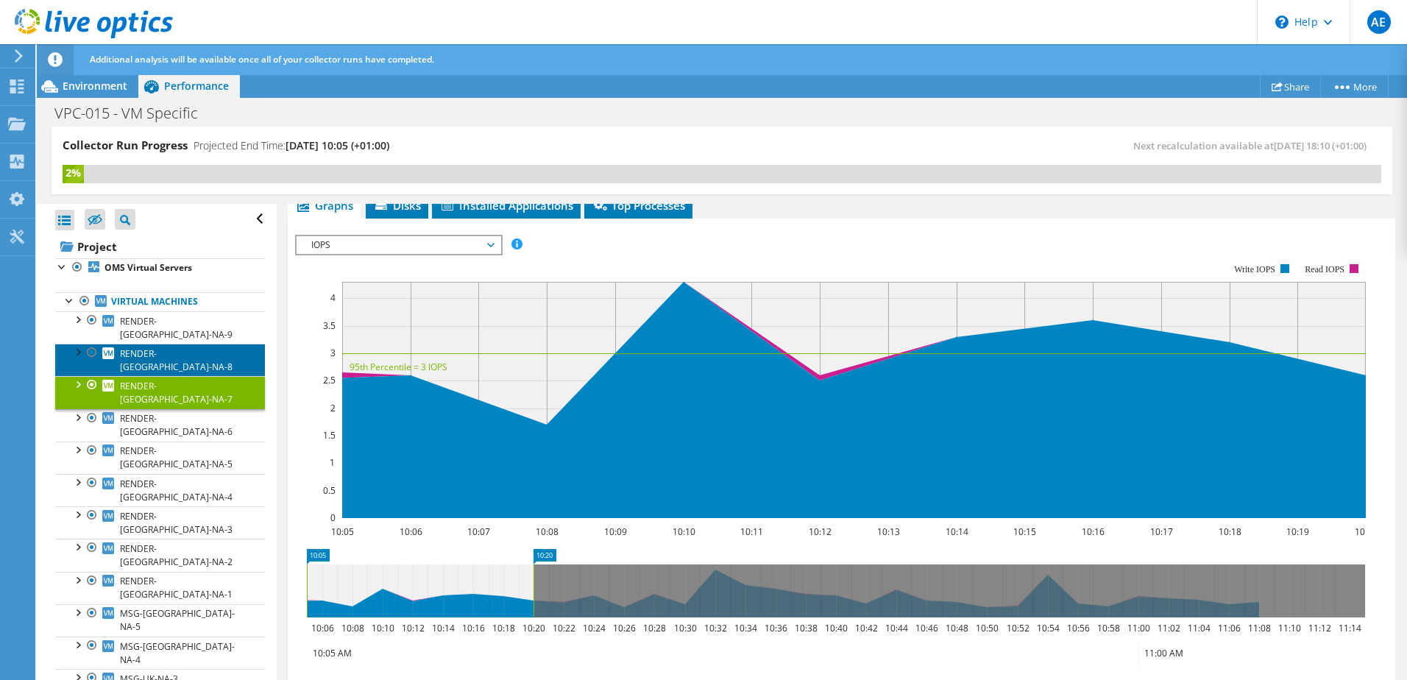
click at [189, 347] on span "RENDER-UK-NA-8" at bounding box center [176, 360] width 113 height 26
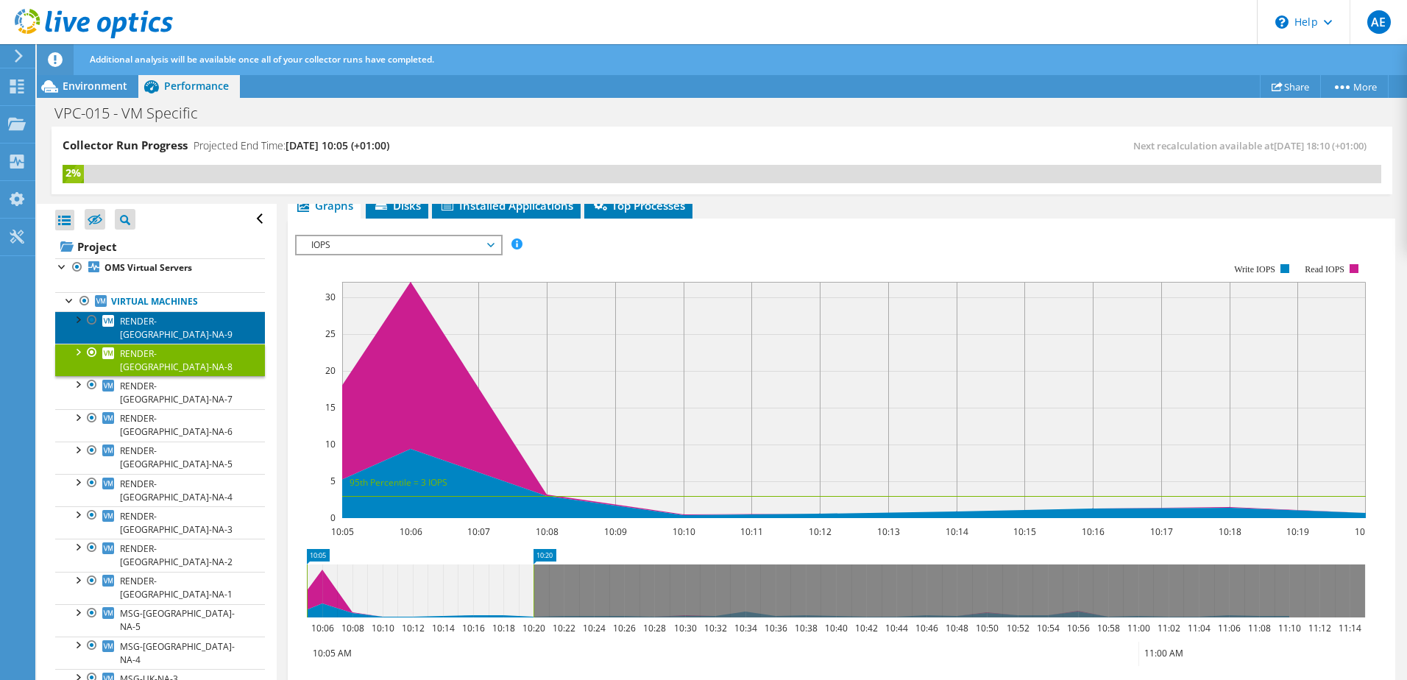
click at [194, 320] on link "RENDER-UK-NA-9" at bounding box center [160, 327] width 210 height 32
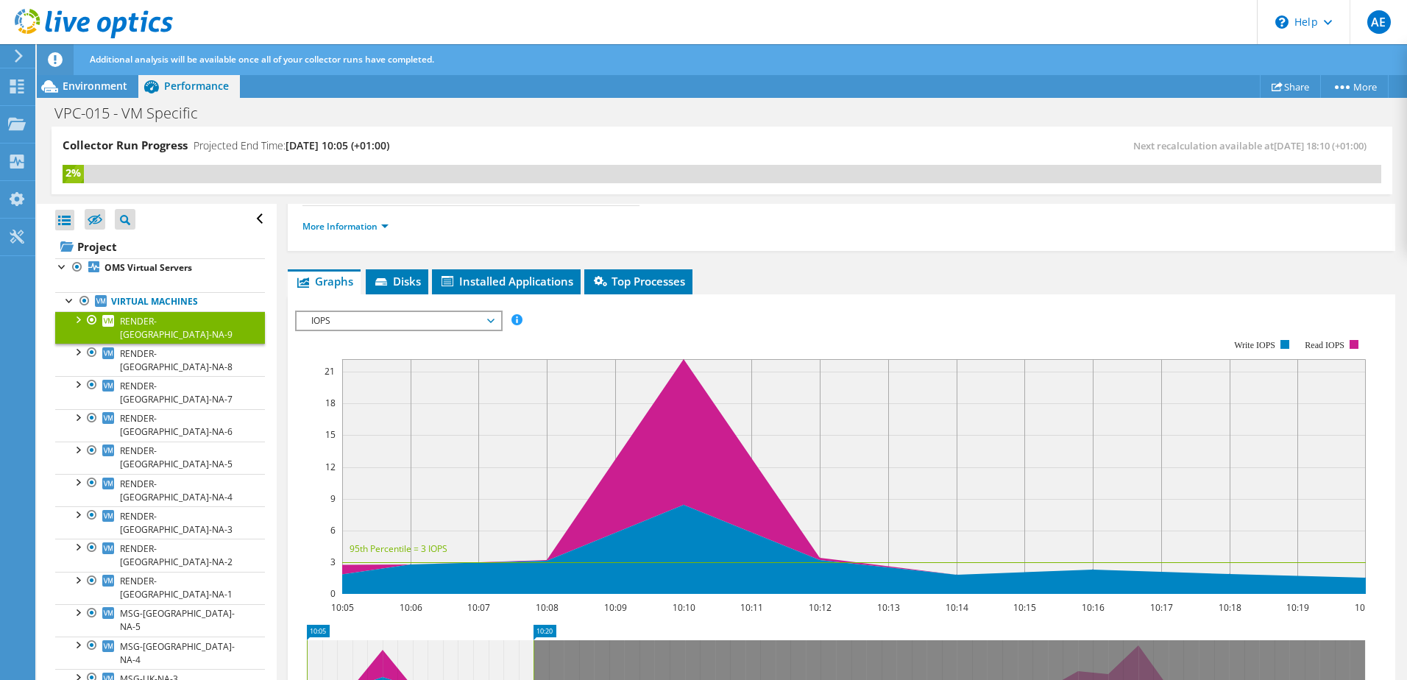
scroll to position [74, 0]
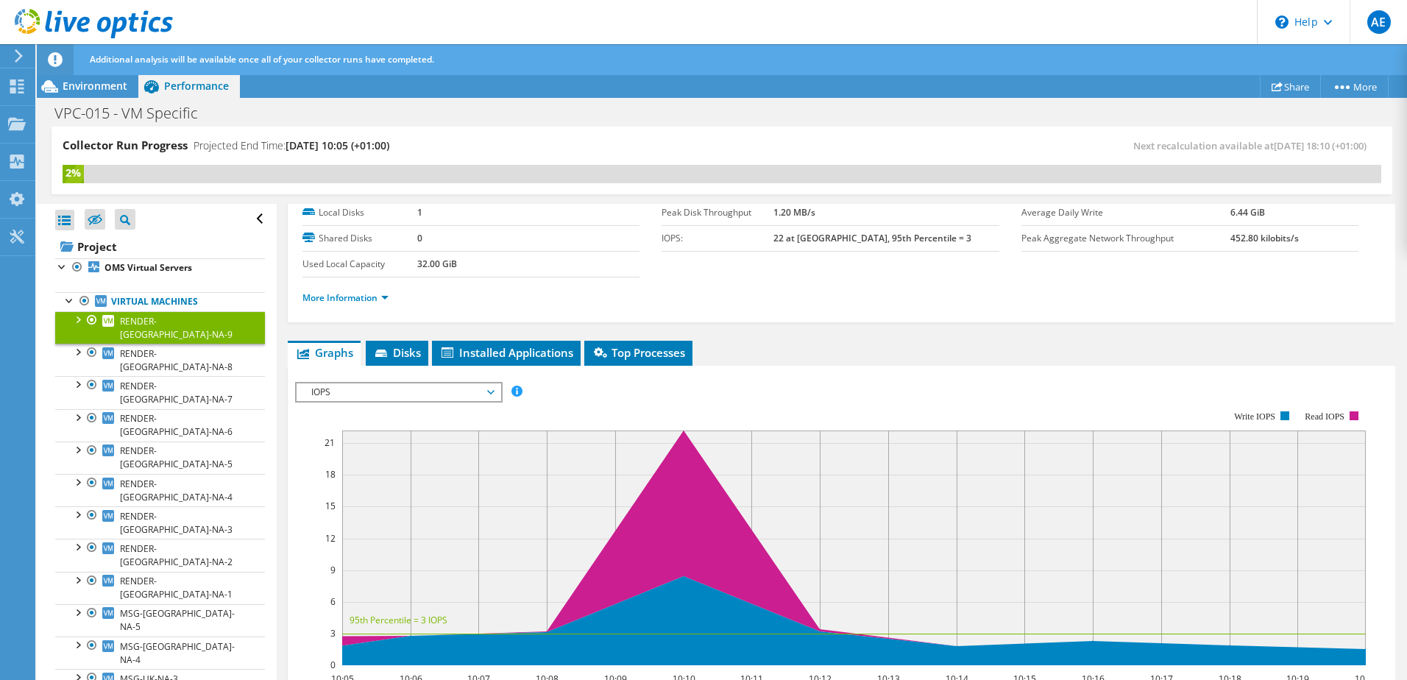
click at [391, 397] on span "IOPS" at bounding box center [398, 392] width 189 height 18
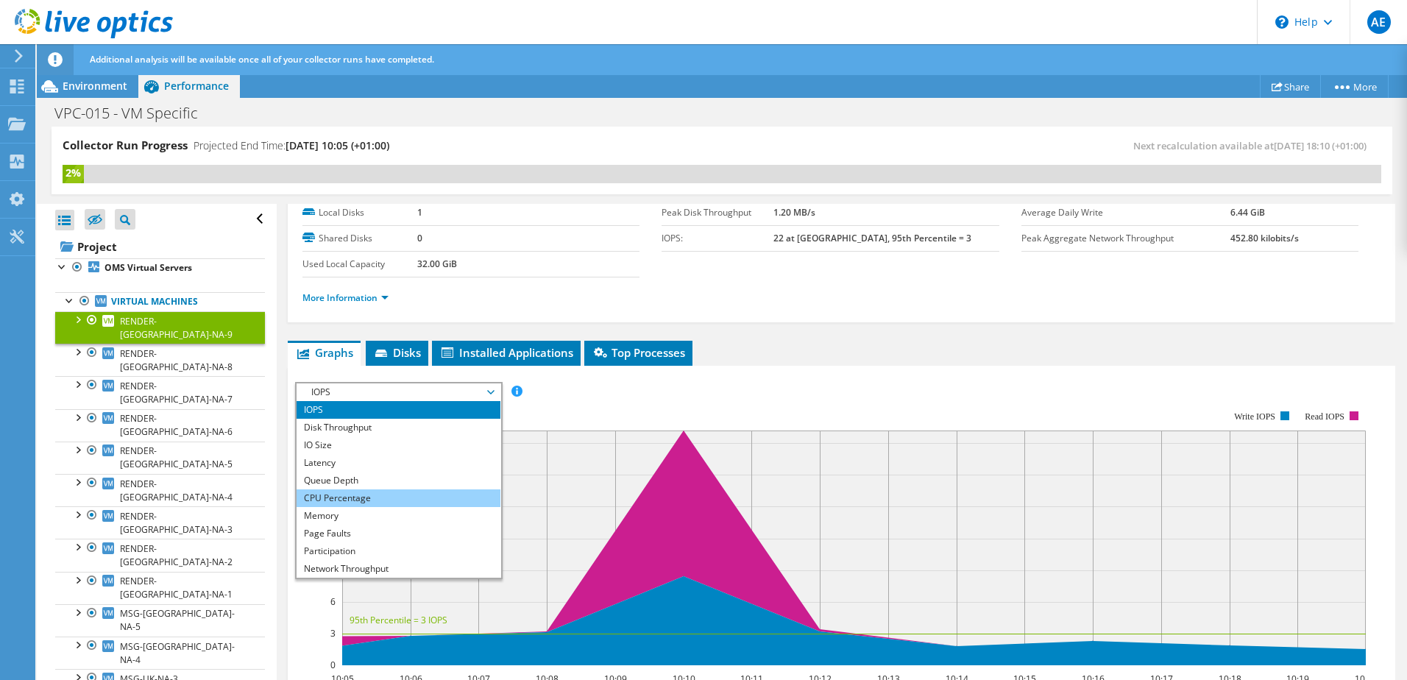
click at [339, 500] on li "CPU Percentage" at bounding box center [399, 498] width 204 height 18
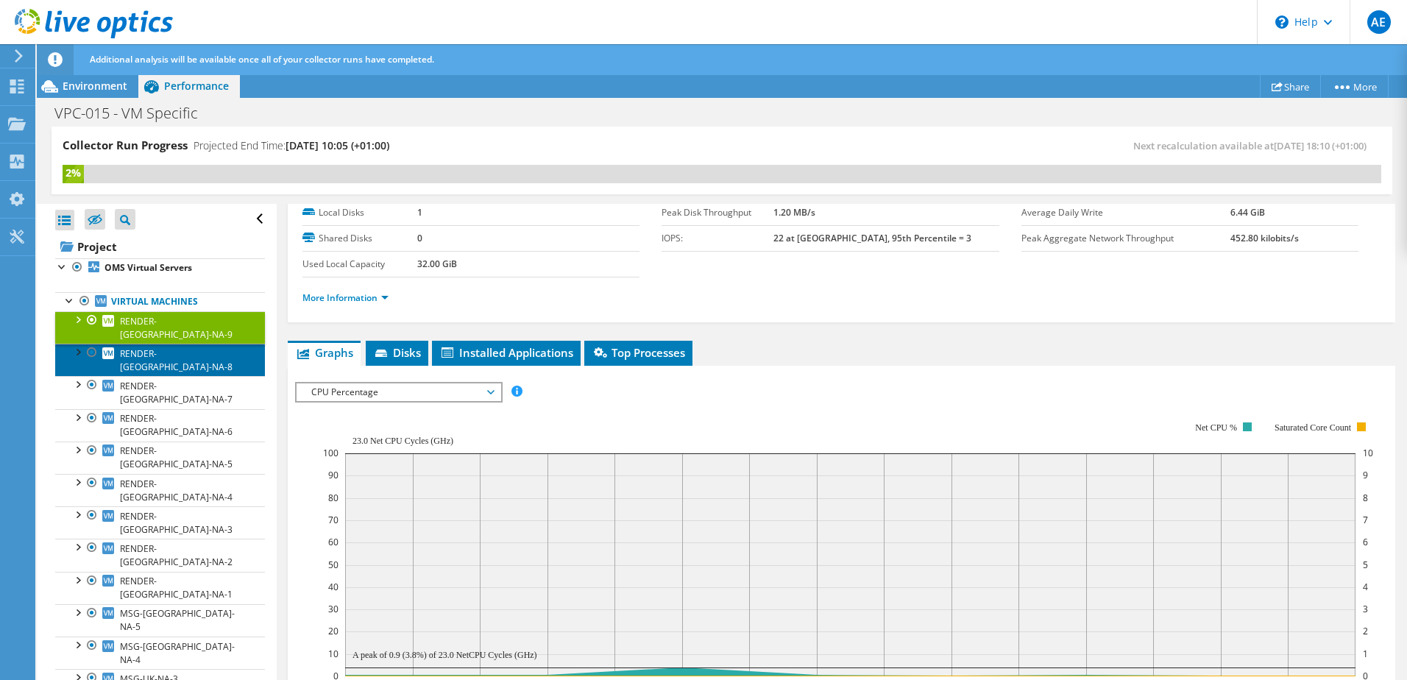
click at [173, 347] on span "RENDER-UK-NA-8" at bounding box center [176, 360] width 113 height 26
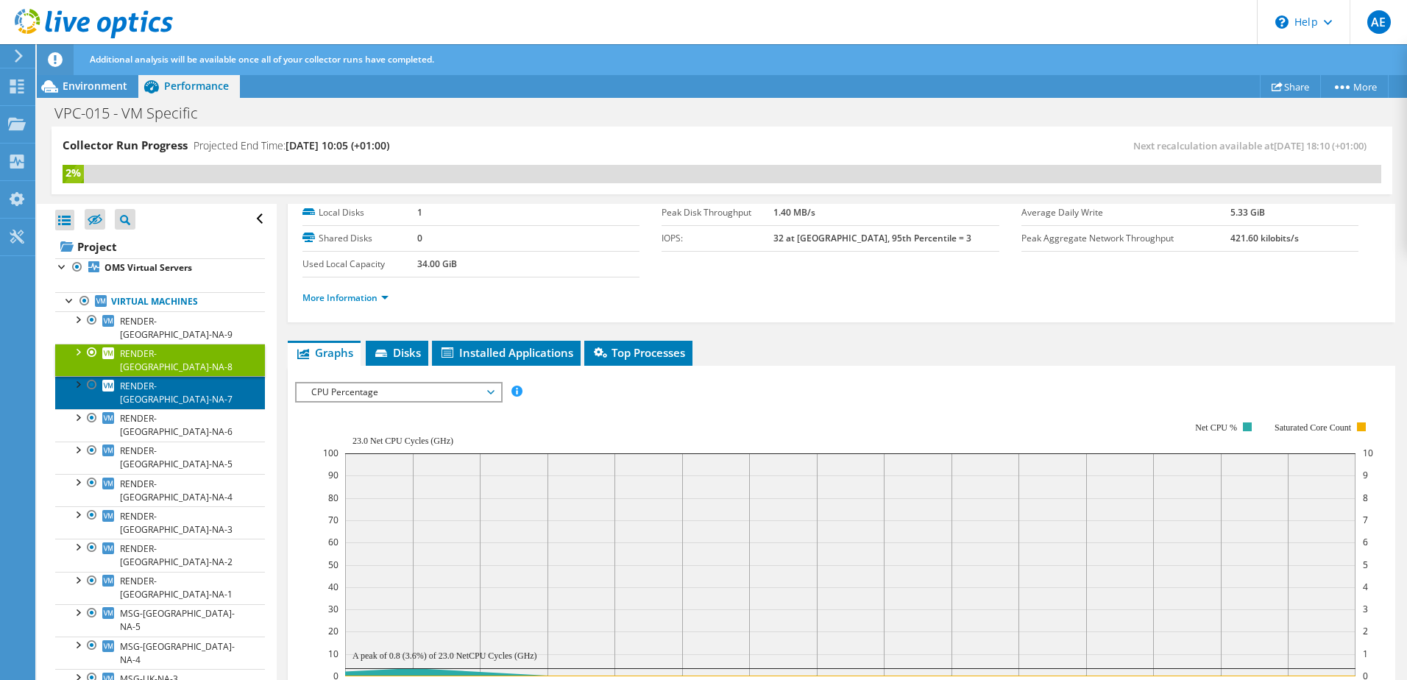
click at [170, 380] on span "RENDER-UK-NA-7" at bounding box center [176, 393] width 113 height 26
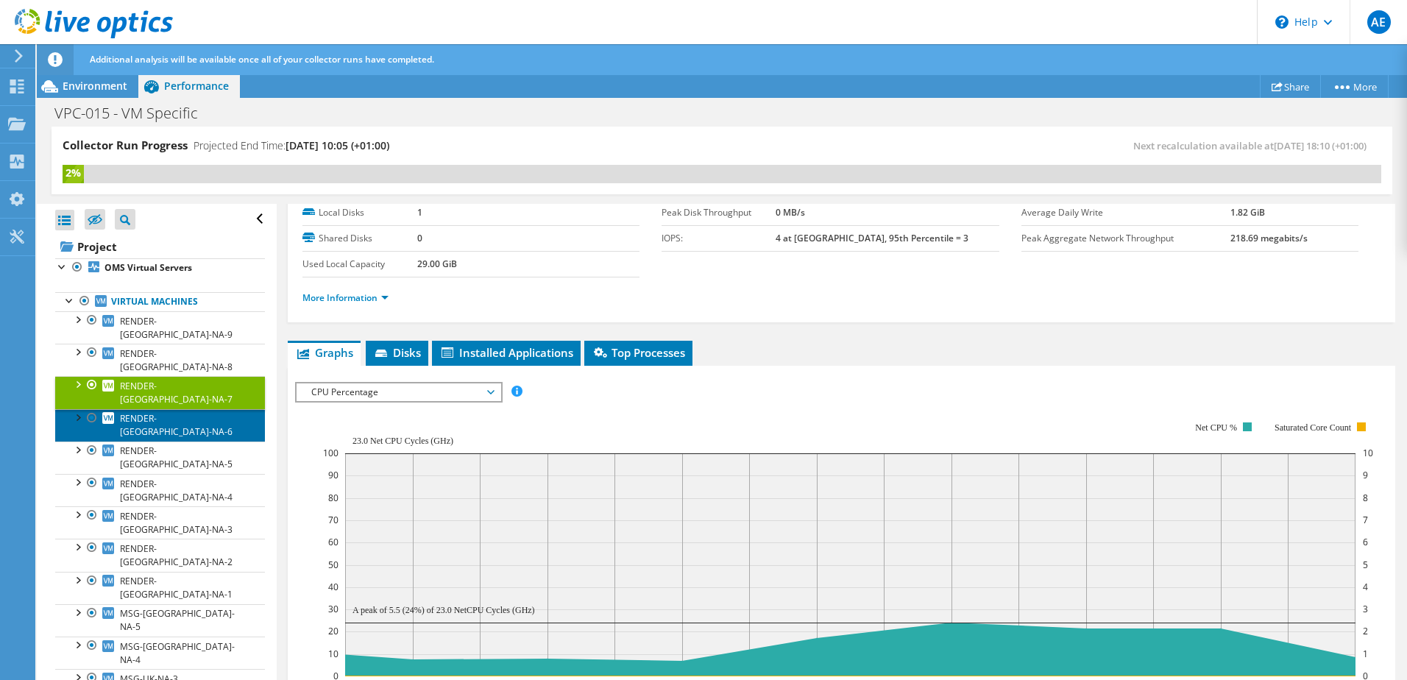
click at [196, 409] on link "RENDER-UK-NA-6" at bounding box center [160, 425] width 210 height 32
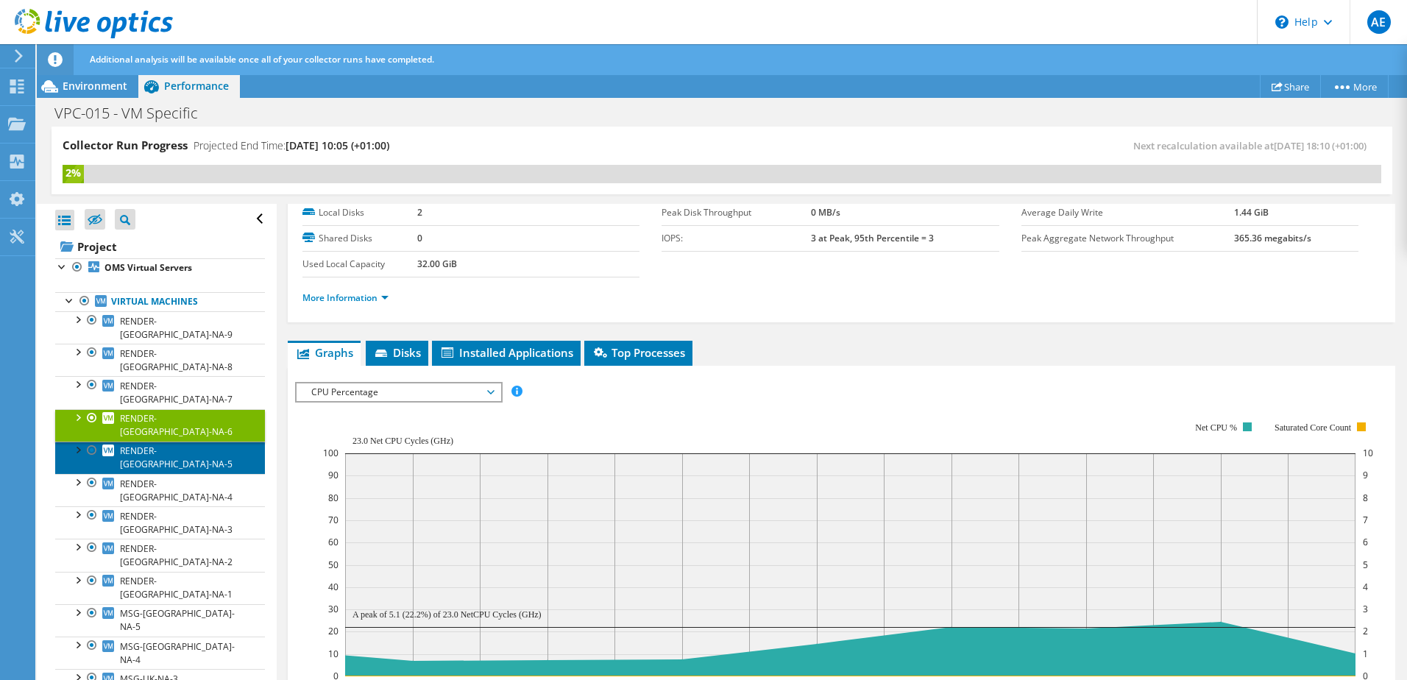
click at [196, 442] on link "RENDER-UK-NA-5" at bounding box center [160, 458] width 210 height 32
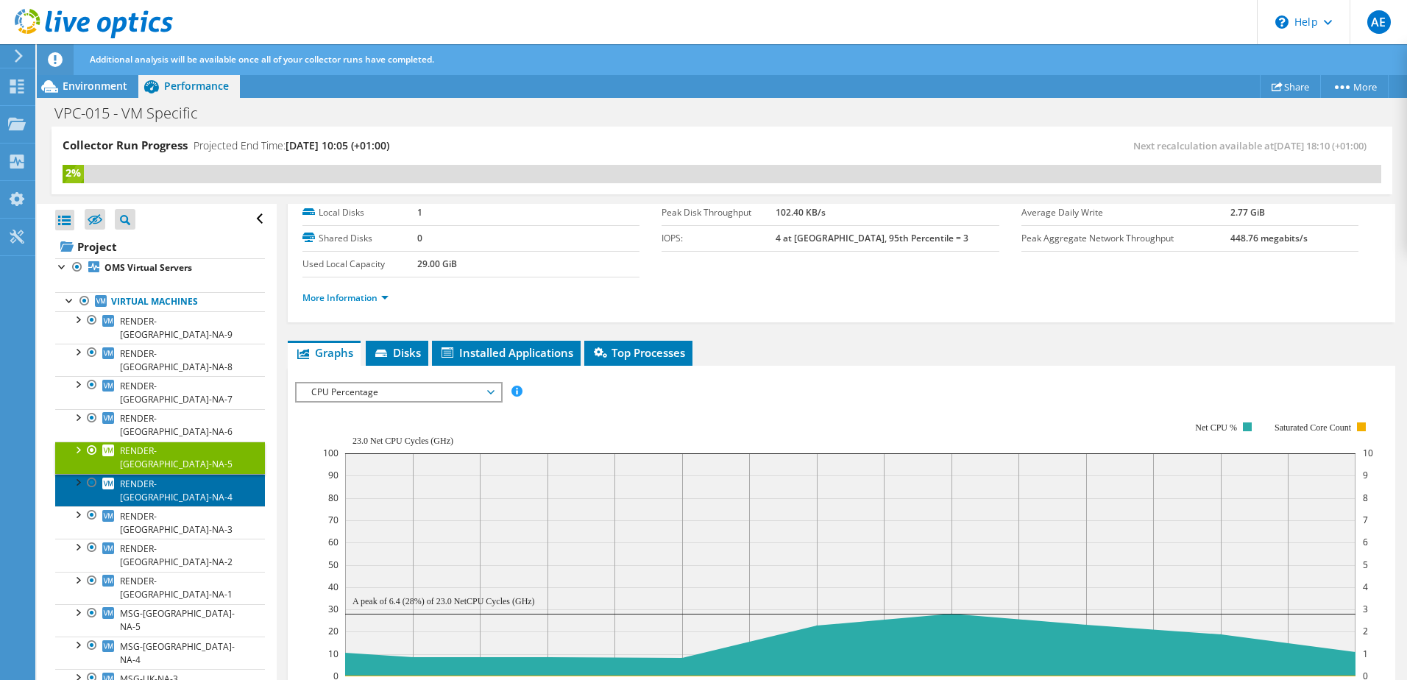
click at [198, 474] on link "RENDER-UK-NA-4" at bounding box center [160, 490] width 210 height 32
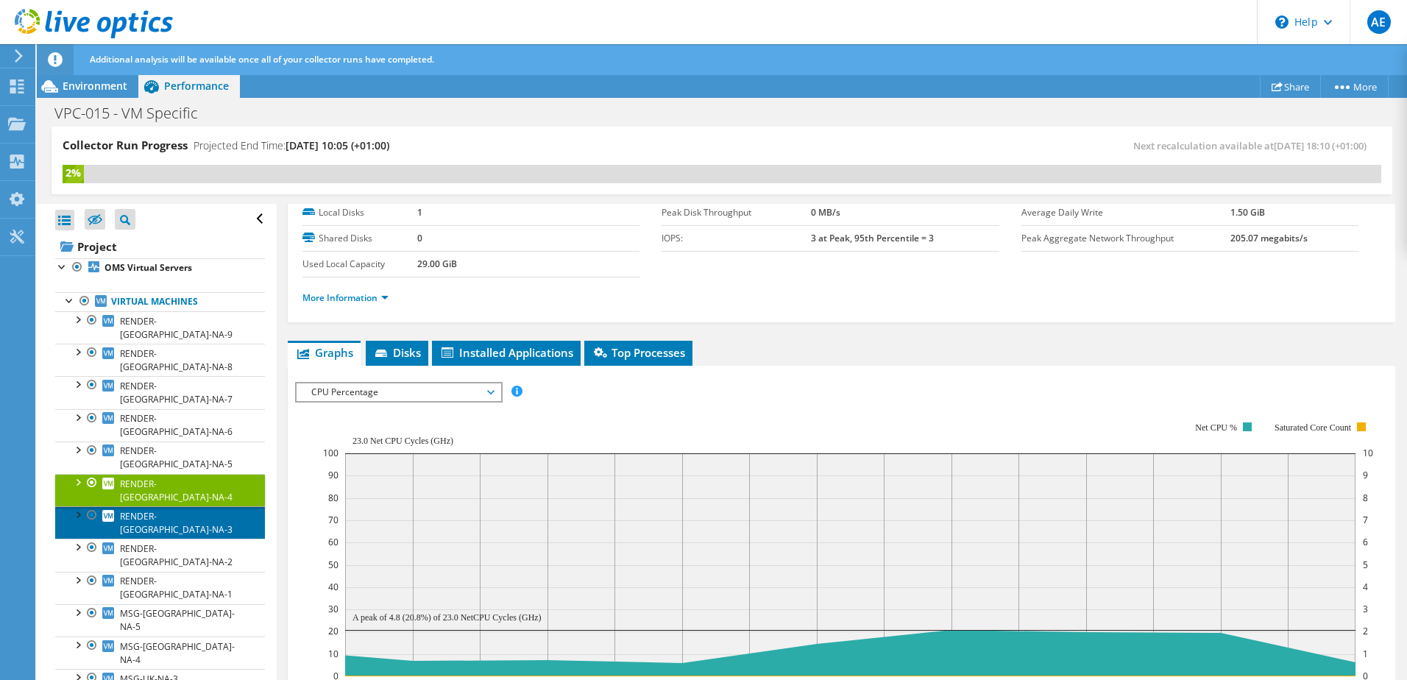
click at [199, 506] on link "RENDER-UK-NA-3" at bounding box center [160, 522] width 210 height 32
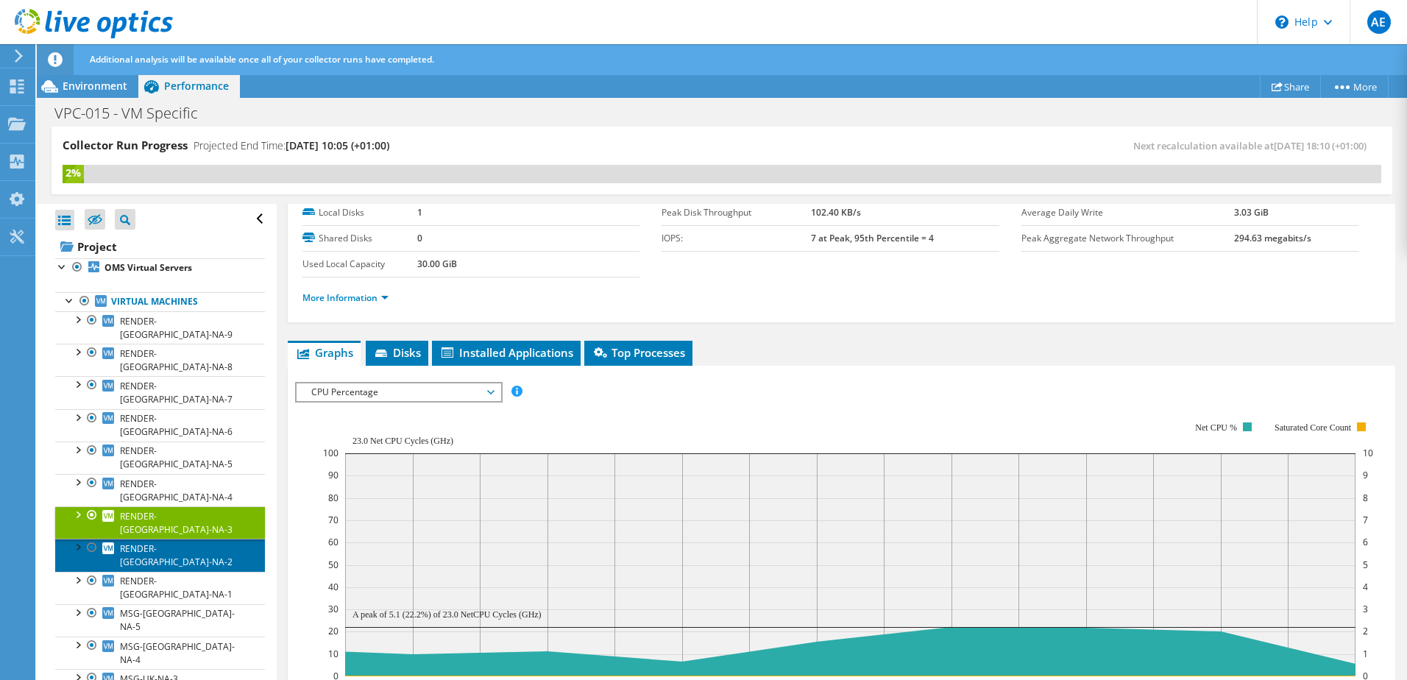
click at [198, 539] on link "RENDER-UK-NA-2" at bounding box center [160, 555] width 210 height 32
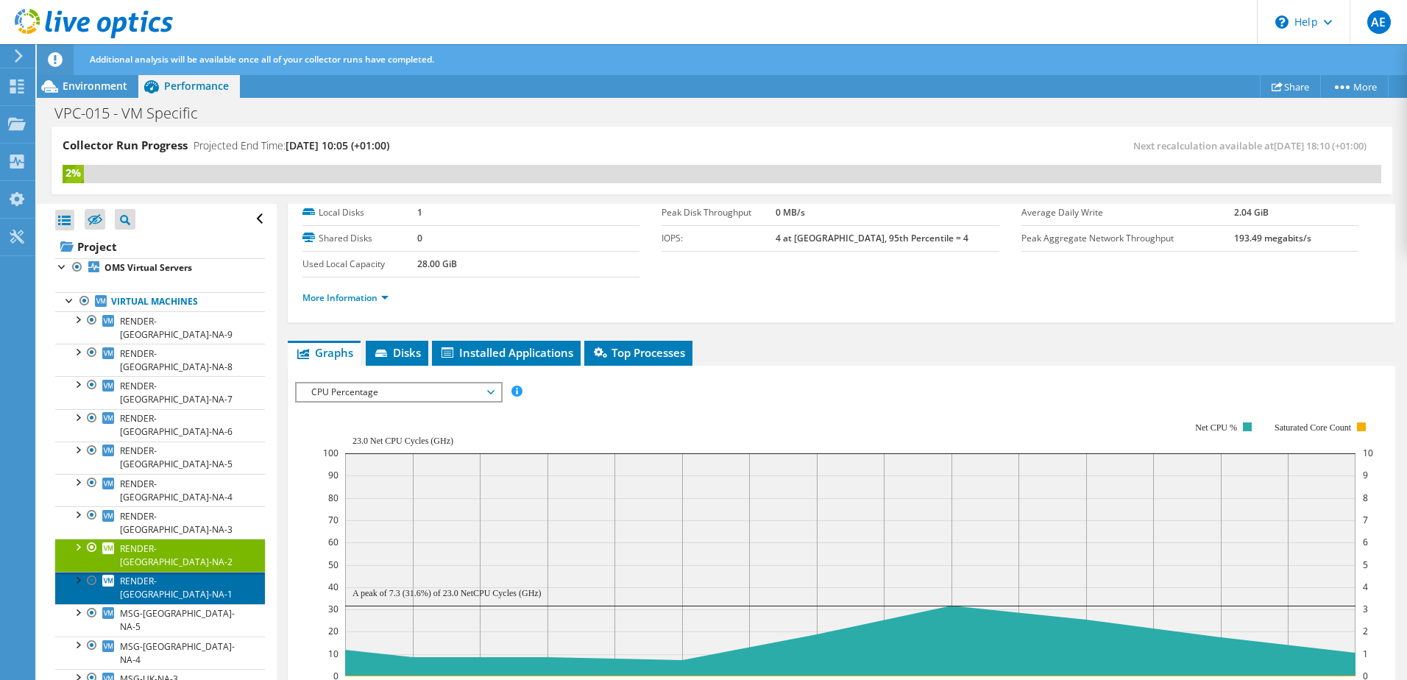
click at [195, 572] on link "RENDER-UK-NA-1" at bounding box center [160, 588] width 210 height 32
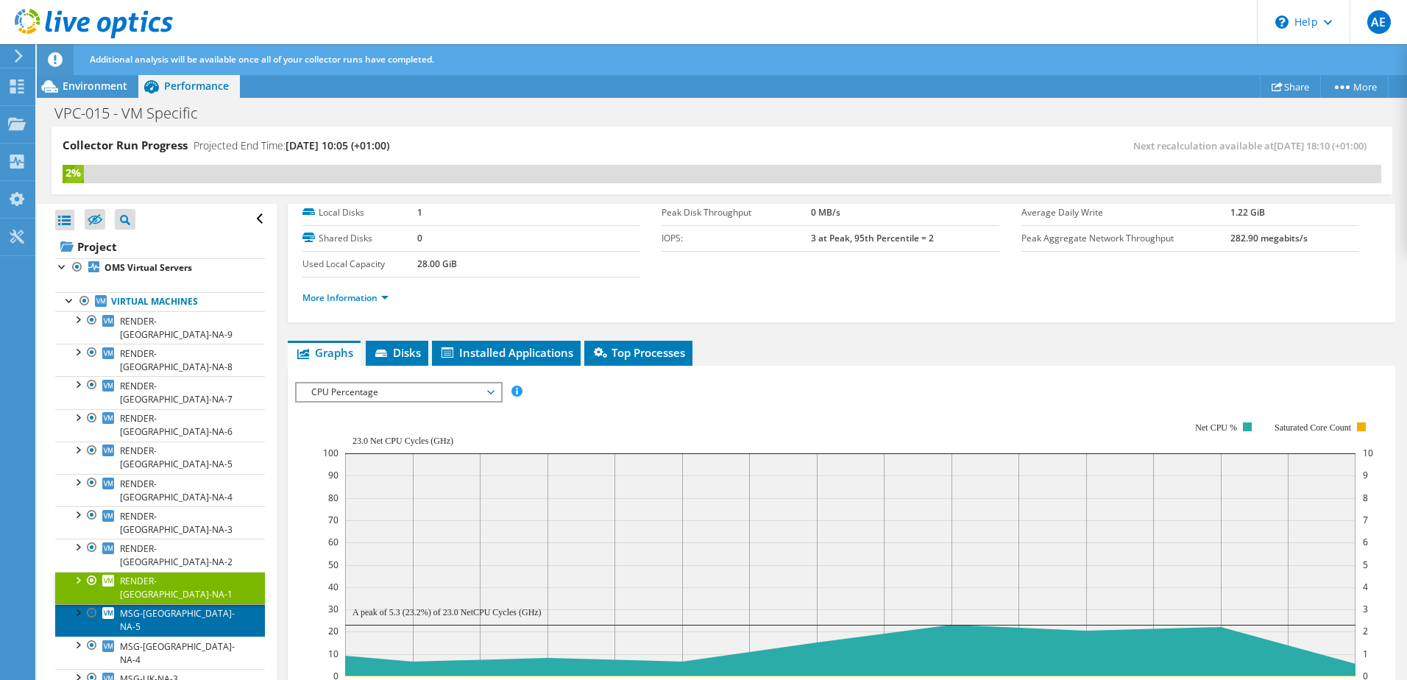
click at [193, 604] on link "MSG-UK-NA-5" at bounding box center [160, 620] width 210 height 32
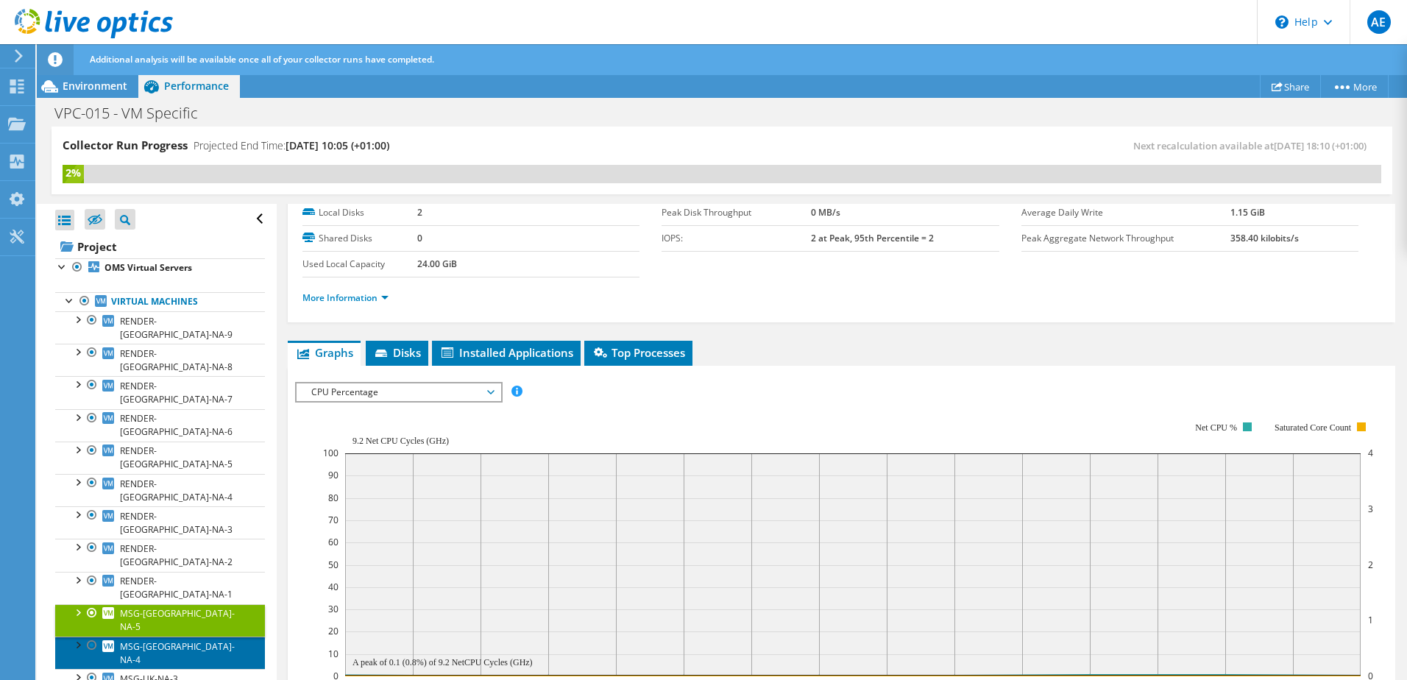
click at [192, 637] on link "MSG-UK-NA-4" at bounding box center [160, 653] width 210 height 32
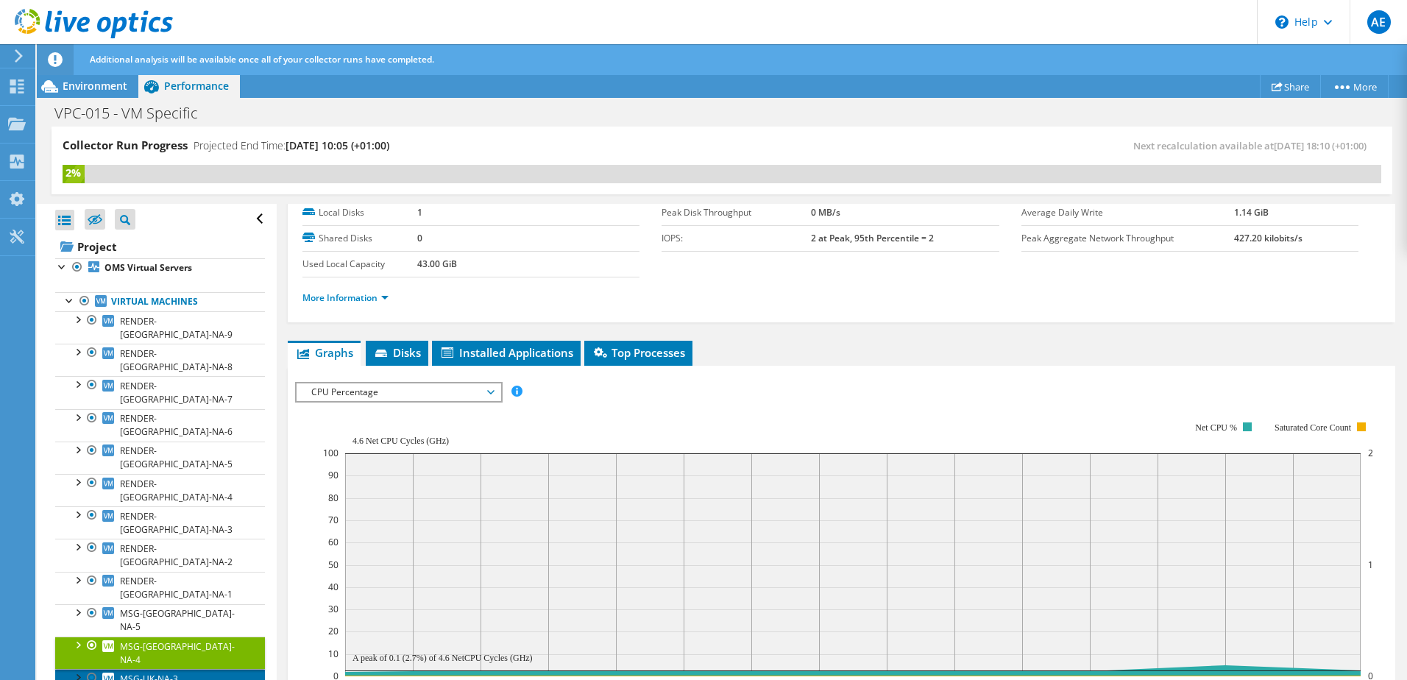
click at [193, 669] on link "MSG-UK-NA-3" at bounding box center [160, 678] width 210 height 19
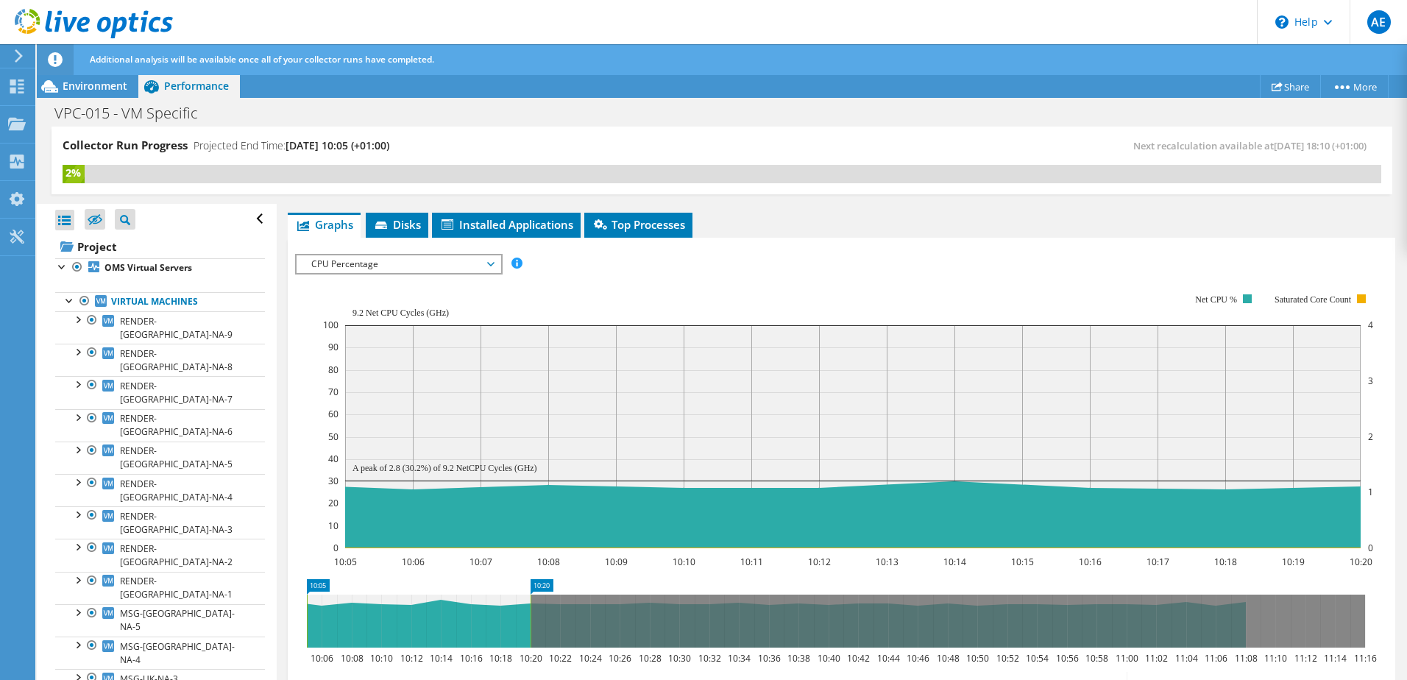
scroll to position [221, 0]
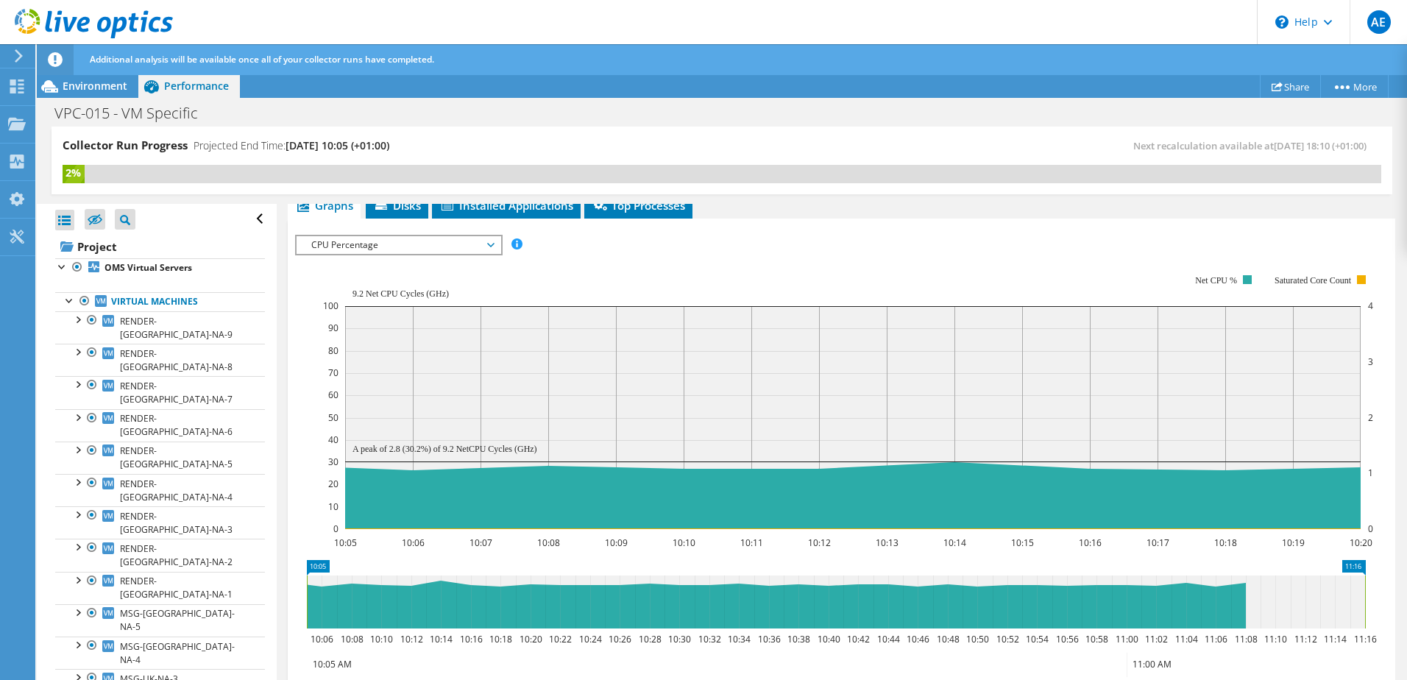
drag, startPoint x: 528, startPoint y: 595, endPoint x: 1425, endPoint y: 630, distance: 897.7
click at [1406, 630] on html "AE End User Ash Earl ashley.earl@theharriergroup.com Harrier My Profile Log Out…" at bounding box center [703, 340] width 1407 height 680
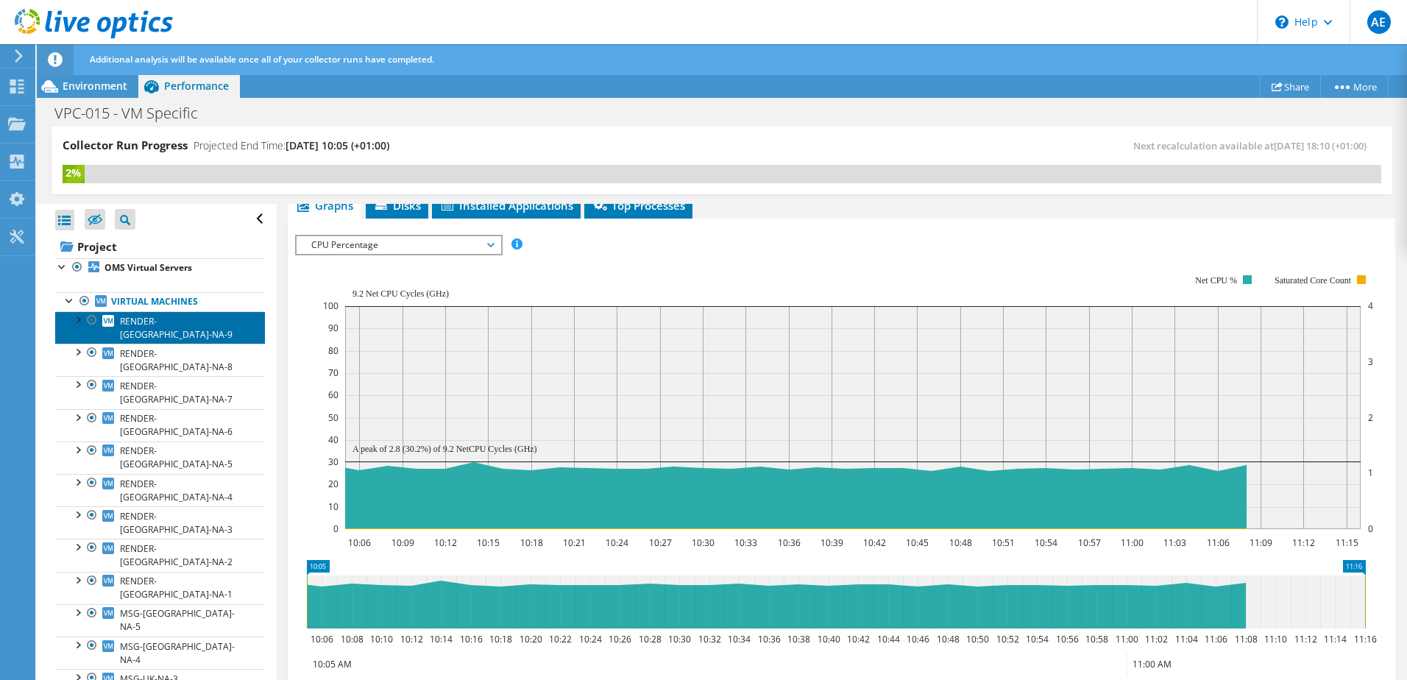
click at [152, 322] on span "RENDER-UK-NA-9" at bounding box center [176, 328] width 113 height 26
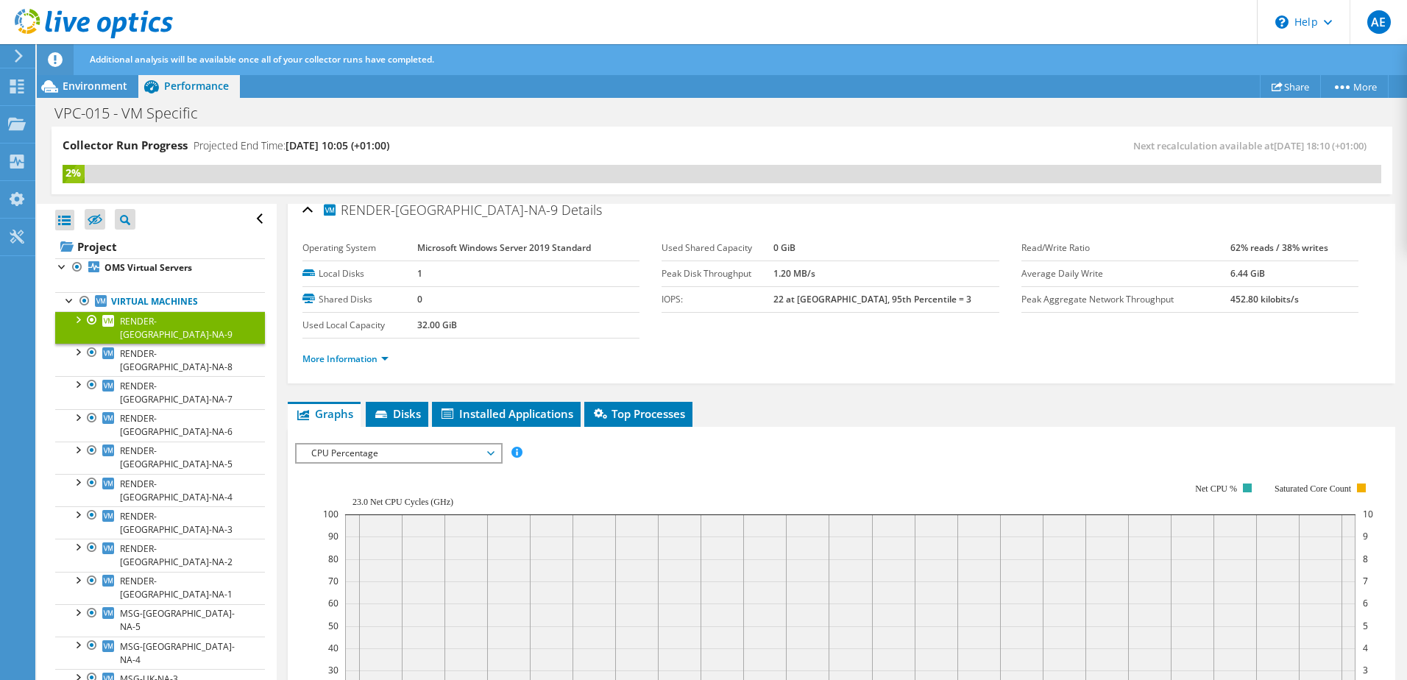
scroll to position [0, 0]
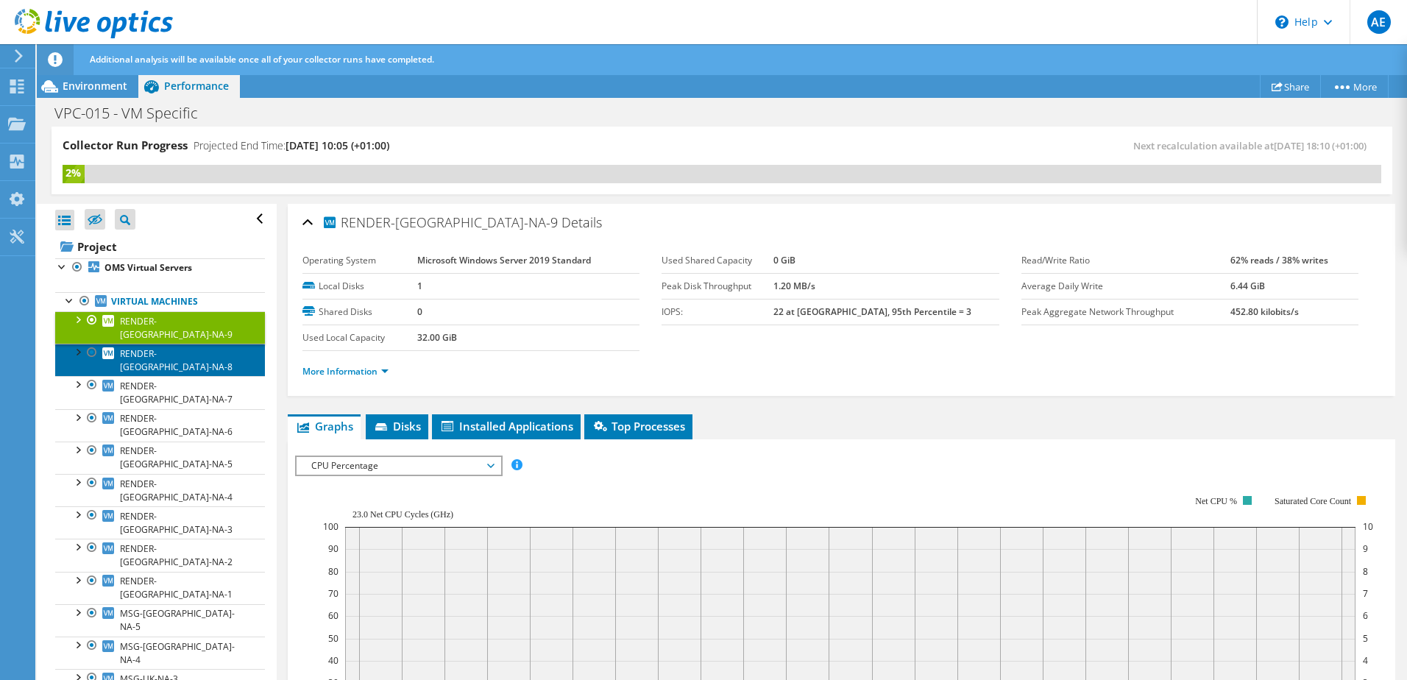
click at [146, 347] on span "RENDER-UK-NA-8" at bounding box center [176, 360] width 113 height 26
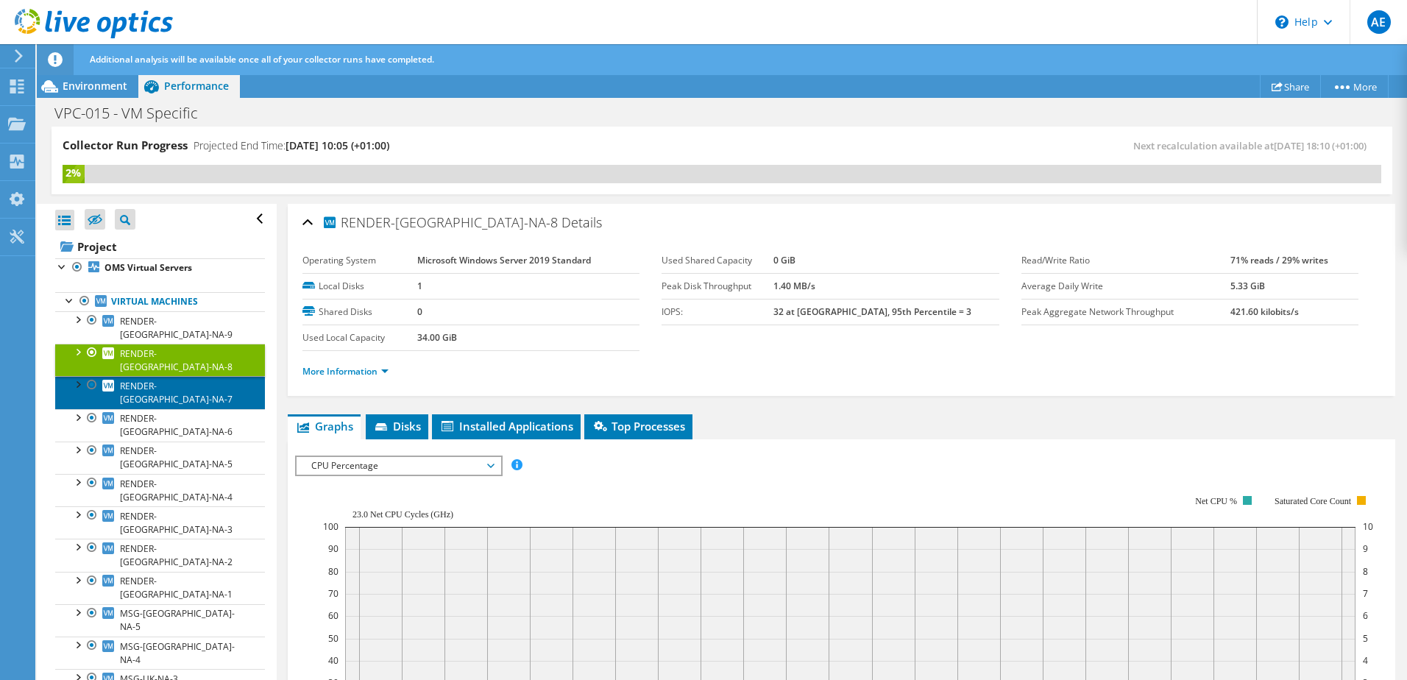
click at [152, 380] on span "RENDER-UK-NA-7" at bounding box center [176, 393] width 113 height 26
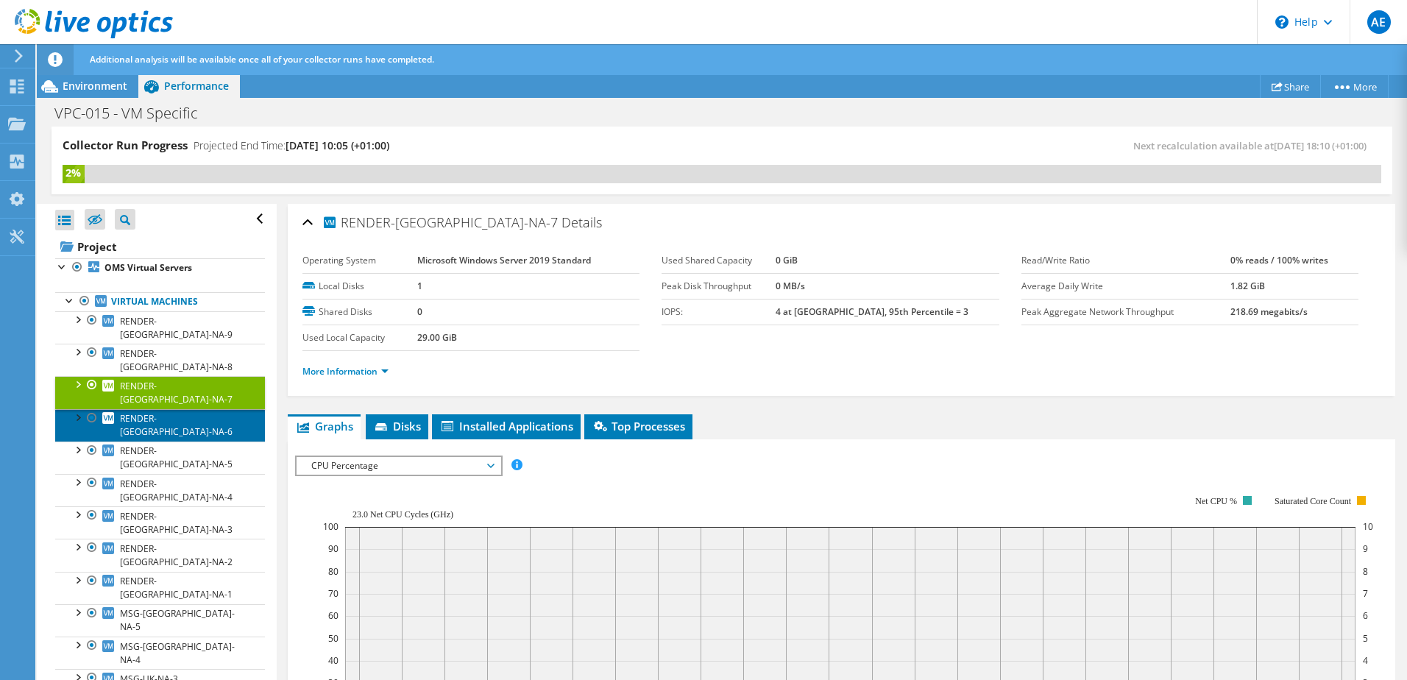
click at [142, 412] on span "RENDER-UK-NA-6" at bounding box center [176, 425] width 113 height 26
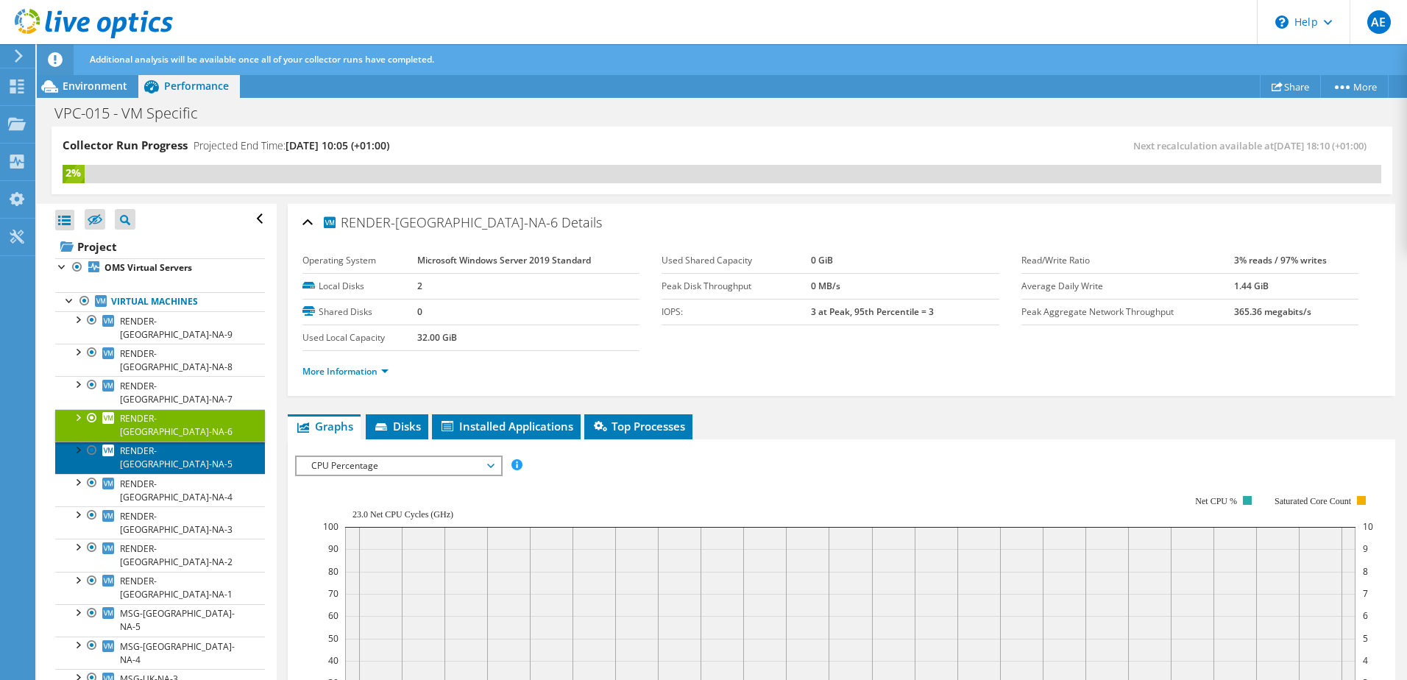
click at [157, 444] on span "RENDER-UK-NA-5" at bounding box center [176, 457] width 113 height 26
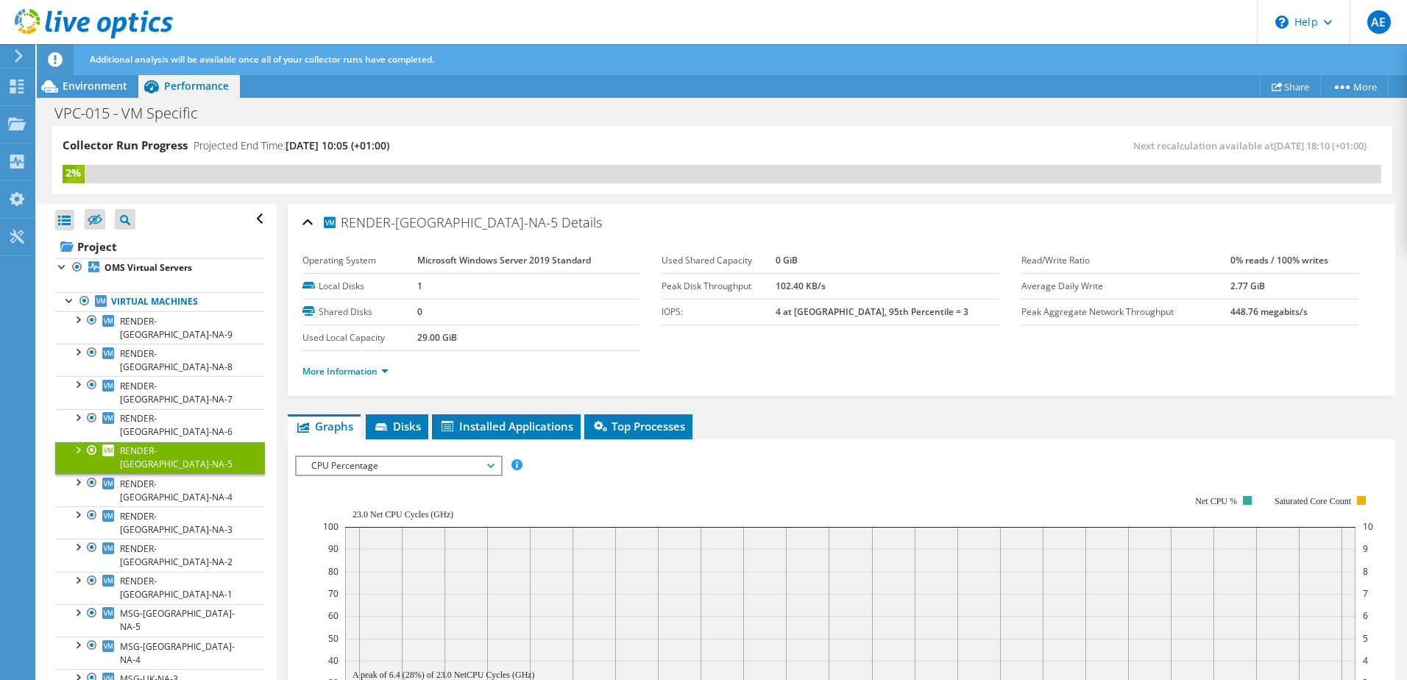
scroll to position [74, 0]
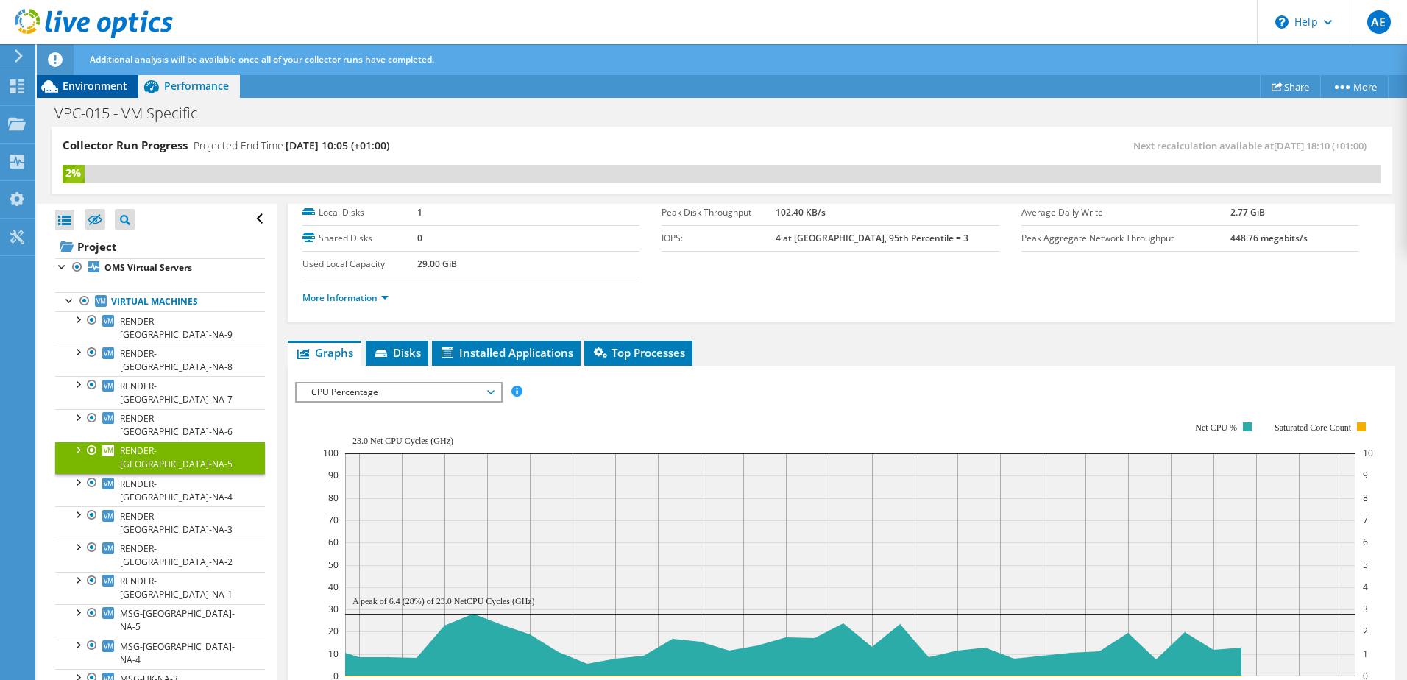
click at [89, 85] on span "Environment" at bounding box center [95, 86] width 65 height 14
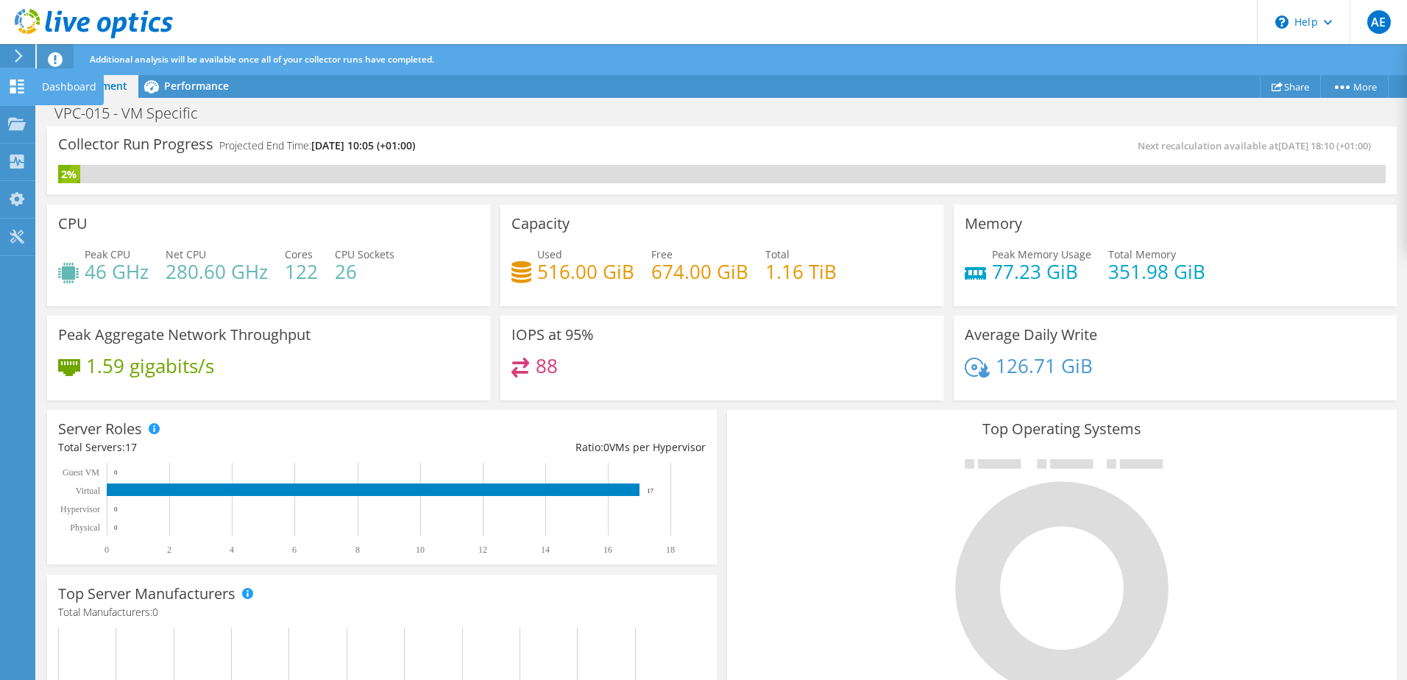
click at [43, 84] on div "Dashboard" at bounding box center [69, 86] width 69 height 37
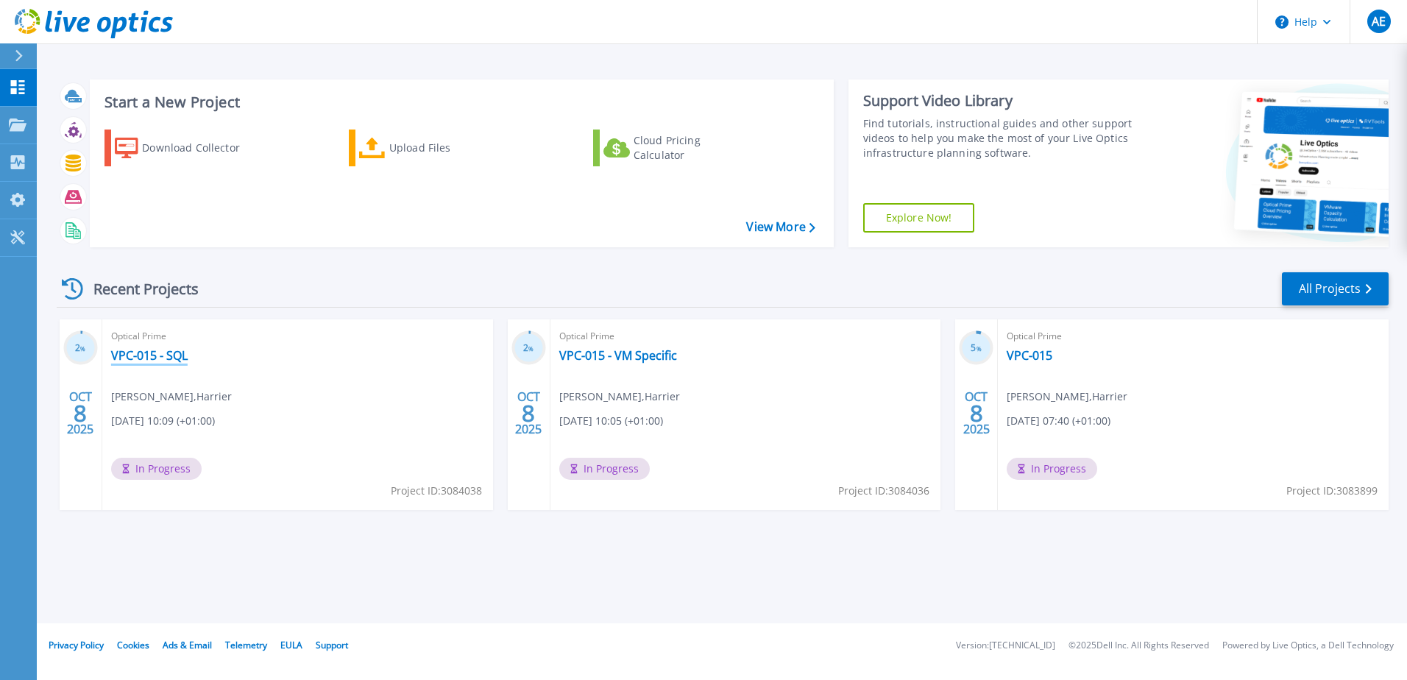
click at [153, 352] on link "VPC-015 - SQL" at bounding box center [149, 355] width 77 height 15
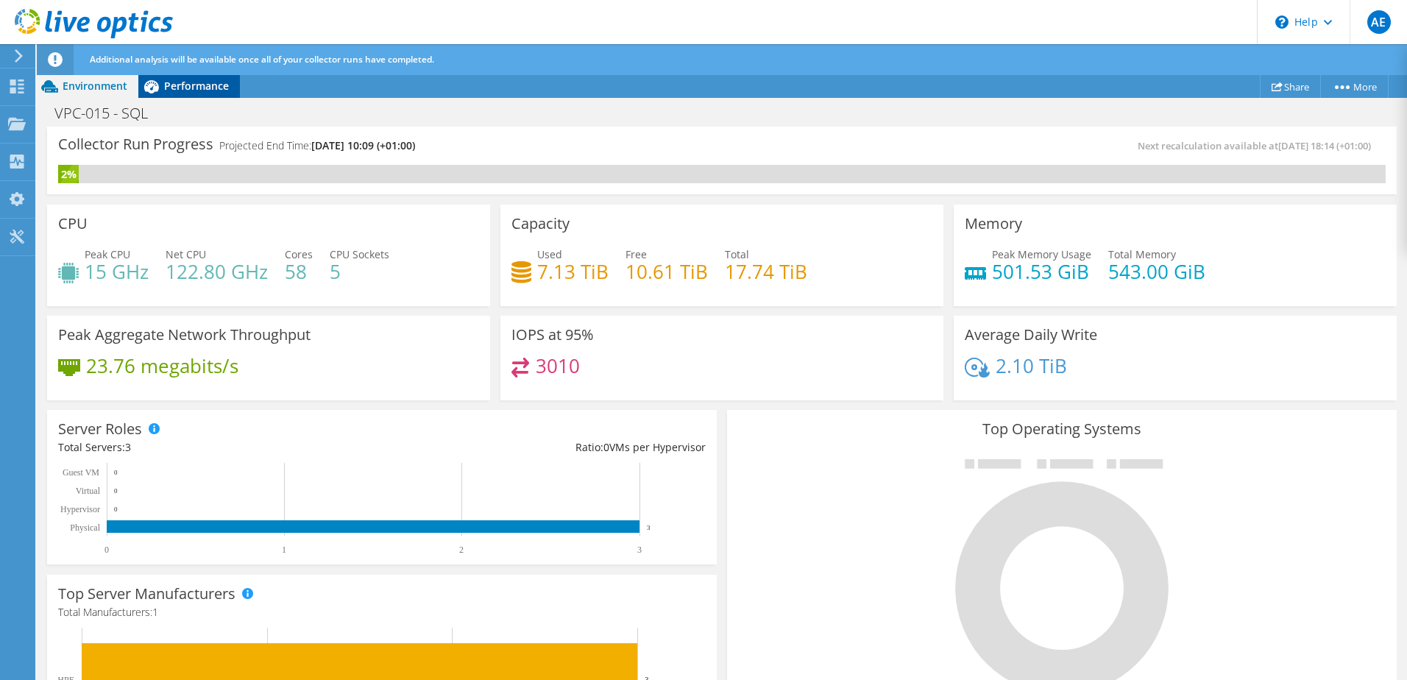
click at [188, 85] on span "Performance" at bounding box center [196, 86] width 65 height 14
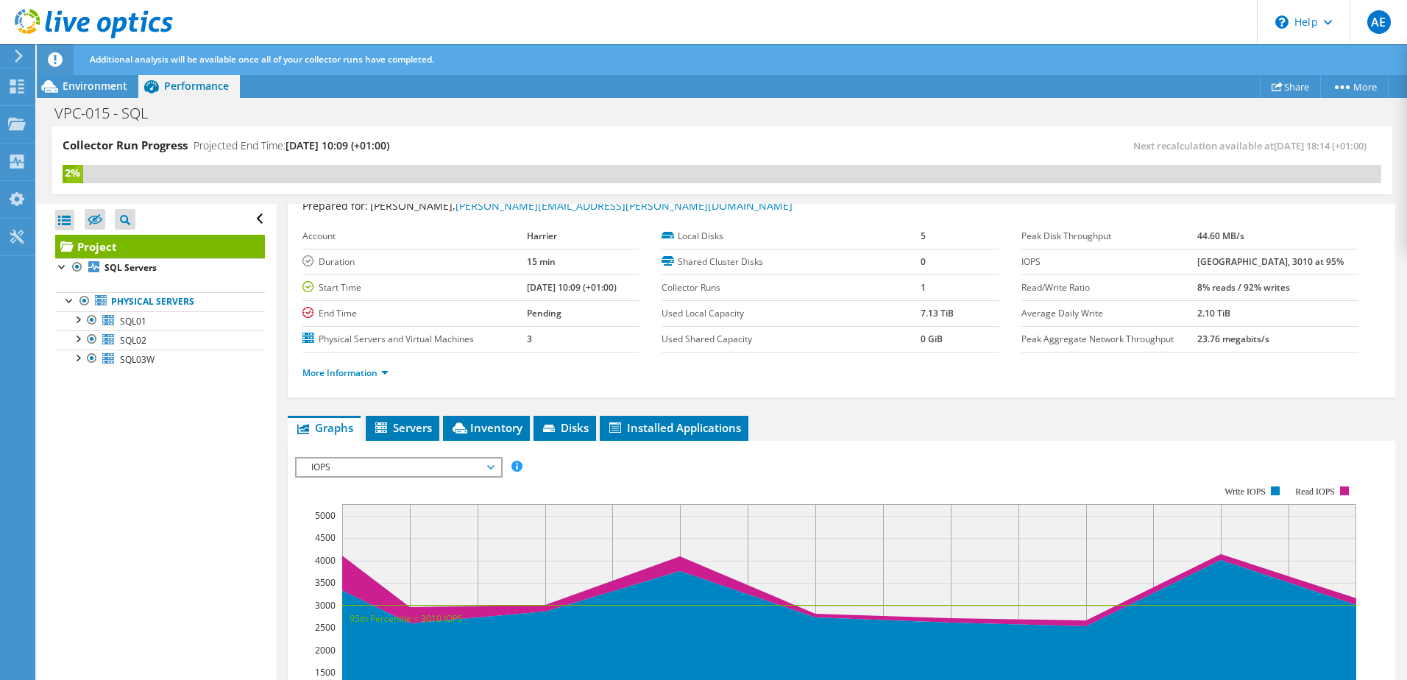
scroll to position [74, 0]
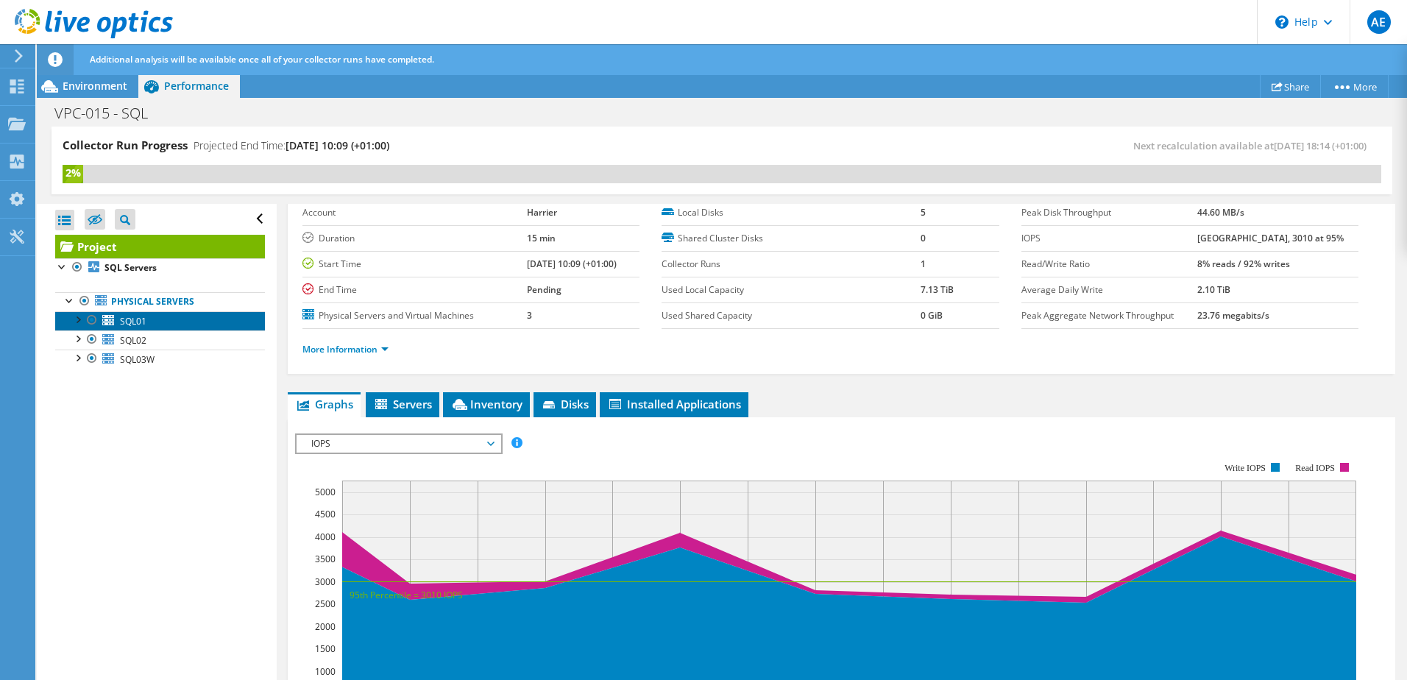
click at [141, 316] on span "SQL01" at bounding box center [133, 321] width 26 height 13
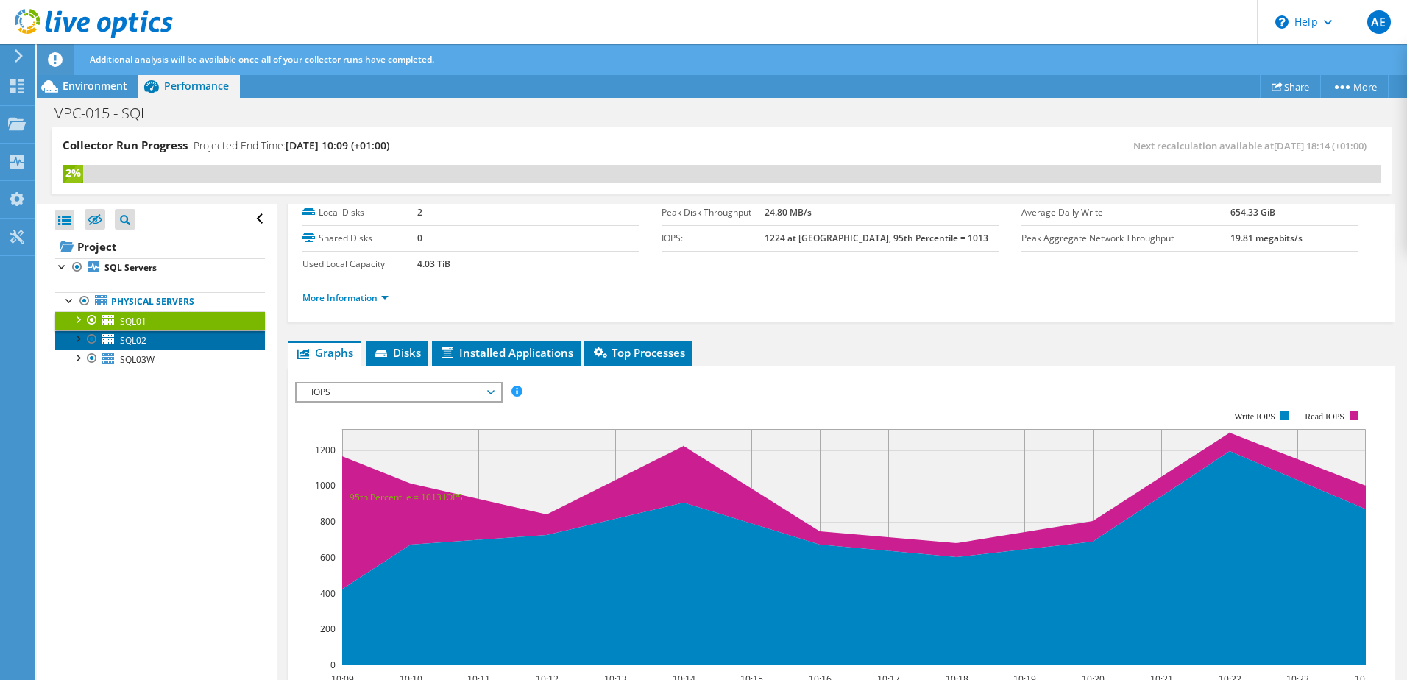
click at [146, 339] on span "SQL02" at bounding box center [133, 340] width 26 height 13
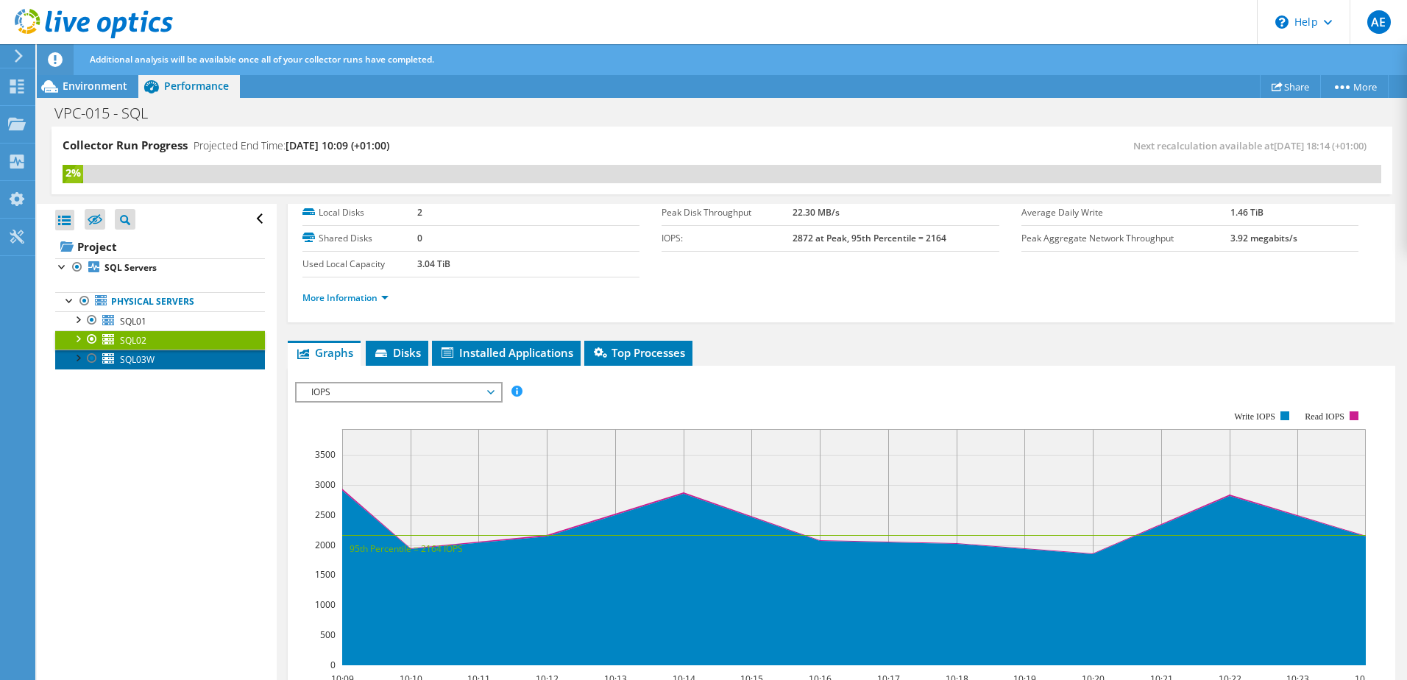
click at [150, 359] on span "SQL03W" at bounding box center [137, 359] width 35 height 13
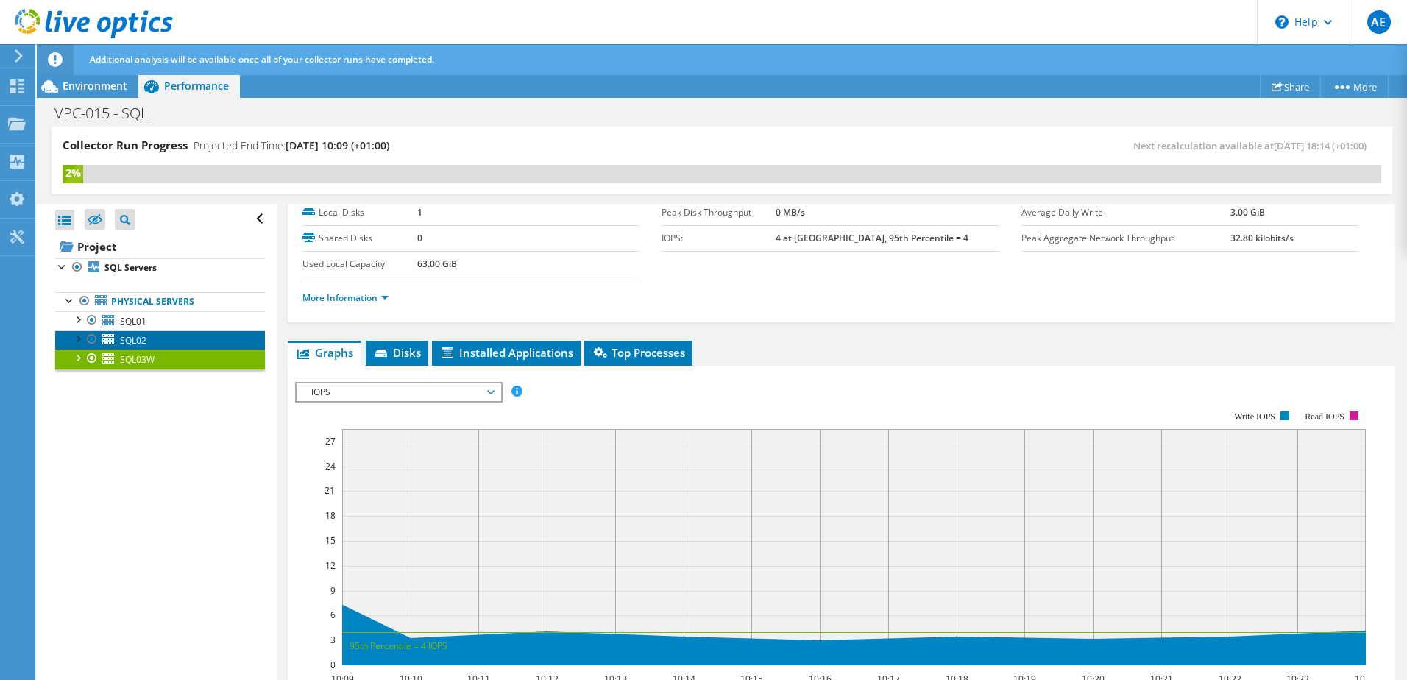
click at [160, 332] on link "SQL02" at bounding box center [160, 339] width 210 height 19
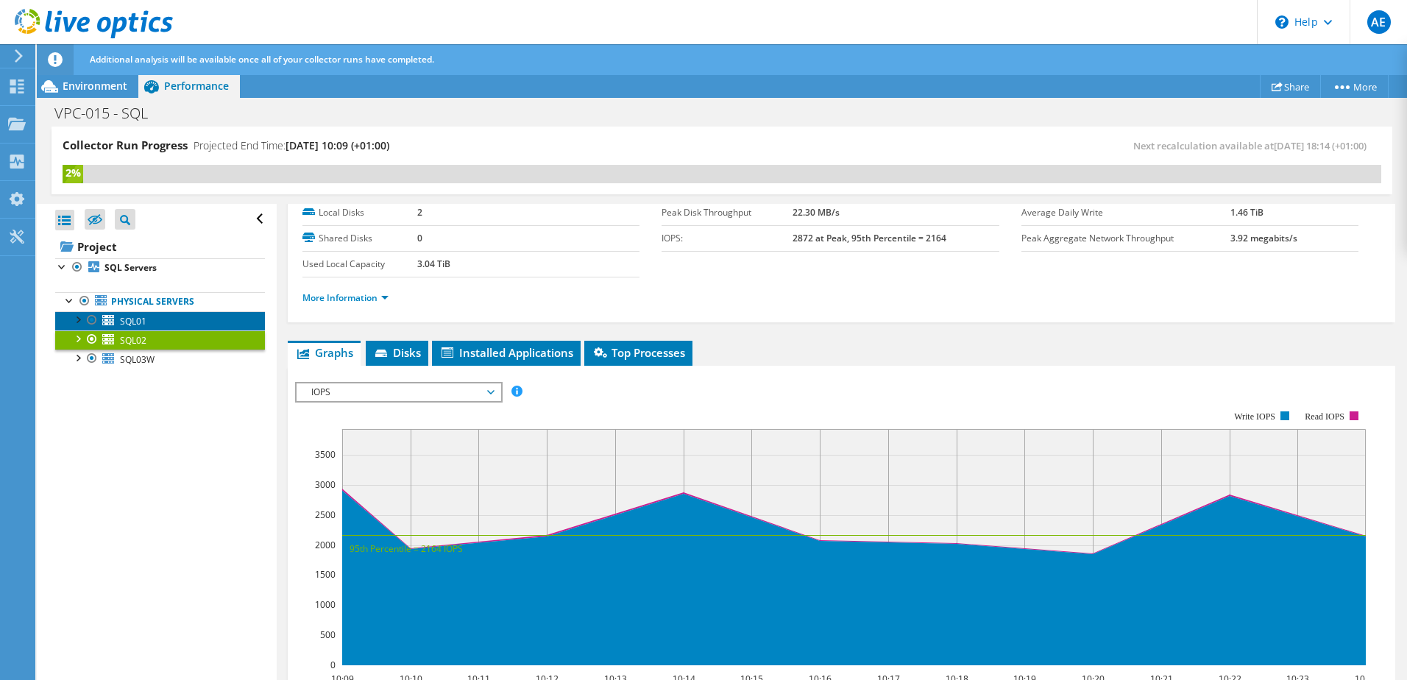
click at [163, 321] on link "SQL01" at bounding box center [160, 320] width 210 height 19
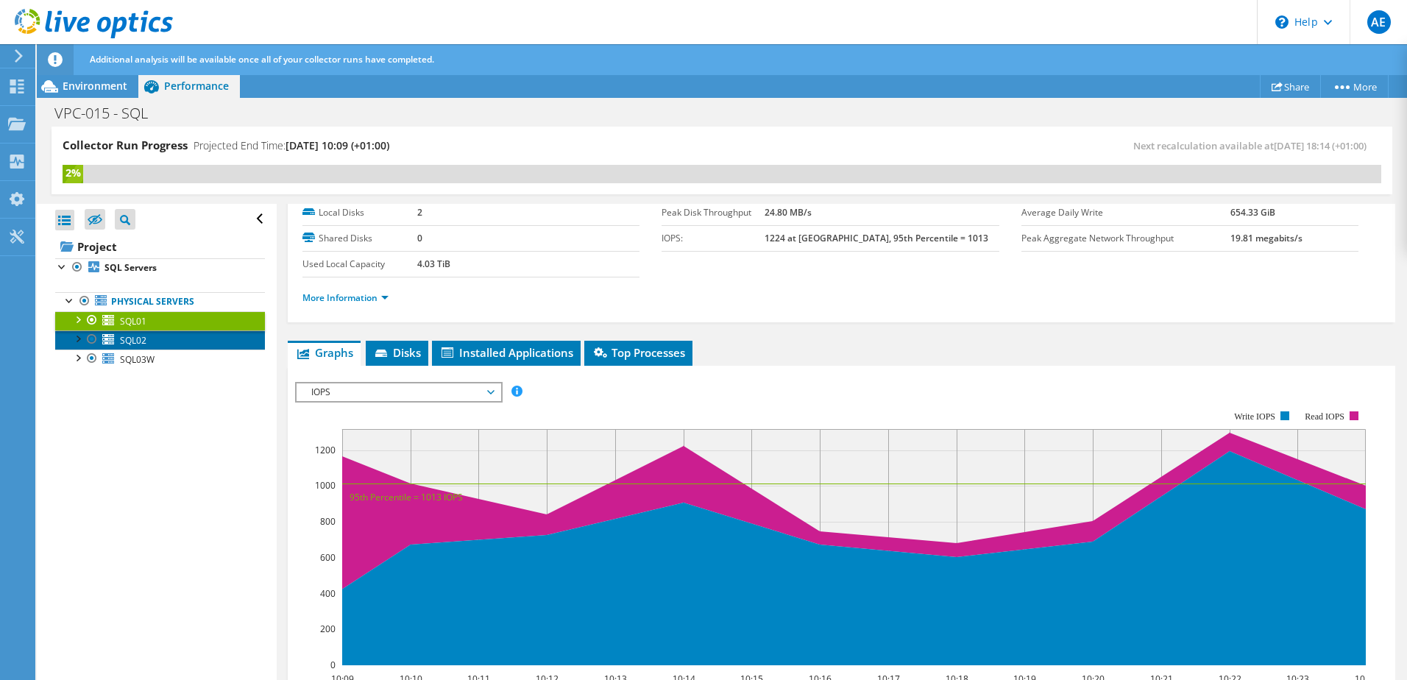
click at [158, 334] on link "SQL02" at bounding box center [160, 339] width 210 height 19
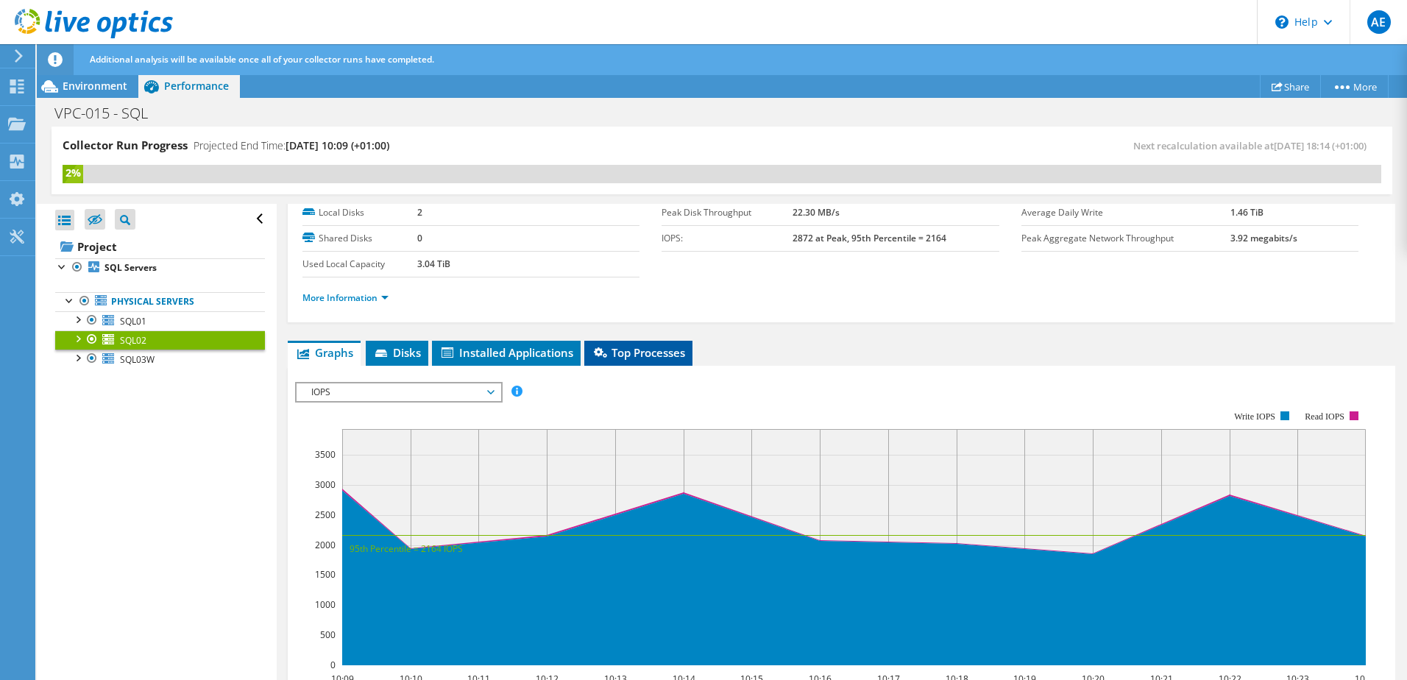
click at [610, 357] on span "Top Processes" at bounding box center [638, 352] width 93 height 15
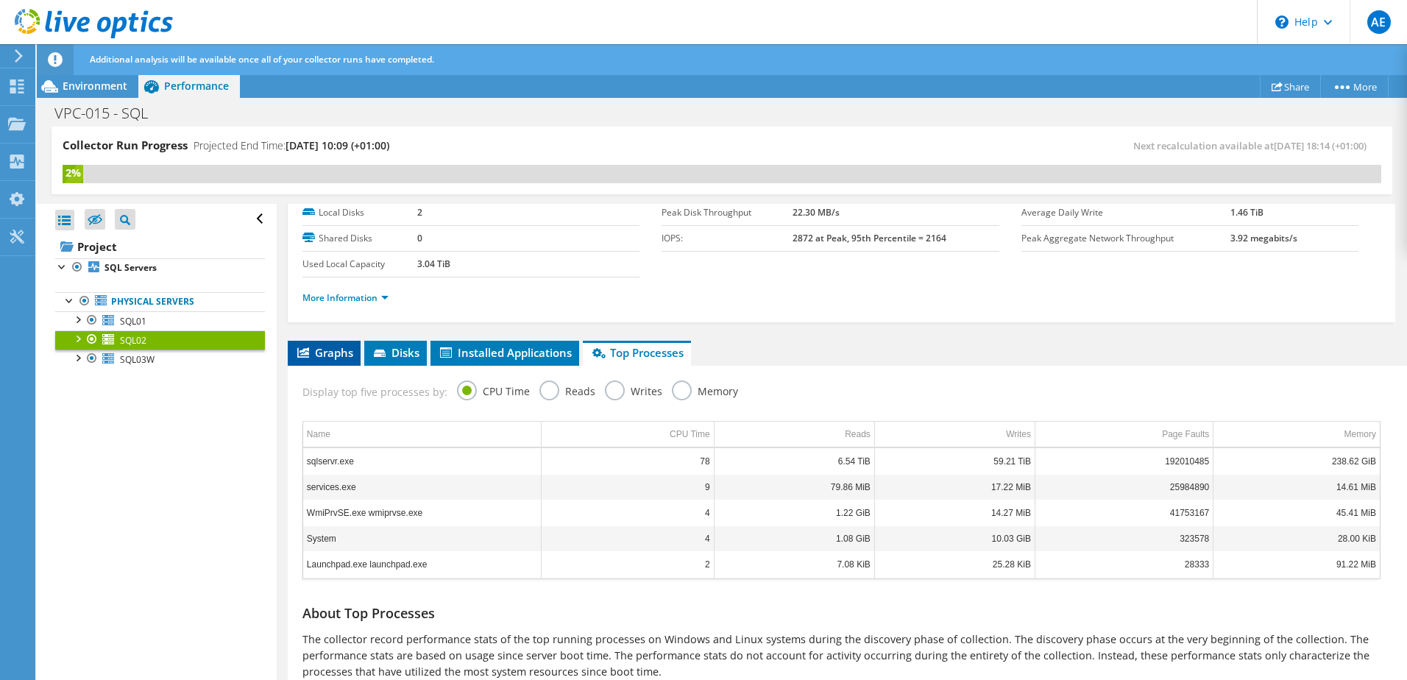
click at [316, 350] on span "Graphs" at bounding box center [324, 352] width 58 height 15
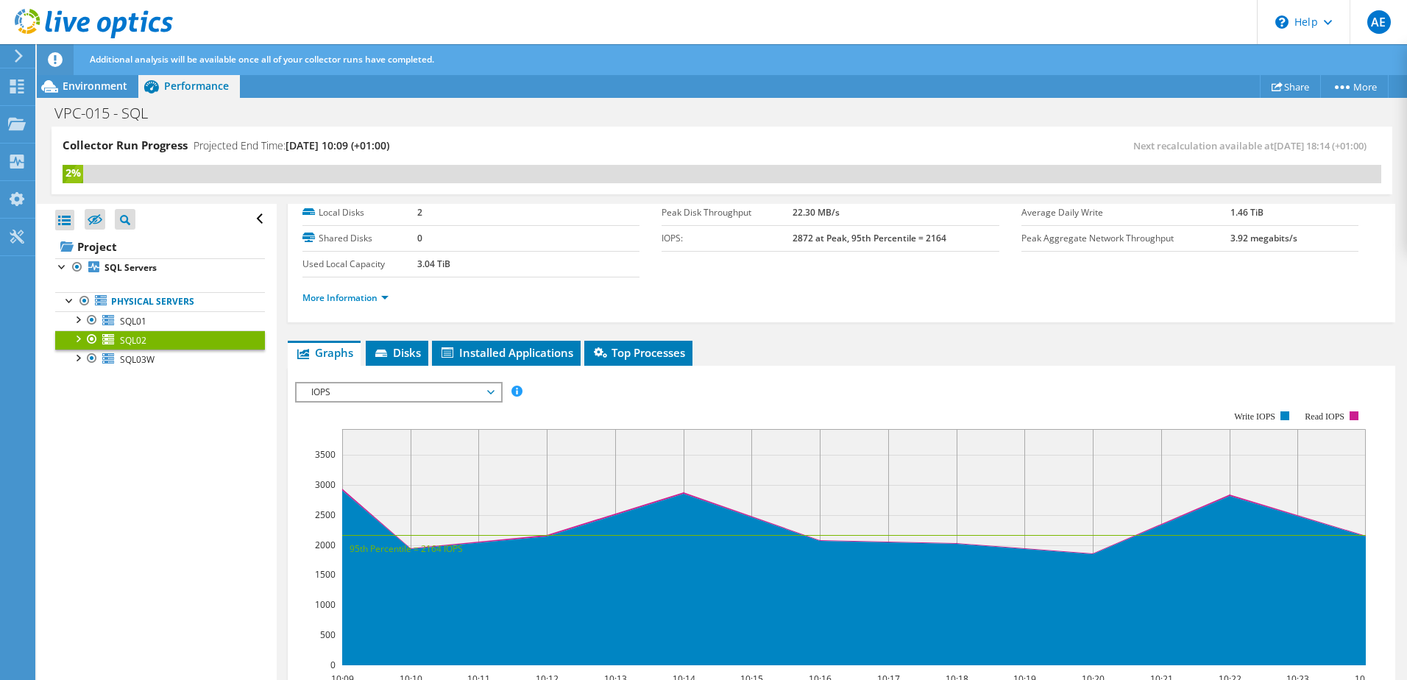
click at [408, 388] on span "IOPS" at bounding box center [398, 392] width 189 height 18
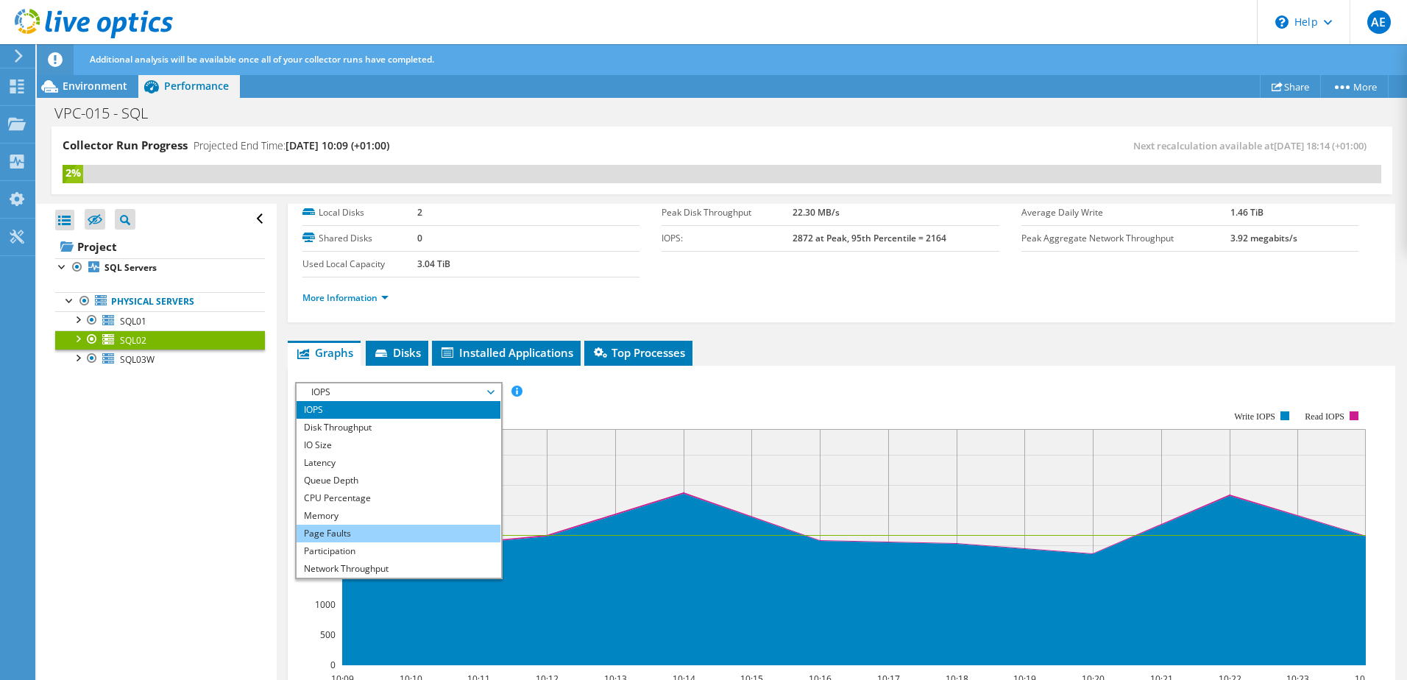
click at [378, 533] on li "Page Faults" at bounding box center [399, 534] width 204 height 18
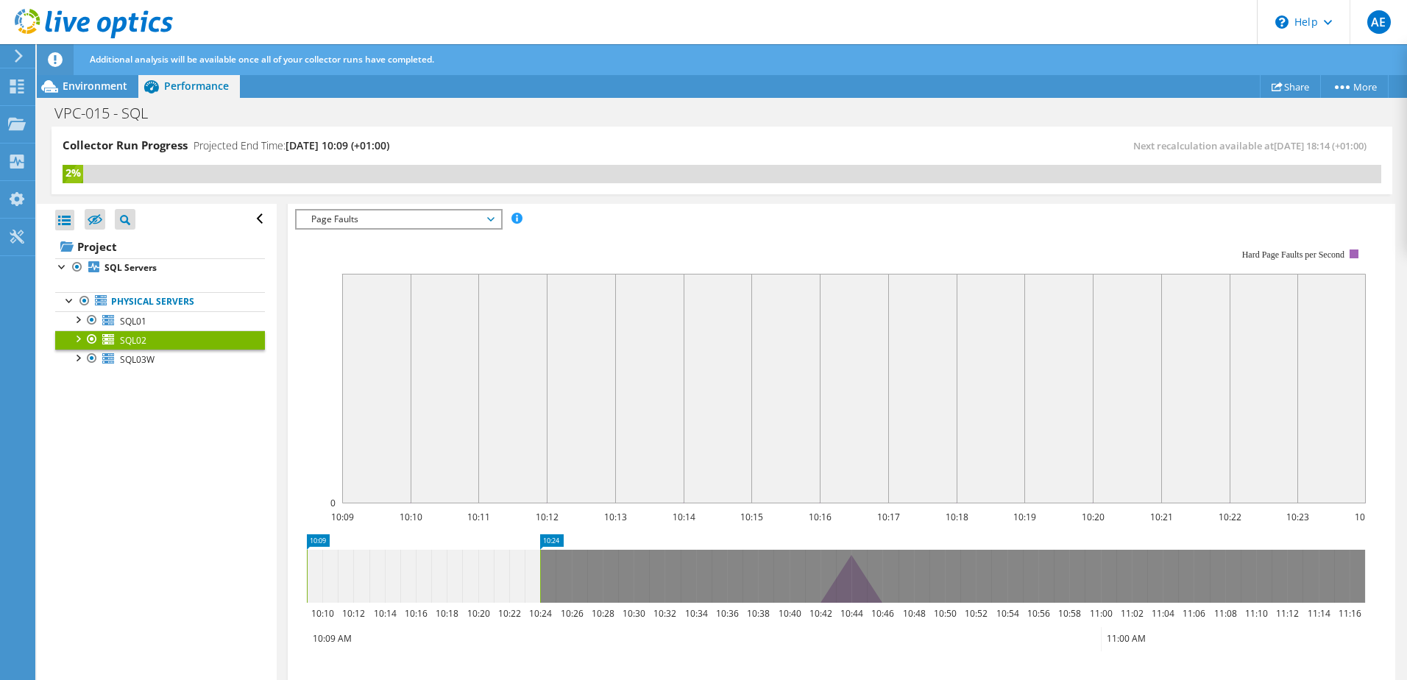
scroll to position [221, 0]
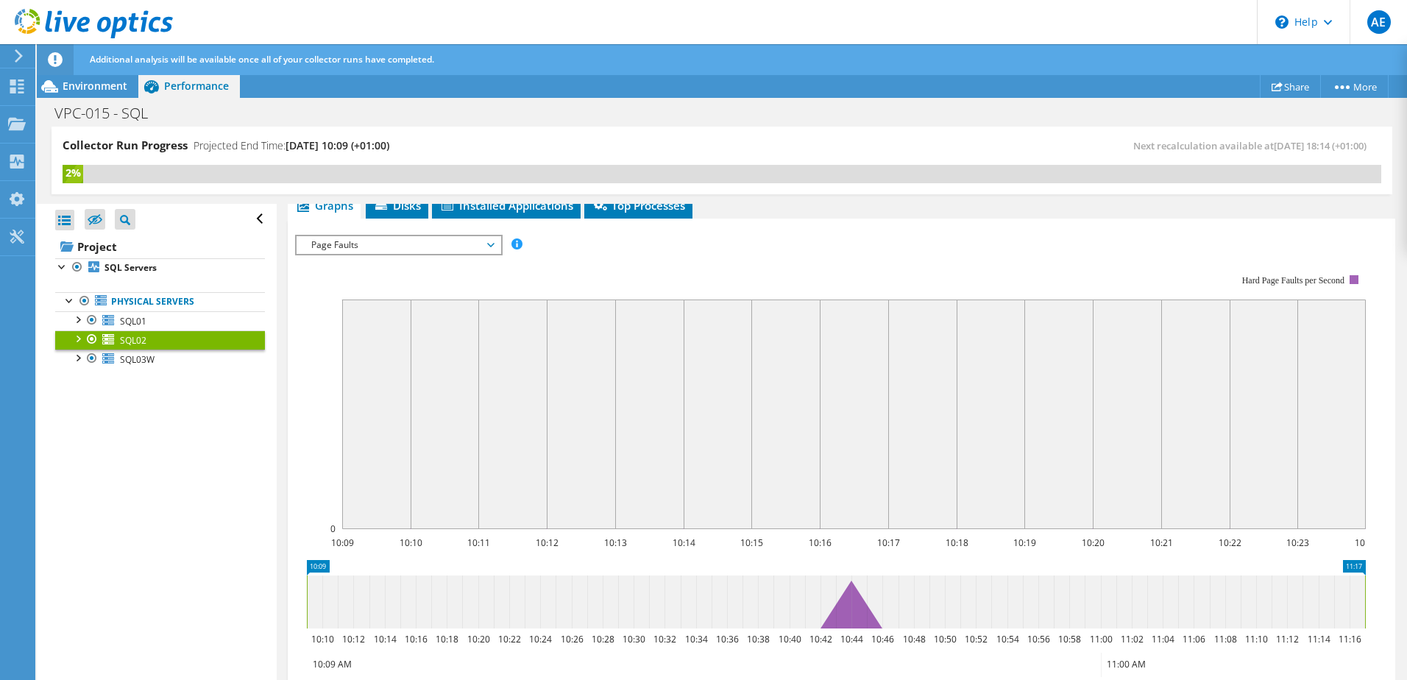
drag, startPoint x: 539, startPoint y: 595, endPoint x: 1377, endPoint y: 631, distance: 838.2
click at [1377, 631] on section "IOPS Disk Throughput IO Size Latency Queue Depth CPU Percentage Memory Page Fau…" at bounding box center [841, 522] width 1107 height 606
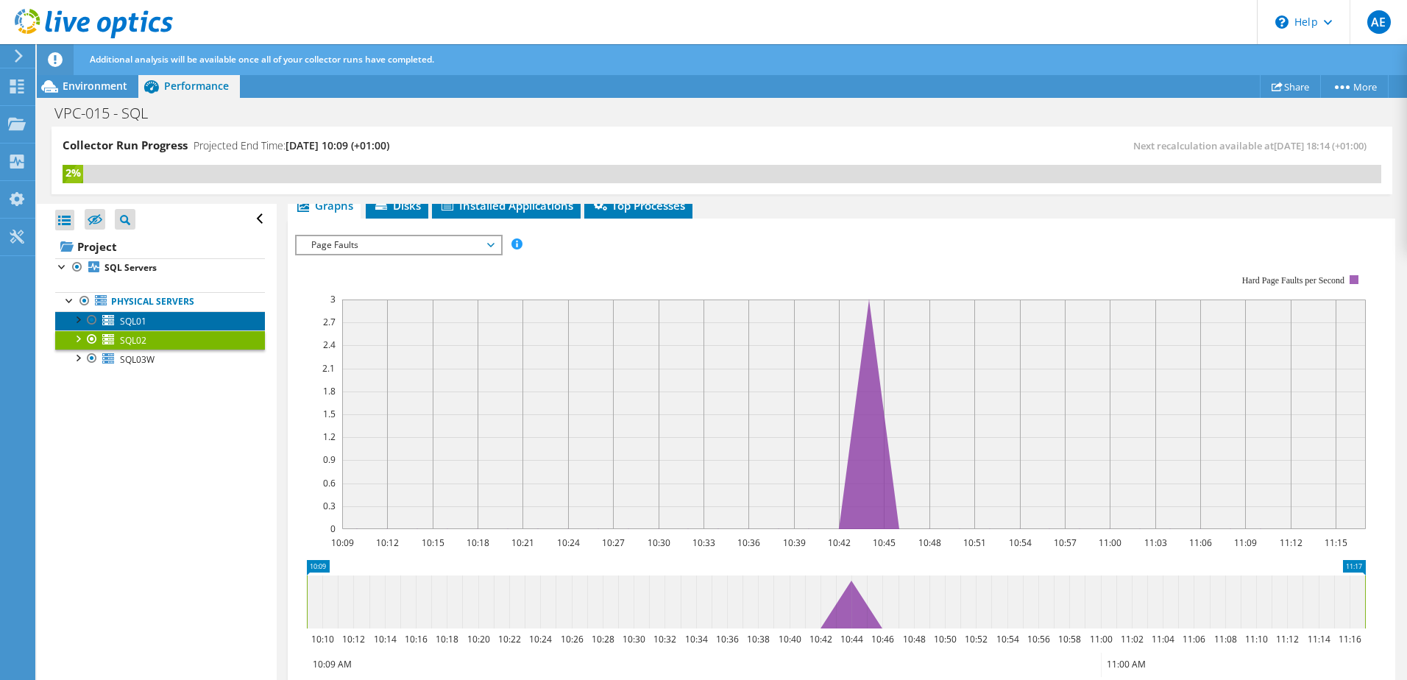
click at [188, 325] on link "SQL01" at bounding box center [160, 320] width 210 height 19
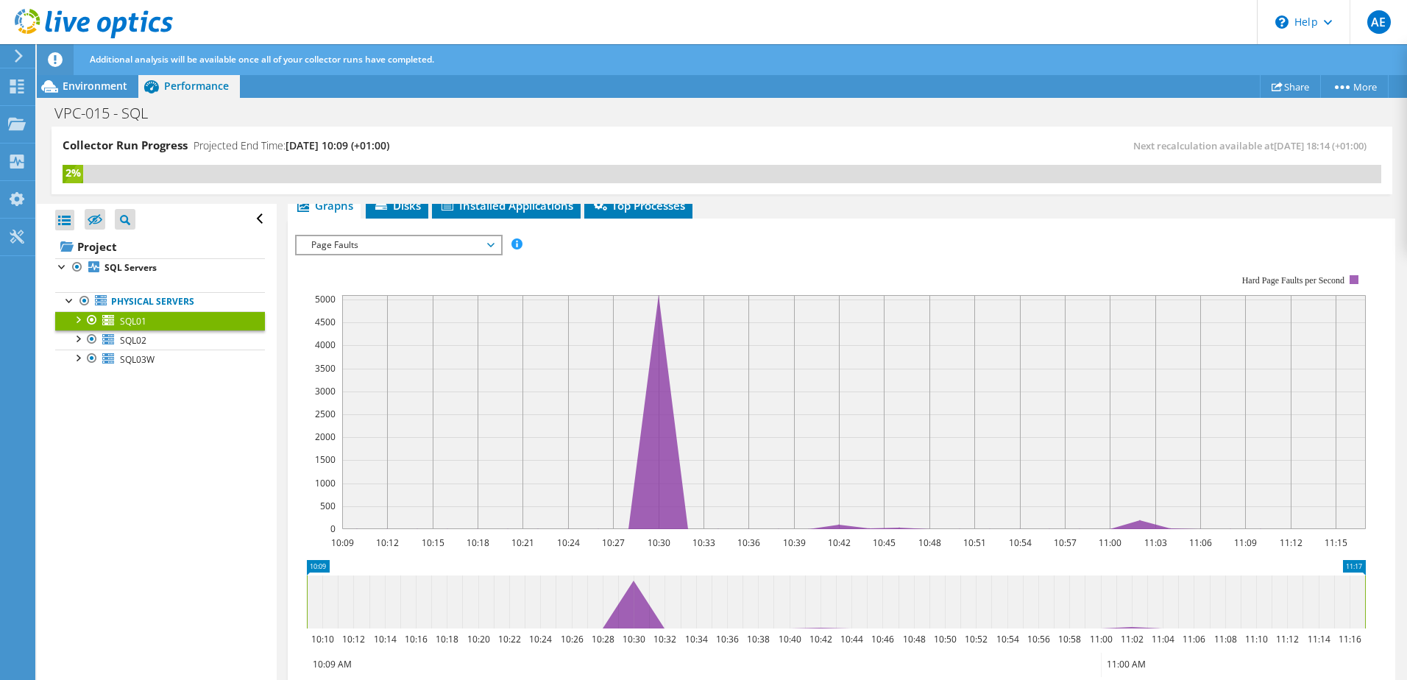
drag, startPoint x: 305, startPoint y: 593, endPoint x: 272, endPoint y: 593, distance: 33.1
click at [272, 593] on div "Collector Run Progress Projected End Time: [DATE] 10:09 (+01:00) Next recalcula…" at bounding box center [722, 404] width 1370 height 555
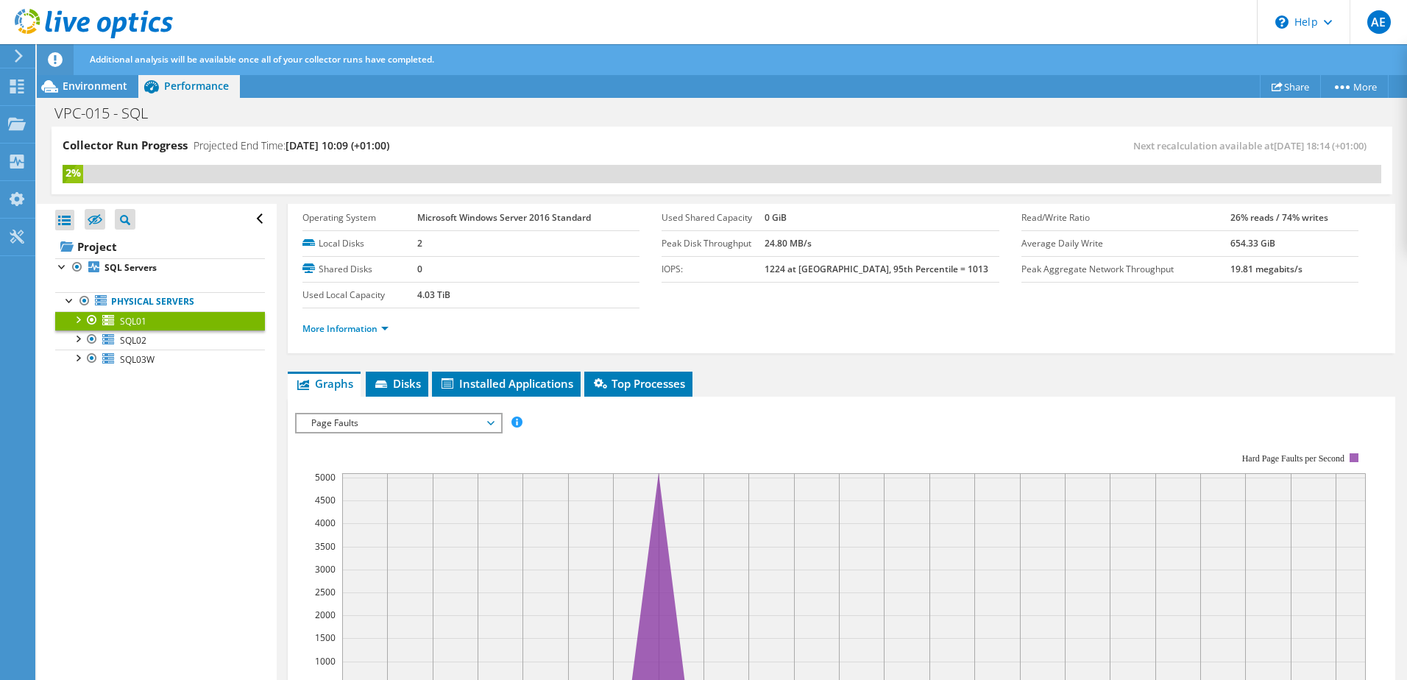
scroll to position [74, 0]
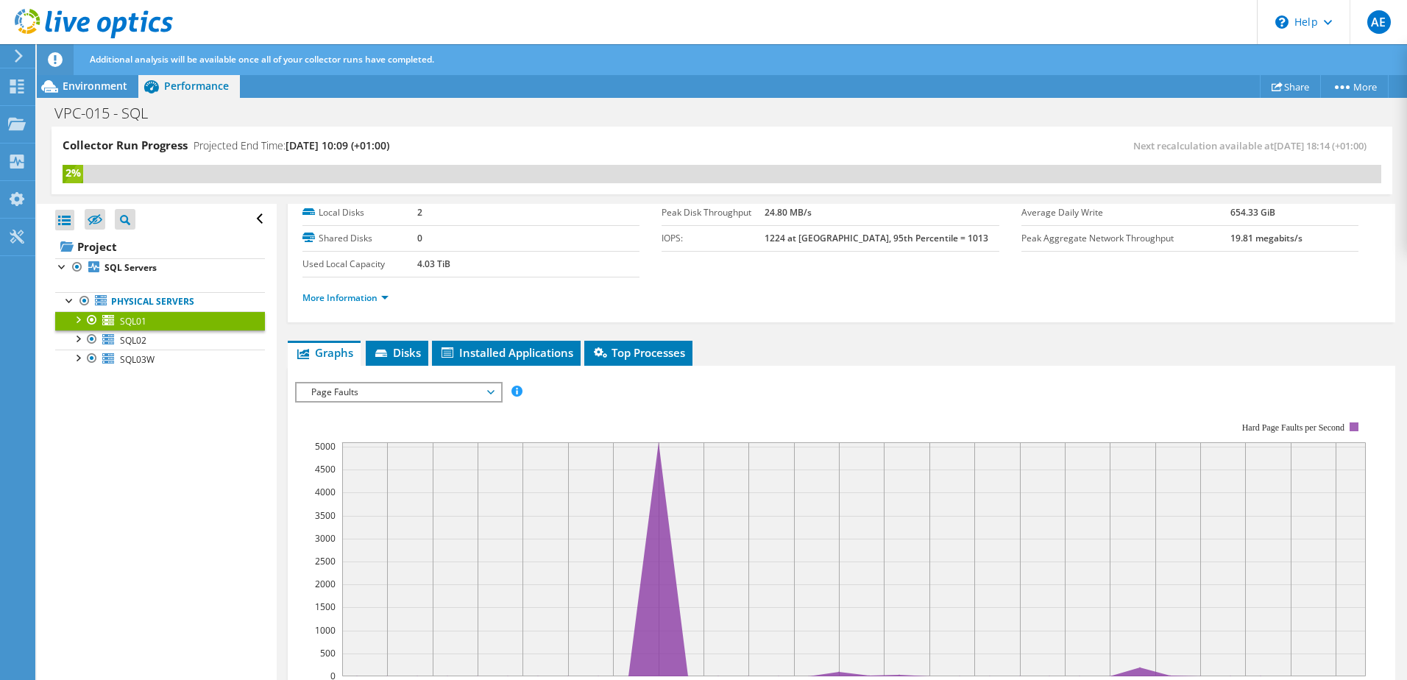
click at [635, 339] on div "SQL01 Details Operating System Microsoft Windows Server 2016 Standard Local Dis…" at bounding box center [842, 563] width 1130 height 867
click at [632, 348] on span "Top Processes" at bounding box center [638, 352] width 93 height 15
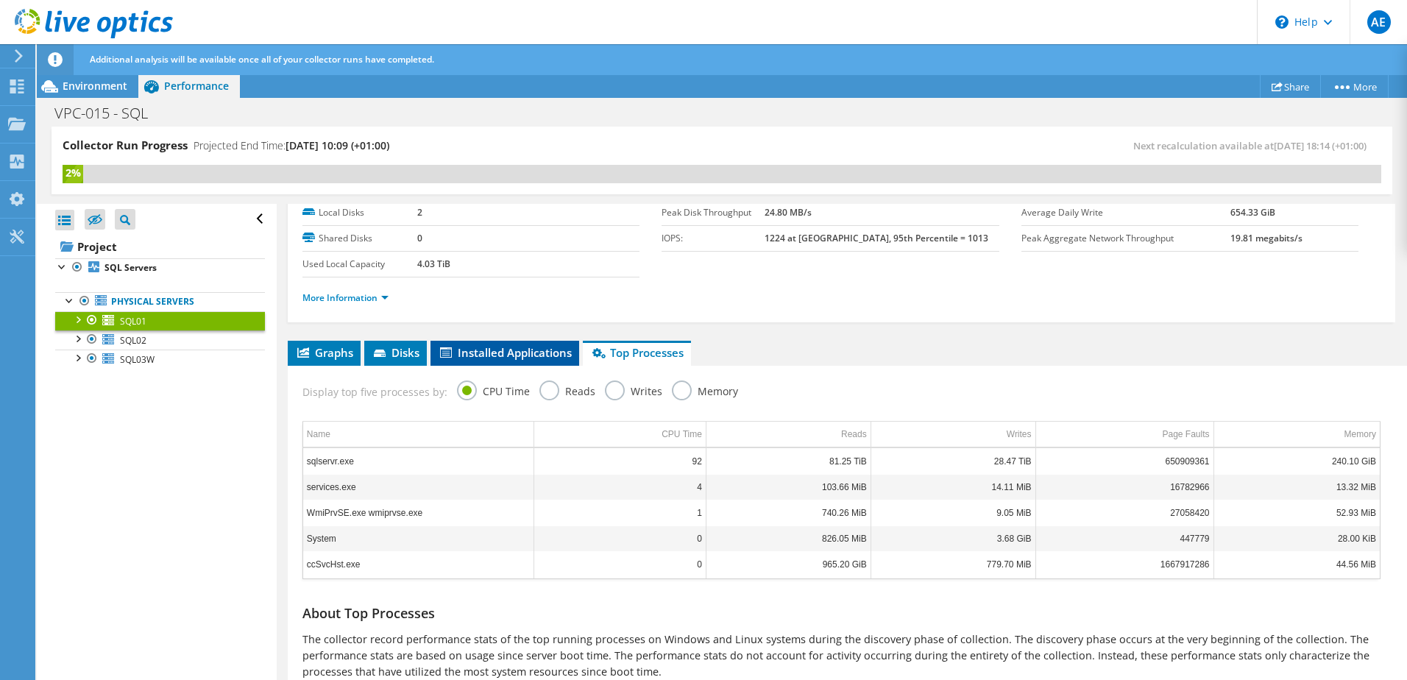
click at [531, 350] on span "Installed Applications" at bounding box center [505, 352] width 134 height 15
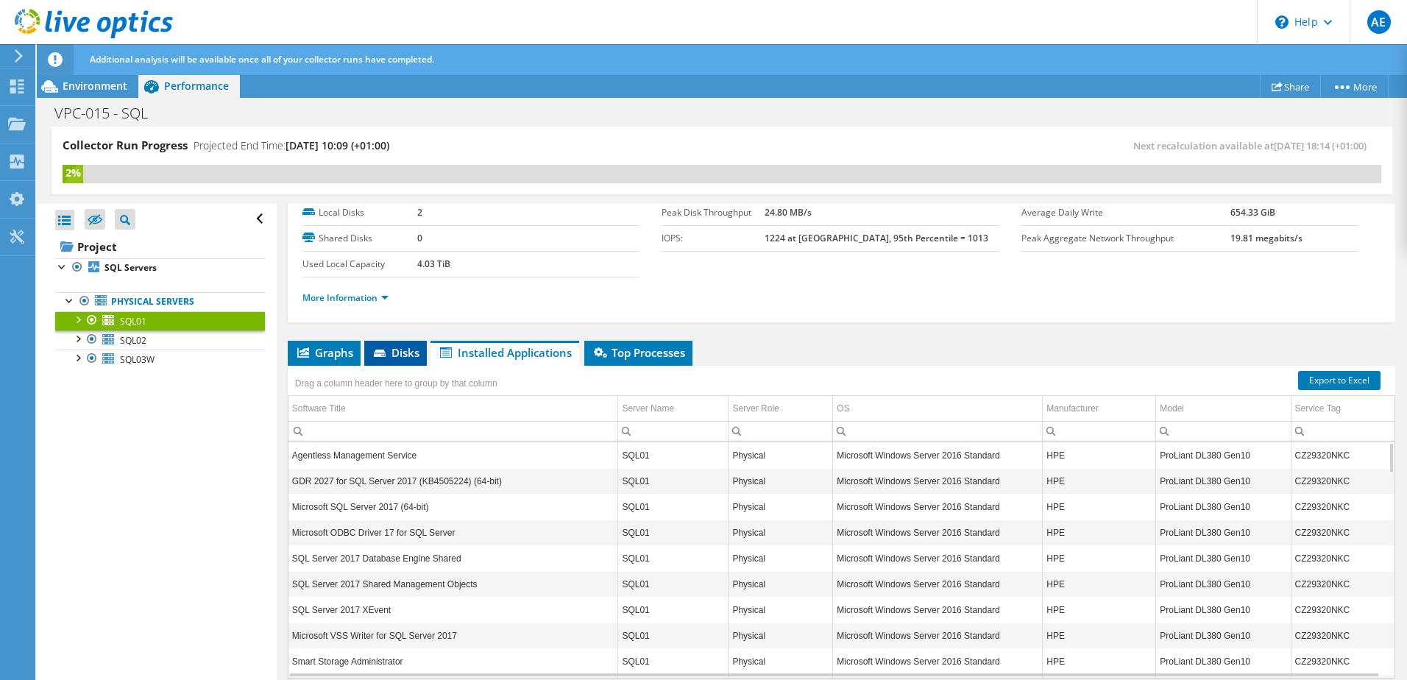
click at [389, 352] on icon at bounding box center [381, 355] width 15 height 10
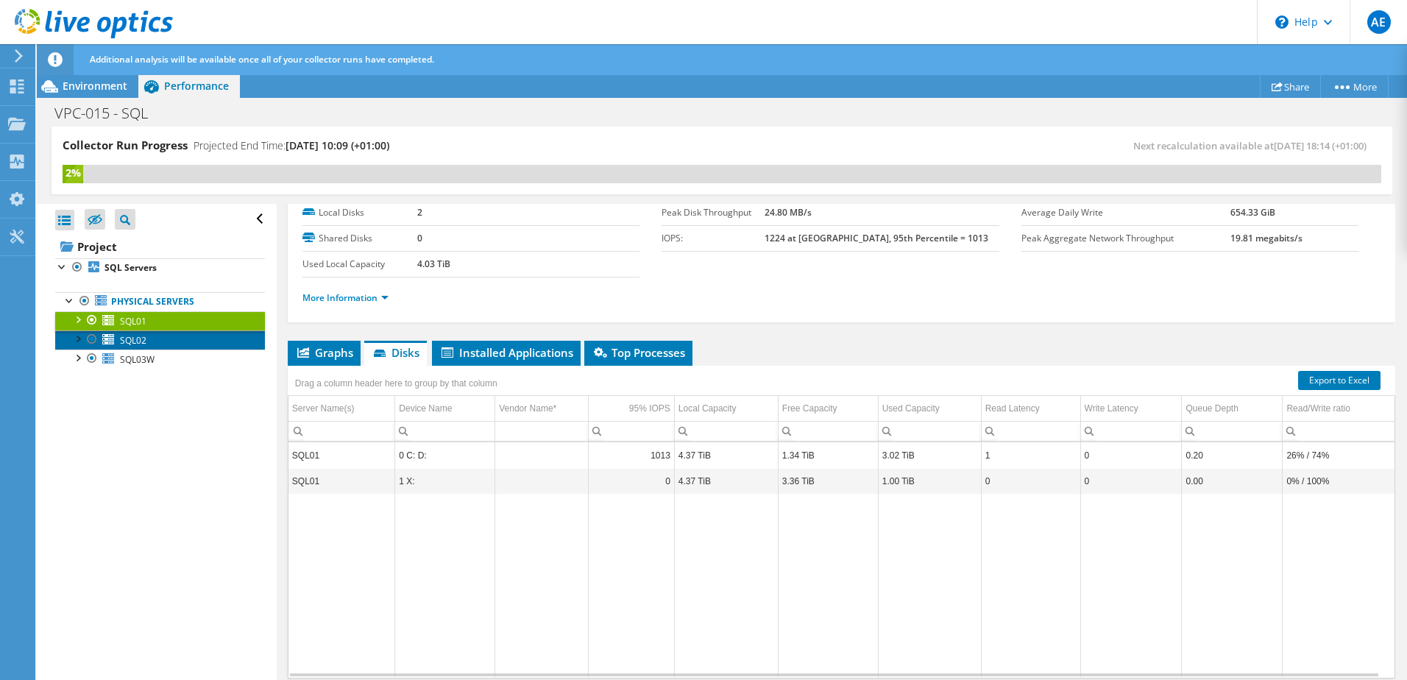
click at [180, 335] on link "SQL02" at bounding box center [160, 339] width 210 height 19
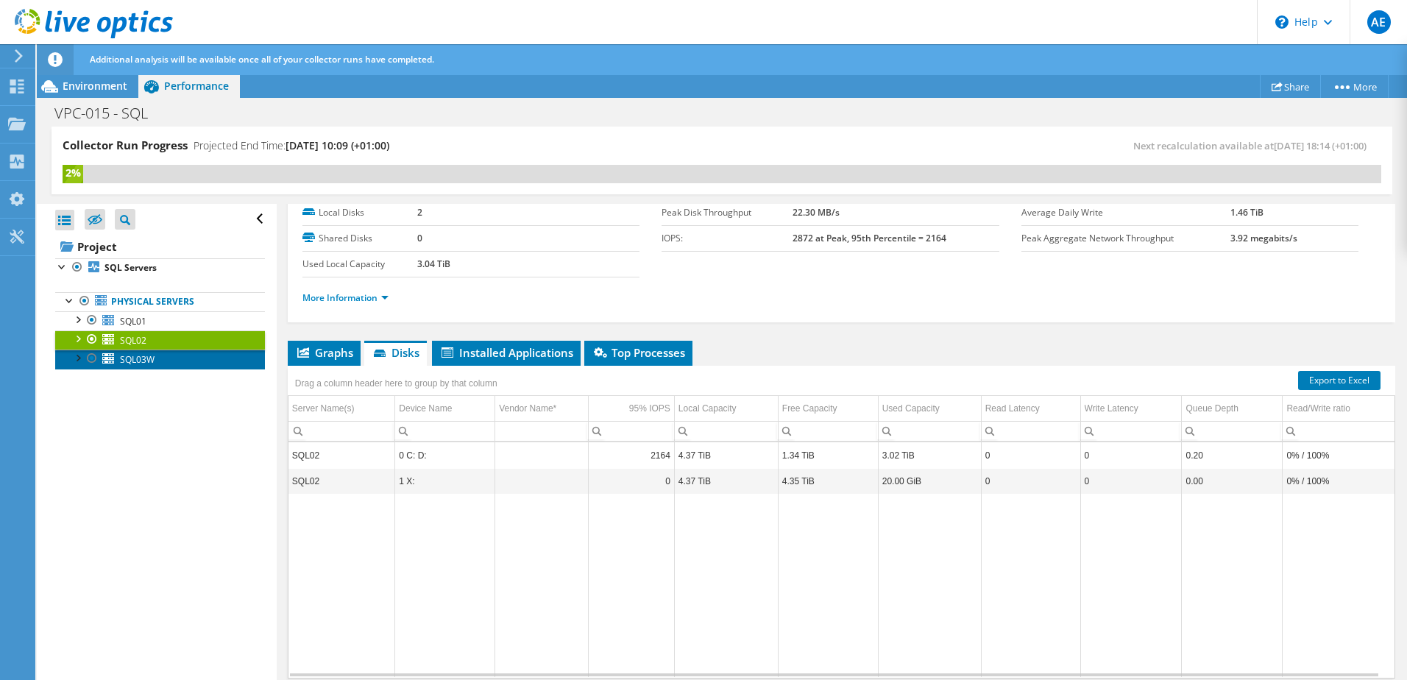
click at [158, 365] on link "SQL03W" at bounding box center [160, 359] width 210 height 19
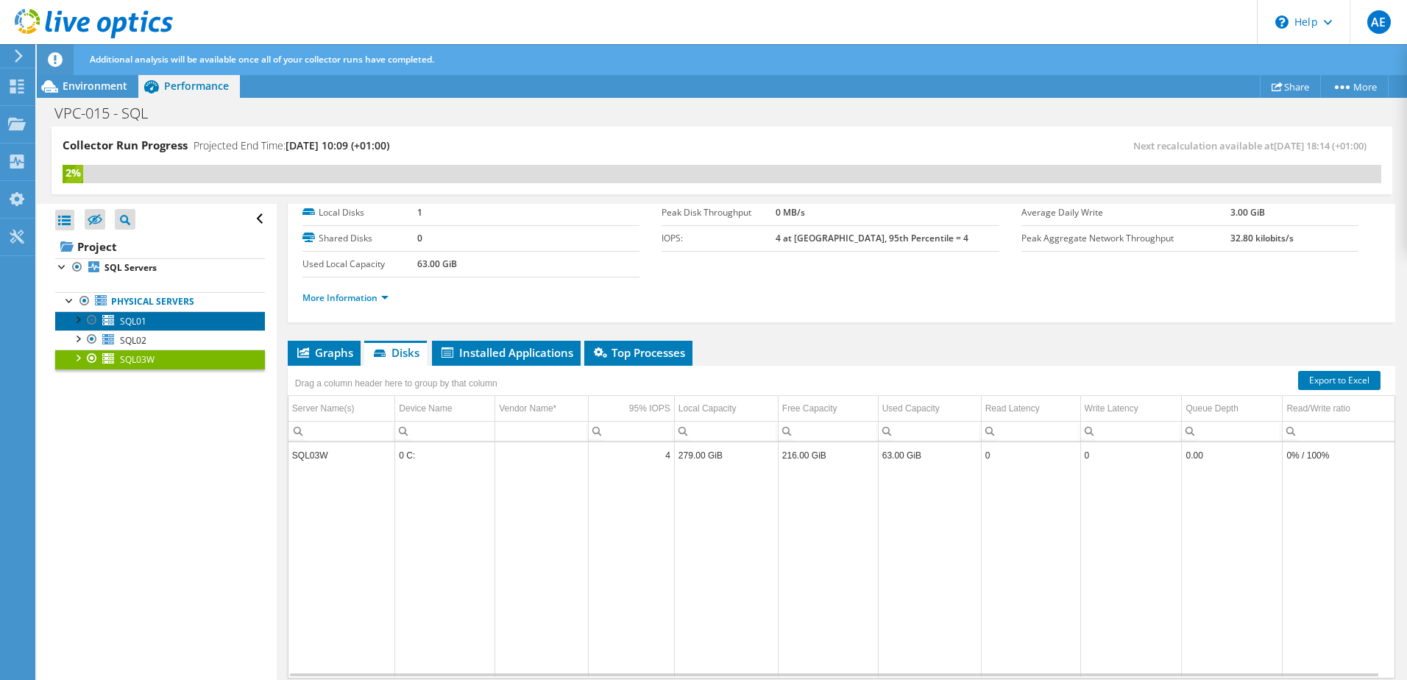
click at [162, 322] on link "SQL01" at bounding box center [160, 320] width 210 height 19
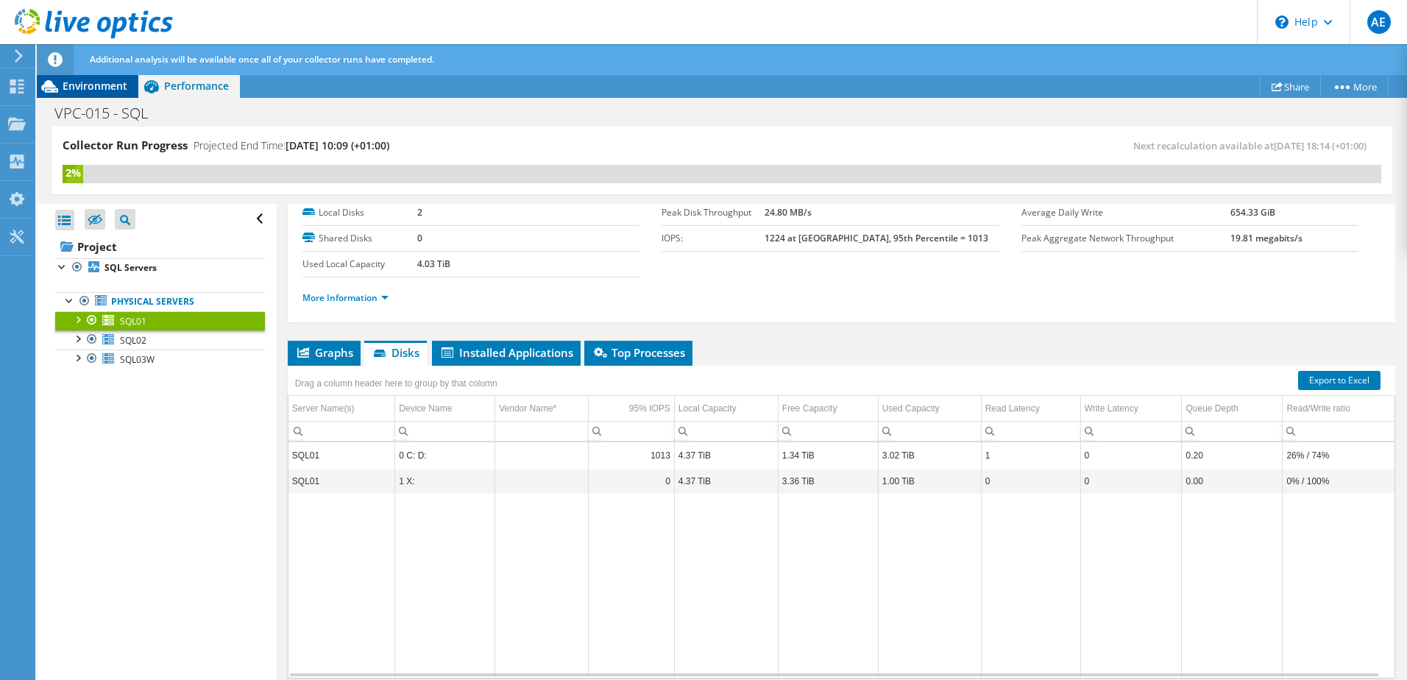
click at [79, 82] on span "Environment" at bounding box center [95, 86] width 65 height 14
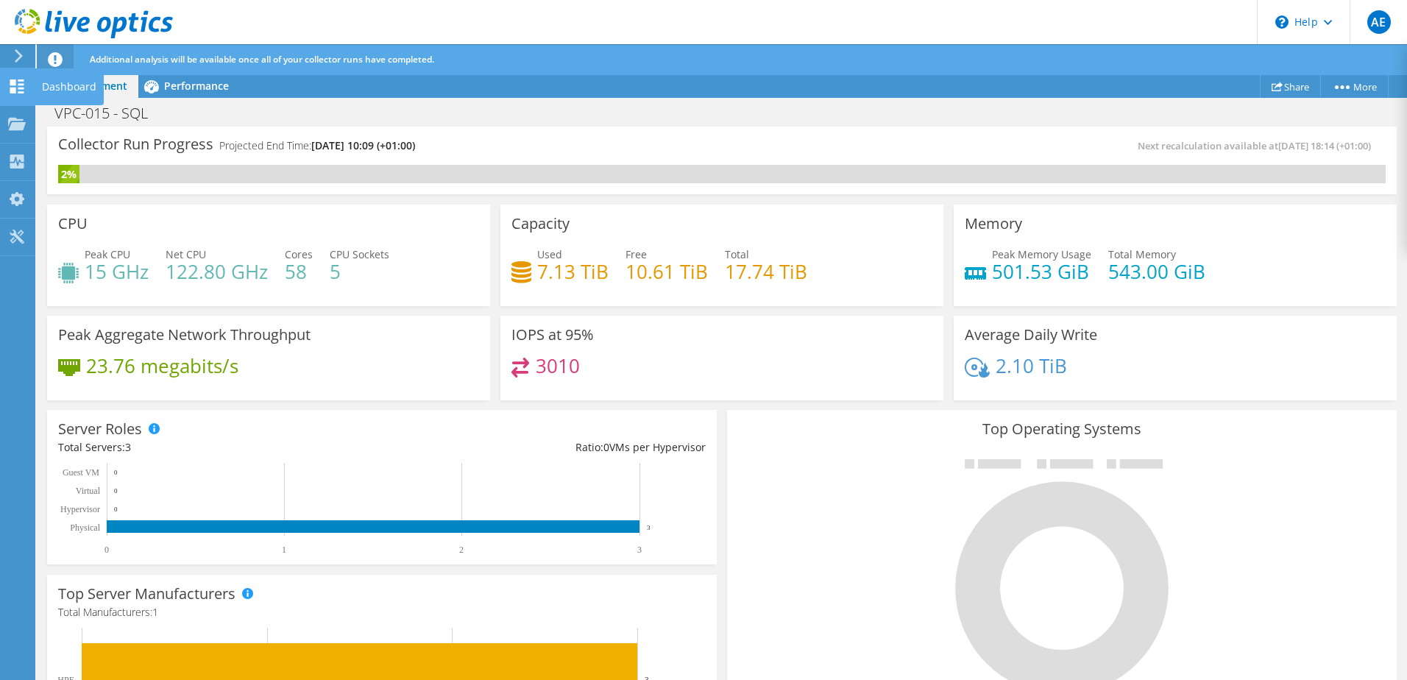
click at [15, 91] on use at bounding box center [17, 86] width 14 height 14
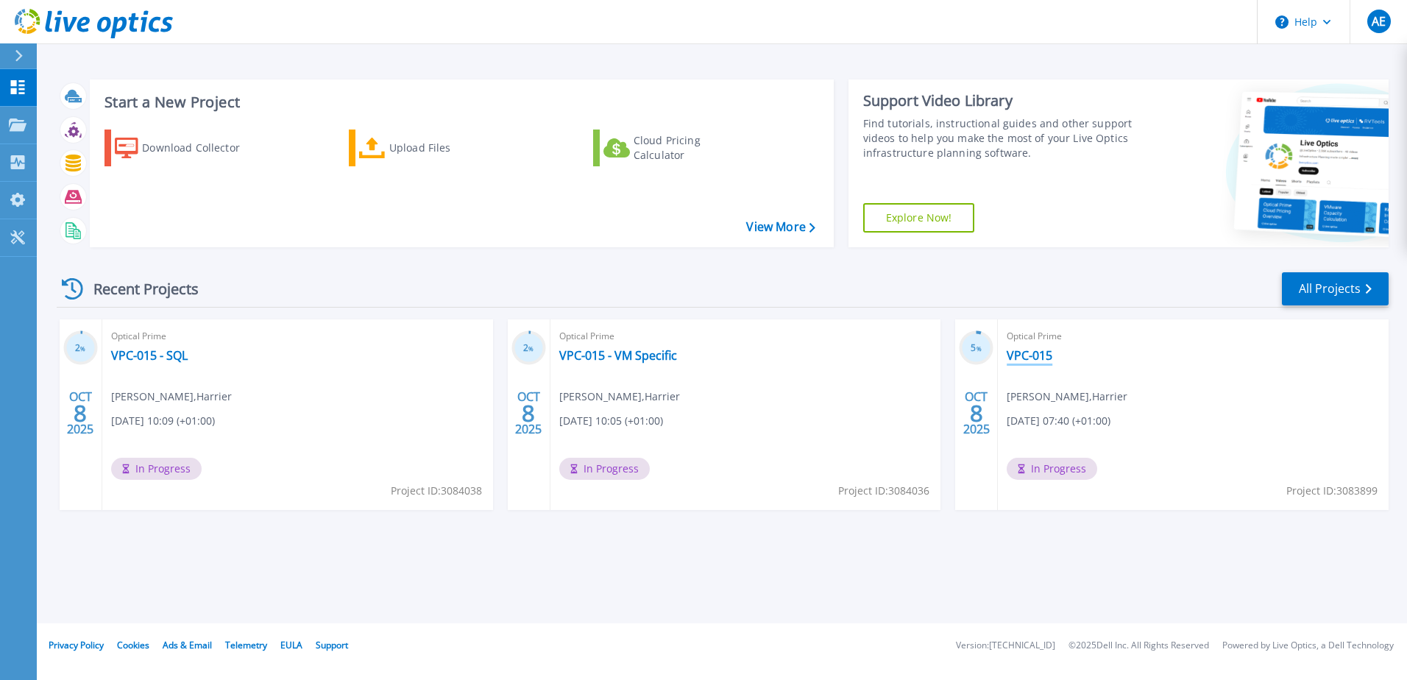
click at [1029, 361] on link "VPC-015" at bounding box center [1030, 355] width 46 height 15
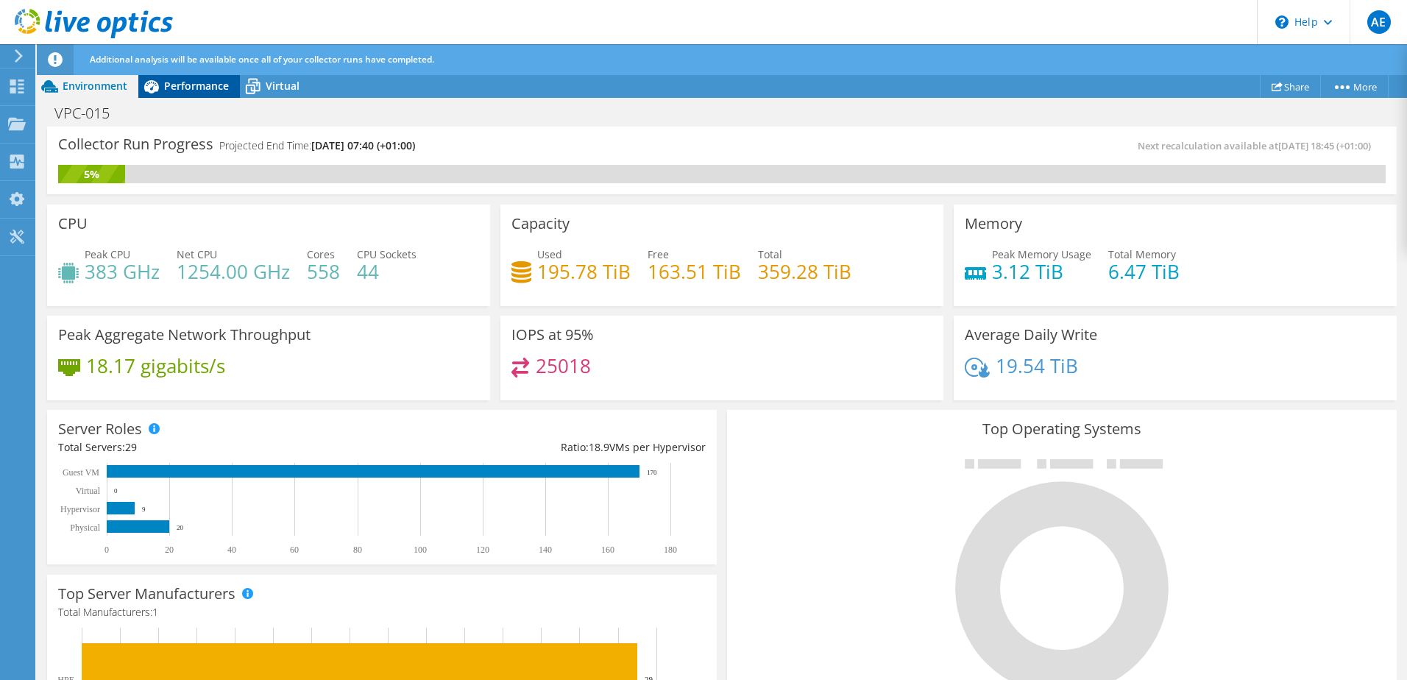
click at [188, 89] on span "Performance" at bounding box center [196, 86] width 65 height 14
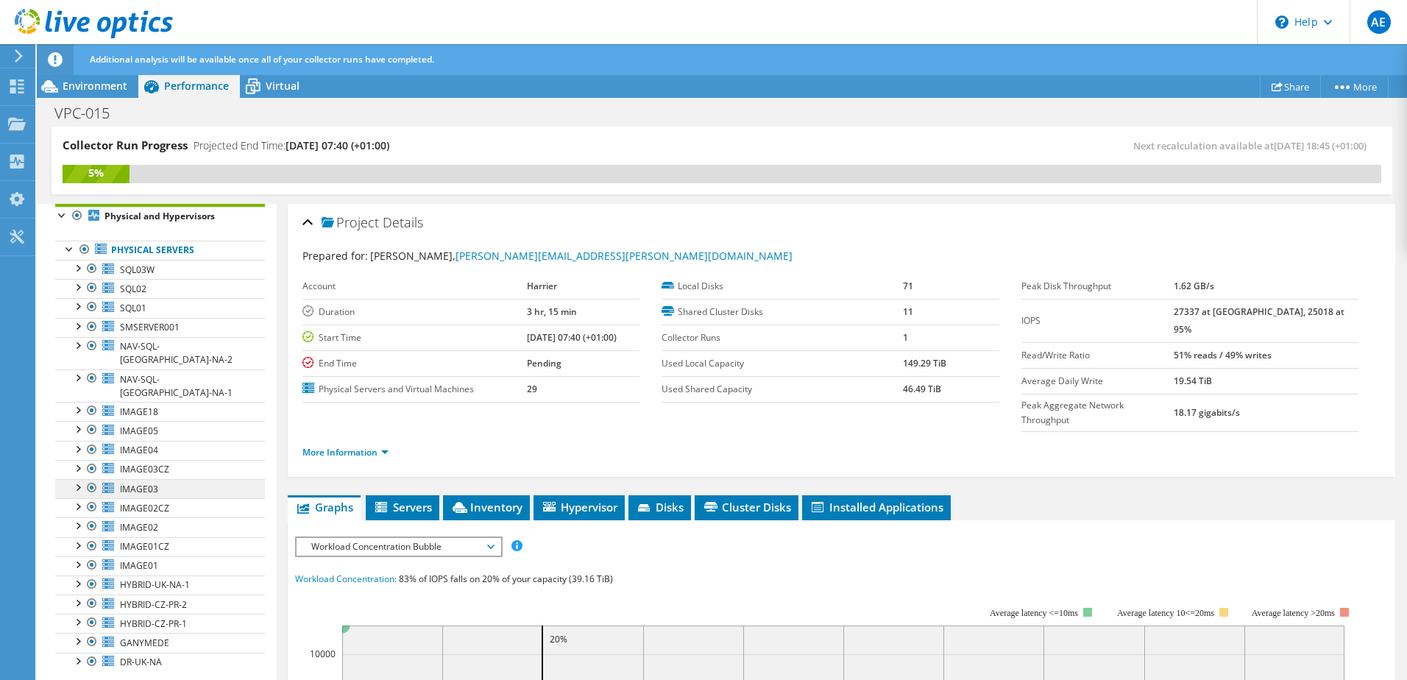
scroll to position [74, 0]
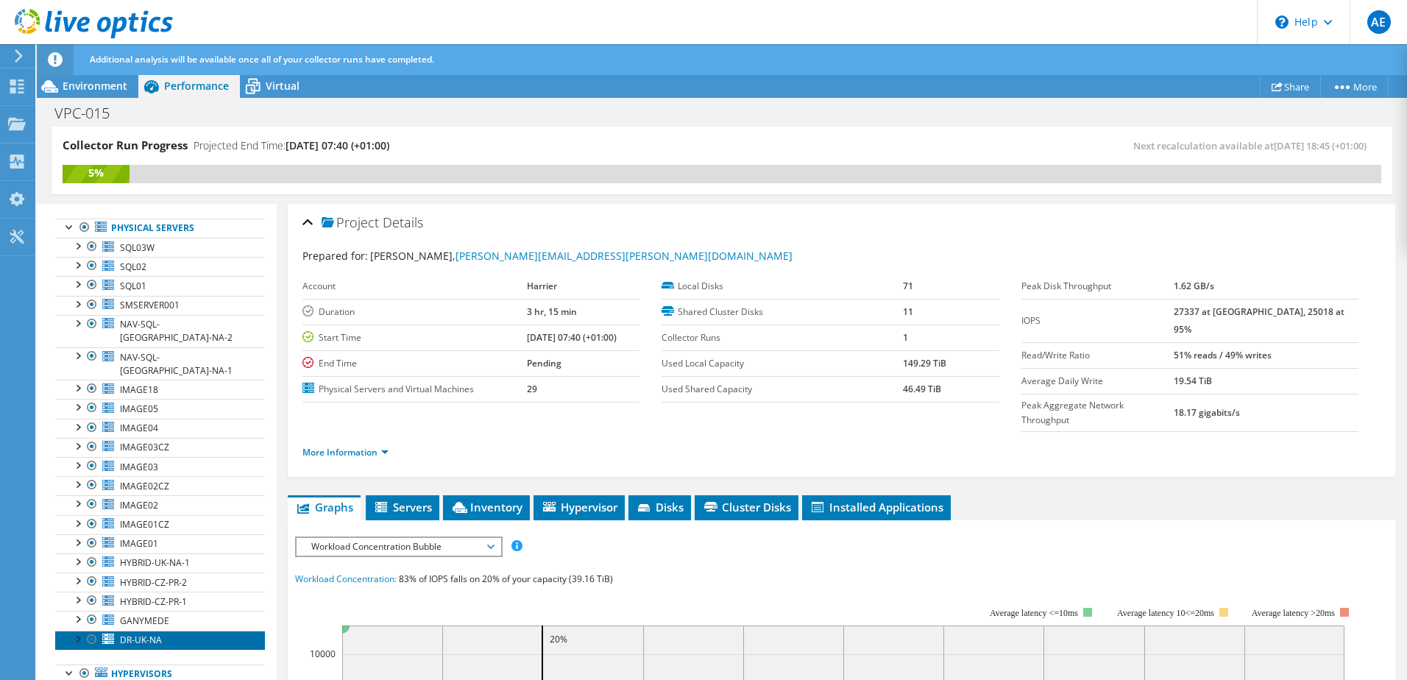
click at [143, 634] on span "DR-UK-NA" at bounding box center [141, 640] width 42 height 13
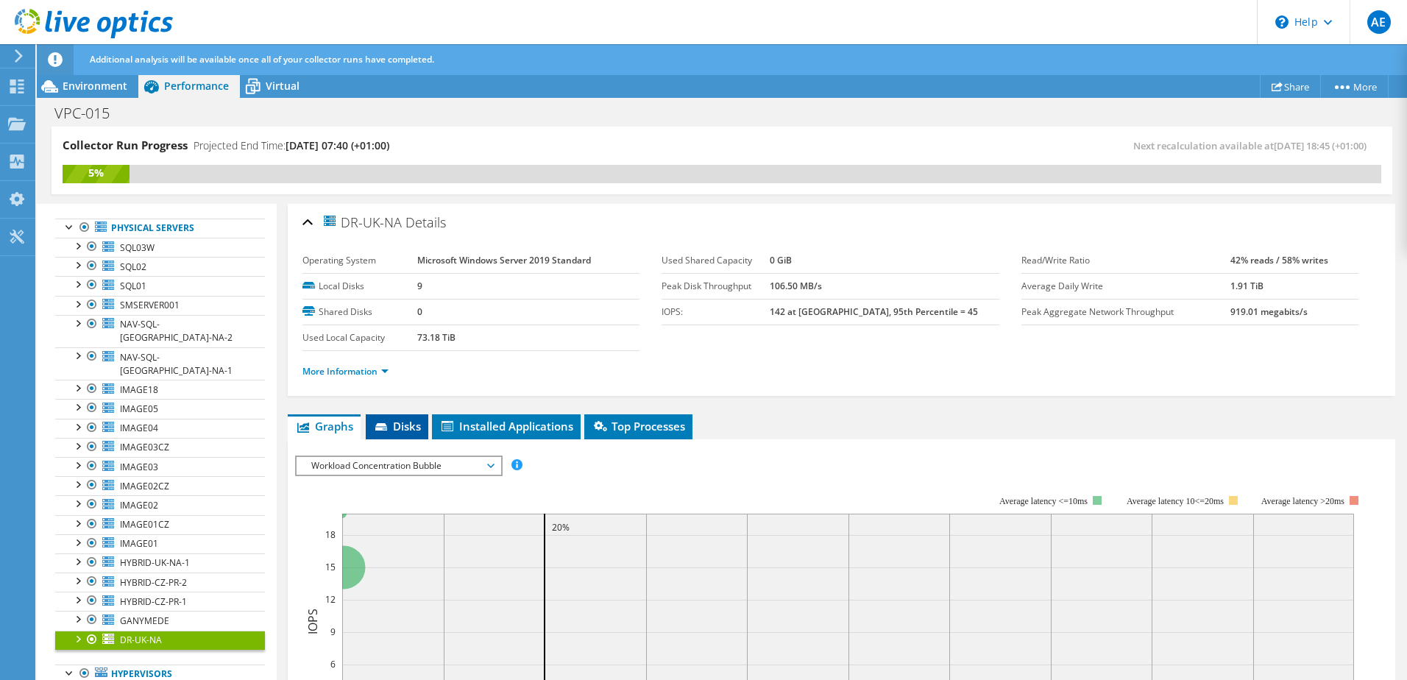
click at [401, 428] on span "Disks" at bounding box center [397, 426] width 48 height 15
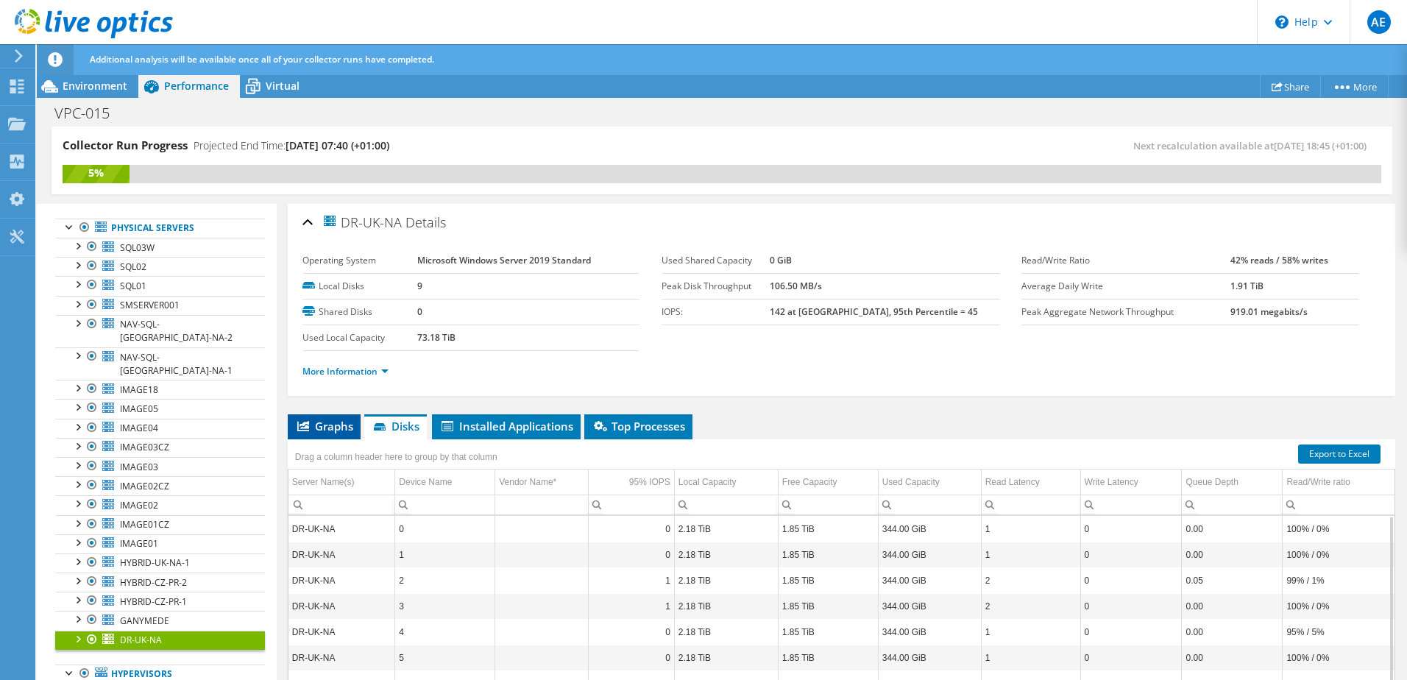
click at [322, 420] on span "Graphs" at bounding box center [324, 426] width 58 height 15
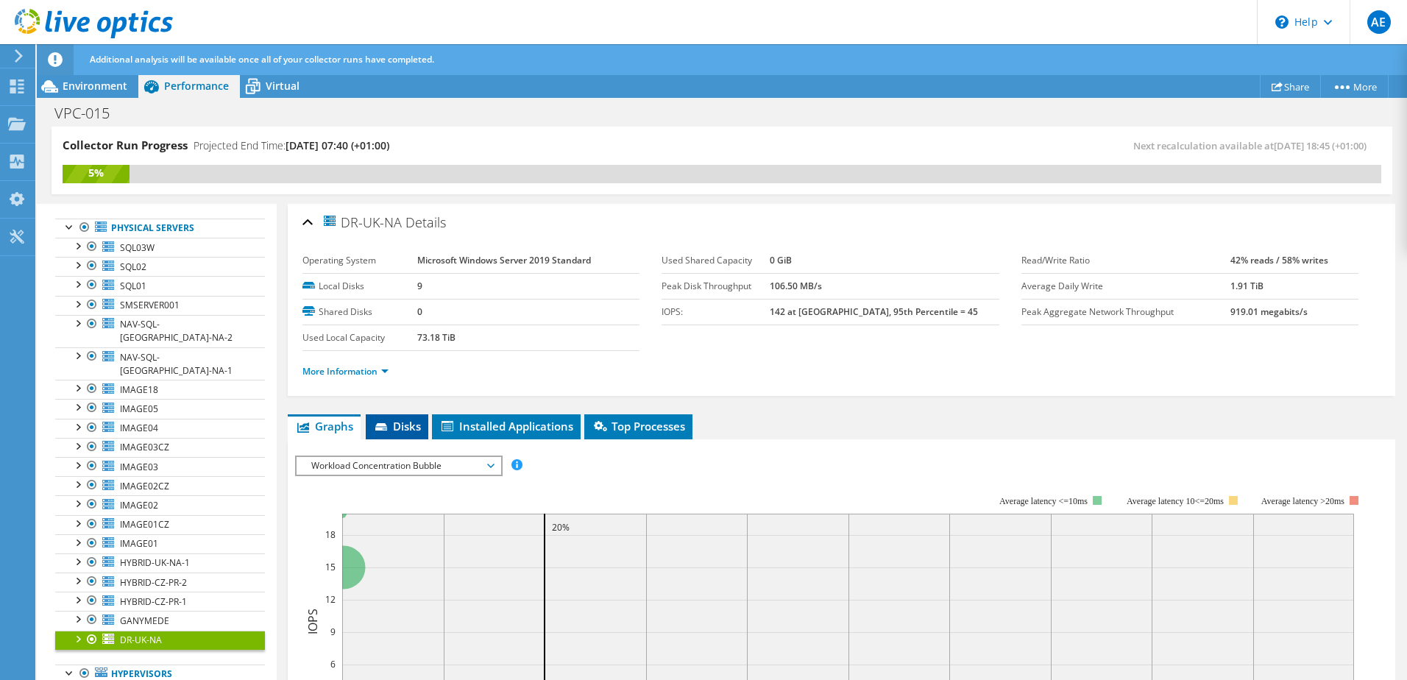
click at [405, 429] on span "Disks" at bounding box center [397, 426] width 48 height 15
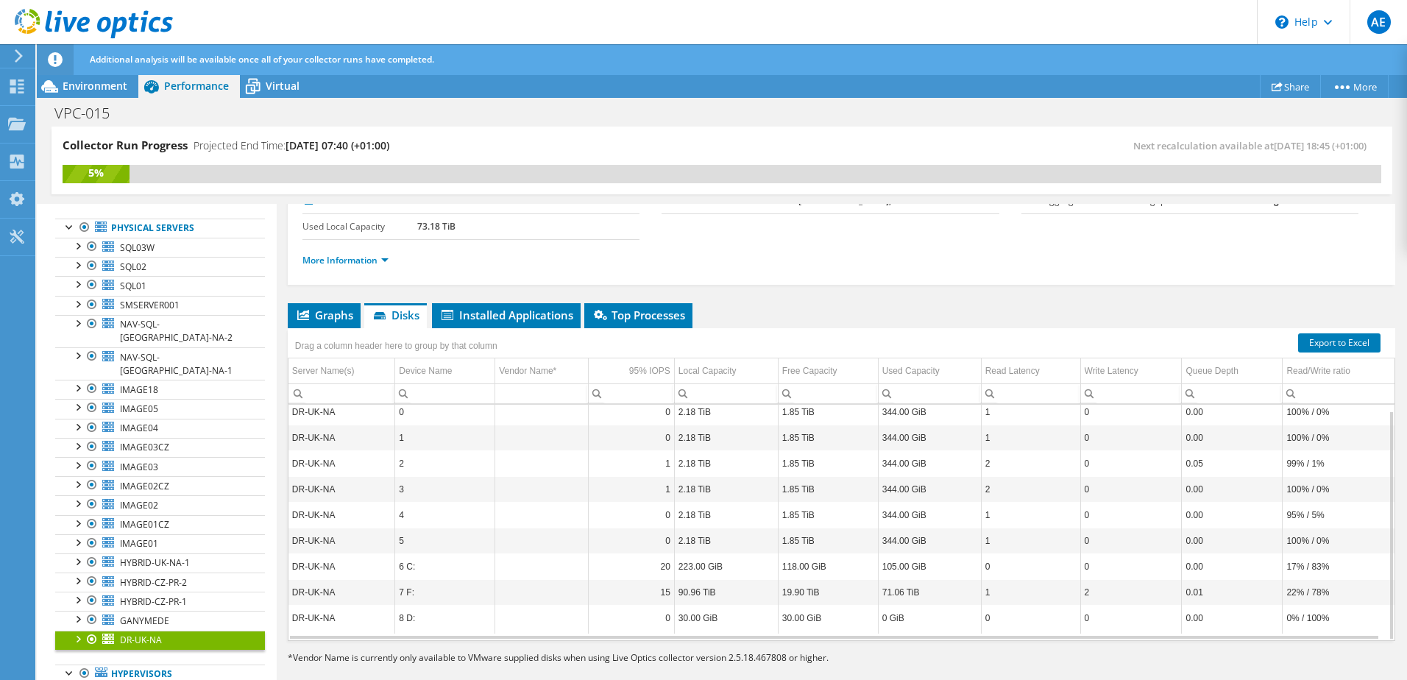
scroll to position [127, 0]
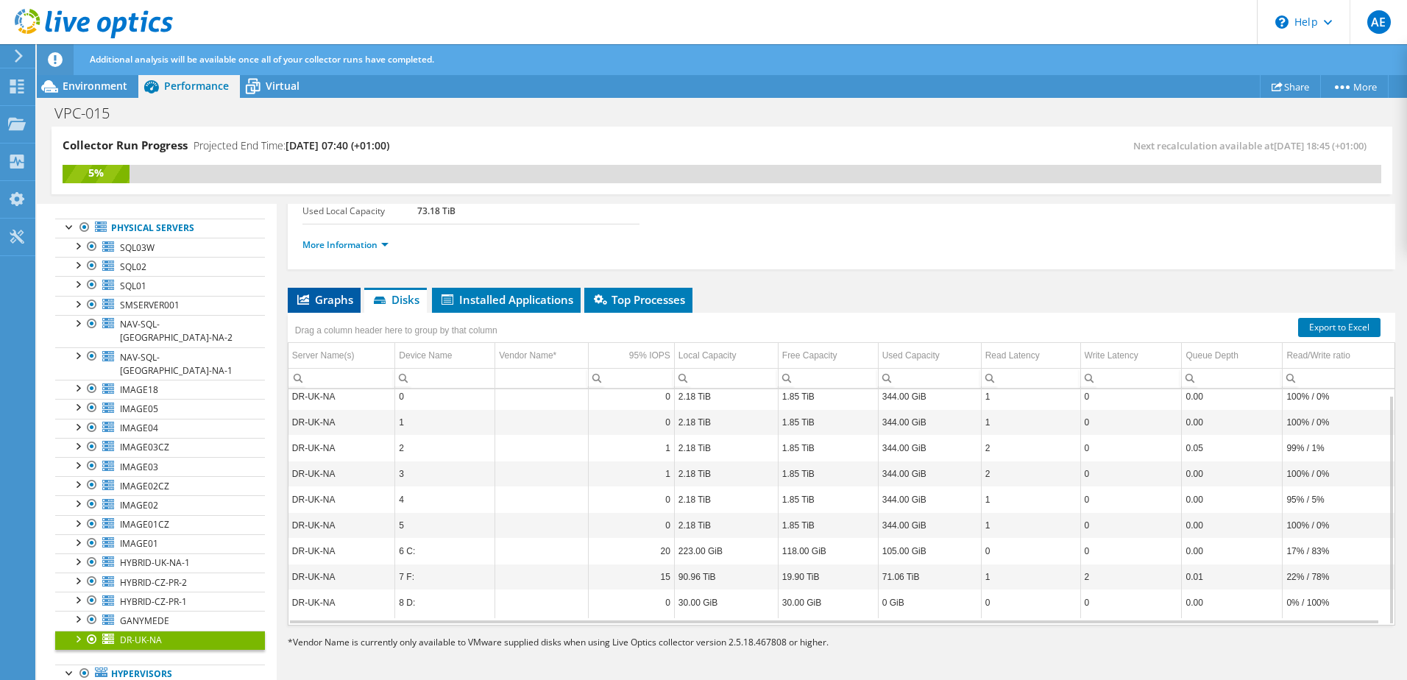
click at [337, 297] on span "Graphs" at bounding box center [324, 299] width 58 height 15
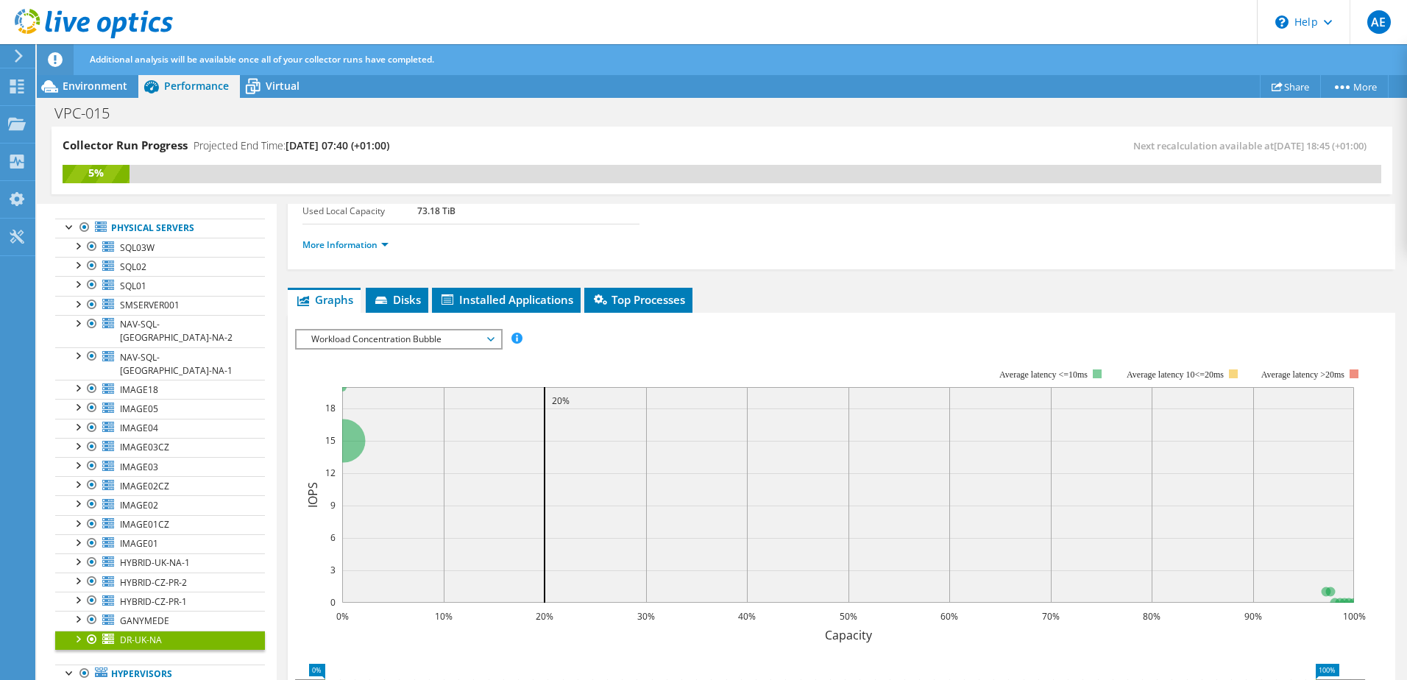
click at [436, 347] on span "Workload Concentration Bubble" at bounding box center [398, 339] width 189 height 18
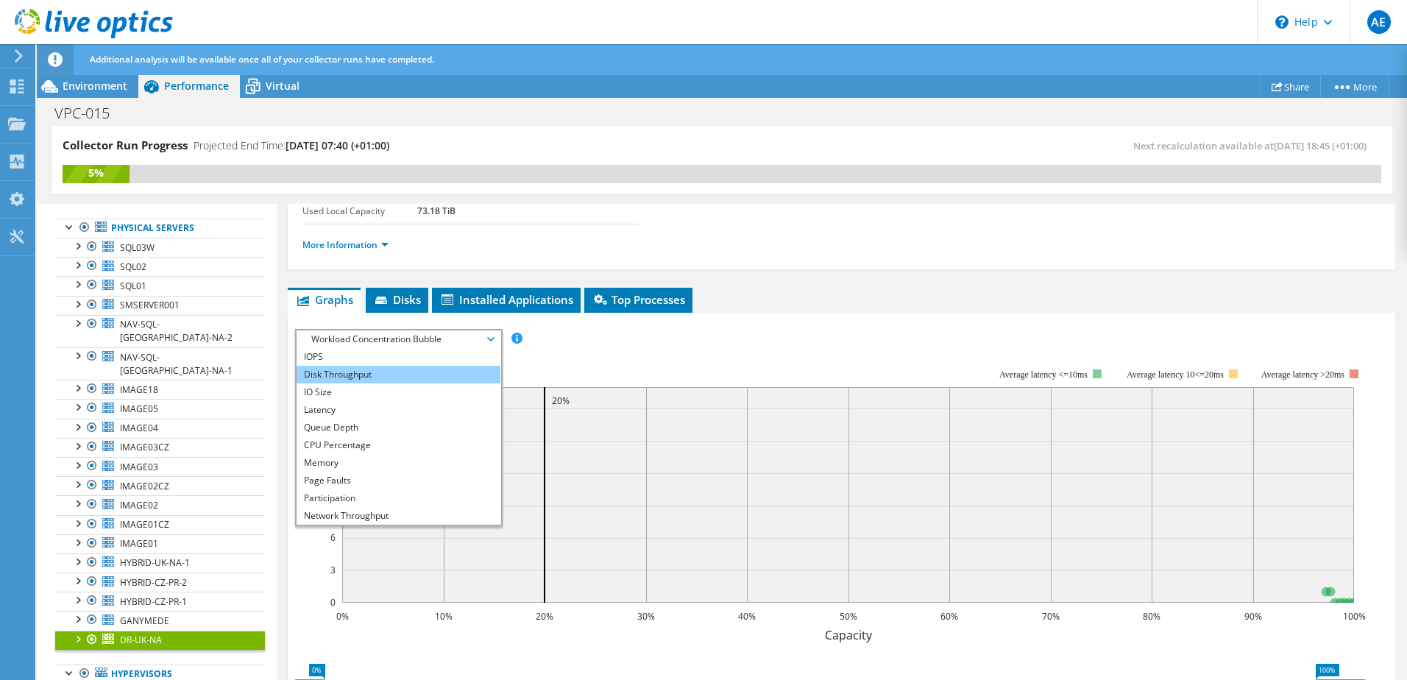
click at [369, 382] on li "Disk Throughput" at bounding box center [399, 375] width 204 height 18
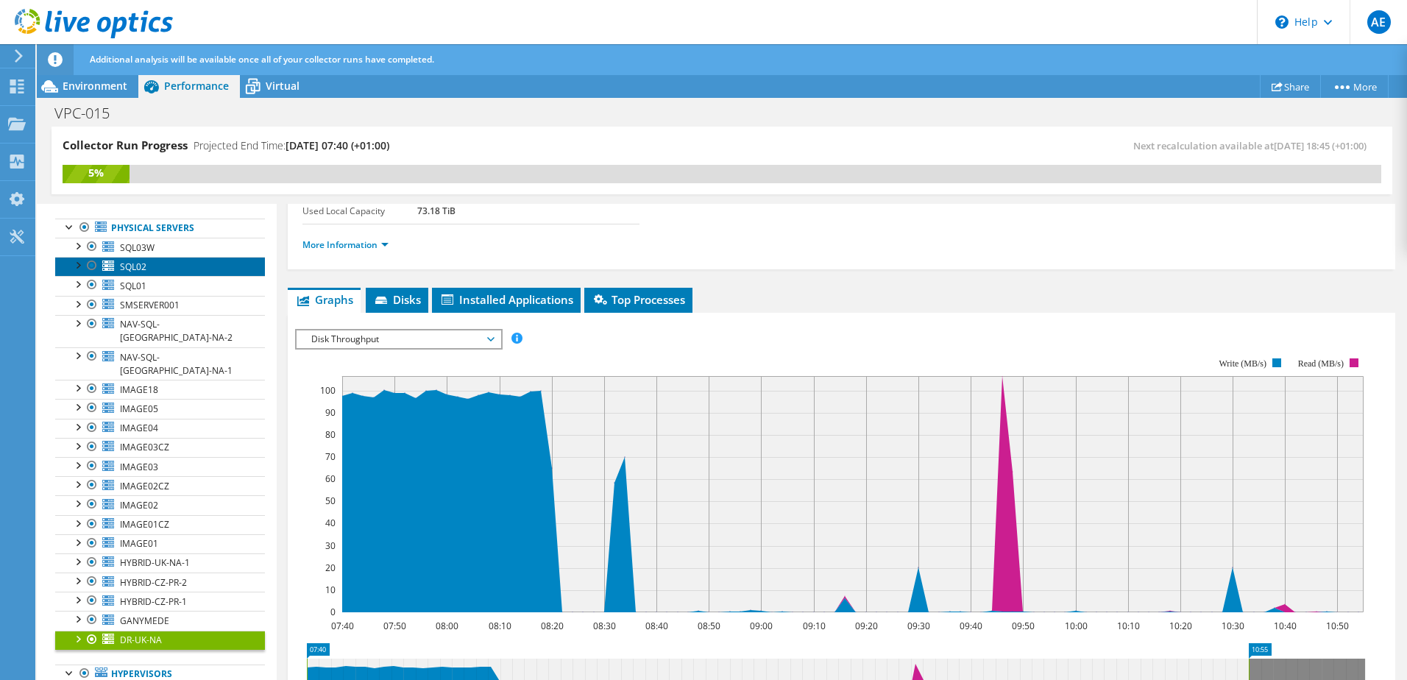
click at [145, 268] on span "SQL02" at bounding box center [133, 266] width 26 height 13
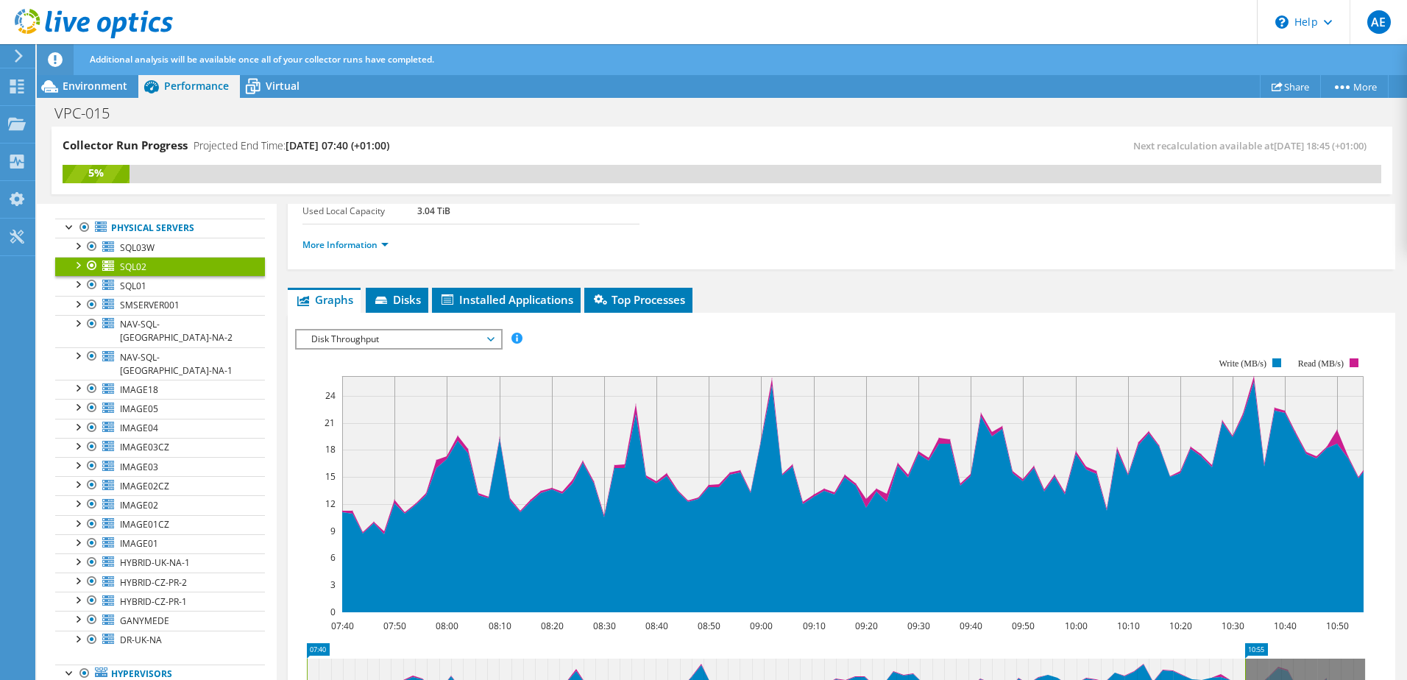
click at [372, 338] on span "Disk Throughput" at bounding box center [398, 339] width 189 height 18
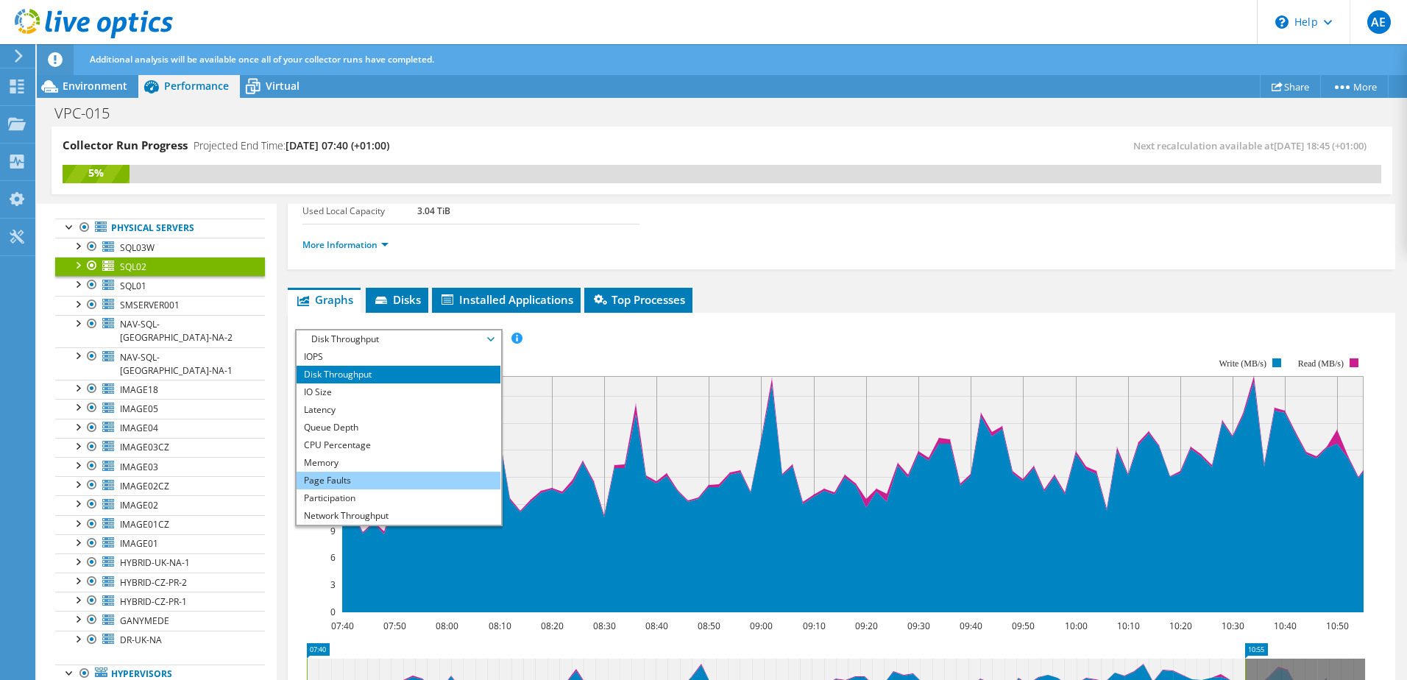
click at [366, 482] on li "Page Faults" at bounding box center [399, 481] width 204 height 18
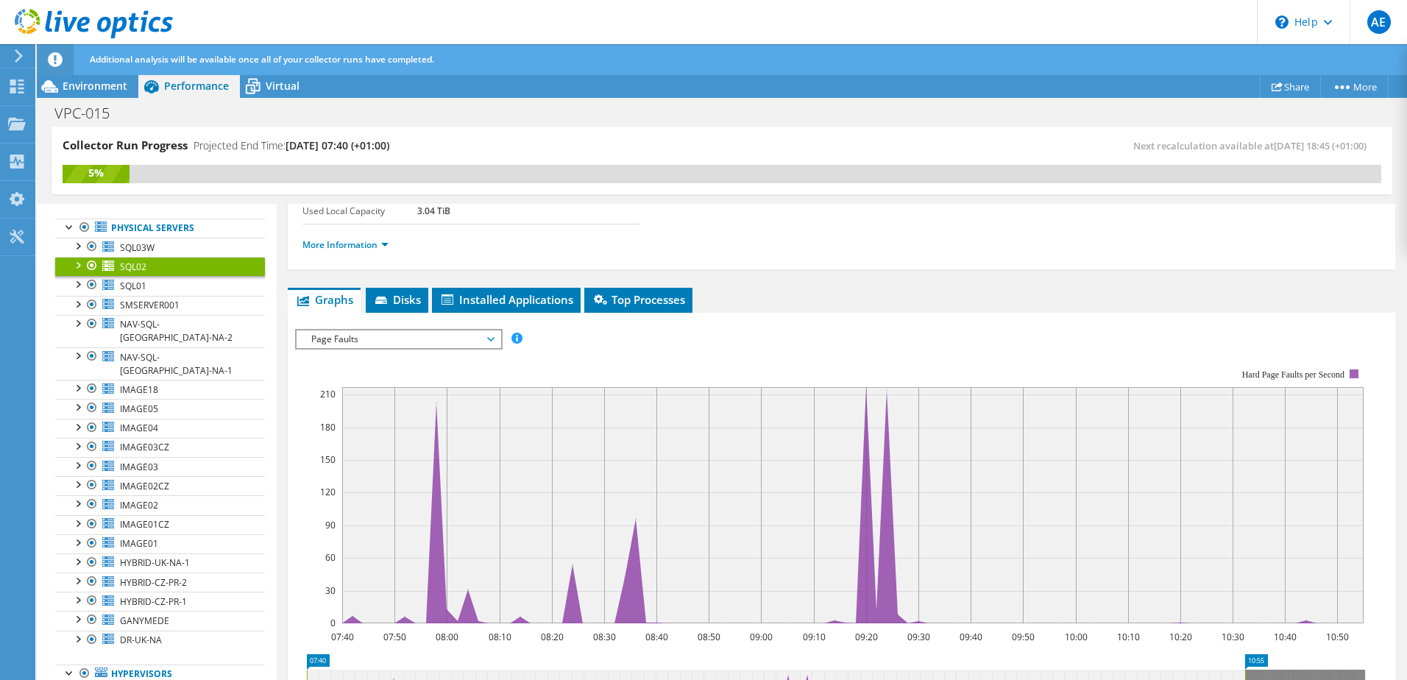
click at [428, 338] on span "Page Faults" at bounding box center [398, 339] width 189 height 18
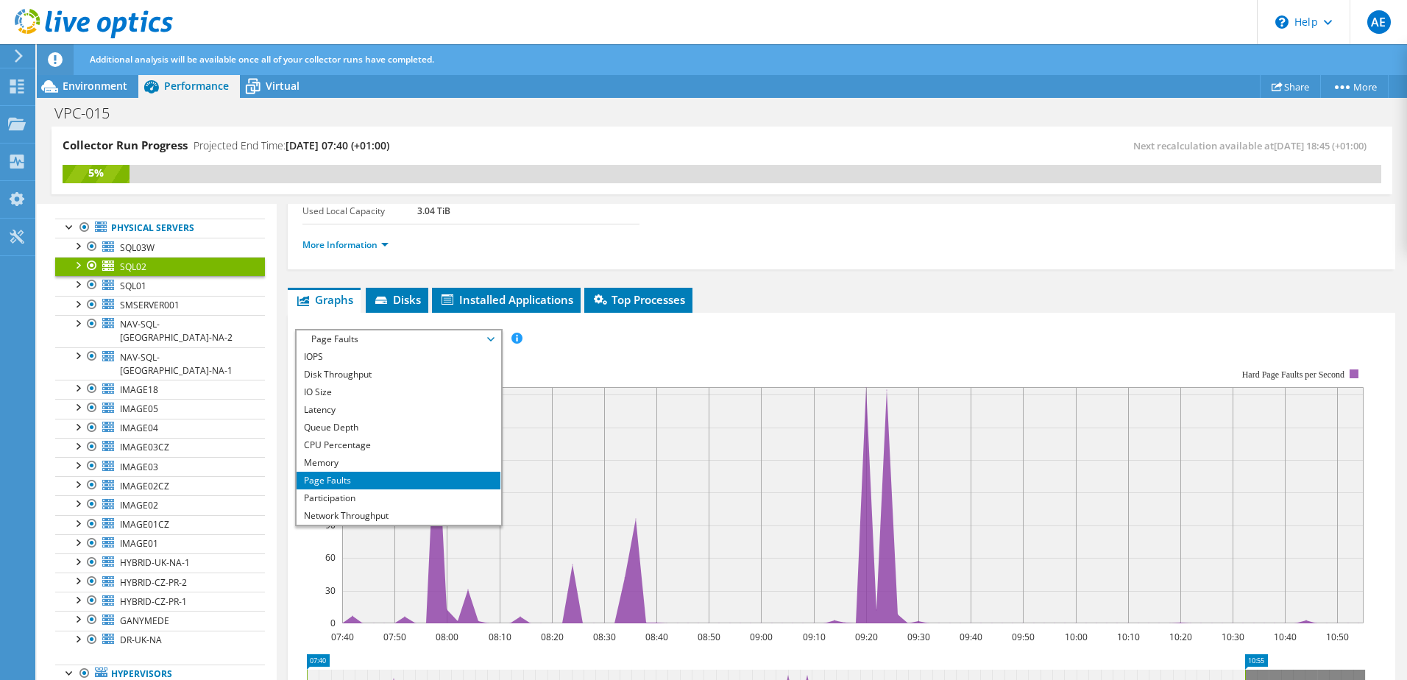
click at [428, 338] on span "Page Faults" at bounding box center [398, 339] width 189 height 18
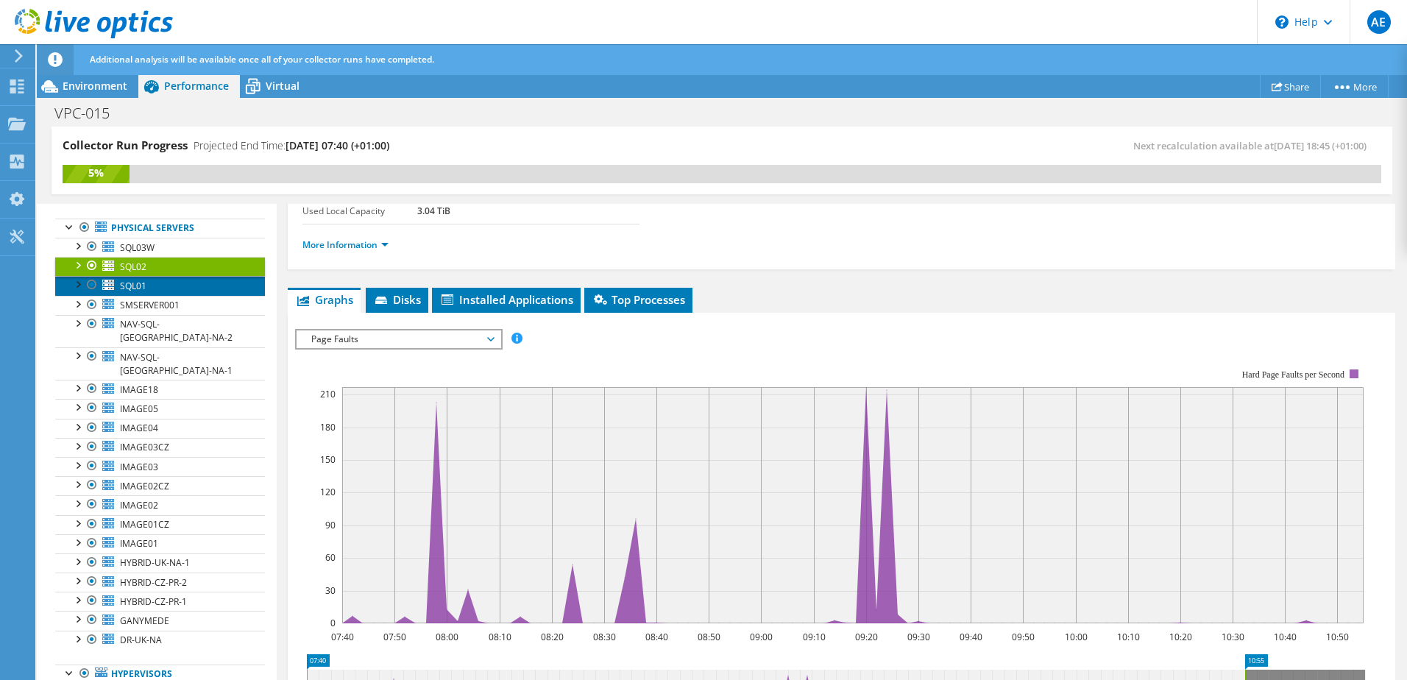
click at [172, 286] on link "SQL01" at bounding box center [160, 285] width 210 height 19
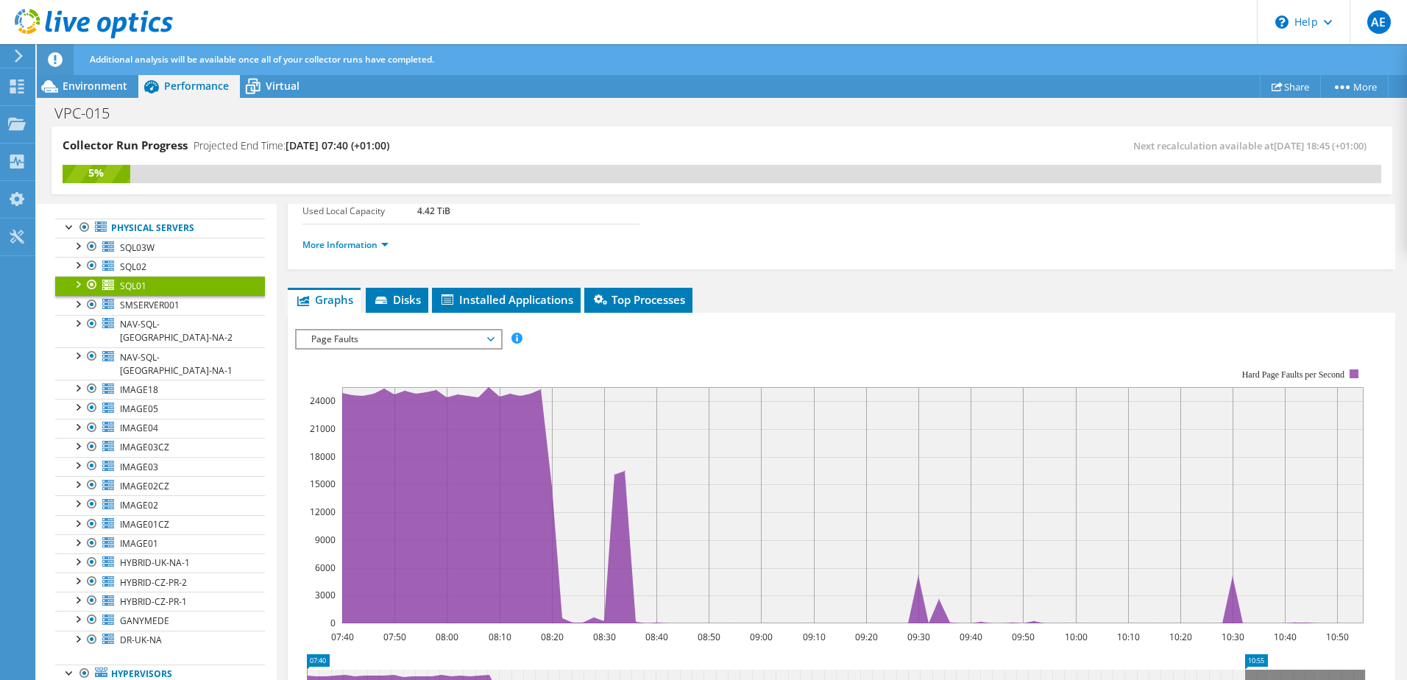
click at [453, 339] on span "Page Faults" at bounding box center [398, 339] width 189 height 18
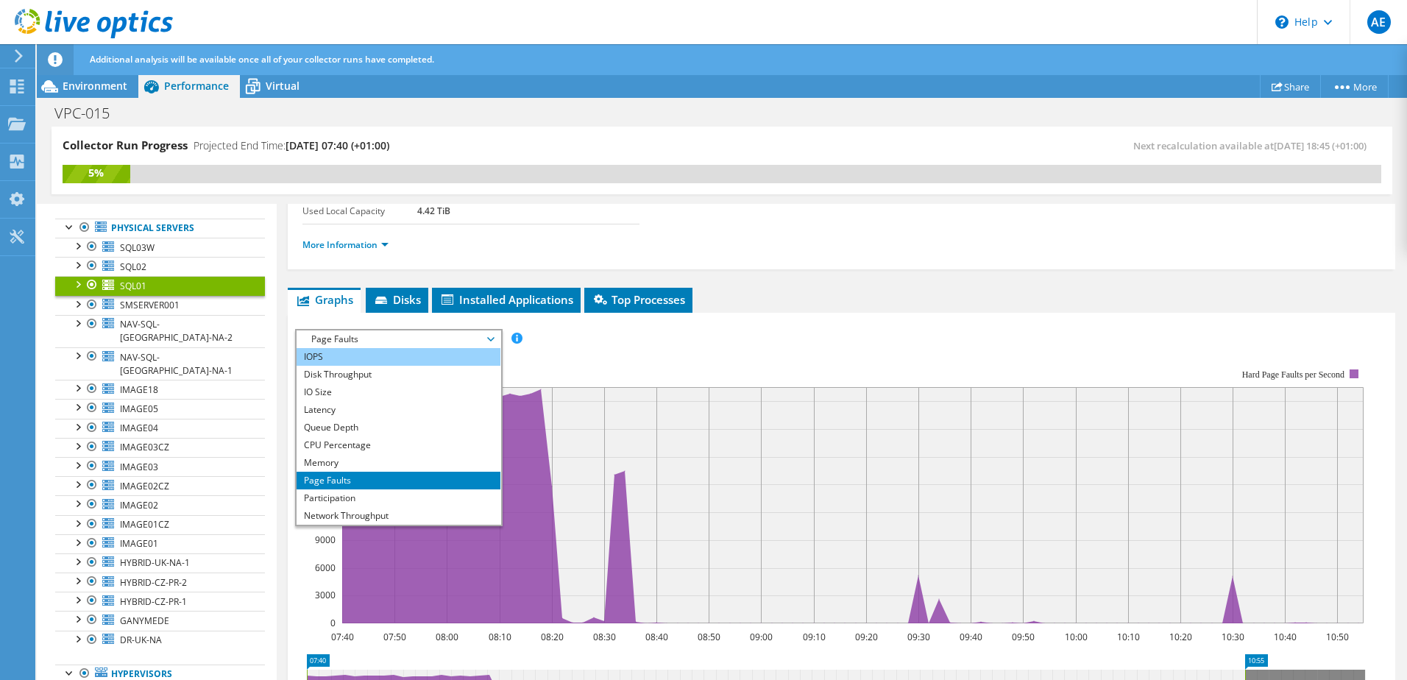
click at [365, 358] on li "IOPS" at bounding box center [399, 357] width 204 height 18
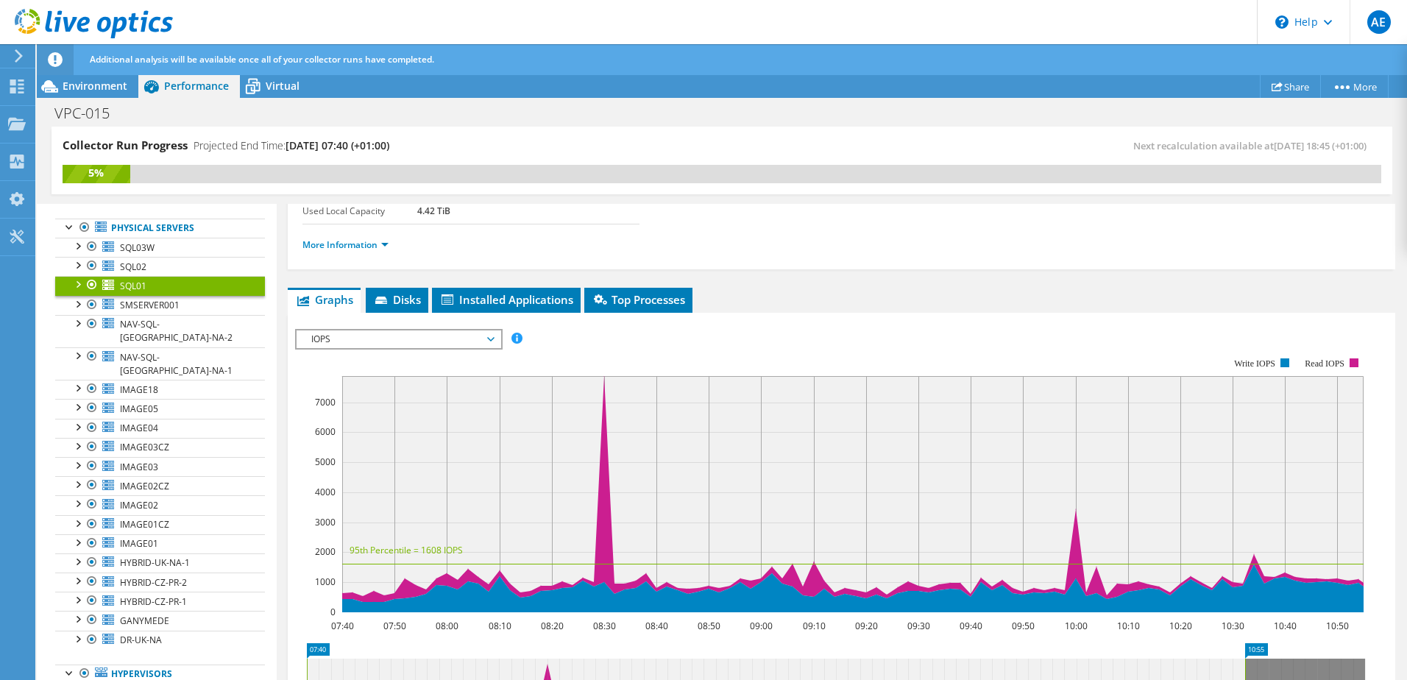
click at [460, 338] on span "IOPS" at bounding box center [398, 339] width 189 height 18
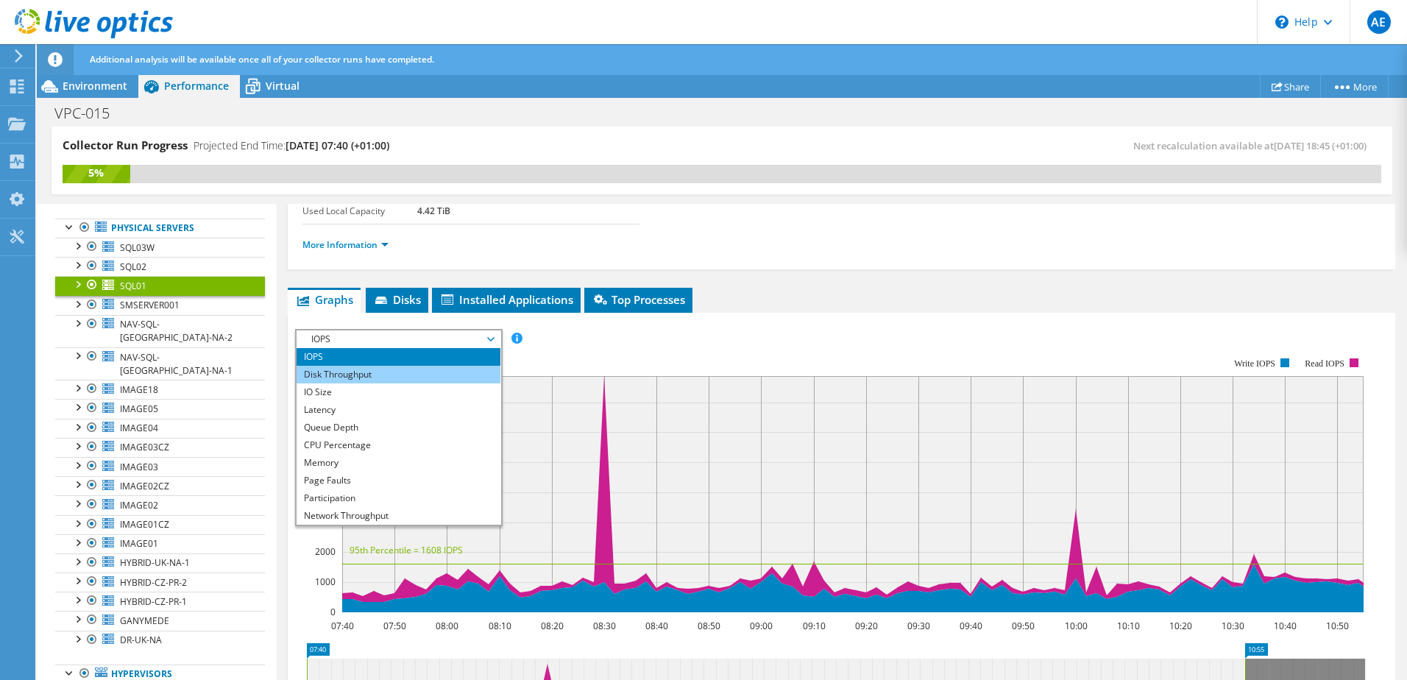
click at [411, 371] on li "Disk Throughput" at bounding box center [399, 375] width 204 height 18
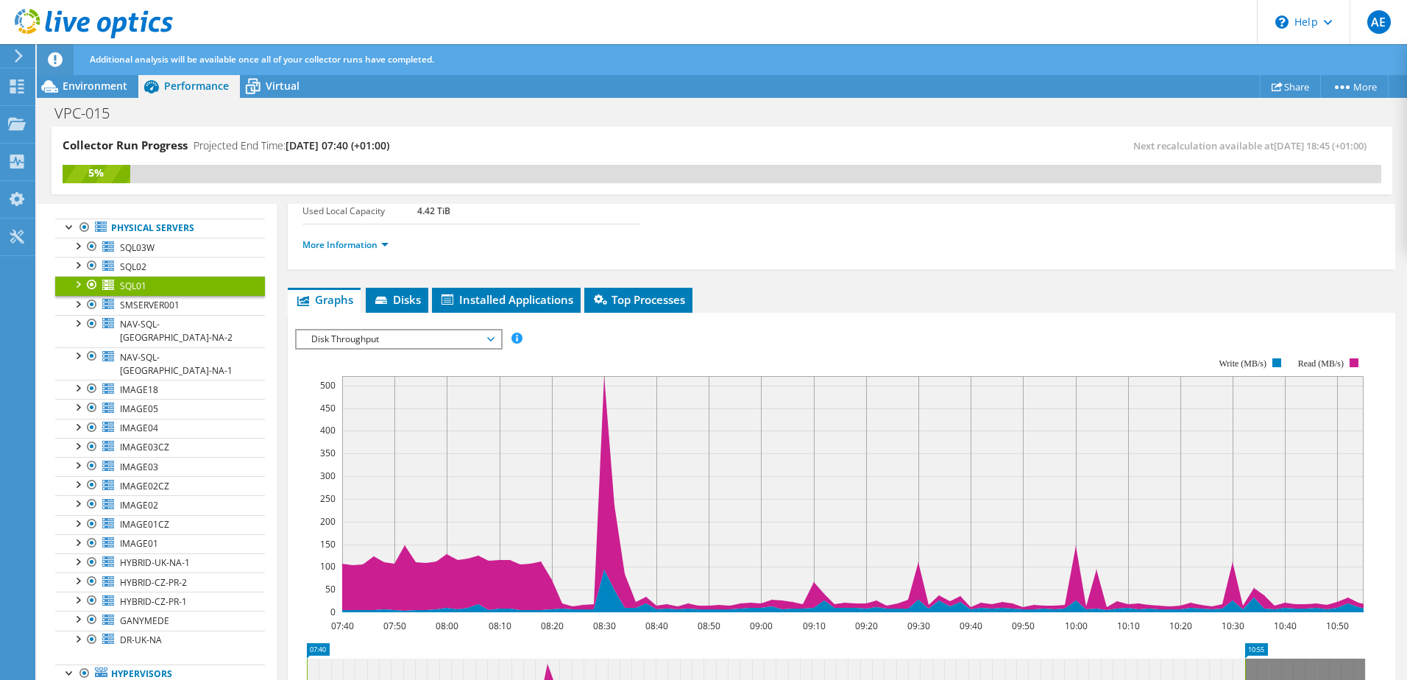
click at [72, 280] on div at bounding box center [77, 283] width 15 height 15
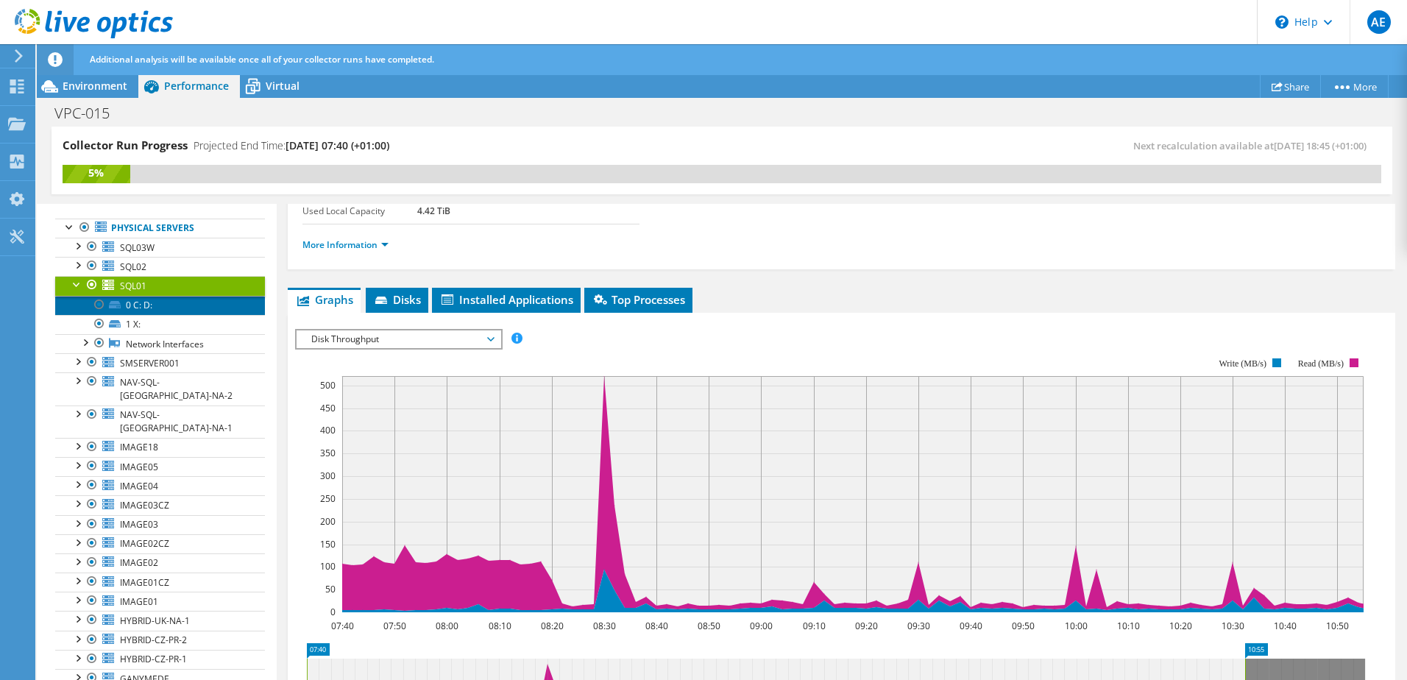
click at [151, 308] on link "0 C: D:" at bounding box center [160, 305] width 210 height 19
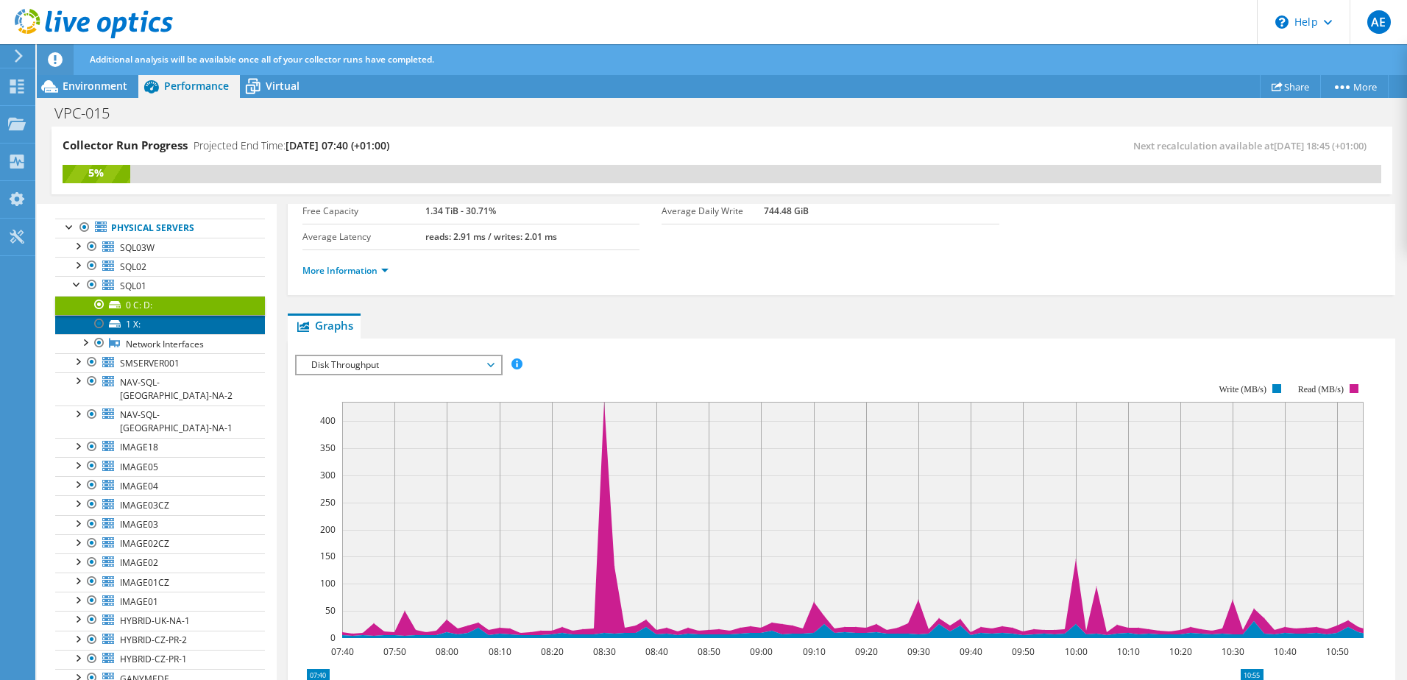
click at [140, 316] on link "1 X:" at bounding box center [160, 324] width 210 height 19
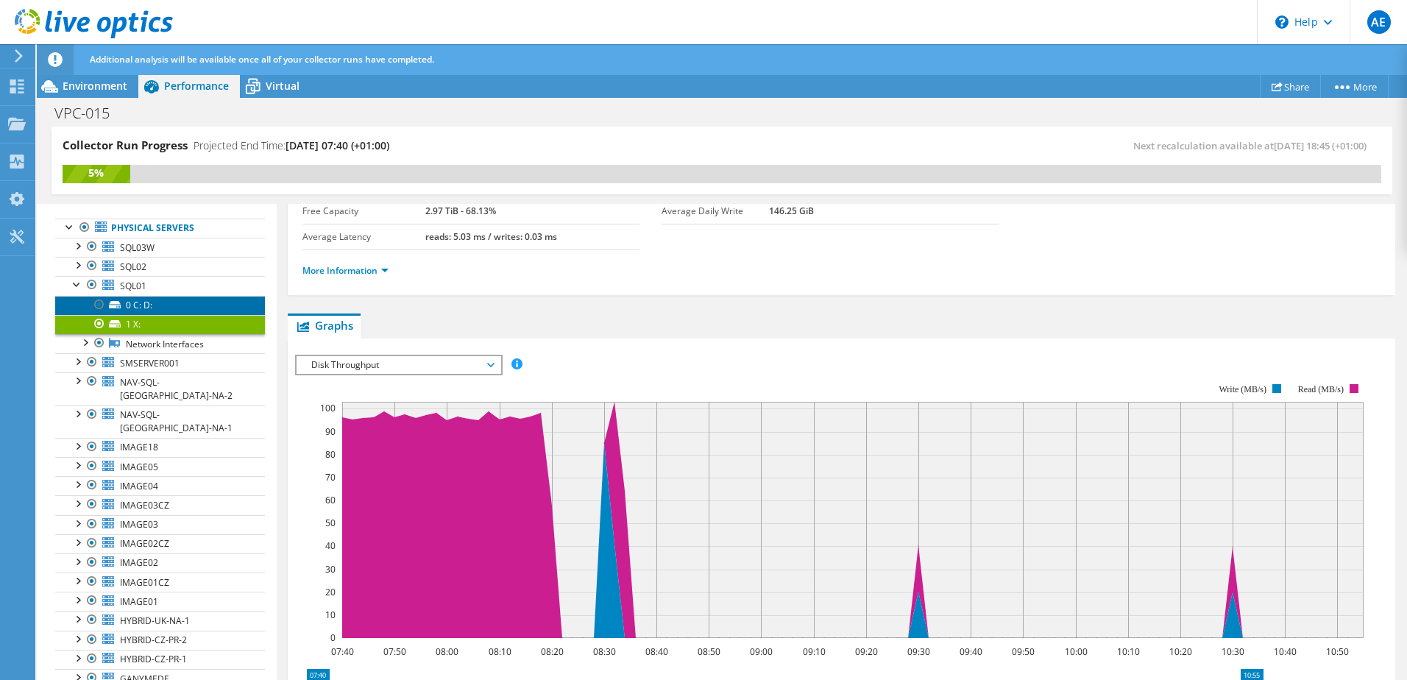
click at [147, 304] on link "0 C: D:" at bounding box center [160, 305] width 210 height 19
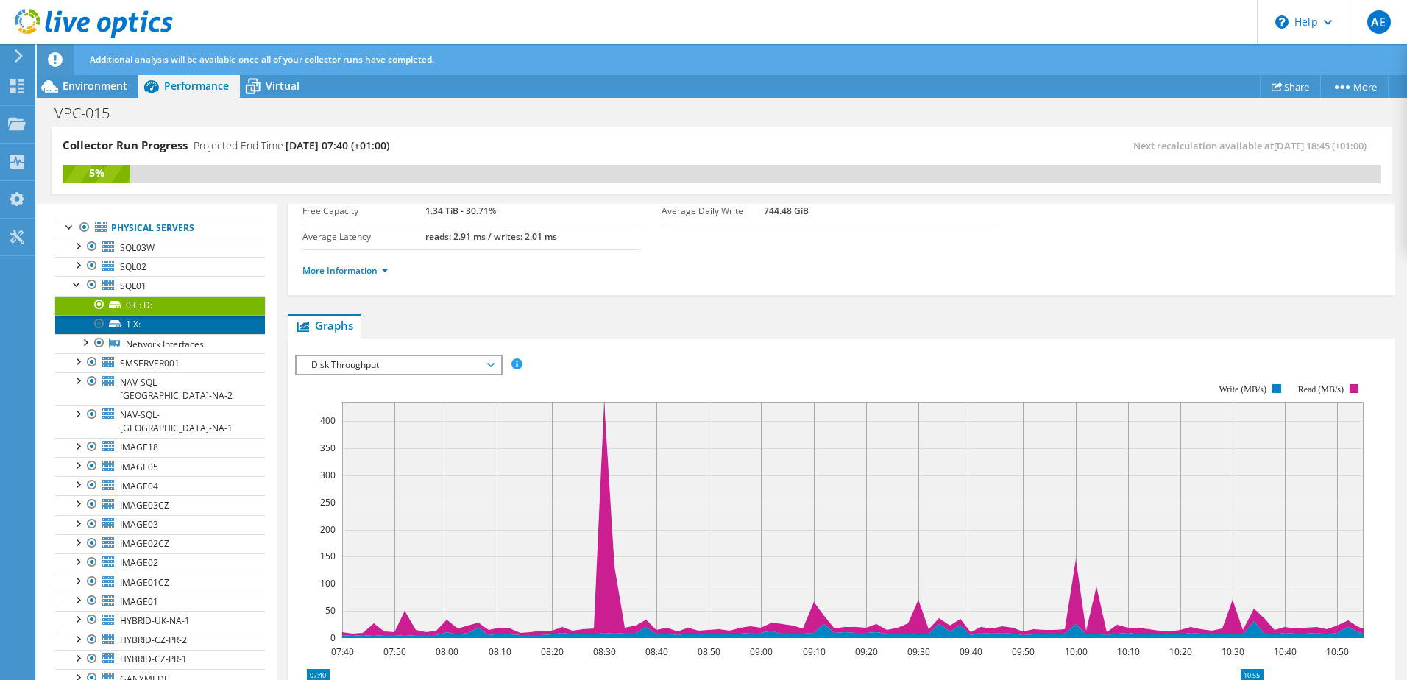
click at [133, 318] on link "1 X:" at bounding box center [160, 324] width 210 height 19
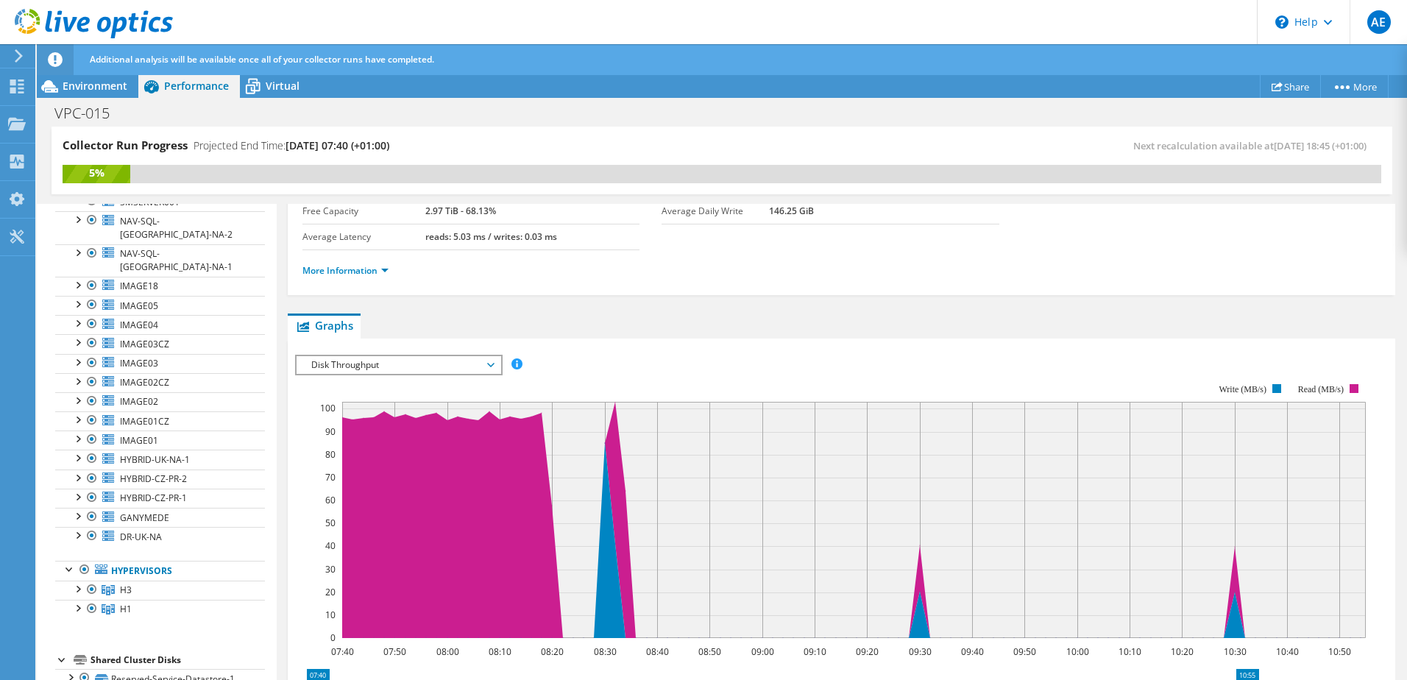
scroll to position [425, 0]
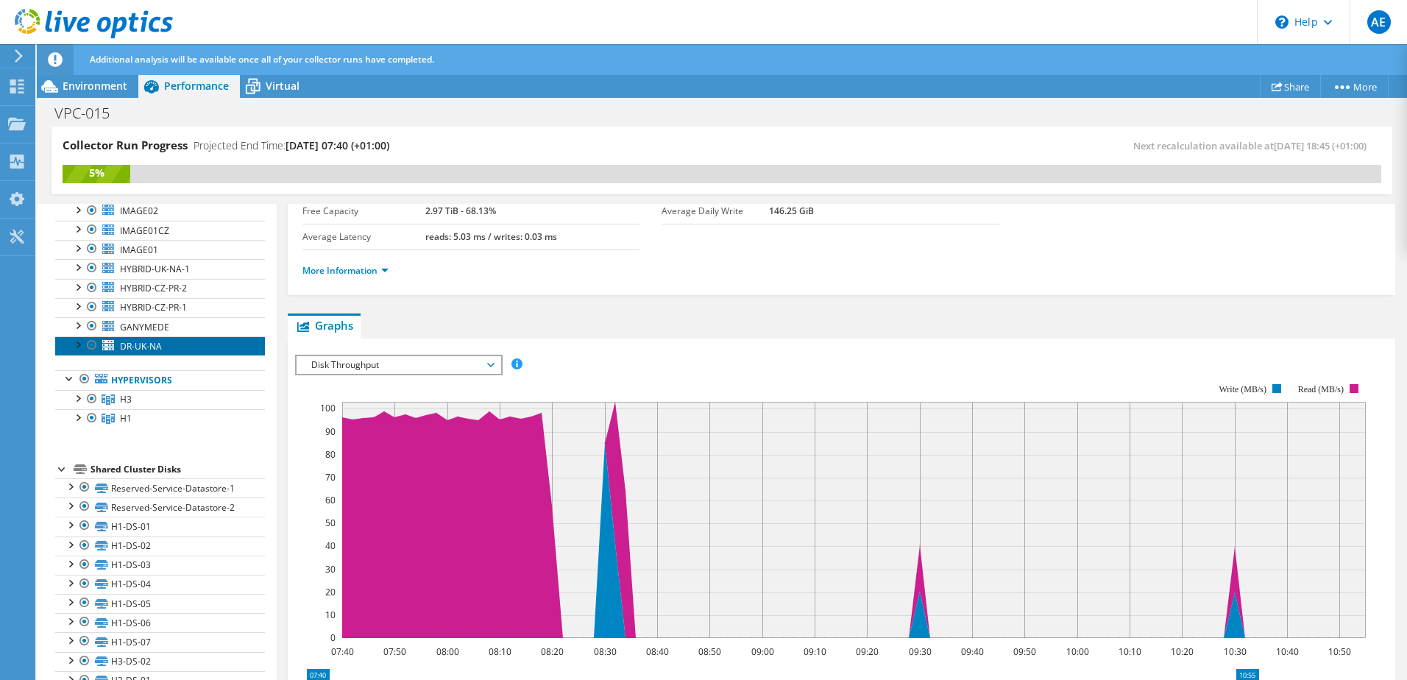
click at [154, 340] on span "DR-UK-NA" at bounding box center [141, 346] width 42 height 13
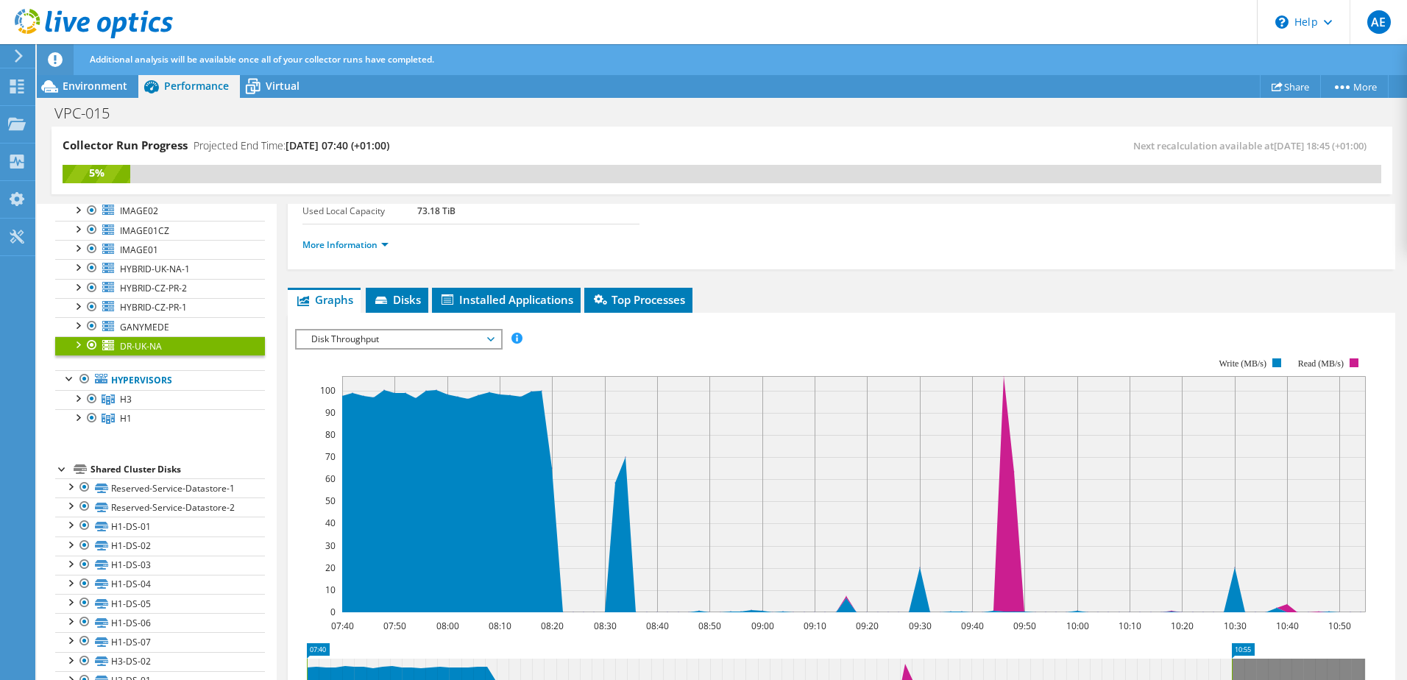
click at [79, 336] on div at bounding box center [77, 343] width 15 height 15
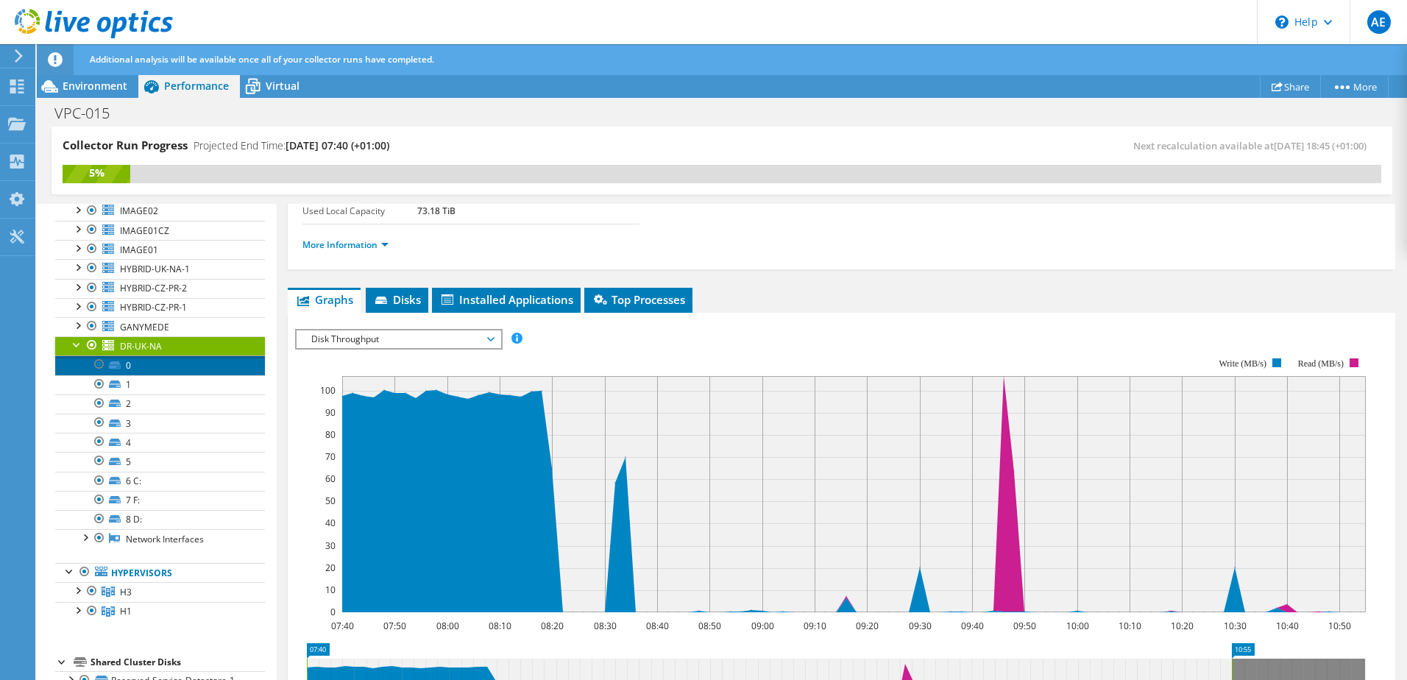
click at [141, 355] on link "0" at bounding box center [160, 364] width 210 height 19
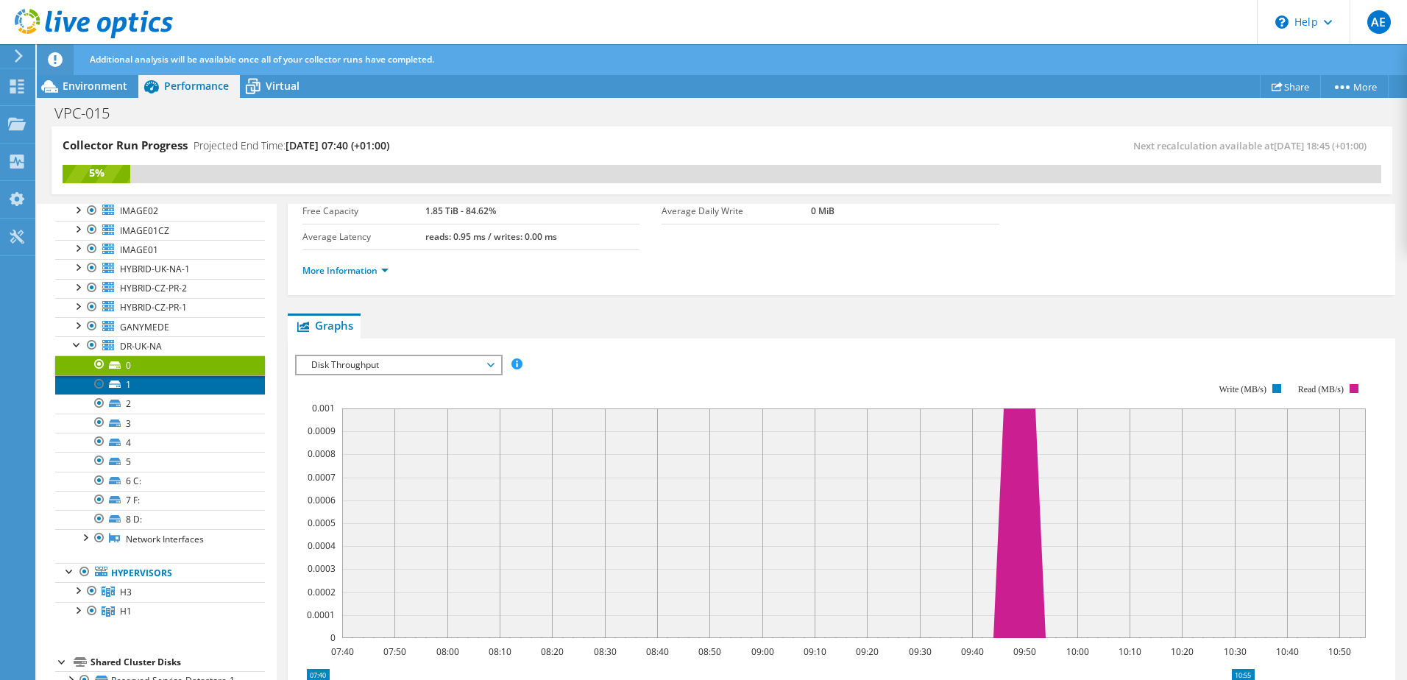
click at [146, 375] on link "1" at bounding box center [160, 384] width 210 height 19
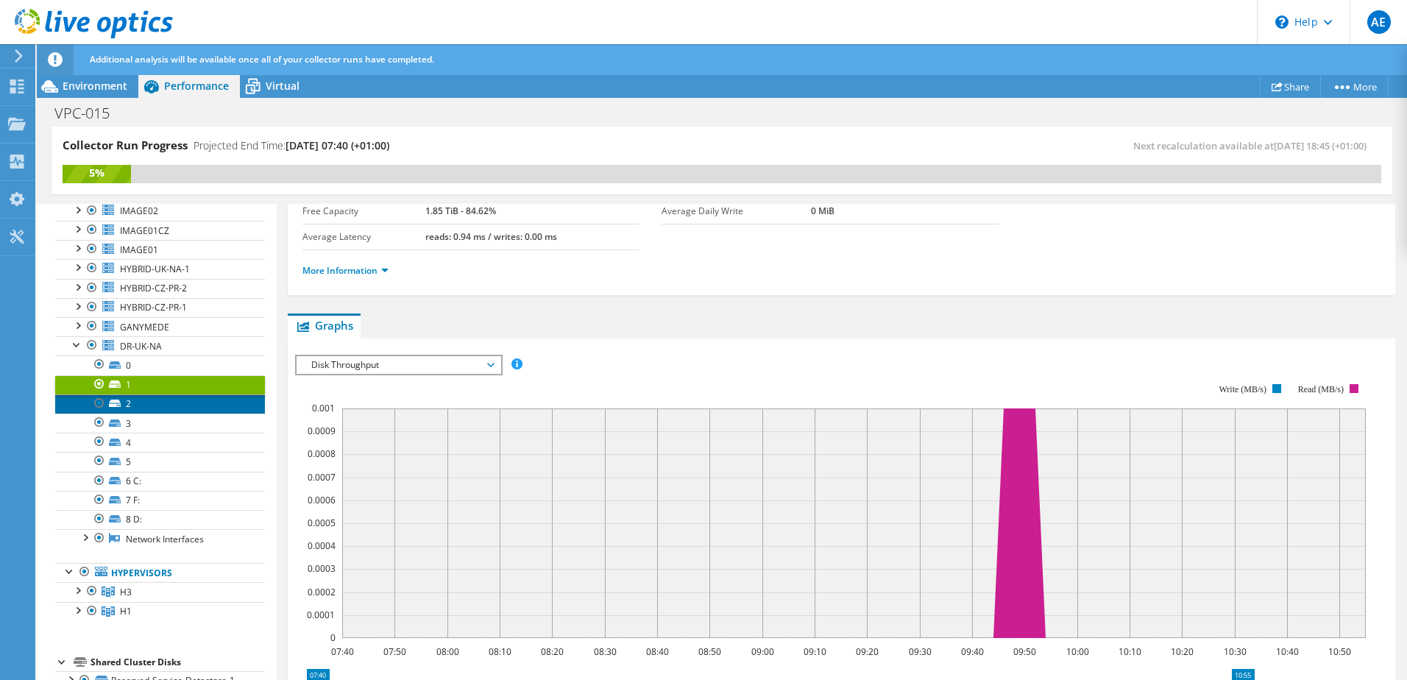
click at [148, 394] on link "2" at bounding box center [160, 403] width 210 height 19
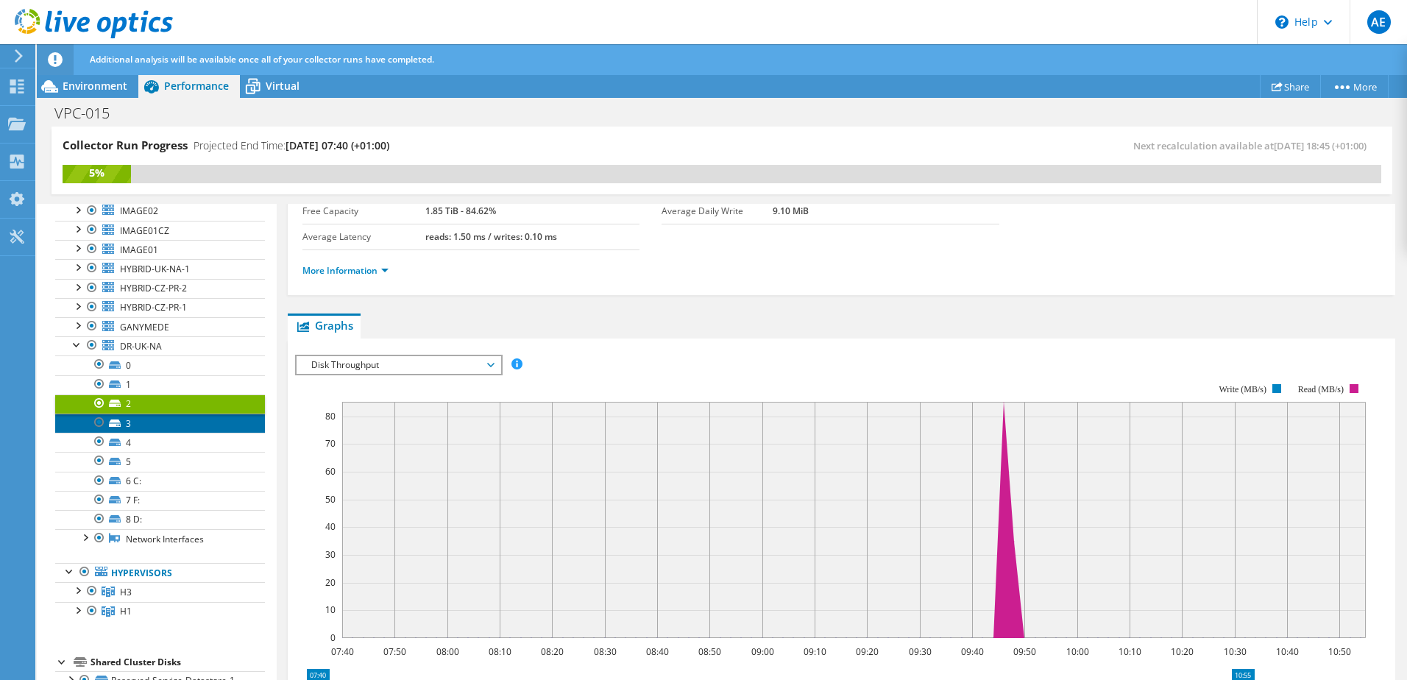
click at [148, 414] on link "3" at bounding box center [160, 423] width 210 height 19
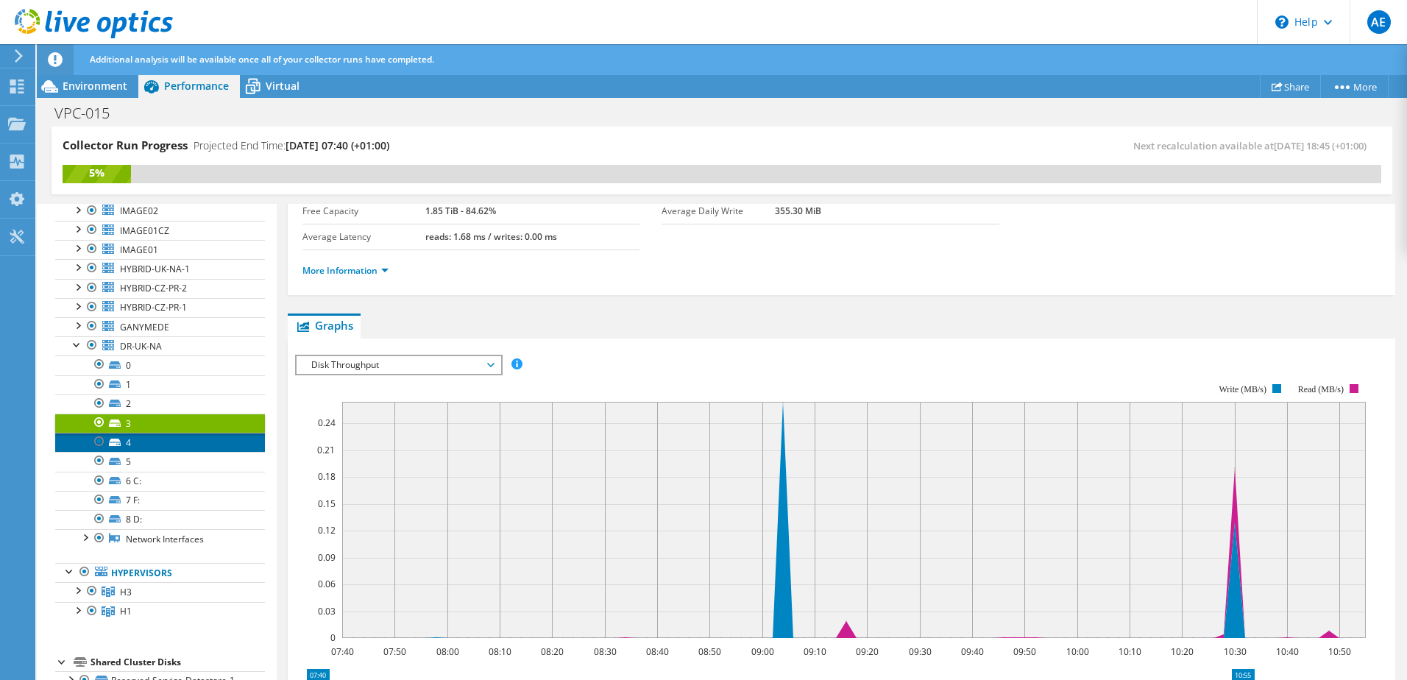
click at [155, 433] on link "4" at bounding box center [160, 442] width 210 height 19
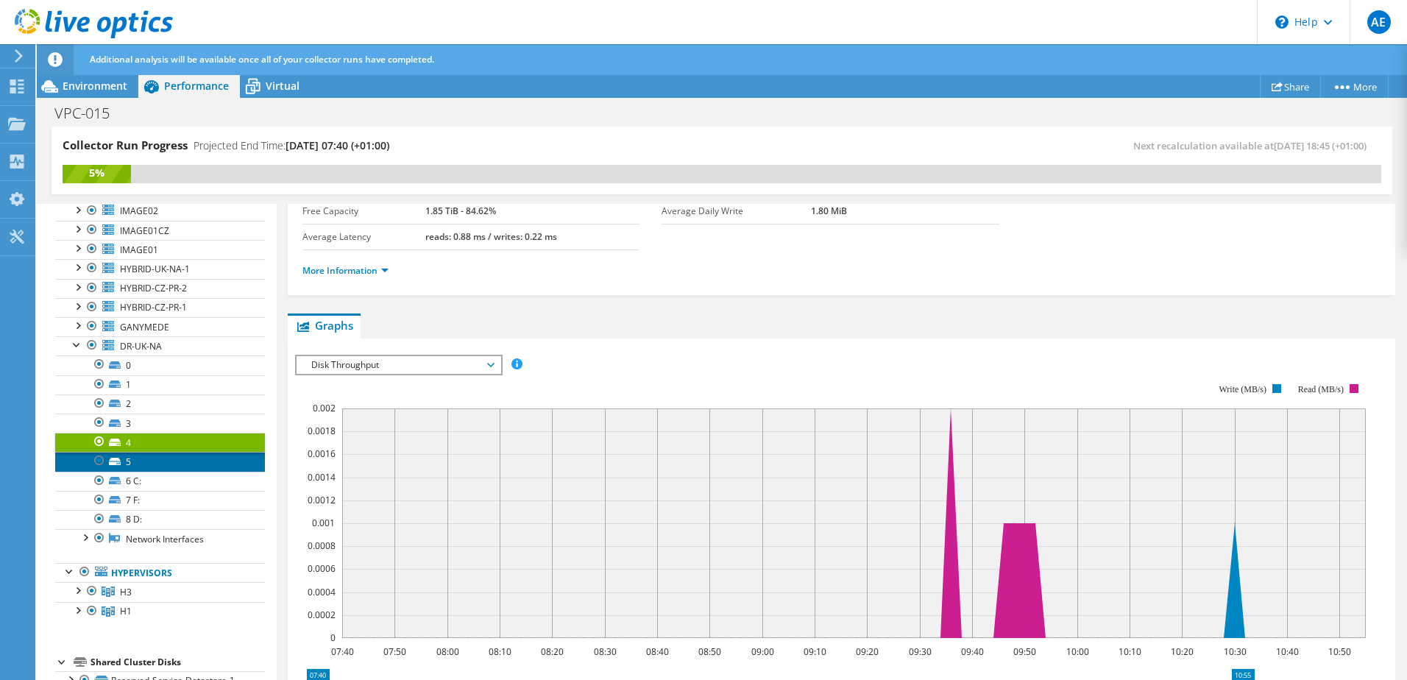
click at [155, 452] on link "5" at bounding box center [160, 461] width 210 height 19
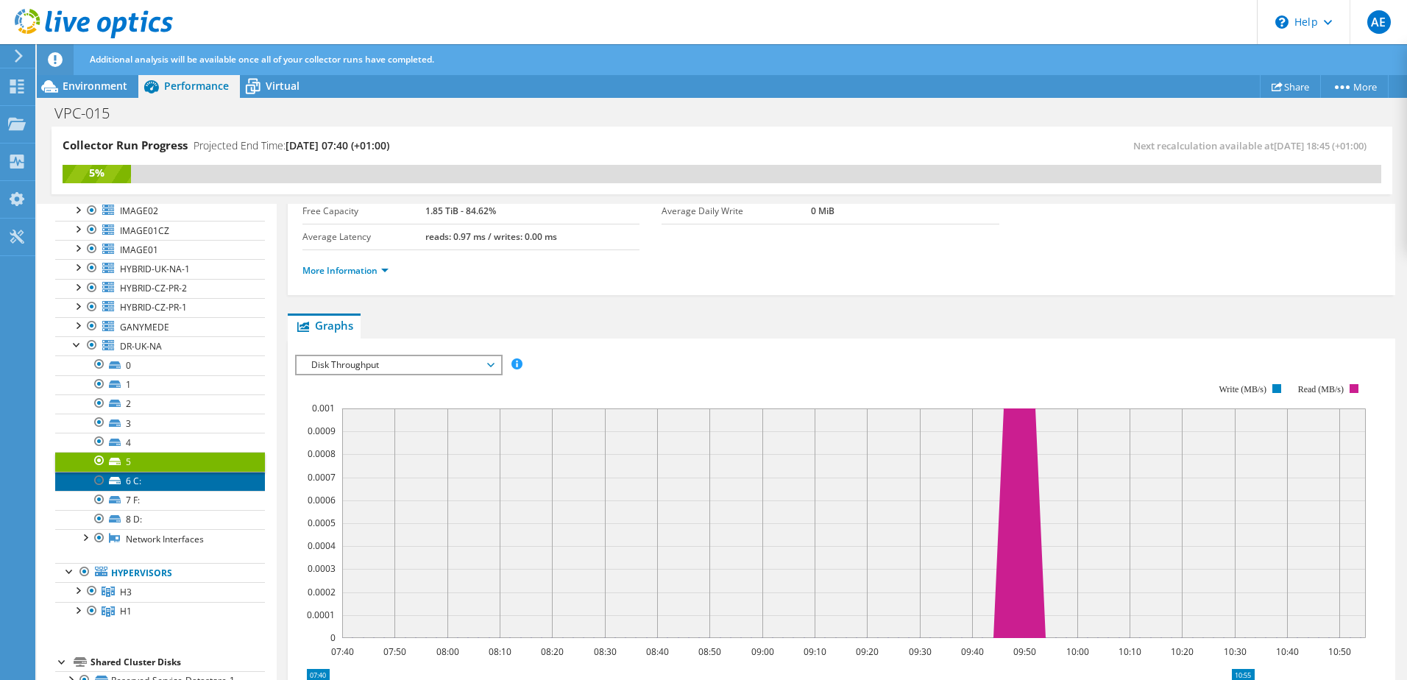
click at [153, 472] on link "6 C:" at bounding box center [160, 481] width 210 height 19
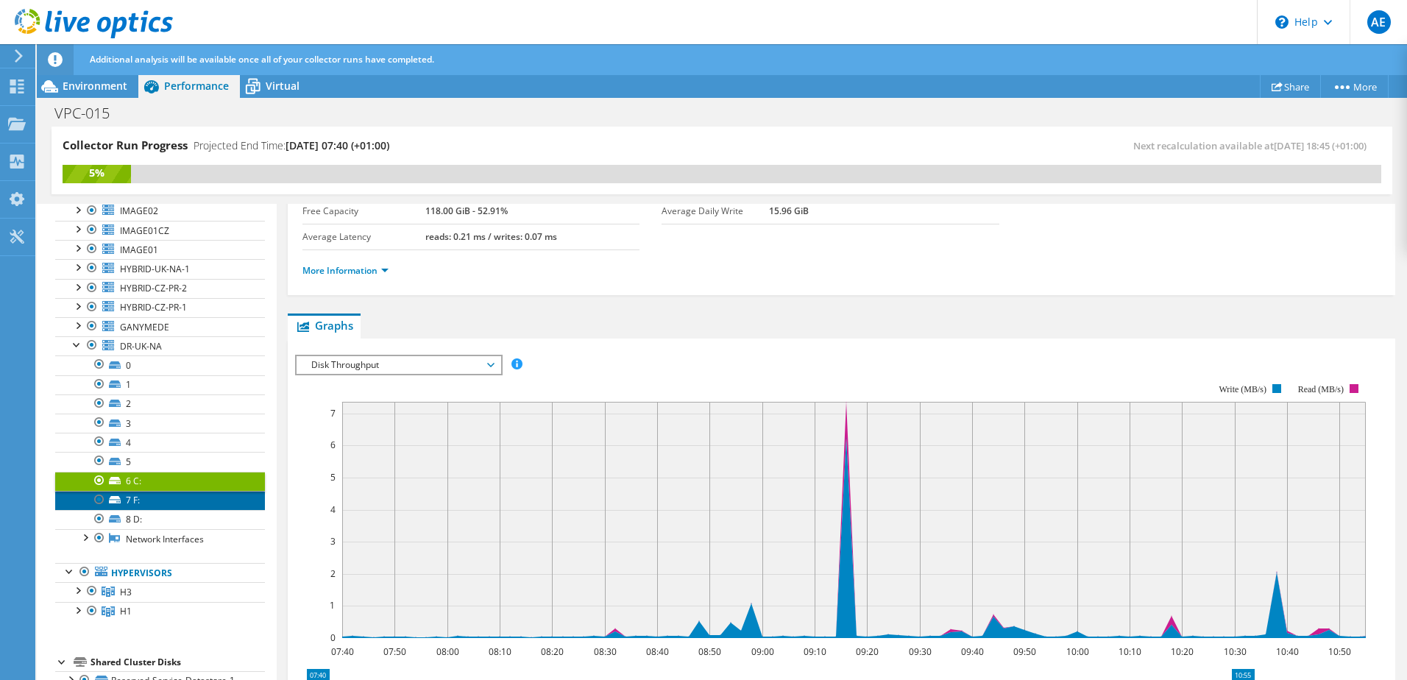
click at [155, 491] on link "7 F:" at bounding box center [160, 500] width 210 height 19
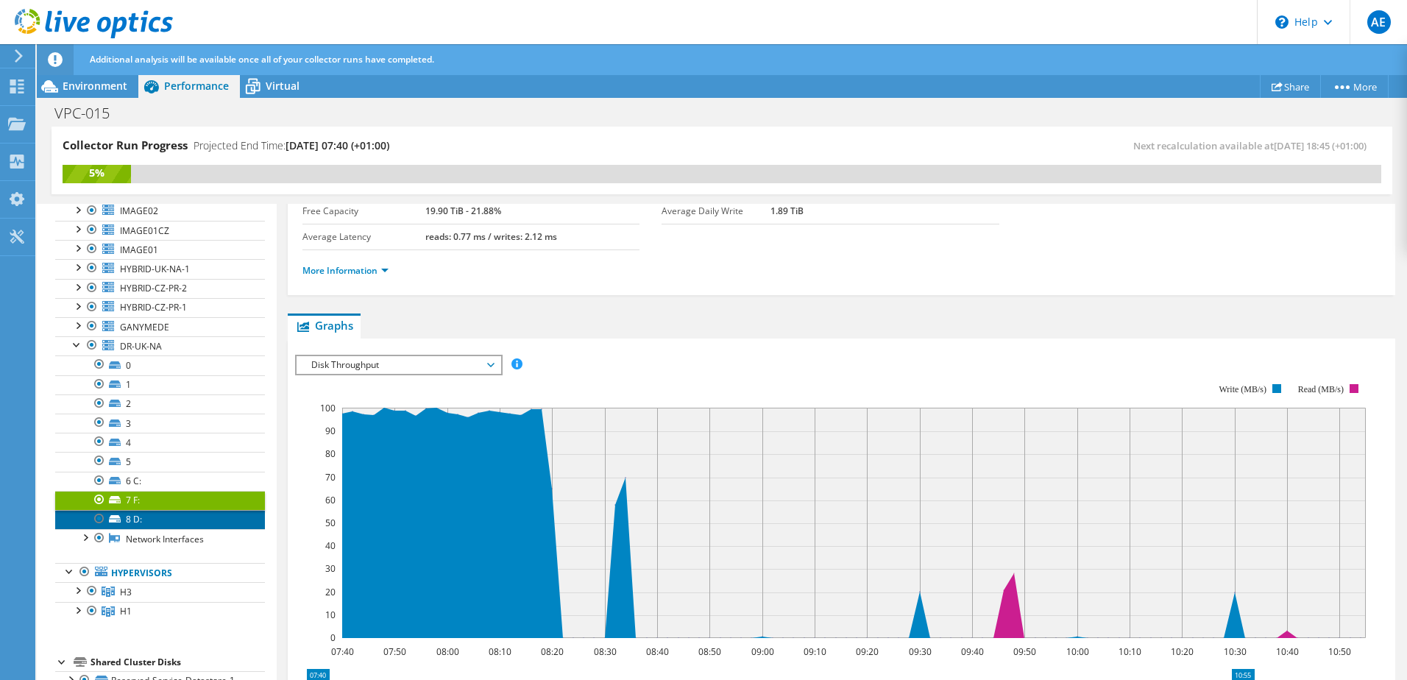
click at [159, 510] on link "8 D:" at bounding box center [160, 519] width 210 height 19
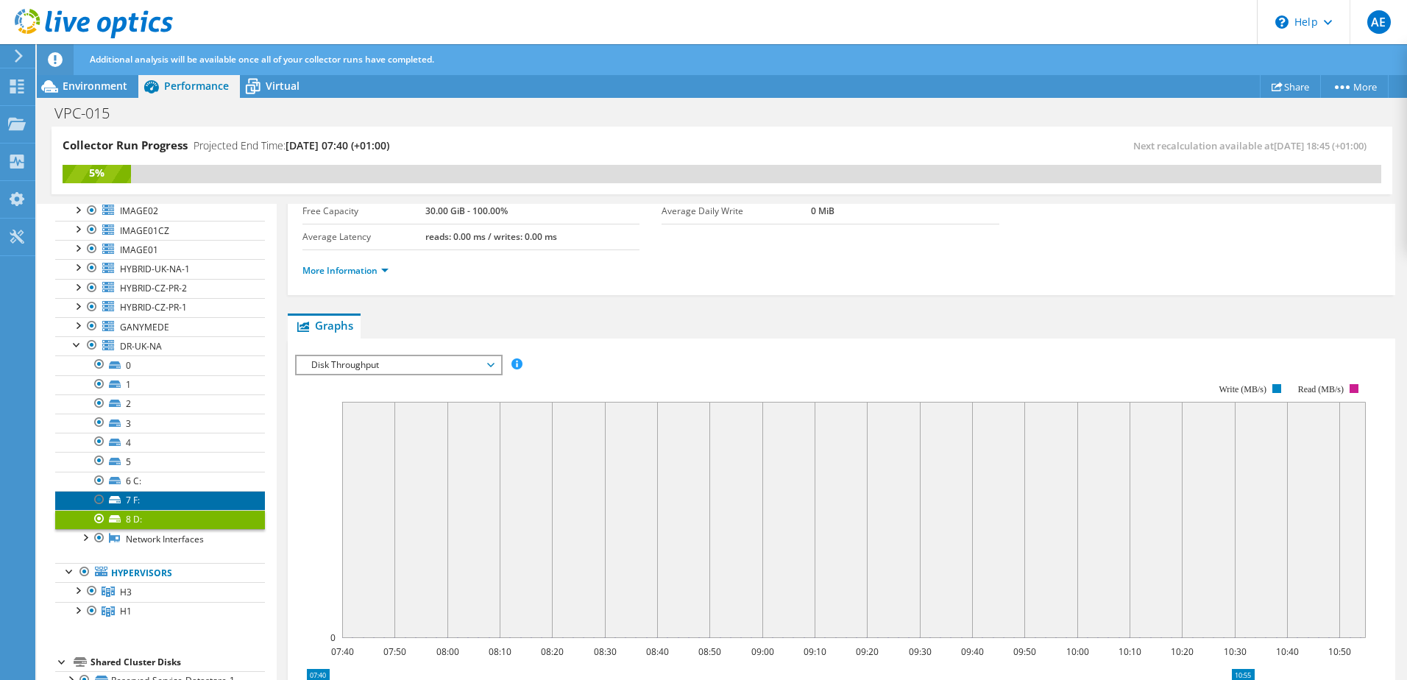
click at [160, 491] on link "7 F:" at bounding box center [160, 500] width 210 height 19
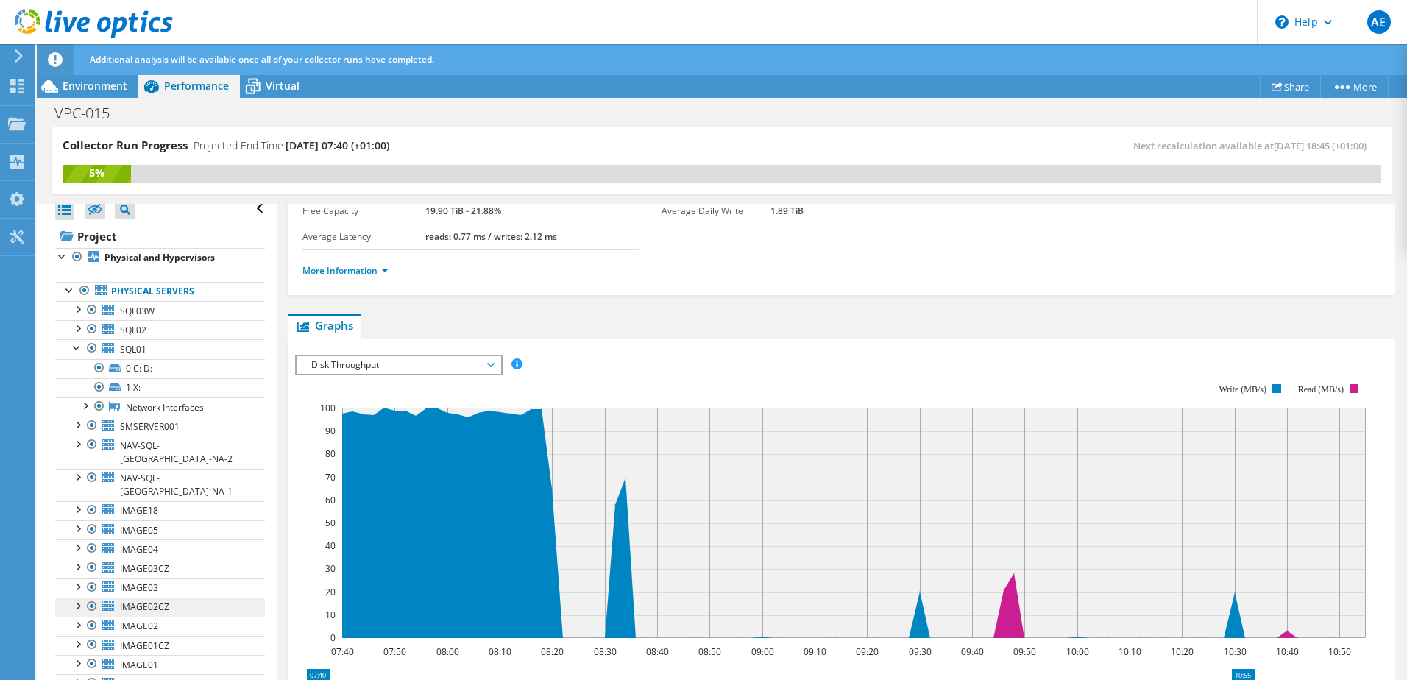
scroll to position [0, 0]
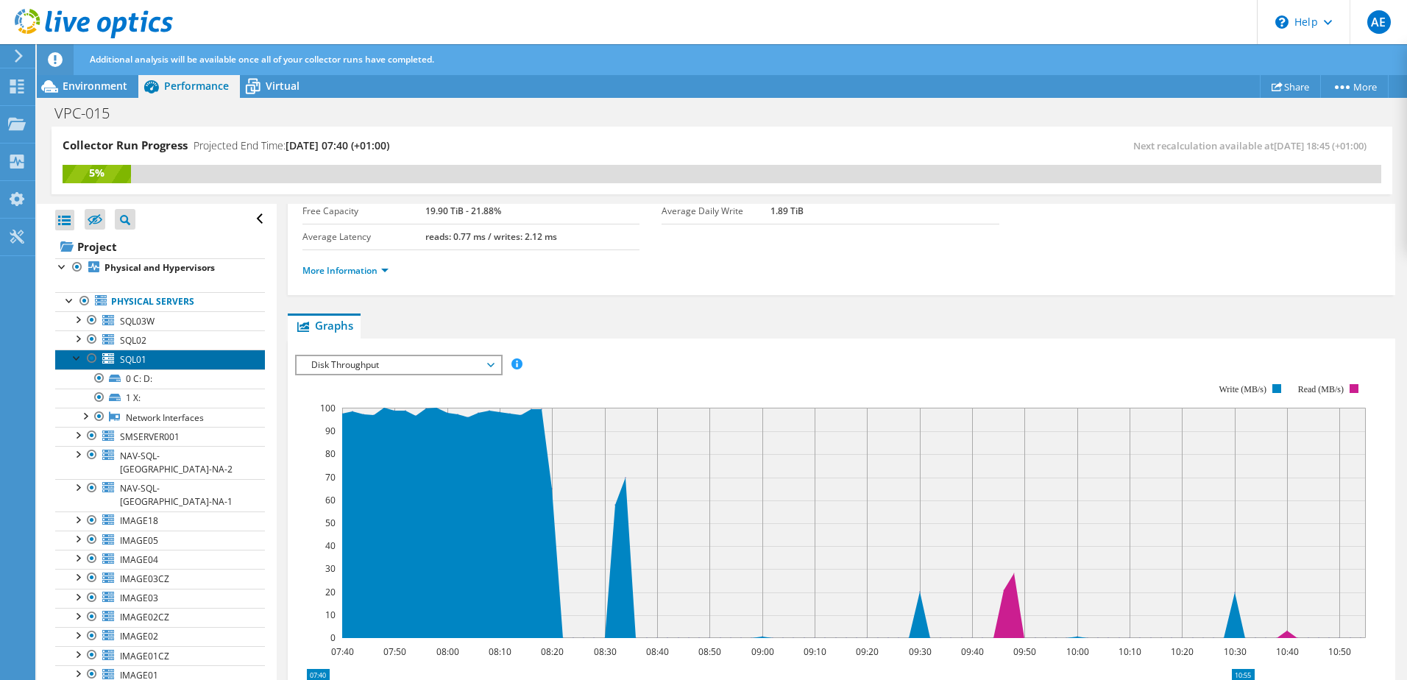
click at [150, 351] on link "SQL01" at bounding box center [160, 359] width 210 height 19
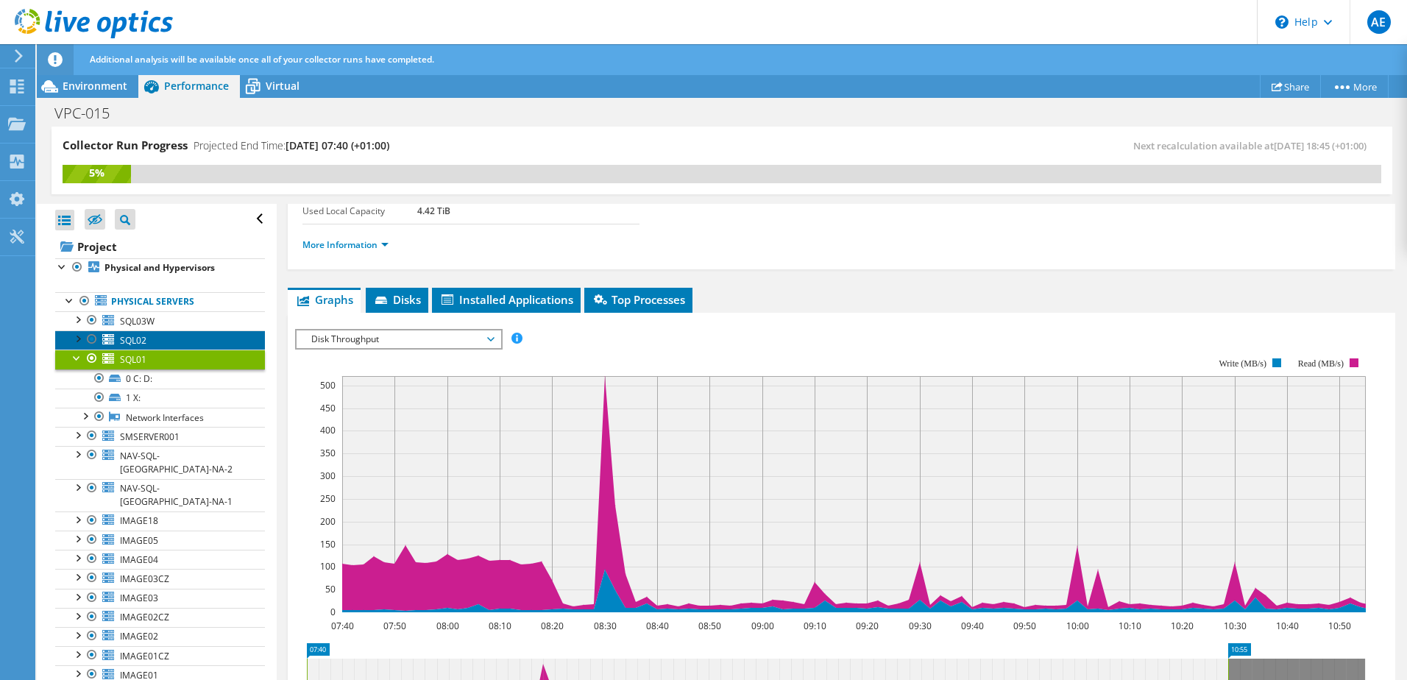
click at [148, 342] on link "SQL02" at bounding box center [160, 339] width 210 height 19
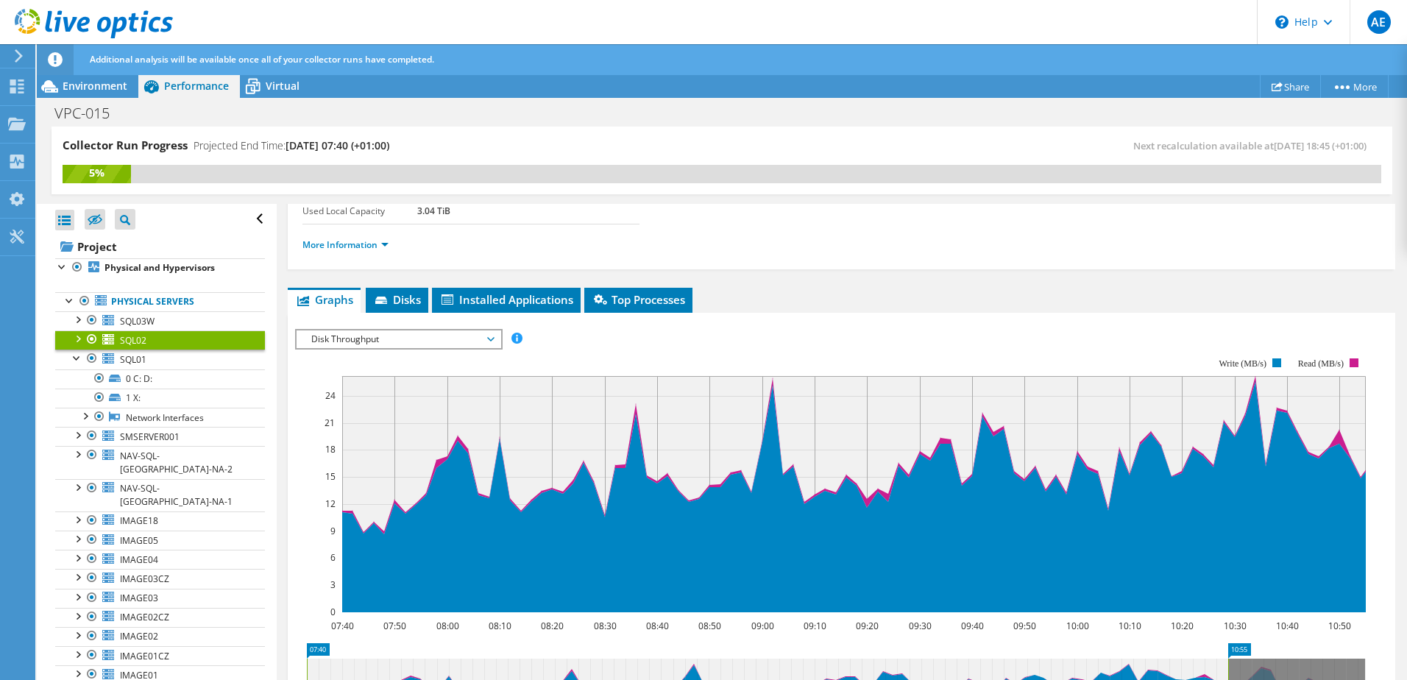
click at [77, 336] on div at bounding box center [77, 337] width 15 height 15
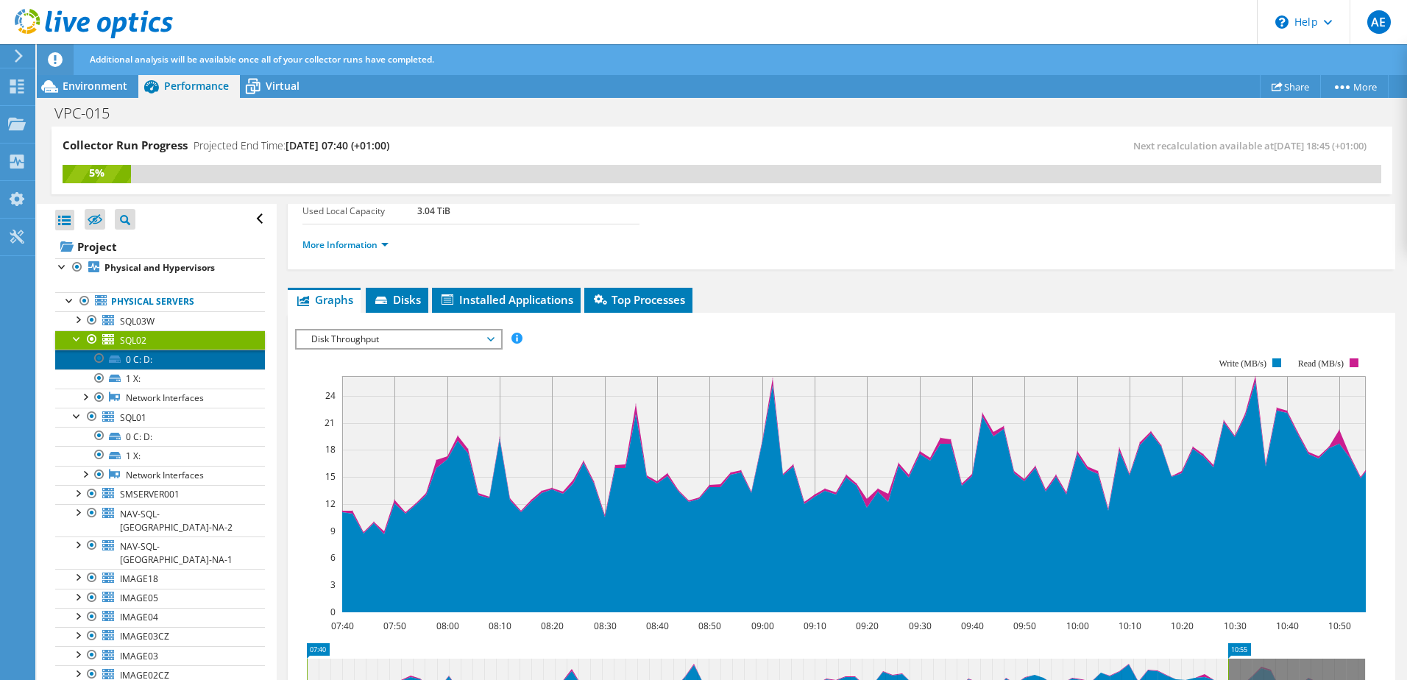
click at [152, 358] on link "0 C: D:" at bounding box center [160, 359] width 210 height 19
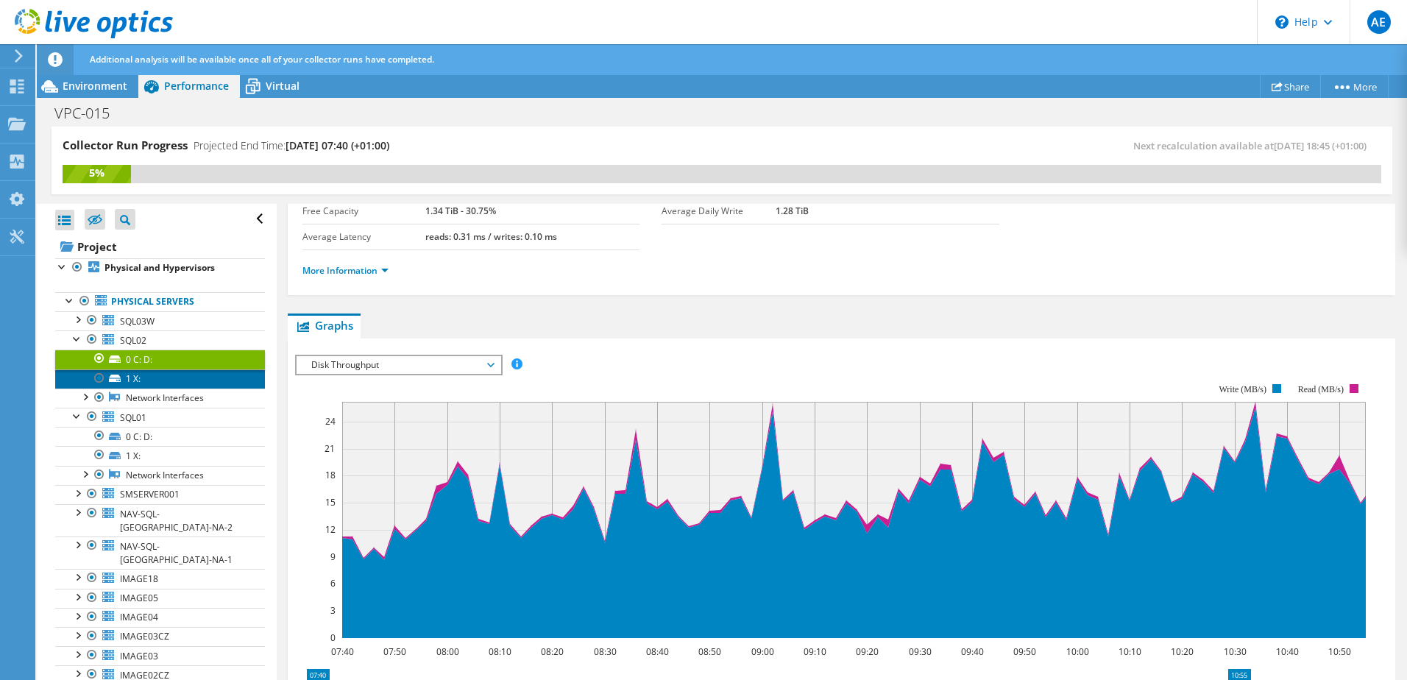
click at [154, 380] on link "1 X:" at bounding box center [160, 378] width 210 height 19
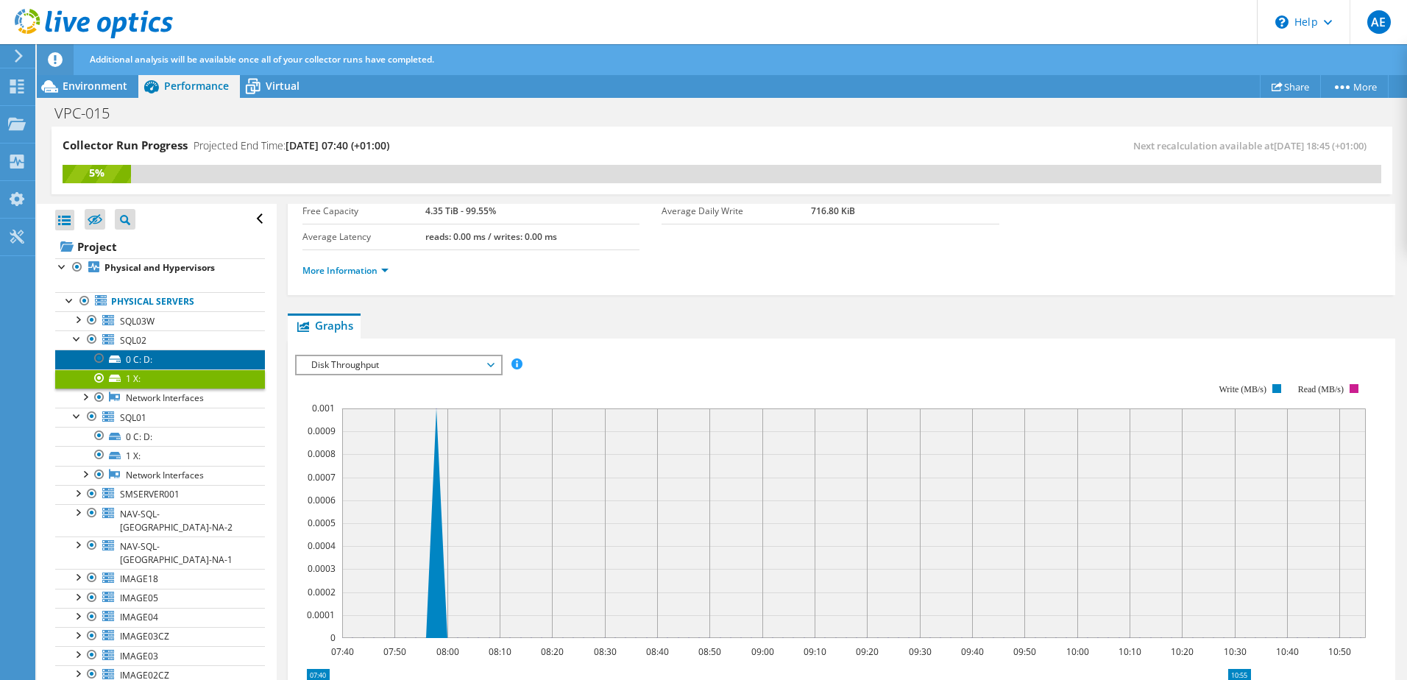
click at [149, 363] on link "0 C: D:" at bounding box center [160, 359] width 210 height 19
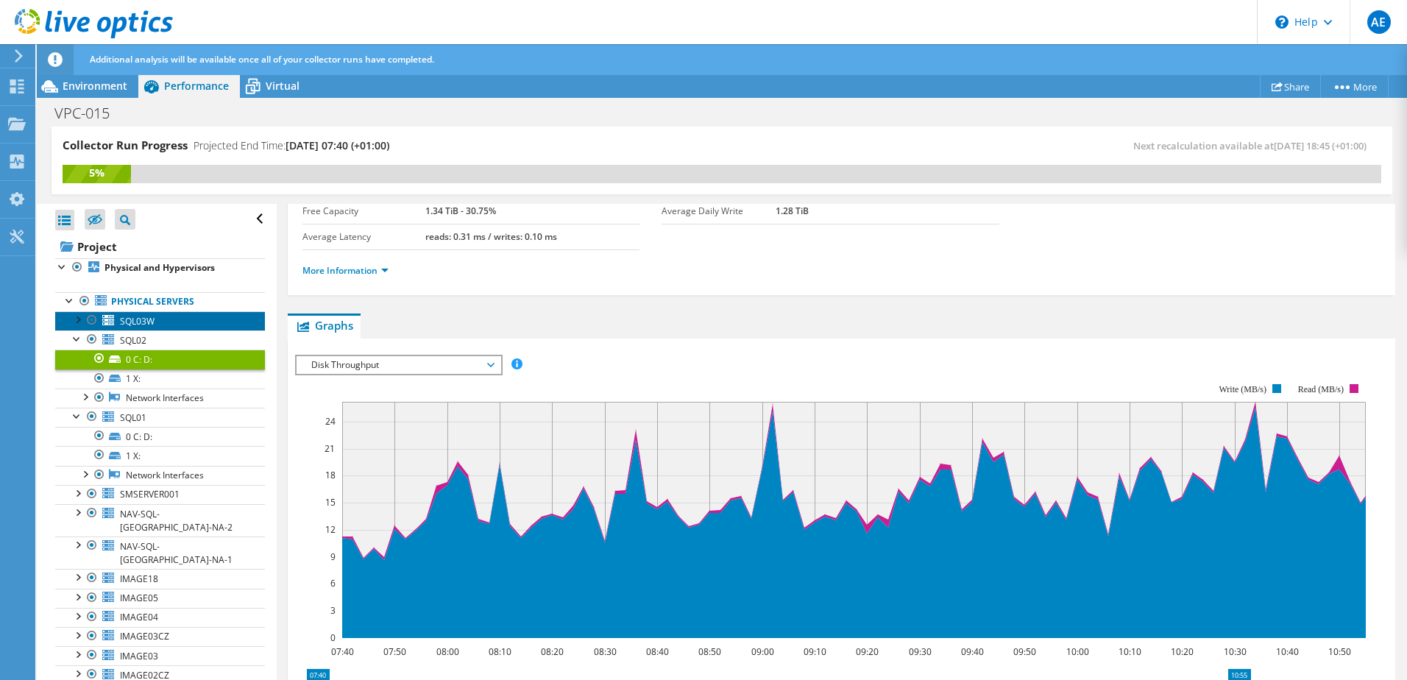
click at [138, 317] on span "SQL03W" at bounding box center [137, 321] width 35 height 13
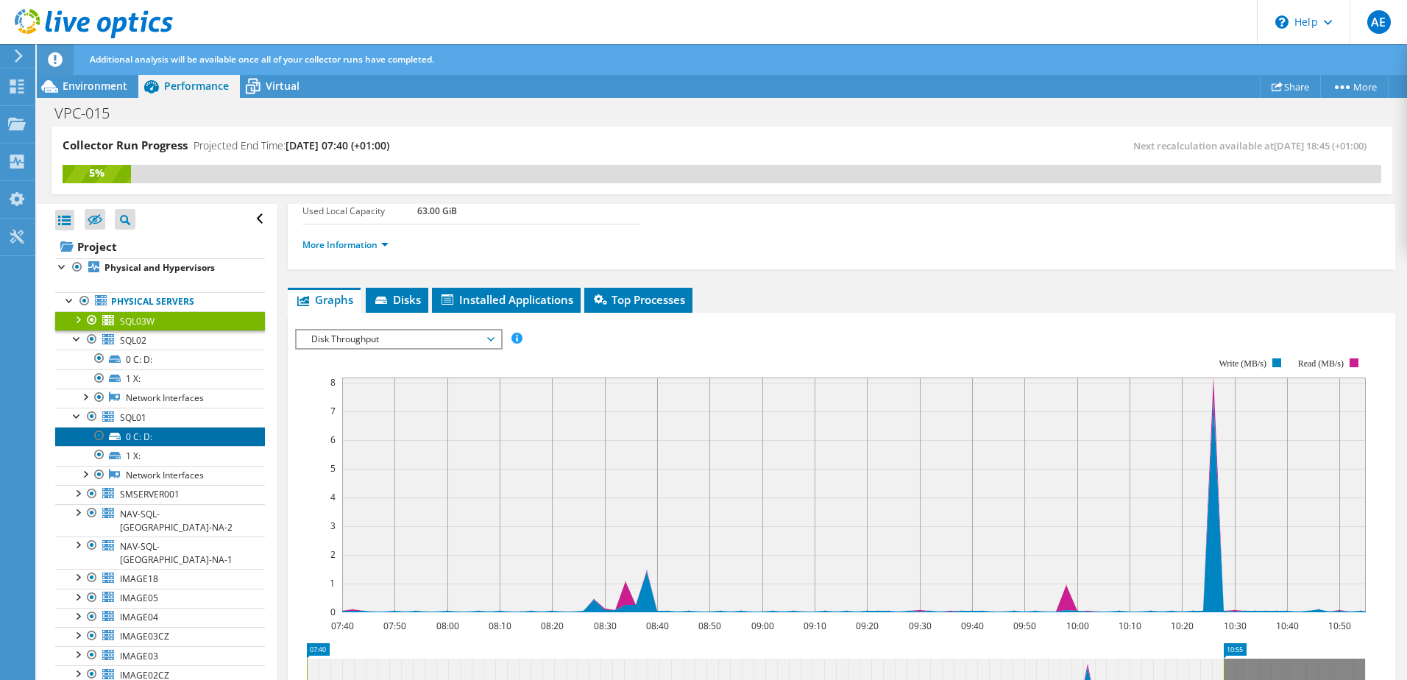
click at [151, 438] on link "0 C: D:" at bounding box center [160, 436] width 210 height 19
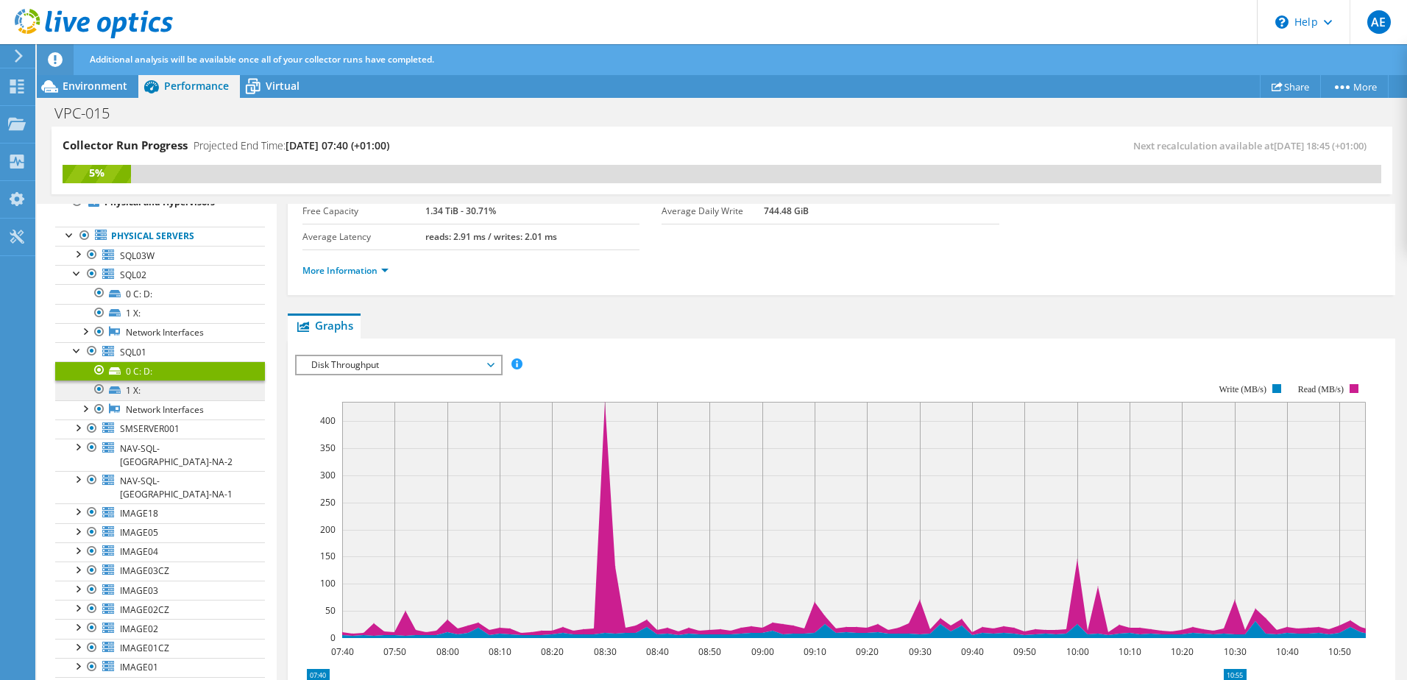
scroll to position [74, 0]
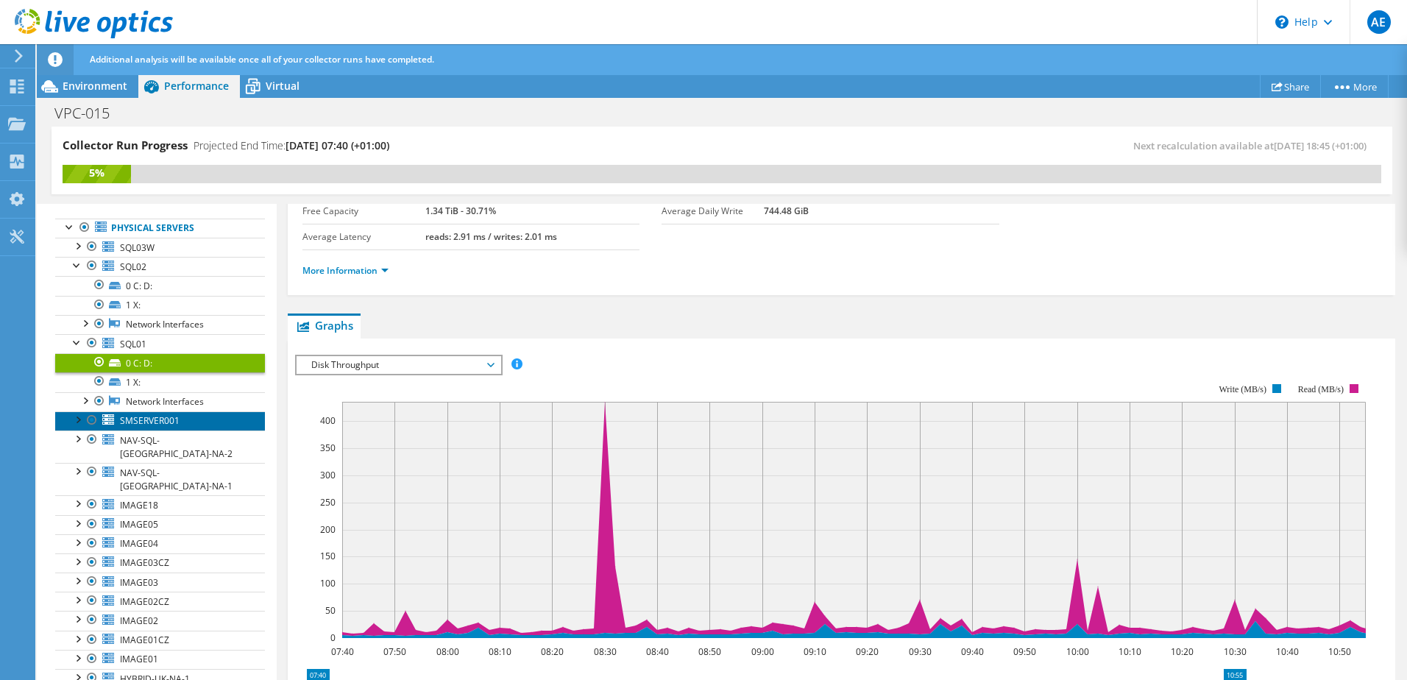
click at [146, 427] on link "SMSERVER001" at bounding box center [160, 420] width 210 height 19
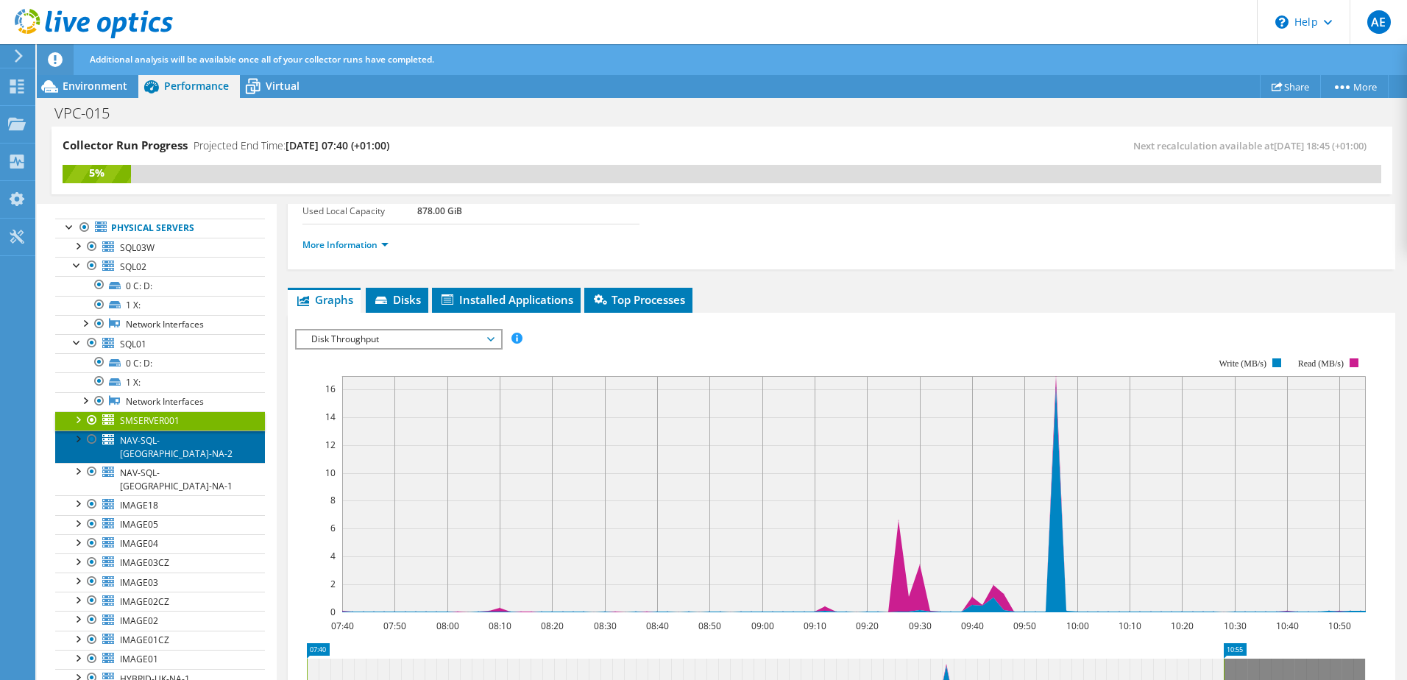
click at [143, 440] on span "NAV-SQL-[GEOGRAPHIC_DATA]-NA-2" at bounding box center [176, 447] width 113 height 26
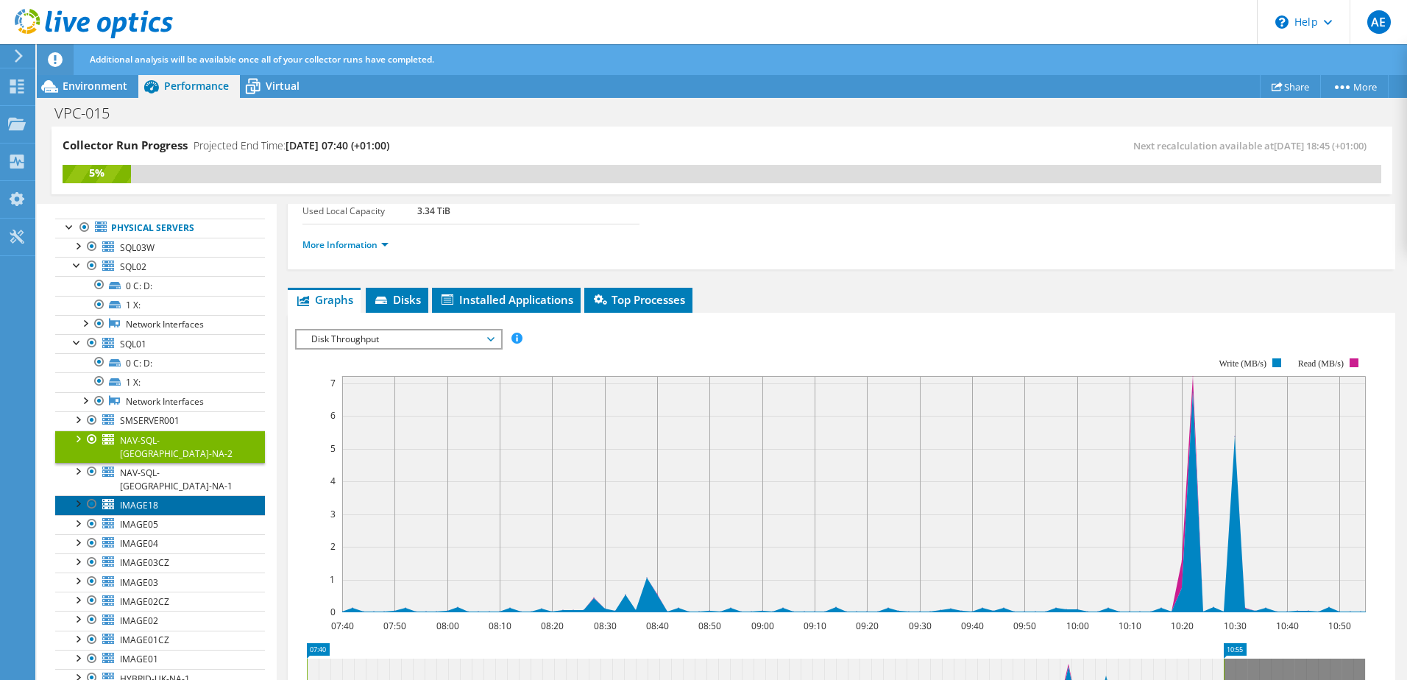
click at [136, 499] on span "IMAGE18" at bounding box center [139, 505] width 38 height 13
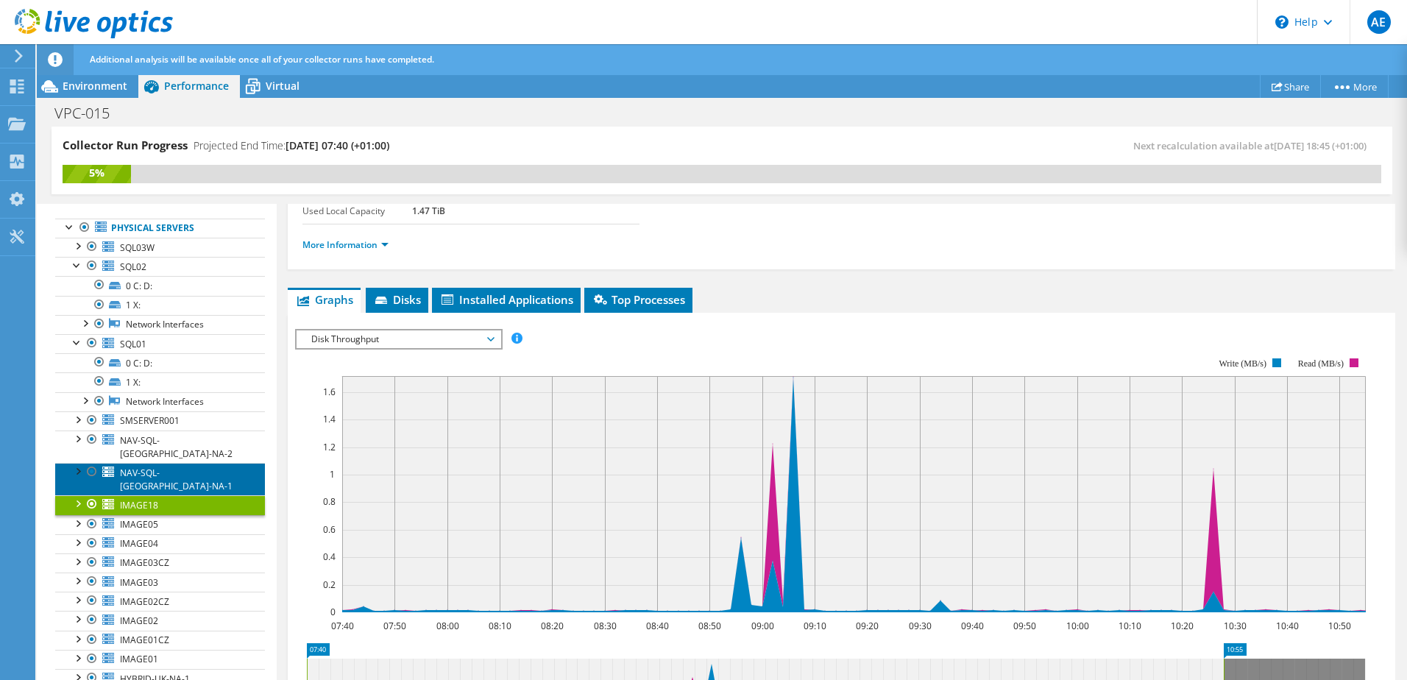
click at [141, 467] on span "NAV-SQL-[GEOGRAPHIC_DATA]-NA-1" at bounding box center [176, 480] width 113 height 26
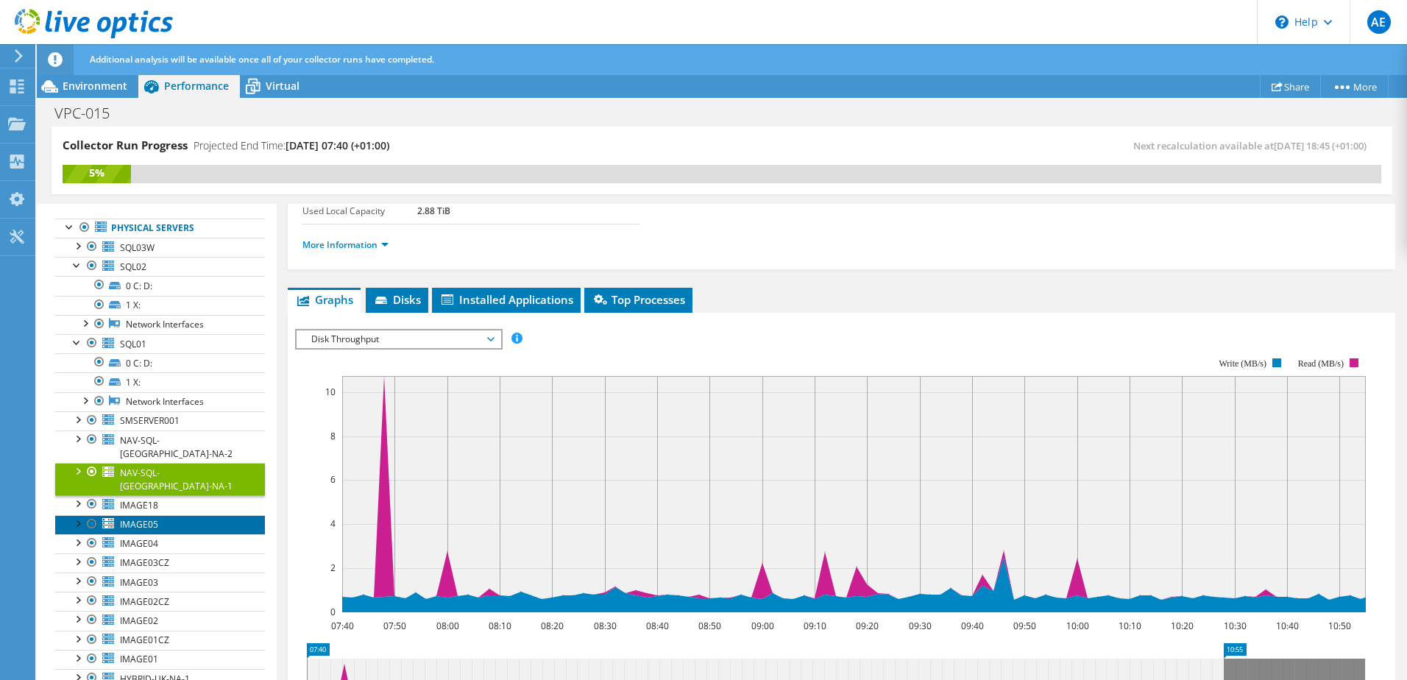
click at [137, 518] on span "IMAGE05" at bounding box center [139, 524] width 38 height 13
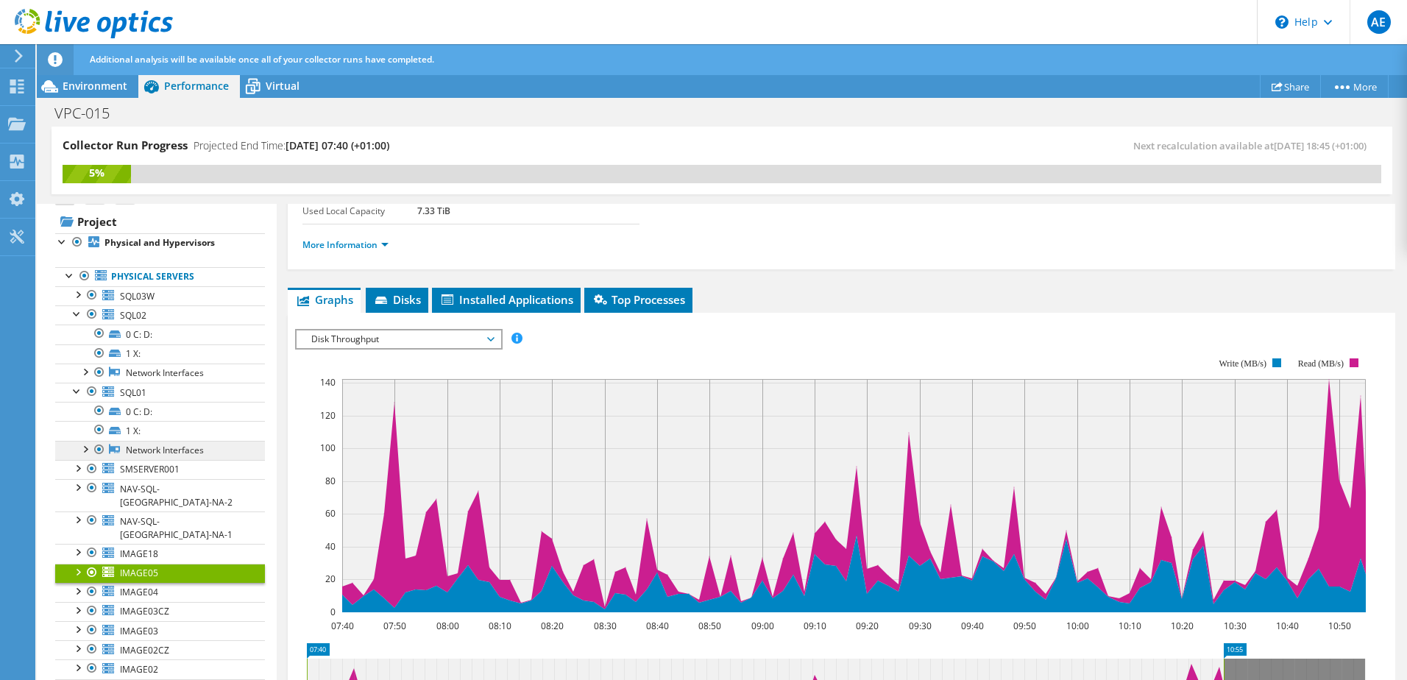
scroll to position [0, 0]
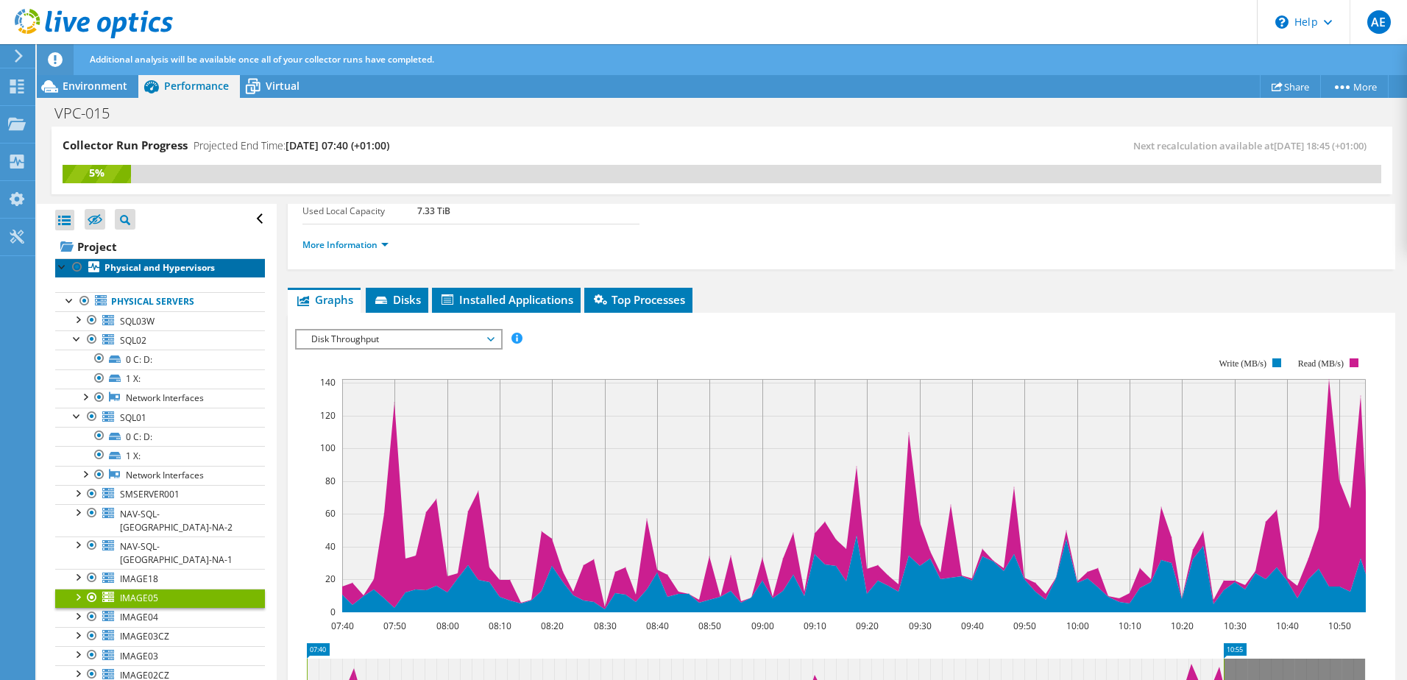
click at [142, 263] on b "Physical and Hypervisors" at bounding box center [159, 267] width 110 height 13
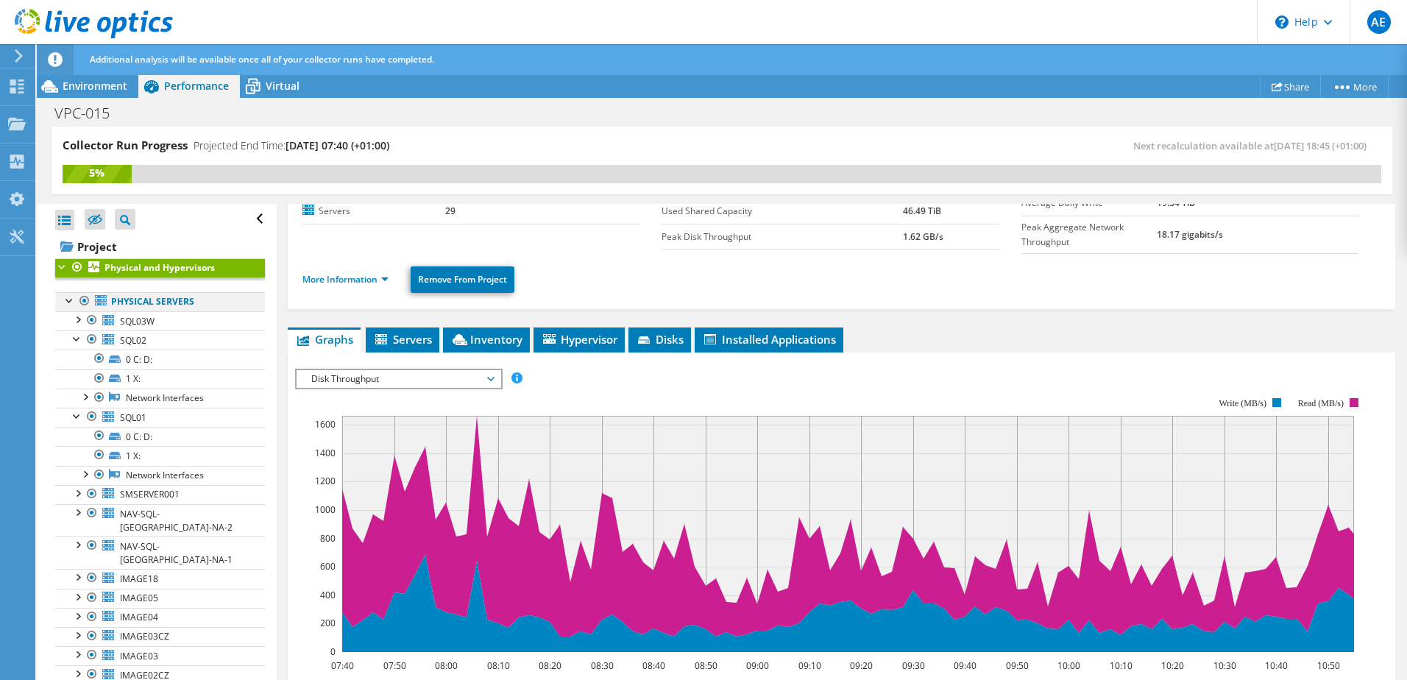
click at [66, 300] on div at bounding box center [70, 299] width 15 height 15
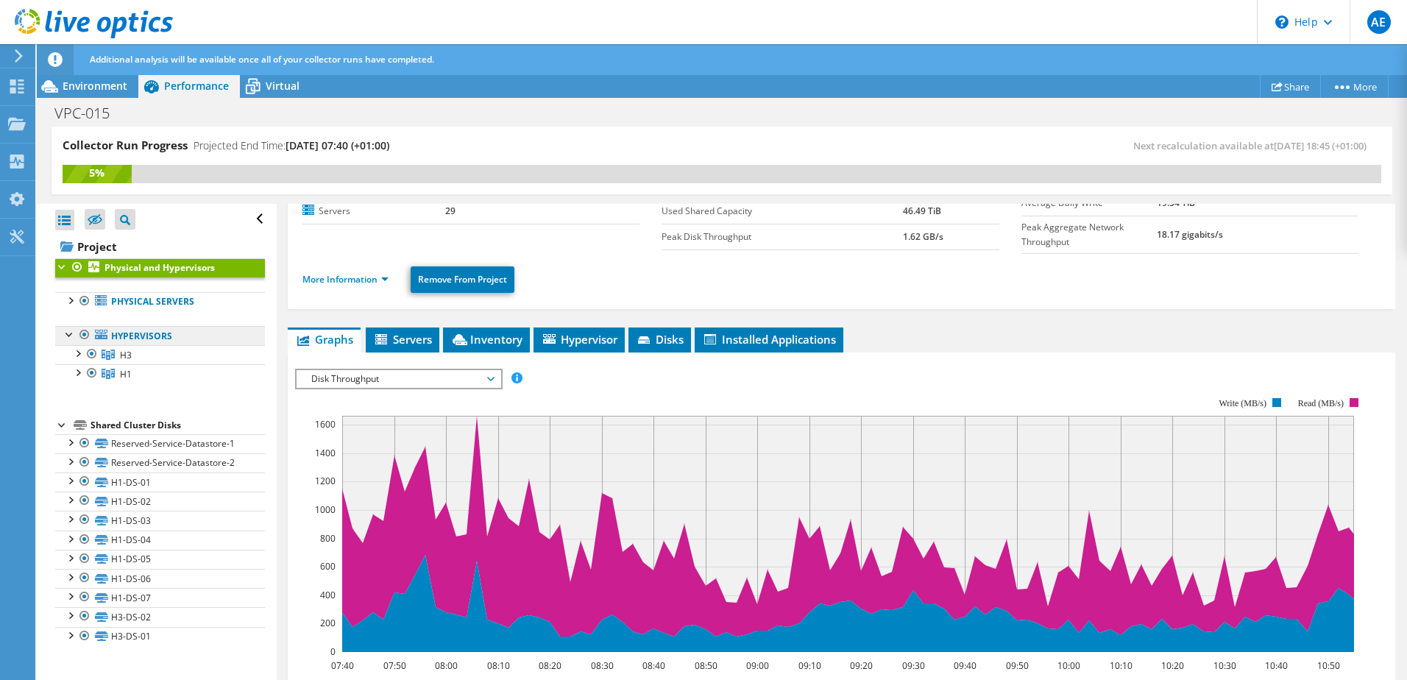
click at [121, 336] on link "Hypervisors" at bounding box center [160, 335] width 210 height 19
click at [142, 357] on link "H3" at bounding box center [160, 354] width 210 height 19
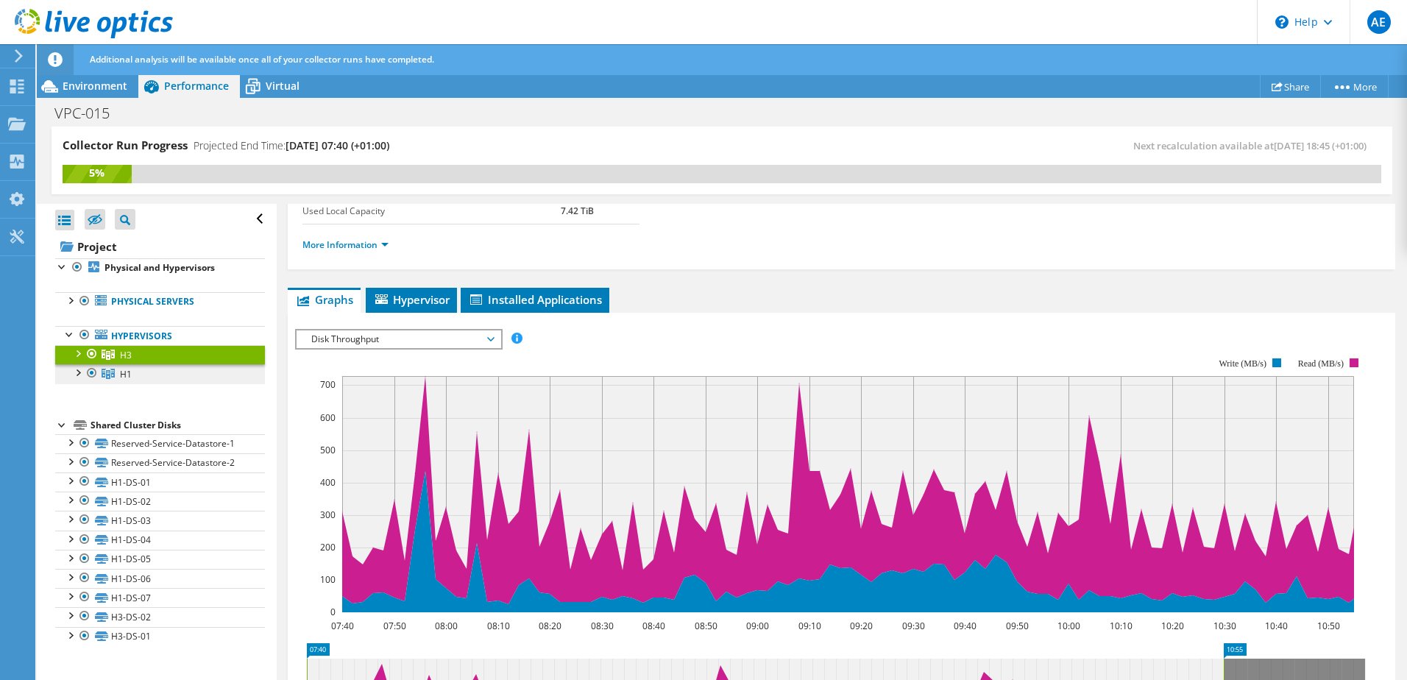
click at [143, 370] on link "H1" at bounding box center [160, 373] width 210 height 19
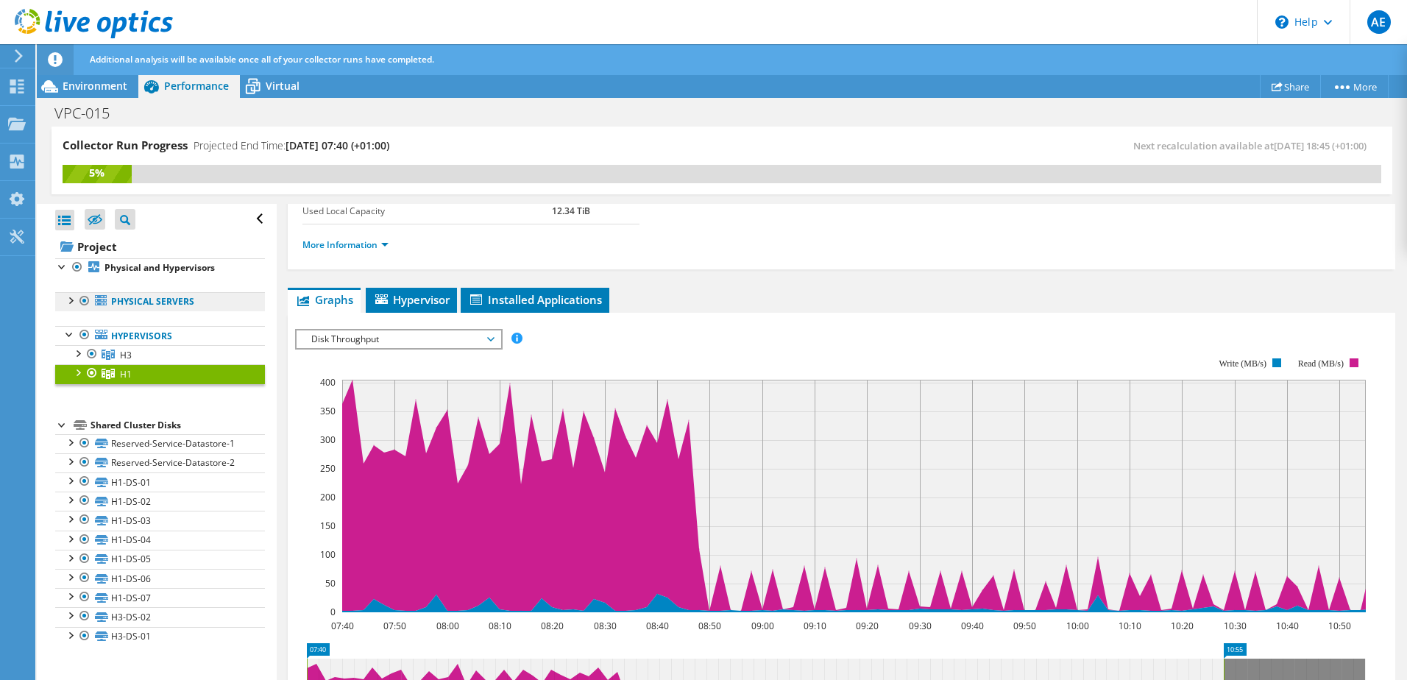
click at [119, 305] on link "Physical Servers" at bounding box center [160, 301] width 210 height 19
click at [121, 302] on link "Physical Servers" at bounding box center [160, 301] width 210 height 19
click at [78, 303] on div at bounding box center [84, 301] width 15 height 18
click at [67, 301] on div at bounding box center [70, 299] width 15 height 15
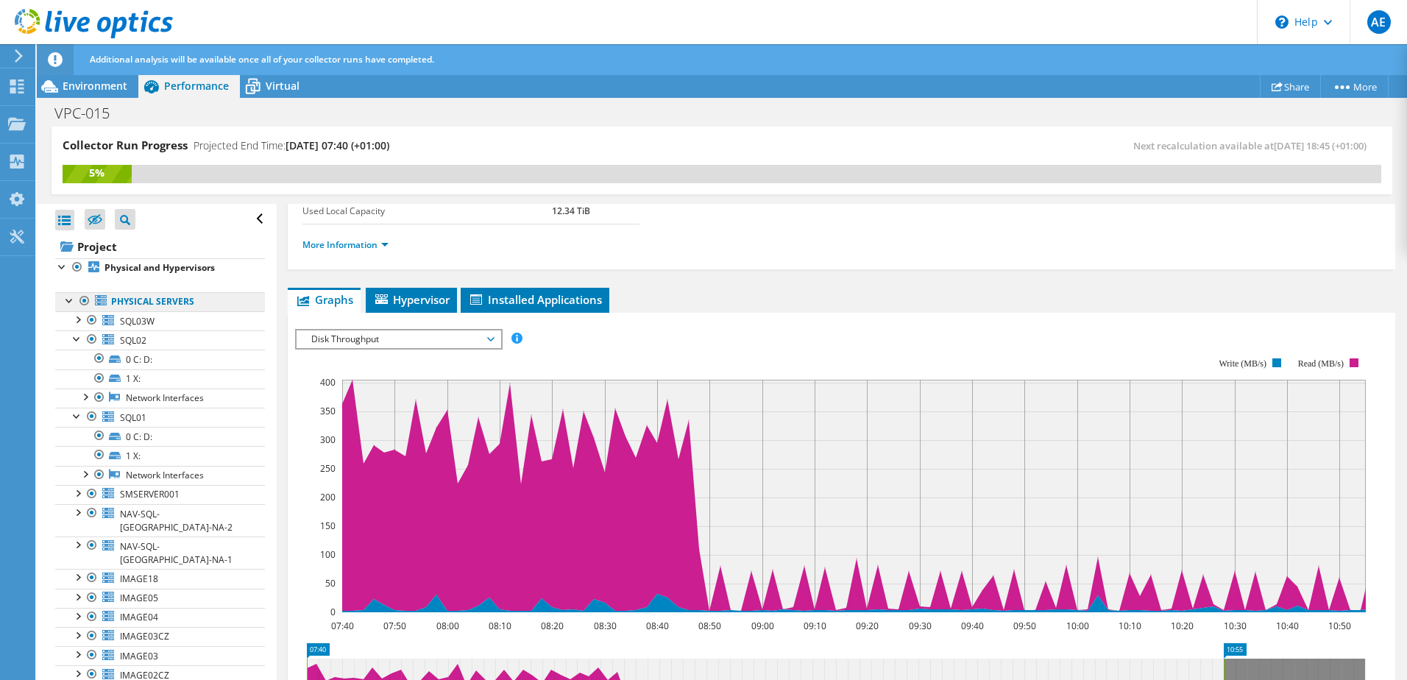
click at [158, 309] on link "Physical Servers" at bounding box center [160, 301] width 210 height 19
click at [146, 330] on link "SQL03W" at bounding box center [160, 320] width 210 height 19
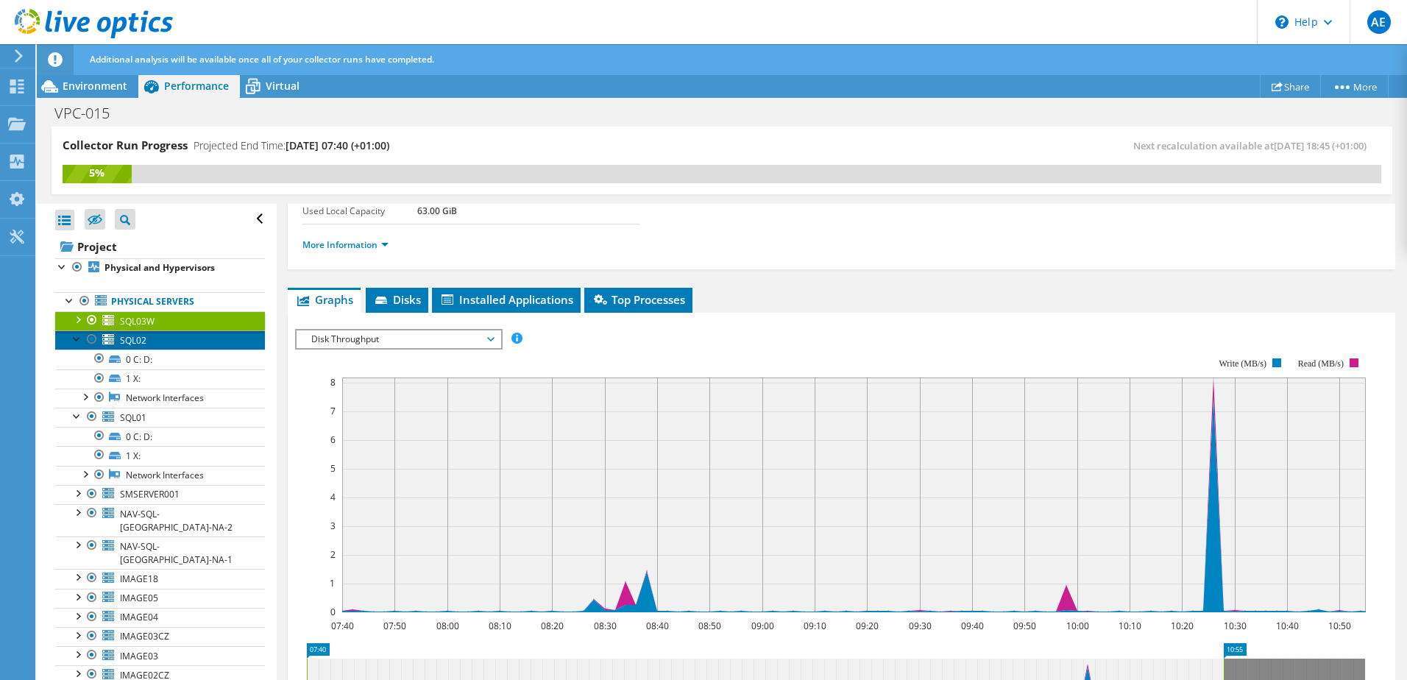
click at [146, 332] on link "SQL02" at bounding box center [160, 339] width 210 height 19
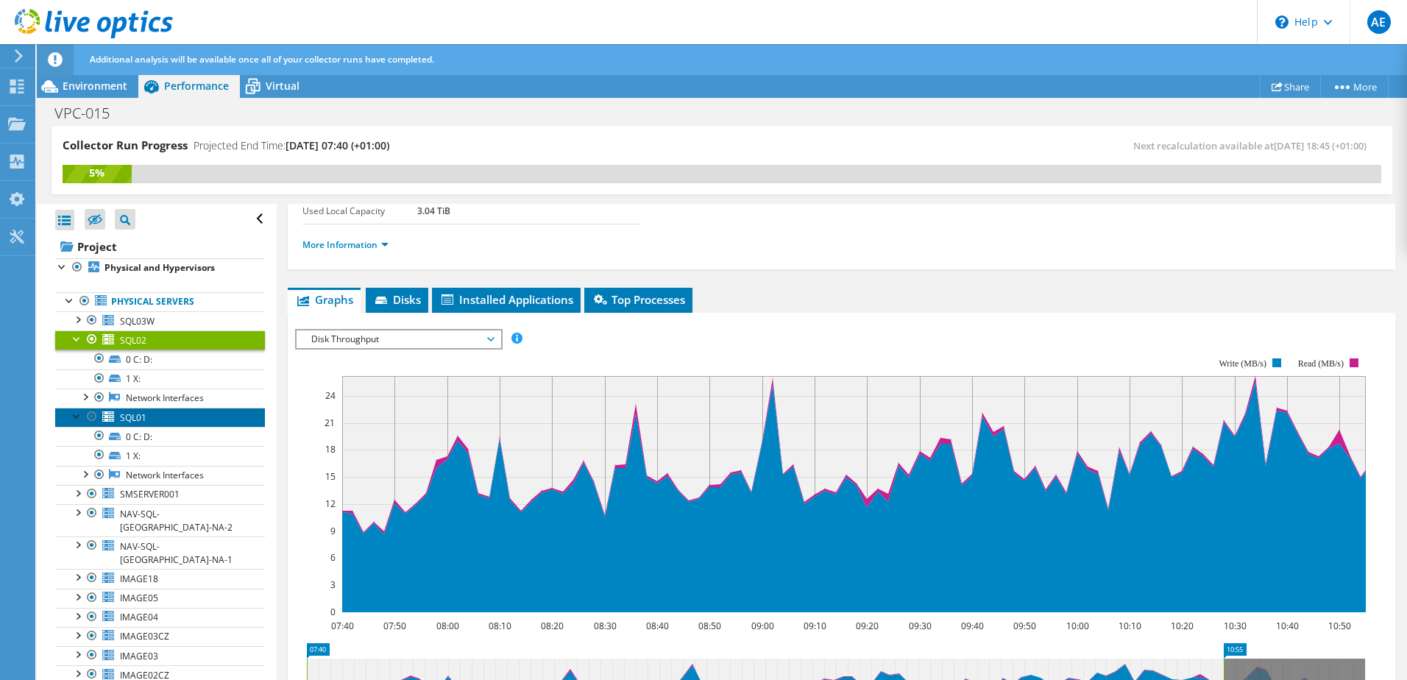
click at [149, 414] on link "SQL01" at bounding box center [160, 417] width 210 height 19
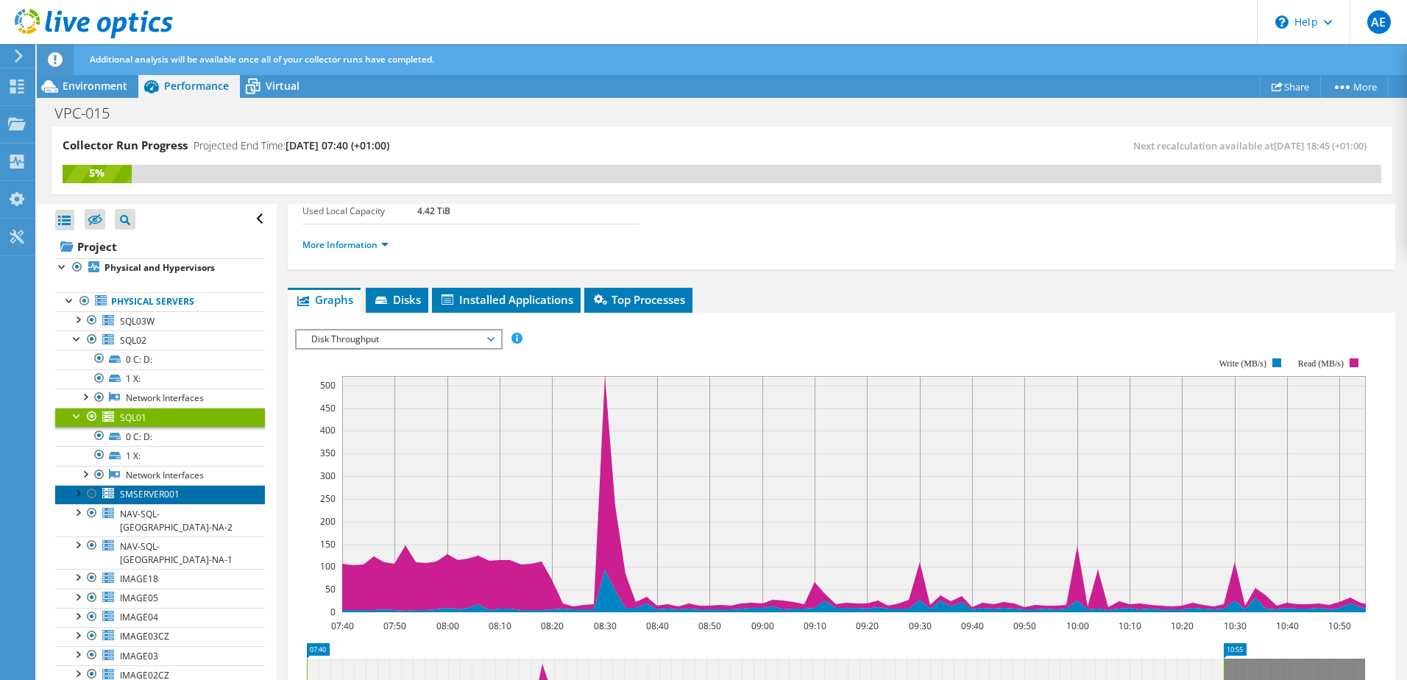
click at [159, 493] on span "SMSERVER001" at bounding box center [150, 494] width 60 height 13
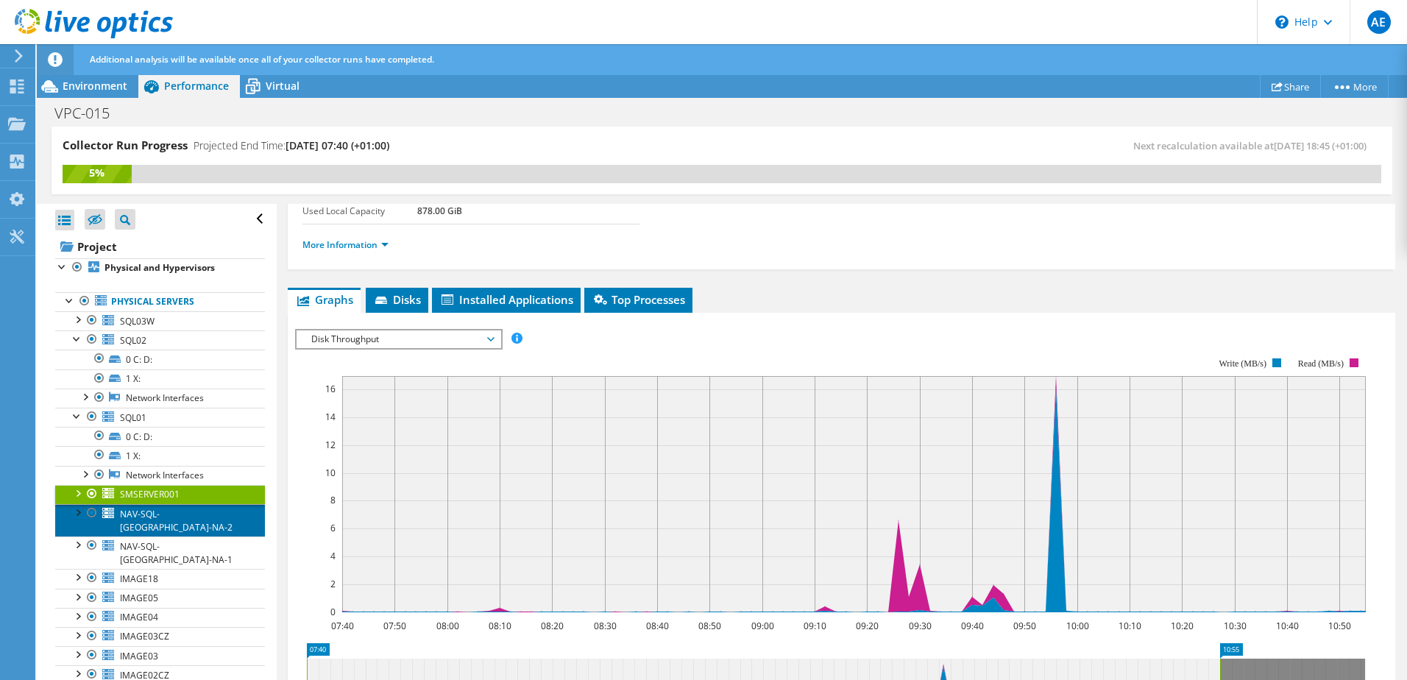
click at [149, 509] on span "NAV-SQL-[GEOGRAPHIC_DATA]-NA-2" at bounding box center [176, 521] width 113 height 26
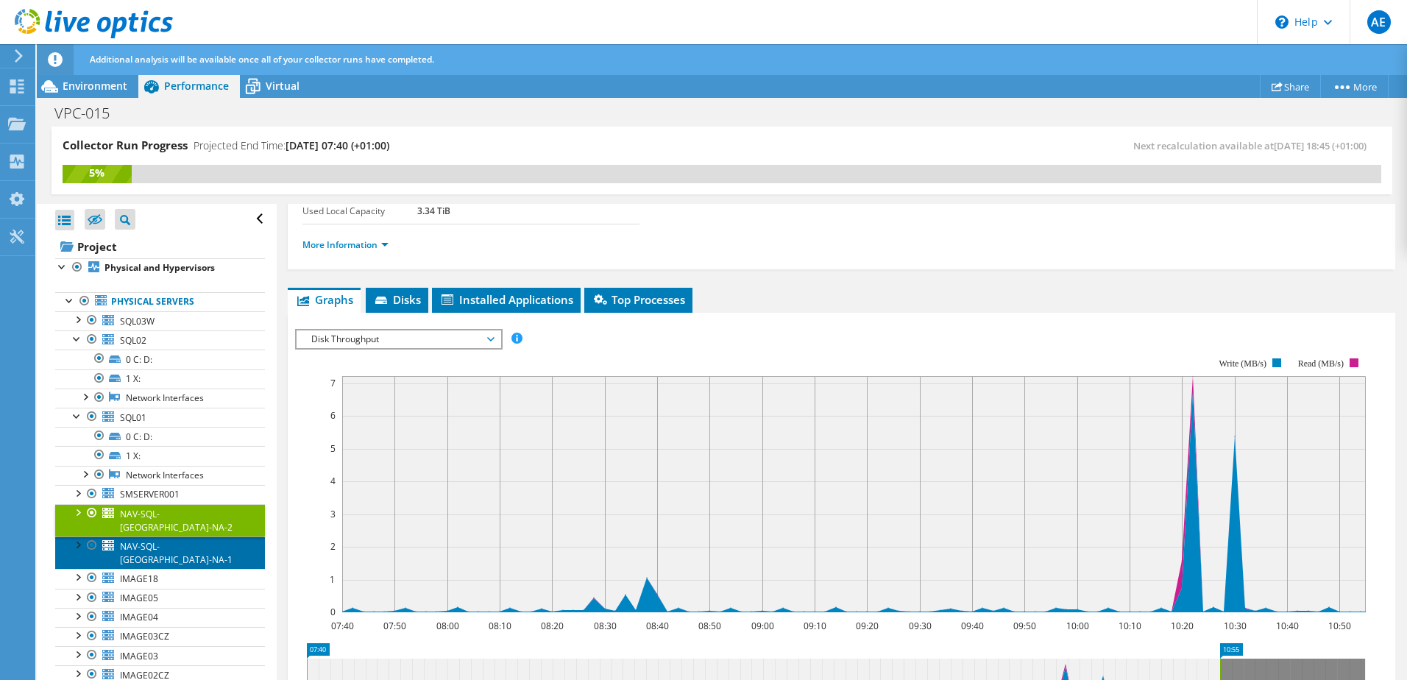
click at [135, 540] on span "NAV-SQL-[GEOGRAPHIC_DATA]-NA-1" at bounding box center [176, 553] width 113 height 26
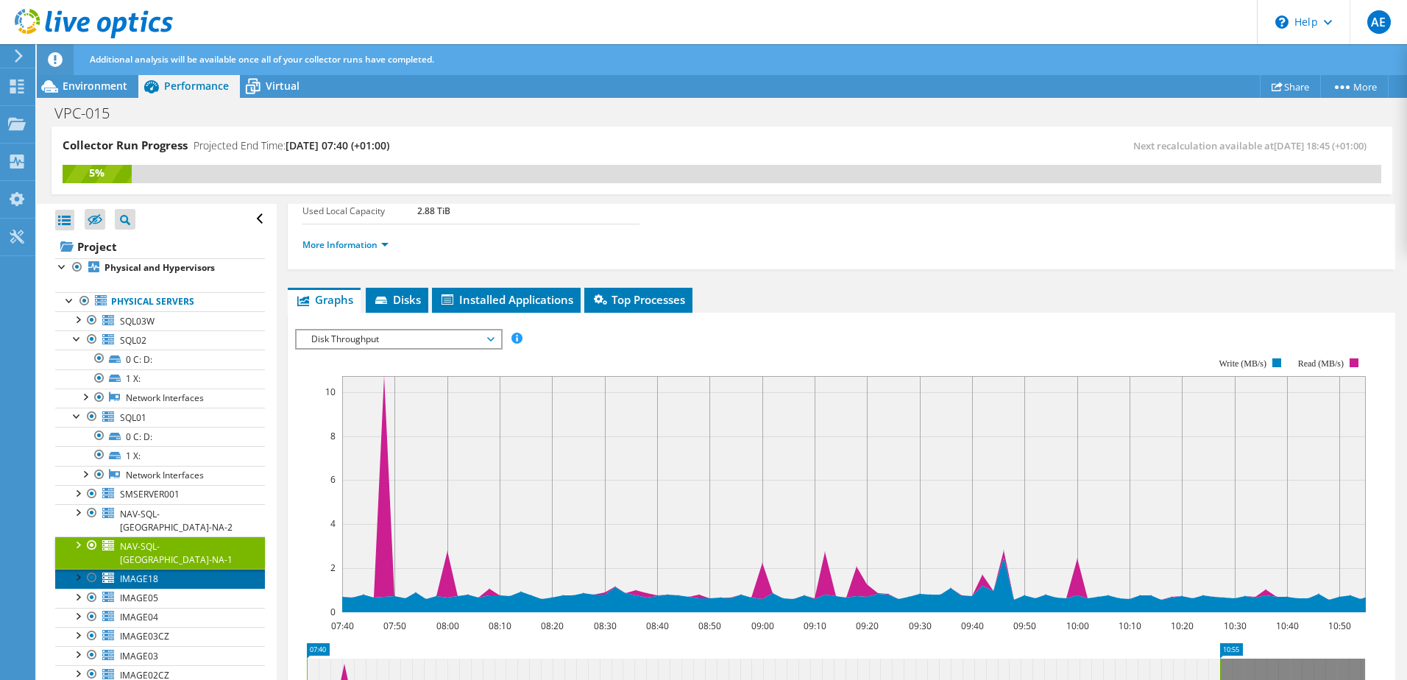
click at [137, 572] on span "IMAGE18" at bounding box center [139, 578] width 38 height 13
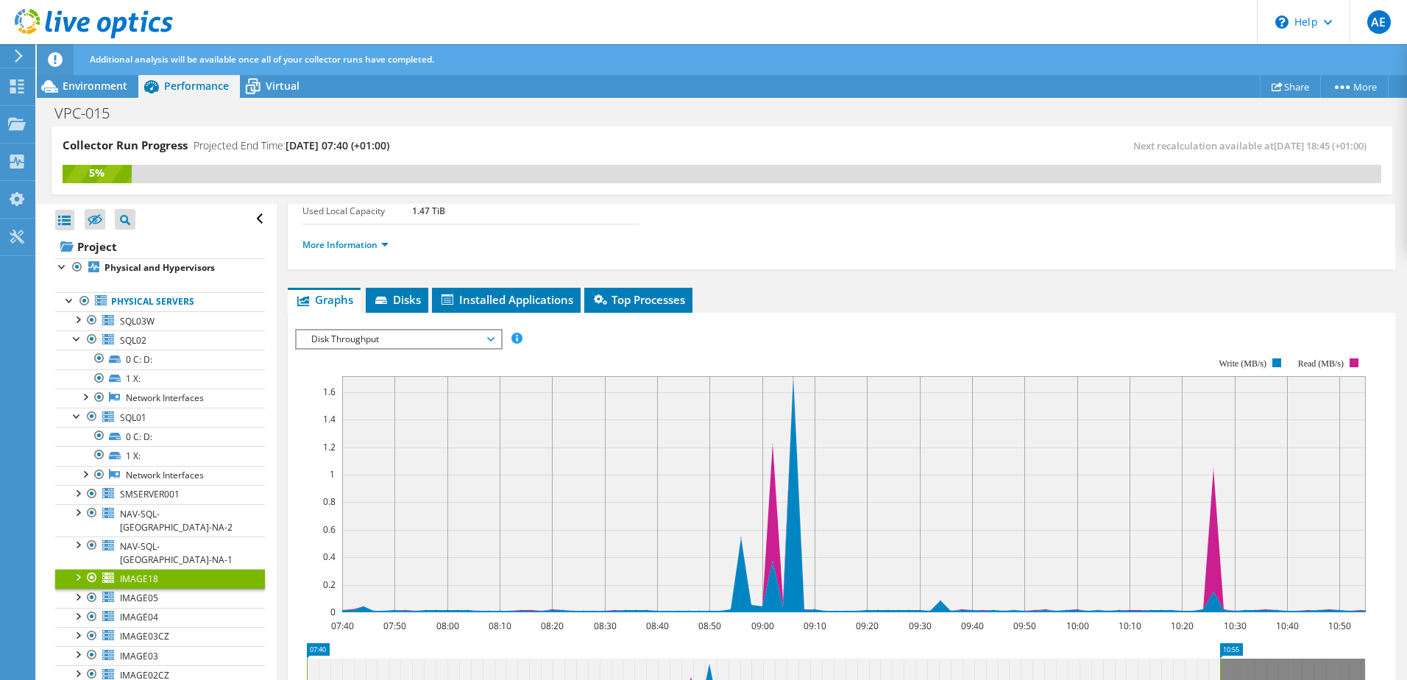
click at [134, 569] on link "IMAGE18" at bounding box center [160, 578] width 210 height 19
click at [143, 592] on span "IMAGE05" at bounding box center [139, 598] width 38 height 13
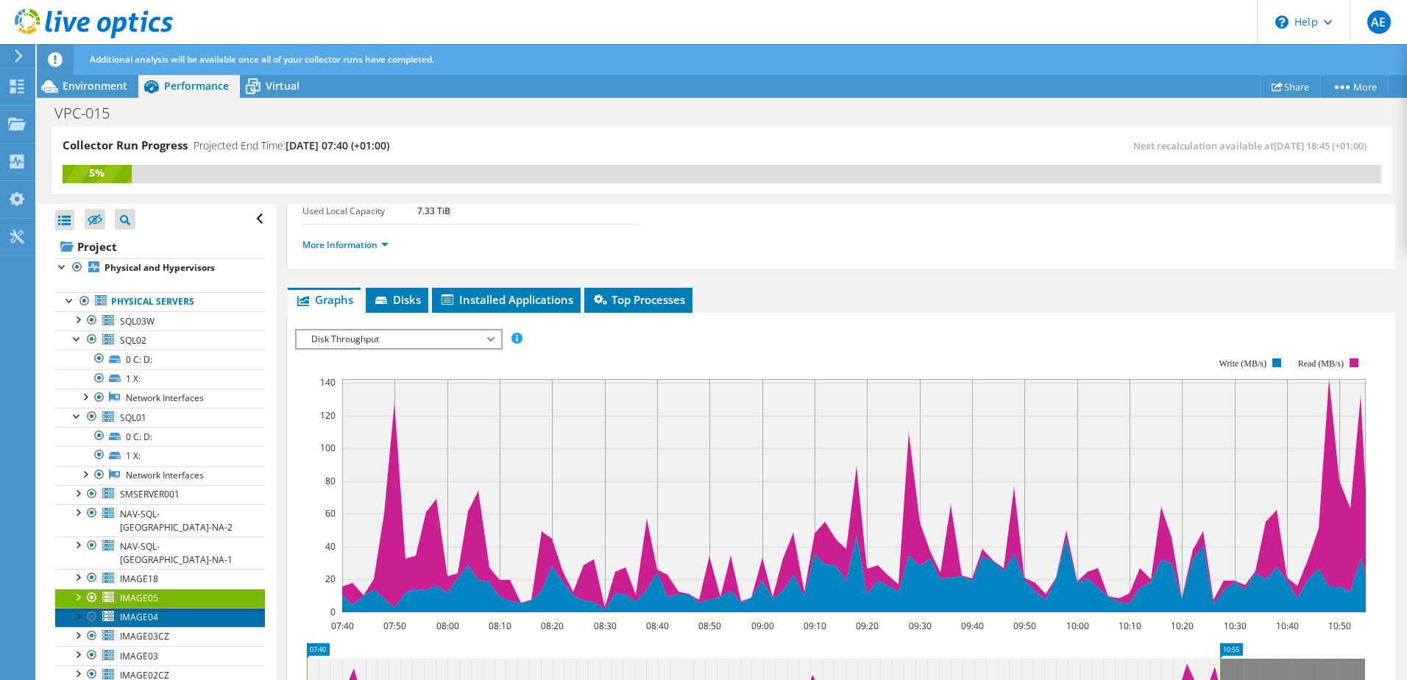
click at [140, 608] on link "IMAGE04" at bounding box center [160, 617] width 210 height 19
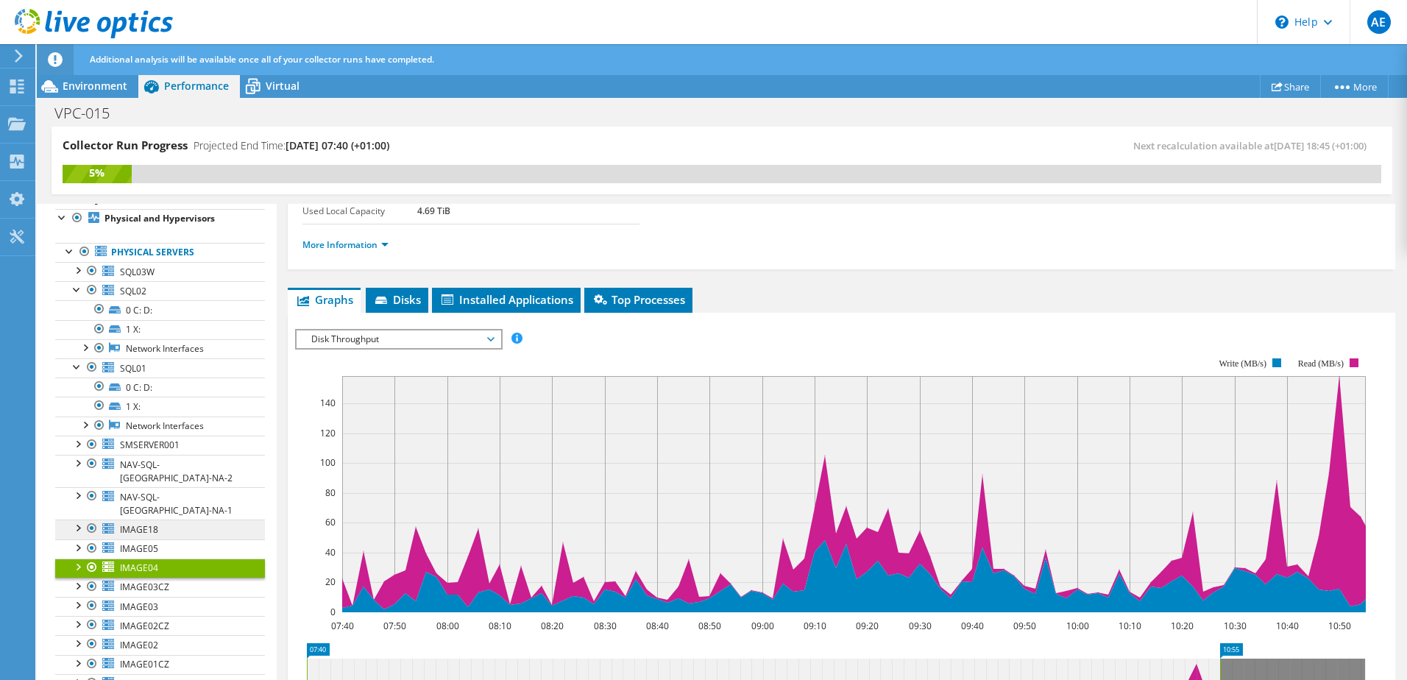
scroll to position [74, 0]
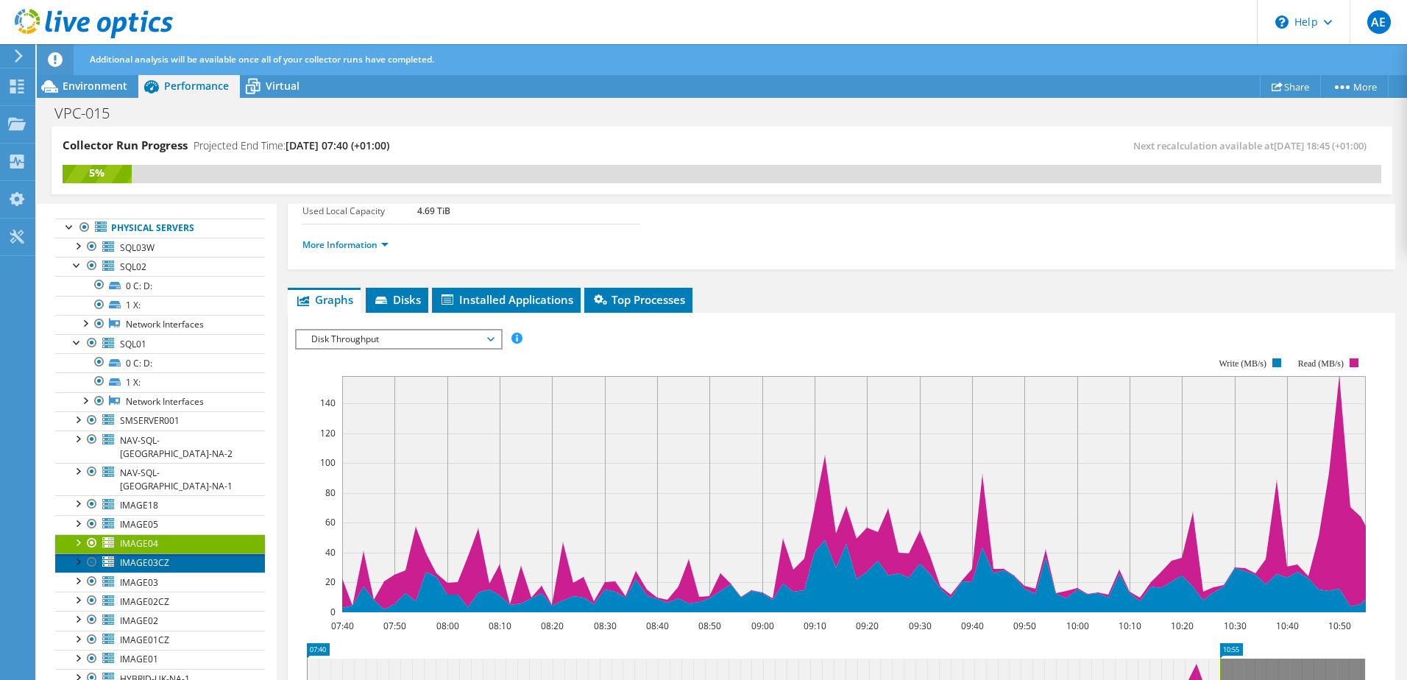
click at [170, 553] on link "IMAGE03CZ" at bounding box center [160, 562] width 210 height 19
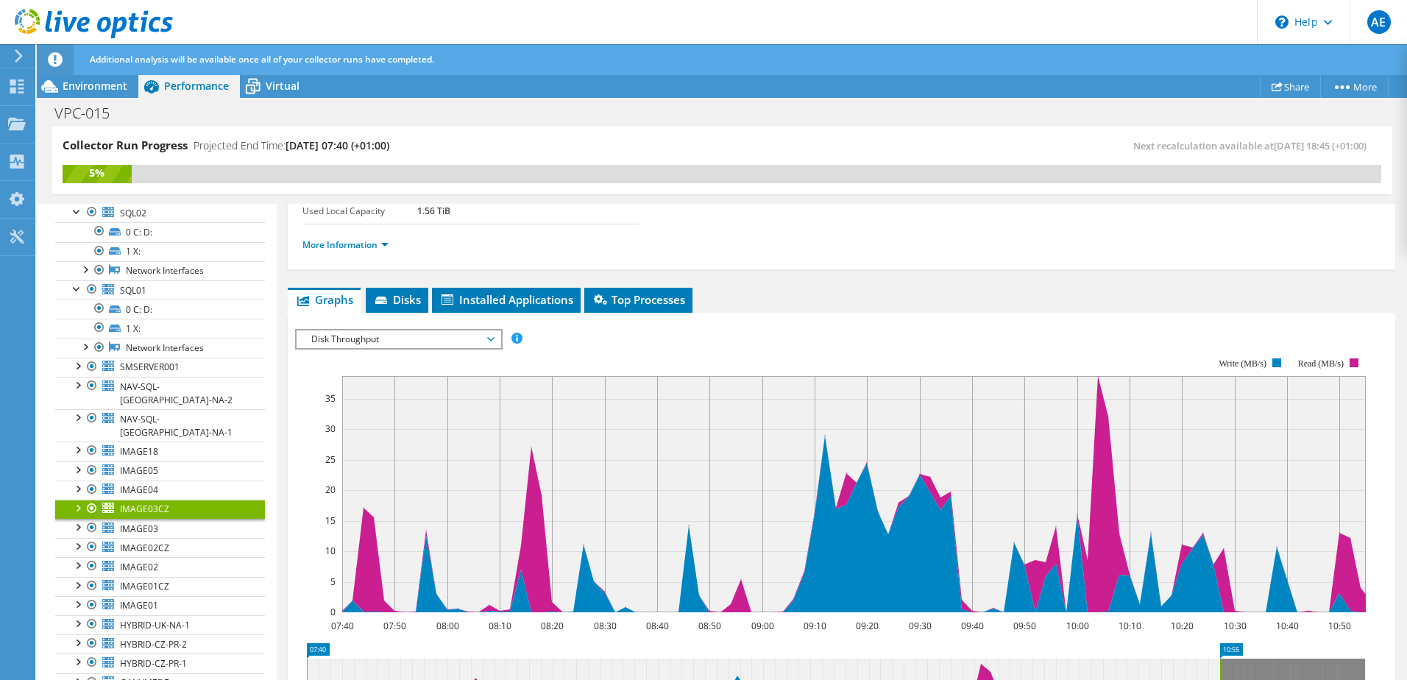
scroll to position [147, 0]
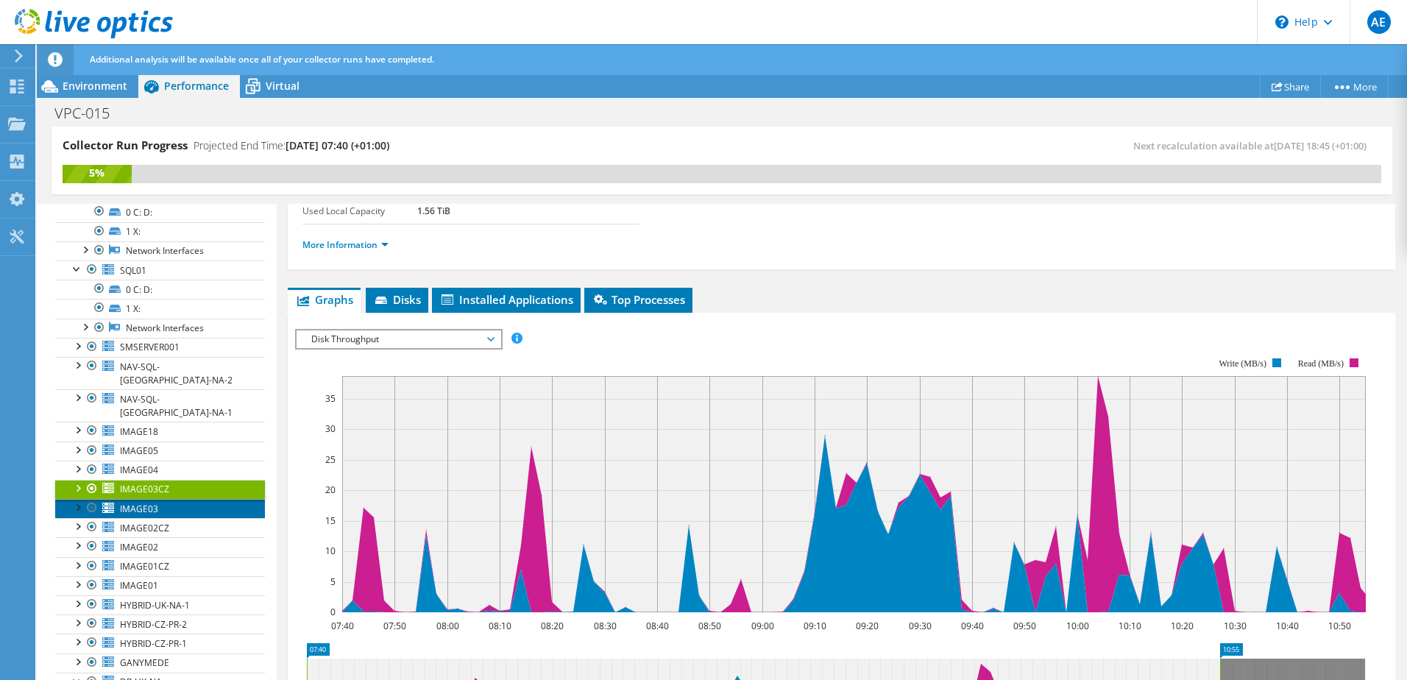
click at [152, 503] on span "IMAGE03" at bounding box center [139, 509] width 38 height 13
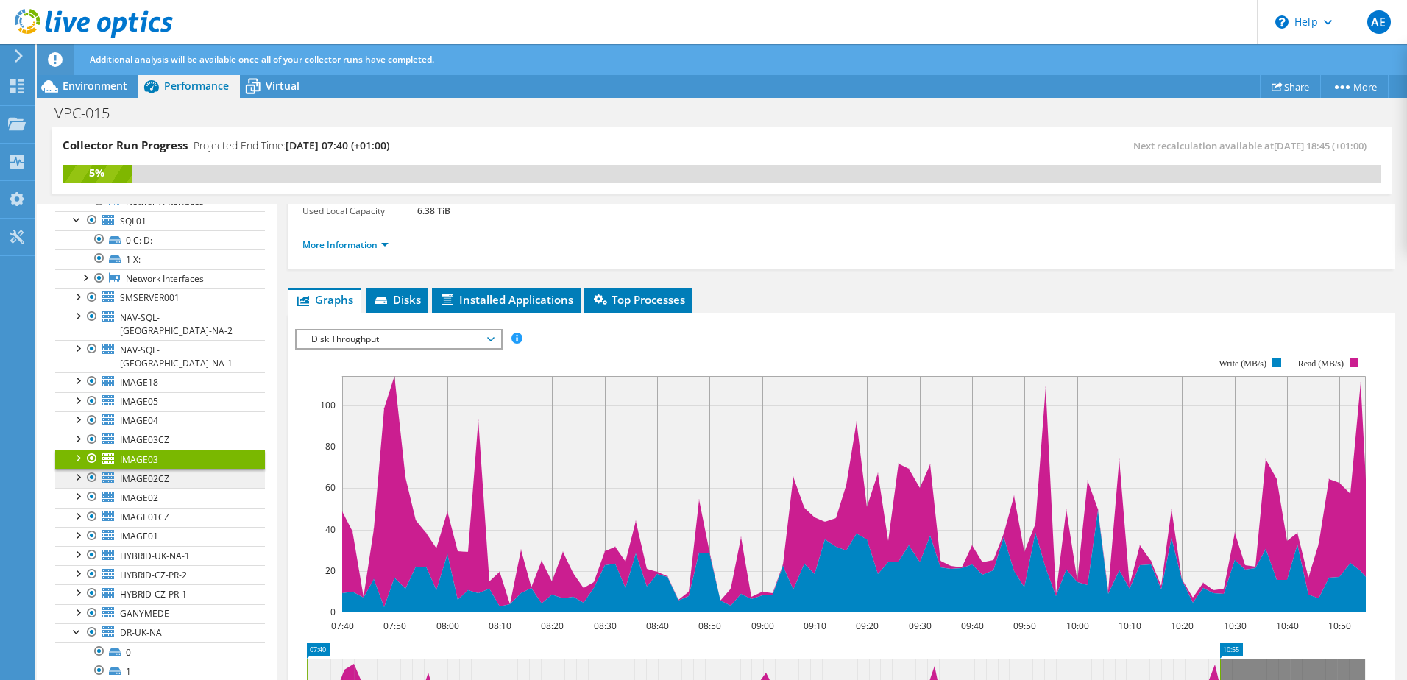
scroll to position [221, 0]
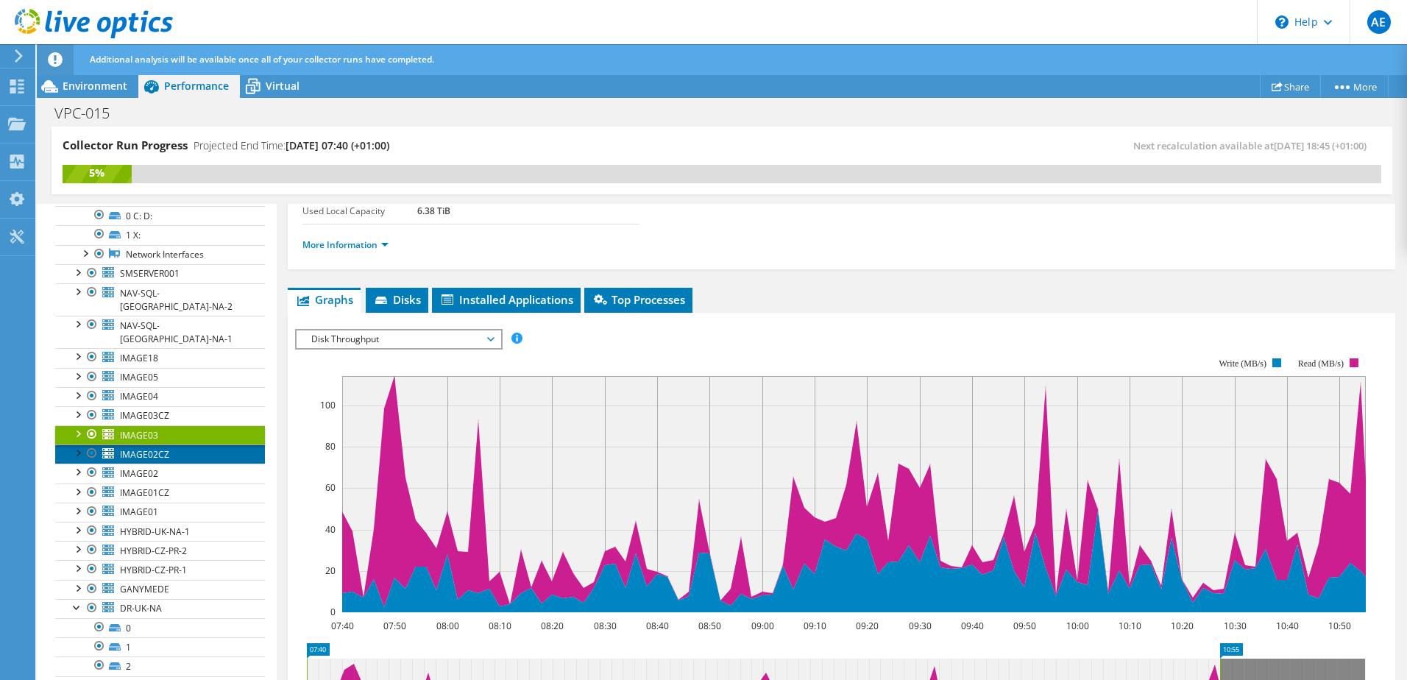
click at [159, 448] on span "IMAGE02CZ" at bounding box center [144, 454] width 49 height 13
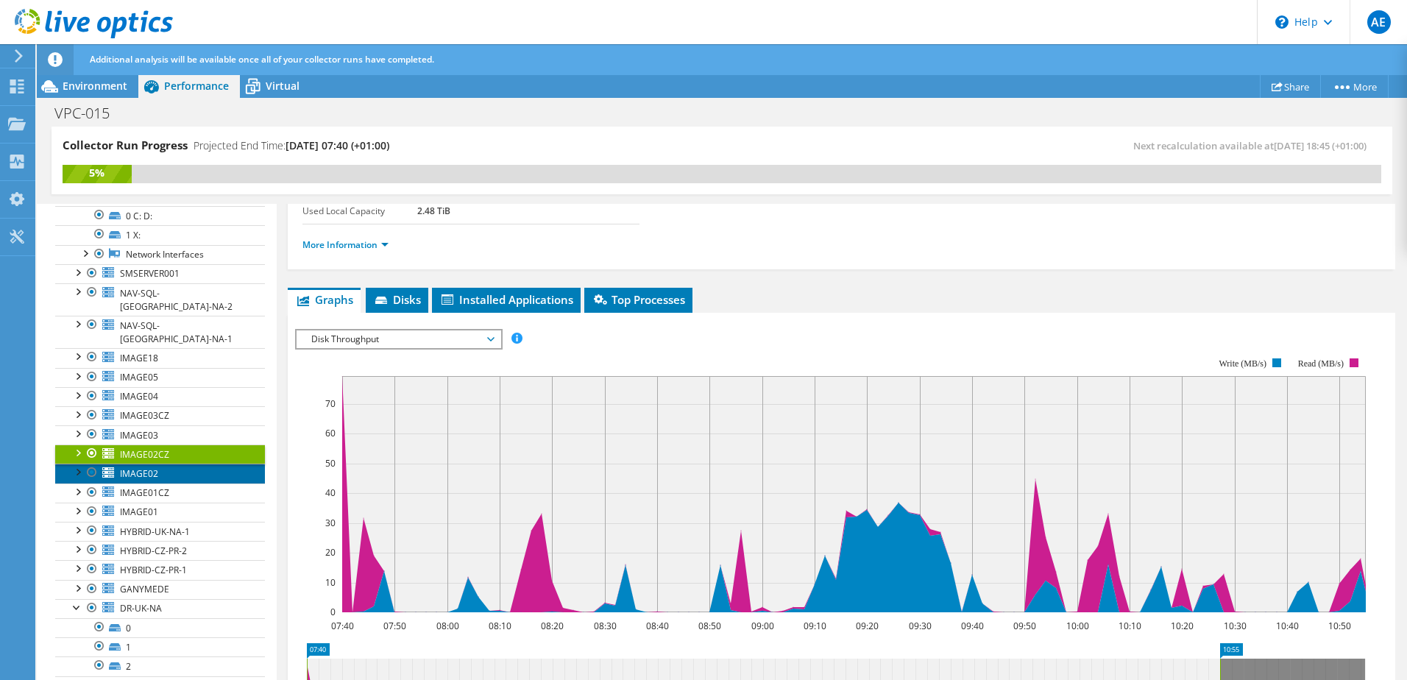
click at [147, 464] on link "IMAGE02" at bounding box center [160, 473] width 210 height 19
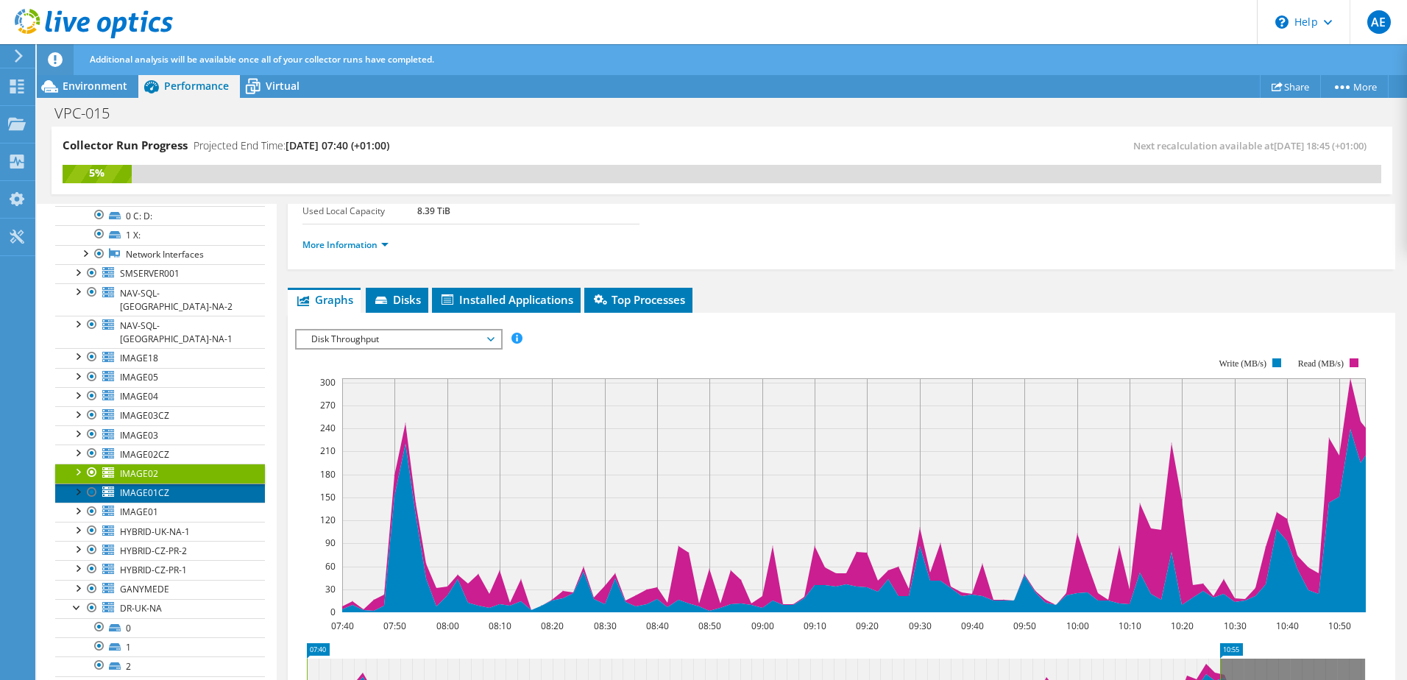
click at [149, 486] on span "IMAGE01CZ" at bounding box center [144, 492] width 49 height 13
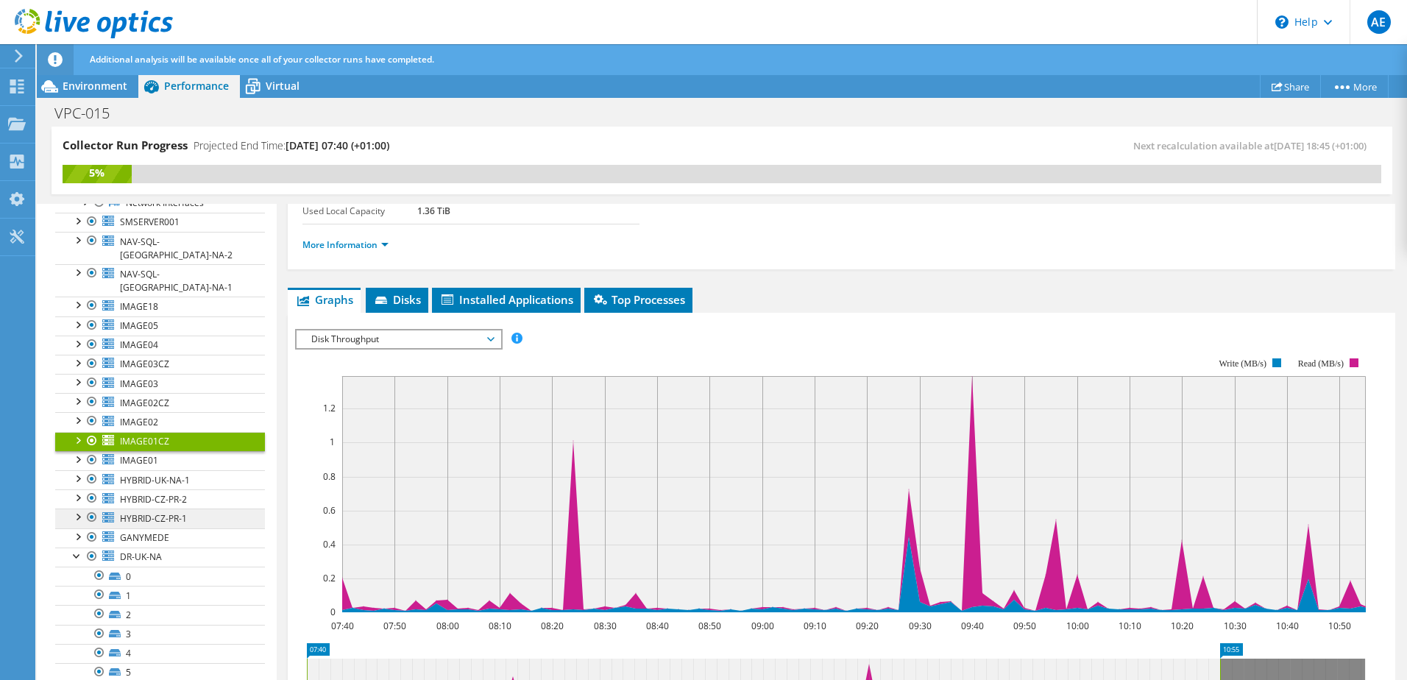
scroll to position [294, 0]
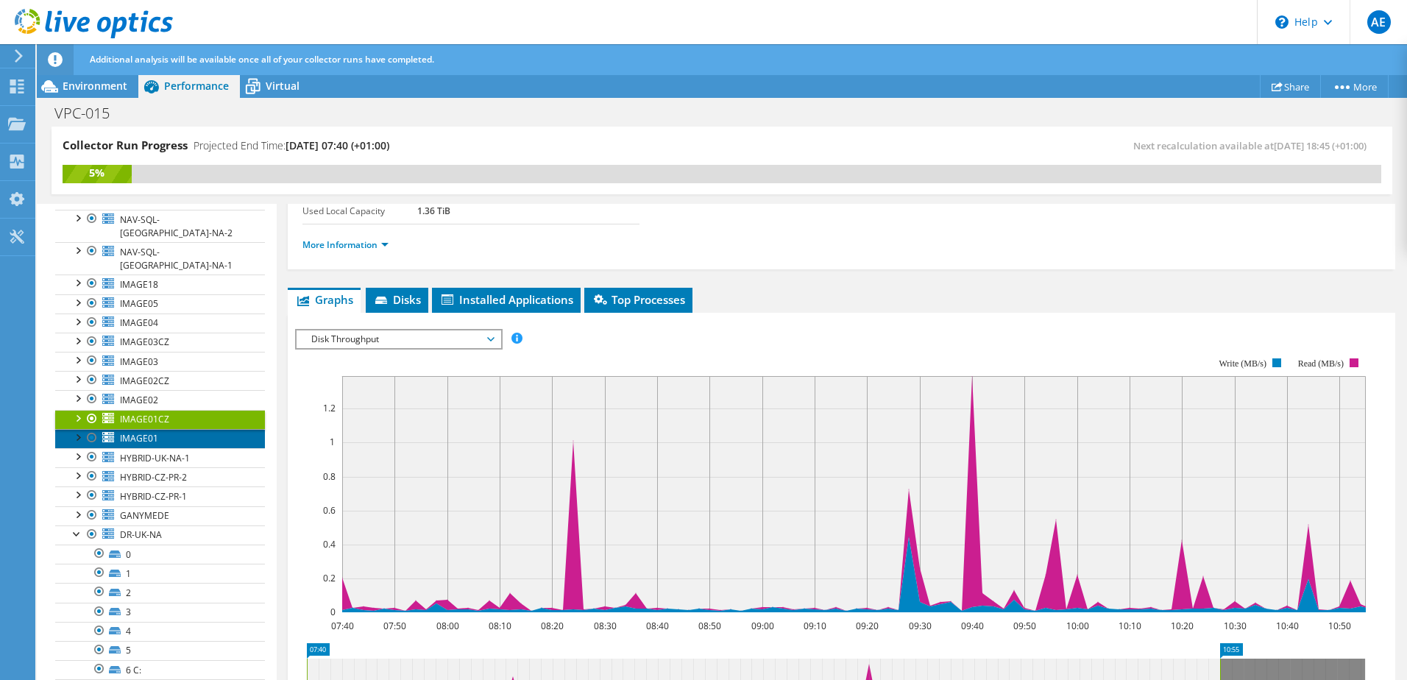
click at [152, 432] on span "IMAGE01" at bounding box center [139, 438] width 38 height 13
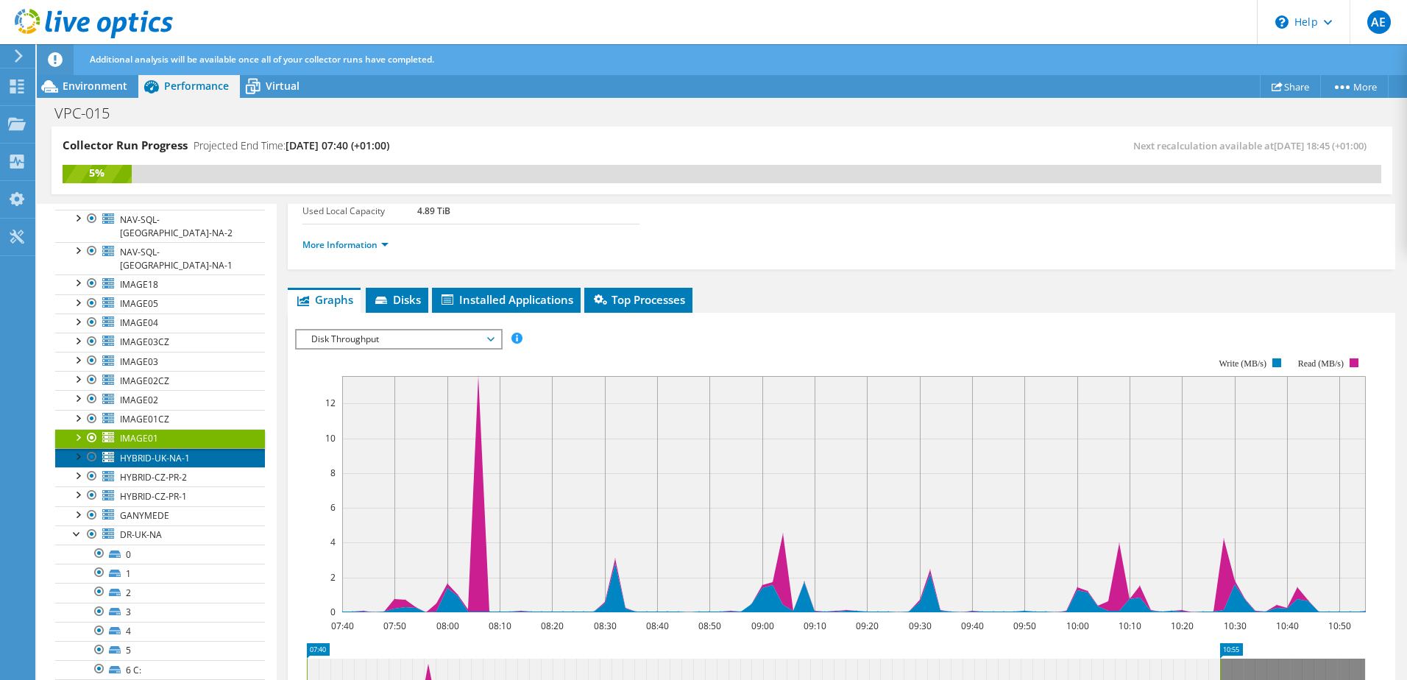
click at [152, 452] on span "HYBRID-UK-NA-1" at bounding box center [155, 458] width 70 height 13
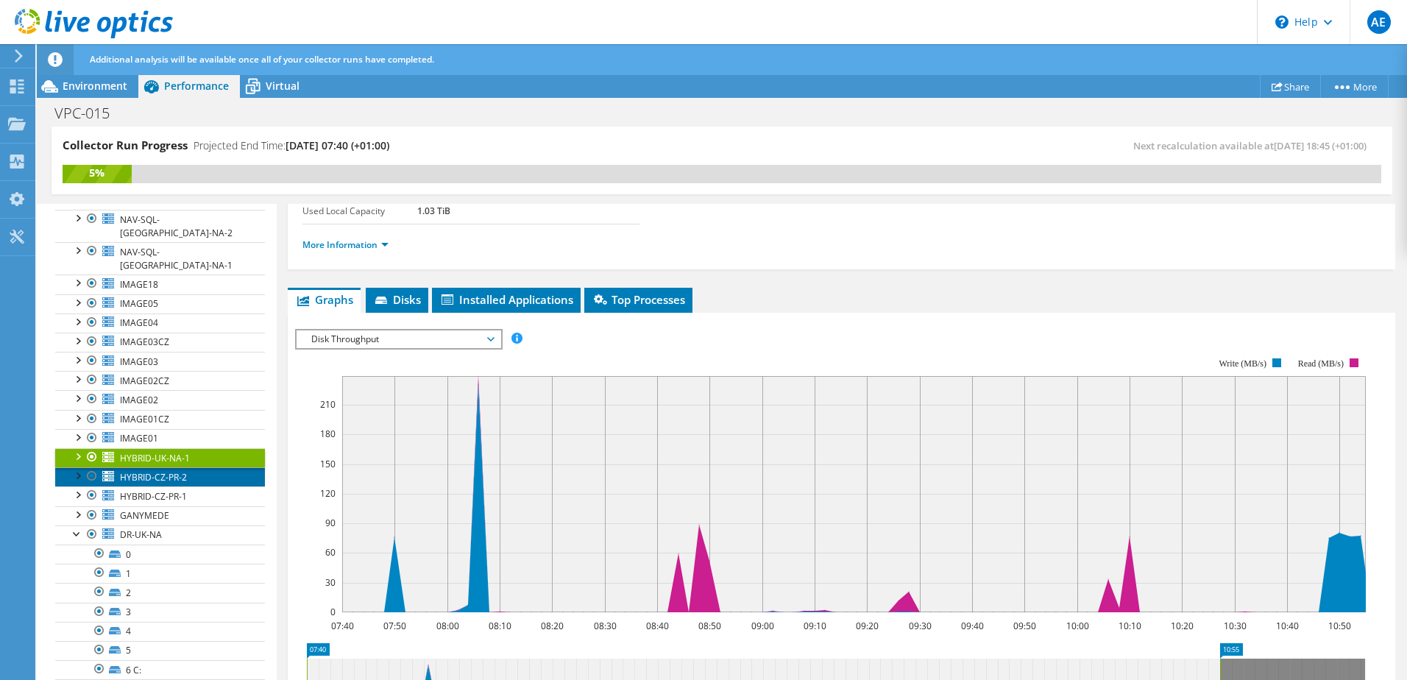
click at [153, 471] on span "HYBRID-CZ-PR-2" at bounding box center [153, 477] width 67 height 13
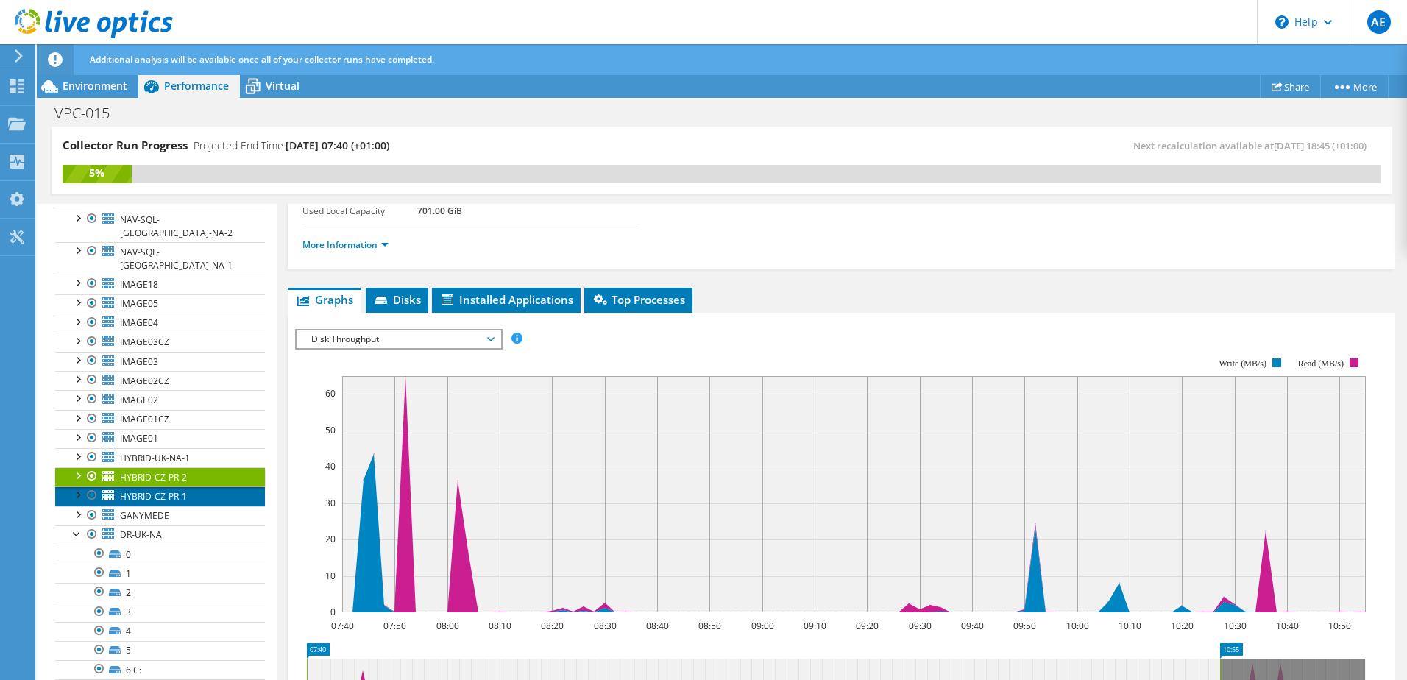
click at [155, 490] on span "HYBRID-CZ-PR-1" at bounding box center [153, 496] width 67 height 13
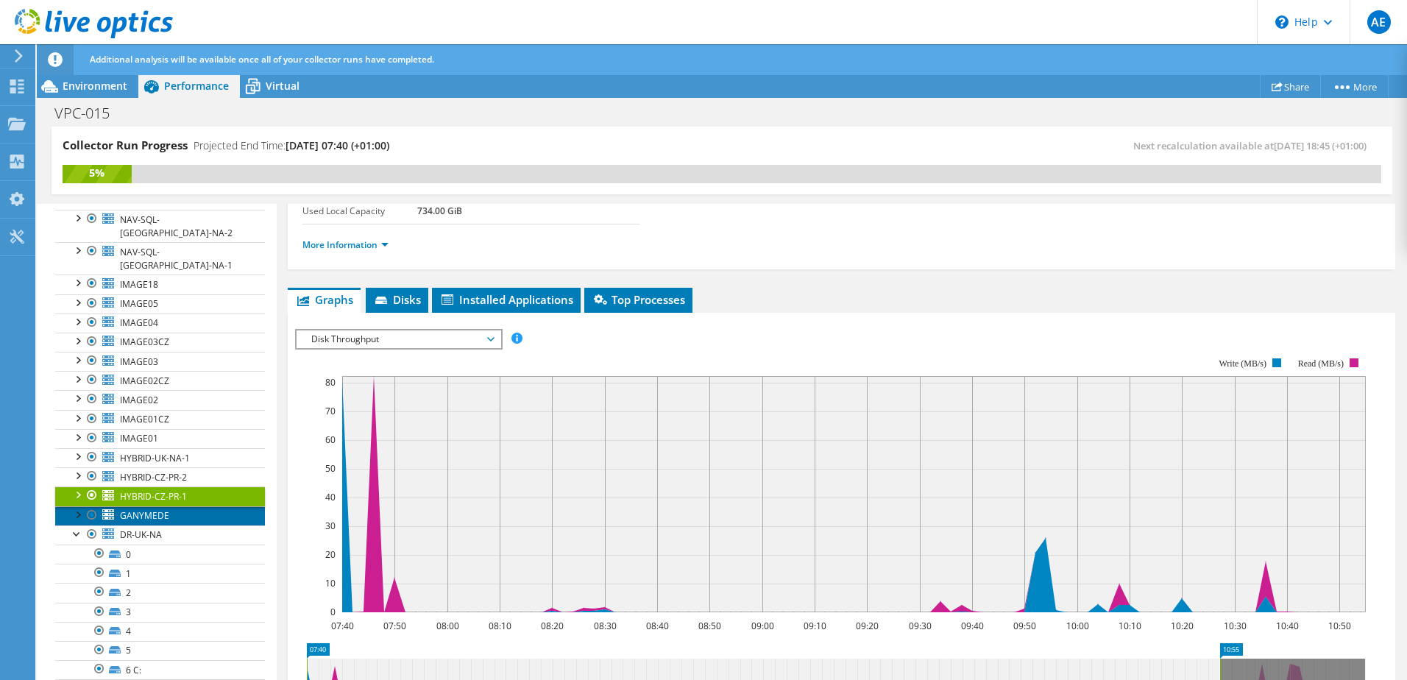
click at [155, 509] on span "GANYMEDE" at bounding box center [144, 515] width 49 height 13
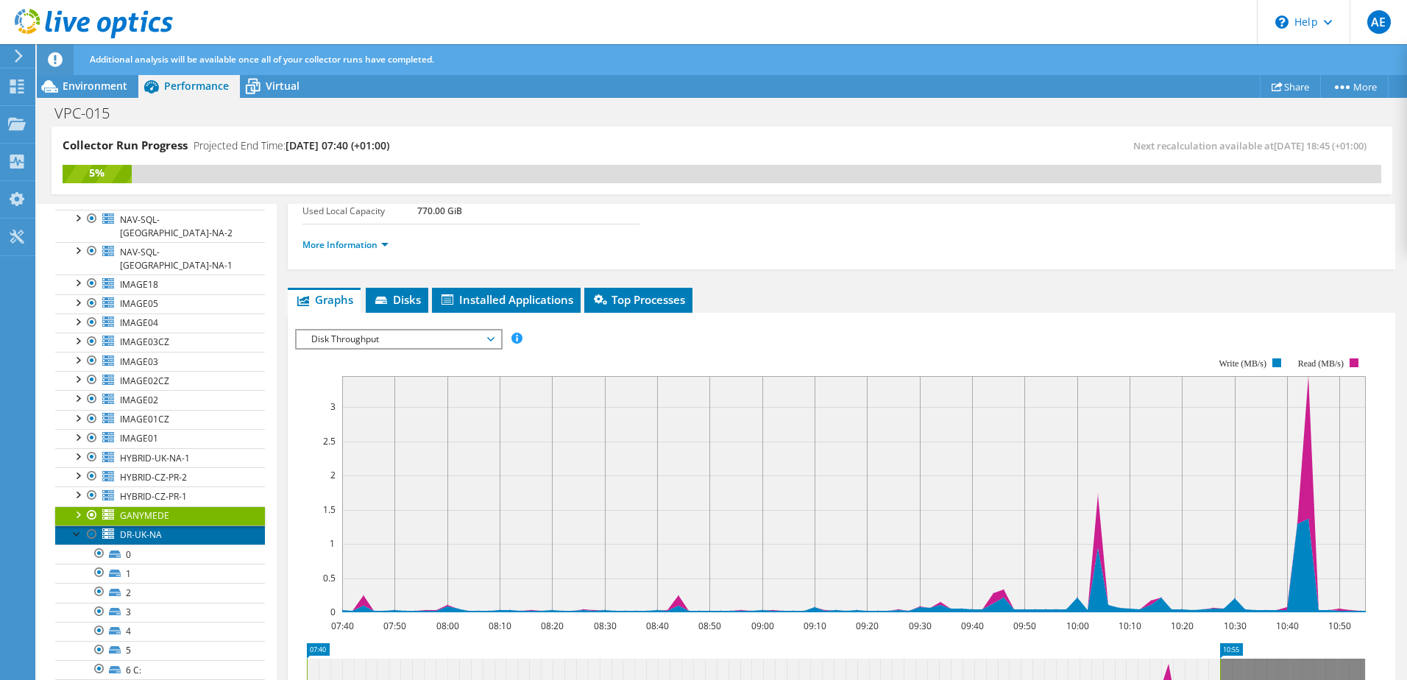
click at [149, 528] on span "DR-UK-NA" at bounding box center [141, 534] width 42 height 13
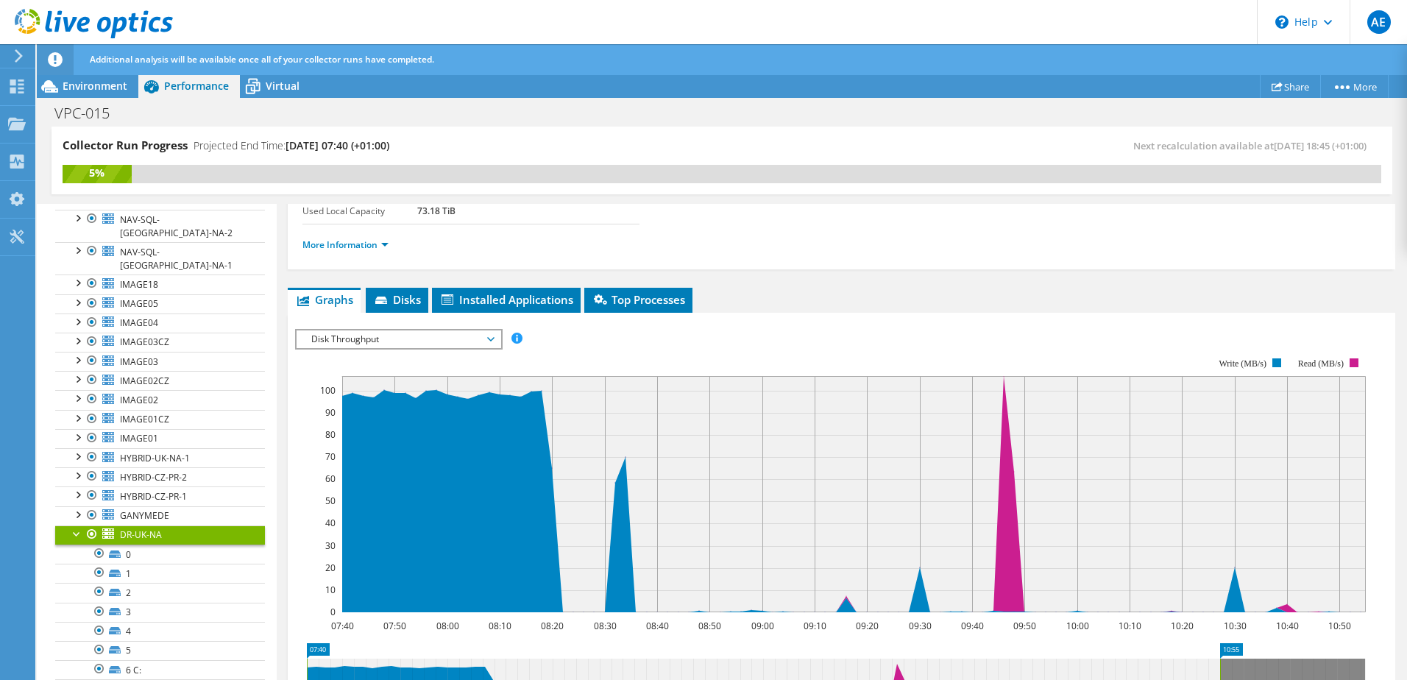
click at [76, 525] on div at bounding box center [77, 532] width 15 height 15
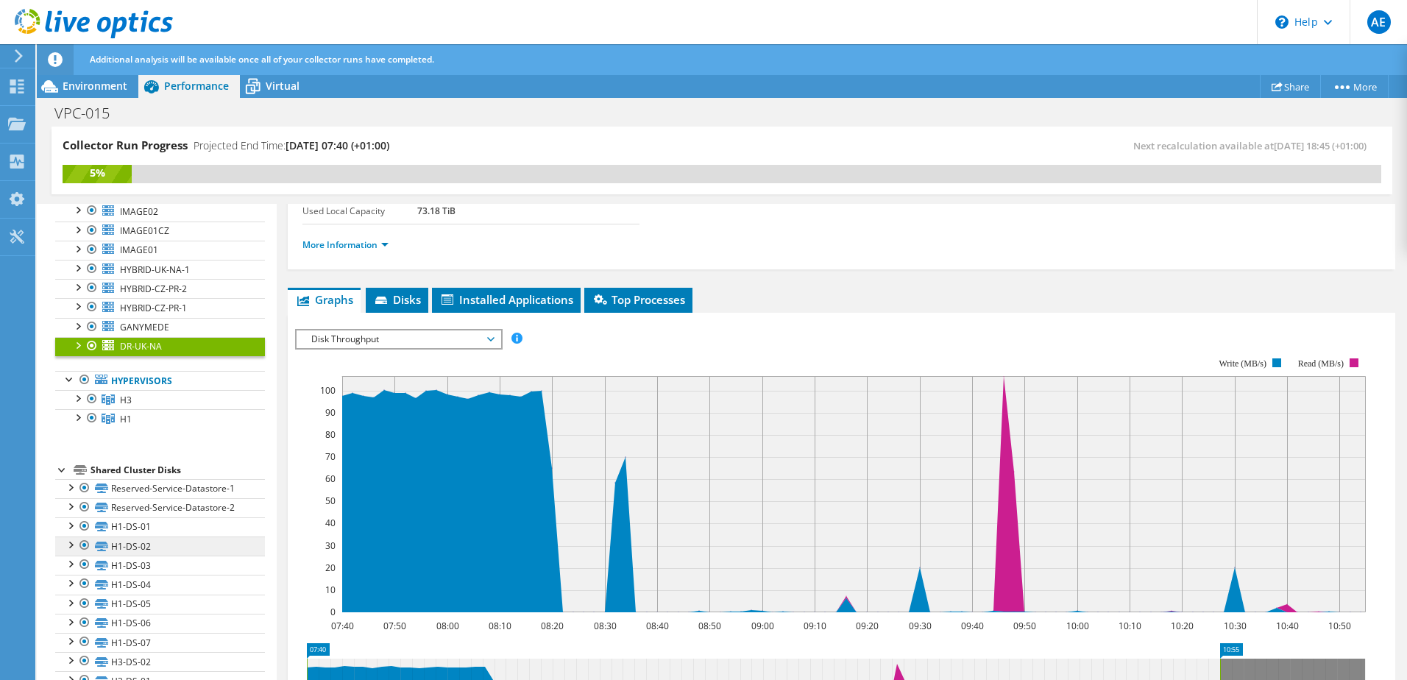
scroll to position [483, 0]
click at [127, 478] on link "Reserved-Service-Datastore-1" at bounding box center [160, 487] width 210 height 19
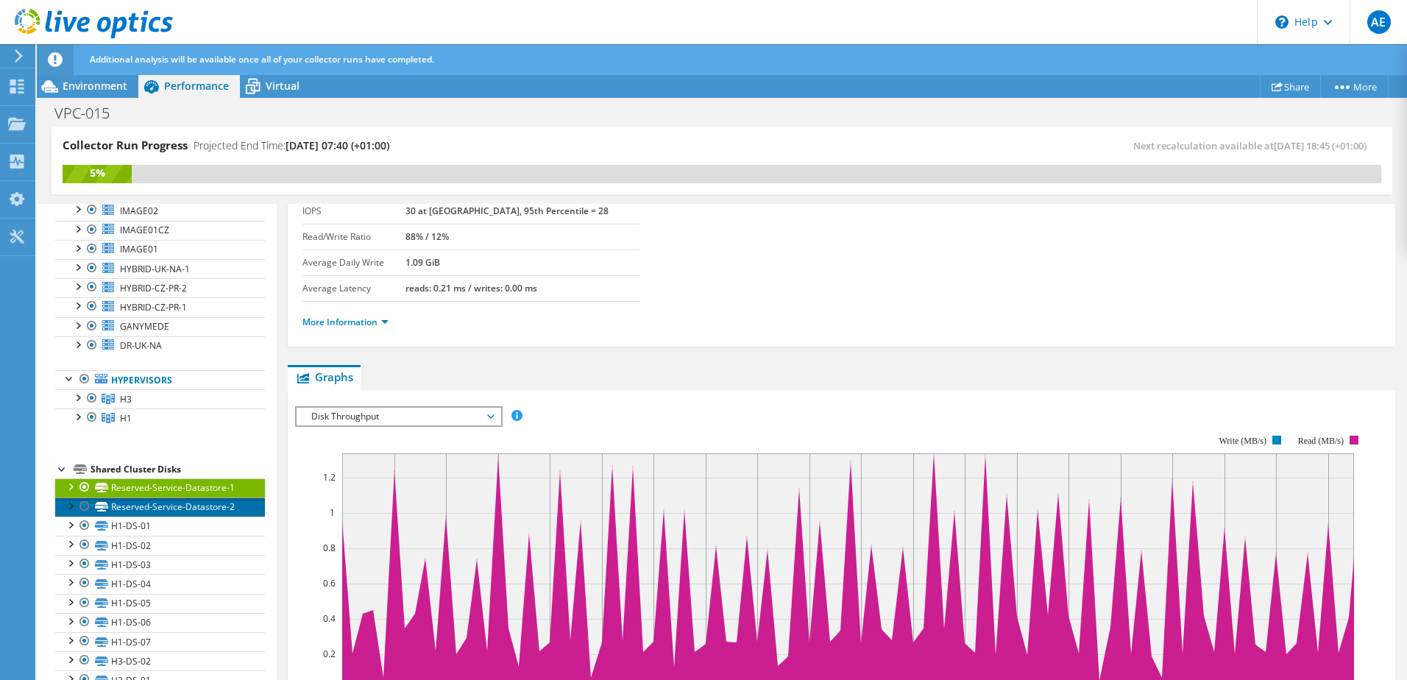
click at [149, 497] on link "Reserved-Service-Datastore-2" at bounding box center [160, 506] width 210 height 19
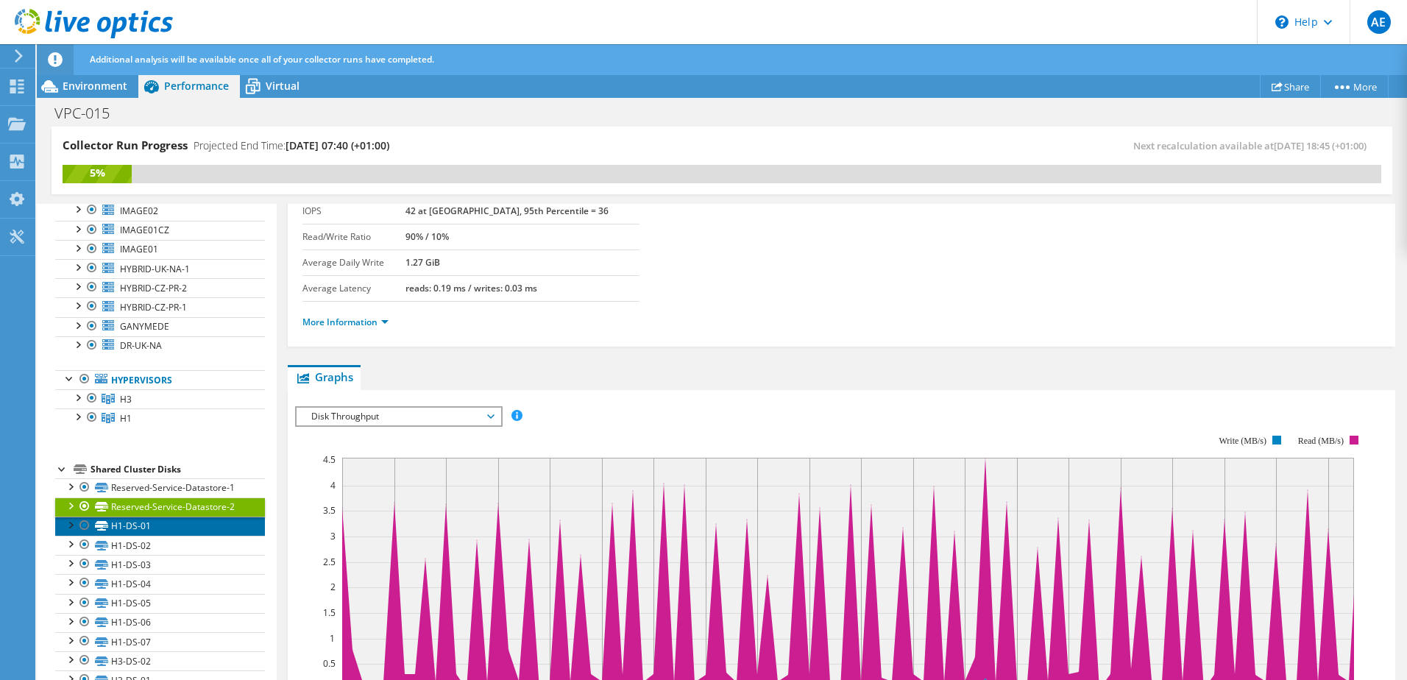
click at [129, 517] on link "H1-DS-01" at bounding box center [160, 526] width 210 height 19
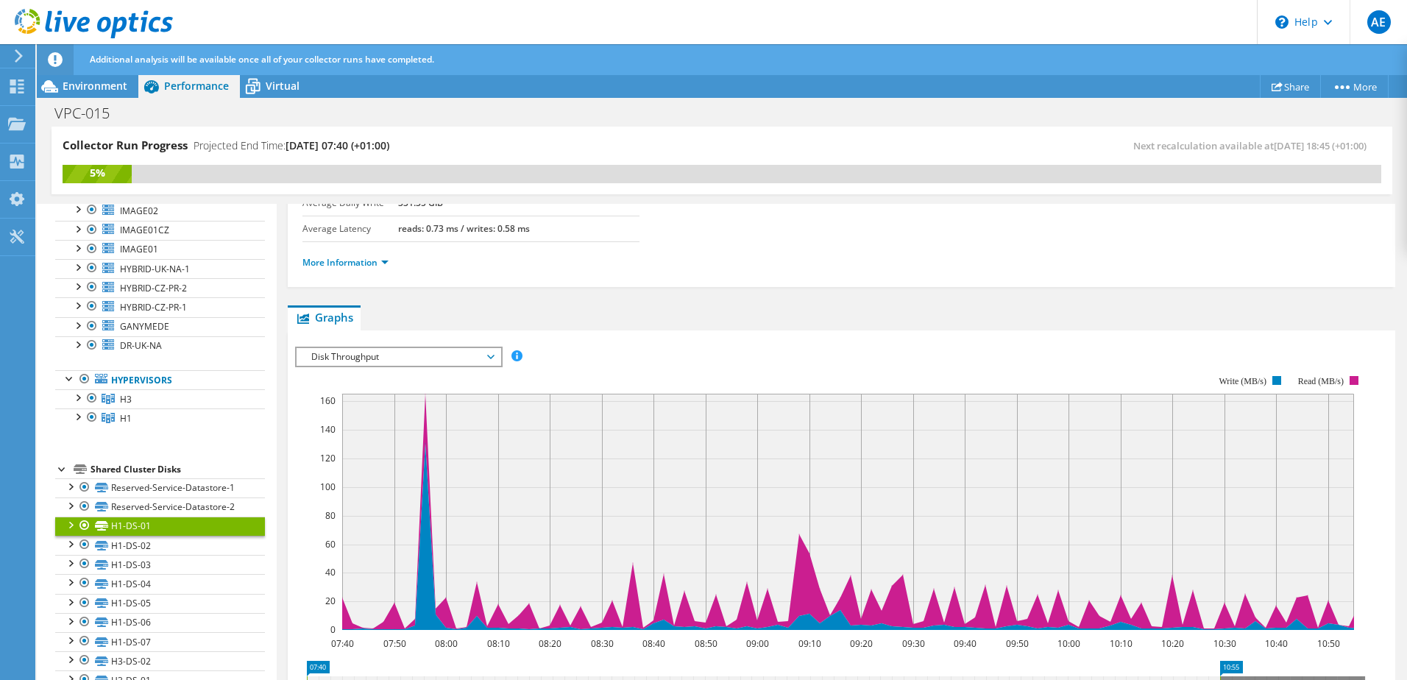
scroll to position [274, 0]
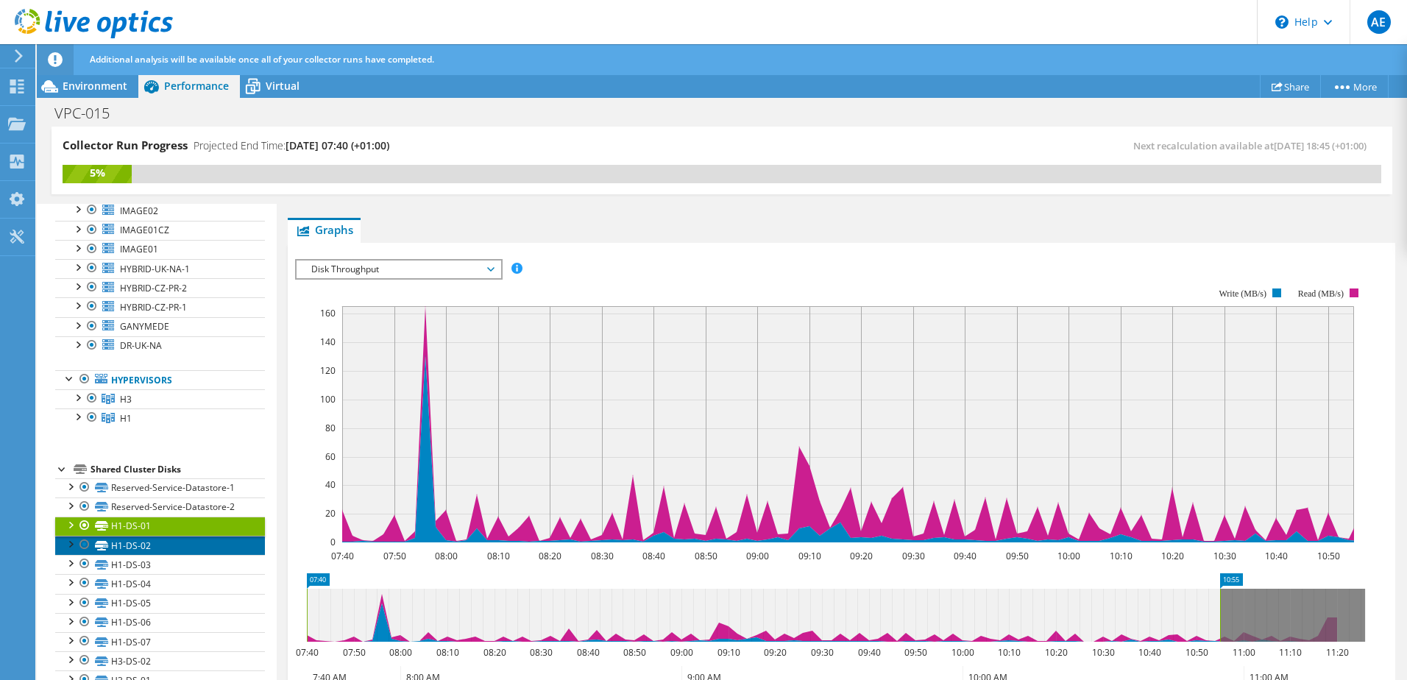
click at [137, 536] on link "H1-DS-02" at bounding box center [160, 545] width 210 height 19
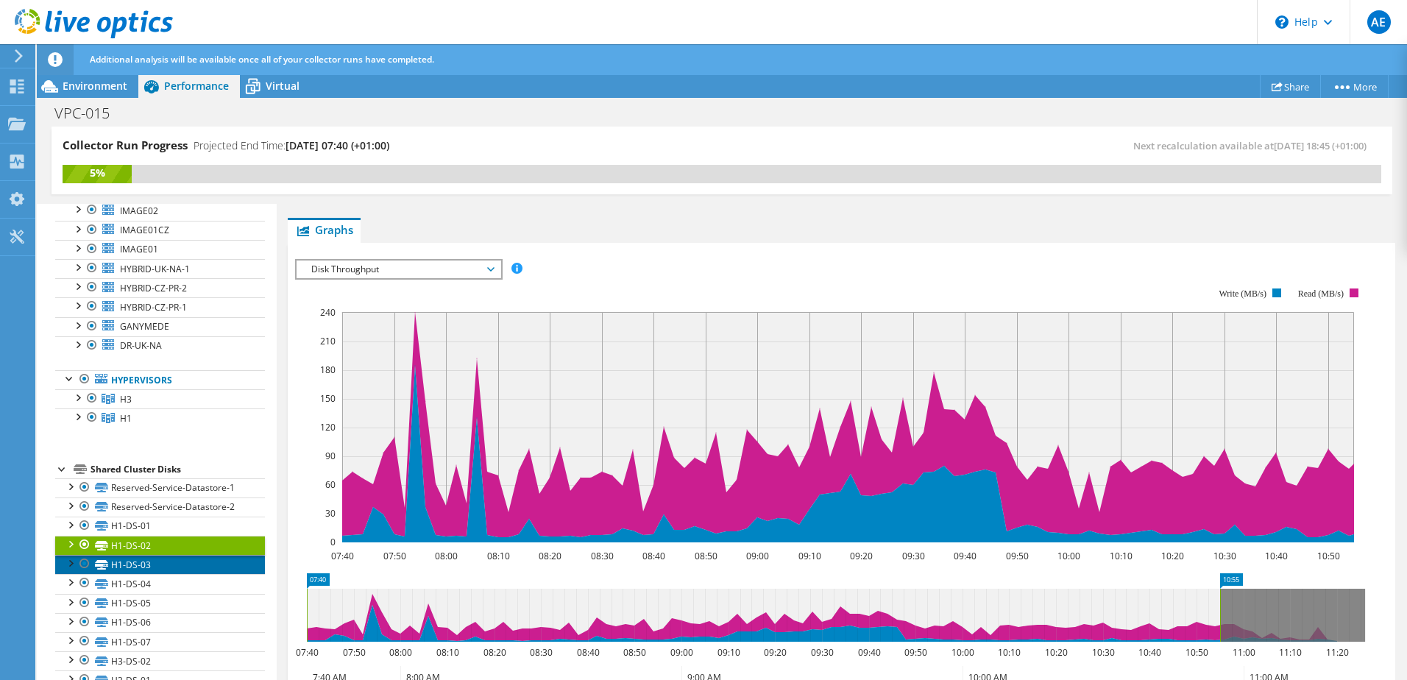
click at [137, 555] on link "H1-DS-03" at bounding box center [160, 564] width 210 height 19
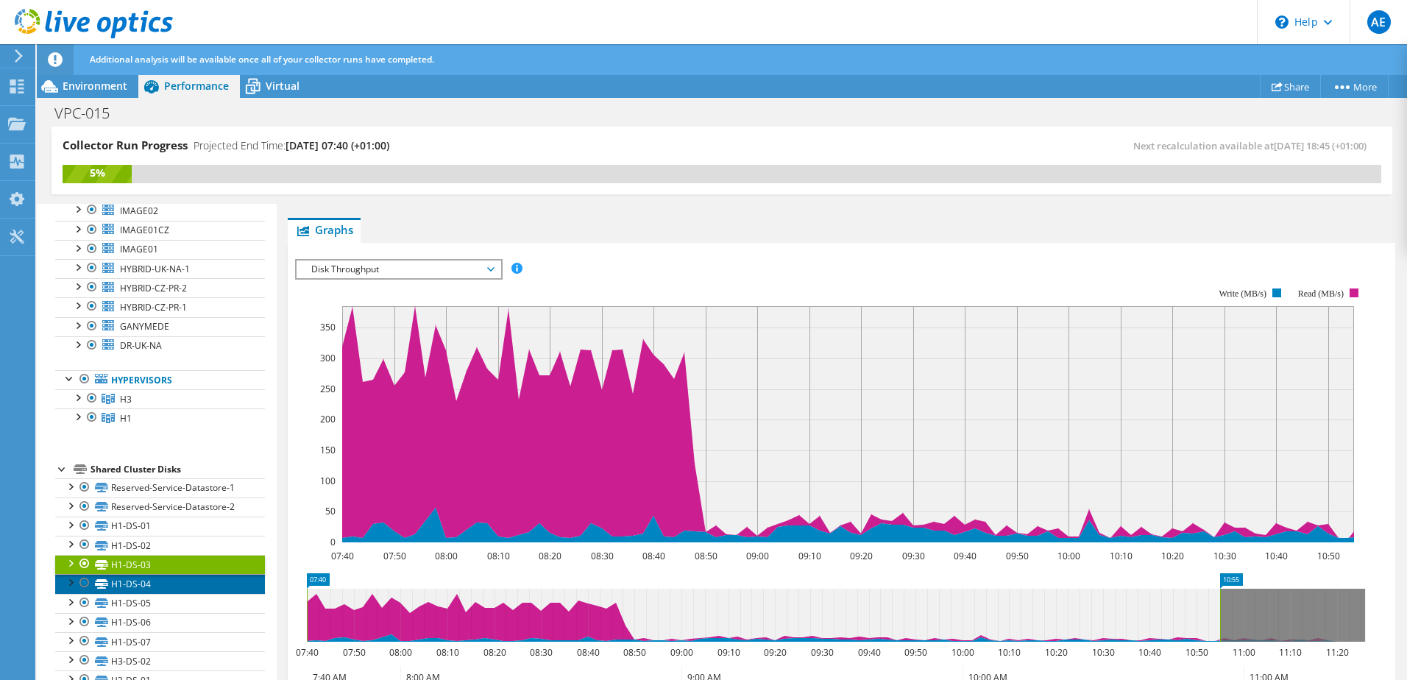
click at [137, 574] on link "H1-DS-04" at bounding box center [160, 583] width 210 height 19
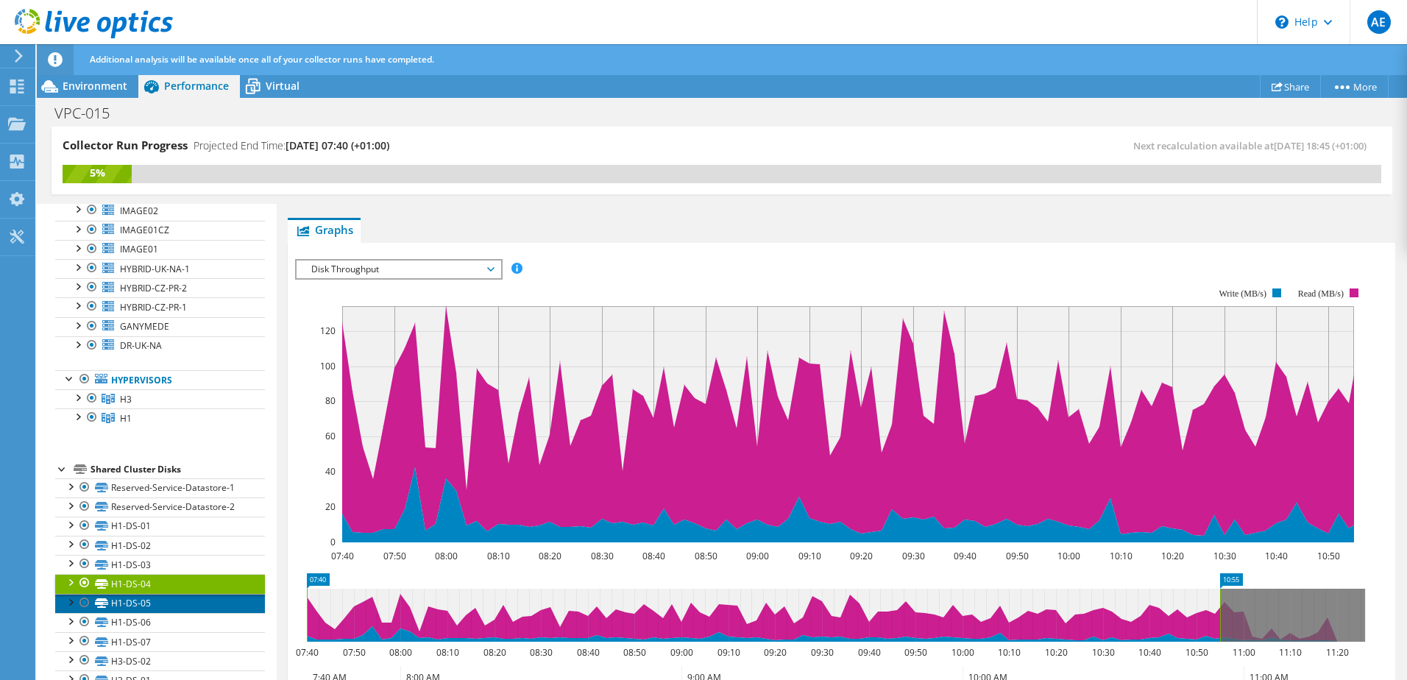
click at [140, 594] on link "H1-DS-05" at bounding box center [160, 603] width 210 height 19
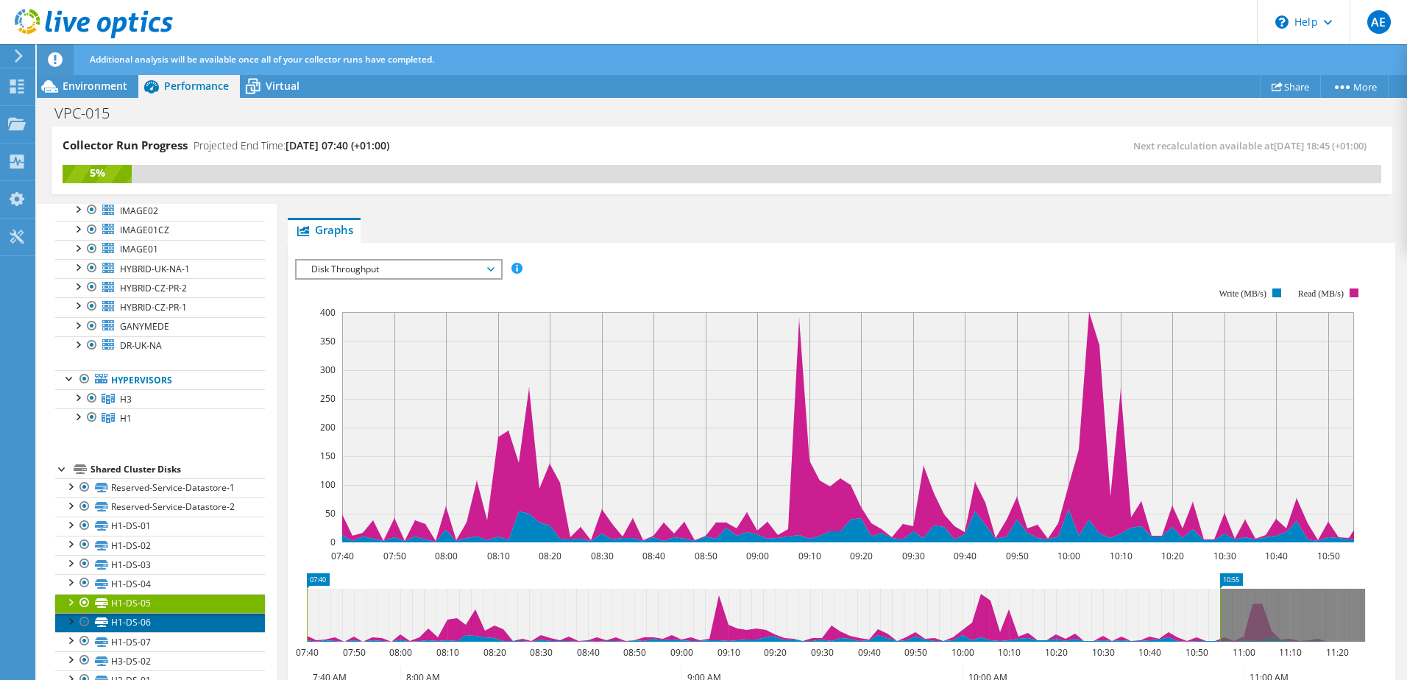
click at [143, 613] on link "H1-DS-06" at bounding box center [160, 622] width 210 height 19
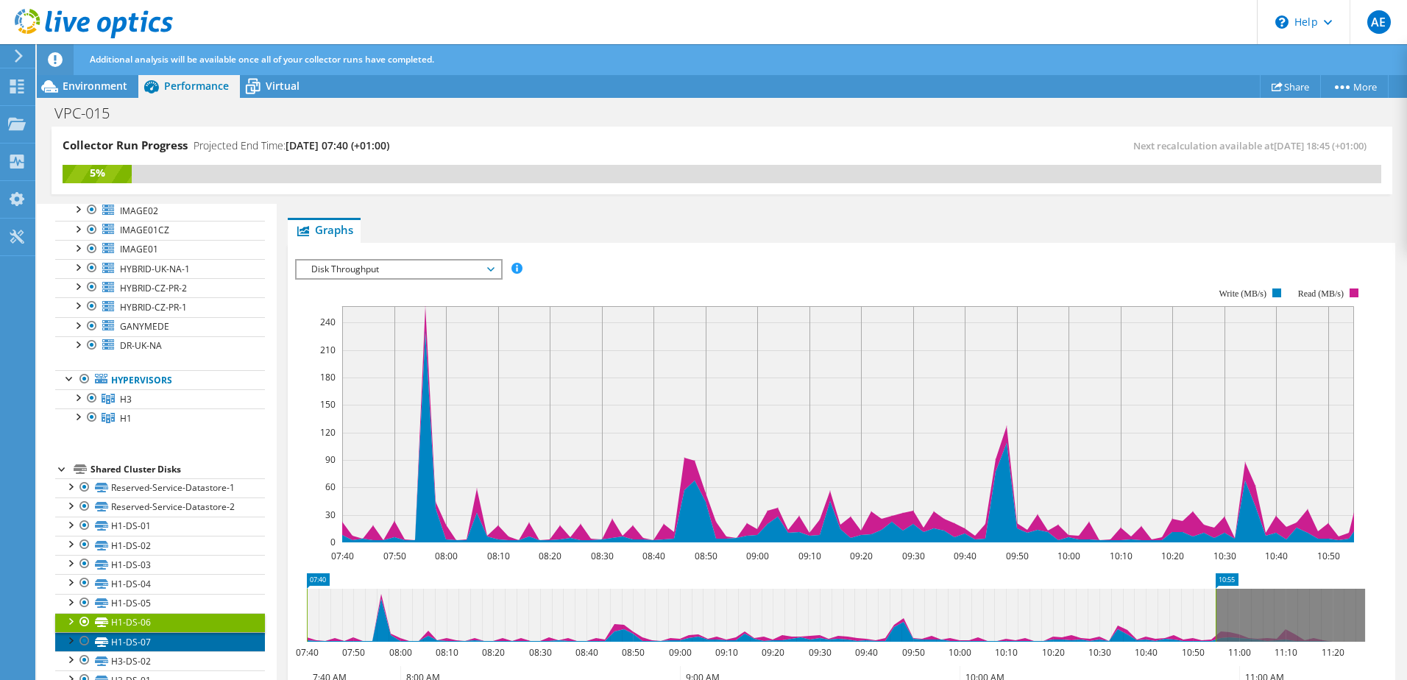
click at [139, 632] on link "H1-DS-07" at bounding box center [160, 641] width 210 height 19
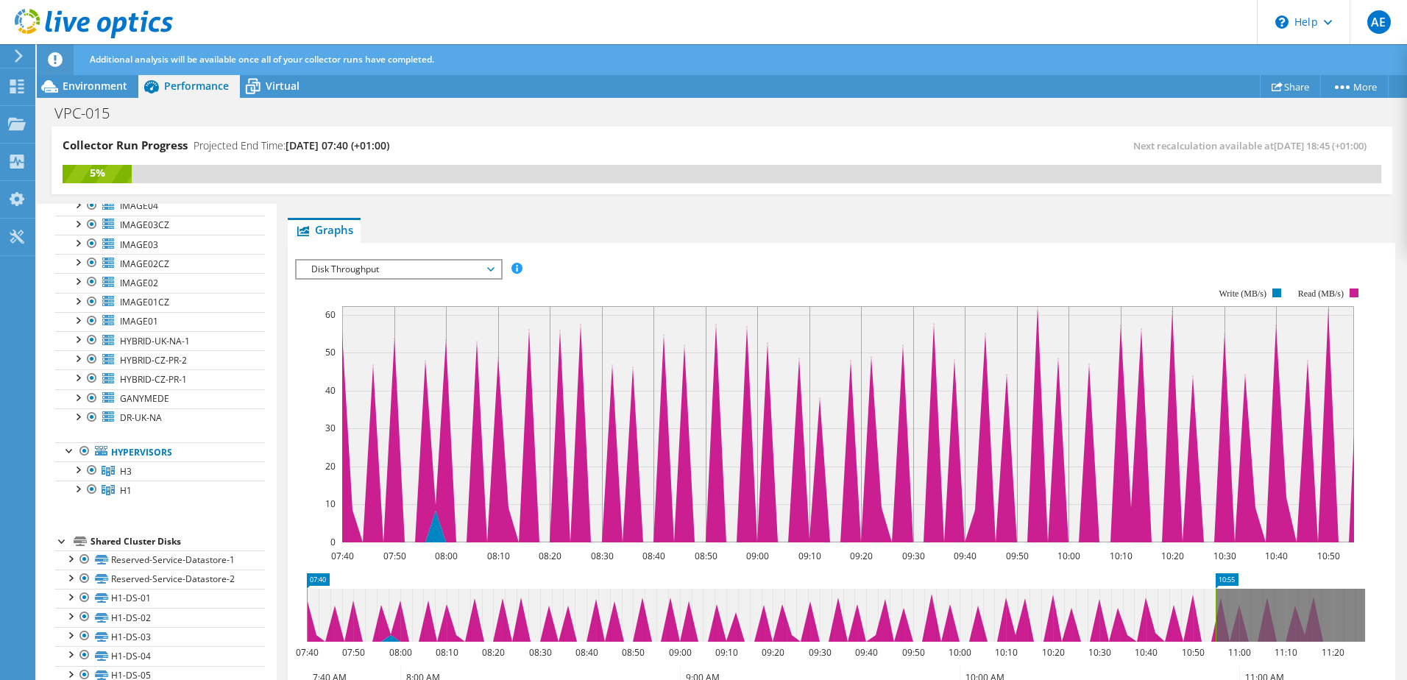
scroll to position [483, 0]
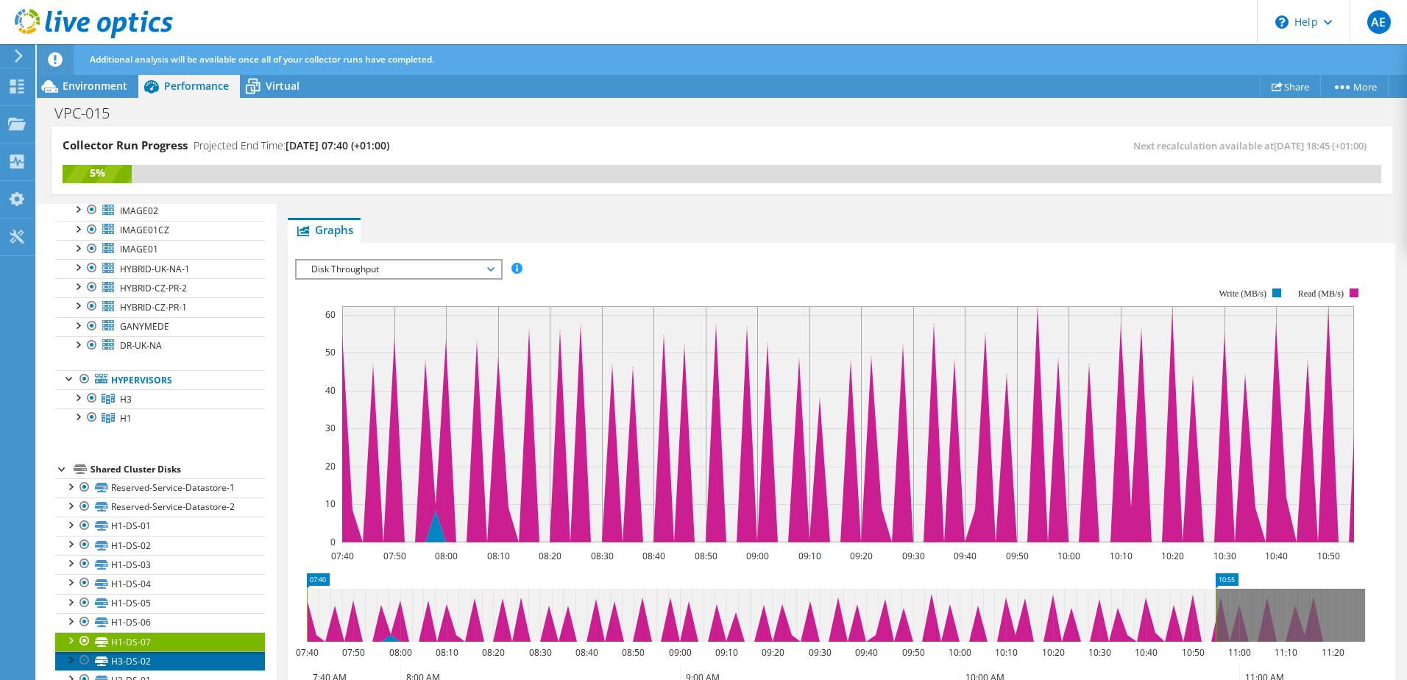
click at [149, 651] on link "H3-DS-02" at bounding box center [160, 660] width 210 height 19
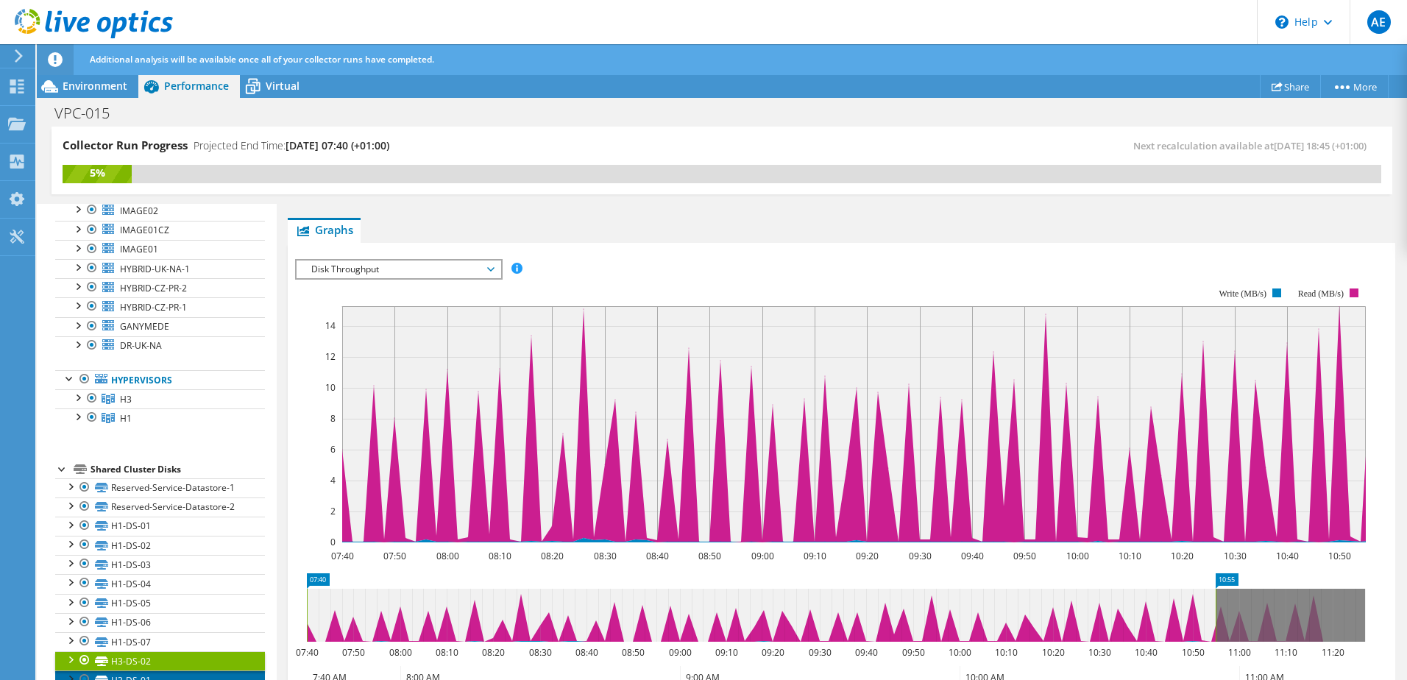
click at [163, 670] on link "H3-DS-01" at bounding box center [160, 679] width 210 height 19
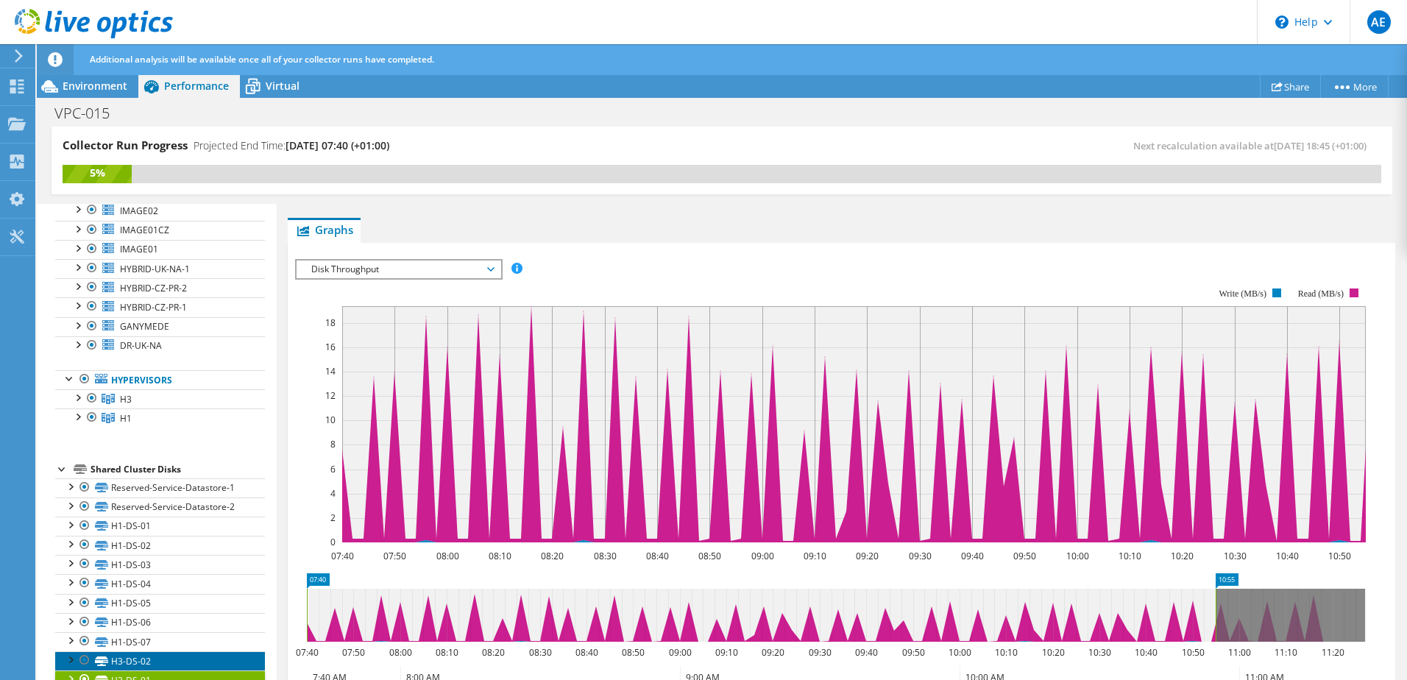
click at [158, 651] on link "H3-DS-02" at bounding box center [160, 660] width 210 height 19
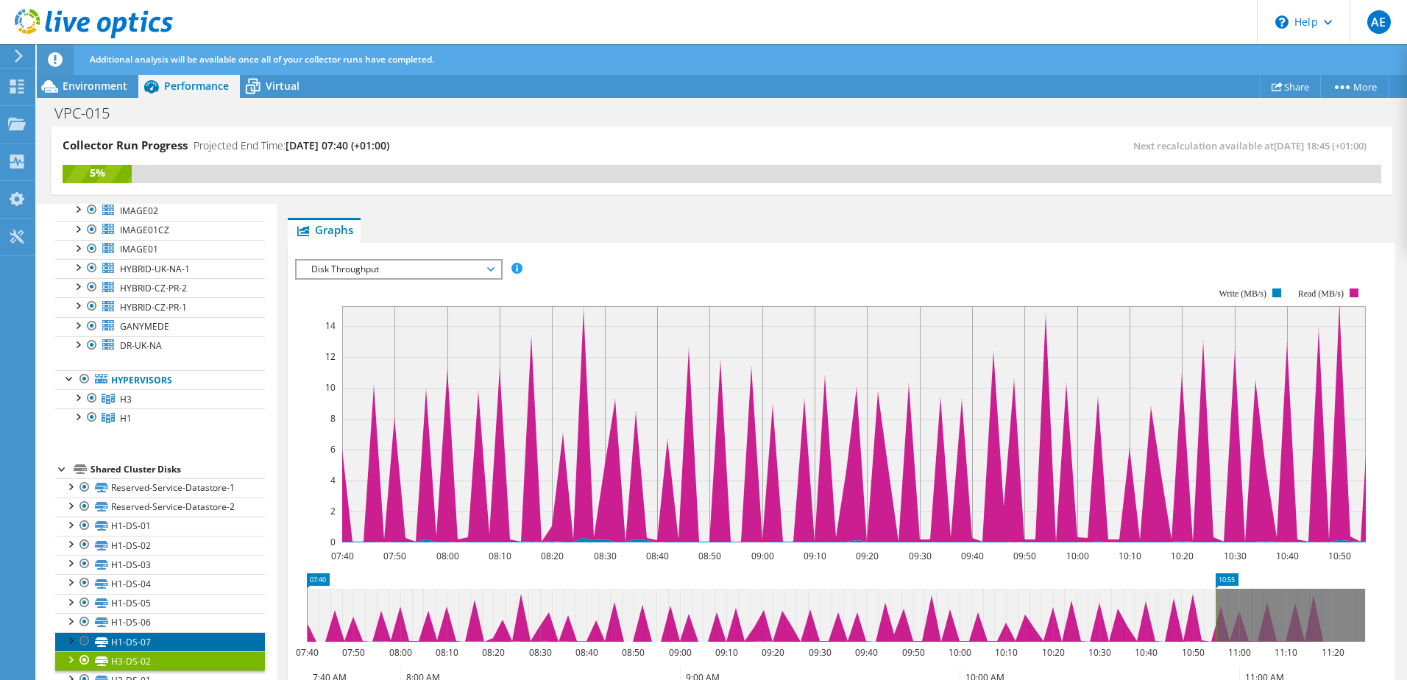
click at [158, 632] on link "H1-DS-07" at bounding box center [160, 641] width 210 height 19
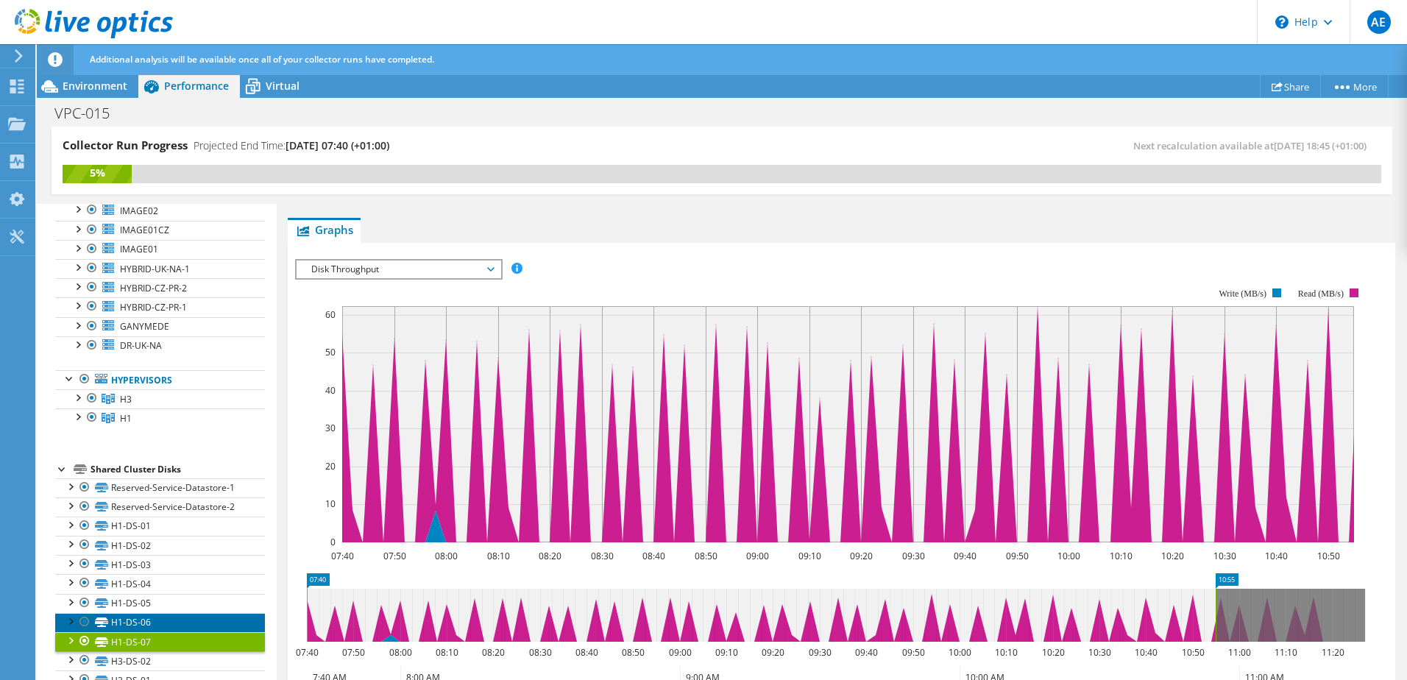
click at [159, 613] on link "H1-DS-06" at bounding box center [160, 622] width 210 height 19
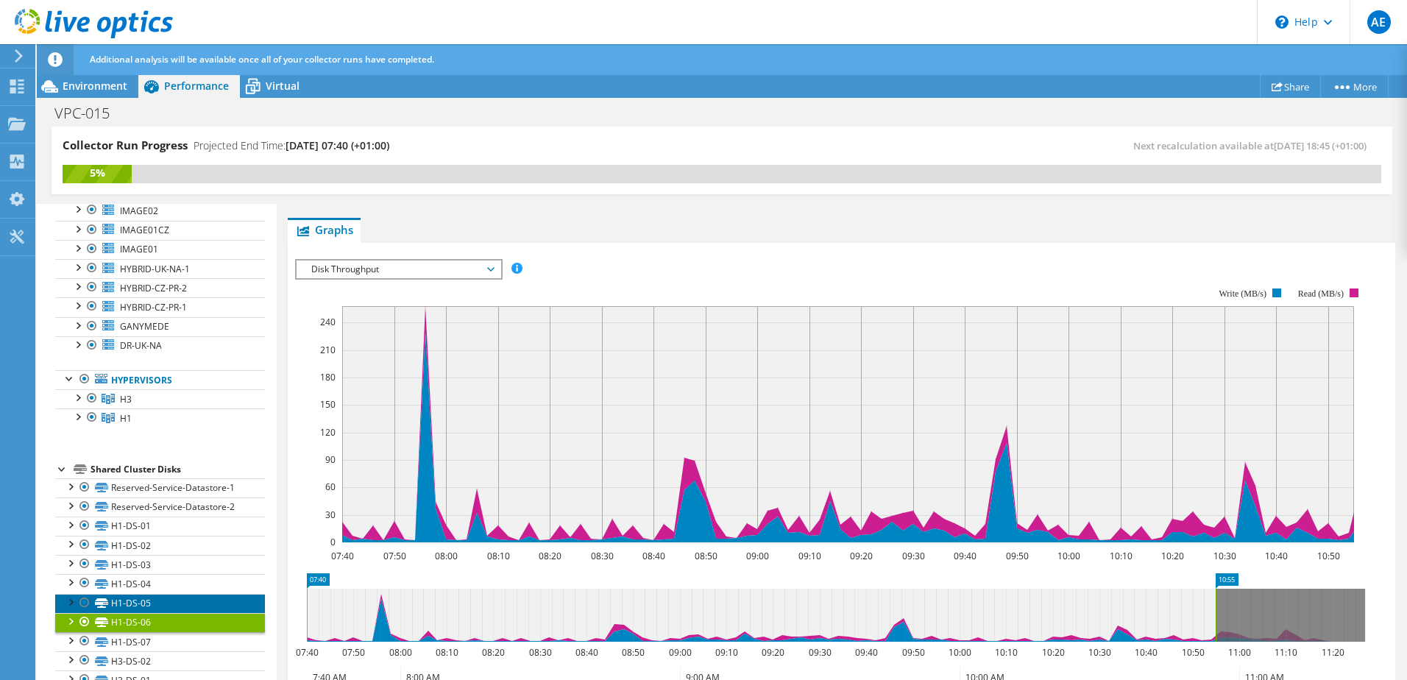
click at [160, 594] on link "H1-DS-05" at bounding box center [160, 603] width 210 height 19
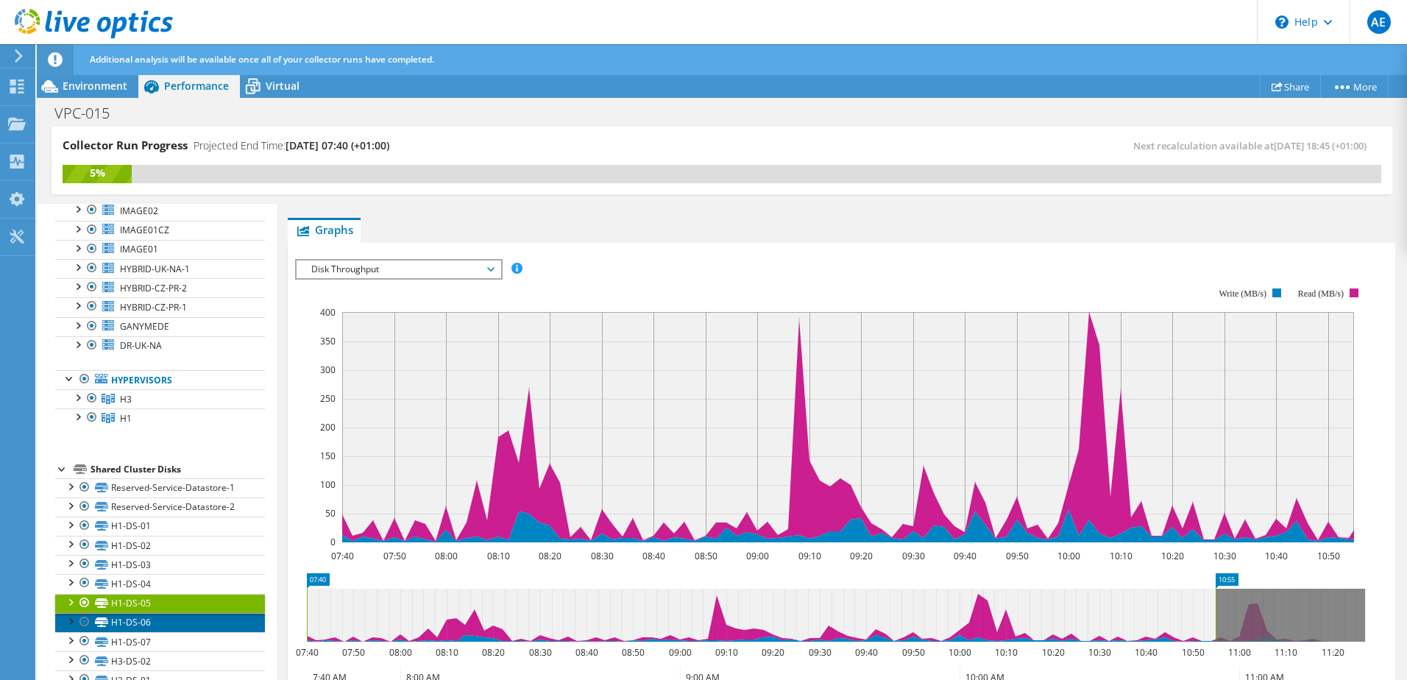
click at [156, 613] on link "H1-DS-06" at bounding box center [160, 622] width 210 height 19
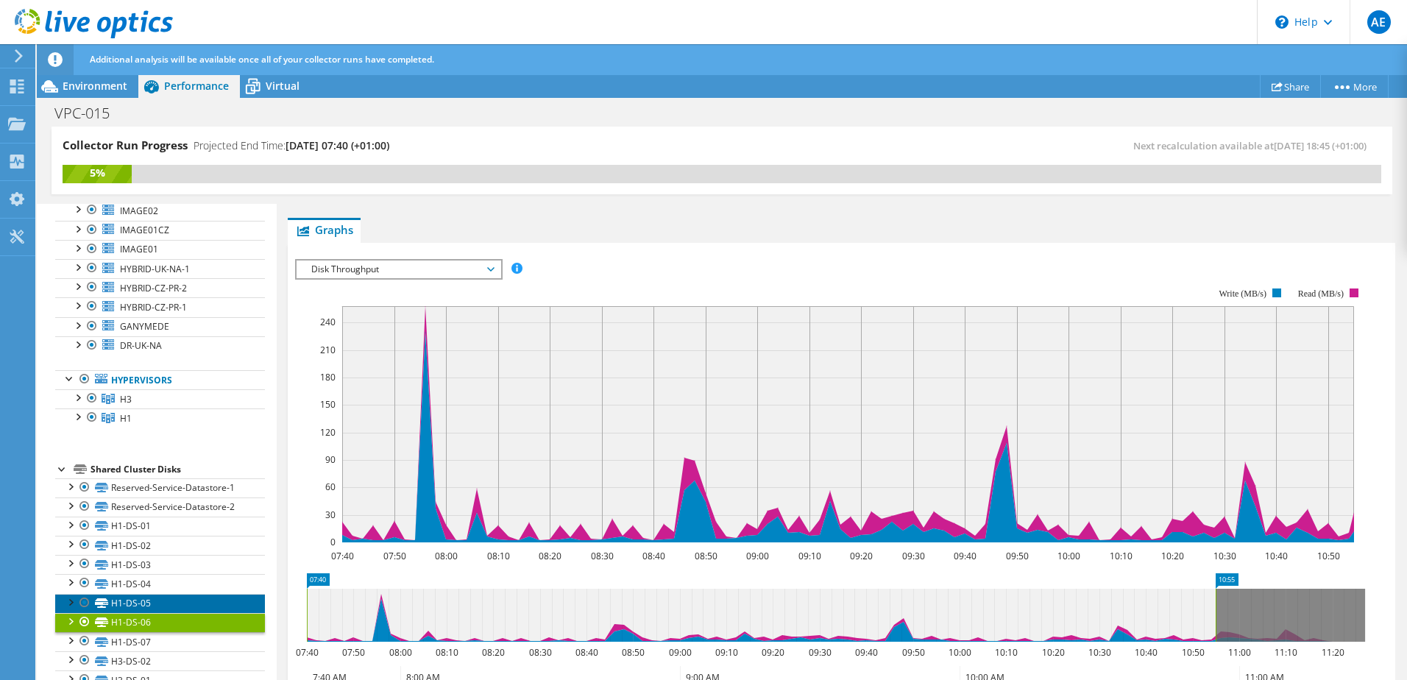
click at [152, 594] on link "H1-DS-05" at bounding box center [160, 603] width 210 height 19
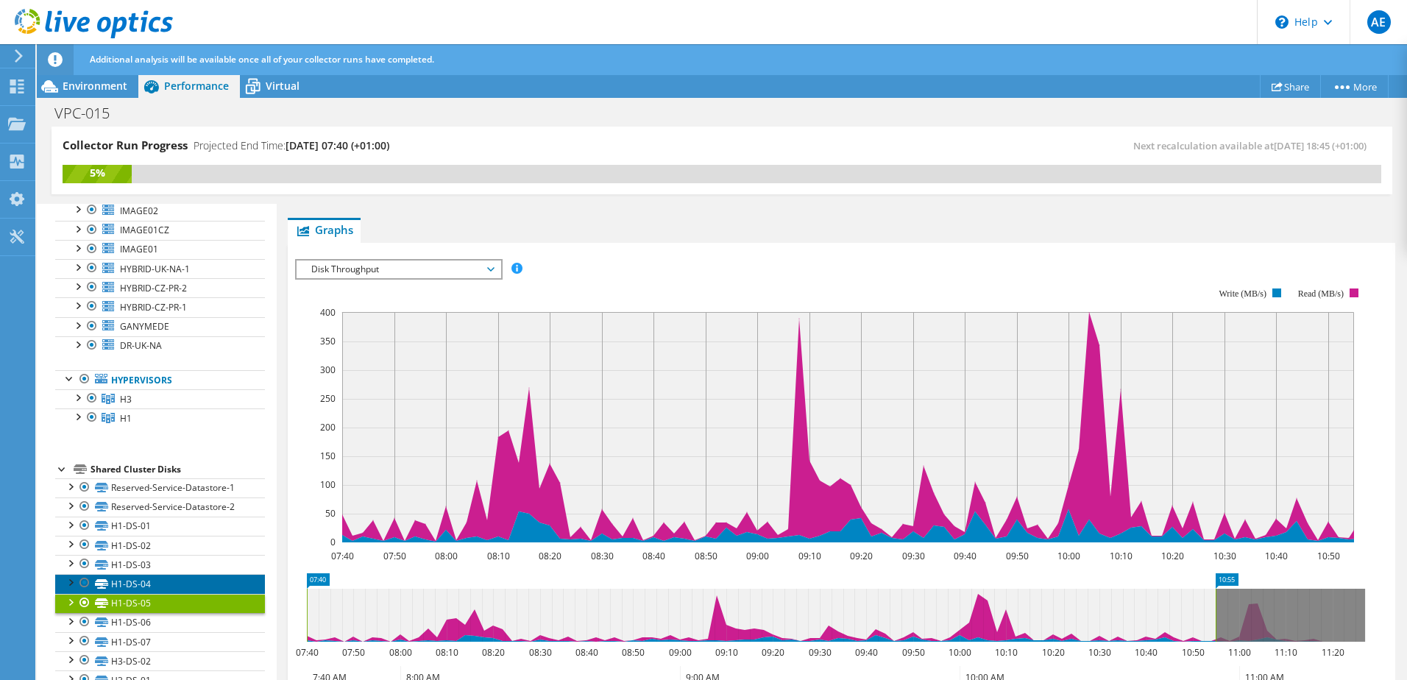
click at [152, 574] on link "H1-DS-04" at bounding box center [160, 583] width 210 height 19
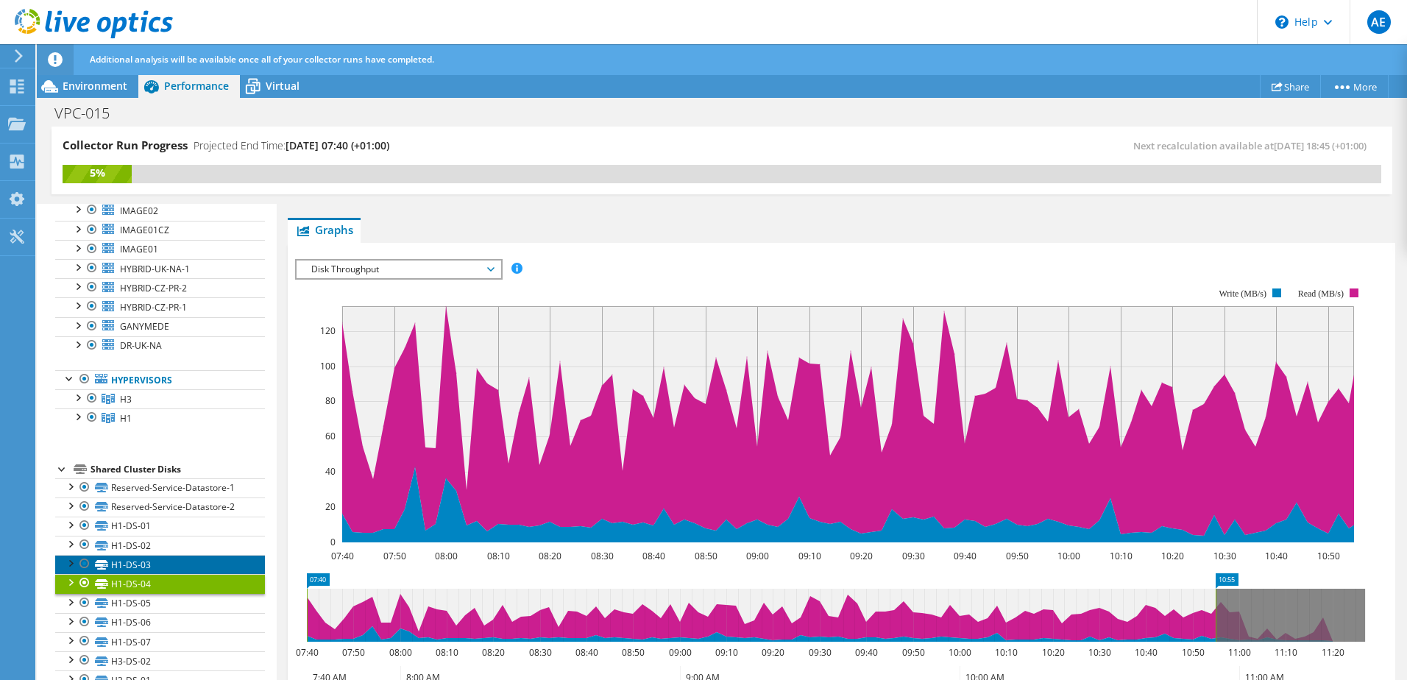
click at [155, 555] on link "H1-DS-03" at bounding box center [160, 564] width 210 height 19
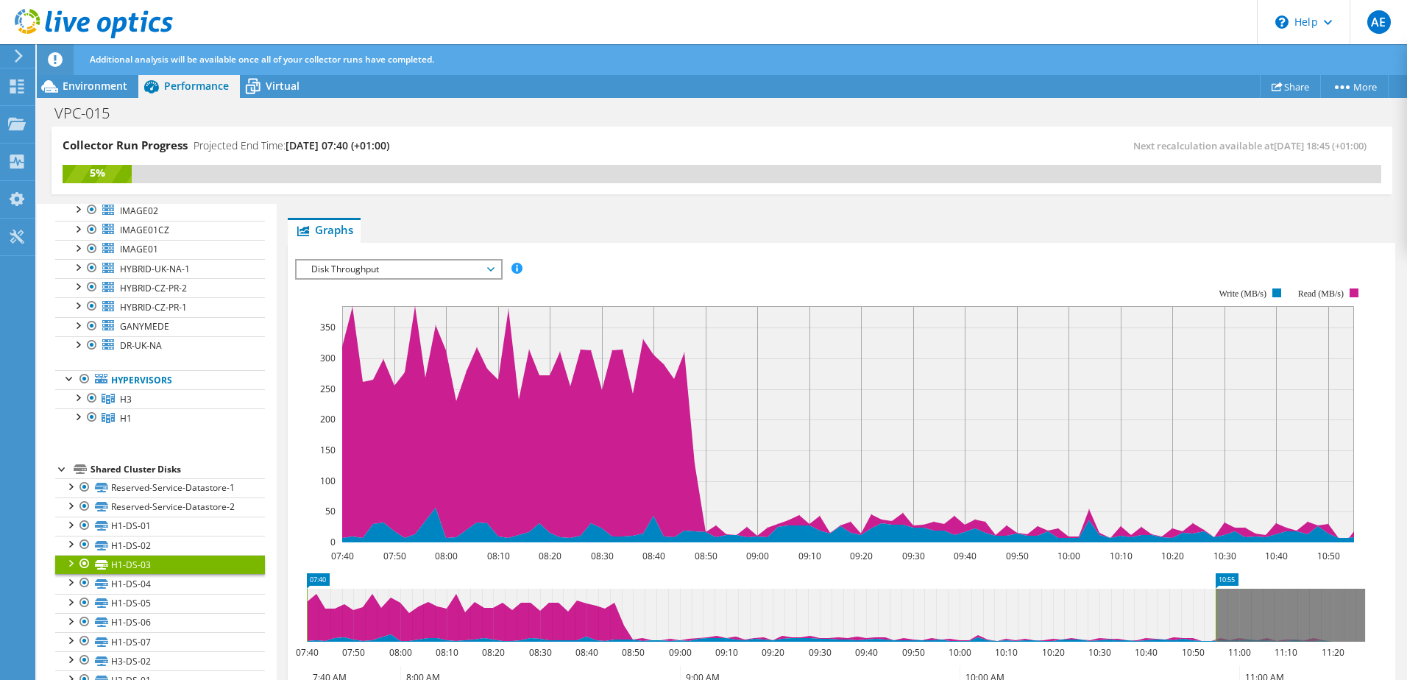
click at [71, 555] on div at bounding box center [70, 562] width 15 height 15
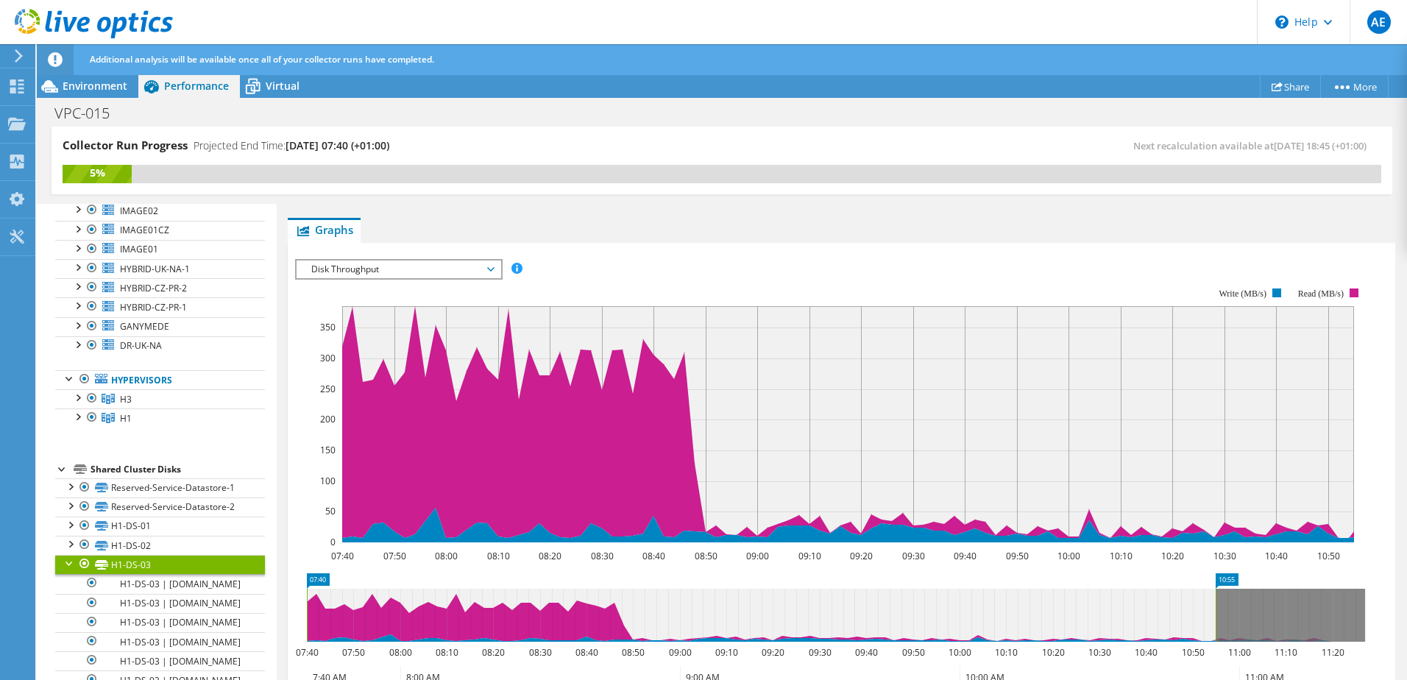
click at [71, 555] on div at bounding box center [70, 562] width 15 height 15
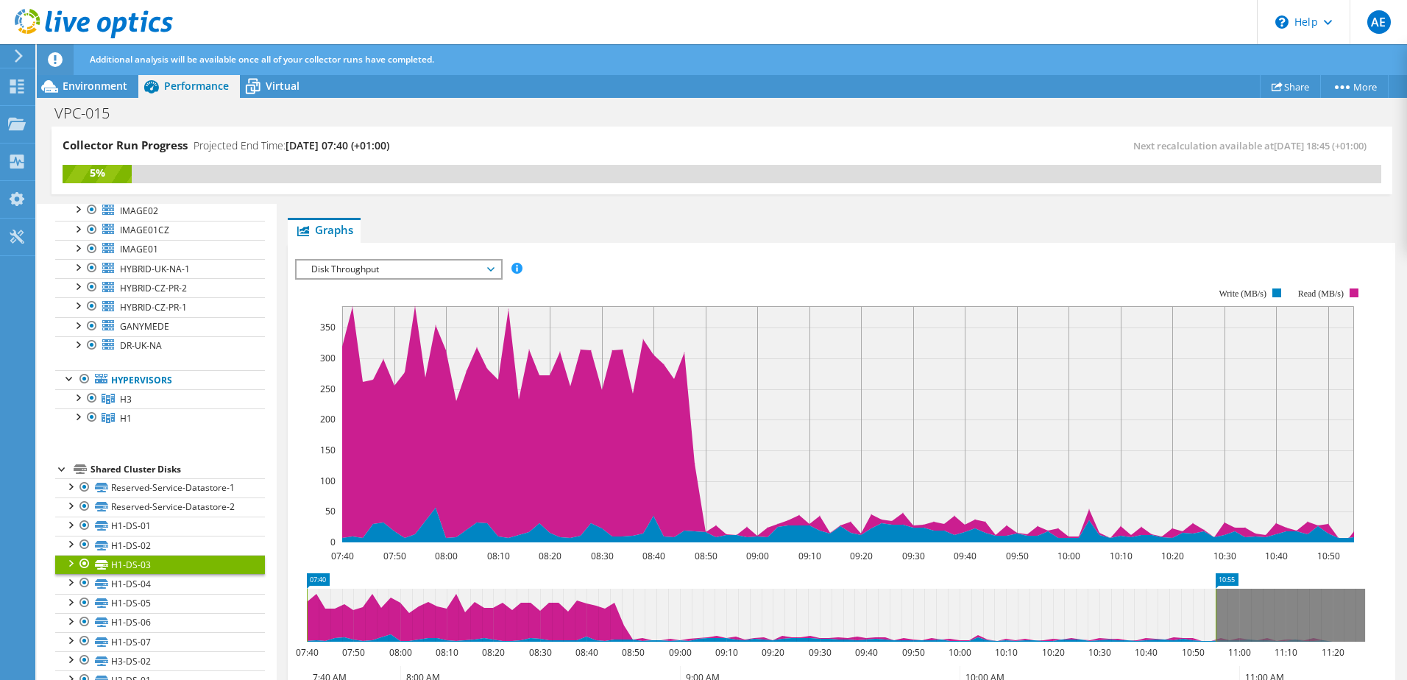
click at [68, 555] on div at bounding box center [70, 562] width 15 height 15
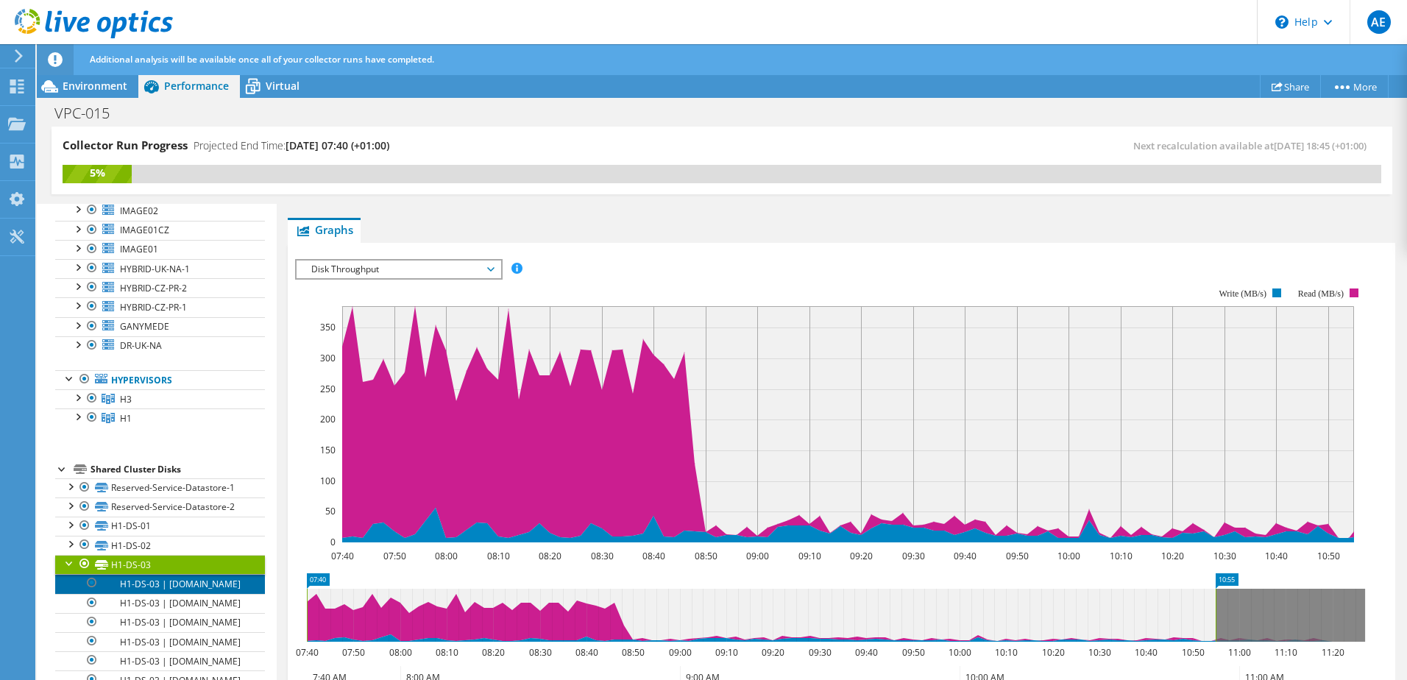
click at [174, 574] on link "H1-DS-03 | [DOMAIN_NAME]" at bounding box center [160, 583] width 210 height 19
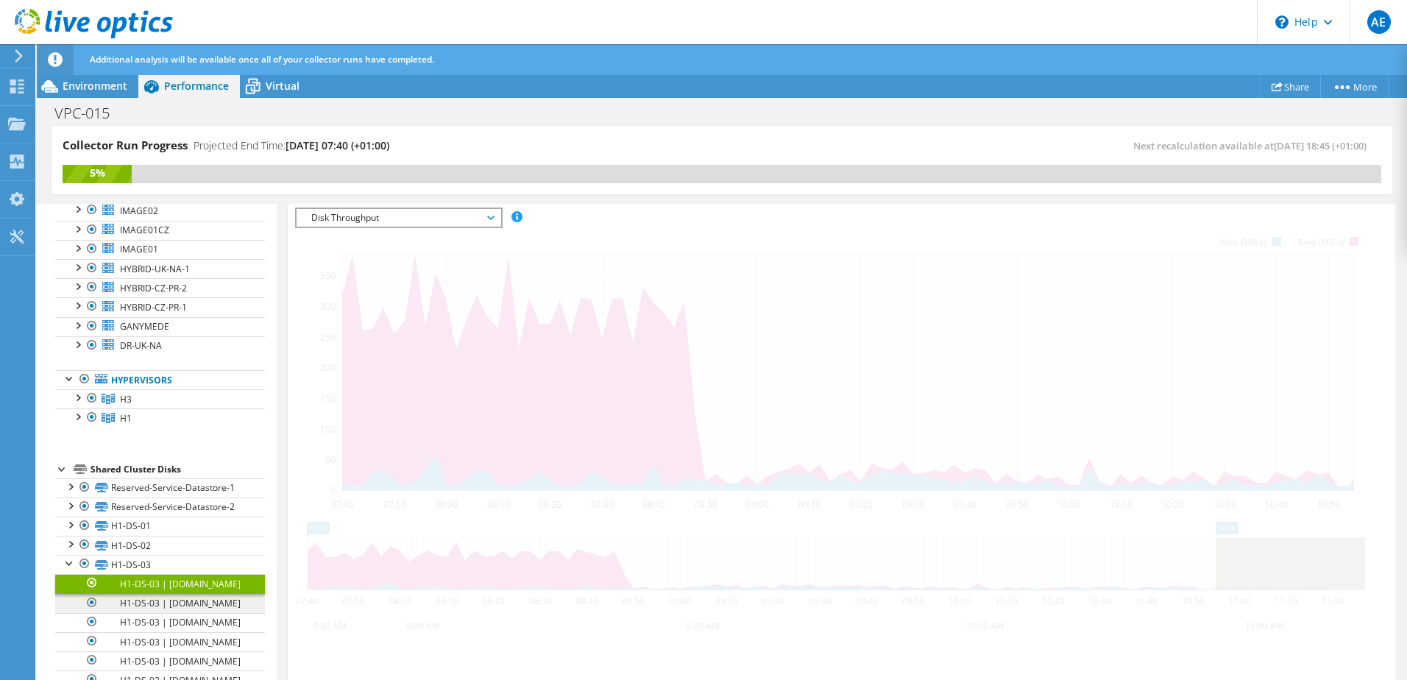
scroll to position [222, 0]
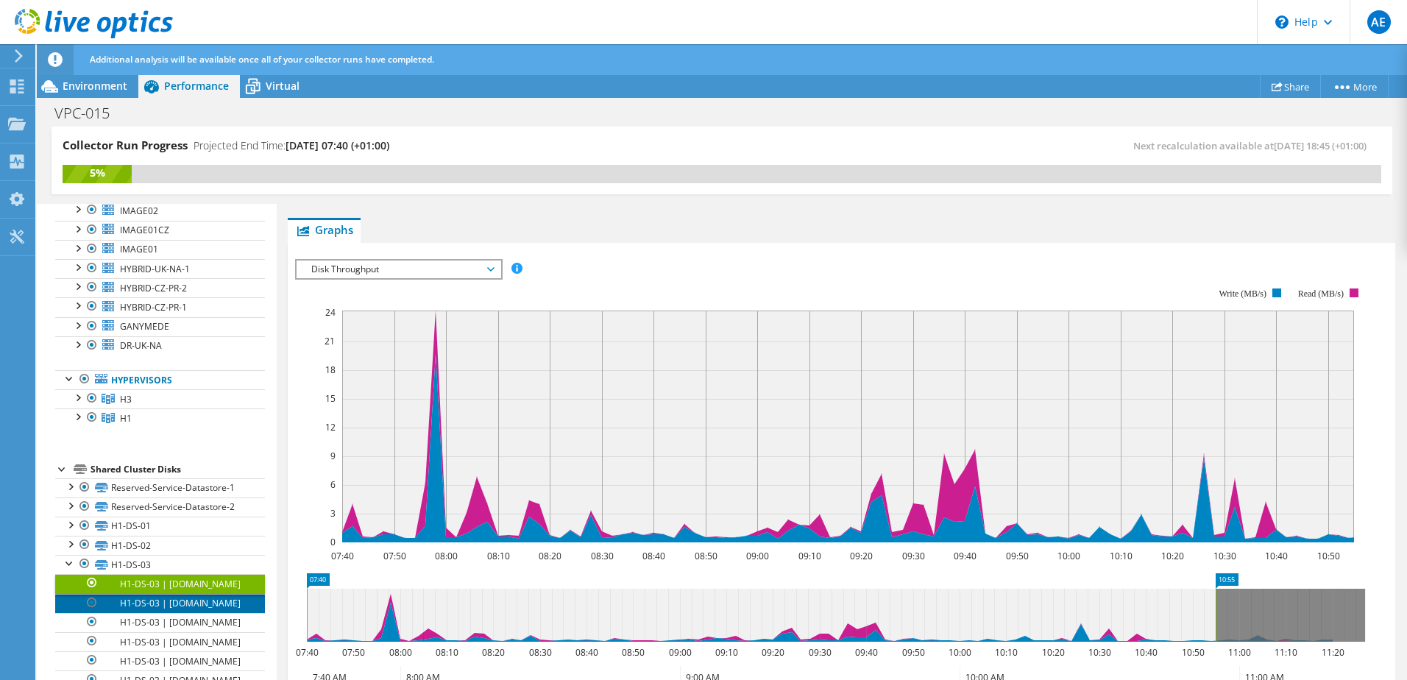
click at [173, 597] on link "H1-DS-03 | [DOMAIN_NAME]" at bounding box center [160, 603] width 210 height 19
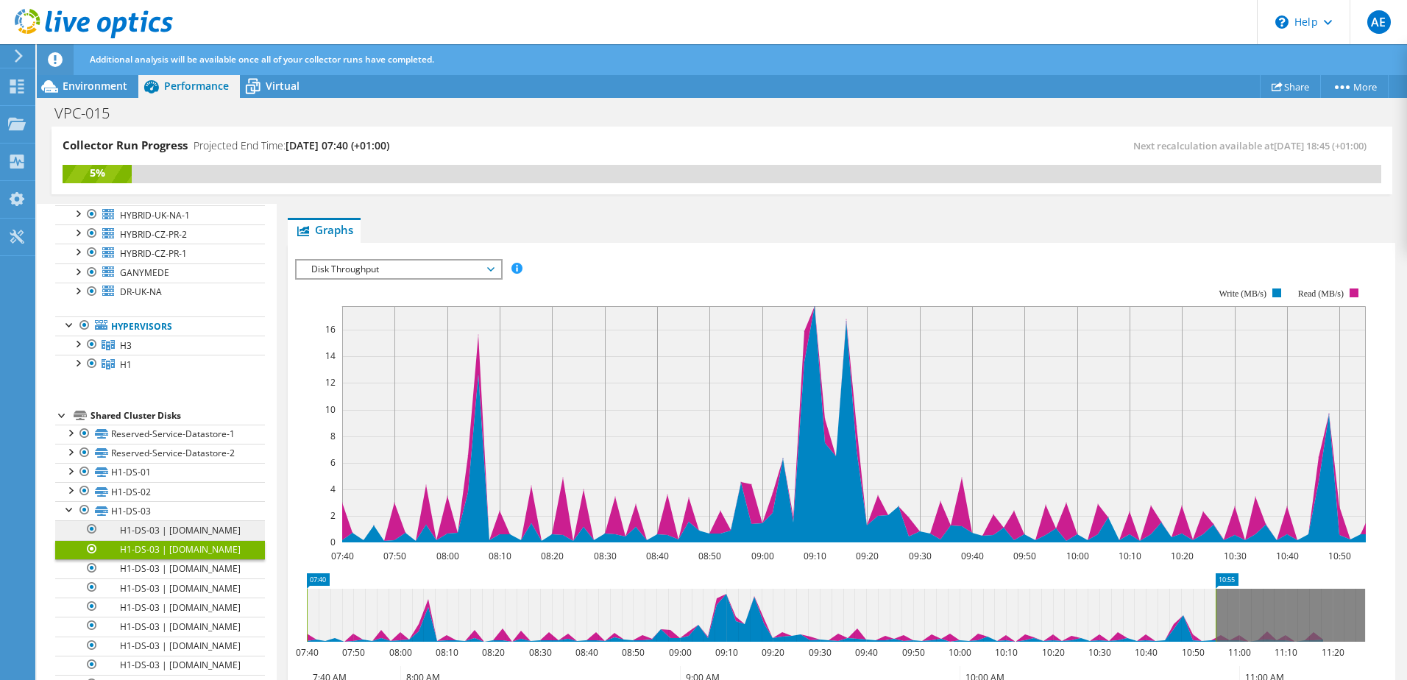
scroll to position [557, 0]
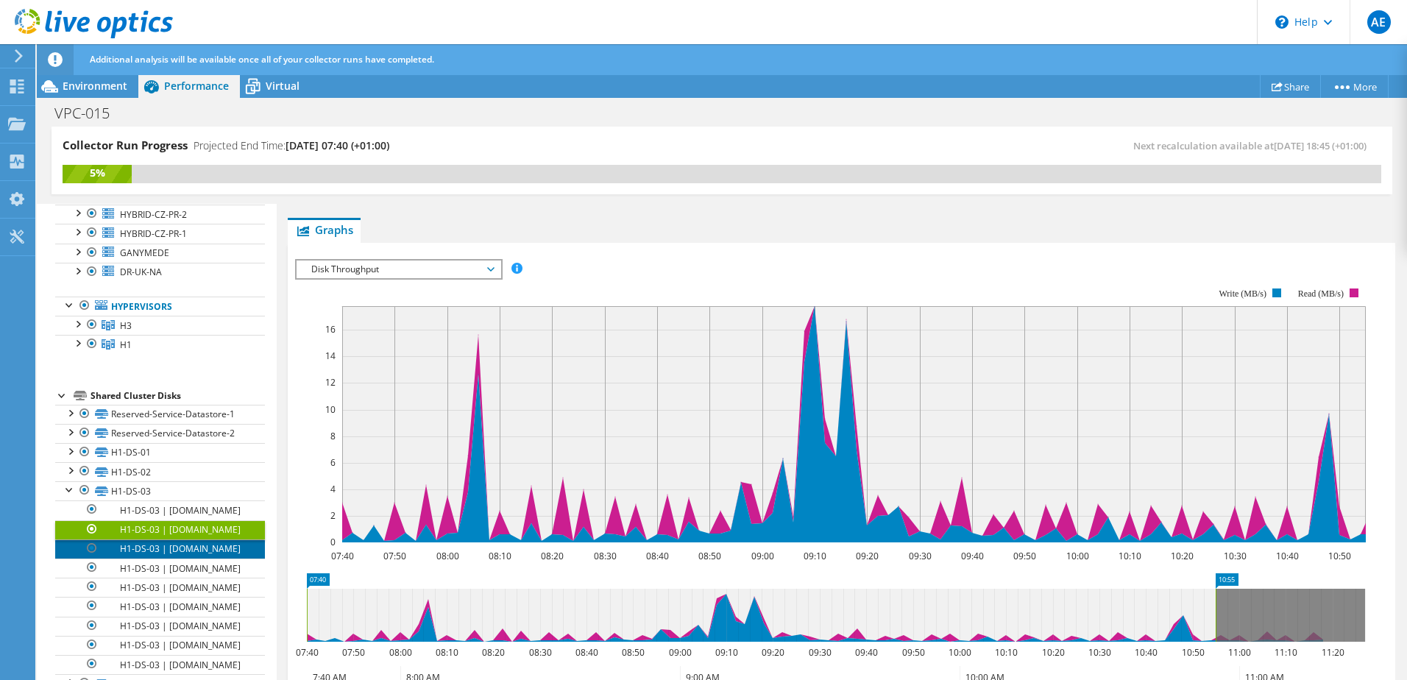
click at [168, 559] on link "H1-DS-03 | [DOMAIN_NAME]" at bounding box center [160, 548] width 210 height 19
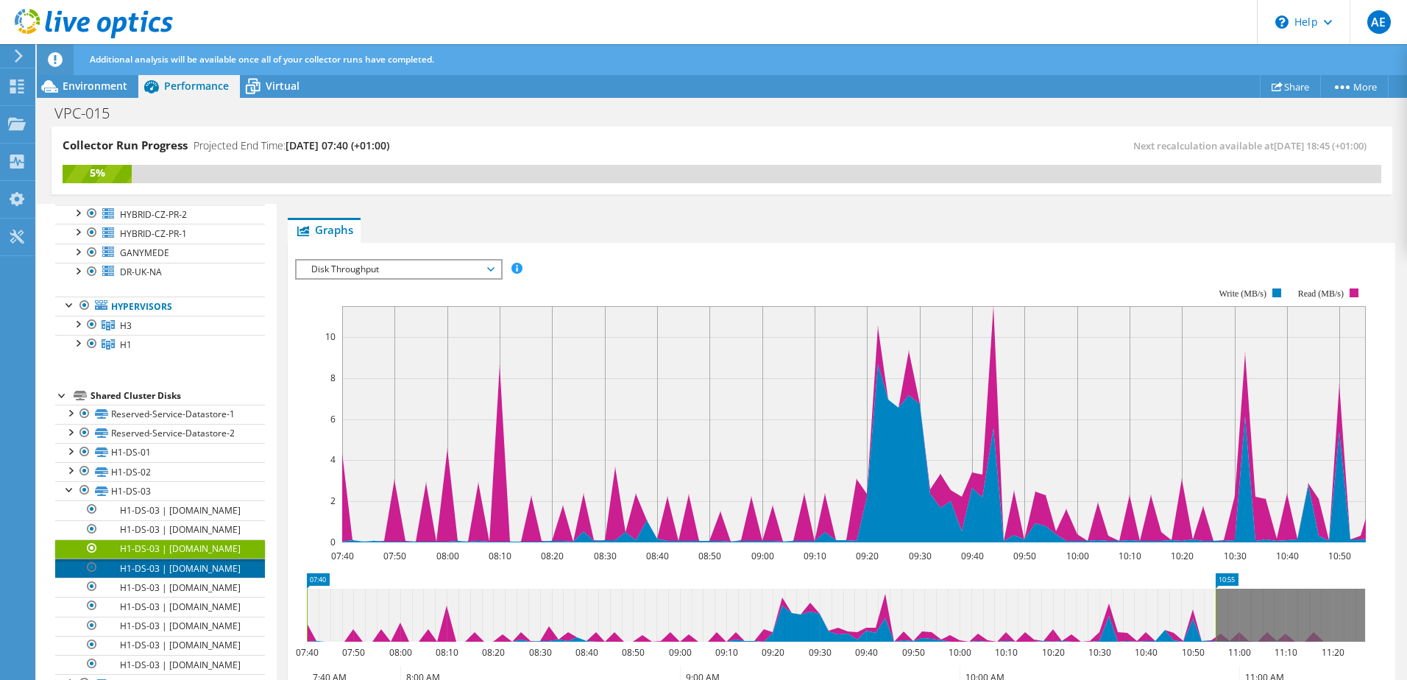
click at [164, 578] on link "H1-DS-03 | [DOMAIN_NAME]" at bounding box center [160, 568] width 210 height 19
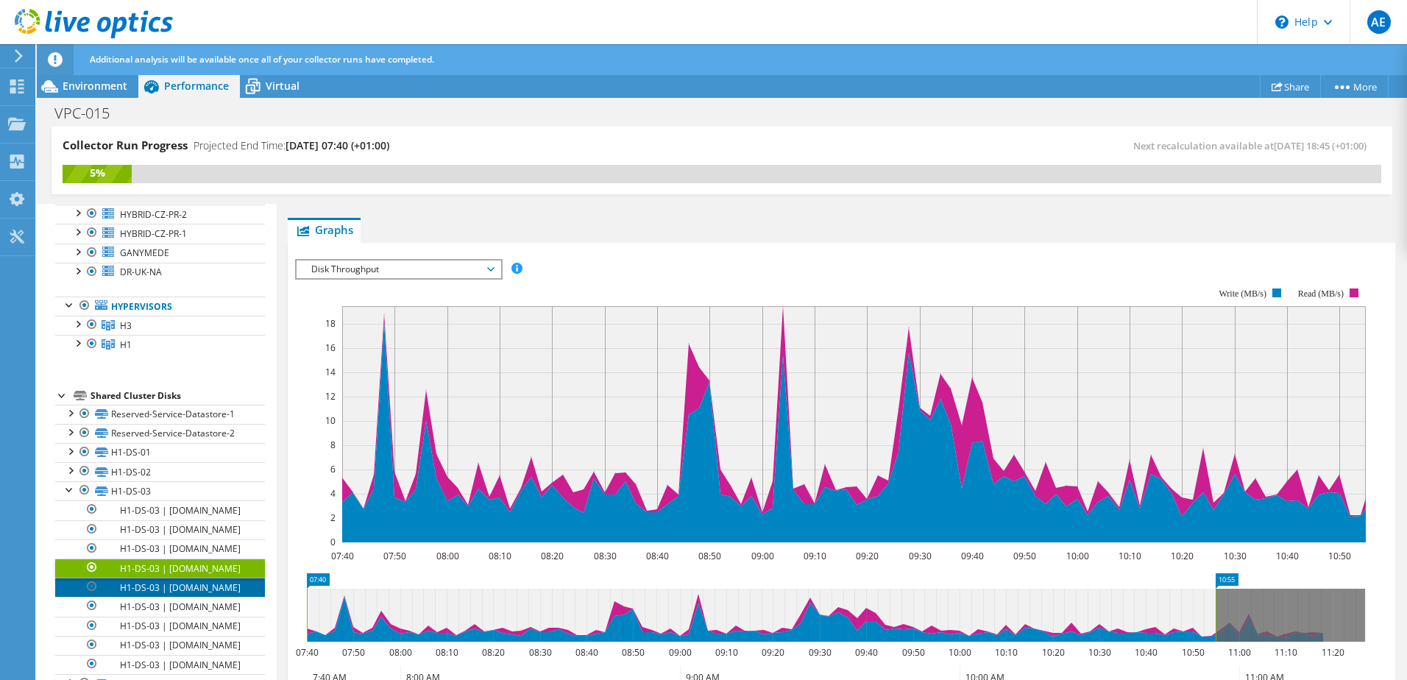
click at [160, 597] on link "H1-DS-03 | [DOMAIN_NAME]" at bounding box center [160, 587] width 210 height 19
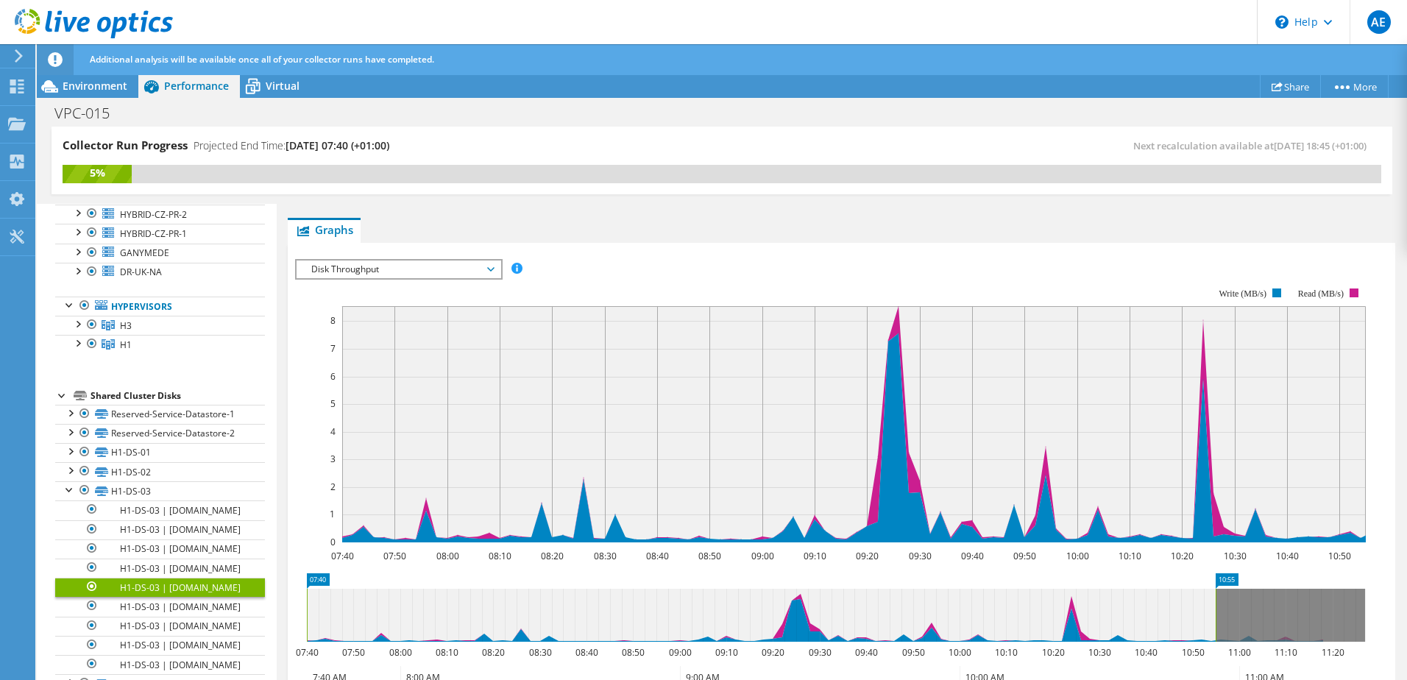
scroll to position [631, 0]
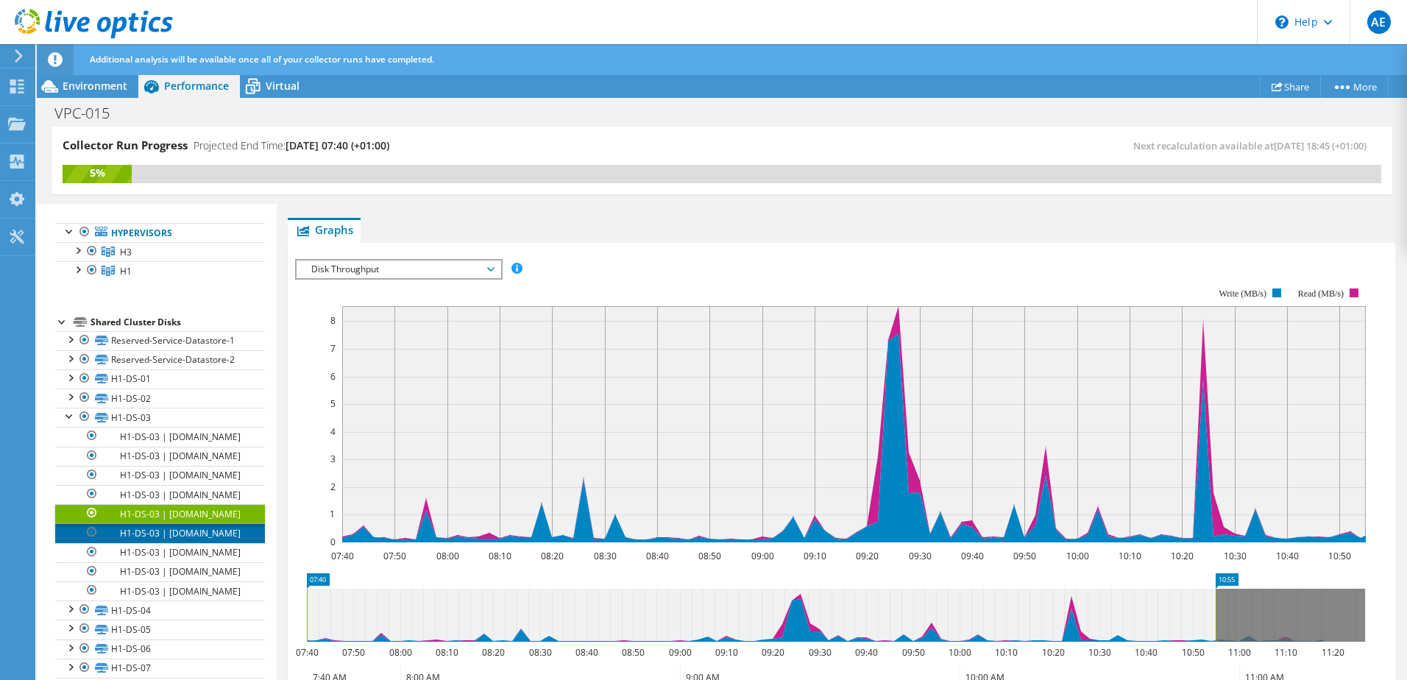
click at [175, 542] on link "H1-DS-03 | [DOMAIN_NAME]" at bounding box center [160, 532] width 210 height 19
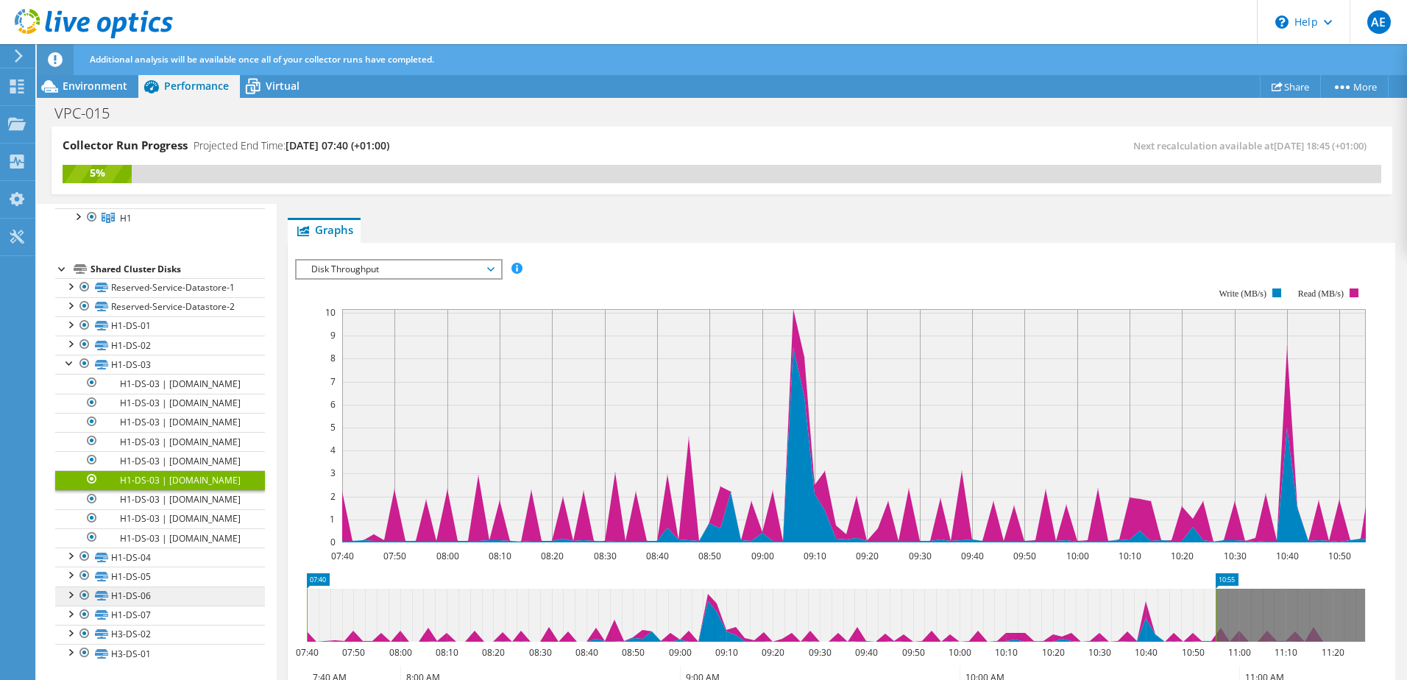
scroll to position [776, 0]
click at [166, 490] on link "H1-DS-03 | [DOMAIN_NAME]" at bounding box center [160, 499] width 210 height 19
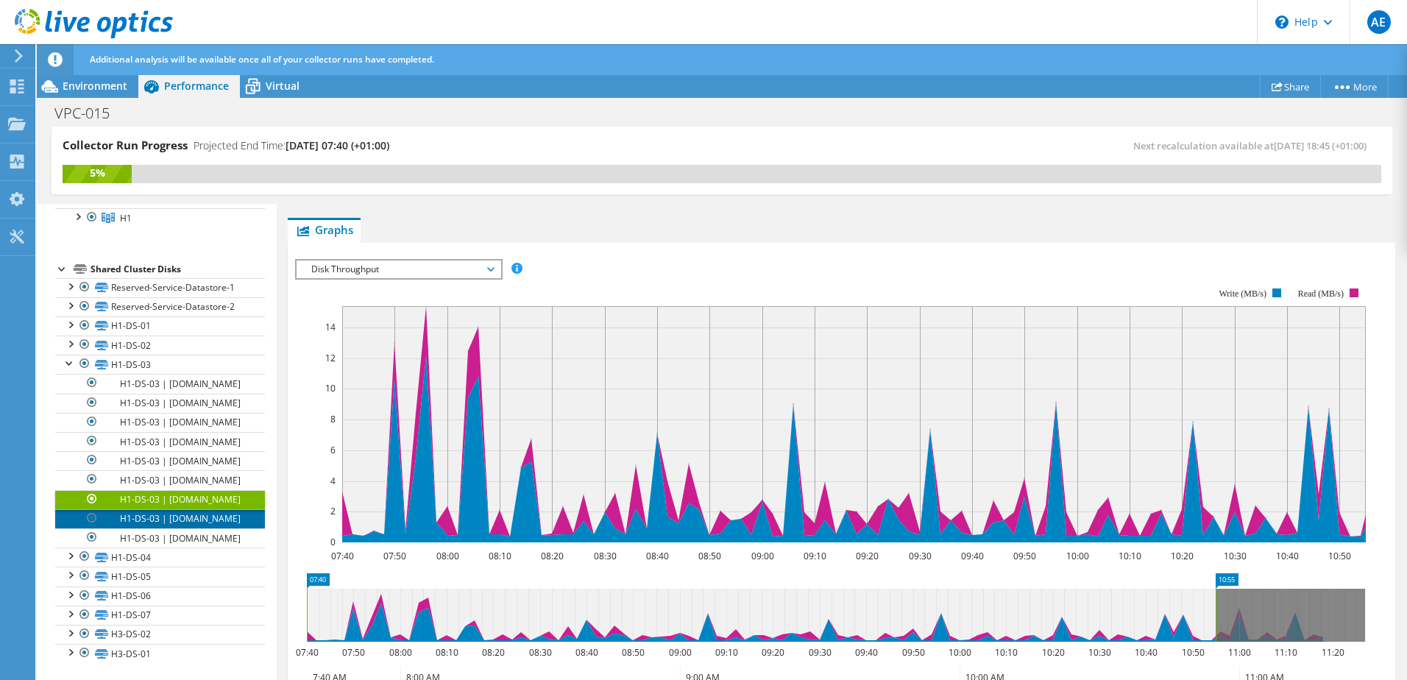
click at [162, 509] on link "H1-DS-03 | [DOMAIN_NAME]" at bounding box center [160, 518] width 210 height 19
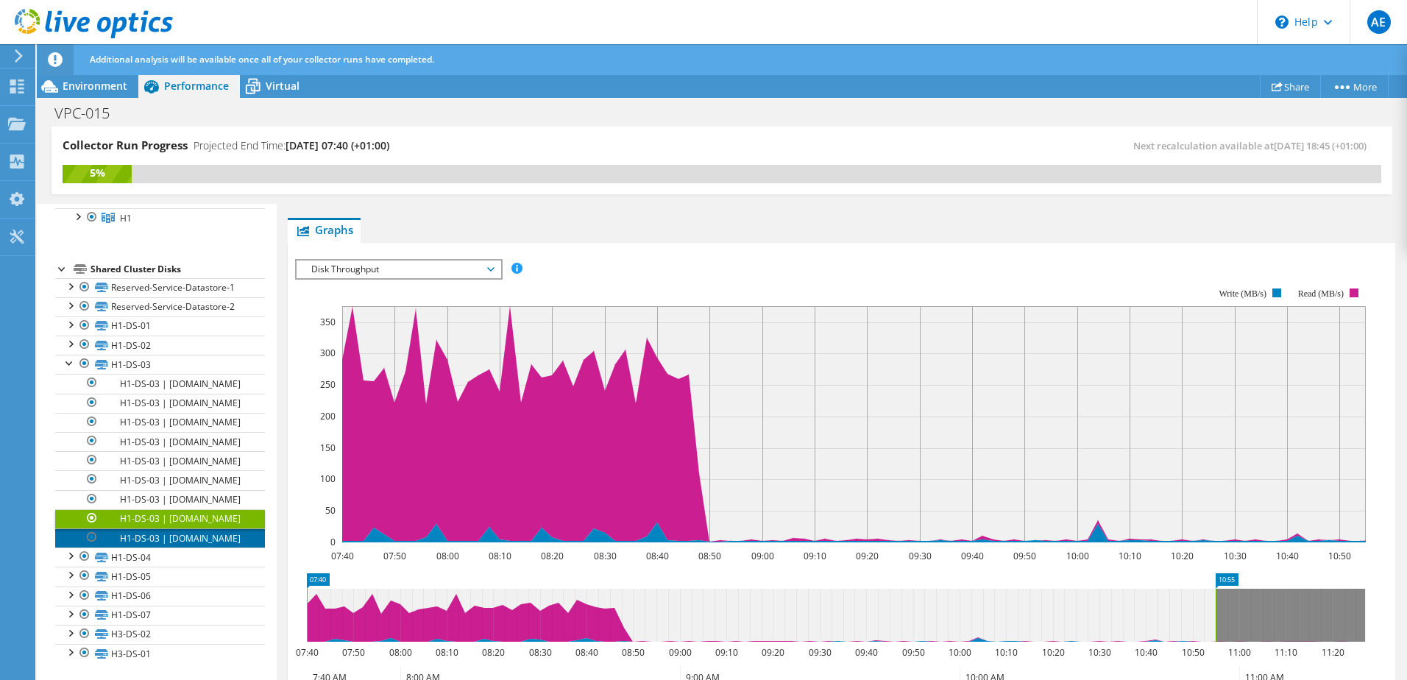
click at [164, 528] on link "H1-DS-03 | [DOMAIN_NAME]" at bounding box center [160, 537] width 210 height 19
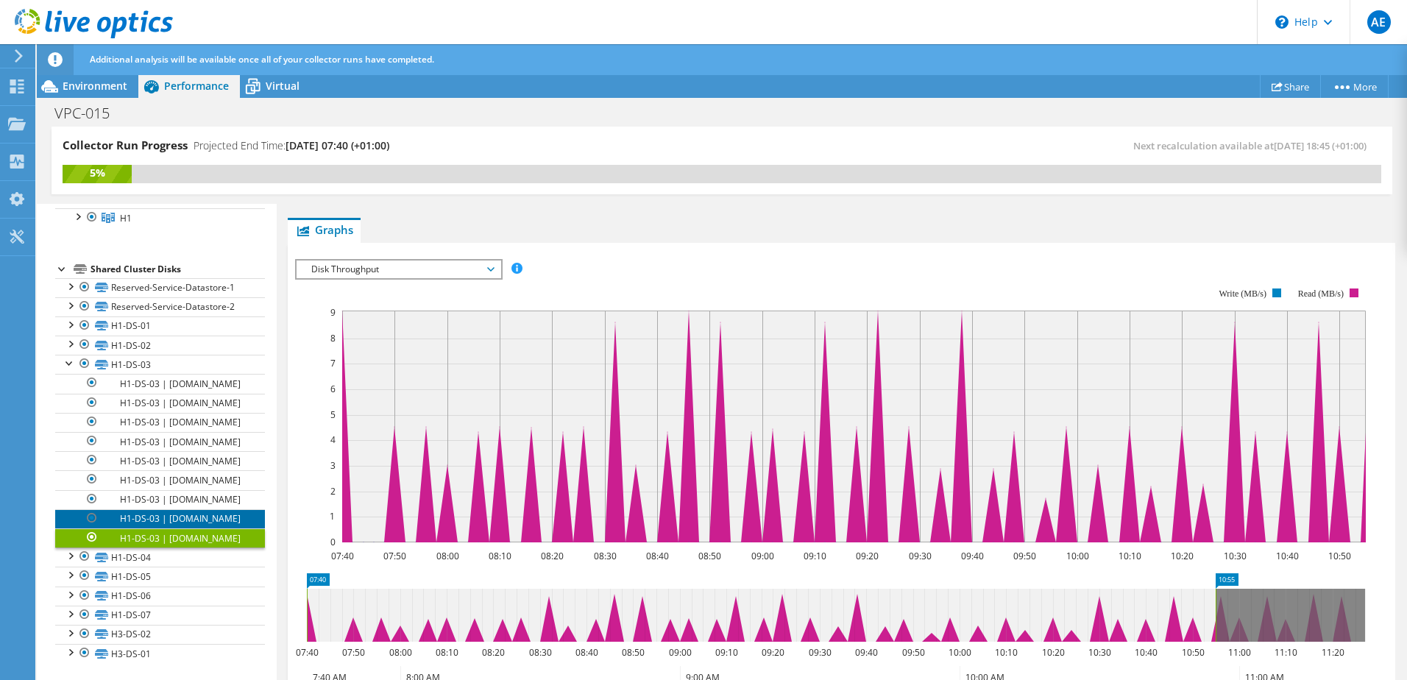
click at [174, 509] on link "H1-DS-03 | [DOMAIN_NAME]" at bounding box center [160, 518] width 210 height 19
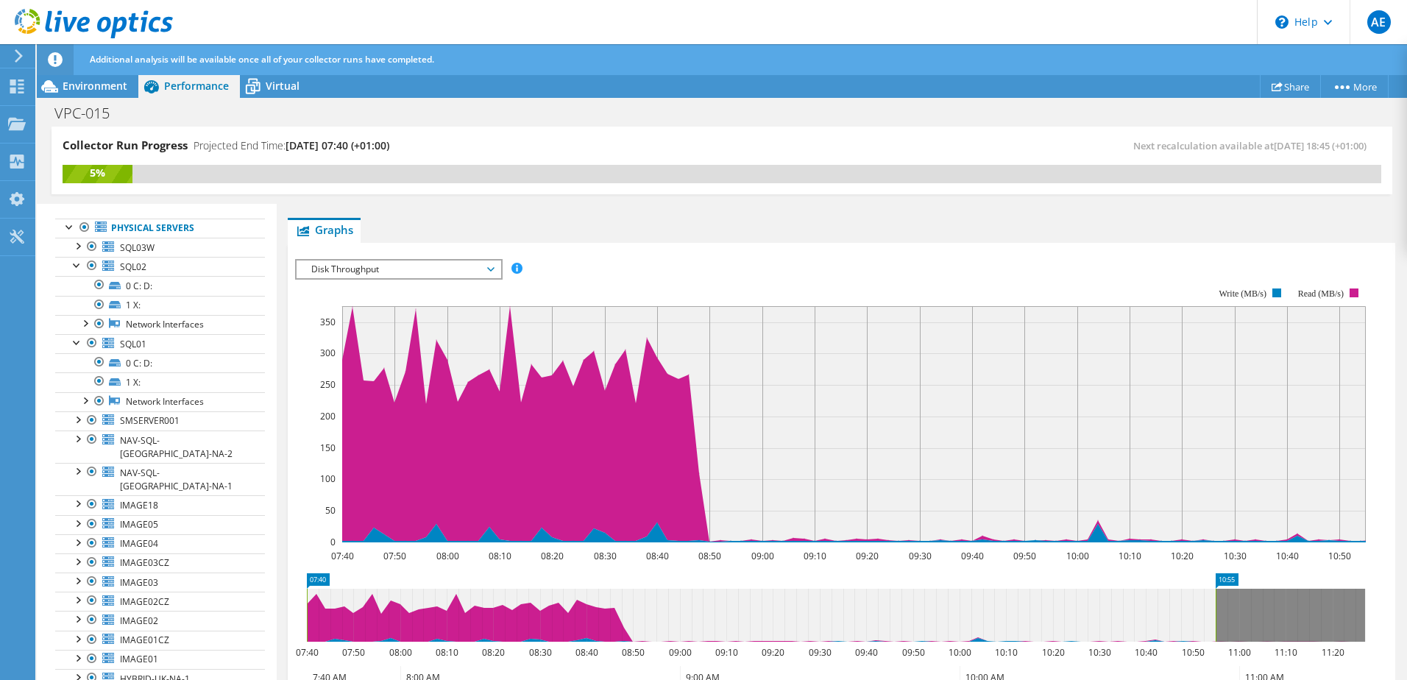
scroll to position [0, 0]
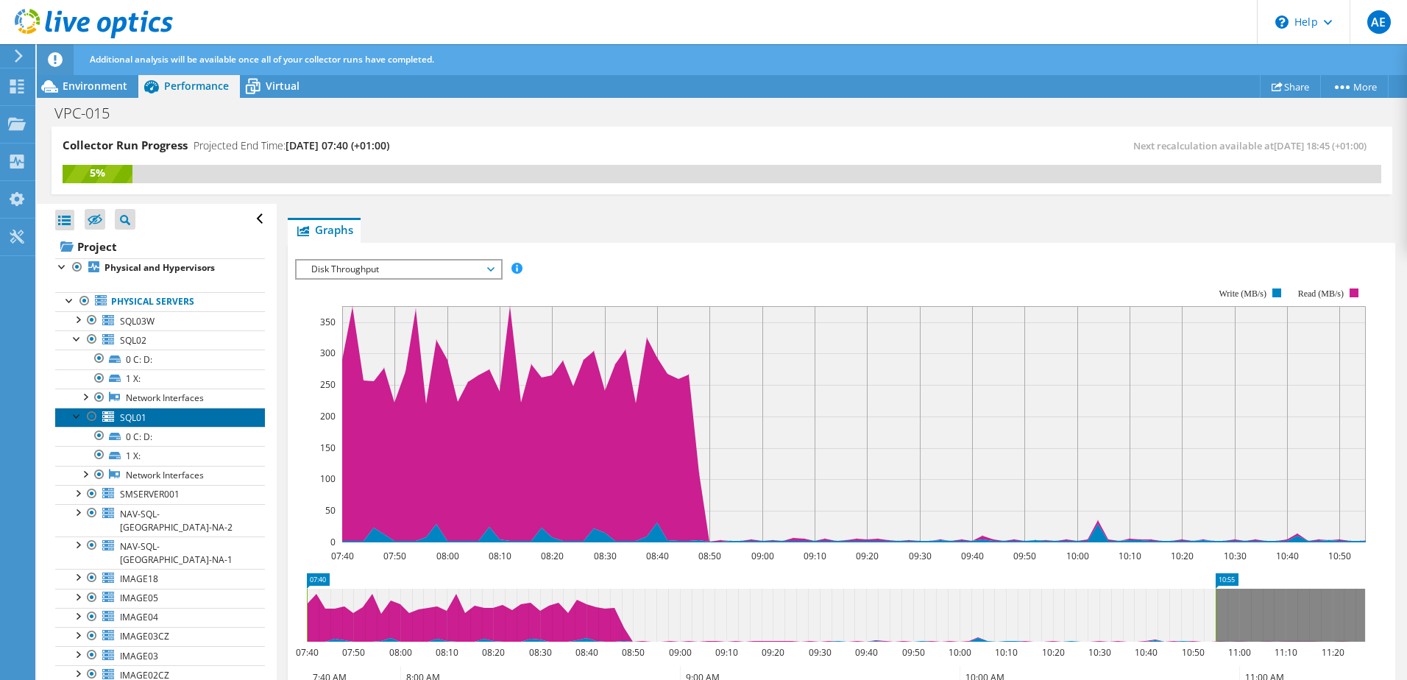
click at [155, 422] on link "SQL01" at bounding box center [160, 417] width 210 height 19
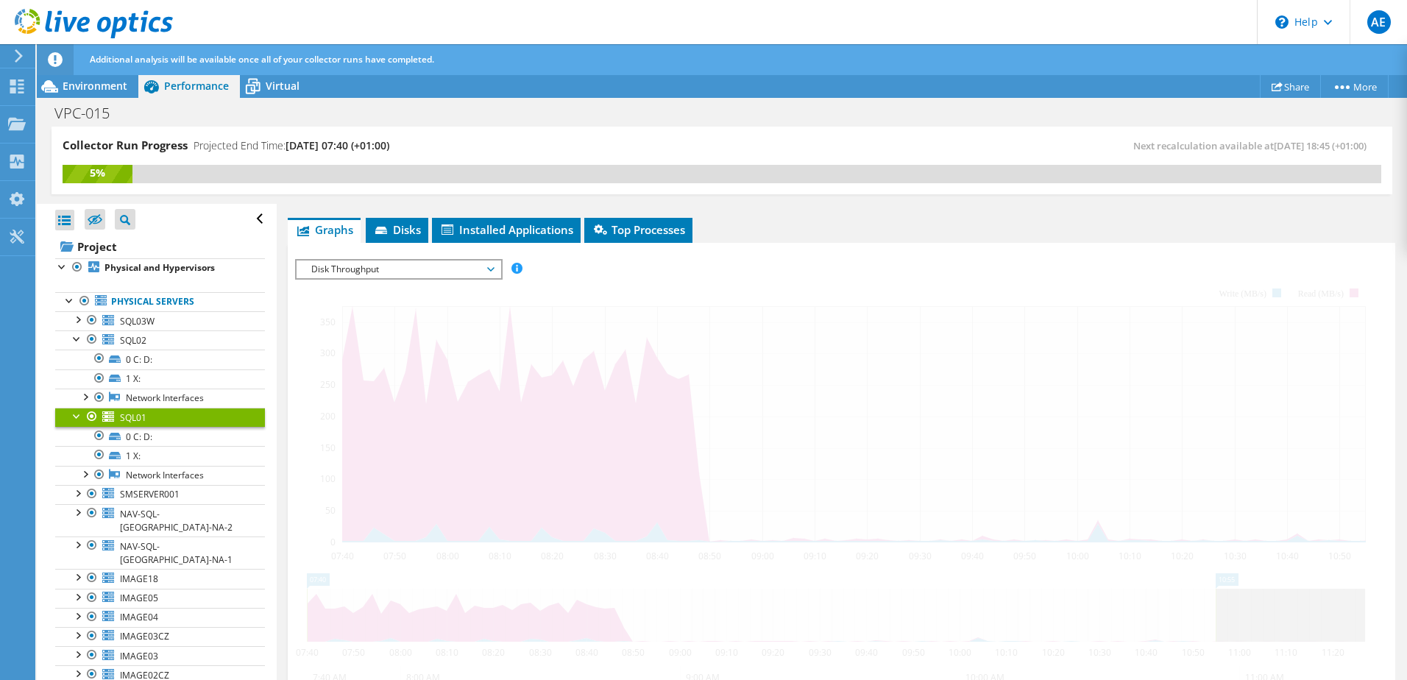
scroll to position [196, 0]
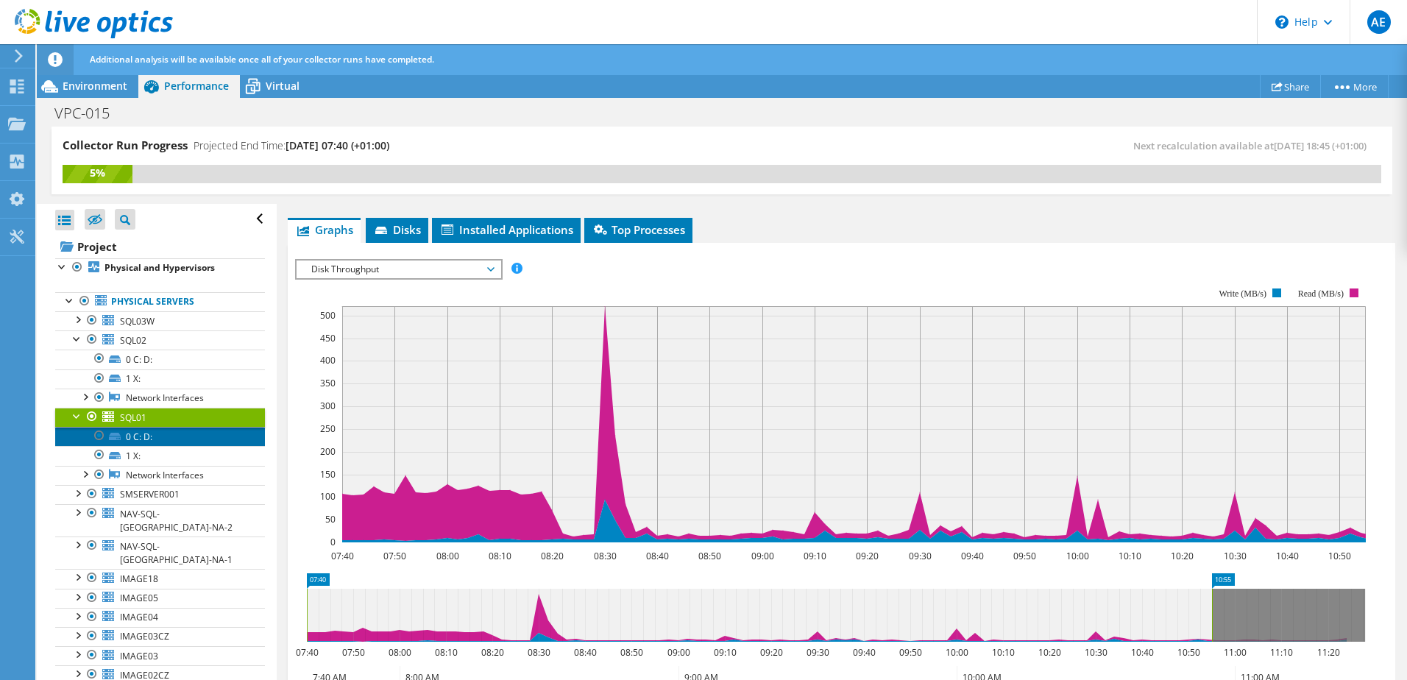
click at [142, 439] on link "0 C: D:" at bounding box center [160, 436] width 210 height 19
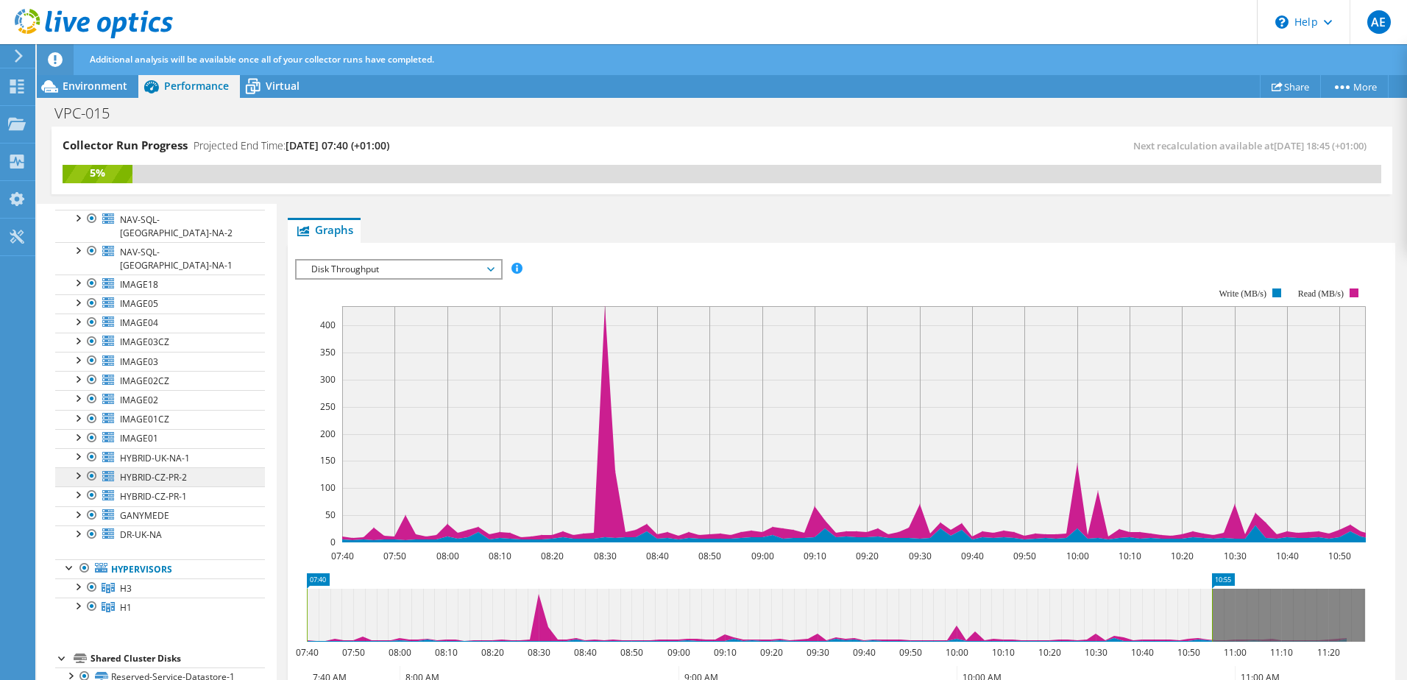
scroll to position [74, 0]
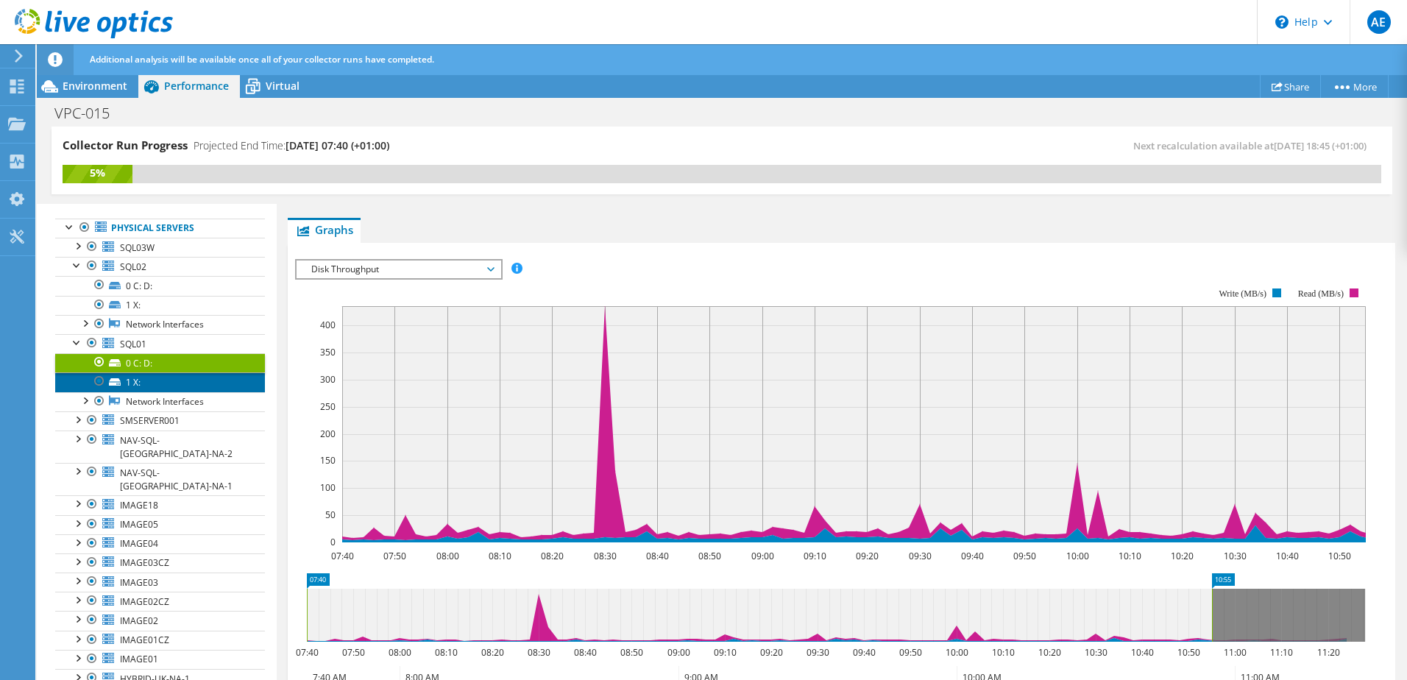
click at [147, 381] on link "1 X:" at bounding box center [160, 381] width 210 height 19
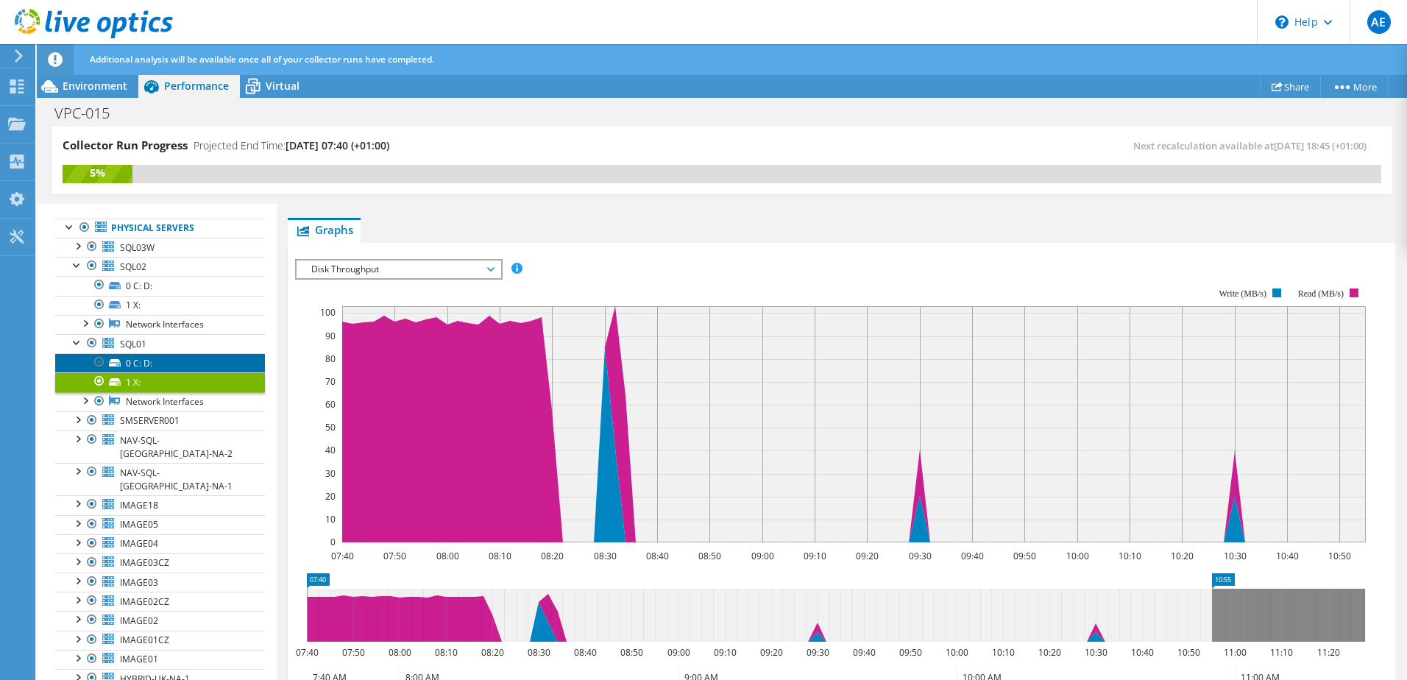
click at [152, 365] on link "0 C: D:" at bounding box center [160, 362] width 210 height 19
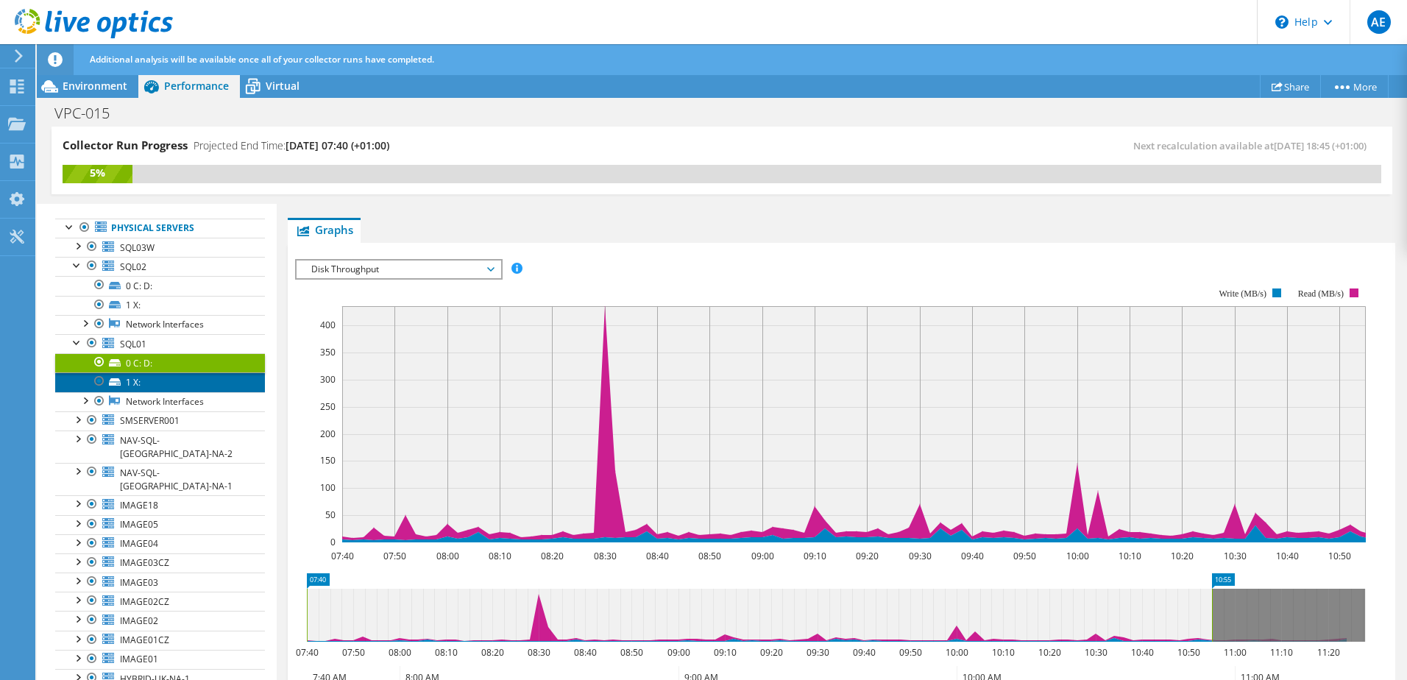
click at [161, 381] on link "1 X:" at bounding box center [160, 381] width 210 height 19
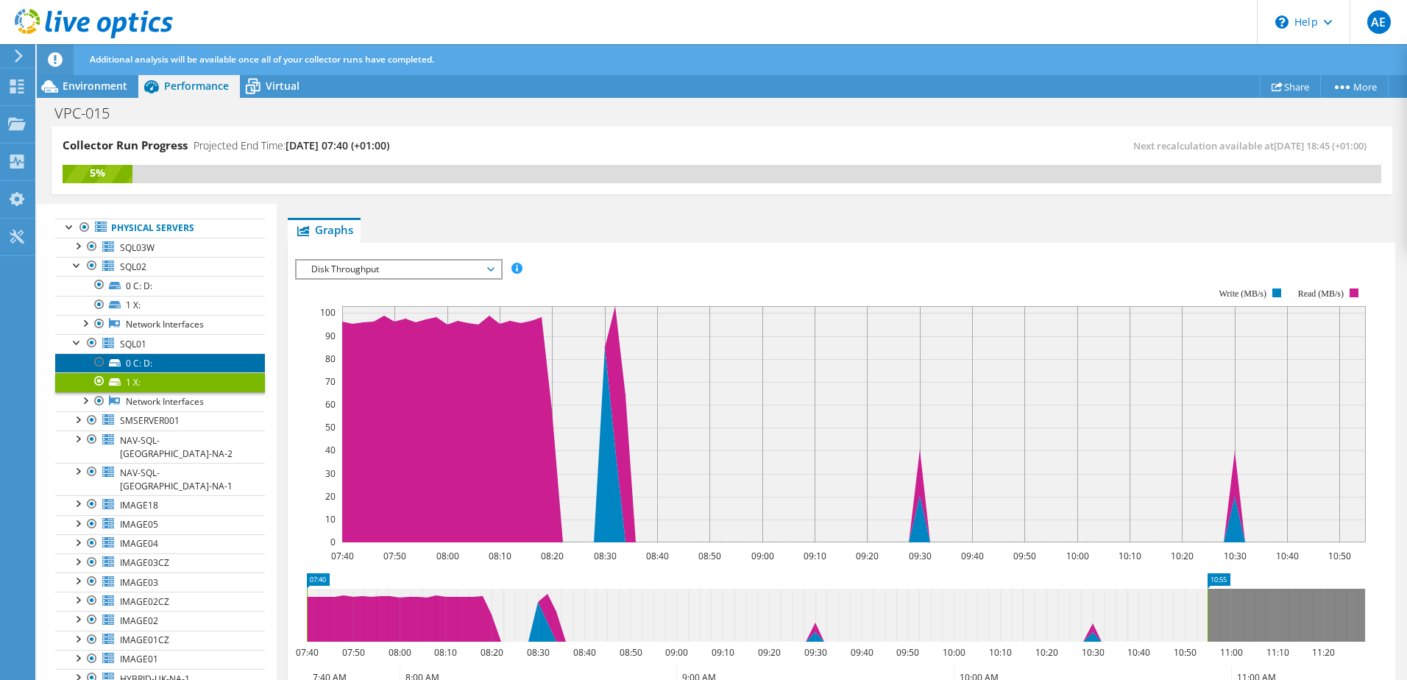
click at [164, 366] on link "0 C: D:" at bounding box center [160, 362] width 210 height 19
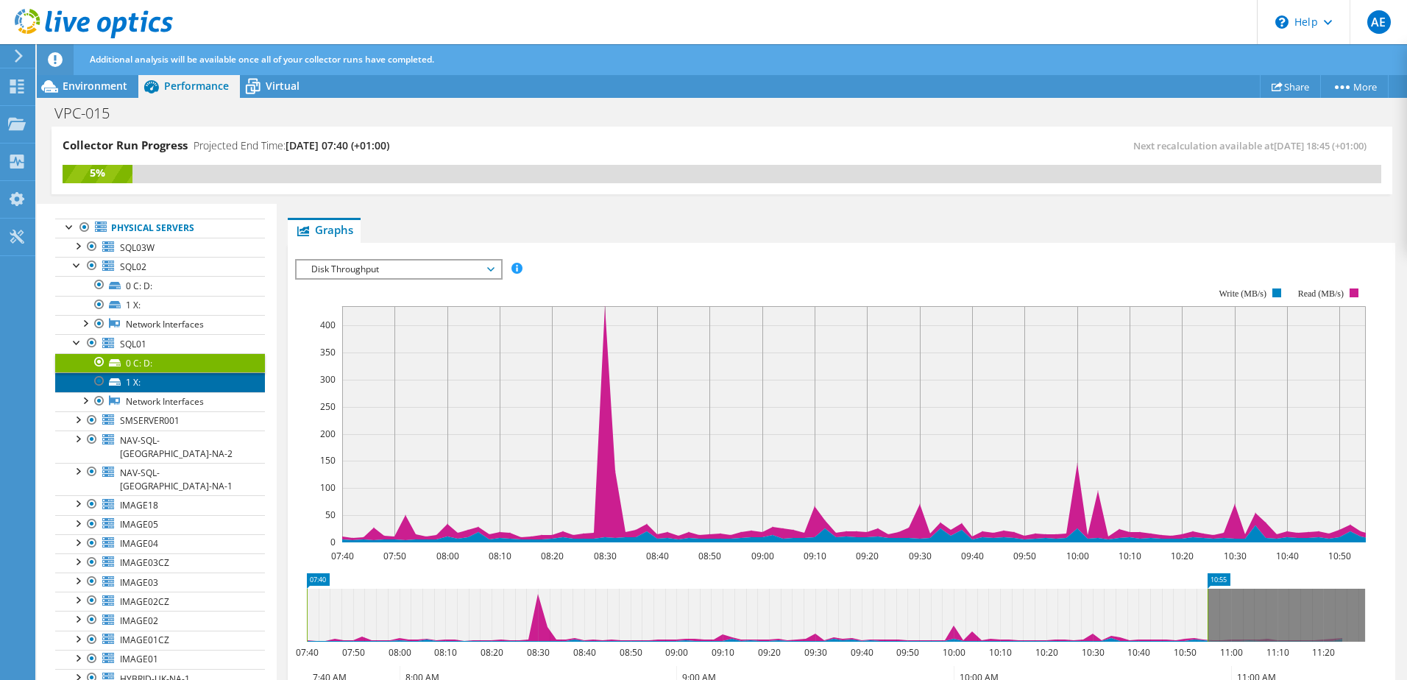
click at [155, 383] on link "1 X:" at bounding box center [160, 381] width 210 height 19
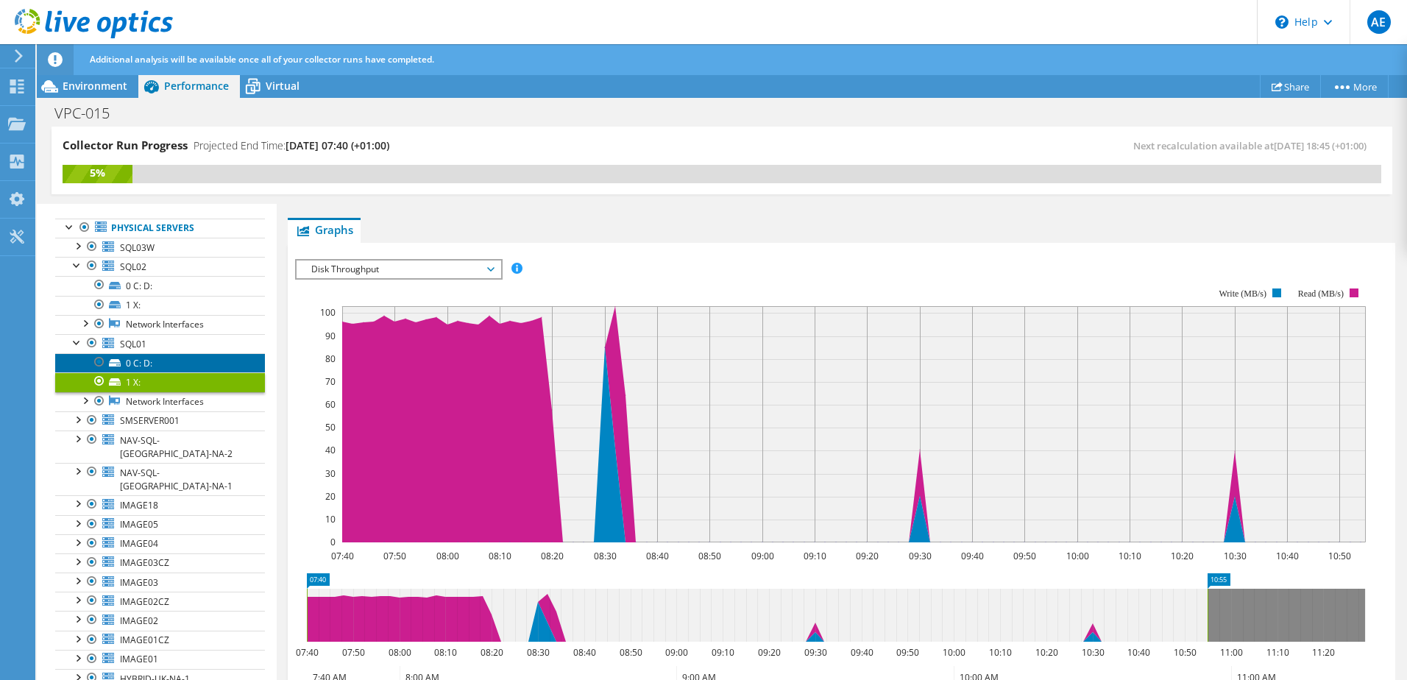
click at [163, 370] on link "0 C: D:" at bounding box center [160, 362] width 210 height 19
